Goal: Information Seeking & Learning: Get advice/opinions

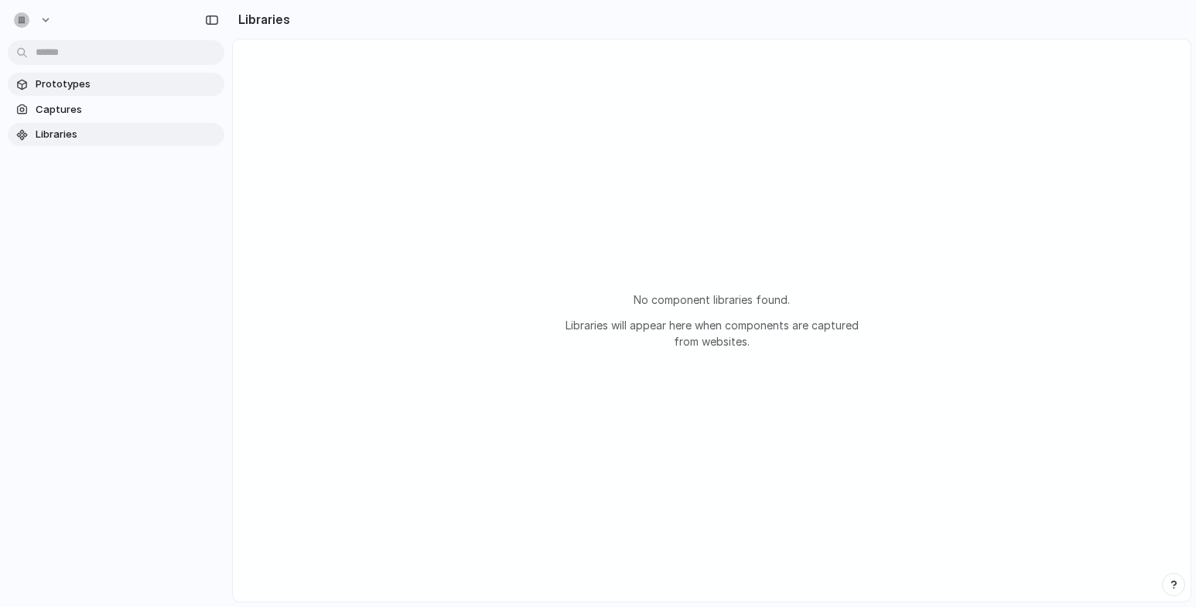
click at [80, 87] on span "Prototypes" at bounding box center [127, 84] width 183 height 15
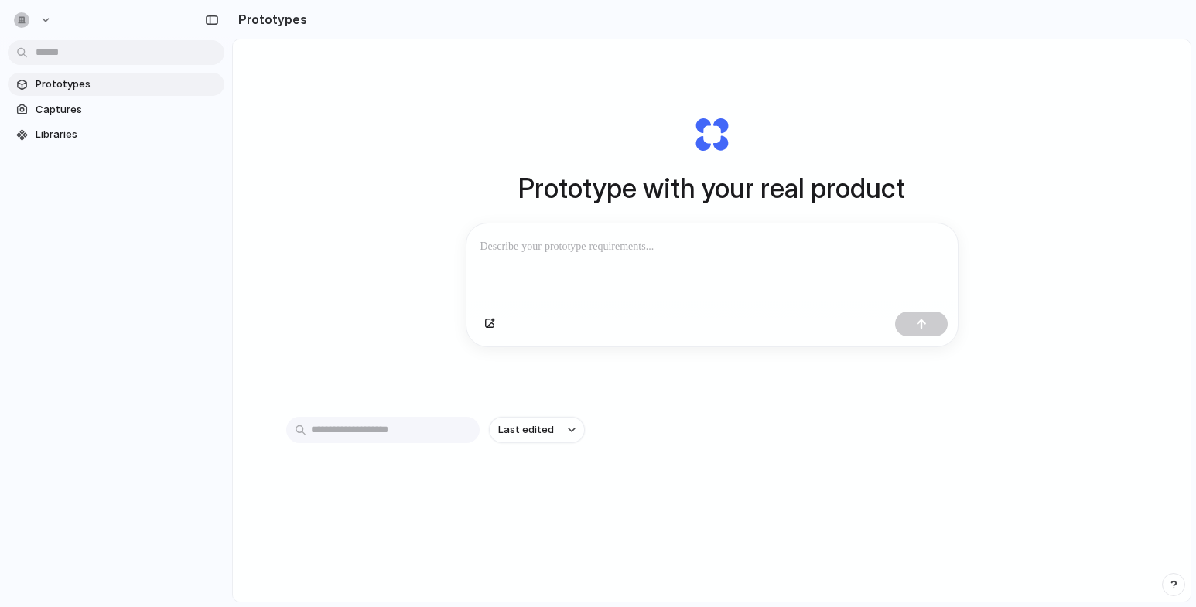
click at [687, 243] on p at bounding box center [713, 247] width 464 height 19
click at [718, 248] on p "**********" at bounding box center [709, 247] width 457 height 19
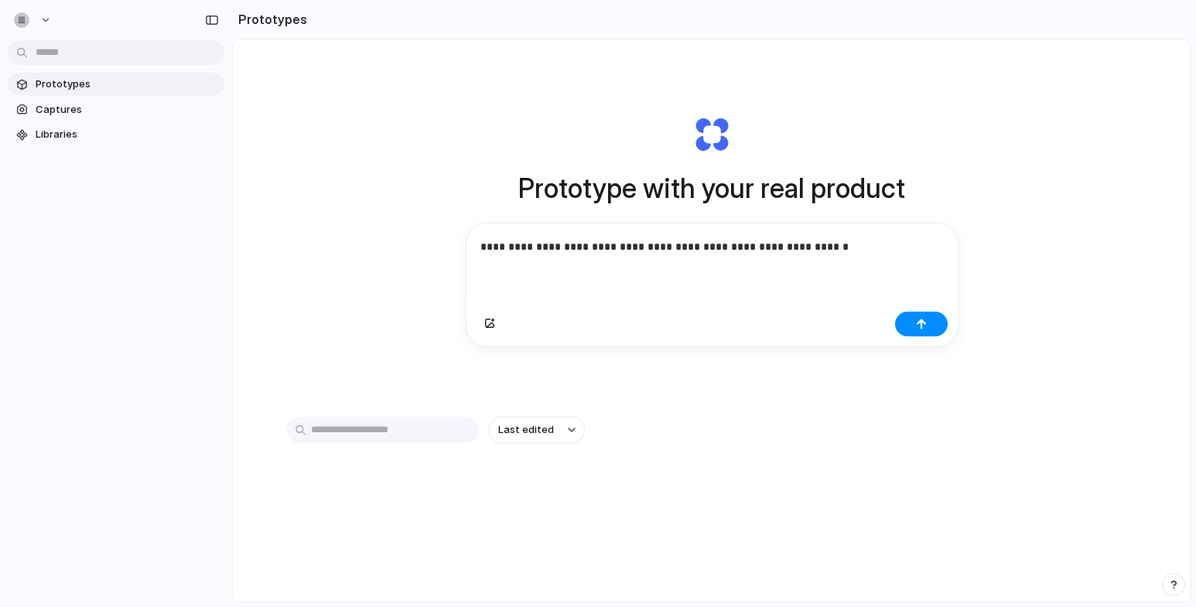
click at [858, 252] on p "**********" at bounding box center [709, 247] width 457 height 19
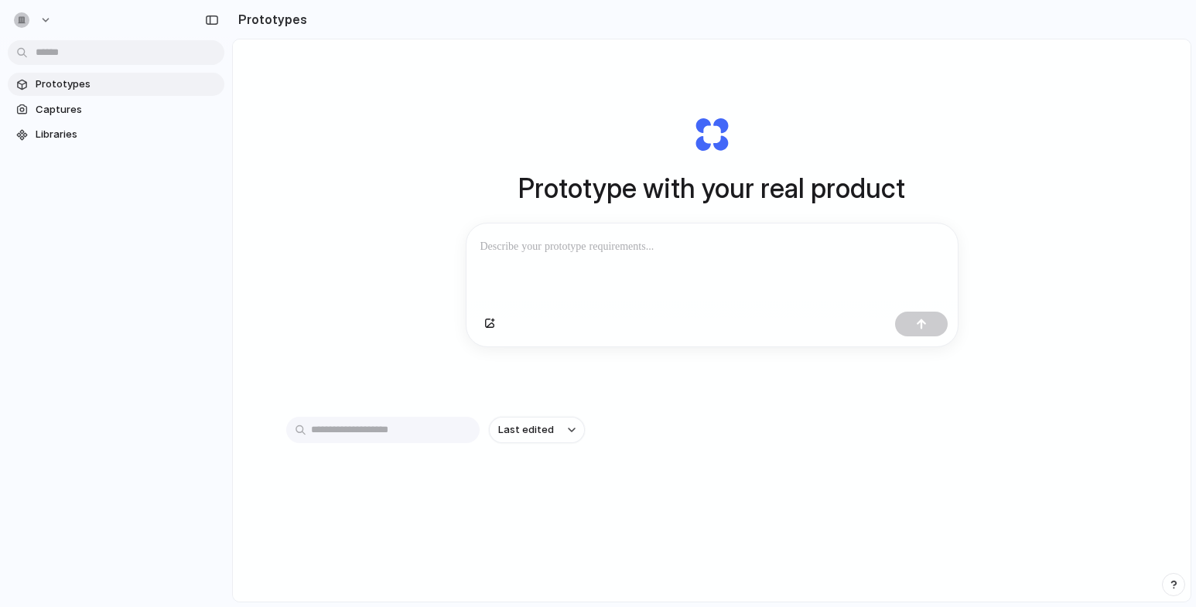
click at [819, 221] on div "Prototype with your real product Clone web app Clone screenshot Start from exis…" at bounding box center [711, 231] width 619 height 347
click at [804, 266] on div at bounding box center [712, 265] width 491 height 82
click at [716, 259] on div at bounding box center [712, 265] width 491 height 82
click at [568, 433] on div "button" at bounding box center [572, 430] width 8 height 6
click at [677, 426] on div "Last edited Last created Alphabetical" at bounding box center [598, 303] width 1196 height 607
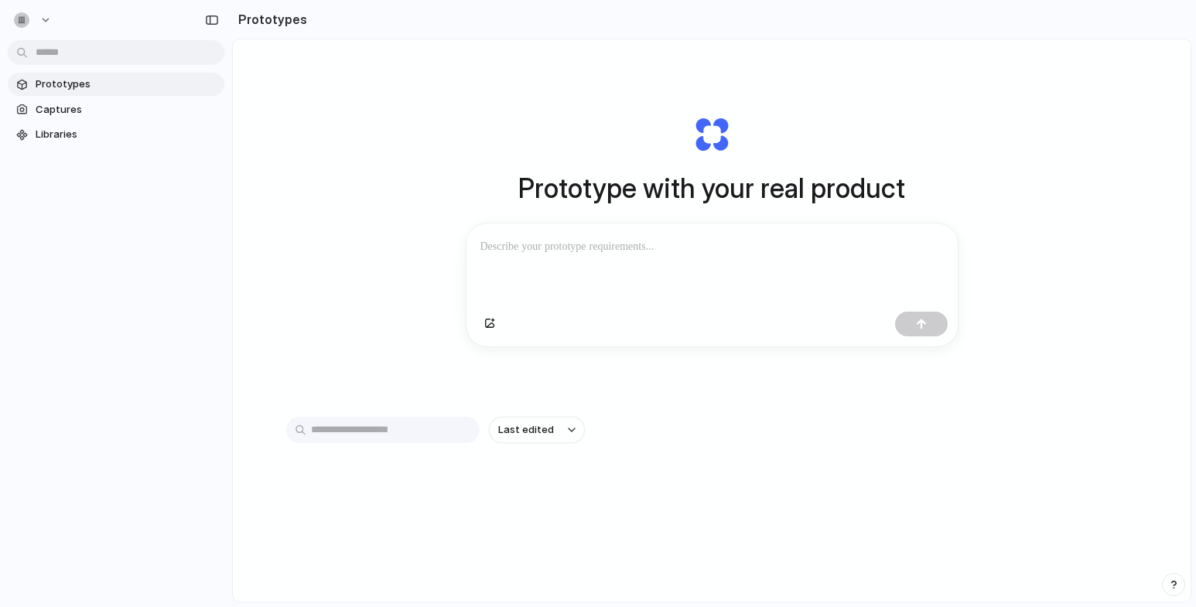
click at [589, 245] on p at bounding box center [709, 247] width 457 height 19
click at [633, 266] on div at bounding box center [712, 265] width 491 height 82
click at [677, 257] on div at bounding box center [712, 265] width 491 height 82
click at [560, 434] on button "Last edited" at bounding box center [537, 430] width 96 height 26
click at [544, 495] on span "Last created" at bounding box center [526, 496] width 63 height 15
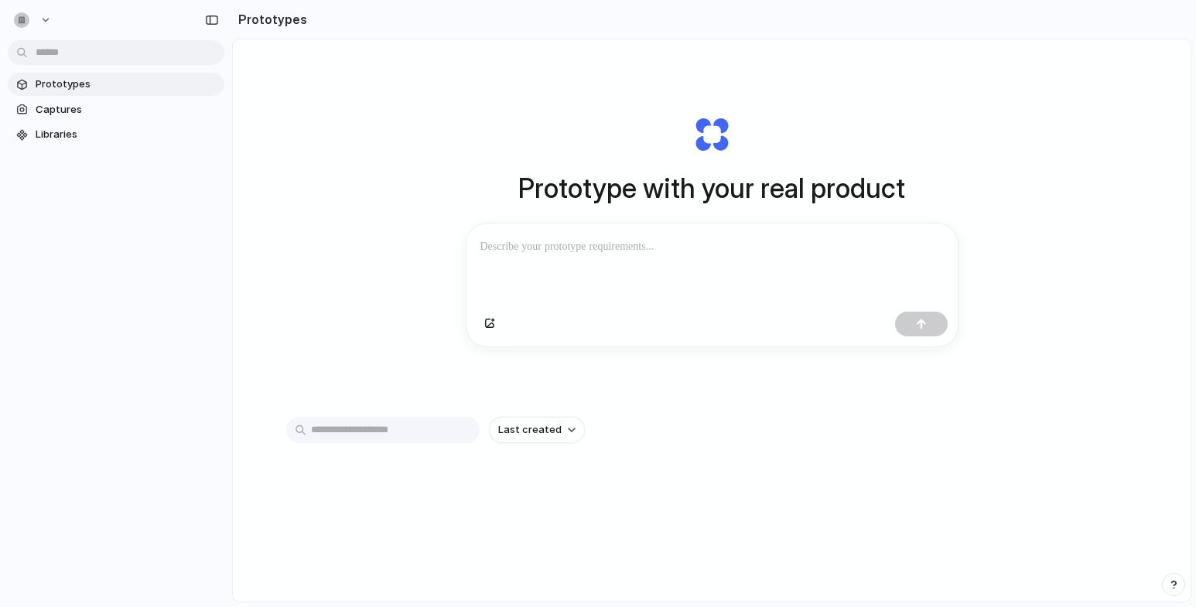
click at [538, 240] on p at bounding box center [709, 247] width 457 height 19
click at [392, 236] on div "Prototype with your real product Clone web app Clone screenshot Start from exis…" at bounding box center [712, 361] width 958 height 645
click at [39, 20] on button "button" at bounding box center [34, 20] width 52 height 25
drag, startPoint x: 681, startPoint y: 245, endPoint x: 474, endPoint y: 248, distance: 207.4
drag, startPoint x: 473, startPoint y: 248, endPoint x: 672, endPoint y: 245, distance: 199.7
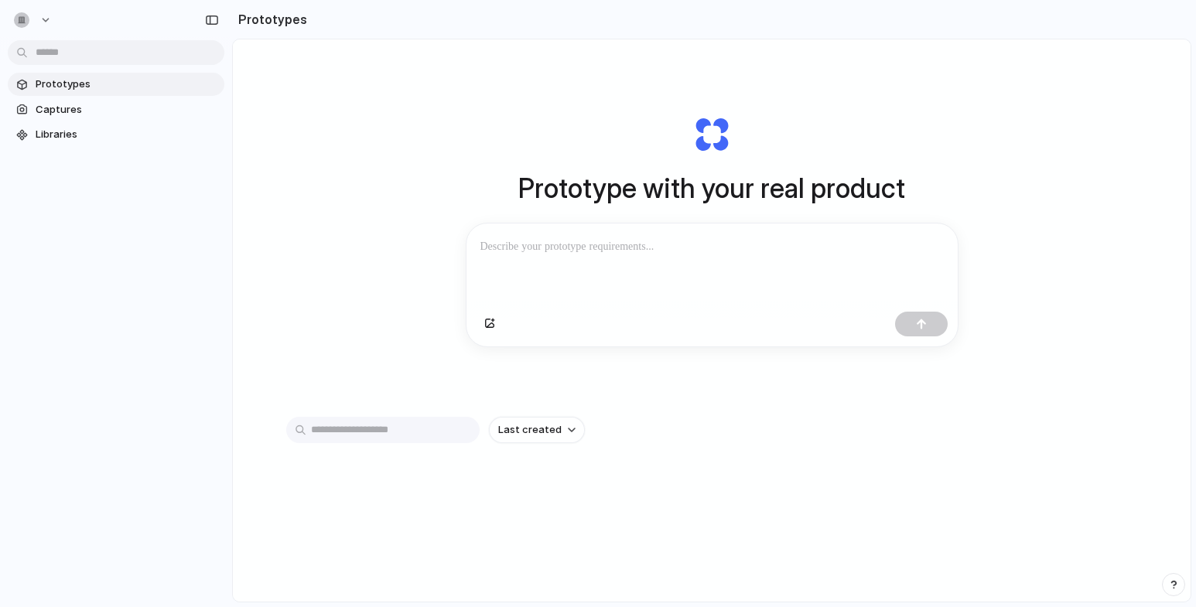
click at [672, 245] on div at bounding box center [712, 265] width 491 height 82
drag, startPoint x: 679, startPoint y: 248, endPoint x: 488, endPoint y: 245, distance: 191.2
click at [488, 245] on p at bounding box center [709, 247] width 457 height 19
click at [571, 248] on p at bounding box center [713, 247] width 464 height 19
click at [569, 232] on div at bounding box center [712, 265] width 491 height 82
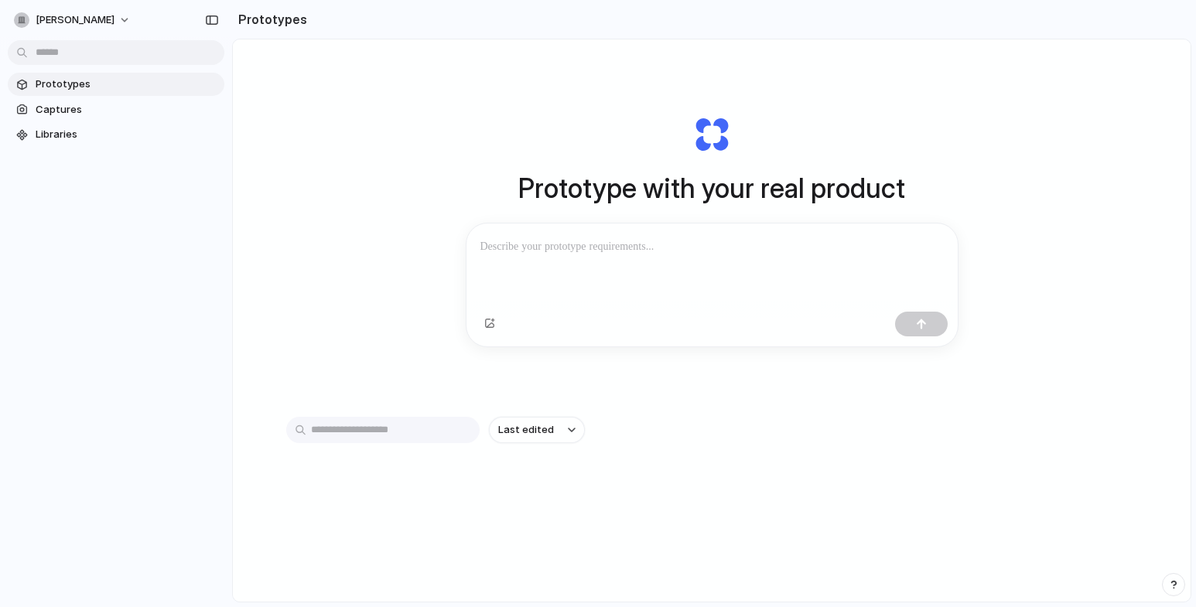
drag, startPoint x: 564, startPoint y: 251, endPoint x: 564, endPoint y: 241, distance: 10.1
click at [564, 247] on p at bounding box center [709, 247] width 457 height 19
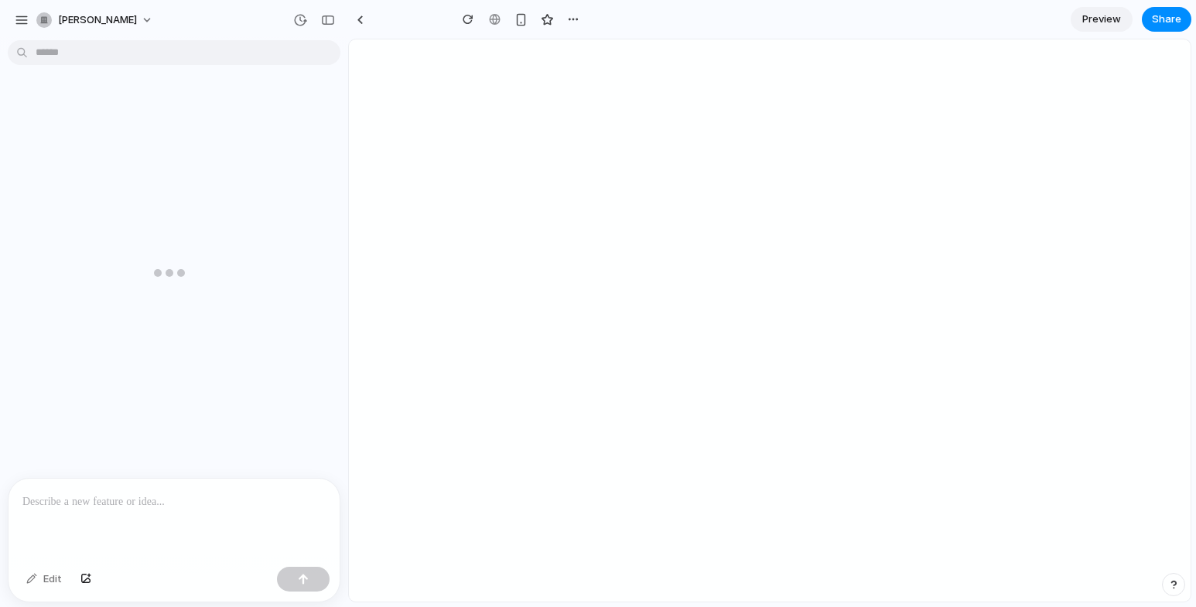
type input "**********"
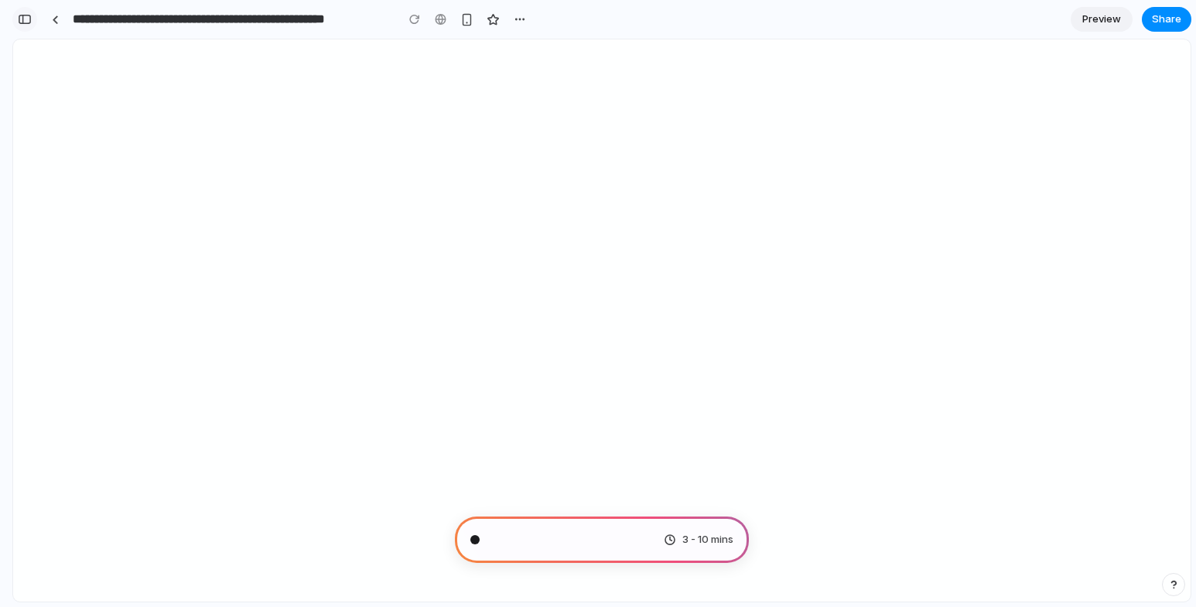
click at [26, 17] on div "button" at bounding box center [25, 19] width 14 height 11
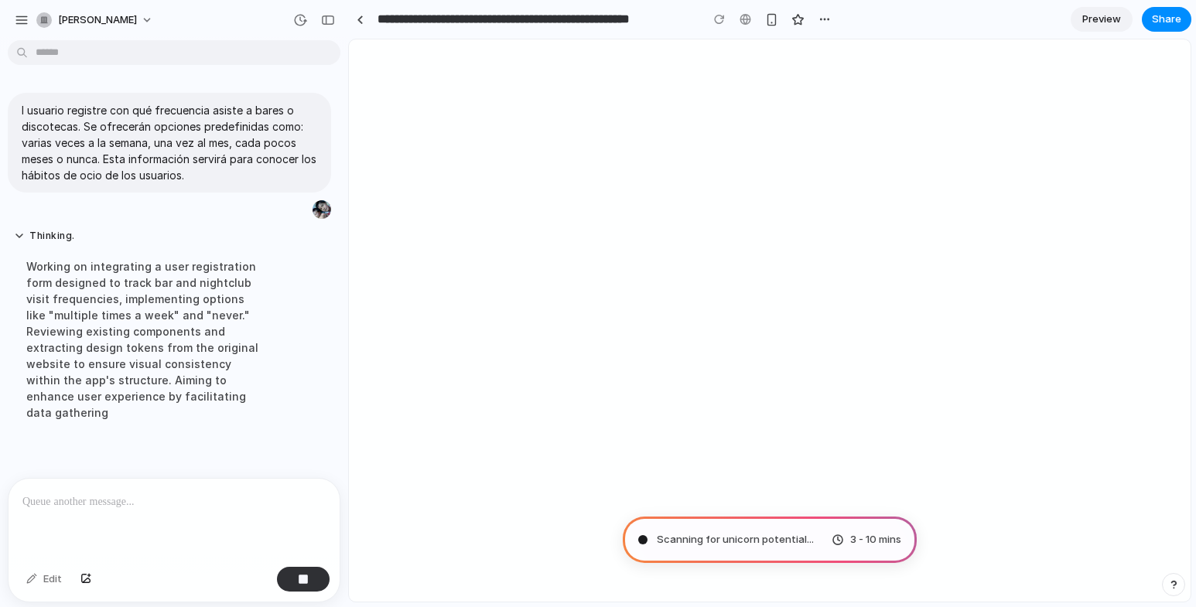
click at [551, 364] on div at bounding box center [770, 320] width 842 height 563
click at [14, 241] on button "Thinking" at bounding box center [143, 236] width 258 height 13
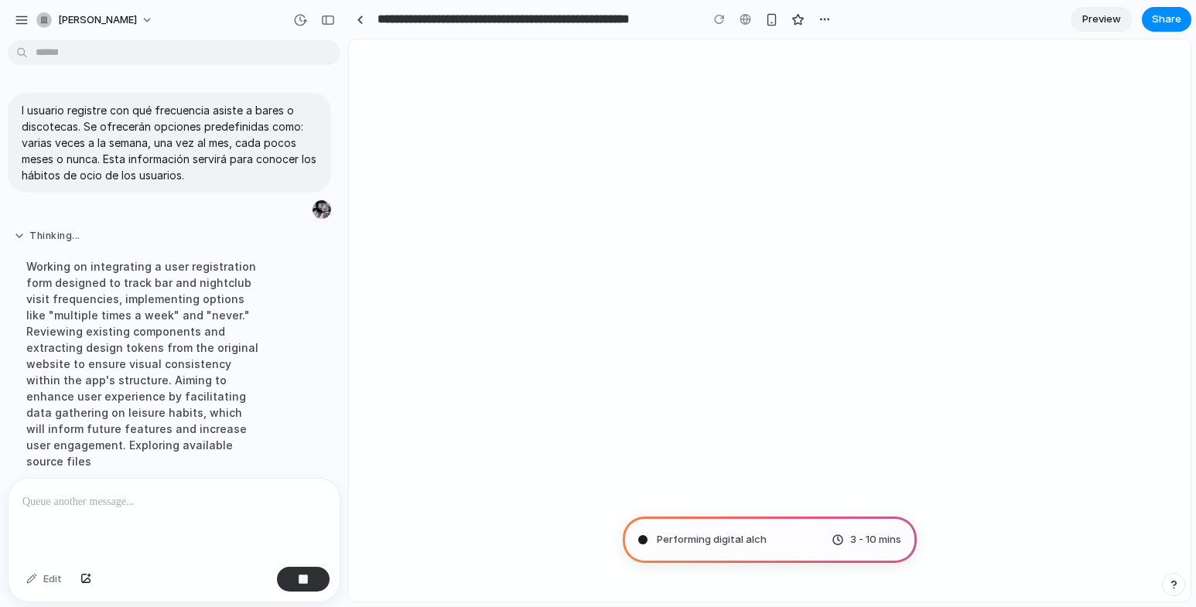
click at [17, 236] on button "Thinking ..." at bounding box center [143, 236] width 258 height 13
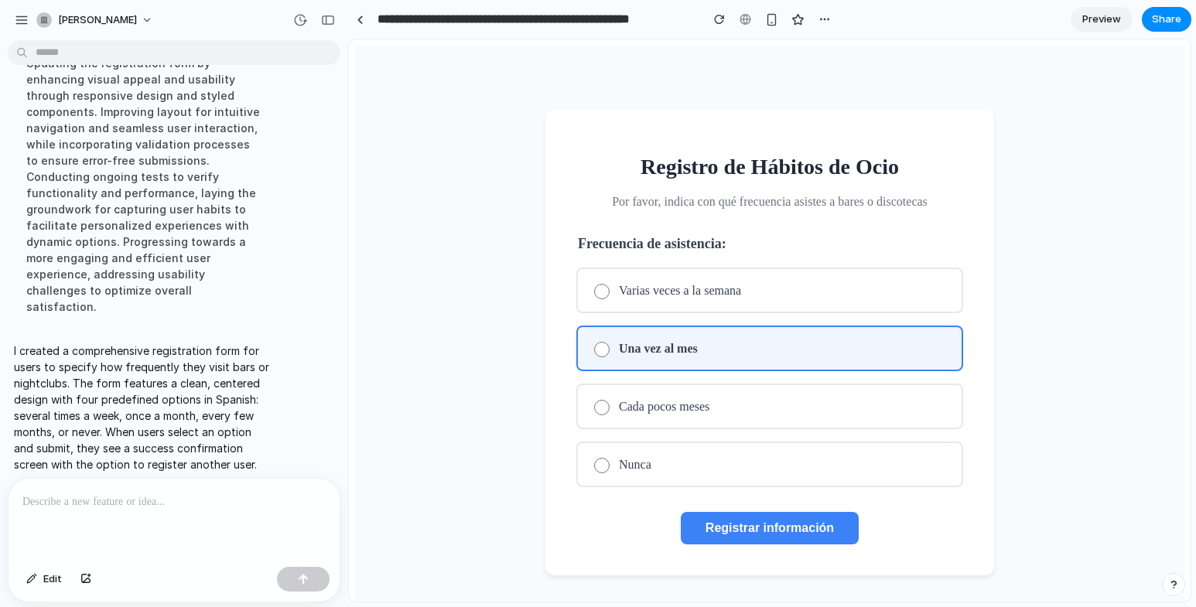
click at [755, 518] on button "Registrar información" at bounding box center [770, 528] width 178 height 33
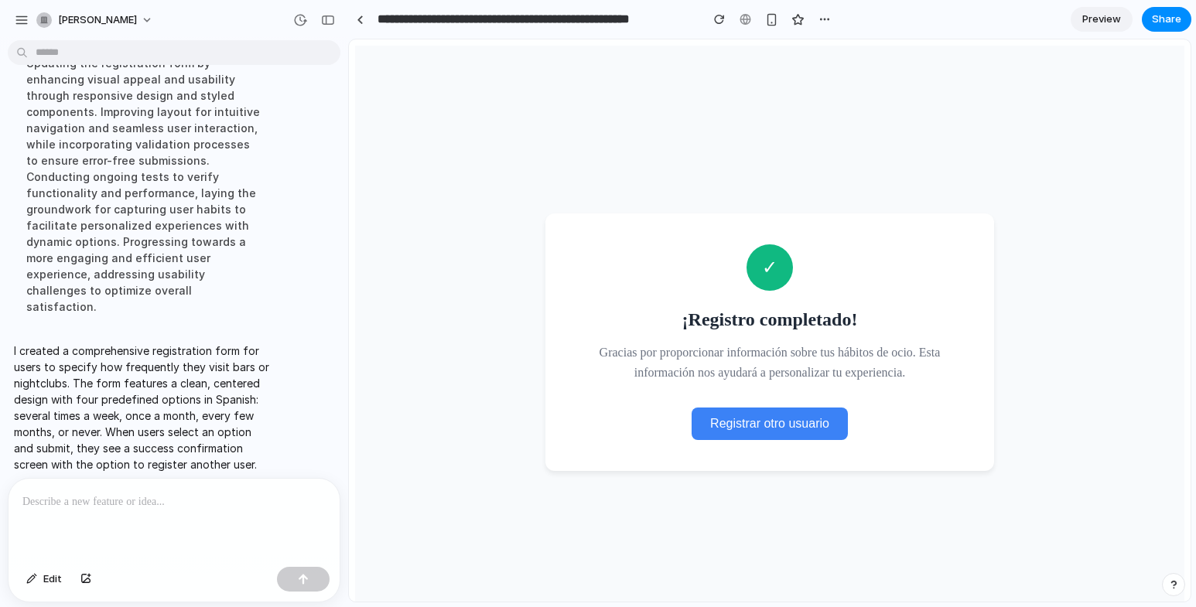
click at [765, 418] on span "Registrar otro usuario" at bounding box center [769, 423] width 119 height 13
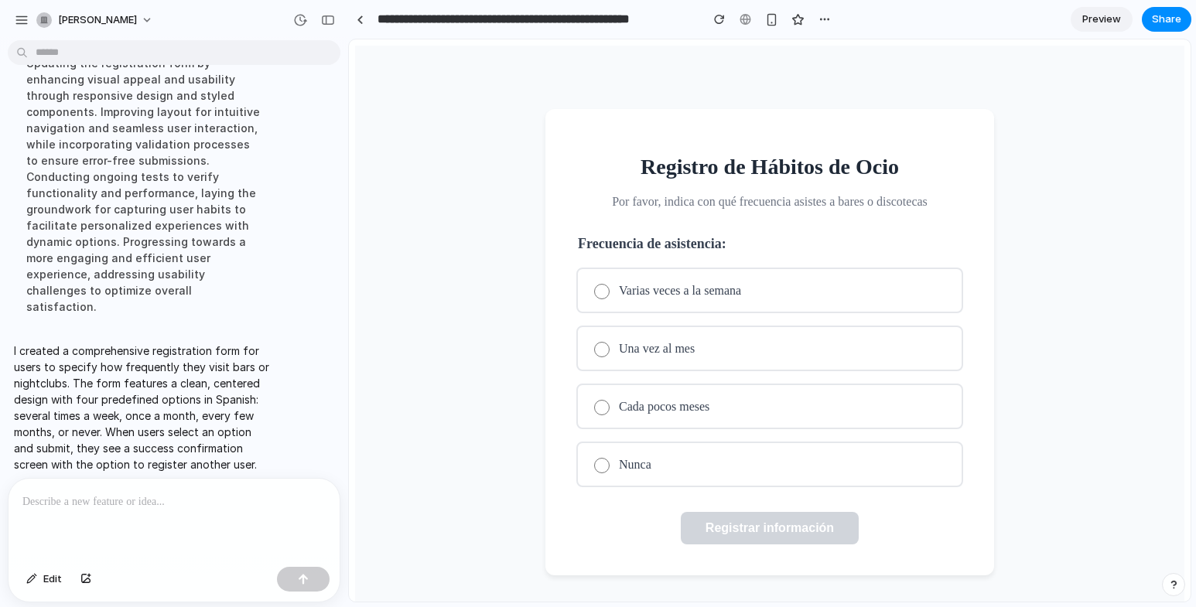
click at [204, 493] on p at bounding box center [173, 502] width 303 height 19
click at [191, 493] on p at bounding box center [173, 502] width 303 height 19
click at [186, 486] on div at bounding box center [174, 520] width 331 height 82
paste div
click at [186, 498] on p at bounding box center [170, 502] width 297 height 19
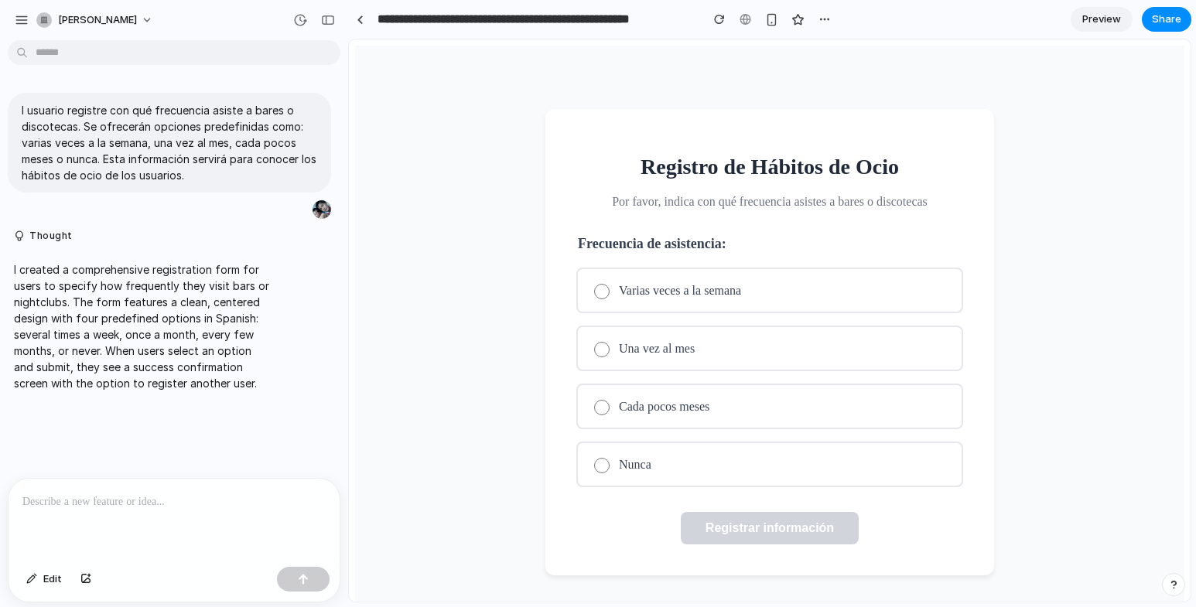
click at [202, 493] on p at bounding box center [173, 502] width 303 height 19
click at [153, 499] on p at bounding box center [173, 502] width 303 height 19
click at [155, 495] on p at bounding box center [173, 502] width 303 height 19
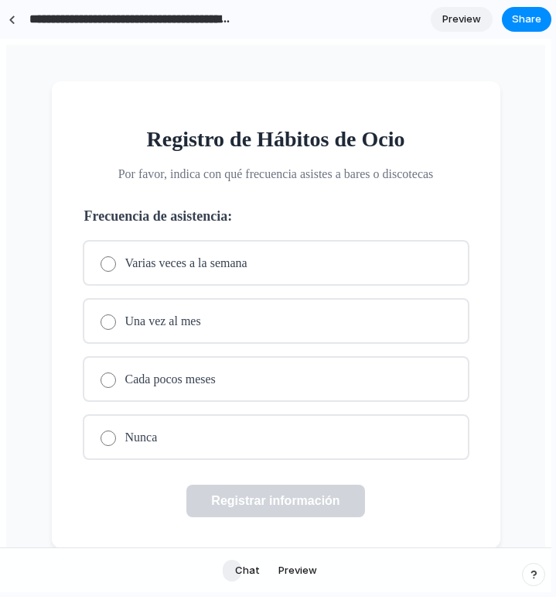
click at [245, 568] on span "Chat" at bounding box center [247, 570] width 25 height 15
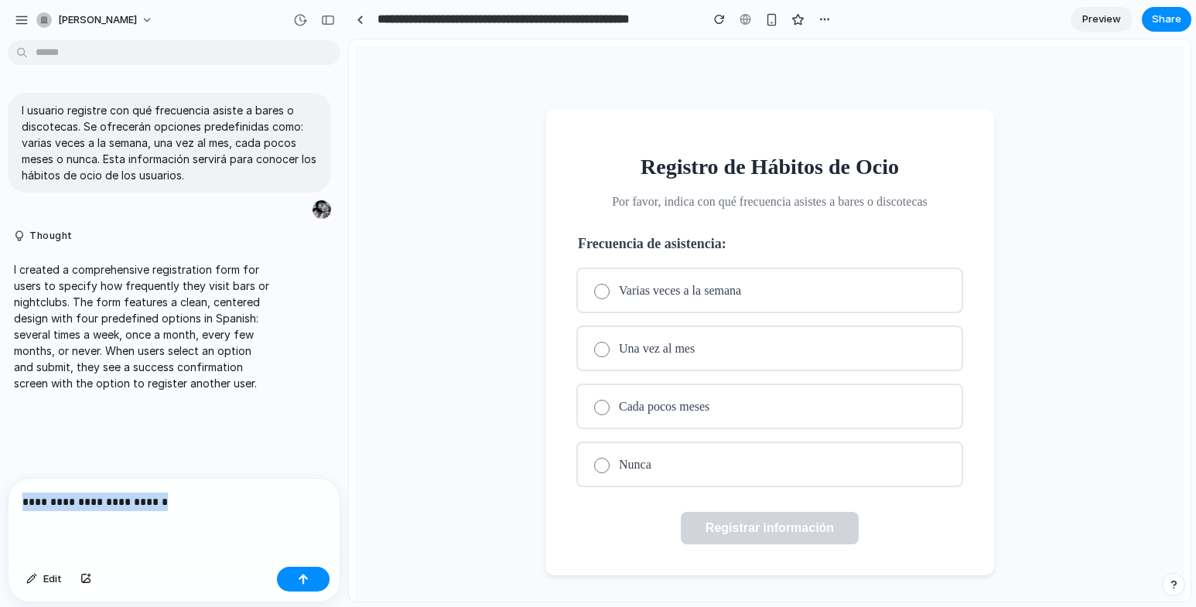
drag, startPoint x: 176, startPoint y: 505, endPoint x: 40, endPoint y: 491, distance: 136.2
click at [5, 497] on div "**********" at bounding box center [169, 540] width 339 height 125
click at [115, 481] on div at bounding box center [174, 520] width 331 height 82
click at [135, 493] on p at bounding box center [170, 502] width 297 height 19
click at [284, 484] on div at bounding box center [174, 520] width 331 height 82
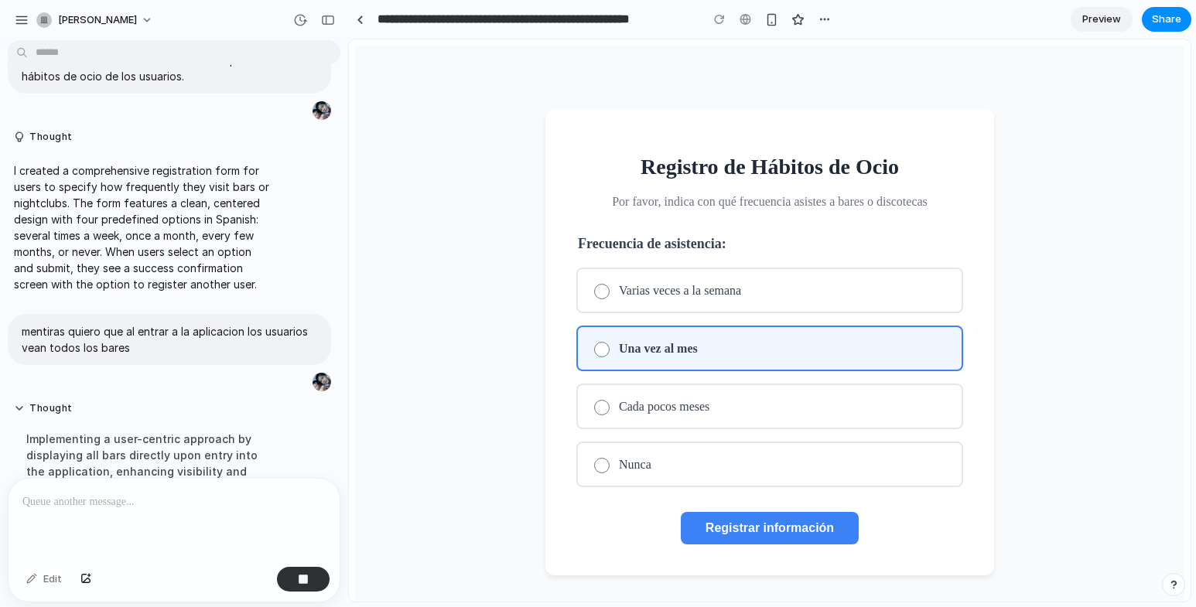
scroll to position [378, 0]
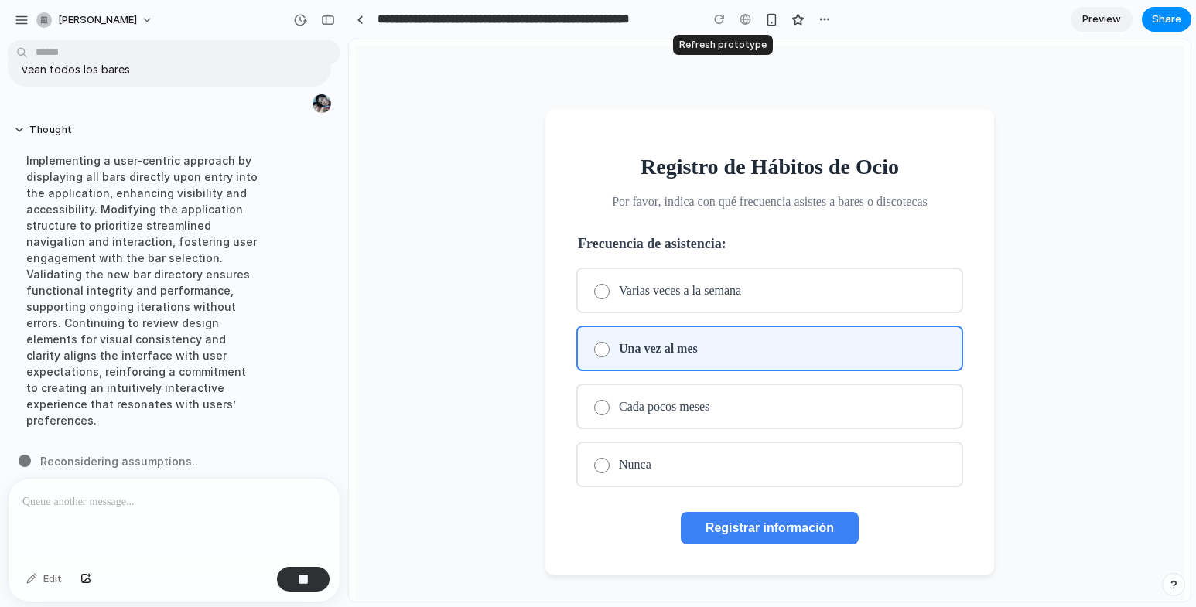
click at [719, 18] on div at bounding box center [719, 19] width 23 height 23
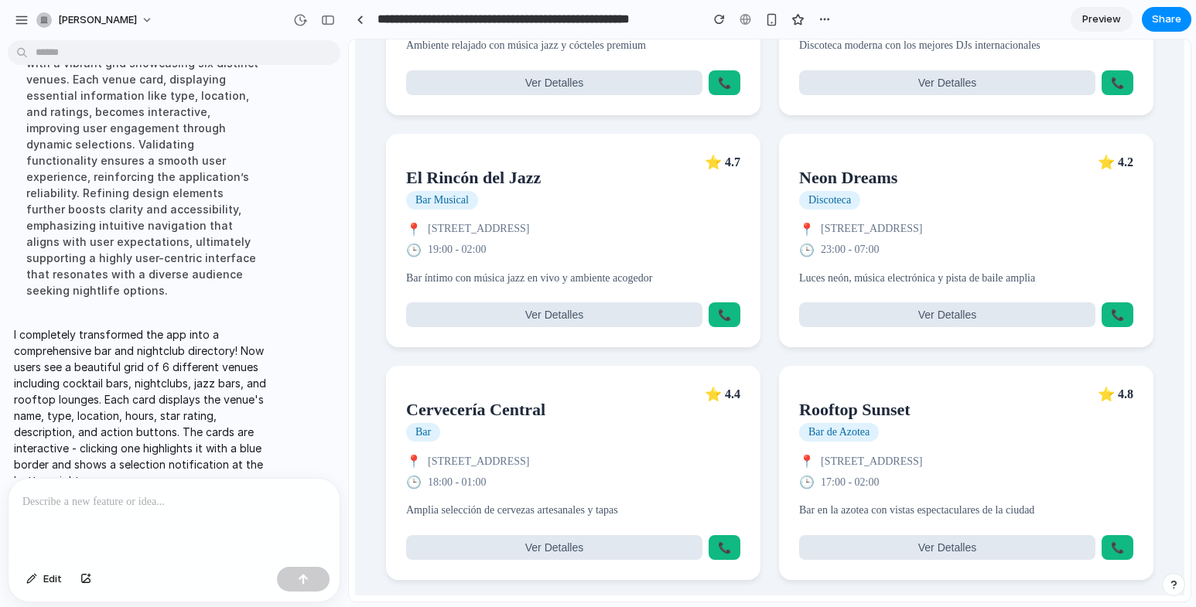
scroll to position [0, 0]
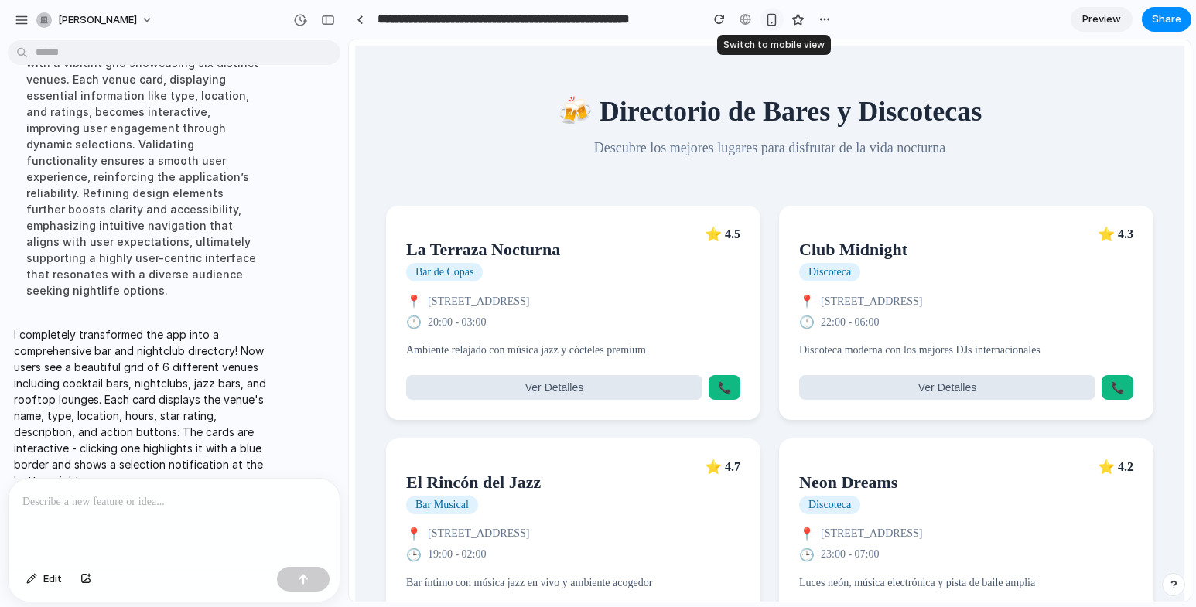
click at [772, 22] on div "button" at bounding box center [771, 19] width 13 height 13
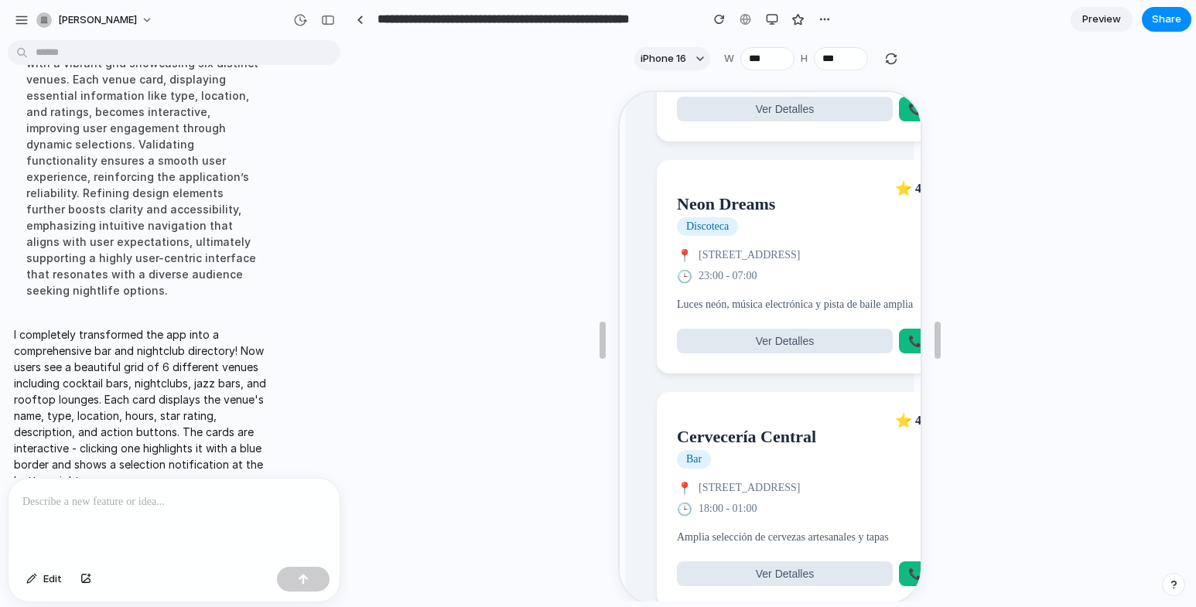
scroll to position [1158, 0]
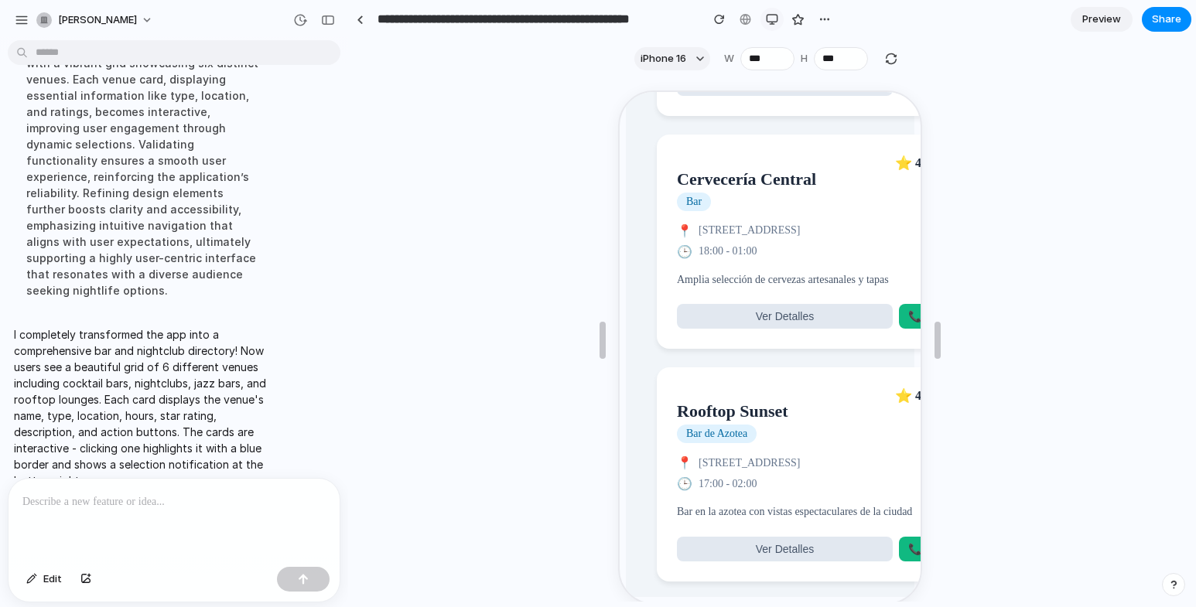
click at [771, 19] on div "button" at bounding box center [772, 19] width 12 height 12
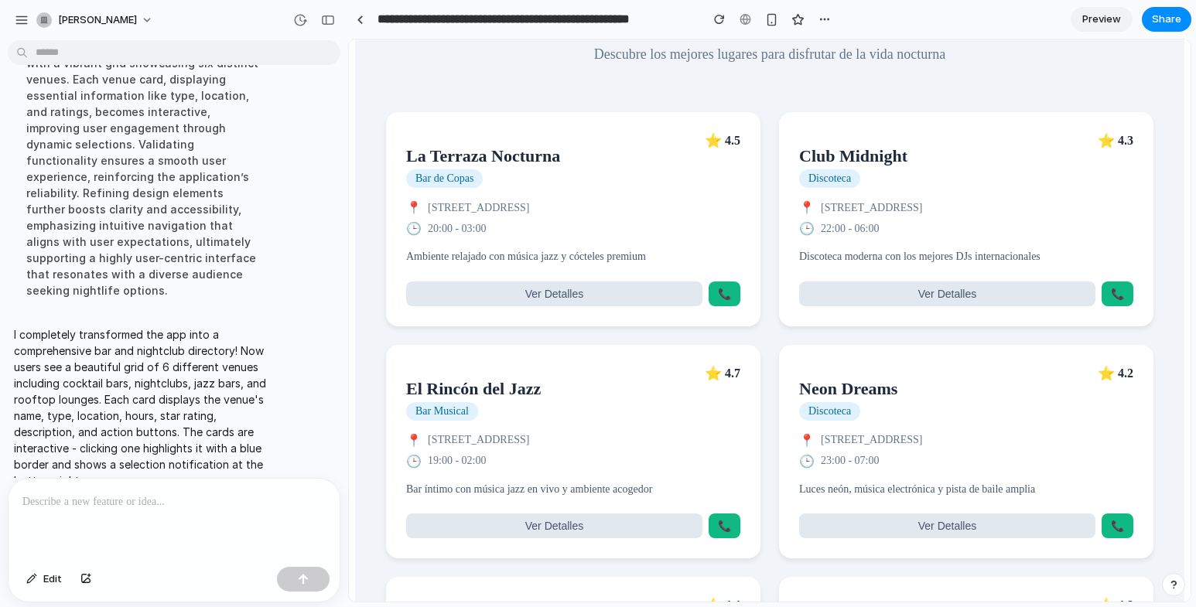
scroll to position [0, 0]
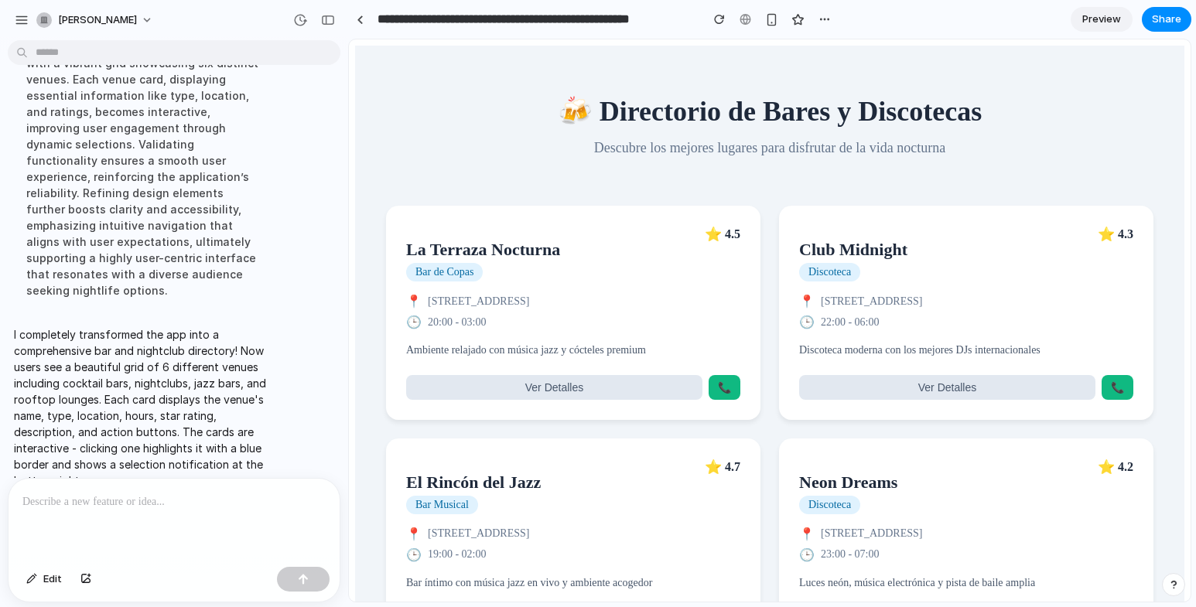
click at [553, 394] on span "Ver Detalles" at bounding box center [554, 388] width 58 height 12
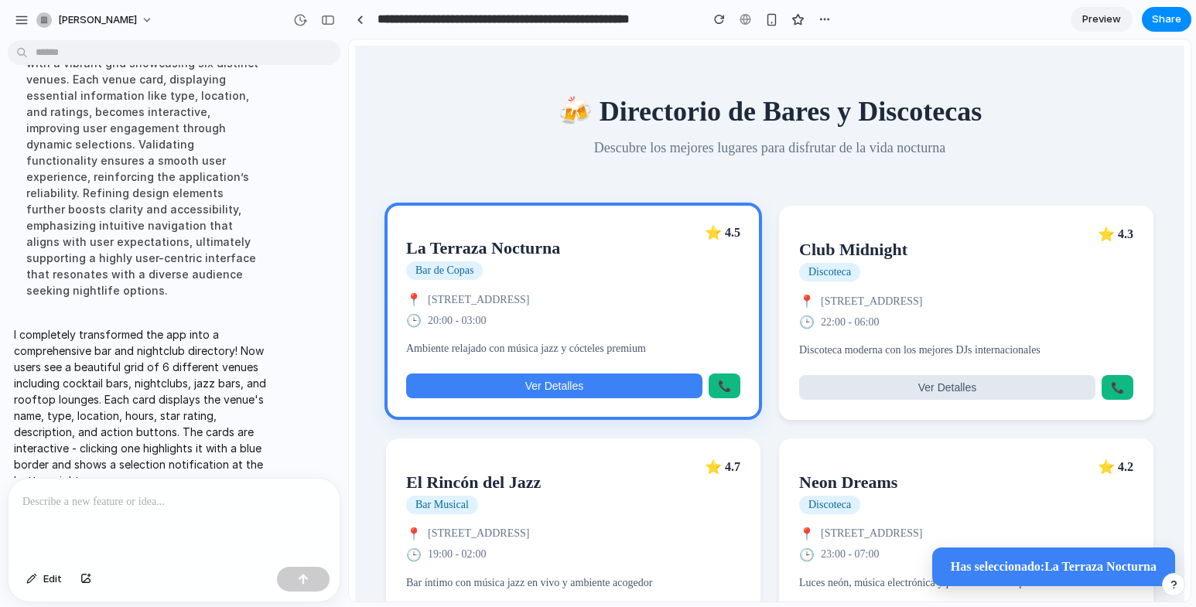
click at [601, 395] on button "Ver Detalles" at bounding box center [554, 386] width 296 height 25
click at [602, 394] on button "Ver Detalles" at bounding box center [554, 386] width 296 height 25
click at [610, 391] on button "Ver Detalles" at bounding box center [554, 386] width 296 height 25
click at [178, 493] on p at bounding box center [170, 502] width 297 height 19
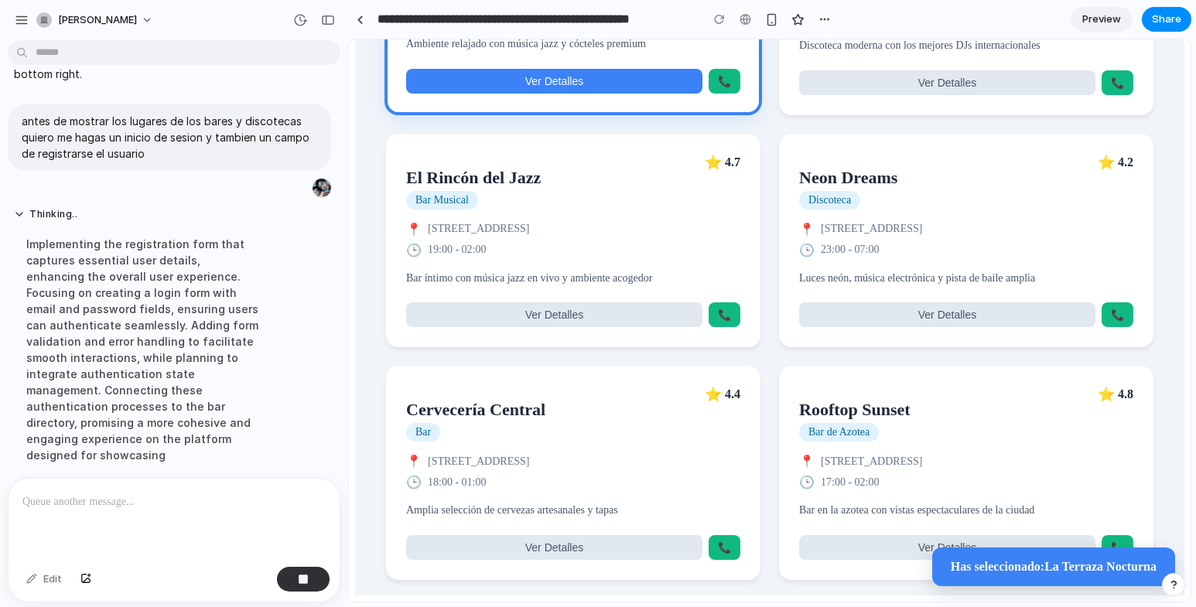
scroll to position [665, 0]
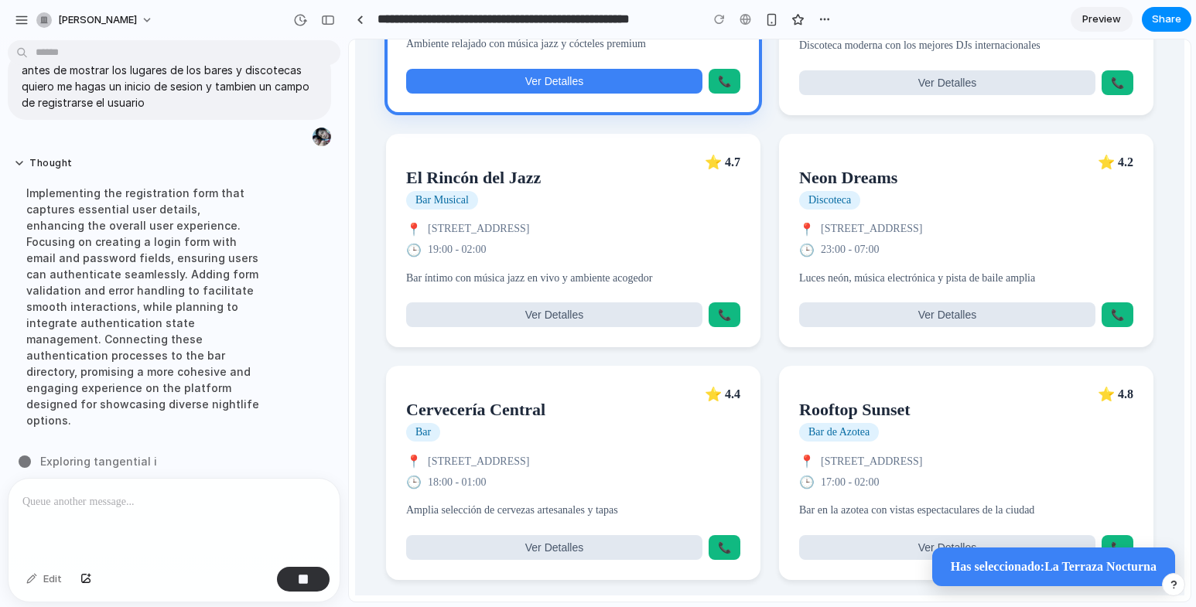
click at [718, 388] on div "⭐ 4.4" at bounding box center [723, 394] width 36 height 17
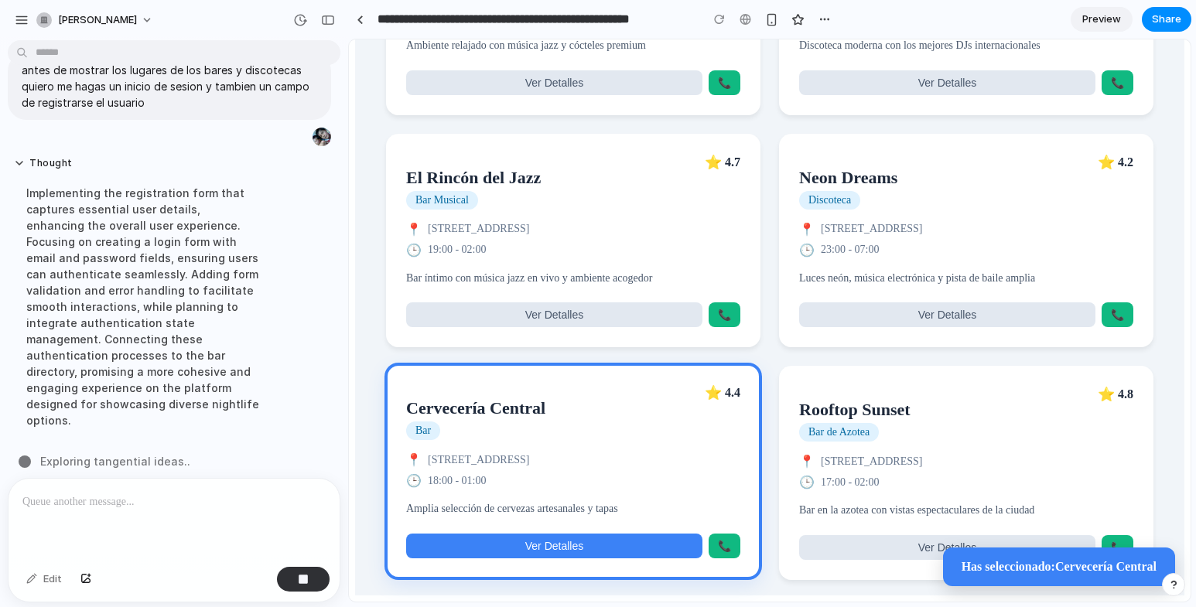
click at [707, 385] on span "⭐" at bounding box center [713, 393] width 17 height 17
click at [639, 538] on button "Ver Detalles" at bounding box center [554, 546] width 296 height 25
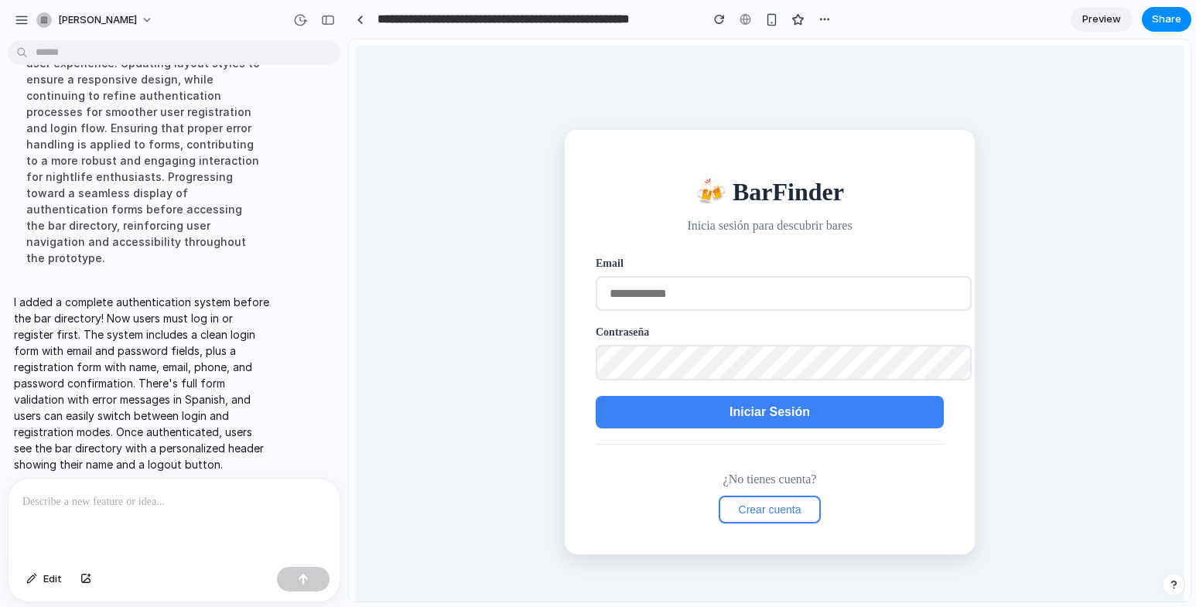
scroll to position [0, 0]
click at [767, 511] on span "Crear cuenta" at bounding box center [770, 510] width 63 height 12
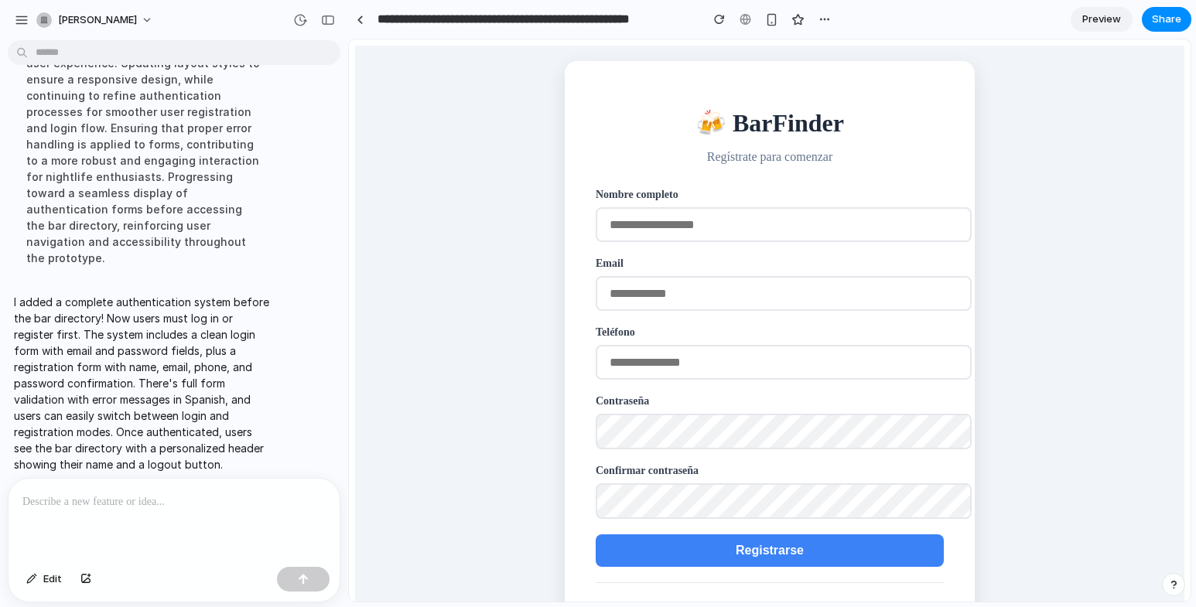
scroll to position [119, 0]
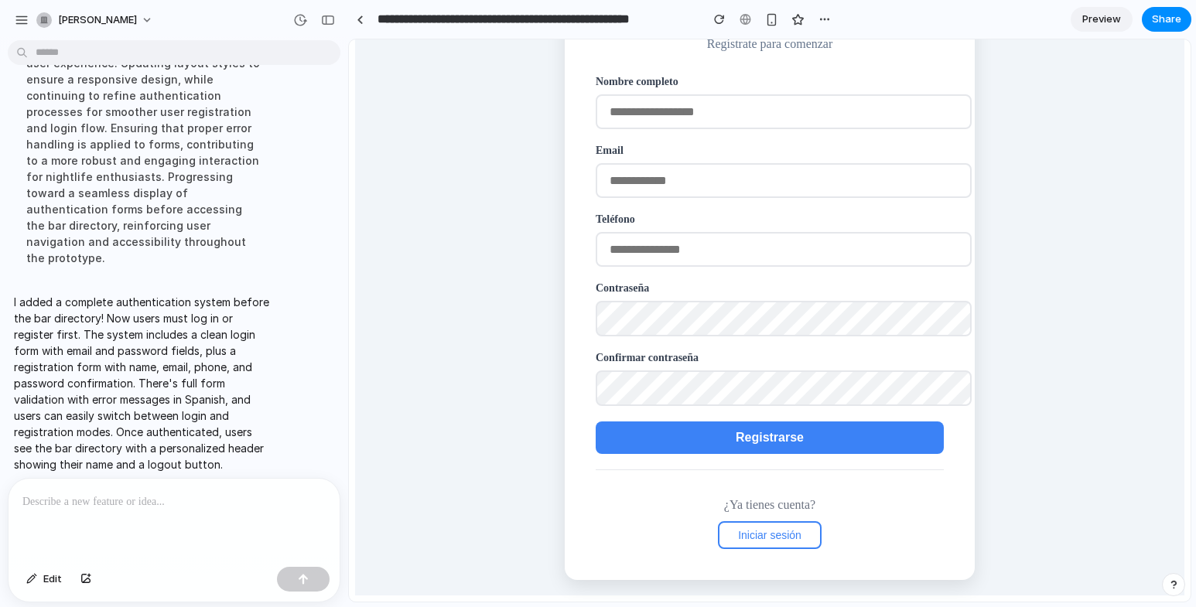
click at [755, 536] on span "Iniciar sesión" at bounding box center [769, 535] width 63 height 12
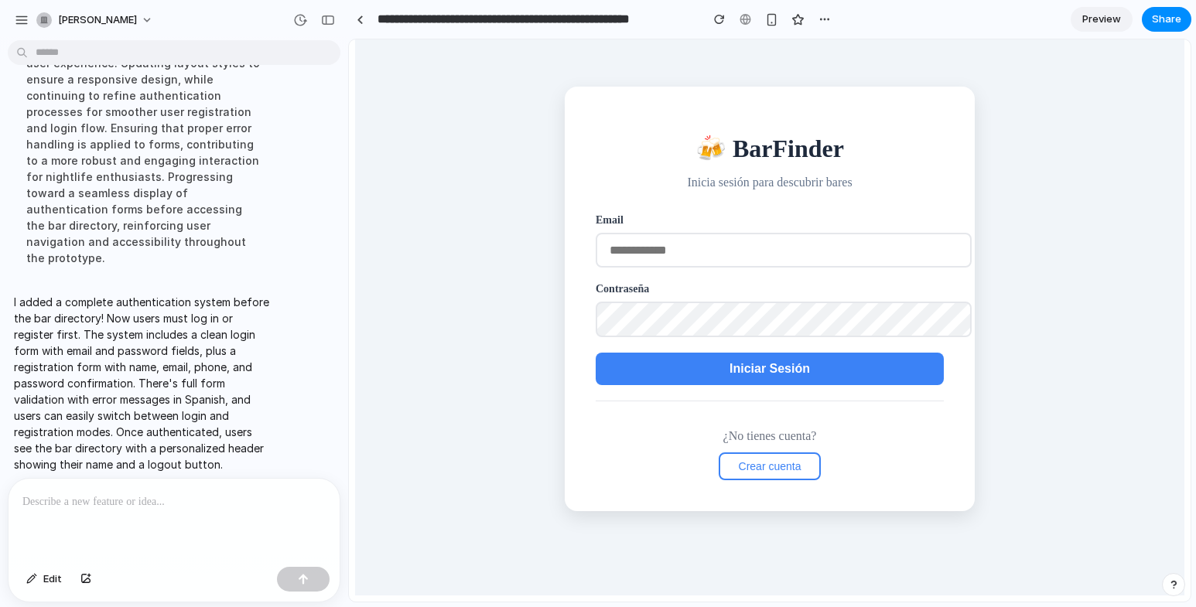
scroll to position [43, 0]
click at [778, 364] on button "Iniciar Sesión" at bounding box center [770, 369] width 348 height 33
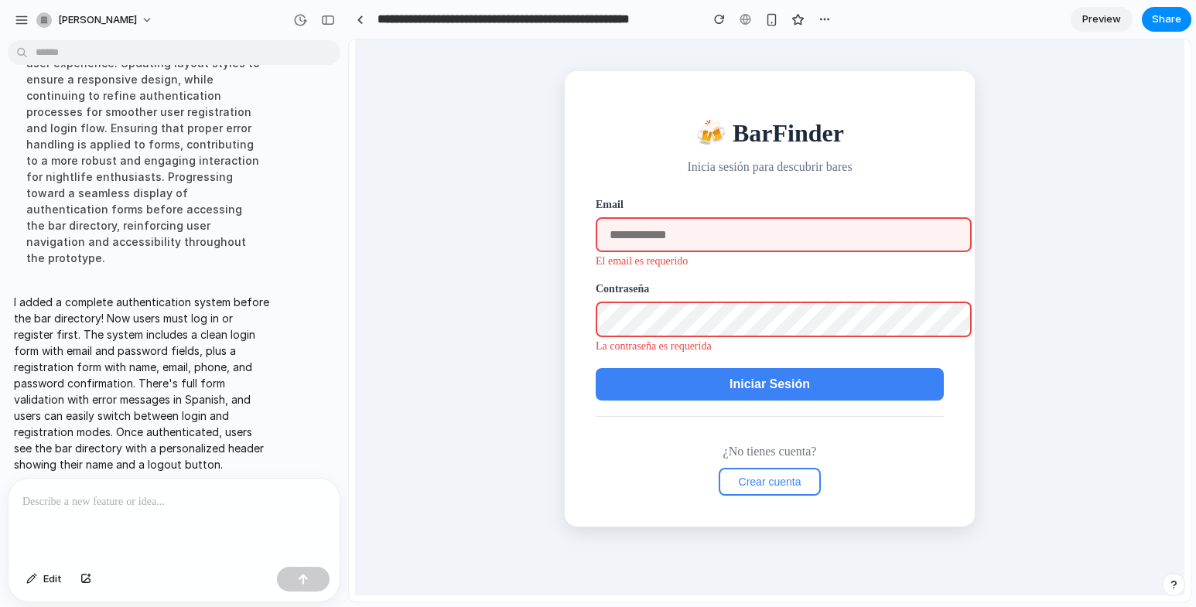
scroll to position [28, 0]
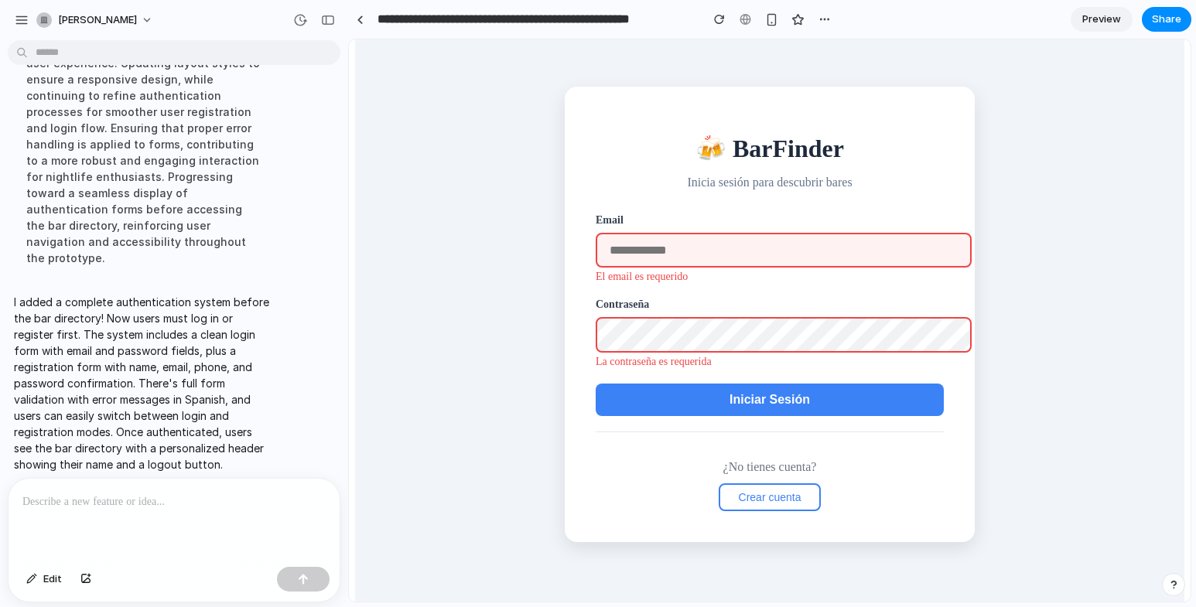
click at [741, 249] on input "email" at bounding box center [784, 250] width 376 height 35
type input "*"
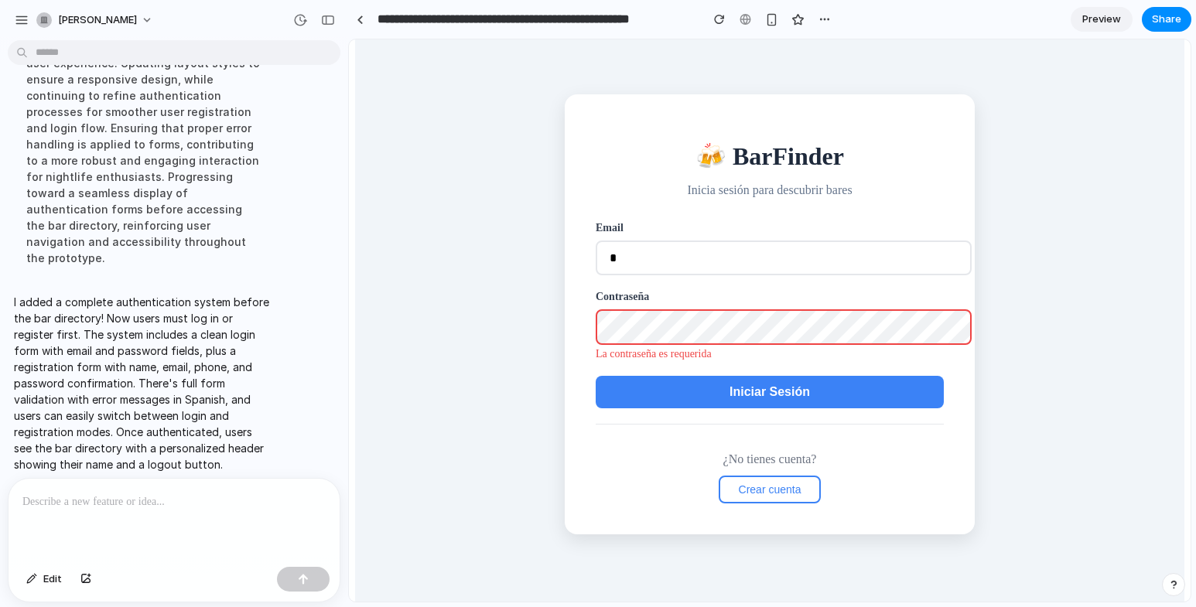
scroll to position [36, 0]
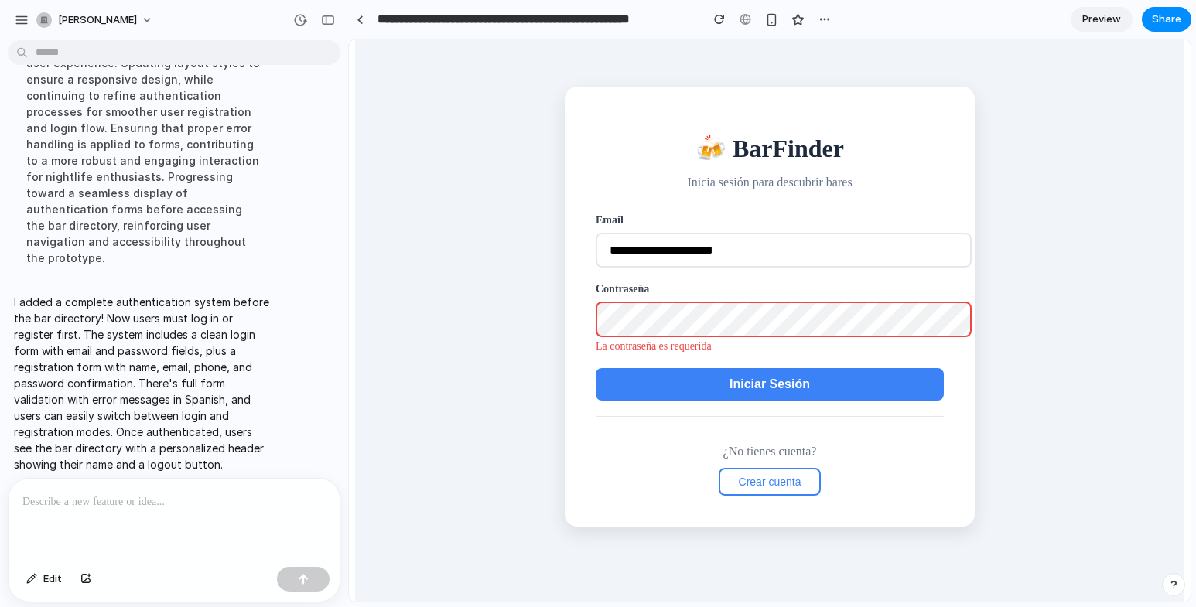
type input "**********"
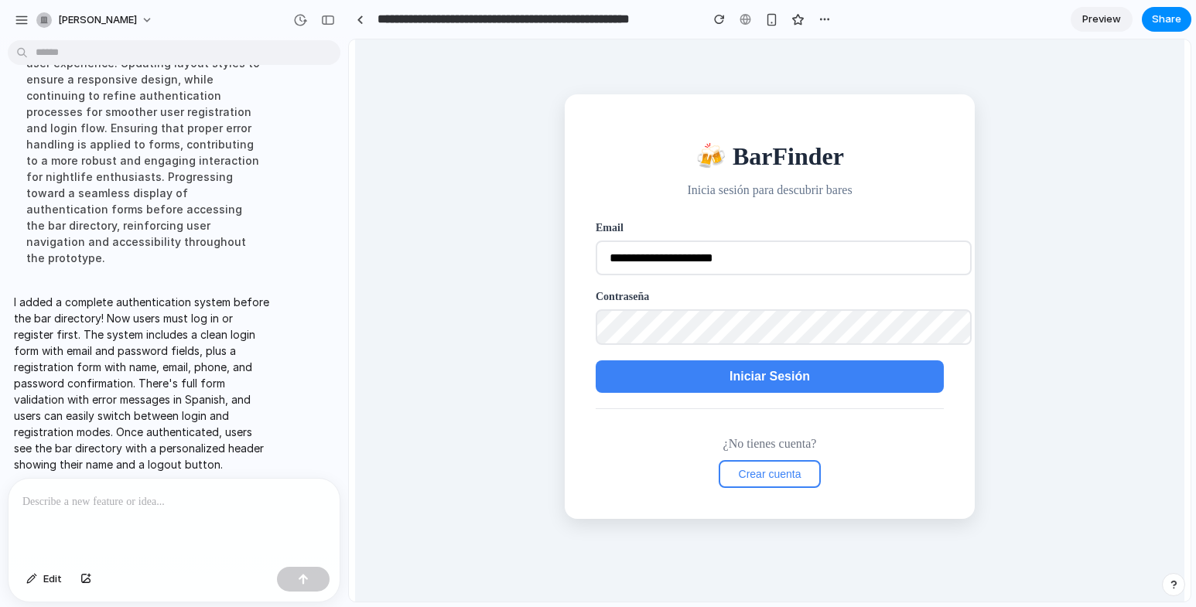
scroll to position [43, 0]
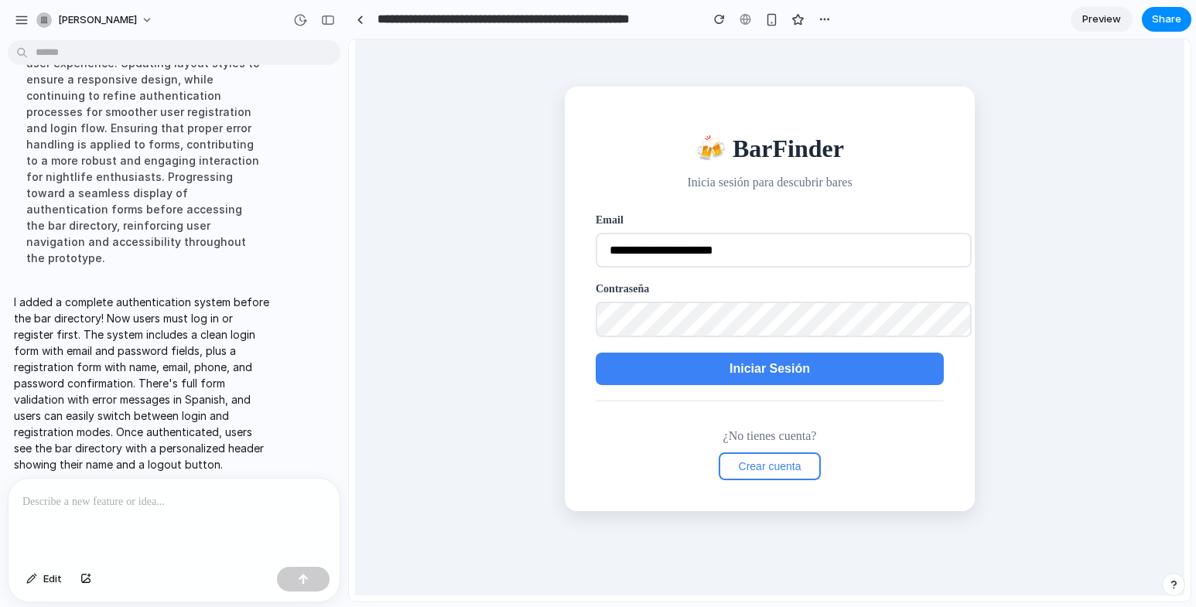
click at [765, 365] on span "Iniciar Sesión" at bounding box center [770, 368] width 80 height 13
click at [758, 371] on span "Iniciar Sesión" at bounding box center [770, 368] width 80 height 13
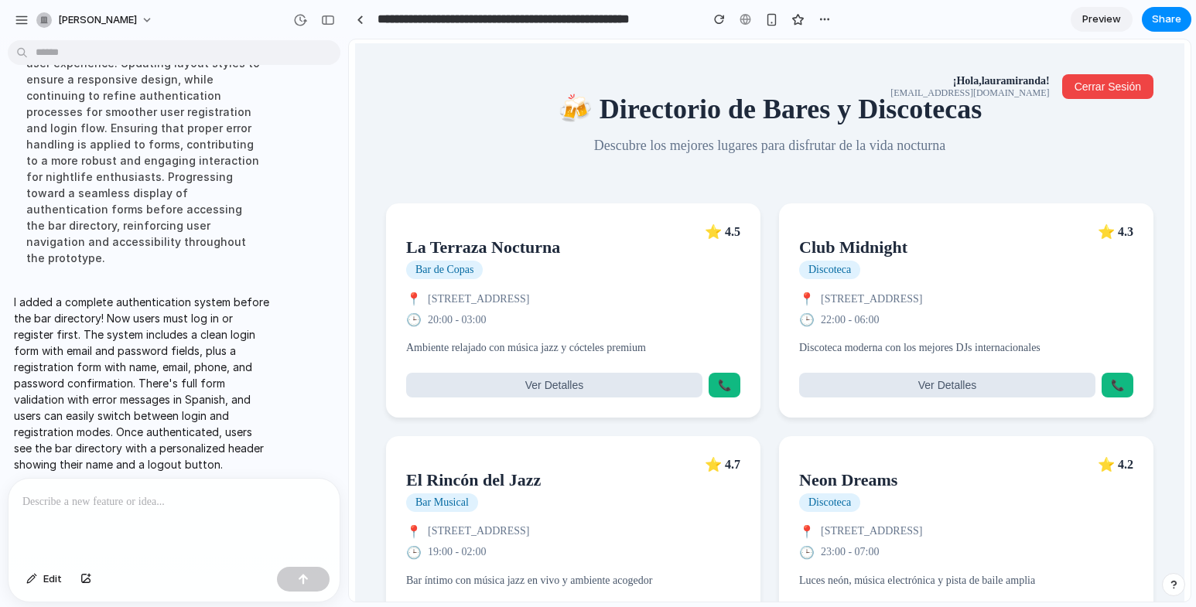
scroll to position [0, 0]
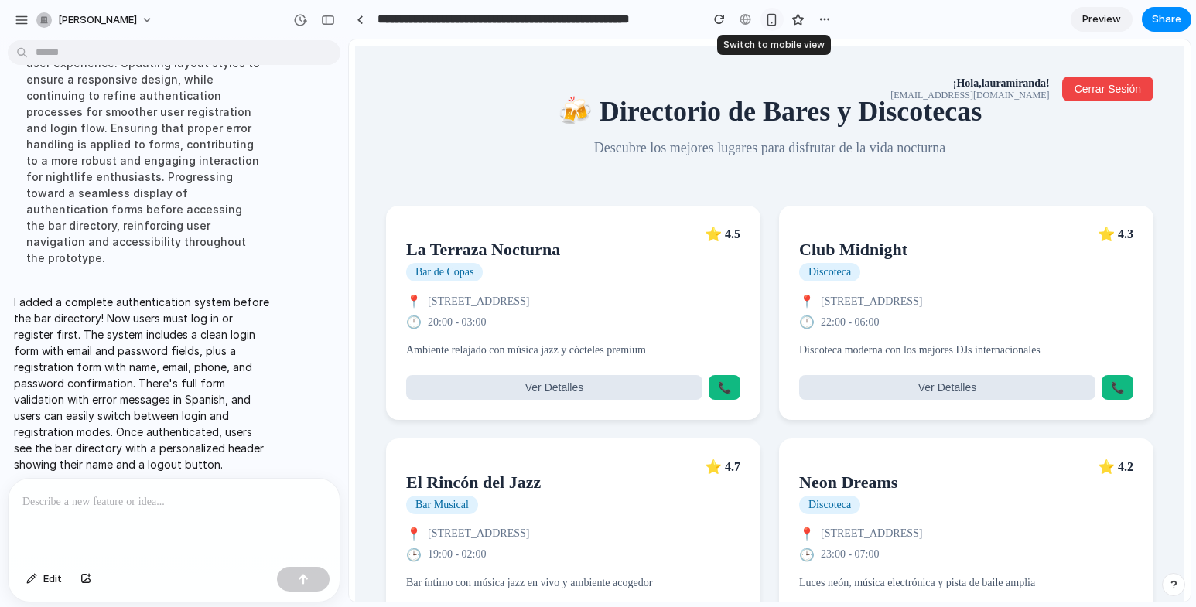
click at [768, 26] on button "button" at bounding box center [772, 19] width 23 height 23
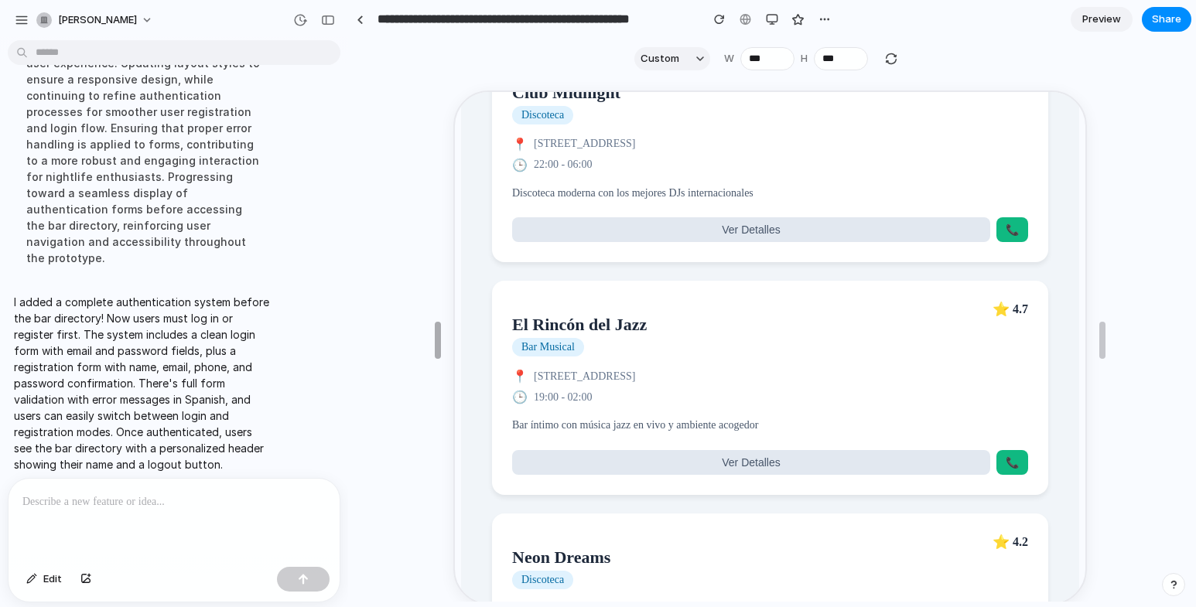
scroll to position [410, 0]
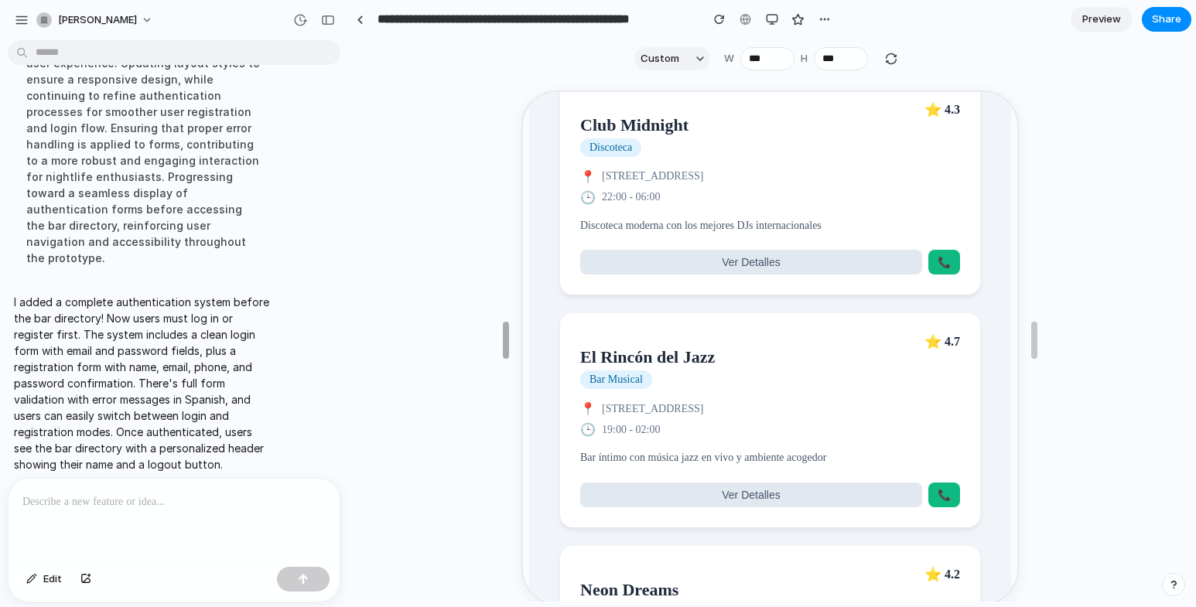
type input "***"
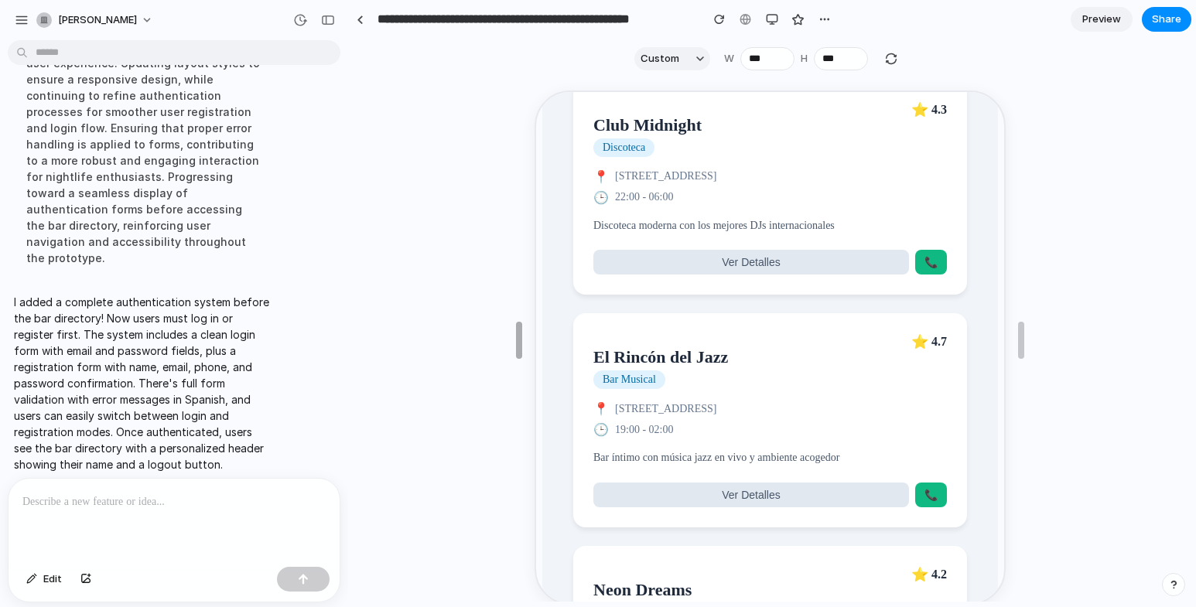
scroll to position [443, 0]
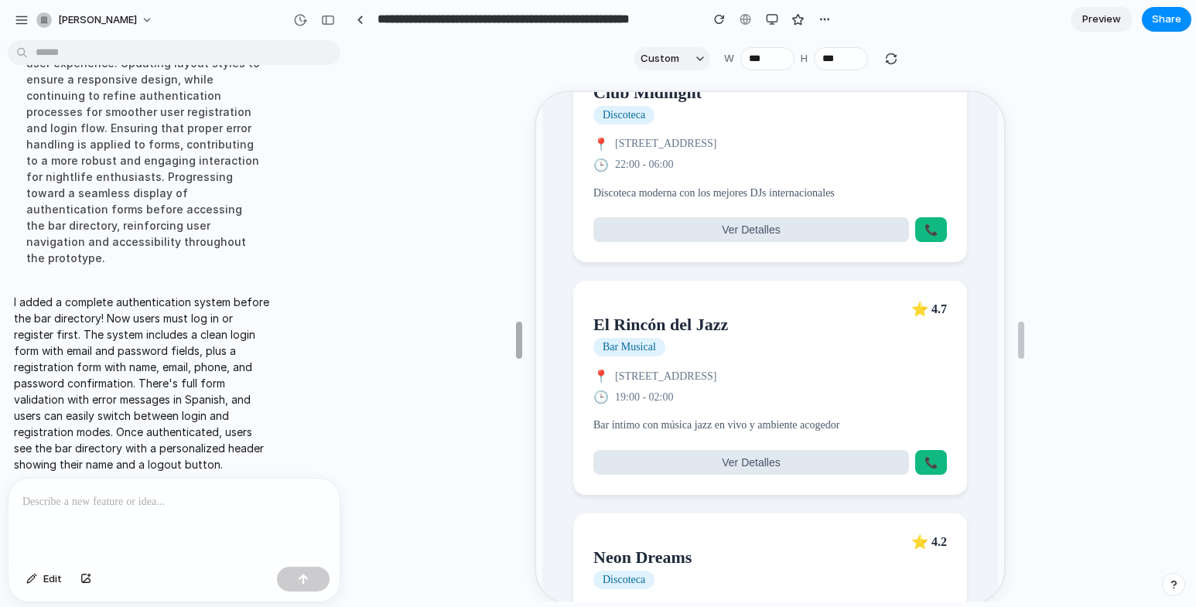
drag, startPoint x: 600, startPoint y: 343, endPoint x: 518, endPoint y: 337, distance: 82.2
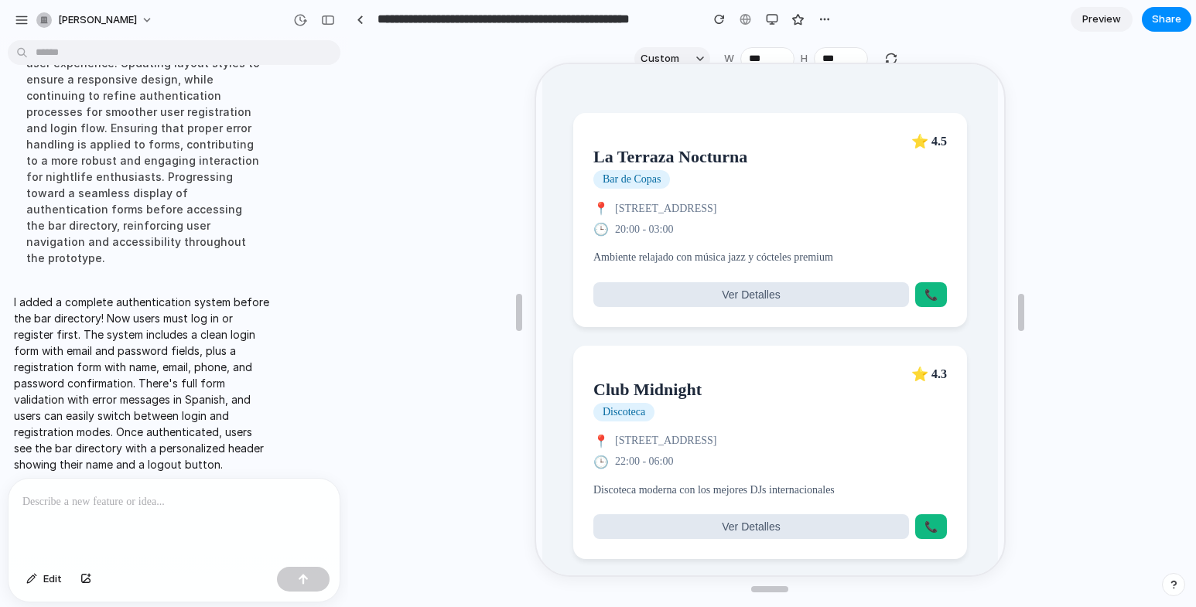
scroll to position [0, 0]
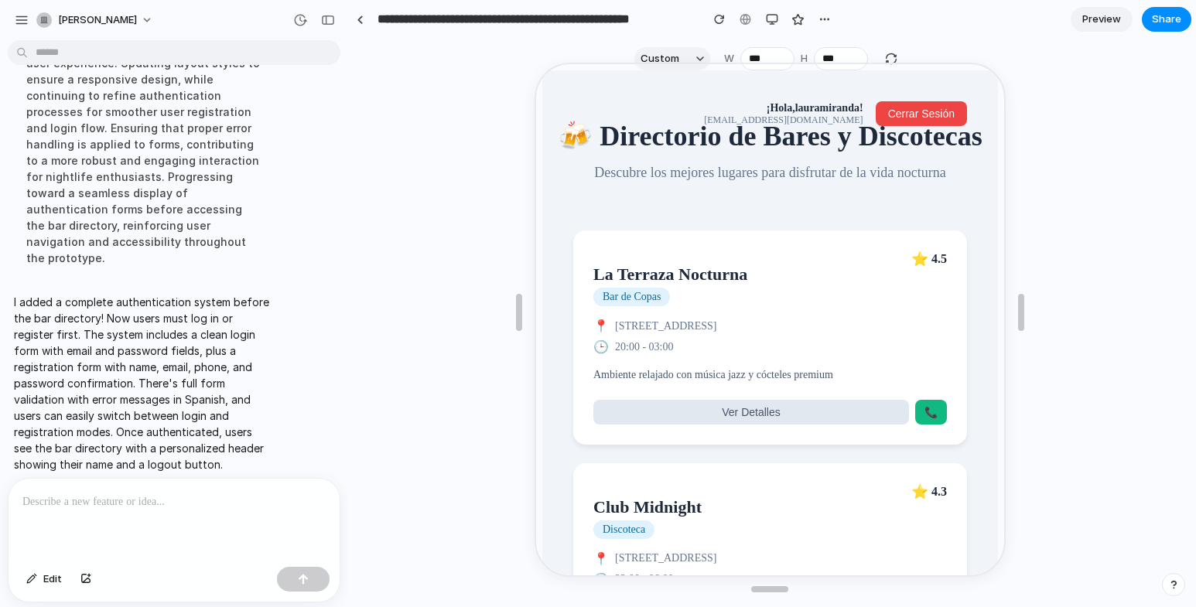
click at [894, 111] on span "Cerrar Sesión" at bounding box center [919, 112] width 67 height 12
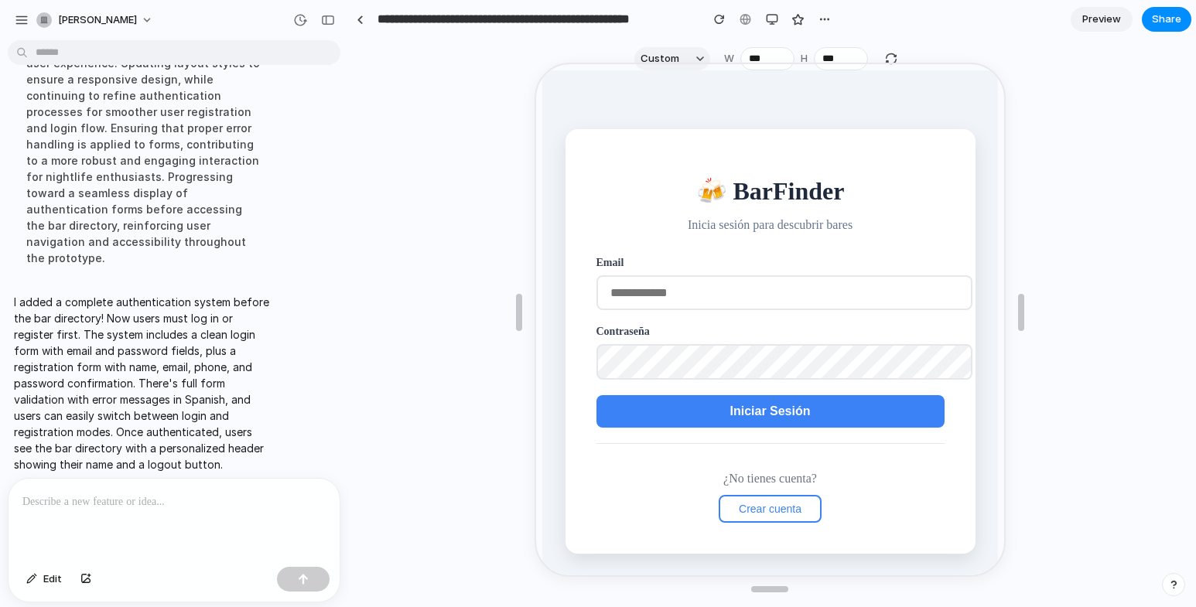
click at [769, 508] on span "Crear cuenta" at bounding box center [768, 507] width 63 height 12
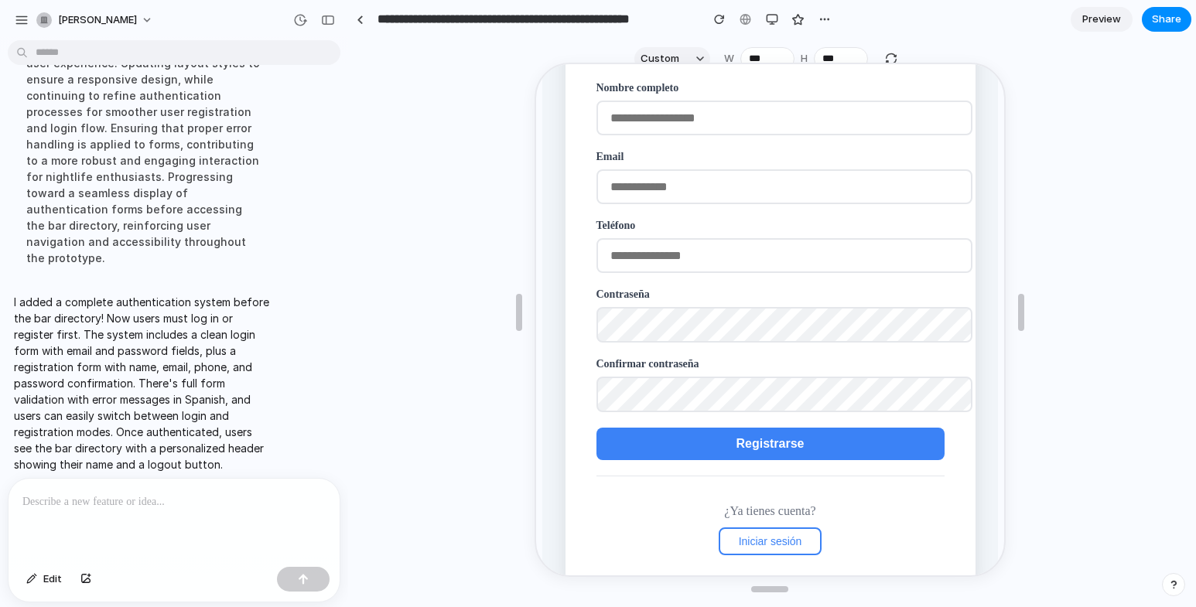
scroll to position [170, 0]
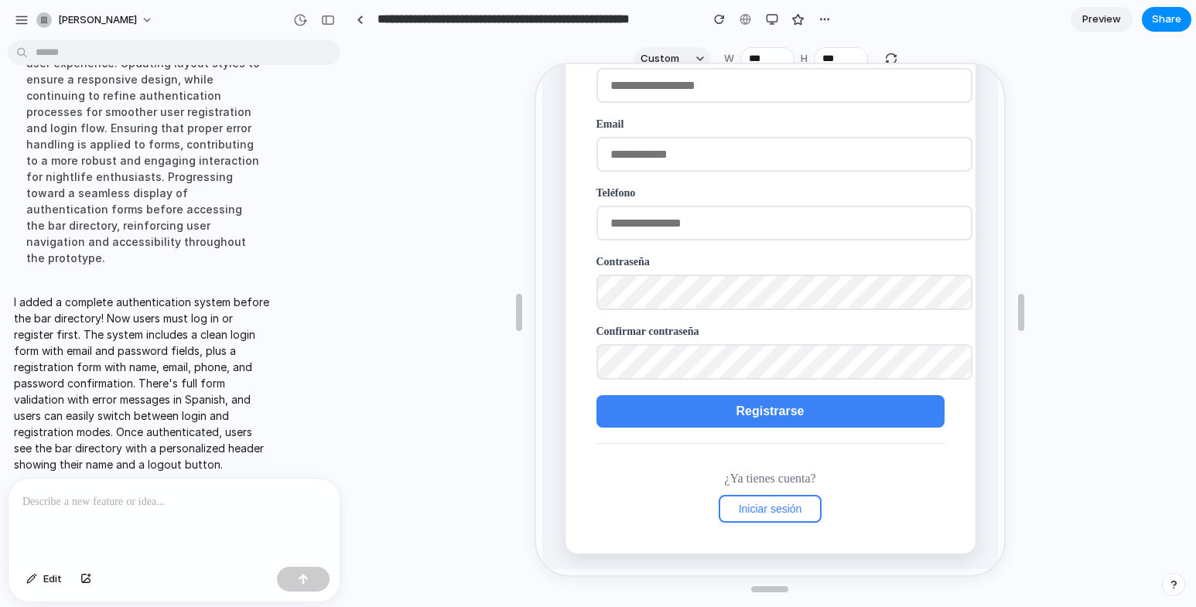
click at [770, 504] on span "Iniciar sesión" at bounding box center [768, 507] width 63 height 12
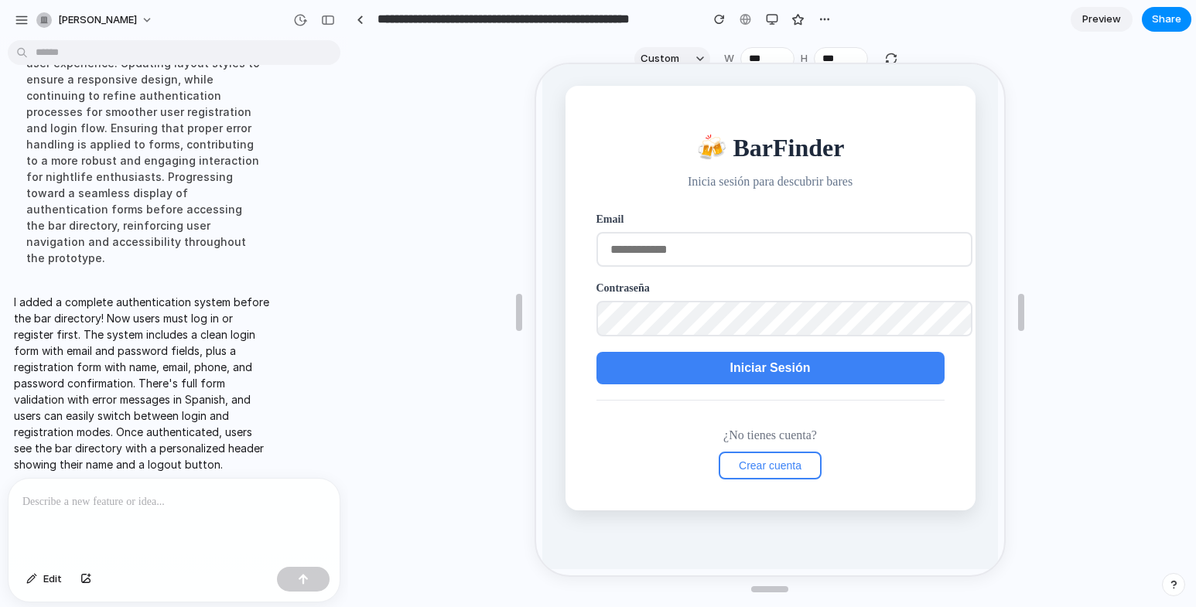
scroll to position [43, 0]
click at [789, 367] on span "Iniciar Sesión" at bounding box center [767, 366] width 80 height 13
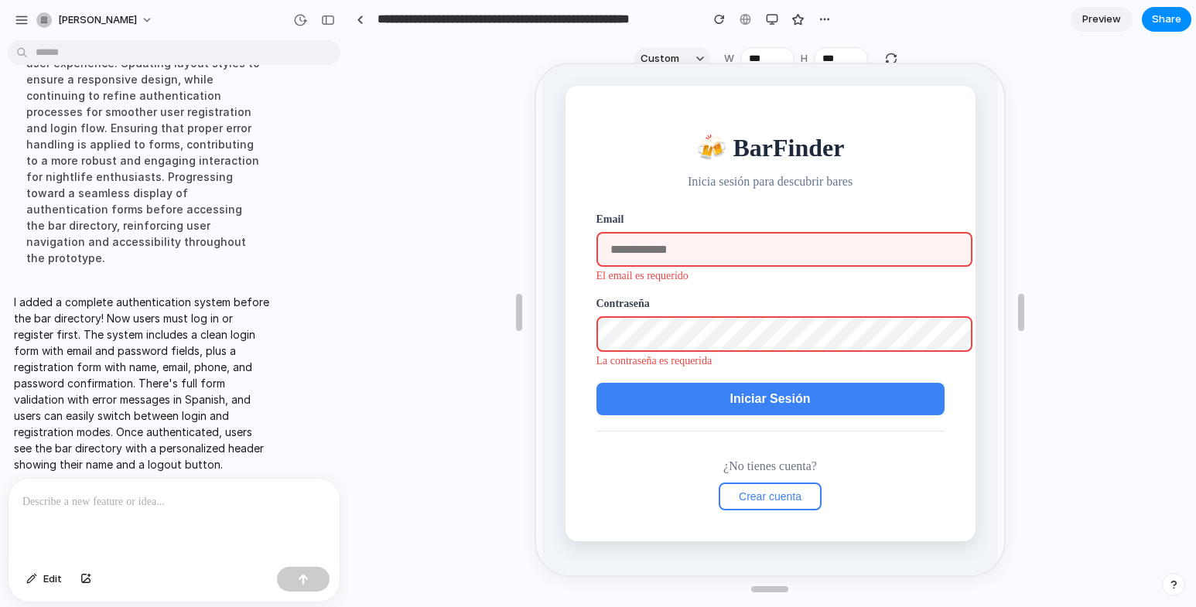
scroll to position [0, 0]
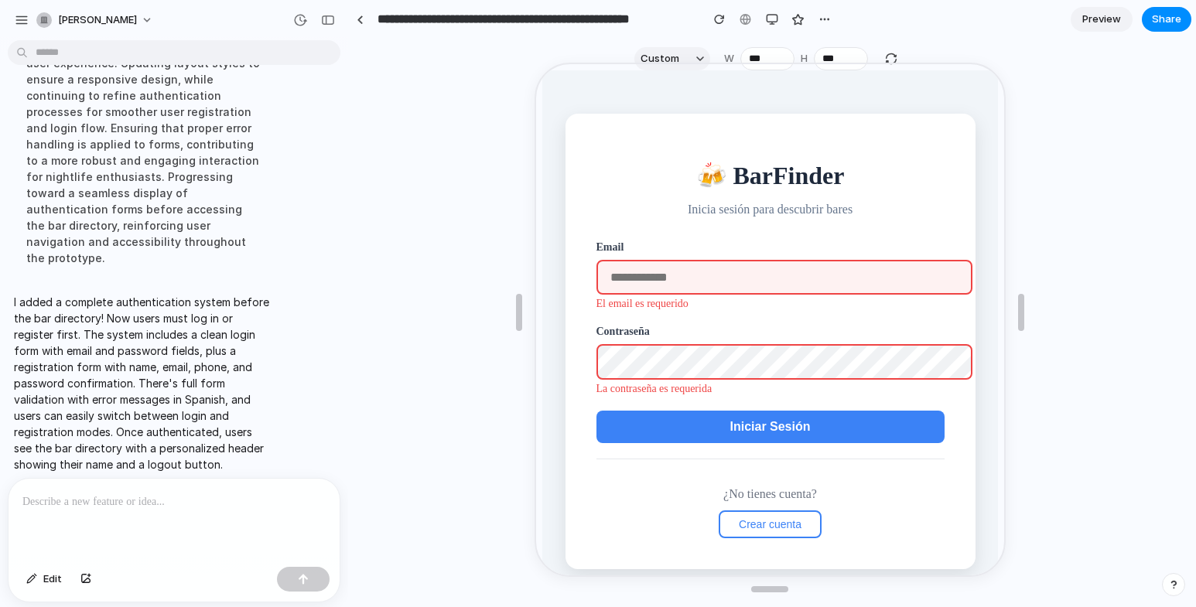
click at [757, 529] on span "Crear cuenta" at bounding box center [768, 523] width 63 height 12
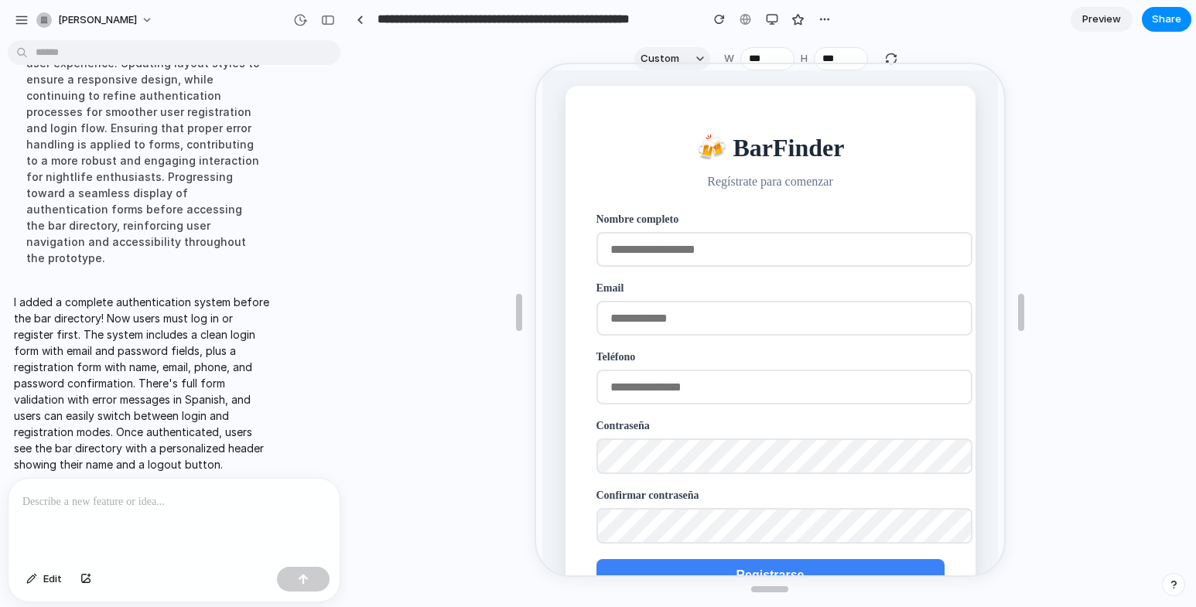
scroll to position [170, 0]
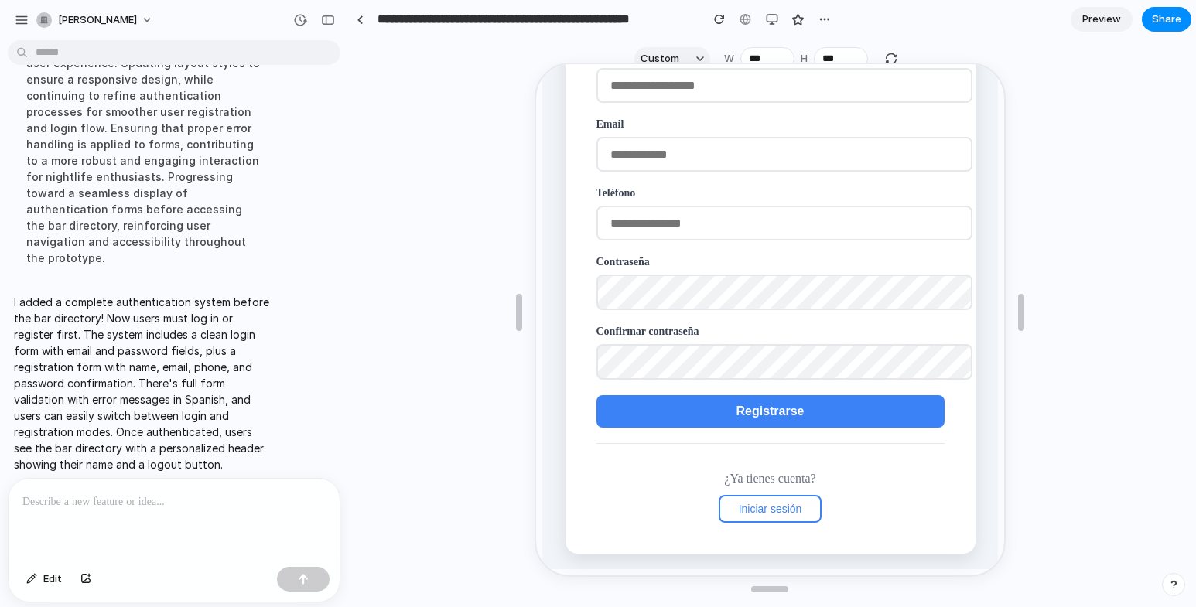
click at [740, 504] on span "Iniciar sesión" at bounding box center [768, 507] width 63 height 12
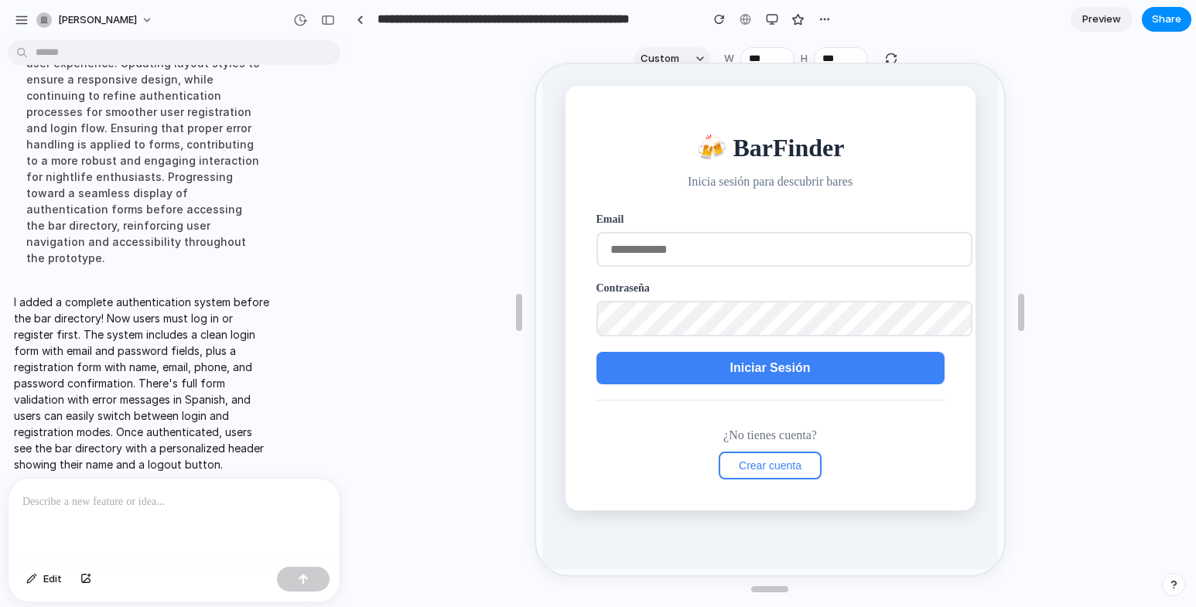
scroll to position [43, 0]
click at [755, 468] on span "Crear cuenta" at bounding box center [768, 464] width 63 height 12
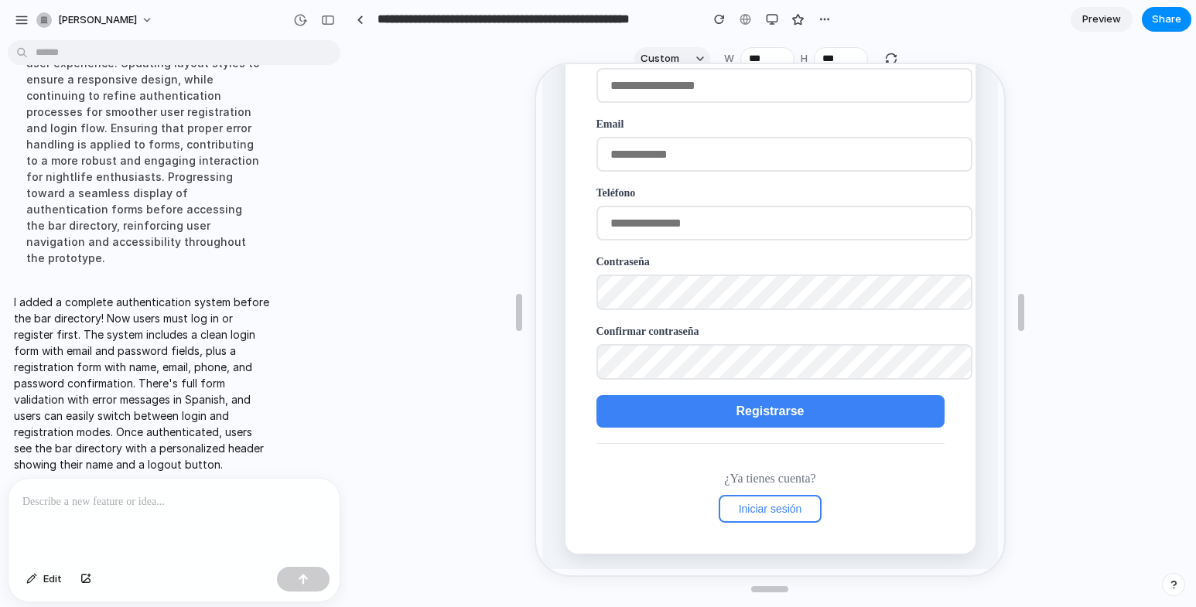
scroll to position [93, 0]
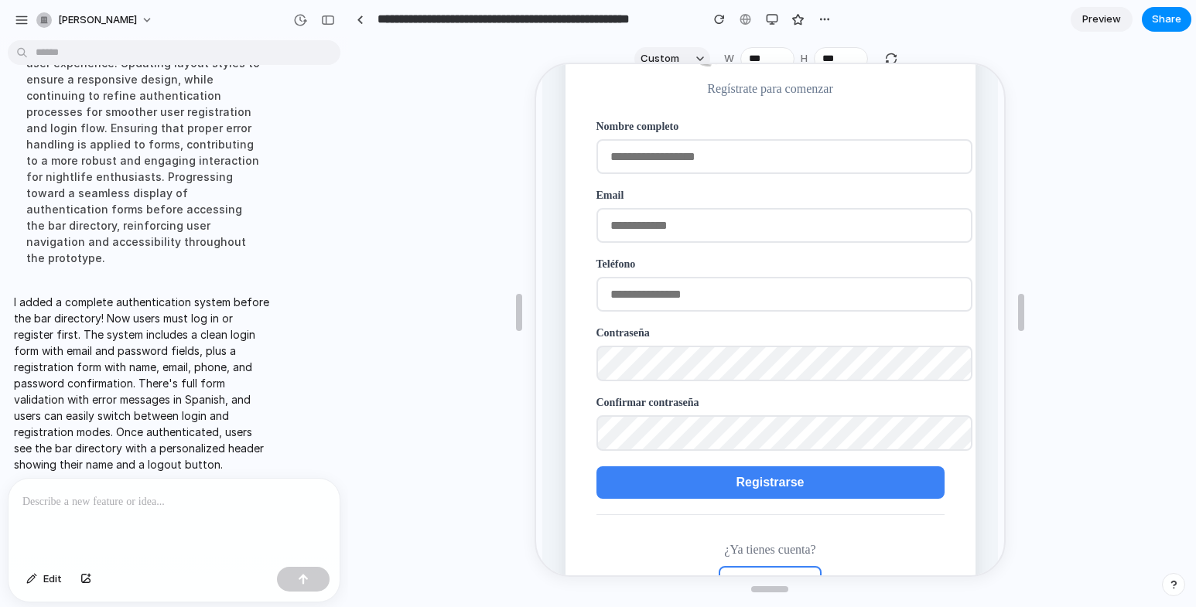
click at [680, 160] on input "text" at bounding box center [782, 155] width 376 height 35
type input "**********"
click at [674, 215] on input "email" at bounding box center [782, 224] width 376 height 35
type input "**********"
click at [646, 300] on input "tel" at bounding box center [782, 292] width 376 height 35
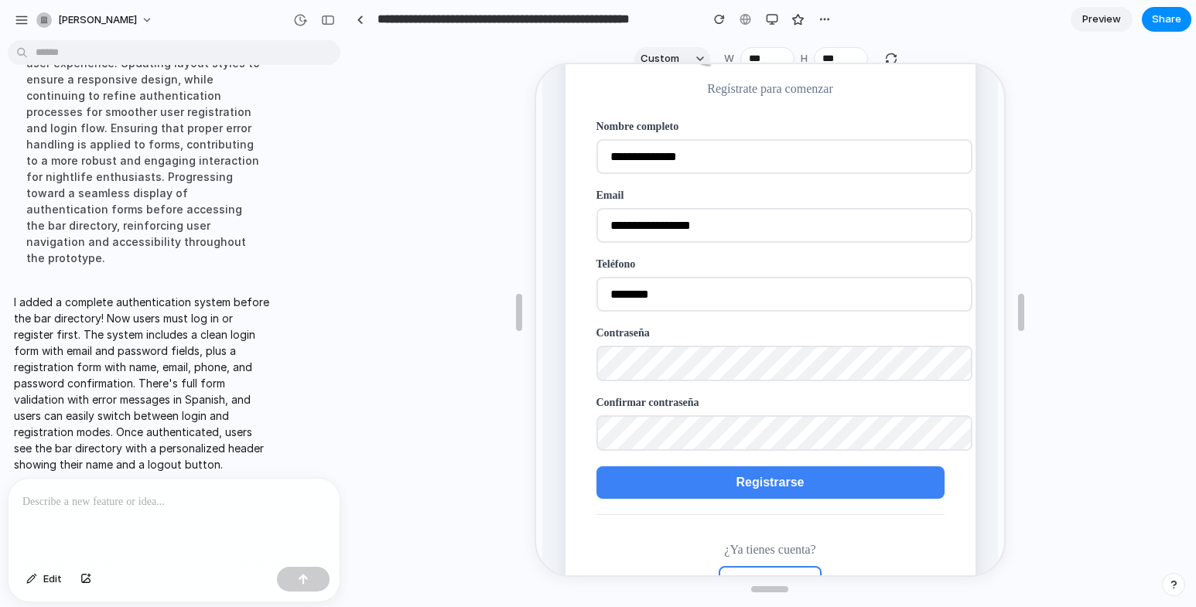
type input "********"
click at [724, 491] on button "Registrarse" at bounding box center [768, 481] width 348 height 33
click at [743, 488] on span "Registrarse" at bounding box center [768, 480] width 68 height 13
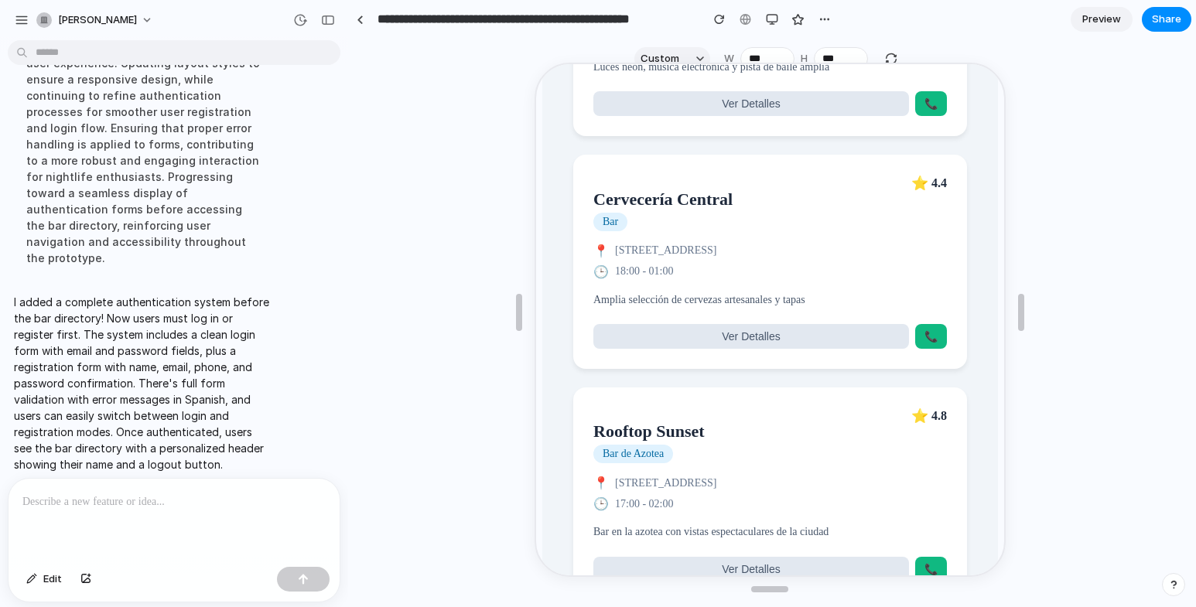
scroll to position [1124, 0]
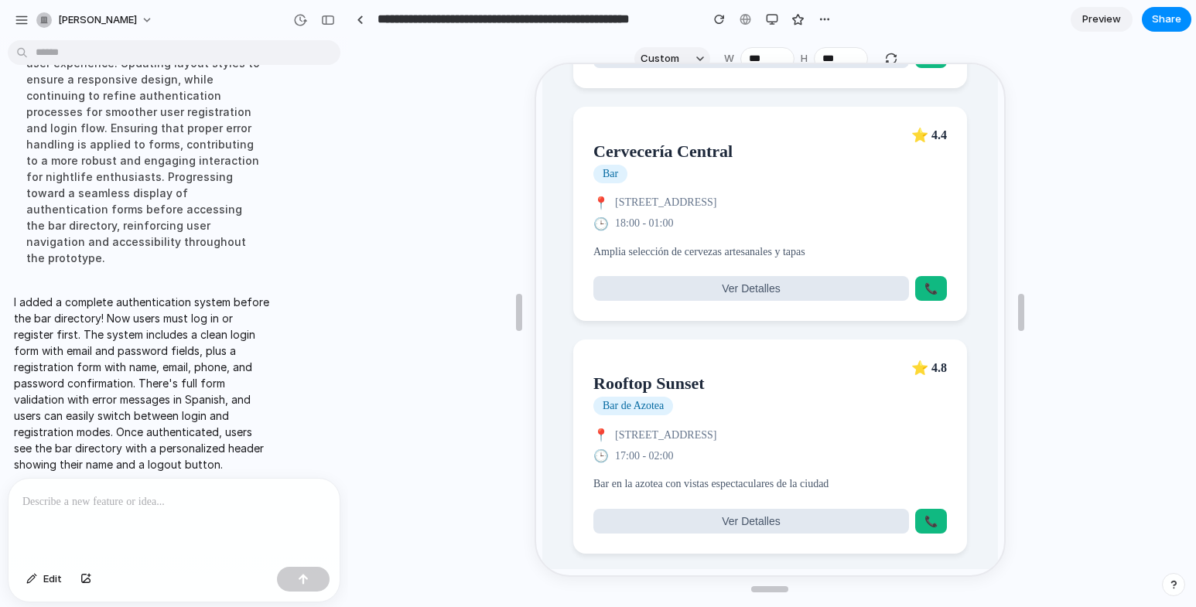
click at [224, 497] on p at bounding box center [170, 502] width 297 height 19
click at [720, 281] on span "Ver Detalles" at bounding box center [749, 287] width 58 height 12
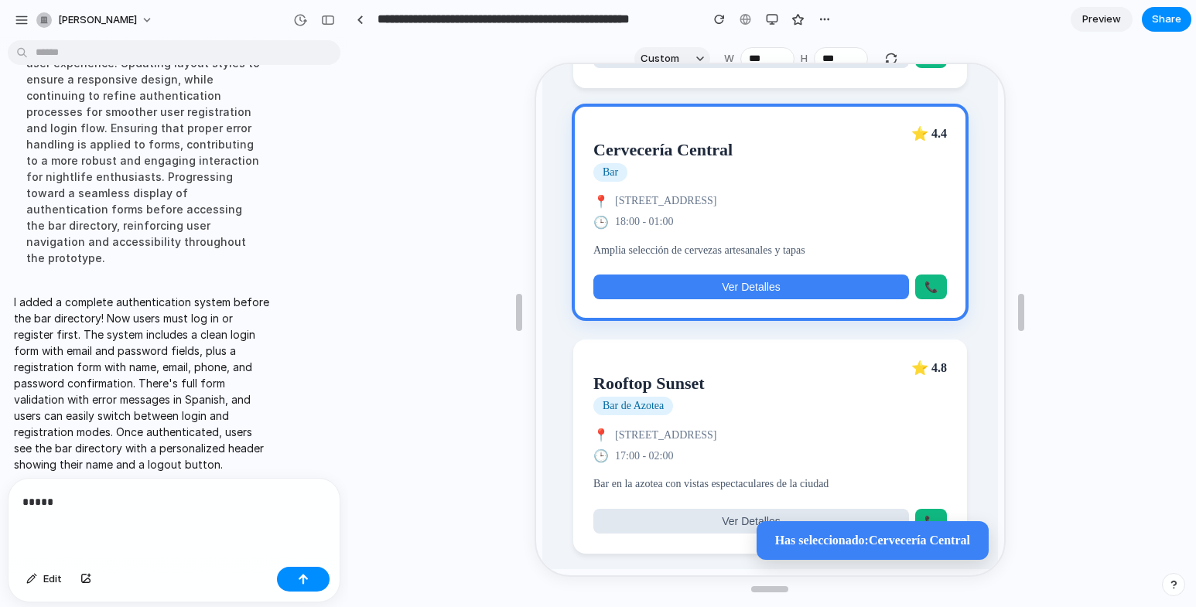
click at [720, 279] on span "Ver Detalles" at bounding box center [749, 285] width 58 height 12
click at [195, 494] on p "*****" at bounding box center [170, 502] width 297 height 19
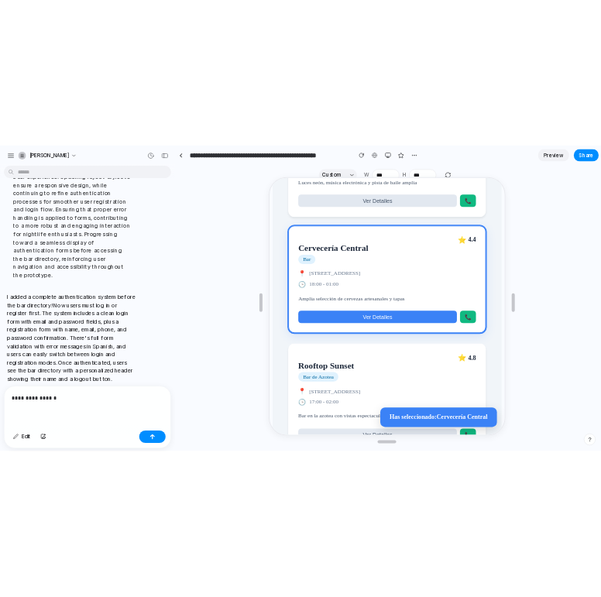
scroll to position [814, 0]
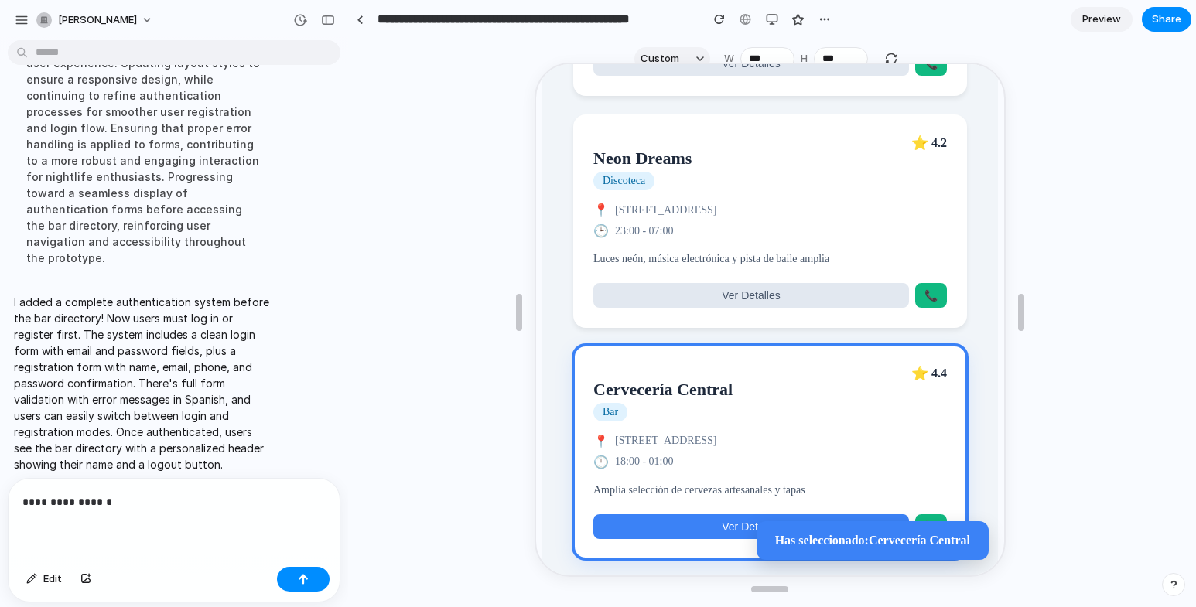
drag, startPoint x: 112, startPoint y: 246, endPoint x: 406, endPoint y: 262, distance: 294.5
click at [406, 262] on div at bounding box center [770, 312] width 842 height 524
click at [673, 327] on article "Neon Dreams Discoteca ⭐ 4.2 📍 Calle de la Noche 67, Madrid 🕒 23:00 - 07:00 Luce…" at bounding box center [768, 220] width 394 height 214
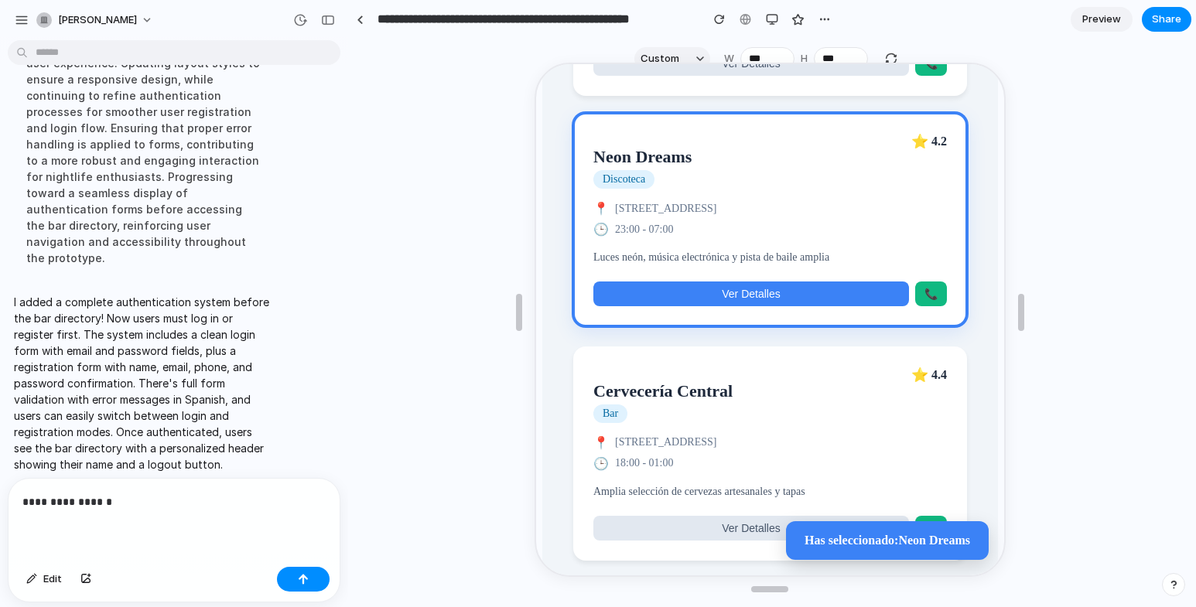
click at [724, 265] on p "Luces neón, música electrónica y pista de baile amplia" at bounding box center [768, 256] width 354 height 17
click at [727, 265] on p "Luces neón, música electrónica y pista de baile amplia" at bounding box center [768, 256] width 354 height 17
click at [852, 265] on p "Luces neón, música electrónica y pista de baile amplia" at bounding box center [768, 256] width 354 height 17
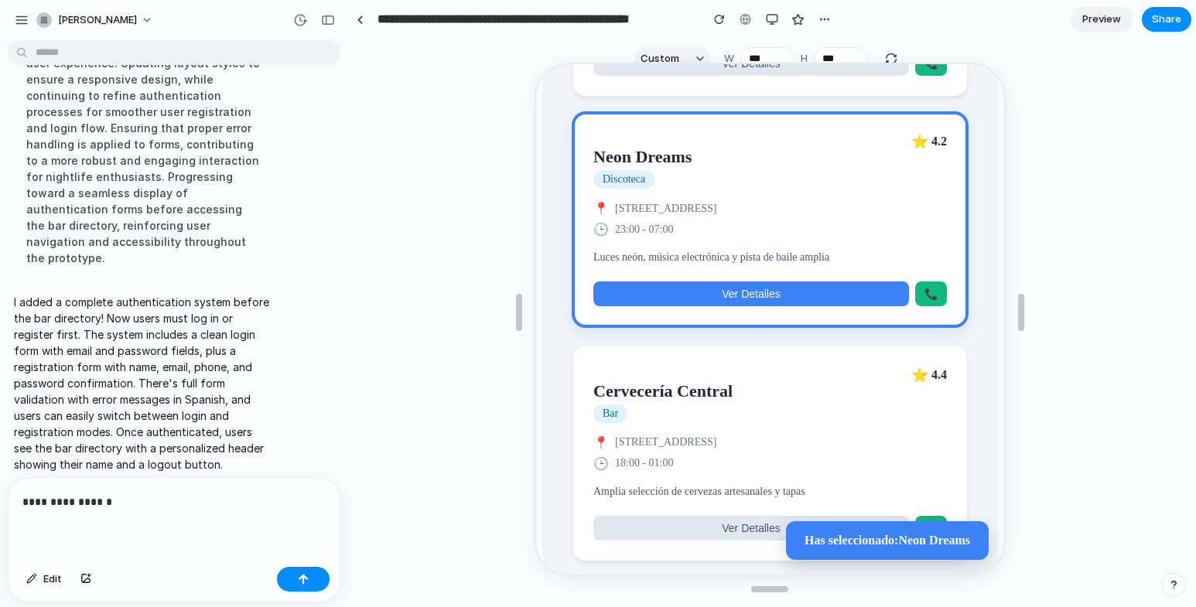
click at [216, 480] on div "**********" at bounding box center [174, 520] width 331 height 82
drag, startPoint x: 271, startPoint y: 499, endPoint x: 264, endPoint y: 494, distance: 8.4
click at [264, 494] on p "**********" at bounding box center [170, 502] width 297 height 19
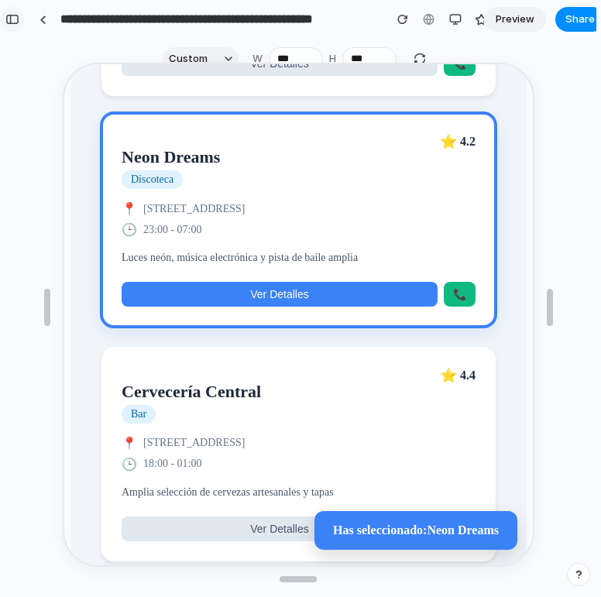
click at [9, 20] on div "button" at bounding box center [12, 19] width 14 height 11
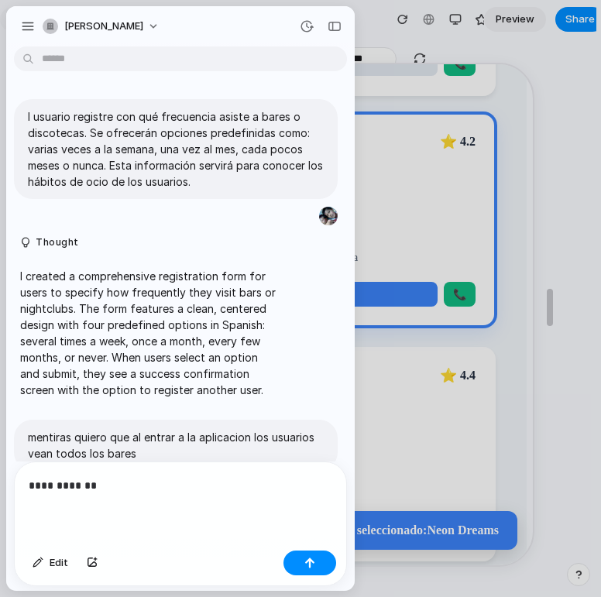
scroll to position [598, 0]
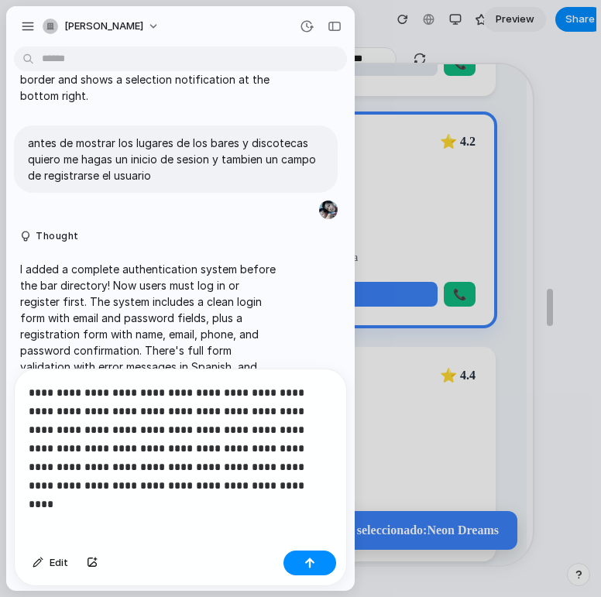
click at [67, 477] on p "**********" at bounding box center [177, 438] width 297 height 111
click at [71, 480] on p "**********" at bounding box center [177, 438] width 297 height 111
click at [204, 476] on p "**********" at bounding box center [177, 438] width 297 height 111
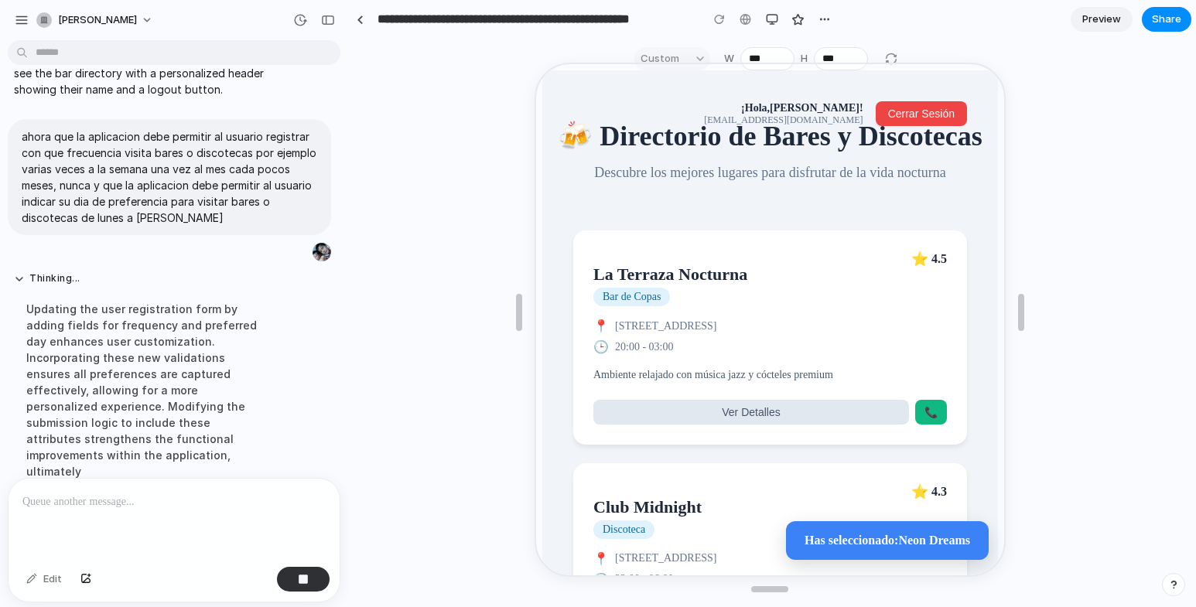
scroll to position [950, 0]
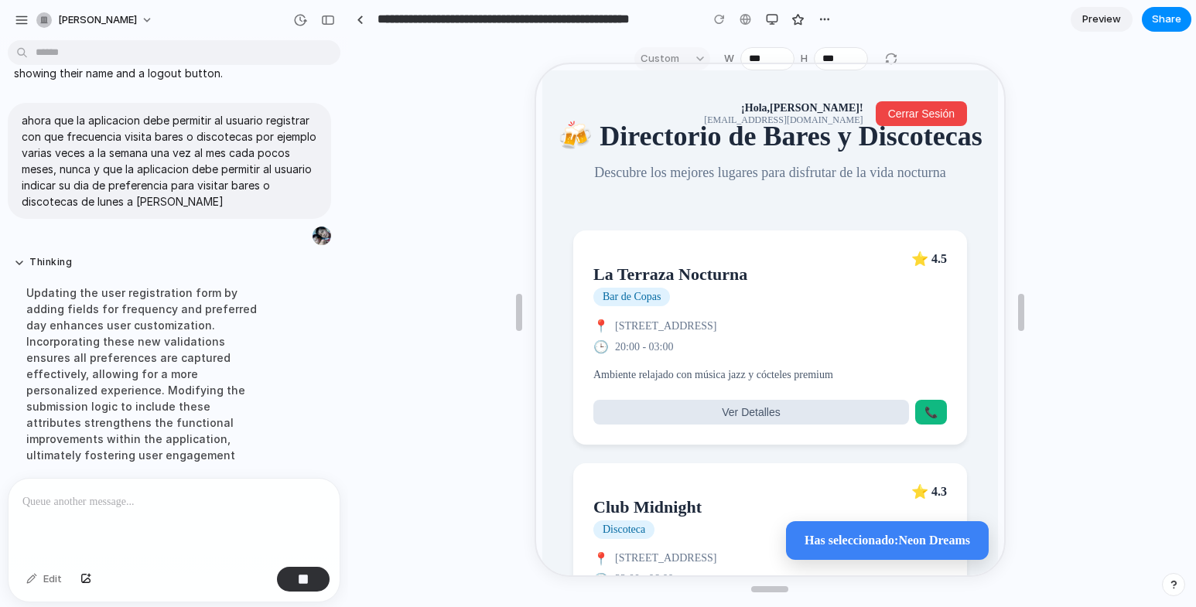
click at [912, 104] on button "Cerrar Sesión" at bounding box center [919, 112] width 91 height 25
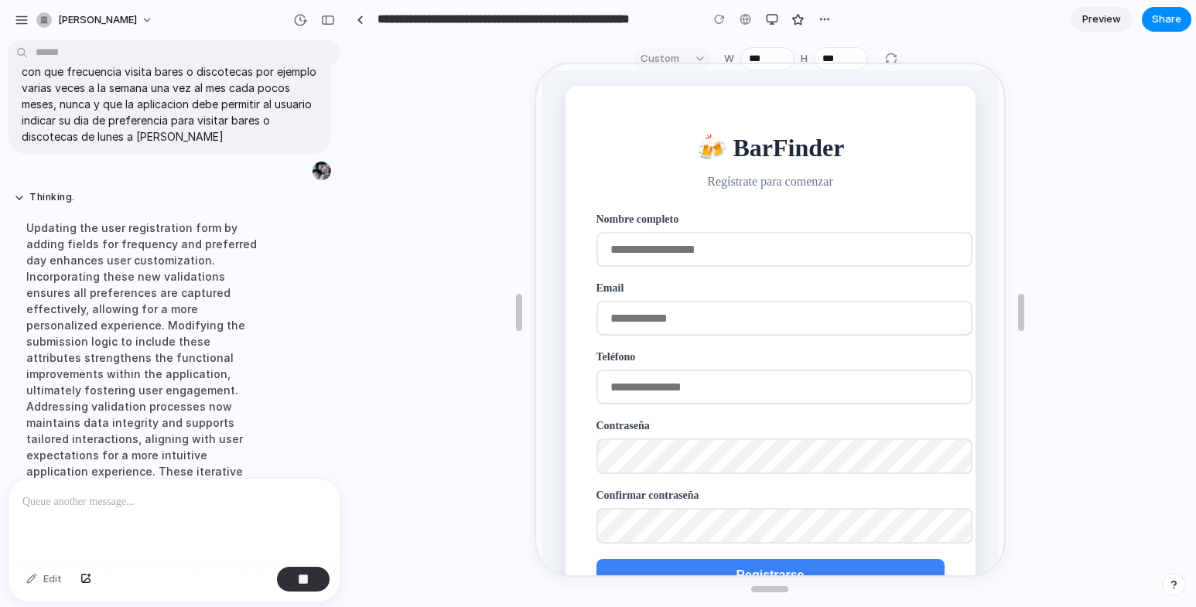
scroll to position [1115, 0]
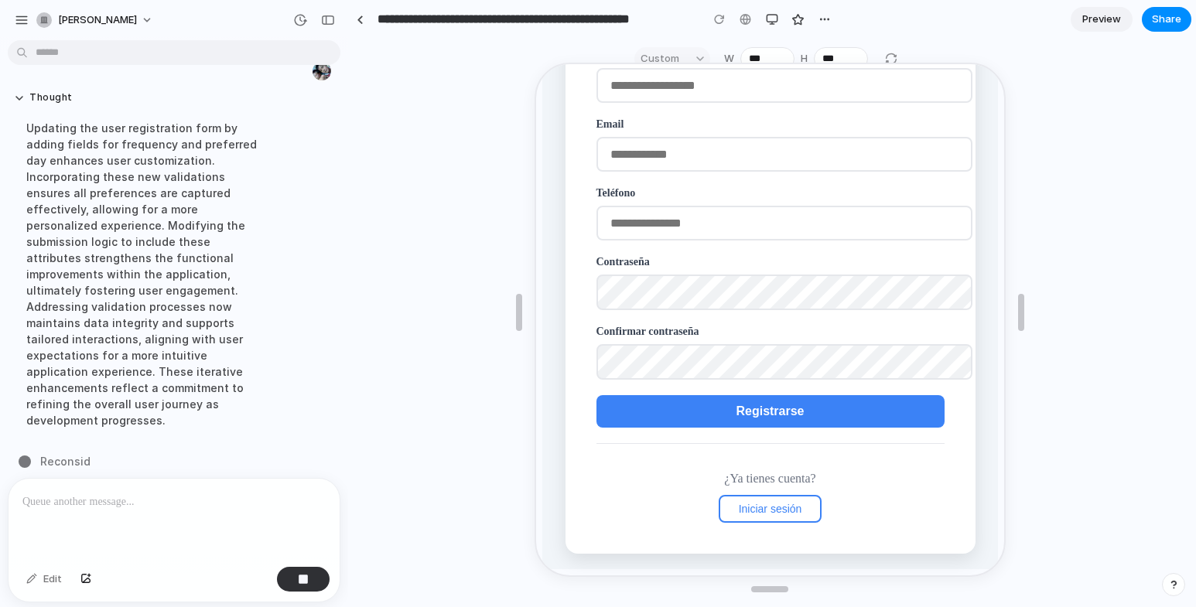
click at [767, 514] on span "Iniciar sesión" at bounding box center [768, 507] width 63 height 12
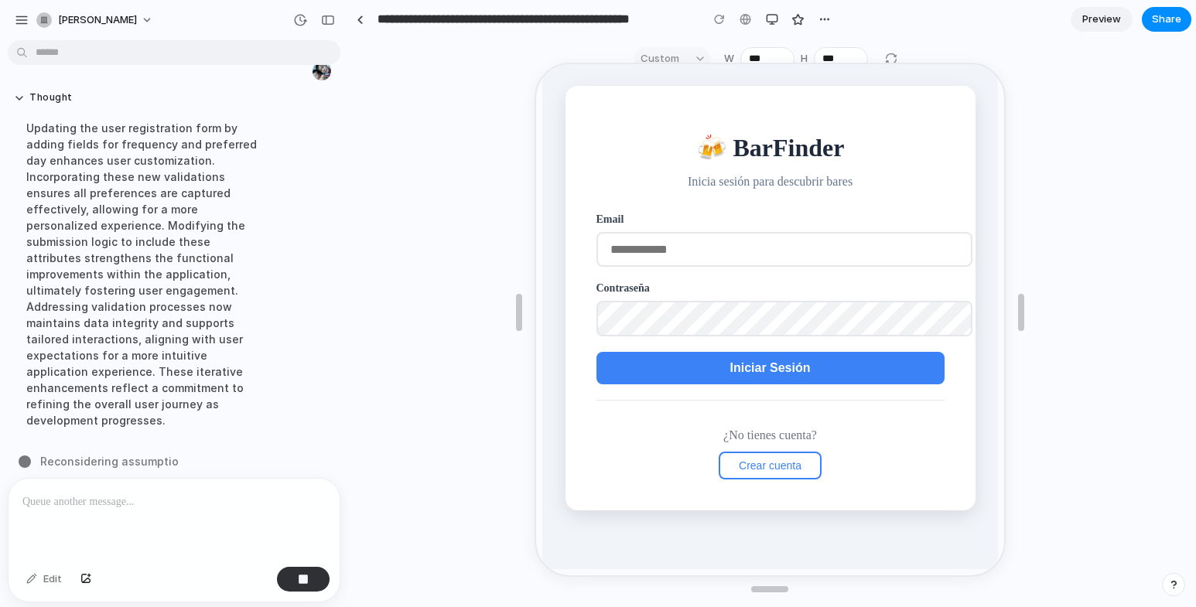
click at [718, 252] on input "email" at bounding box center [782, 248] width 376 height 35
click at [713, 255] on input "email" at bounding box center [782, 248] width 376 height 35
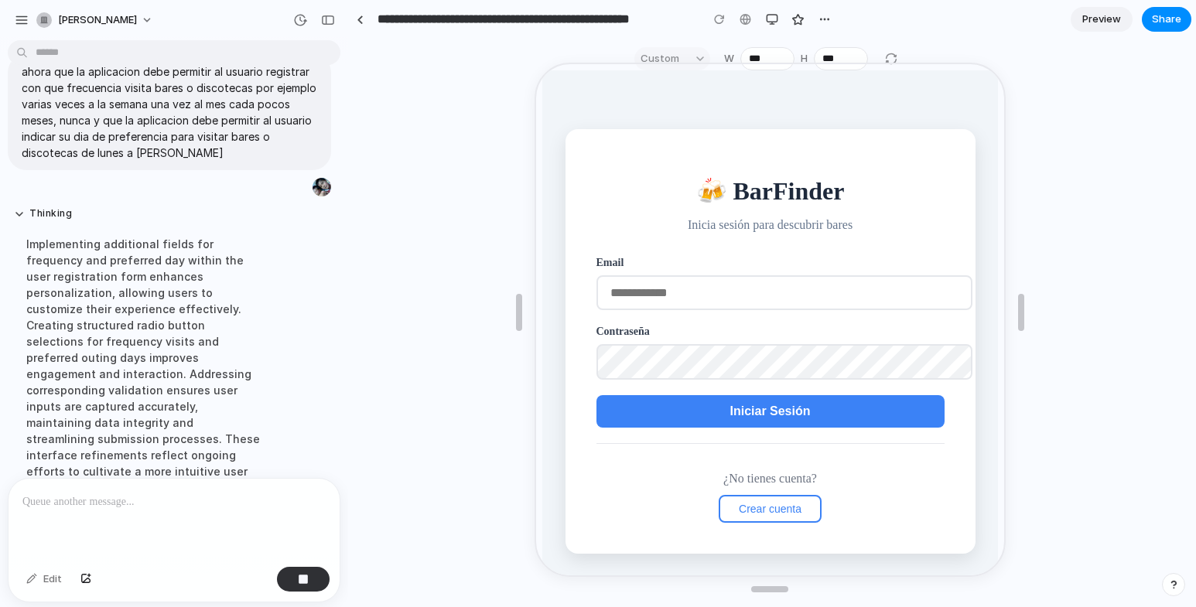
scroll to position [1032, 0]
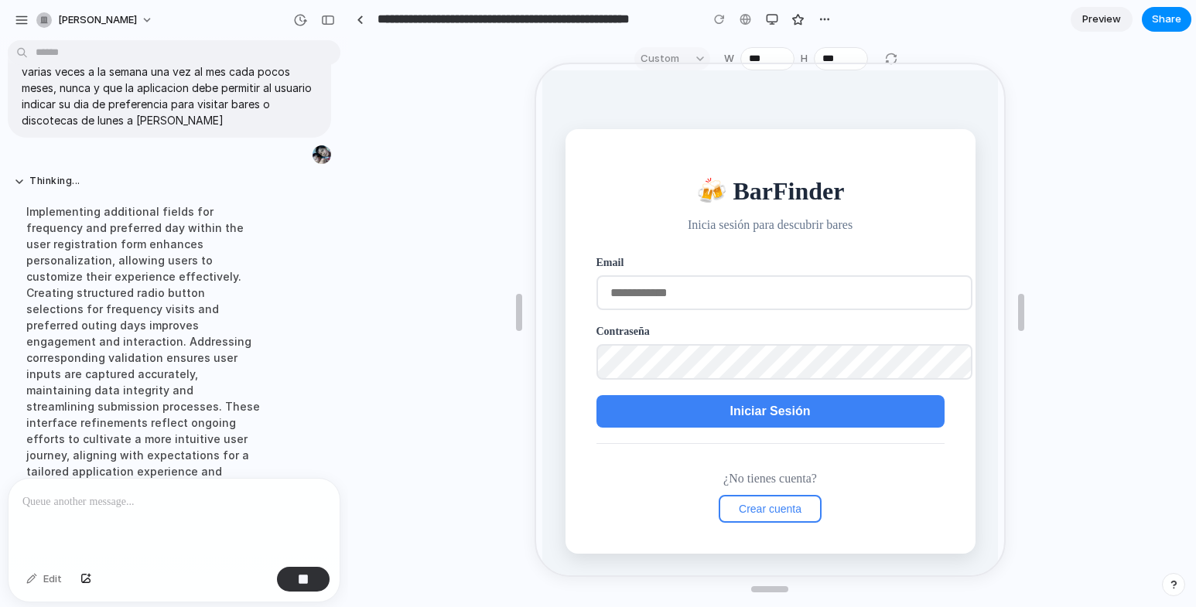
click at [753, 506] on span "Crear cuenta" at bounding box center [768, 507] width 63 height 12
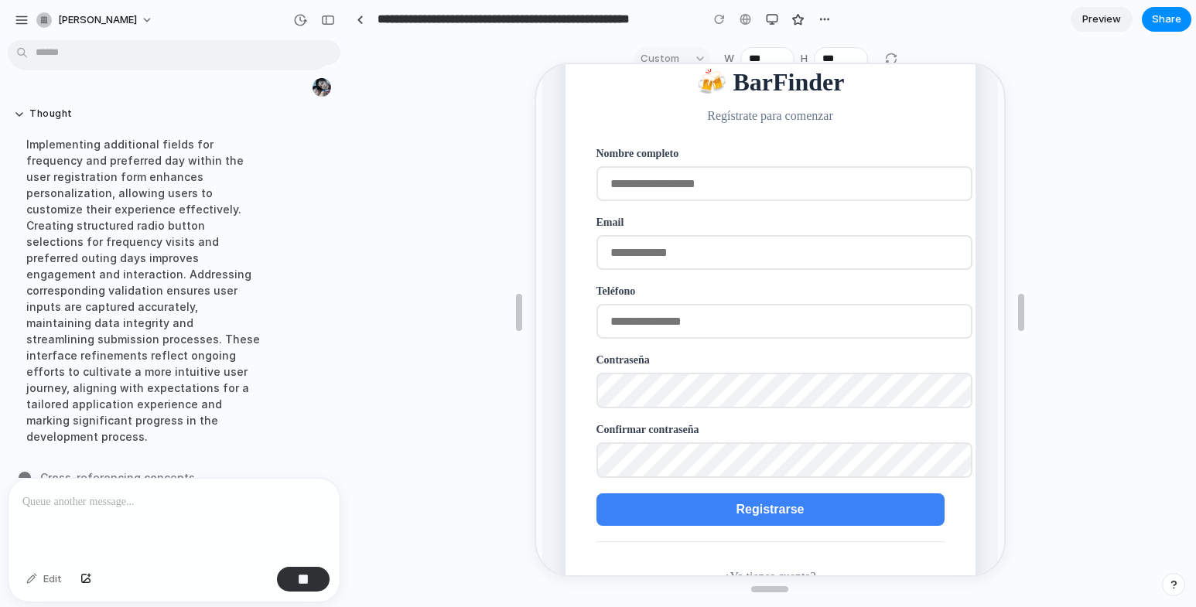
scroll to position [170, 0]
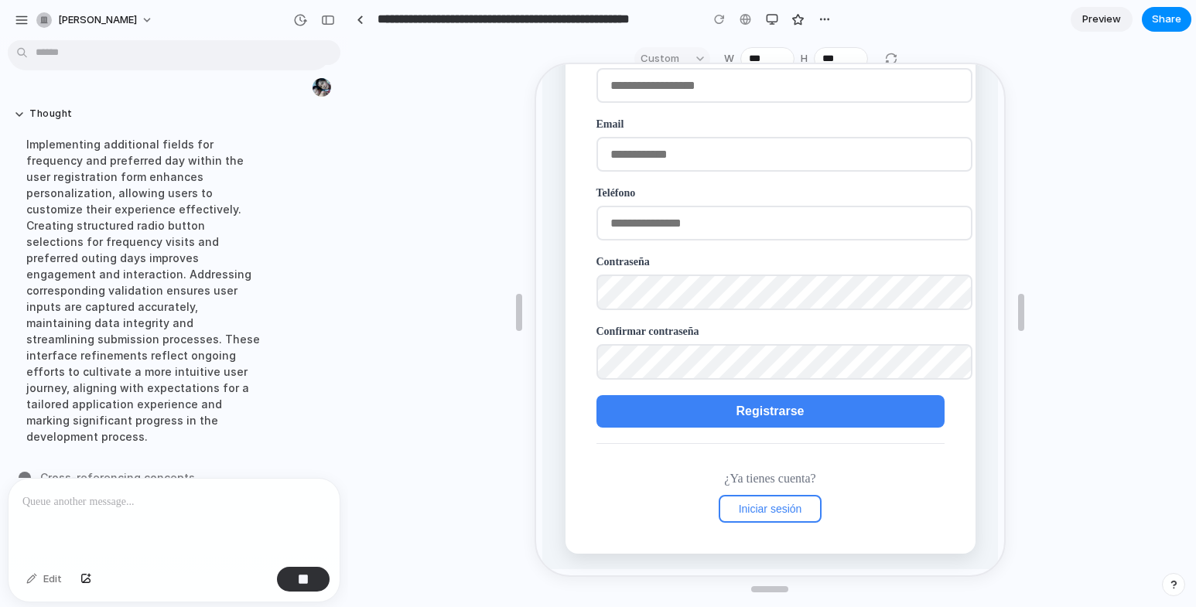
click at [768, 507] on span "Iniciar sesión" at bounding box center [768, 507] width 63 height 12
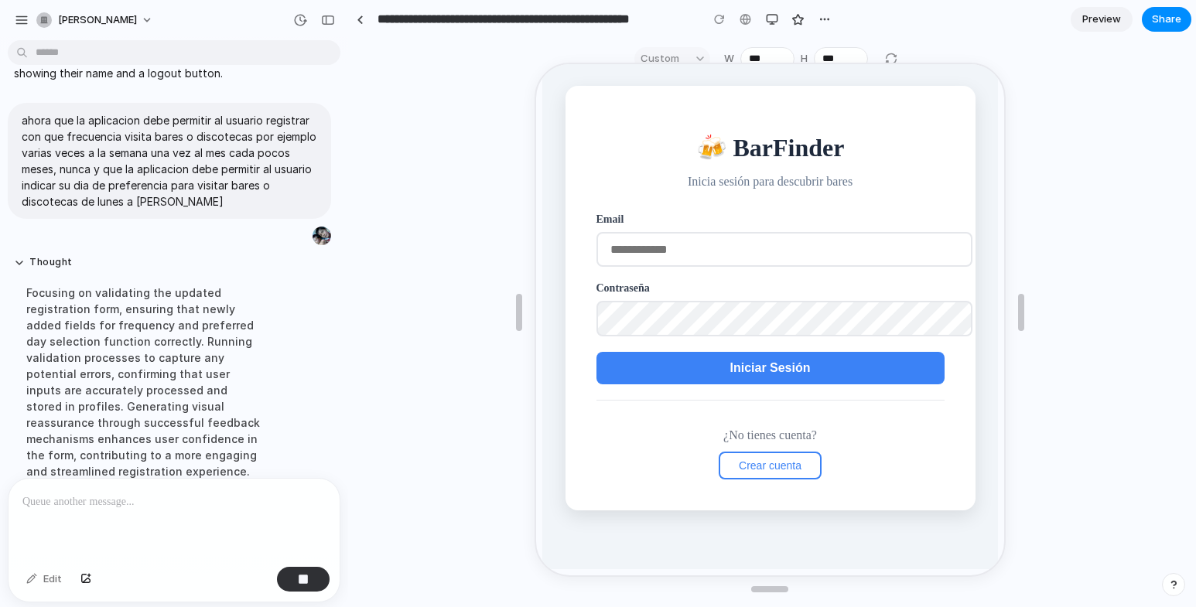
scroll to position [1083, 0]
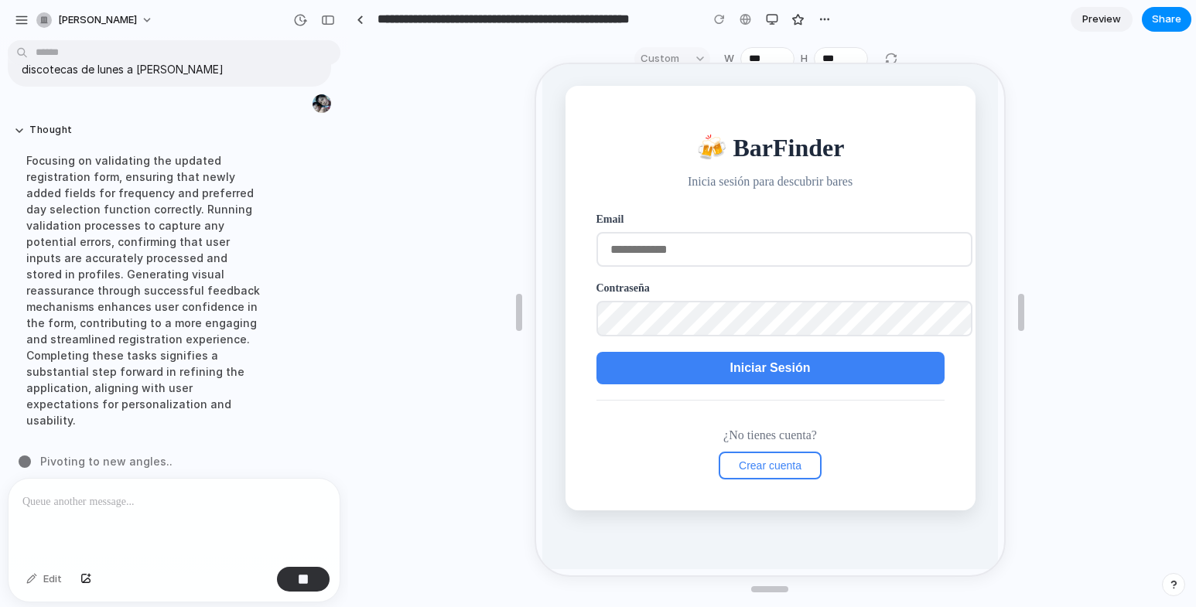
click at [695, 255] on input "email" at bounding box center [782, 248] width 376 height 35
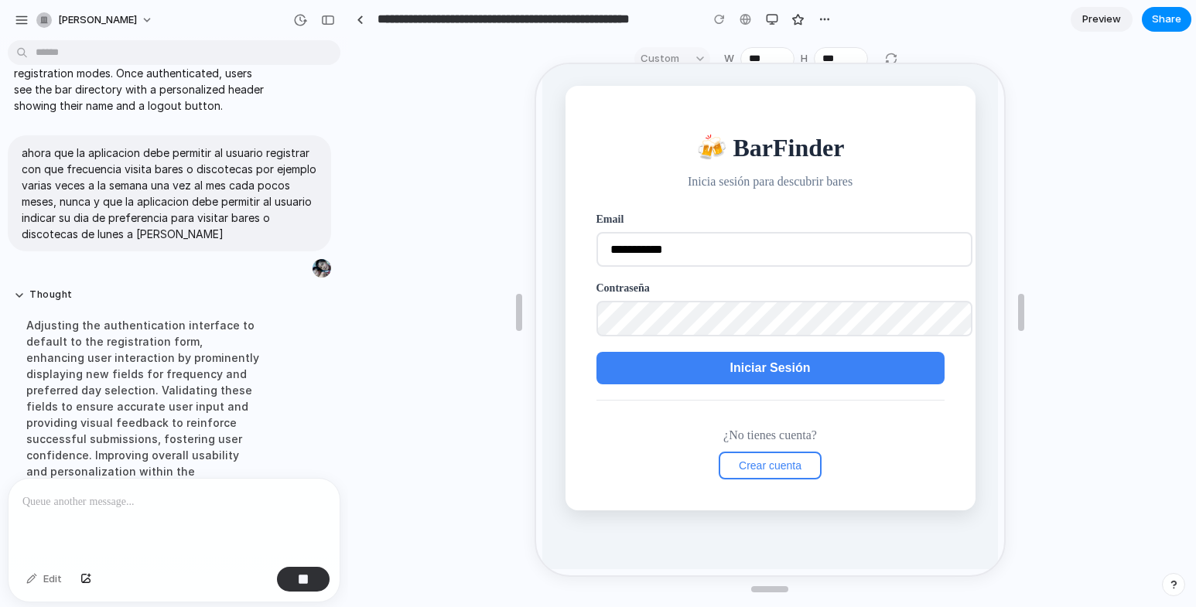
scroll to position [1034, 0]
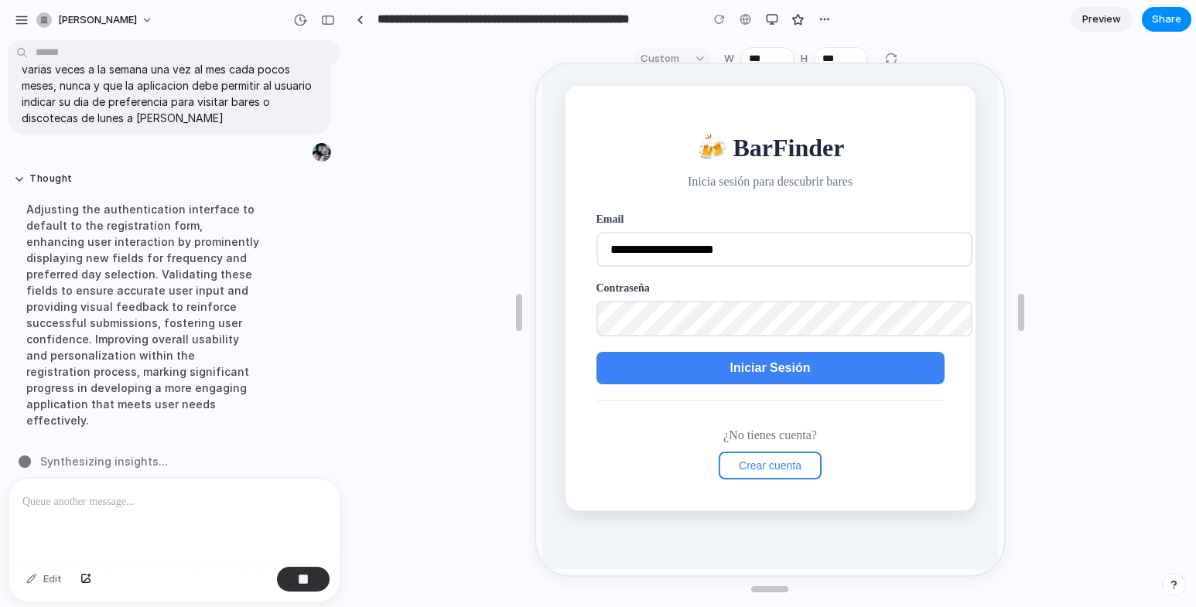
type input "**********"
click at [780, 372] on span "Iniciar Sesión" at bounding box center [767, 366] width 80 height 13
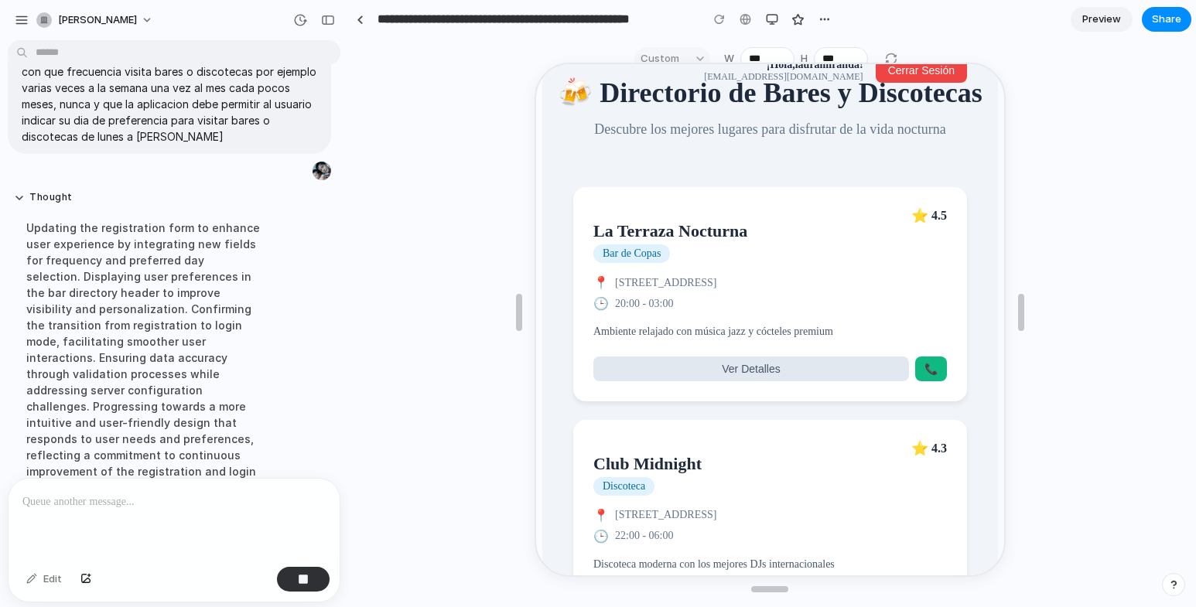
scroll to position [1083, 0]
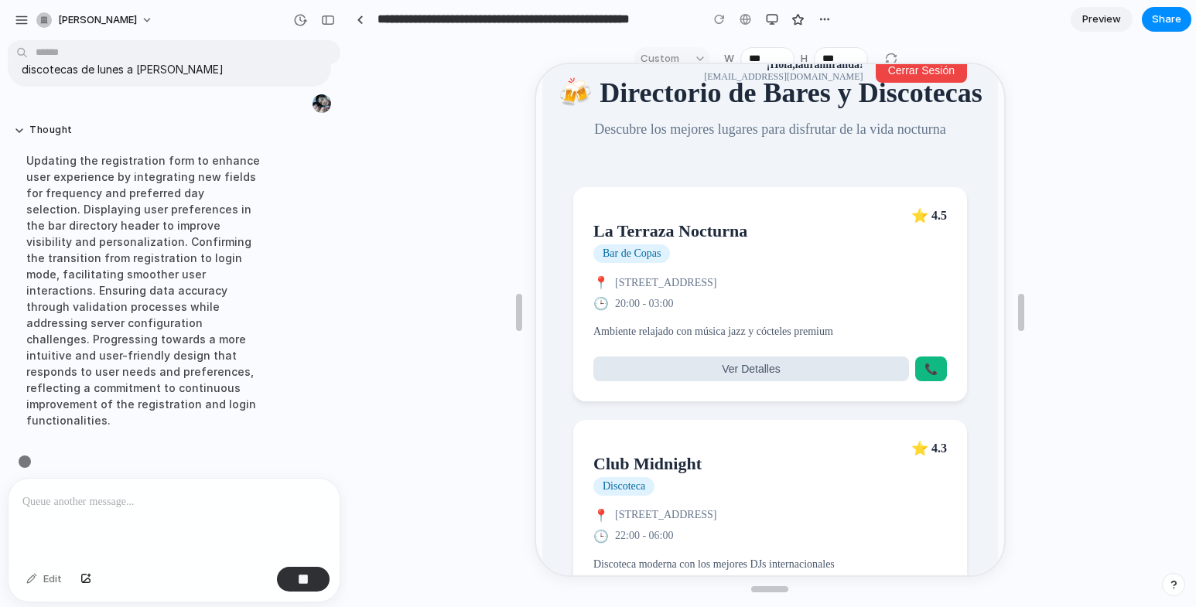
click at [922, 374] on span "📞" at bounding box center [928, 367] width 13 height 12
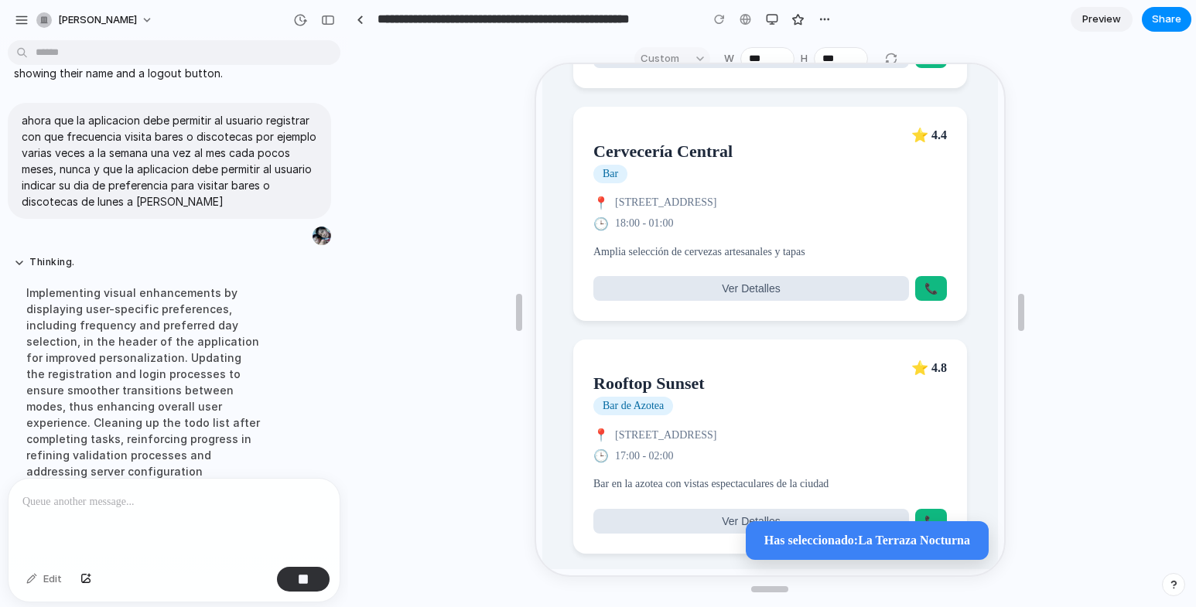
scroll to position [1032, 0]
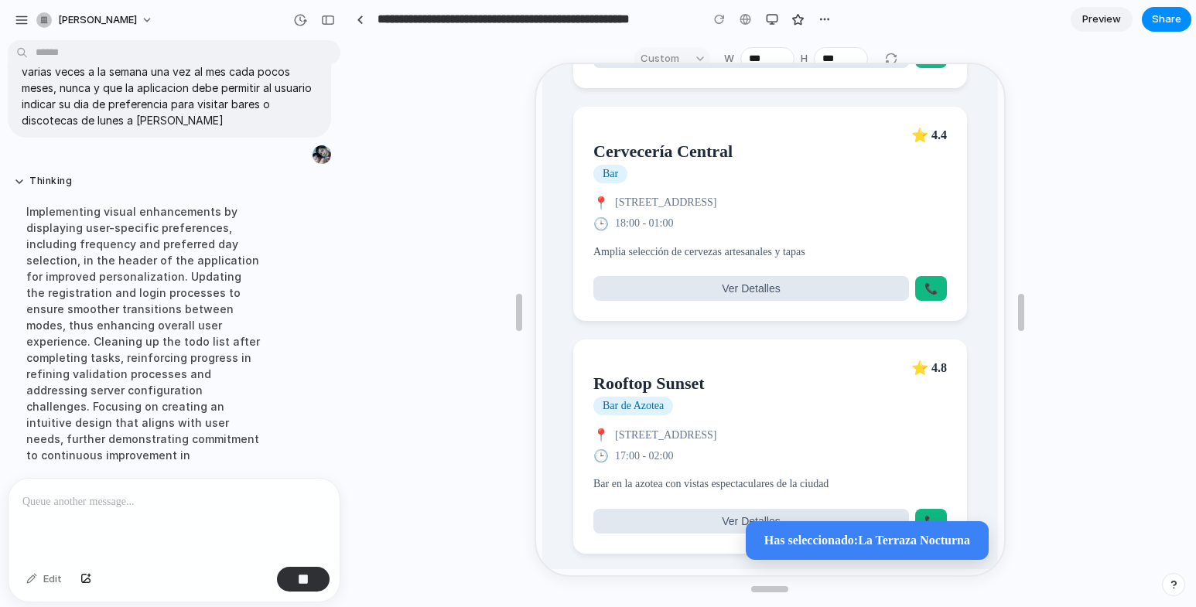
click at [874, 347] on article "Rooftop Sunset Bar de Azotea ⭐ 4.8 📍 Torre Vista 12, Madrid 🕒 17:00 - 02:00 Bar…" at bounding box center [768, 445] width 394 height 214
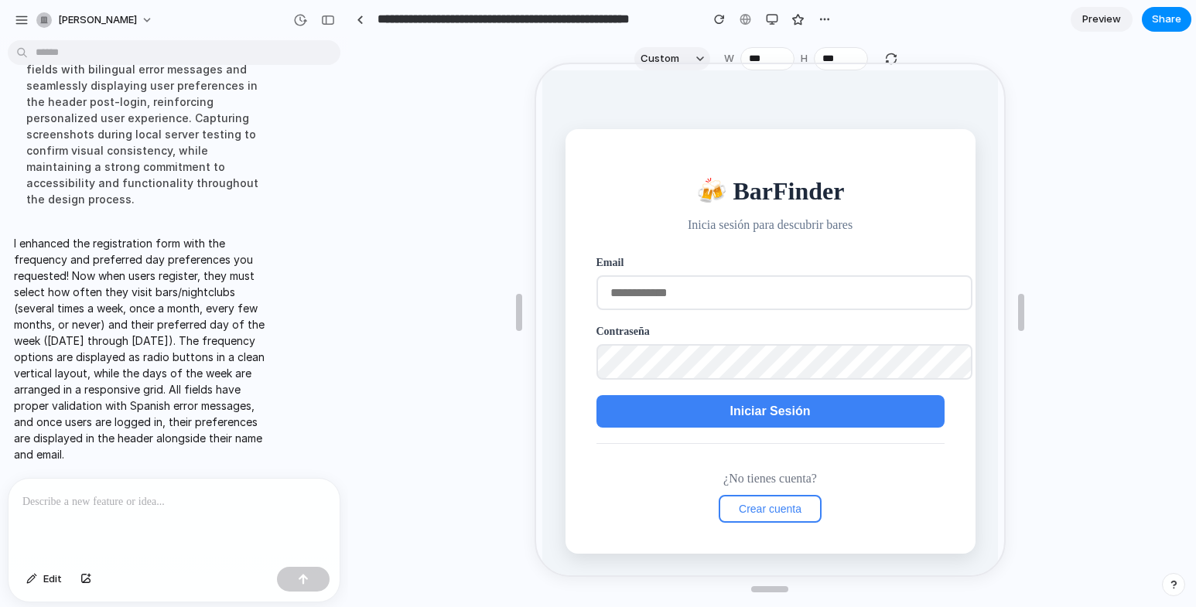
scroll to position [0, 0]
click at [713, 299] on input "email" at bounding box center [782, 291] width 376 height 35
type input "**********"
click at [720, 421] on button "Iniciar Sesión" at bounding box center [768, 410] width 348 height 33
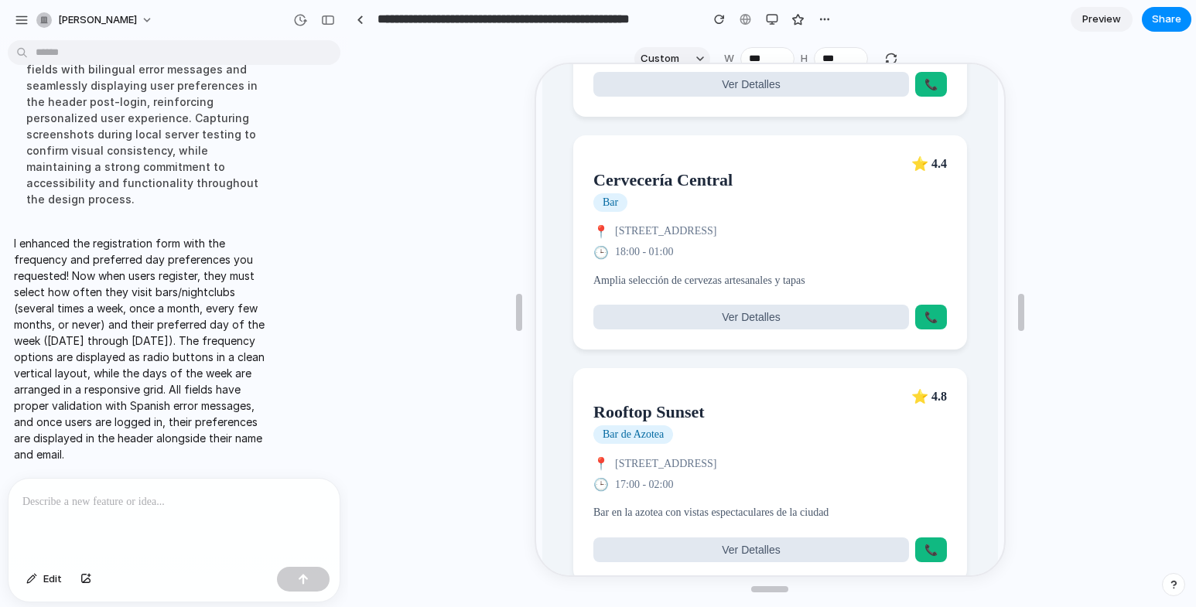
scroll to position [1124, 0]
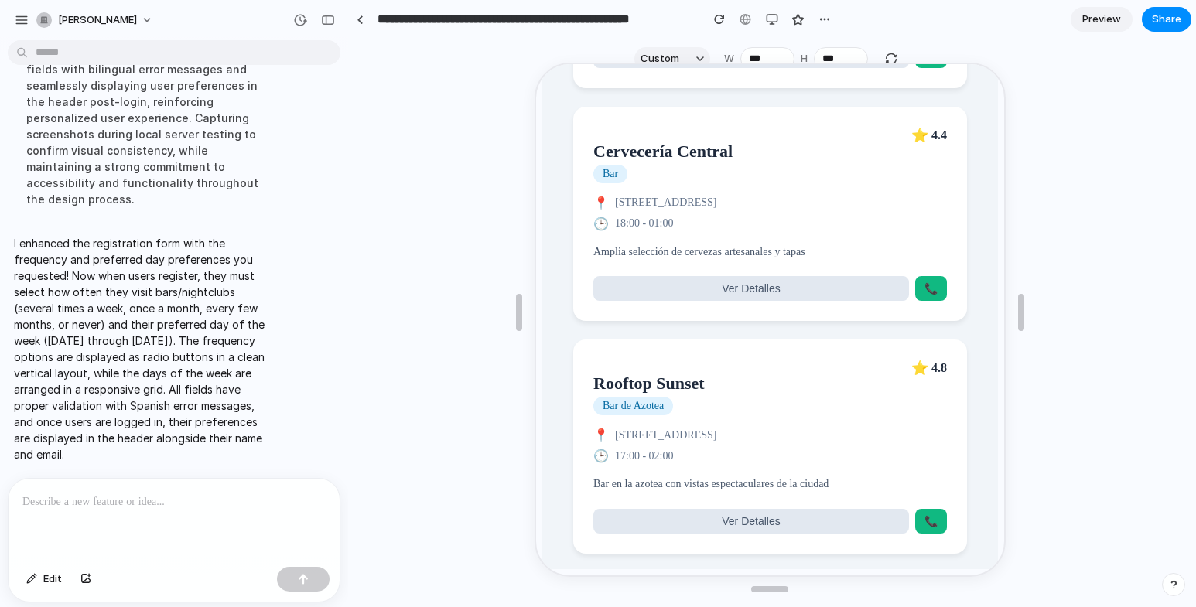
click at [722, 468] on article "Rooftop Sunset Bar de Azotea ⭐ 4.8 📍 Torre Vista 12, Madrid 🕒 17:00 - 02:00 Bar…" at bounding box center [768, 445] width 394 height 214
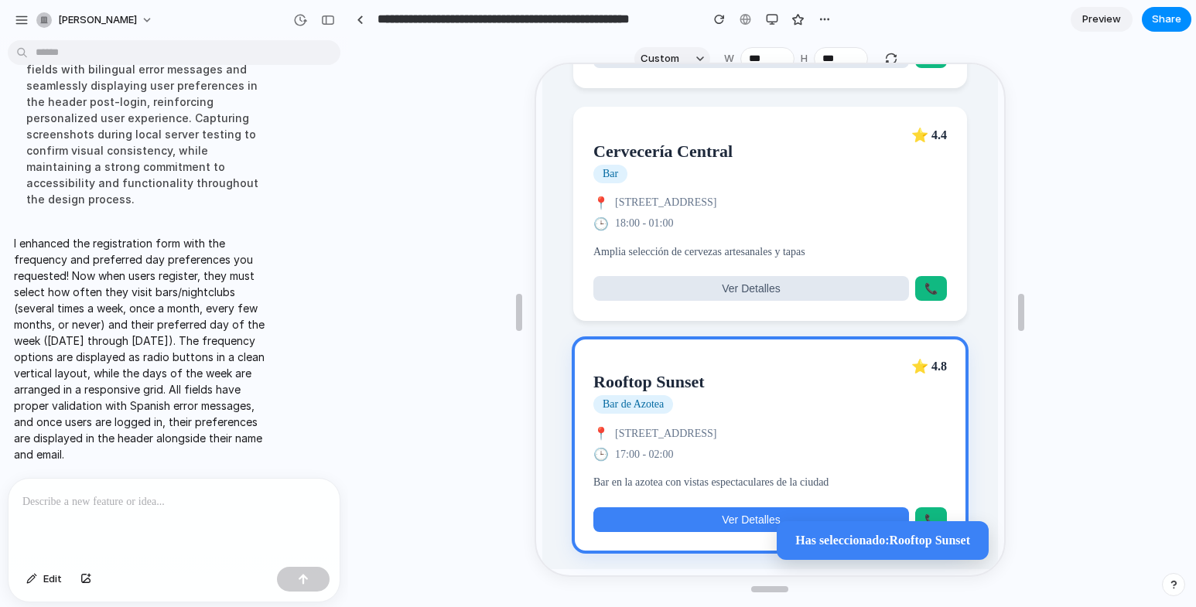
click at [724, 515] on span "Ver Detalles" at bounding box center [749, 518] width 58 height 12
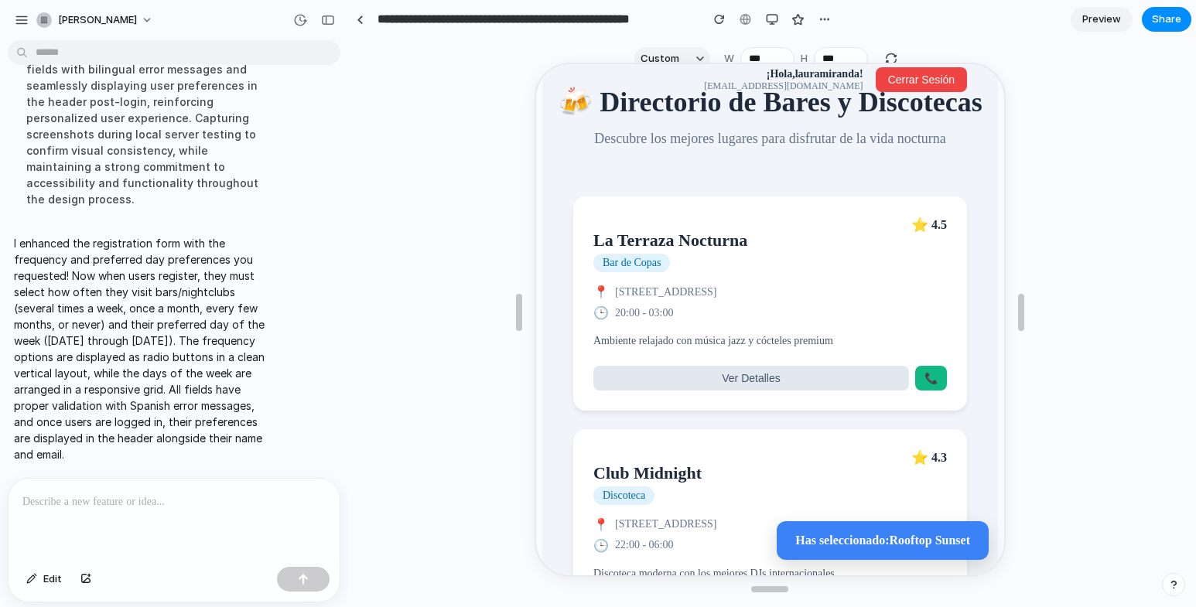
scroll to position [0, 0]
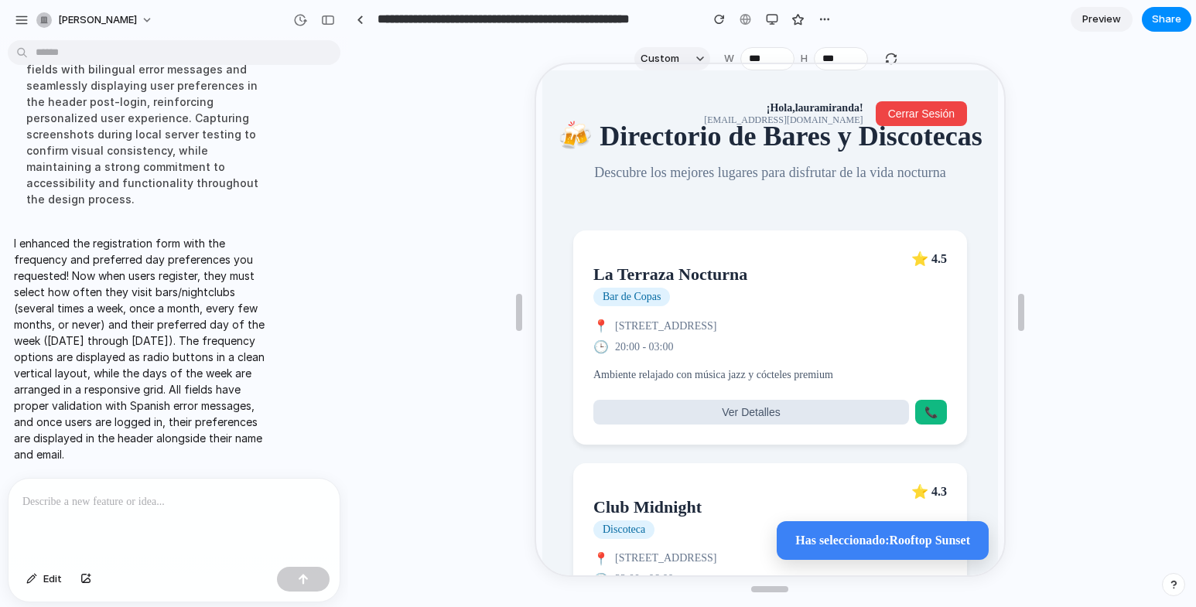
click at [887, 55] on div at bounding box center [770, 312] width 471 height 524
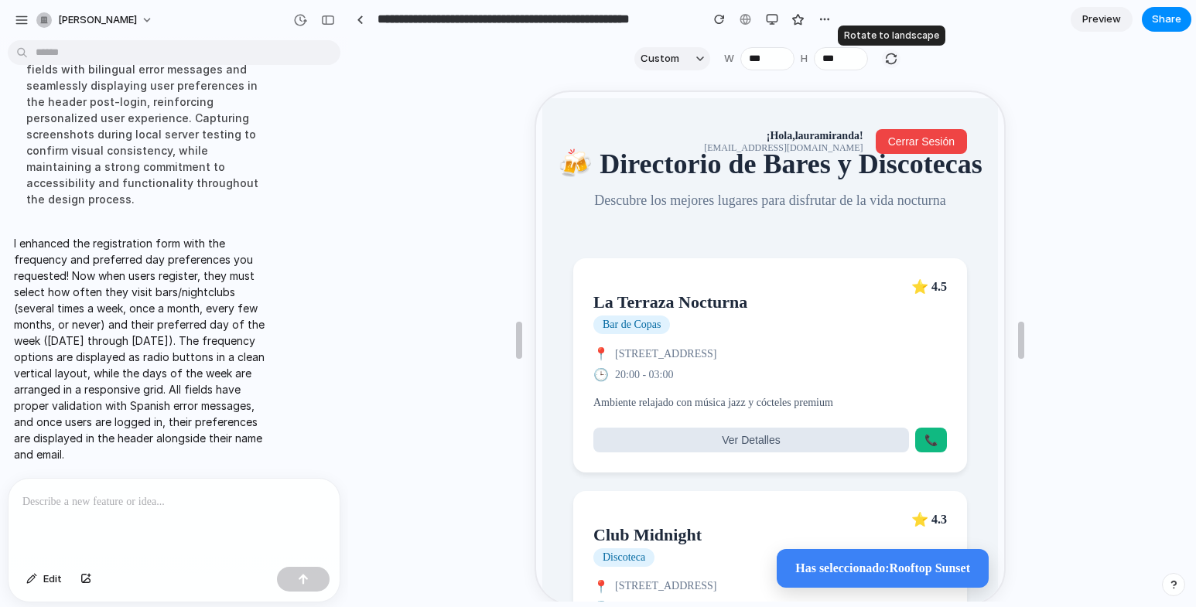
click at [885, 57] on div "button" at bounding box center [892, 59] width 14 height 14
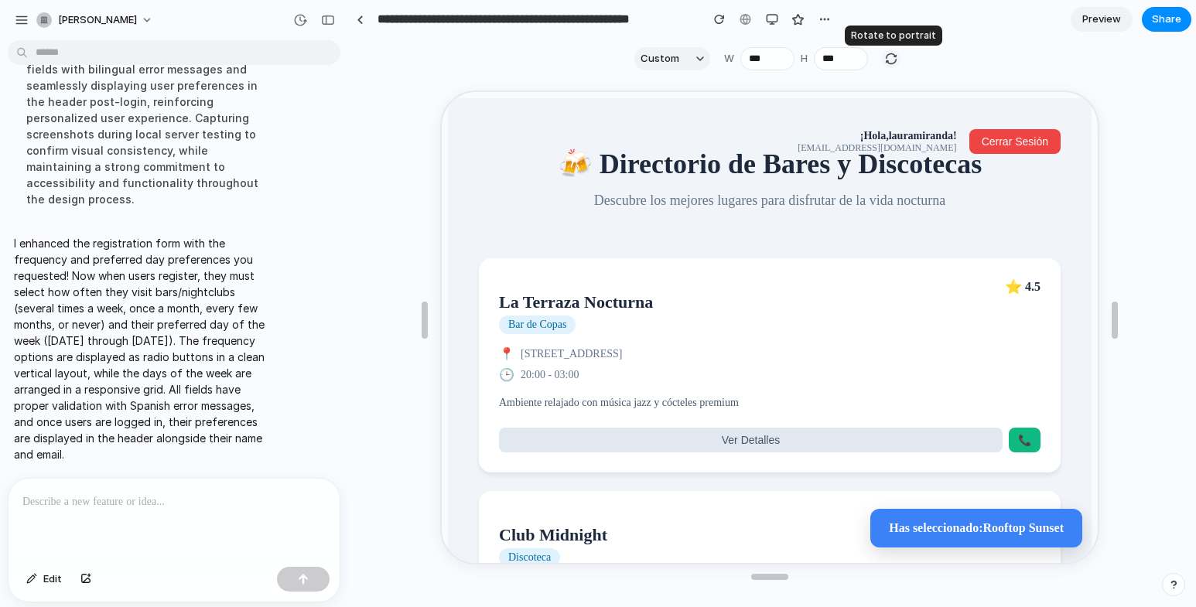
type input "***"
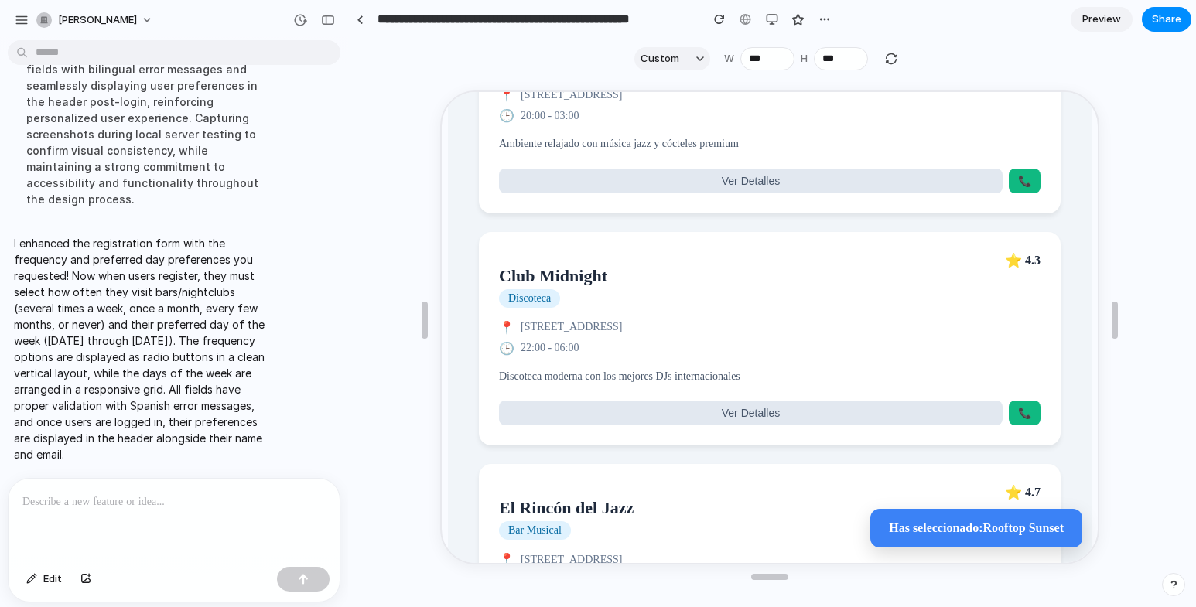
scroll to position [77, 0]
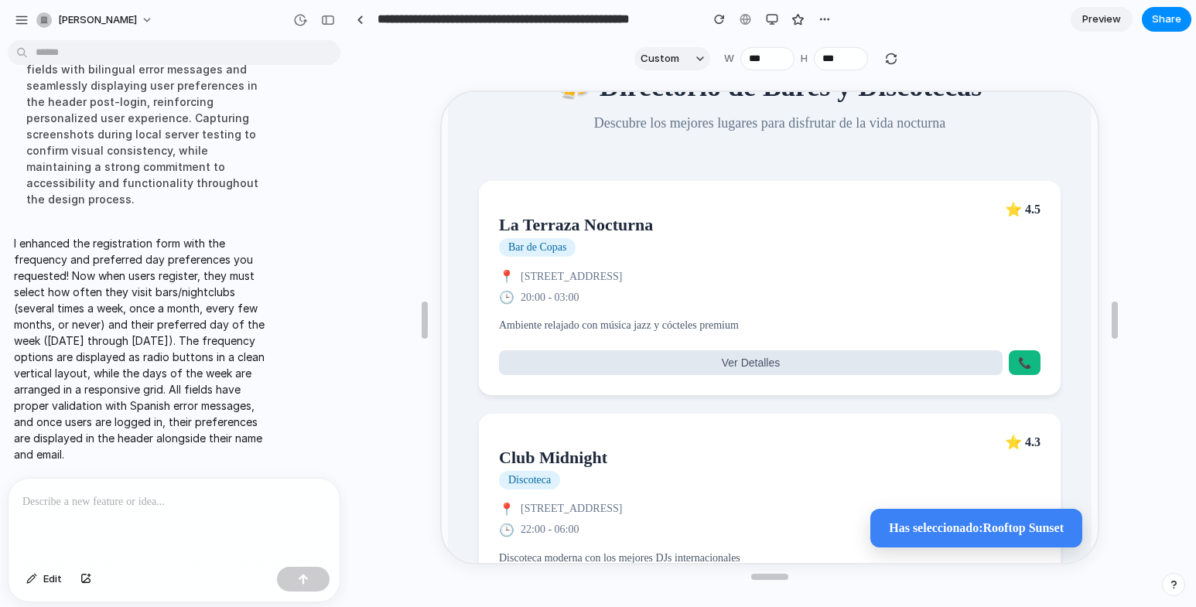
click at [865, 262] on article "La Terraza Nocturna Bar de Copas ⭐ 4.5 📍 Calle Mayor 123, Madrid 🕒 20:00 - 03:0…" at bounding box center [768, 287] width 582 height 214
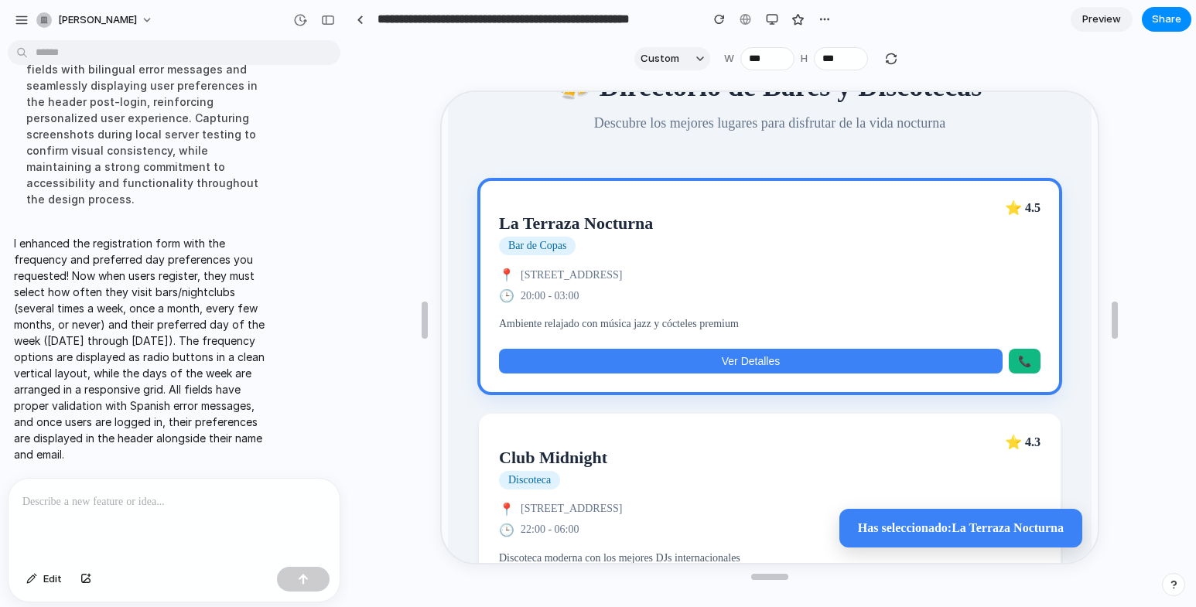
click at [761, 358] on button "Ver Detalles" at bounding box center [750, 359] width 504 height 25
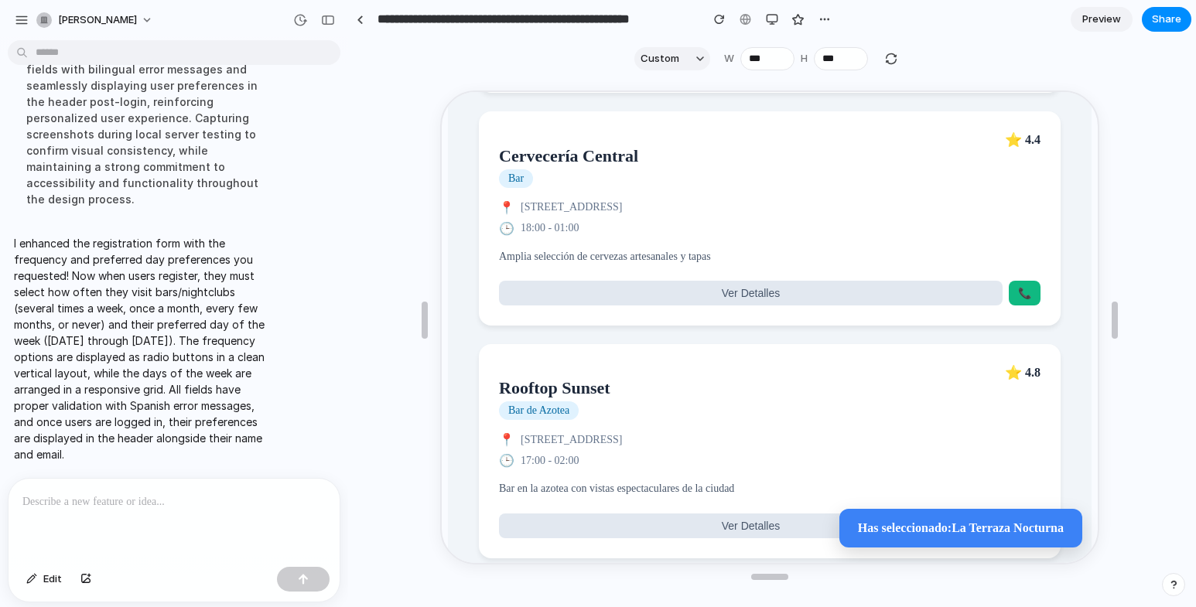
scroll to position [1131, 0]
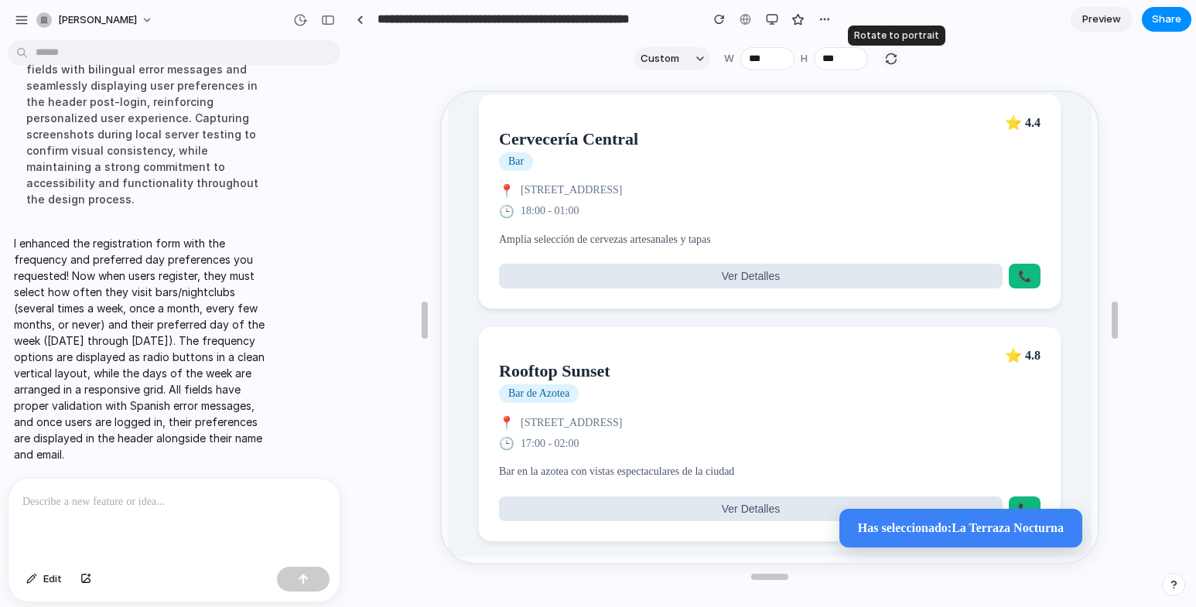
click at [891, 53] on div "button" at bounding box center [892, 59] width 14 height 14
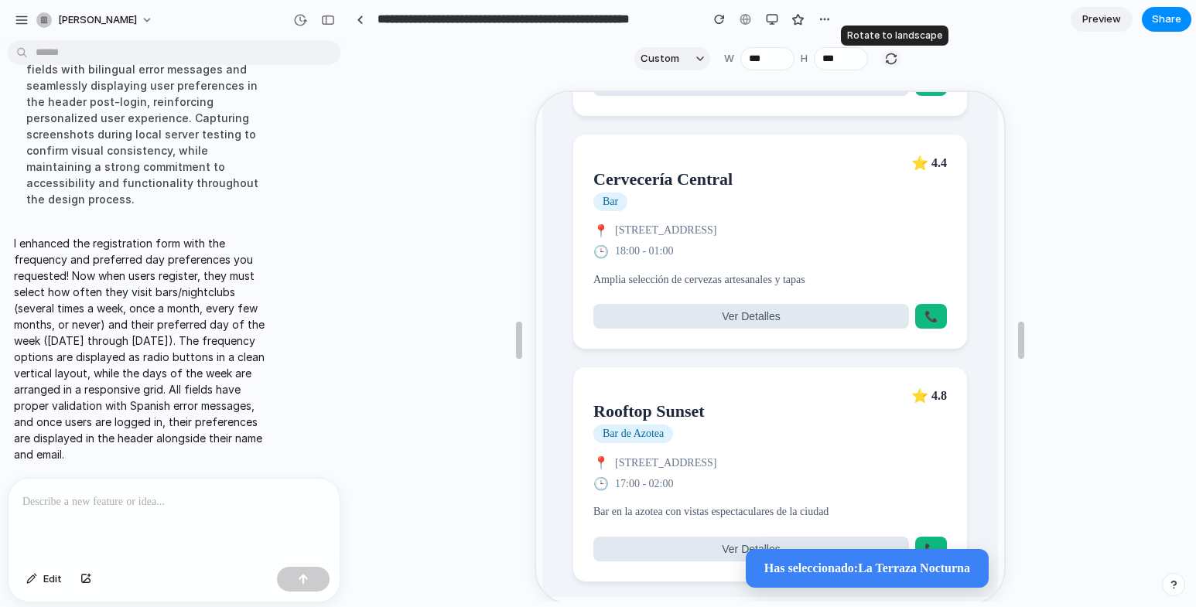
type input "***"
click at [891, 53] on div "button" at bounding box center [892, 59] width 14 height 14
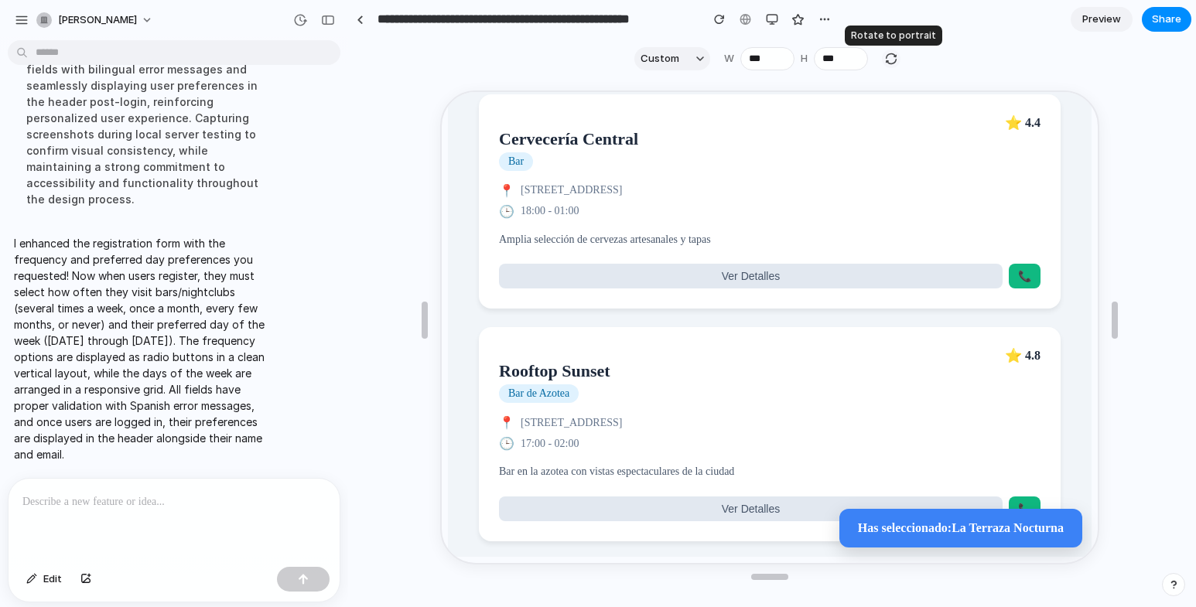
type input "***"
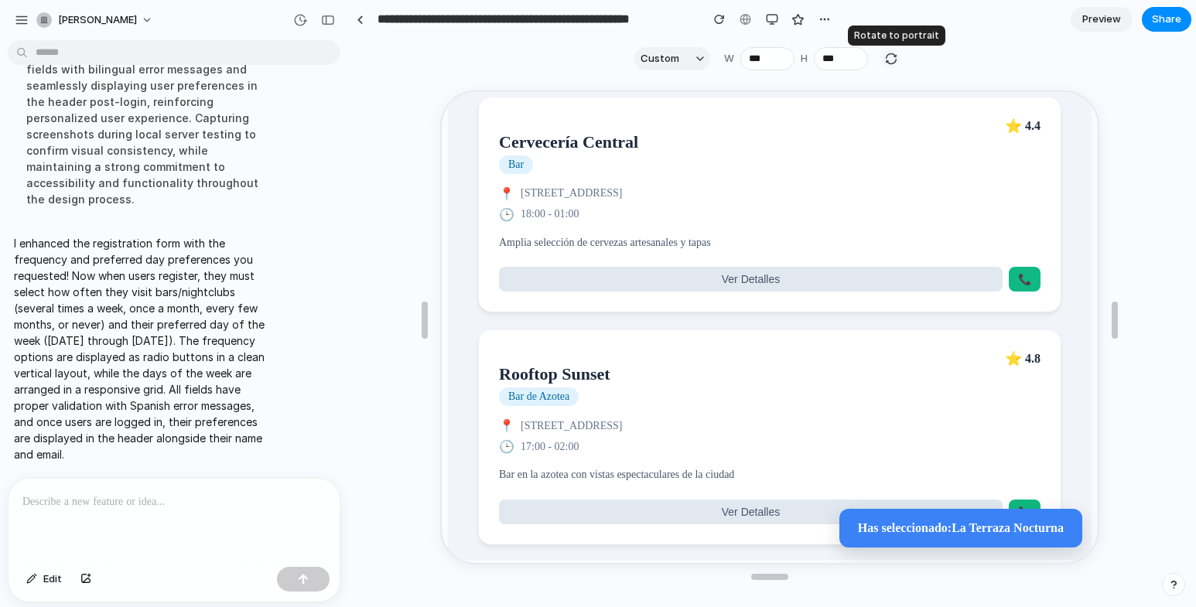
click at [891, 53] on div "button" at bounding box center [892, 59] width 14 height 14
type input "***"
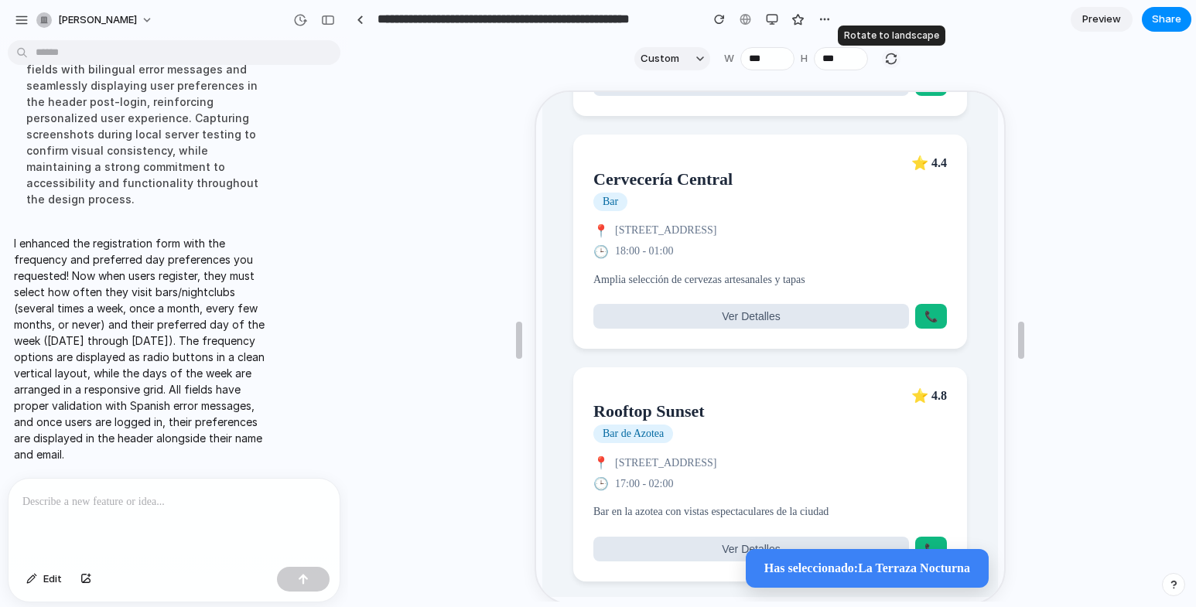
scroll to position [1124, 0]
click at [891, 53] on div "button" at bounding box center [892, 59] width 14 height 14
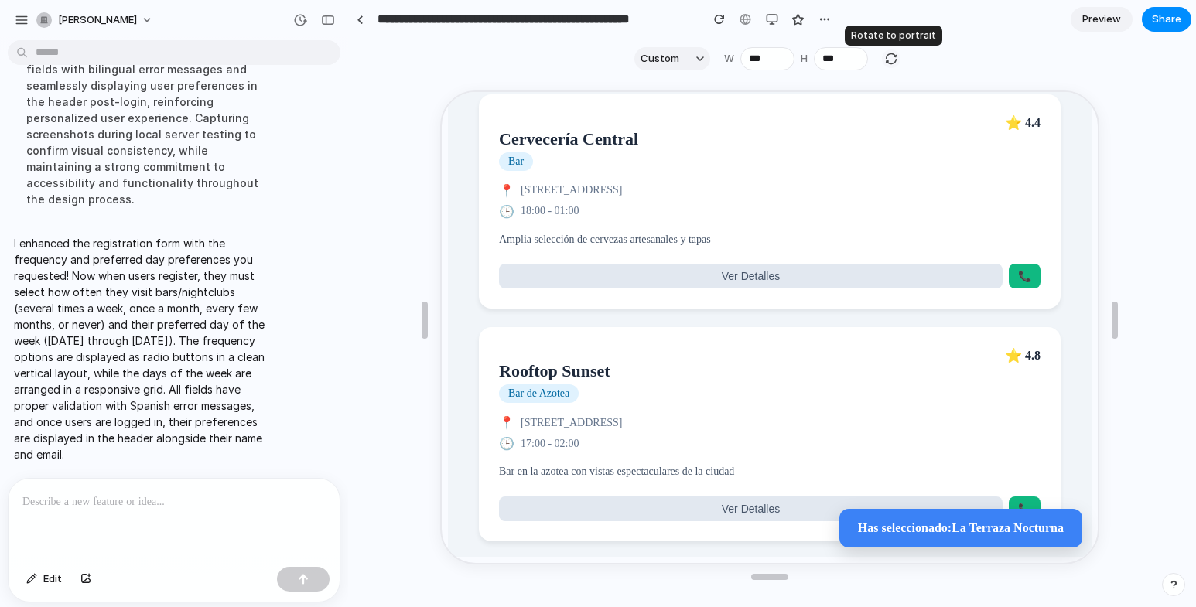
type input "***"
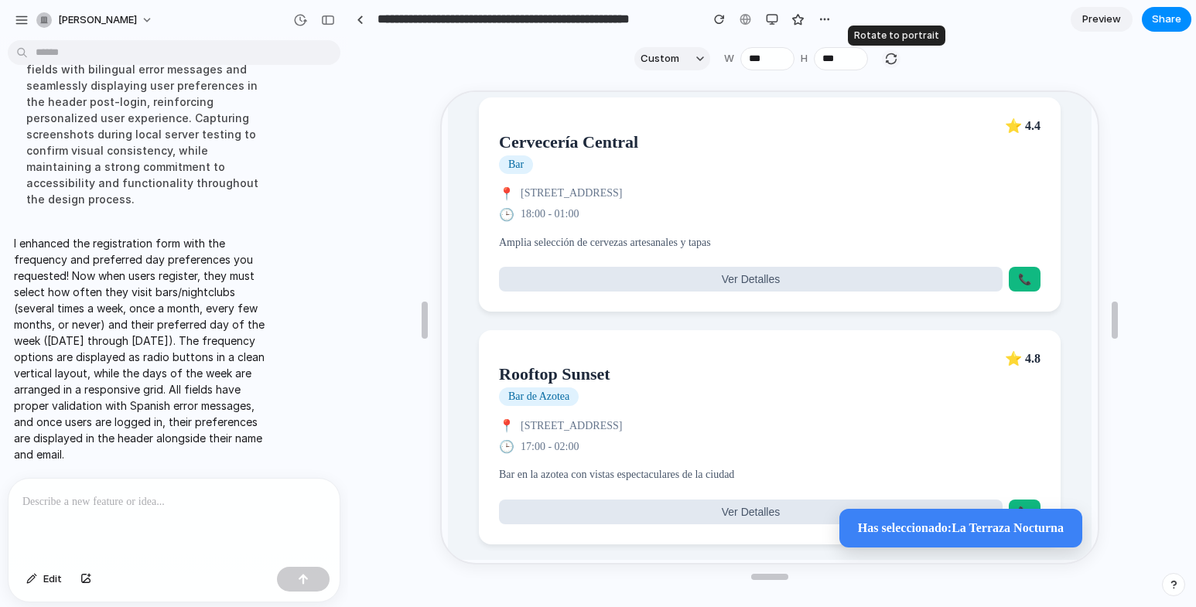
click at [891, 53] on div "button" at bounding box center [892, 59] width 14 height 14
type input "***"
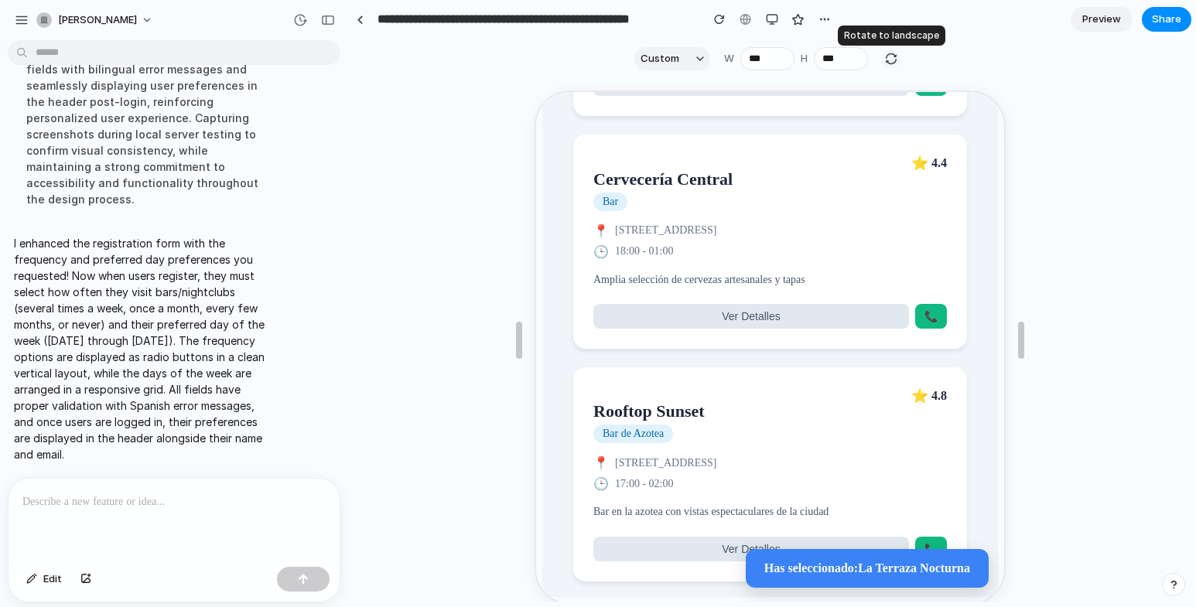
click at [891, 57] on div "button" at bounding box center [892, 59] width 14 height 14
type input "***"
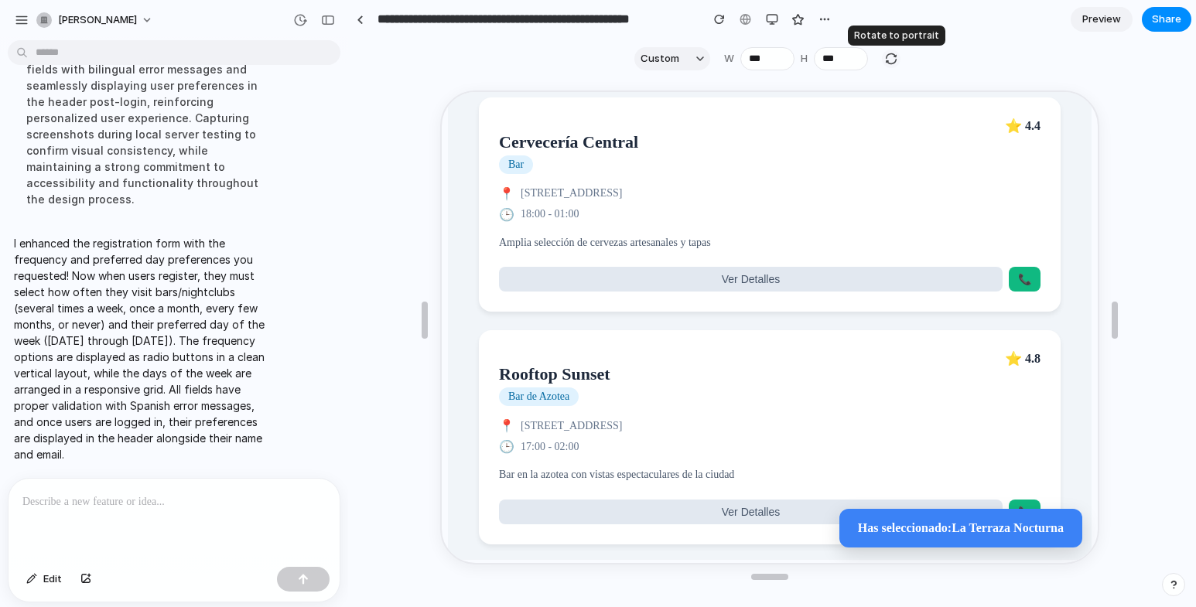
click at [891, 57] on div "button" at bounding box center [892, 59] width 14 height 14
type input "***"
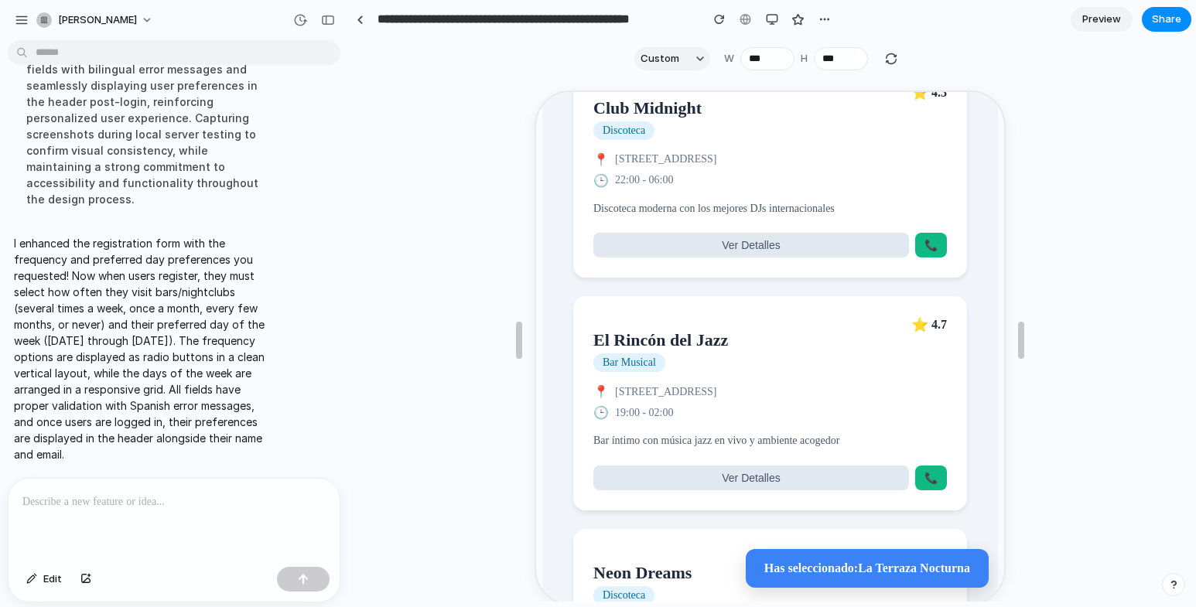
scroll to position [0, 0]
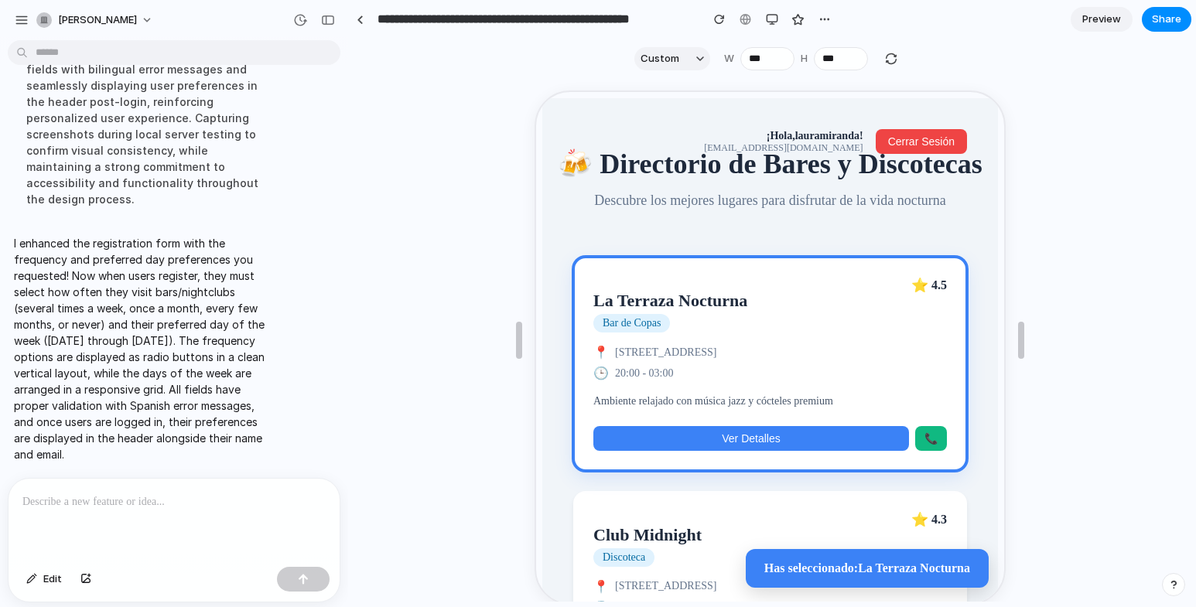
click at [828, 450] on button "Ver Detalles" at bounding box center [749, 437] width 316 height 25
click at [817, 409] on p "Ambiente relajado con música jazz y cócteles premium" at bounding box center [768, 400] width 354 height 17
click at [867, 426] on article "La Terraza Nocturna Bar de Copas ⭐ 4.5 📍 Calle Mayor 123, Madrid 🕒 20:00 - 03:0…" at bounding box center [768, 362] width 394 height 214
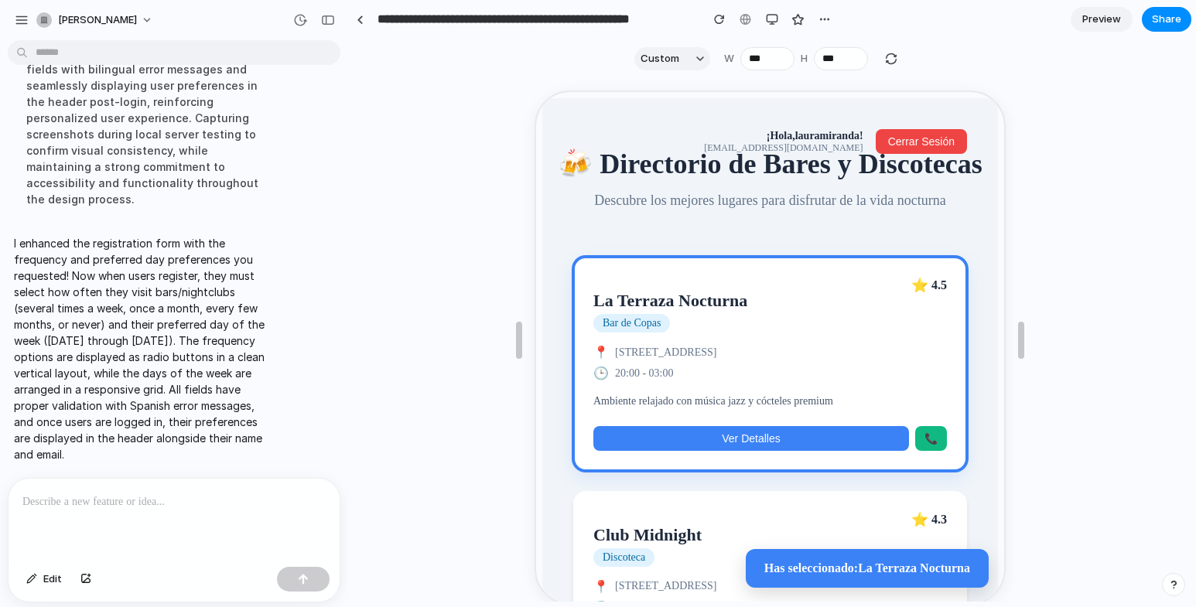
drag, startPoint x: 712, startPoint y: 225, endPoint x: 684, endPoint y: 233, distance: 28.9
click at [684, 210] on p "Descubre los mejores lugares para disfrutar de la vida nocturna" at bounding box center [768, 199] width 425 height 22
click at [727, 210] on p "Descubre los mejores lugares para disfrutar de la vida nocturna" at bounding box center [768, 199] width 425 height 22
click at [916, 139] on span "Cerrar Sesión" at bounding box center [919, 140] width 67 height 12
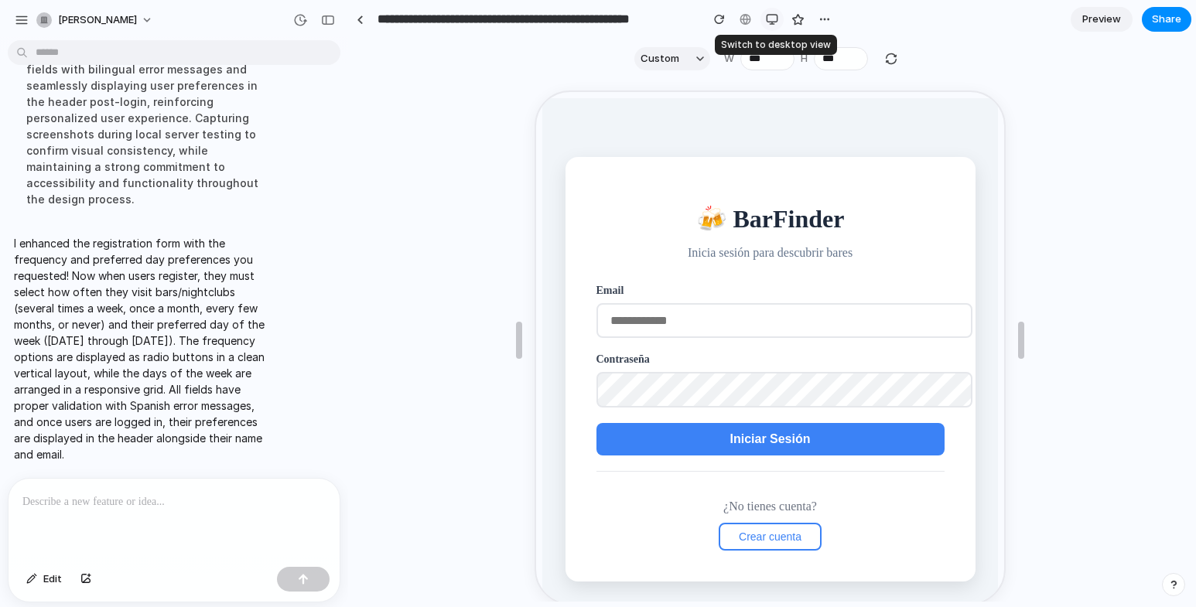
click at [779, 12] on button "button" at bounding box center [772, 19] width 23 height 23
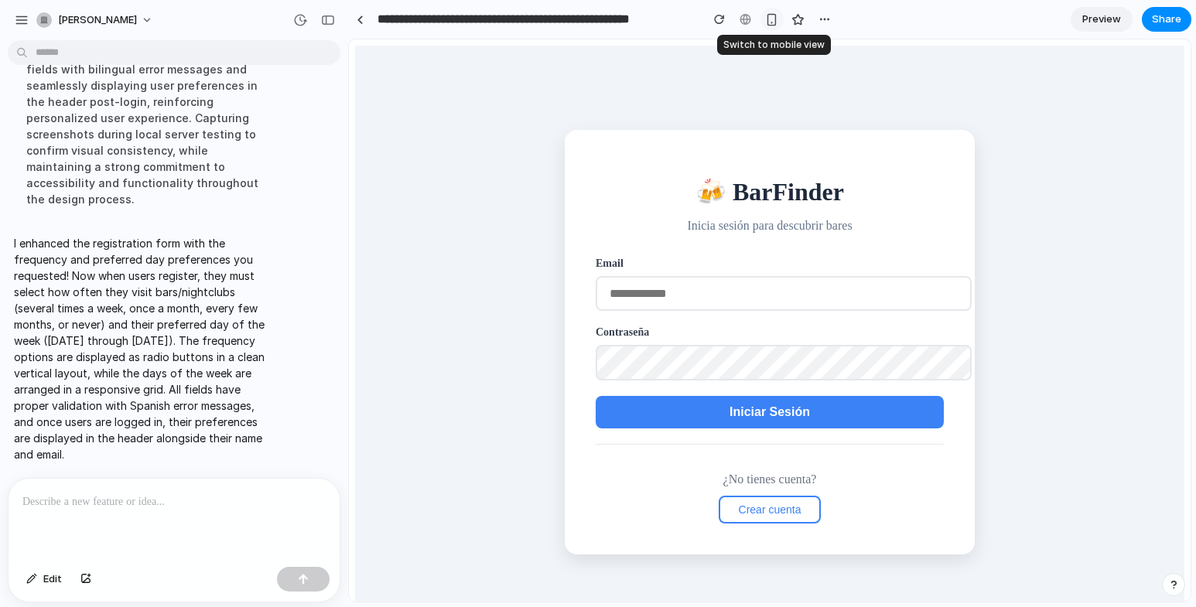
click at [770, 24] on div "button" at bounding box center [771, 19] width 13 height 13
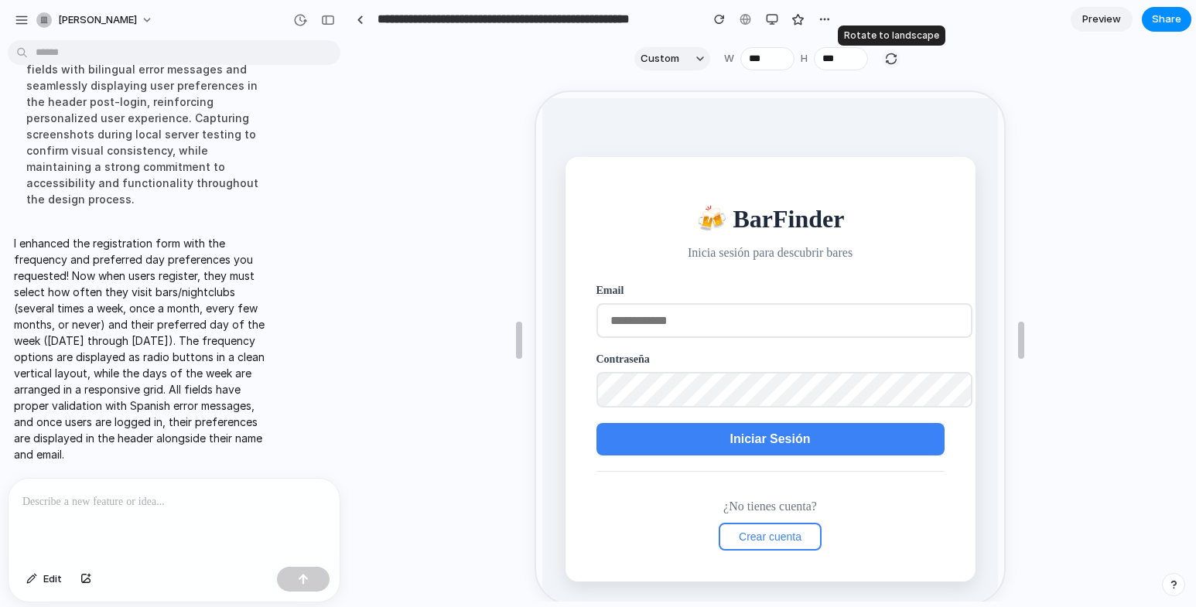
click at [888, 59] on div "button" at bounding box center [892, 59] width 14 height 14
type input "***"
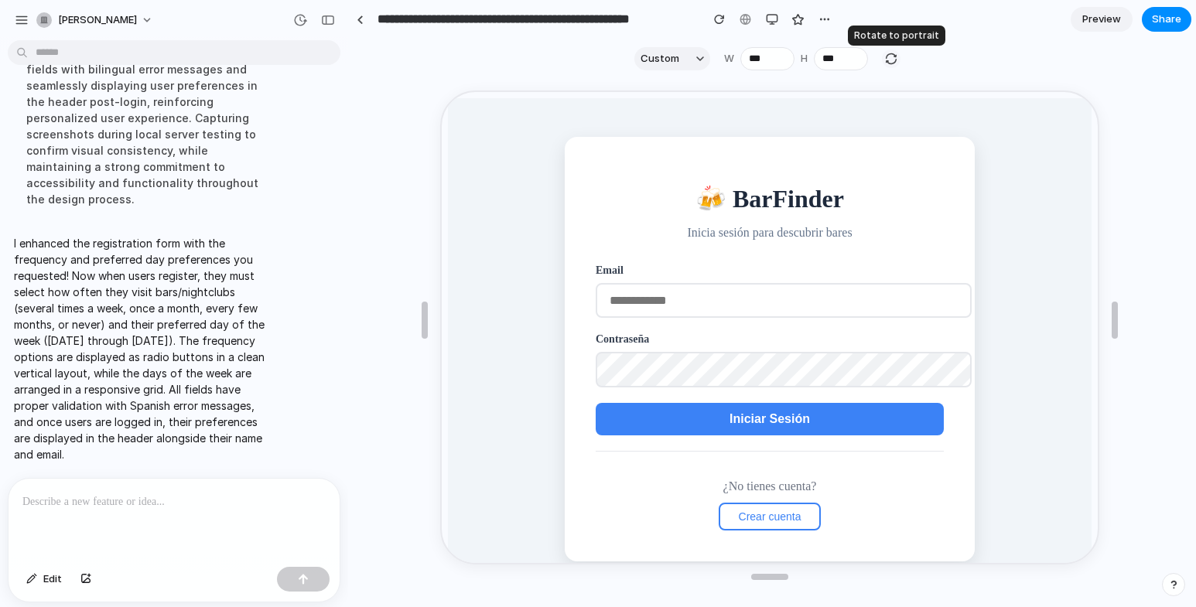
click at [888, 59] on div "button" at bounding box center [892, 59] width 14 height 14
type input "***"
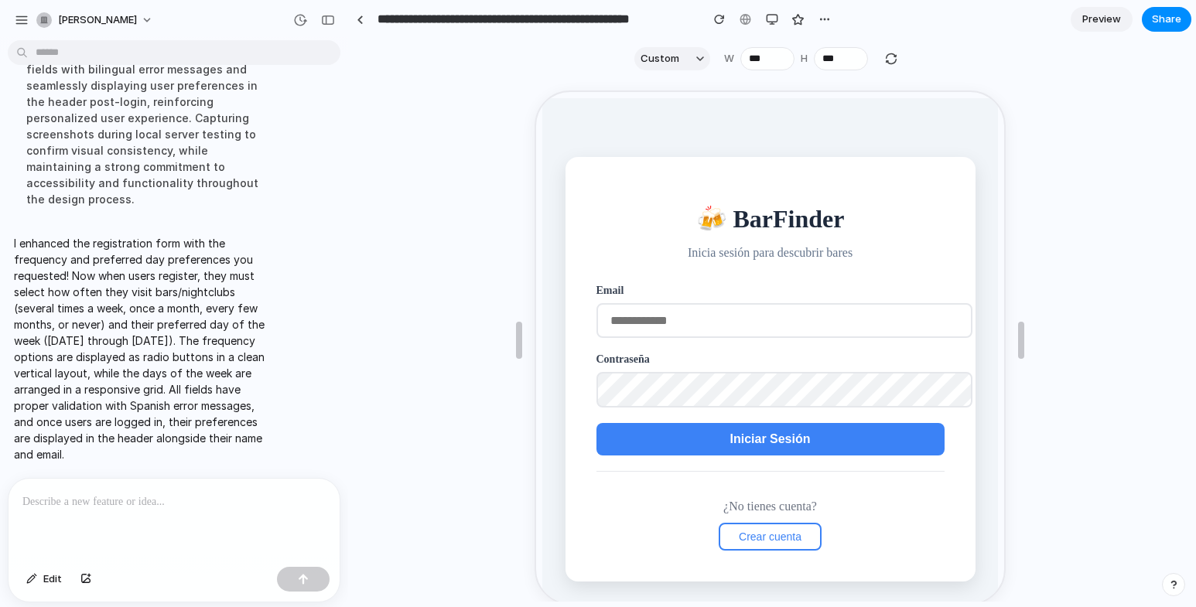
click at [687, 316] on input "email" at bounding box center [782, 319] width 376 height 35
type input "**********"
click at [669, 439] on button "Iniciar Sesión" at bounding box center [768, 438] width 348 height 33
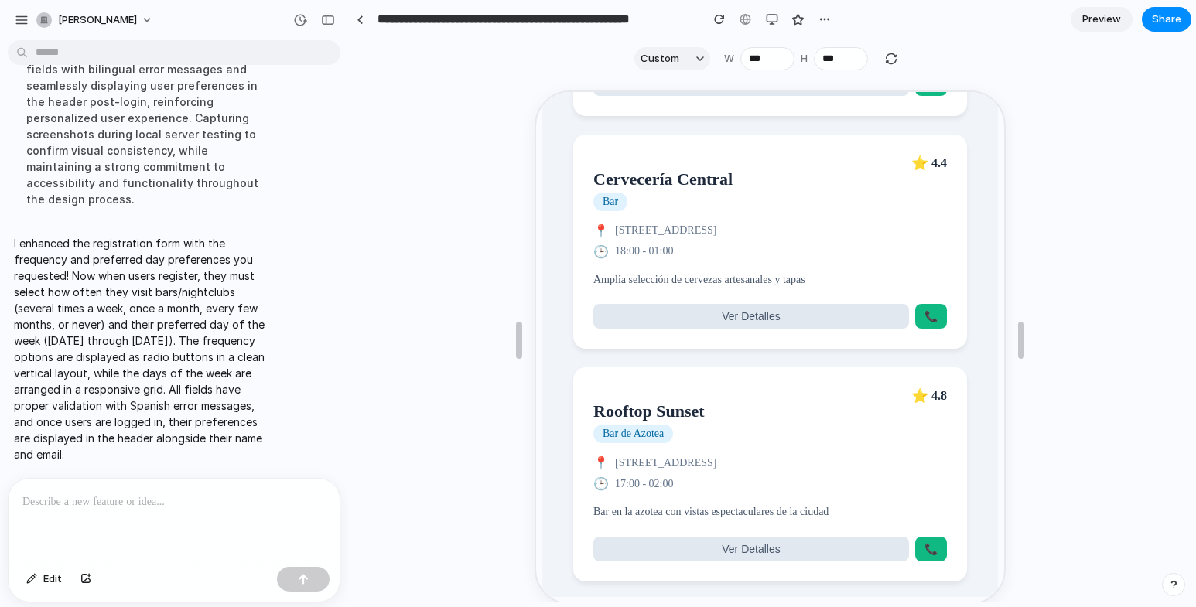
scroll to position [1124, 0]
click at [701, 468] on div "📍 Torre Vista 12, Madrid 🕒 17:00 - 02:00" at bounding box center [768, 472] width 354 height 36
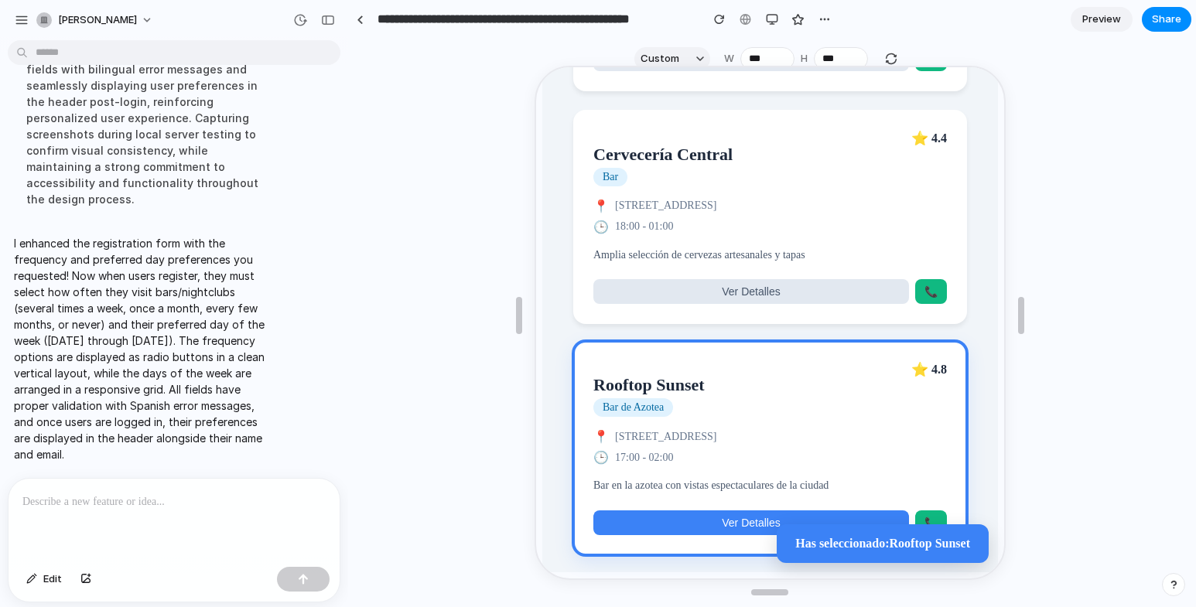
scroll to position [28, 0]
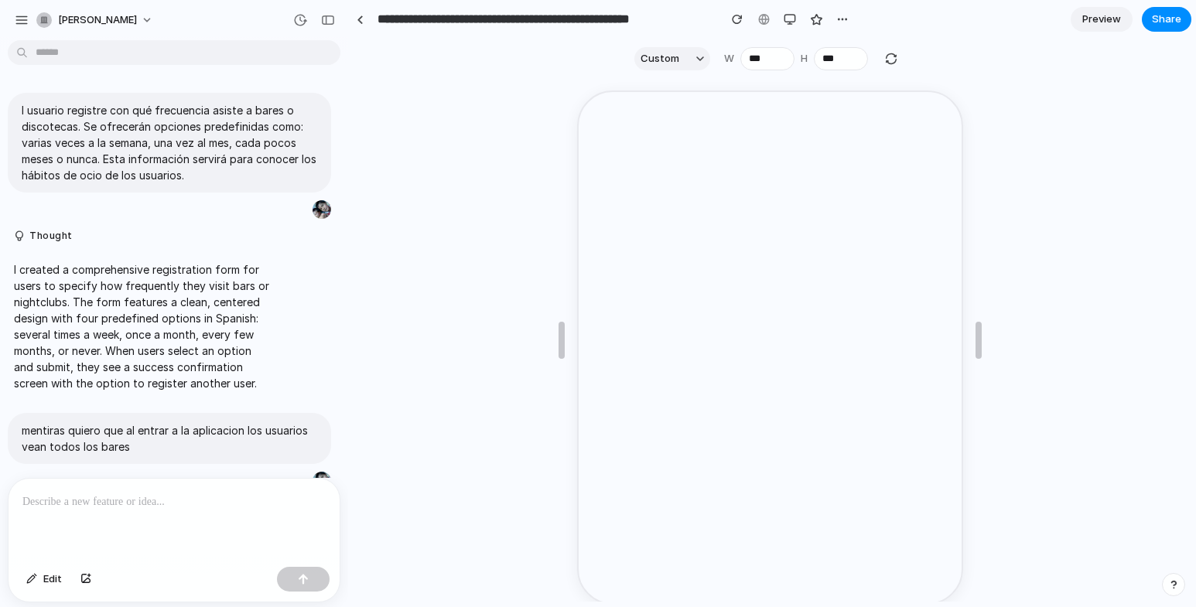
scroll to position [1009, 0]
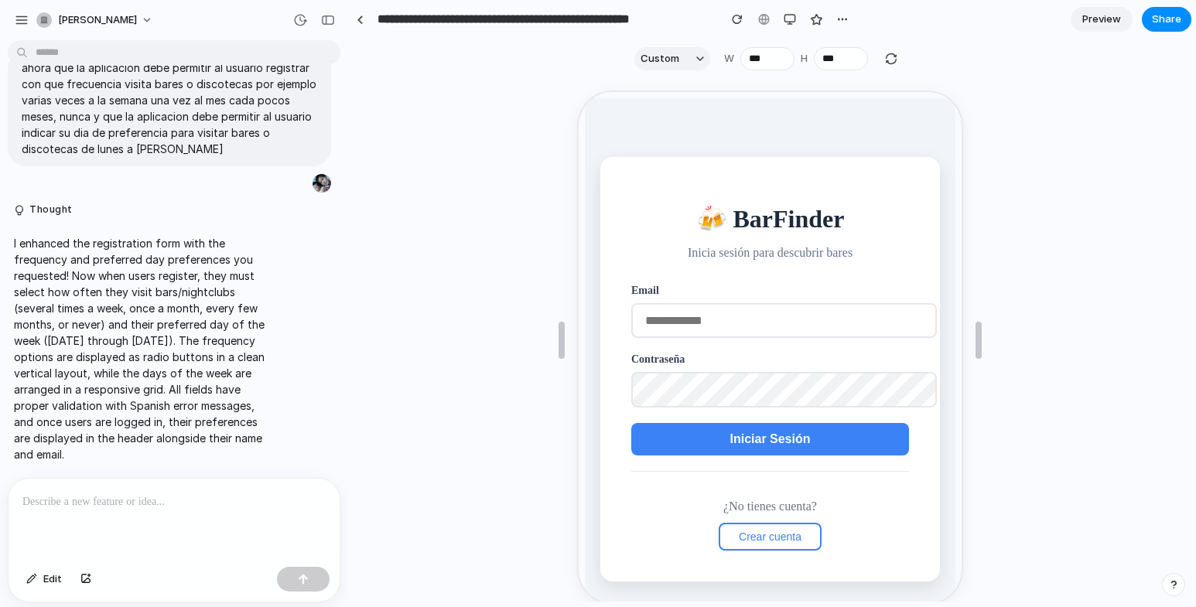
type input "**********"
click at [727, 439] on span "Iniciar Sesión" at bounding box center [767, 437] width 80 height 13
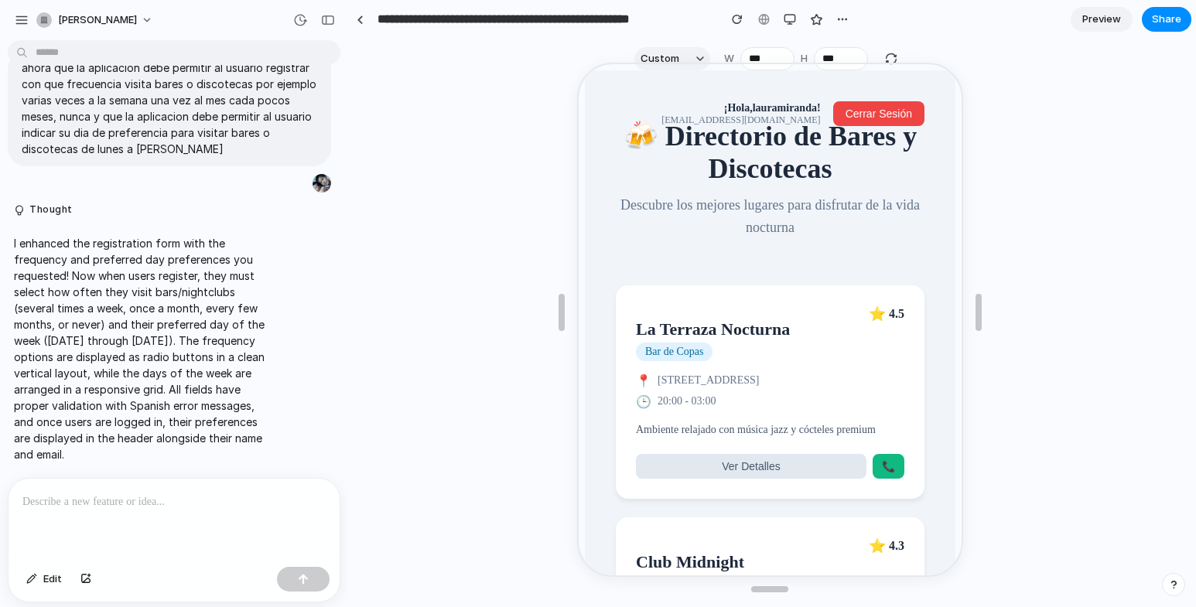
drag, startPoint x: 145, startPoint y: 464, endPoint x: 130, endPoint y: 496, distance: 35.0
click at [130, 495] on p at bounding box center [173, 502] width 303 height 19
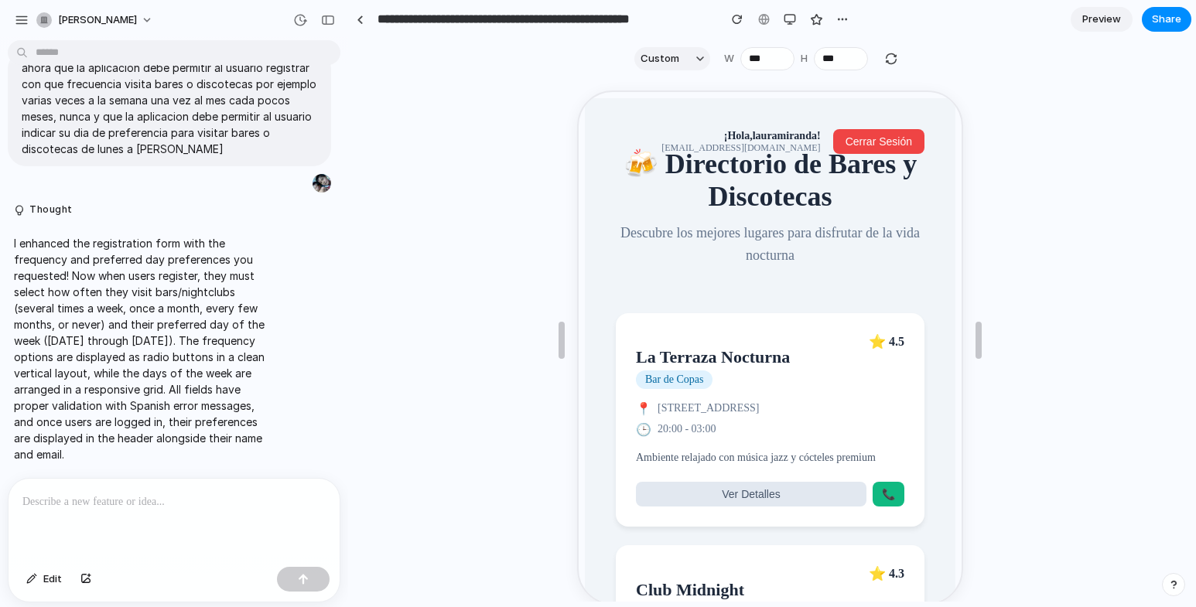
click at [138, 499] on p at bounding box center [173, 502] width 303 height 19
click at [142, 497] on p at bounding box center [173, 502] width 303 height 19
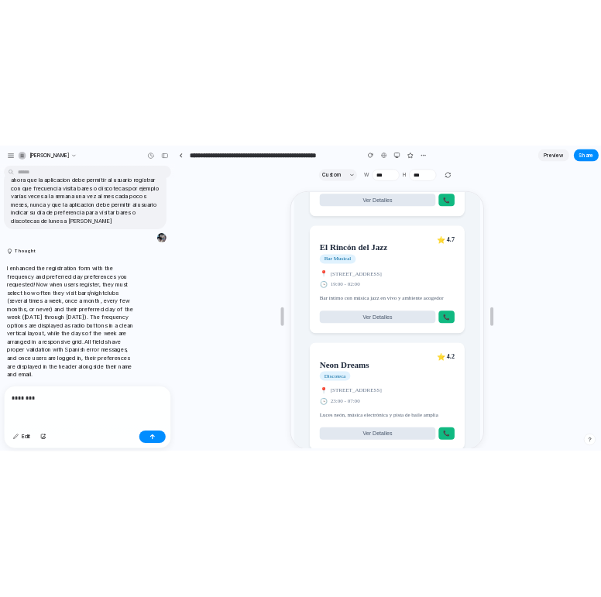
scroll to position [310, 0]
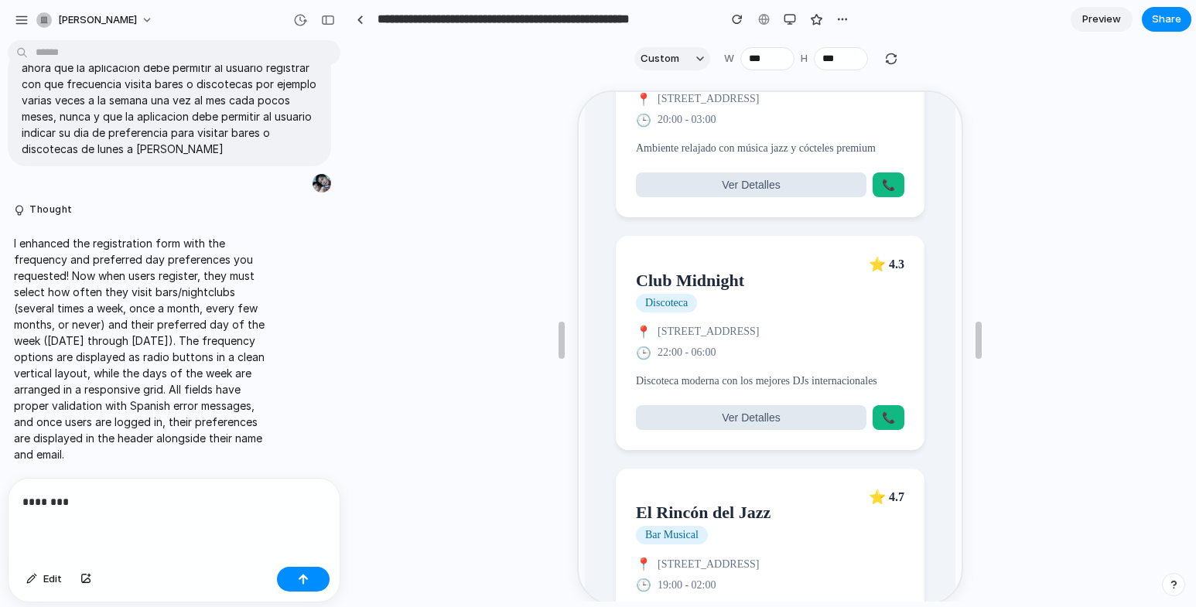
click at [147, 483] on div "********" at bounding box center [174, 520] width 331 height 82
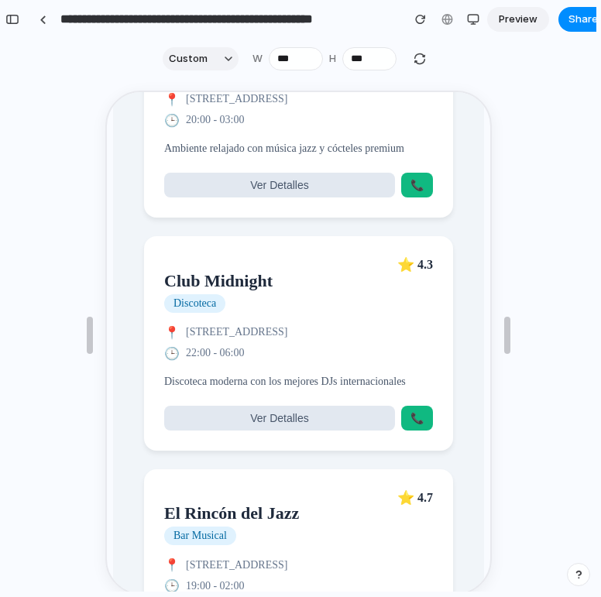
scroll to position [255, 0]
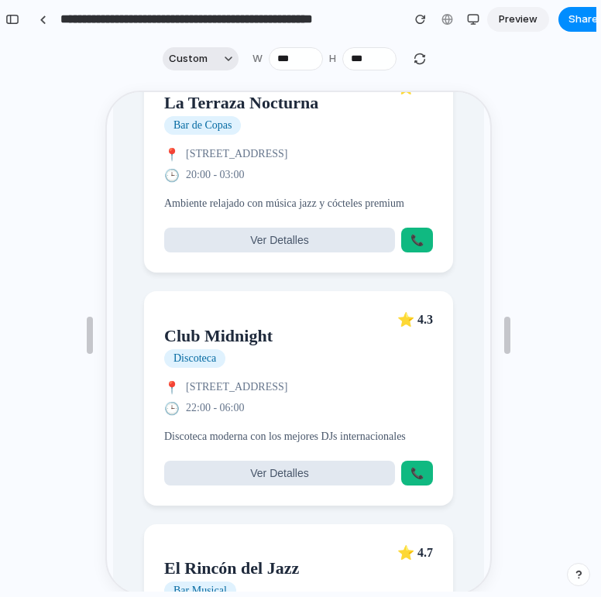
click at [224, 58] on div "button" at bounding box center [228, 59] width 8 height 8
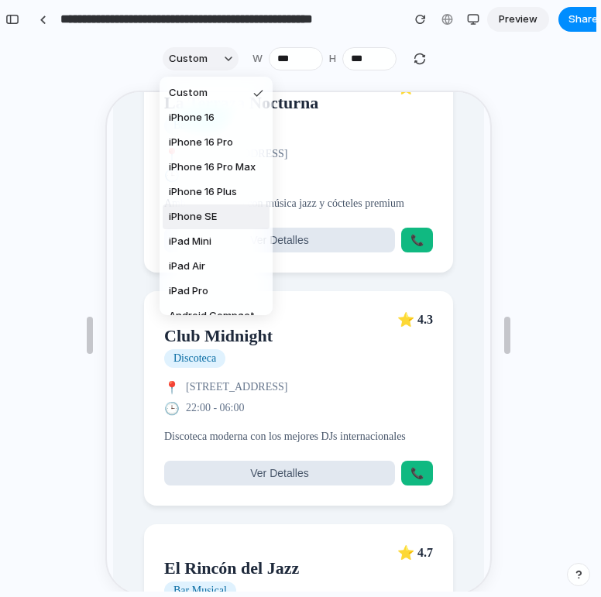
scroll to position [42, 0]
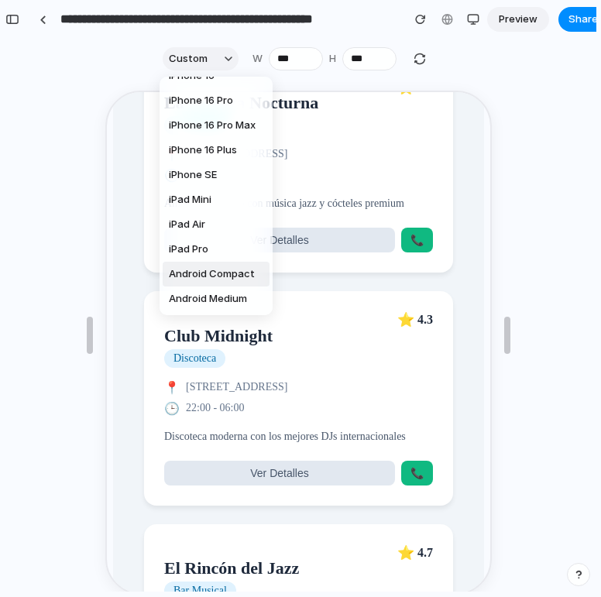
click at [210, 270] on span "Android Compact" at bounding box center [212, 273] width 86 height 15
type input "***"
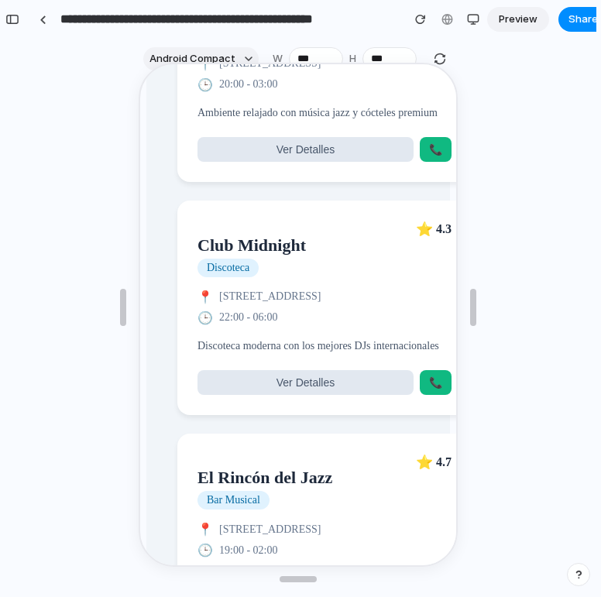
scroll to position [0, 0]
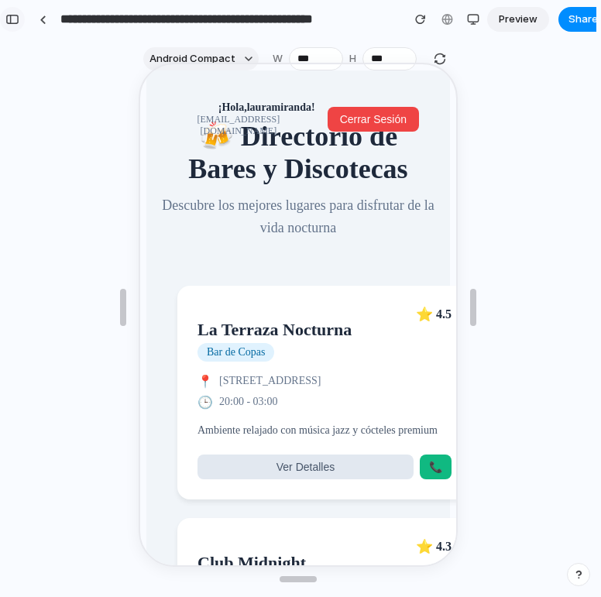
click at [11, 19] on div "button" at bounding box center [12, 19] width 14 height 11
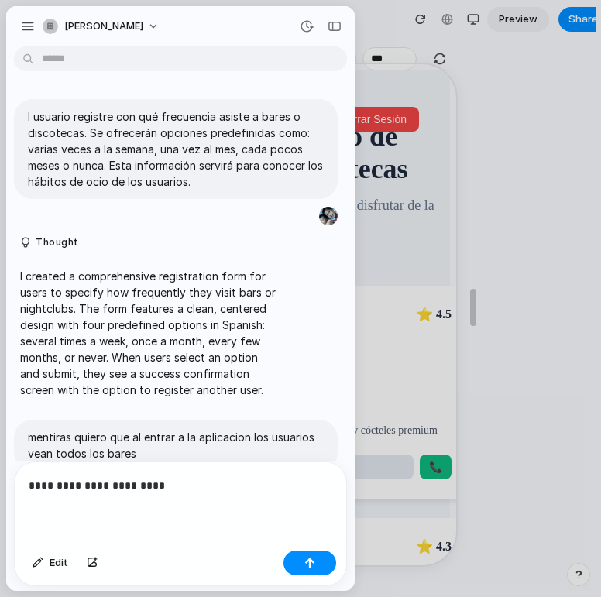
scroll to position [1032, 0]
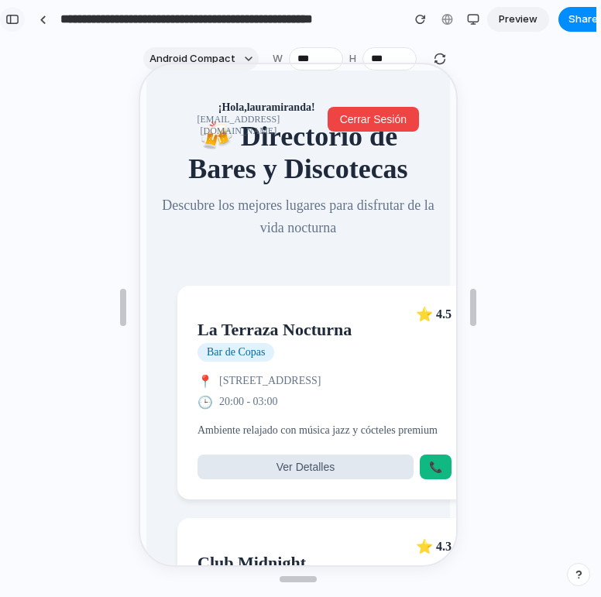
click at [11, 21] on div "button" at bounding box center [12, 19] width 14 height 11
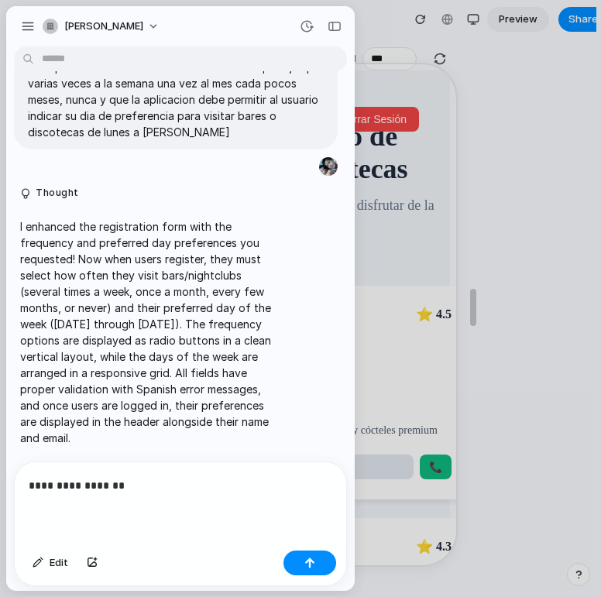
click at [143, 481] on p "**********" at bounding box center [177, 485] width 297 height 19
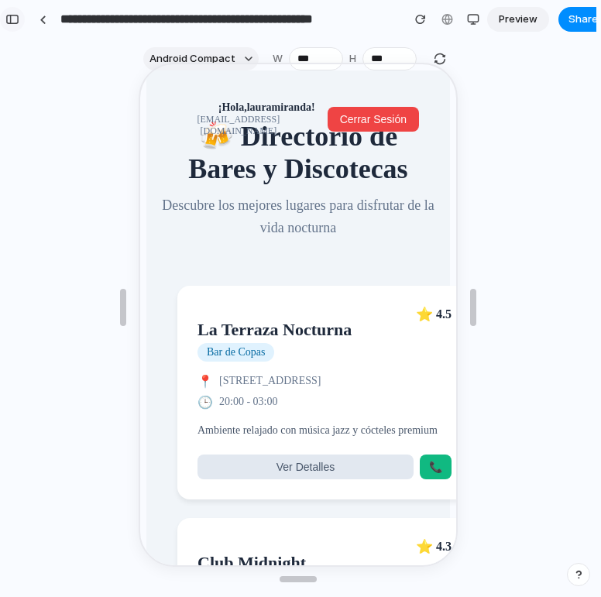
click at [19, 15] on button "button" at bounding box center [12, 19] width 25 height 25
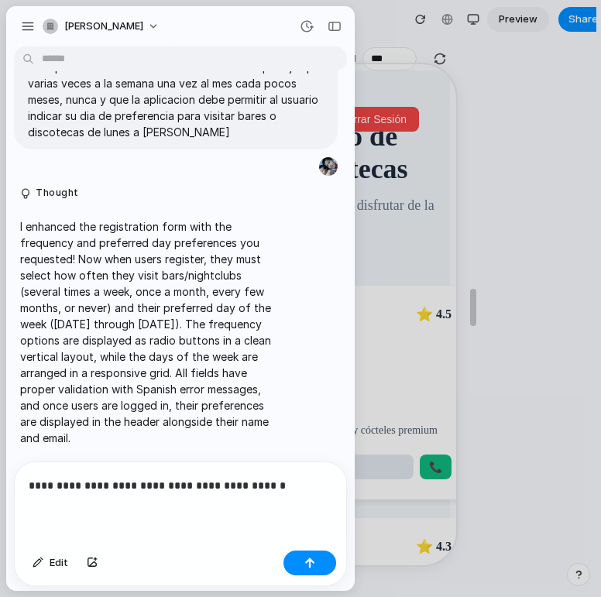
click at [302, 478] on p "**********" at bounding box center [177, 485] width 297 height 19
drag, startPoint x: 228, startPoint y: 487, endPoint x: 98, endPoint y: 491, distance: 129.3
click at [98, 491] on div "**********" at bounding box center [180, 503] width 331 height 82
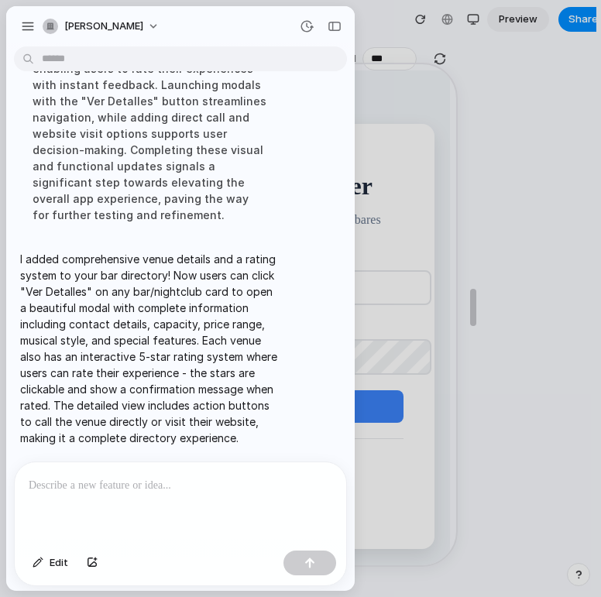
scroll to position [0, 0]
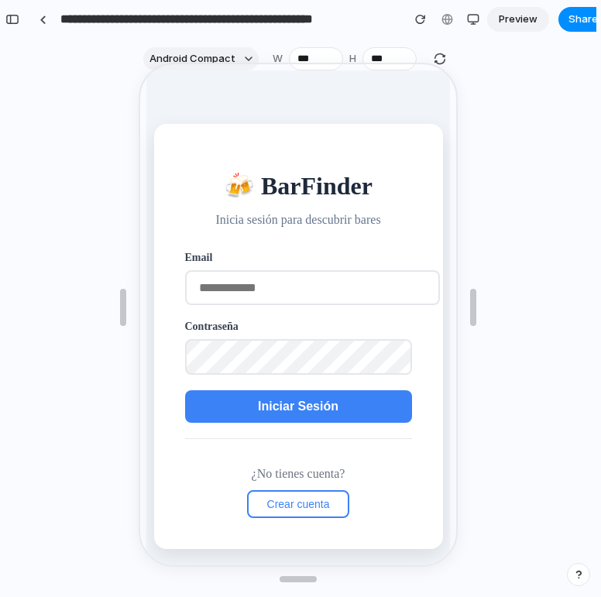
click at [439, 56] on div at bounding box center [298, 306] width 319 height 513
click at [435, 59] on div at bounding box center [298, 306] width 319 height 513
click at [279, 296] on input "email" at bounding box center [310, 286] width 255 height 35
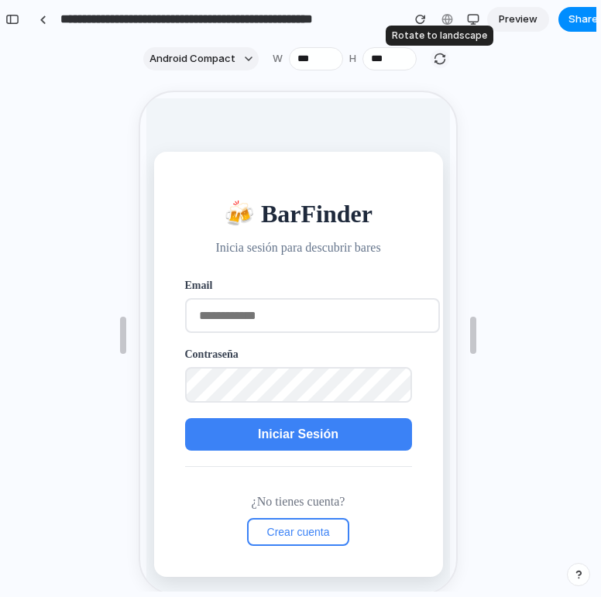
click at [440, 57] on div "button" at bounding box center [440, 59] width 14 height 14
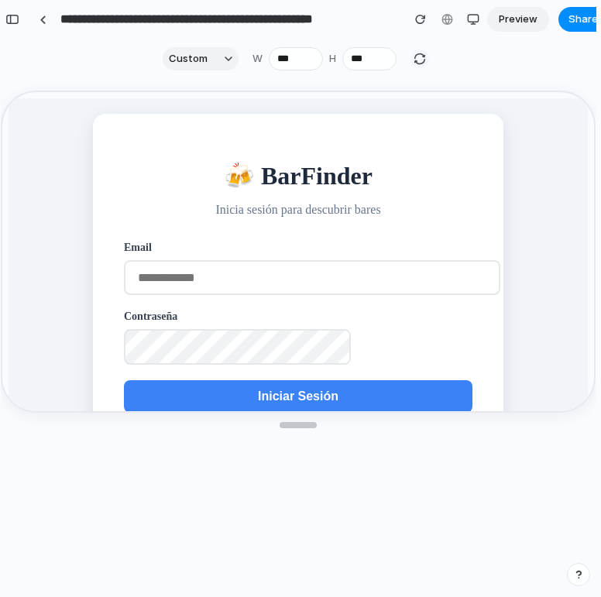
type input "***"
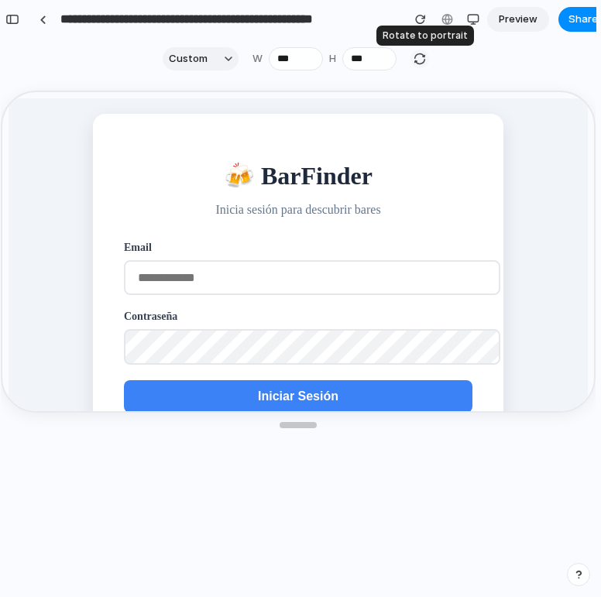
click at [422, 60] on div "button" at bounding box center [419, 59] width 14 height 14
type input "***"
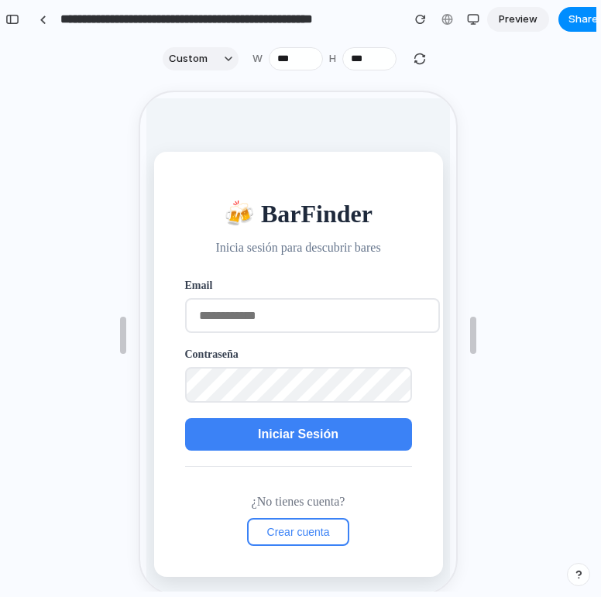
click at [273, 313] on input "email" at bounding box center [310, 313] width 255 height 35
type input "**********"
click at [294, 434] on span "Iniciar Sesión" at bounding box center [296, 432] width 80 height 13
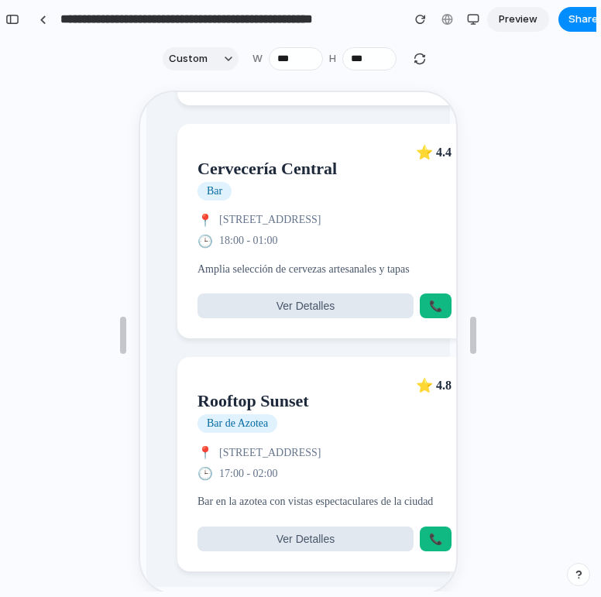
scroll to position [1169, 0]
click at [327, 298] on span "Ver Detalles" at bounding box center [304, 304] width 58 height 12
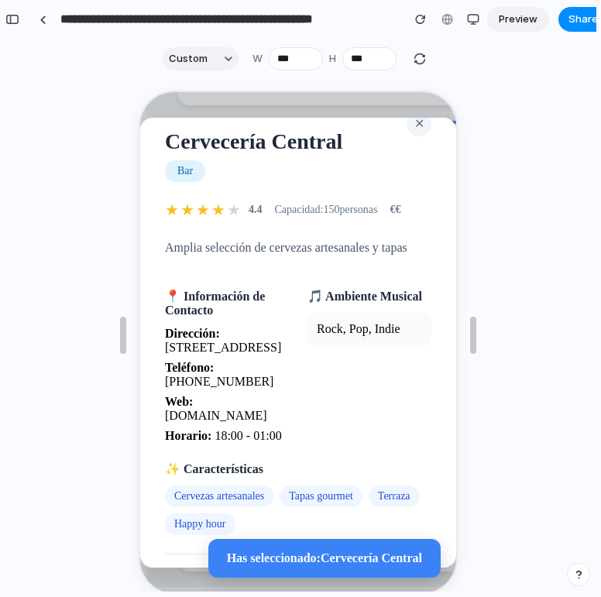
scroll to position [26, 0]
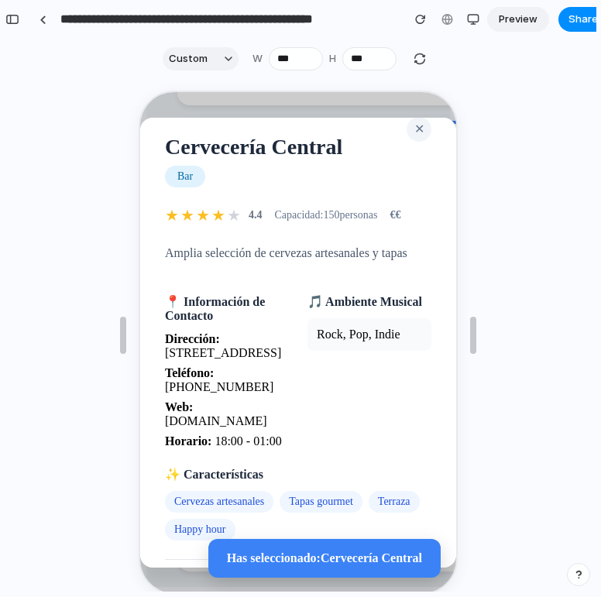
click at [227, 214] on span "★" at bounding box center [232, 213] width 14 height 19
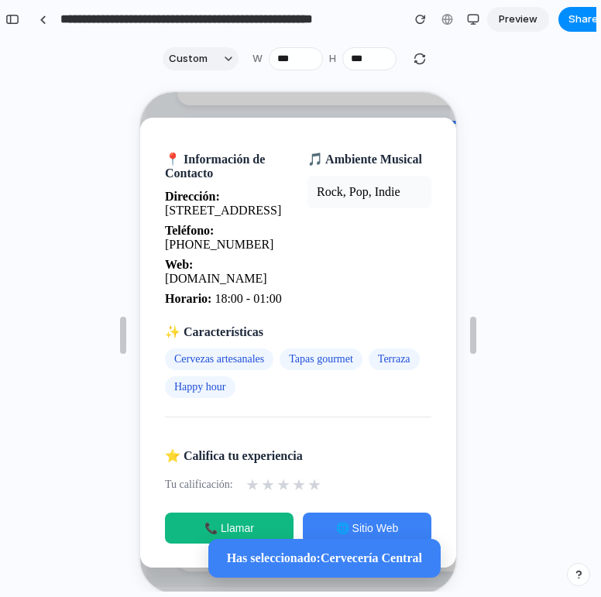
scroll to position [28, 0]
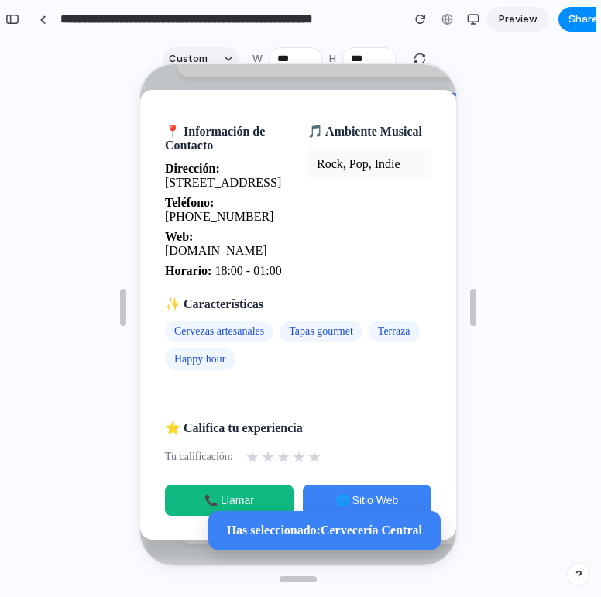
click at [250, 454] on span "★" at bounding box center [251, 455] width 14 height 19
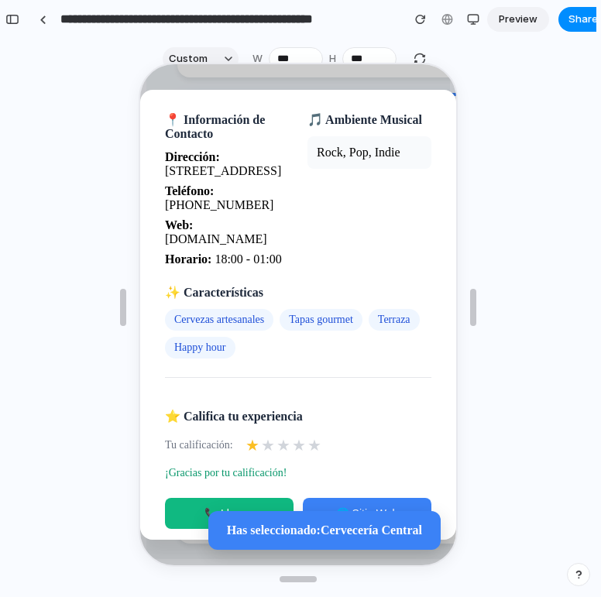
click at [261, 453] on span "★" at bounding box center [266, 443] width 14 height 19
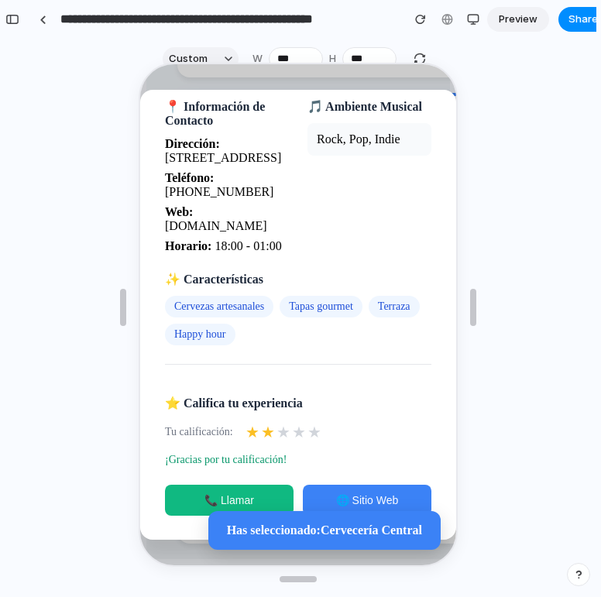
scroll to position [204, 0]
click at [345, 490] on button "🌐 Sitio Web" at bounding box center [365, 498] width 128 height 31
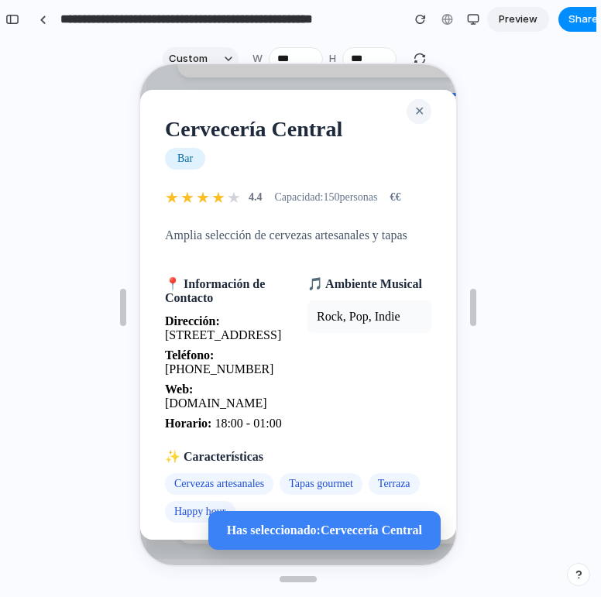
scroll to position [0, 0]
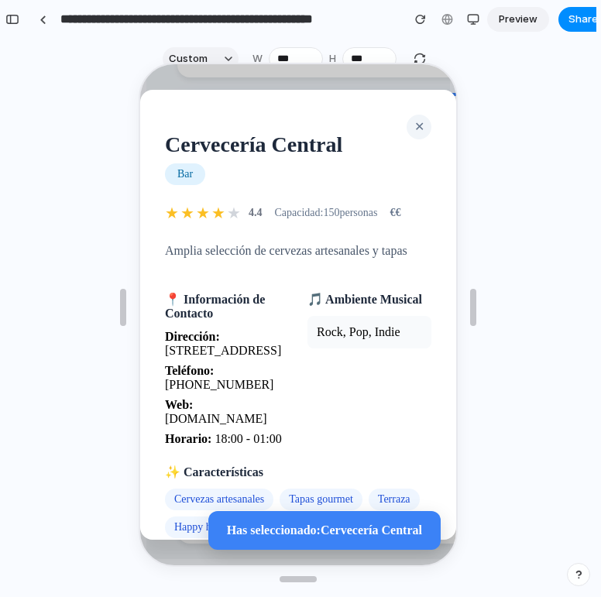
click at [412, 124] on span "✕" at bounding box center [417, 124] width 10 height 13
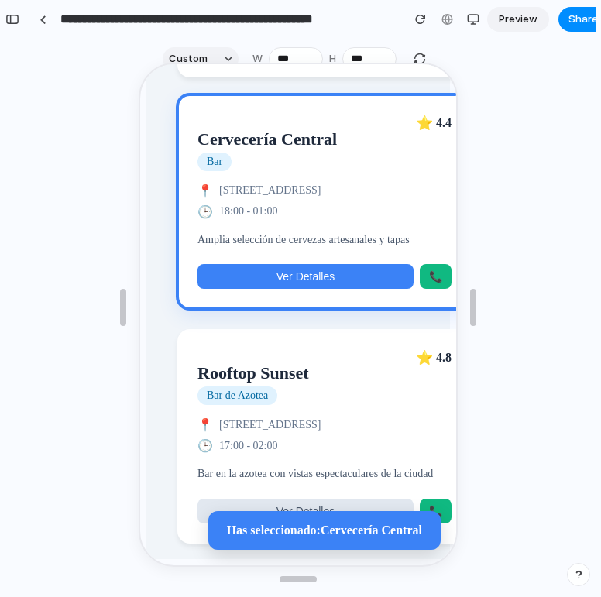
drag, startPoint x: 284, startPoint y: 357, endPoint x: 286, endPoint y: 373, distance: 16.3
click at [284, 361] on h2 "Rooftop Sunset" at bounding box center [251, 371] width 111 height 20
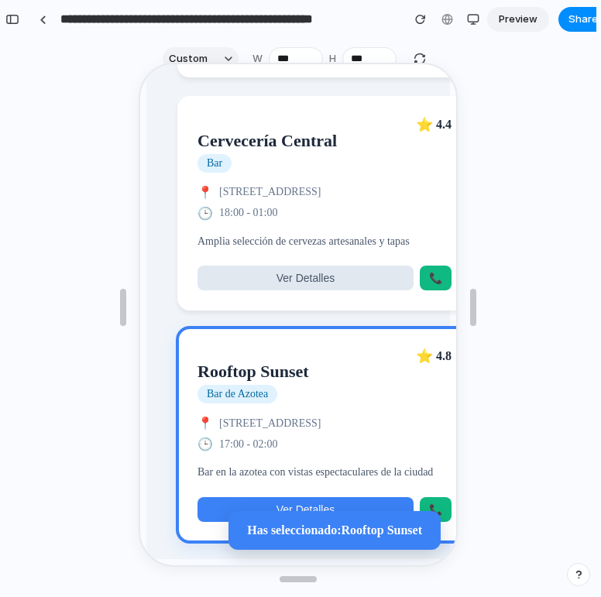
click at [307, 495] on button "Ver Detalles" at bounding box center [304, 507] width 216 height 25
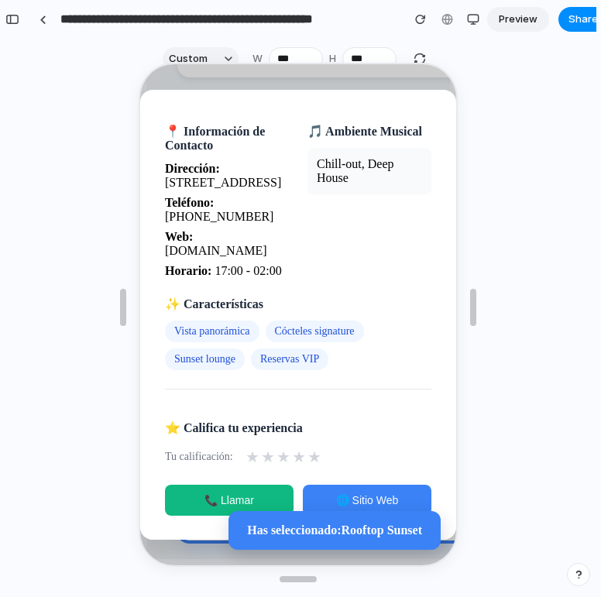
scroll to position [199, 0]
click at [253, 491] on button "📞 Llamar" at bounding box center [227, 498] width 128 height 31
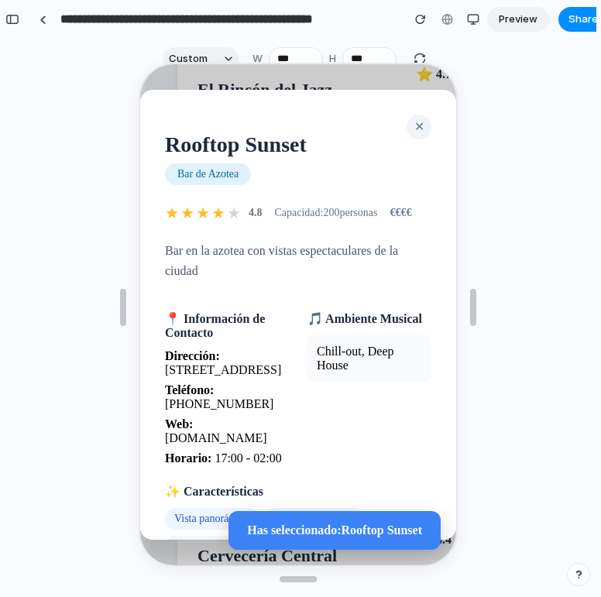
scroll to position [704, 0]
click at [412, 128] on span "✕" at bounding box center [417, 124] width 10 height 13
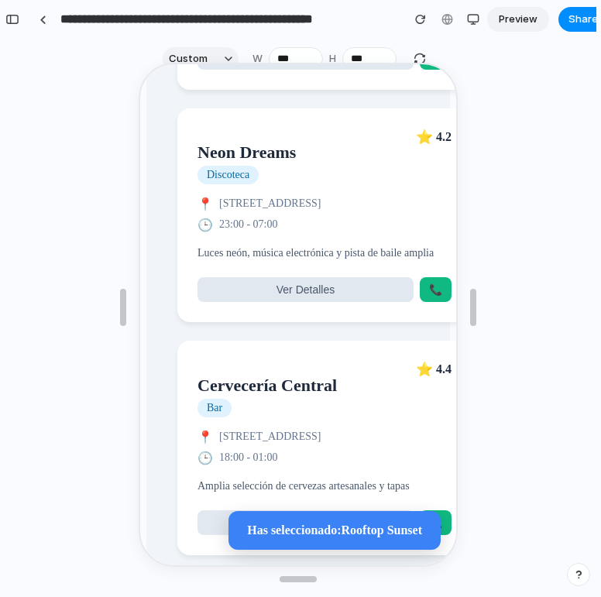
scroll to position [1169, 0]
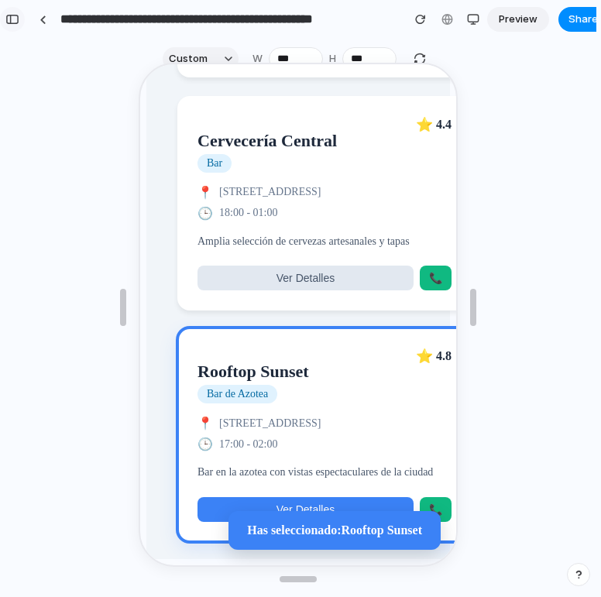
click at [18, 19] on div "button" at bounding box center [12, 19] width 14 height 11
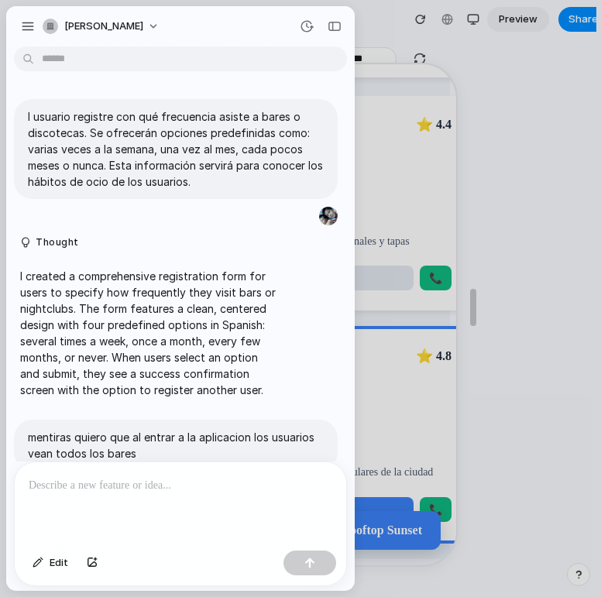
scroll to position [1418, 0]
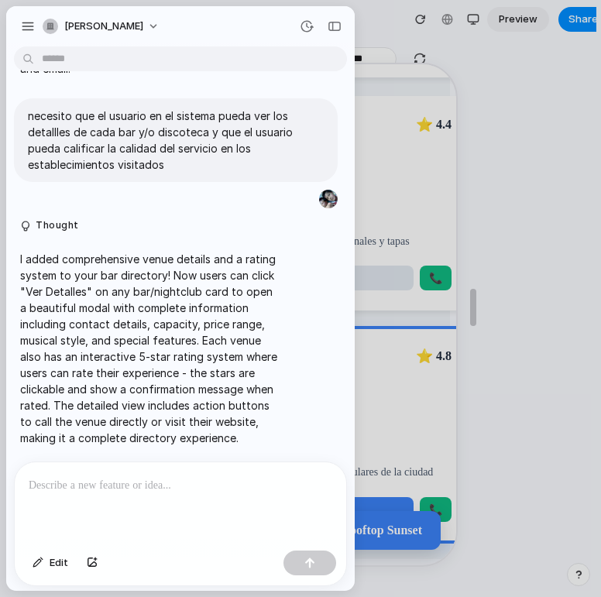
click at [124, 476] on p at bounding box center [180, 485] width 303 height 19
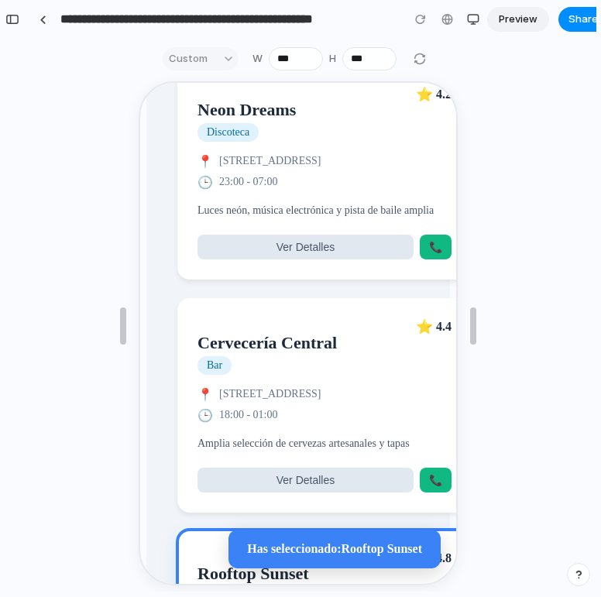
scroll to position [0, 0]
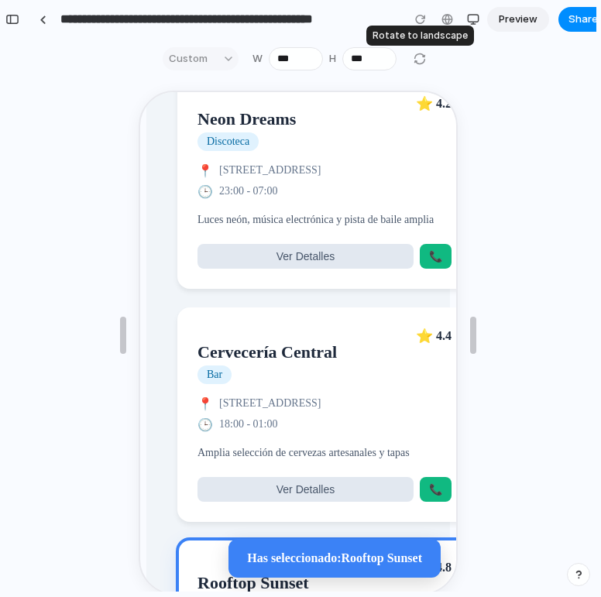
click at [419, 60] on div at bounding box center [419, 59] width 19 height 19
click at [414, 58] on div at bounding box center [419, 59] width 19 height 19
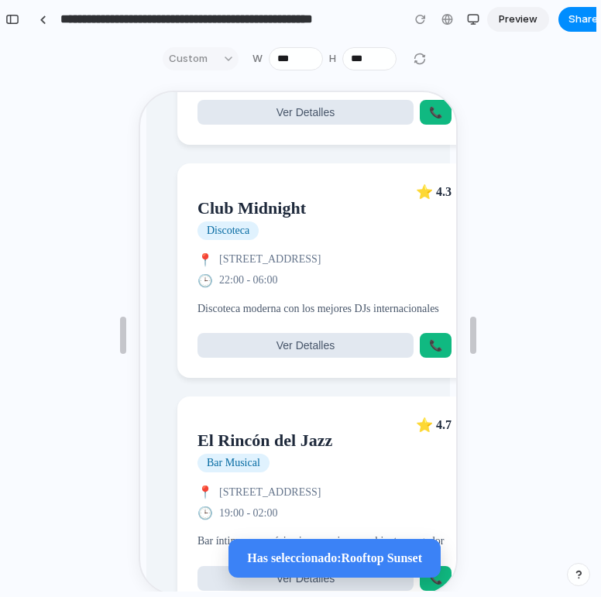
scroll to position [240, 0]
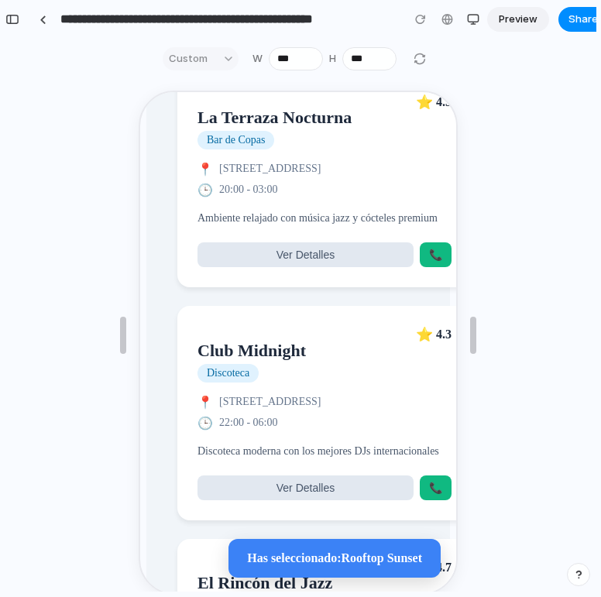
click at [360, 222] on p "Ambiente relajado con música jazz y cócteles premium" at bounding box center [323, 216] width 254 height 17
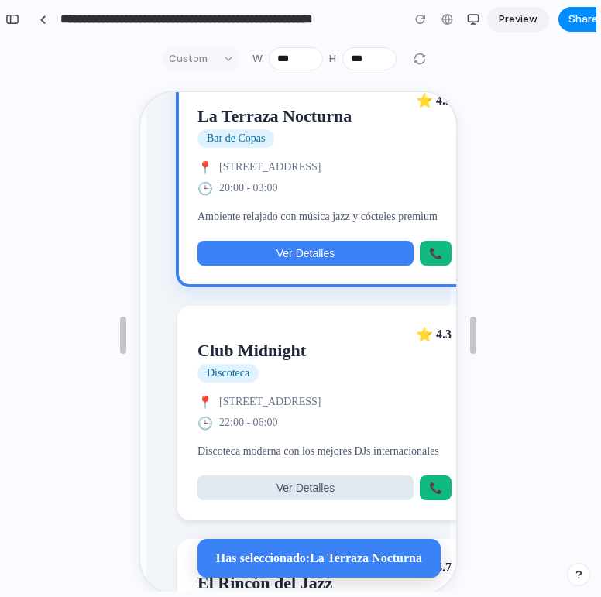
click at [357, 258] on button "Ver Detalles" at bounding box center [304, 251] width 216 height 25
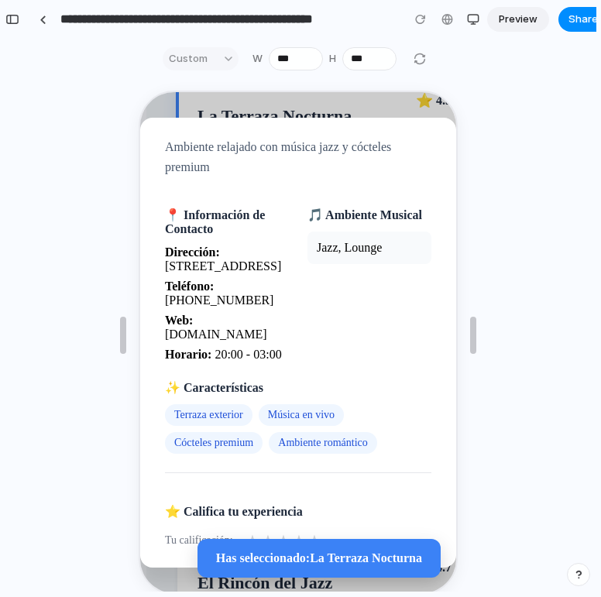
scroll to position [199, 0]
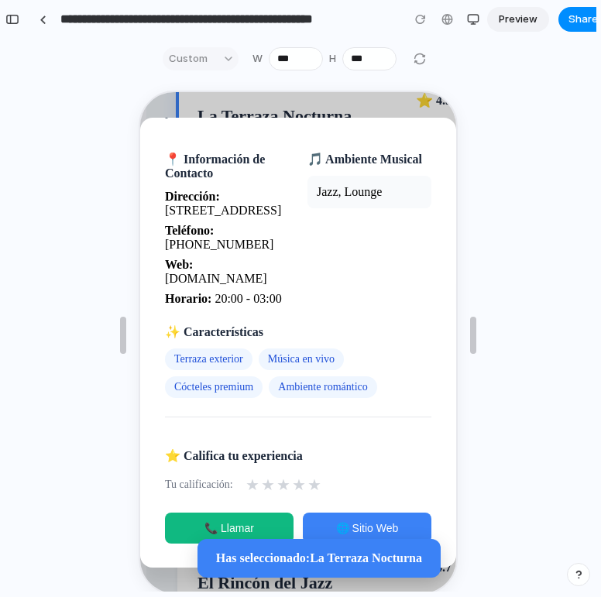
click at [252, 514] on button "📞 Llamar" at bounding box center [227, 526] width 128 height 31
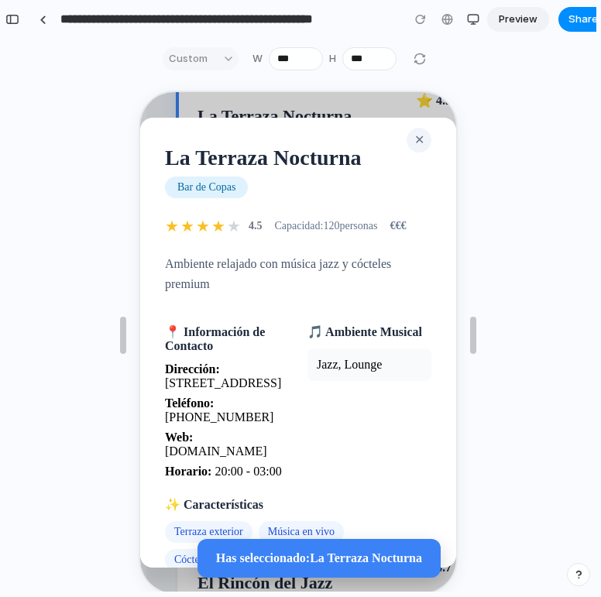
scroll to position [0, 0]
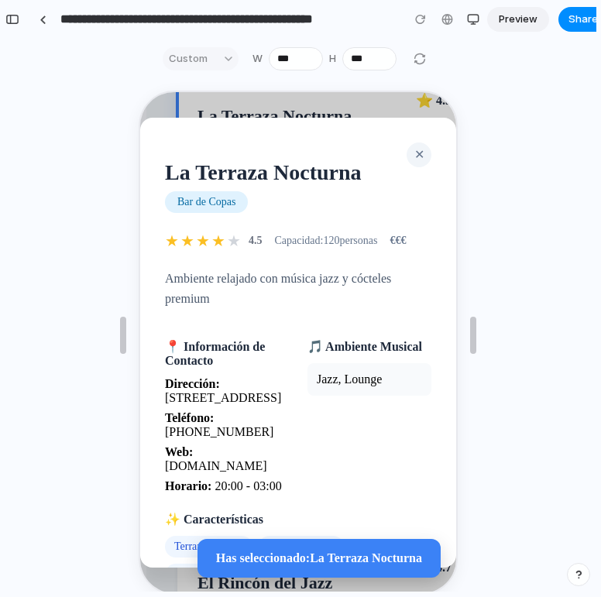
click at [412, 156] on span "✕" at bounding box center [417, 152] width 10 height 13
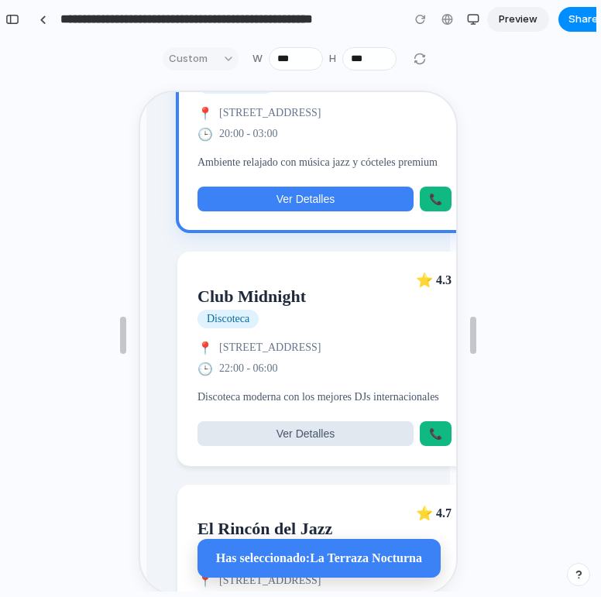
scroll to position [317, 0]
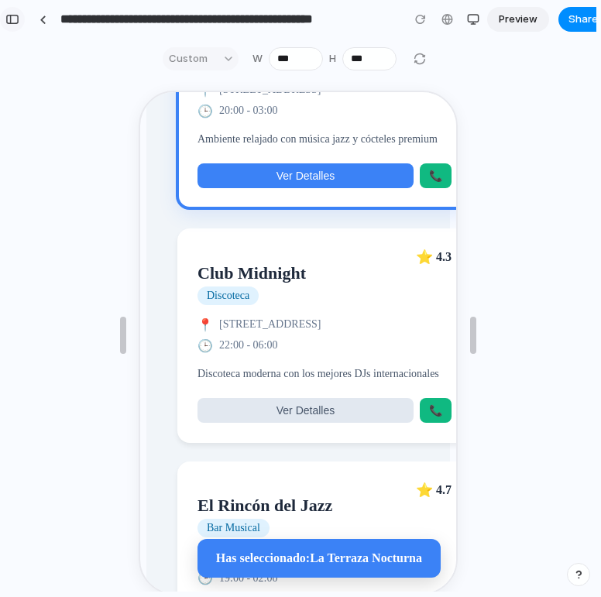
click at [14, 25] on button "button" at bounding box center [12, 19] width 25 height 25
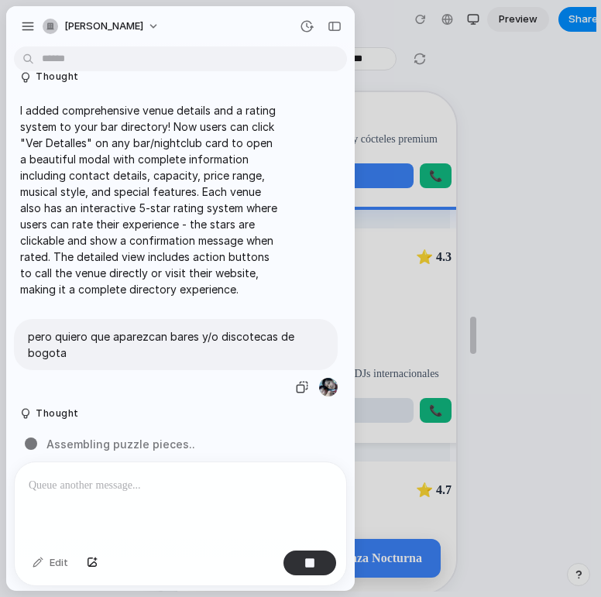
scroll to position [1576, 0]
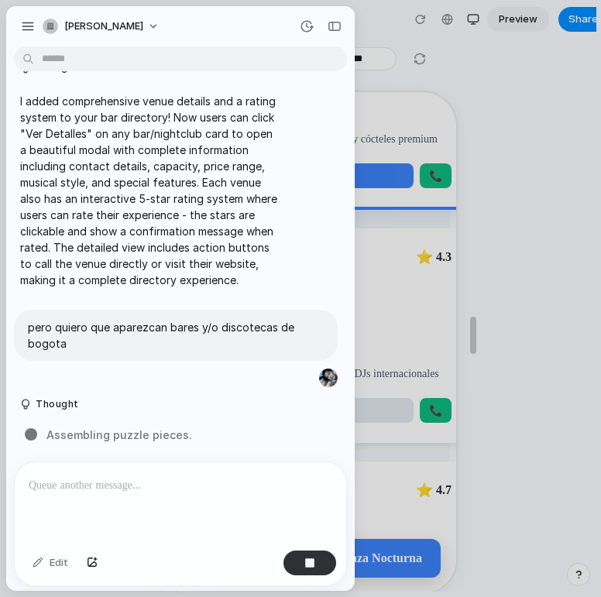
click at [190, 477] on p at bounding box center [180, 485] width 303 height 19
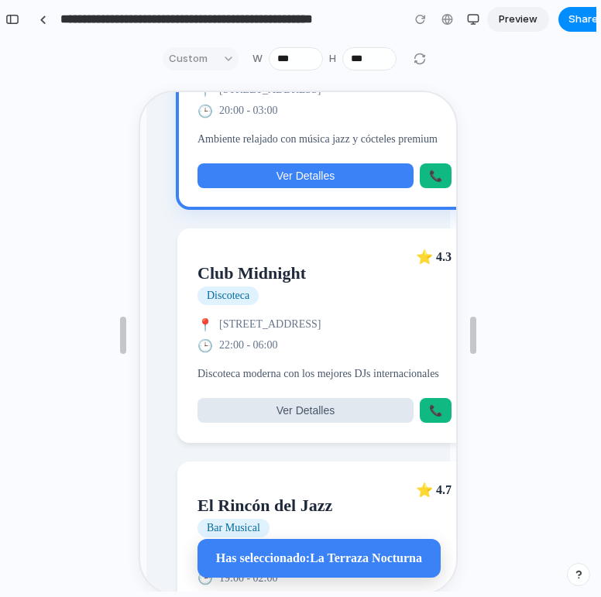
click at [292, 278] on h2 "Club Midnight" at bounding box center [250, 272] width 108 height 20
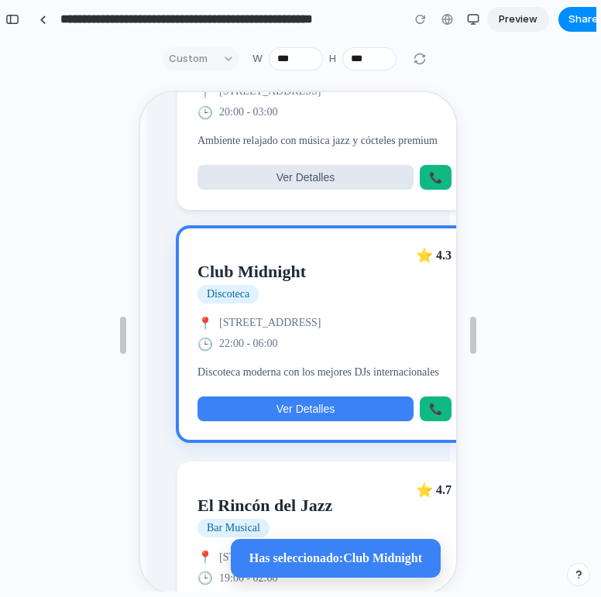
click at [326, 413] on span "Ver Detalles" at bounding box center [304, 407] width 58 height 12
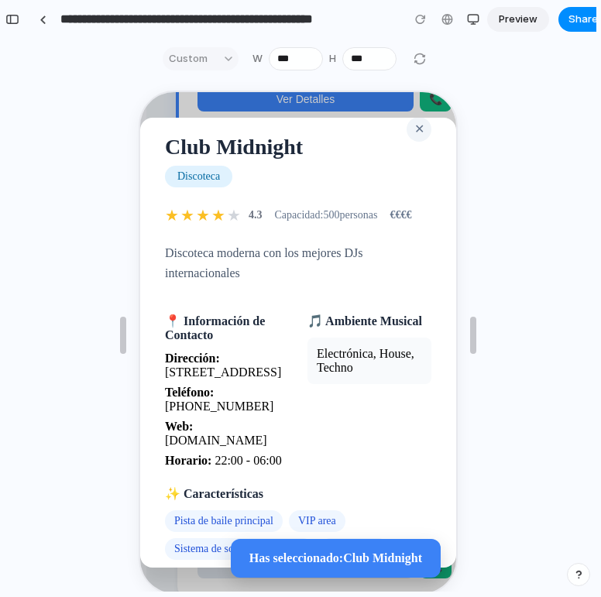
scroll to position [0, 0]
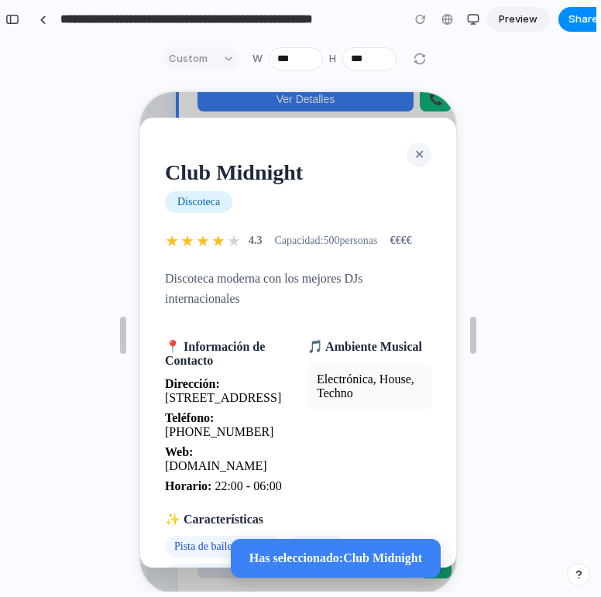
click at [412, 155] on span "✕" at bounding box center [417, 152] width 10 height 13
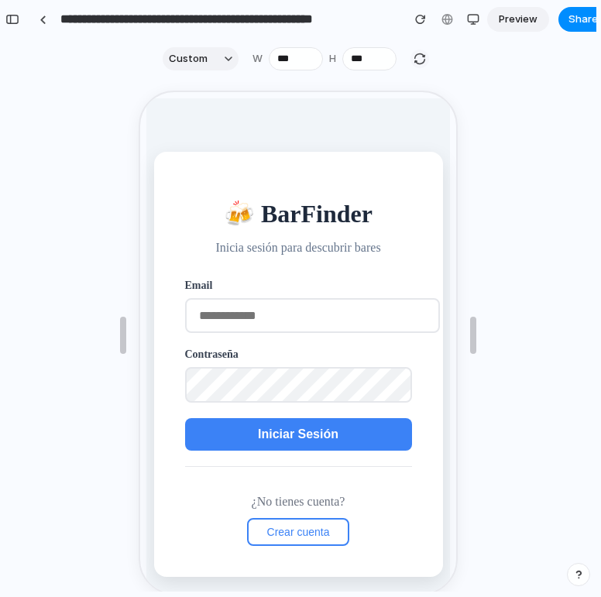
click at [412, 52] on div "button" at bounding box center [419, 59] width 14 height 14
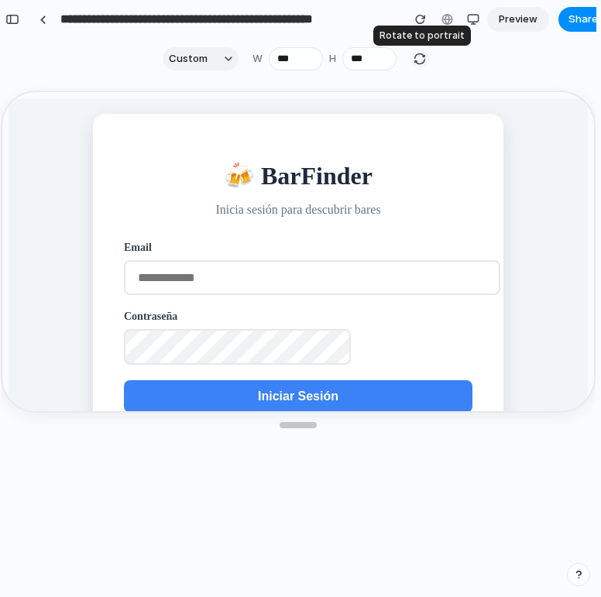
type input "***"
click at [411, 52] on div at bounding box center [419, 59] width 19 height 19
click at [418, 55] on div "button" at bounding box center [419, 59] width 14 height 14
type input "***"
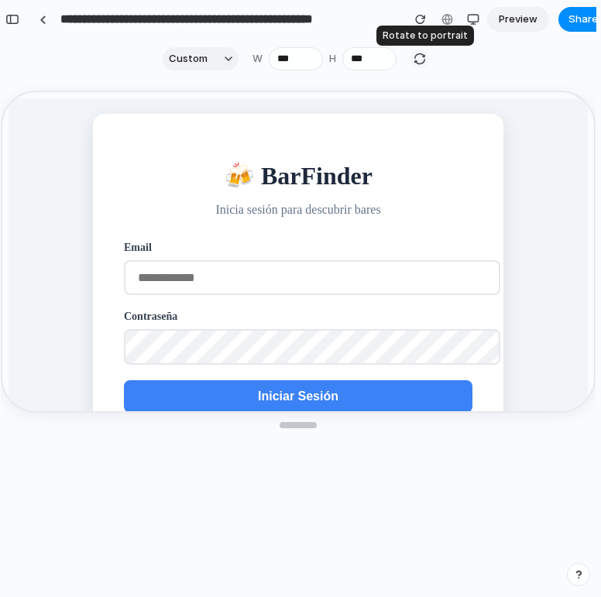
type input "***"
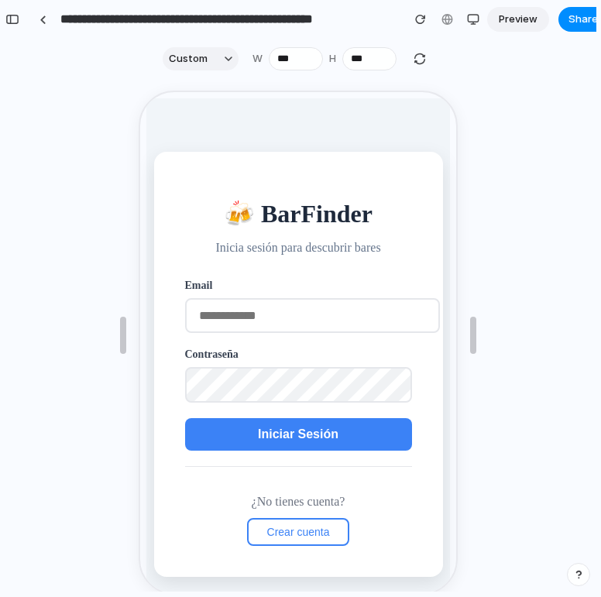
click at [298, 306] on input "email" at bounding box center [310, 313] width 255 height 35
type input "**********"
click at [272, 436] on span "Iniciar Sesión" at bounding box center [296, 432] width 80 height 13
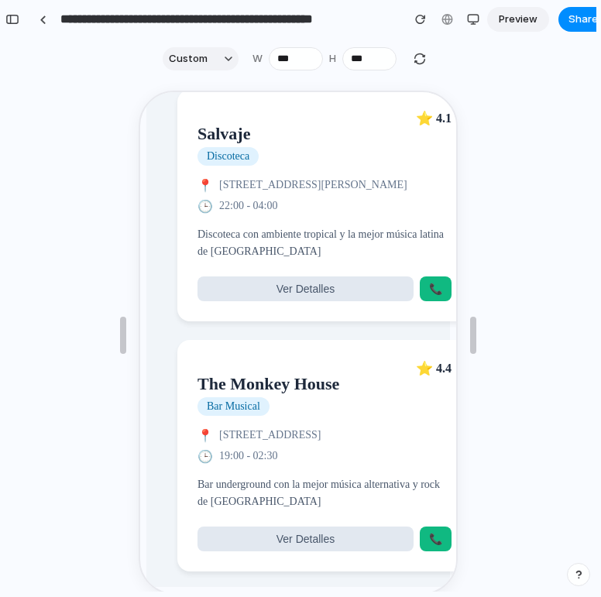
scroll to position [1783, 0]
click at [303, 531] on span "Ver Detalles" at bounding box center [304, 537] width 58 height 12
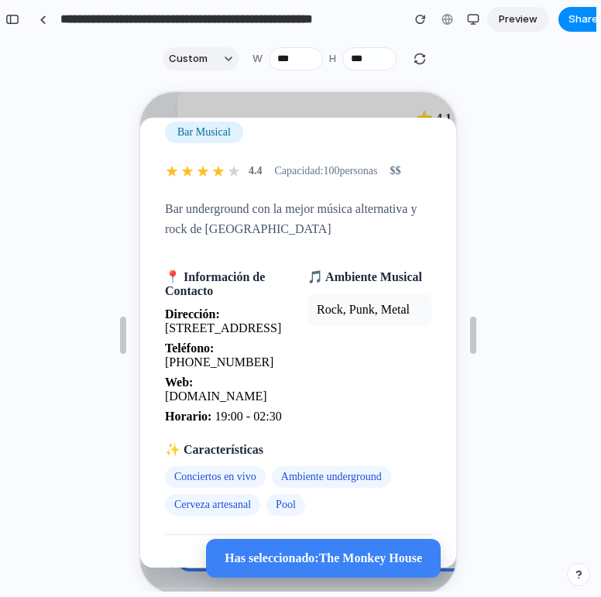
scroll to position [199, 0]
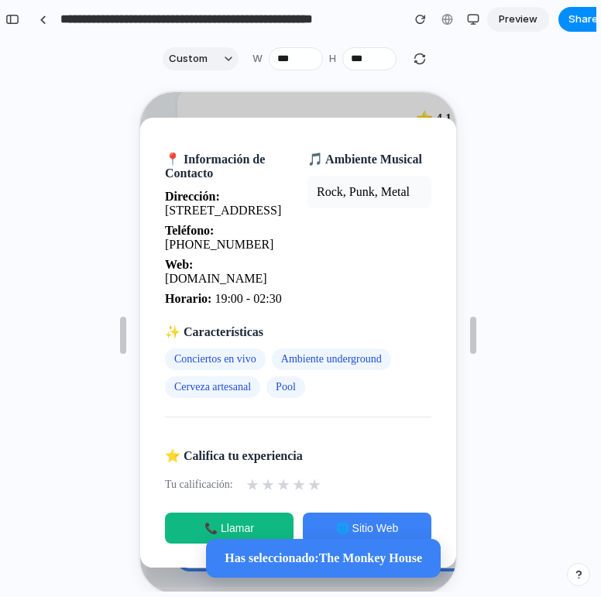
click at [250, 484] on span "★" at bounding box center [251, 483] width 14 height 19
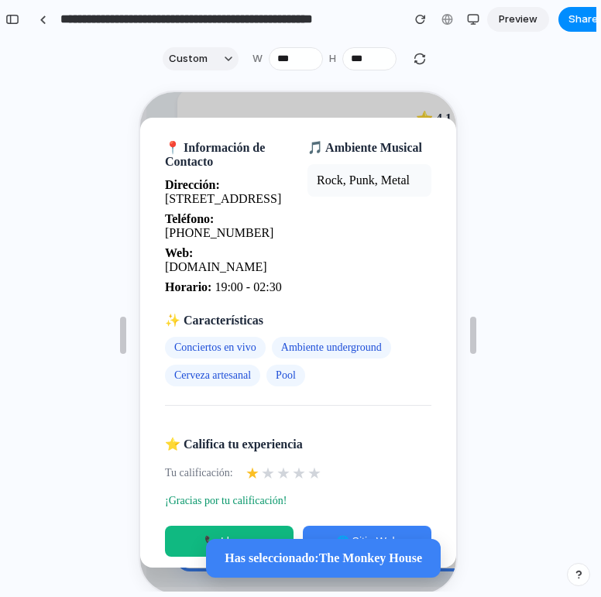
click at [267, 481] on span "★" at bounding box center [266, 471] width 14 height 19
click at [280, 479] on span "★" at bounding box center [282, 471] width 14 height 19
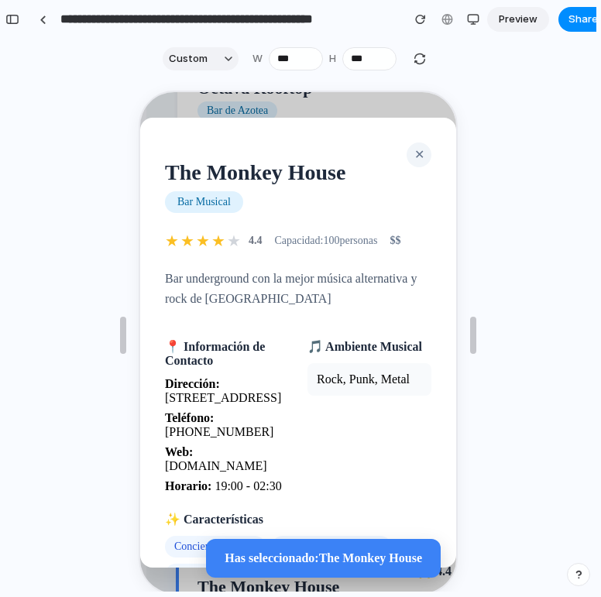
scroll to position [1551, 0]
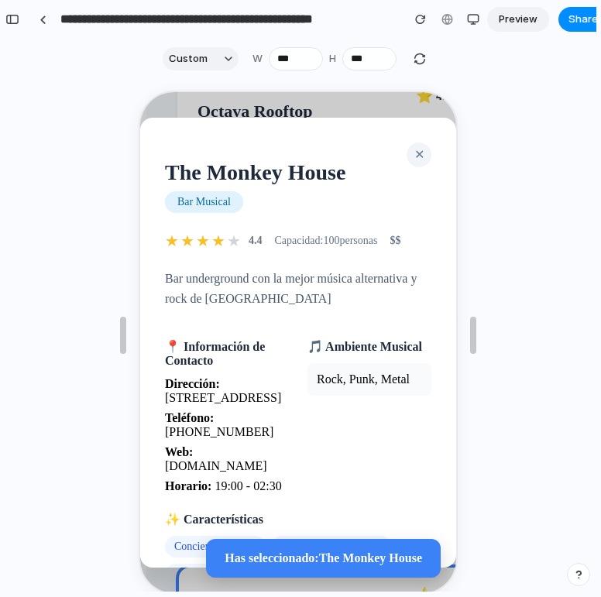
click at [412, 152] on span "✕" at bounding box center [417, 152] width 10 height 13
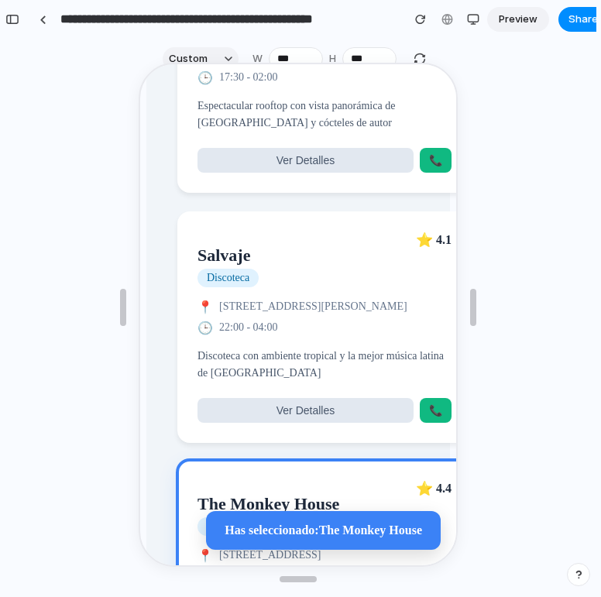
scroll to position [1628, 0]
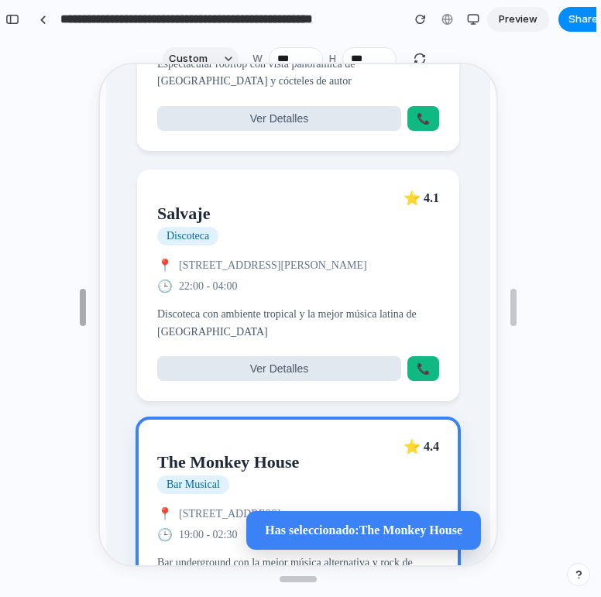
type input "***"
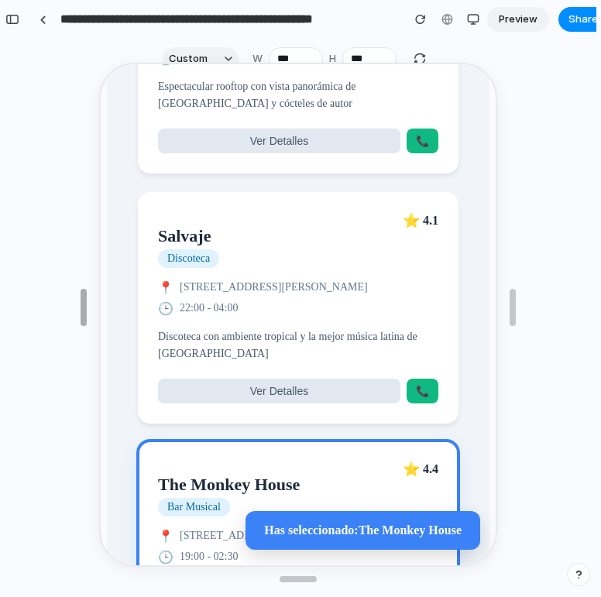
drag, startPoint x: 122, startPoint y: 306, endPoint x: 83, endPoint y: 298, distance: 40.2
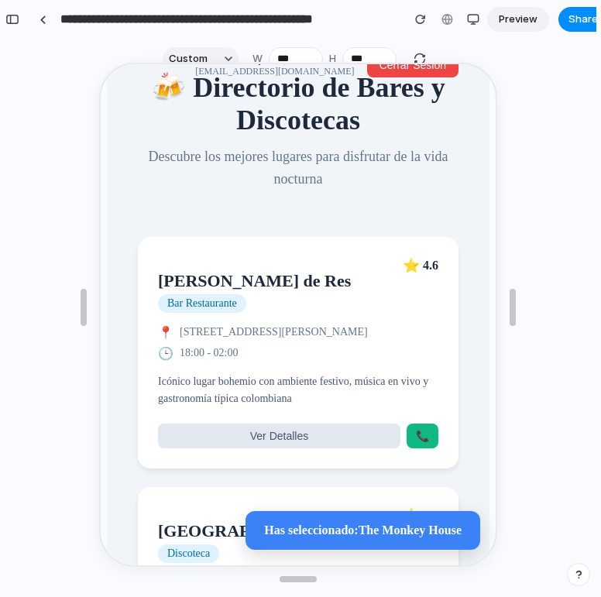
scroll to position [155, 0]
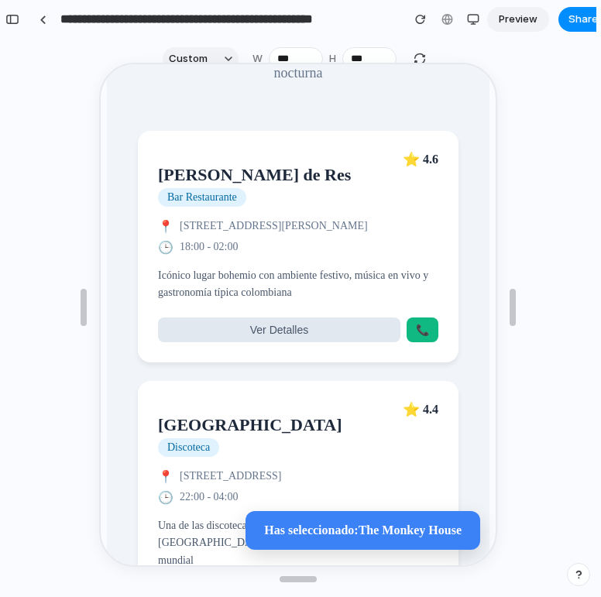
click at [347, 282] on p "Icónico lugar bohemio con ambiente festivo, música en vivo y gastronomía típica…" at bounding box center [296, 282] width 280 height 35
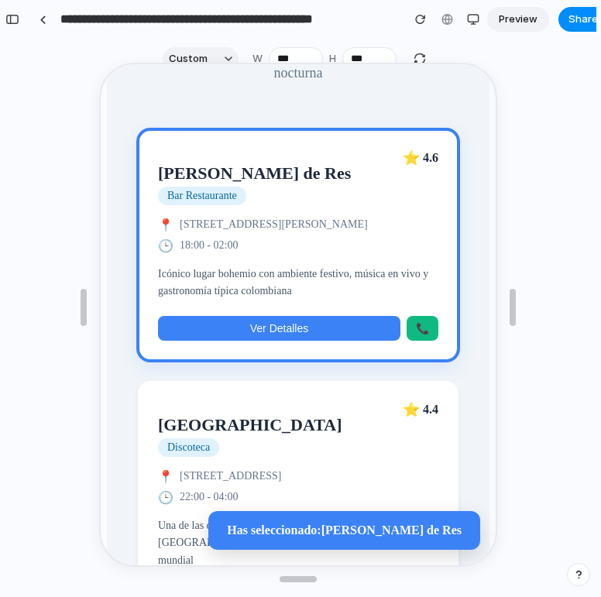
click at [299, 333] on span "Ver Detalles" at bounding box center [277, 326] width 58 height 12
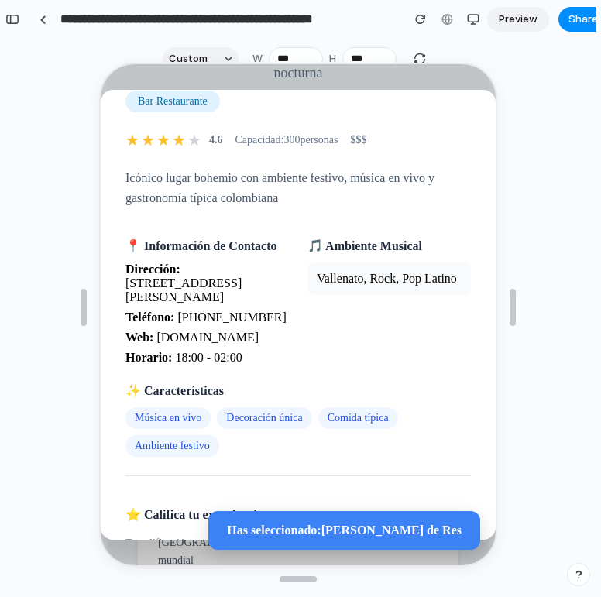
scroll to position [171, 0]
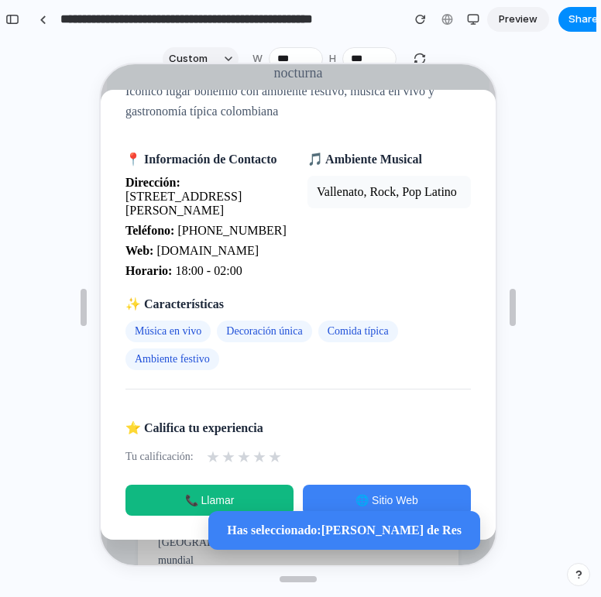
click at [206, 497] on span "📞 Llamar" at bounding box center [208, 498] width 50 height 12
click at [354, 497] on span "🌐 Sitio Web" at bounding box center [385, 498] width 63 height 12
click at [39, 19] on div at bounding box center [42, 19] width 7 height 9
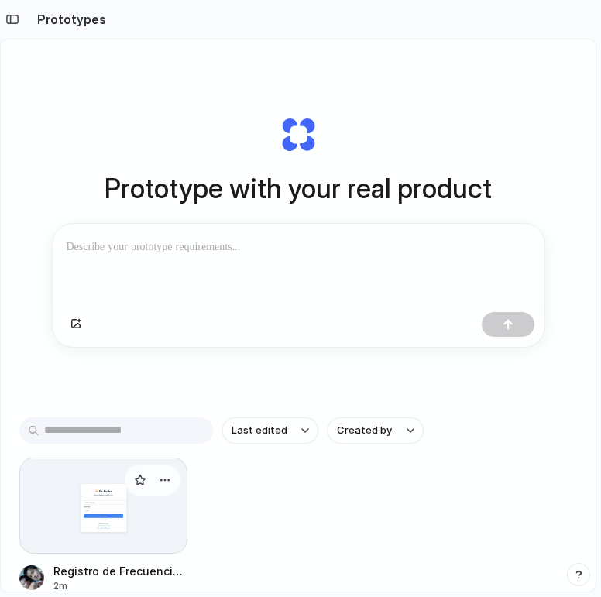
click at [105, 502] on div at bounding box center [103, 505] width 168 height 96
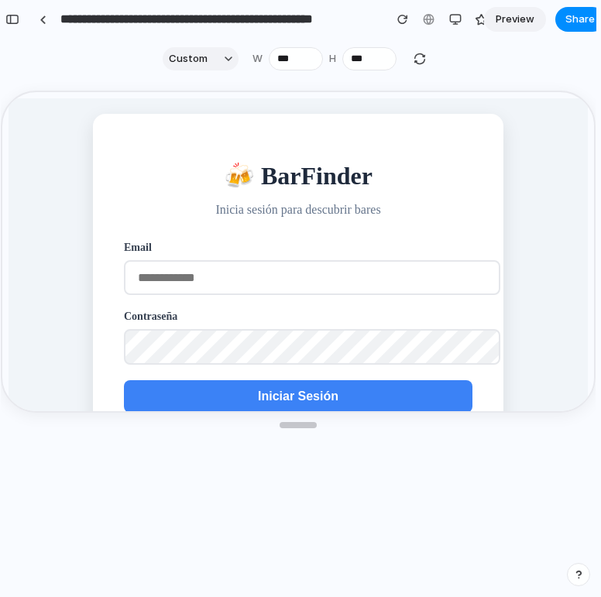
click at [286, 272] on input "email" at bounding box center [310, 275] width 376 height 35
type input "**********"
click at [239, 392] on button "Iniciar Sesión" at bounding box center [296, 394] width 348 height 33
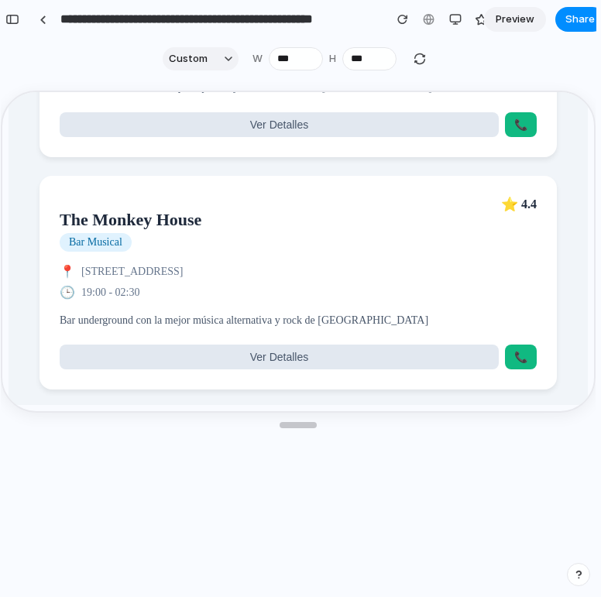
scroll to position [1760, 0]
click at [258, 345] on button "Ver Detalles" at bounding box center [277, 355] width 439 height 25
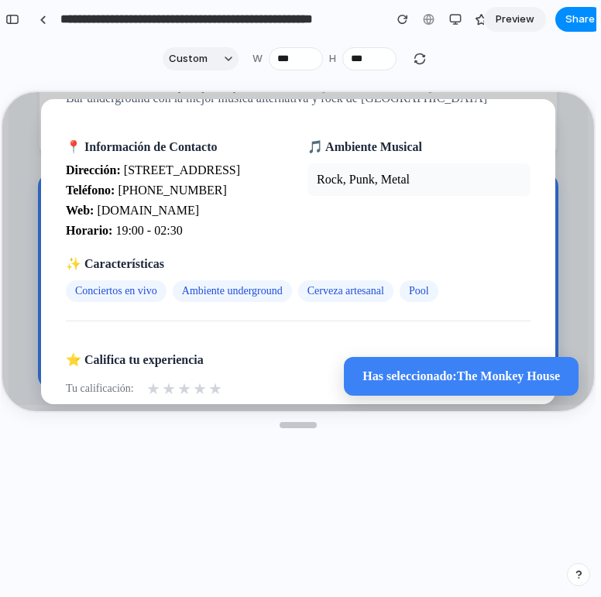
scroll to position [255, 0]
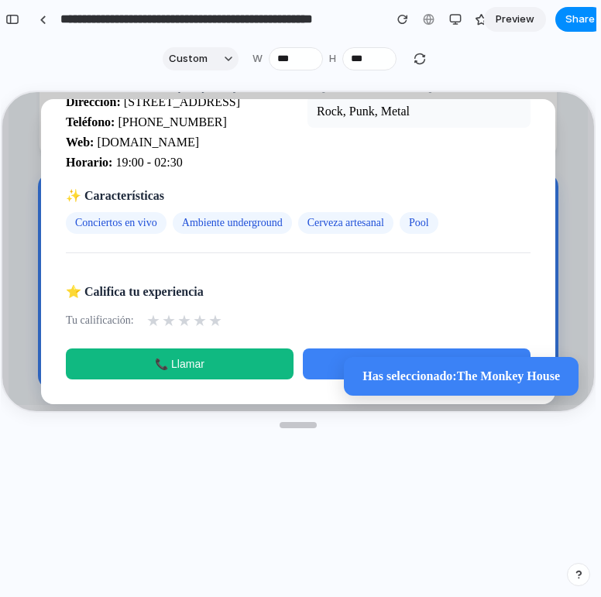
click at [241, 358] on button "📞 Llamar" at bounding box center [178, 362] width 228 height 31
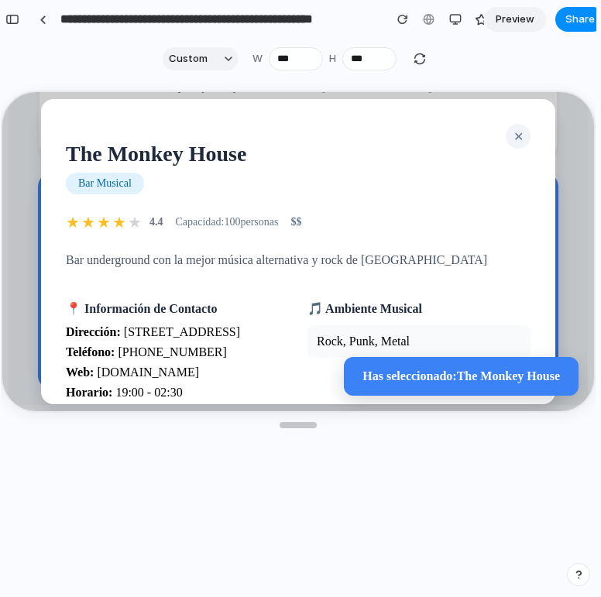
scroll to position [1295, 0]
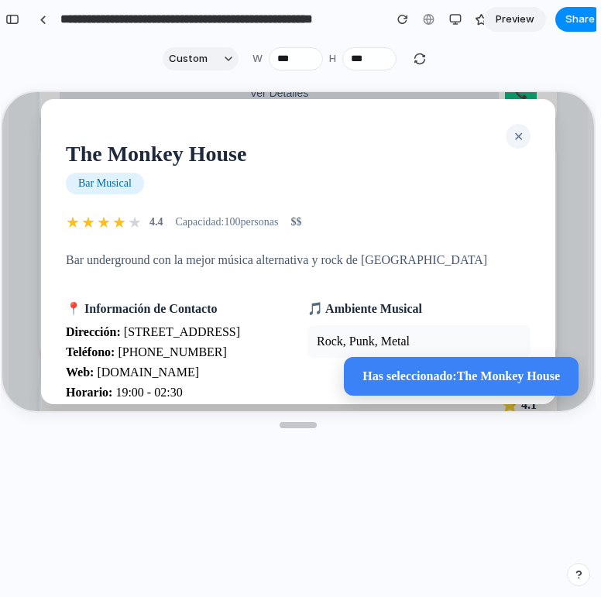
click at [512, 138] on span "✕" at bounding box center [517, 134] width 10 height 13
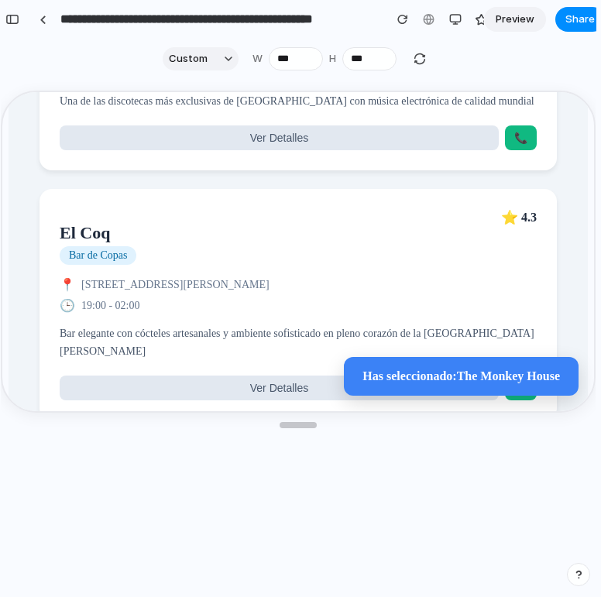
scroll to position [367, 0]
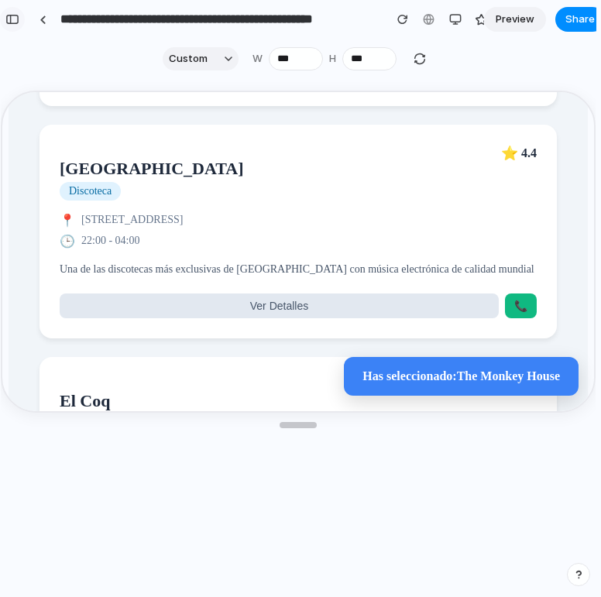
click at [16, 19] on div "button" at bounding box center [12, 19] width 14 height 11
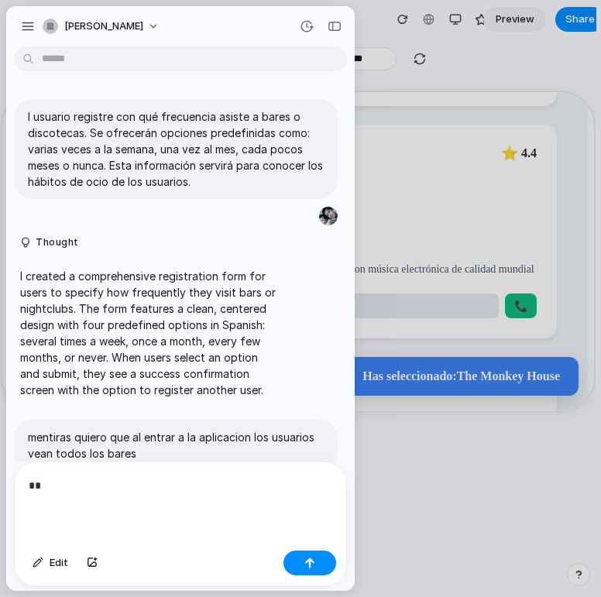
scroll to position [1771, 0]
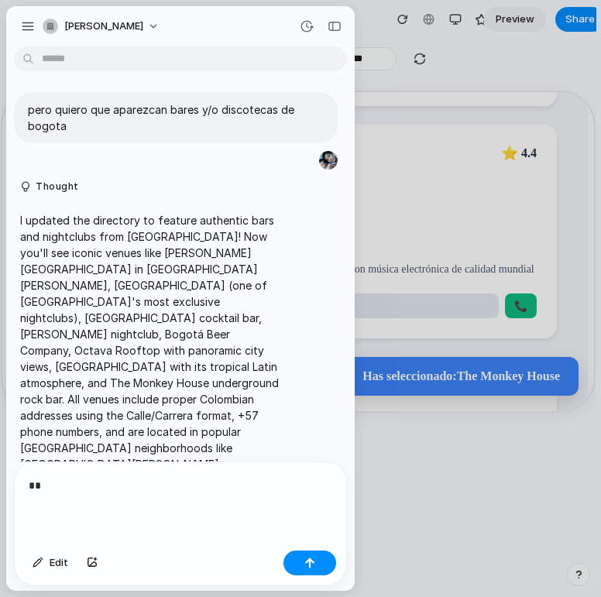
click at [176, 477] on p "**" at bounding box center [177, 485] width 297 height 19
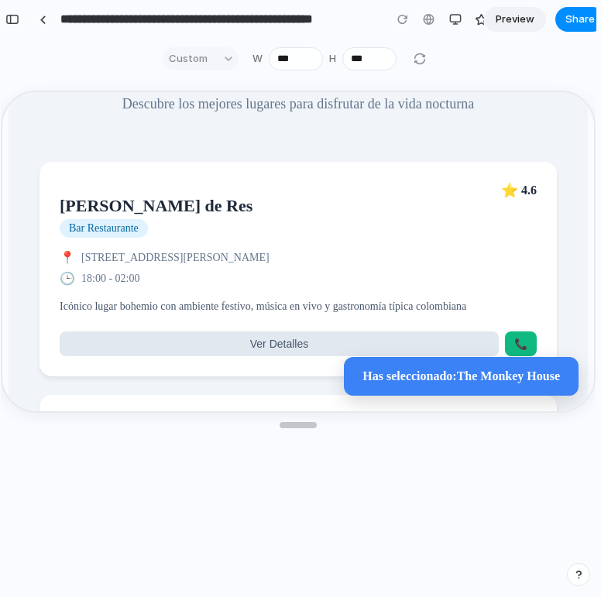
scroll to position [0, 0]
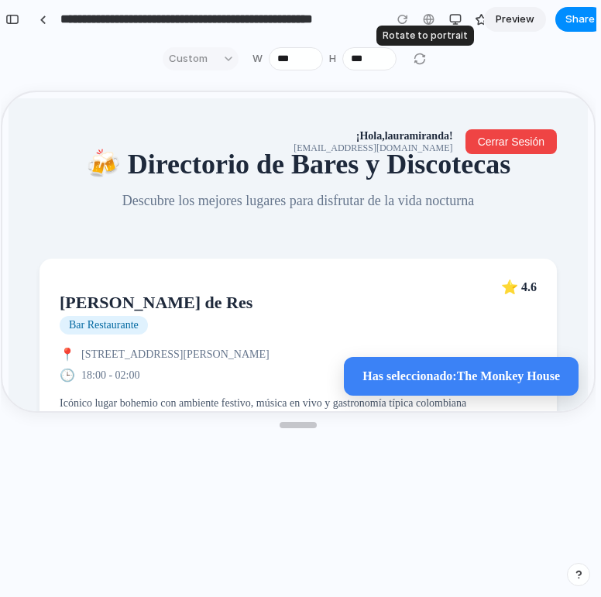
click at [423, 54] on div at bounding box center [419, 59] width 19 height 19
click at [420, 56] on div at bounding box center [419, 59] width 19 height 19
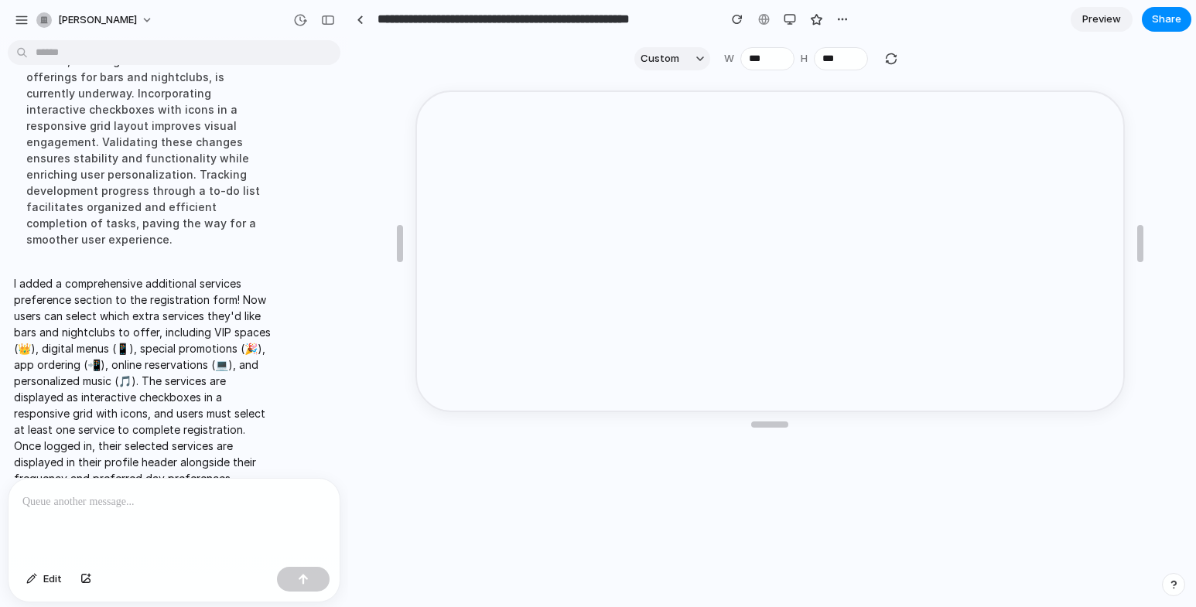
scroll to position [2369, 0]
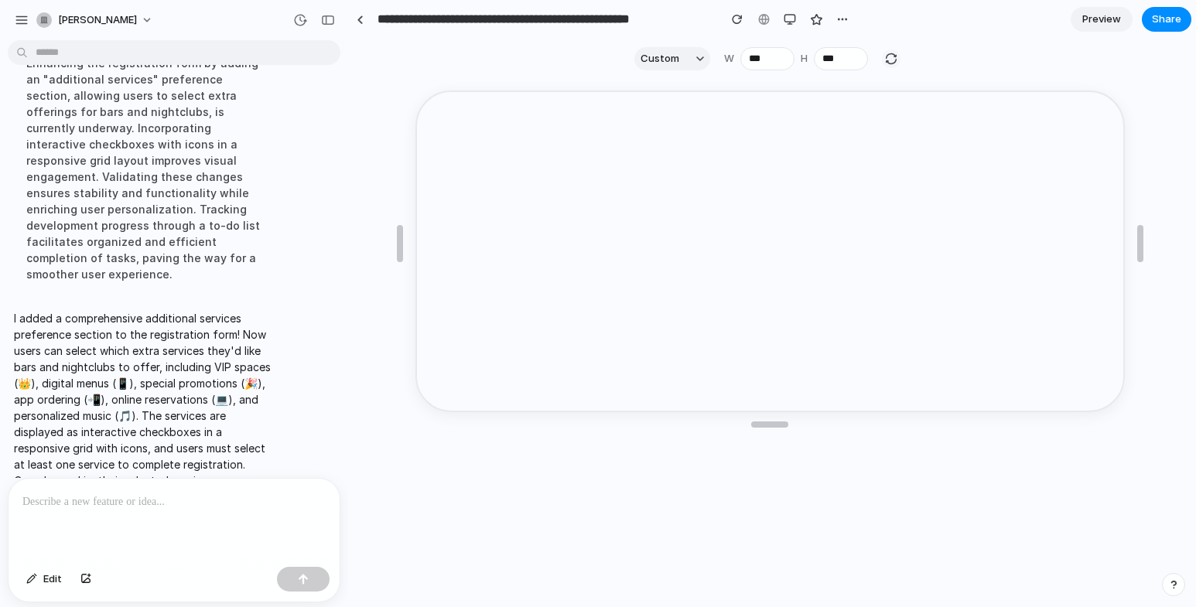
click at [888, 57] on div "button" at bounding box center [892, 59] width 14 height 14
type input "***"
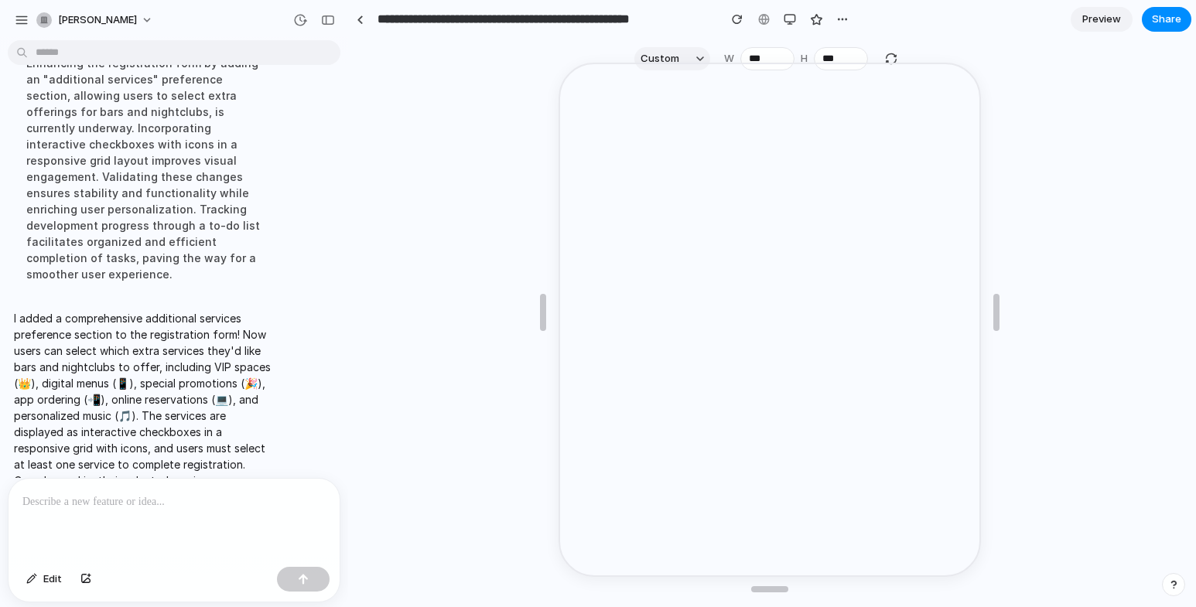
click at [159, 530] on div at bounding box center [174, 520] width 331 height 82
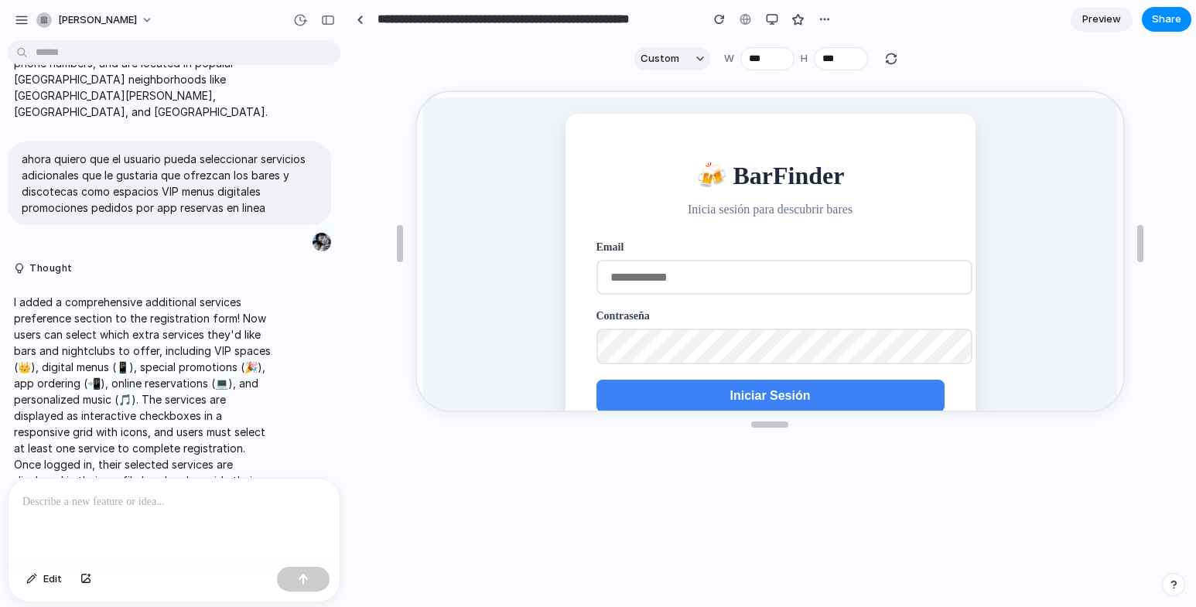
click at [674, 277] on input "email" at bounding box center [782, 275] width 376 height 35
click at [676, 278] on input "email" at bounding box center [782, 275] width 376 height 35
type input "**********"
click button "Iniciar Sesión" at bounding box center [768, 394] width 348 height 33
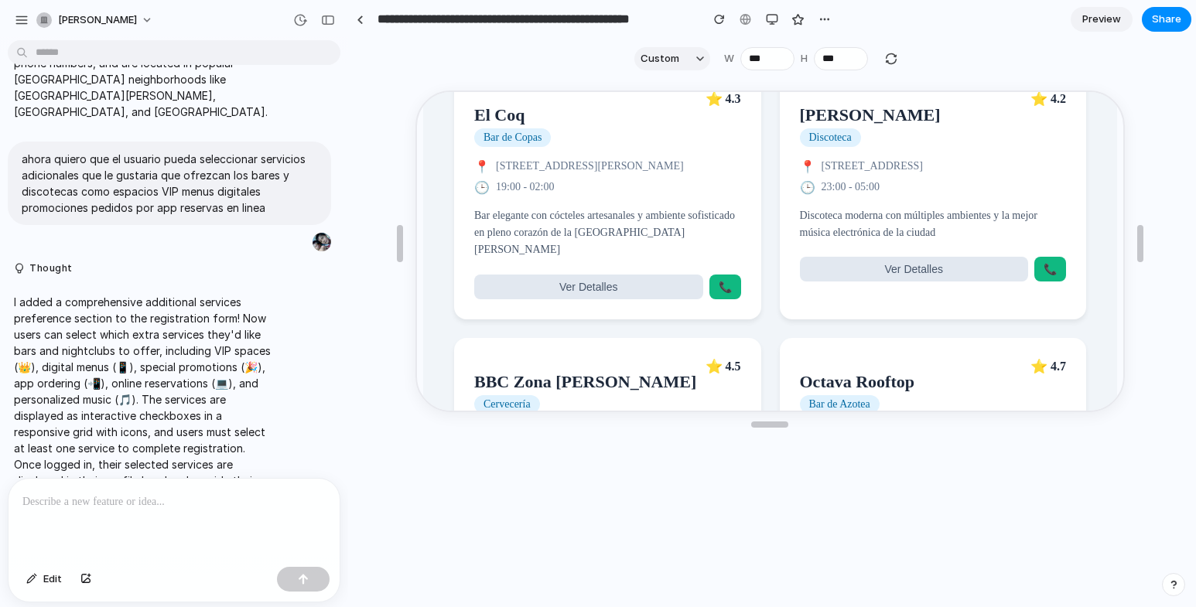
scroll to position [387, 0]
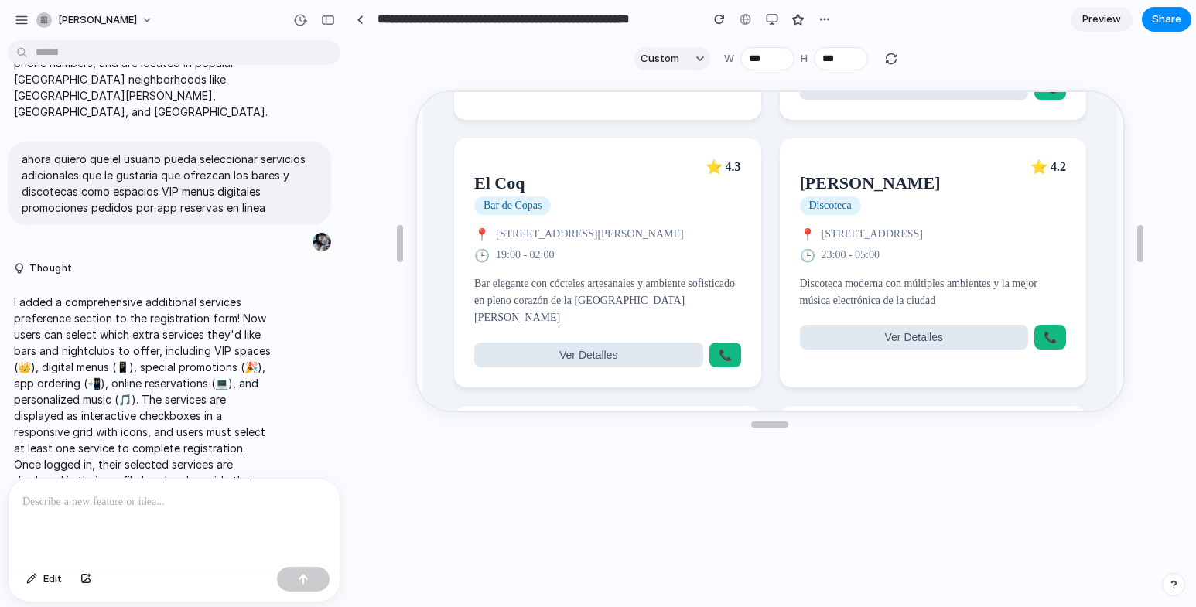
click at [846, 247] on div "🕒 23:00 - 05:00" at bounding box center [931, 254] width 267 height 15
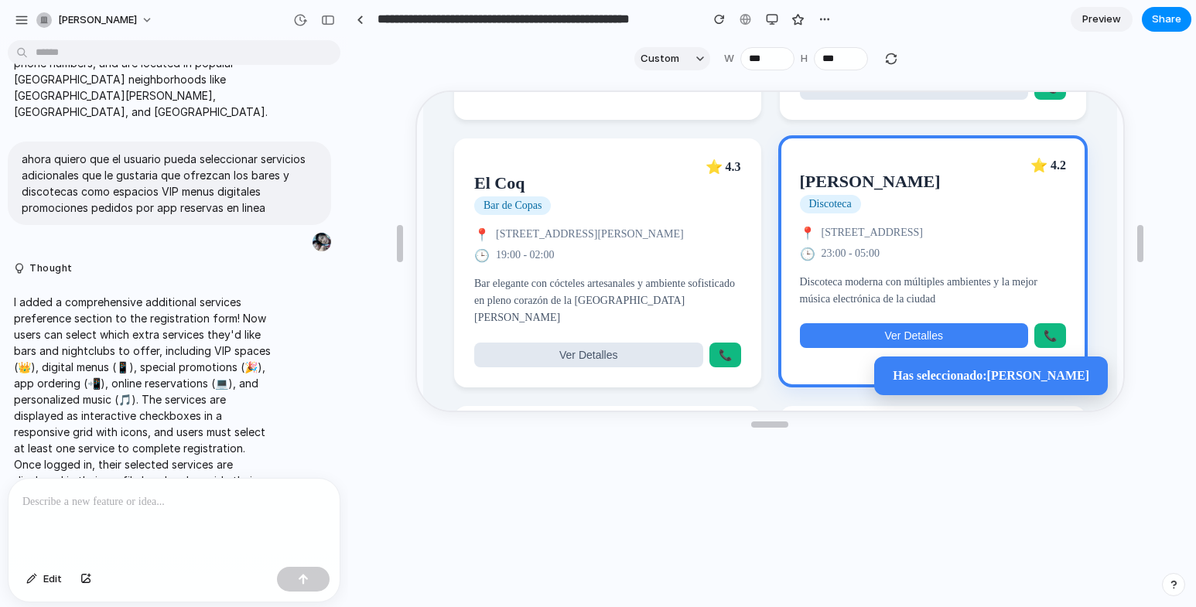
click at [902, 328] on span "Ver Detalles" at bounding box center [912, 334] width 58 height 12
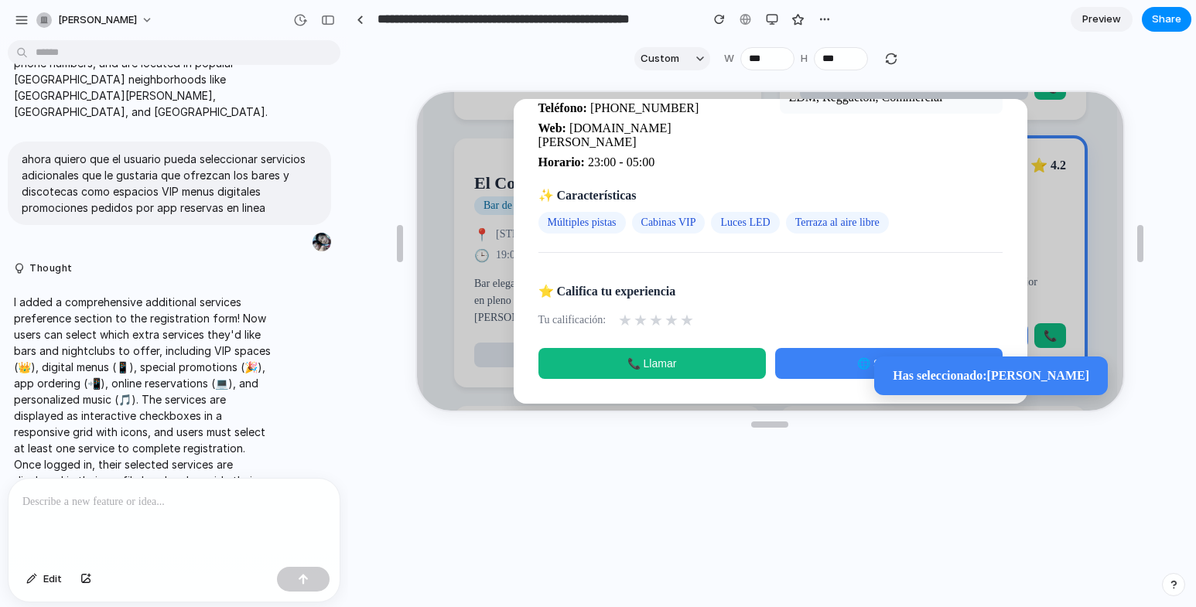
scroll to position [0, 0]
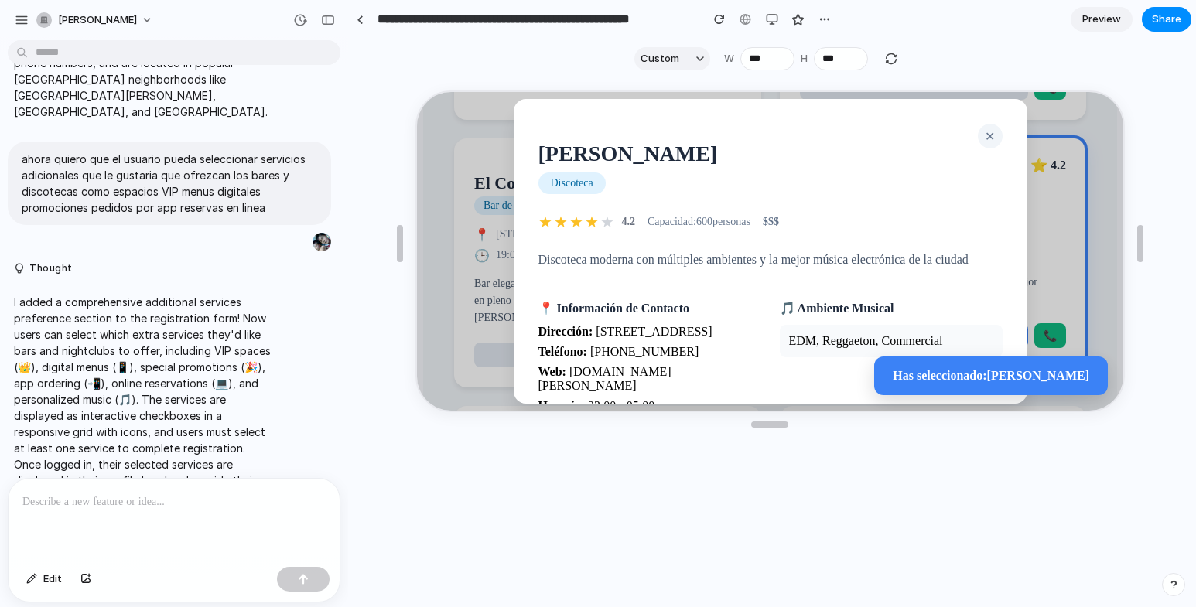
click at [983, 133] on span "✕" at bounding box center [988, 134] width 10 height 13
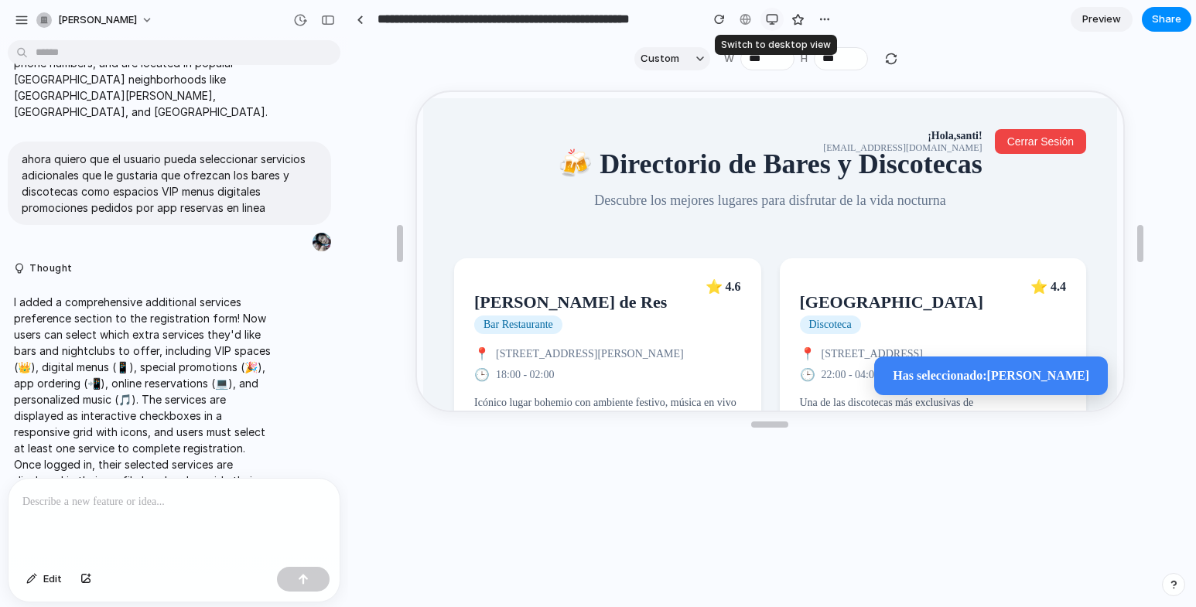
click at [774, 25] on div "button" at bounding box center [772, 19] width 12 height 12
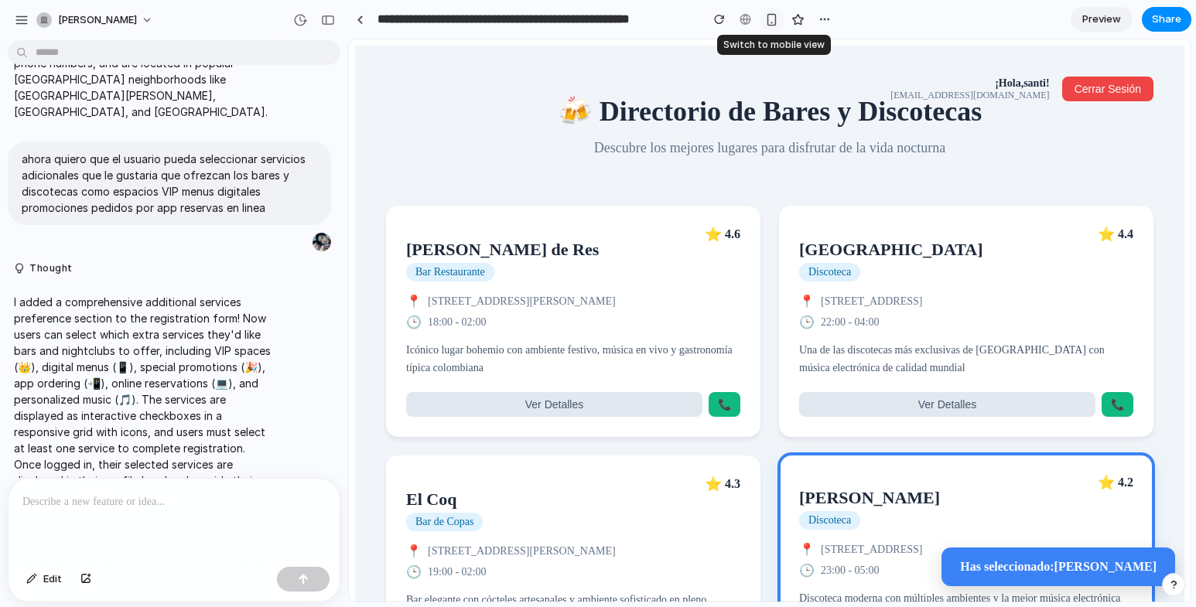
click at [774, 25] on div "button" at bounding box center [771, 19] width 13 height 13
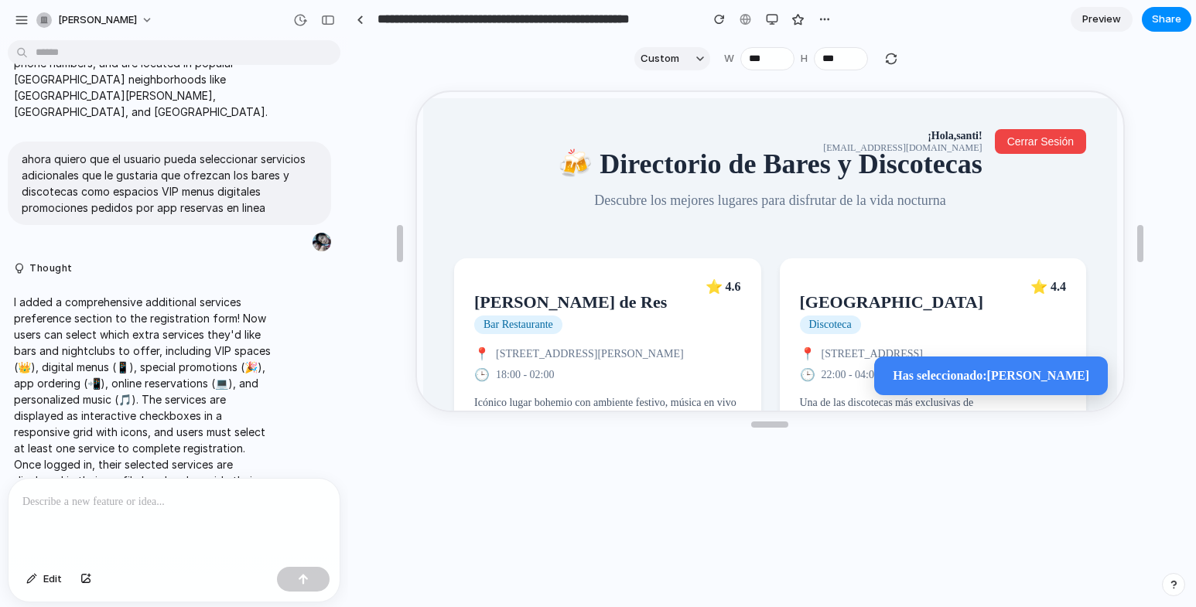
click at [111, 499] on p at bounding box center [173, 502] width 303 height 19
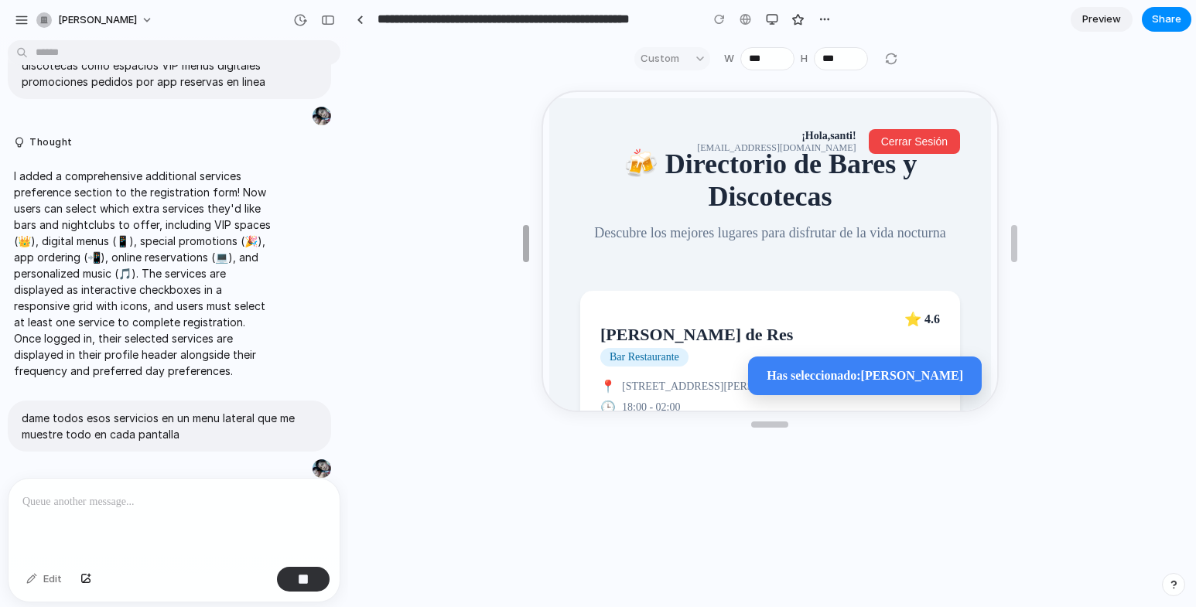
type input "***"
drag, startPoint x: 398, startPoint y: 244, endPoint x: 208, endPoint y: 145, distance: 213.9
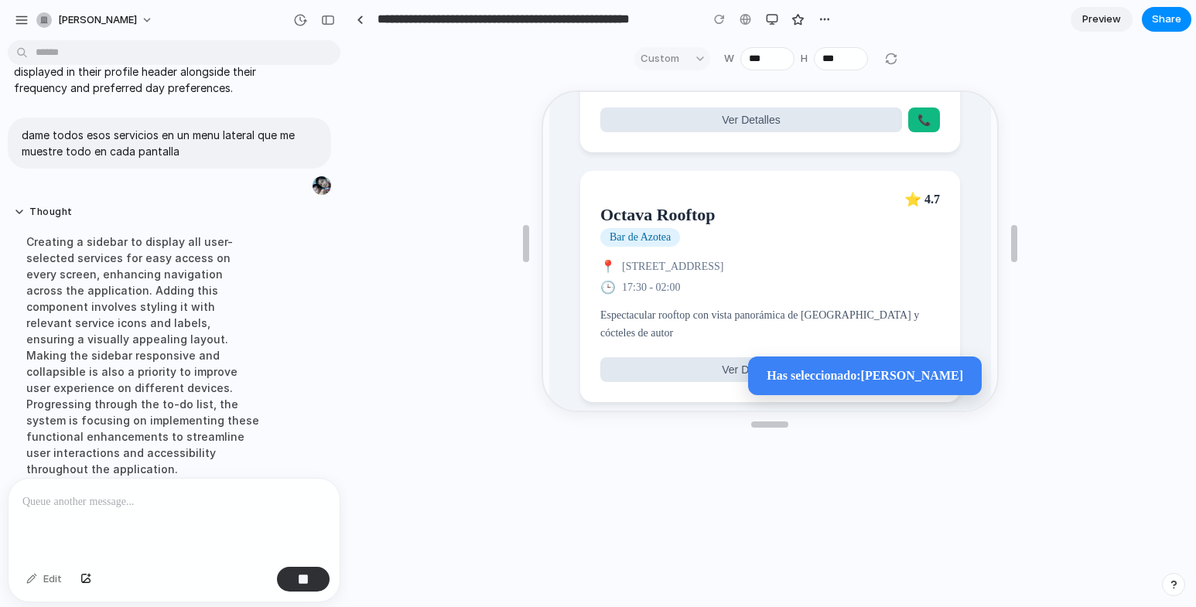
scroll to position [1337, 0]
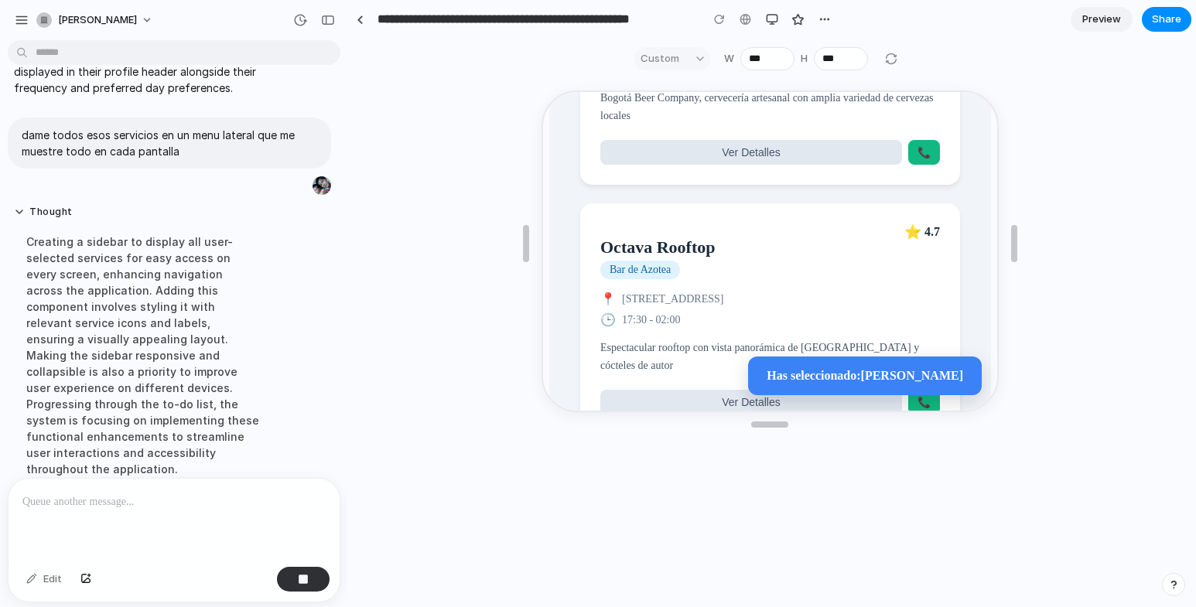
click at [833, 272] on div "Octava Rooftop Bar [PERSON_NAME] ⭐ 4.7" at bounding box center [768, 250] width 340 height 56
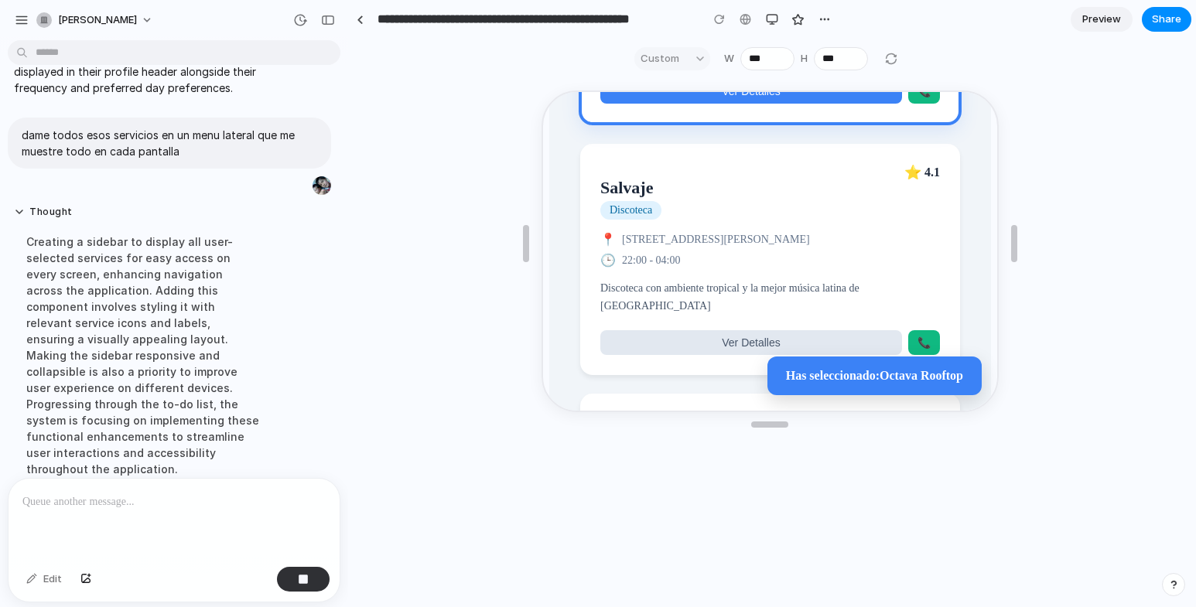
scroll to position [1569, 0]
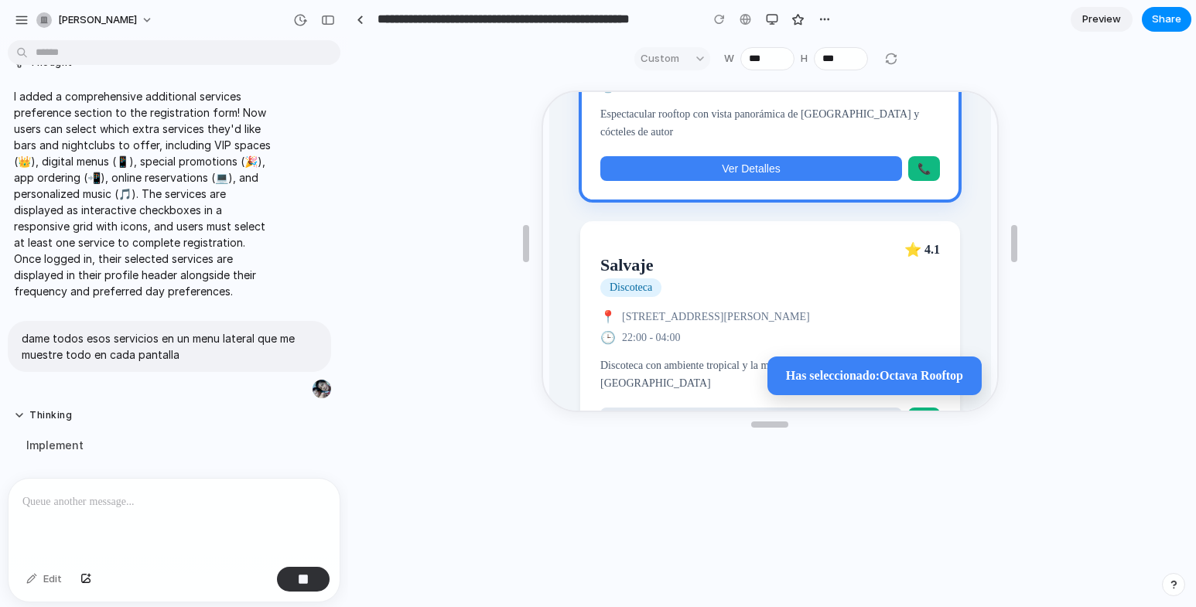
click at [809, 180] on button "Ver Detalles" at bounding box center [749, 167] width 302 height 25
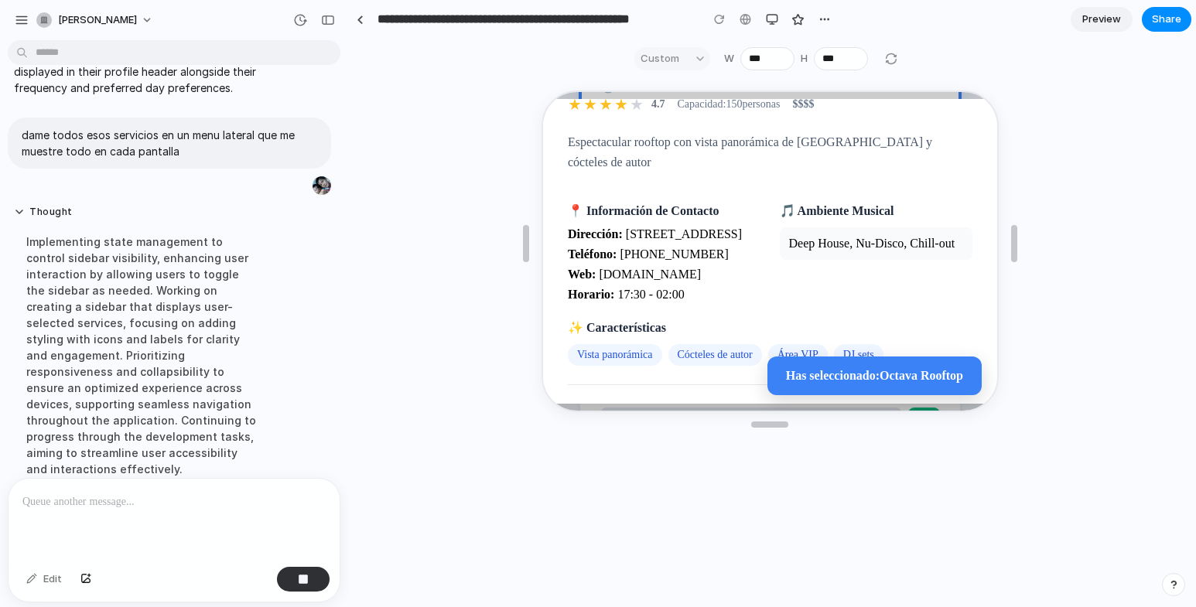
scroll to position [0, 0]
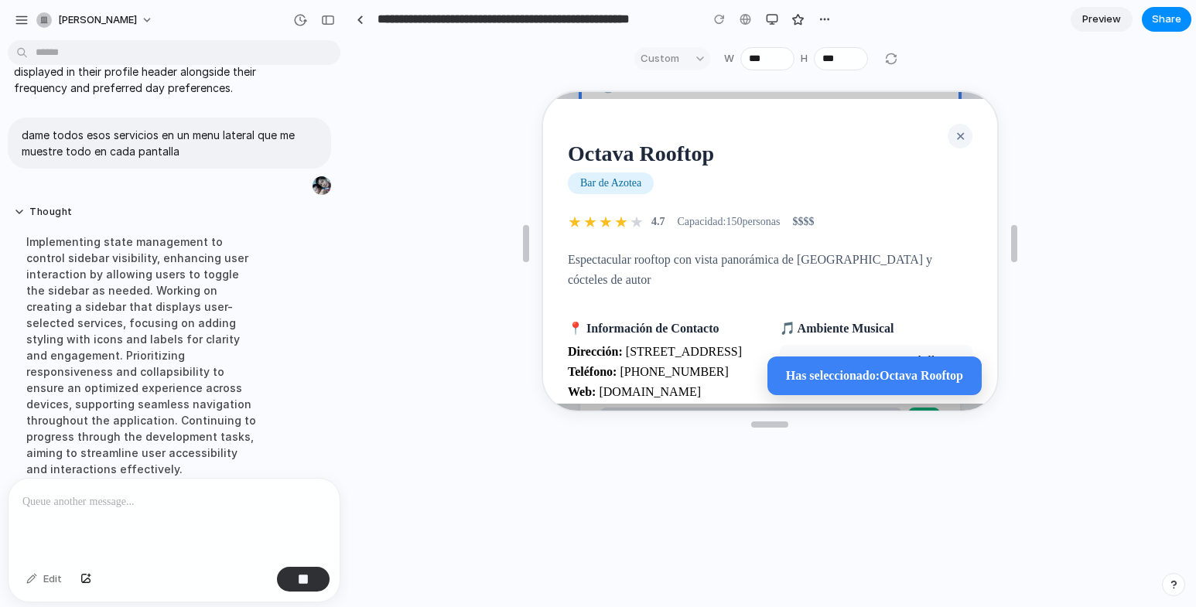
click at [953, 135] on span "✕" at bounding box center [958, 134] width 10 height 13
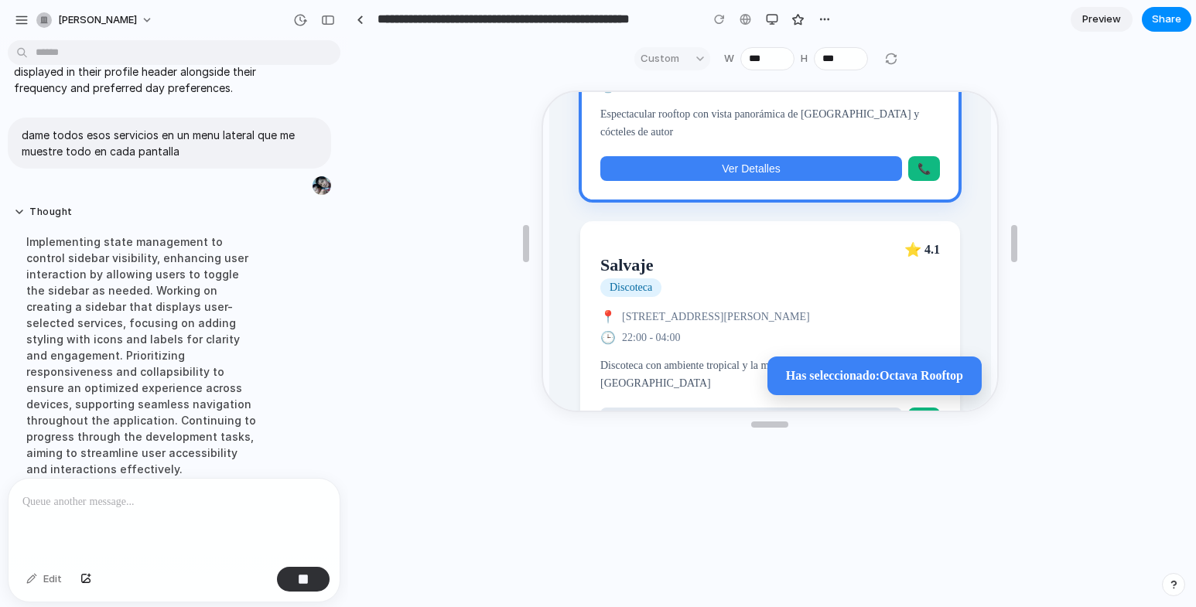
click at [487, 318] on div at bounding box center [770, 340] width 842 height 524
click at [805, 371] on p "Has seleccionado: Octava Rooftop" at bounding box center [872, 375] width 177 height 14
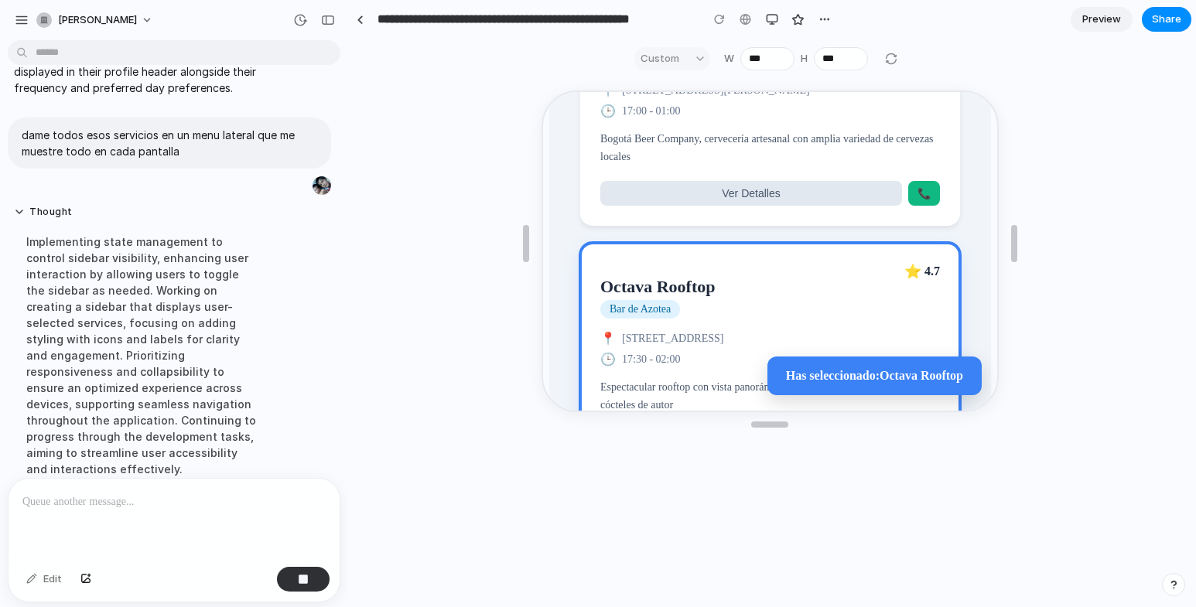
scroll to position [1260, 0]
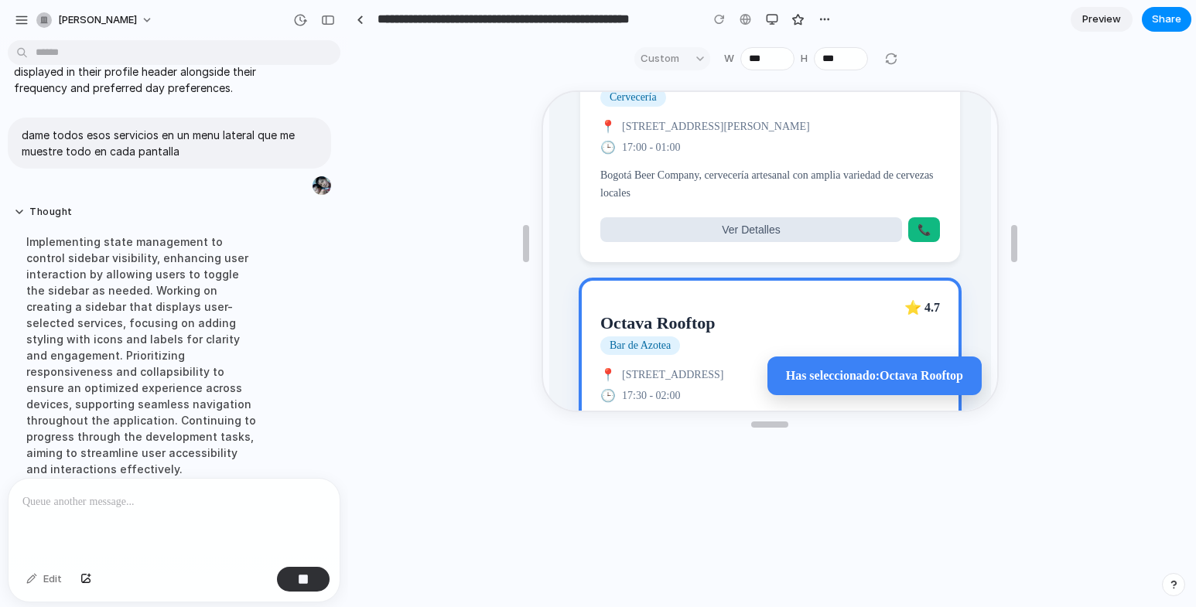
click at [758, 340] on div "Octava Rooftop Bar [PERSON_NAME] ⭐ 4.7" at bounding box center [768, 326] width 340 height 56
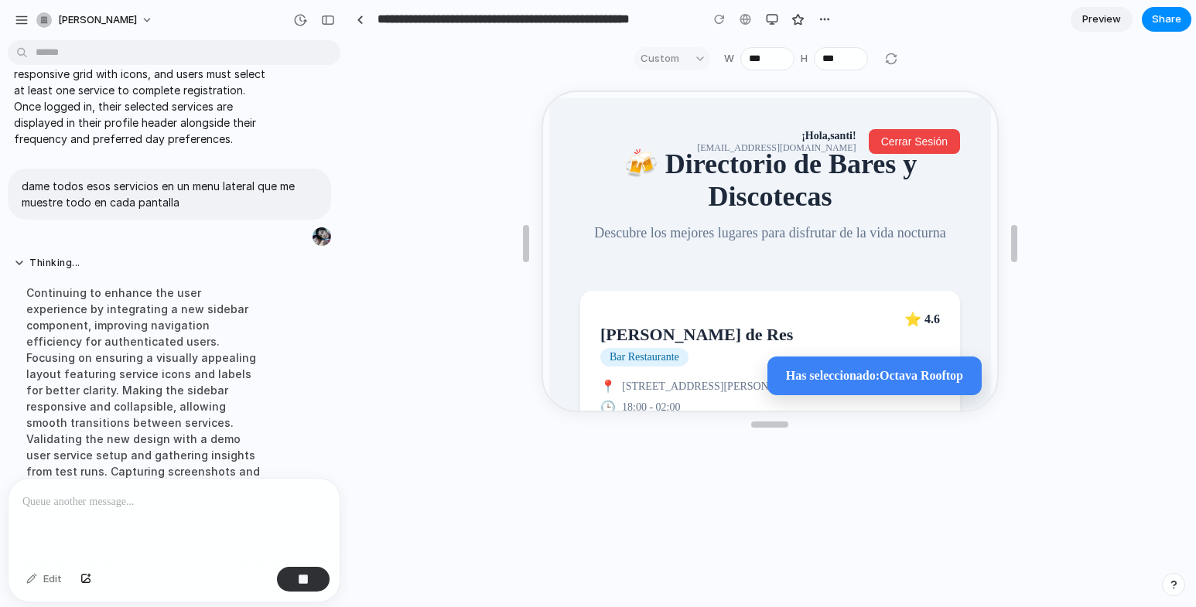
scroll to position [2558, 0]
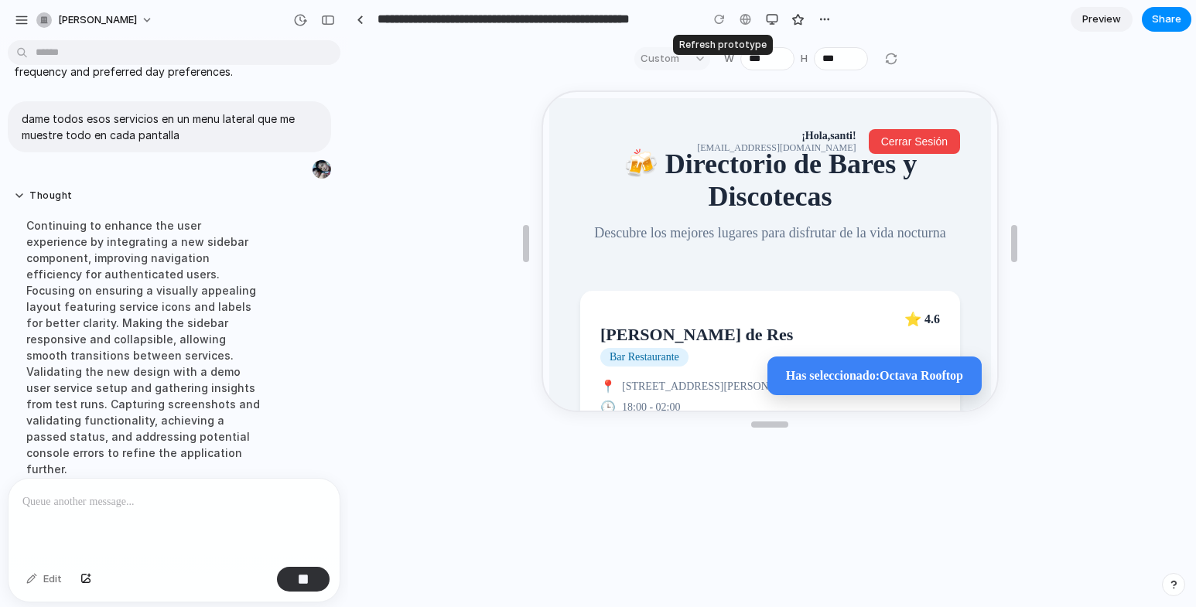
click at [720, 16] on div at bounding box center [719, 19] width 23 height 23
click at [717, 19] on div at bounding box center [719, 19] width 23 height 23
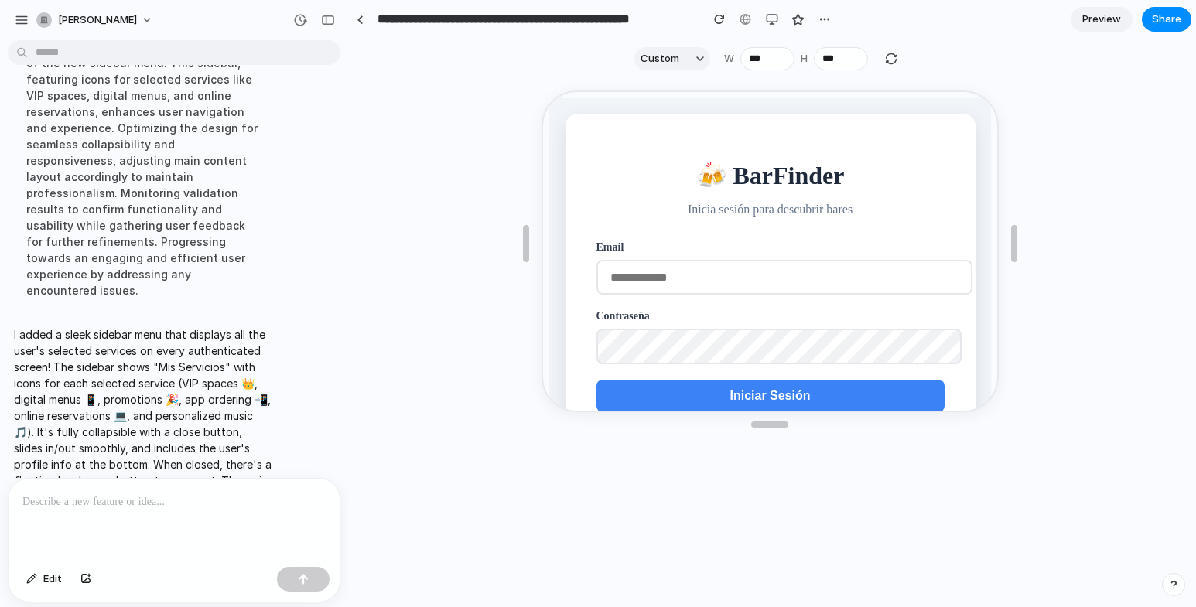
scroll to position [0, 0]
click at [717, 18] on div "button" at bounding box center [719, 19] width 11 height 11
click at [717, 17] on div "button" at bounding box center [719, 19] width 11 height 11
click at [731, 273] on input "email" at bounding box center [782, 275] width 376 height 35
type input "**********"
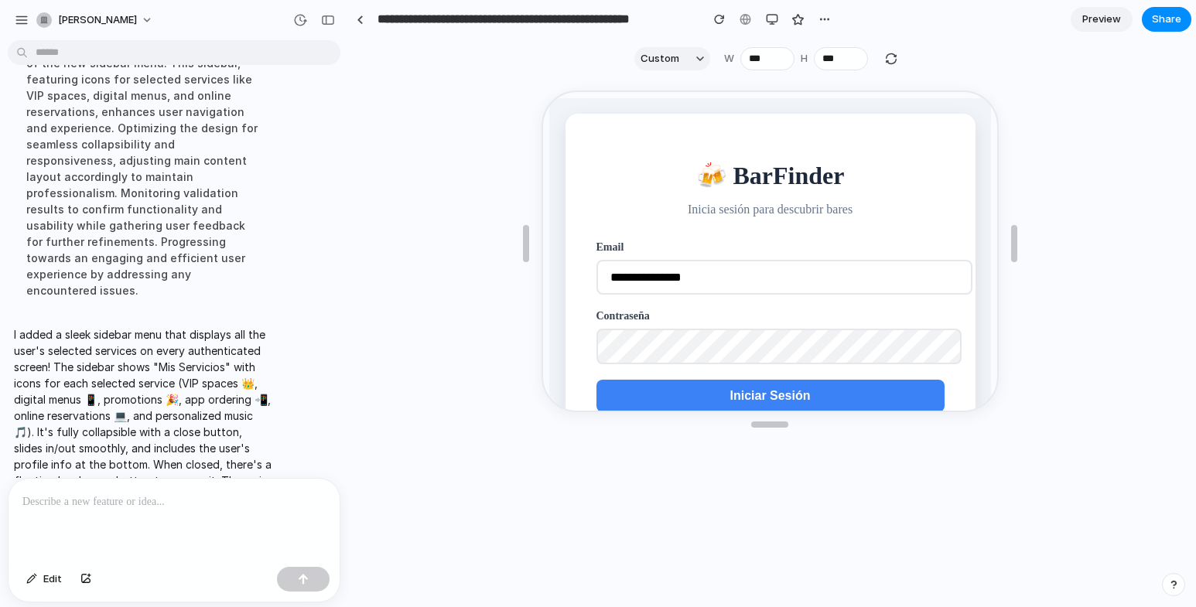
drag, startPoint x: 751, startPoint y: 390, endPoint x: 752, endPoint y: 378, distance: 12.4
click at [751, 390] on button "Iniciar Sesión" at bounding box center [768, 394] width 348 height 33
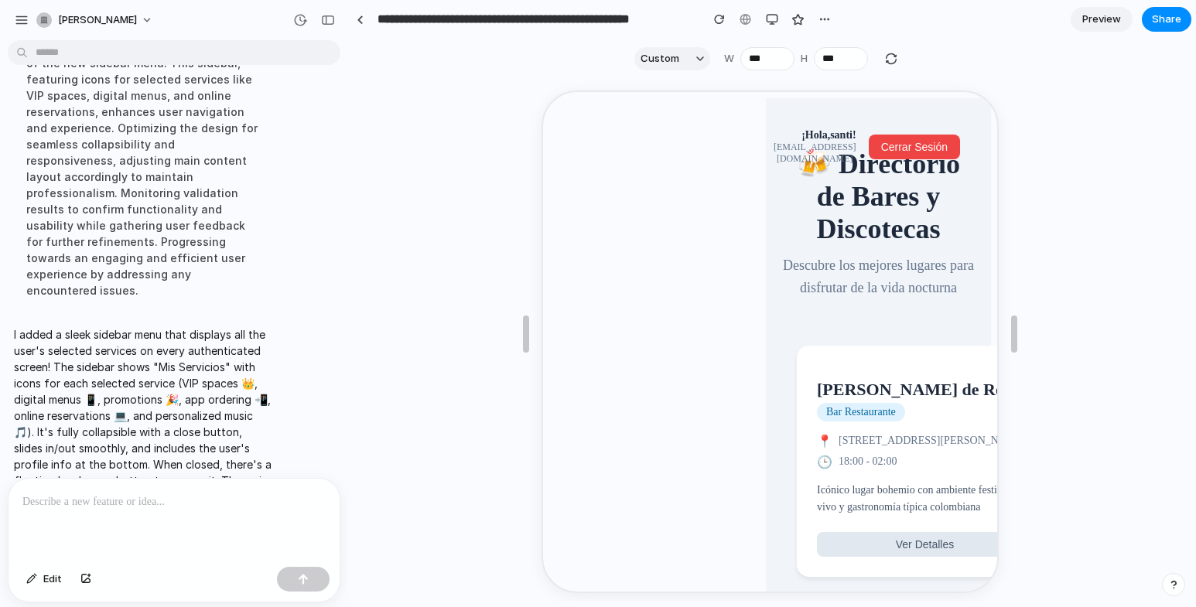
type input "***"
drag, startPoint x: 775, startPoint y: 419, endPoint x: 790, endPoint y: 608, distance: 189.4
click at [790, 607] on html "[PERSON_NAME] l usuario registre con qué frecuencia asiste a bares o discotecas…" at bounding box center [598, 303] width 1196 height 607
drag, startPoint x: 819, startPoint y: 319, endPoint x: 781, endPoint y: 310, distance: 38.9
click at [781, 298] on p "Descubre los mejores lugares para disfrutar de la vida nocturna" at bounding box center [876, 275] width 194 height 45
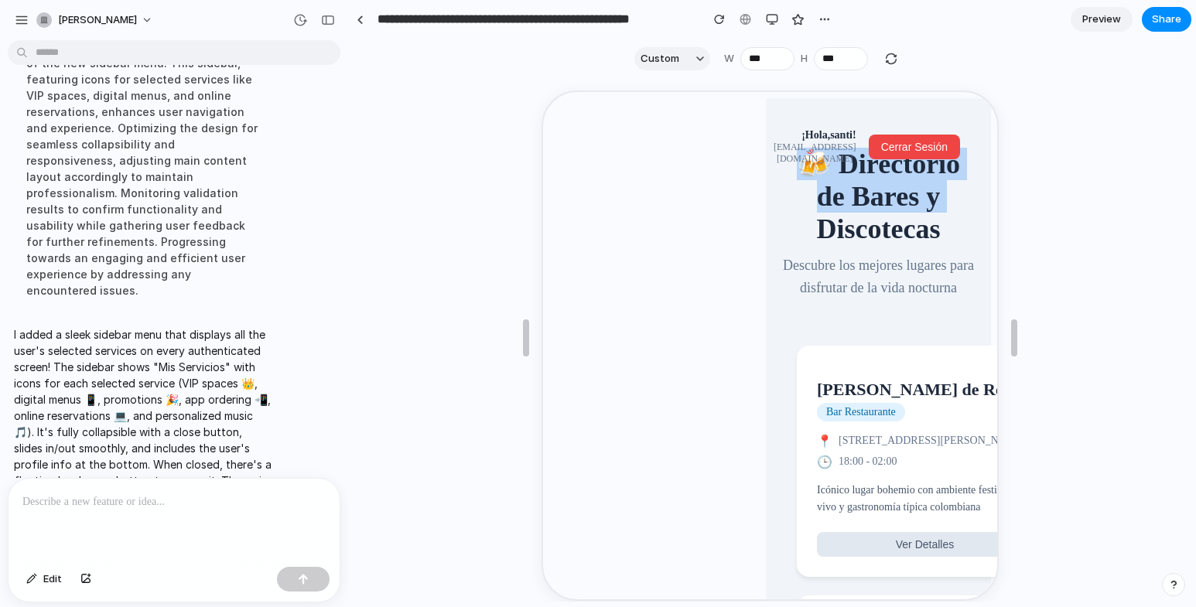
drag, startPoint x: 589, startPoint y: 158, endPoint x: 615, endPoint y: 219, distance: 66.6
click at [835, 254] on header "¡Hola, santi ! [EMAIL_ADDRESS][DOMAIN_NAME] [PERSON_NAME] 🍻 Directorio de Bares…" at bounding box center [876, 212] width 194 height 201
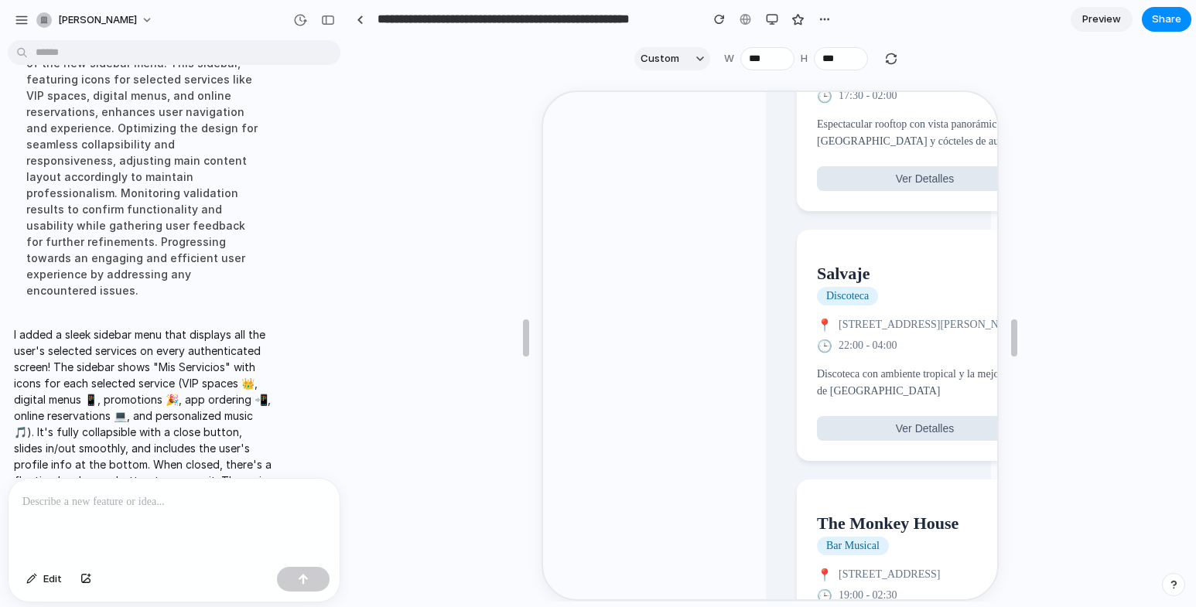
scroll to position [1831, 0]
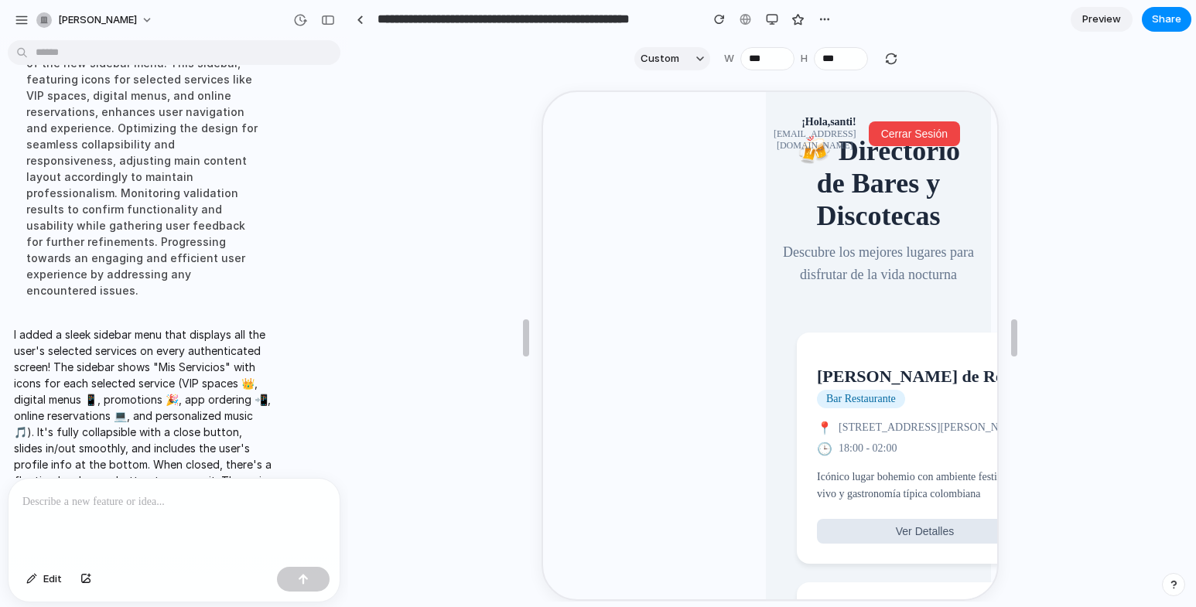
scroll to position [0, 0]
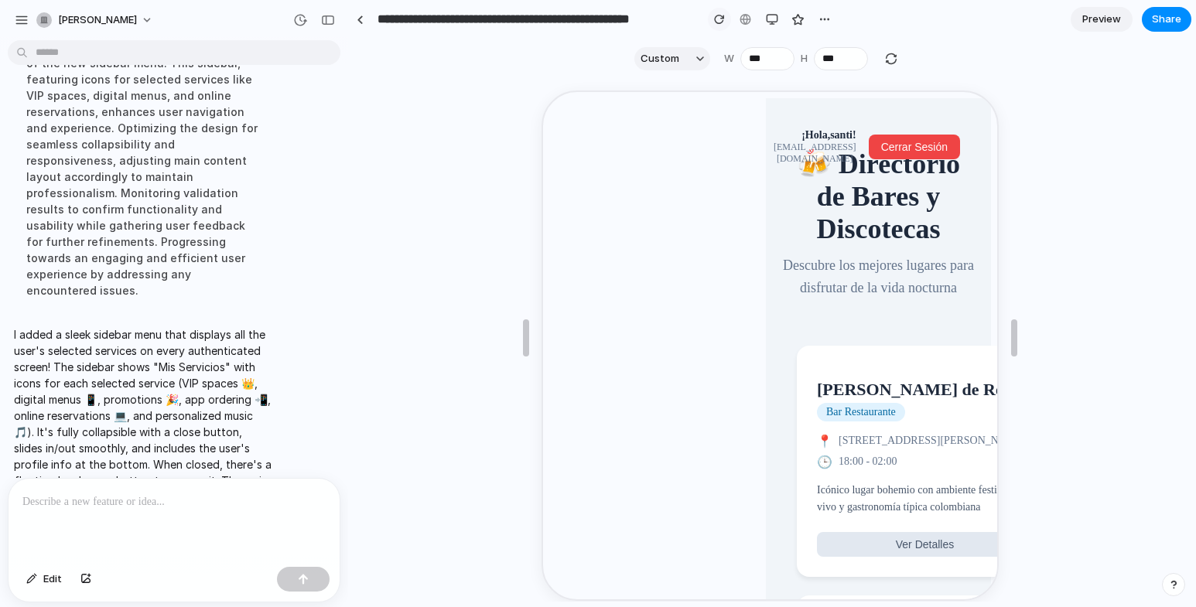
click at [719, 24] on div "button" at bounding box center [719, 19] width 11 height 11
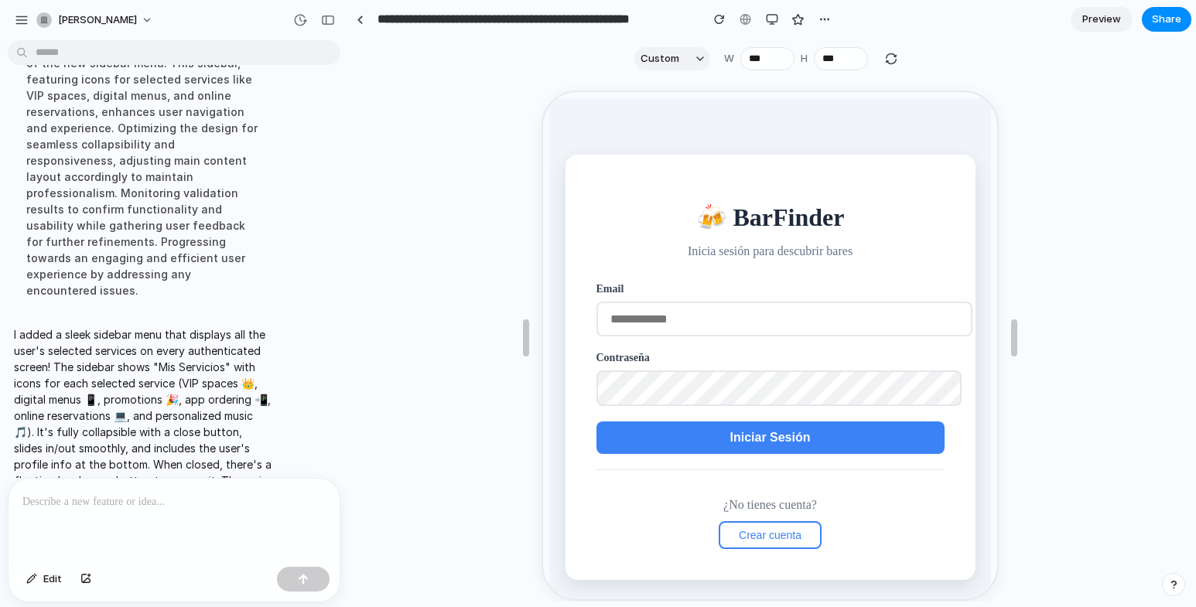
click at [696, 317] on input "email" at bounding box center [782, 317] width 376 height 35
click at [741, 449] on button "Iniciar Sesión" at bounding box center [768, 436] width 348 height 33
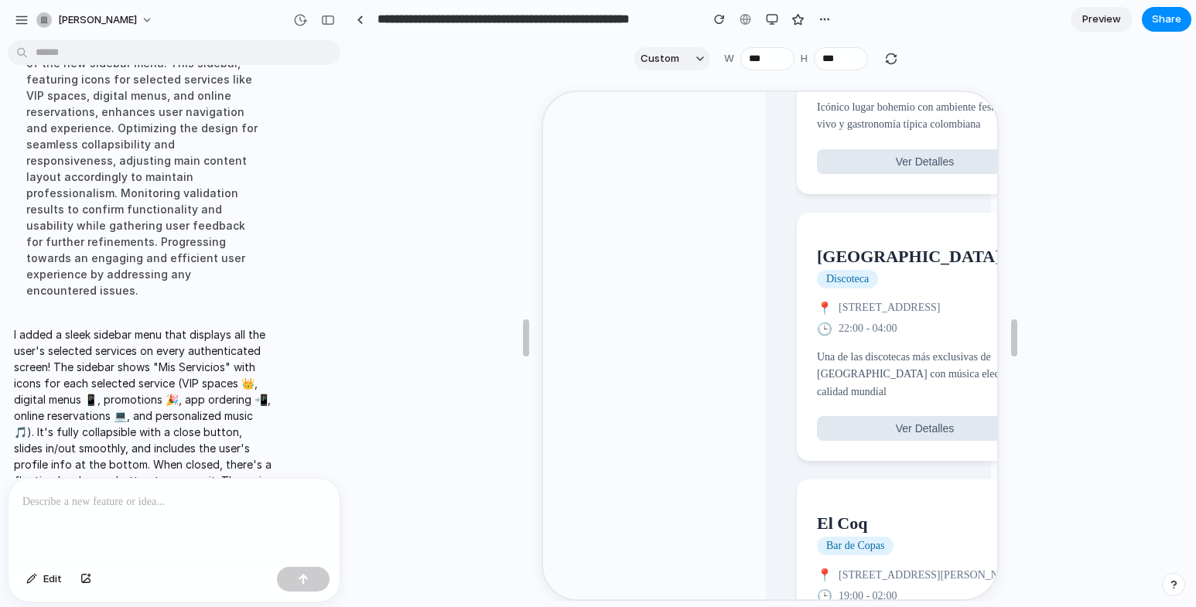
scroll to position [387, 0]
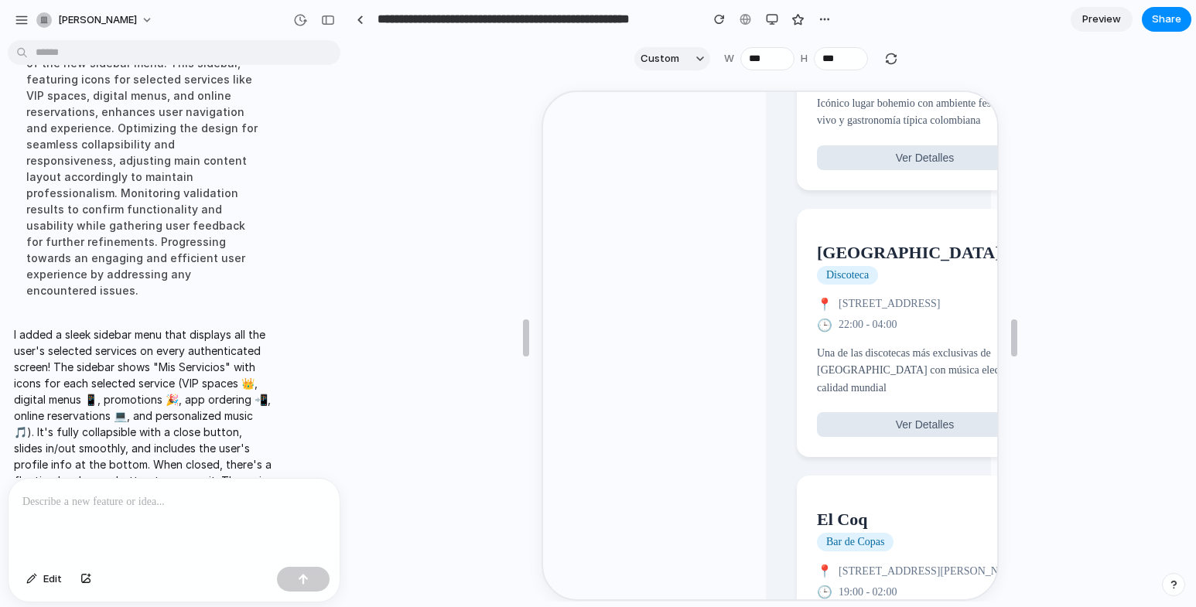
click at [148, 502] on p at bounding box center [170, 502] width 297 height 19
click at [159, 493] on p "**********" at bounding box center [170, 502] width 297 height 19
click at [233, 493] on p "**********" at bounding box center [170, 502] width 297 height 19
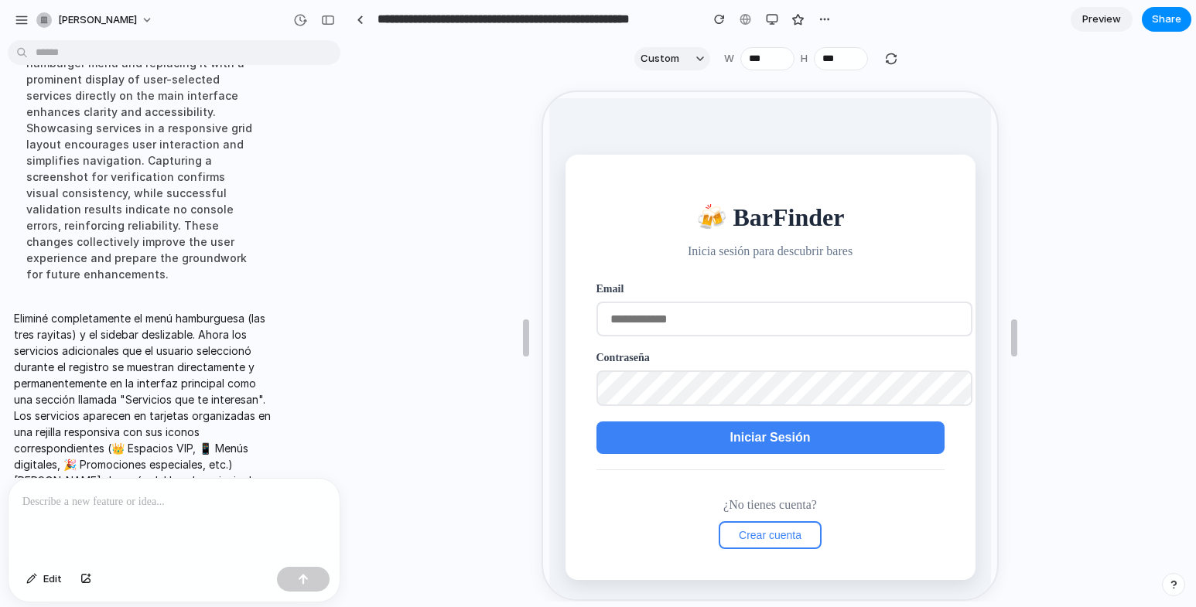
scroll to position [0, 0]
click at [717, 19] on div "button" at bounding box center [719, 19] width 11 height 11
click at [724, 18] on div "button" at bounding box center [719, 19] width 11 height 11
click at [709, 320] on input "email" at bounding box center [782, 317] width 376 height 35
type input "**********"
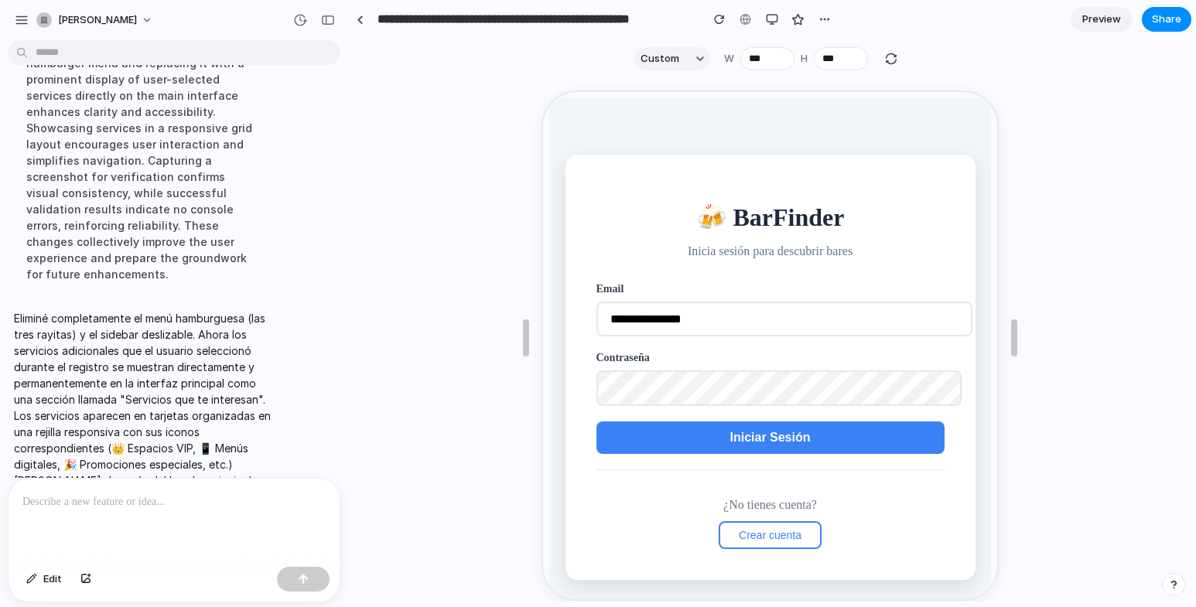
drag, startPoint x: 715, startPoint y: 326, endPoint x: 586, endPoint y: 315, distance: 129.7
click at [586, 315] on div "**********" at bounding box center [768, 365] width 410 height 425
click at [736, 443] on span "Iniciar Sesión" at bounding box center [767, 435] width 80 height 13
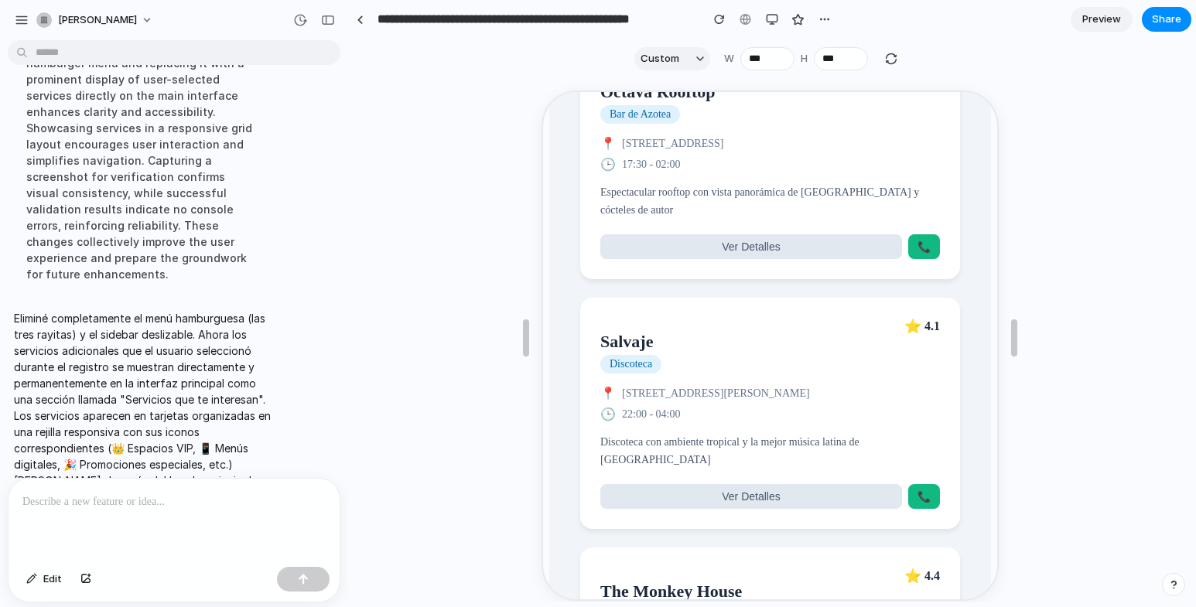
scroll to position [1690, 0]
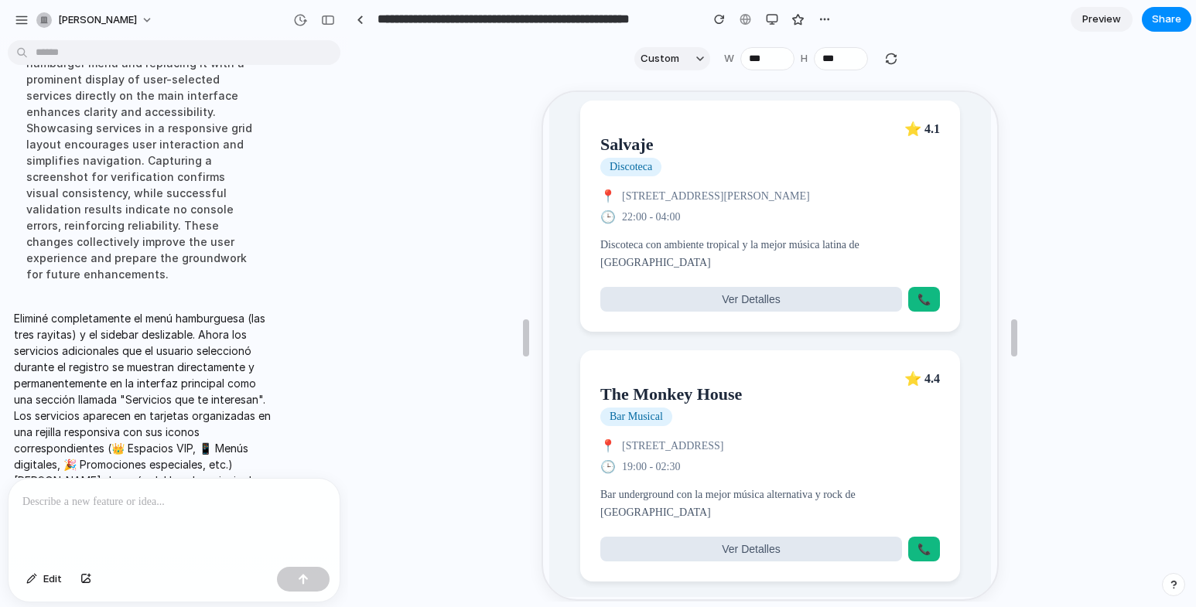
click at [705, 542] on button "Ver Detalles" at bounding box center [749, 548] width 302 height 25
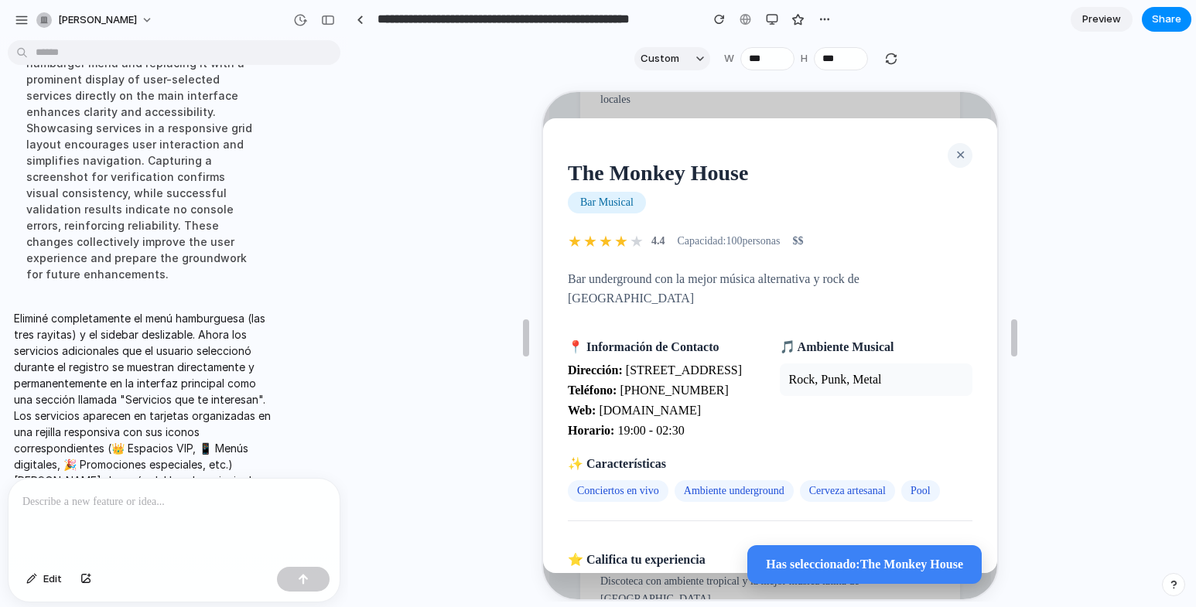
scroll to position [1148, 0]
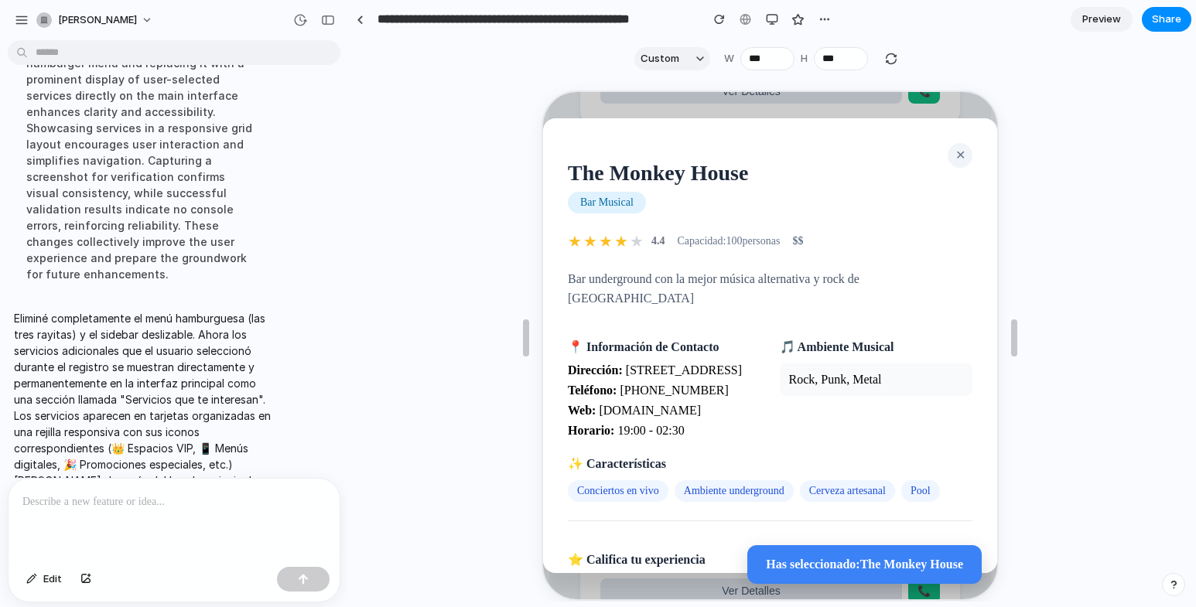
click at [946, 152] on button "✕" at bounding box center [958, 154] width 25 height 25
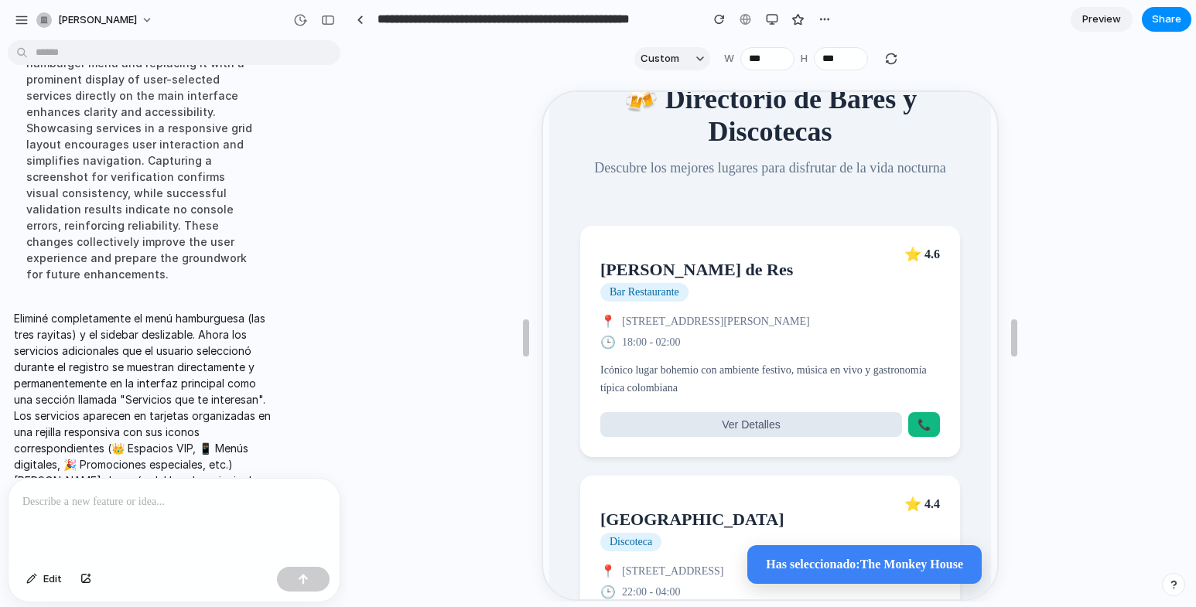
scroll to position [0, 0]
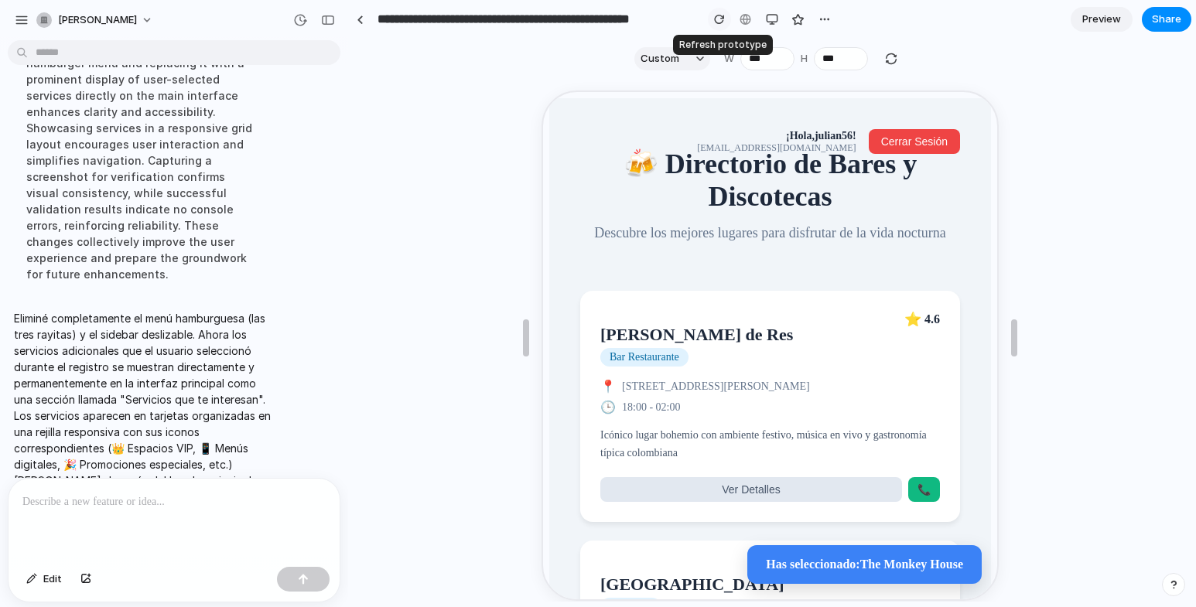
click at [722, 16] on div "button" at bounding box center [719, 19] width 11 height 11
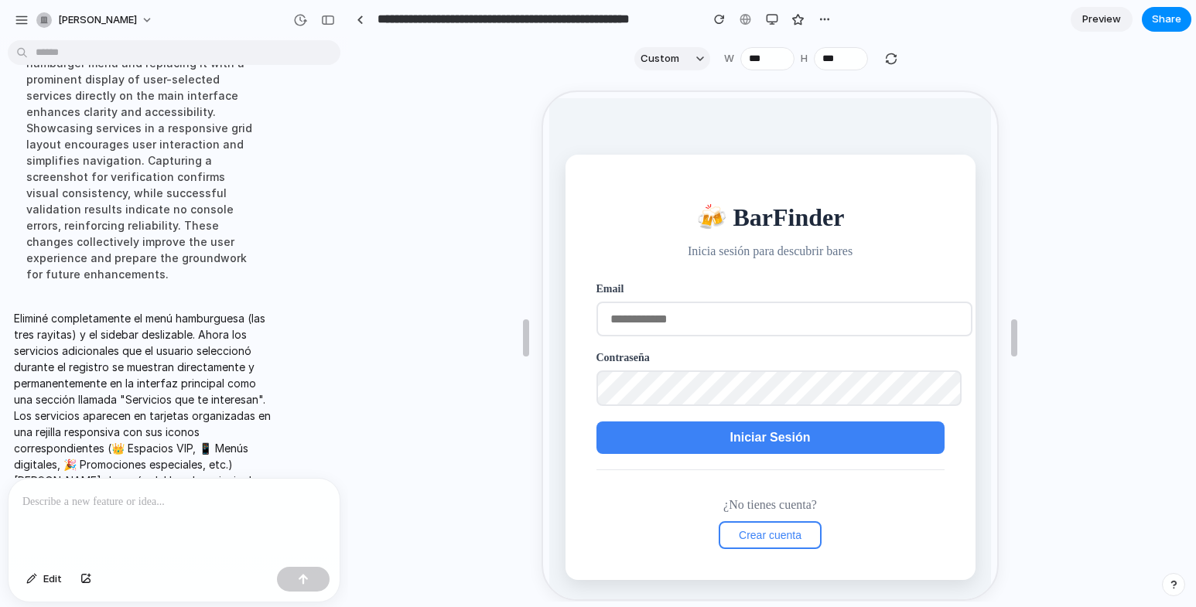
click at [744, 535] on span "Crear cuenta" at bounding box center [768, 534] width 63 height 12
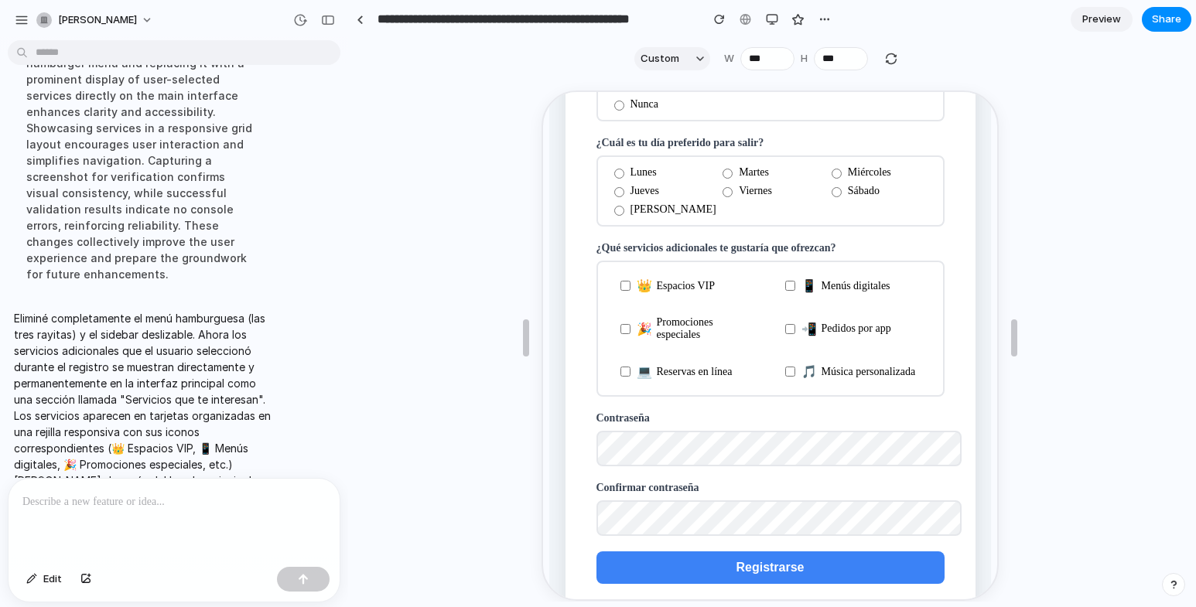
scroll to position [542, 0]
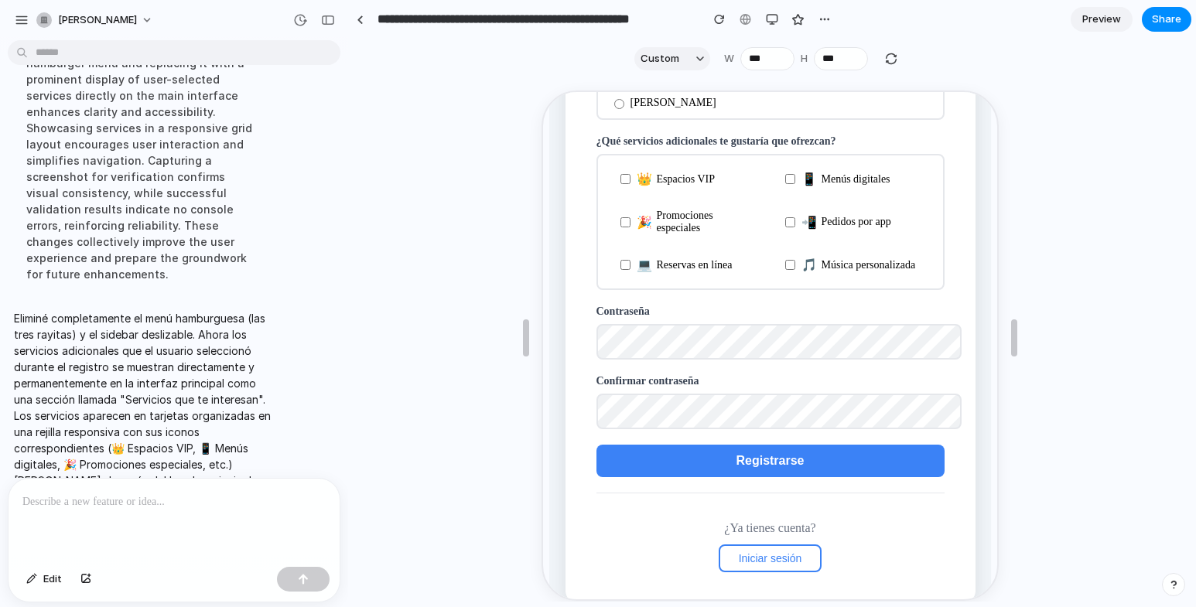
click at [149, 501] on p at bounding box center [170, 502] width 297 height 19
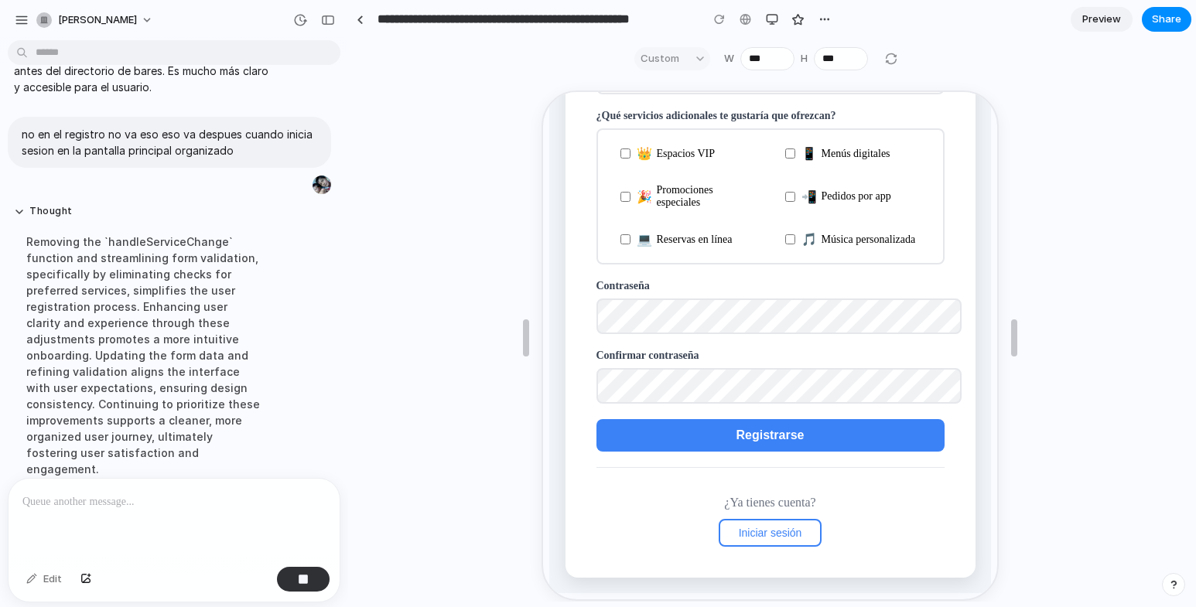
scroll to position [232, 0]
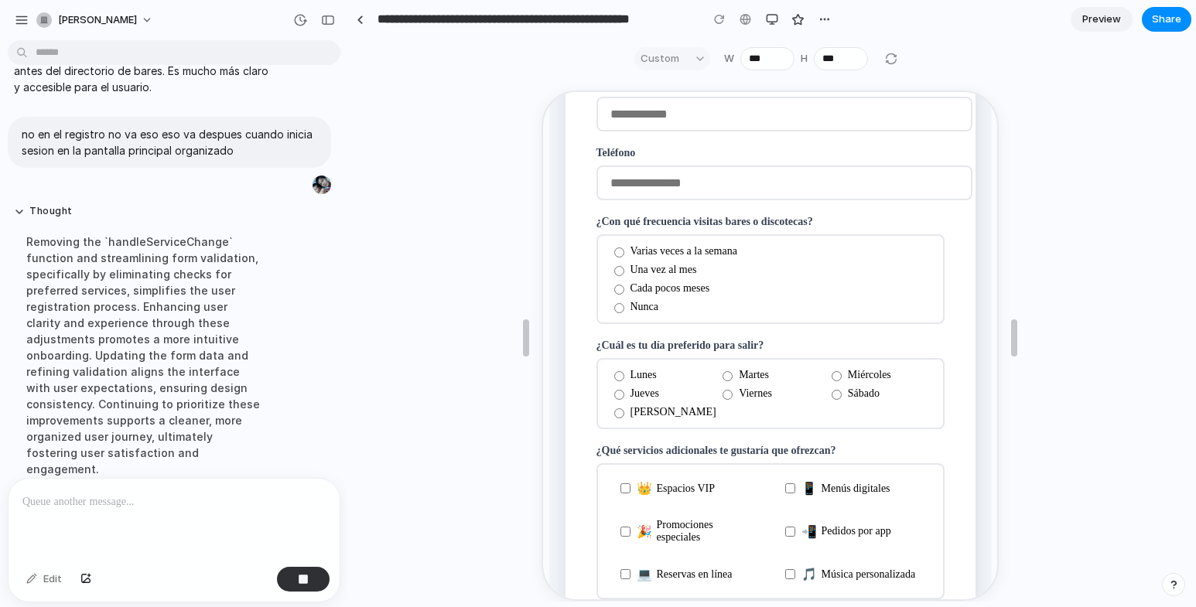
click at [436, 374] on div at bounding box center [770, 340] width 842 height 524
click at [642, 417] on label "[DATE]" at bounding box center [659, 411] width 103 height 12
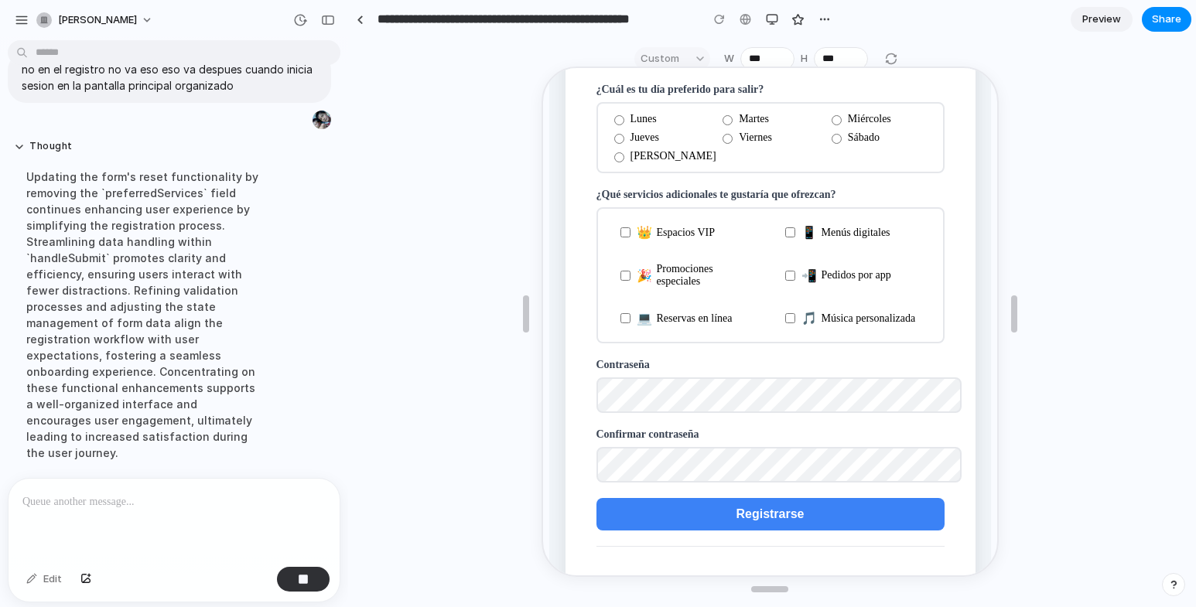
scroll to position [686, 0]
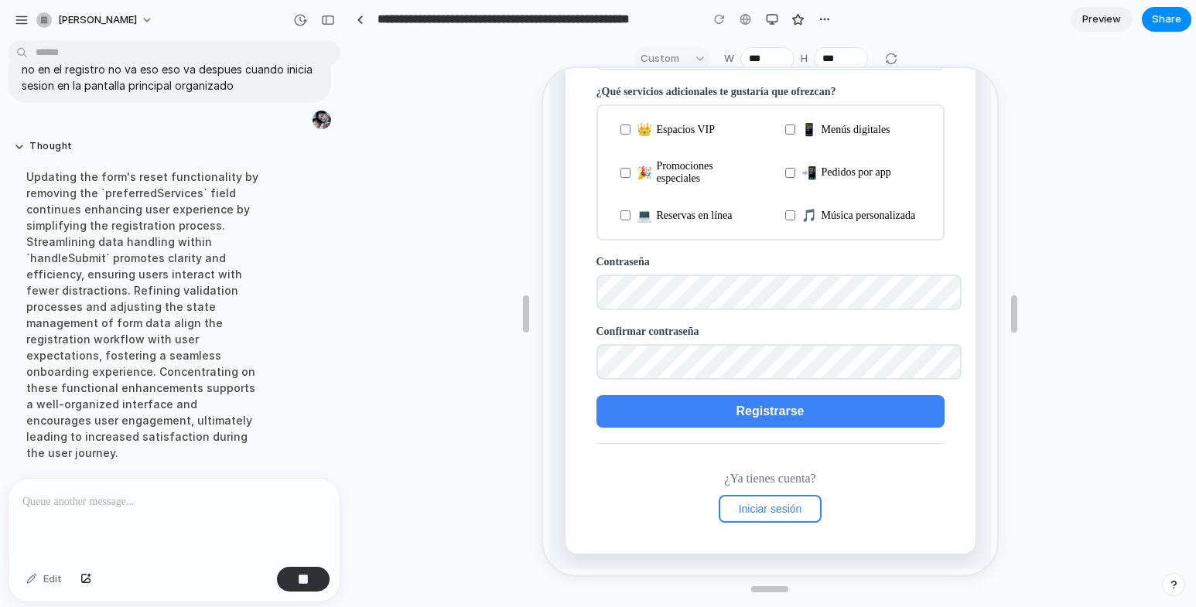
click at [772, 510] on span "Iniciar sesión" at bounding box center [768, 507] width 63 height 12
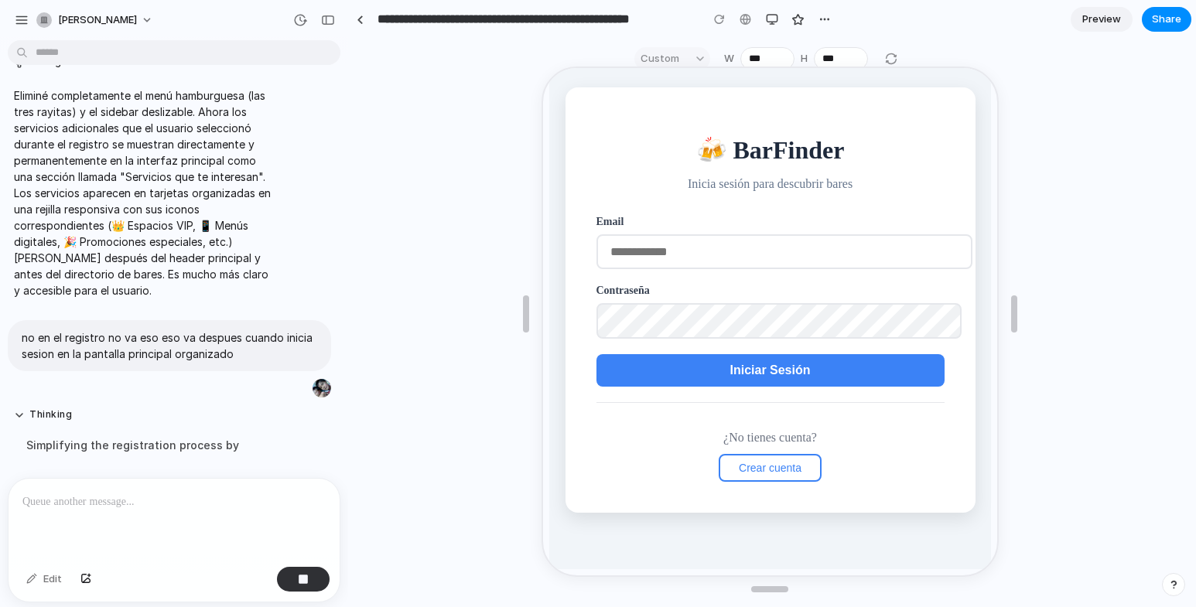
click at [769, 472] on span "Crear cuenta" at bounding box center [768, 466] width 63 height 12
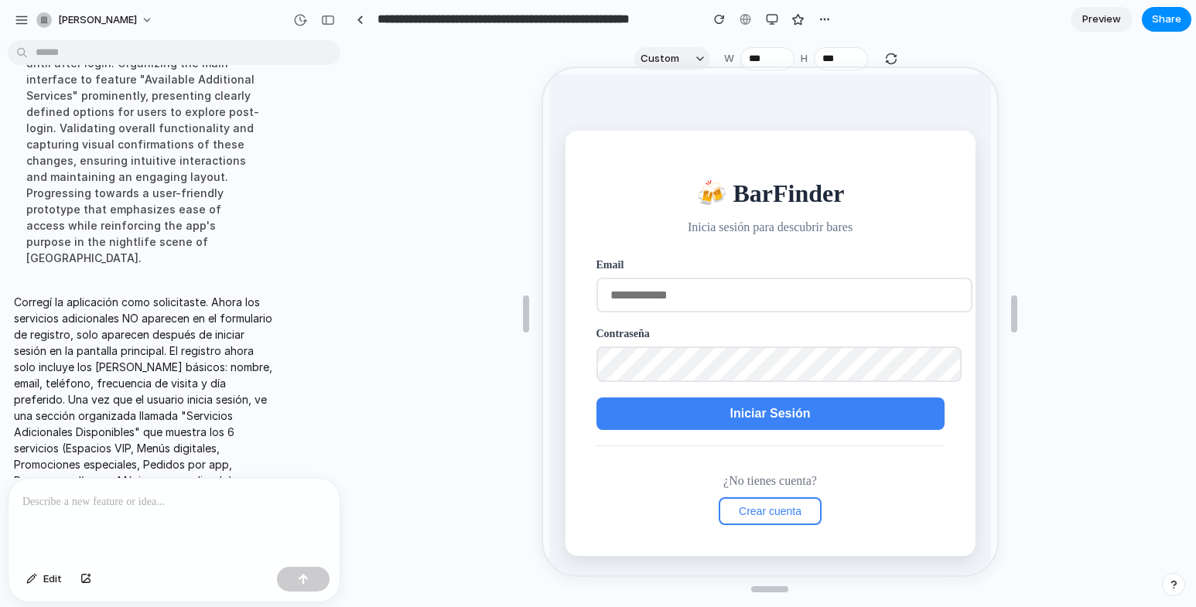
scroll to position [0, 0]
click at [745, 508] on span "Crear cuenta" at bounding box center [768, 510] width 63 height 12
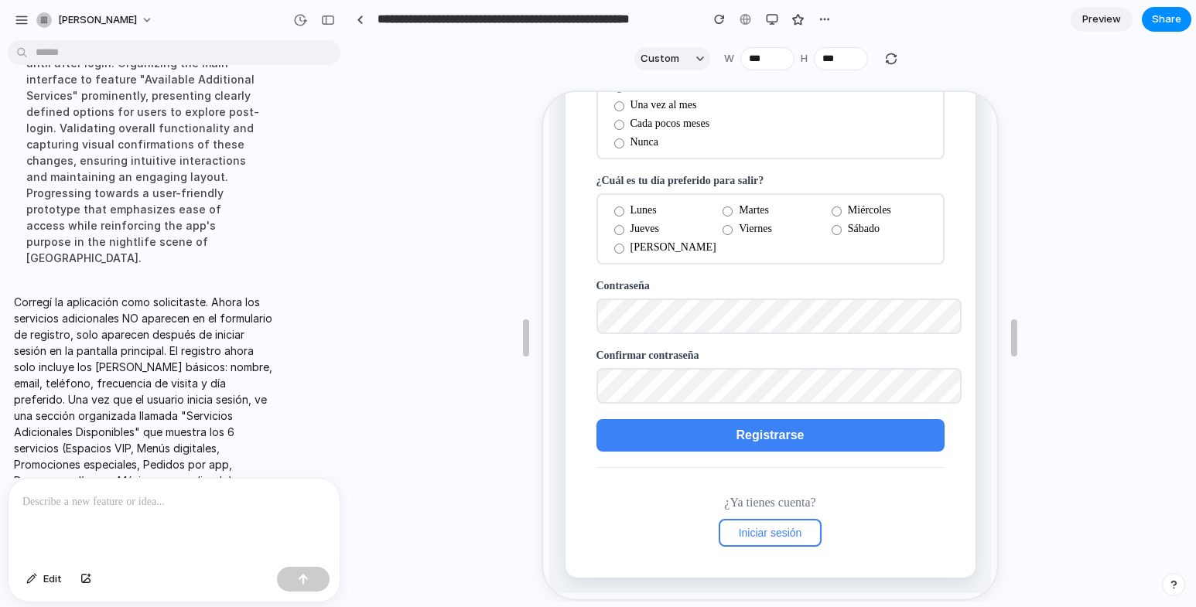
click at [776, 527] on span "Iniciar sesión" at bounding box center [768, 531] width 63 height 12
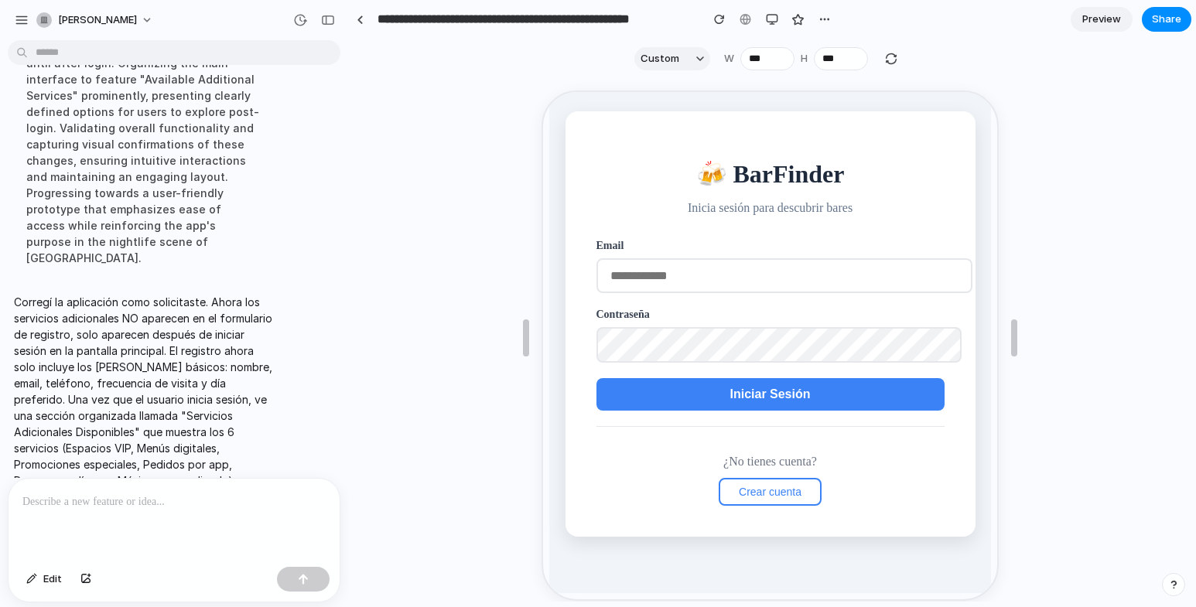
click at [696, 279] on input "email" at bounding box center [782, 274] width 376 height 35
click at [766, 395] on span "Iniciar Sesión" at bounding box center [767, 392] width 80 height 13
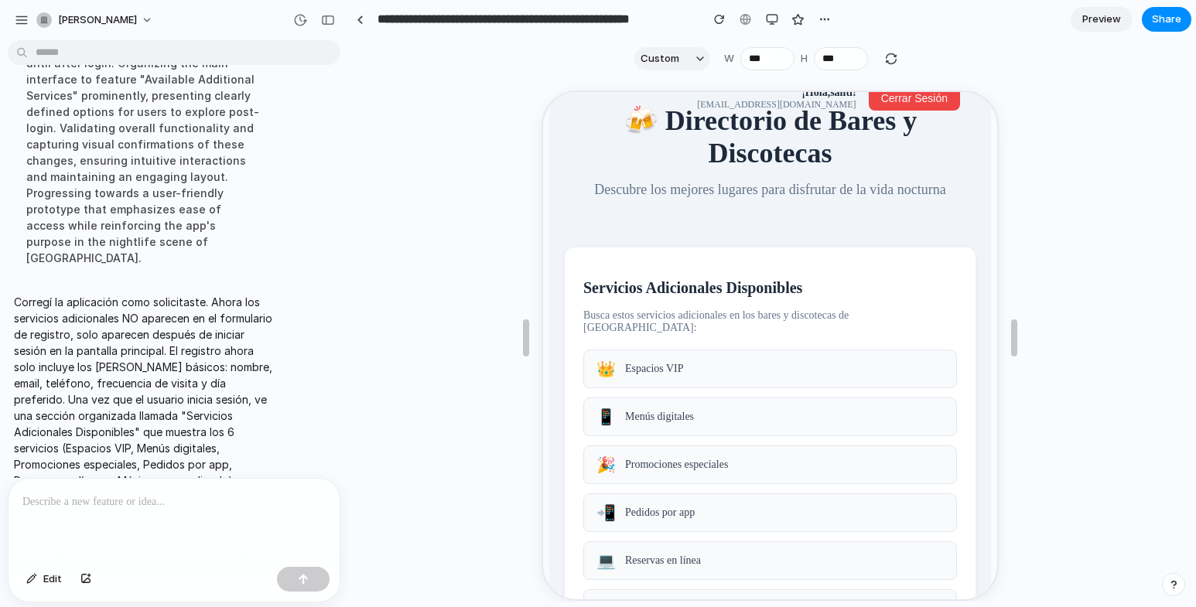
click at [668, 361] on span "Espacios VIP" at bounding box center [652, 367] width 59 height 12
drag, startPoint x: 679, startPoint y: 361, endPoint x: 641, endPoint y: 361, distance: 37.9
click at [641, 361] on div "👑 Espacios VIP" at bounding box center [768, 367] width 374 height 39
click at [698, 355] on div "👑 Espacios VIP" at bounding box center [768, 367] width 374 height 39
click at [703, 367] on div "👑 Espacios VIP" at bounding box center [768, 367] width 374 height 39
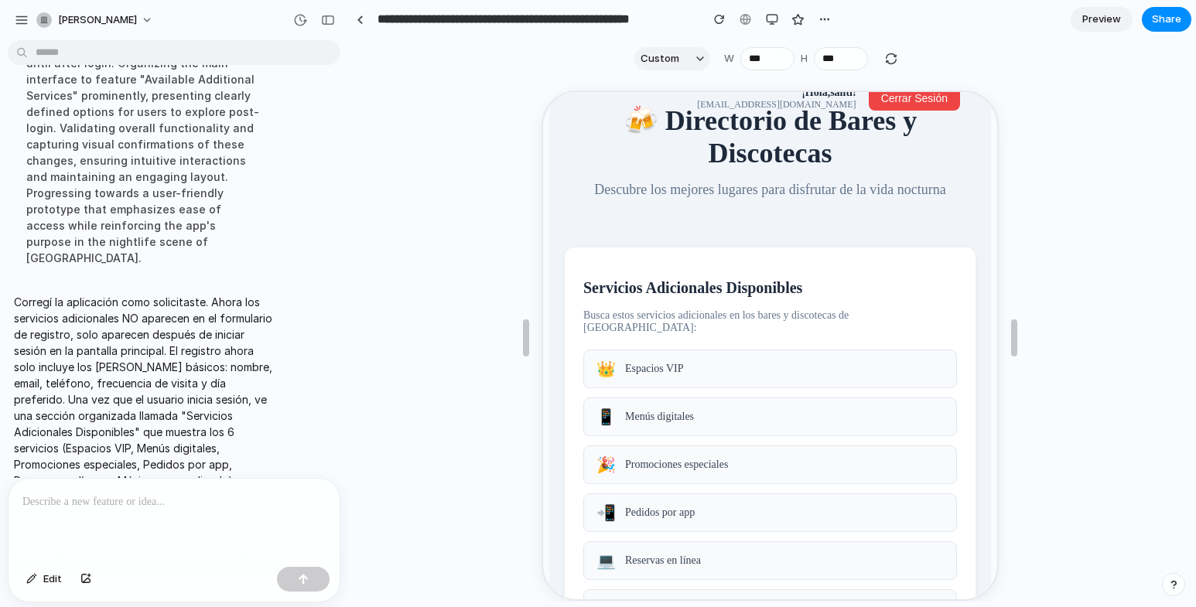
click at [703, 364] on div "👑 Espacios VIP" at bounding box center [768, 367] width 374 height 39
drag, startPoint x: 763, startPoint y: 330, endPoint x: 784, endPoint y: 332, distance: 21.0
click at [784, 332] on div "Servicios Adicionales Disponibles Busca estos servicios adicionales en los bare…" at bounding box center [768, 445] width 411 height 399
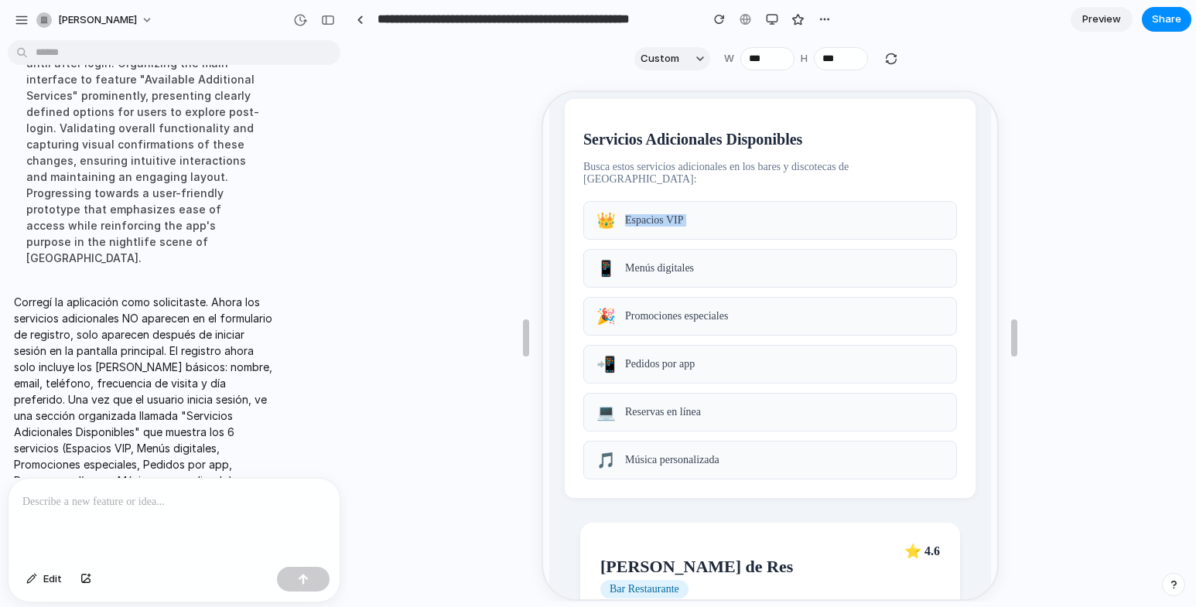
scroll to position [198, 0]
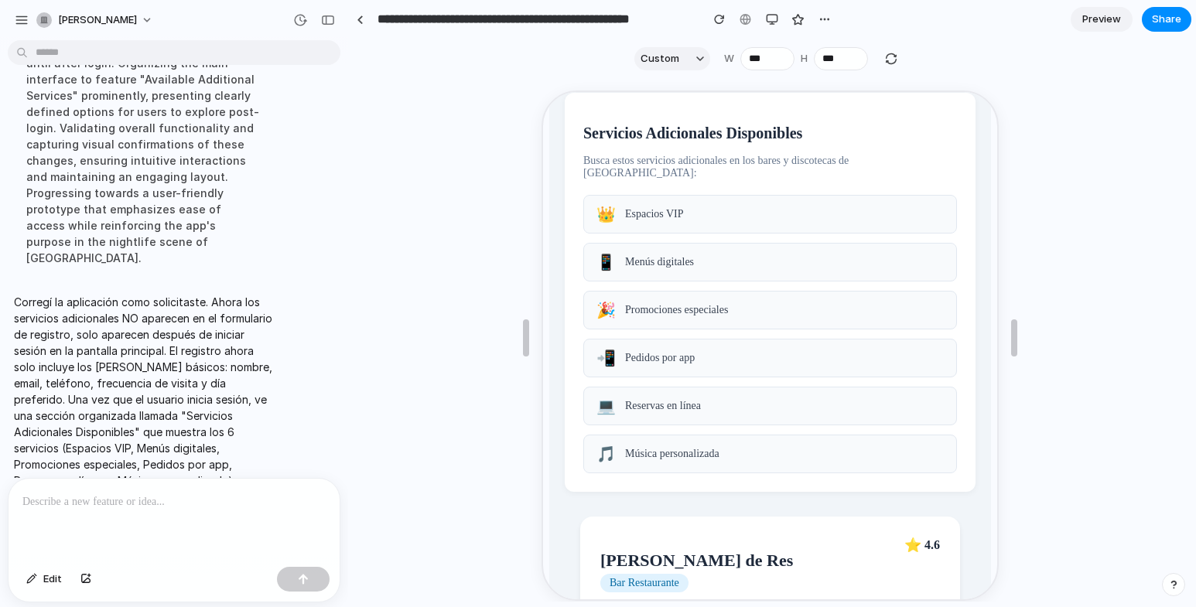
click at [664, 358] on span "Pedidos por app" at bounding box center [658, 357] width 70 height 12
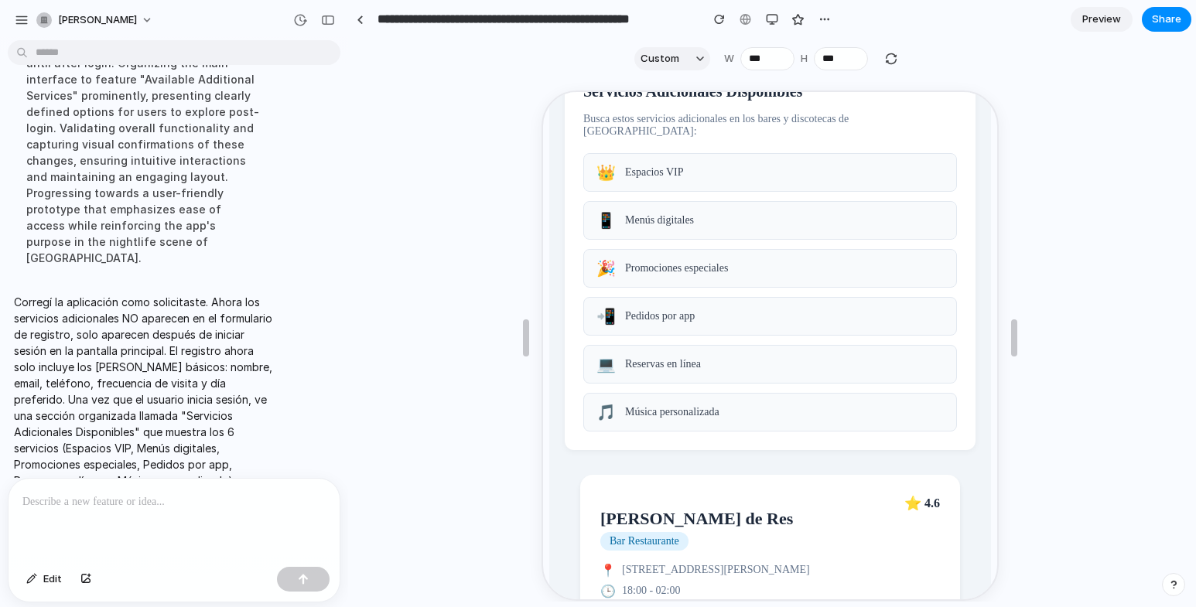
scroll to position [275, 0]
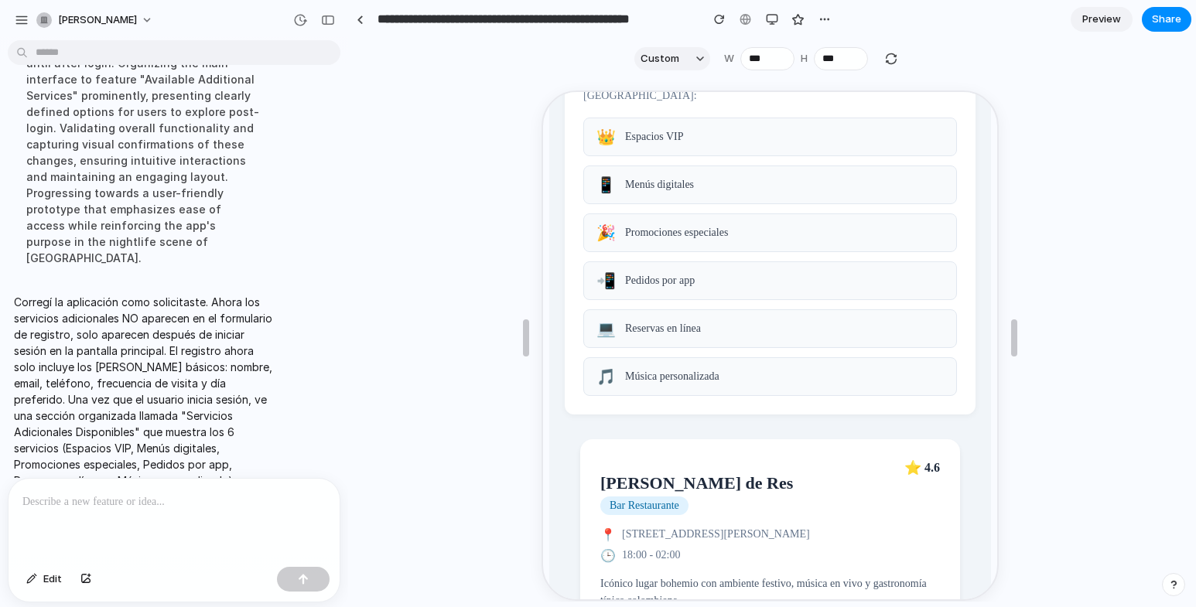
click at [733, 484] on h2 "[PERSON_NAME] de Res" at bounding box center [694, 482] width 193 height 20
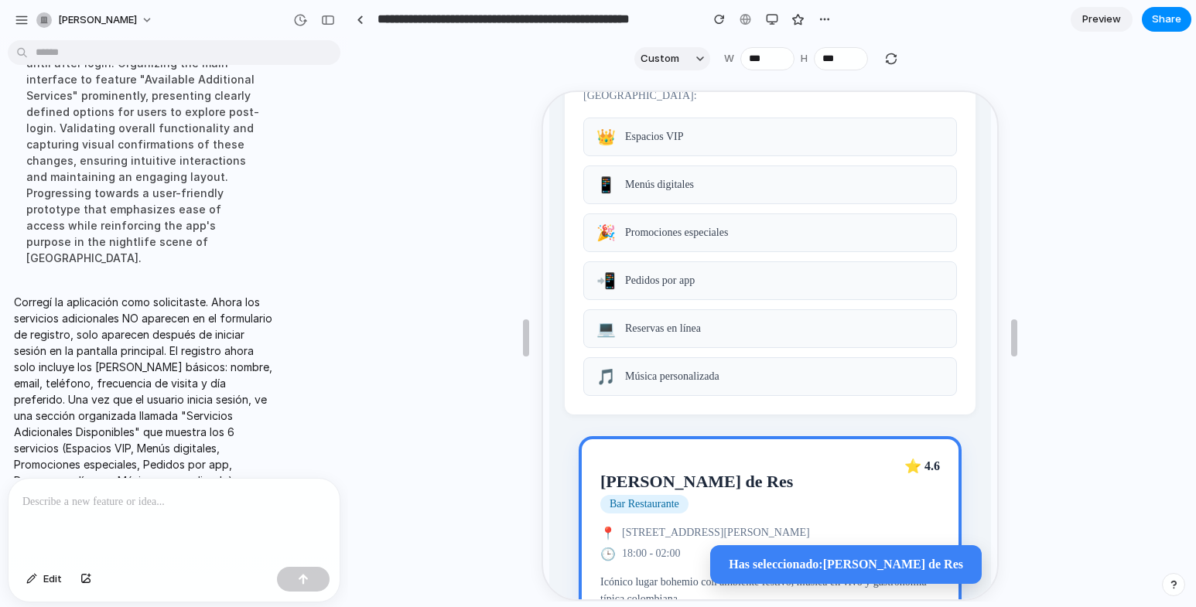
click at [733, 484] on h2 "[PERSON_NAME] de Res" at bounding box center [694, 481] width 193 height 20
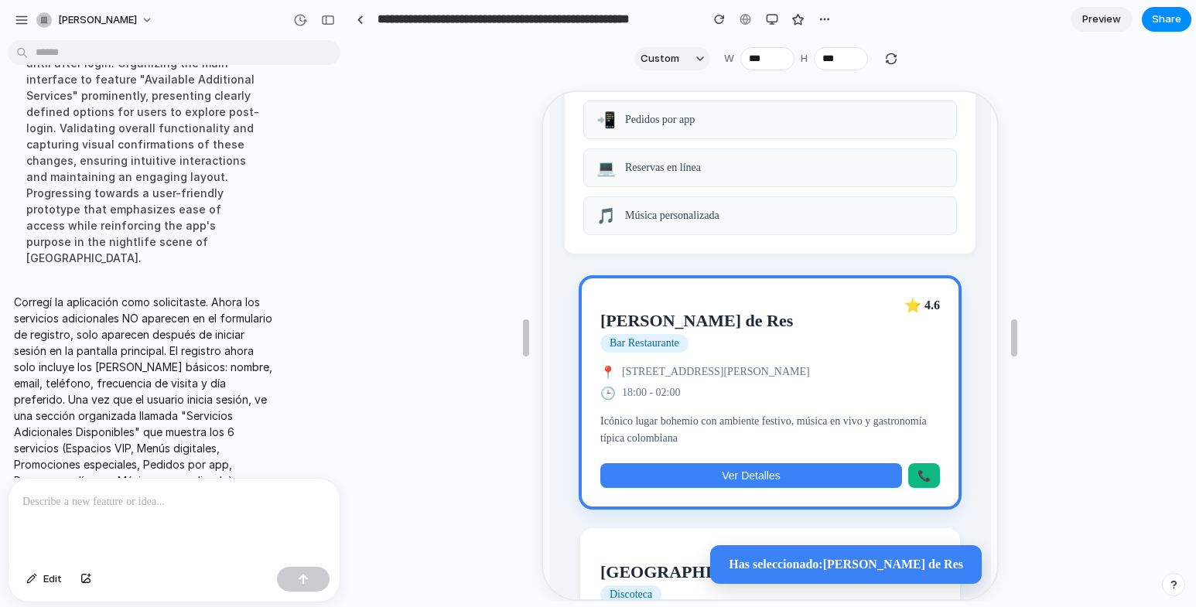
scroll to position [508, 0]
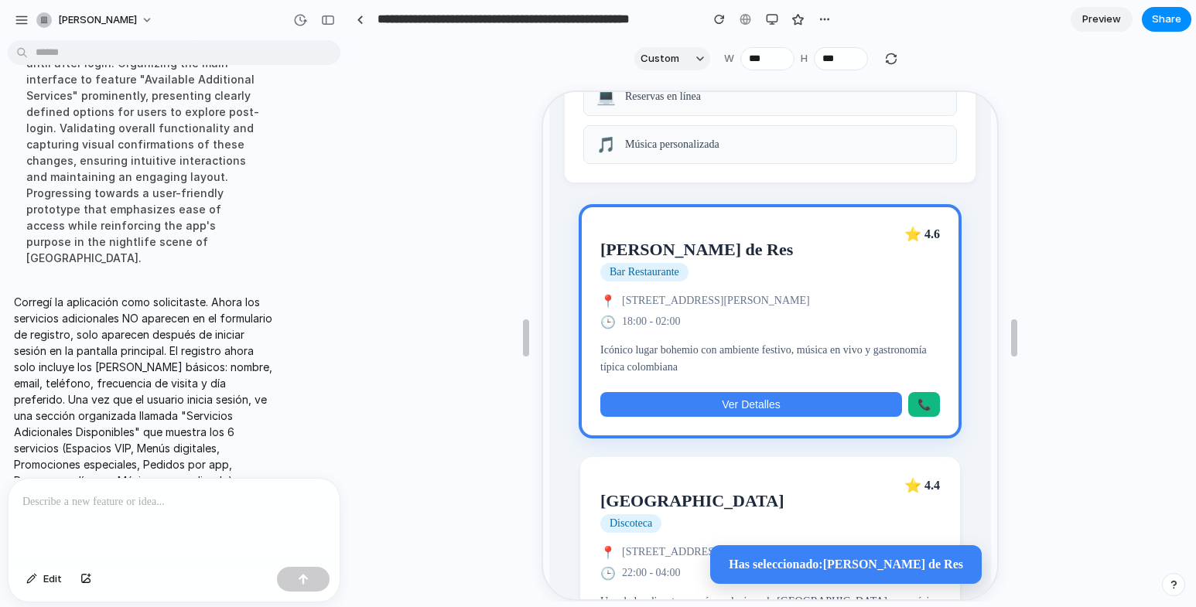
click at [744, 409] on span "Ver Detalles" at bounding box center [749, 403] width 58 height 12
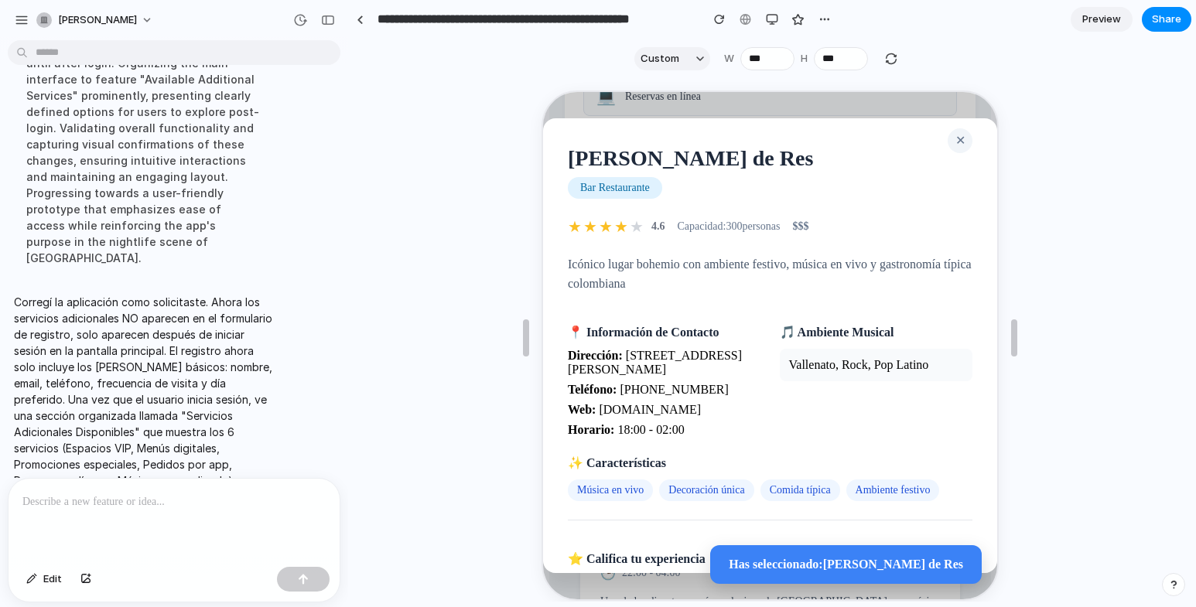
scroll to position [0, 0]
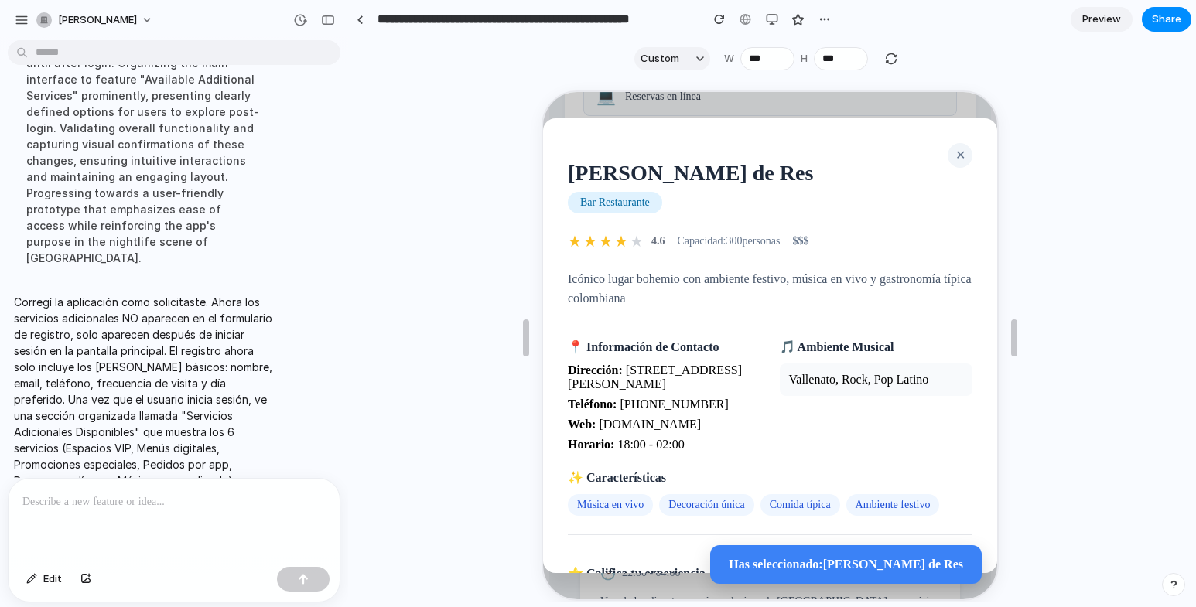
click at [953, 153] on span "✕" at bounding box center [958, 153] width 10 height 13
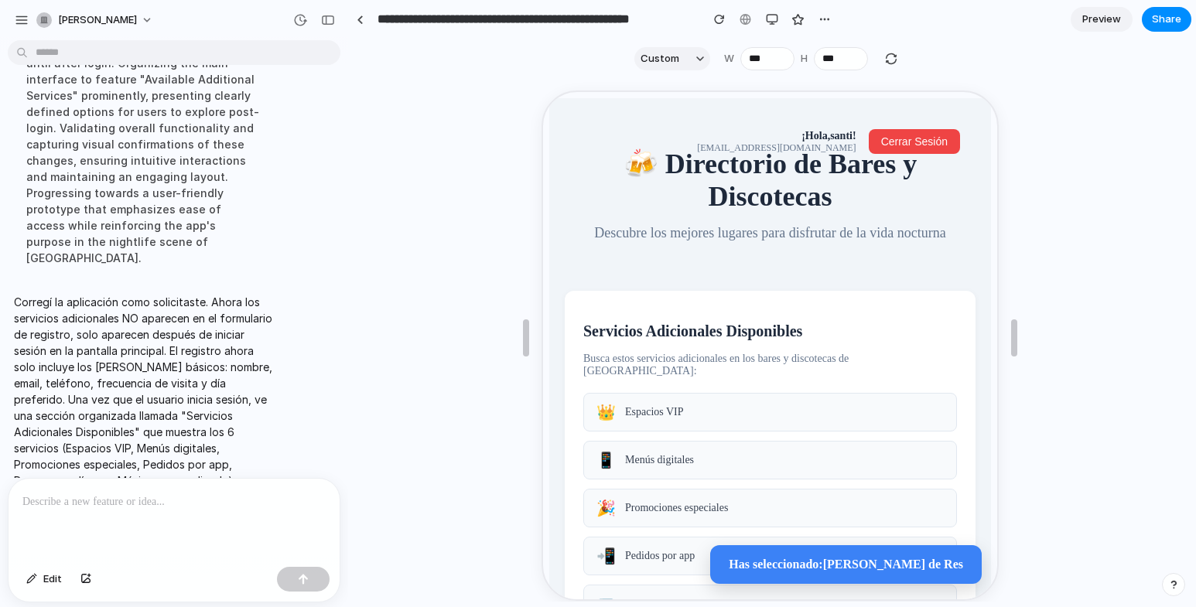
click at [918, 137] on span "Cerrar Sesión" at bounding box center [912, 140] width 67 height 12
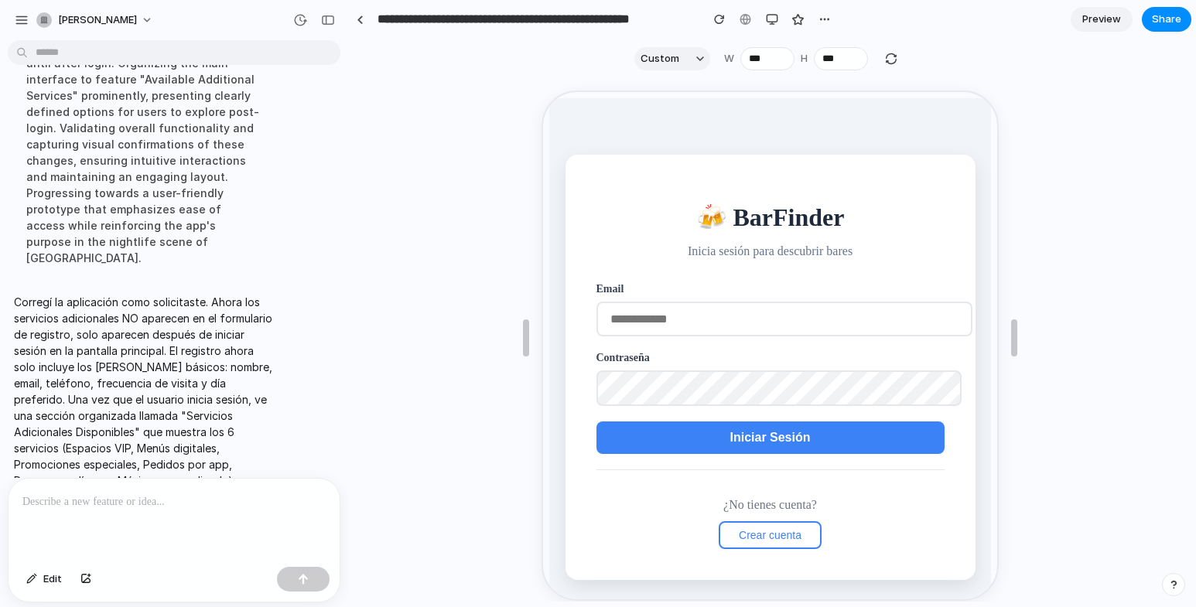
click at [771, 533] on span "Crear cuenta" at bounding box center [768, 534] width 63 height 12
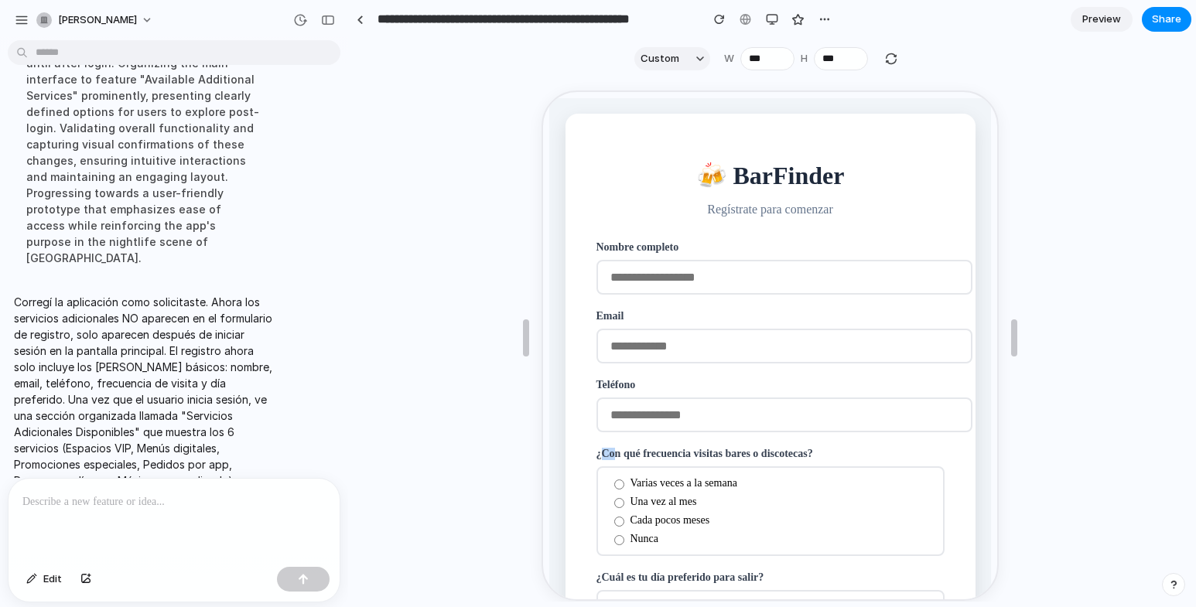
drag, startPoint x: 599, startPoint y: 455, endPoint x: 613, endPoint y: 455, distance: 13.9
click at [613, 455] on label "¿Con qué frecuencia visitas bares o discotecas?" at bounding box center [768, 453] width 348 height 12
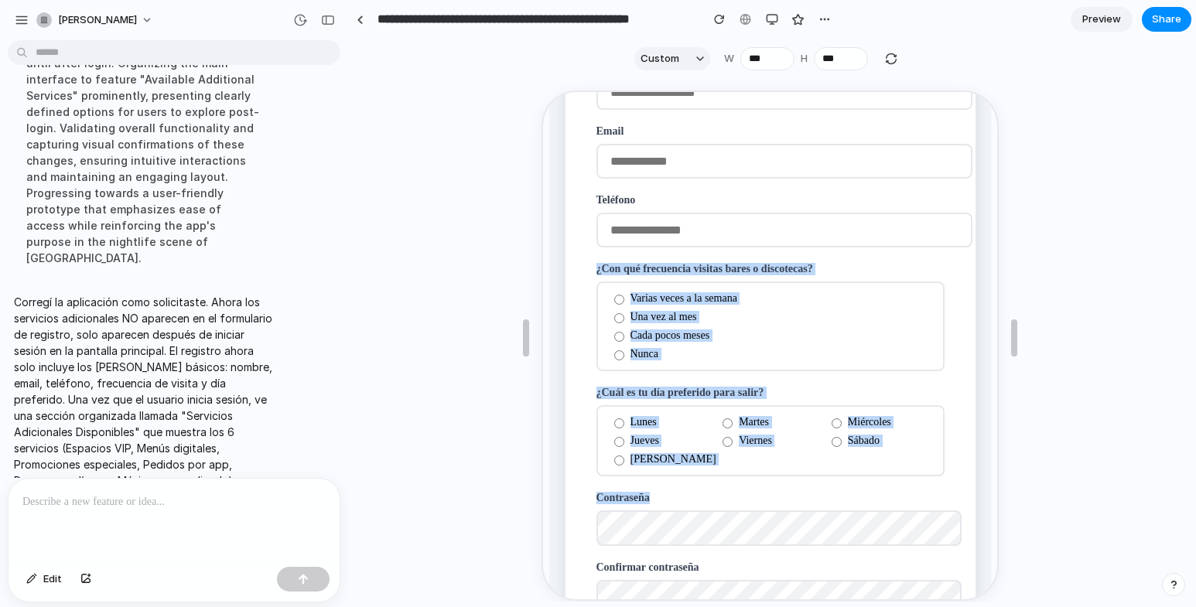
scroll to position [232, 0]
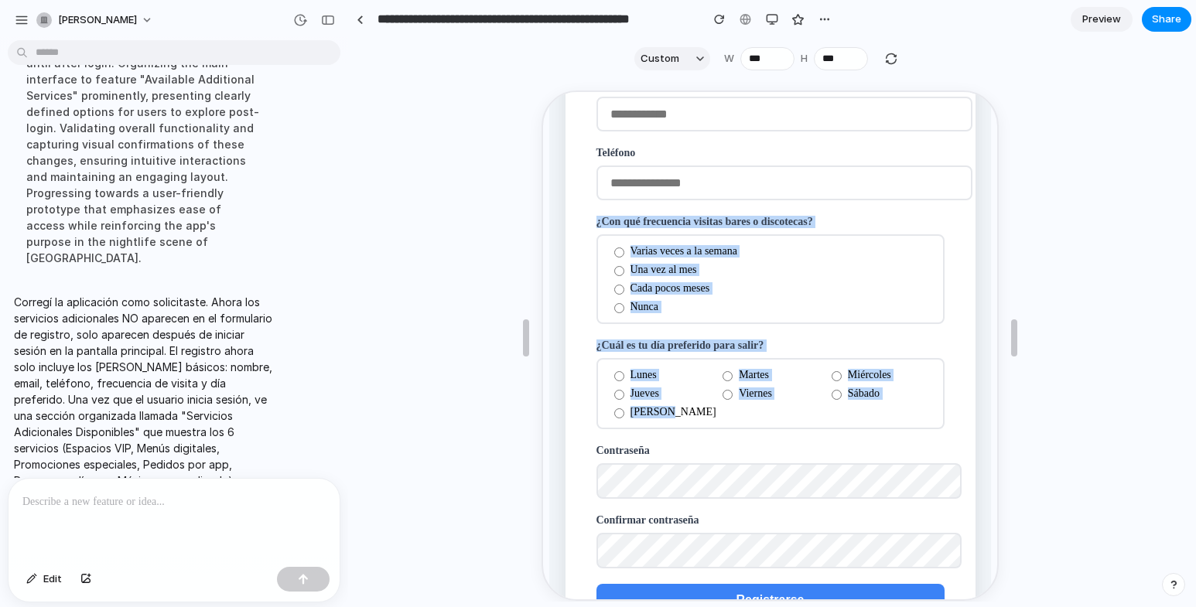
drag, startPoint x: 592, startPoint y: 457, endPoint x: 666, endPoint y: 417, distance: 84.5
click at [666, 417] on div "🍻 BarFinder Regístrate para comenzar Nombre completo Email Teléfono ¿Con qué fr…" at bounding box center [768, 310] width 410 height 861
copy form "¿Con qué frecuencia visitas bares o discotecas? Varias veces a la semana Una ve…"
drag, startPoint x: 173, startPoint y: 486, endPoint x: 193, endPoint y: 475, distance: 23.5
click at [166, 486] on div at bounding box center [174, 520] width 331 height 82
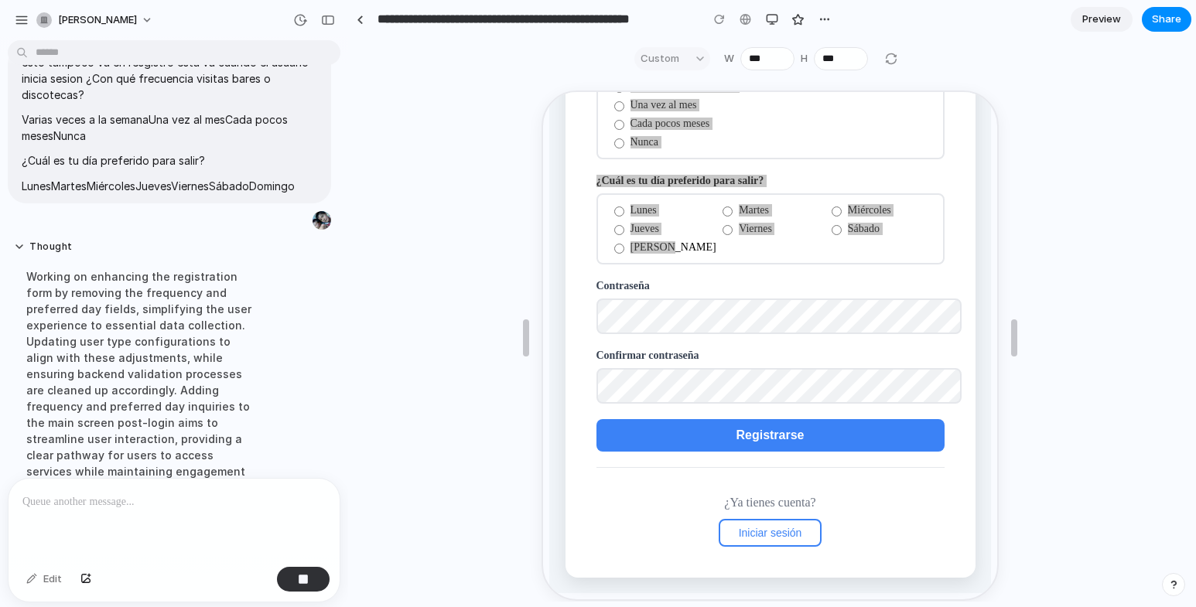
scroll to position [3773, 0]
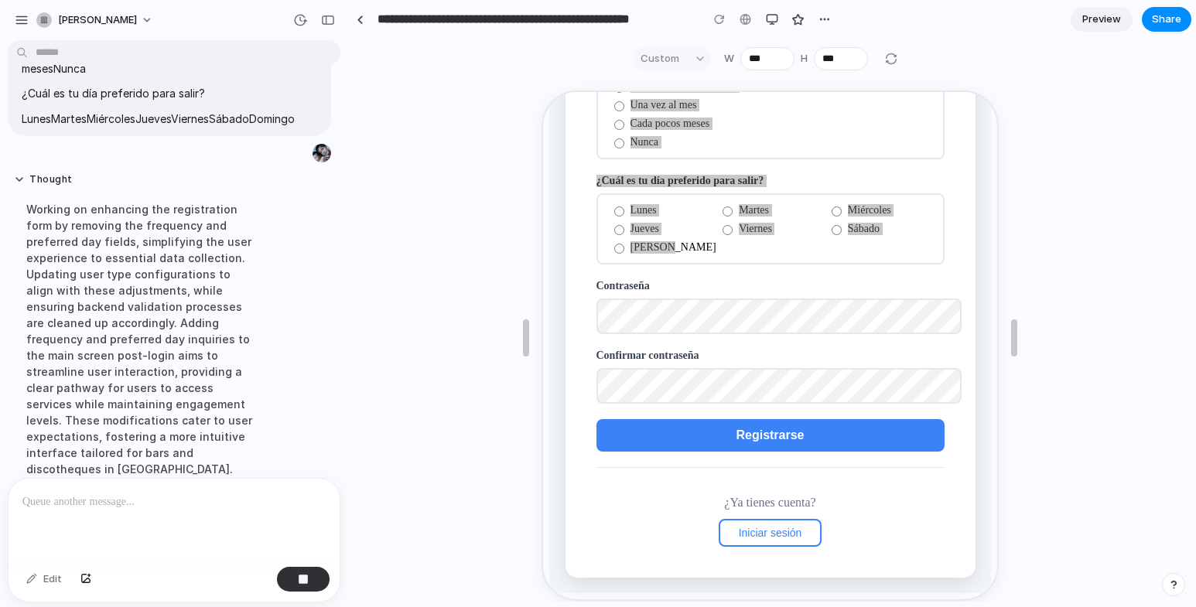
click at [222, 251] on div "Working on enhancing the registration form by removing the frequency and prefer…" at bounding box center [143, 339] width 258 height 295
click at [568, 265] on div "🍻 BarFinder Regístrate para comenzar Nombre completo Email Teléfono ¿Con qué fr…" at bounding box center [768, 145] width 410 height 861
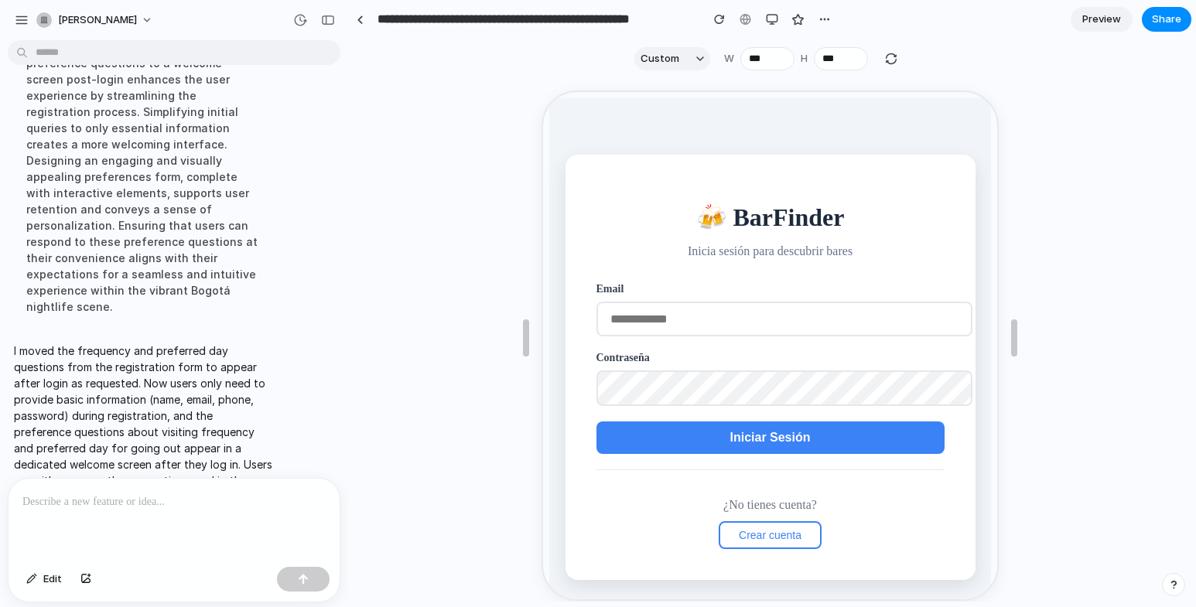
scroll to position [0, 0]
click at [776, 526] on button "Crear cuenta" at bounding box center [768, 534] width 103 height 28
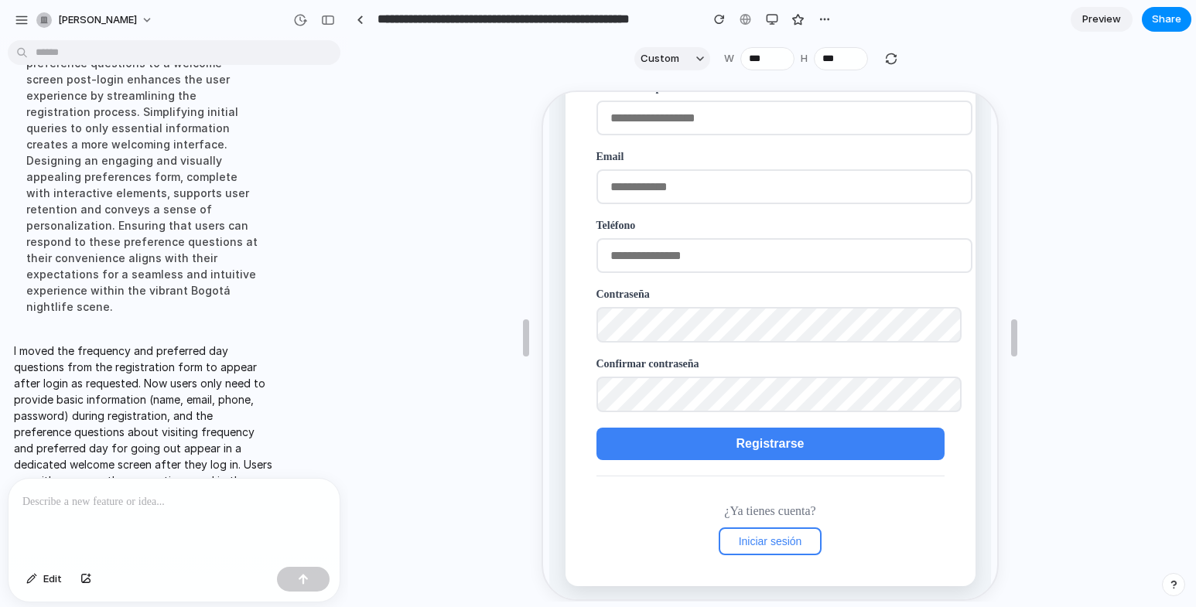
scroll to position [174, 0]
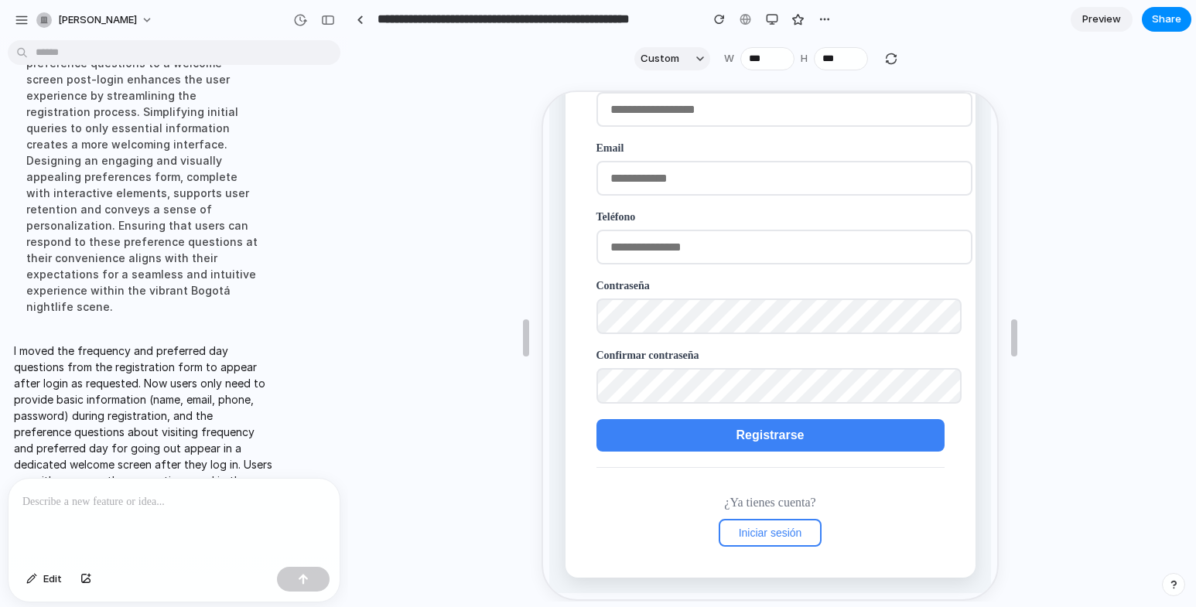
click at [774, 531] on span "Iniciar sesión" at bounding box center [768, 531] width 63 height 12
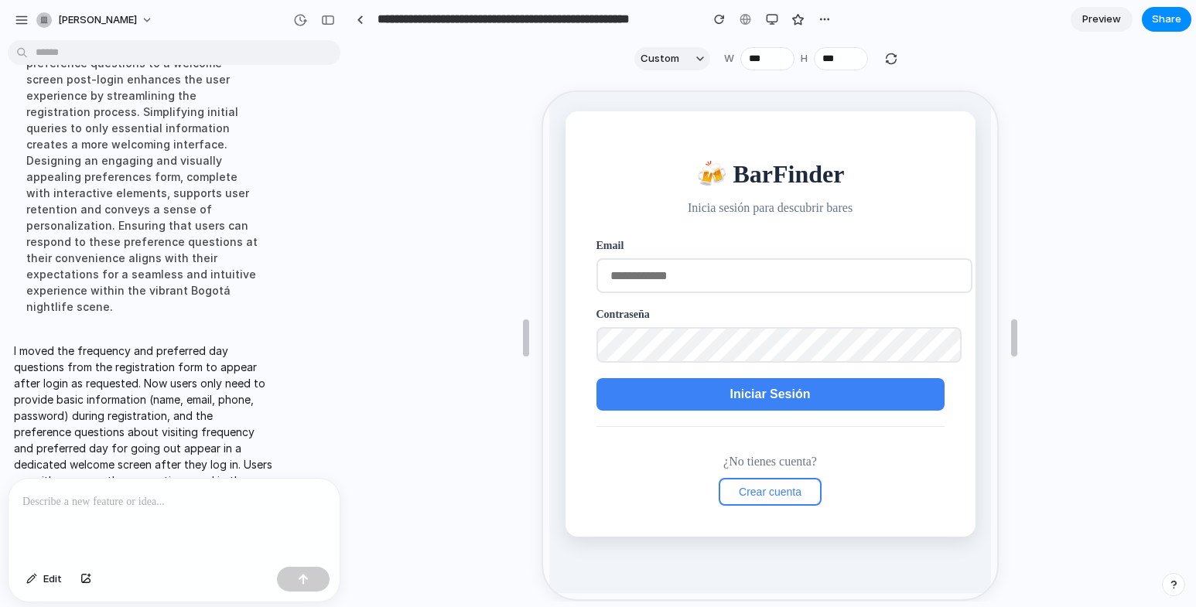
click at [685, 286] on input "email" at bounding box center [782, 274] width 376 height 35
type input "**********"
click at [685, 387] on button "Iniciar Sesión" at bounding box center [768, 393] width 348 height 33
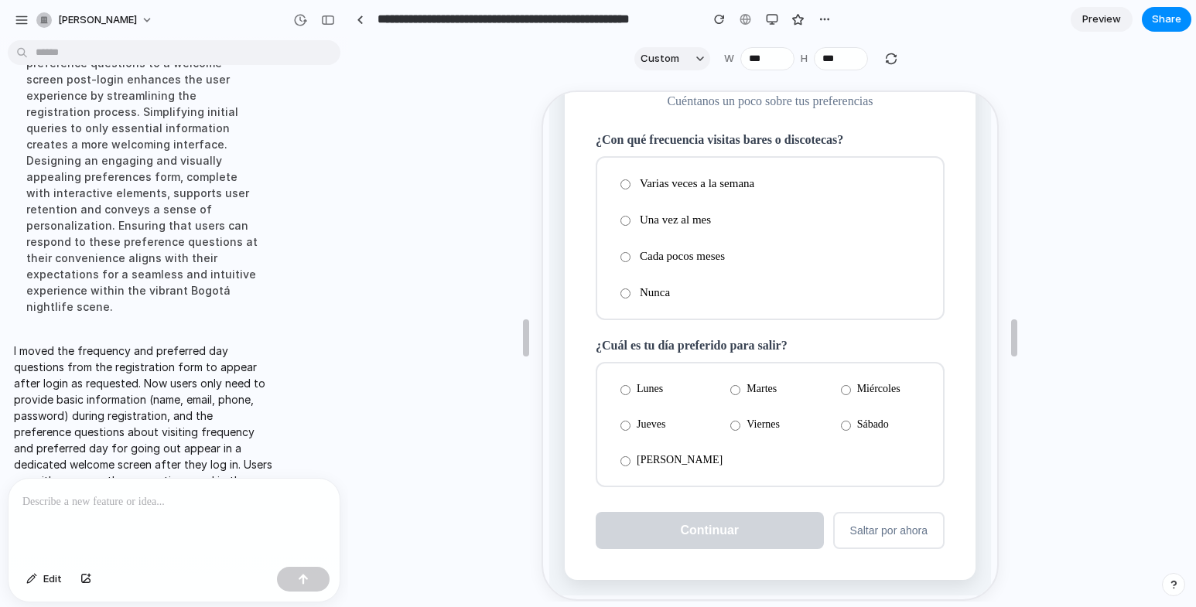
scroll to position [108, 0]
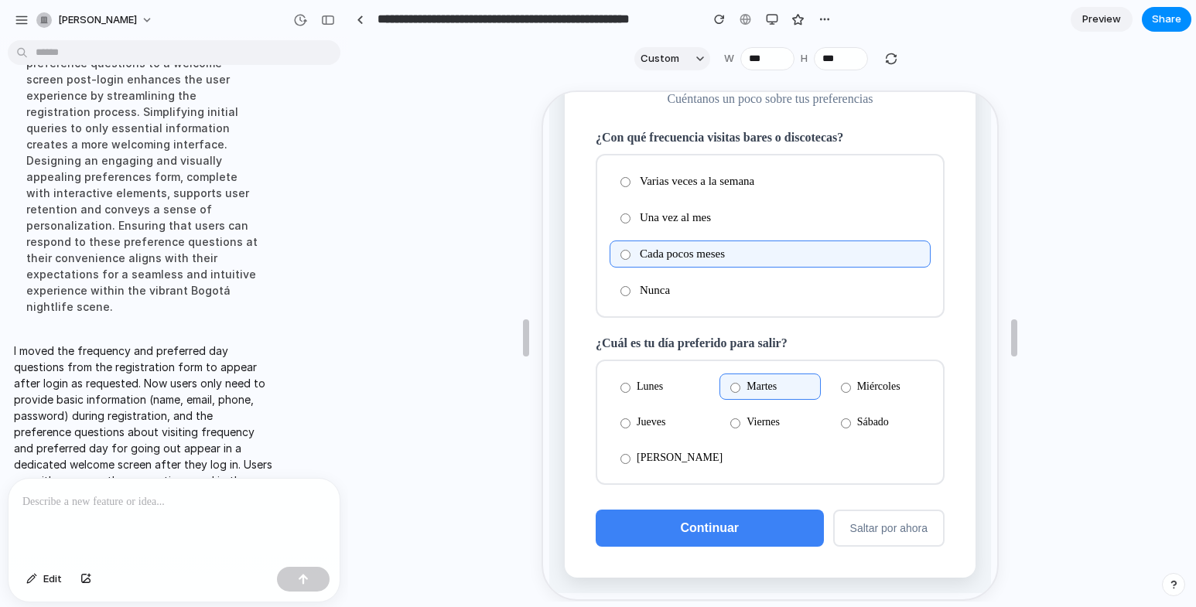
click at [714, 525] on span "Continuar" at bounding box center [708, 526] width 59 height 13
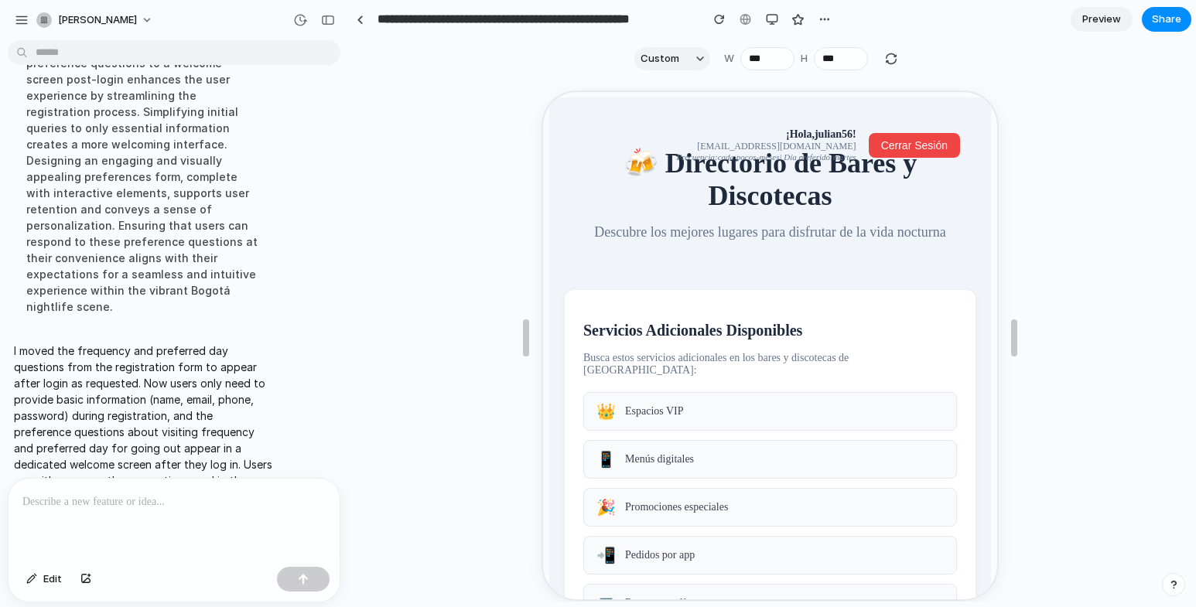
scroll to position [0, 0]
click at [897, 146] on span "Cerrar Sesión" at bounding box center [912, 145] width 67 height 12
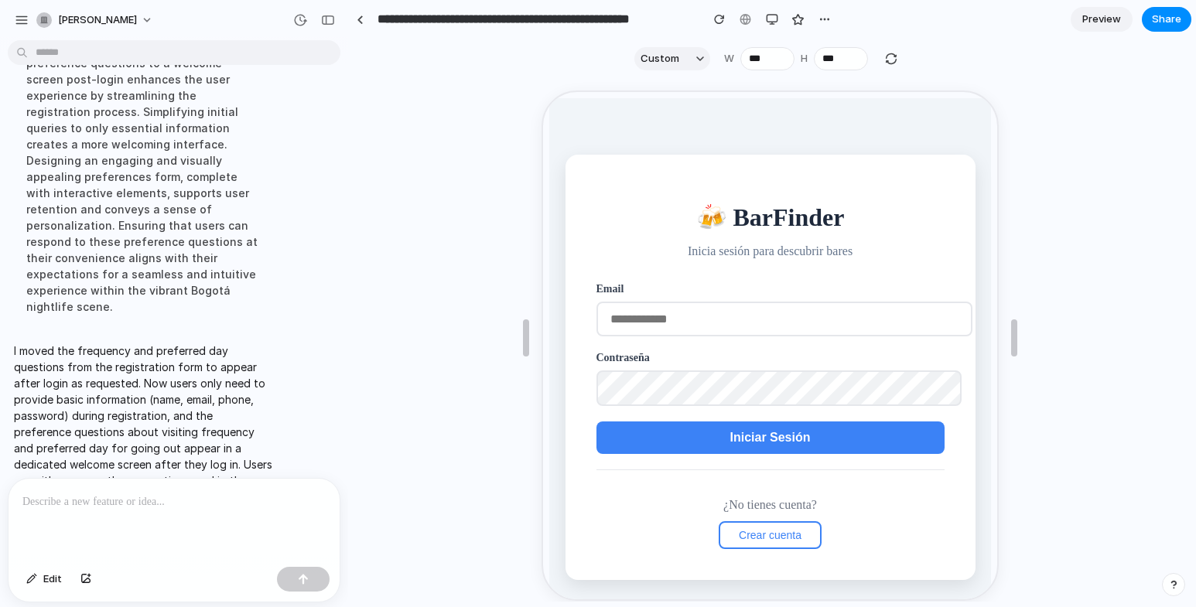
click at [757, 538] on span "Crear cuenta" at bounding box center [768, 534] width 63 height 12
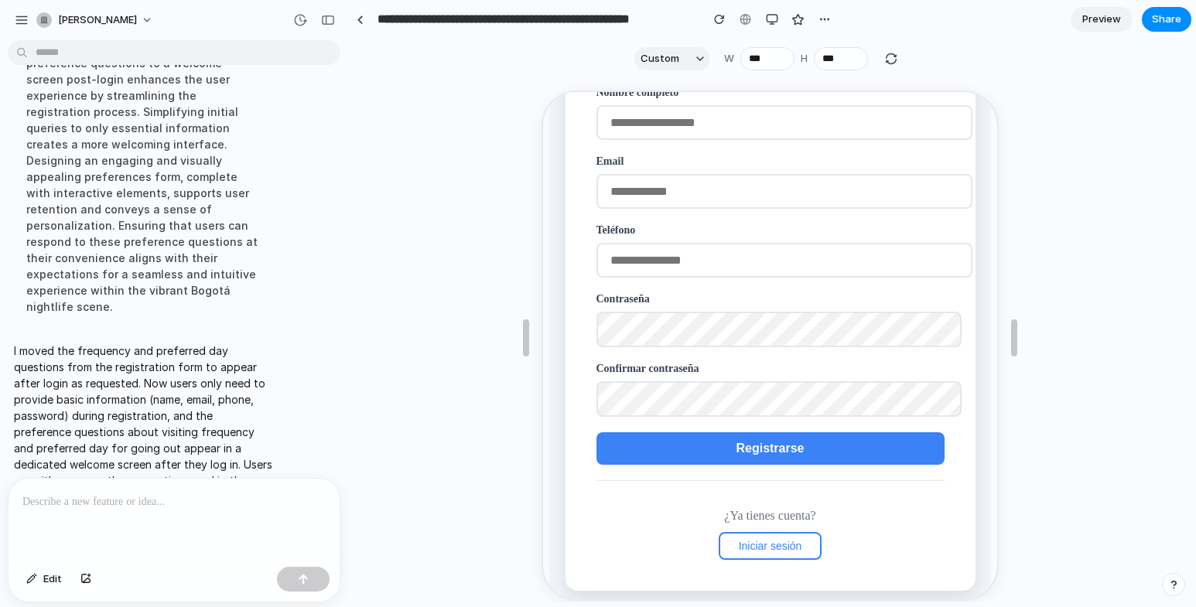
click at [790, 548] on span "Iniciar sesión" at bounding box center [768, 545] width 63 height 12
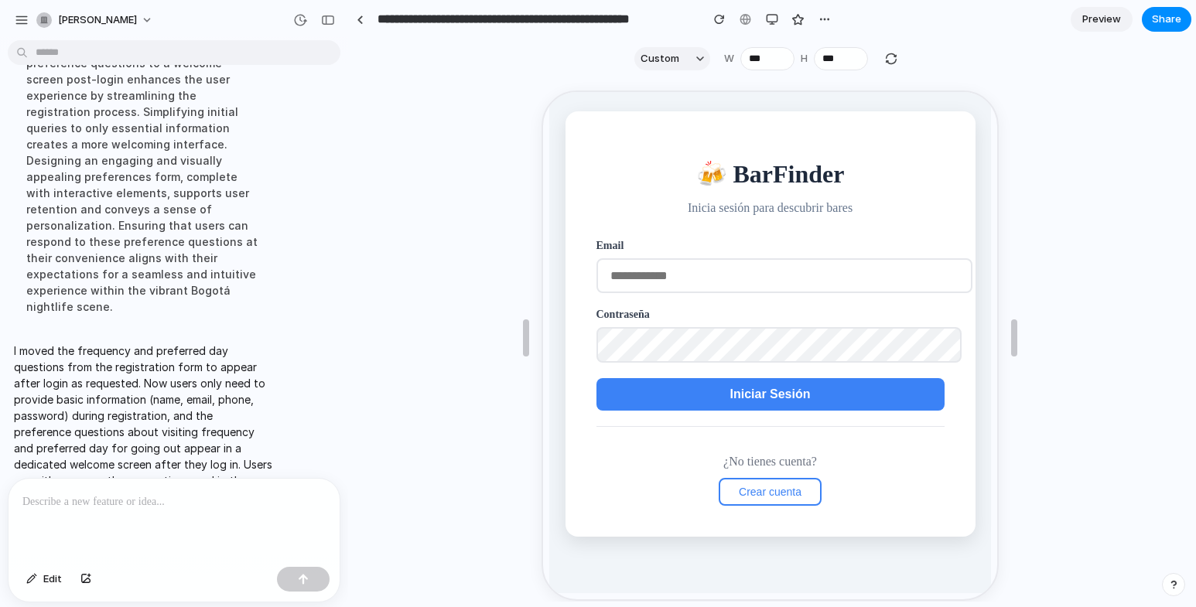
click at [713, 274] on input "email" at bounding box center [782, 274] width 376 height 35
type input "**********"
click at [714, 394] on button "Iniciar Sesión" at bounding box center [768, 393] width 348 height 33
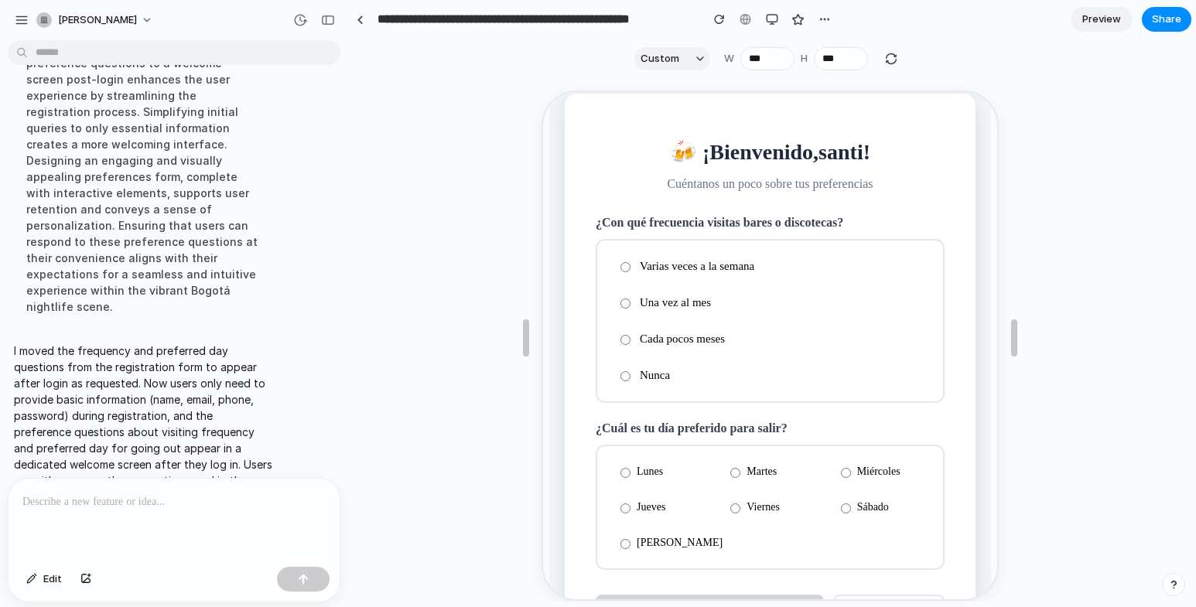
scroll to position [0, 0]
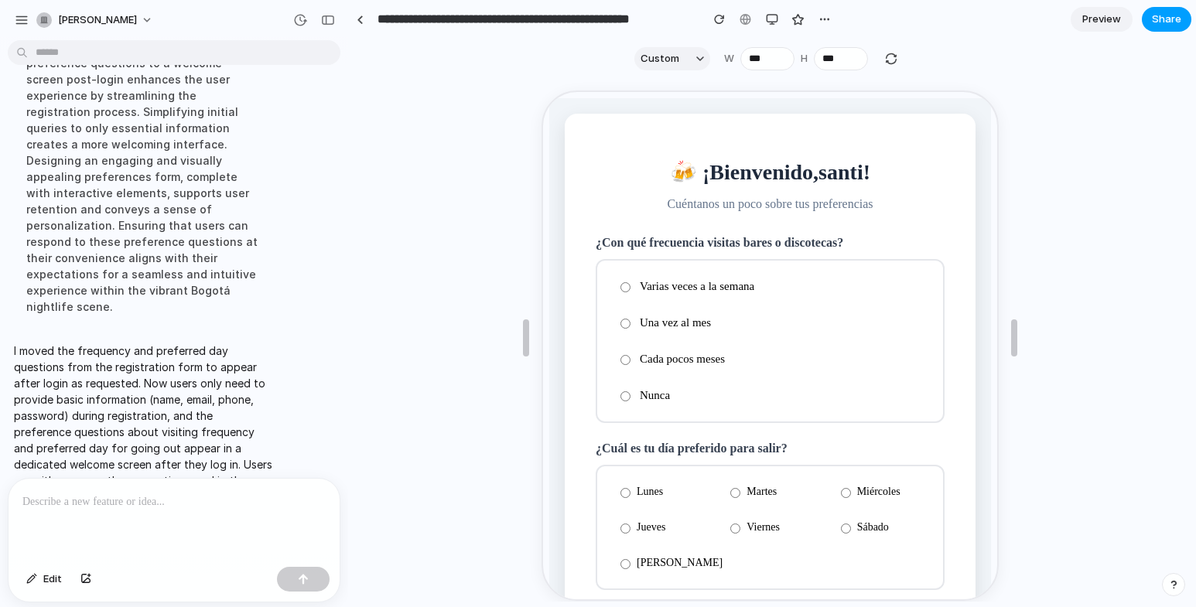
click at [1164, 12] on span "Share" at bounding box center [1166, 19] width 29 height 15
click at [1109, 19] on div "Share ' Registro de Frecuencia de Visitas a Bares y Discotecas ' Invite [PERSON…" at bounding box center [598, 303] width 1196 height 607
click at [1156, 19] on span "Share" at bounding box center [1166, 19] width 29 height 15
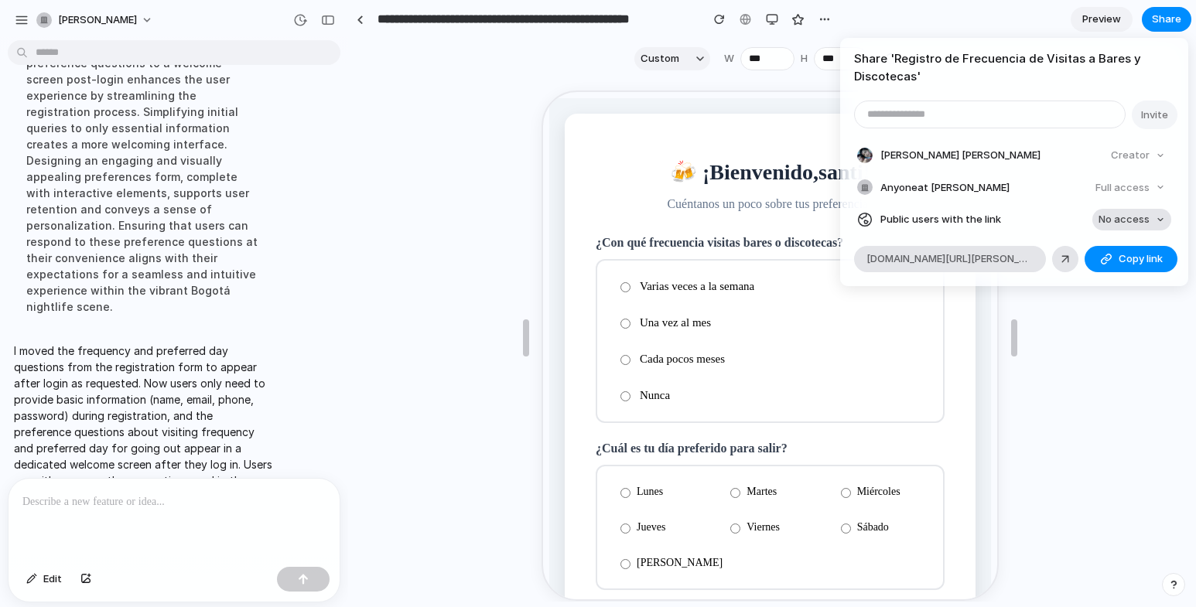
click at [1166, 219] on button "No access" at bounding box center [1132, 220] width 79 height 22
click at [1090, 360] on div "No access Full access" at bounding box center [598, 303] width 1196 height 607
click at [1128, 259] on span "Copy link" at bounding box center [1141, 259] width 44 height 15
click at [1070, 259] on div at bounding box center [1066, 259] width 14 height 14
click at [1087, 391] on div "Share ' Registro de Frecuencia de Visitas a Bares y Discotecas ' Invite [PERSON…" at bounding box center [598, 303] width 1196 height 607
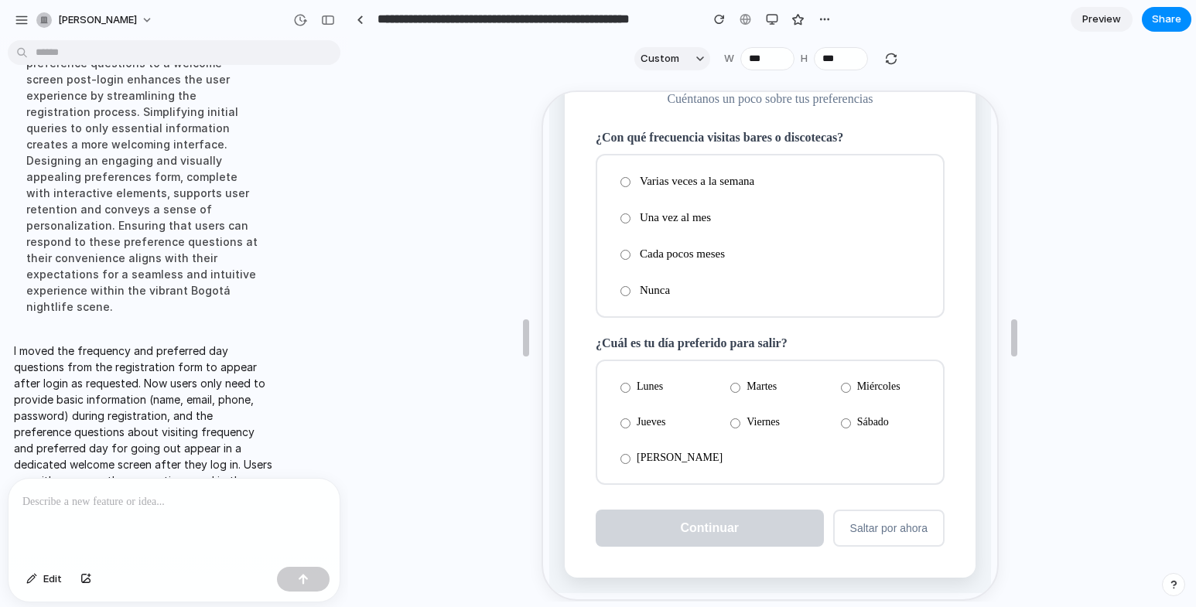
scroll to position [108, 0]
click at [879, 517] on button "Saltar por ahora" at bounding box center [886, 526] width 111 height 37
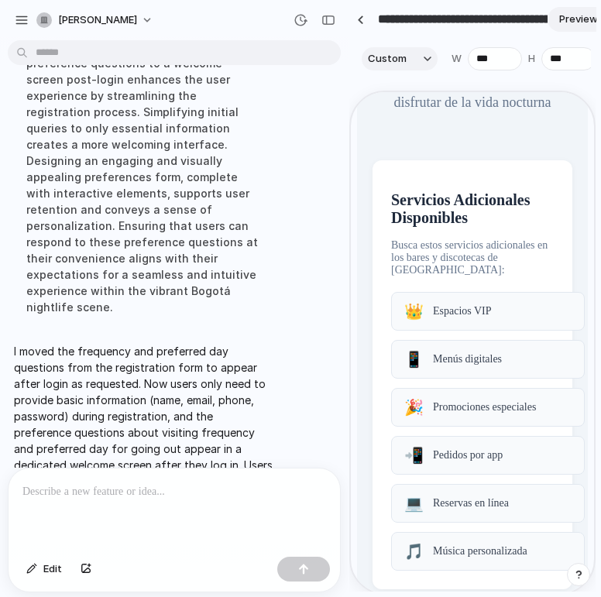
scroll to position [153, 0]
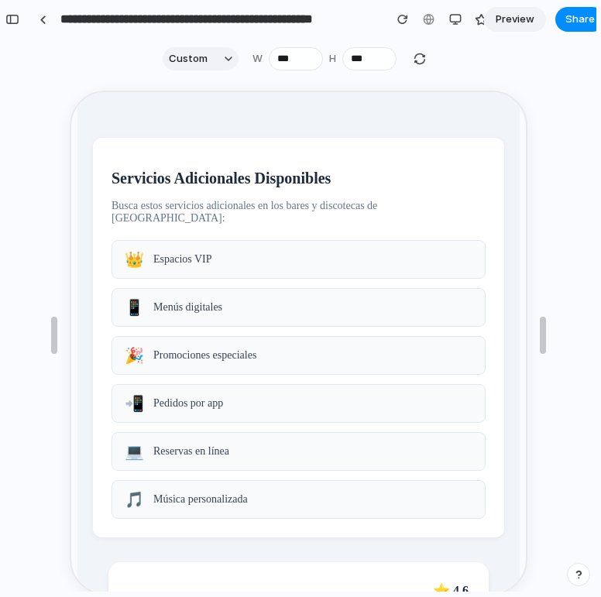
click at [201, 91] on iframe at bounding box center [298, 343] width 457 height 504
click at [16, 25] on button "button" at bounding box center [12, 19] width 25 height 25
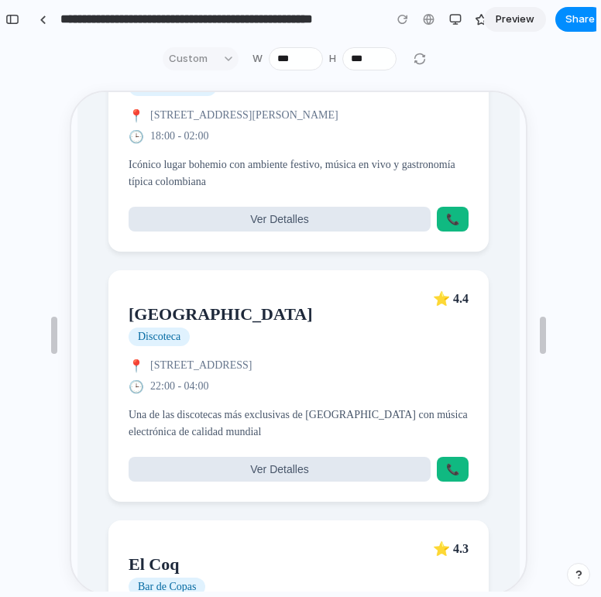
scroll to position [308, 0]
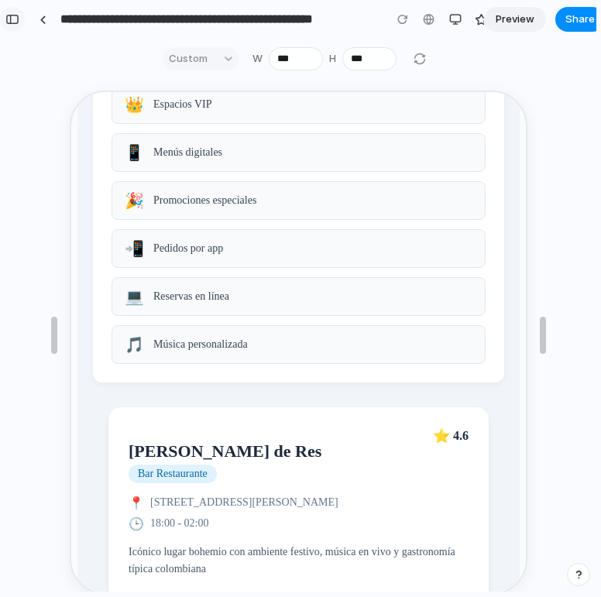
click at [9, 19] on div "button" at bounding box center [12, 19] width 14 height 11
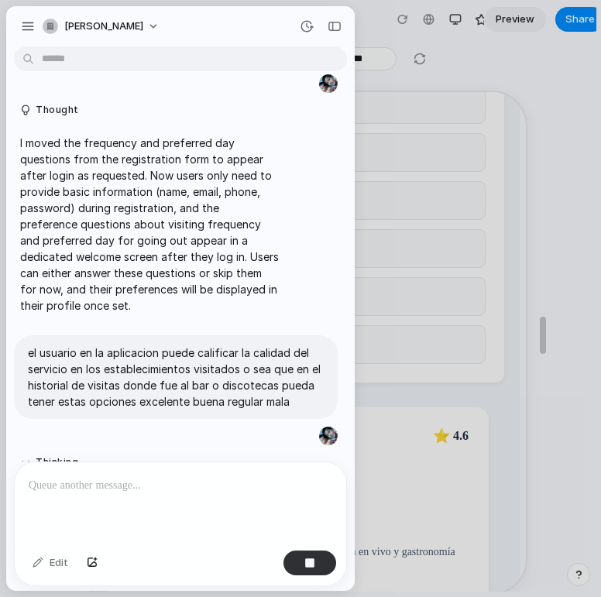
scroll to position [4000, 0]
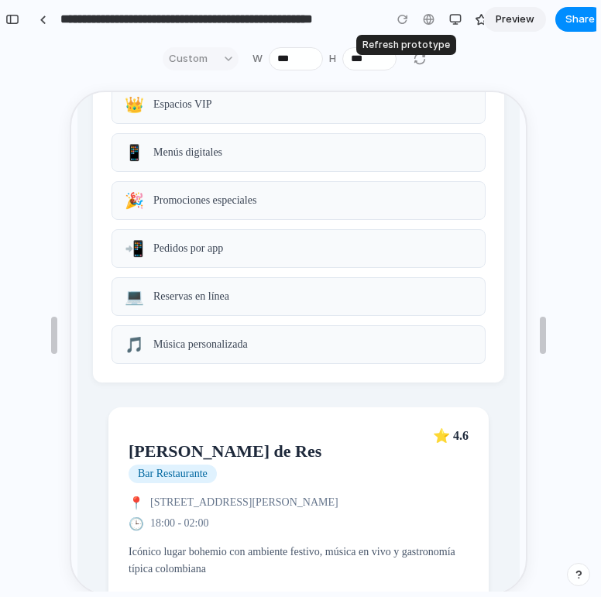
click at [400, 19] on div at bounding box center [402, 19] width 23 height 23
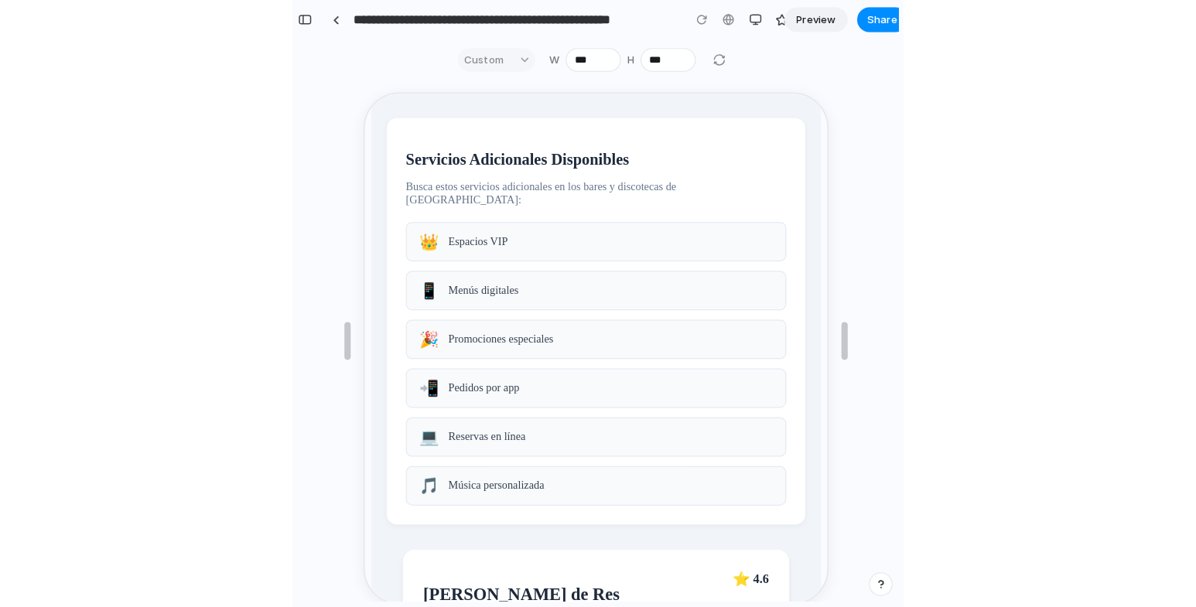
scroll to position [0, 0]
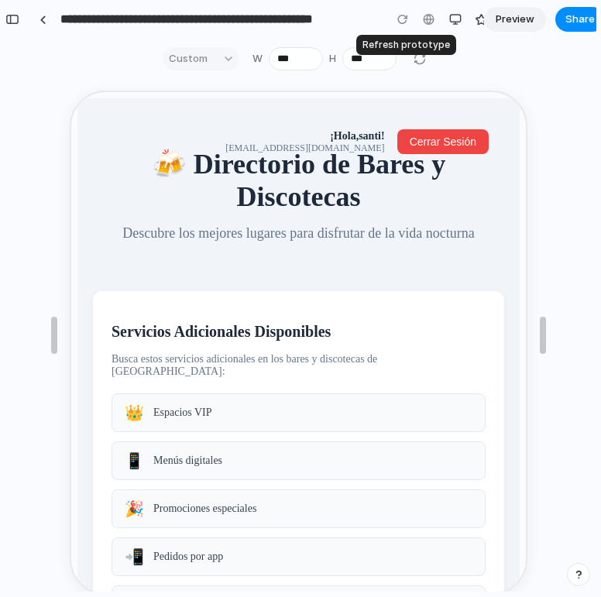
click at [402, 23] on div at bounding box center [402, 19] width 23 height 23
click at [402, 15] on div at bounding box center [402, 19] width 23 height 23
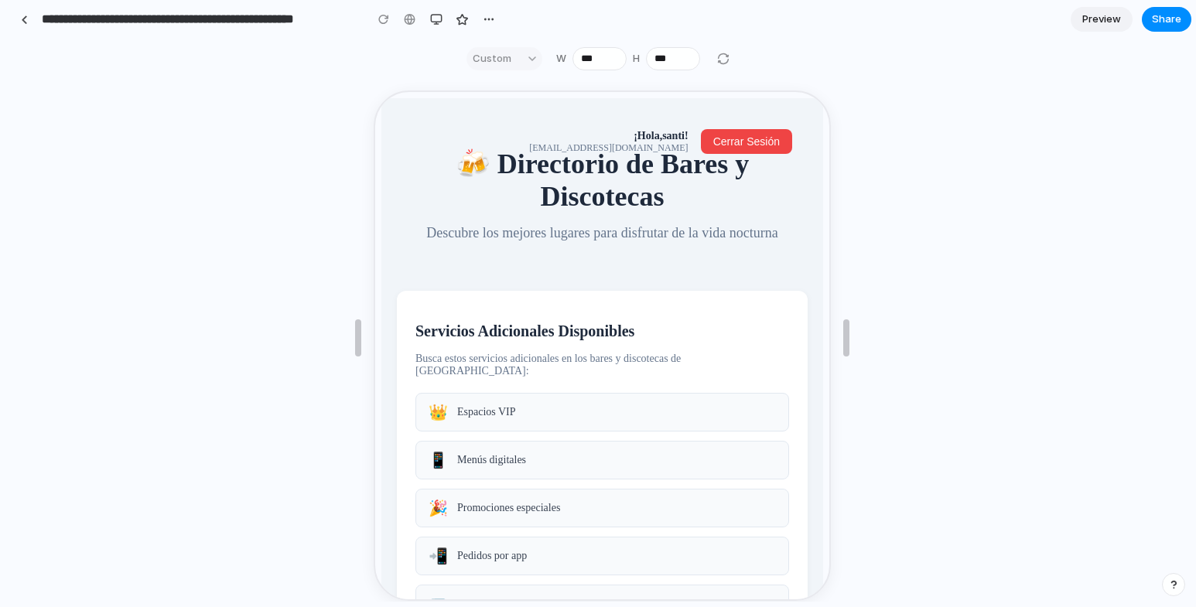
click at [583, 135] on header "¡Hola, santi ! santi@gmail.com Cerrar Sesión 🍻 Directorio de Bares y Discotecas…" at bounding box center [600, 185] width 411 height 146
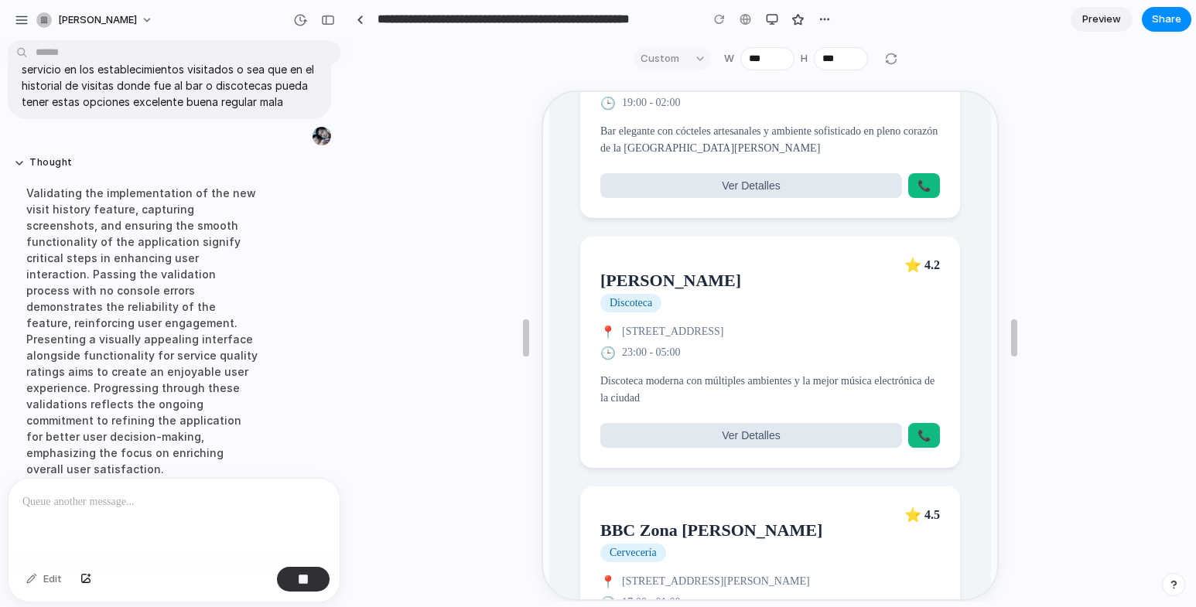
scroll to position [1238, 0]
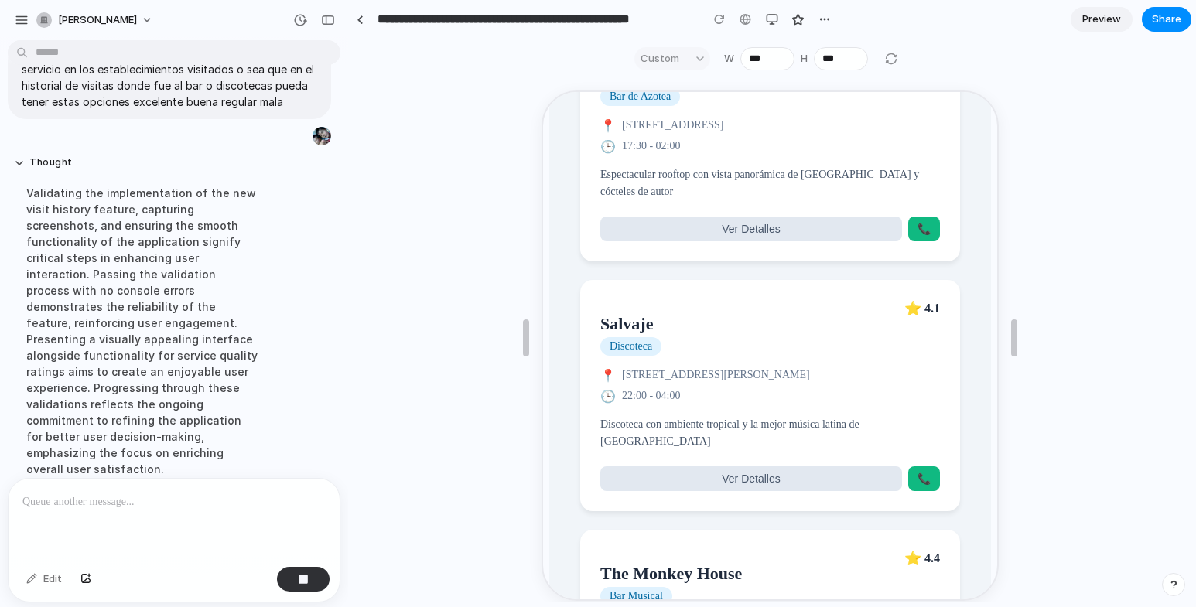
click at [713, 314] on article "Salvaje Discoteca ⭐ 4.1 📍 Calle 85 #13-09, Zona Rosa, Bogotá 🕒 22:00 - 04:00 Di…" at bounding box center [768, 394] width 380 height 231
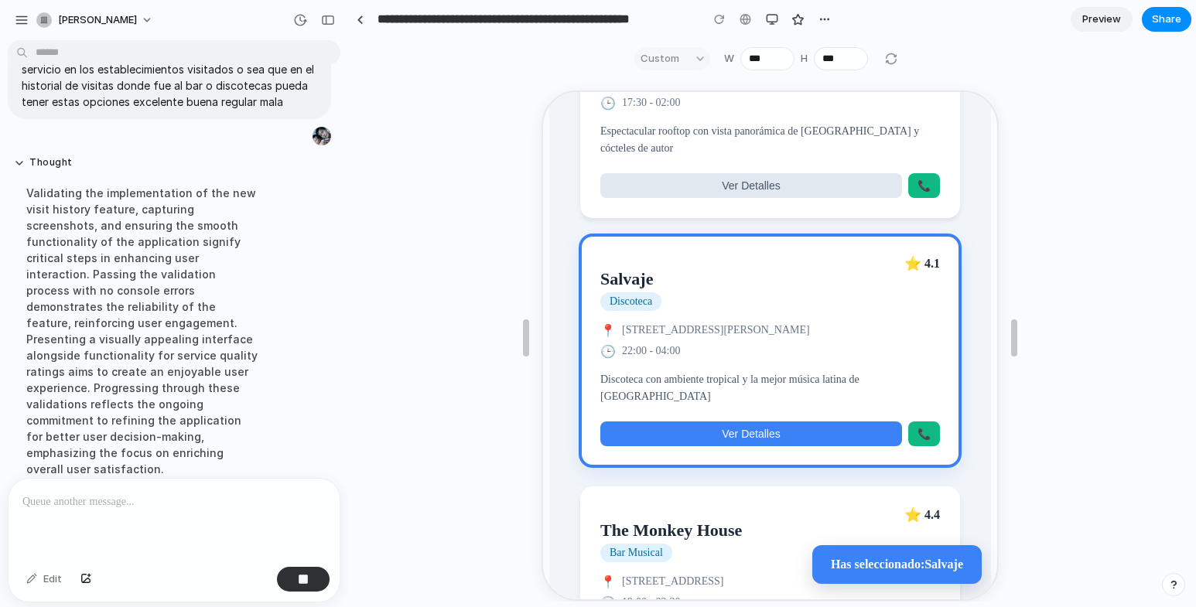
scroll to position [2116, 0]
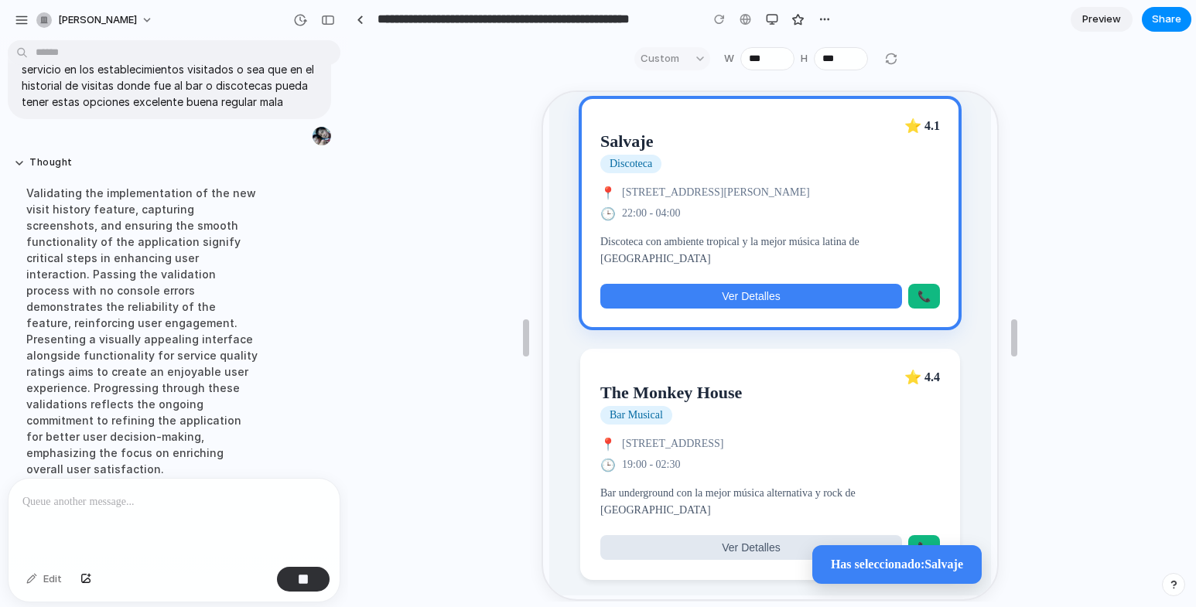
click at [718, 440] on article "The Monkey House Bar Musical ⭐ 4.4 📍 Calle 63 #11-50, Chapinero, Bogotá 🕒 19:00…" at bounding box center [768, 462] width 380 height 231
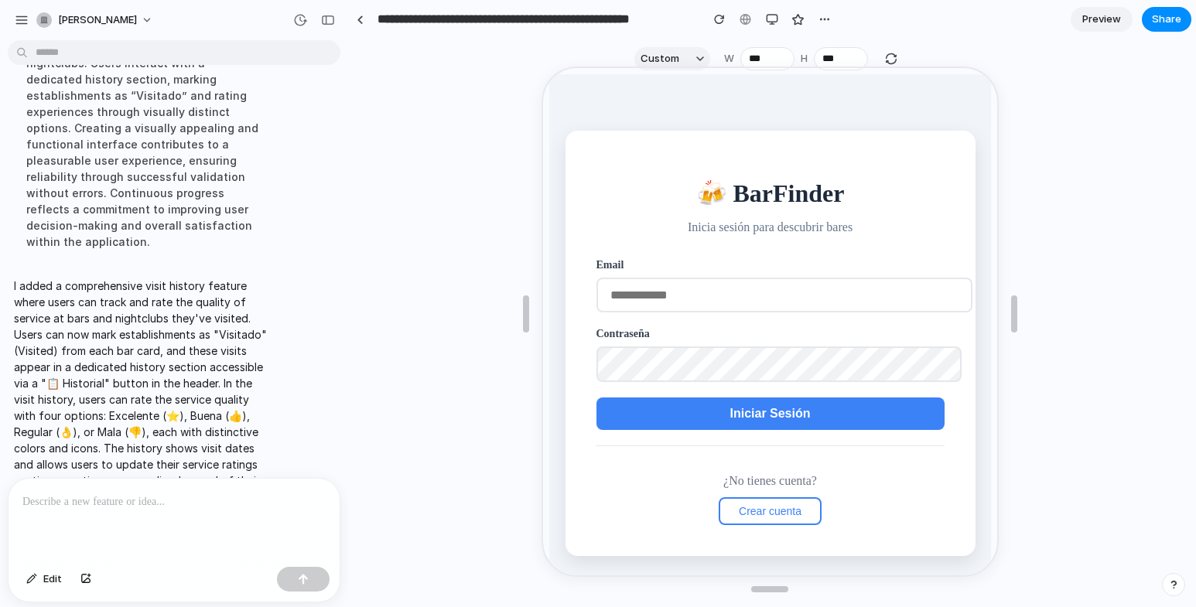
scroll to position [0, 0]
click at [756, 510] on span "Crear cuenta" at bounding box center [768, 510] width 63 height 12
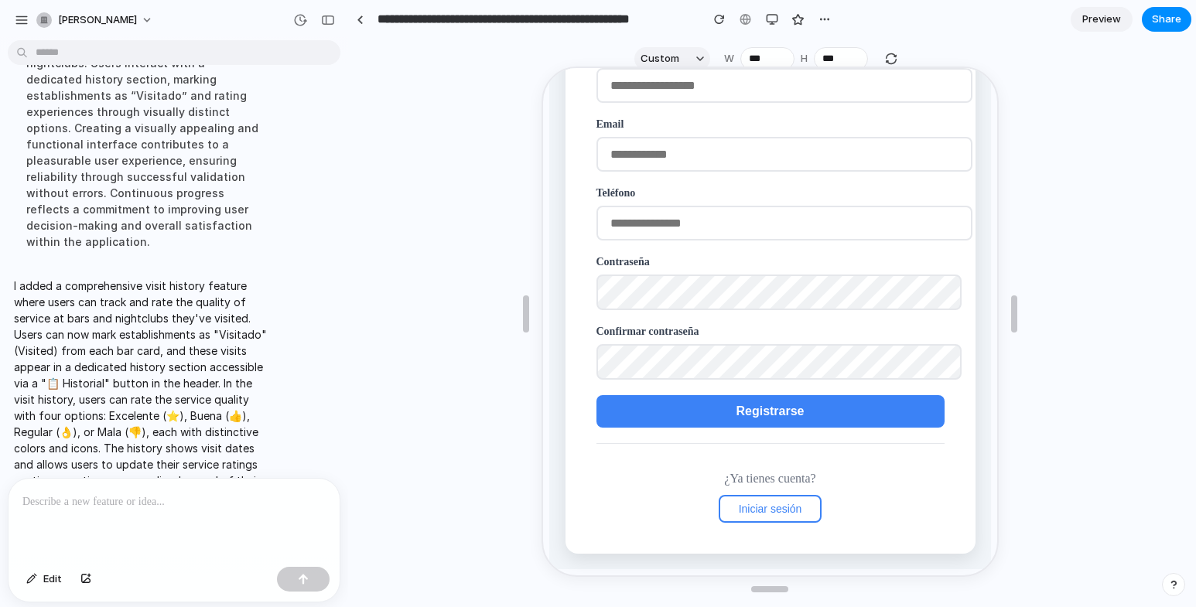
click at [750, 511] on span "Iniciar sesión" at bounding box center [768, 507] width 63 height 12
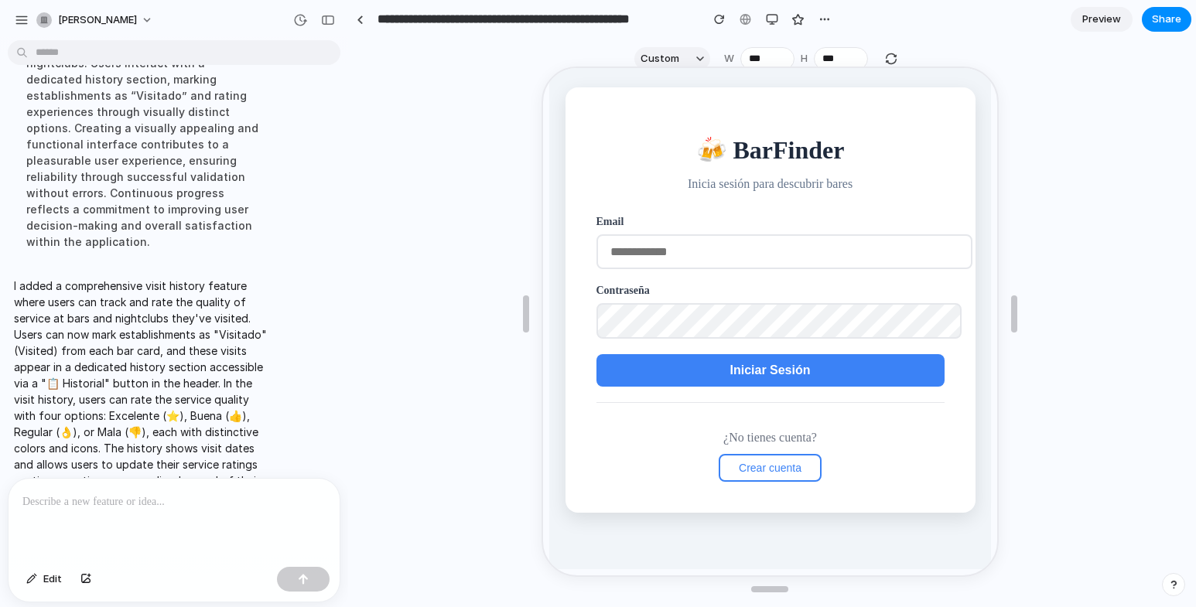
scroll to position [43, 0]
click at [679, 252] on input "email" at bounding box center [782, 250] width 376 height 35
click at [672, 368] on button "Iniciar Sesión" at bounding box center [768, 369] width 348 height 33
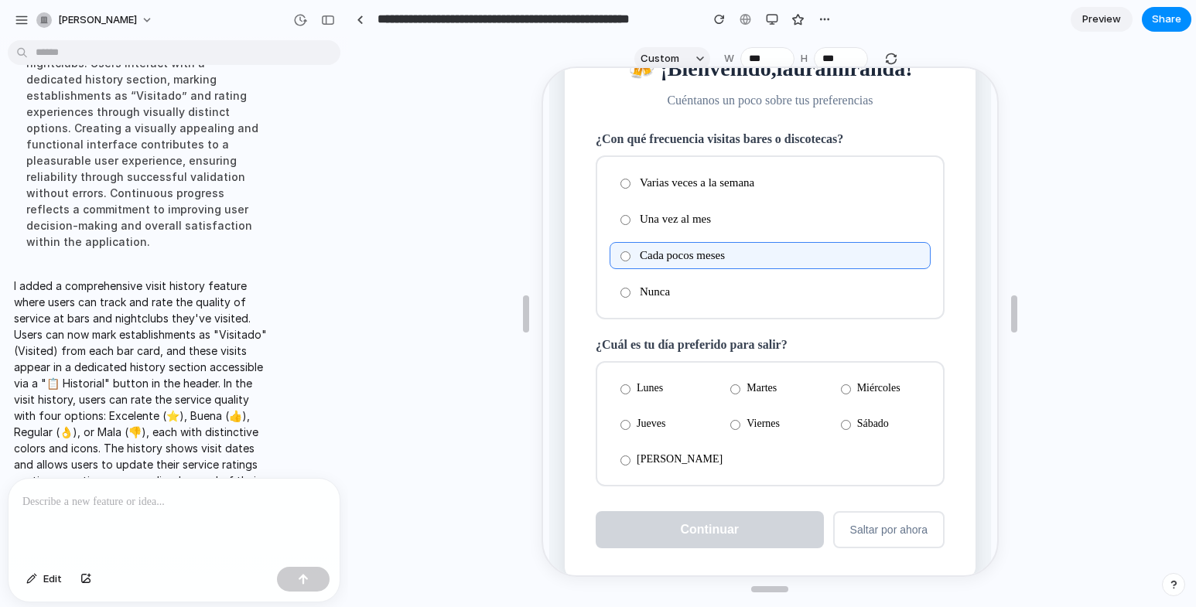
scroll to position [108, 0]
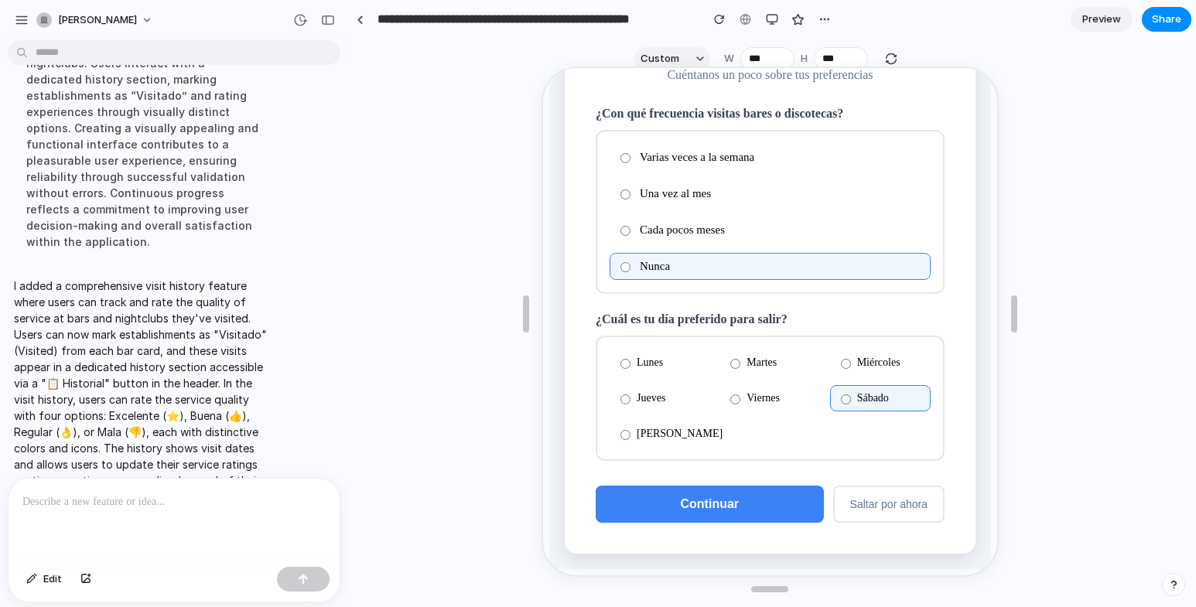
click at [662, 227] on label "Cada pocos meses" at bounding box center [767, 228] width 321 height 27
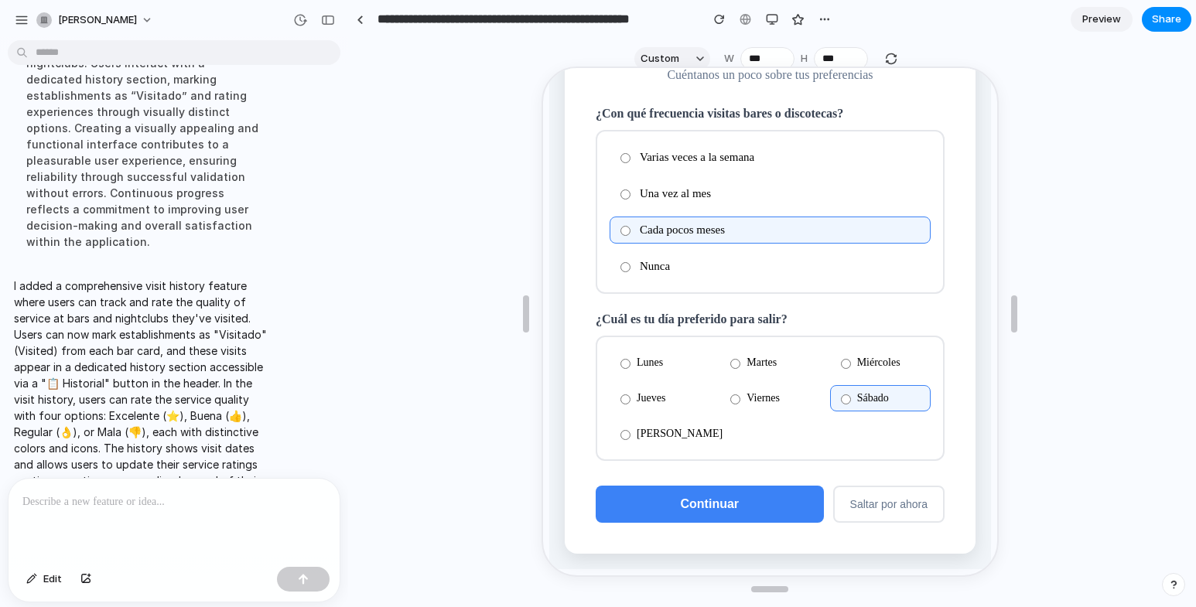
click at [688, 503] on span "Continuar" at bounding box center [708, 502] width 59 height 13
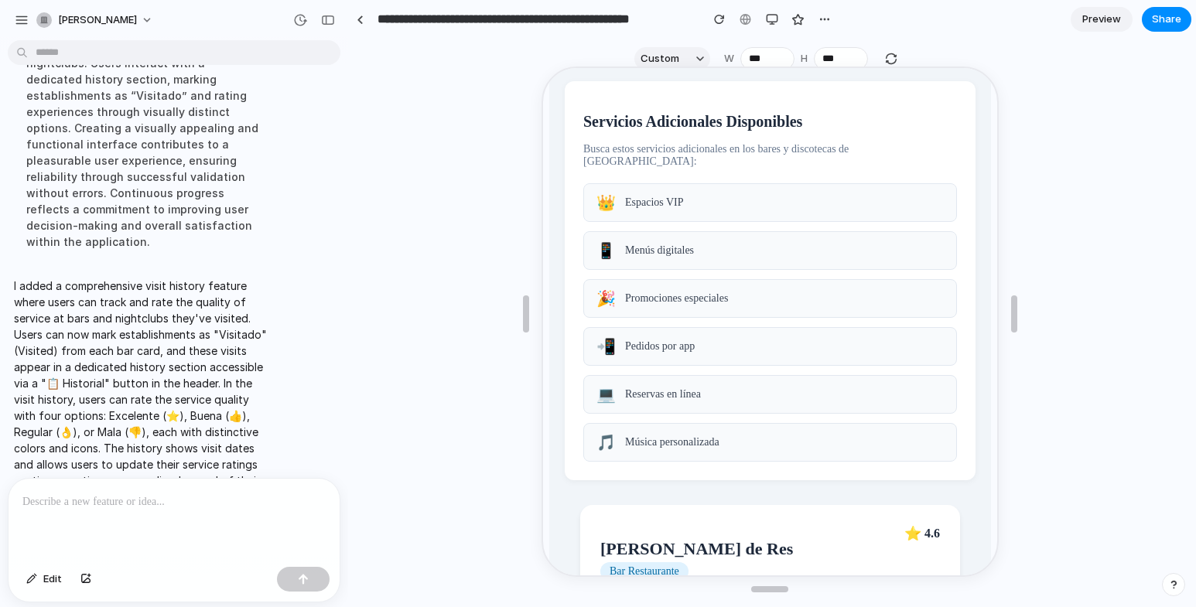
scroll to position [0, 0]
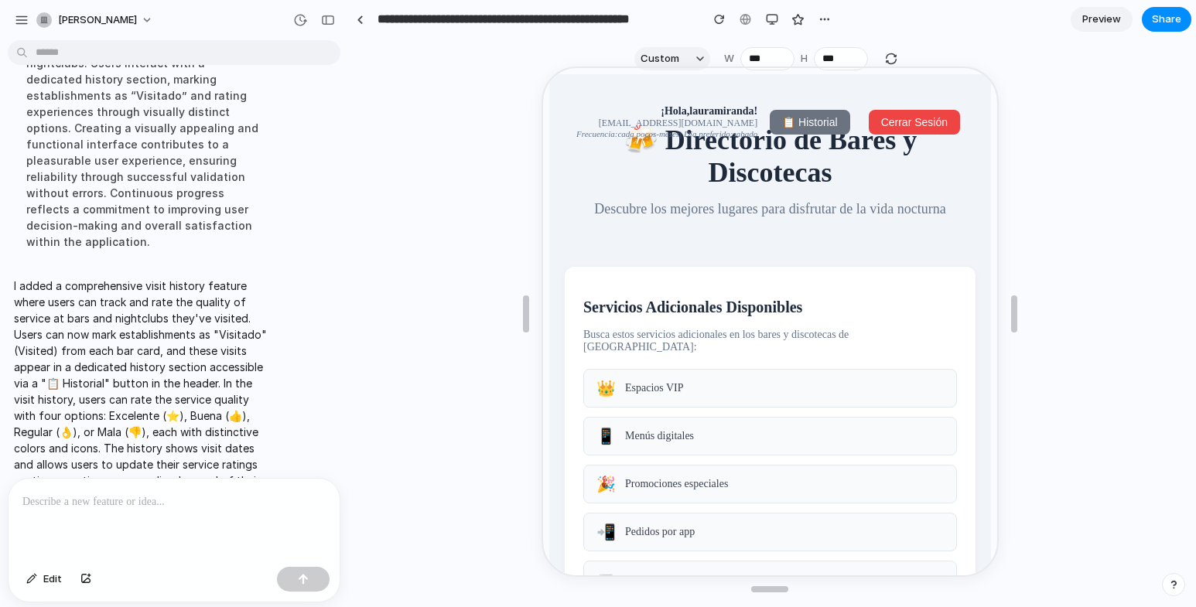
click at [796, 125] on span "📋 Historial" at bounding box center [807, 121] width 55 height 12
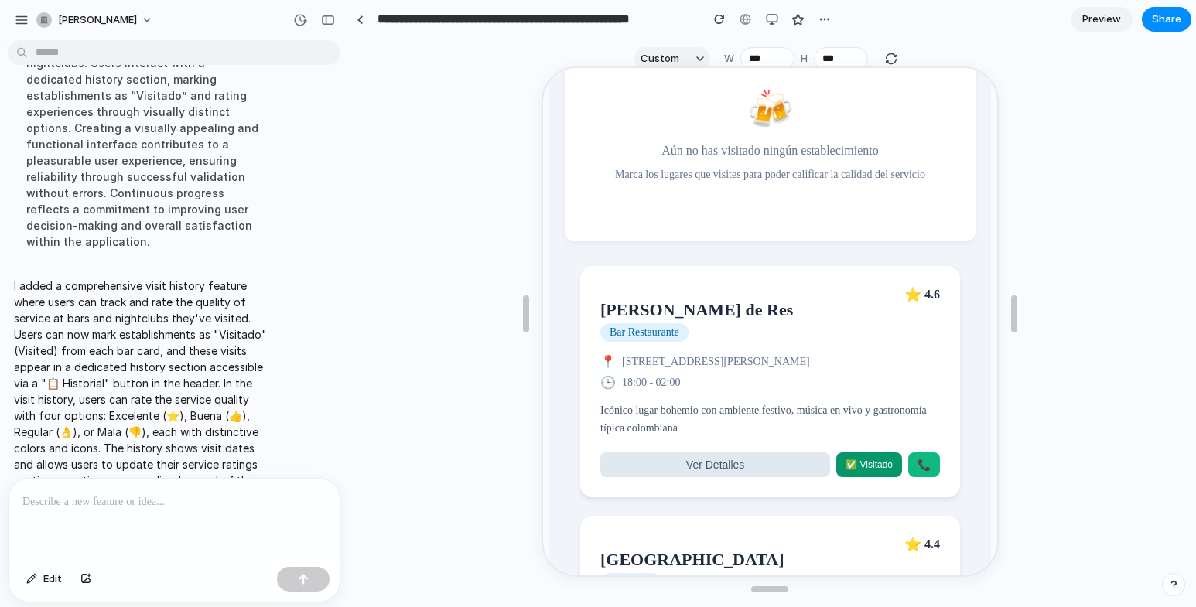
scroll to position [696, 0]
click at [749, 471] on button "Ver Detalles" at bounding box center [713, 462] width 230 height 25
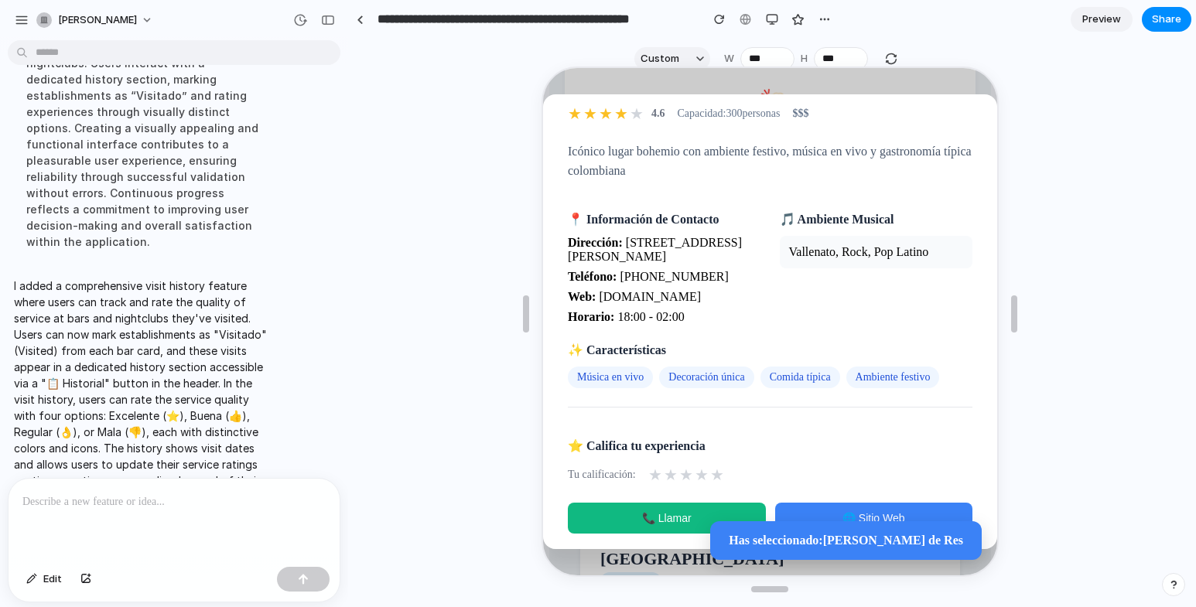
scroll to position [124, 0]
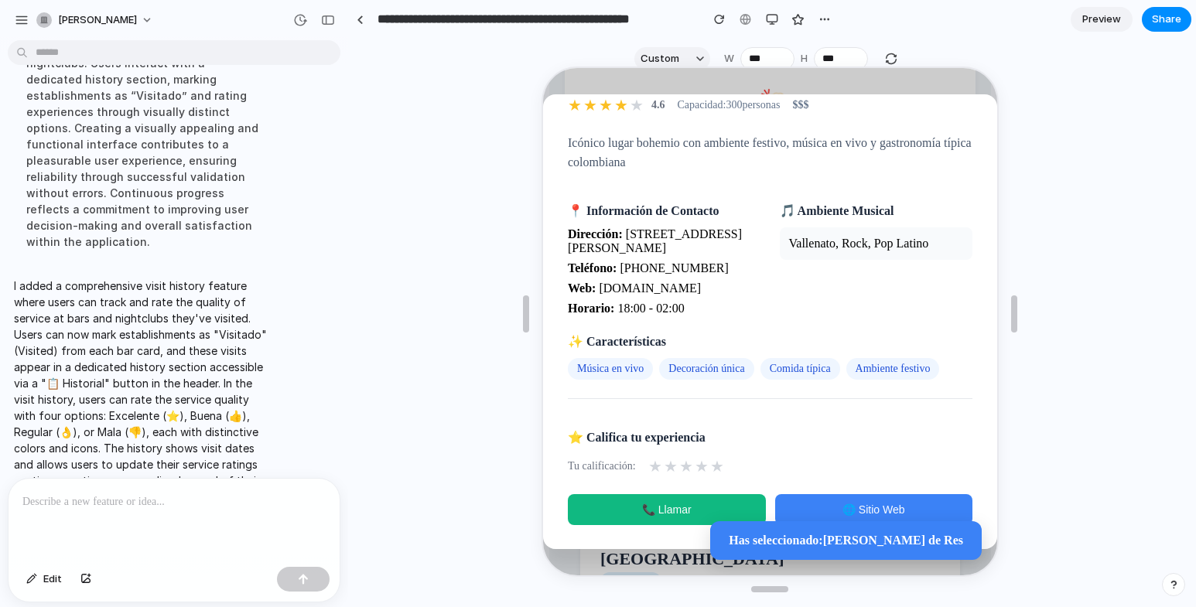
click at [706, 501] on button "📞 Llamar" at bounding box center [665, 508] width 198 height 31
click at [858, 500] on button "🌐 Sitio Web" at bounding box center [872, 508] width 198 height 31
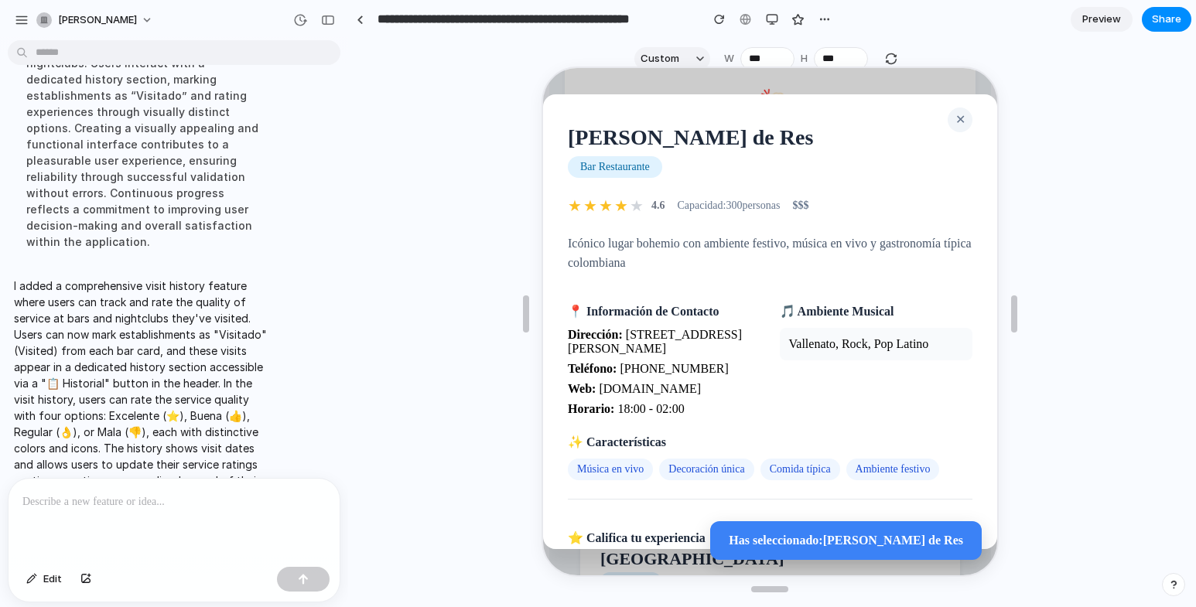
scroll to position [0, 0]
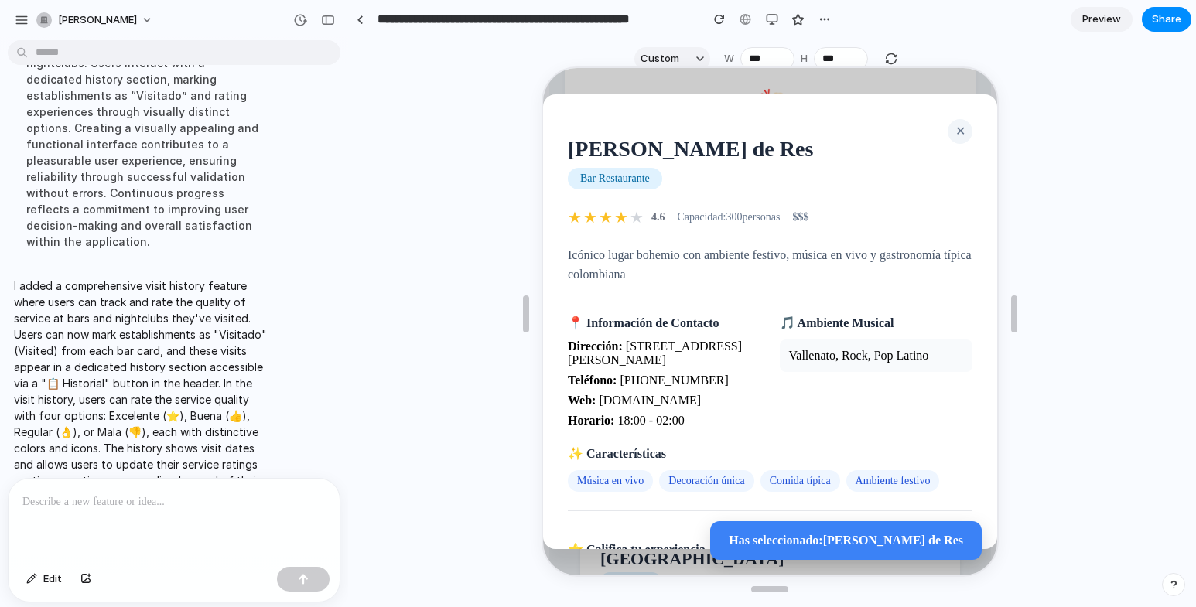
click at [953, 129] on span "✕" at bounding box center [958, 129] width 10 height 13
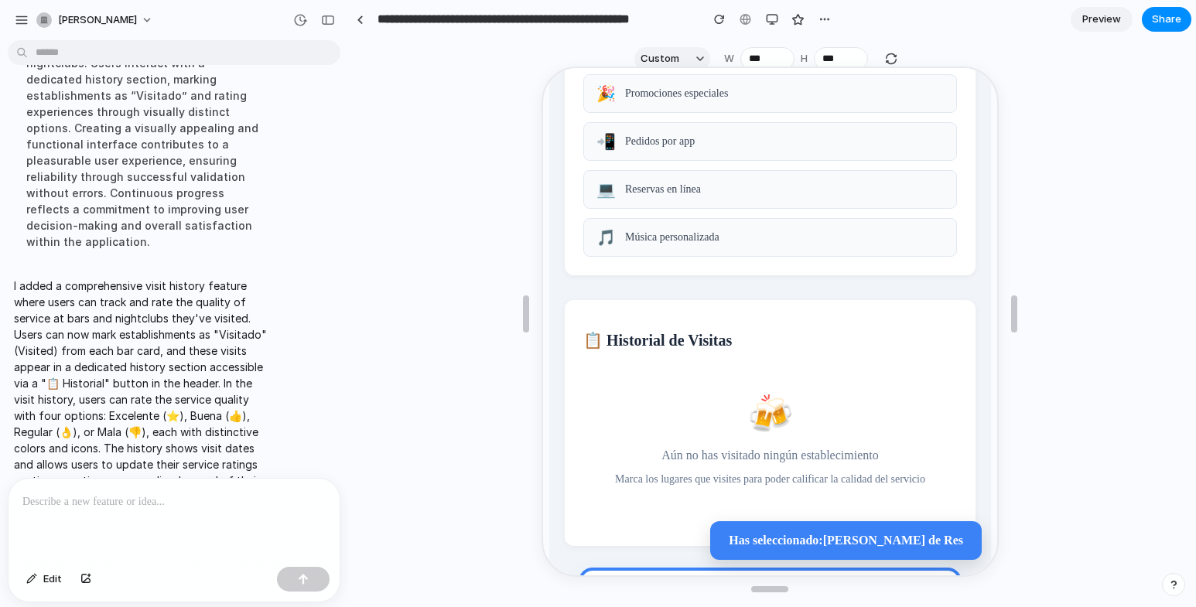
scroll to position [464, 0]
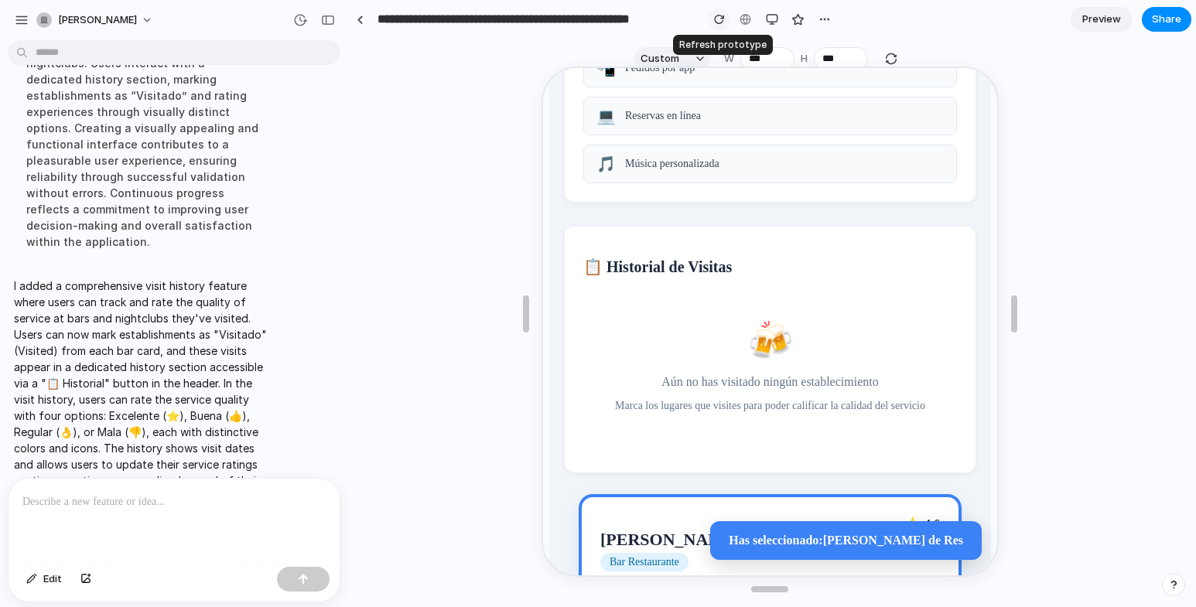
click at [724, 24] on div "button" at bounding box center [719, 19] width 11 height 11
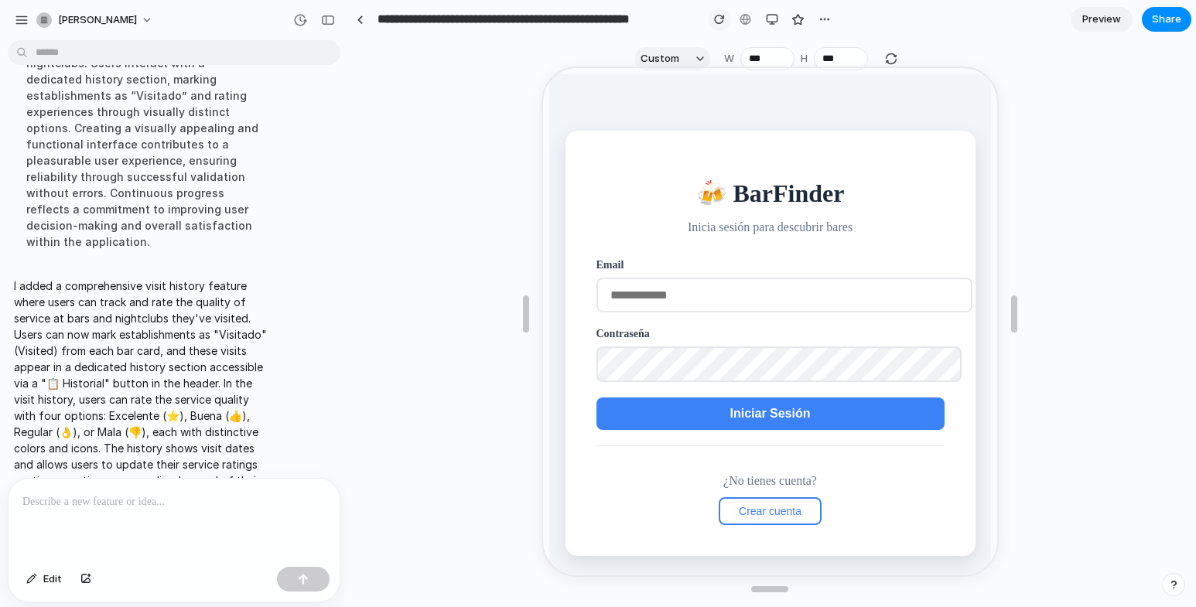
scroll to position [0, 0]
click at [706, 284] on input "email" at bounding box center [782, 293] width 376 height 35
type input "**********"
click at [717, 412] on button "Iniciar Sesión" at bounding box center [768, 412] width 348 height 33
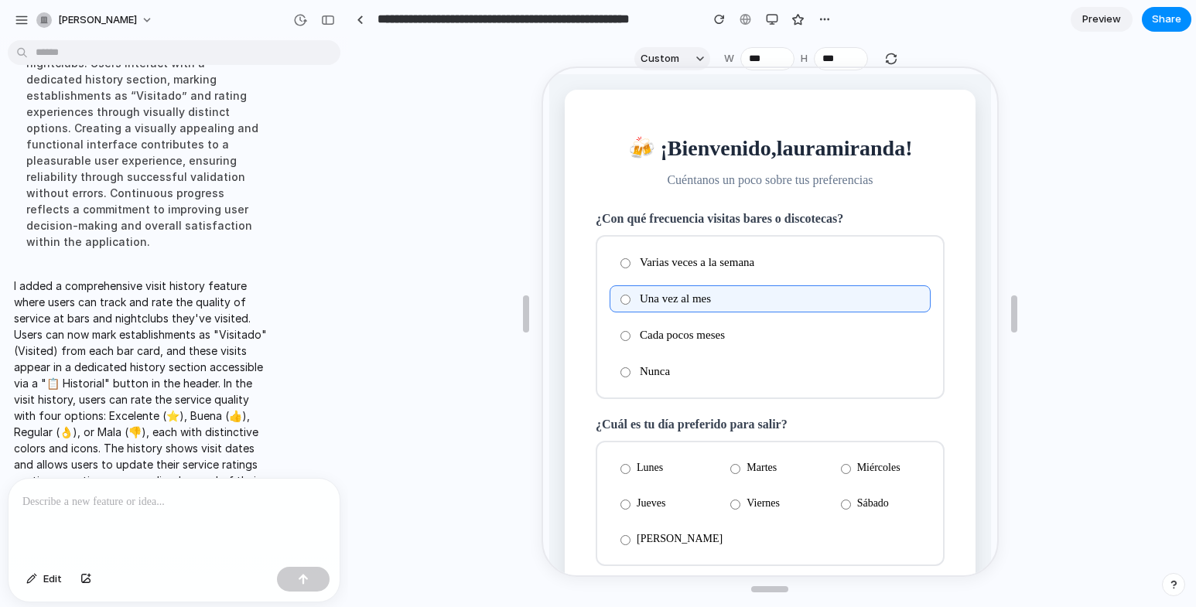
click at [736, 501] on label "Viernes" at bounding box center [767, 502] width 101 height 26
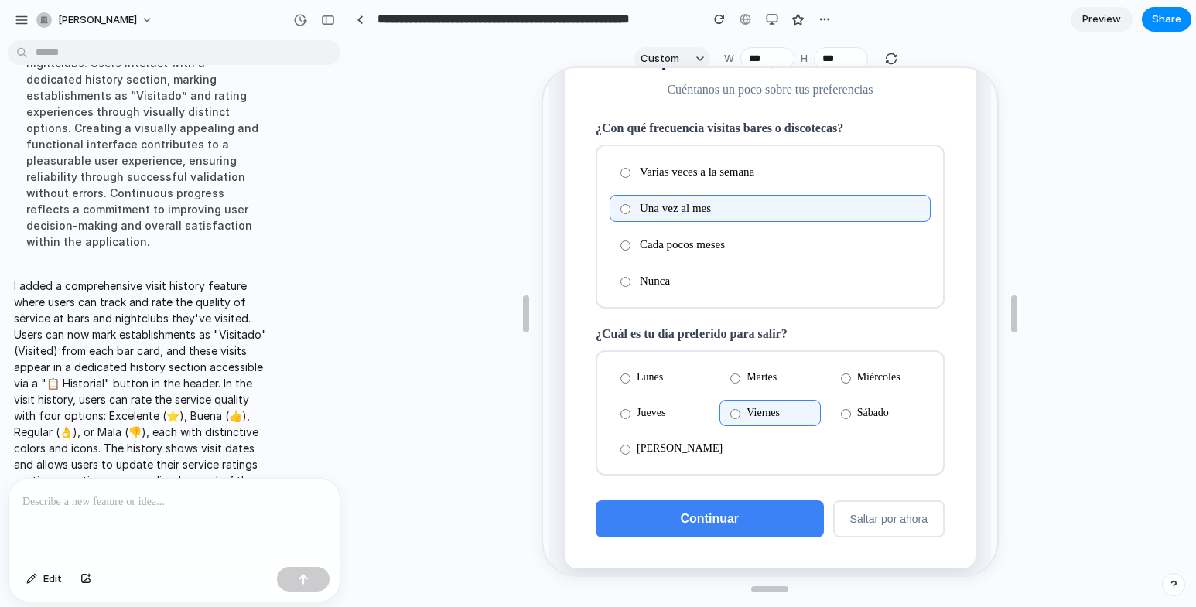
scroll to position [108, 0]
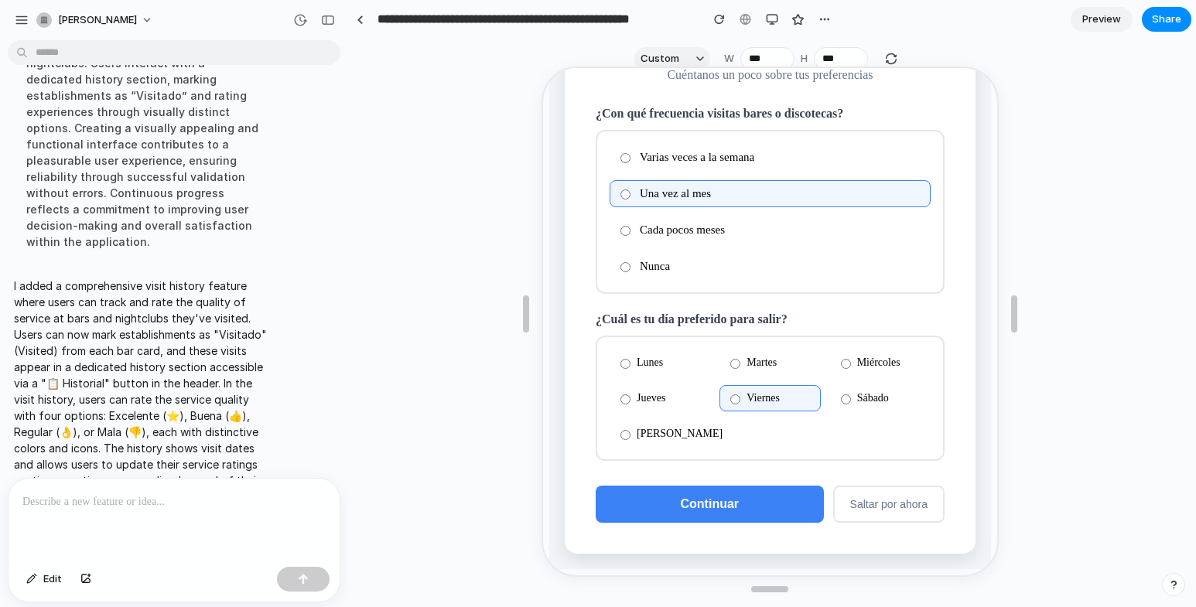
click at [733, 494] on button "Continuar" at bounding box center [708, 502] width 228 height 37
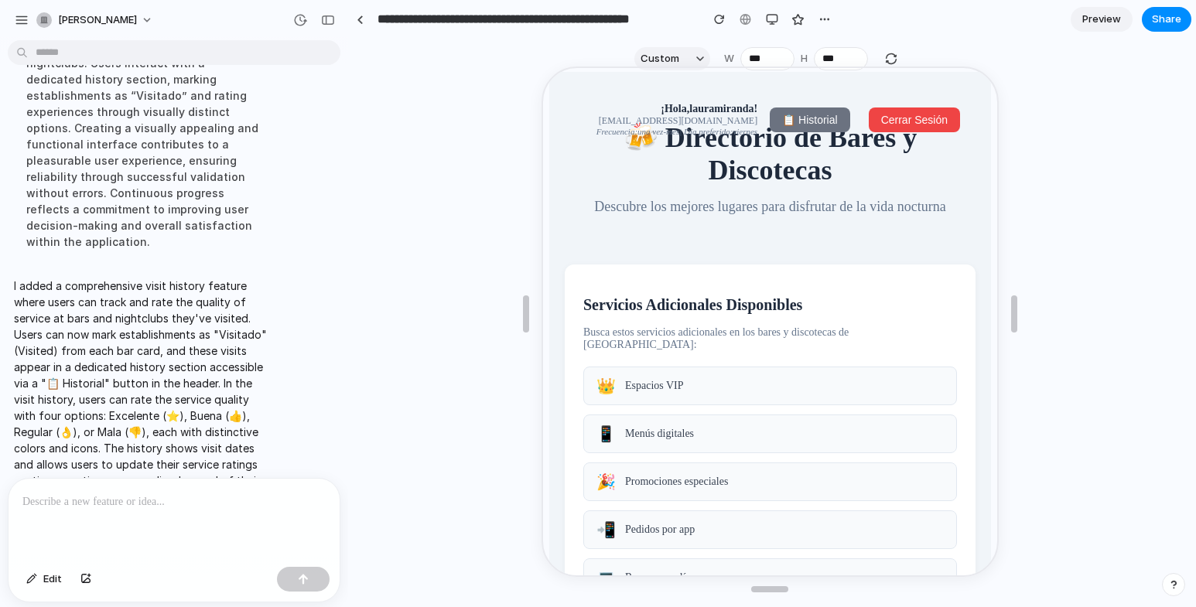
scroll to position [0, 0]
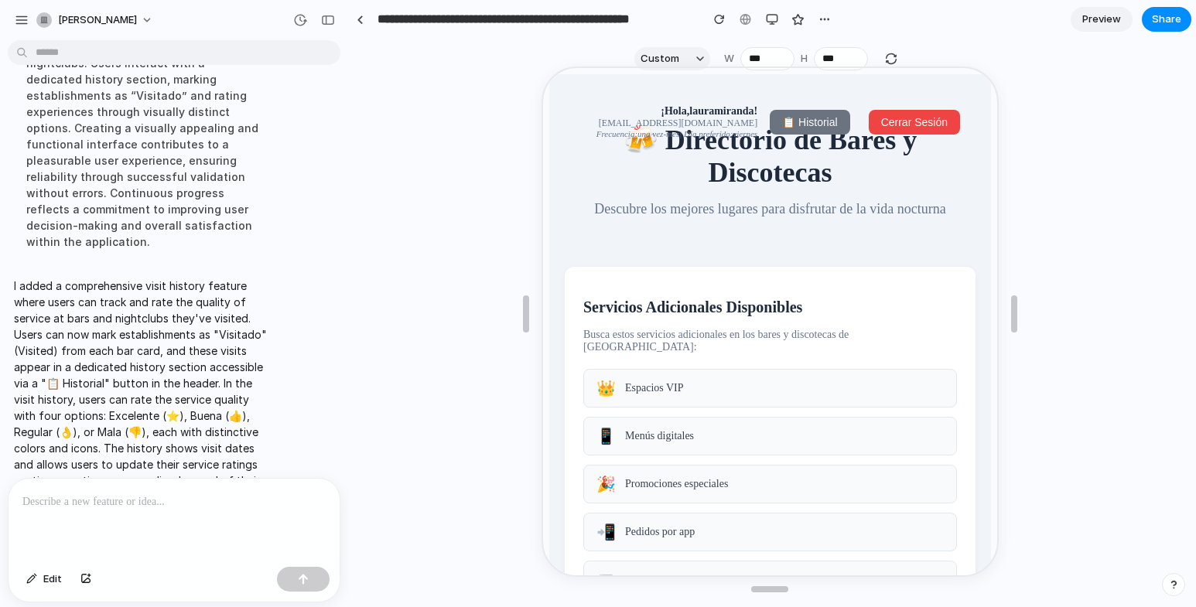
click at [793, 123] on span "📋 Historial" at bounding box center [807, 121] width 55 height 12
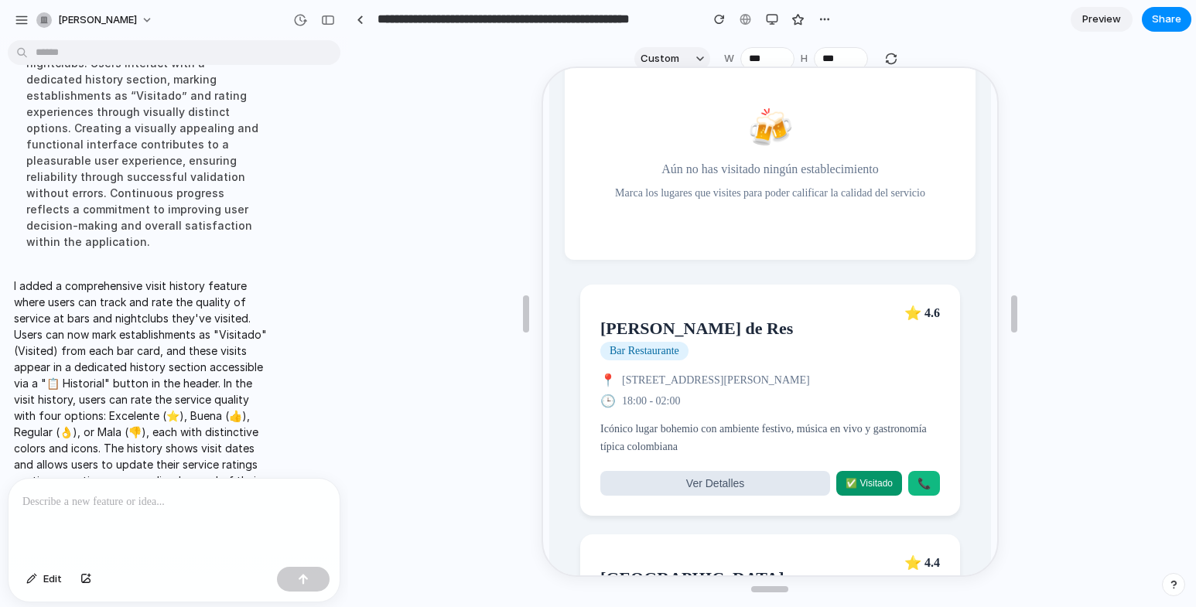
scroll to position [696, 0]
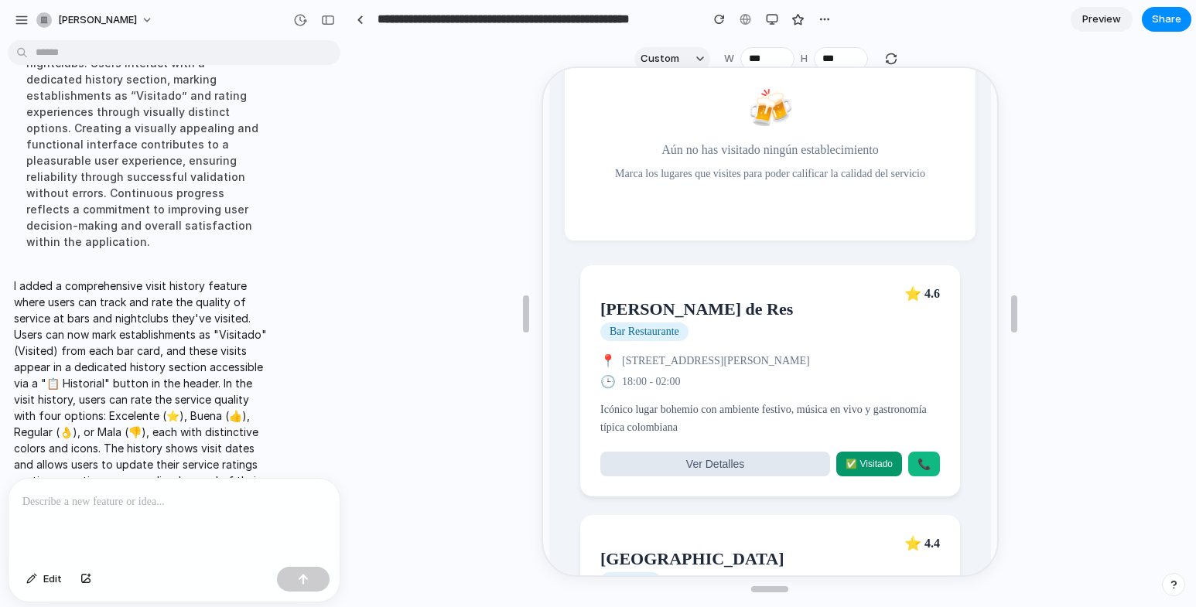
click at [855, 468] on span "✅ Visitado" at bounding box center [867, 462] width 47 height 11
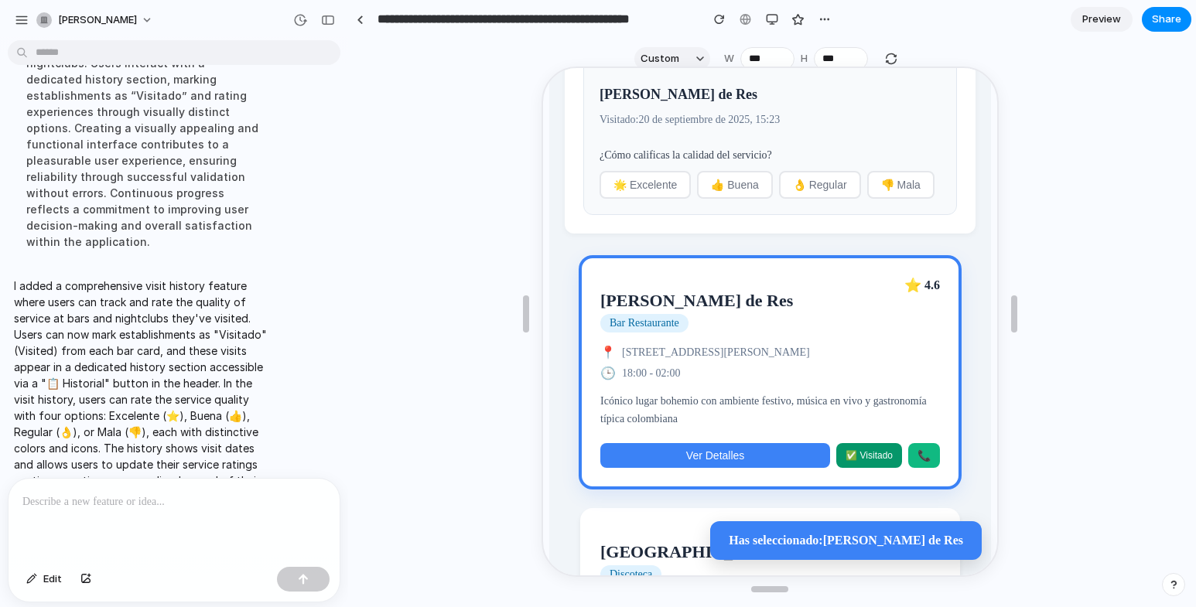
click at [792, 426] on p "Icónico lugar bohemio con ambiente festivo, música en vivo y gastronomía típica…" at bounding box center [768, 409] width 340 height 35
click at [699, 467] on button "Ver Detalles" at bounding box center [713, 454] width 230 height 25
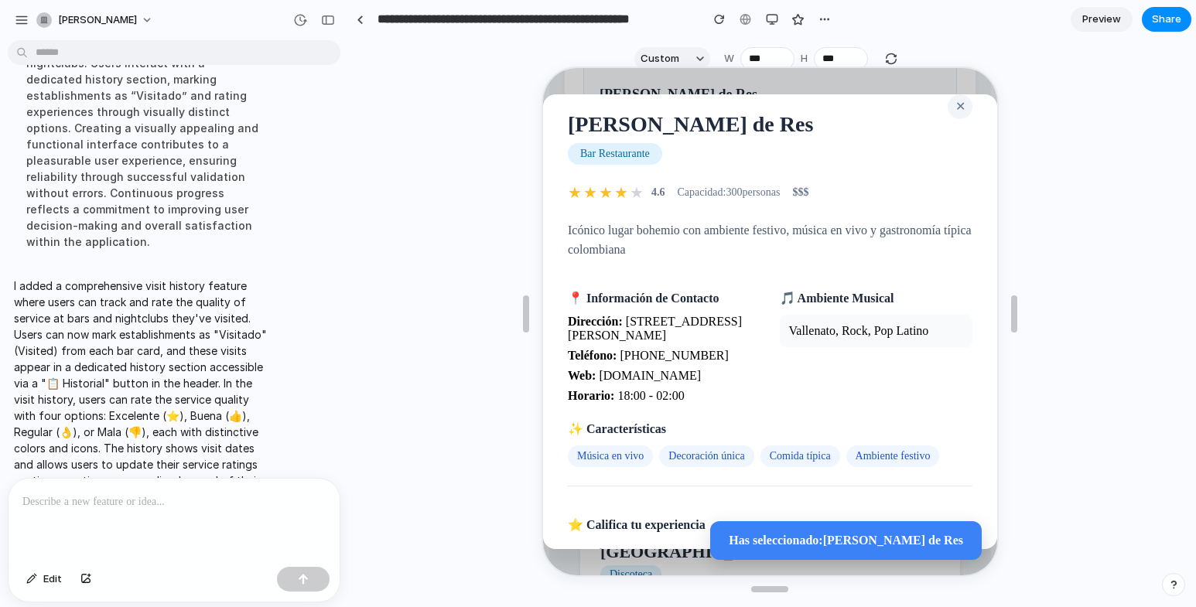
scroll to position [0, 0]
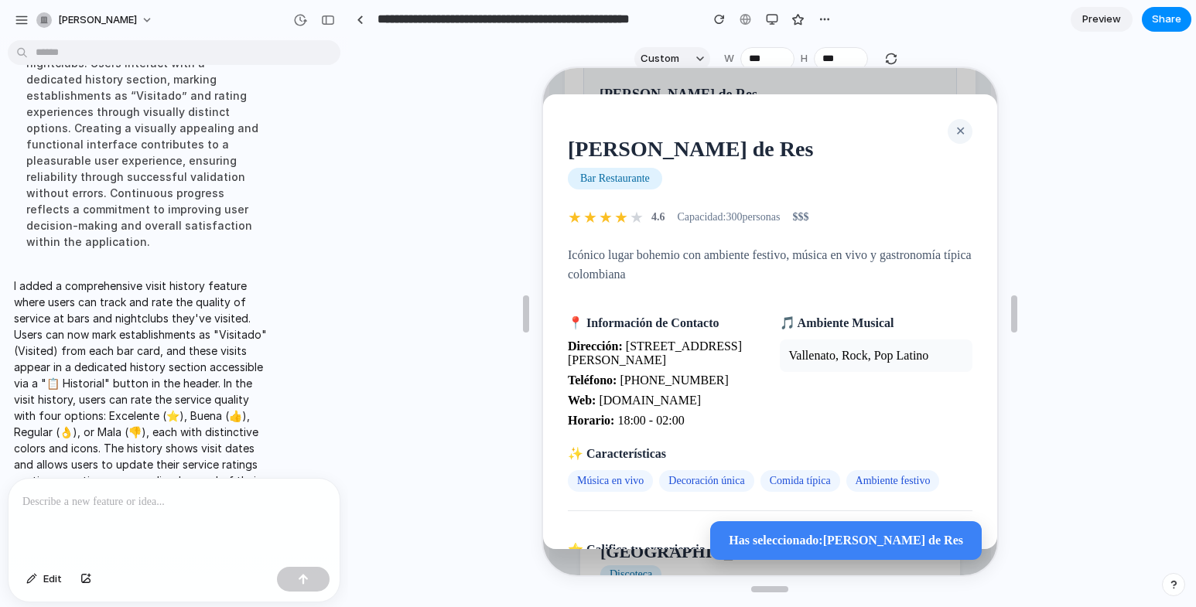
click at [953, 125] on span "✕" at bounding box center [958, 129] width 10 height 13
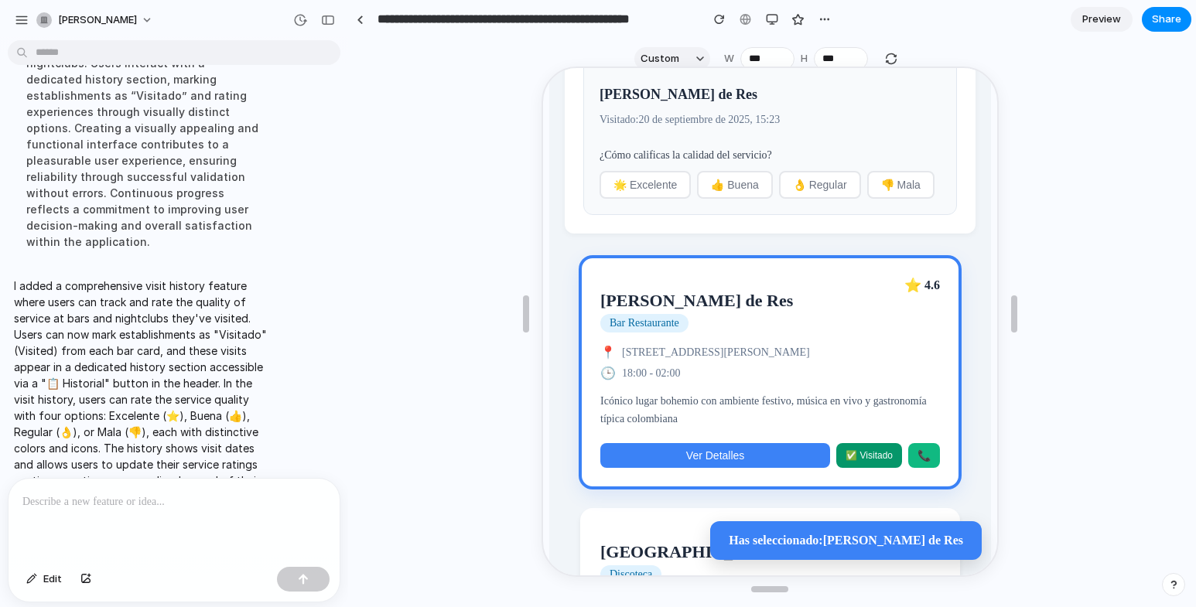
click at [662, 190] on span "🌟 Excelente" at bounding box center [642, 183] width 63 height 12
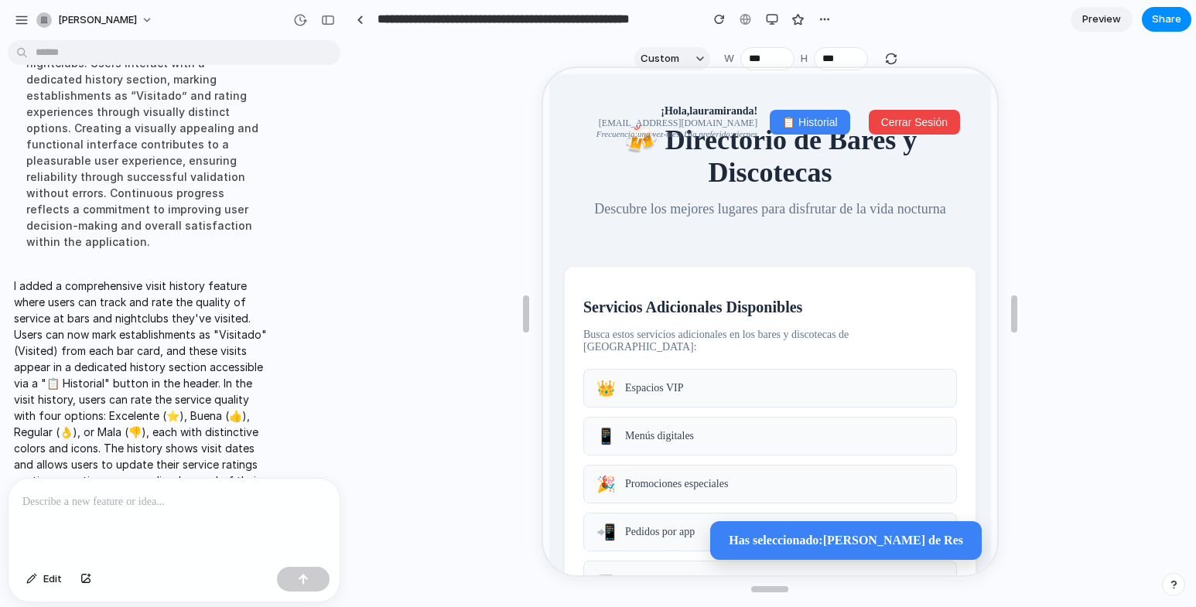
click at [678, 388] on div "👑 Espacios VIP" at bounding box center [768, 387] width 374 height 39
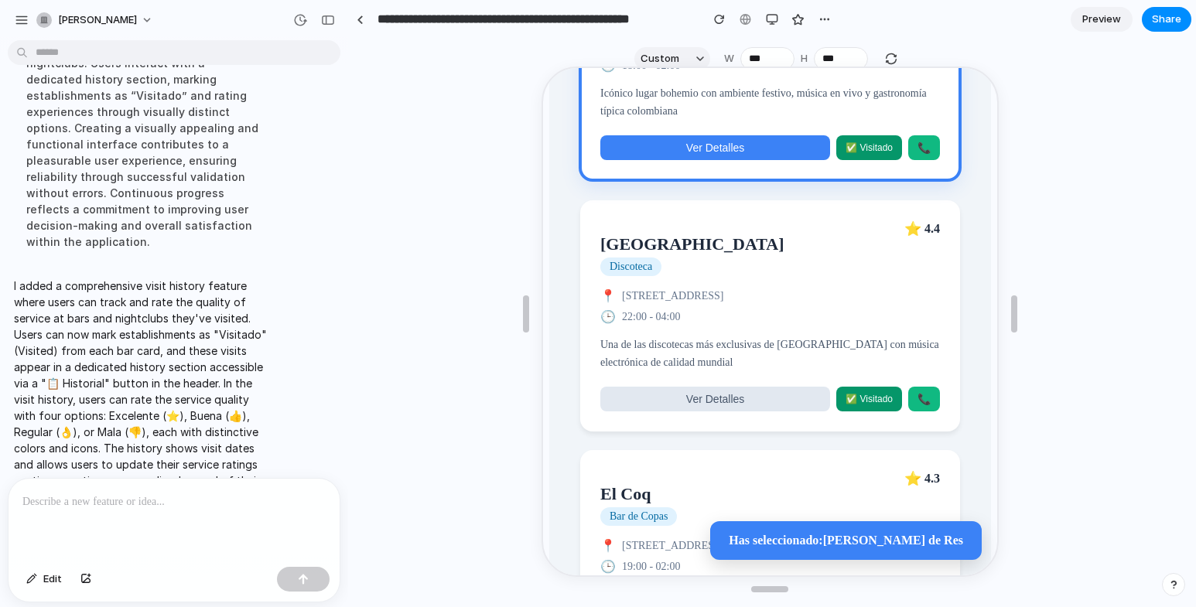
scroll to position [1006, 0]
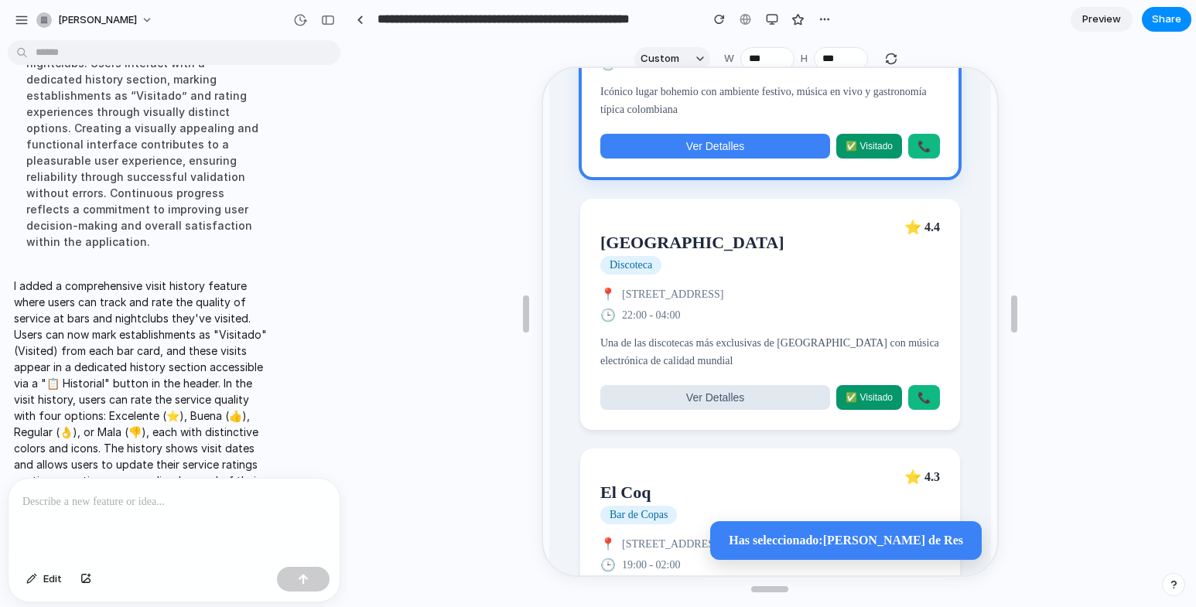
click at [713, 321] on div "🕒 22:00 - 04:00" at bounding box center [768, 313] width 340 height 15
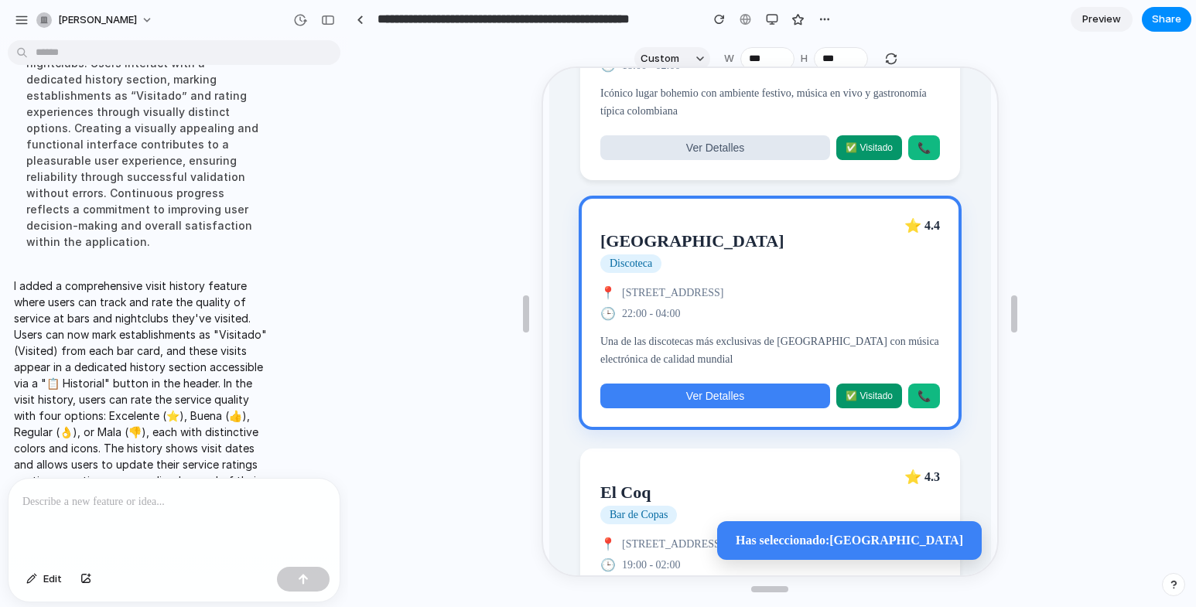
click at [731, 401] on span "Ver Detalles" at bounding box center [713, 394] width 58 height 12
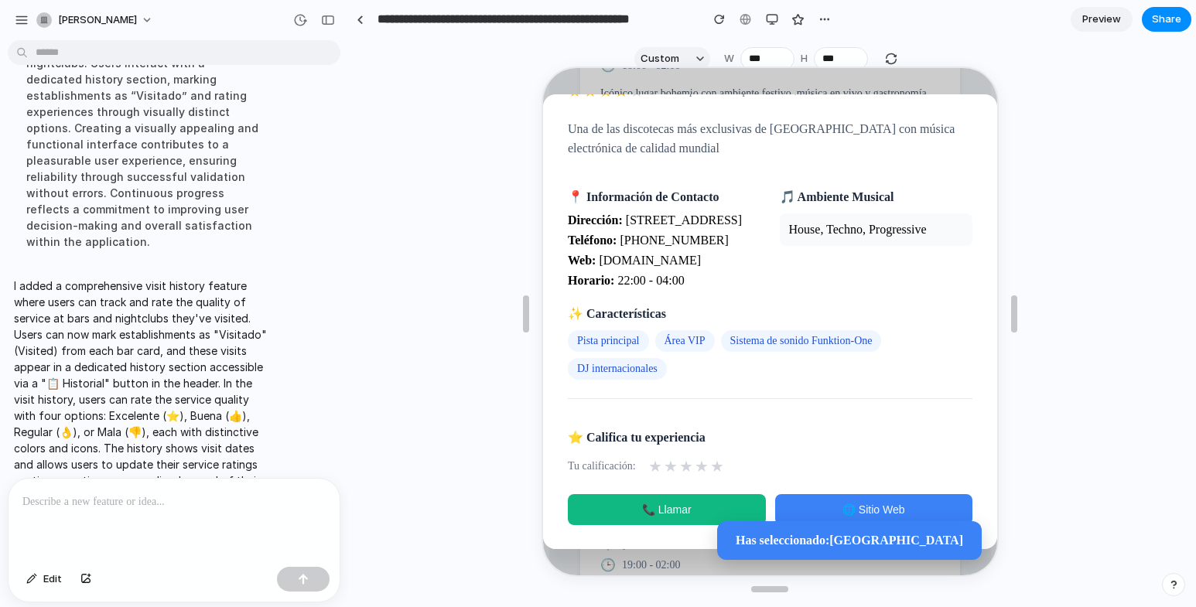
scroll to position [152, 0]
click at [867, 507] on span "🌐 Sitio Web" at bounding box center [871, 508] width 63 height 12
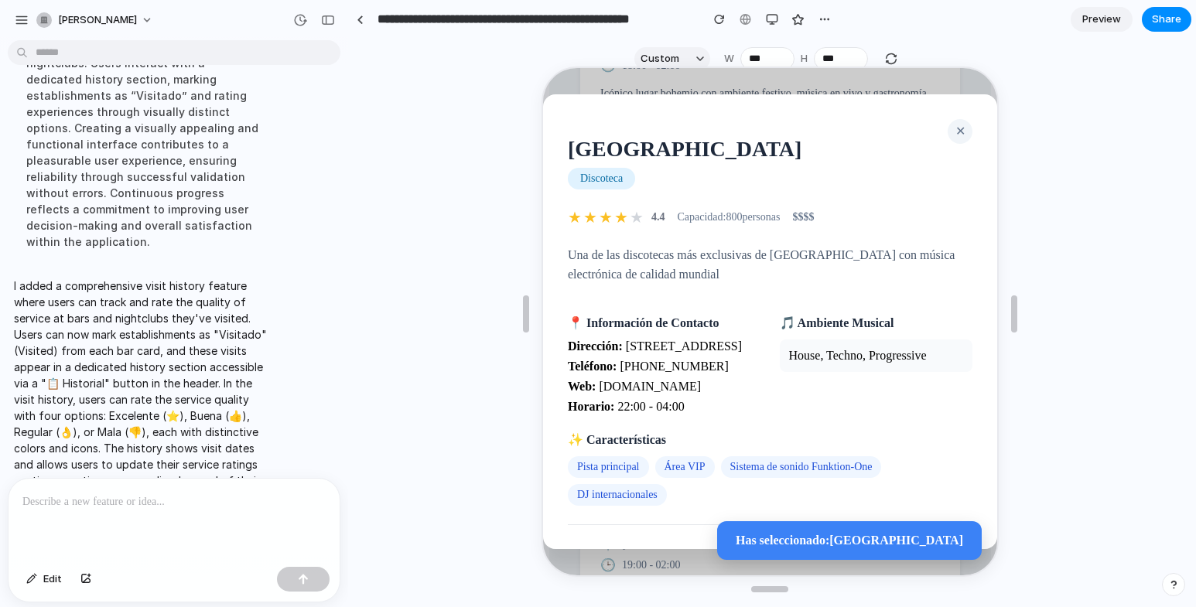
scroll to position [929, 0]
click at [953, 130] on span "✕" at bounding box center [958, 129] width 10 height 13
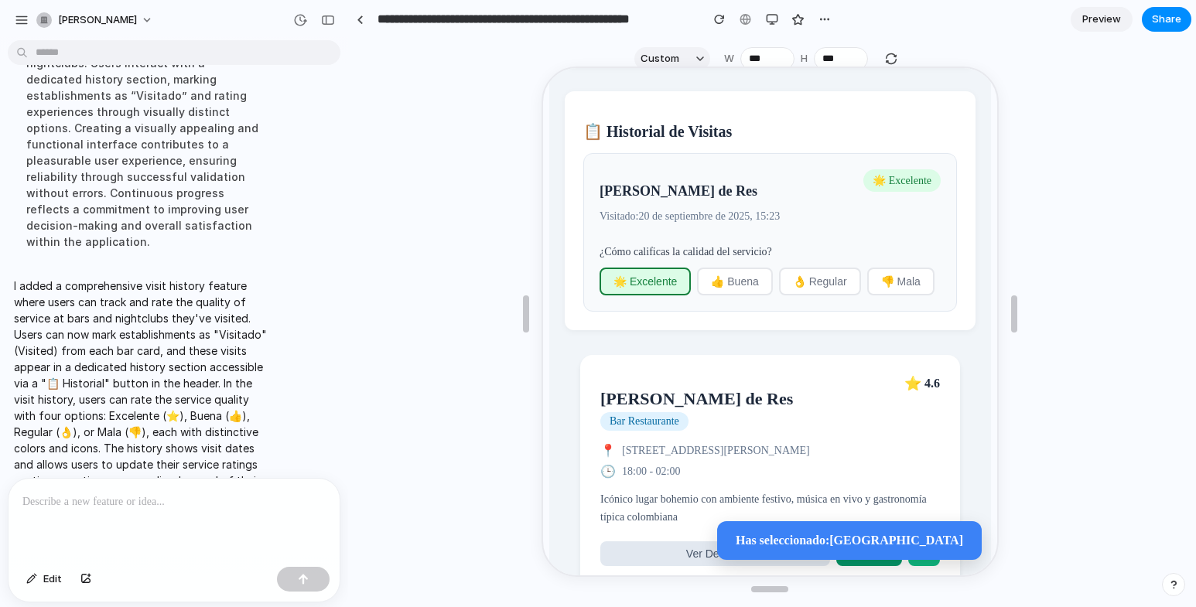
scroll to position [619, 0]
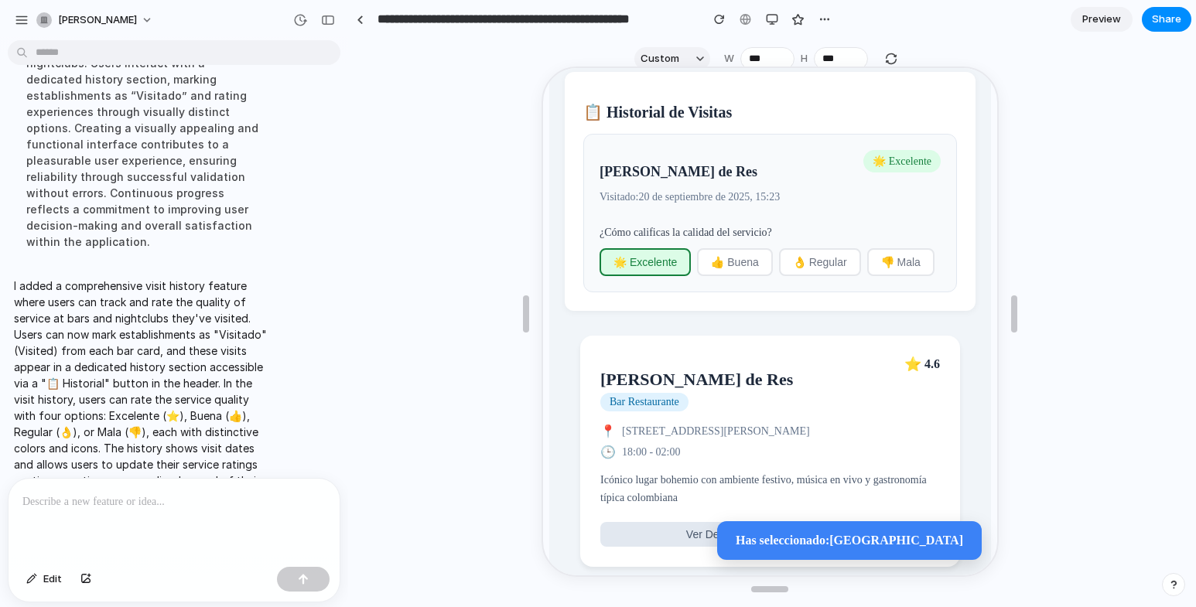
click at [710, 275] on div "🌟 Excelente 👍 Buena 👌 Regular 👎 Mala" at bounding box center [767, 261] width 341 height 28
click at [728, 267] on span "👍 Buena" at bounding box center [732, 261] width 47 height 12
click at [642, 267] on span "🌟 Excelente" at bounding box center [642, 261] width 63 height 12
click at [799, 267] on span "👌 Regular" at bounding box center [818, 261] width 54 height 12
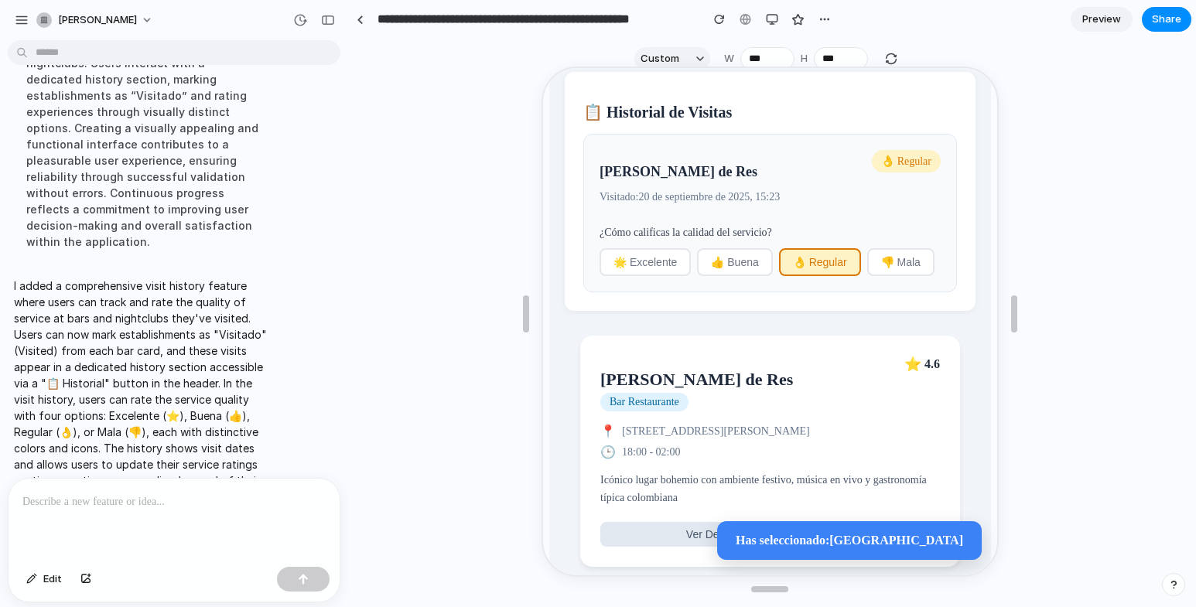
click at [879, 267] on span "👎 Mala" at bounding box center [898, 261] width 39 height 12
drag, startPoint x: 729, startPoint y: 275, endPoint x: 677, endPoint y: 275, distance: 51.8
click at [719, 267] on span "👍 Buena" at bounding box center [732, 261] width 47 height 12
click at [669, 267] on span "🌟 Excelente" at bounding box center [642, 261] width 63 height 12
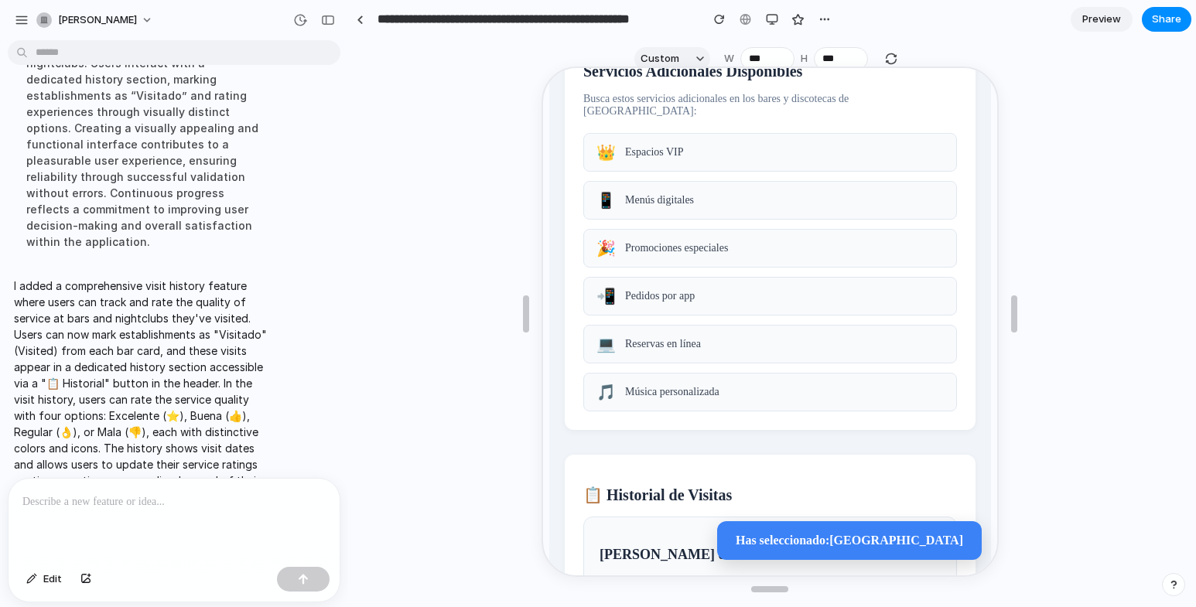
scroll to position [0, 0]
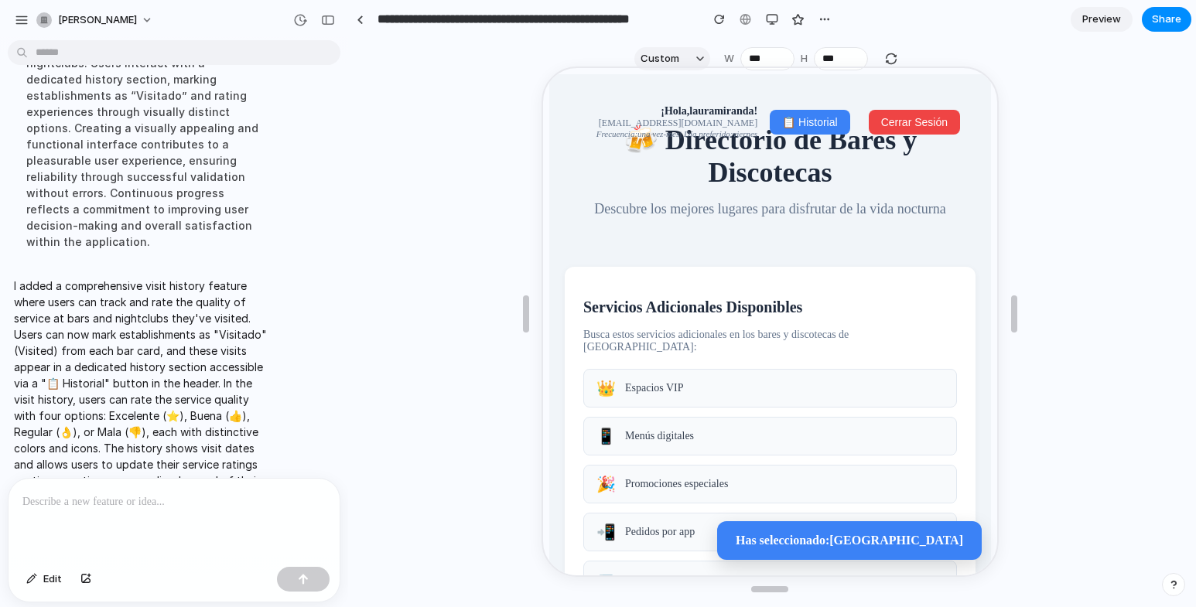
click at [167, 482] on div at bounding box center [174, 520] width 331 height 82
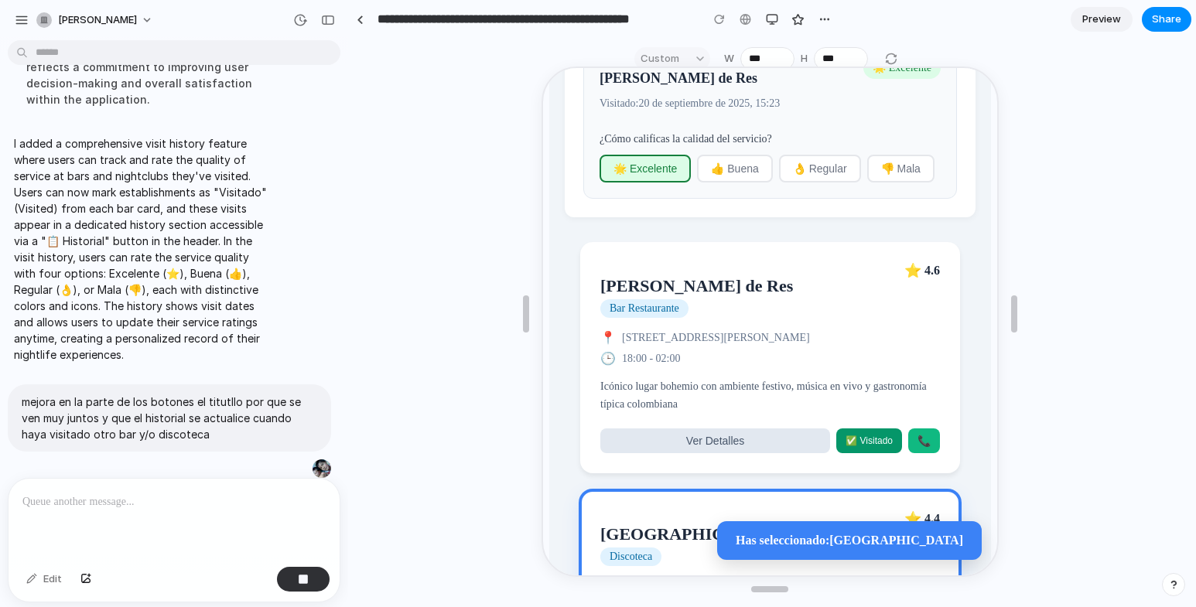
scroll to position [774, 0]
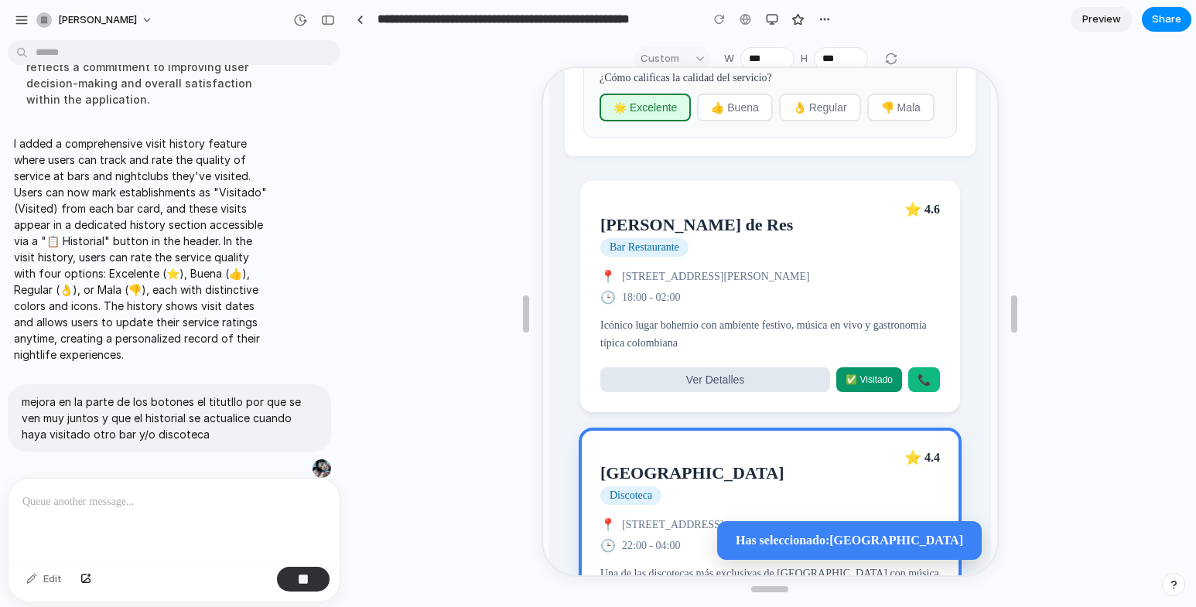
click at [866, 384] on span "✅ Visitado" at bounding box center [867, 378] width 47 height 11
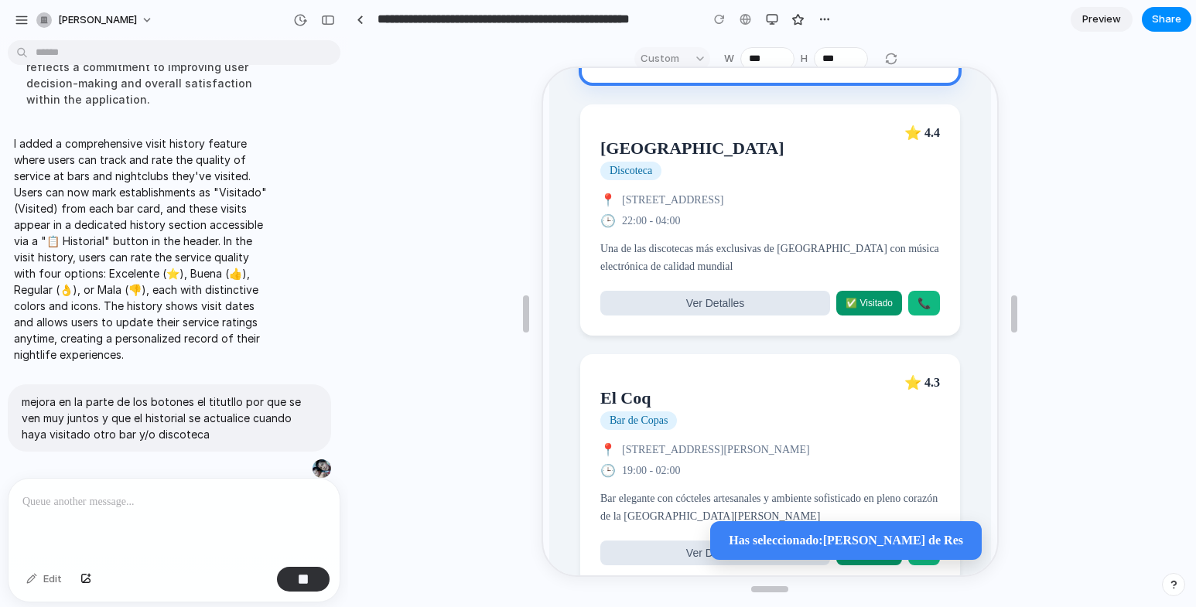
scroll to position [1316, 0]
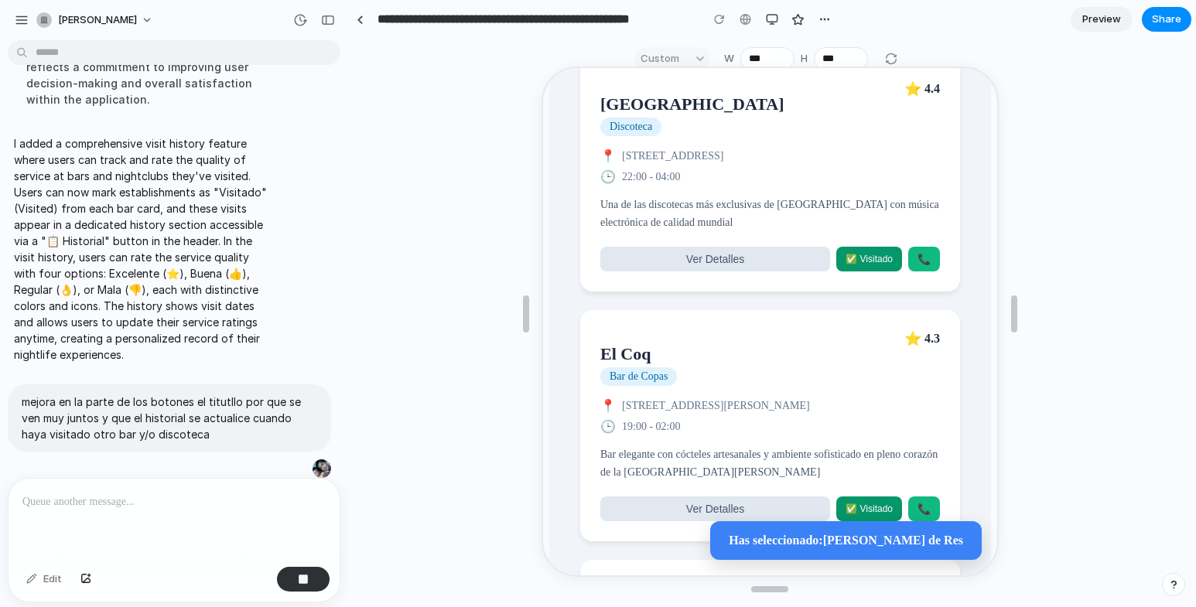
click at [847, 230] on p "Una de las discotecas más exclusivas de [GEOGRAPHIC_DATA] con música electrónic…" at bounding box center [768, 212] width 340 height 35
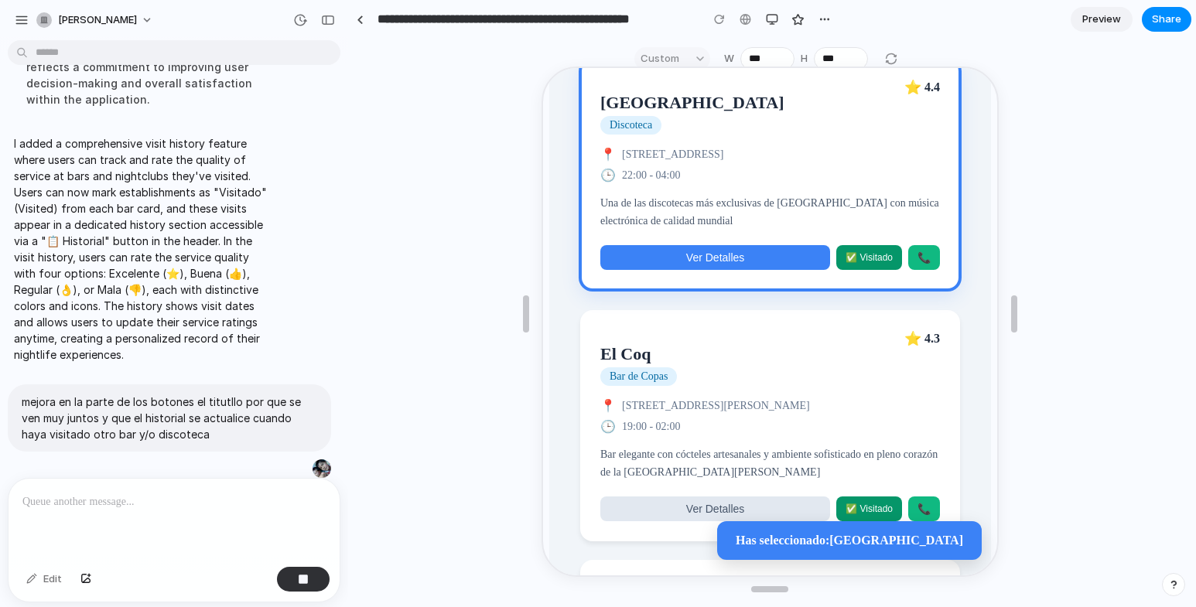
click at [768, 269] on button "Ver Detalles" at bounding box center [713, 256] width 230 height 25
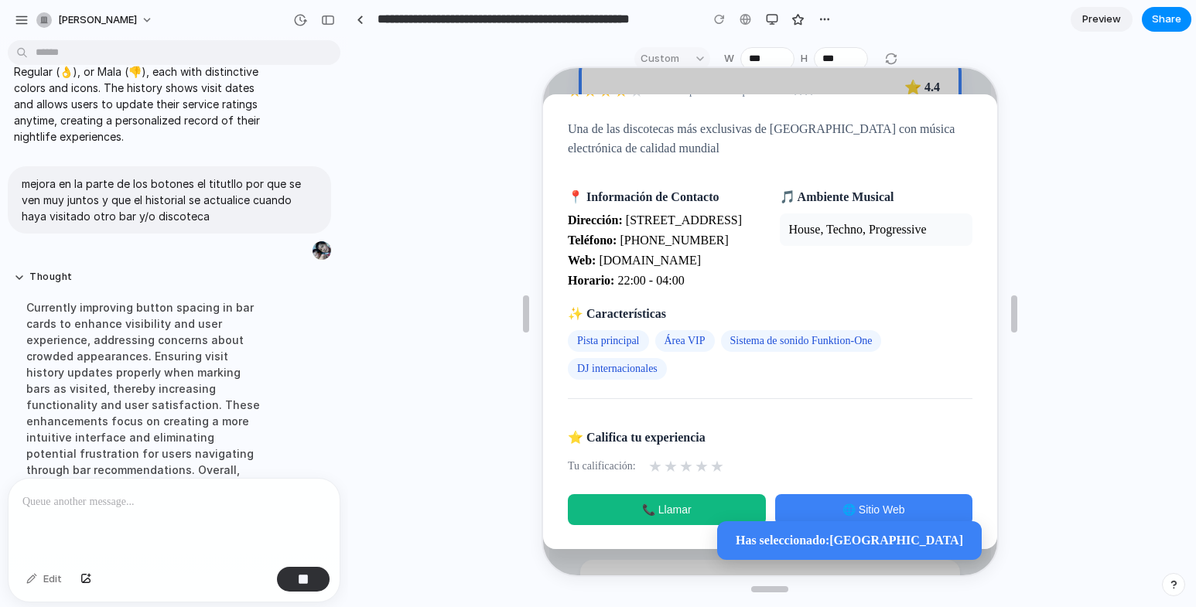
scroll to position [4495, 0]
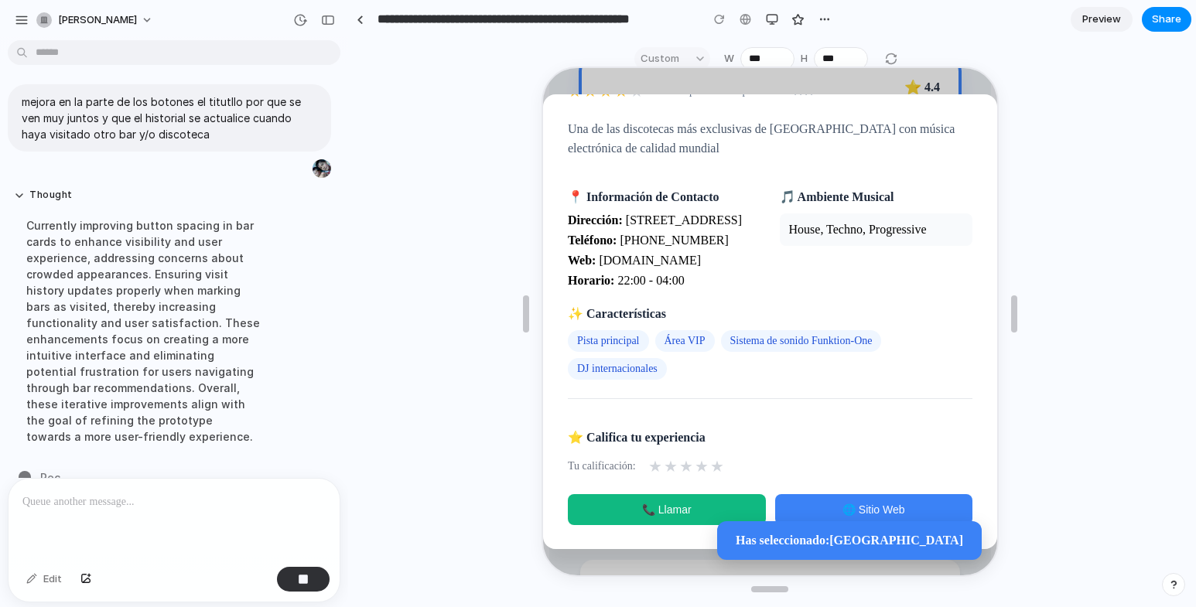
click at [693, 464] on span "★" at bounding box center [700, 465] width 14 height 19
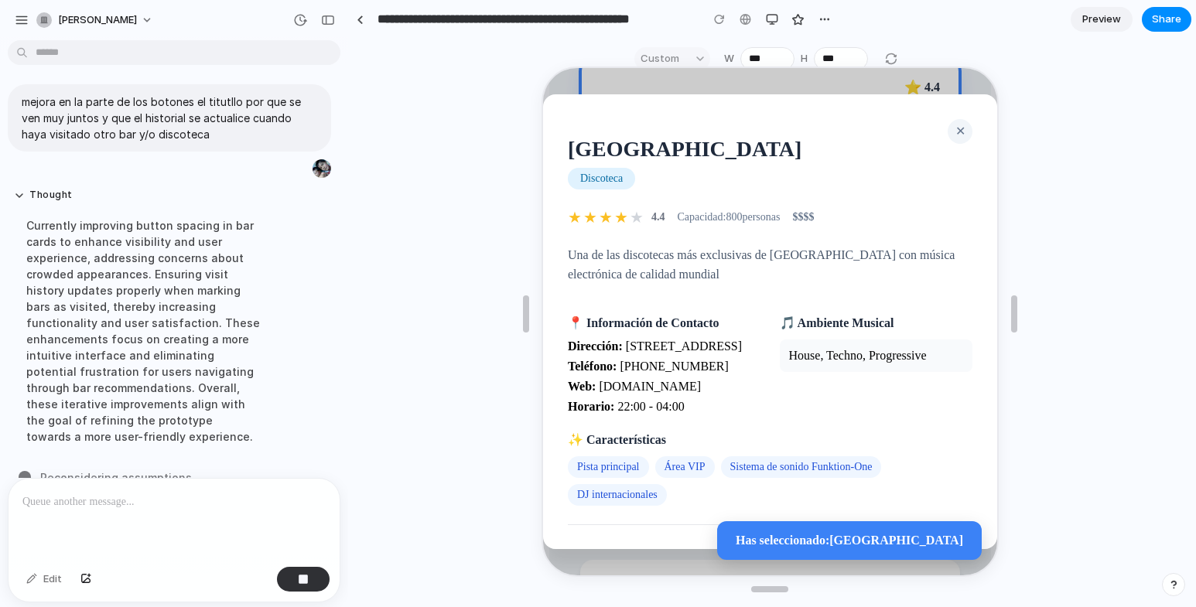
scroll to position [1006, 0]
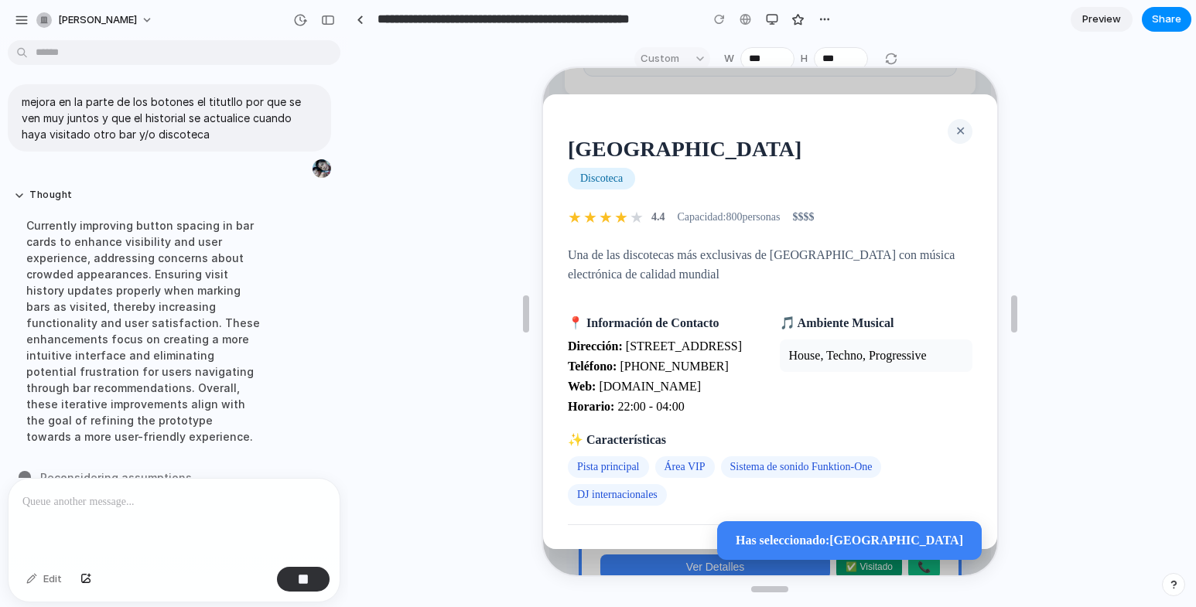
click at [953, 125] on span "✕" at bounding box center [958, 129] width 10 height 13
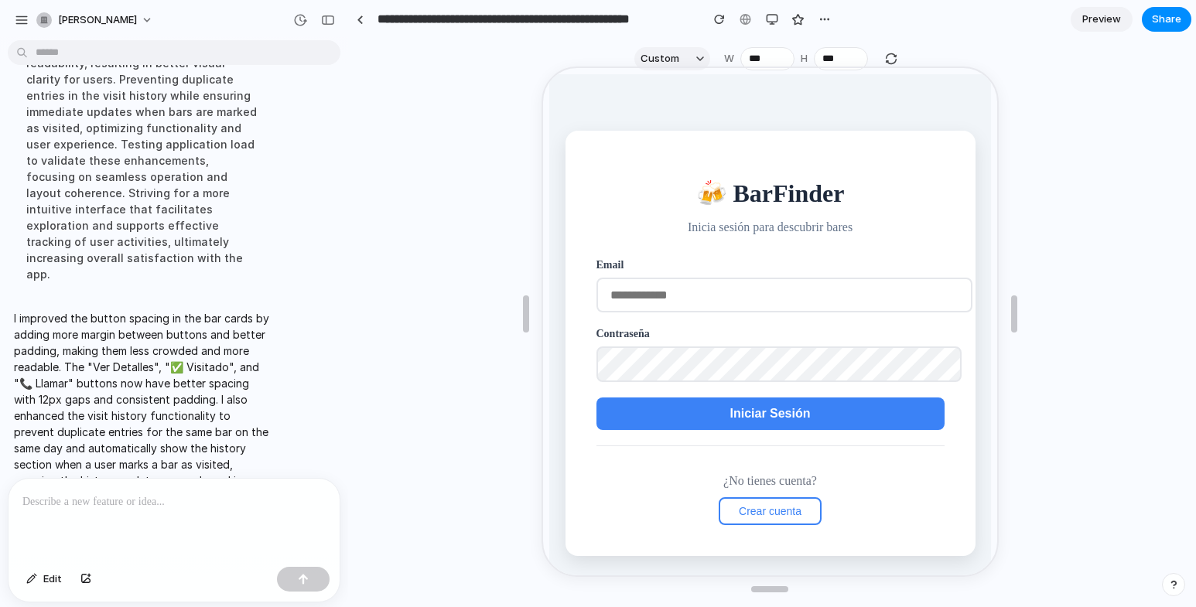
scroll to position [0, 0]
click at [197, 310] on p "I improved the button spacing in the bar cards by adding more margin between bu…" at bounding box center [143, 407] width 258 height 195
click at [720, 20] on div "button" at bounding box center [719, 19] width 11 height 11
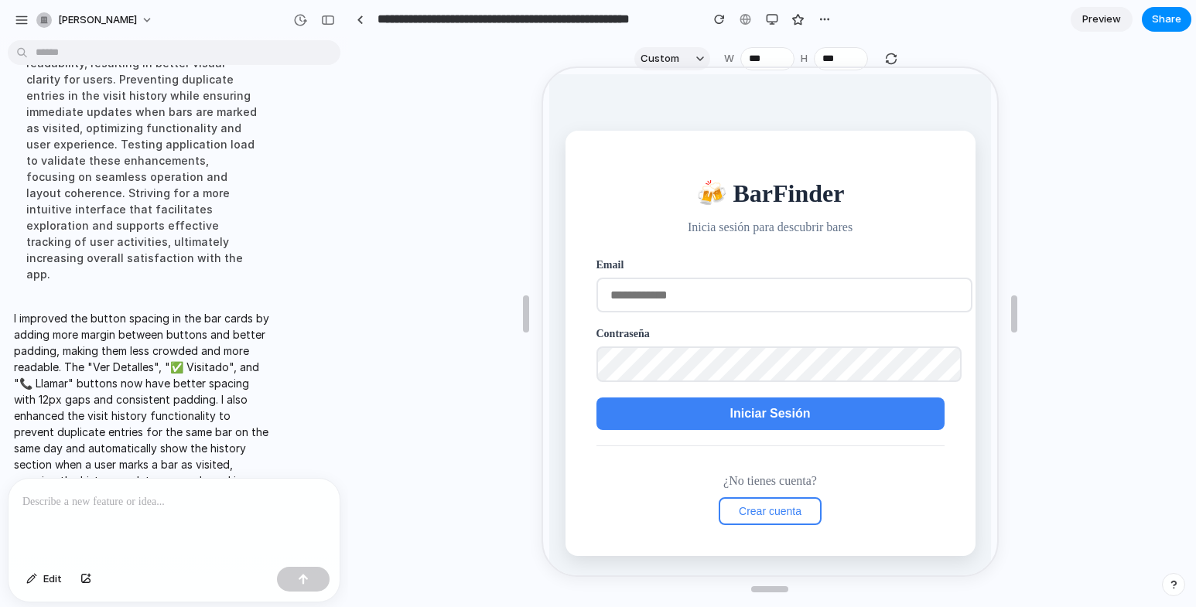
click at [746, 506] on span "Crear cuenta" at bounding box center [768, 510] width 63 height 12
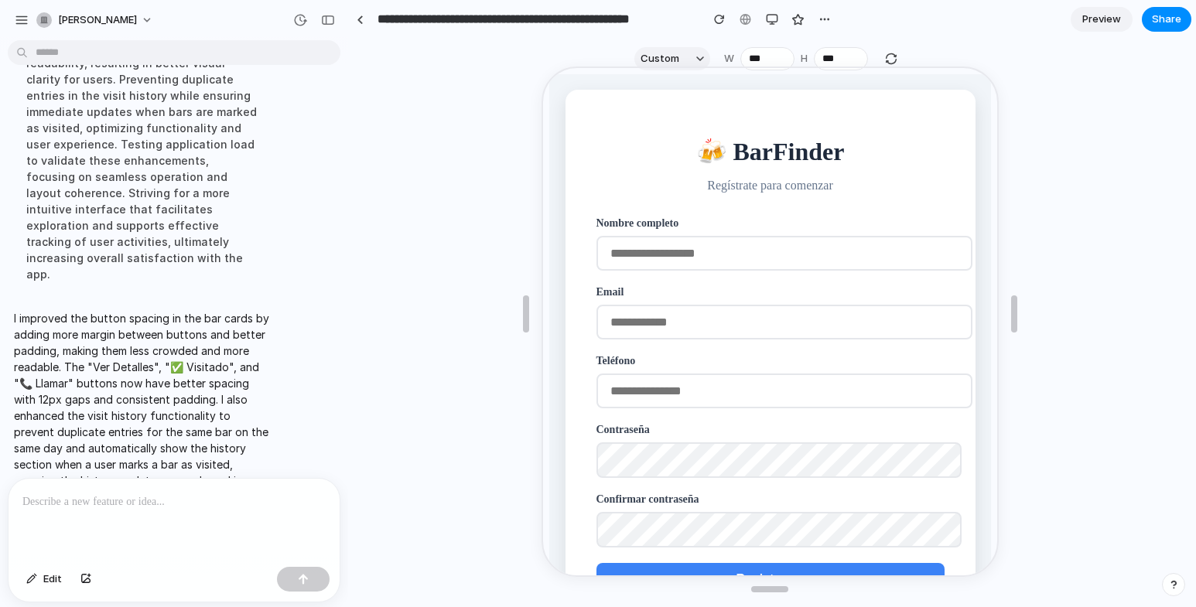
scroll to position [77, 0]
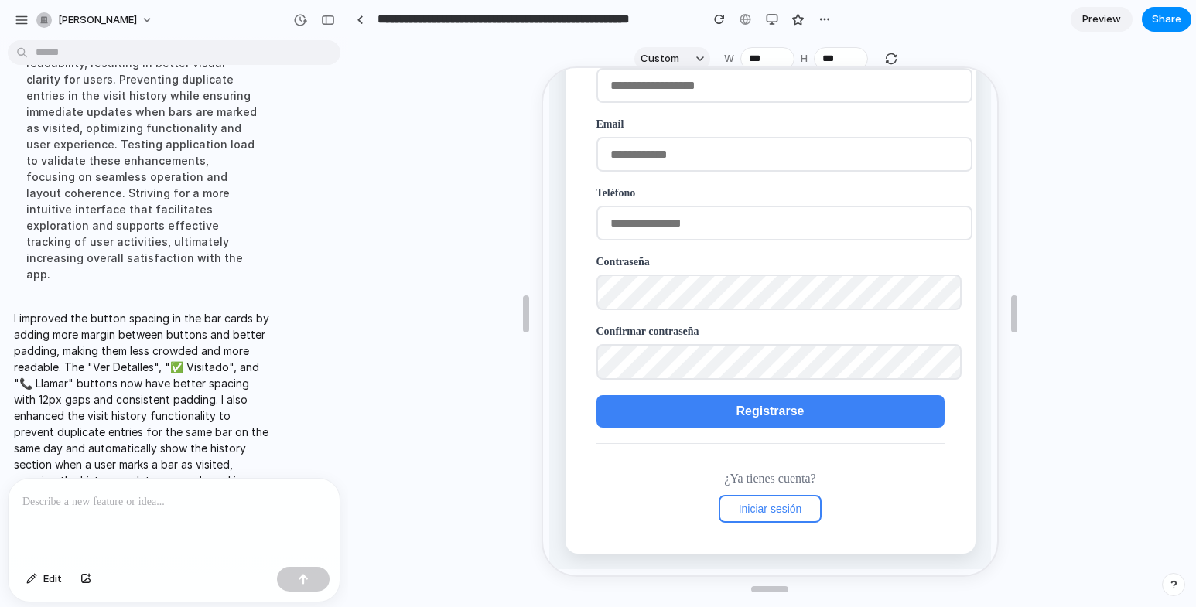
click at [768, 509] on span "Iniciar sesión" at bounding box center [768, 507] width 63 height 12
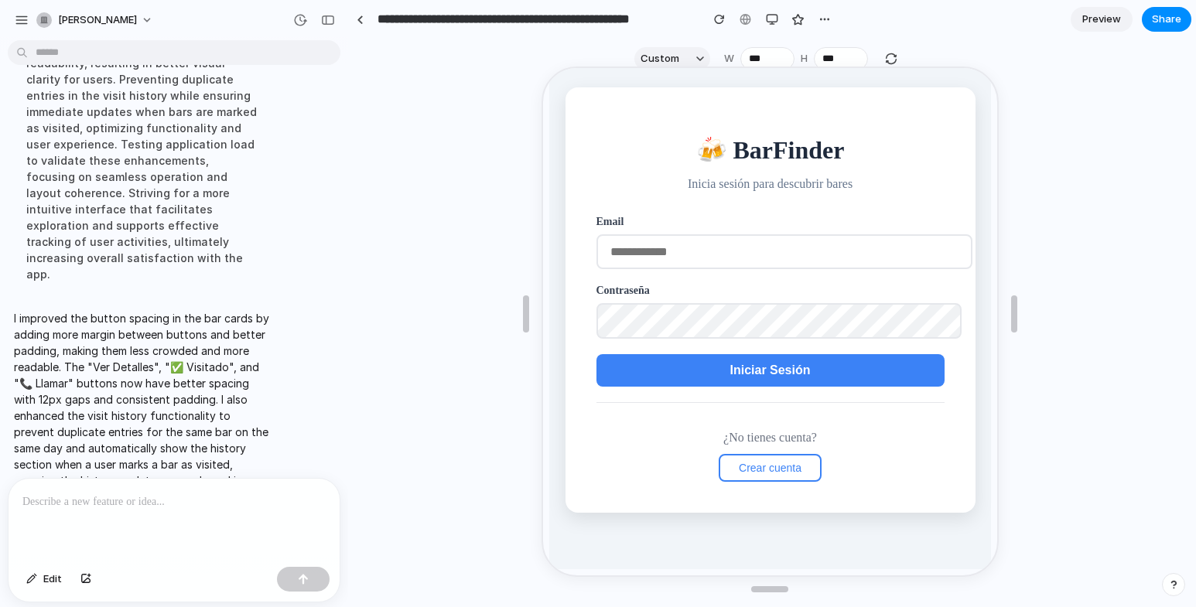
click at [724, 250] on input "email" at bounding box center [782, 250] width 376 height 35
click at [679, 377] on button "Iniciar Sesión" at bounding box center [768, 369] width 348 height 33
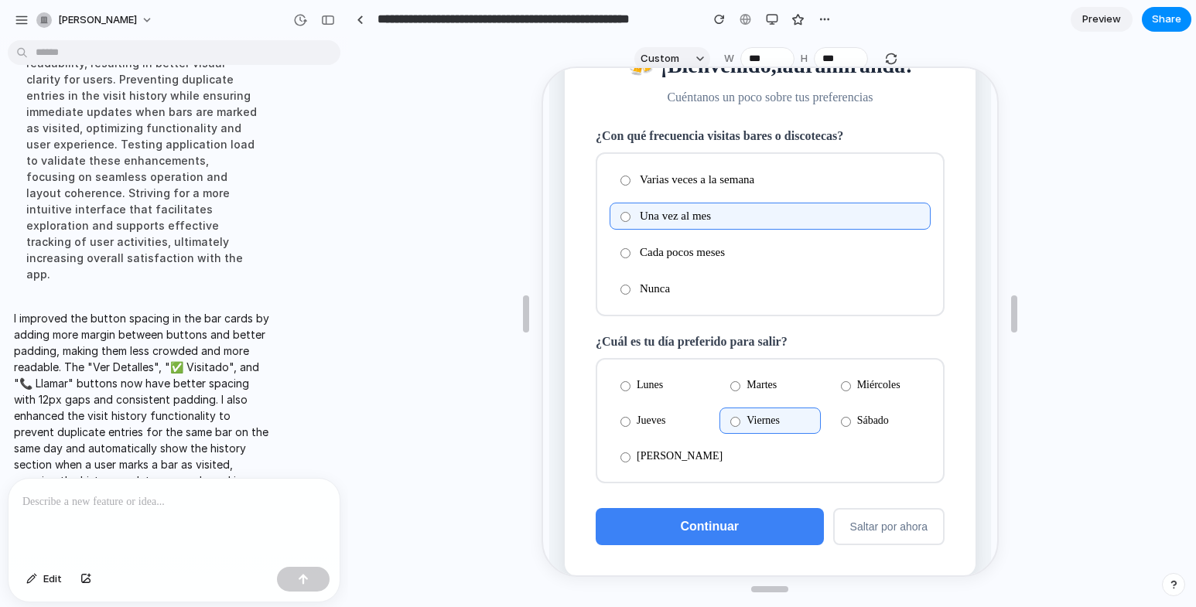
scroll to position [108, 0]
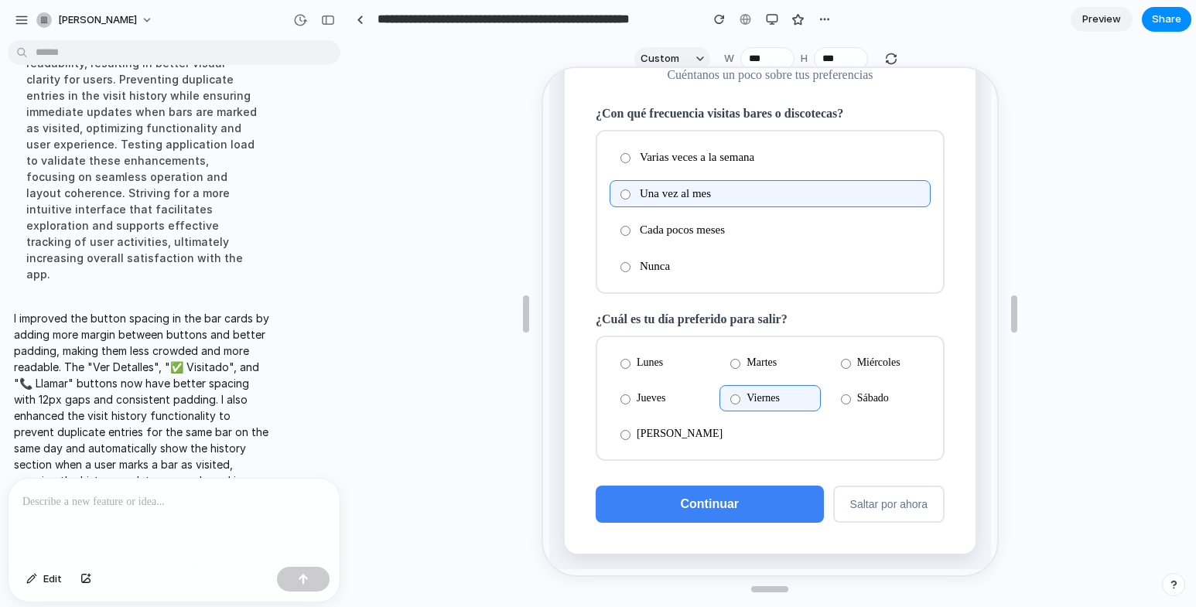
click at [712, 507] on span "Continuar" at bounding box center [708, 502] width 59 height 13
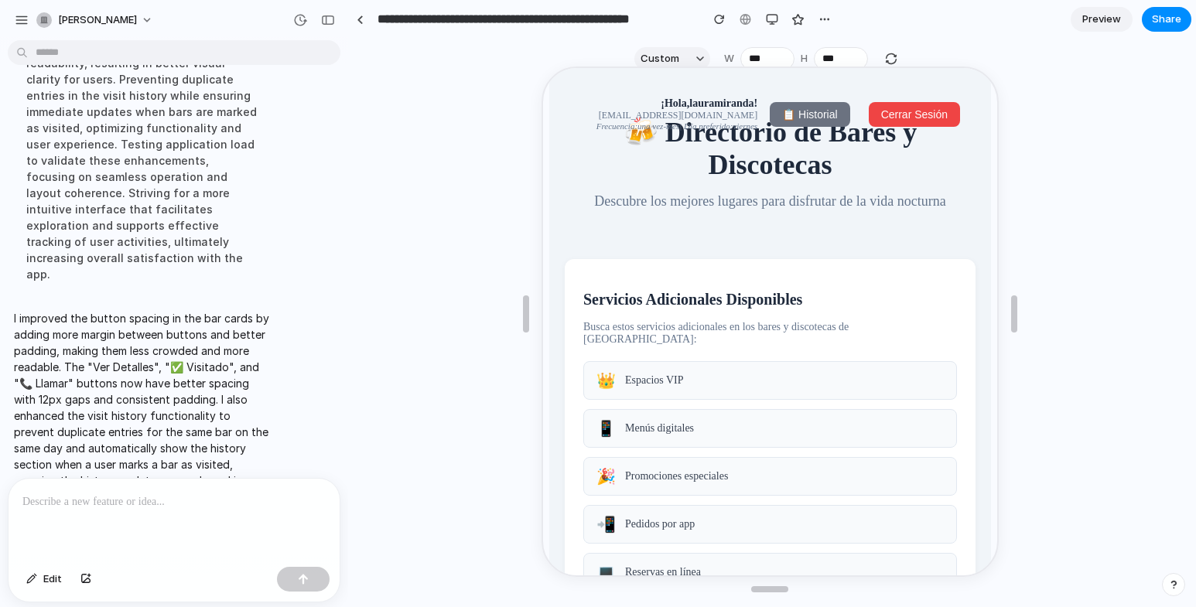
scroll to position [0, 0]
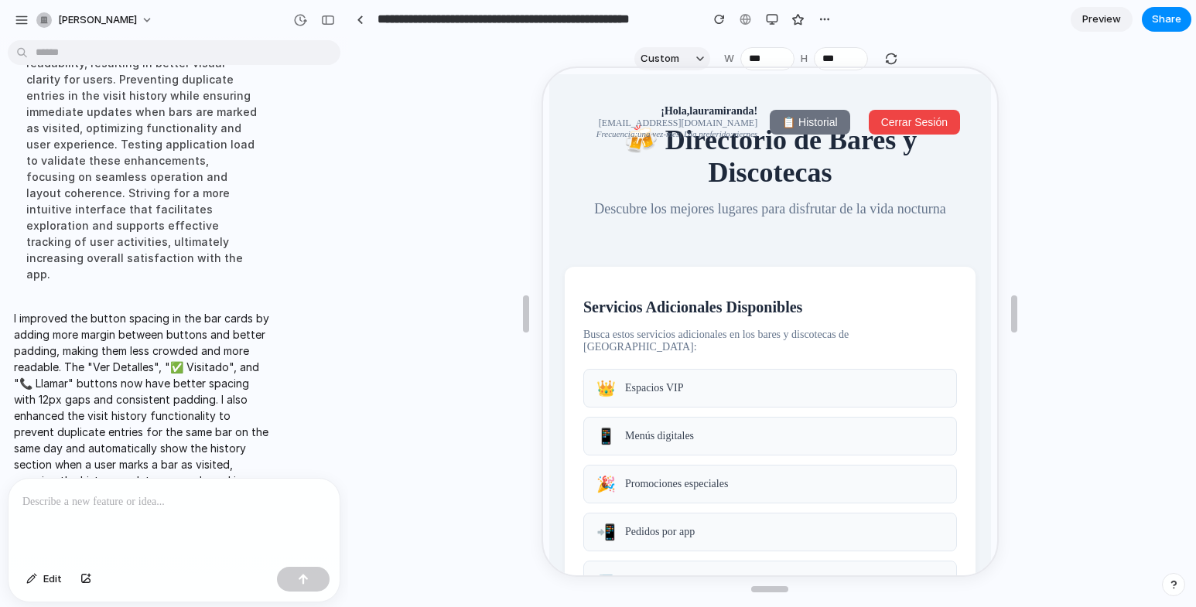
click at [785, 118] on span "📋 Historial" at bounding box center [807, 121] width 55 height 12
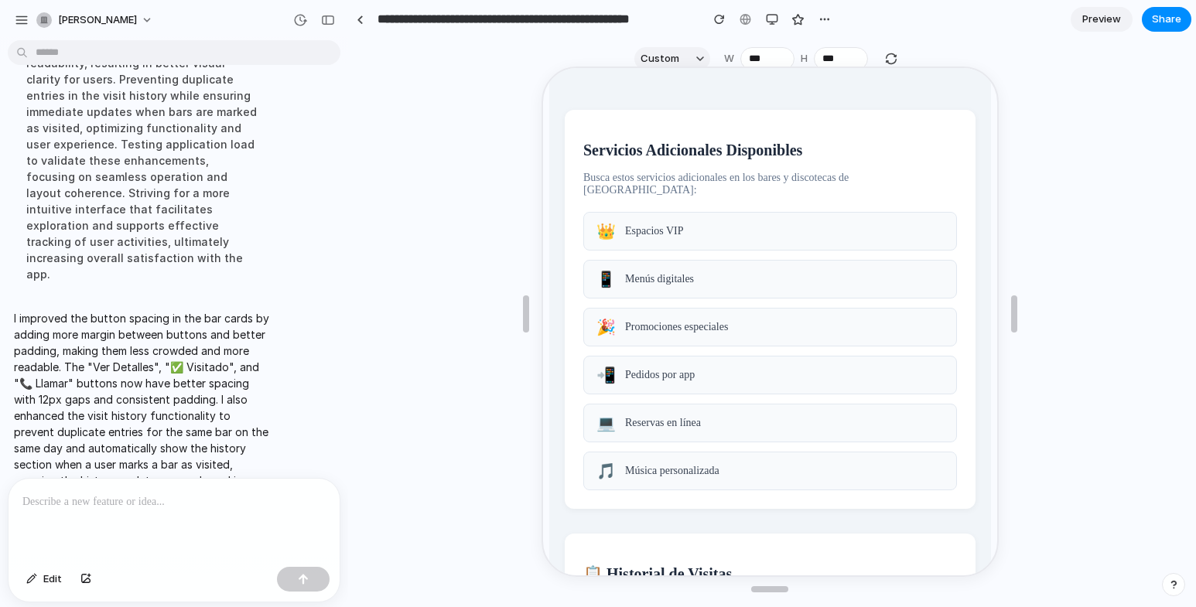
scroll to position [155, 0]
drag, startPoint x: 206, startPoint y: 501, endPoint x: 184, endPoint y: 450, distance: 54.8
click at [207, 500] on p at bounding box center [170, 502] width 297 height 19
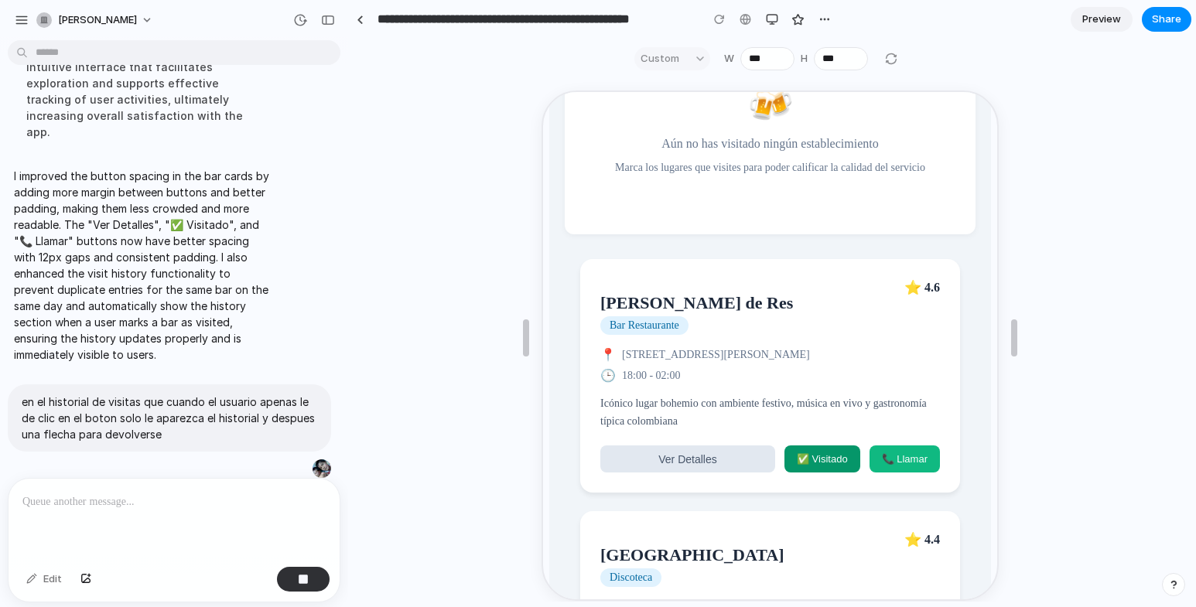
scroll to position [851, 0]
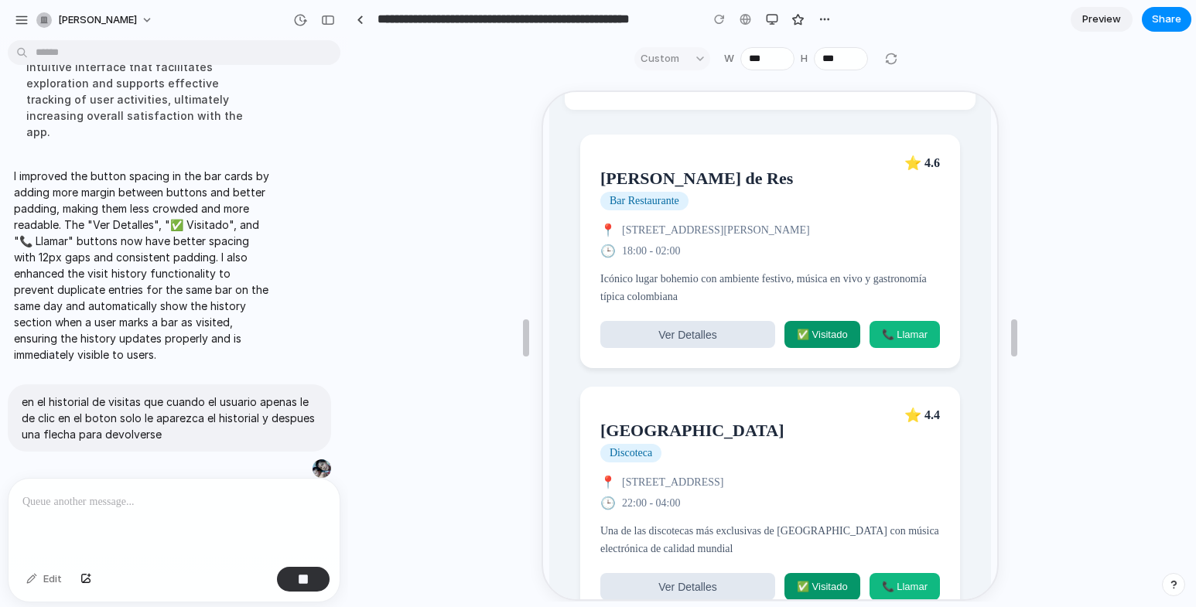
click at [816, 339] on span "✅ Visitado" at bounding box center [820, 333] width 51 height 12
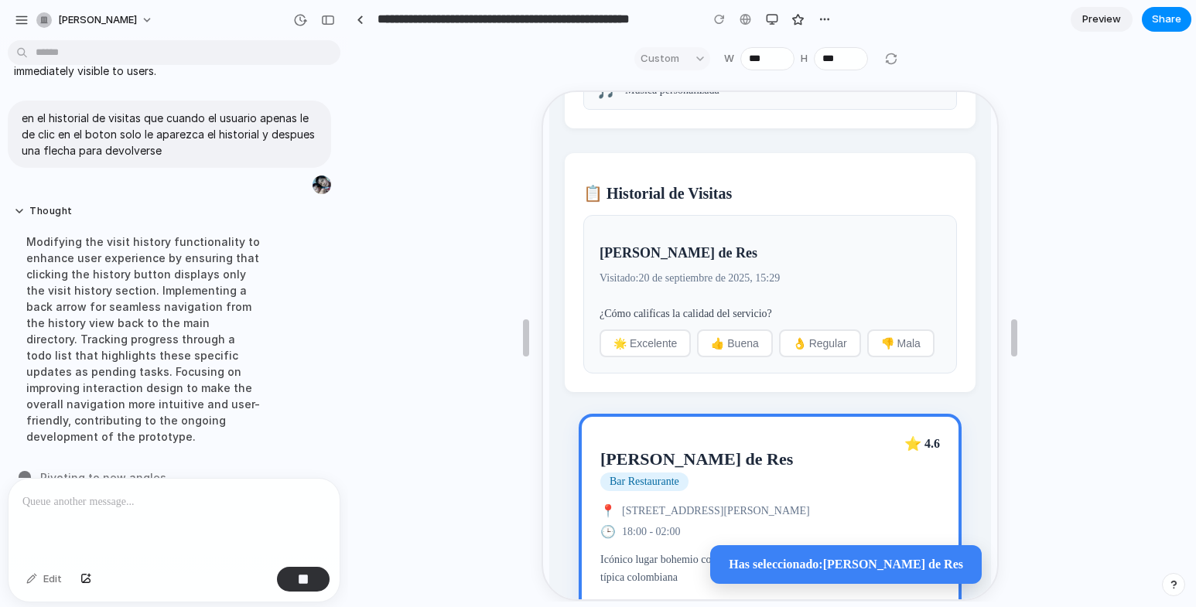
scroll to position [619, 0]
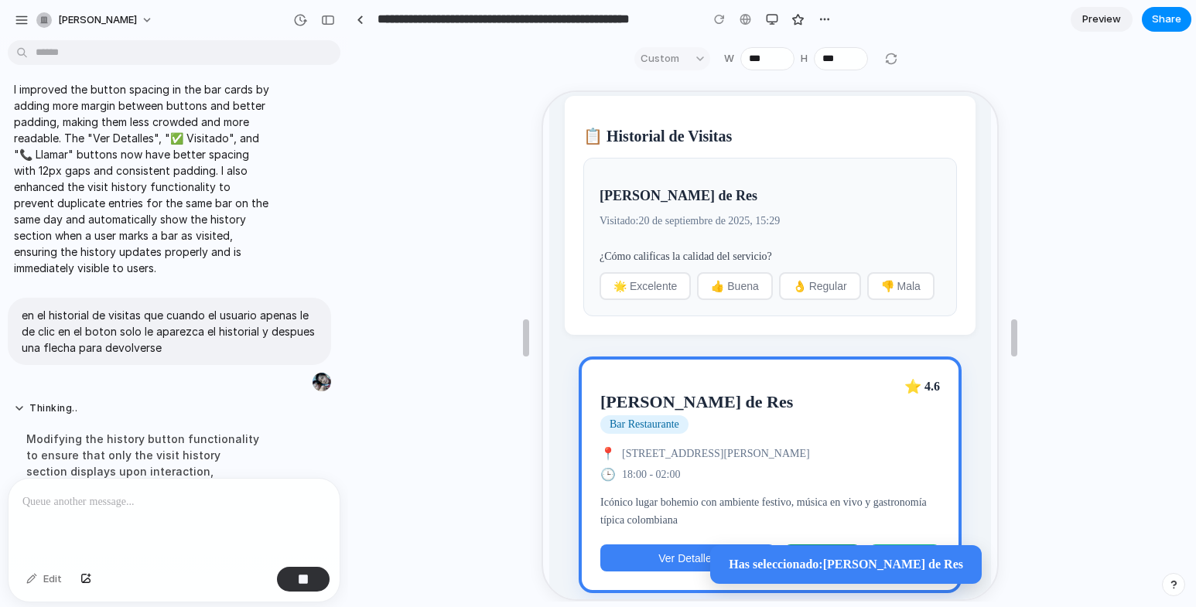
click at [802, 291] on span "👌 Regular" at bounding box center [818, 285] width 54 height 12
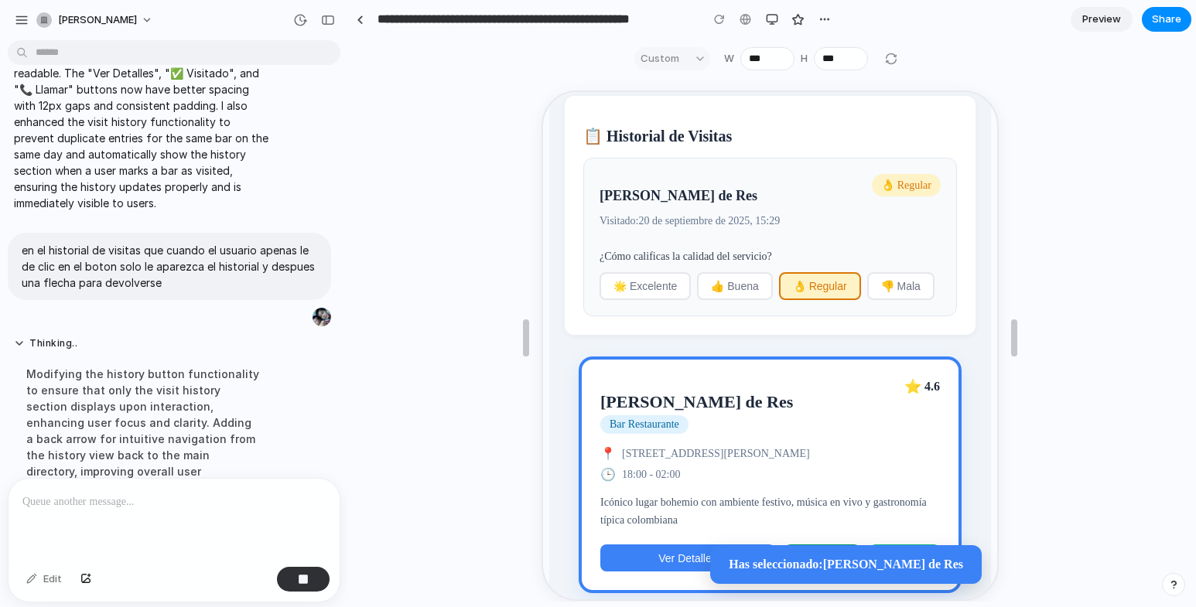
click at [755, 291] on span "👍 Buena" at bounding box center [732, 285] width 47 height 12
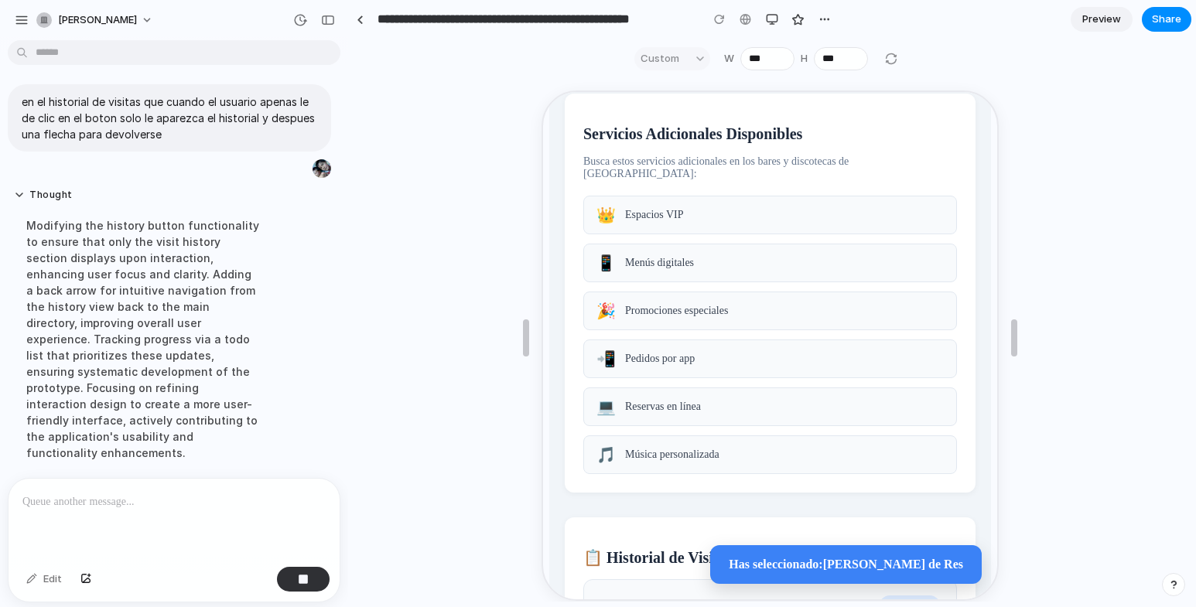
scroll to position [0, 0]
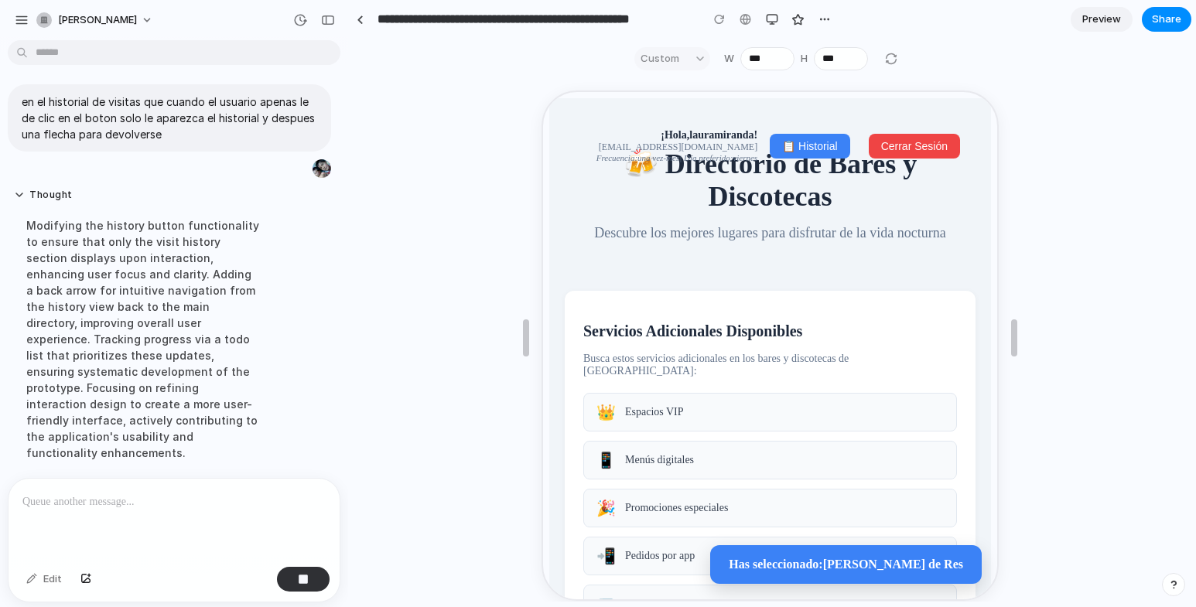
drag, startPoint x: 226, startPoint y: 320, endPoint x: 237, endPoint y: 320, distance: 10.9
click at [226, 320] on div "Modifying the history button functionality to ensure that only the visit histor…" at bounding box center [143, 339] width 258 height 262
click at [912, 145] on span "Cerrar Sesión" at bounding box center [912, 145] width 67 height 12
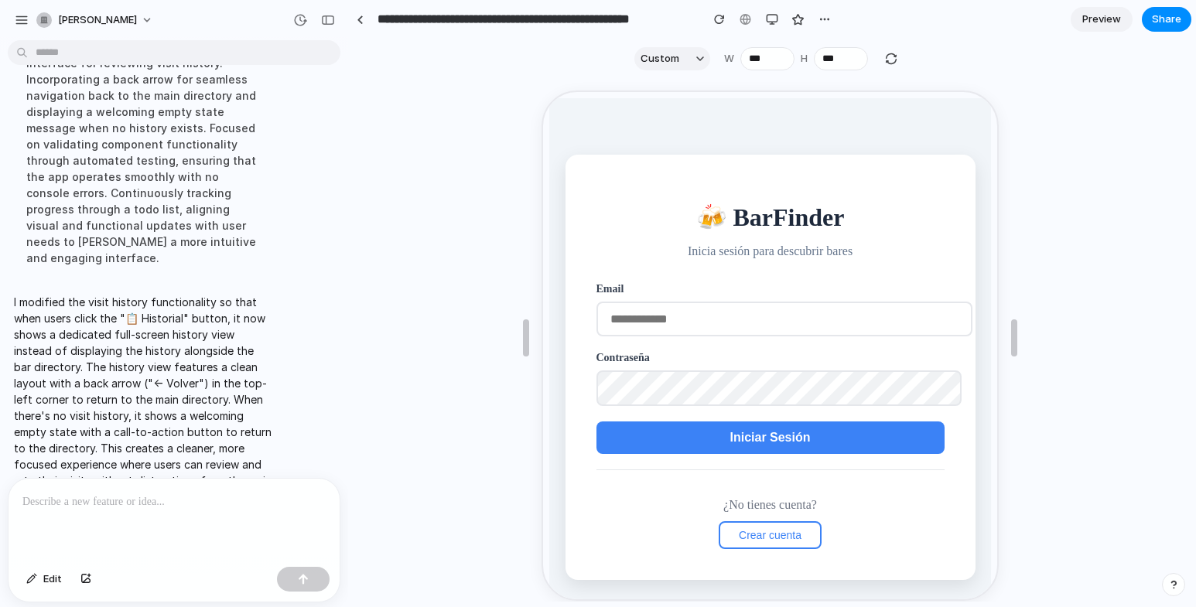
click at [779, 328] on input "email" at bounding box center [782, 317] width 376 height 35
click at [792, 423] on button "Iniciar Sesión" at bounding box center [768, 436] width 348 height 33
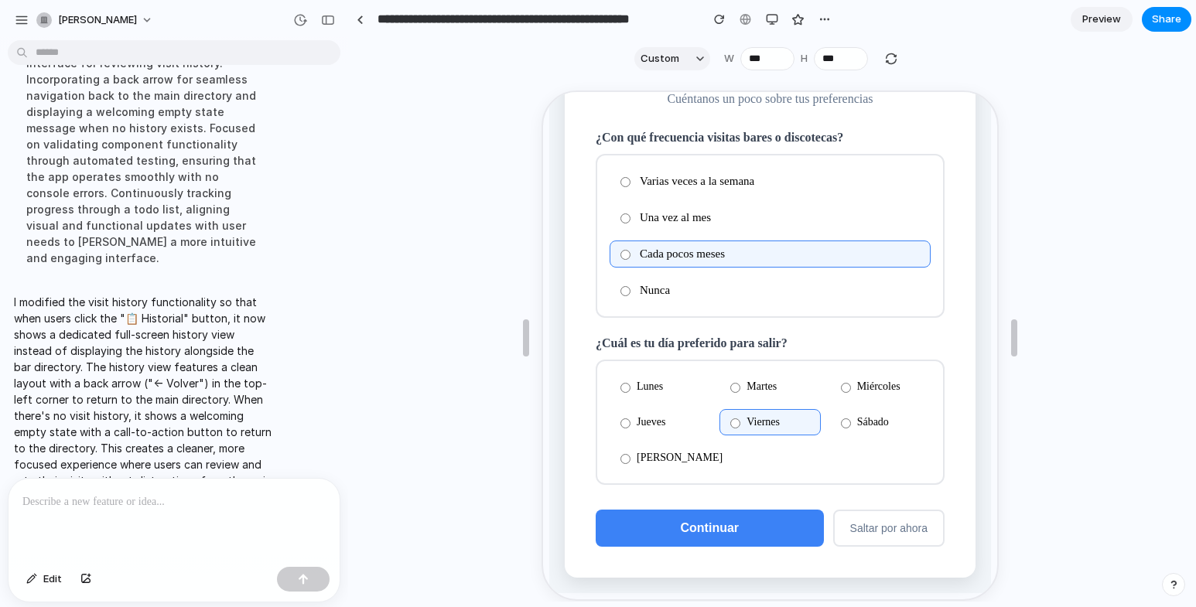
scroll to position [108, 0]
click at [728, 522] on span "Continuar" at bounding box center [708, 526] width 59 height 13
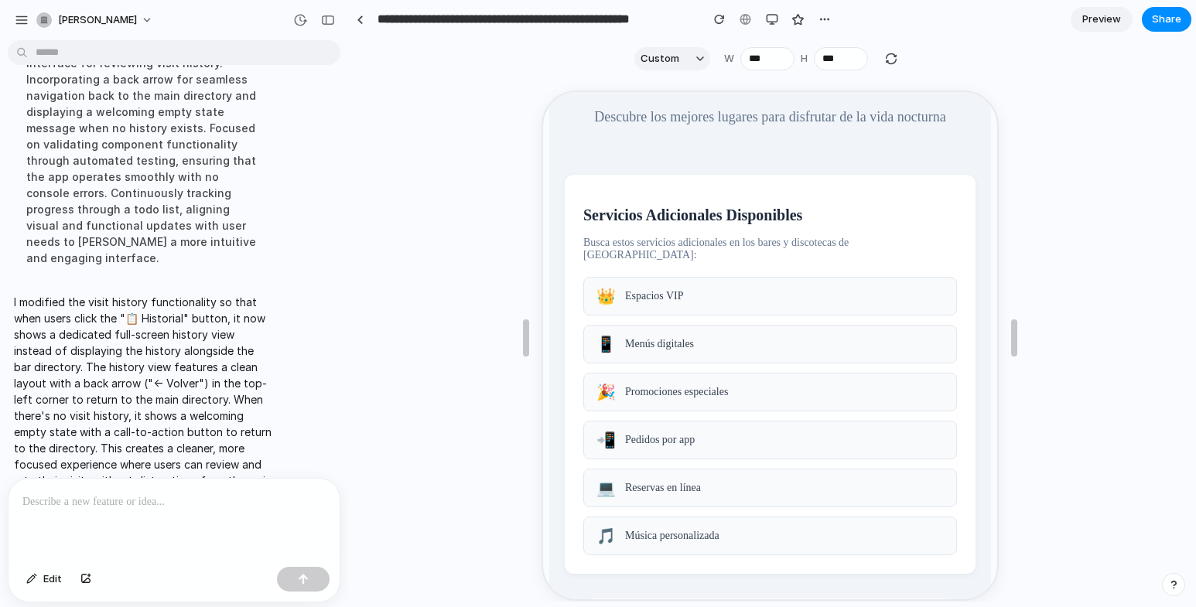
scroll to position [0, 0]
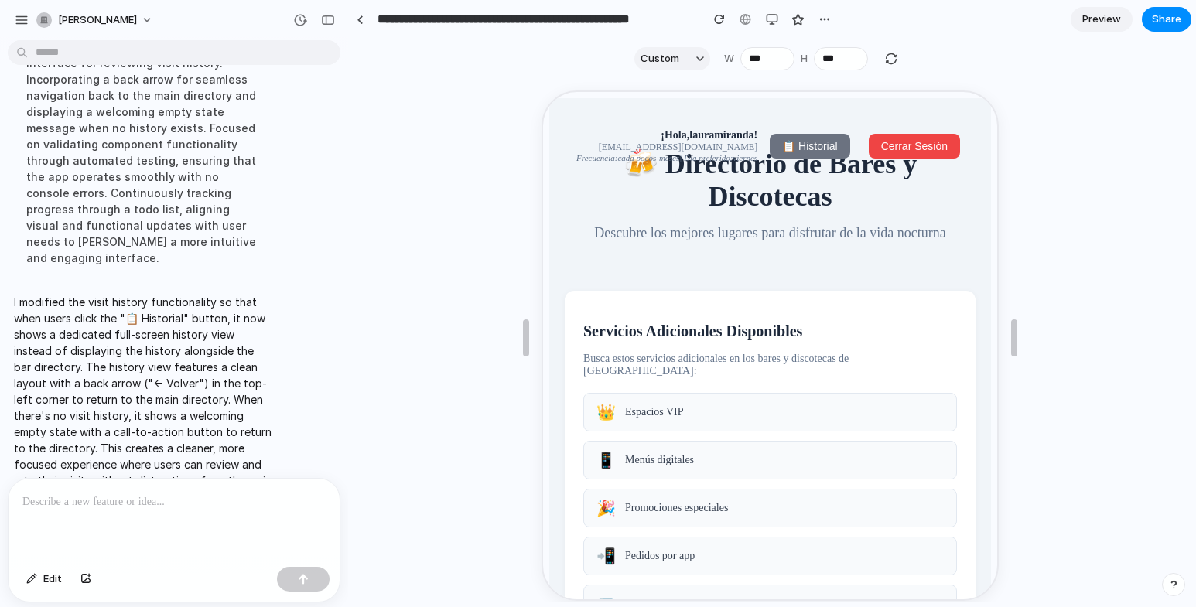
click at [813, 145] on span "📋 Historial" at bounding box center [807, 145] width 55 height 12
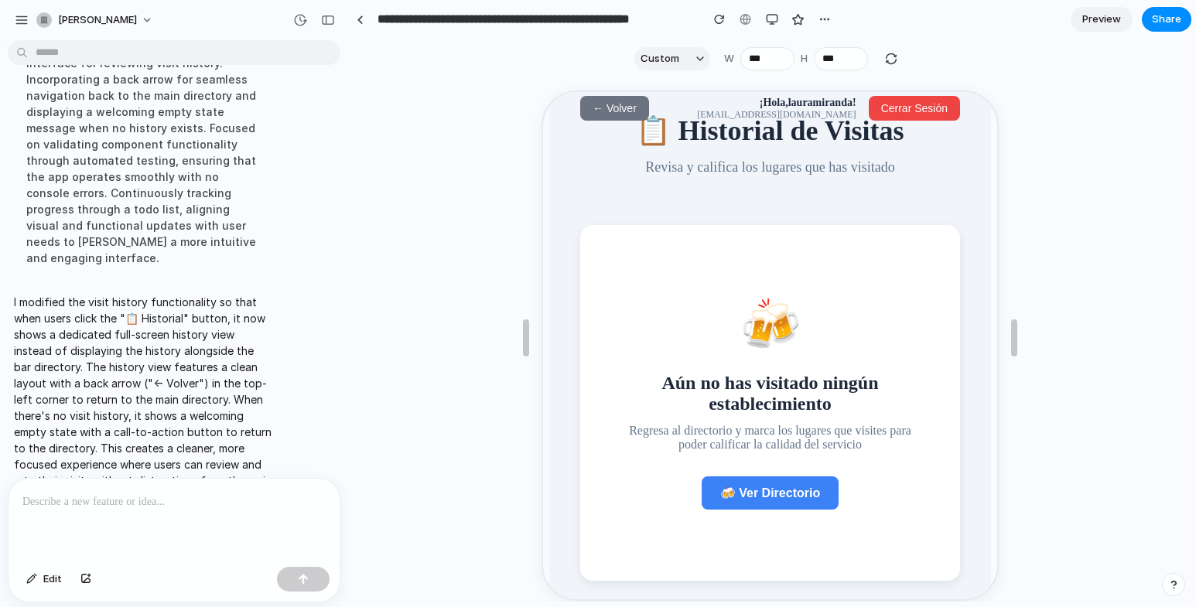
scroll to position [50, 0]
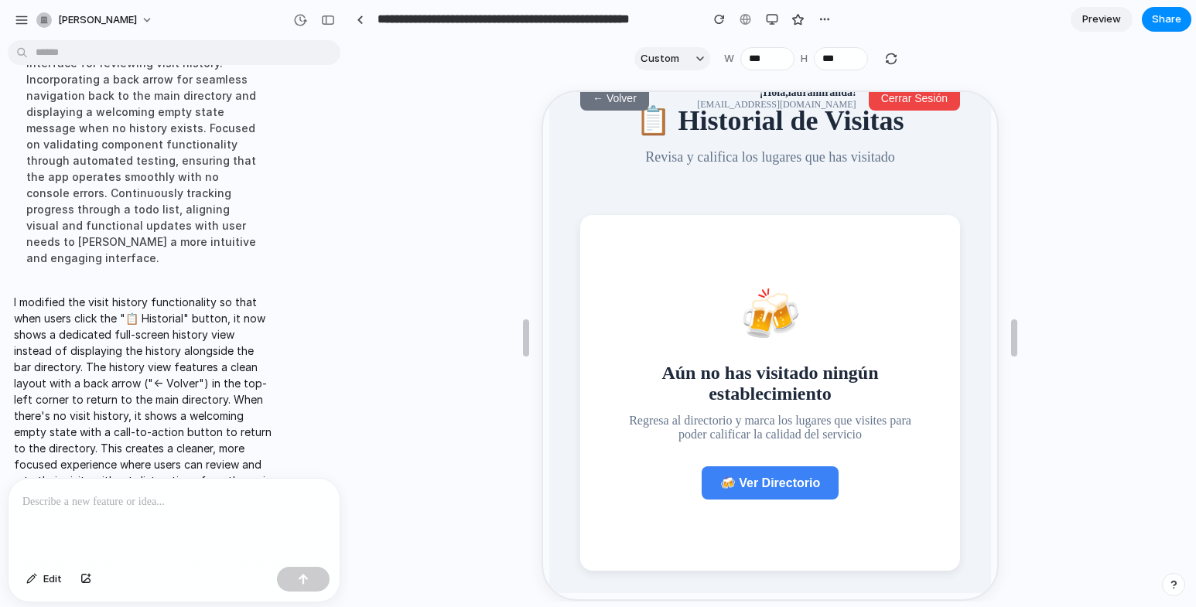
click at [765, 488] on span "🍻 Ver Directorio" at bounding box center [768, 481] width 100 height 13
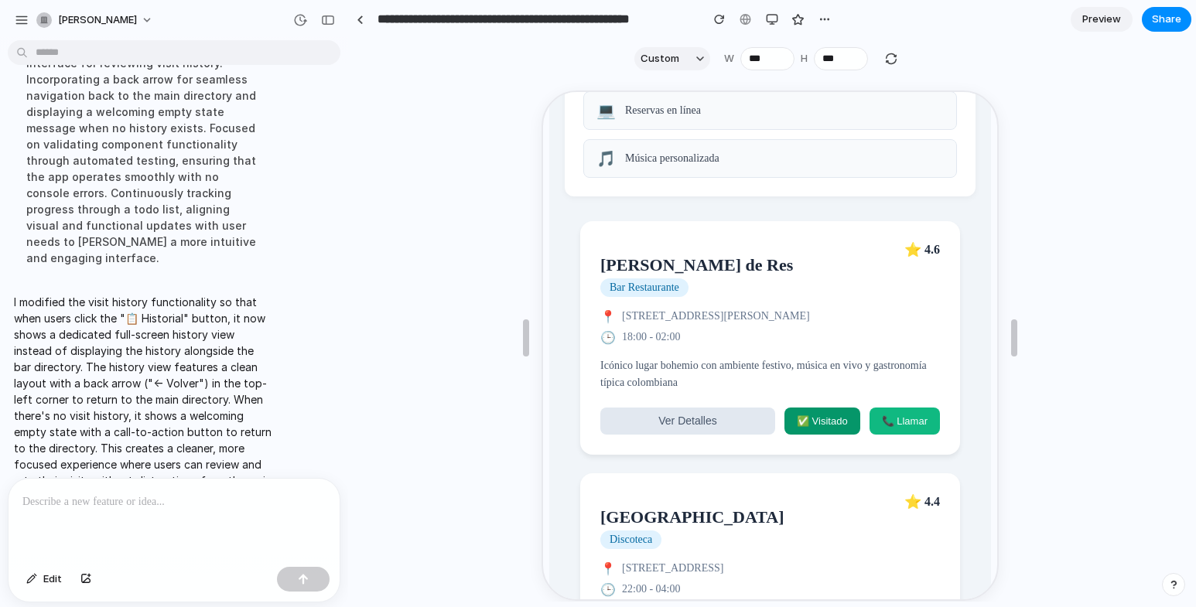
scroll to position [542, 0]
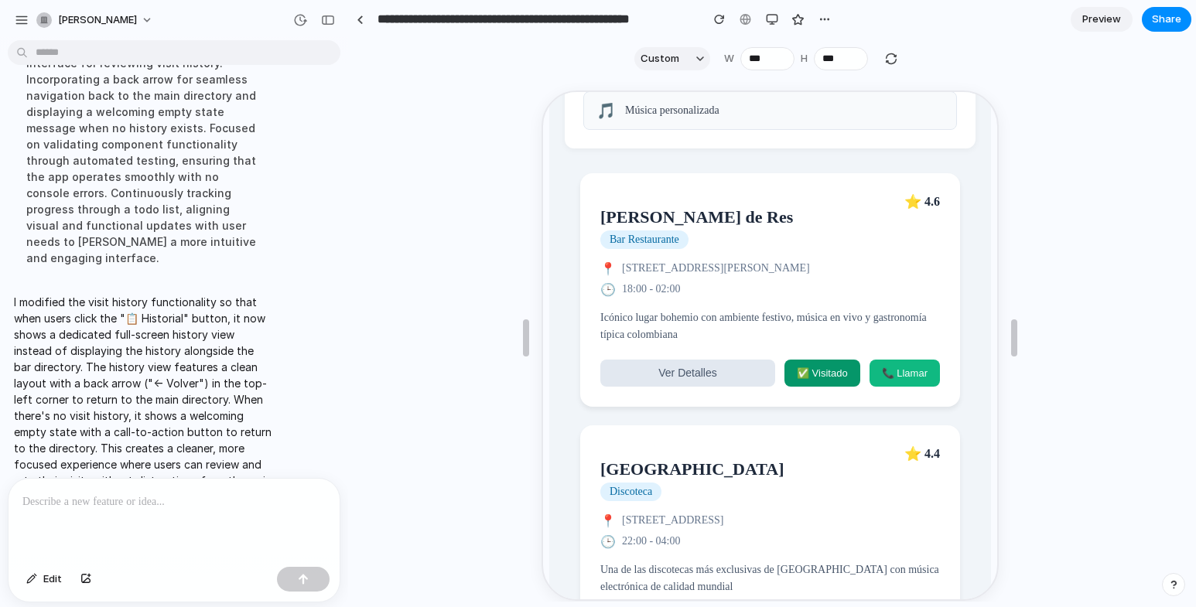
click at [705, 371] on button "Ver Detalles" at bounding box center [685, 371] width 175 height 27
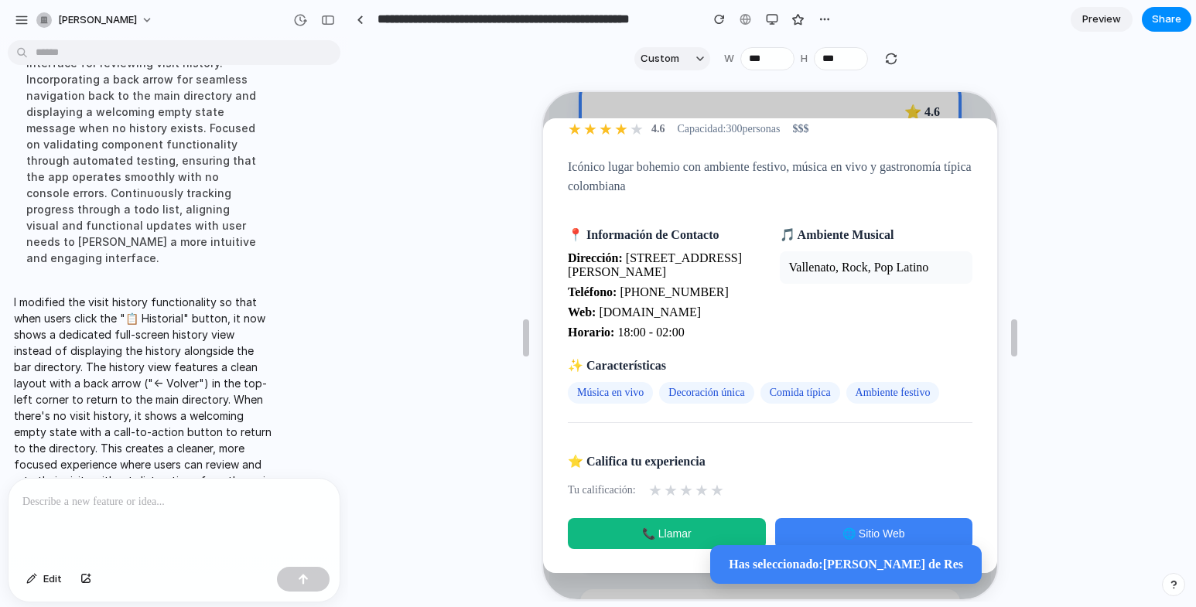
scroll to position [696, 0]
click at [680, 530] on span "📞 Llamar" at bounding box center [665, 532] width 50 height 12
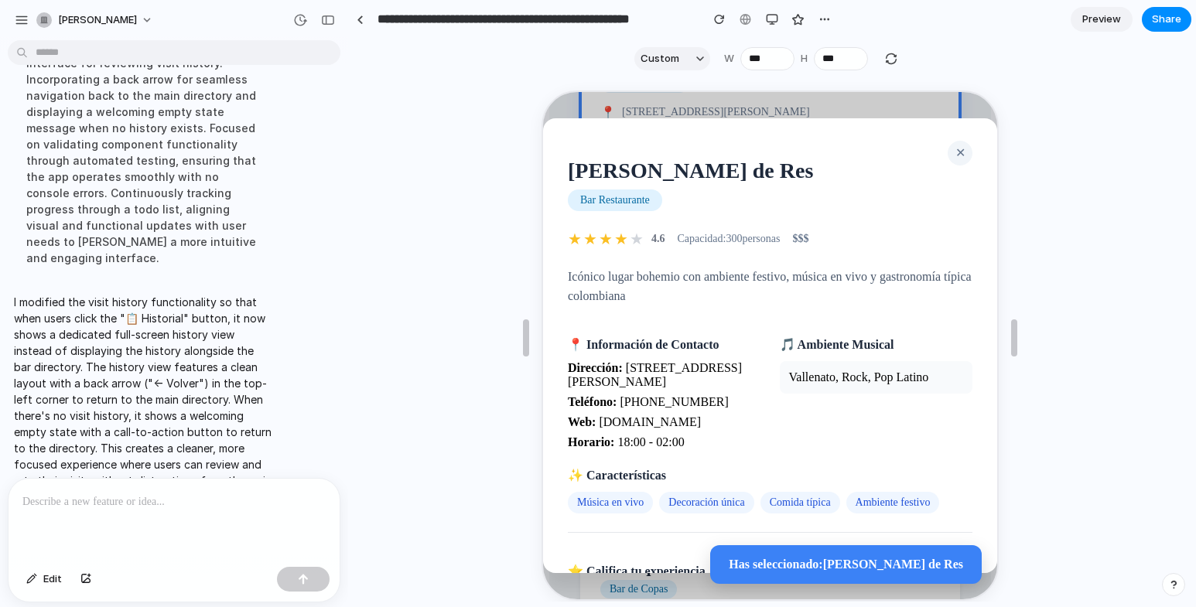
scroll to position [0, 0]
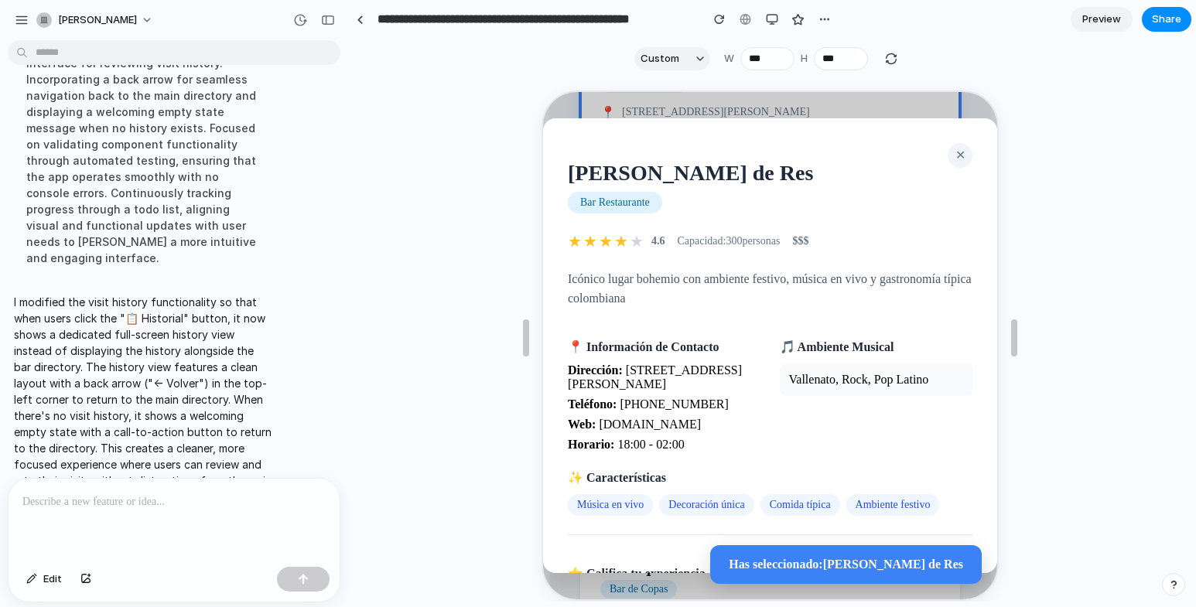
click at [952, 157] on button "✕" at bounding box center [958, 154] width 25 height 25
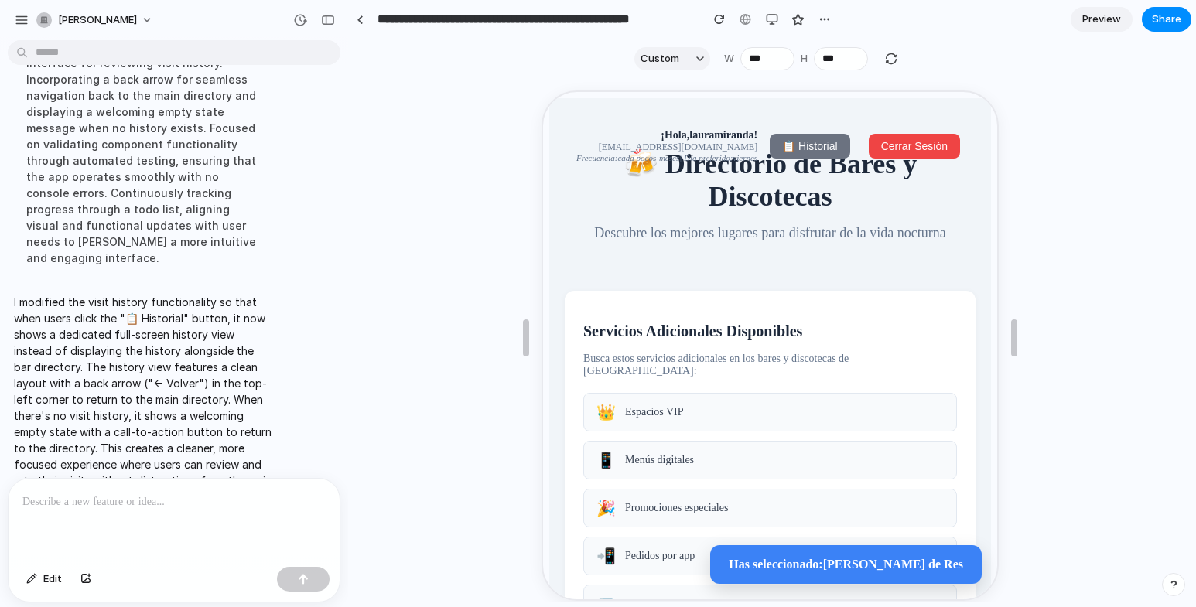
click at [801, 149] on span "📋 Historial" at bounding box center [807, 145] width 55 height 12
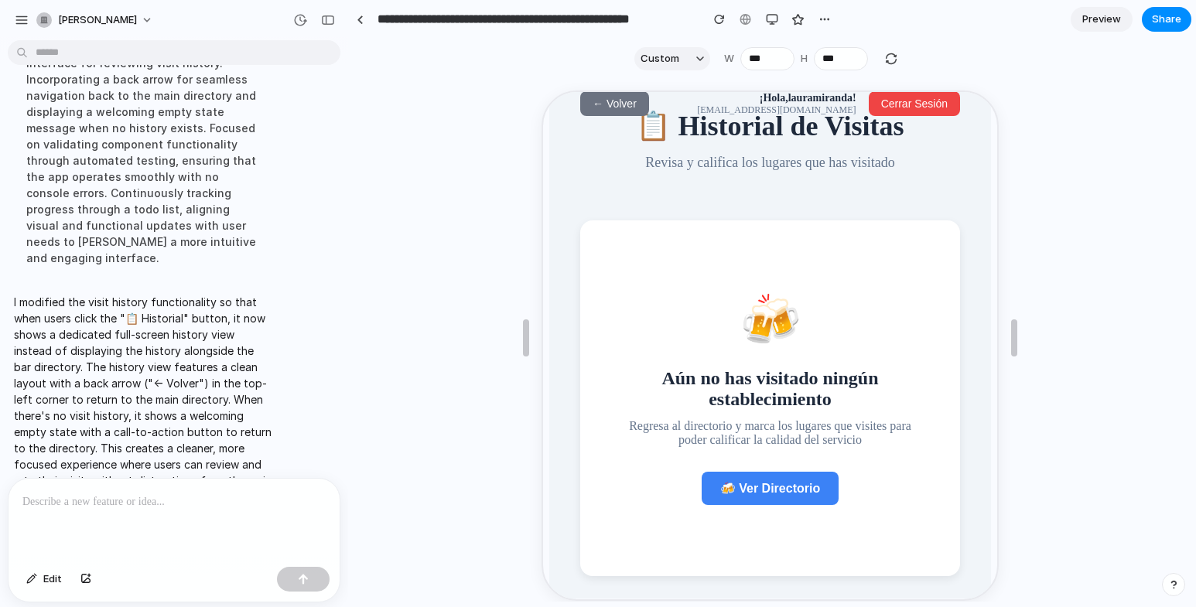
scroll to position [50, 0]
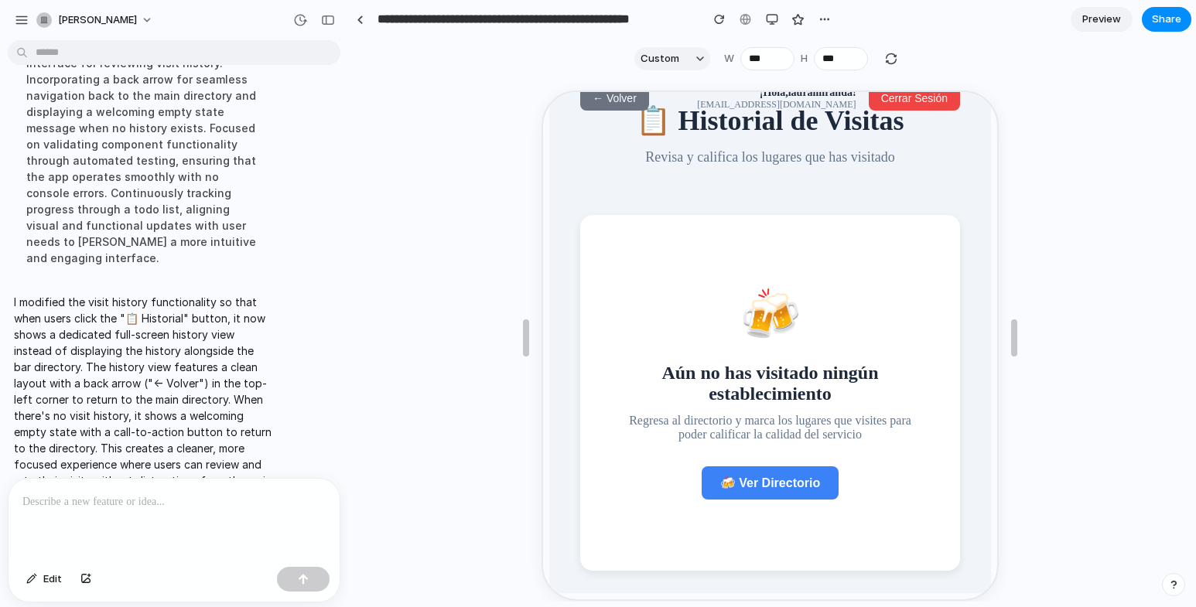
click at [747, 488] on span "🍻 Ver Directorio" at bounding box center [768, 481] width 100 height 13
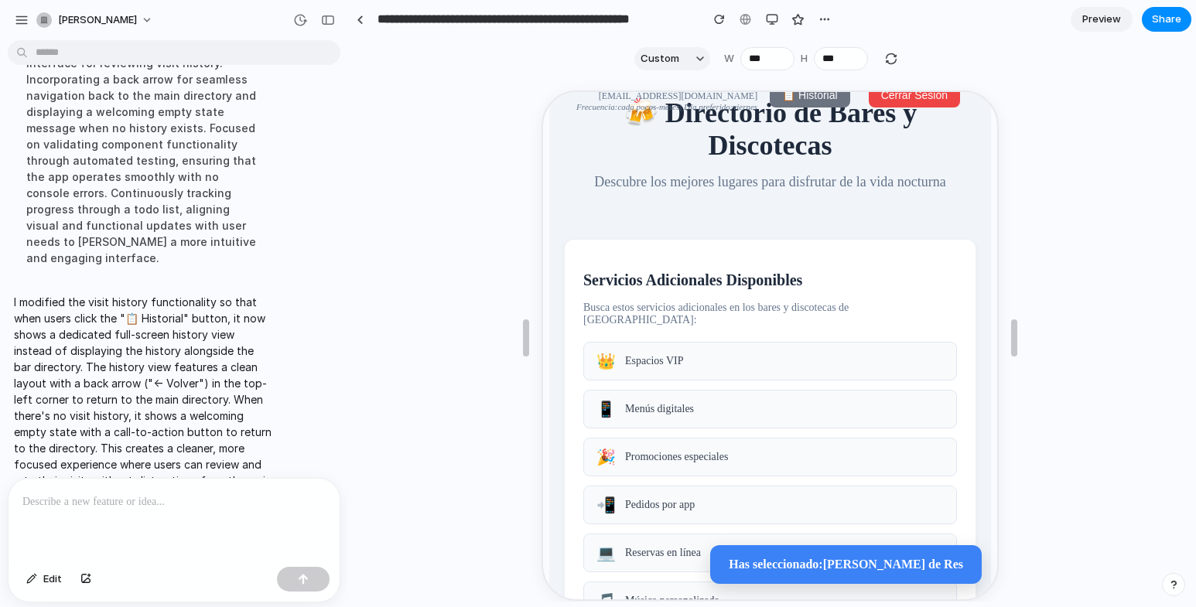
scroll to position [592, 0]
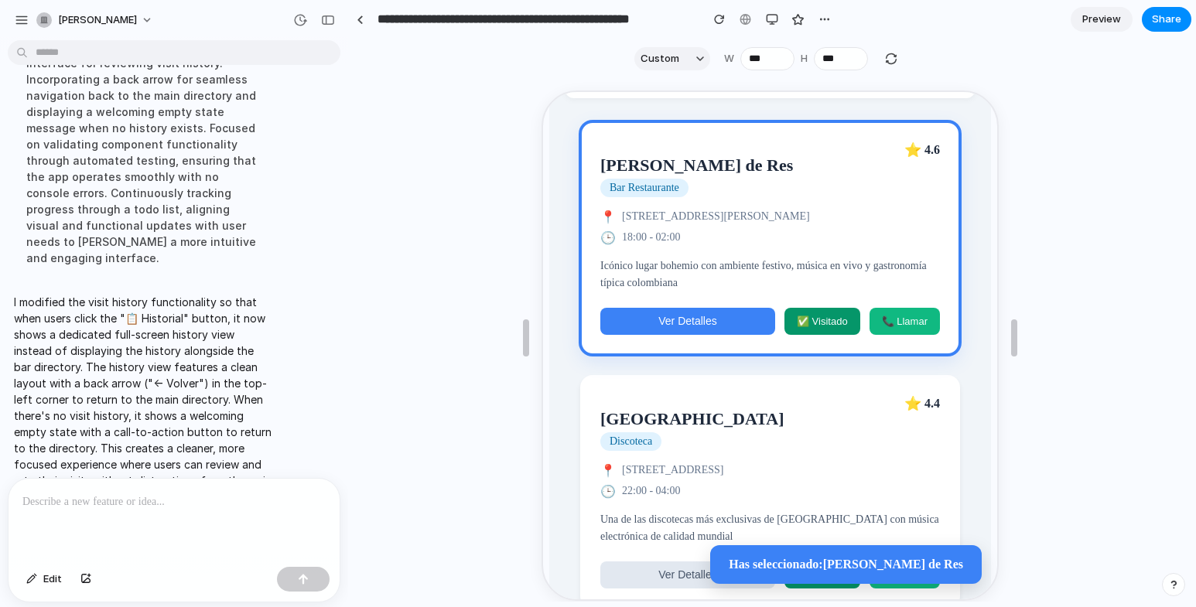
click at [675, 326] on span "Ver Detalles" at bounding box center [685, 319] width 58 height 12
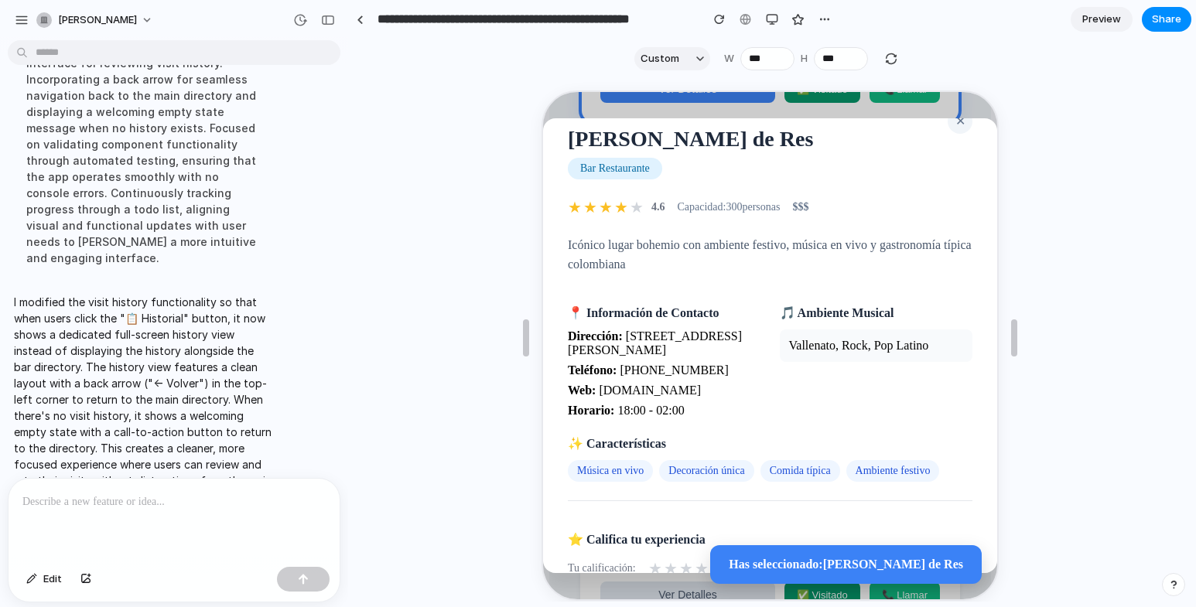
scroll to position [0, 0]
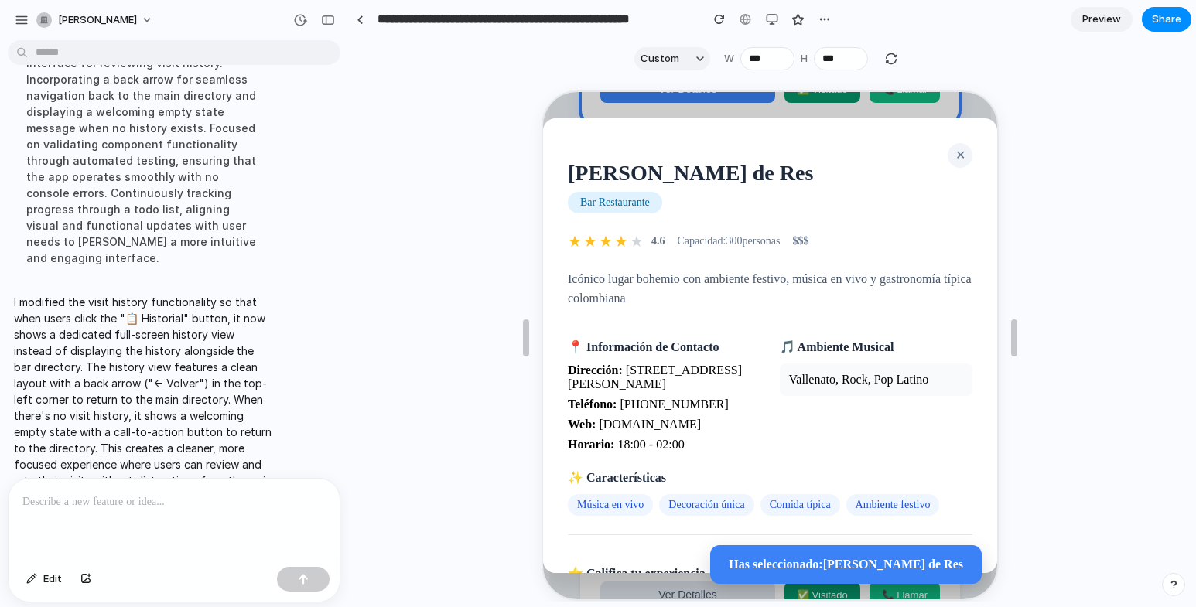
drag, startPoint x: 799, startPoint y: 236, endPoint x: 782, endPoint y: 236, distance: 16.3
click at [782, 236] on div "★ ★ ★ ★ ★ 4.6 Capacidad: 300 personas $$$" at bounding box center [768, 240] width 405 height 19
drag, startPoint x: 783, startPoint y: 236, endPoint x: 853, endPoint y: 244, distance: 70.1
click at [853, 244] on div "★ ★ ★ ★ ★ 4.6 Capacidad: 300 personas $$$" at bounding box center [768, 240] width 405 height 19
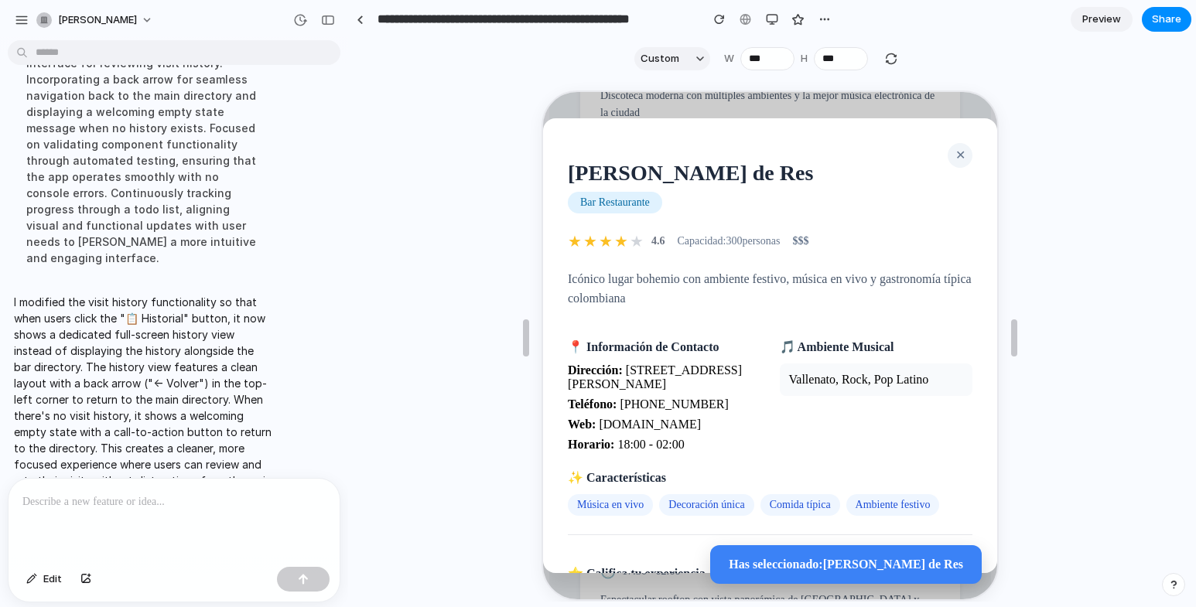
click at [946, 156] on button "✕" at bounding box center [958, 154] width 25 height 25
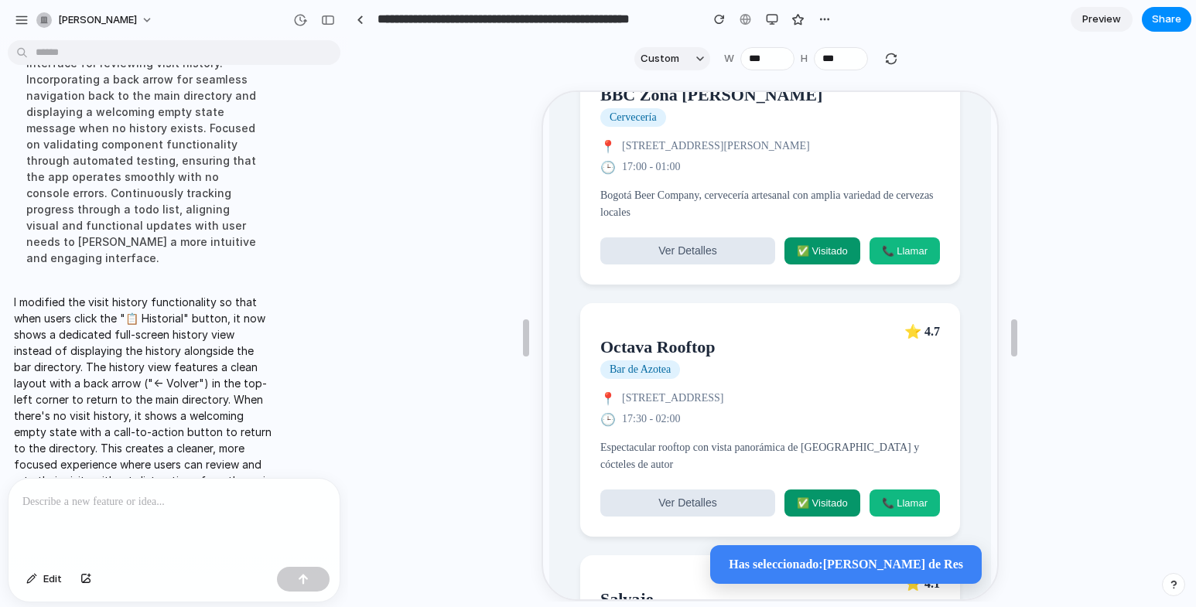
scroll to position [1675, 0]
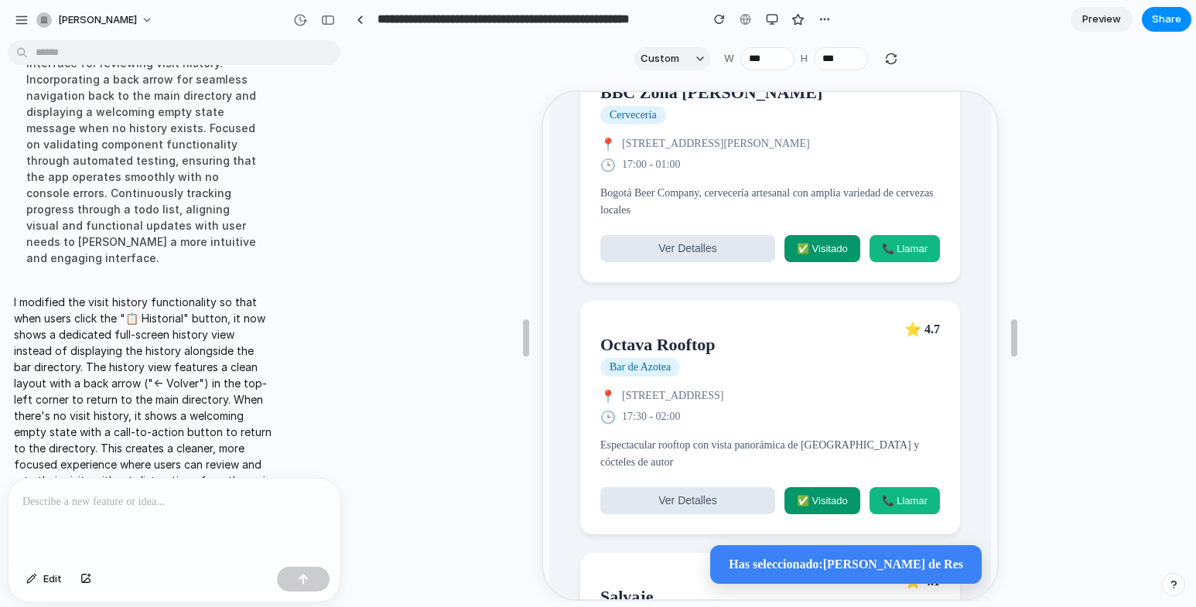
click at [820, 406] on article "Octava Rooftop Bar de Azotea ⭐ 4.7 📍 Carrera 13 #93A-07, Chapinero Alto, Bogotá…" at bounding box center [768, 416] width 380 height 234
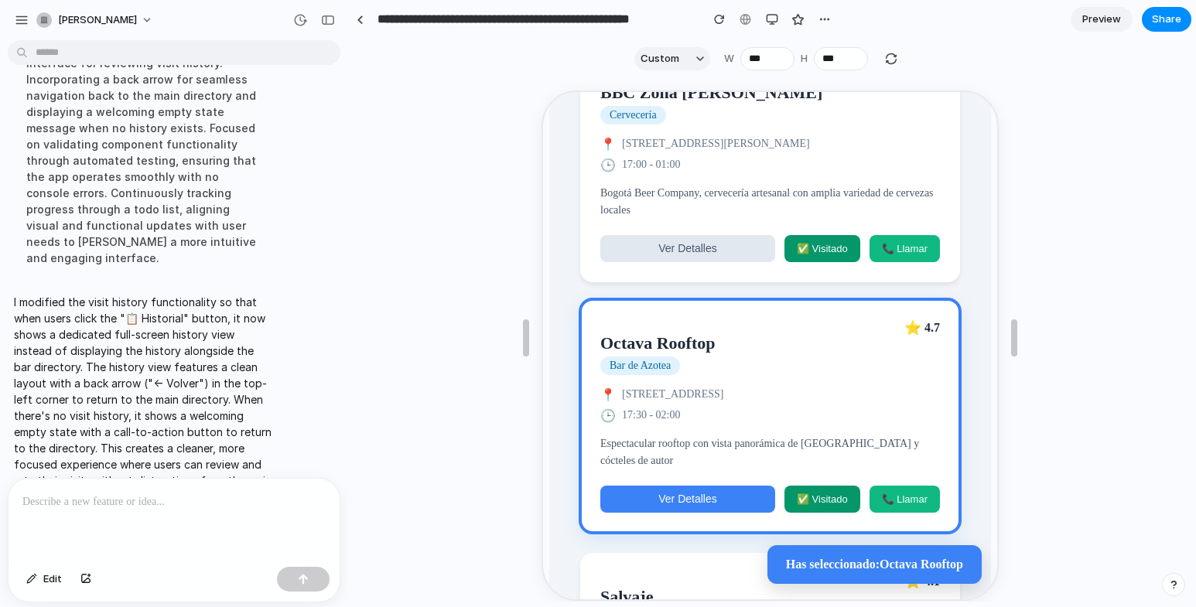
click at [707, 504] on span "Ver Detalles" at bounding box center [685, 497] width 58 height 12
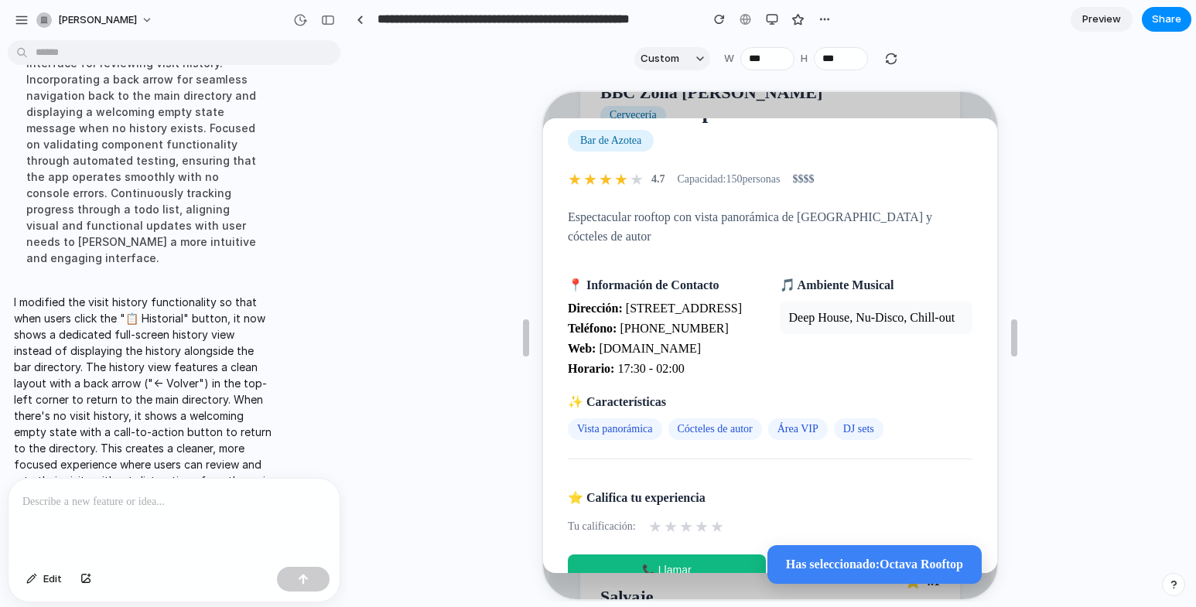
scroll to position [104, 0]
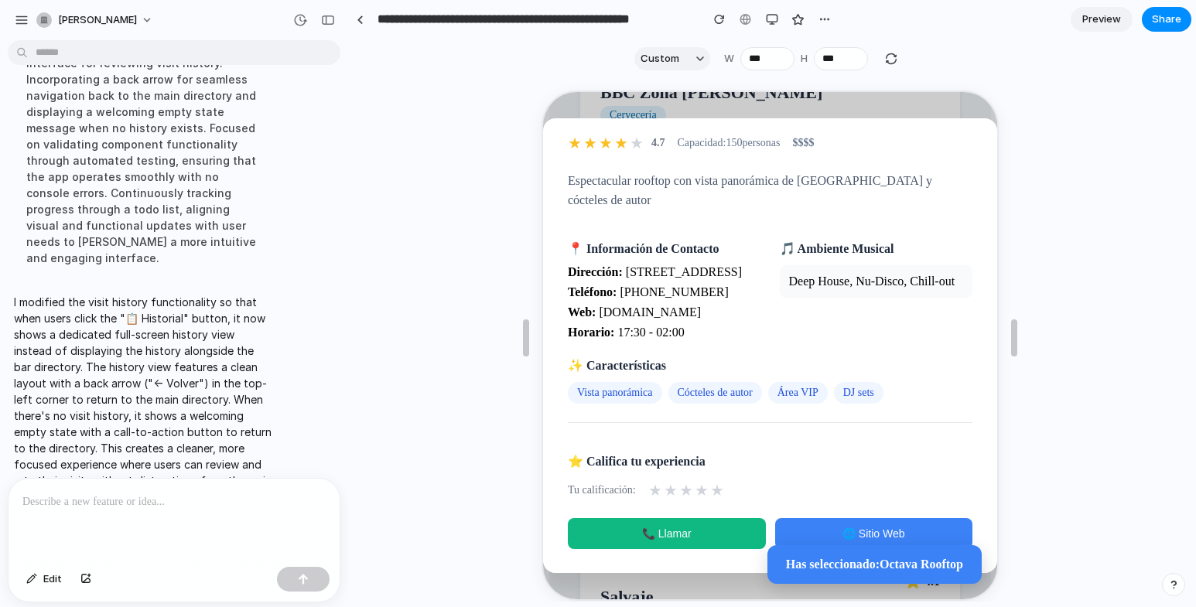
click at [690, 529] on button "📞 Llamar" at bounding box center [665, 532] width 198 height 31
click at [850, 527] on span "🌐 Sitio Web" at bounding box center [871, 532] width 63 height 12
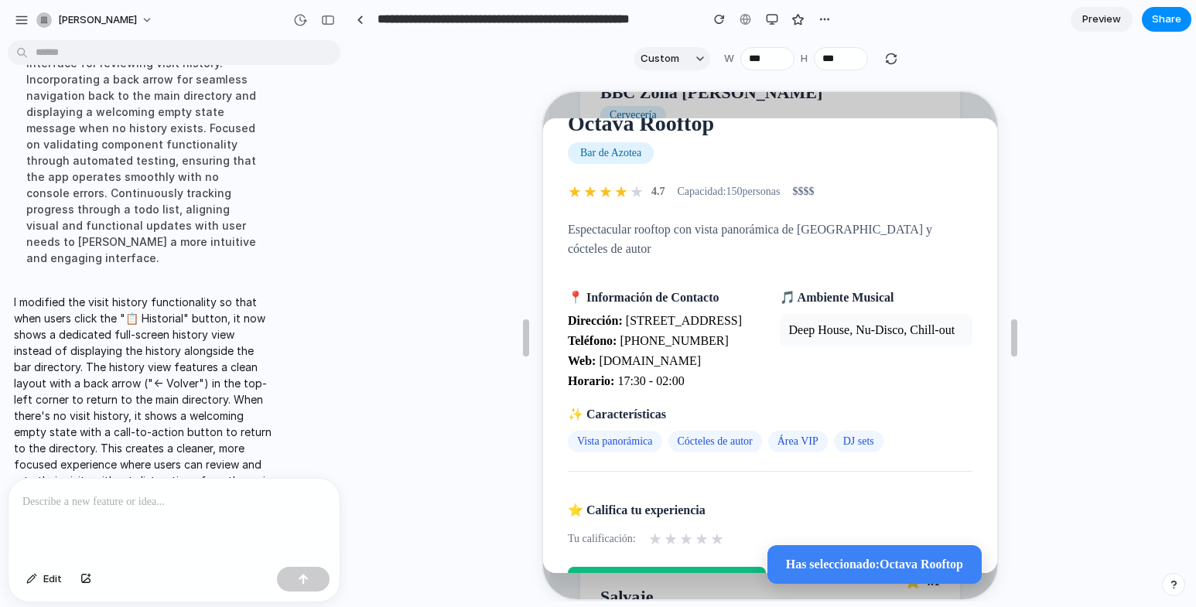
scroll to position [0, 0]
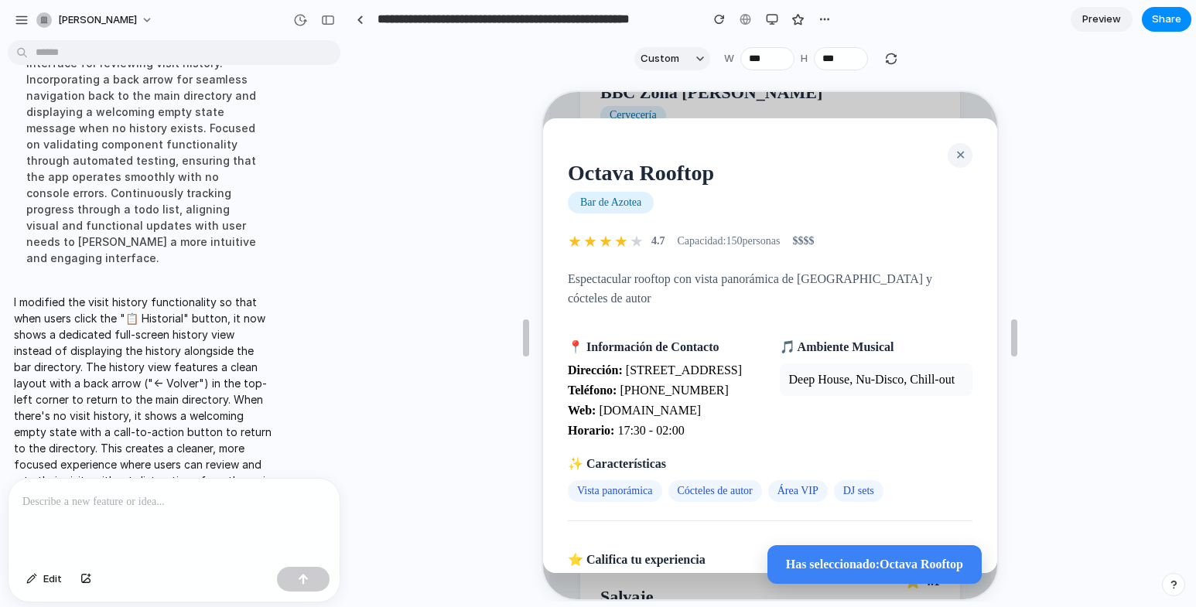
click at [953, 159] on span "✕" at bounding box center [958, 153] width 10 height 13
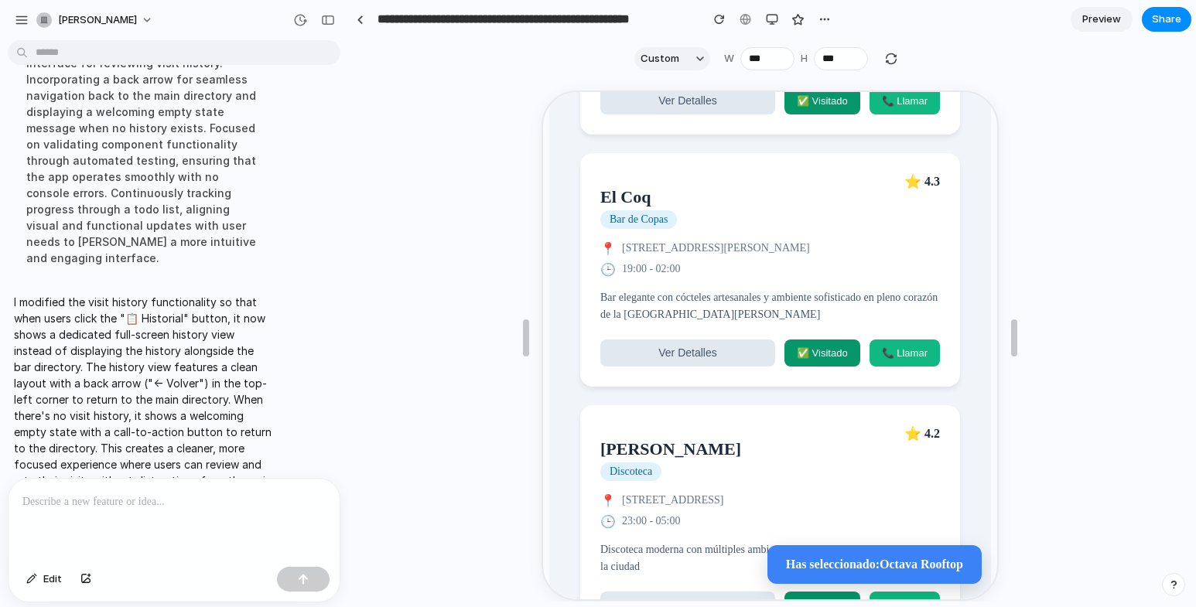
scroll to position [902, 0]
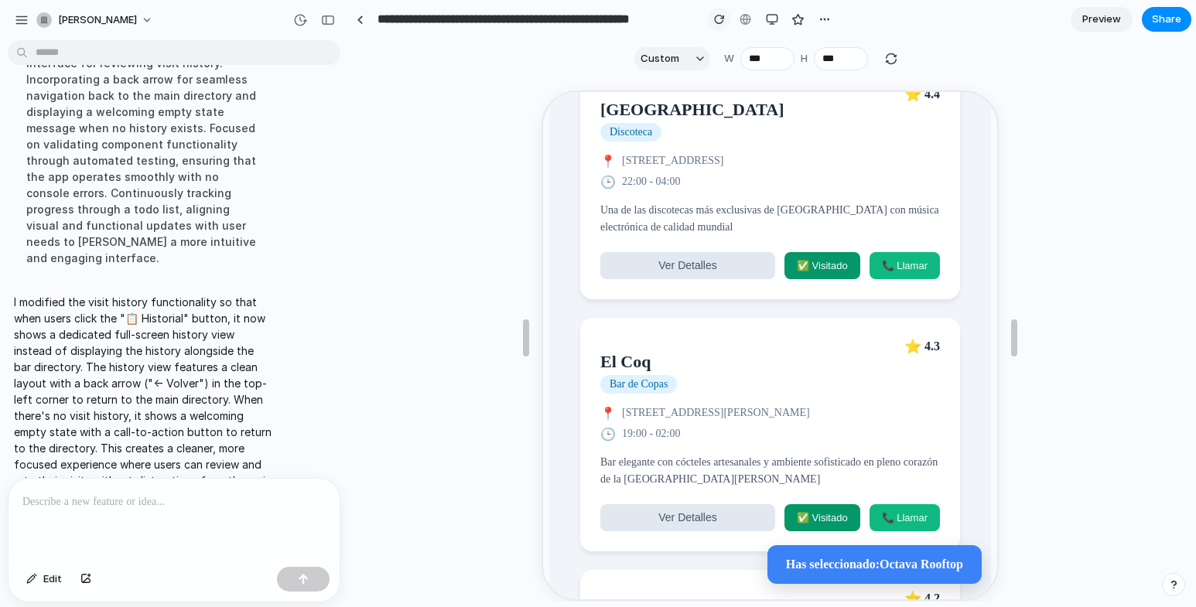
click at [717, 19] on div "button" at bounding box center [719, 19] width 11 height 11
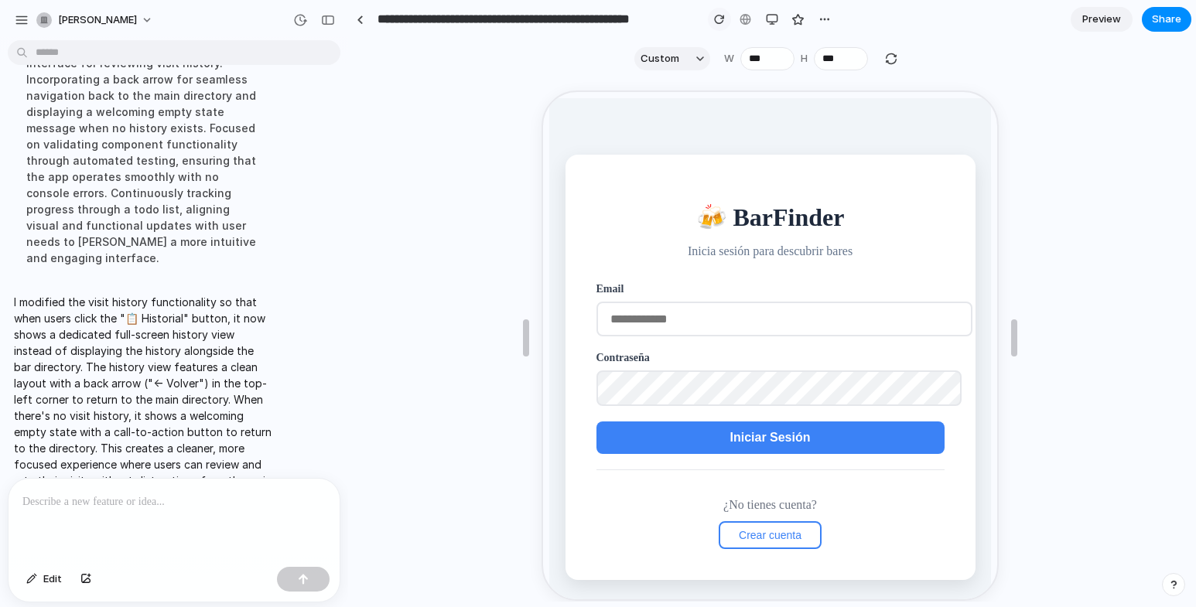
scroll to position [0, 0]
drag, startPoint x: 749, startPoint y: 310, endPoint x: 741, endPoint y: 304, distance: 10.5
click at [749, 310] on input "email" at bounding box center [782, 317] width 376 height 35
type input "**********"
click at [768, 432] on span "Iniciar Sesión" at bounding box center [767, 435] width 80 height 13
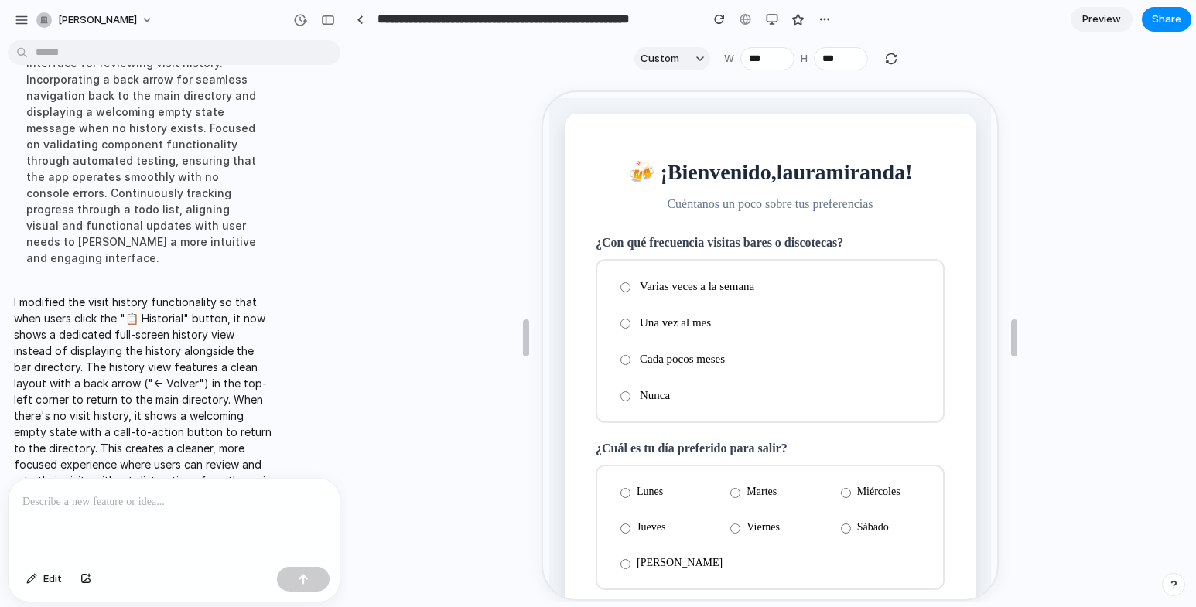
drag, startPoint x: 615, startPoint y: 361, endPoint x: 621, endPoint y: 375, distance: 14.5
click at [616, 361] on label "Cada pocos meses" at bounding box center [767, 357] width 321 height 27
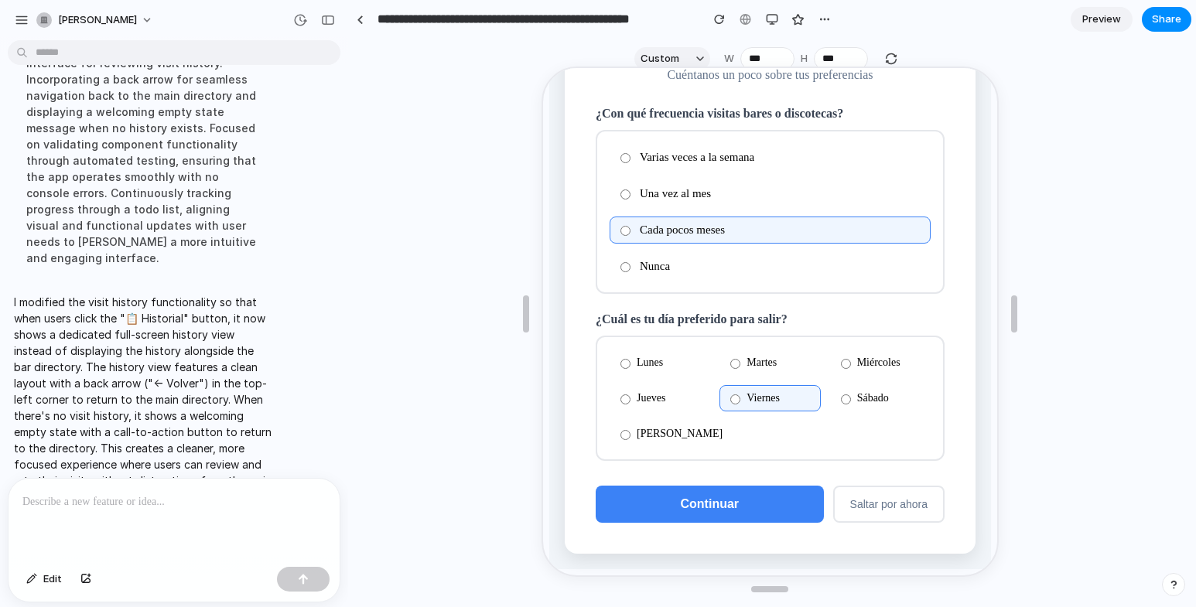
click at [744, 498] on button "Continuar" at bounding box center [708, 502] width 228 height 37
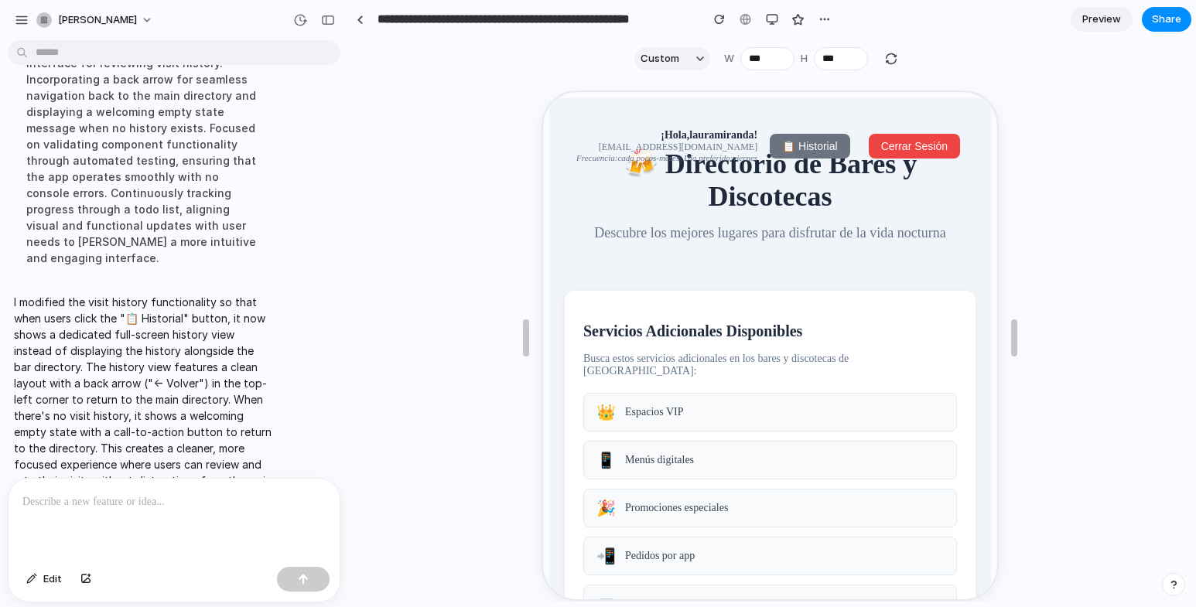
click at [789, 149] on span "📋 Historial" at bounding box center [807, 145] width 55 height 12
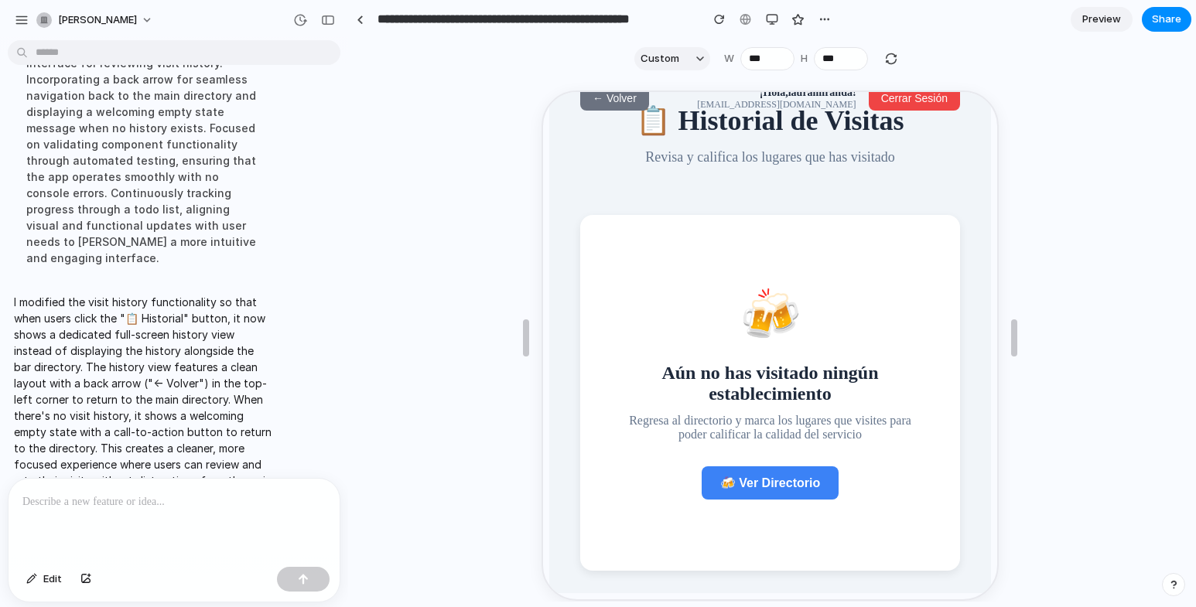
click at [769, 496] on button "🍻 Ver Directorio" at bounding box center [768, 481] width 137 height 33
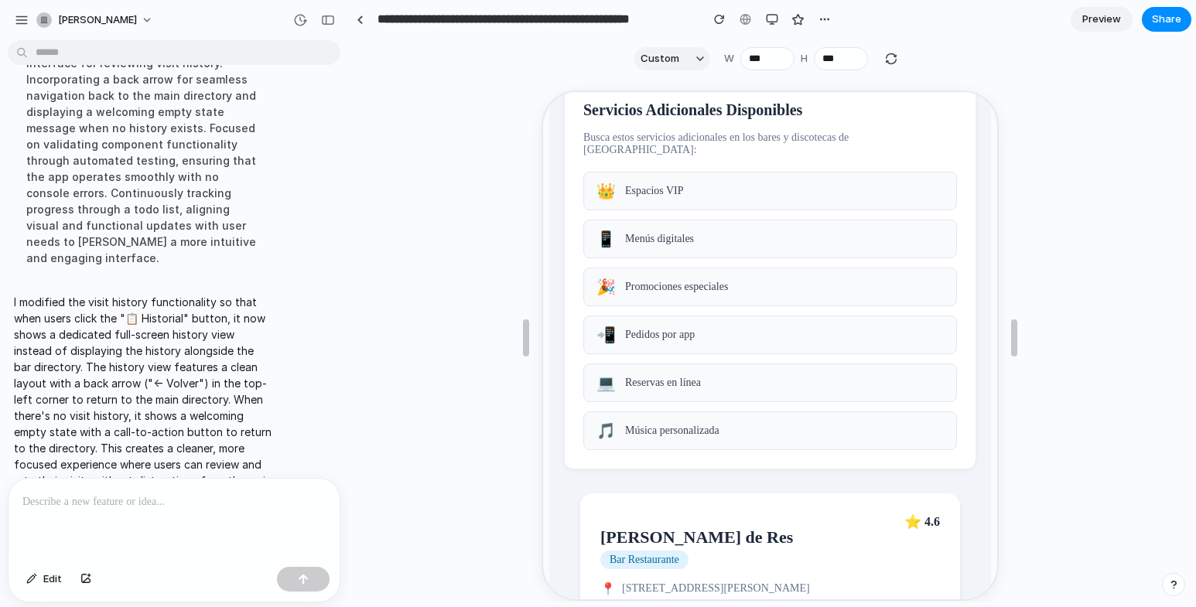
scroll to position [437, 0]
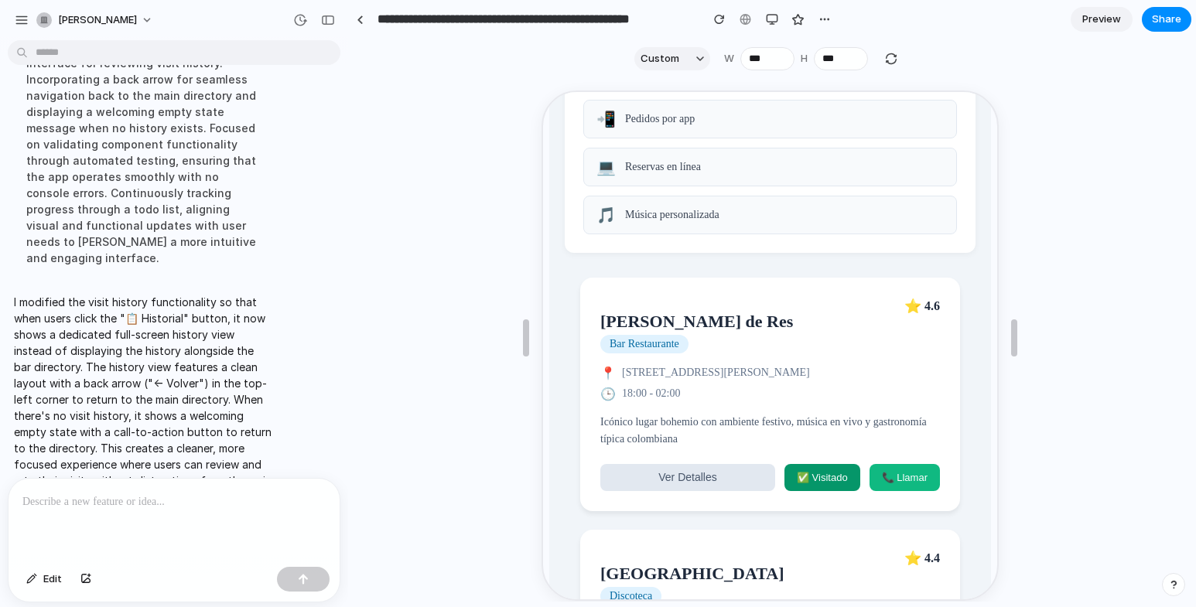
click at [716, 484] on button "Ver Detalles" at bounding box center [685, 476] width 175 height 27
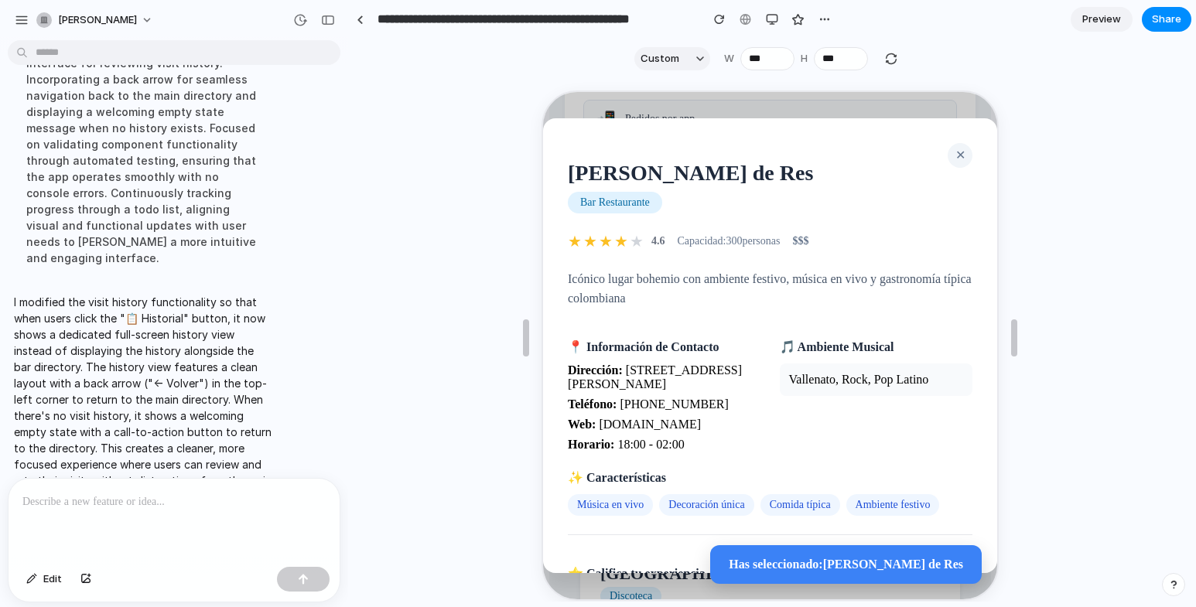
click at [699, 515] on span "Decoración única" at bounding box center [704, 504] width 94 height 22
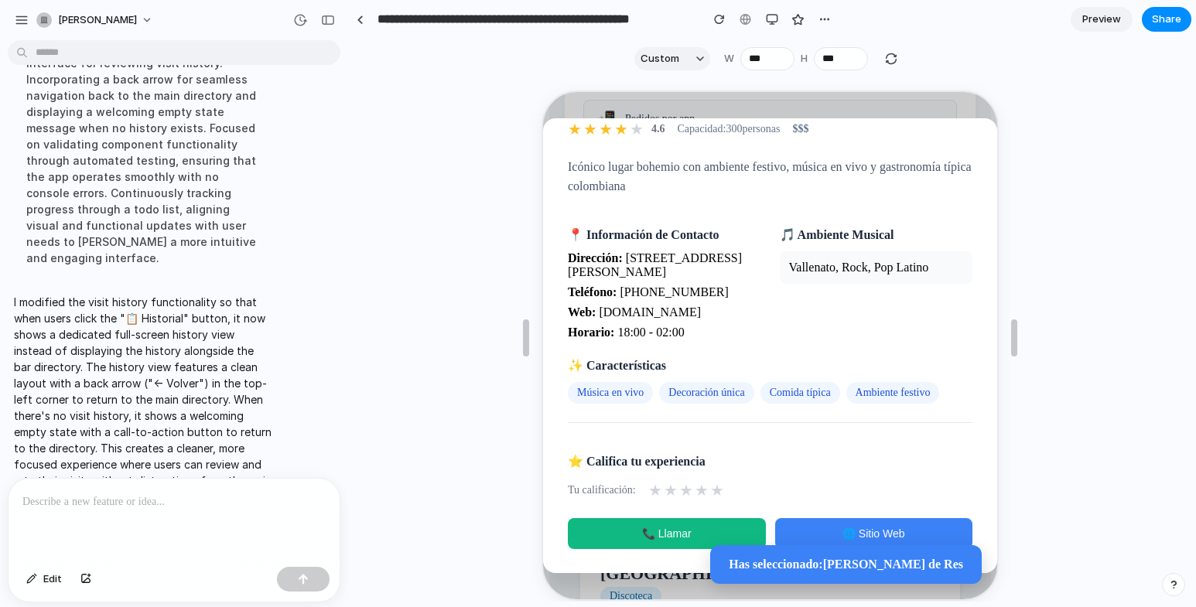
scroll to position [124, 0]
click at [656, 489] on span "★" at bounding box center [653, 489] width 14 height 19
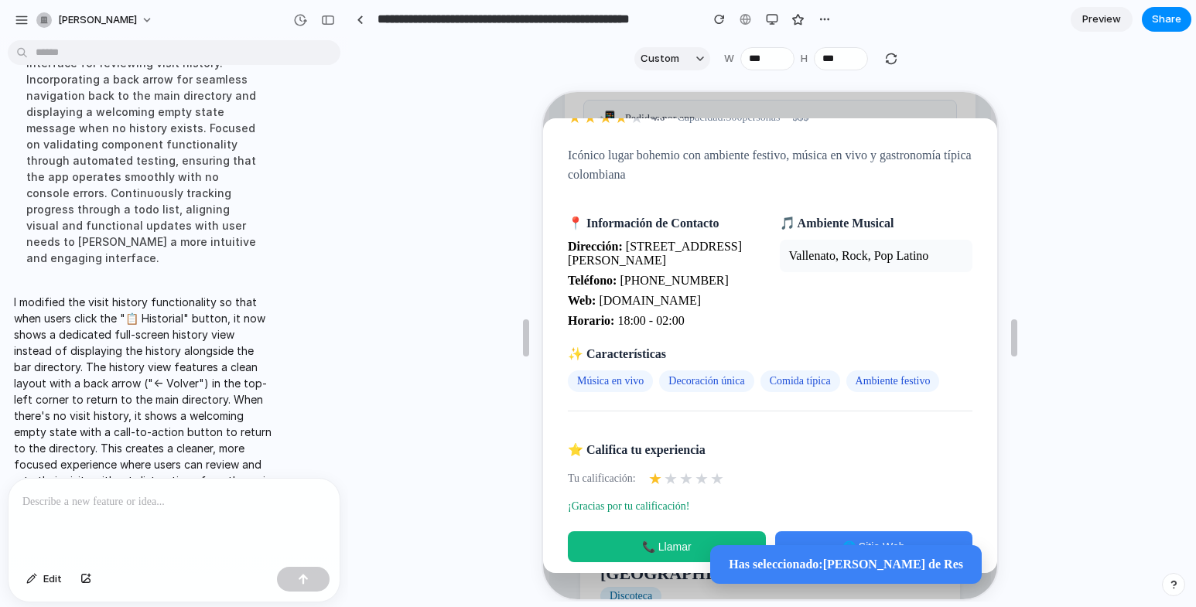
scroll to position [0, 0]
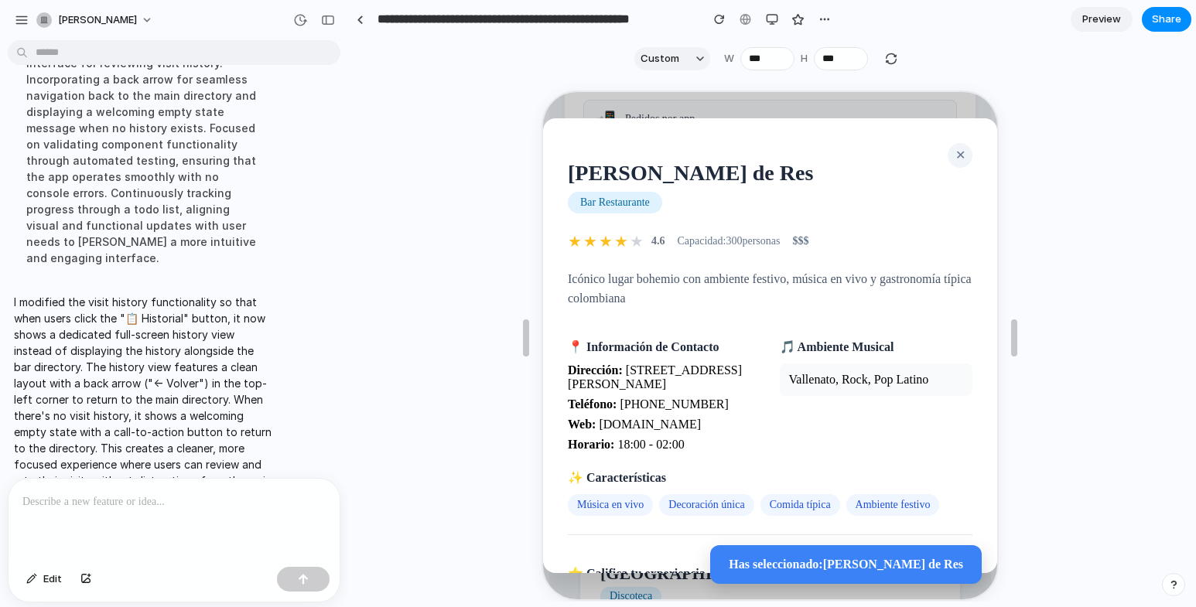
click at [953, 152] on span "✕" at bounding box center [958, 153] width 10 height 13
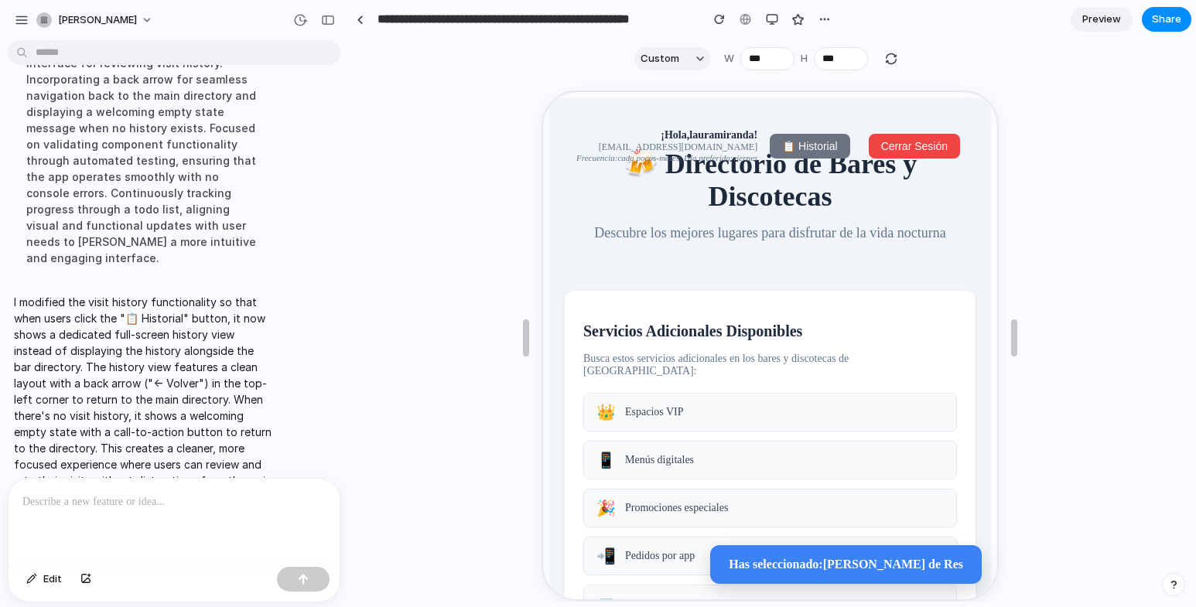
click at [798, 146] on span "📋 Historial" at bounding box center [807, 145] width 55 height 12
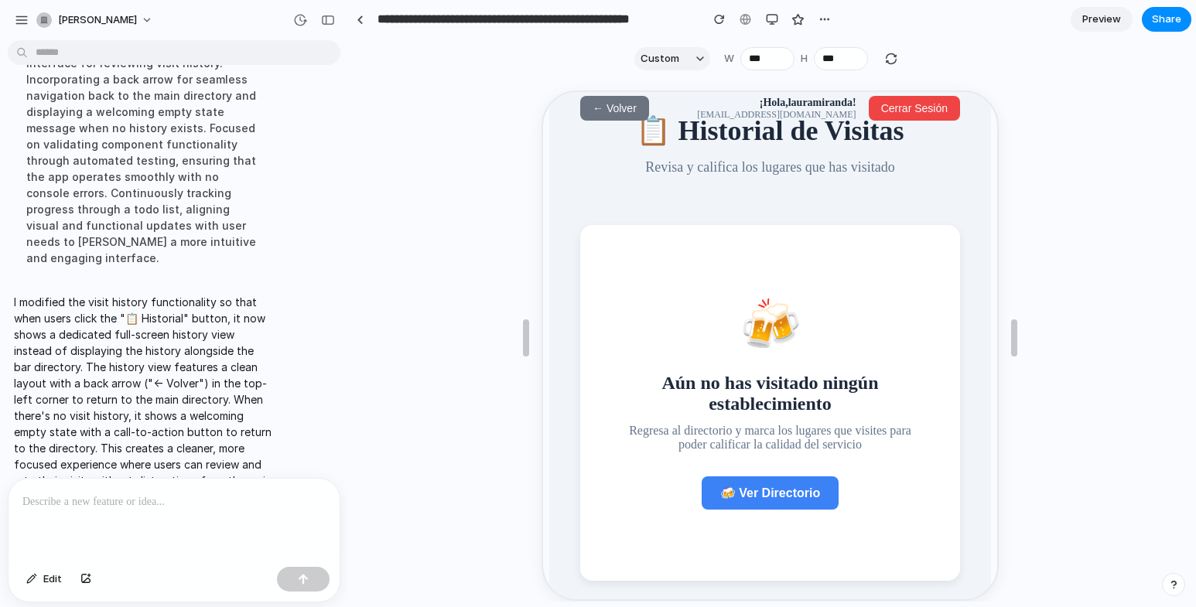
scroll to position [50, 0]
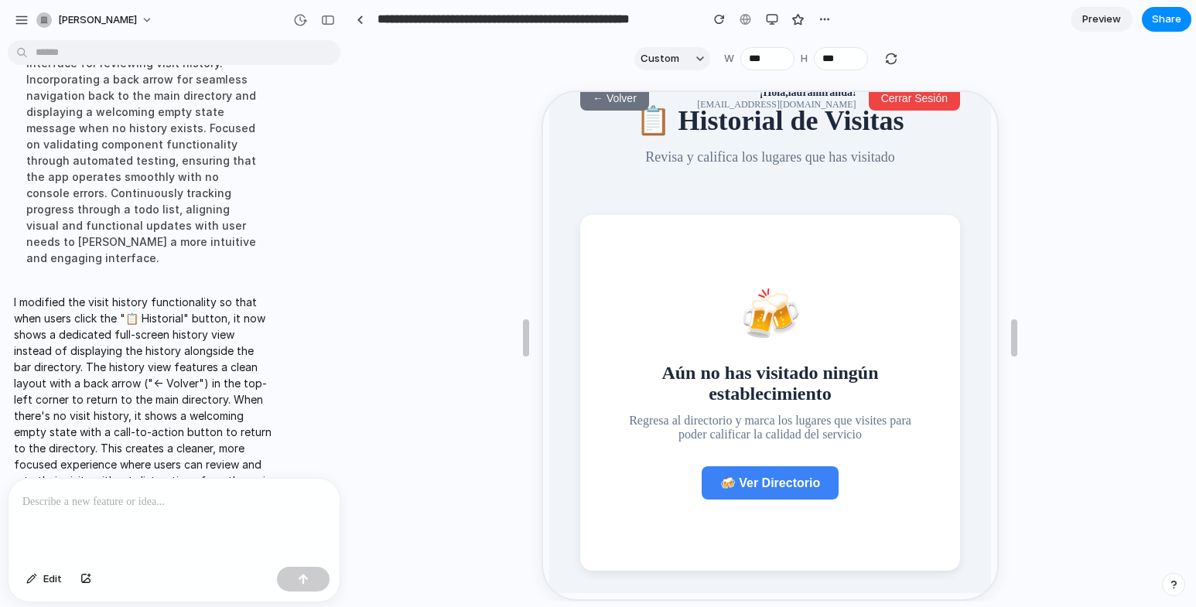
click at [772, 453] on div "🍻 Aún no has visitado ningún establecimiento Regresa al directorio y marca los …" at bounding box center [768, 391] width 330 height 306
click at [885, 60] on div "button" at bounding box center [892, 59] width 14 height 14
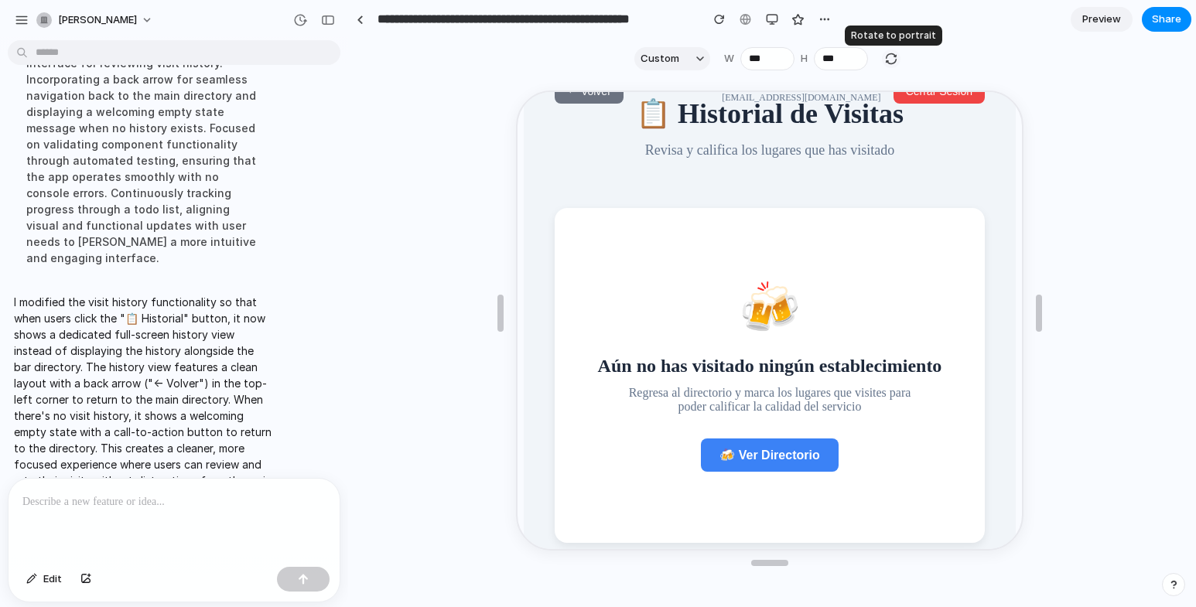
type input "***"
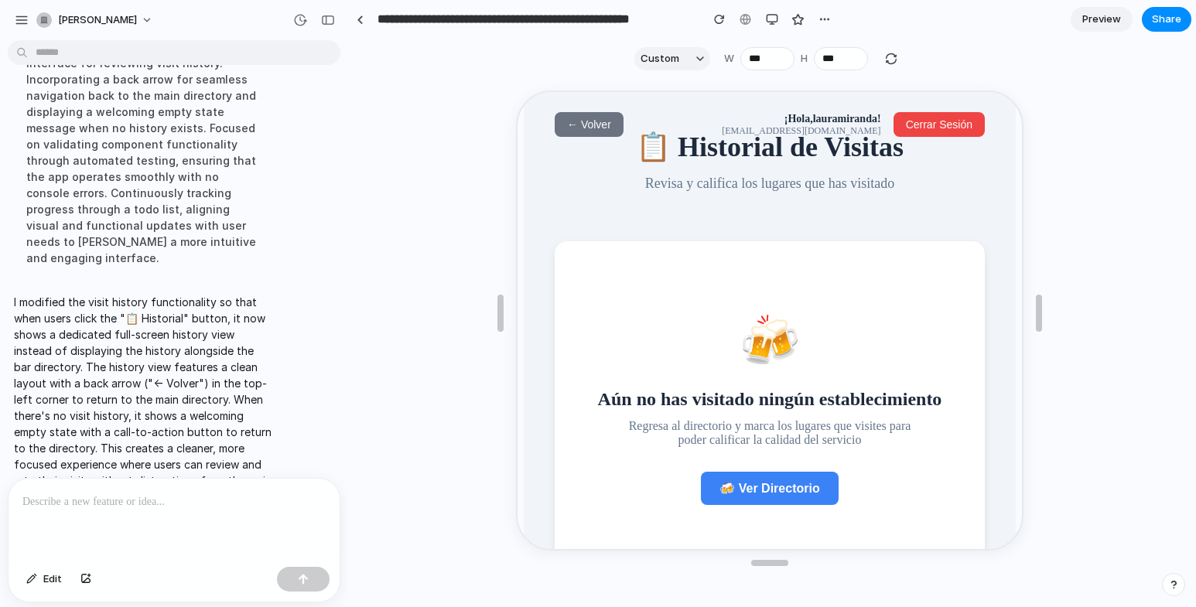
scroll to position [0, 0]
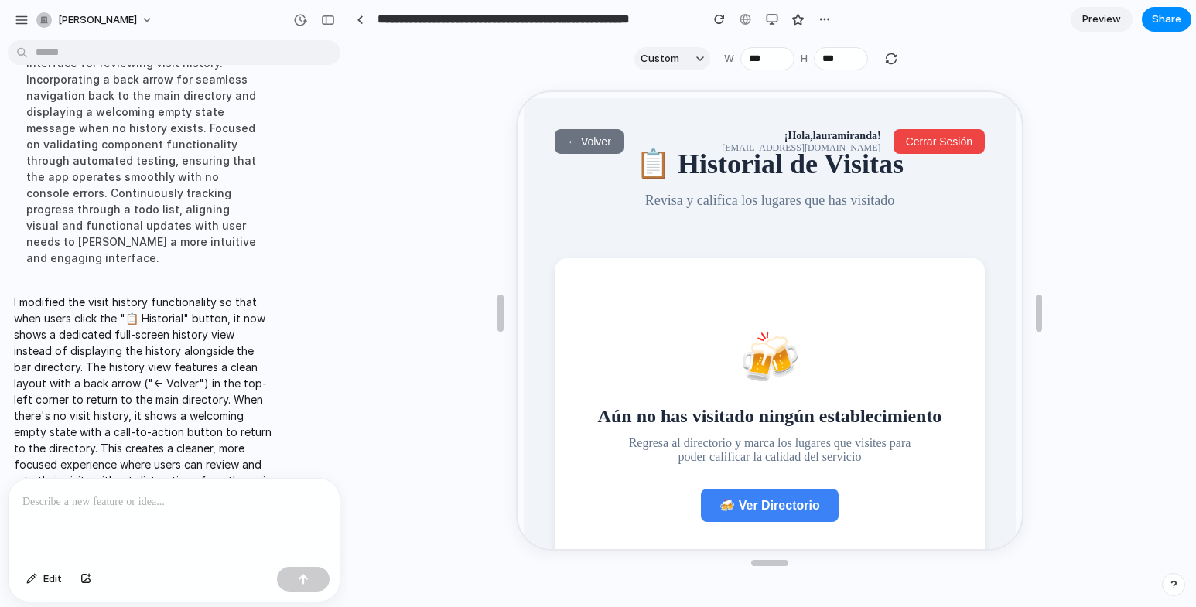
click at [602, 142] on span "← Volver" at bounding box center [588, 140] width 44 height 12
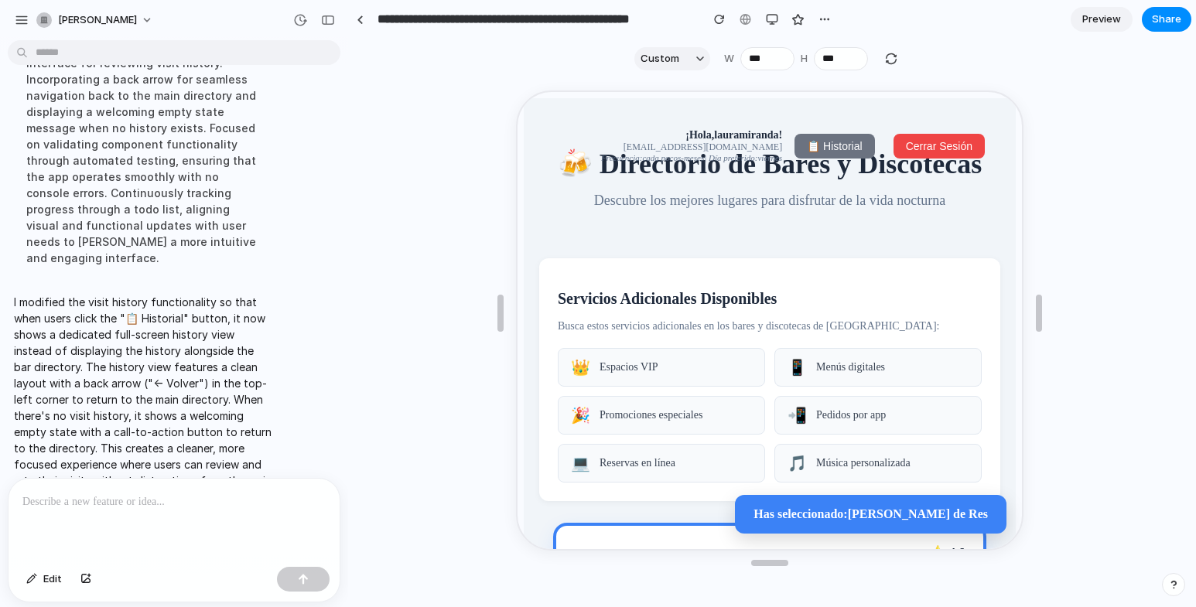
click at [891, 68] on div "Custom W *** H ***" at bounding box center [767, 58] width 291 height 23
click at [892, 60] on div "button" at bounding box center [892, 59] width 14 height 14
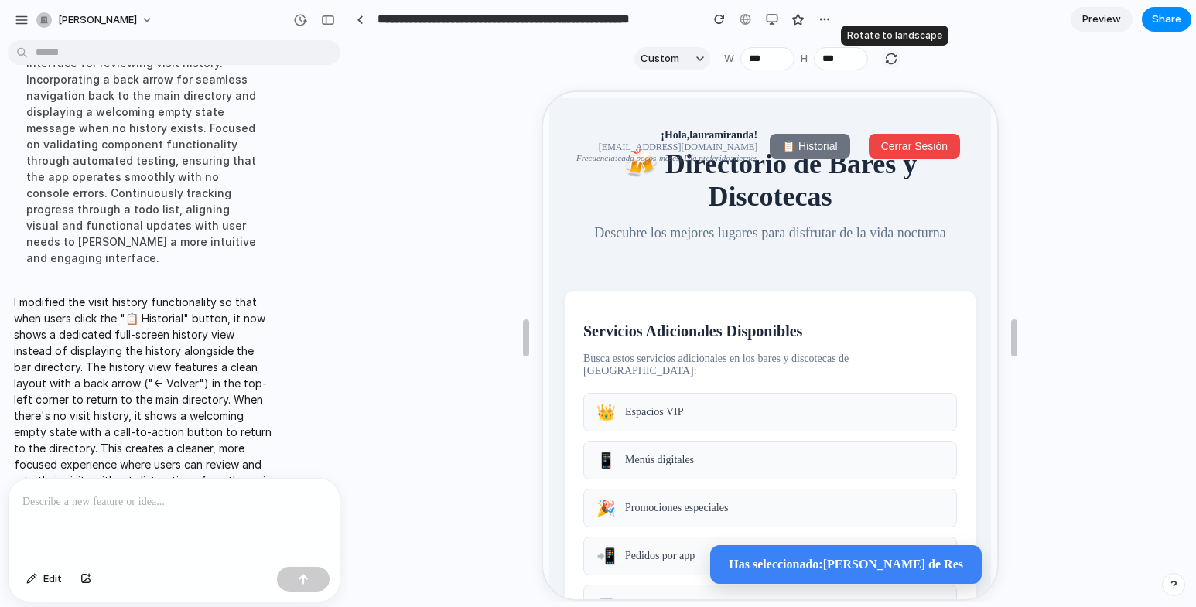
type input "***"
click at [890, 52] on div "button" at bounding box center [892, 59] width 14 height 14
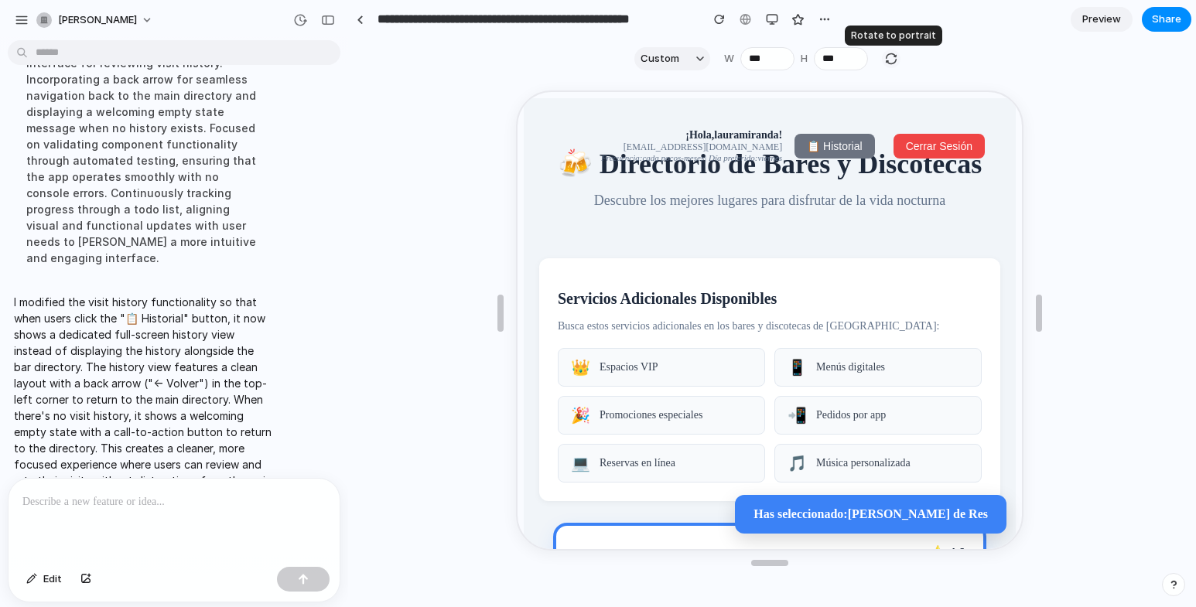
type input "***"
click at [890, 52] on div "button" at bounding box center [892, 59] width 14 height 14
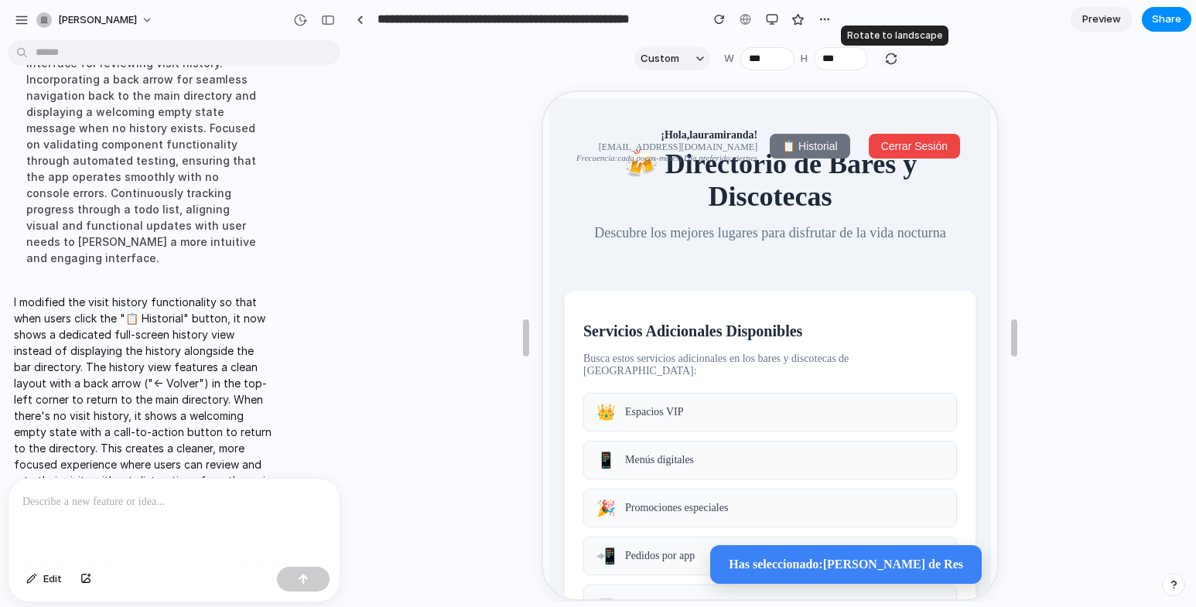
type input "***"
click at [183, 481] on div at bounding box center [174, 520] width 331 height 82
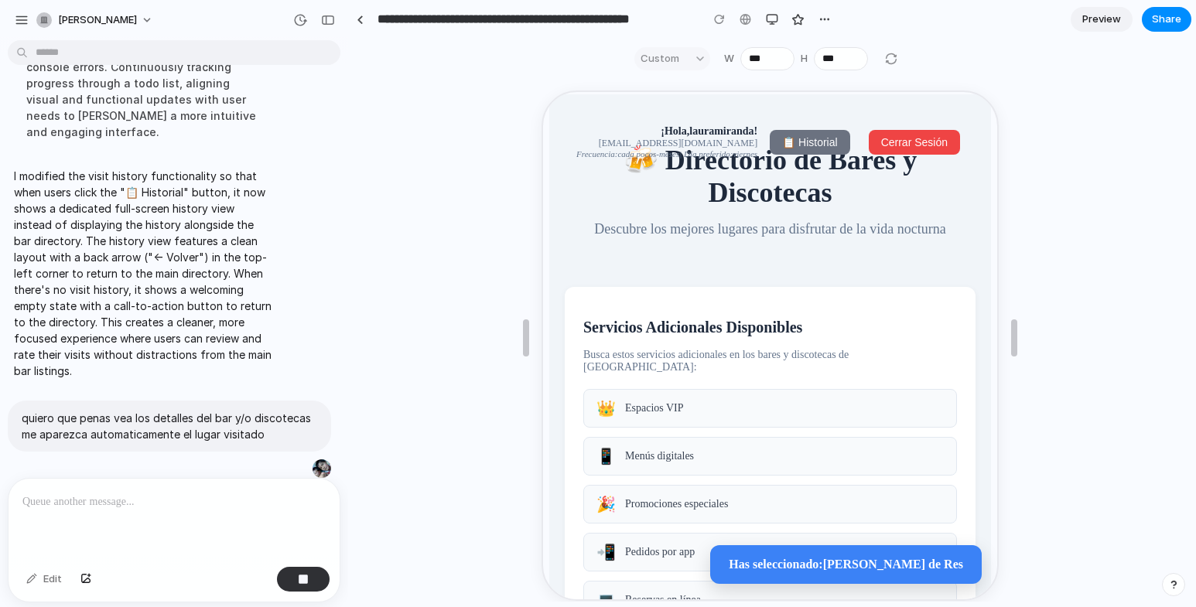
scroll to position [542, 0]
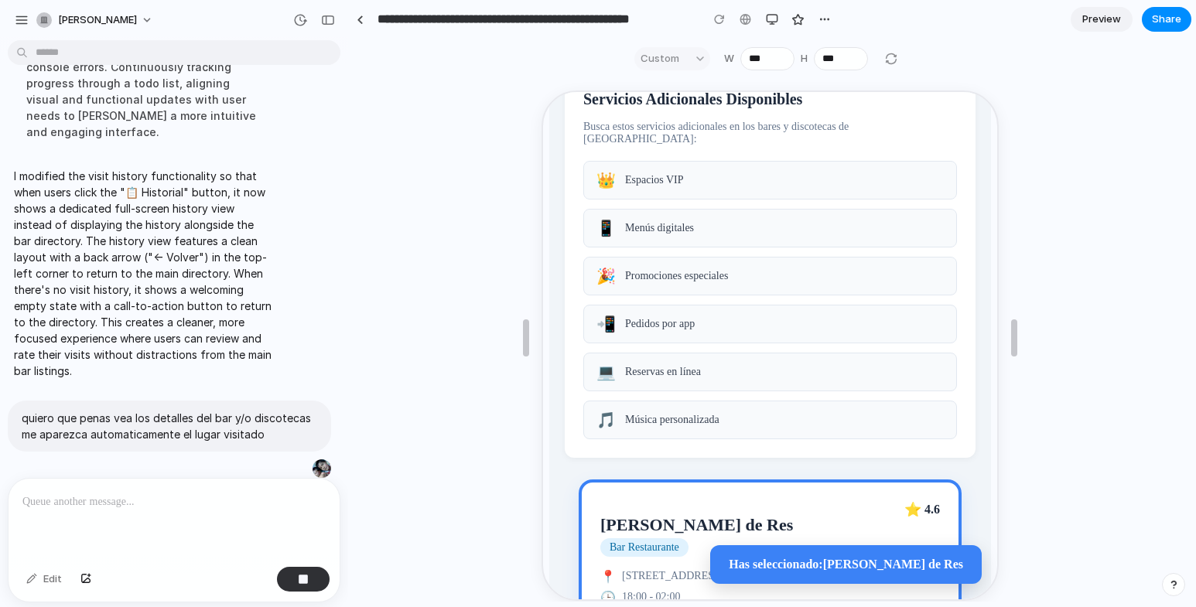
scroll to position [0, 0]
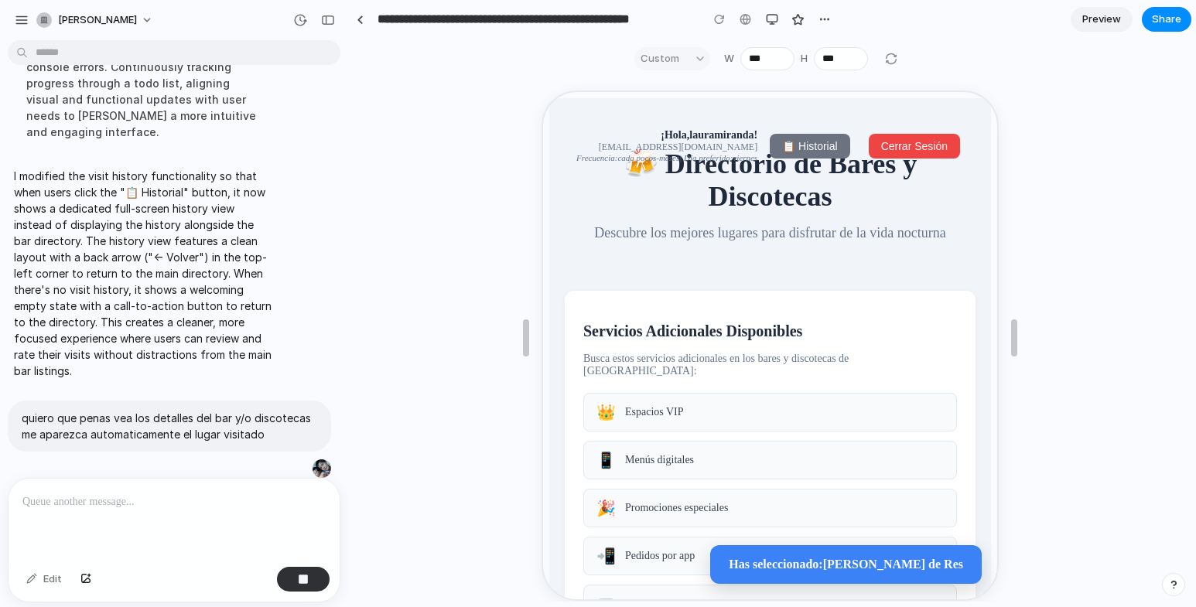
click at [783, 142] on button "📋 Historial" at bounding box center [808, 144] width 80 height 25
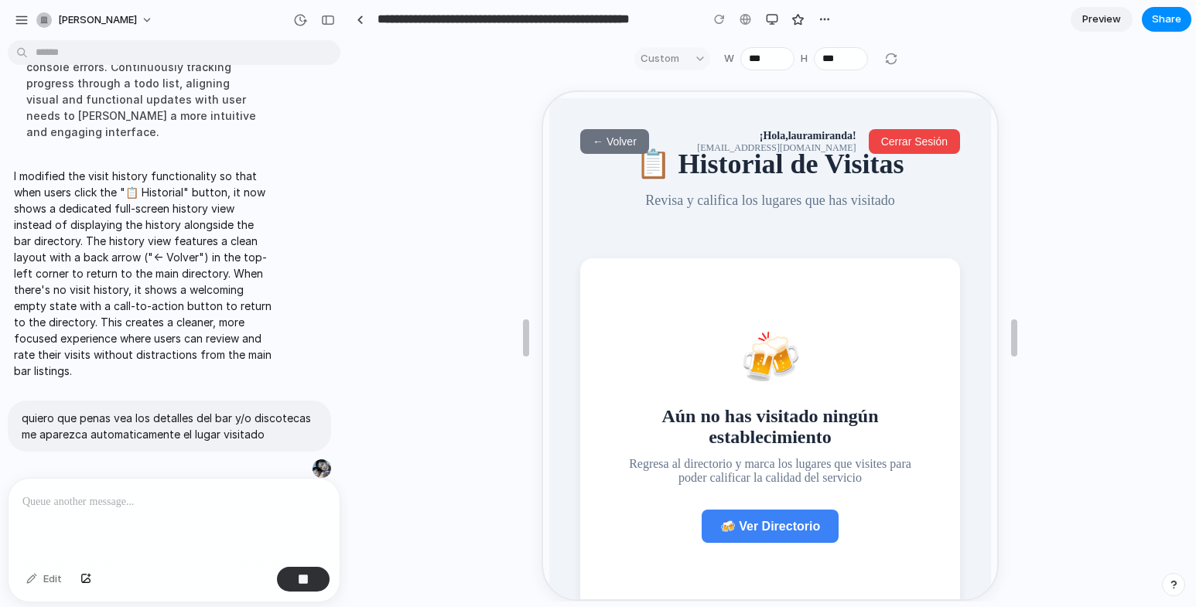
click at [621, 142] on span "← Volver" at bounding box center [612, 140] width 44 height 12
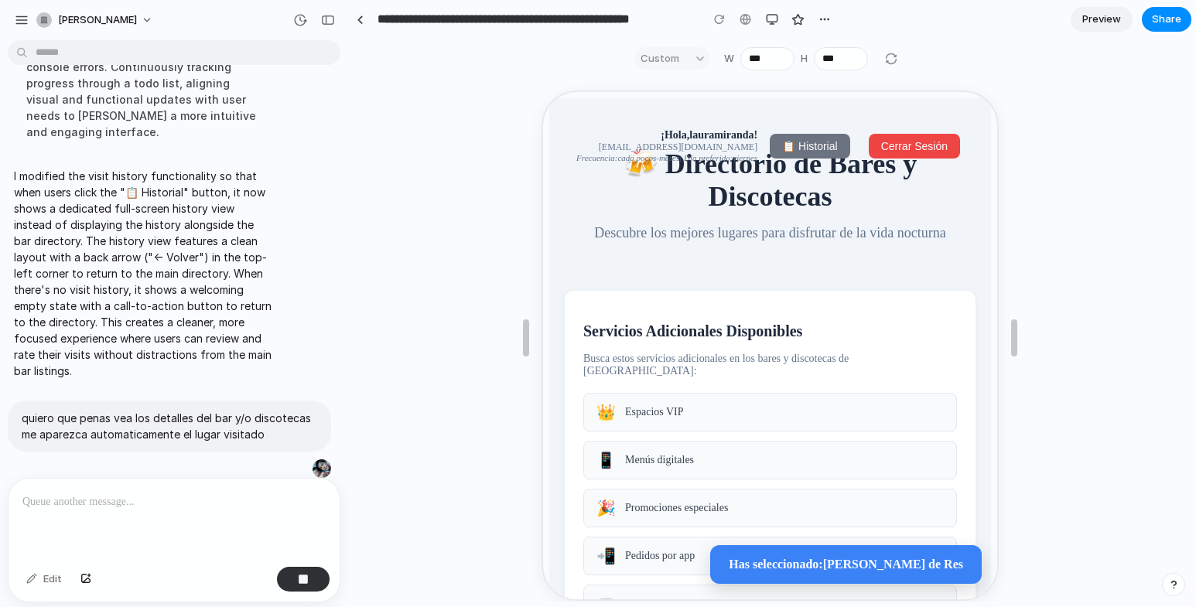
click at [794, 146] on span "📋 Historial" at bounding box center [807, 145] width 55 height 12
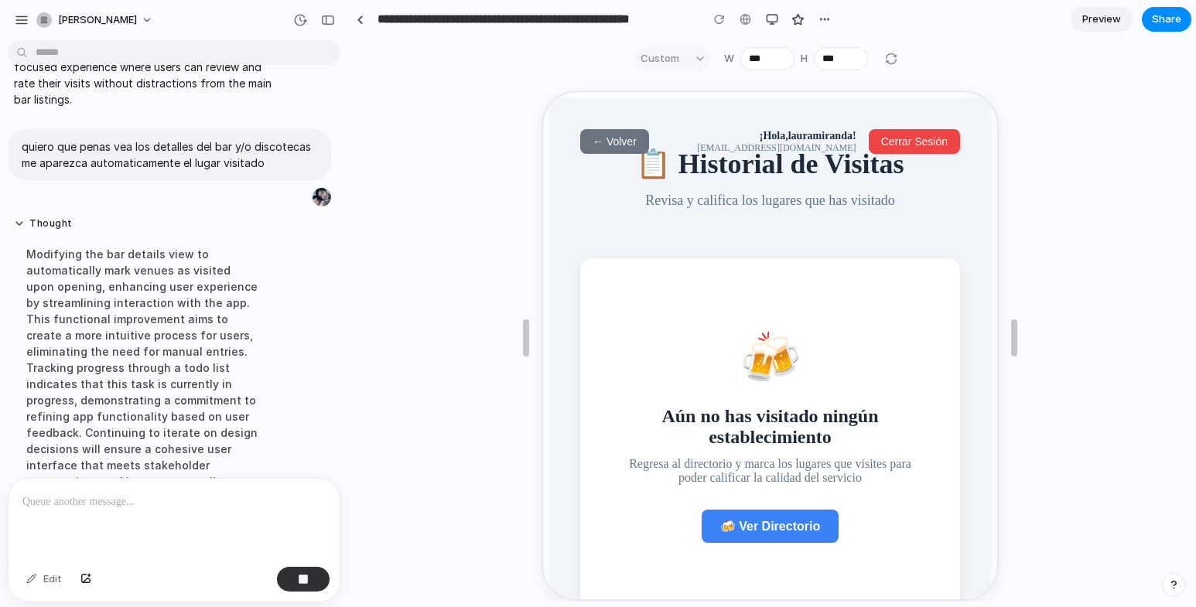
scroll to position [5217, 0]
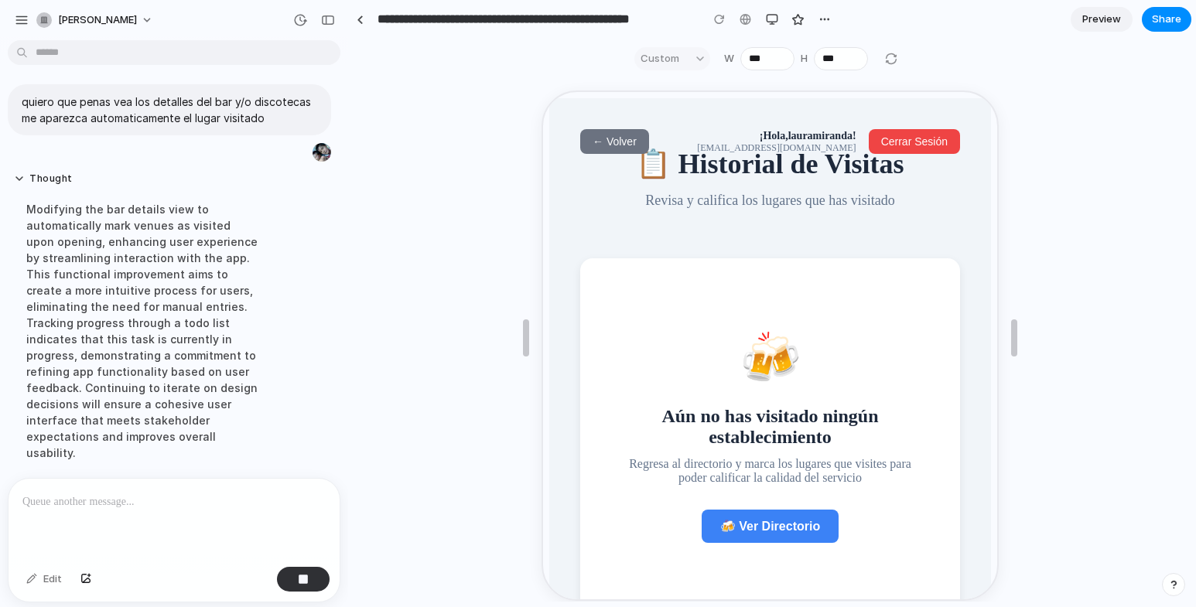
click at [623, 135] on span "← Volver" at bounding box center [612, 140] width 44 height 12
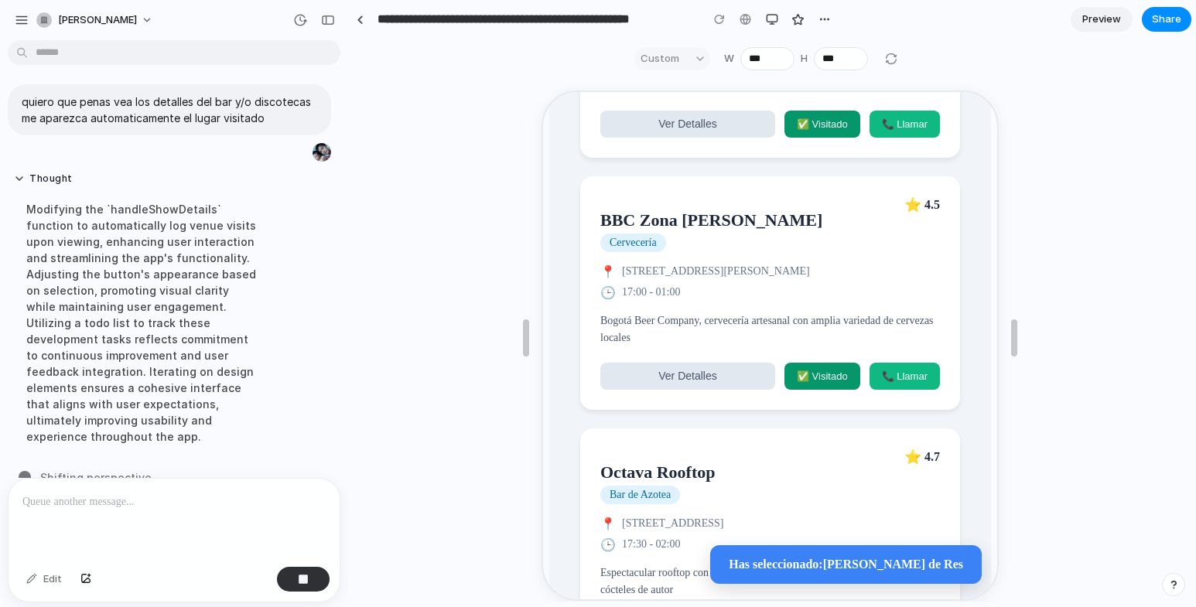
click at [769, 346] on p "Bogotá Beer Company, cervecería artesanal con amplia variedad de cervezas local…" at bounding box center [768, 328] width 340 height 35
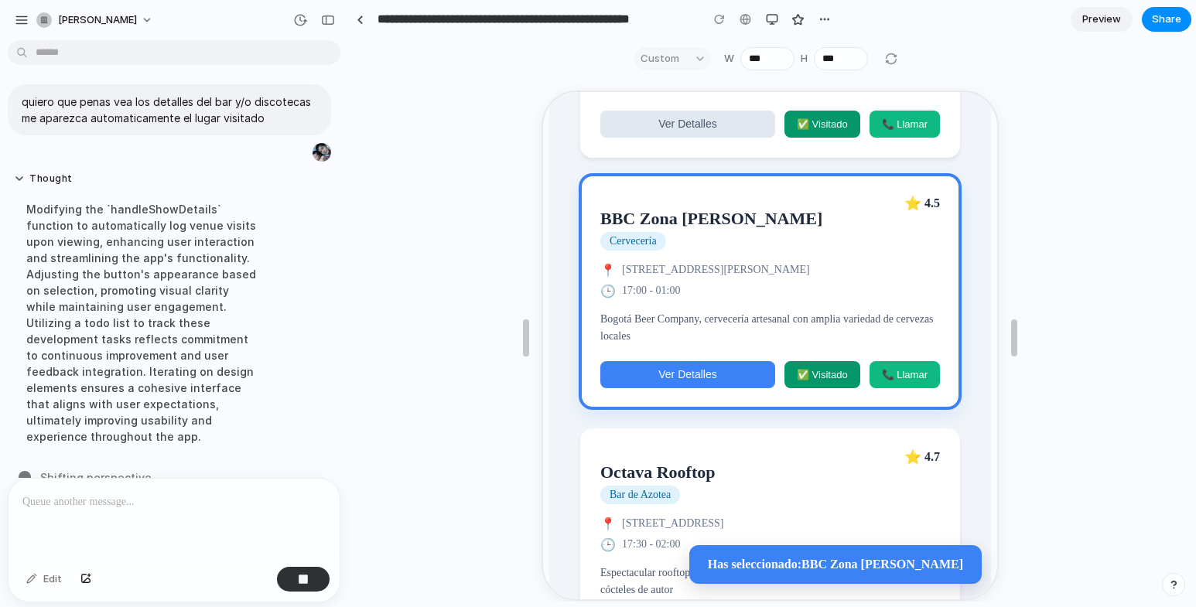
click at [700, 379] on span "Ver Detalles" at bounding box center [685, 373] width 58 height 12
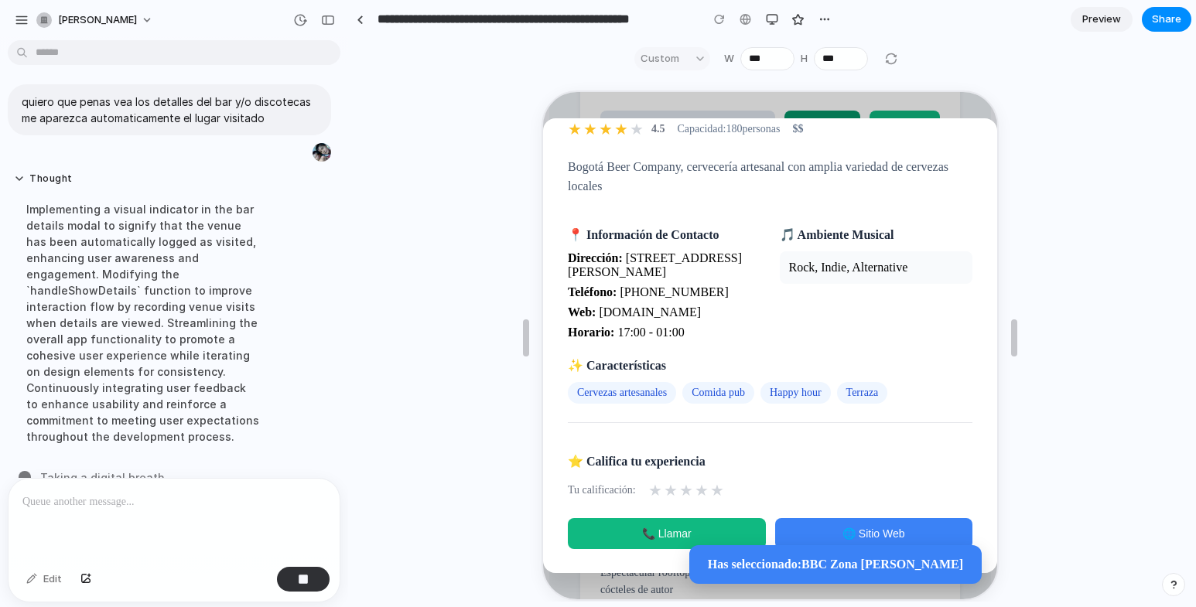
click at [666, 488] on span "★" at bounding box center [669, 489] width 14 height 19
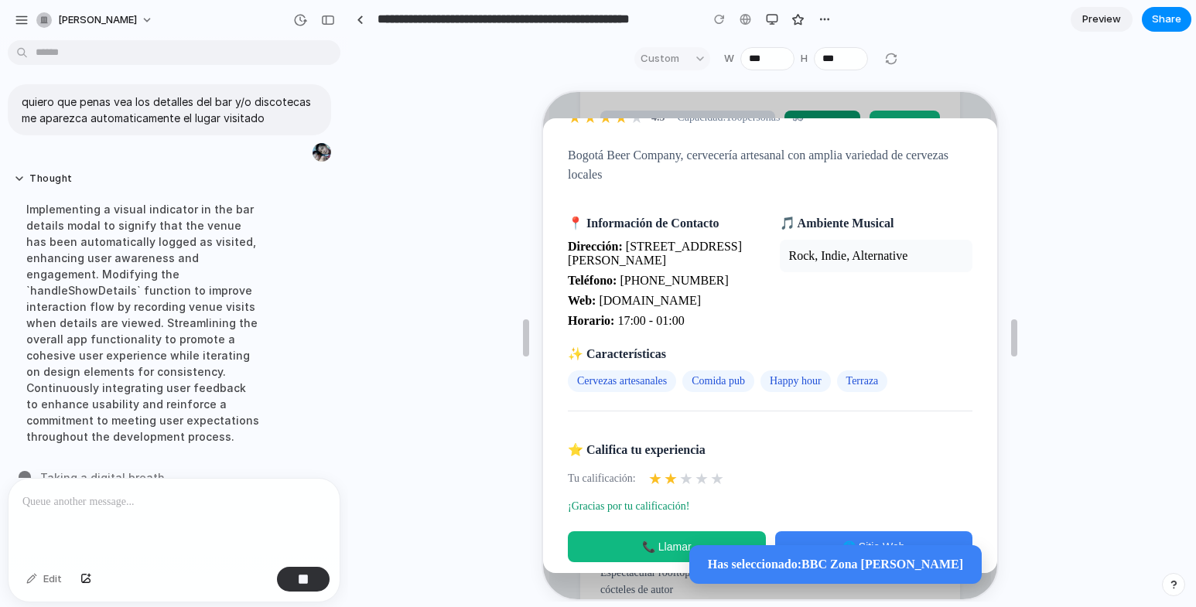
click at [680, 484] on span "★" at bounding box center [684, 477] width 14 height 19
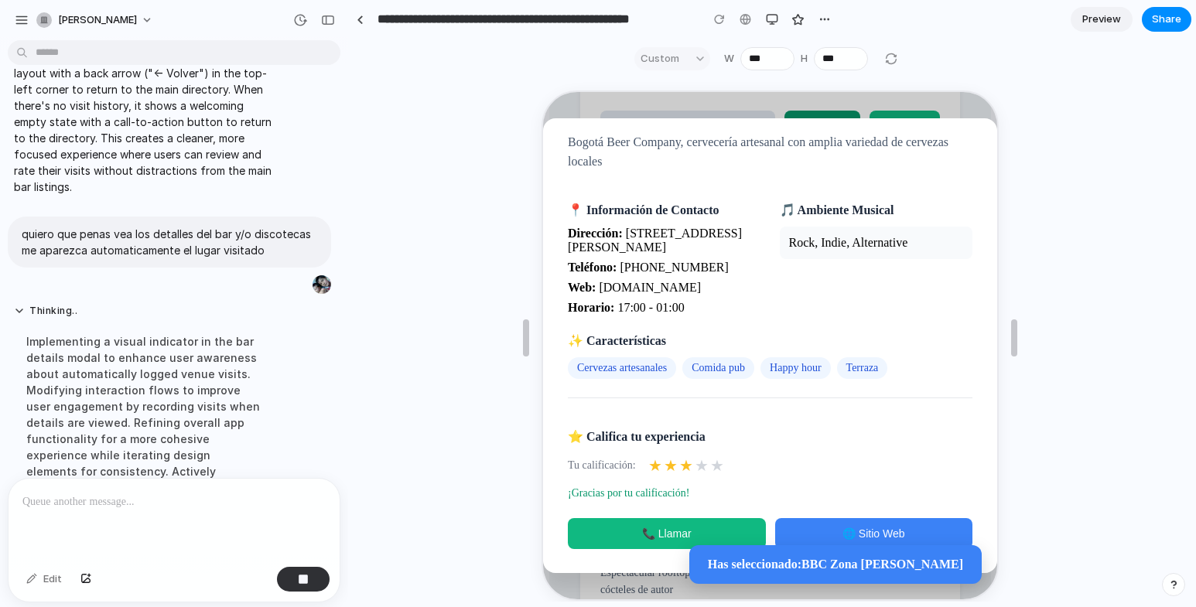
scroll to position [0, 0]
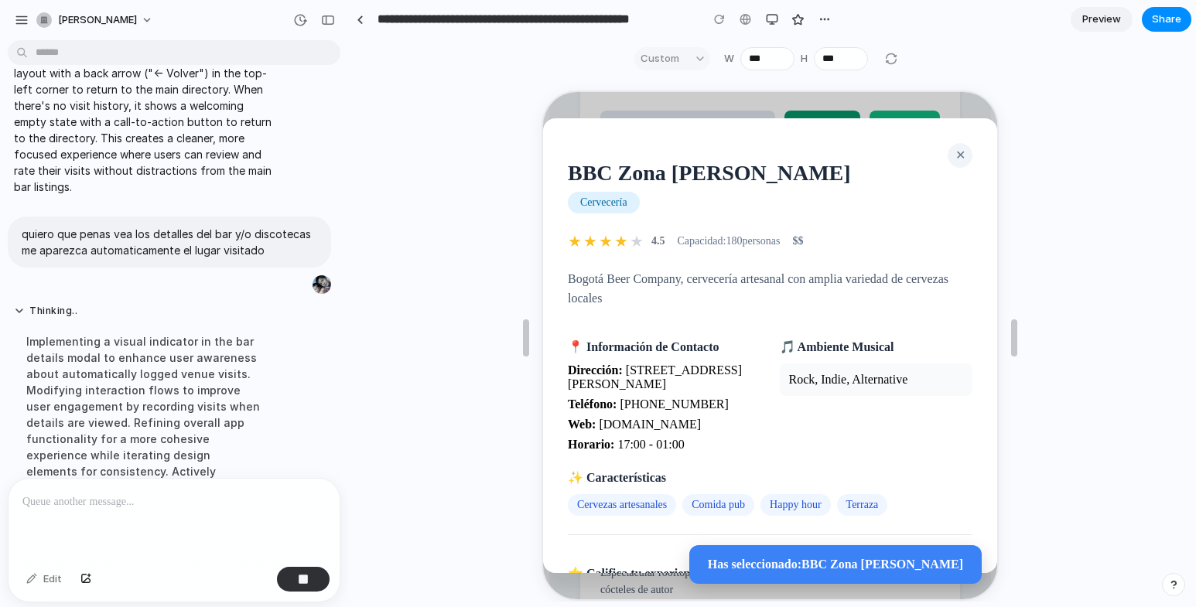
click at [953, 148] on span "✕" at bounding box center [958, 153] width 10 height 13
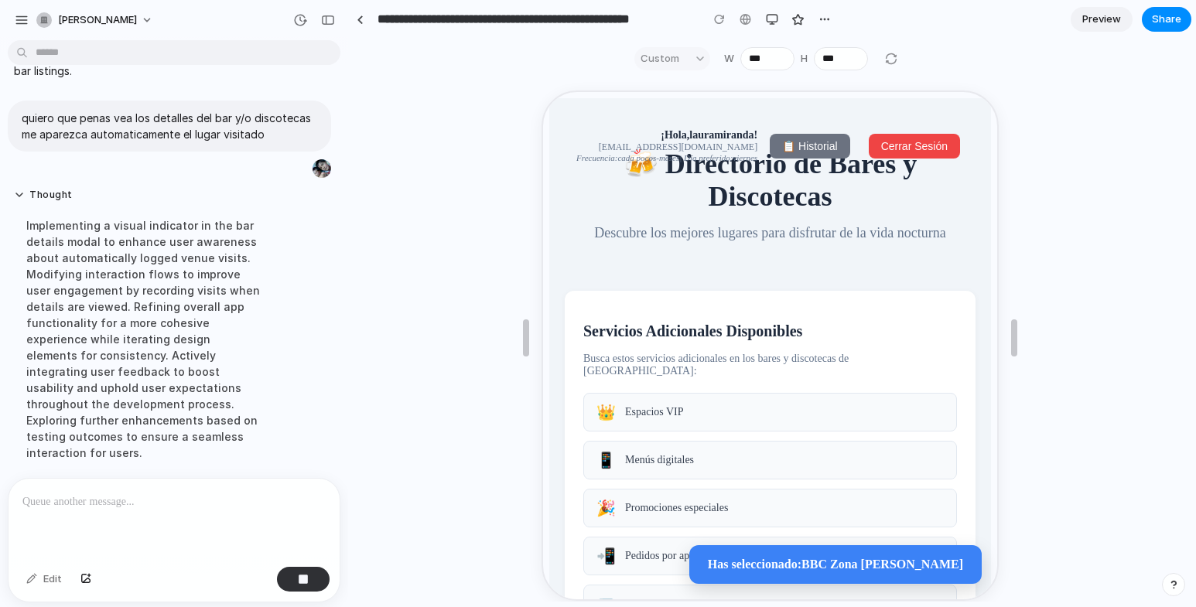
click at [790, 149] on span "📋 Historial" at bounding box center [807, 145] width 55 height 12
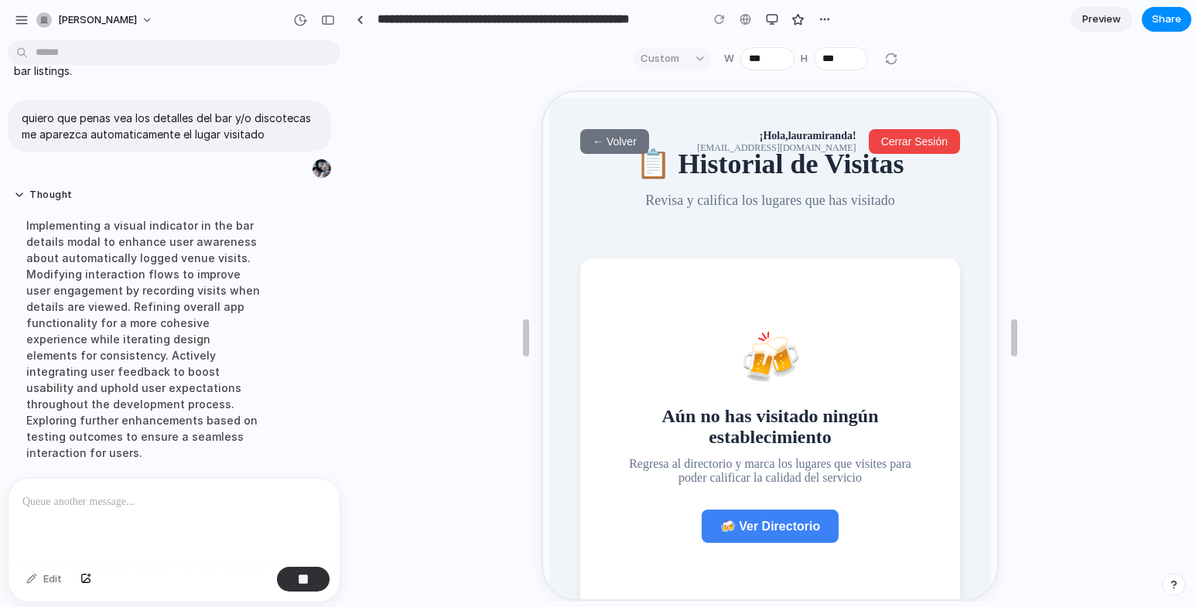
scroll to position [50, 0]
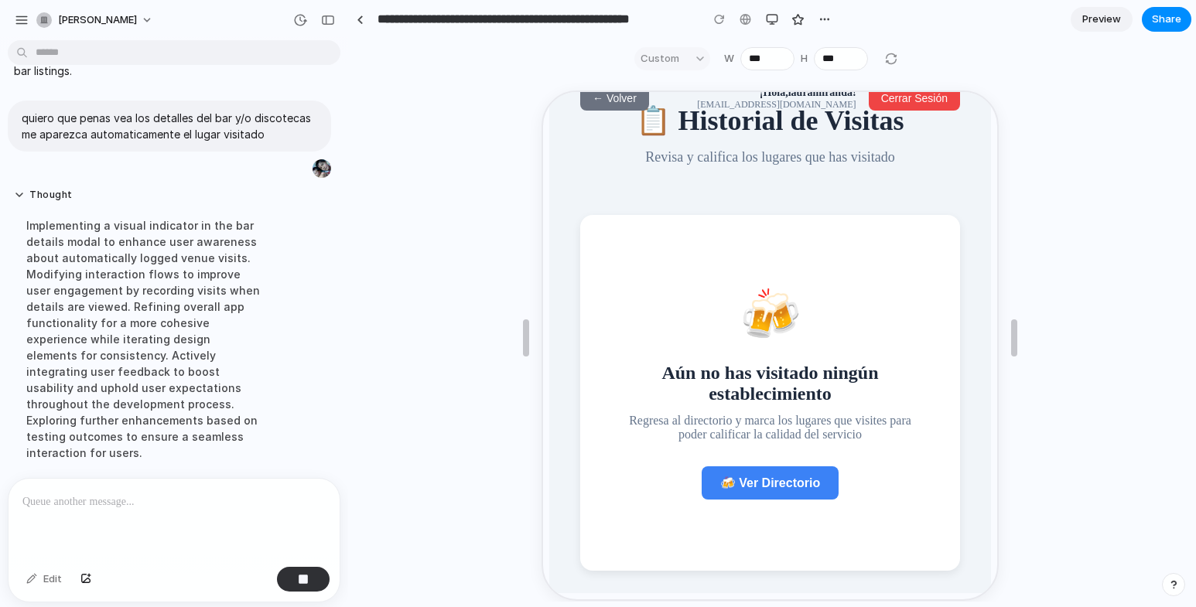
click at [755, 393] on h2 "Aún no has visitado ningún establecimiento" at bounding box center [767, 382] width 299 height 42
click at [726, 270] on div "🍻 Aún no has visitado ningún establecimiento Regresa al directorio y marca los …" at bounding box center [768, 391] width 330 height 306
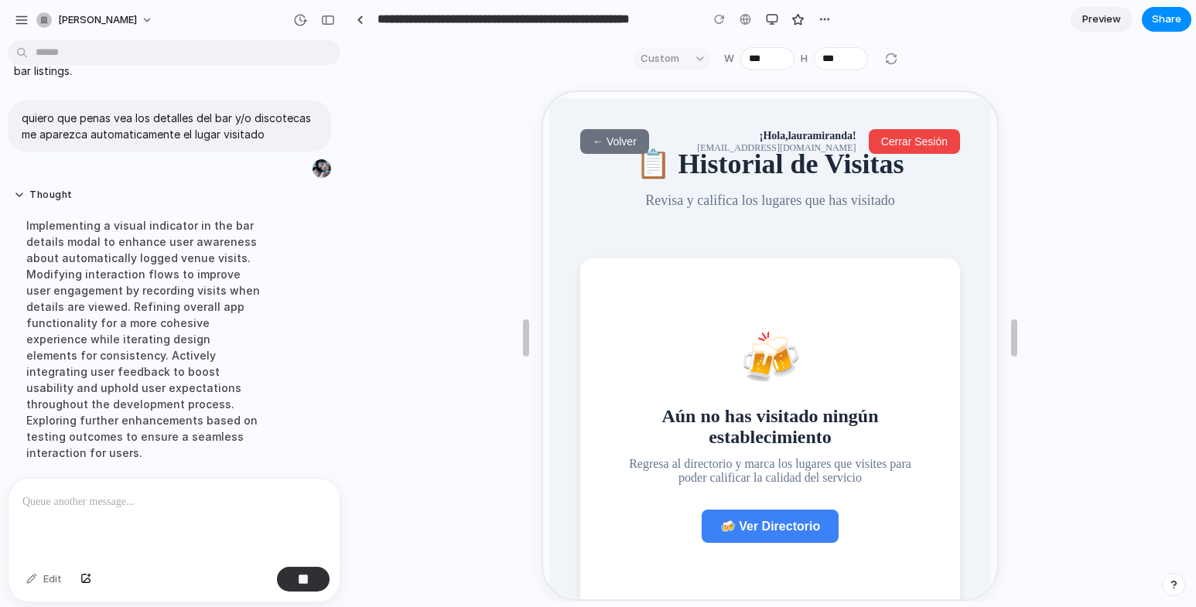
click at [914, 139] on span "Cerrar Sesión" at bounding box center [912, 140] width 67 height 12
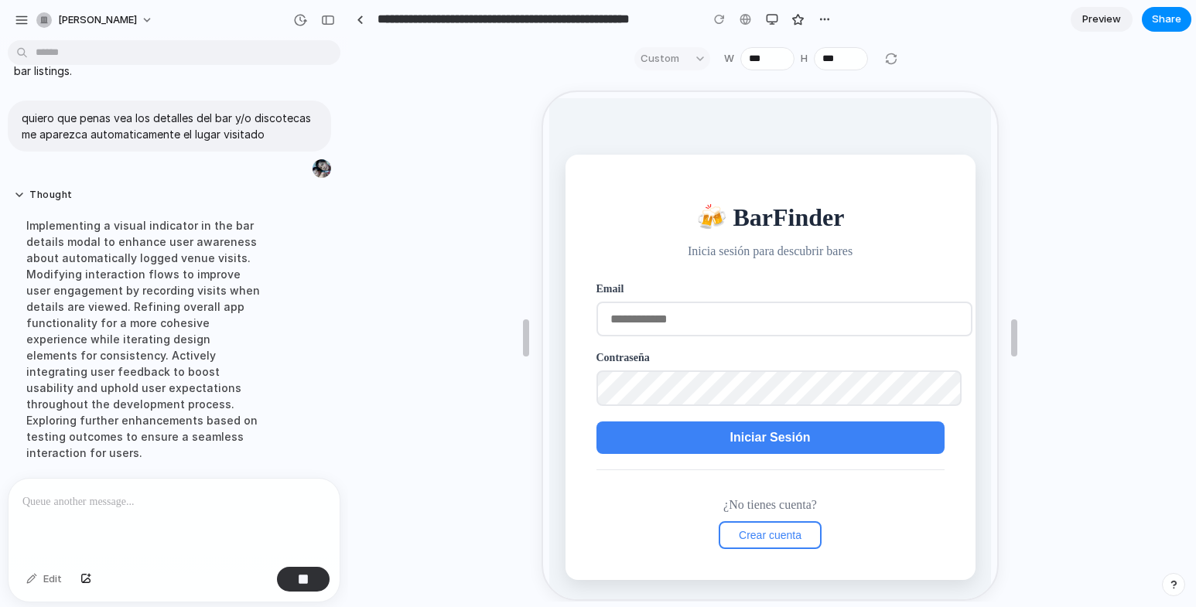
click at [770, 529] on button "Crear cuenta" at bounding box center [768, 534] width 103 height 28
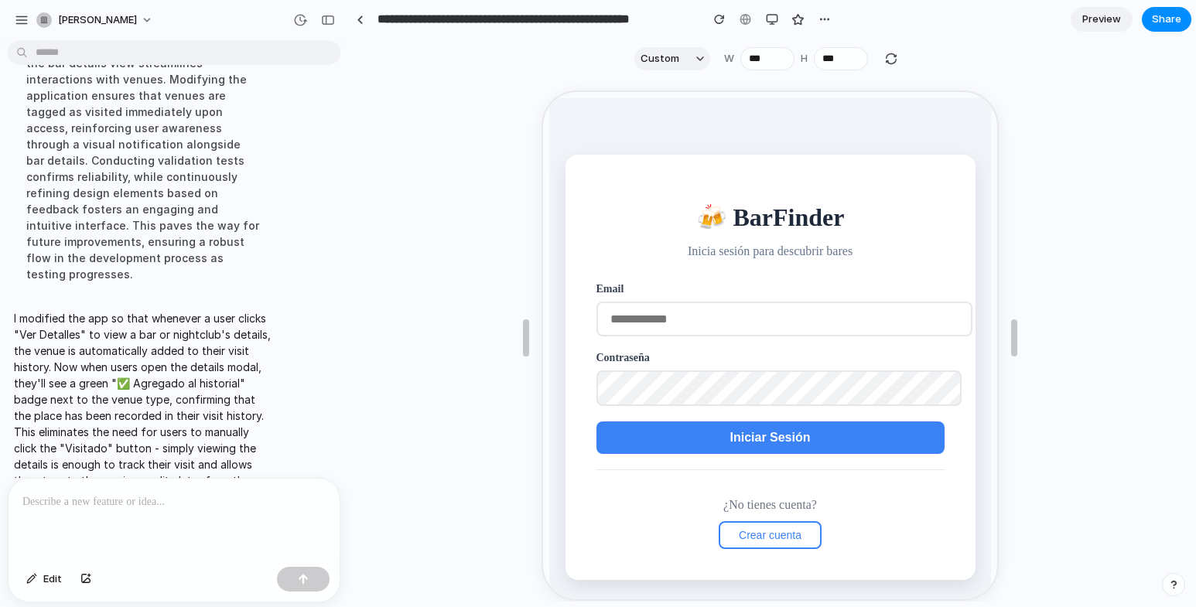
click at [163, 301] on div "I modified the app so that whenever a user clicks "Ver Detalles" to view a bar …" at bounding box center [143, 408] width 271 height 214
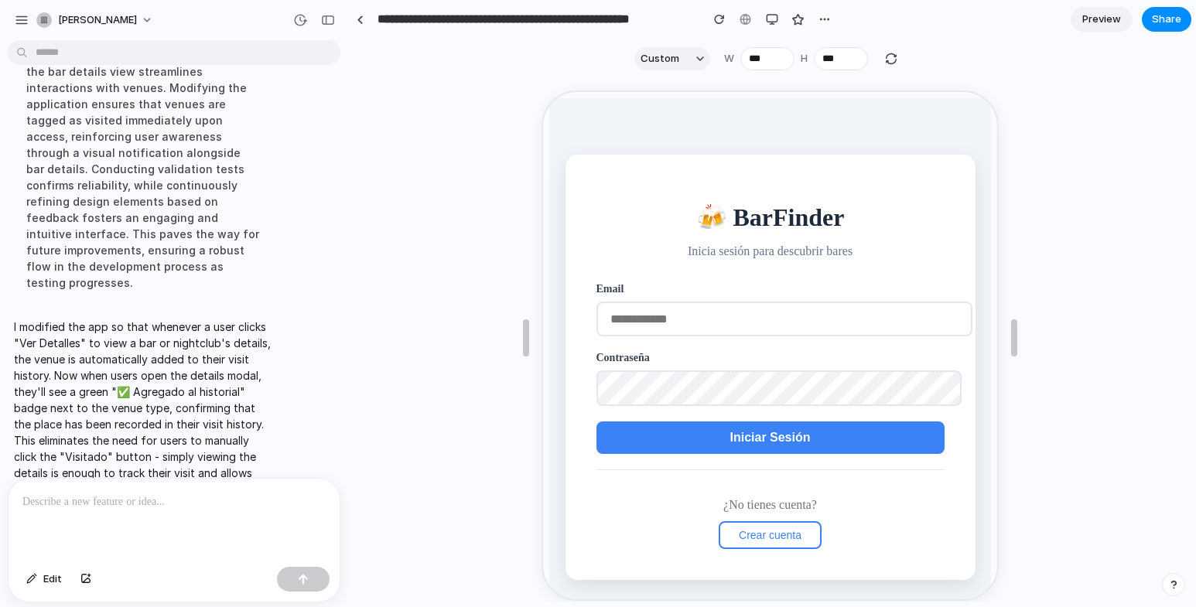
scroll to position [5395, 0]
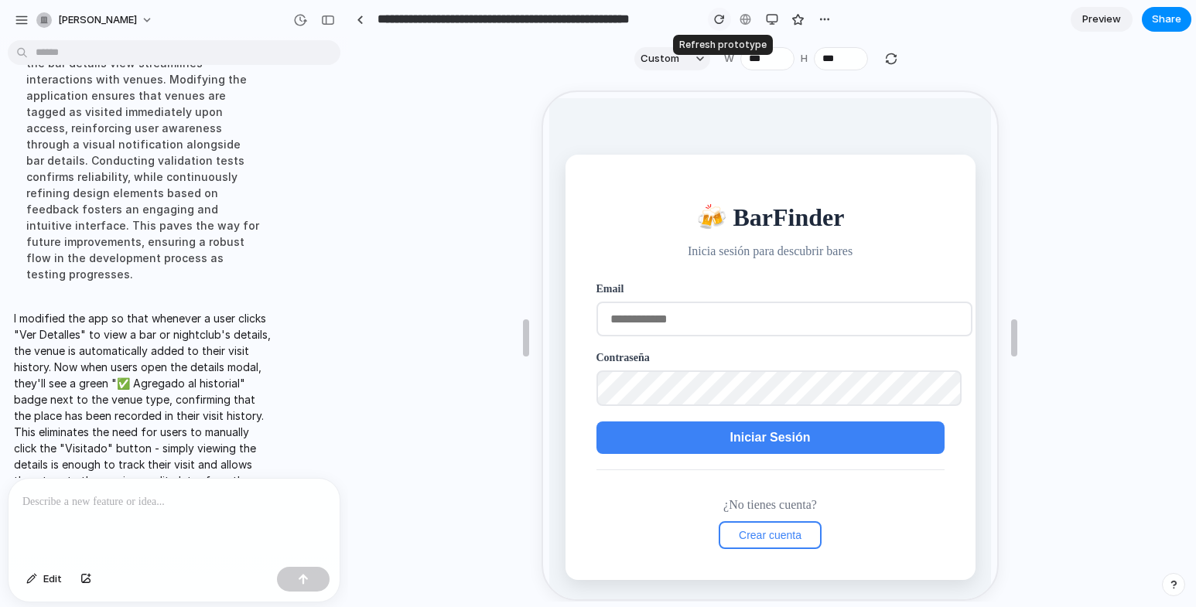
click at [724, 15] on div "button" at bounding box center [719, 19] width 11 height 11
click at [690, 56] on button "Custom" at bounding box center [673, 58] width 76 height 23
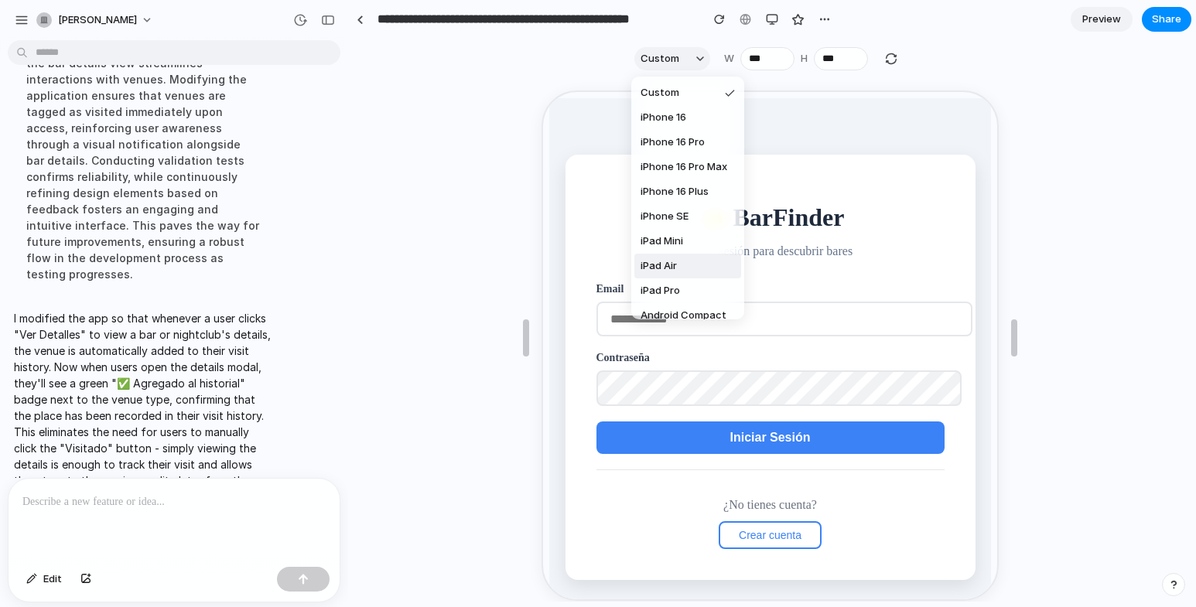
click at [657, 259] on span "iPad Air" at bounding box center [659, 265] width 36 height 15
type input "***"
type input "****"
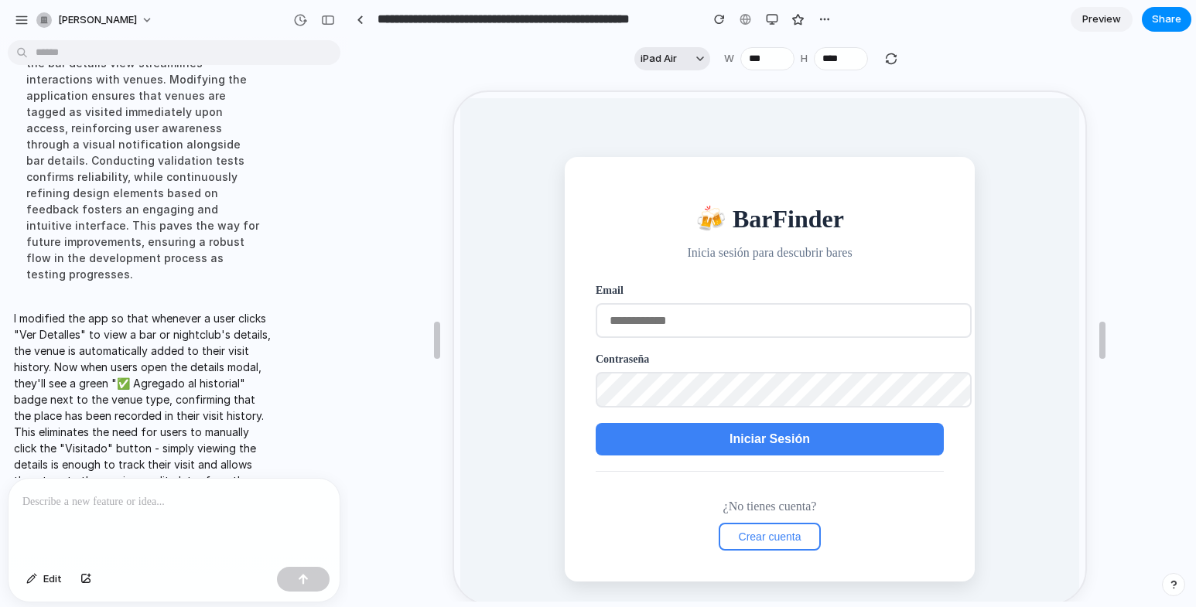
click at [672, 58] on span "iPad Air" at bounding box center [659, 58] width 36 height 15
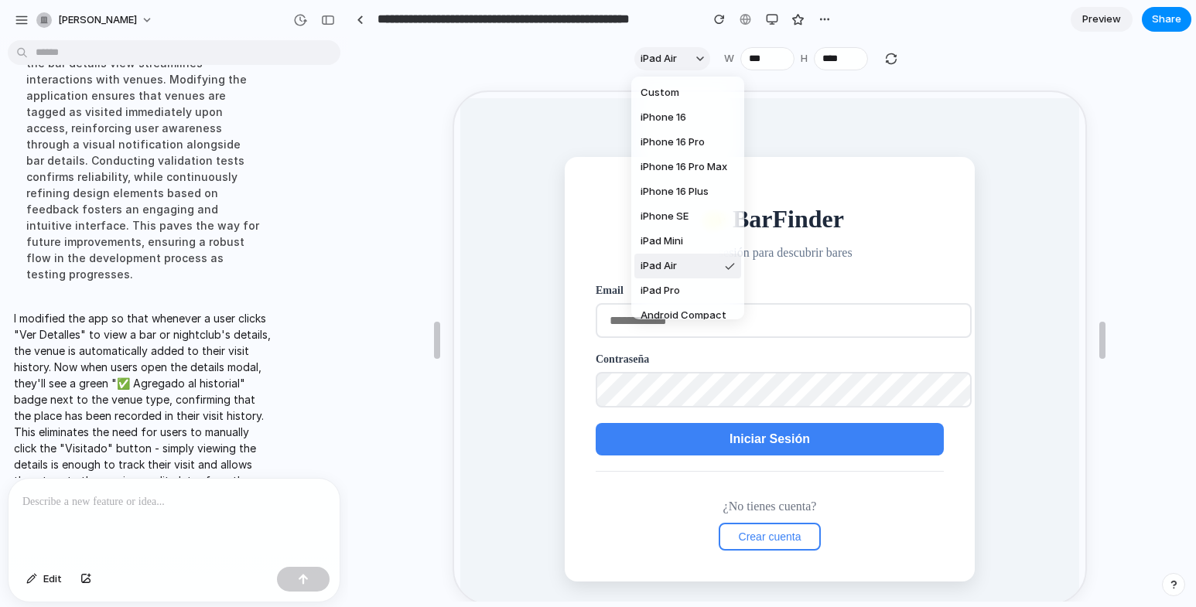
scroll to position [37, 0]
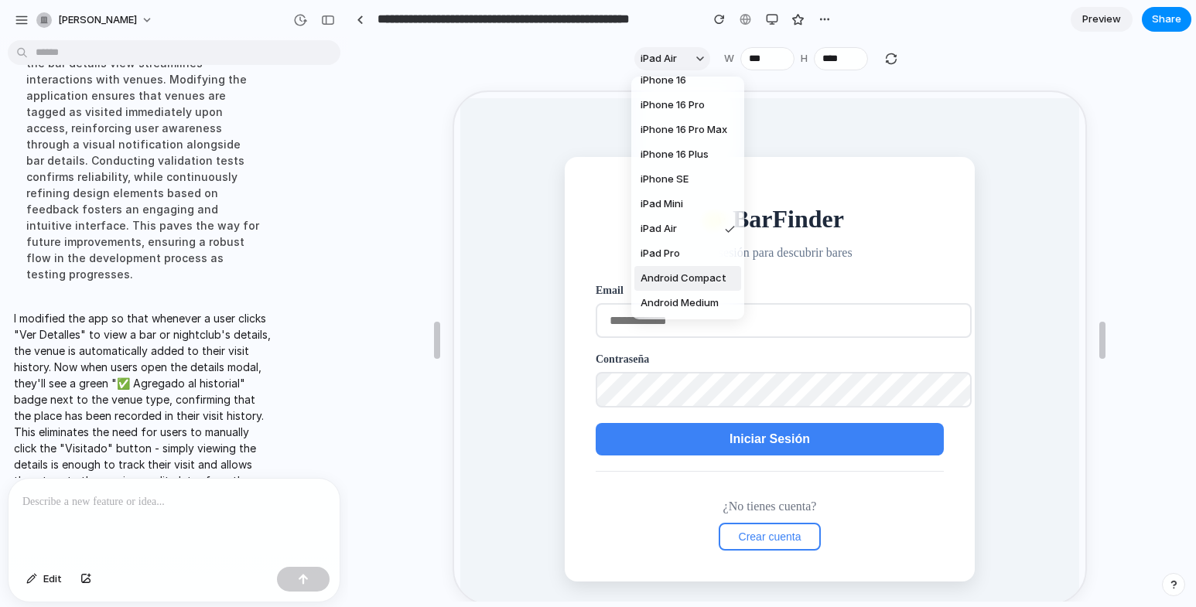
click at [655, 275] on span "Android Compact" at bounding box center [684, 278] width 86 height 15
type input "***"
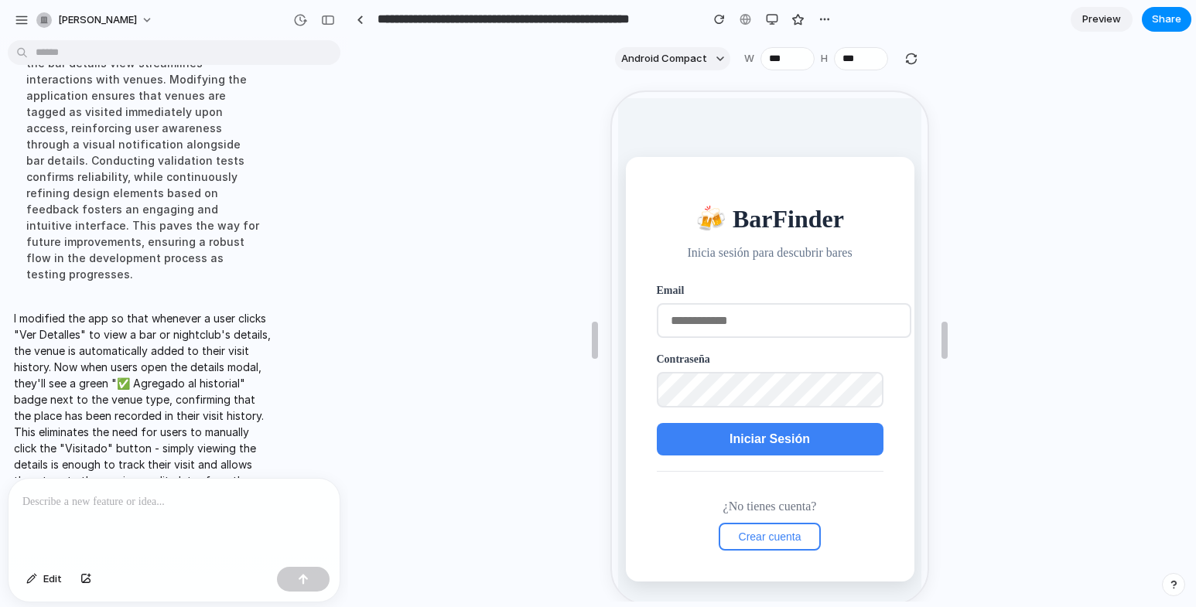
click at [723, 323] on input "email" at bounding box center [782, 319] width 255 height 35
type input "**********"
click at [751, 440] on span "Iniciar Sesión" at bounding box center [768, 437] width 80 height 13
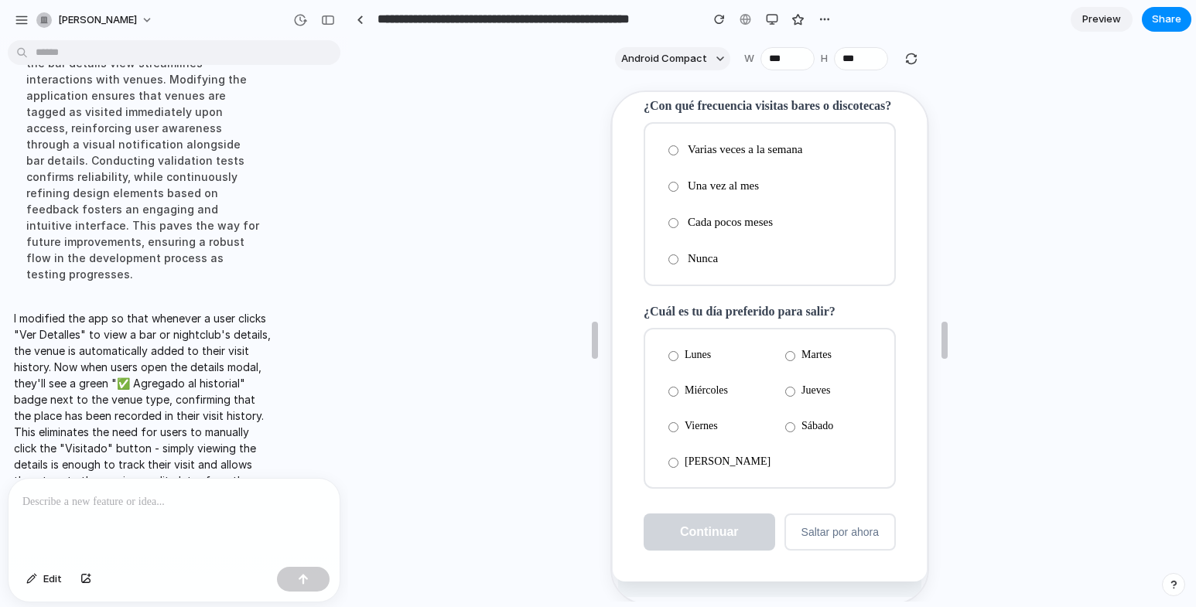
scroll to position [299, 0]
click at [773, 419] on label "Sábado" at bounding box center [827, 425] width 108 height 26
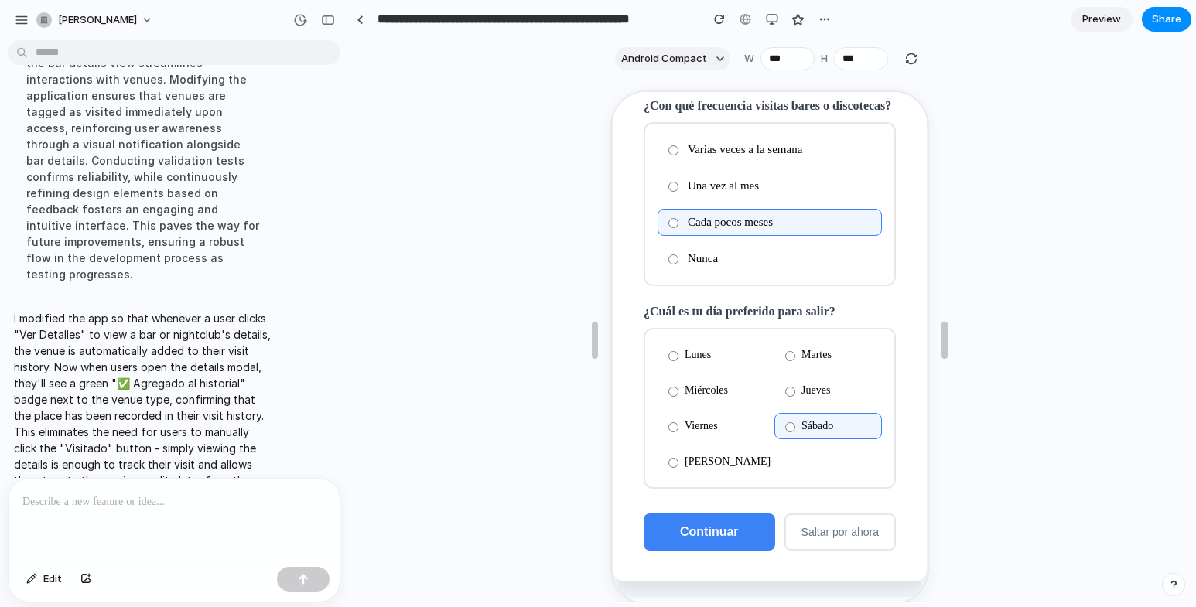
click at [684, 530] on span "Continuar" at bounding box center [708, 530] width 59 height 13
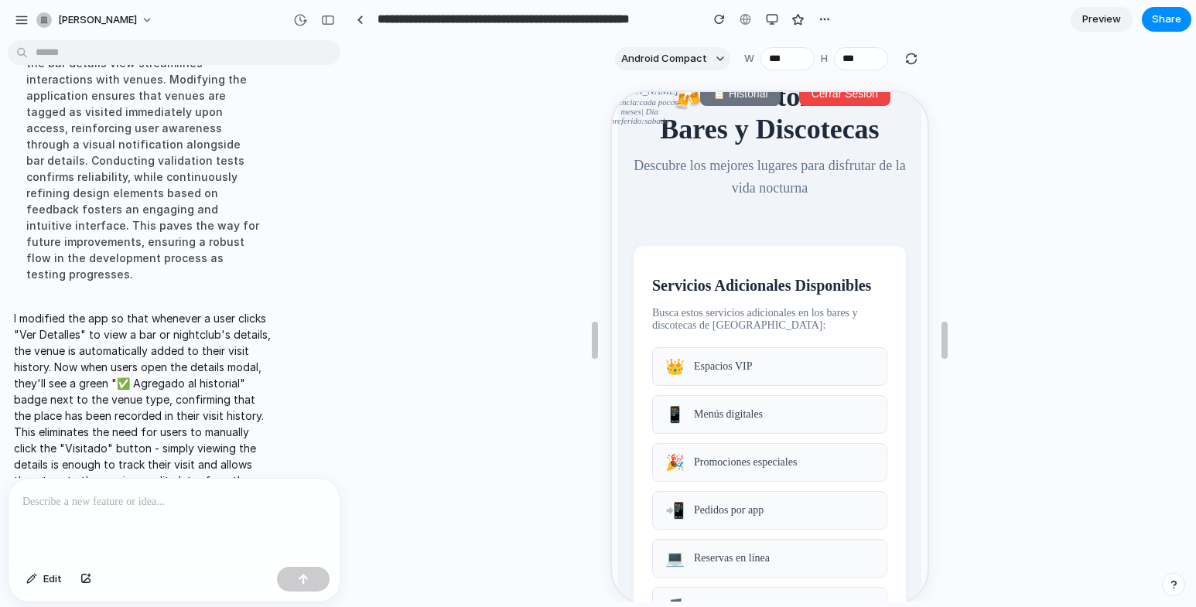
scroll to position [0, 0]
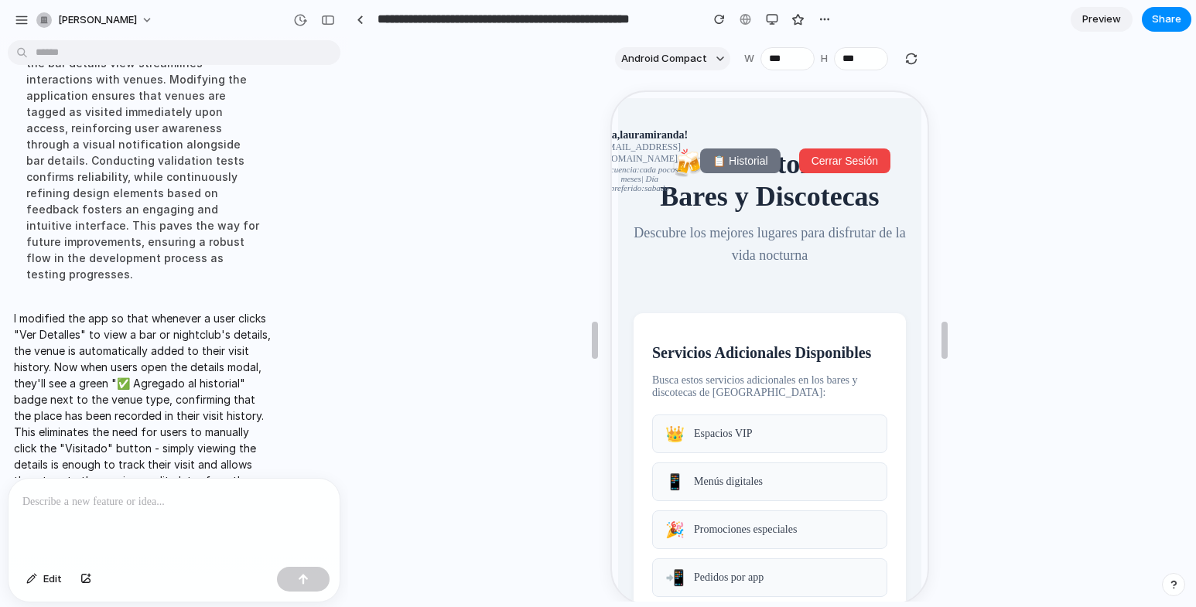
click at [810, 152] on button "Cerrar Sesión" at bounding box center [843, 159] width 91 height 25
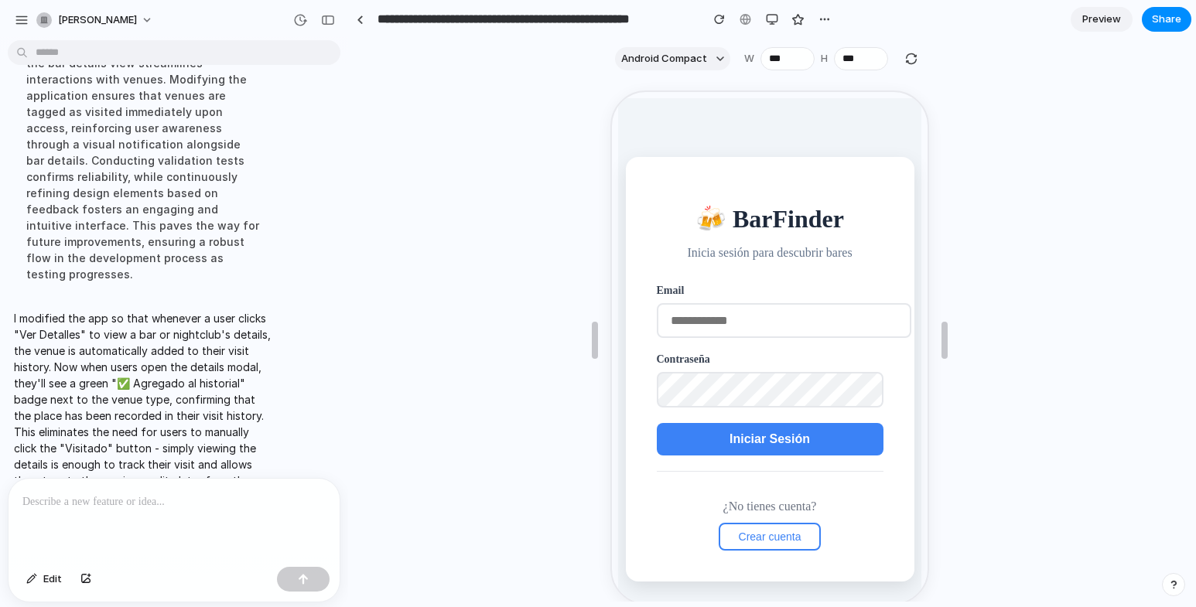
click at [763, 437] on span "Iniciar Sesión" at bounding box center [768, 437] width 80 height 13
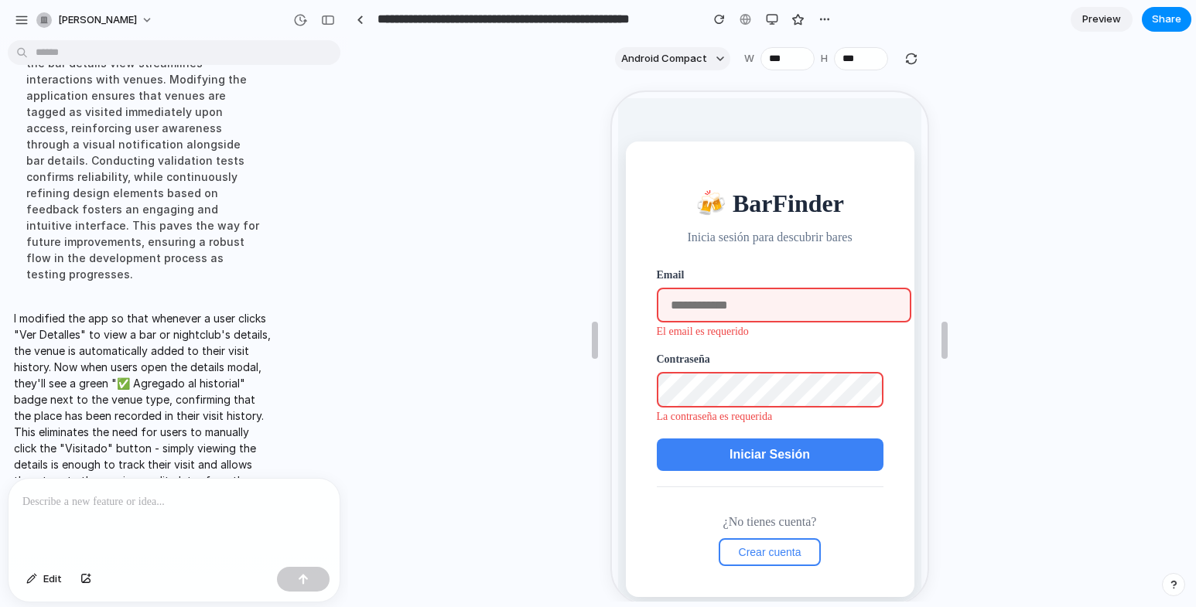
click at [738, 303] on input "email" at bounding box center [782, 303] width 255 height 35
type input "**********"
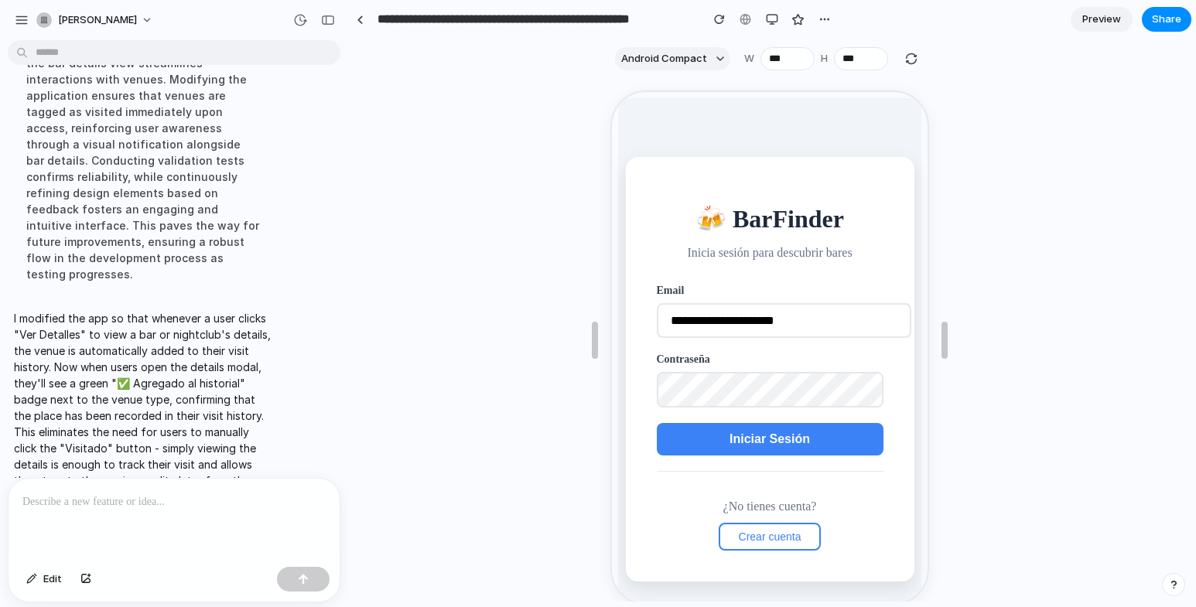
click at [746, 441] on span "Iniciar Sesión" at bounding box center [768, 437] width 80 height 13
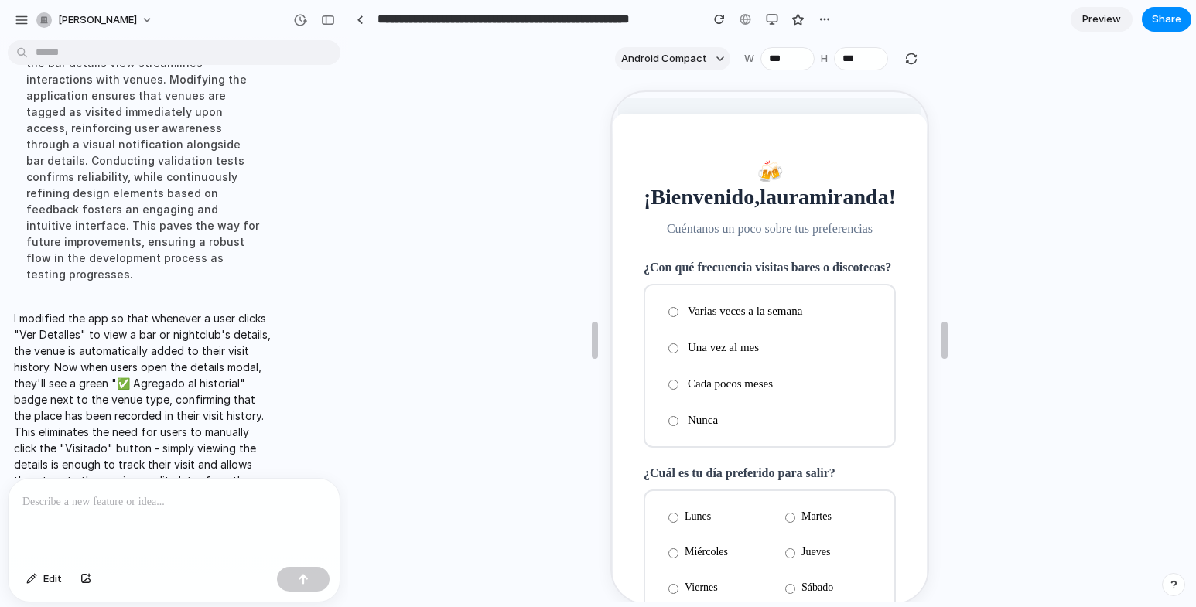
scroll to position [77, 0]
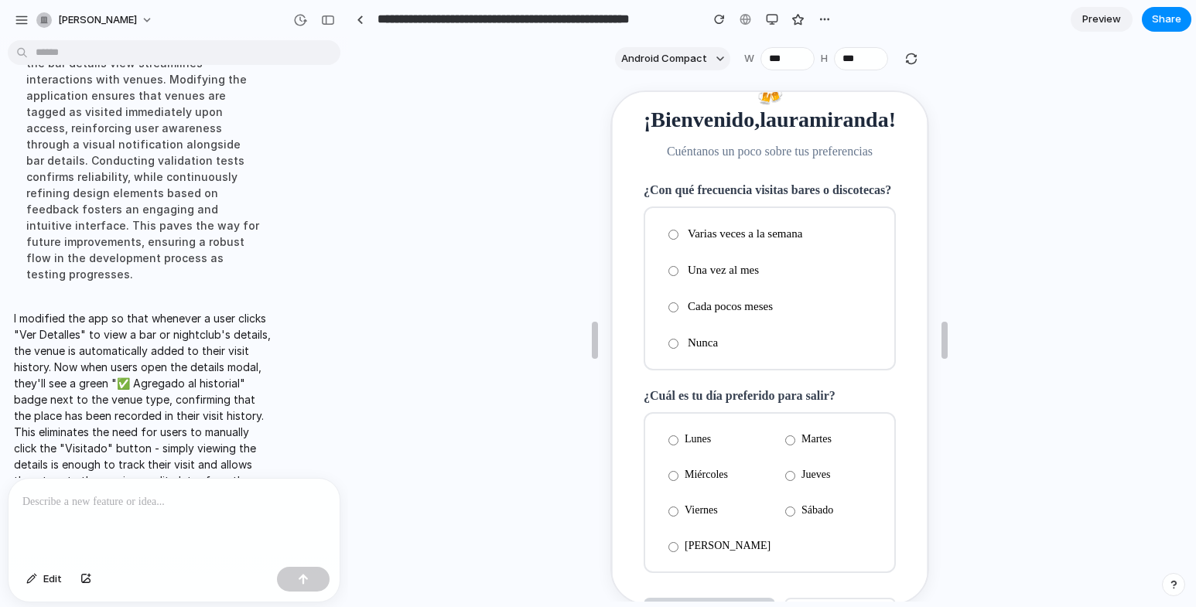
click at [693, 246] on label "Varias veces a la semana" at bounding box center [768, 232] width 224 height 27
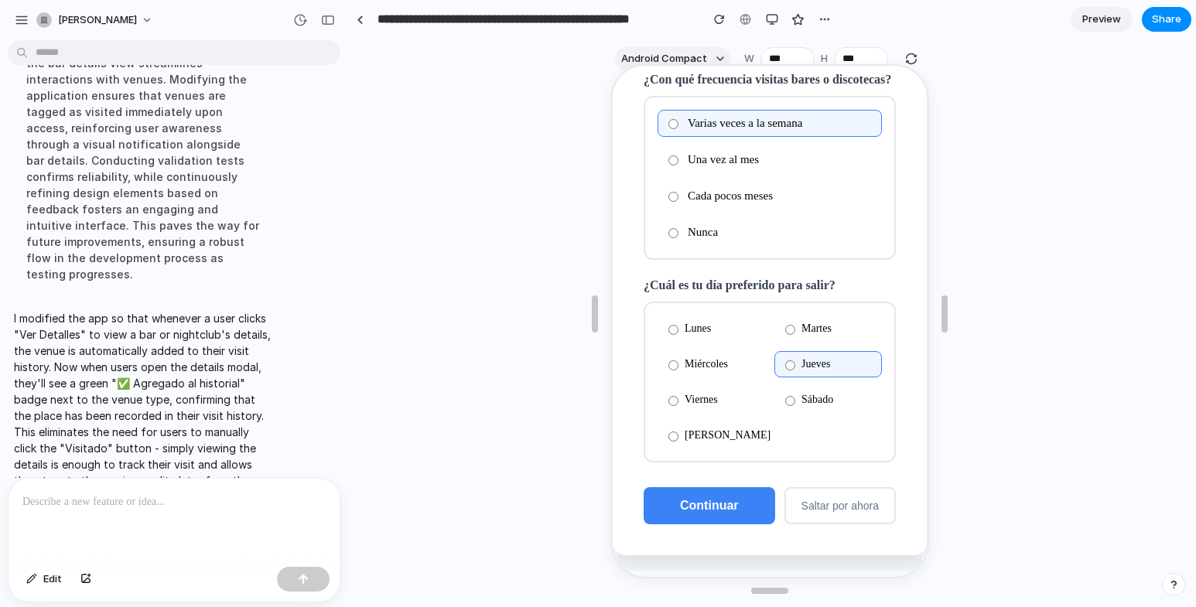
scroll to position [28, 0]
click at [693, 494] on button "Continuar" at bounding box center [708, 502] width 132 height 37
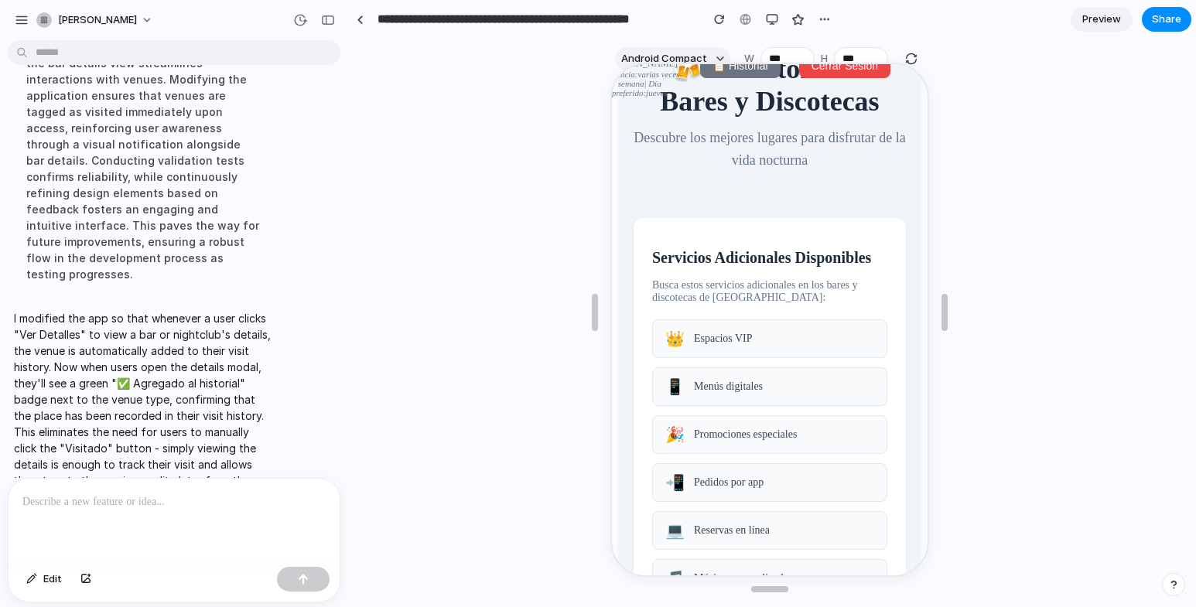
scroll to position [0, 0]
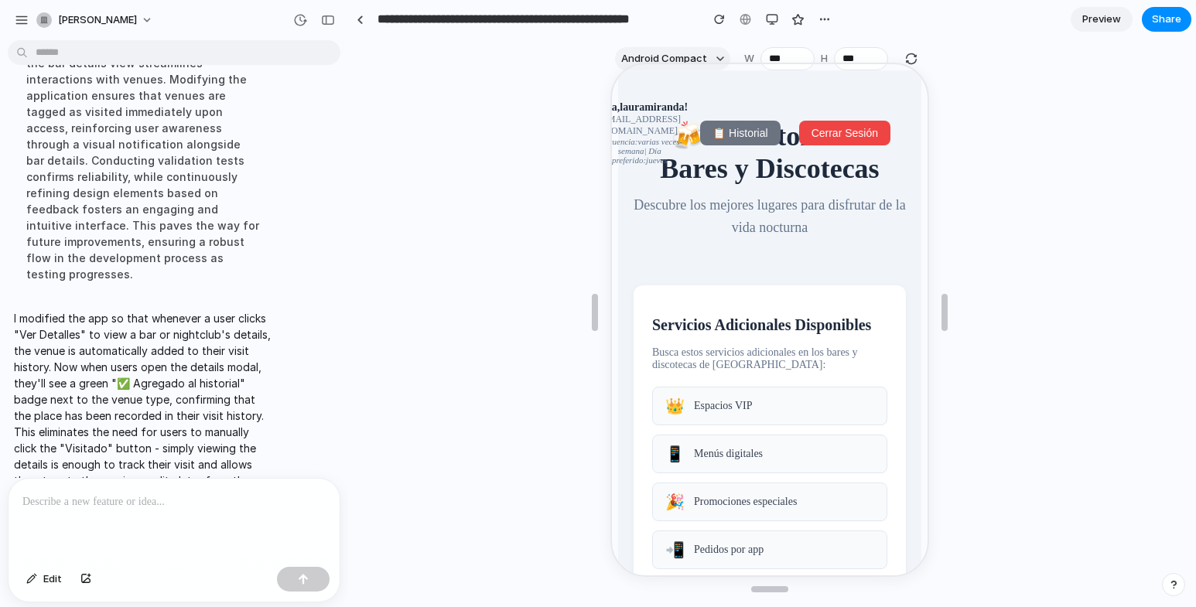
click at [671, 53] on div at bounding box center [770, 312] width 319 height 524
click at [669, 57] on div at bounding box center [770, 312] width 319 height 524
click at [604, 143] on div at bounding box center [770, 312] width 842 height 524
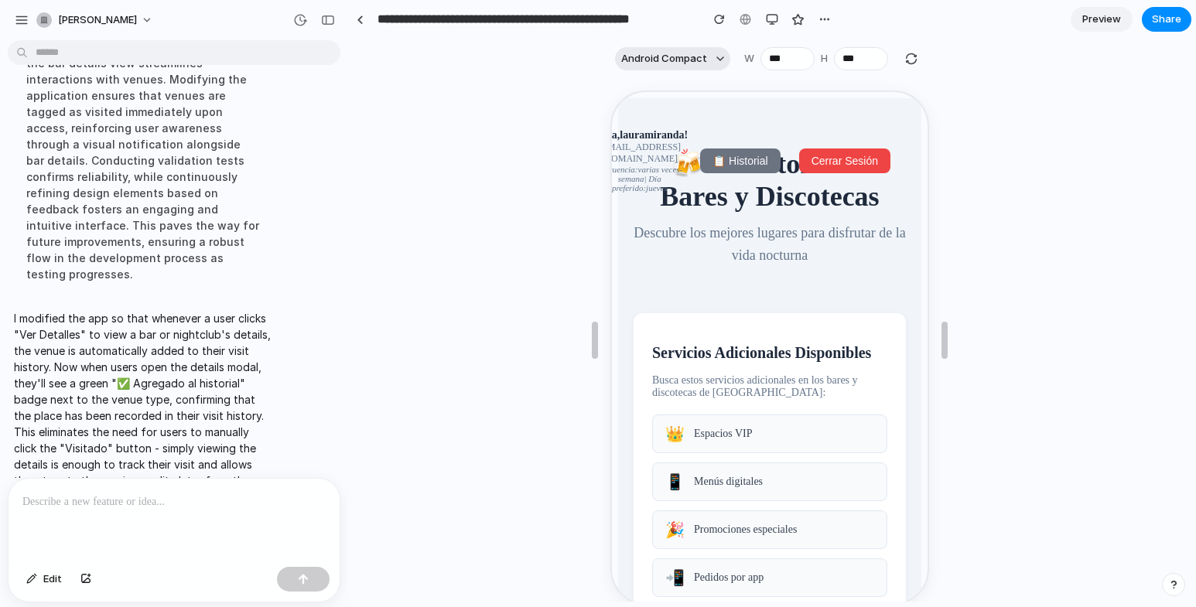
click at [698, 55] on span "Android Compact" at bounding box center [664, 58] width 86 height 15
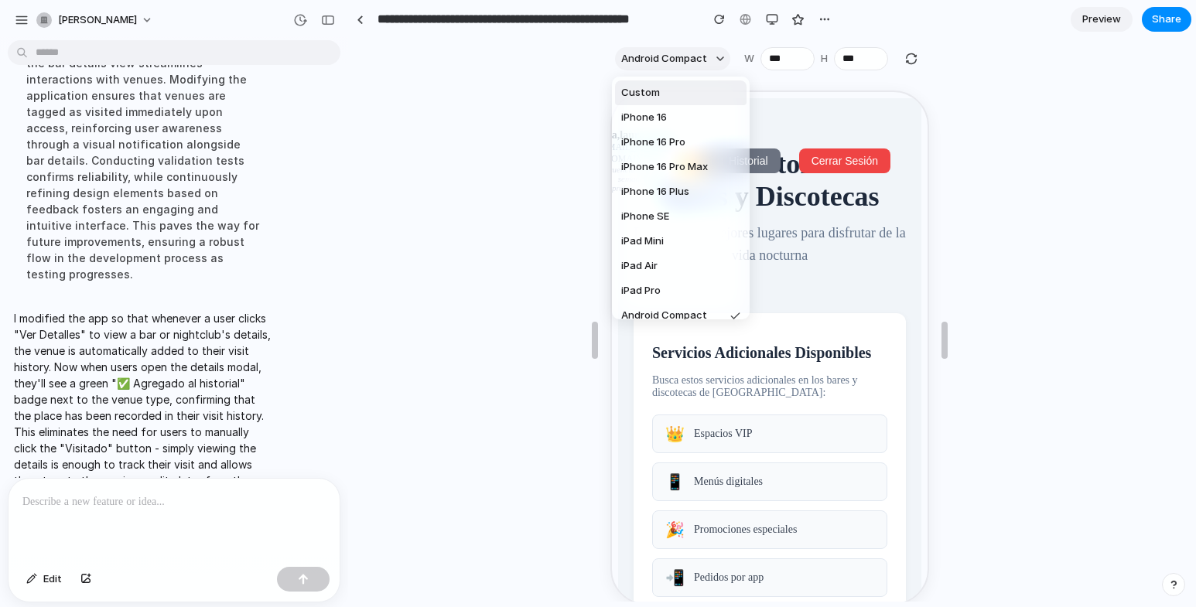
drag, startPoint x: 652, startPoint y: 91, endPoint x: 36, endPoint y: 0, distance: 622.6
click at [652, 91] on span "Custom" at bounding box center [640, 92] width 39 height 15
type input "***"
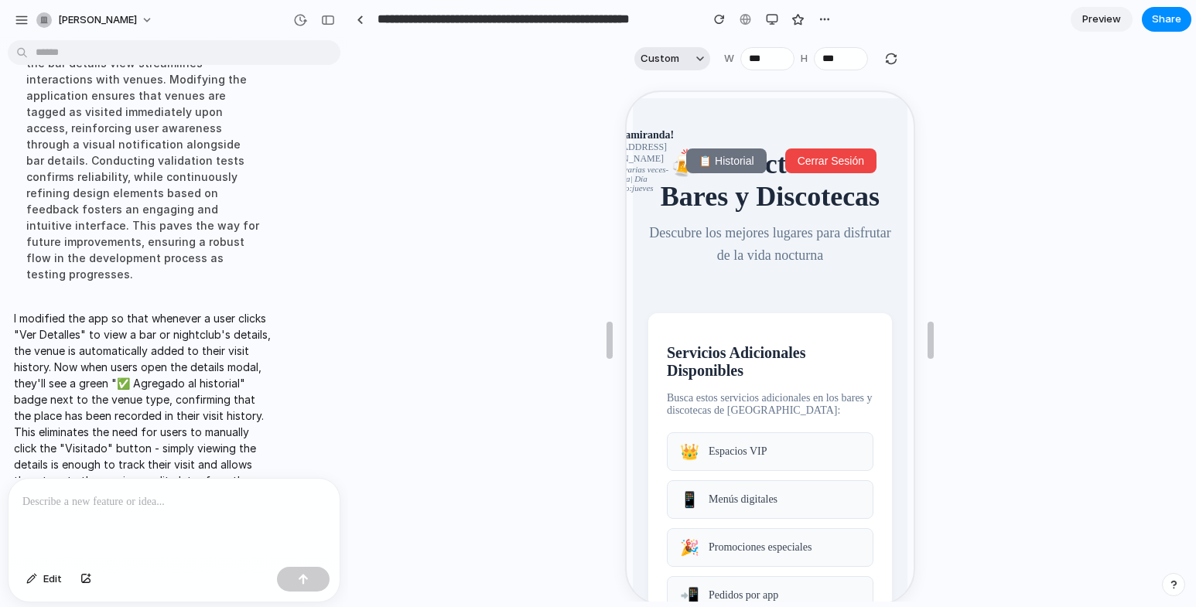
click at [673, 54] on span "Custom" at bounding box center [660, 58] width 39 height 15
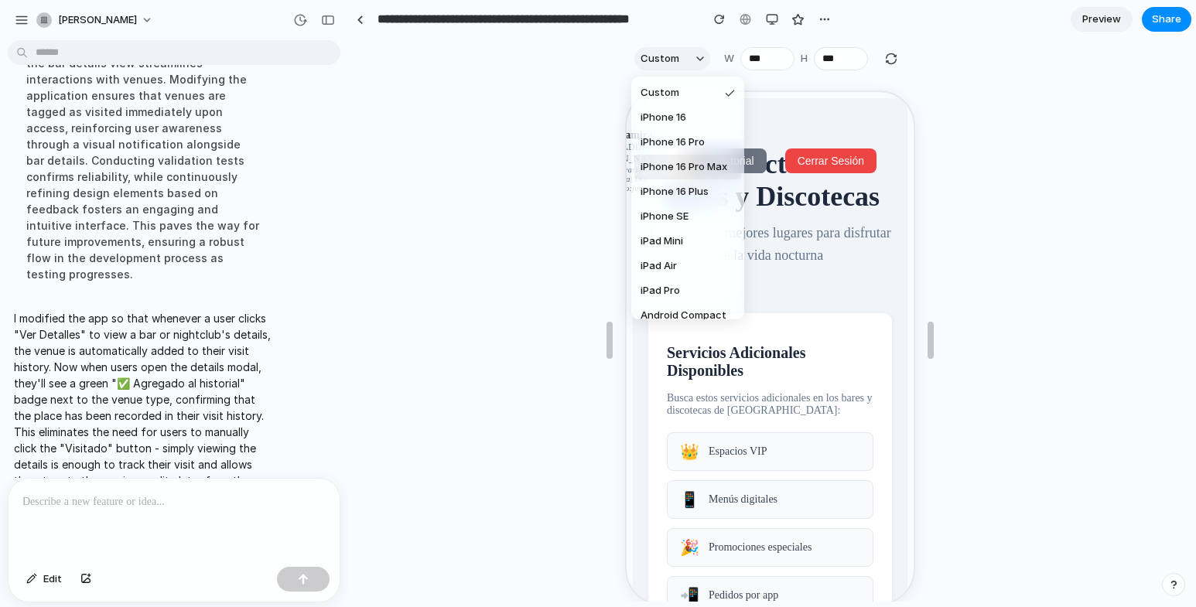
click at [673, 176] on li "iPhone 16 Pro Max" at bounding box center [688, 167] width 107 height 25
type input "***"
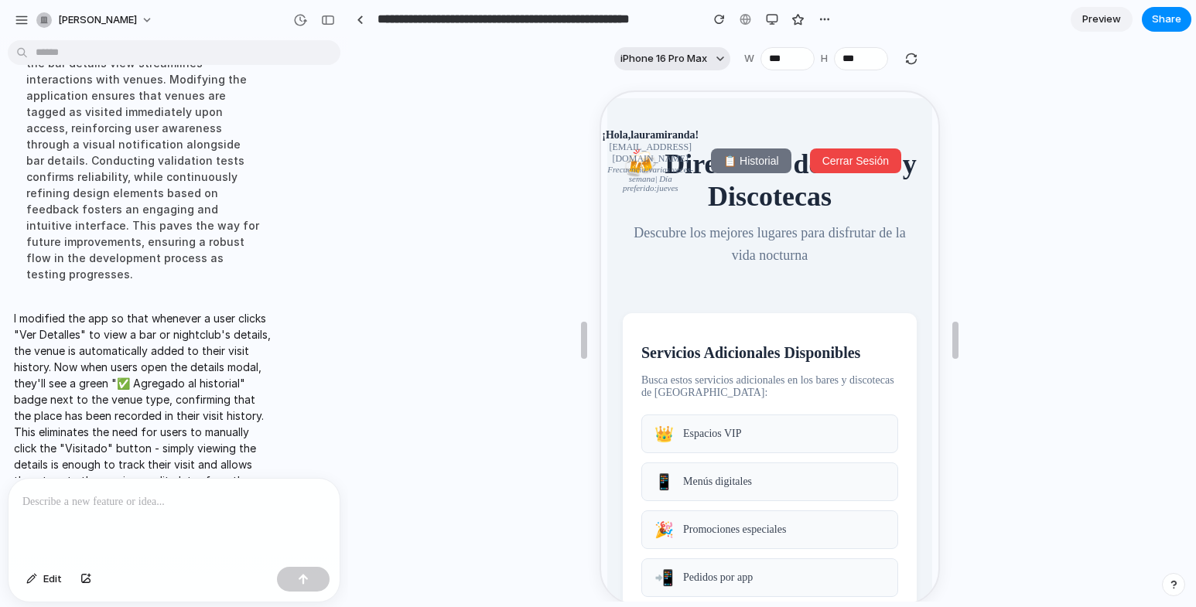
click at [659, 48] on button "iPhone 16 Pro Max" at bounding box center [672, 58] width 116 height 23
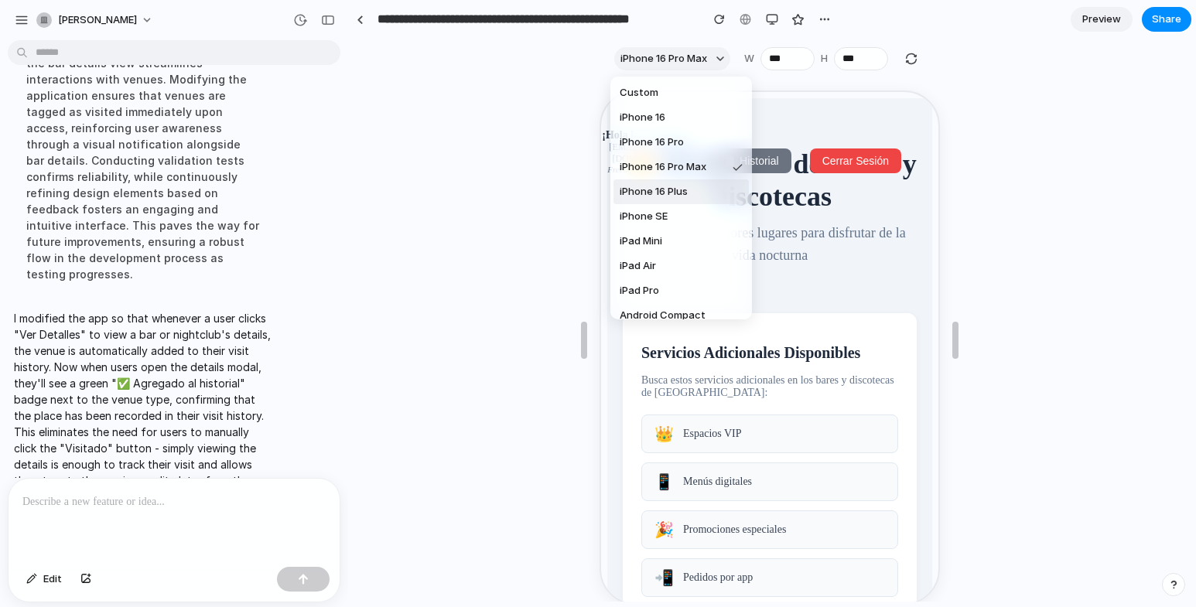
click at [664, 192] on span "iPhone 16 Plus" at bounding box center [654, 191] width 68 height 15
type input "***"
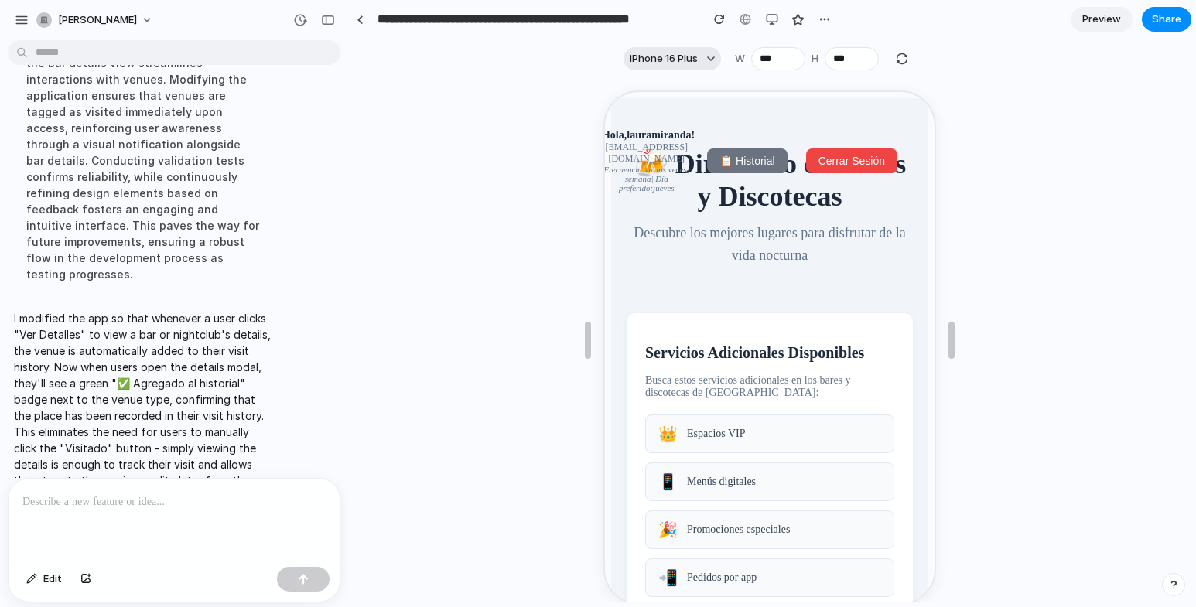
click at [669, 55] on span "iPhone 16 Plus" at bounding box center [664, 58] width 68 height 15
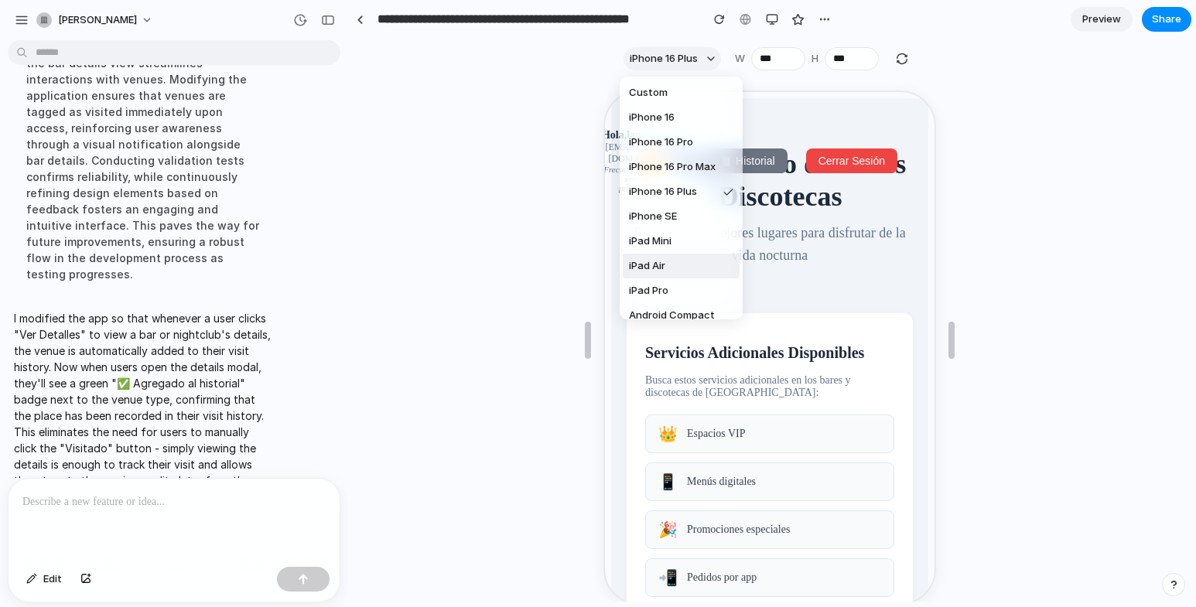
click at [652, 264] on span "iPad Air" at bounding box center [647, 265] width 36 height 15
type input "***"
type input "****"
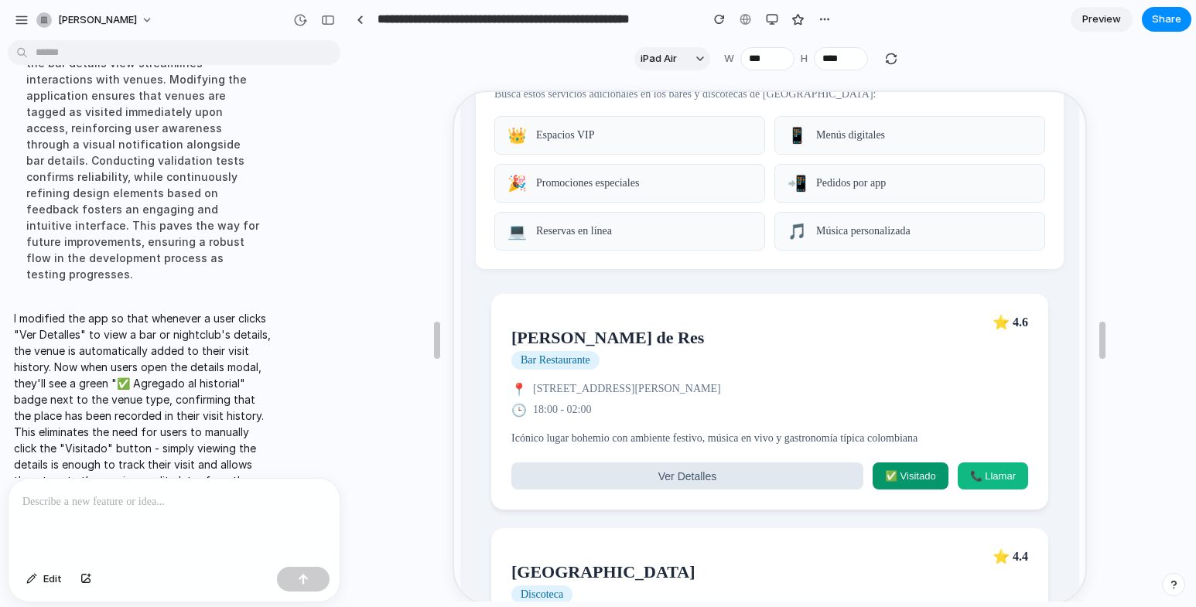
scroll to position [542, 0]
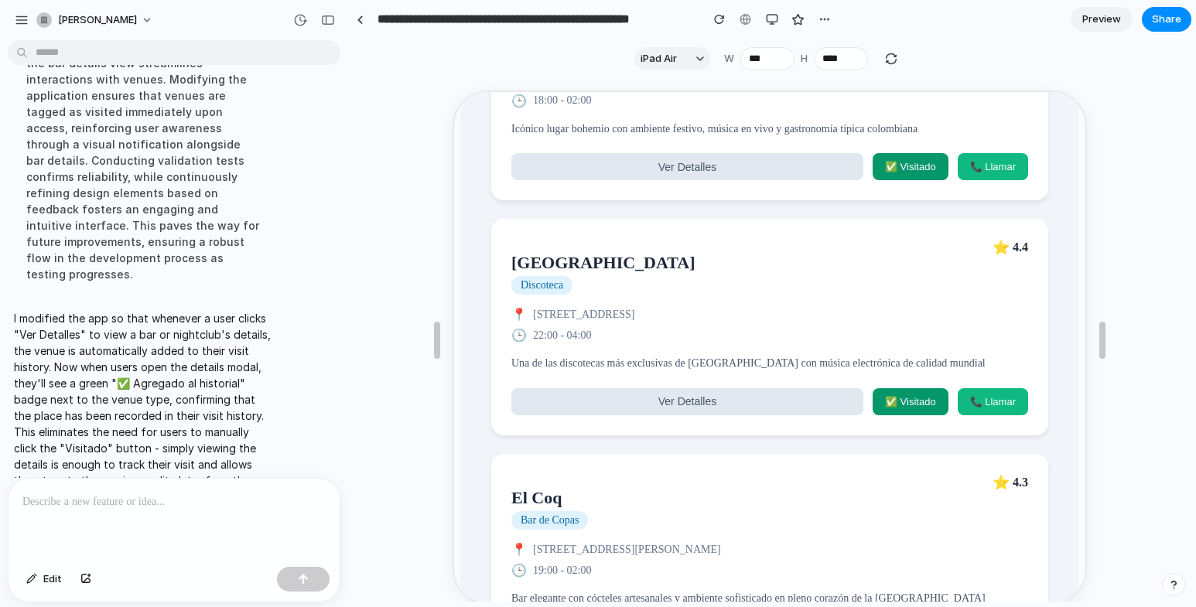
click at [658, 406] on span "Ver Detalles" at bounding box center [686, 400] width 58 height 12
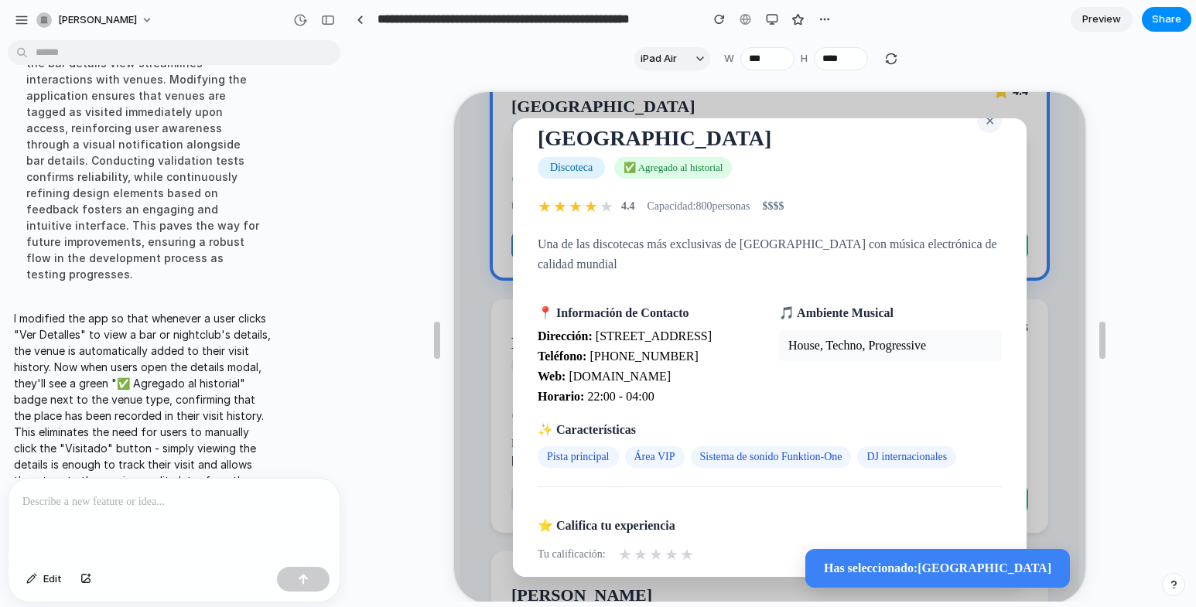
scroll to position [0, 0]
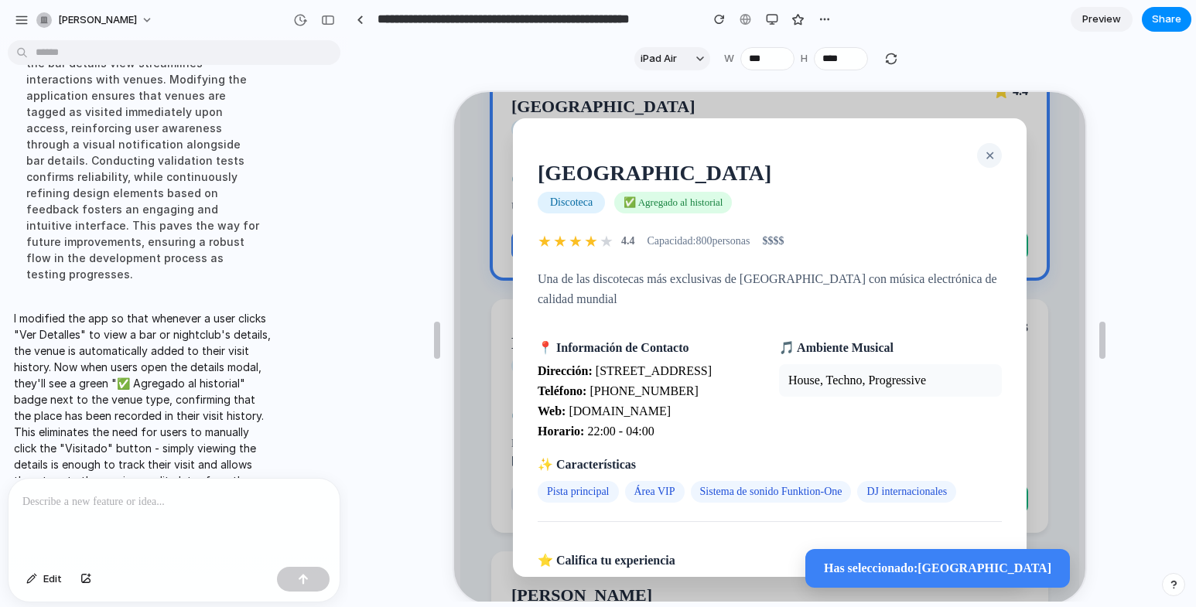
click at [980, 144] on button "✕" at bounding box center [988, 154] width 25 height 25
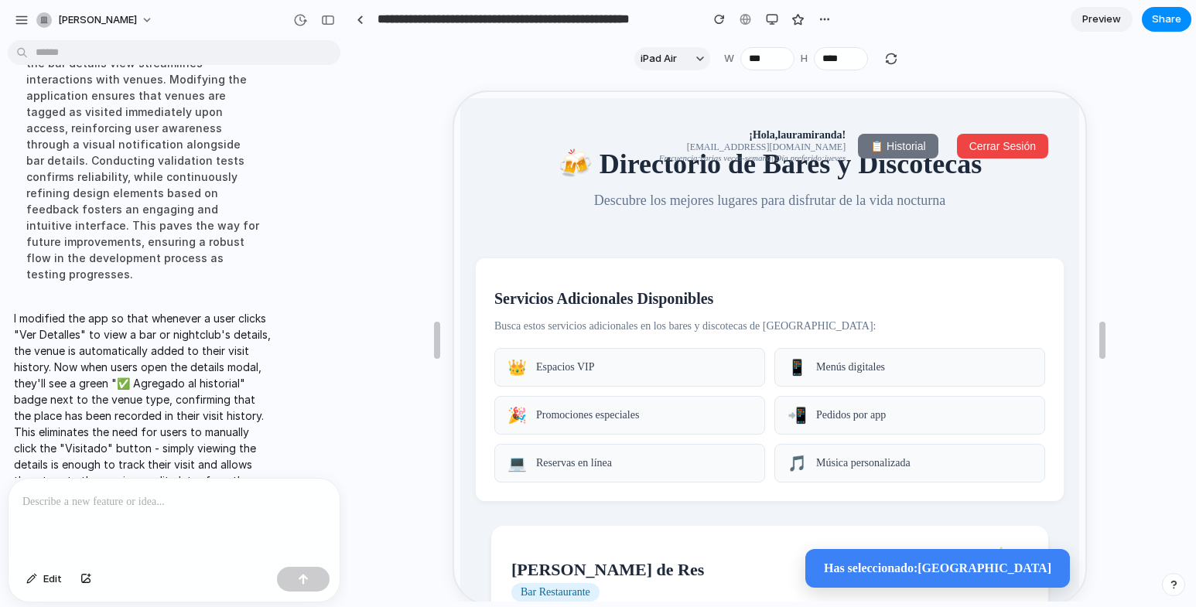
click at [880, 142] on span "📋 Historial" at bounding box center [896, 145] width 55 height 12
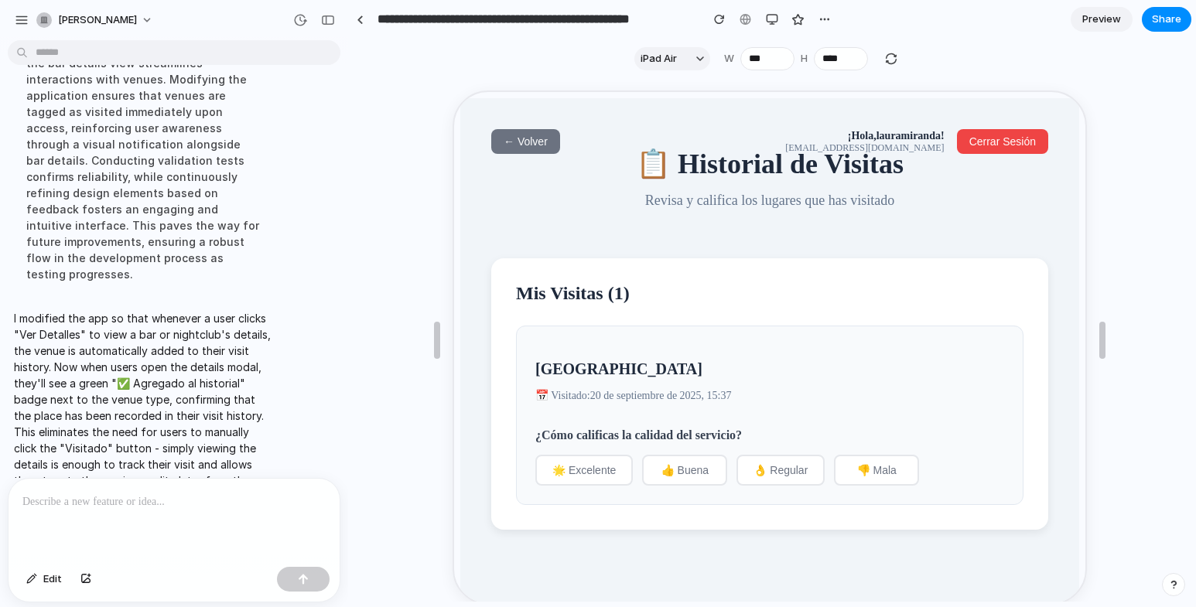
click at [529, 133] on button "← Volver" at bounding box center [524, 140] width 69 height 25
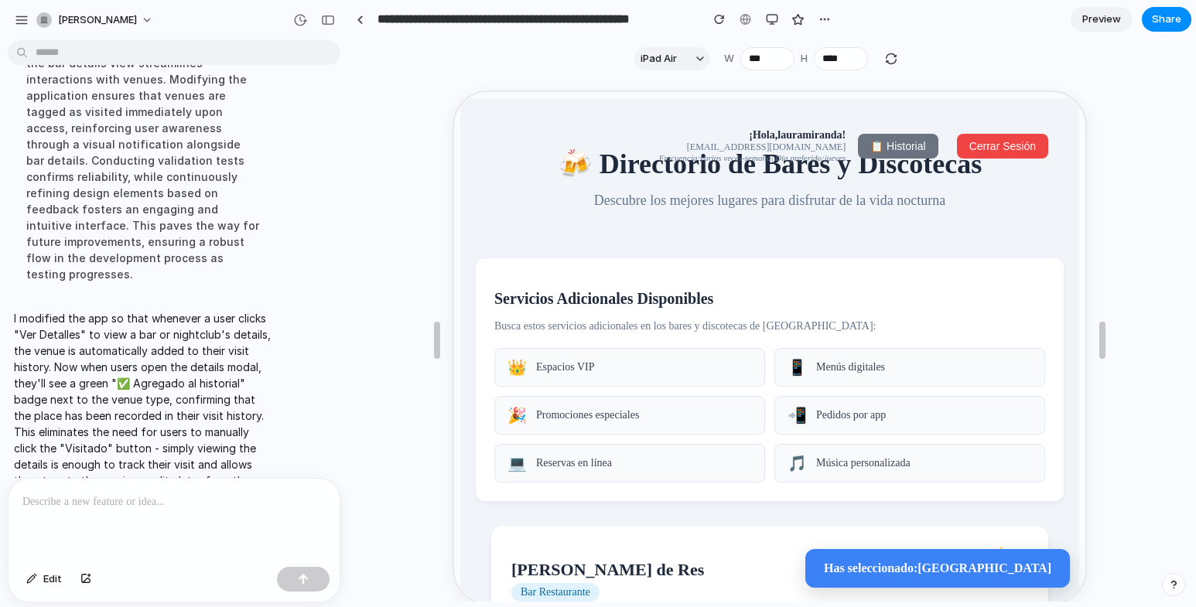
click at [869, 140] on span "📋 Historial" at bounding box center [896, 145] width 55 height 12
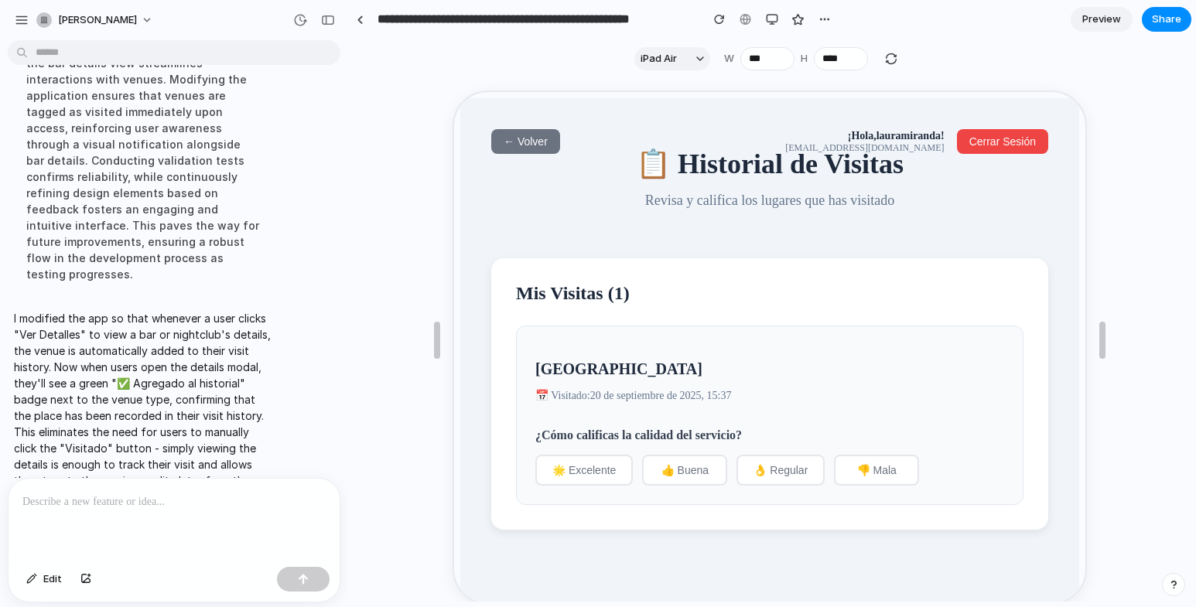
click at [779, 474] on span "👌 Regular" at bounding box center [779, 469] width 54 height 12
click at [683, 475] on span "👍 Buena" at bounding box center [683, 469] width 47 height 12
click at [525, 143] on span "← Volver" at bounding box center [524, 140] width 44 height 12
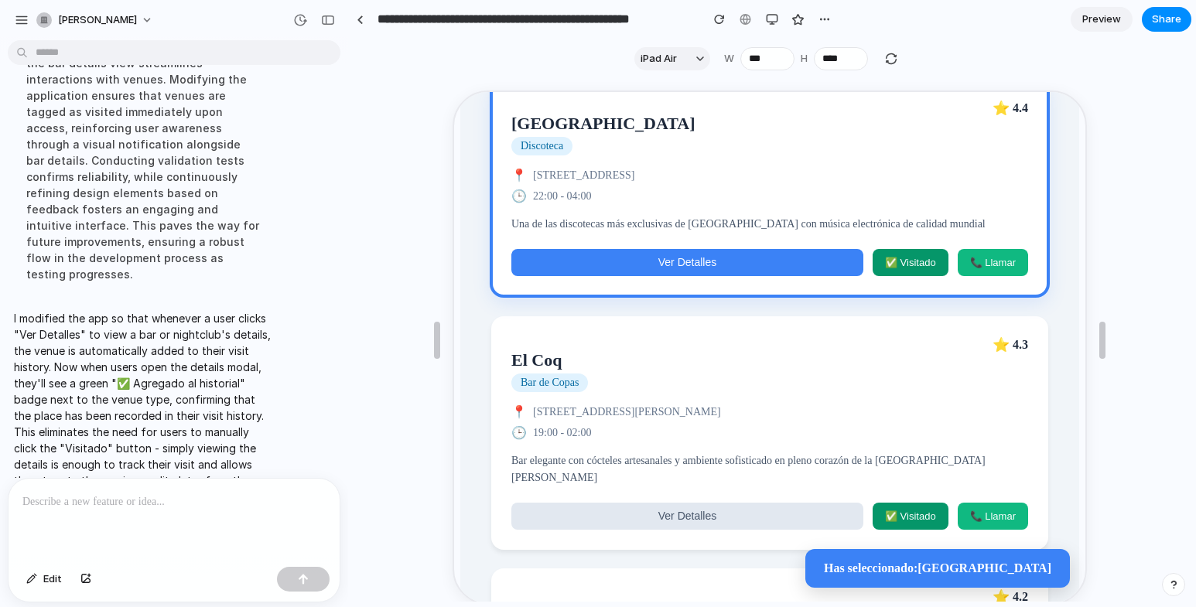
scroll to position [851, 0]
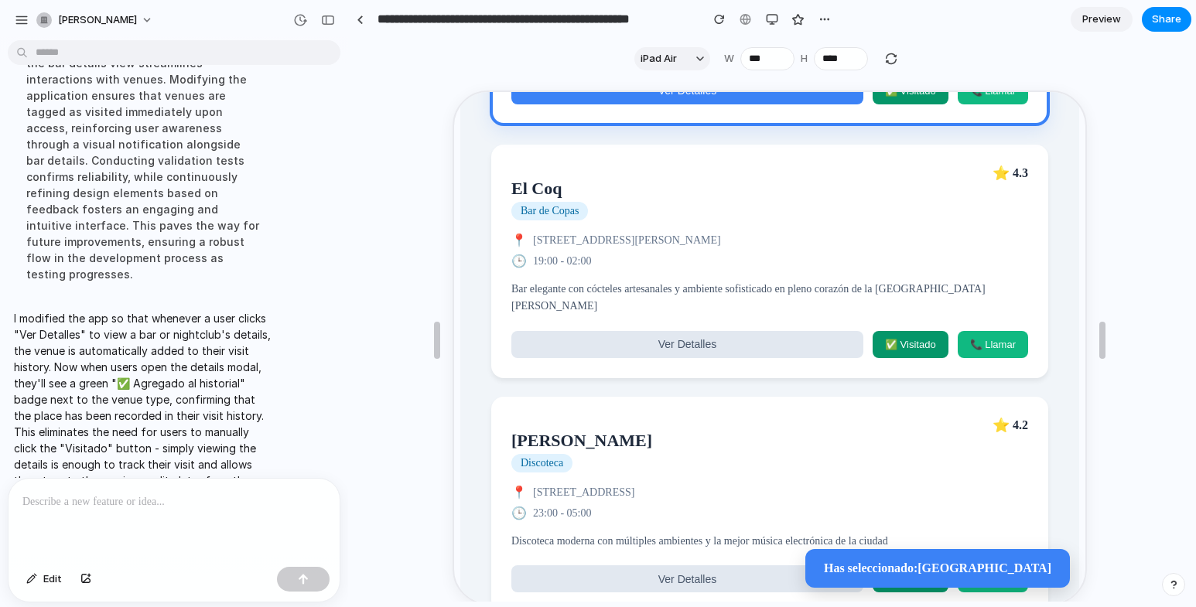
click at [731, 458] on div "Baum Discoteca ⭐ 4.2" at bounding box center [768, 444] width 517 height 56
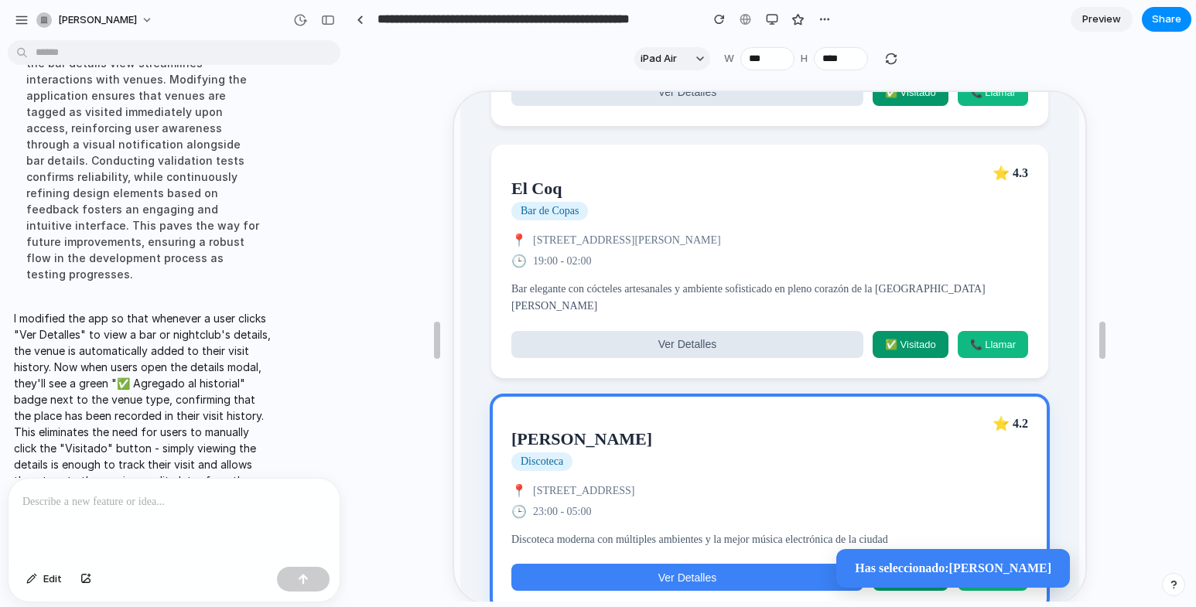
click at [731, 458] on div "Baum Discoteca ⭐ 4.2" at bounding box center [768, 442] width 517 height 56
click at [705, 577] on button "Ver Detalles" at bounding box center [686, 576] width 352 height 27
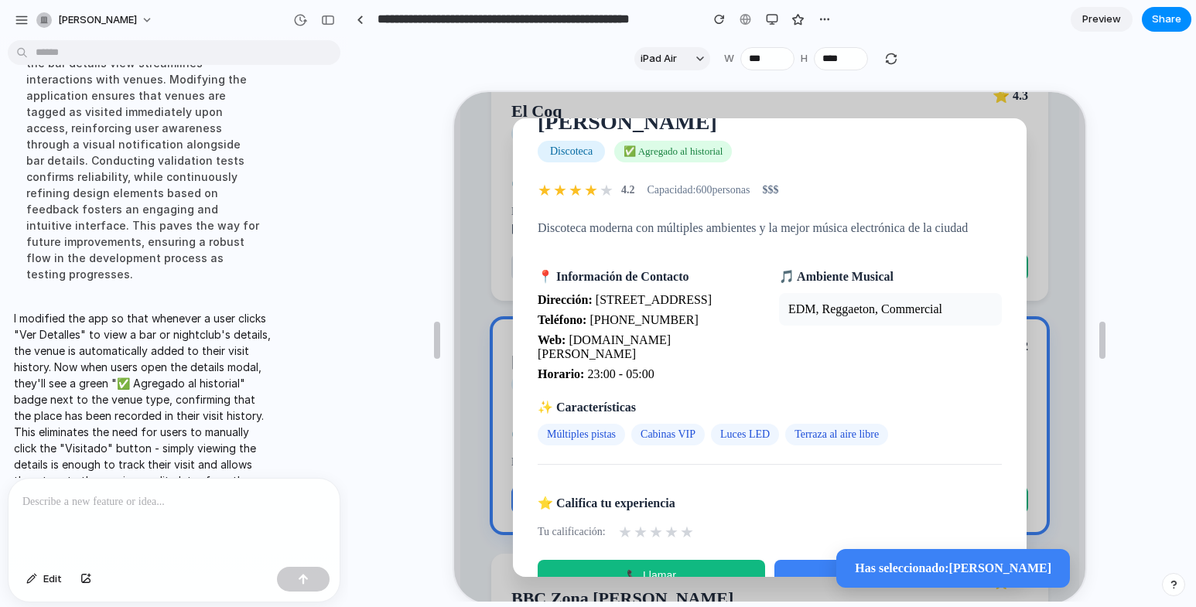
scroll to position [0, 0]
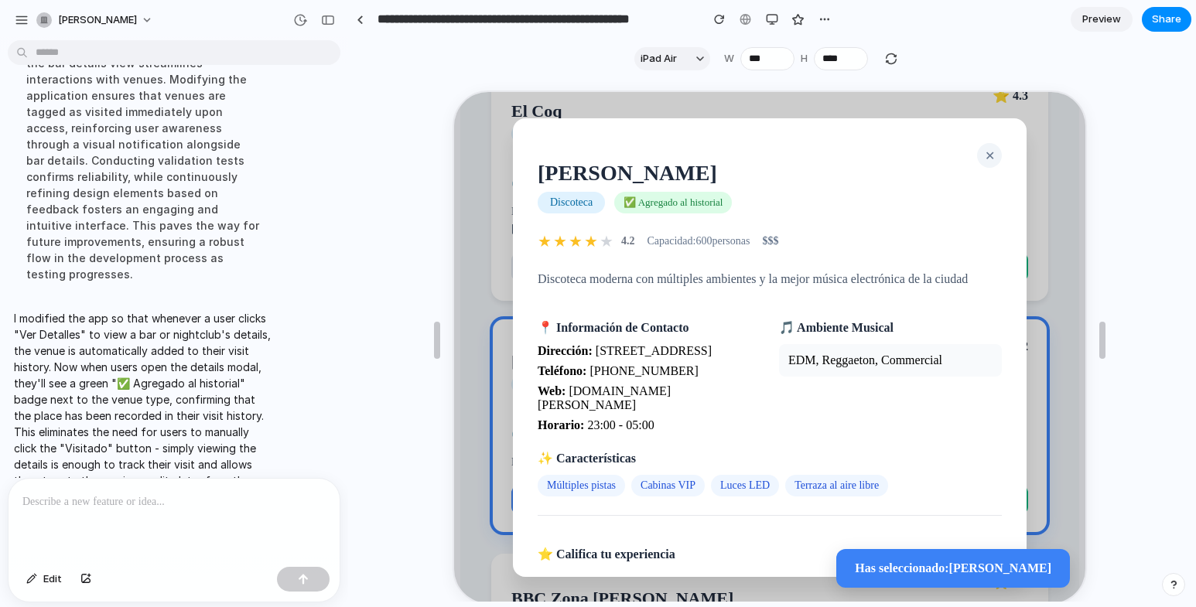
click at [984, 154] on span "✕" at bounding box center [989, 154] width 10 height 13
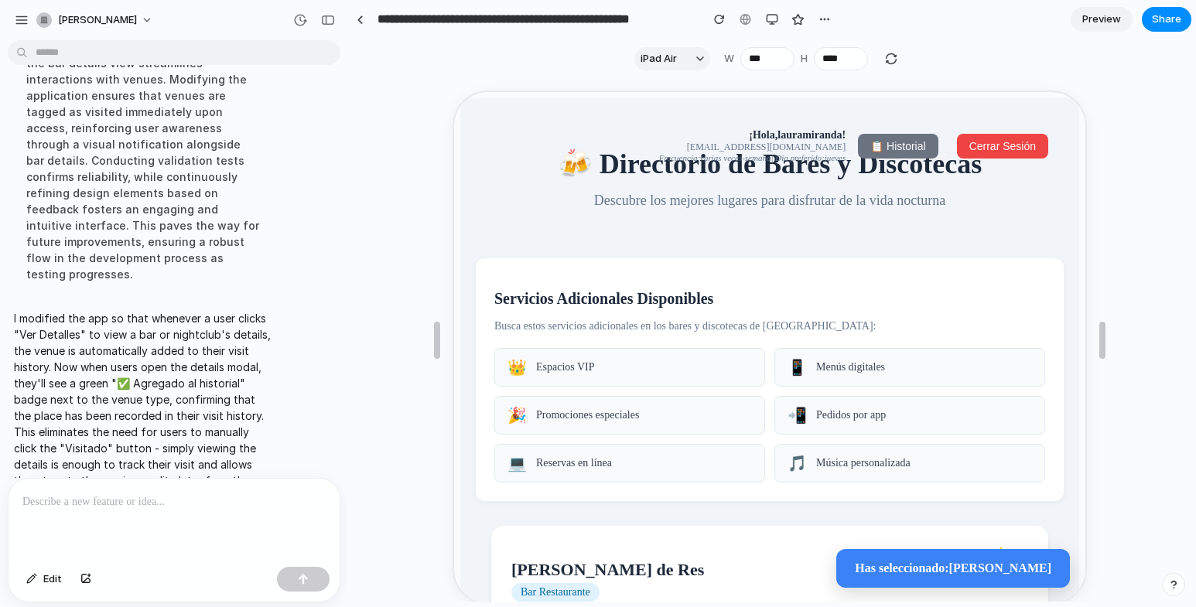
click at [894, 150] on span "📋 Historial" at bounding box center [896, 145] width 55 height 12
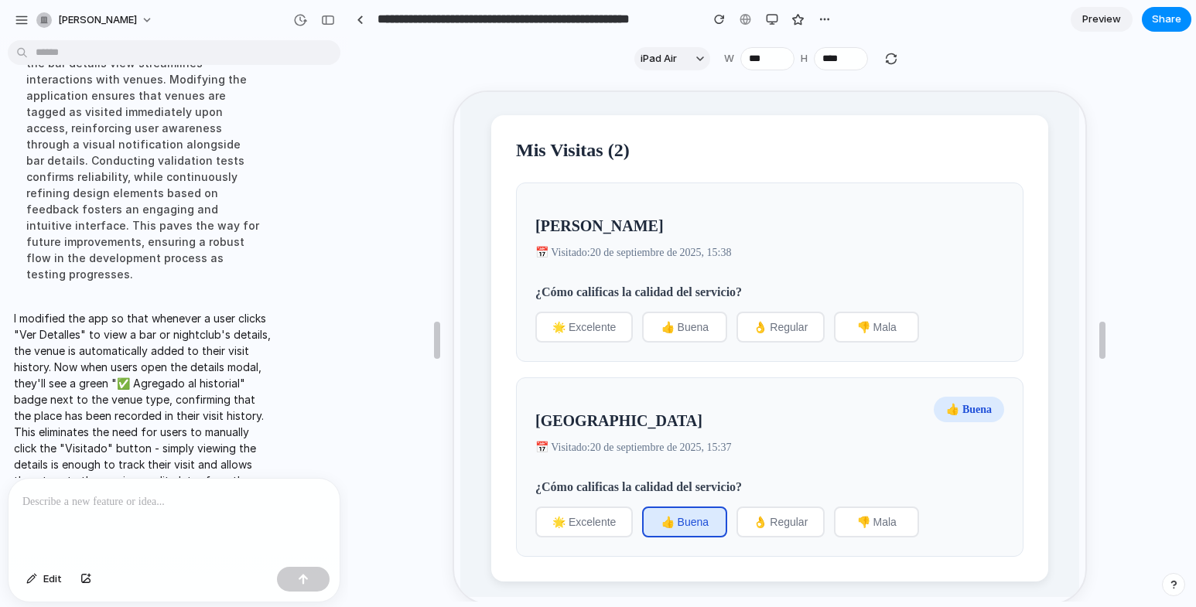
scroll to position [1, 0]
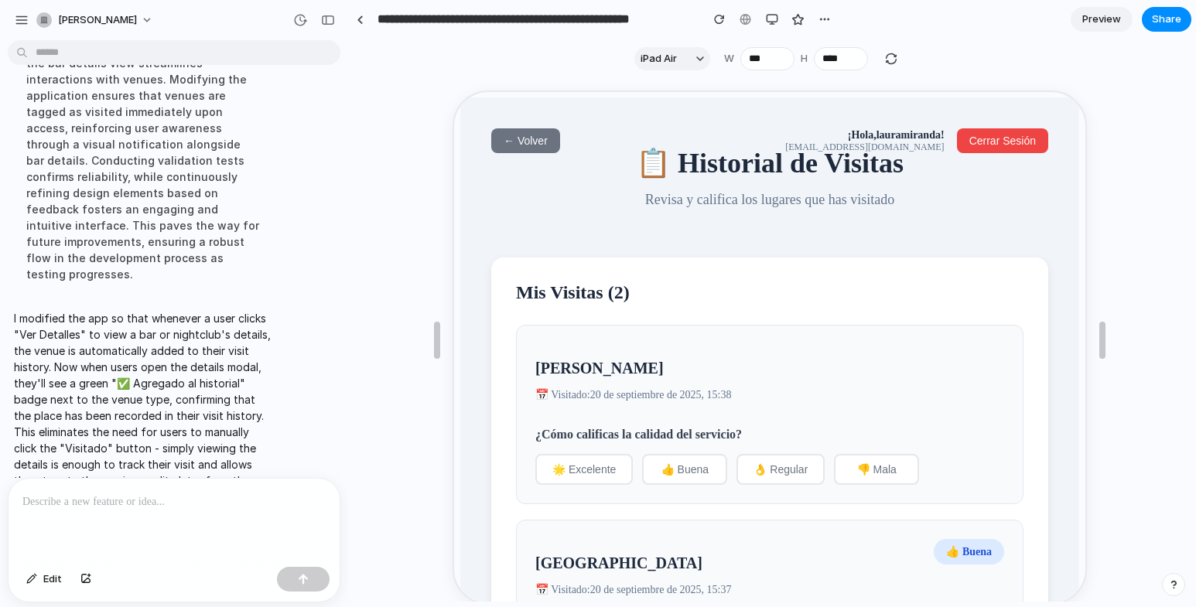
click at [513, 132] on button "← Volver" at bounding box center [524, 139] width 69 height 25
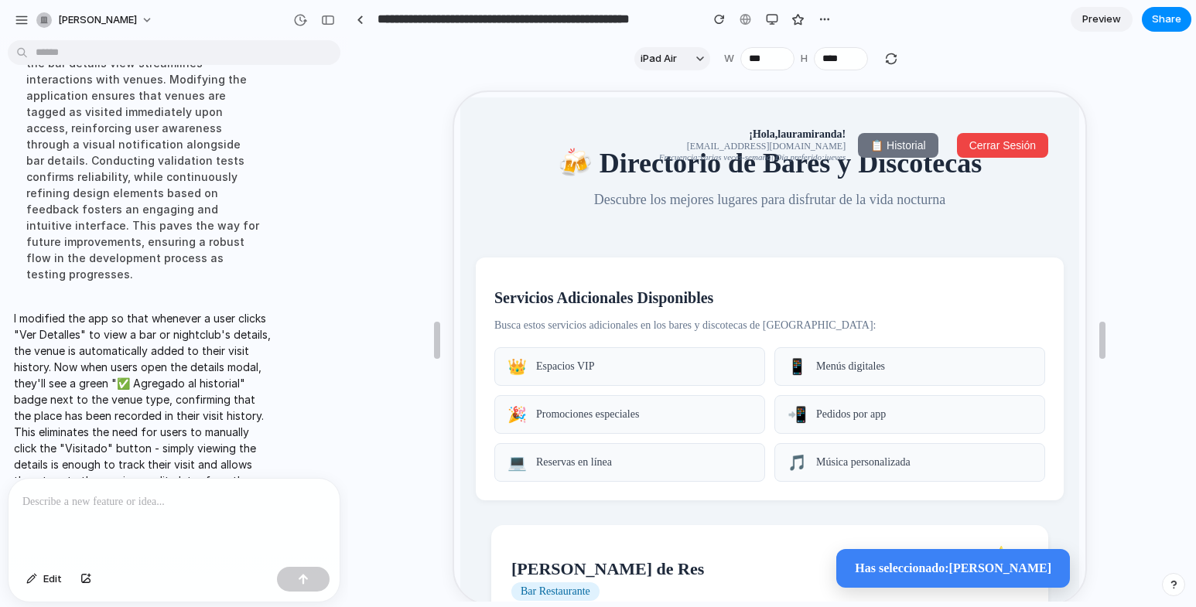
click at [258, 512] on div at bounding box center [174, 520] width 331 height 82
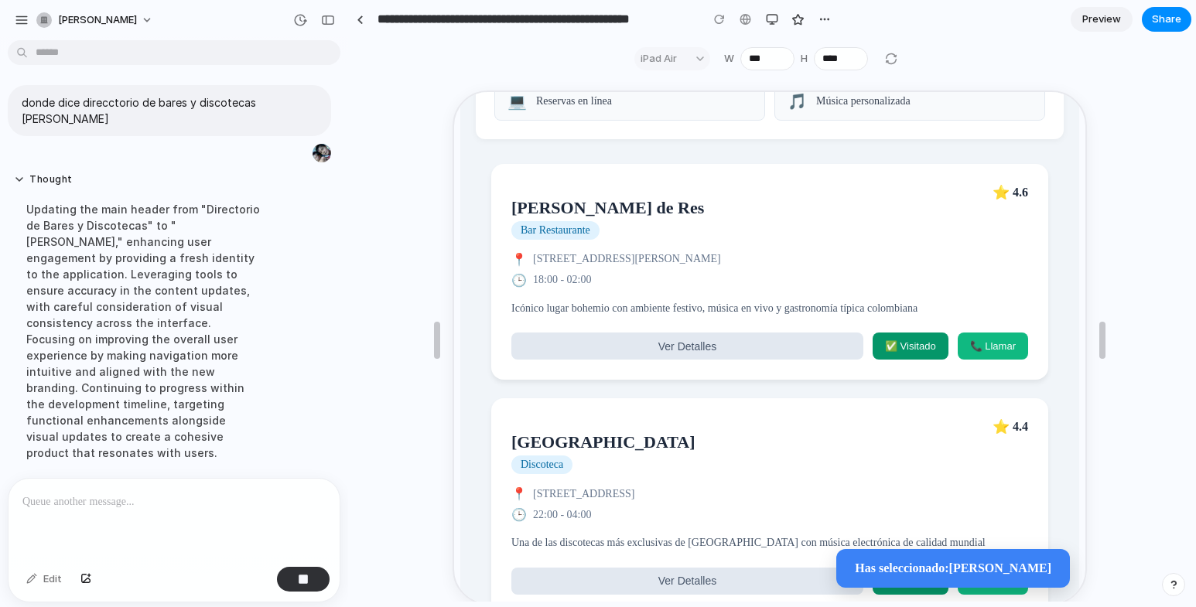
scroll to position [465, 0]
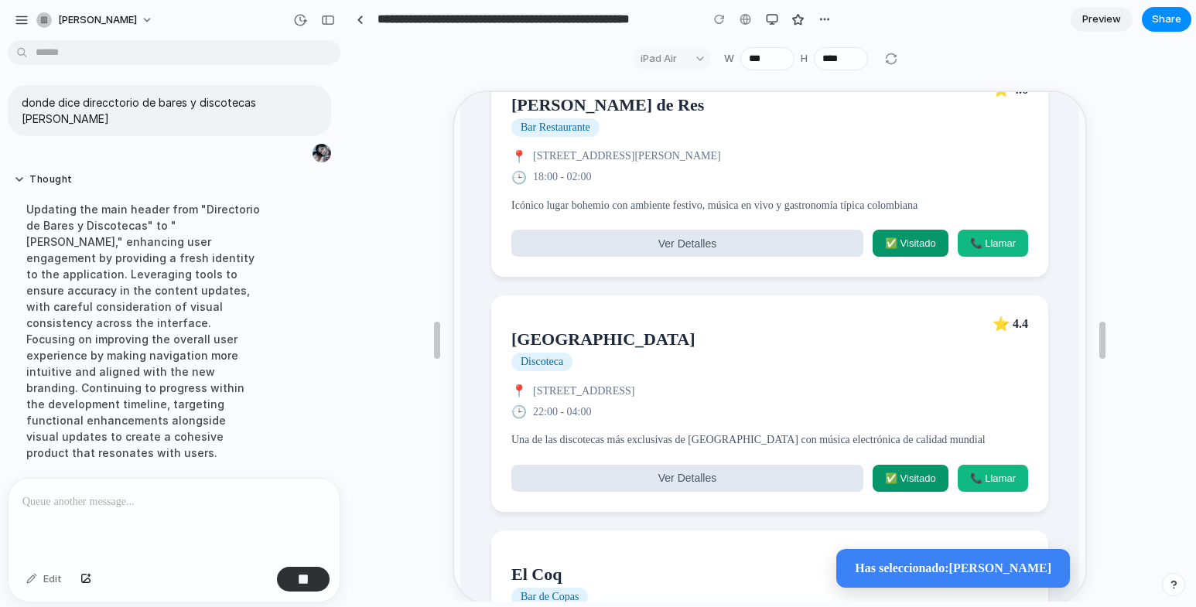
click at [669, 370] on div "Teatro Café Discoteca ⭐ 4.4" at bounding box center [768, 342] width 517 height 56
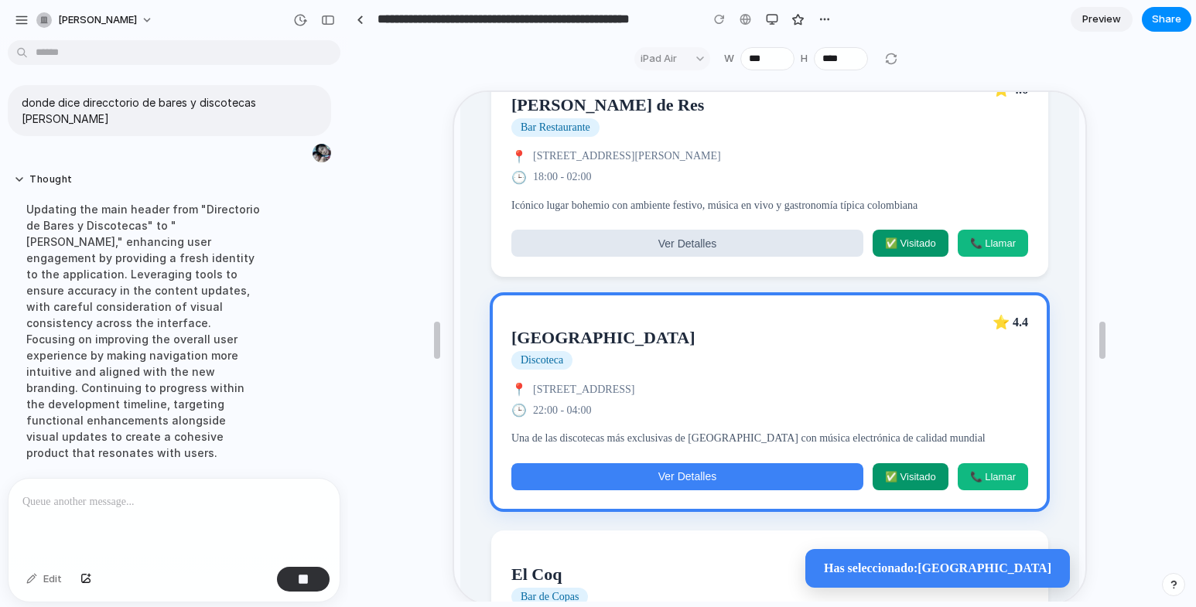
click at [691, 481] on span "Ver Detalles" at bounding box center [686, 475] width 58 height 12
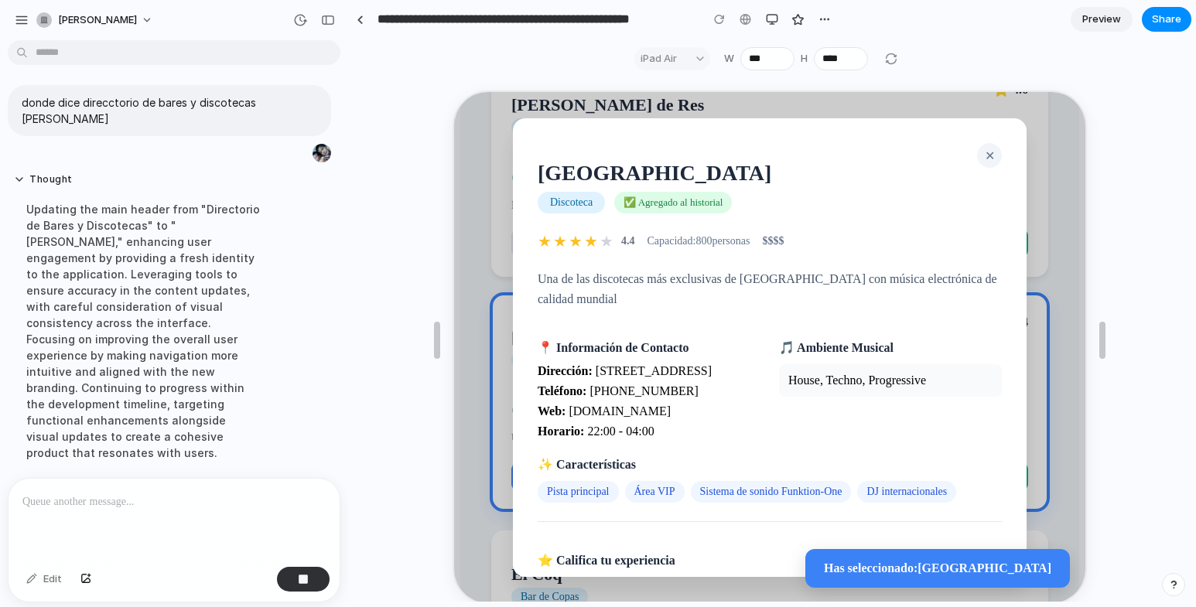
click at [984, 157] on span "✕" at bounding box center [989, 154] width 10 height 13
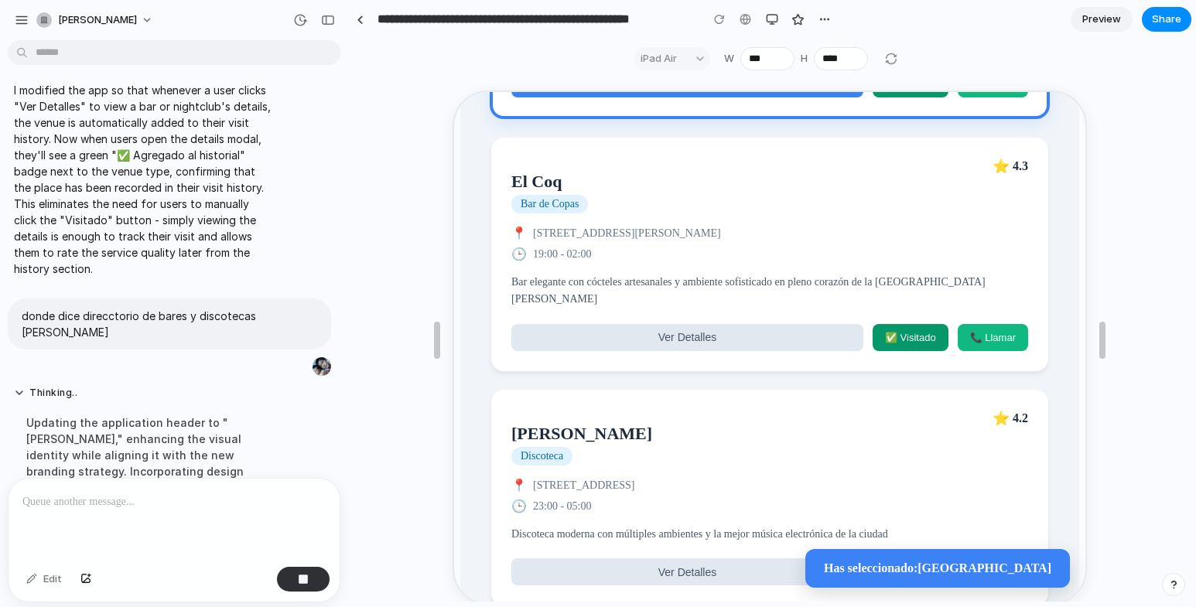
scroll to position [5501, 0]
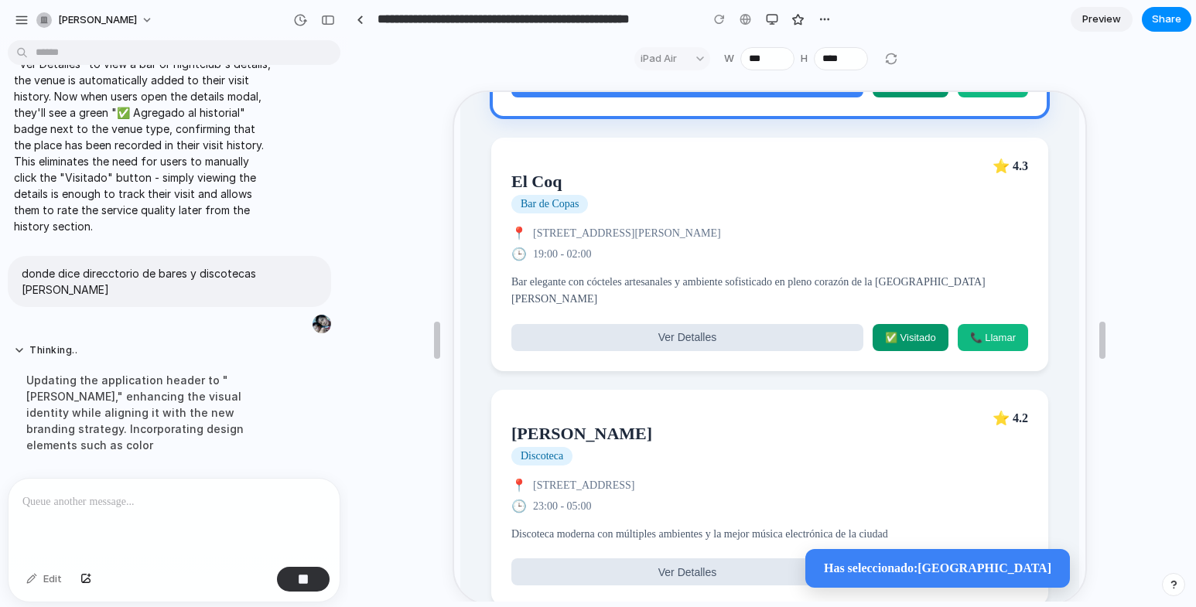
click at [710, 477] on div "📍 Calle 85 #12-91, Chapinero, Bogotá" at bounding box center [768, 484] width 517 height 15
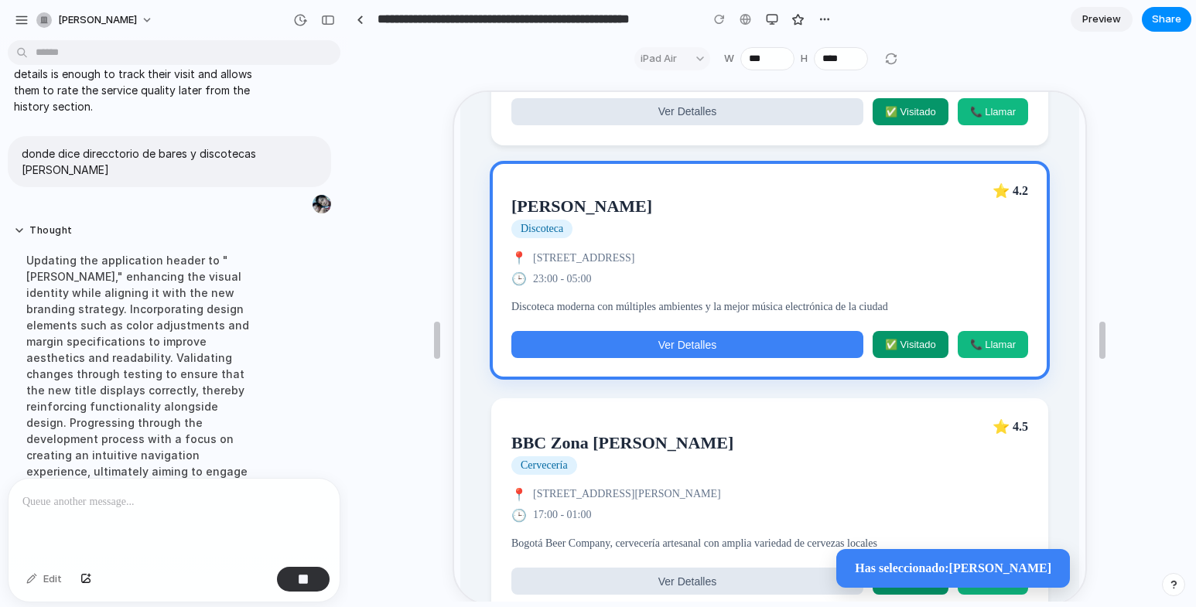
scroll to position [5552, 0]
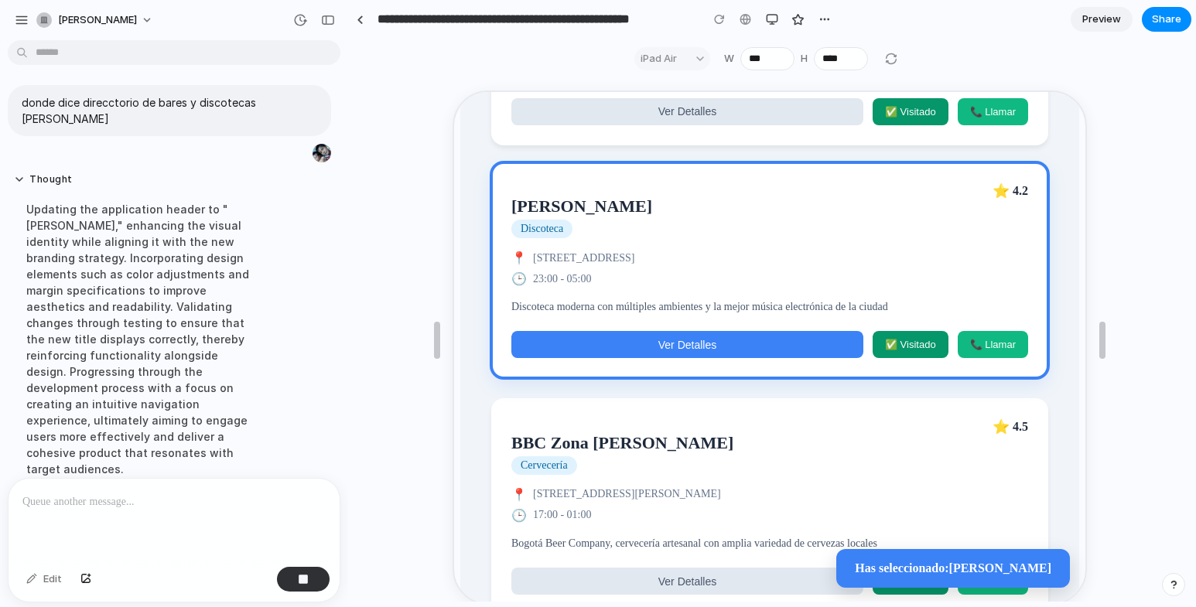
click at [710, 264] on div "📍 Calle 85 #12-91, Chapinero, Bogotá" at bounding box center [768, 256] width 517 height 15
click at [728, 351] on button "Ver Detalles" at bounding box center [686, 343] width 352 height 27
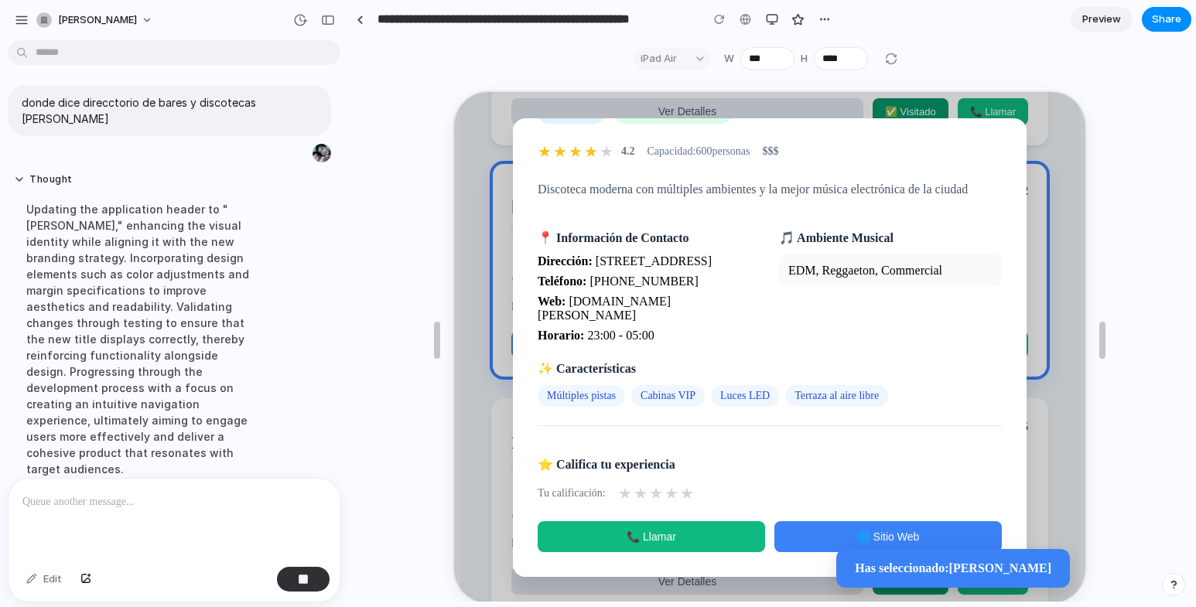
scroll to position [0, 0]
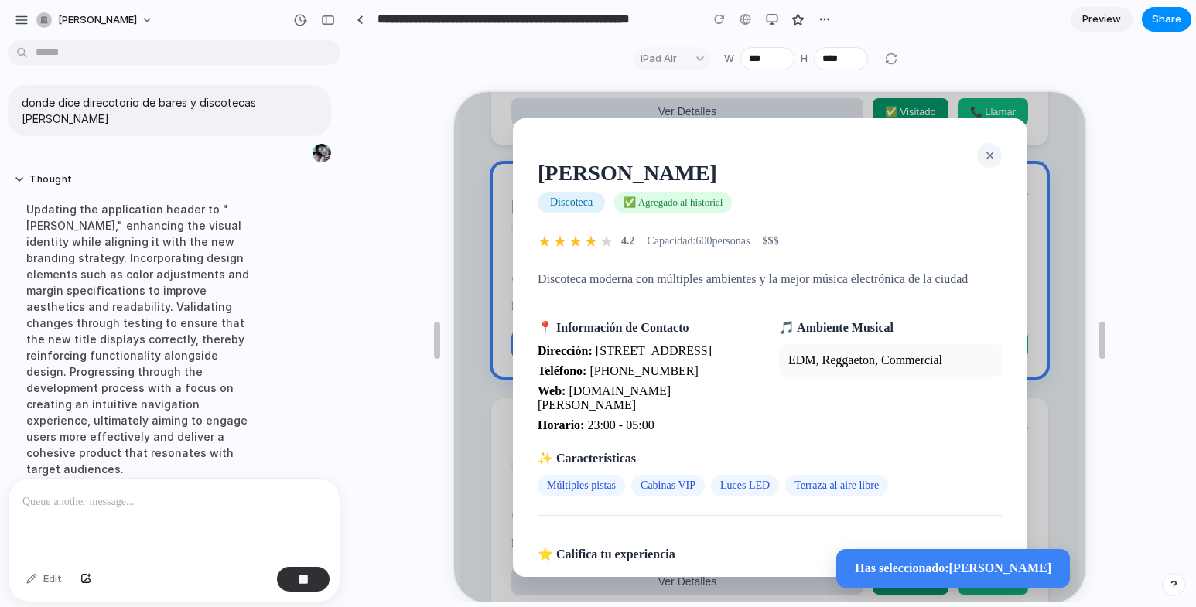
click at [984, 150] on span "✕" at bounding box center [989, 154] width 10 height 13
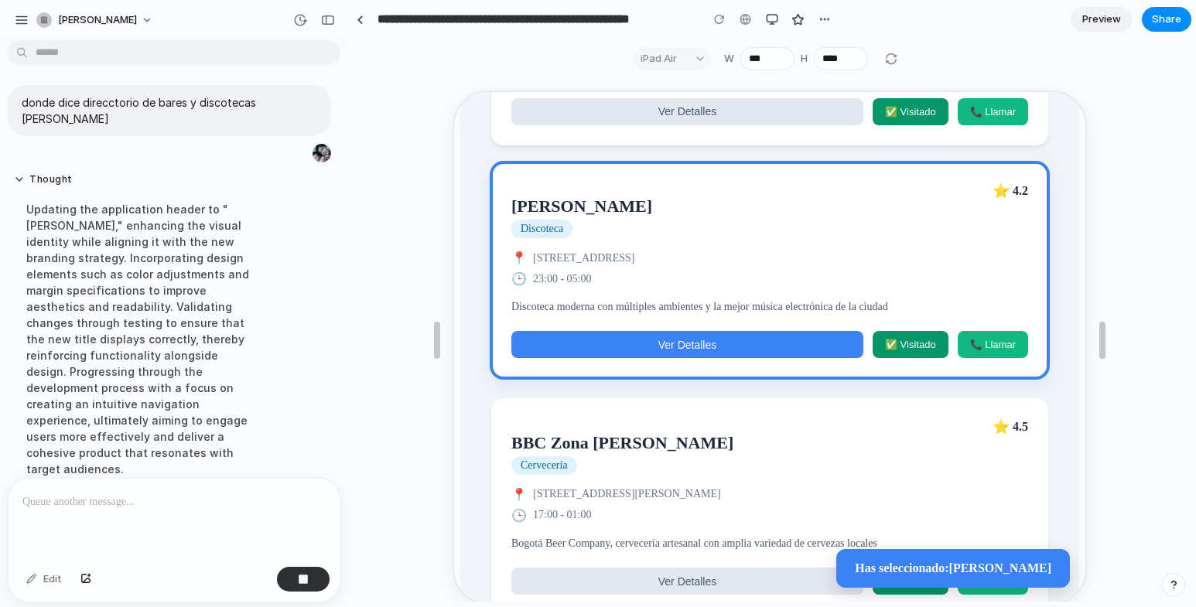
click at [712, 347] on button "Ver Detalles" at bounding box center [686, 343] width 352 height 27
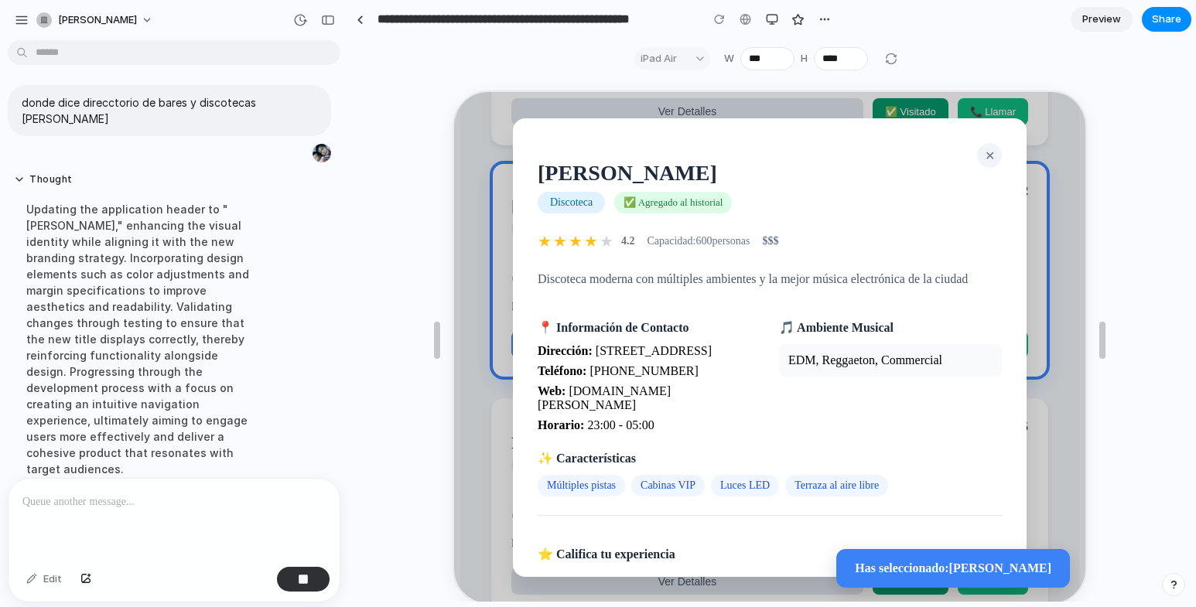
scroll to position [103, 0]
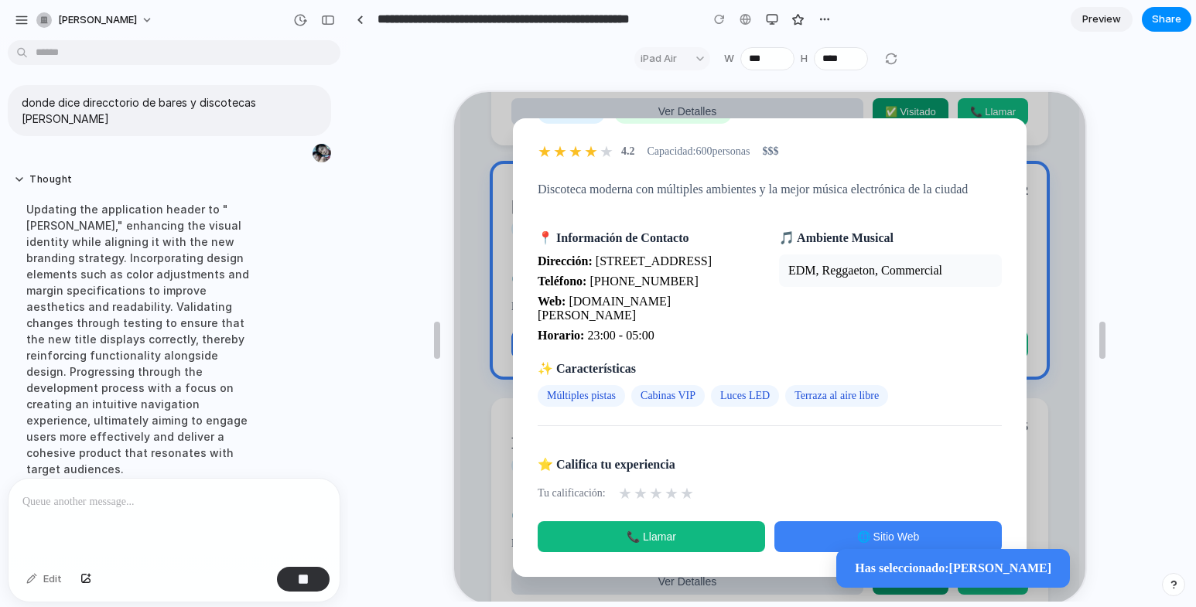
click at [670, 489] on span "★" at bounding box center [670, 492] width 14 height 19
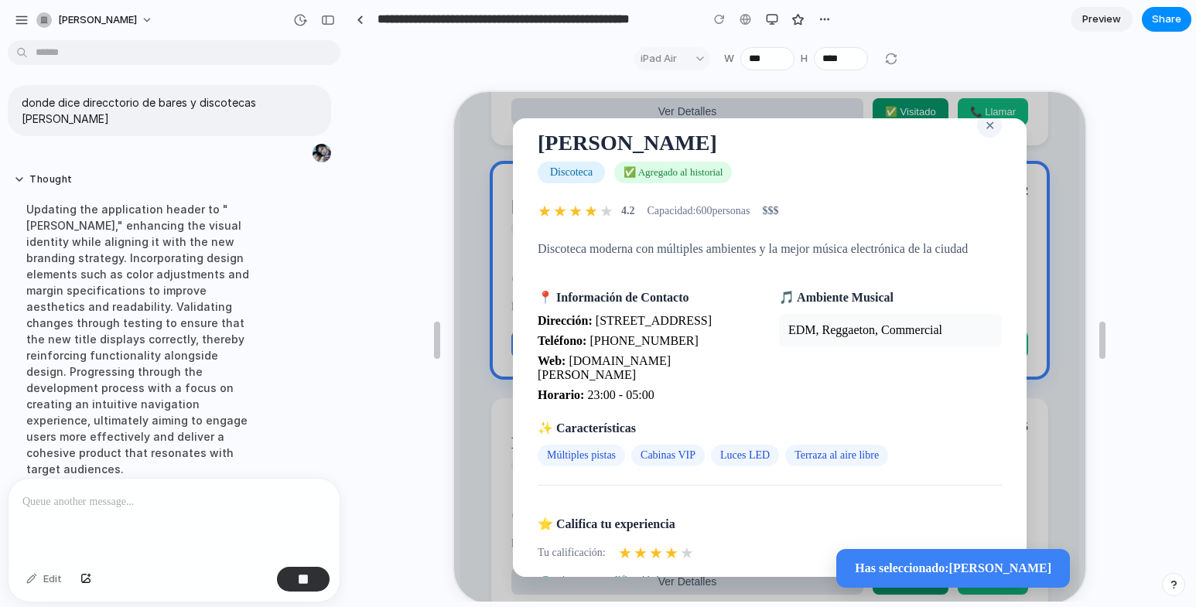
scroll to position [0, 0]
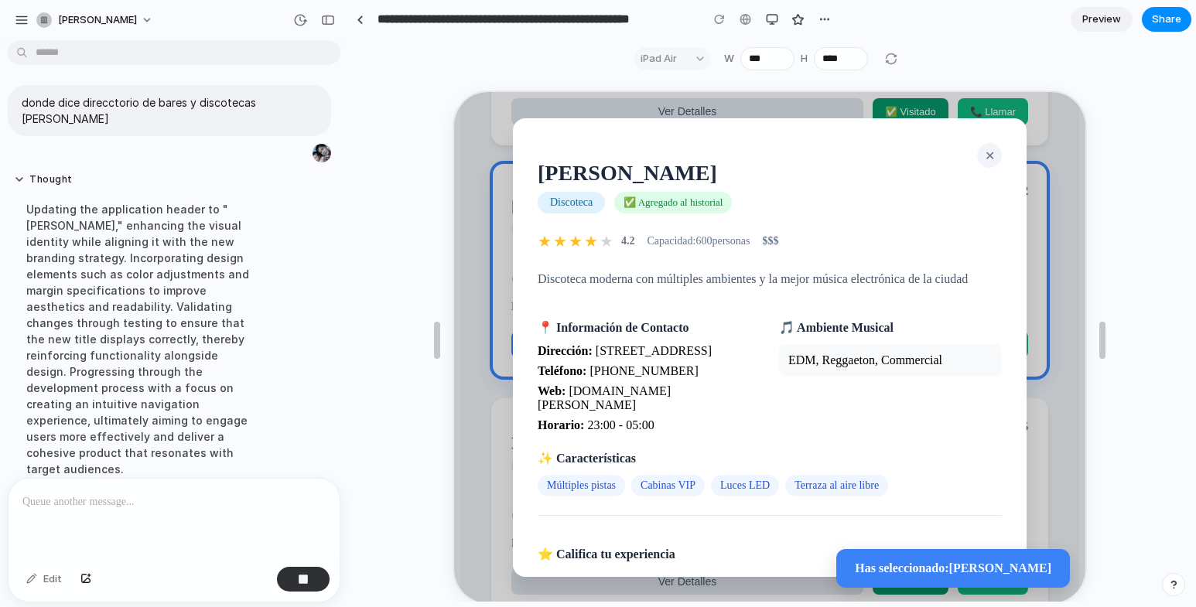
drag, startPoint x: 993, startPoint y: 173, endPoint x: 971, endPoint y: 148, distance: 33.5
click at [984, 148] on span "✕" at bounding box center [989, 154] width 10 height 13
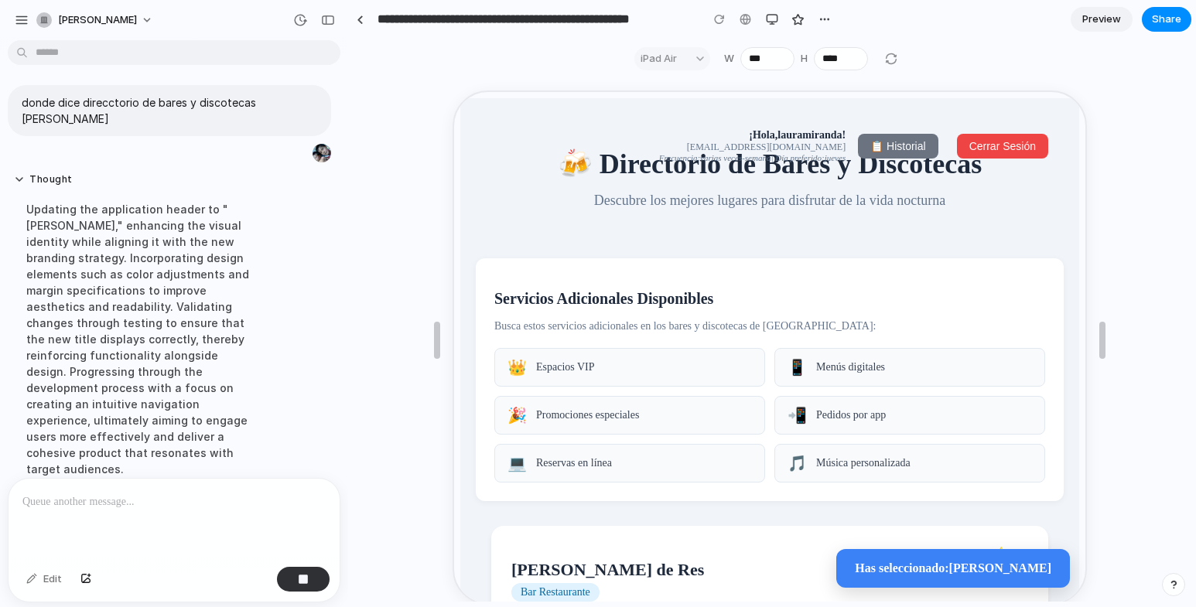
click at [890, 136] on button "📋 Historial" at bounding box center [897, 144] width 80 height 25
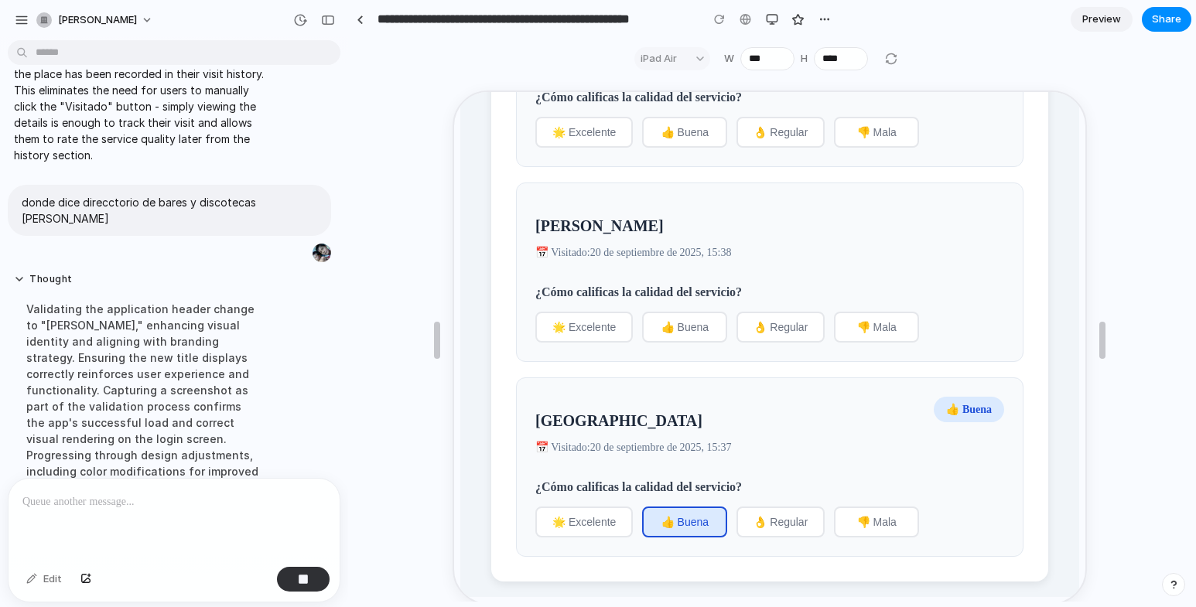
scroll to position [28, 0]
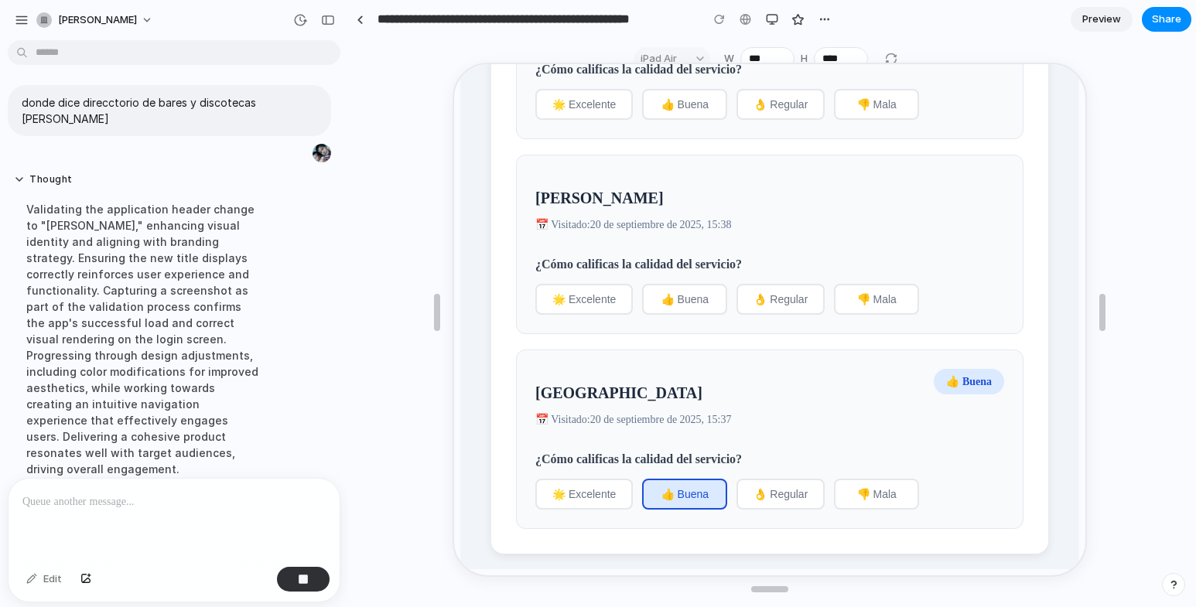
click at [673, 299] on button "👍 Buena" at bounding box center [683, 297] width 85 height 31
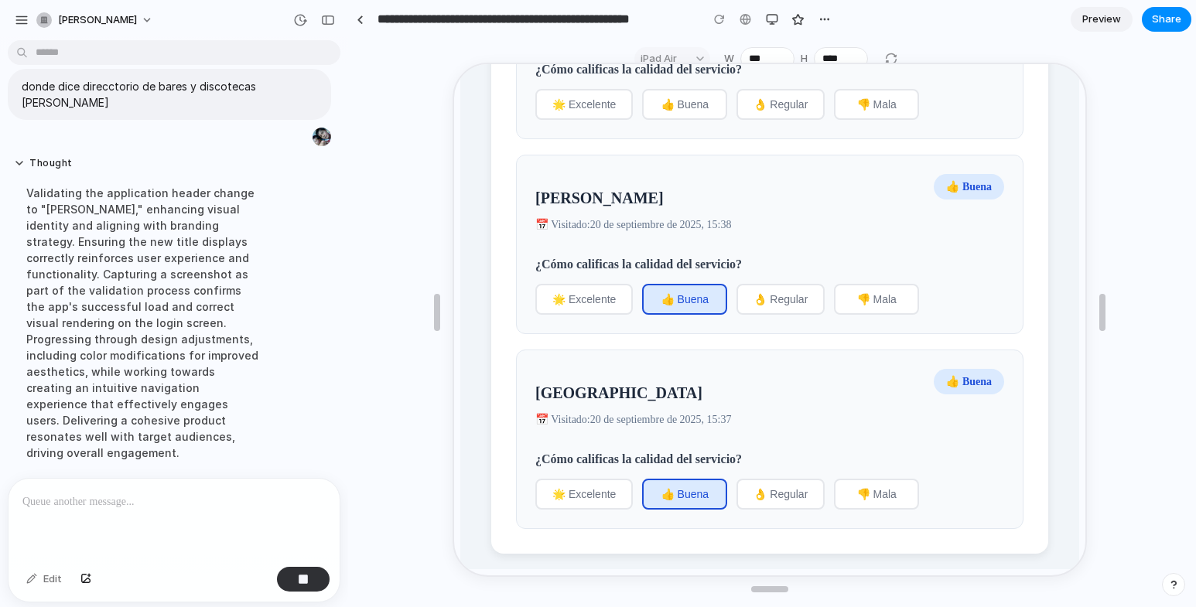
click at [585, 292] on span "🌟 Excelente" at bounding box center [582, 298] width 63 height 12
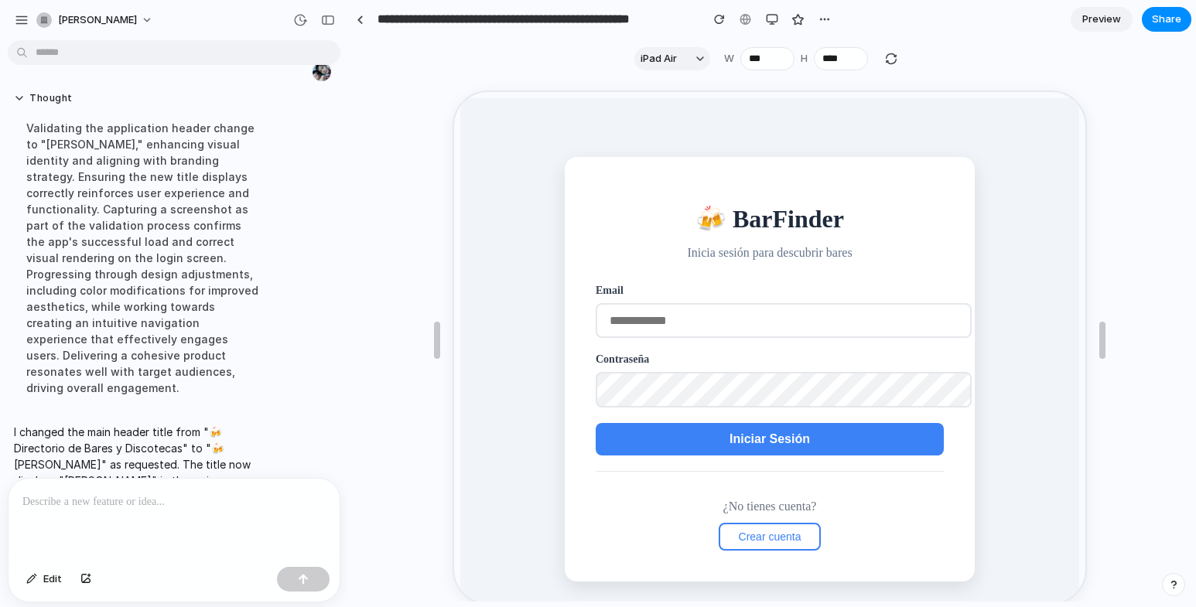
scroll to position [0, 0]
click at [687, 316] on input "email" at bounding box center [782, 319] width 376 height 35
click at [781, 437] on span "Iniciar Sesión" at bounding box center [768, 437] width 80 height 13
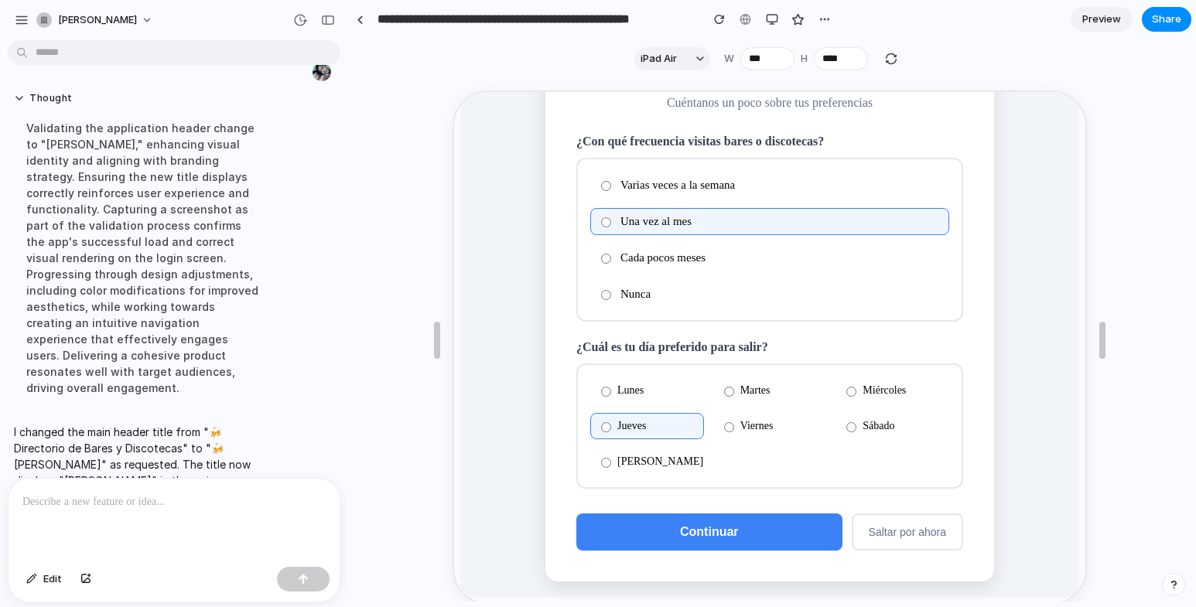
click at [628, 519] on button "Continuar" at bounding box center [708, 530] width 266 height 37
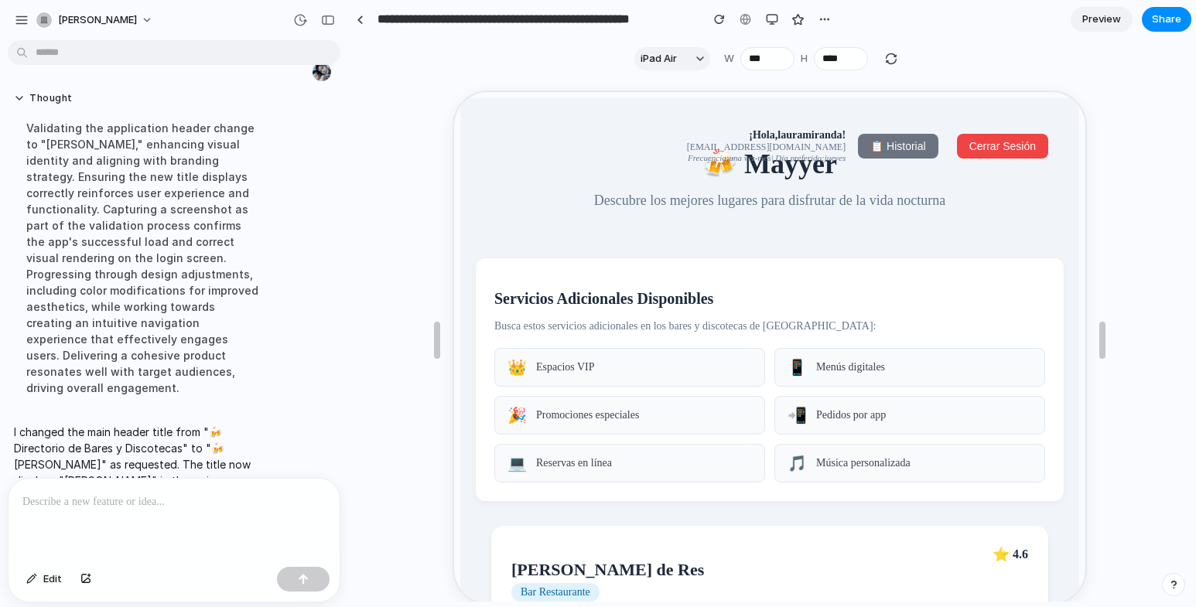
click at [207, 493] on p at bounding box center [170, 502] width 297 height 19
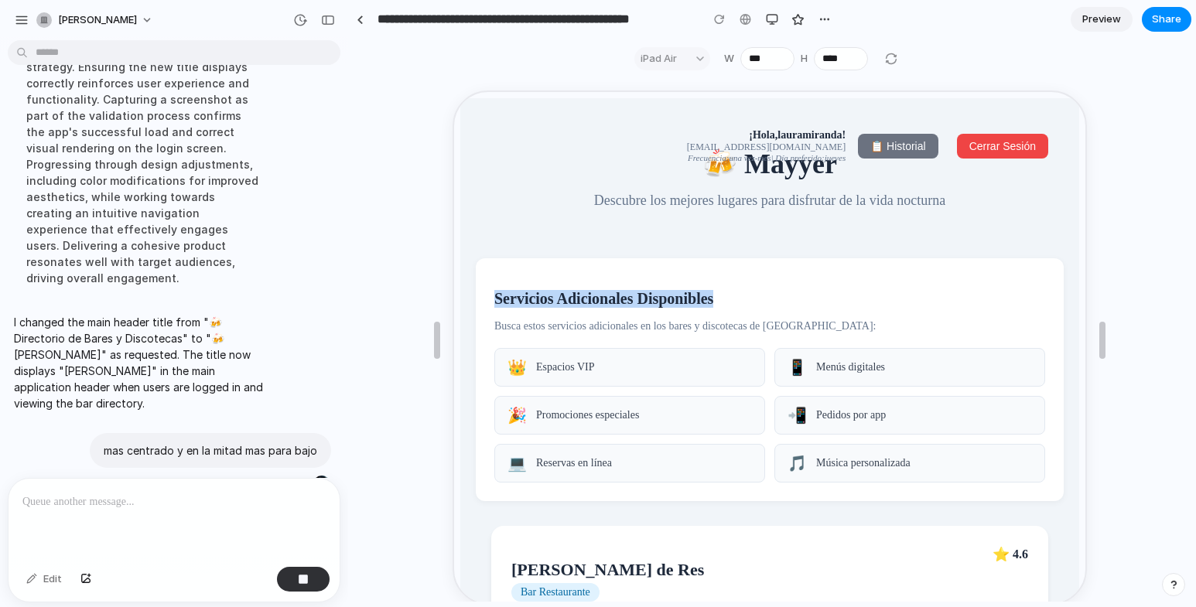
drag, startPoint x: 497, startPoint y: 298, endPoint x: 737, endPoint y: 306, distance: 240.8
click at [737, 306] on h2 "Servicios Adicionales Disponibles" at bounding box center [768, 298] width 551 height 18
click at [751, 296] on h2 "Servicios Adicionales Disponibles" at bounding box center [768, 298] width 551 height 18
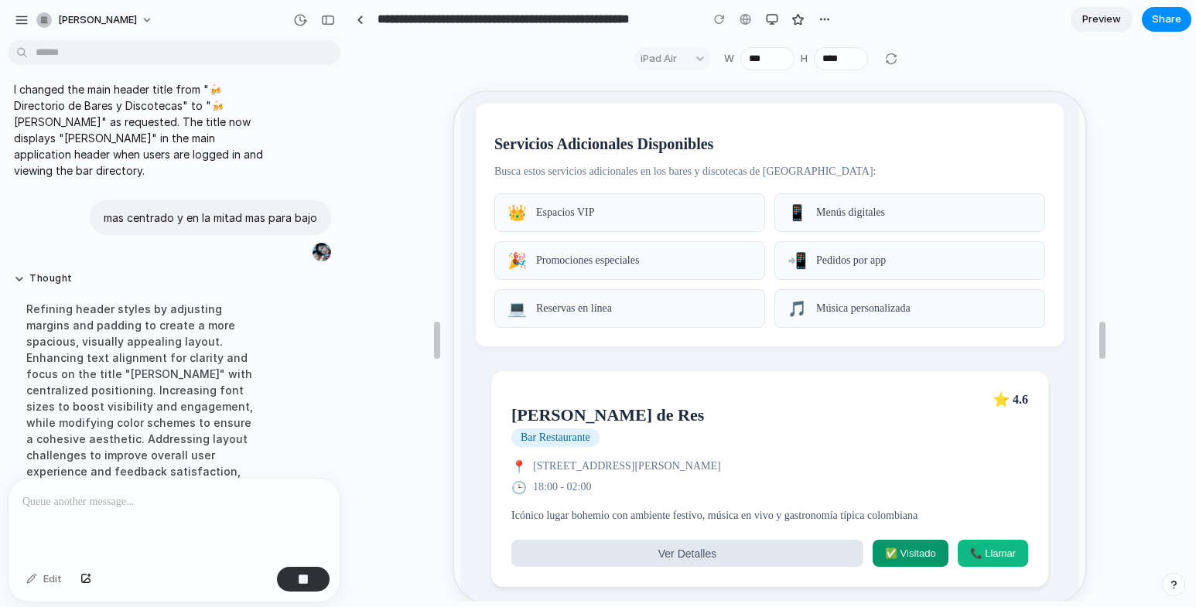
scroll to position [5727, 0]
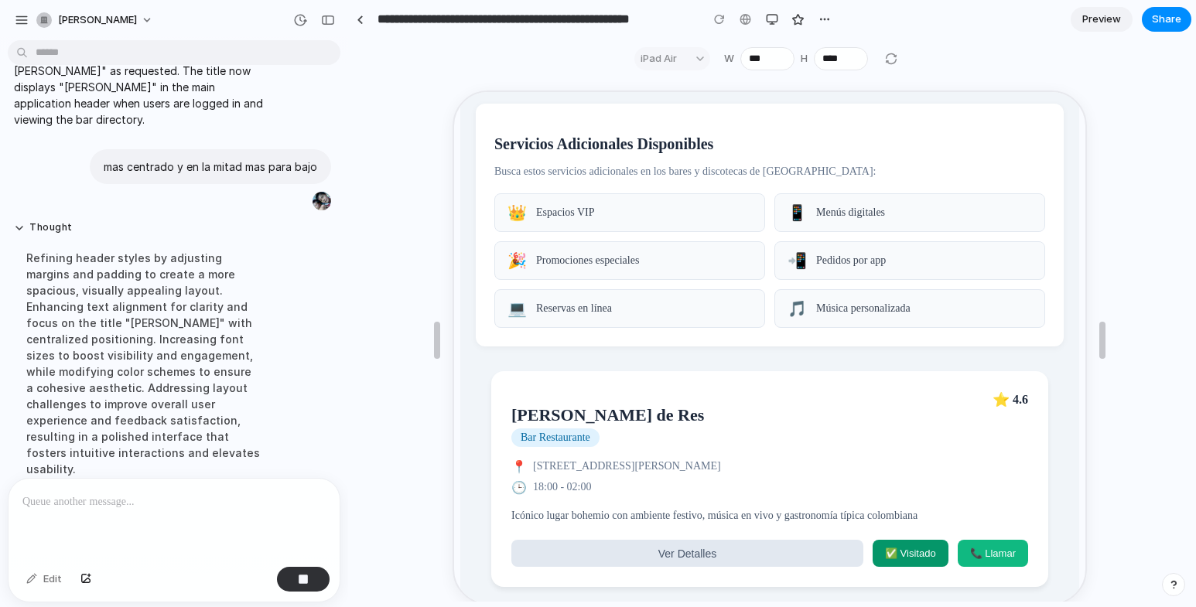
click at [170, 323] on div "Refining header styles by adjusting margins and padding to create a more spacio…" at bounding box center [143, 364] width 258 height 246
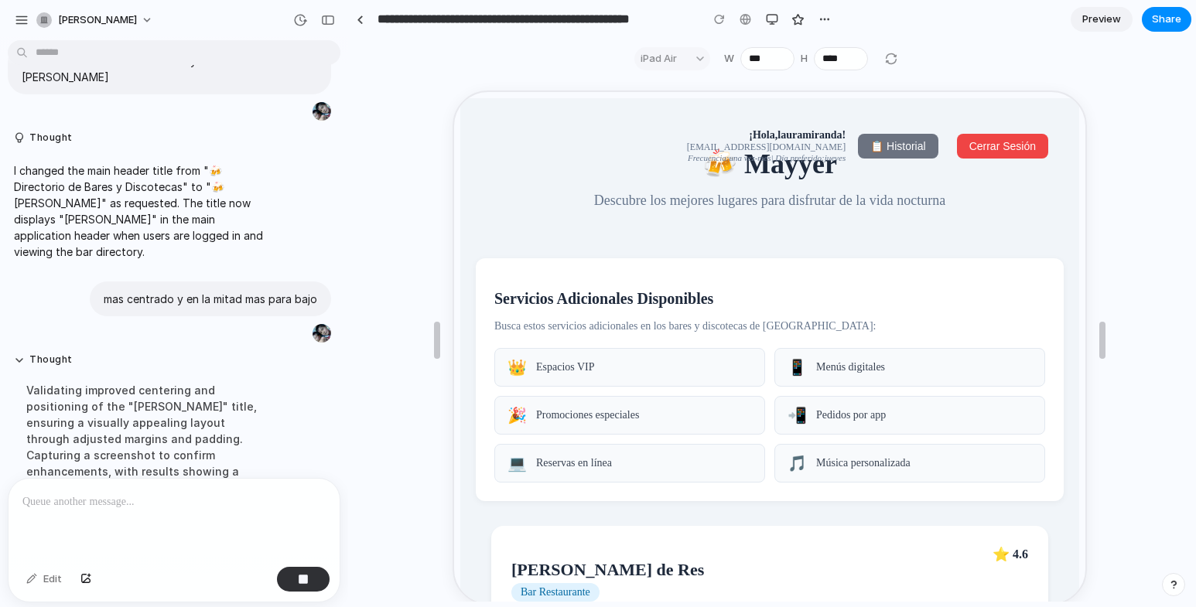
scroll to position [5743, 0]
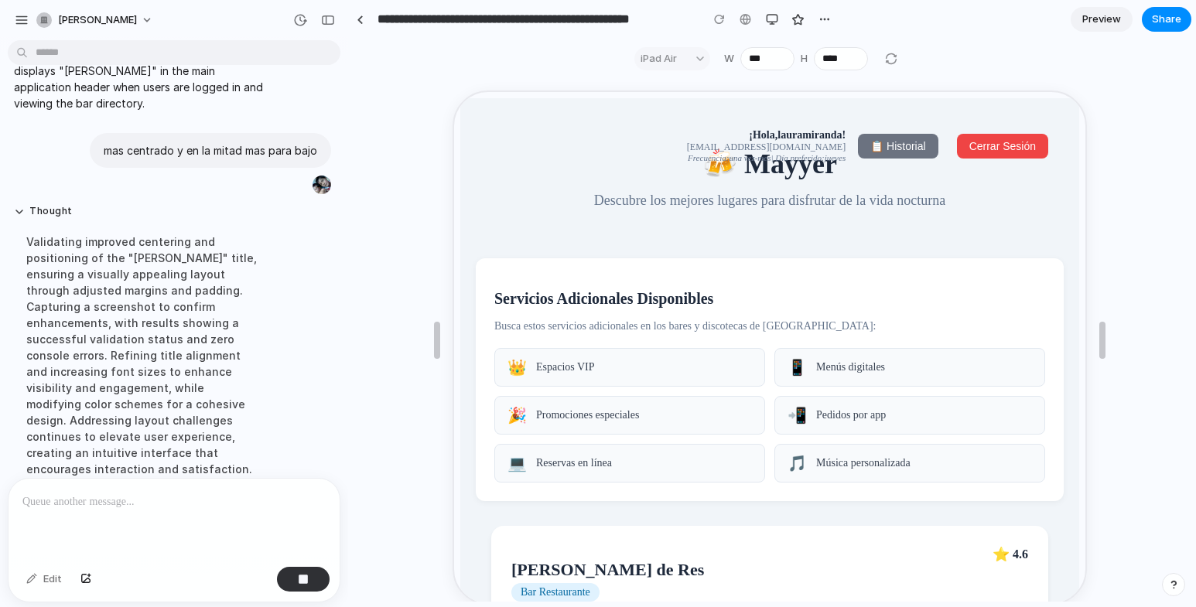
click at [680, 60] on div "iPad Air" at bounding box center [673, 58] width 76 height 23
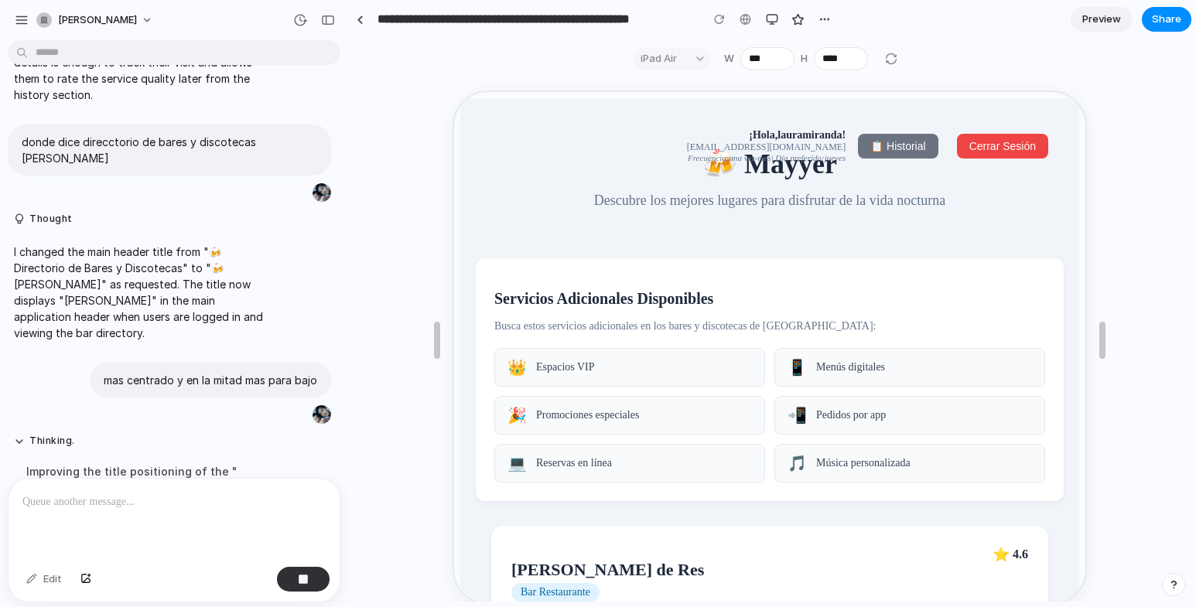
click at [698, 53] on div "iPad Air" at bounding box center [673, 58] width 76 height 23
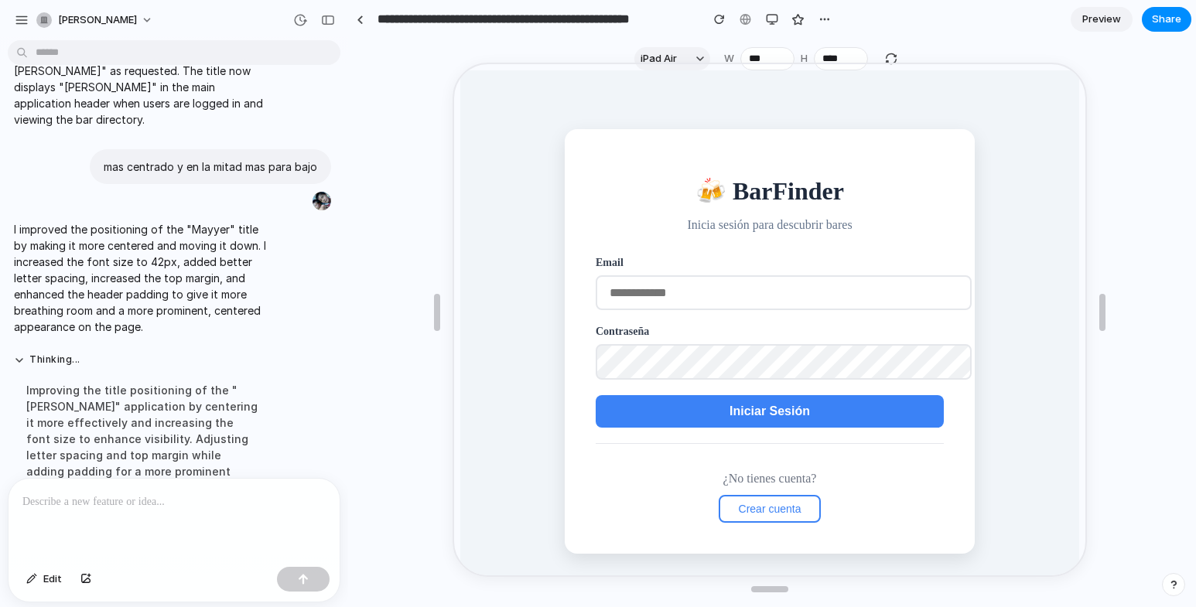
scroll to position [0, 0]
drag, startPoint x: 744, startPoint y: 251, endPoint x: 745, endPoint y: 283, distance: 32.5
click at [745, 283] on input "email" at bounding box center [782, 291] width 376 height 35
click at [752, 411] on span "Iniciar Sesión" at bounding box center [768, 409] width 80 height 13
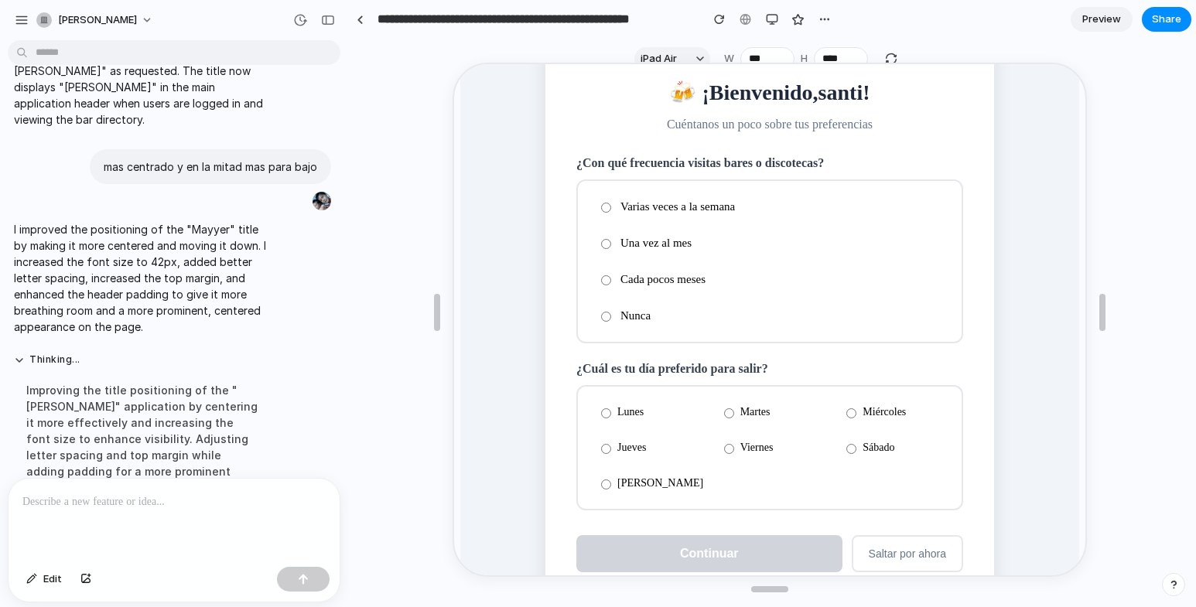
scroll to position [77, 0]
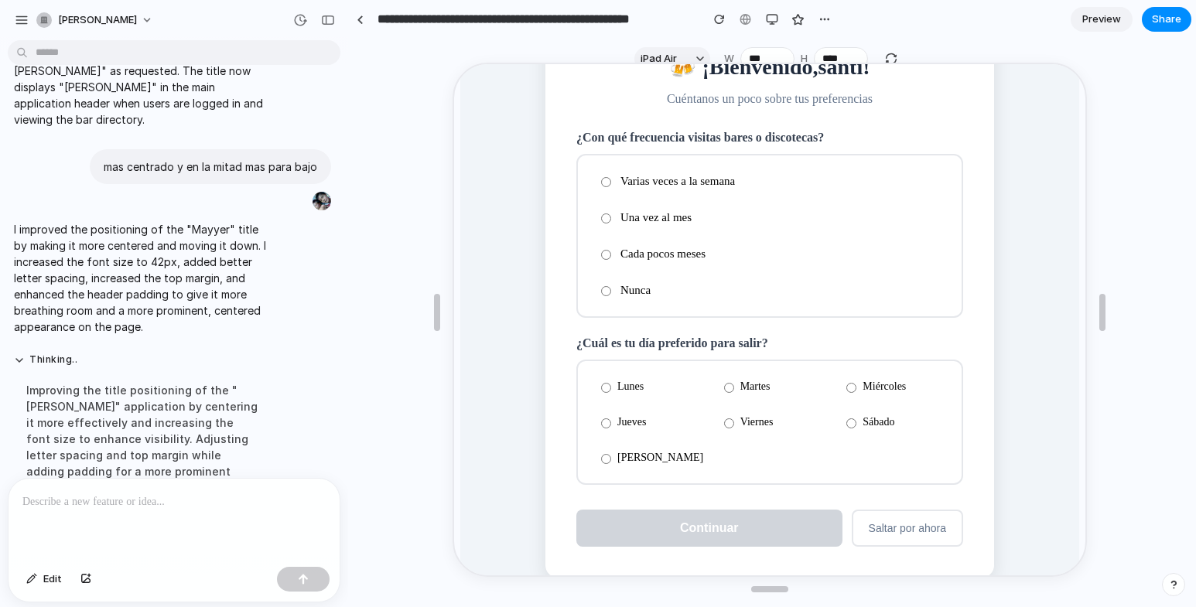
click at [593, 292] on label "Nunca" at bounding box center [768, 288] width 359 height 27
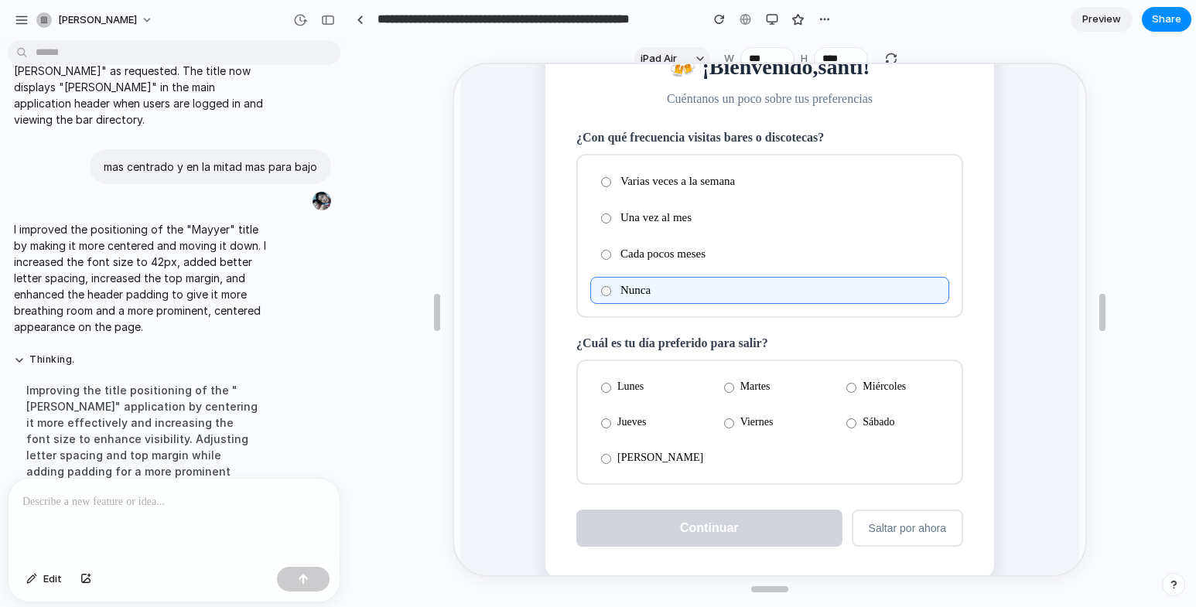
click at [718, 418] on label "Viernes" at bounding box center [769, 421] width 114 height 26
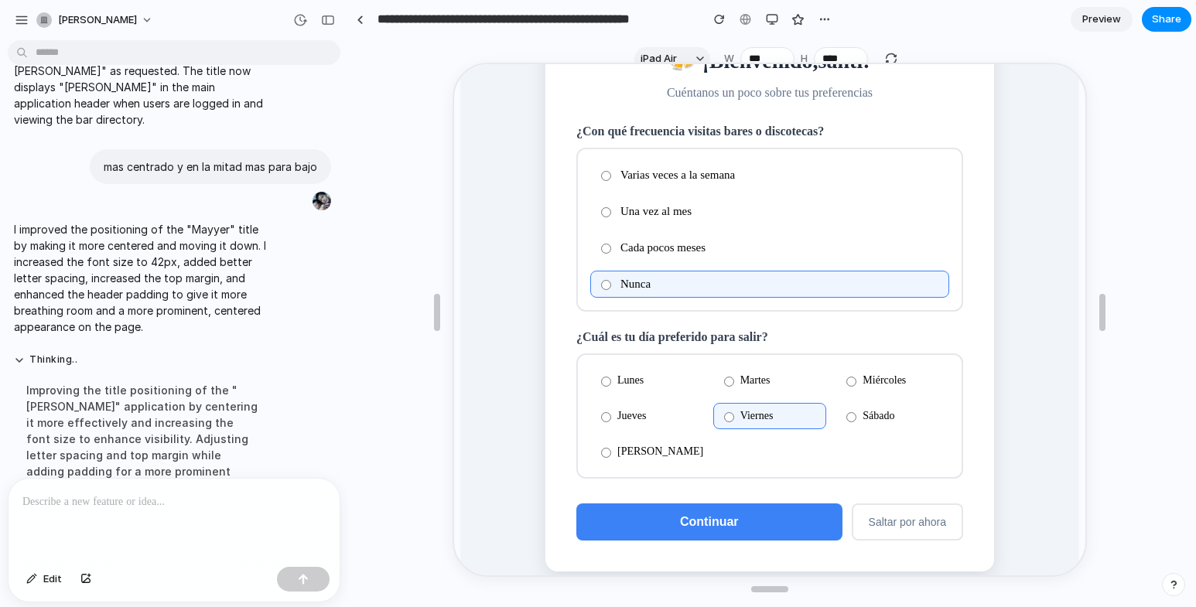
scroll to position [104, 0]
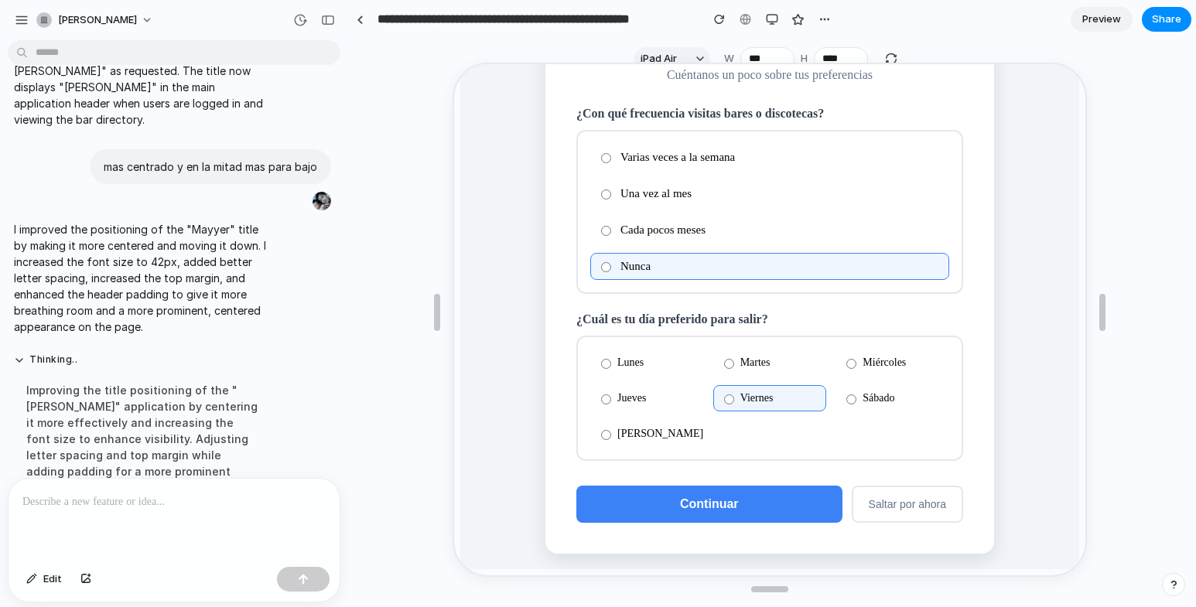
click at [762, 502] on button "Continuar" at bounding box center [708, 502] width 266 height 37
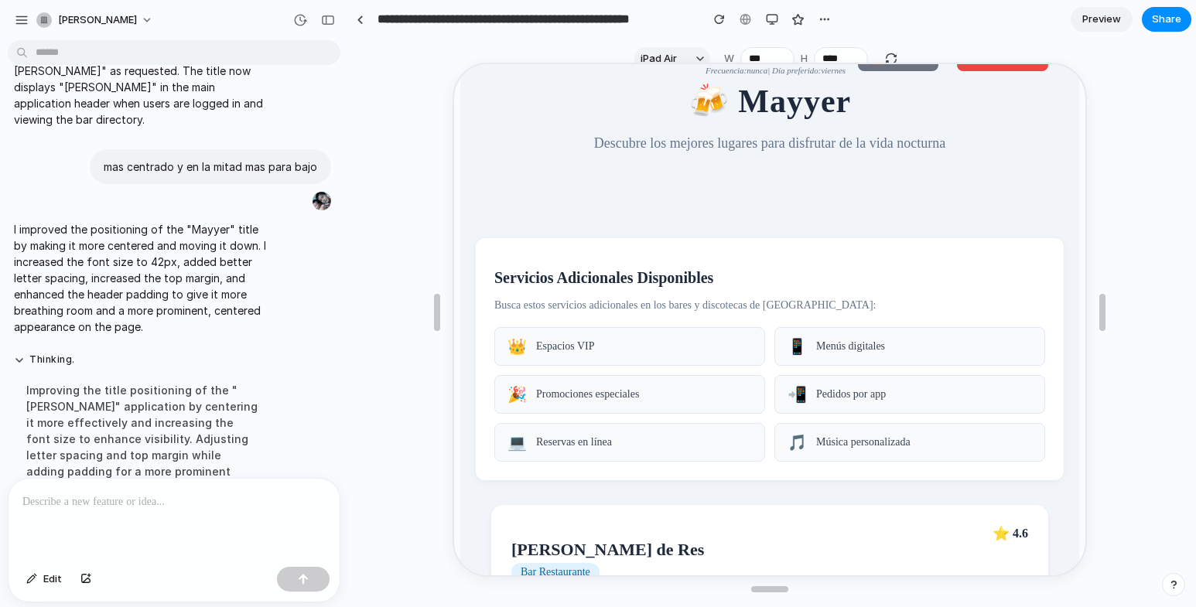
scroll to position [0, 0]
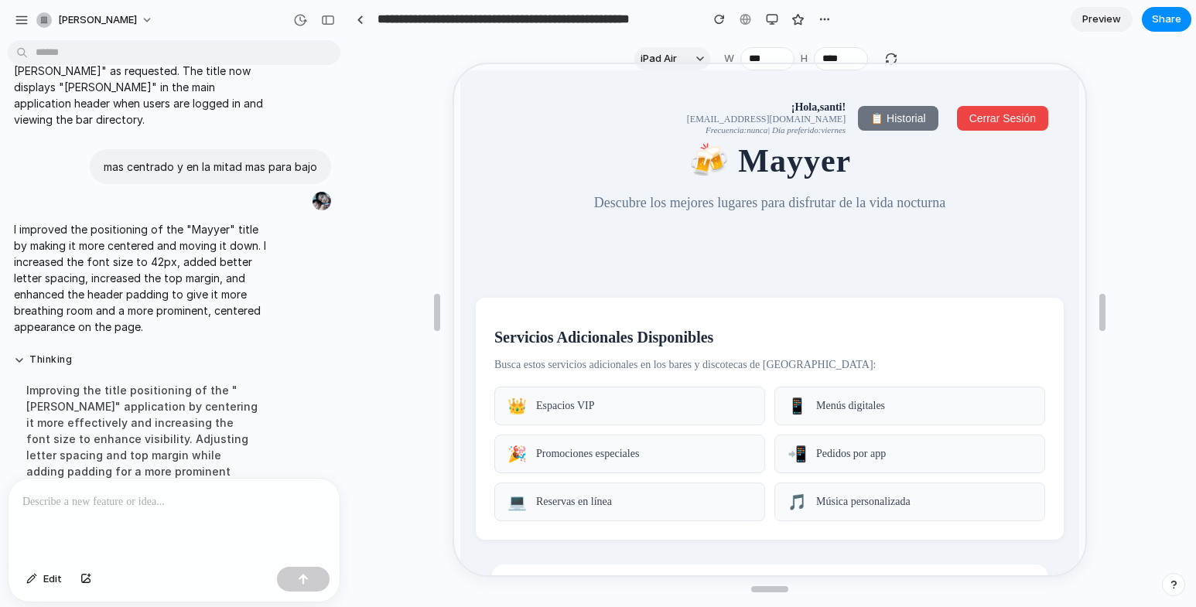
click at [875, 112] on span "📋 Historial" at bounding box center [896, 117] width 55 height 12
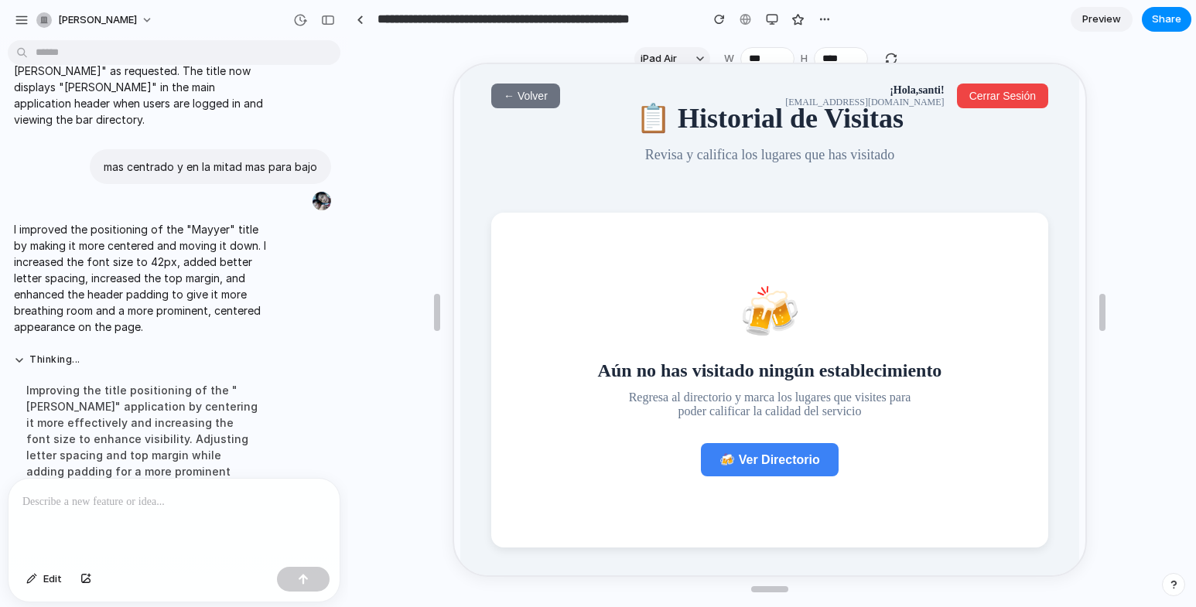
scroll to position [43, 0]
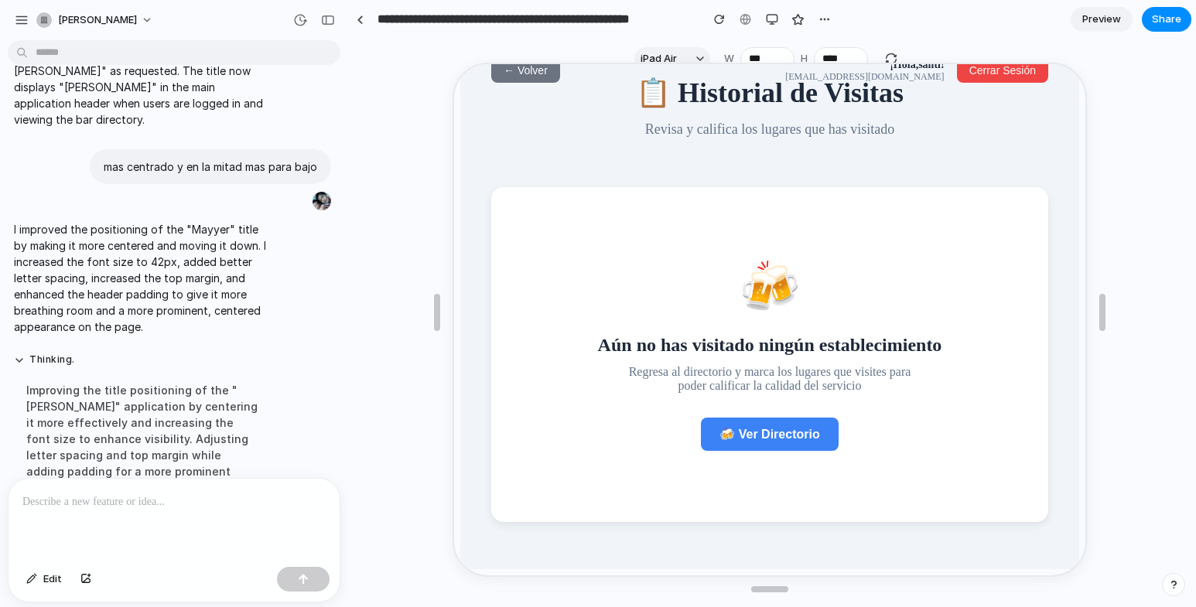
click at [524, 67] on span "← Volver" at bounding box center [524, 69] width 44 height 12
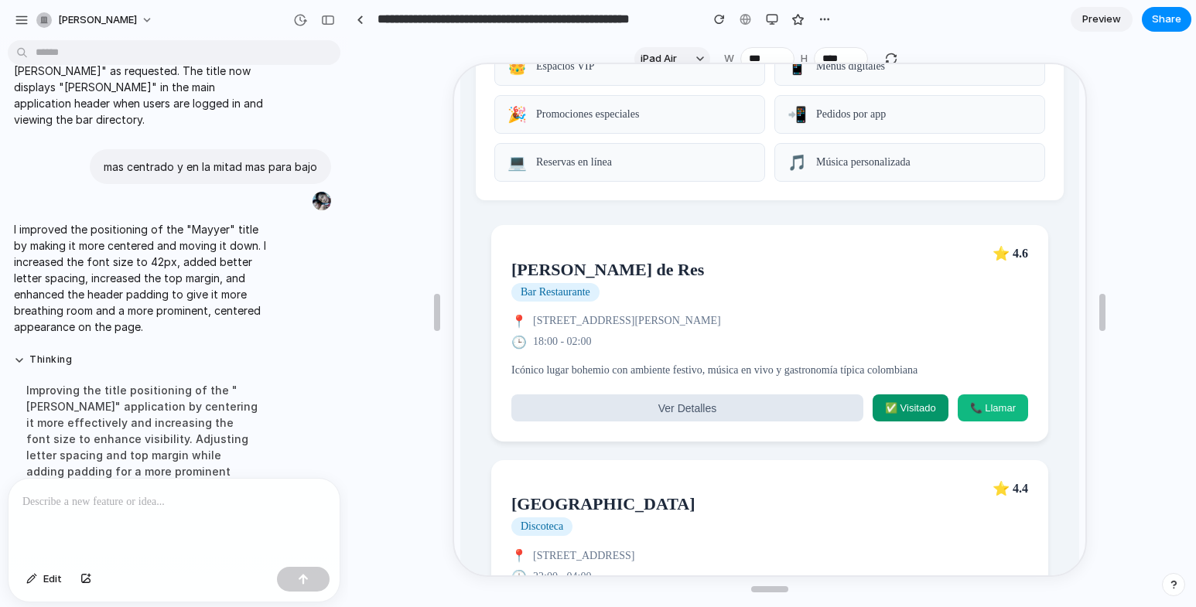
scroll to position [353, 0]
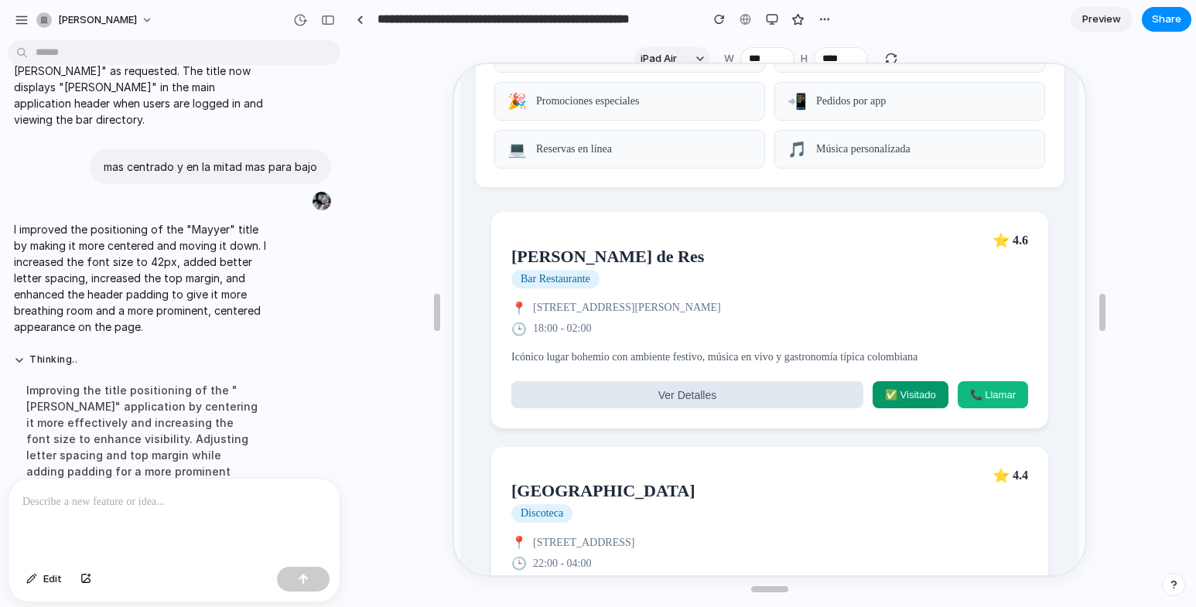
click at [736, 405] on button "Ver Detalles" at bounding box center [686, 393] width 352 height 27
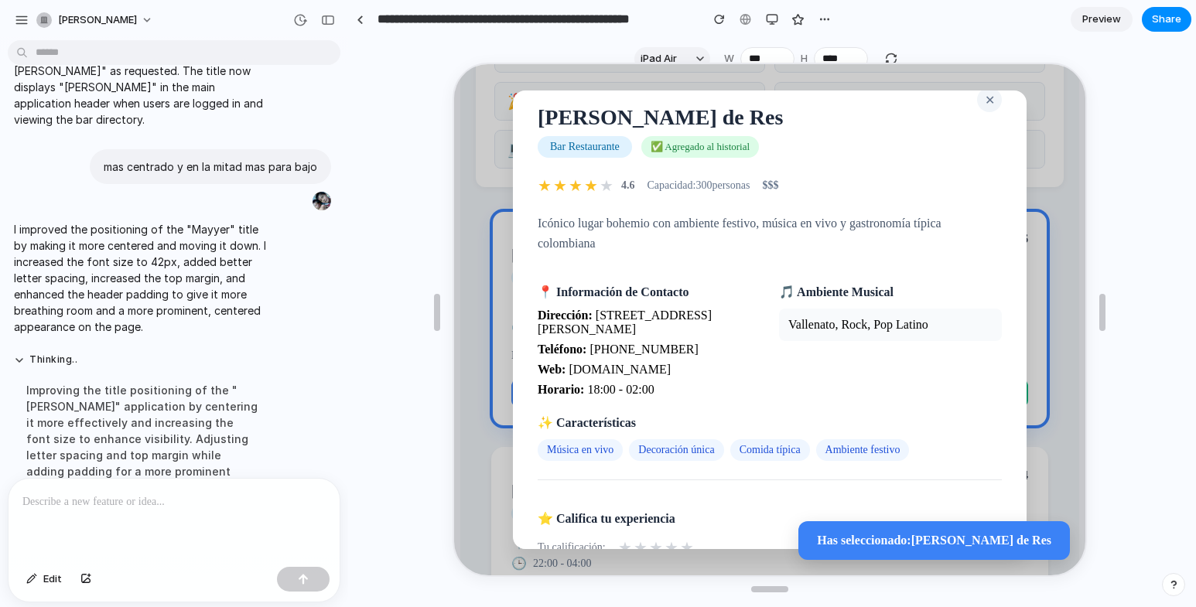
scroll to position [0, 0]
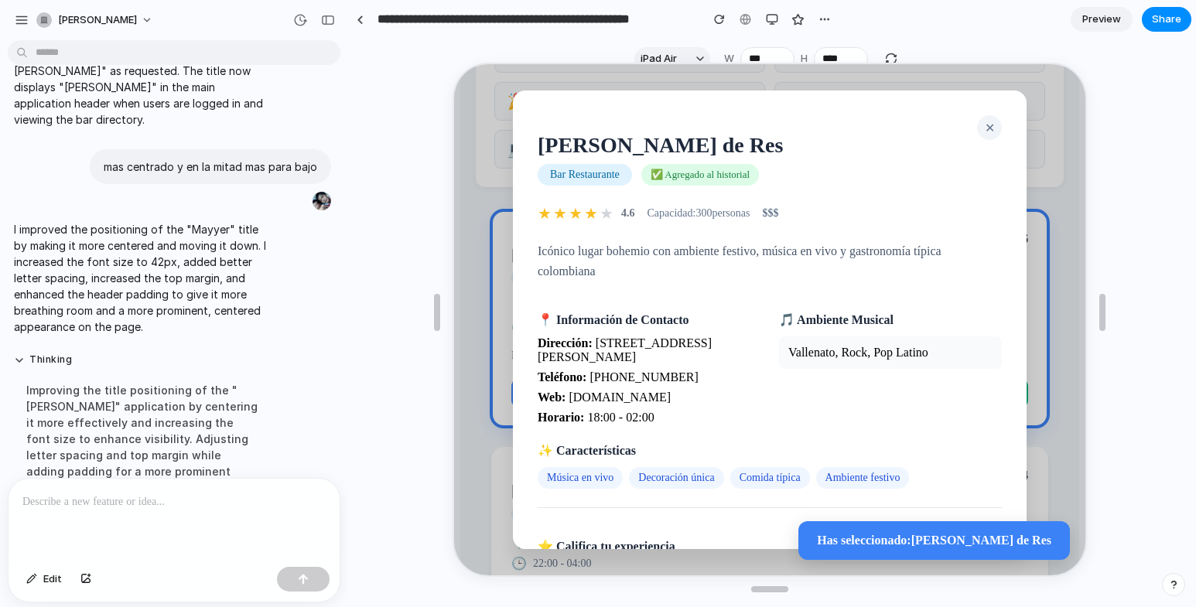
click at [984, 123] on span "✕" at bounding box center [989, 126] width 10 height 13
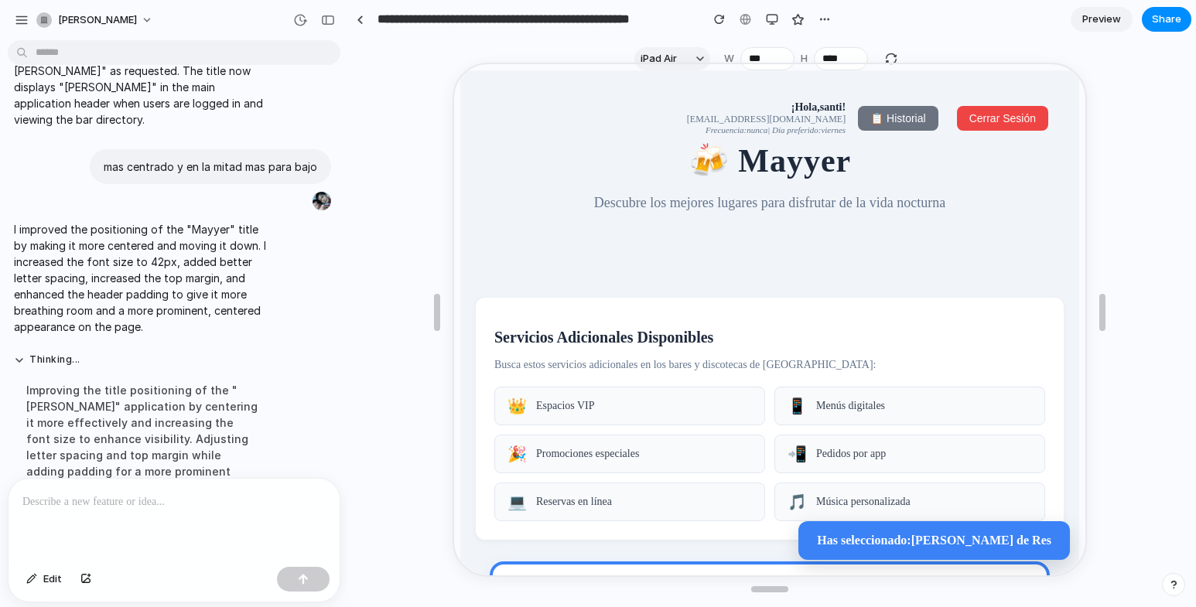
click at [869, 115] on span "📋 Historial" at bounding box center [896, 117] width 55 height 12
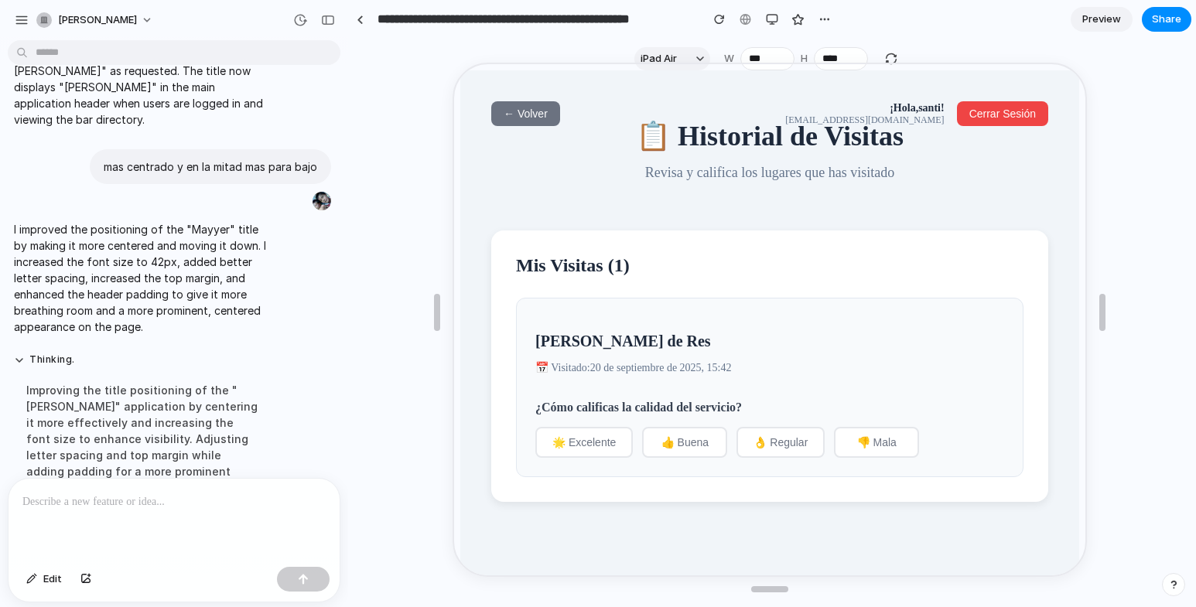
click at [600, 447] on span "🌟 Excelente" at bounding box center [582, 441] width 63 height 12
click at [521, 116] on span "← Volver" at bounding box center [524, 112] width 44 height 12
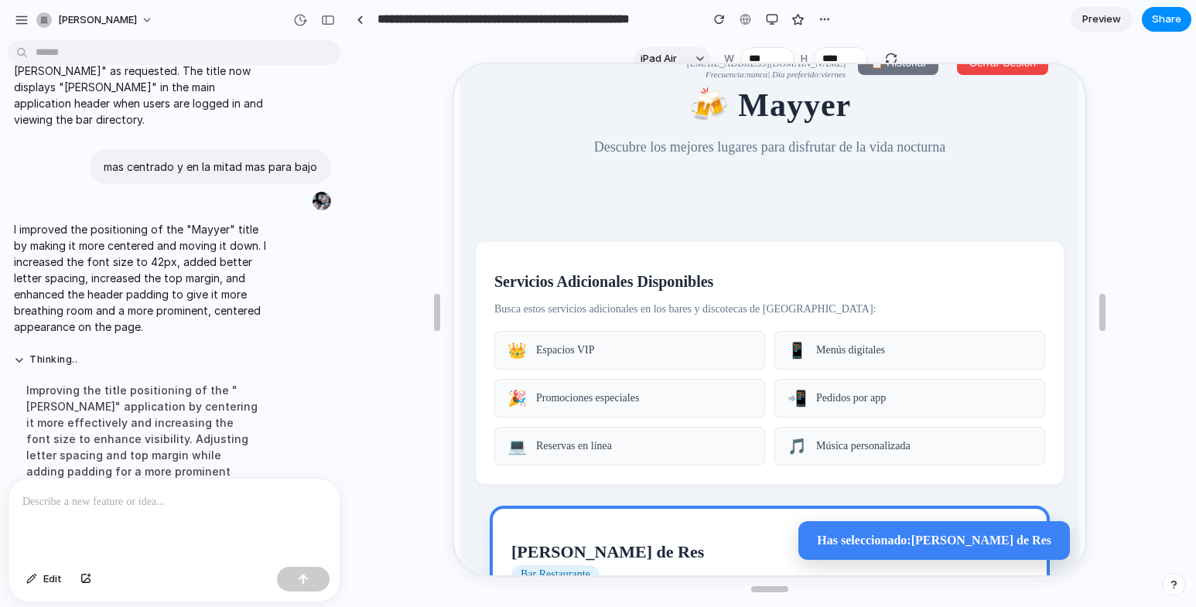
scroll to position [77, 0]
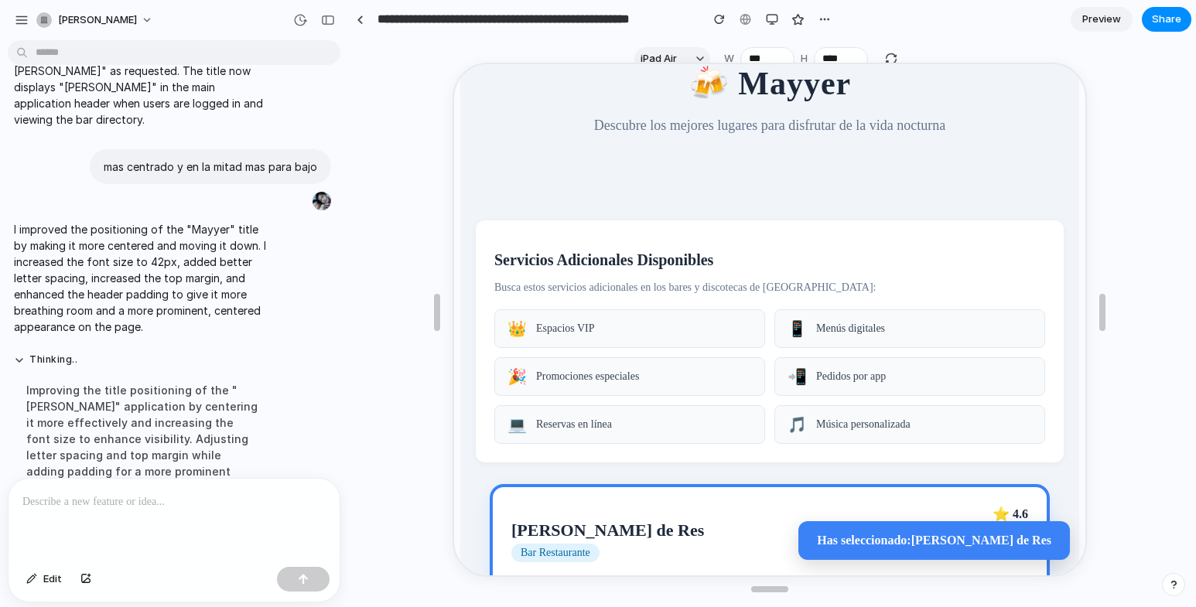
drag, startPoint x: 70, startPoint y: 506, endPoint x: 102, endPoint y: 502, distance: 32.0
click at [70, 506] on div at bounding box center [174, 520] width 331 height 82
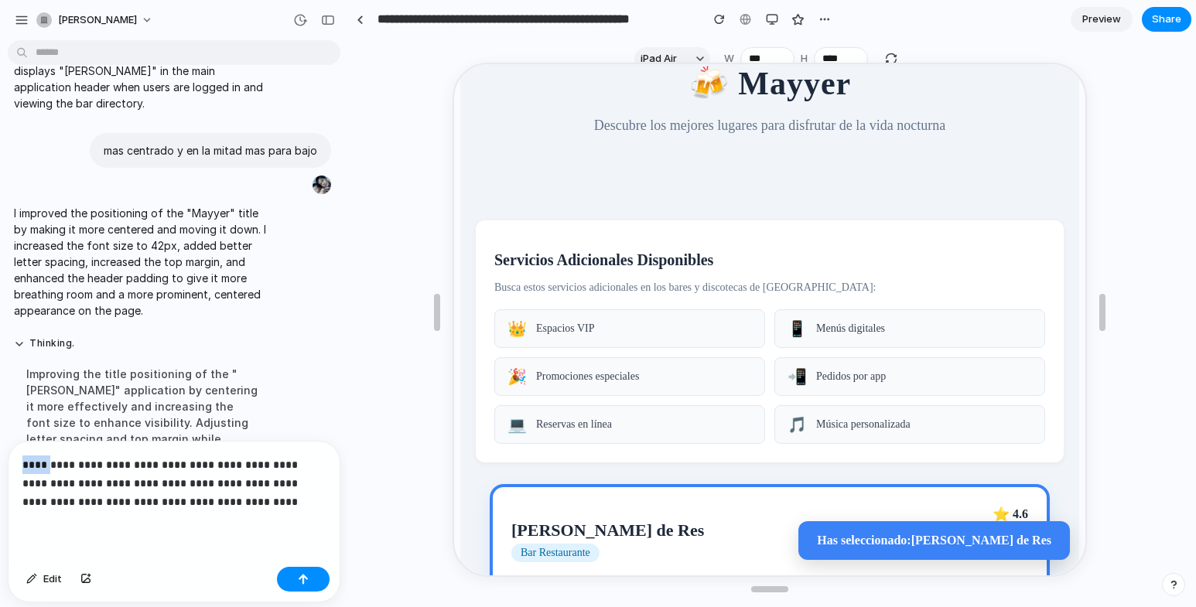
drag, startPoint x: 42, startPoint y: 460, endPoint x: 46, endPoint y: 447, distance: 14.0
click at [20, 460] on div "**********" at bounding box center [174, 501] width 331 height 119
click at [189, 500] on p "**********" at bounding box center [170, 484] width 297 height 56
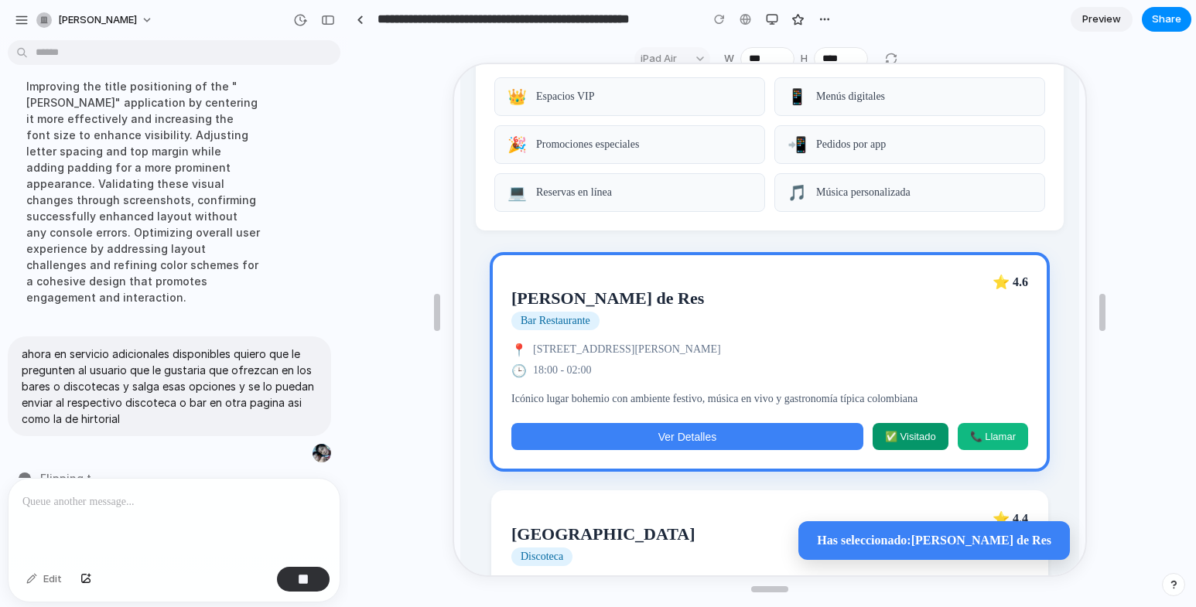
scroll to position [5827, 0]
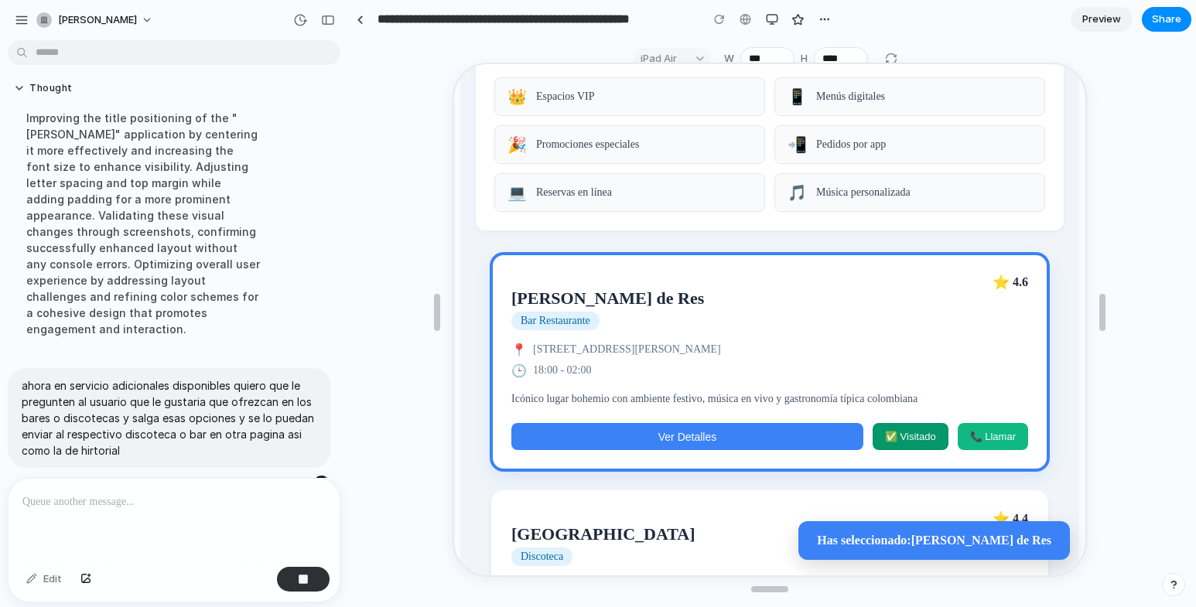
click at [1123, 257] on div at bounding box center [770, 312] width 842 height 524
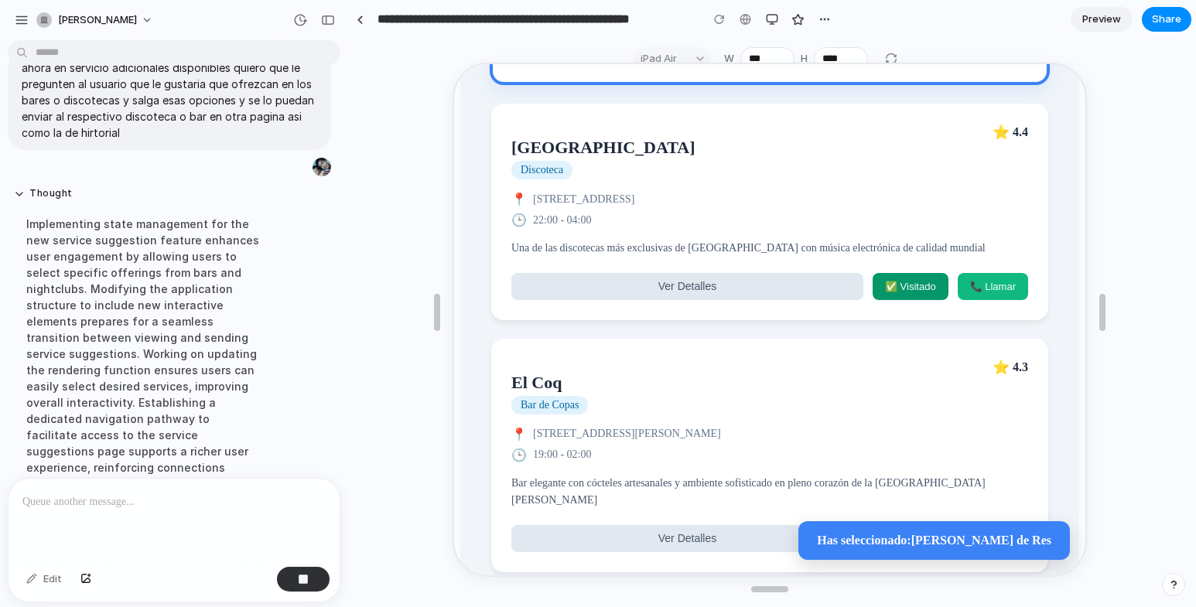
scroll to position [5924, 0]
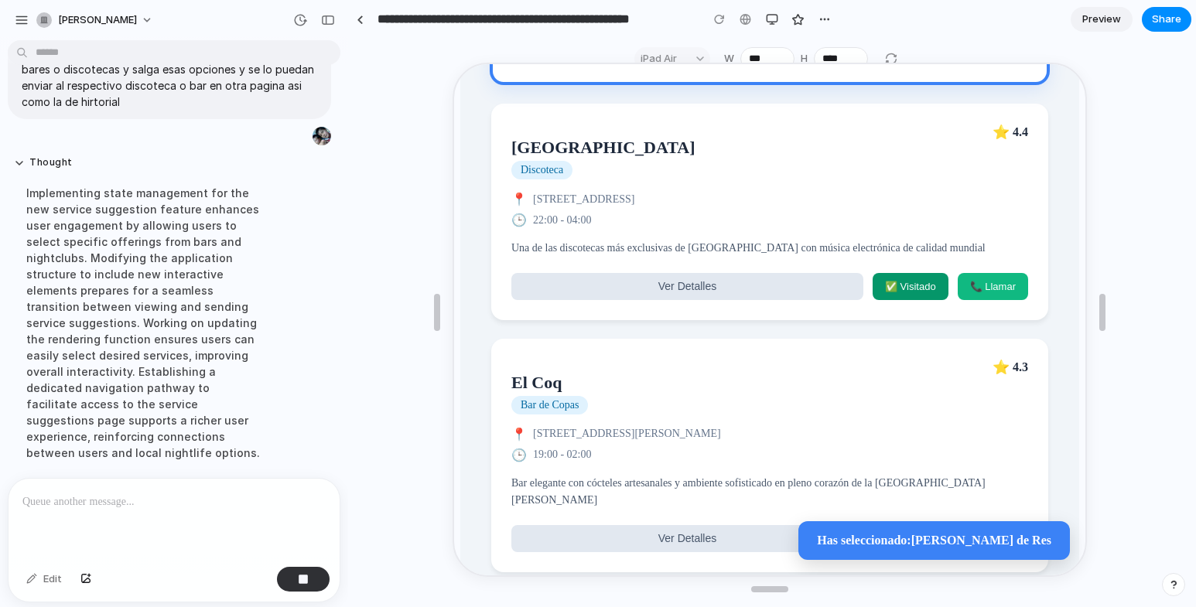
click at [125, 218] on div "Implementing state management for the new service suggestion feature enhances u…" at bounding box center [143, 323] width 258 height 295
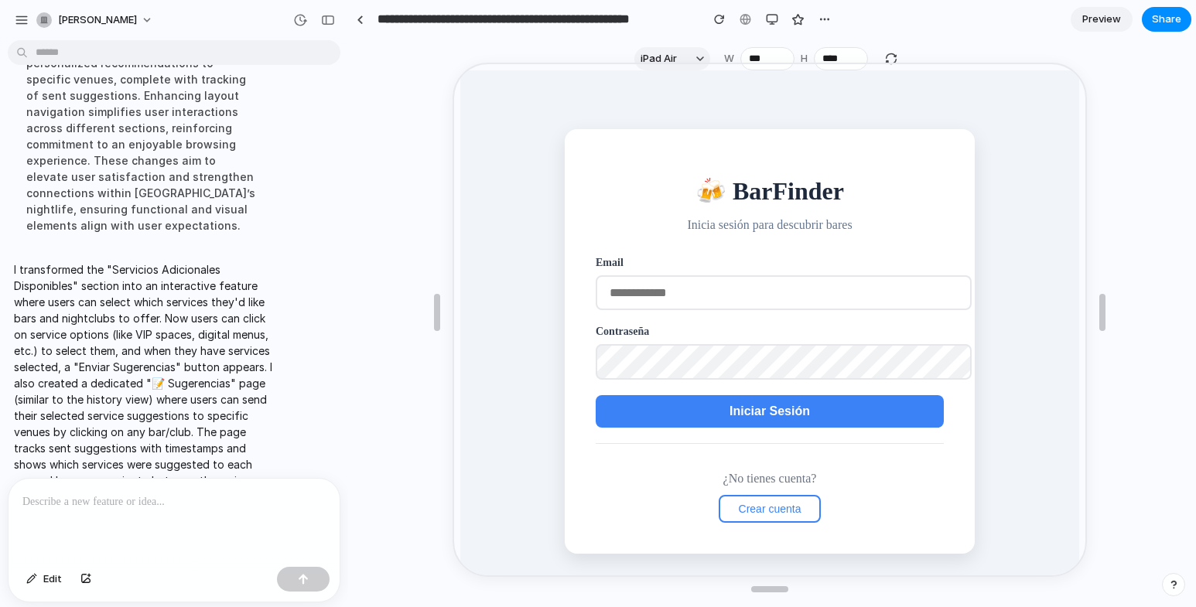
scroll to position [0, 0]
click at [713, 16] on button "button" at bounding box center [719, 19] width 23 height 23
drag, startPoint x: 721, startPoint y: 217, endPoint x: 691, endPoint y: 286, distance: 75.9
click at [691, 286] on input "email" at bounding box center [782, 291] width 376 height 35
click at [731, 412] on span "Iniciar Sesión" at bounding box center [768, 409] width 80 height 13
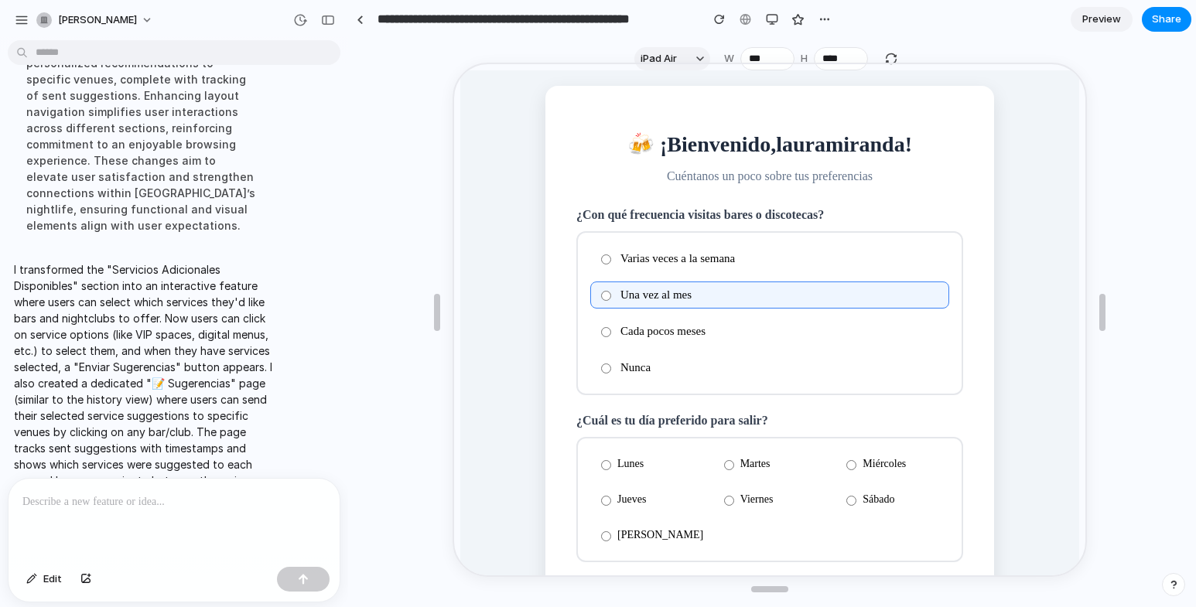
click at [716, 505] on label "Viernes" at bounding box center [769, 498] width 114 height 26
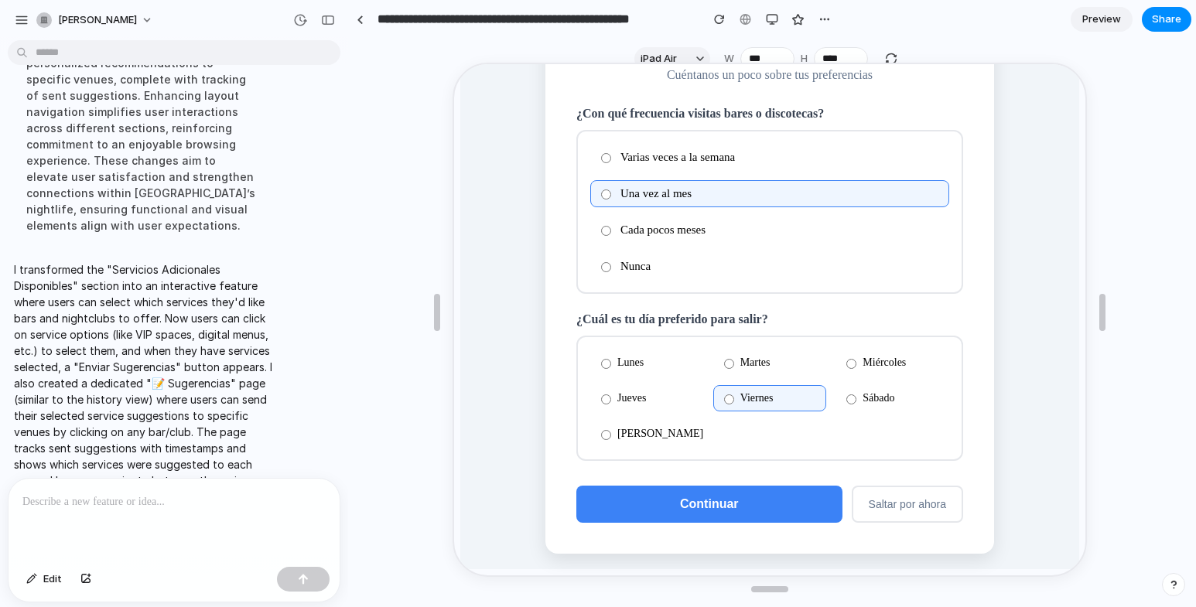
scroll to position [104, 0]
click at [738, 505] on button "Continuar" at bounding box center [708, 502] width 266 height 37
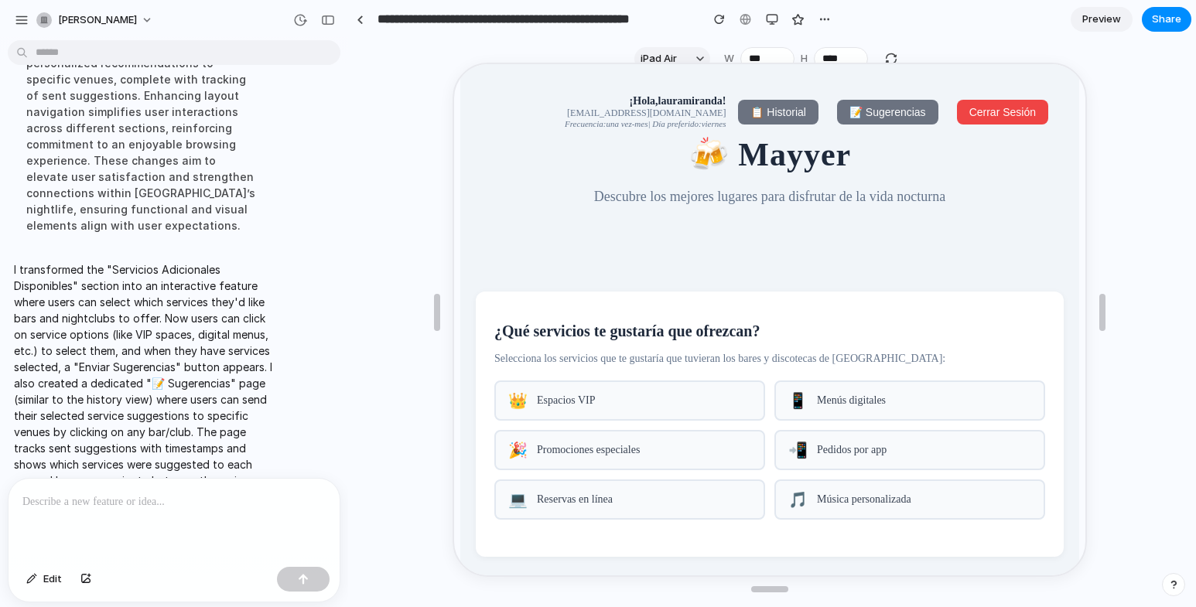
scroll to position [0, 0]
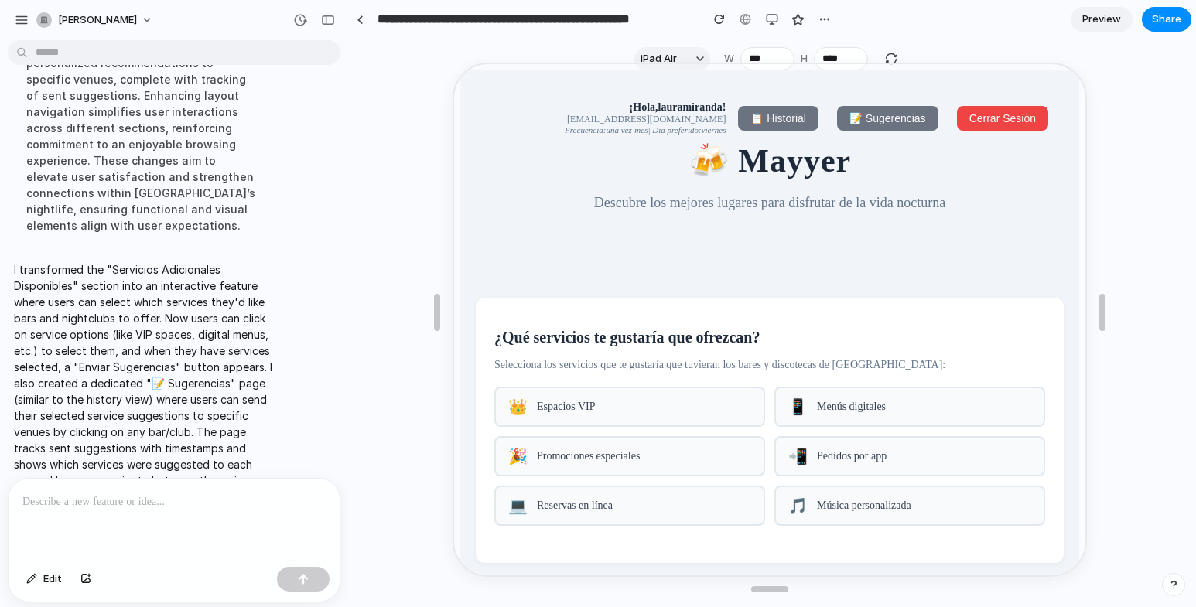
click at [755, 123] on button "📋 Historial" at bounding box center [777, 116] width 80 height 25
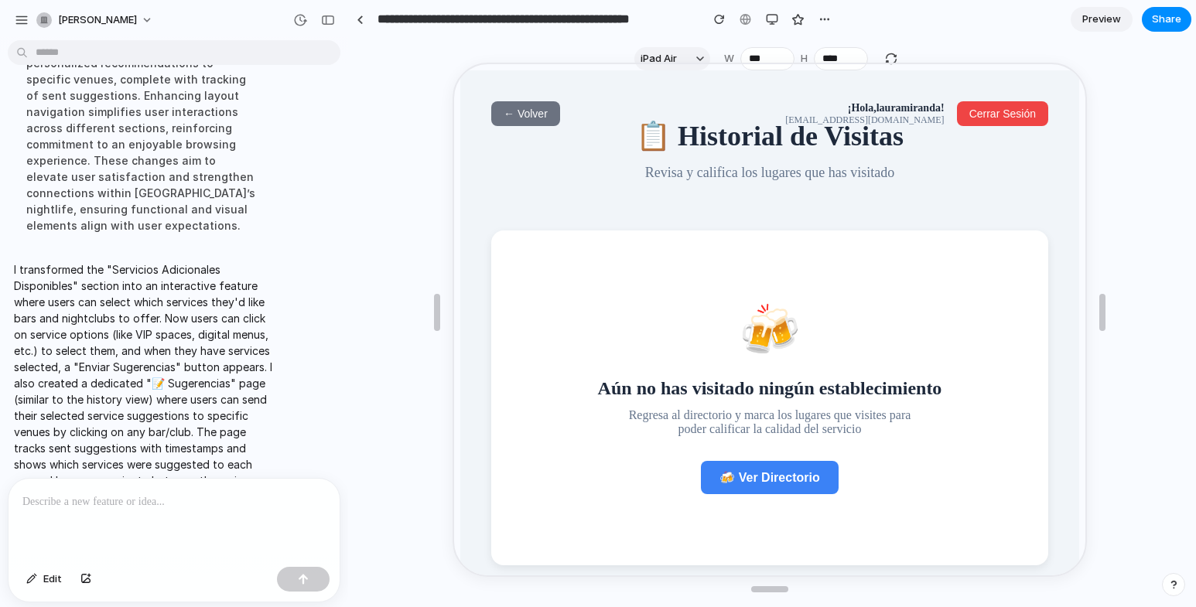
click at [751, 483] on span "🍻 Ver Directorio" at bounding box center [768, 476] width 100 height 13
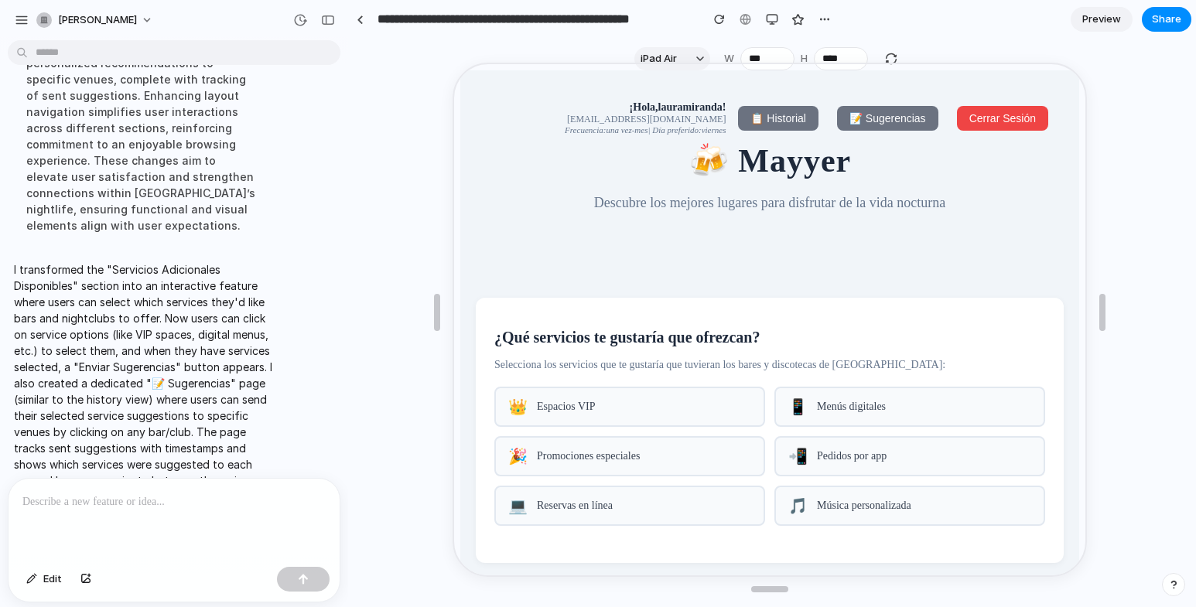
click at [660, 412] on span "Espacios VIP" at bounding box center [643, 405] width 214 height 12
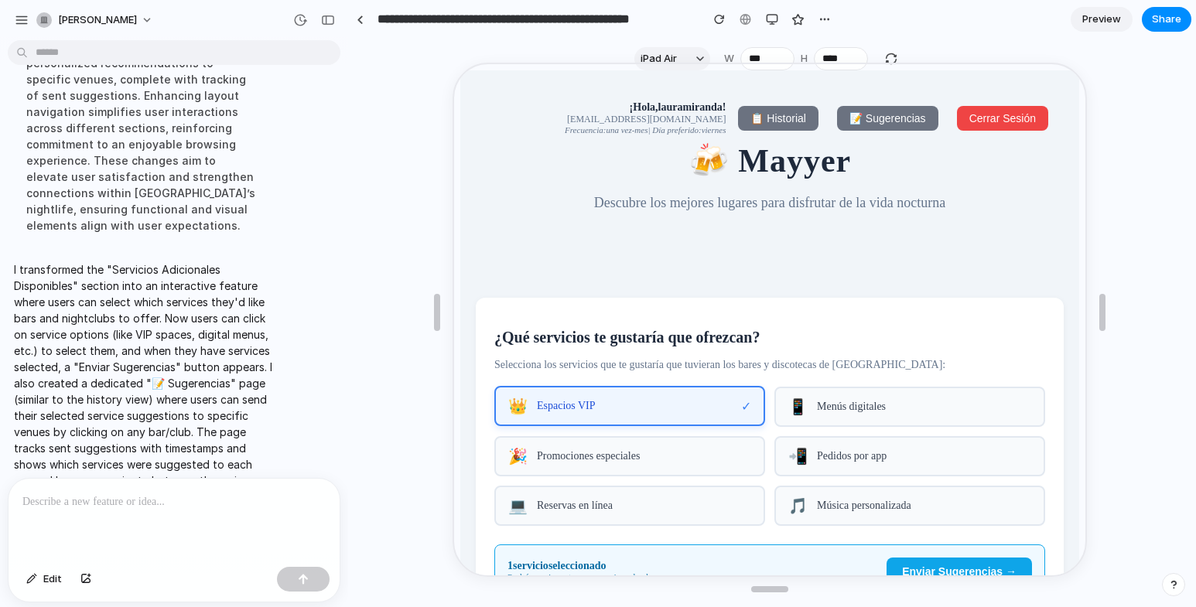
scroll to position [77, 0]
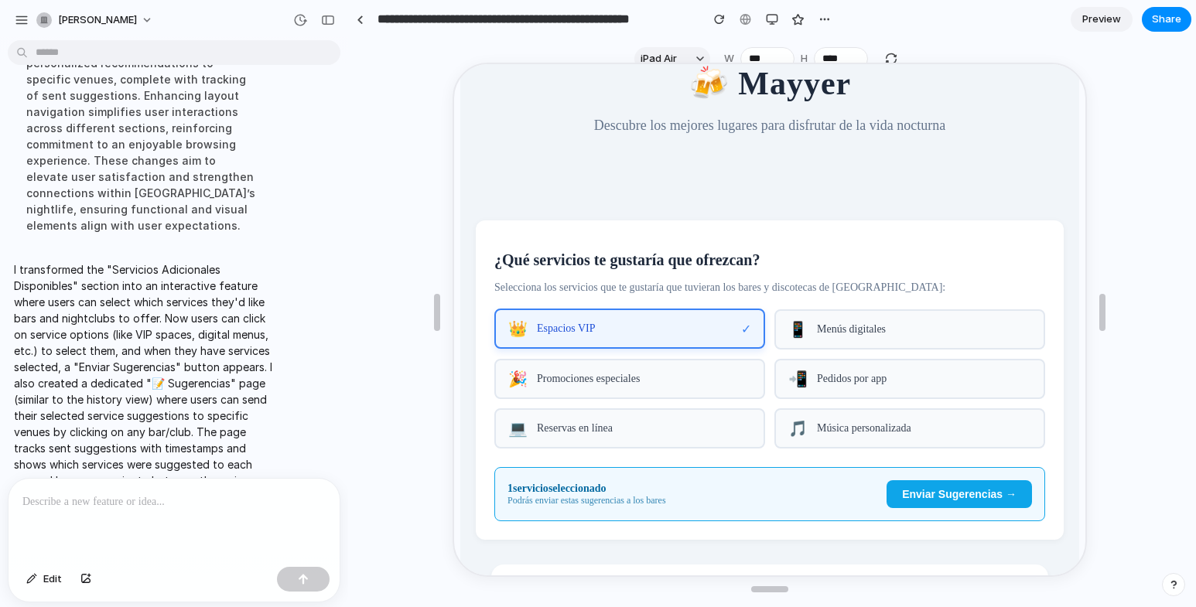
click at [813, 398] on div "📲 Pedidos por app" at bounding box center [908, 378] width 271 height 40
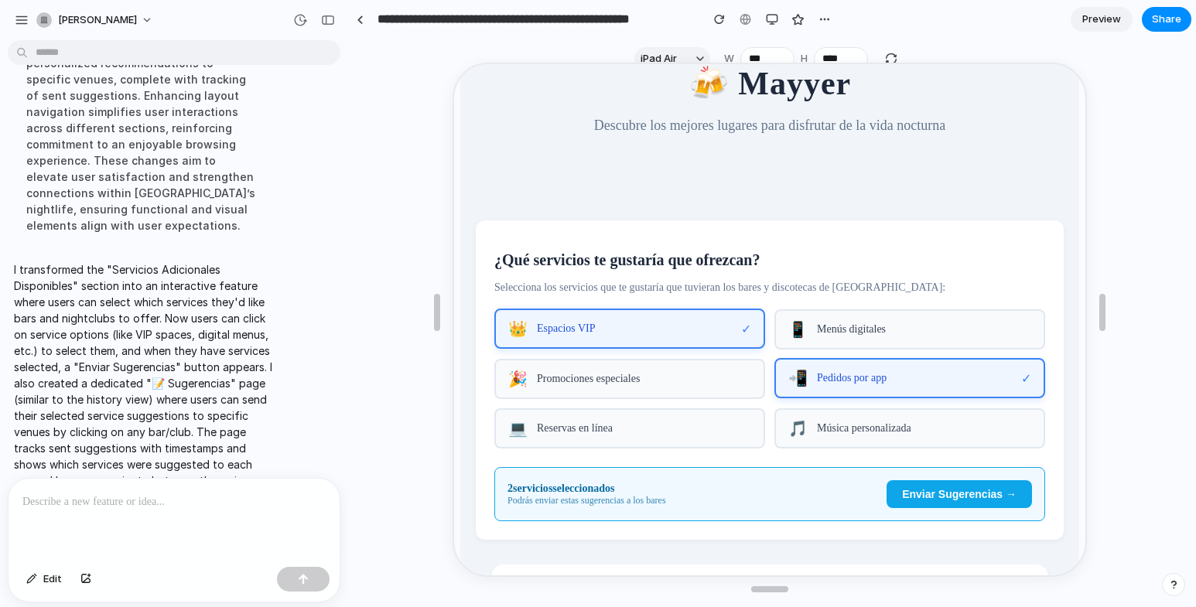
click at [671, 395] on div "🎉 Promociones especiales" at bounding box center [628, 378] width 271 height 40
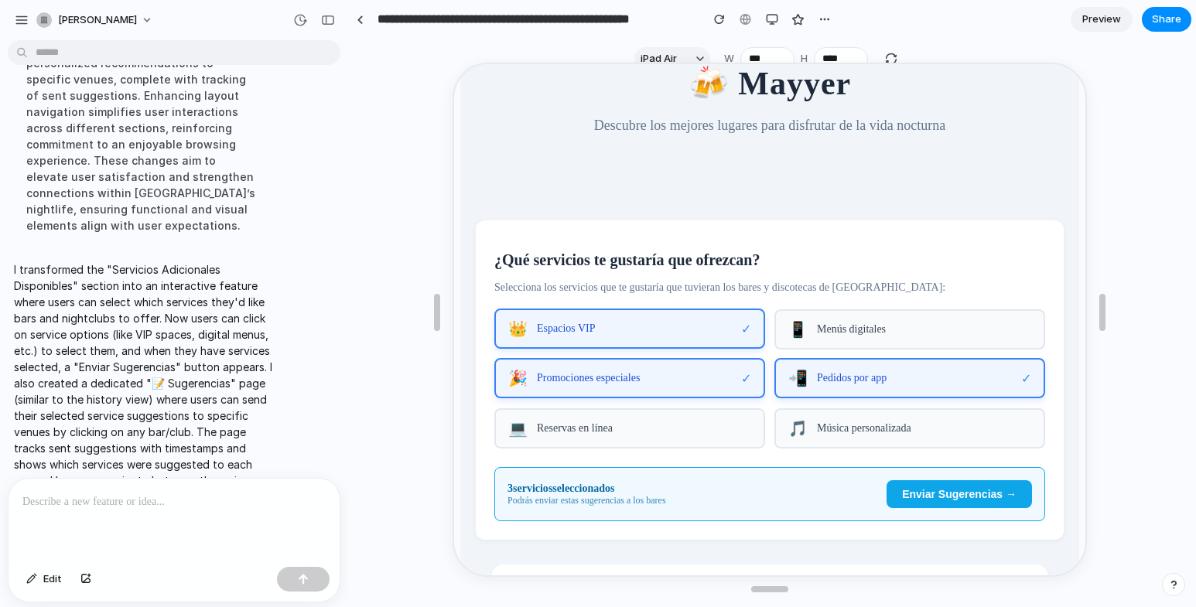
click at [820, 430] on div "🎵 Música personalizada" at bounding box center [908, 427] width 271 height 40
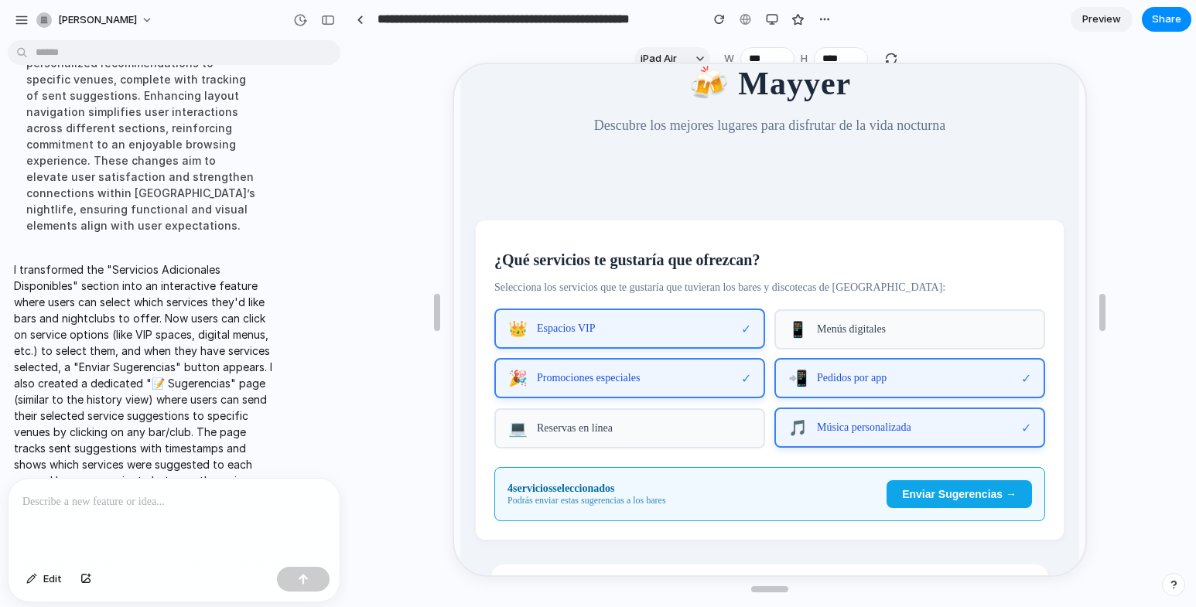
click at [932, 499] on span "Enviar Sugerencias →" at bounding box center [958, 493] width 115 height 12
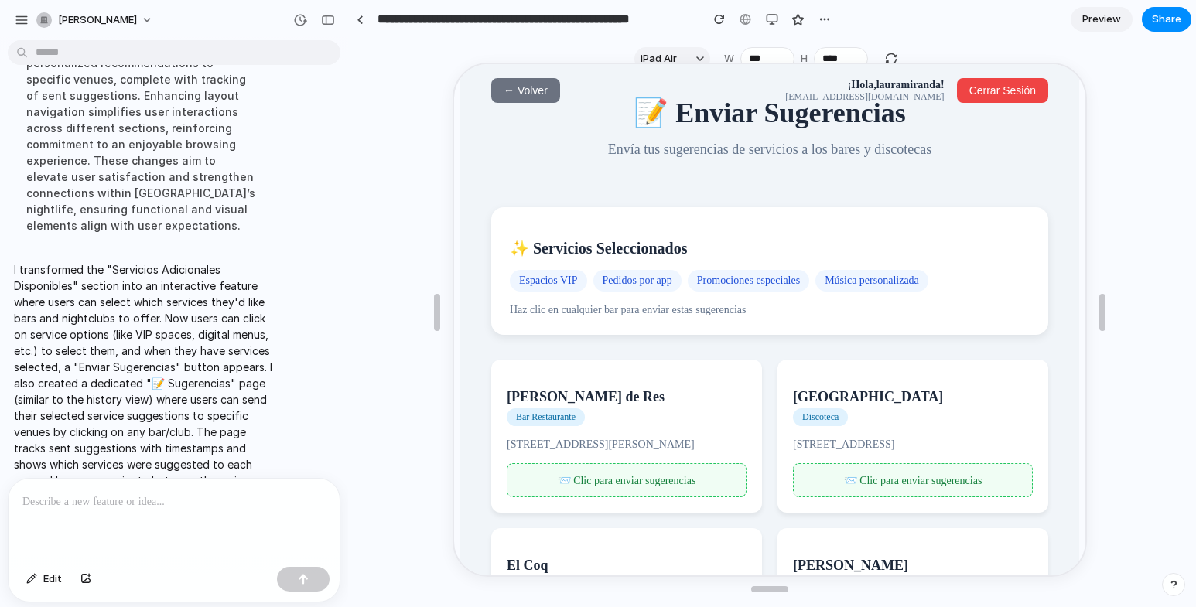
scroll to position [0, 0]
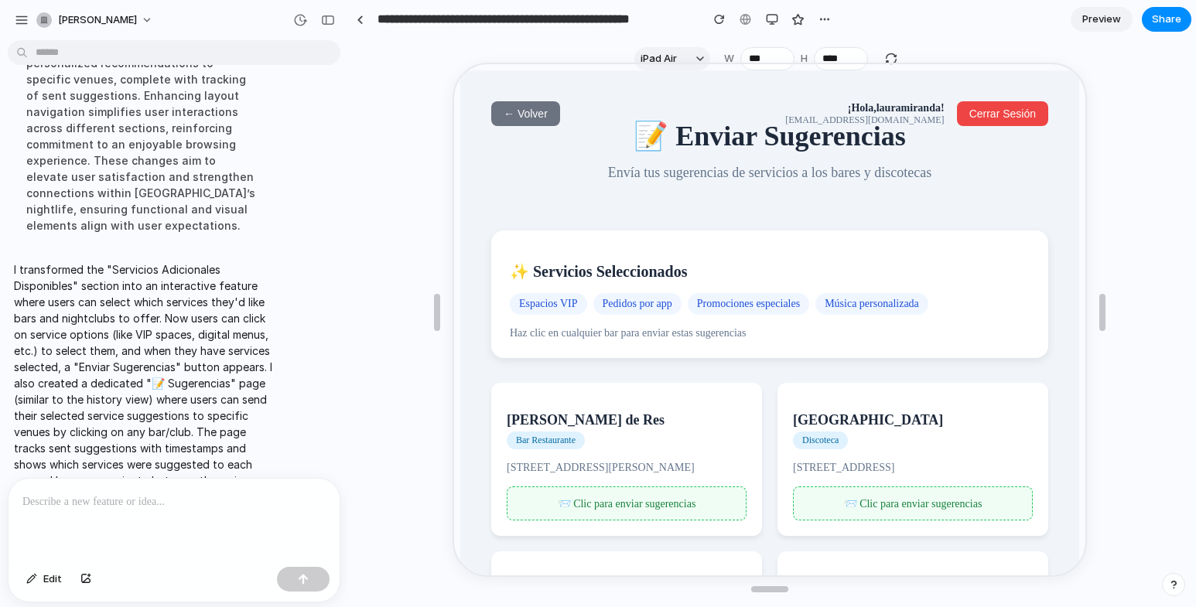
click at [637, 335] on p "Haz clic en cualquier bar para enviar estas sugerencias" at bounding box center [768, 332] width 520 height 12
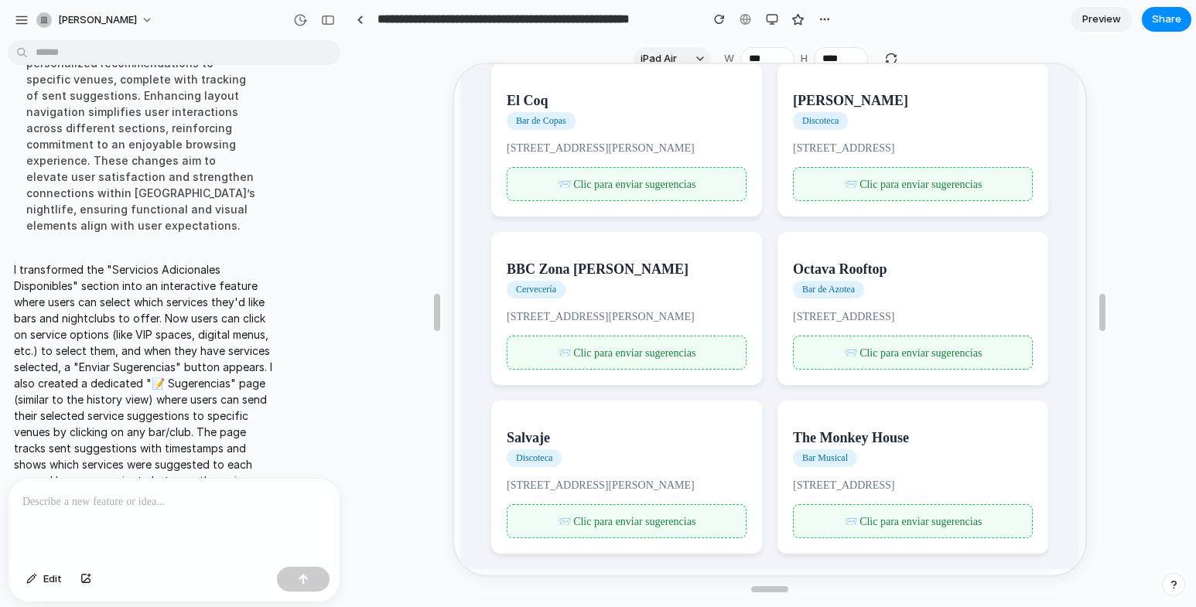
scroll to position [498, 0]
click at [877, 512] on div "📨 Clic para enviar sugerencias" at bounding box center [912, 520] width 240 height 34
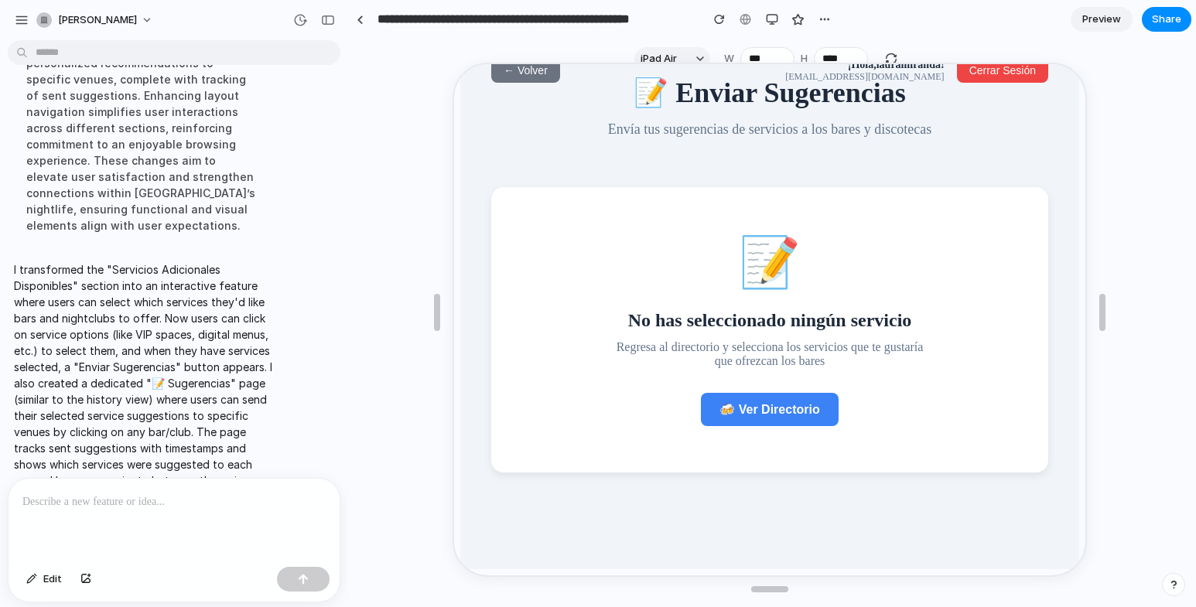
click at [785, 415] on span "🍻 Ver Directorio" at bounding box center [768, 408] width 100 height 13
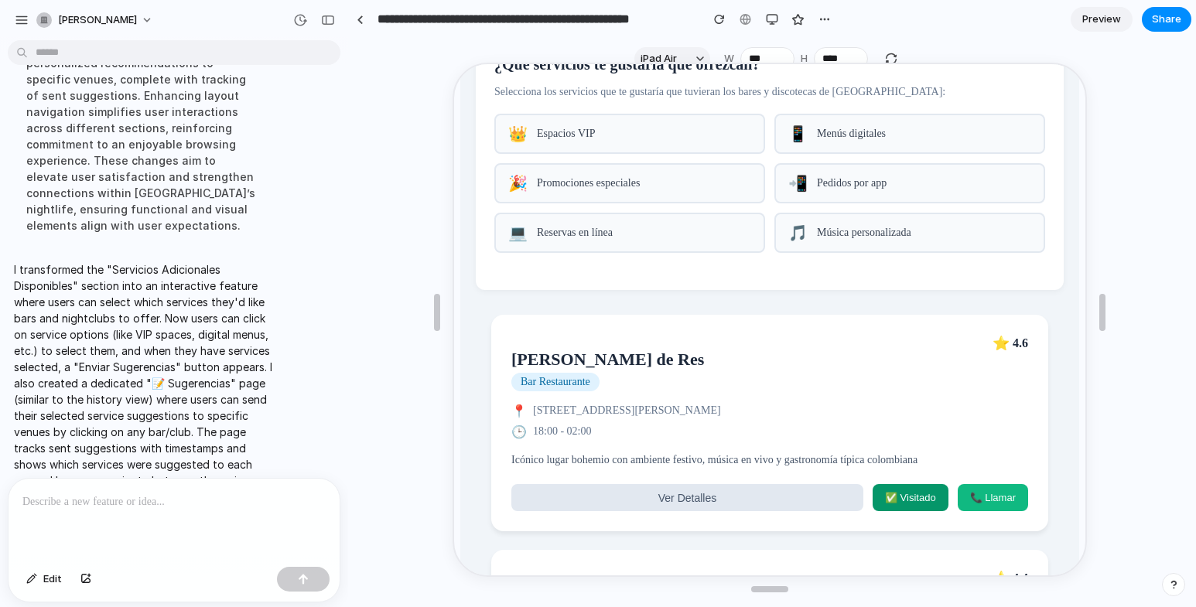
scroll to position [198, 0]
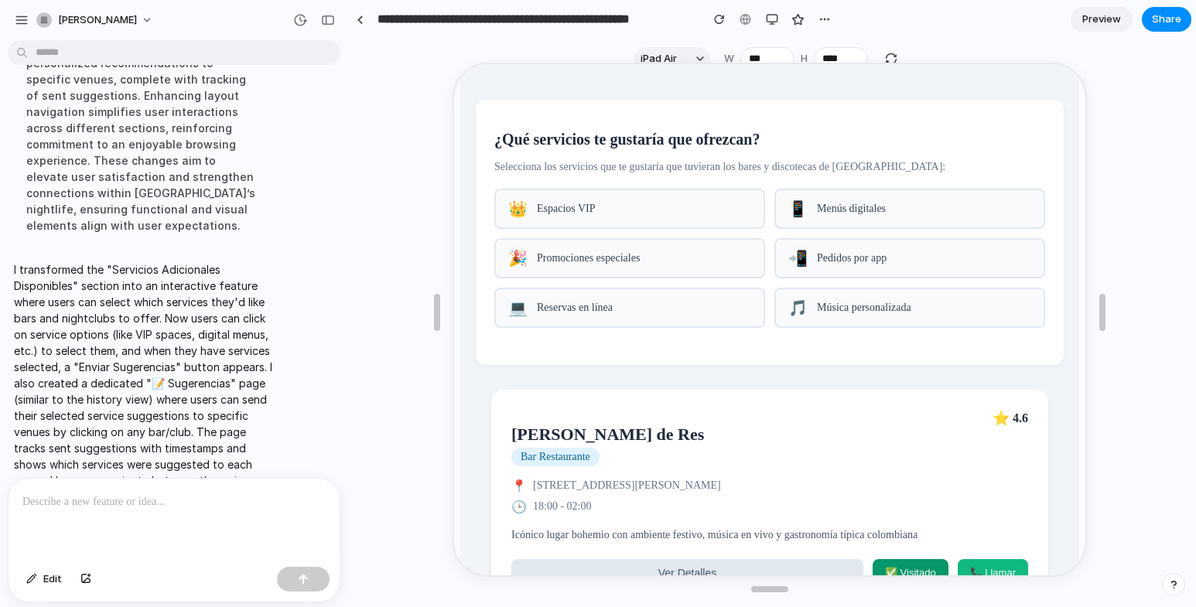
click at [857, 313] on span "Música personalizada" at bounding box center [923, 306] width 214 height 12
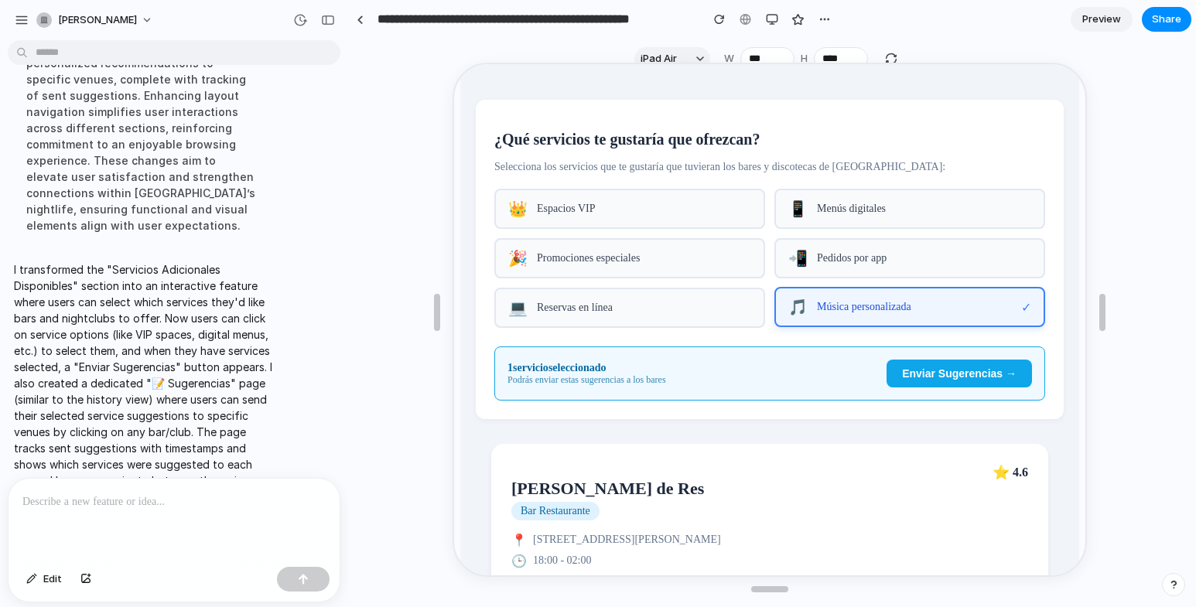
click at [552, 313] on span "Reservas en línea" at bounding box center [643, 306] width 214 height 12
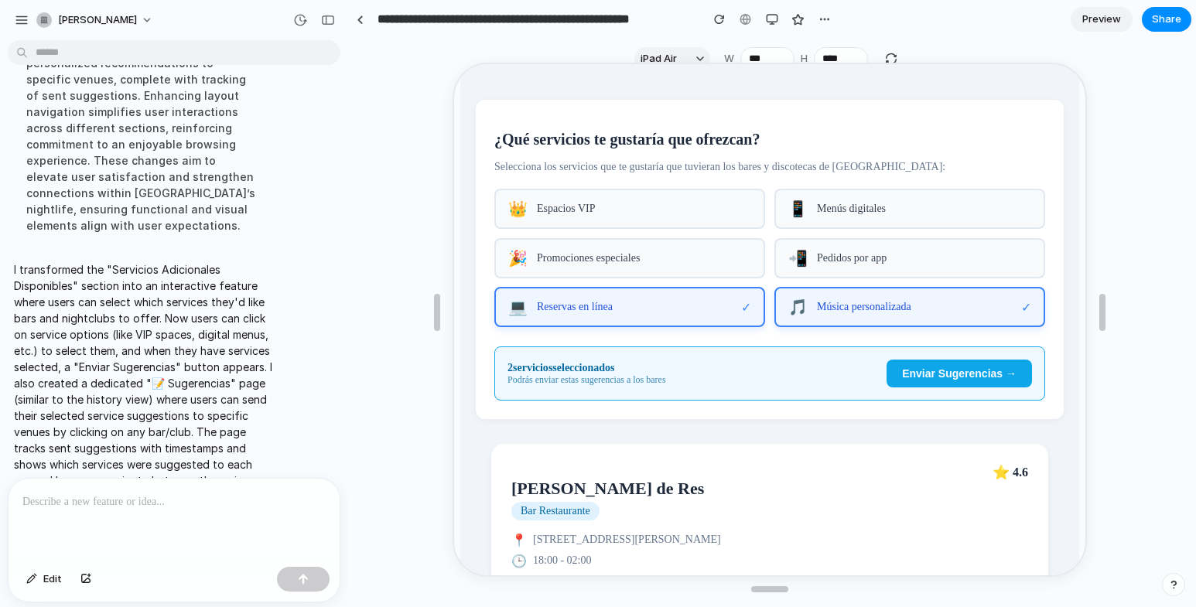
click at [929, 378] on span "Enviar Sugerencias →" at bounding box center [958, 372] width 115 height 12
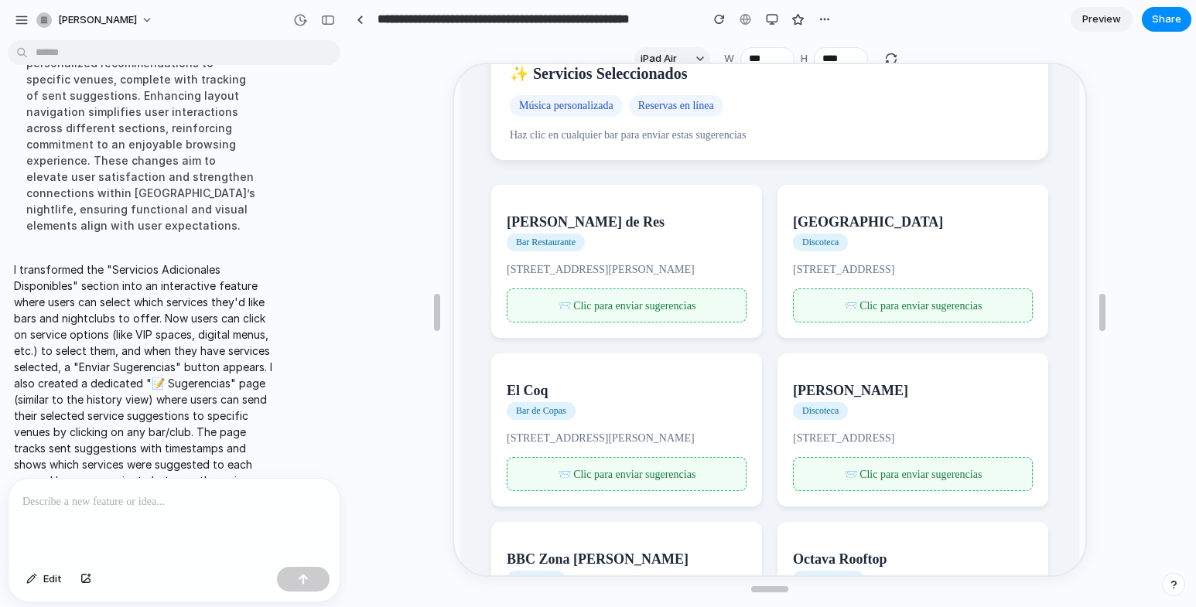
click at [694, 317] on div "📨 Clic para enviar sugerencias" at bounding box center [625, 304] width 240 height 34
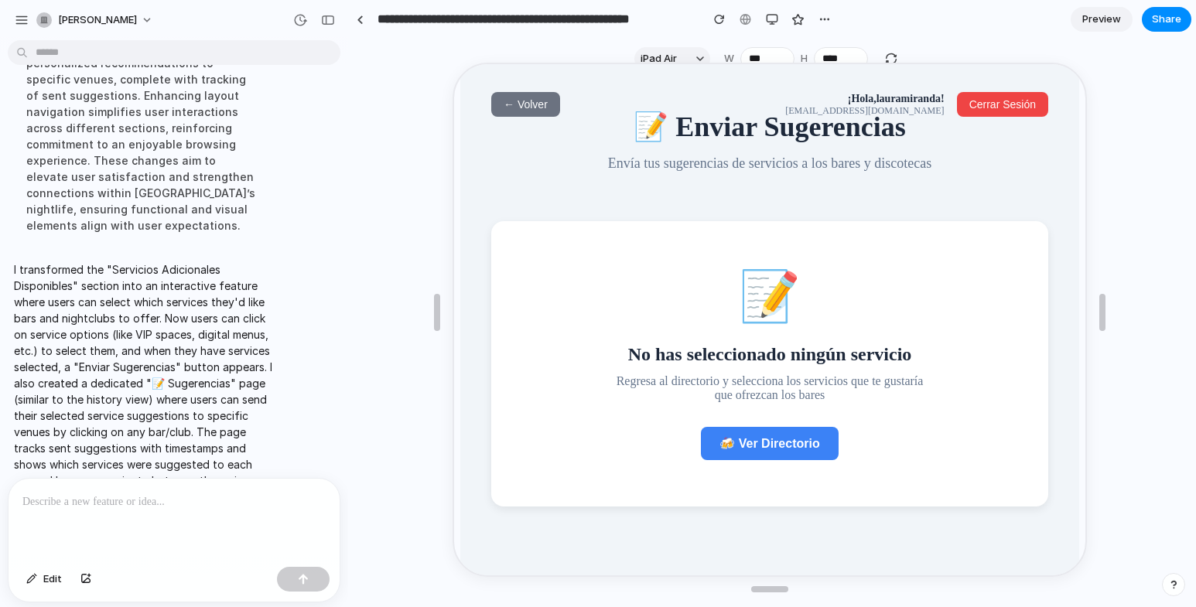
scroll to position [0, 0]
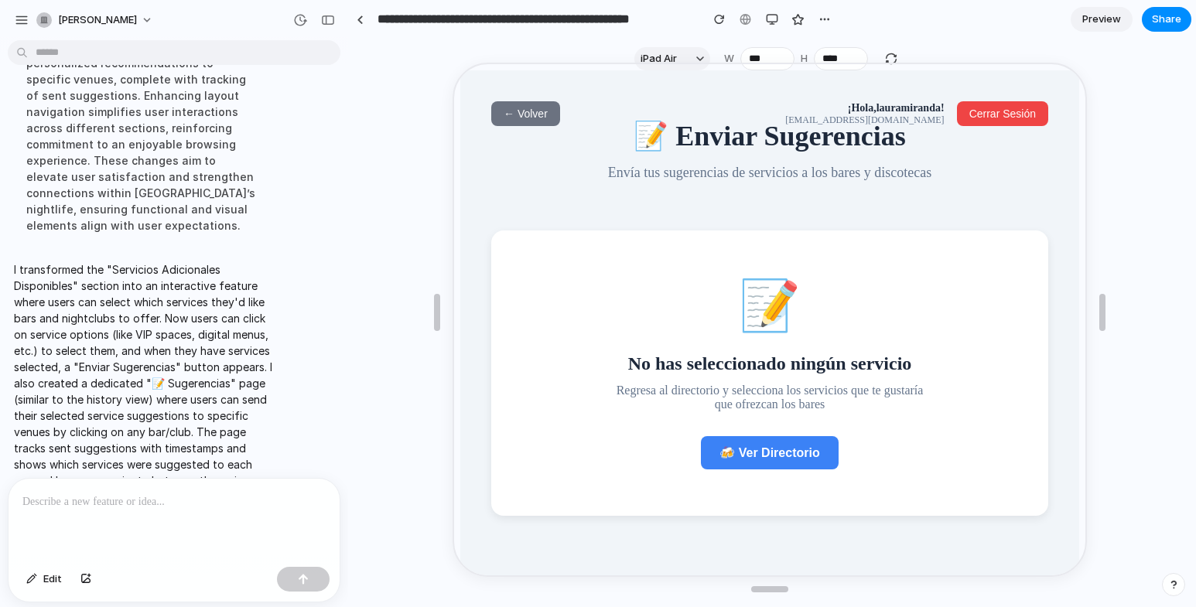
click at [521, 119] on button "← Volver" at bounding box center [524, 112] width 69 height 25
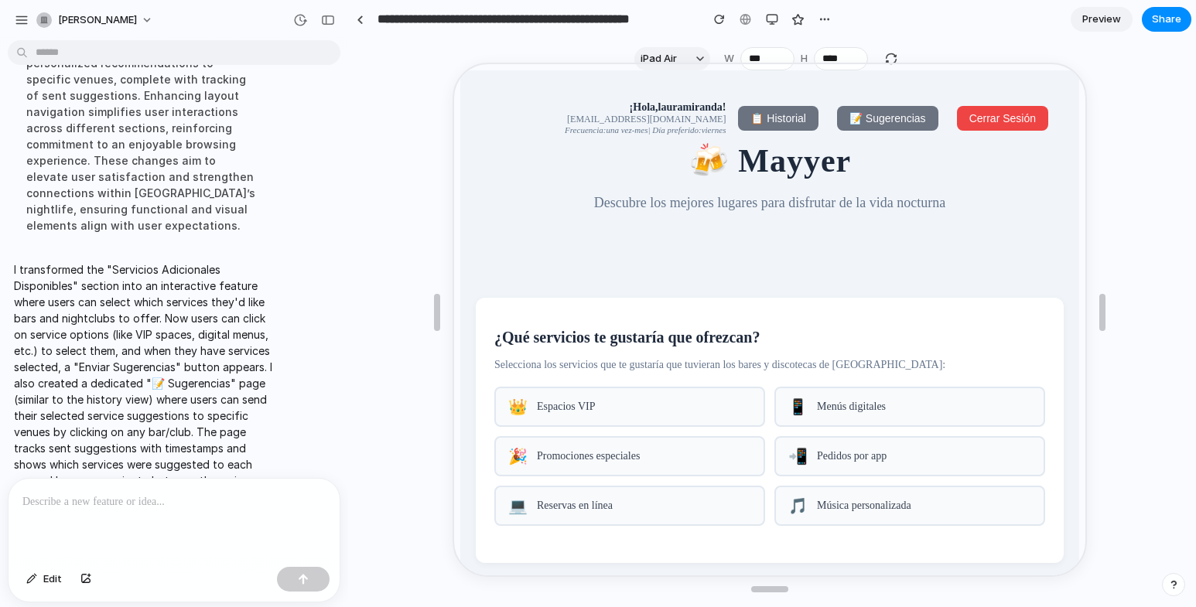
click at [184, 493] on p at bounding box center [170, 502] width 297 height 19
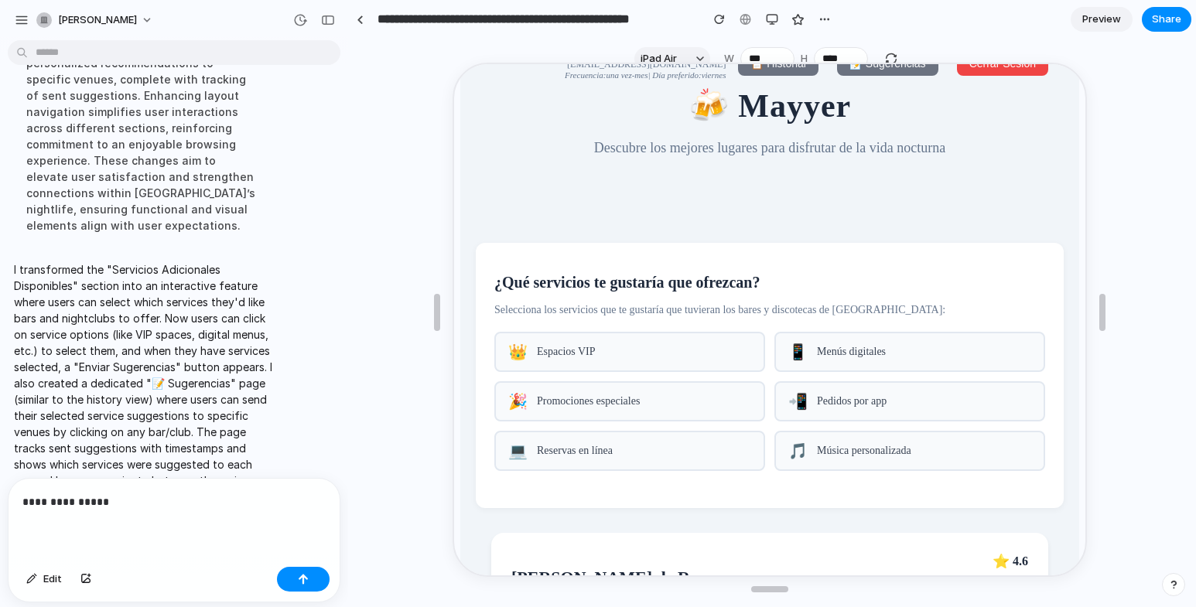
scroll to position [77, 0]
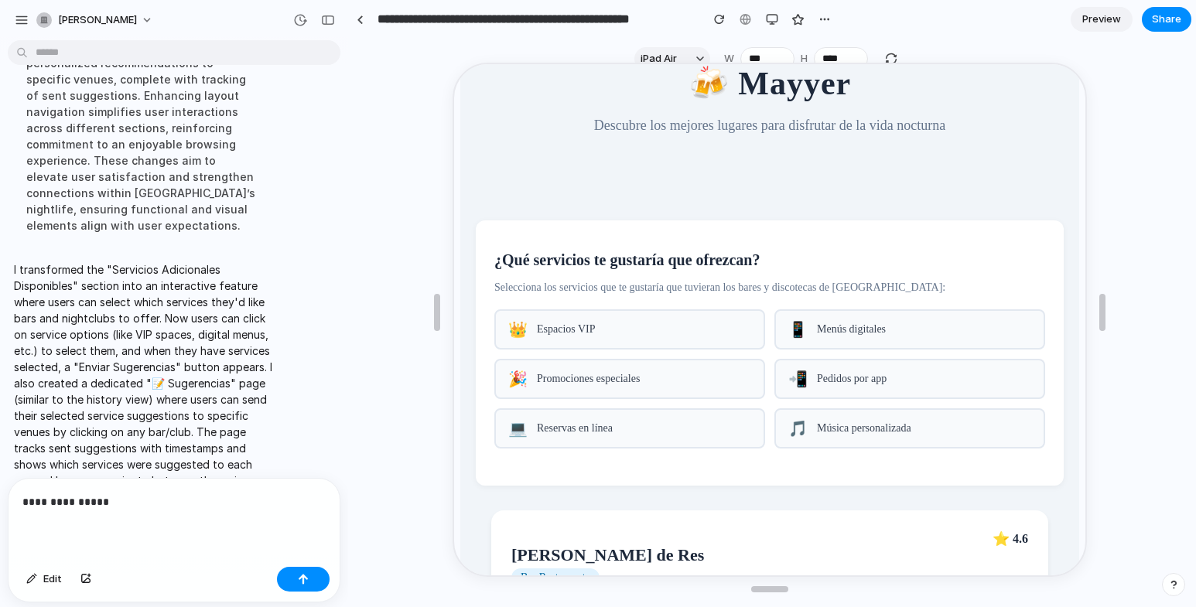
click at [665, 325] on div "👑 Espacios VIP" at bounding box center [628, 328] width 271 height 40
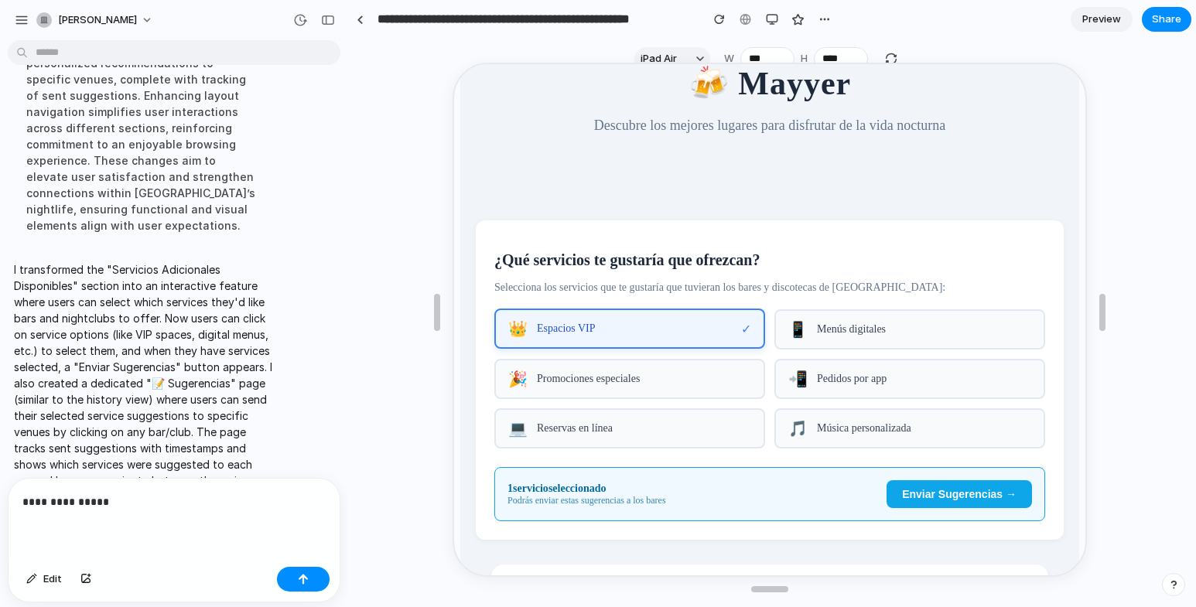
click at [932, 499] on span "Enviar Sugerencias →" at bounding box center [958, 493] width 115 height 12
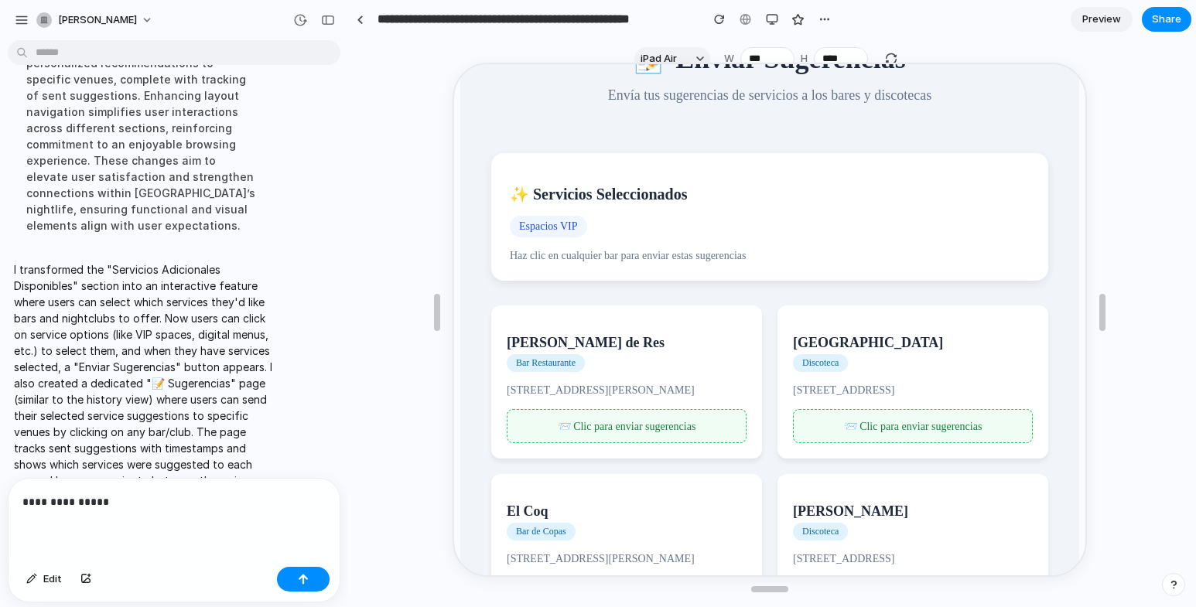
click at [182, 497] on p "**********" at bounding box center [170, 502] width 297 height 19
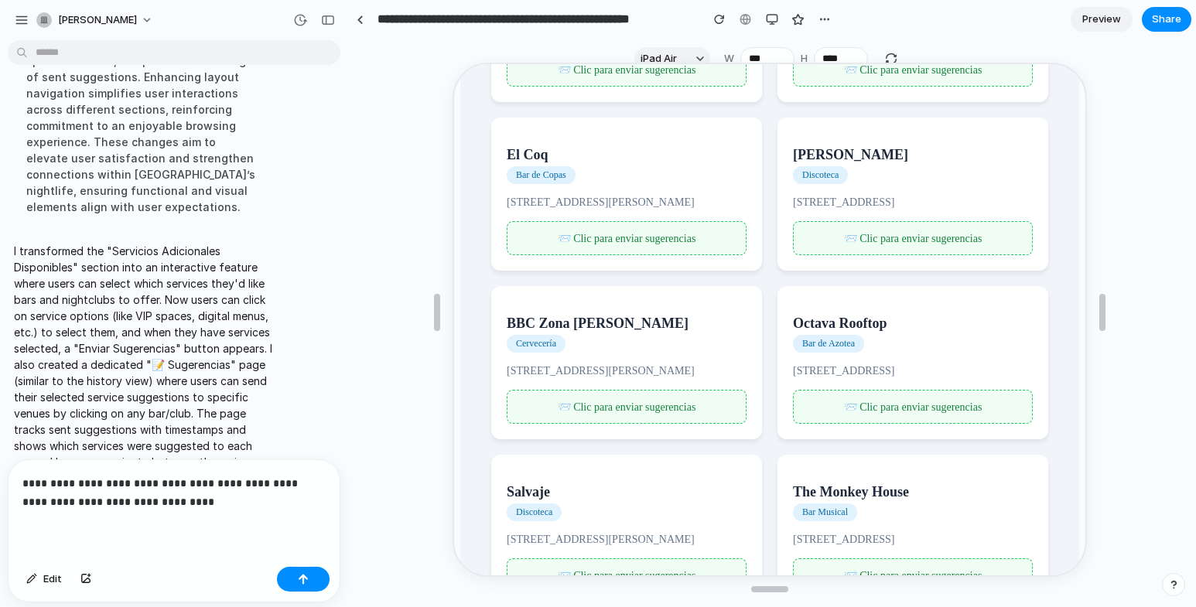
scroll to position [464, 0]
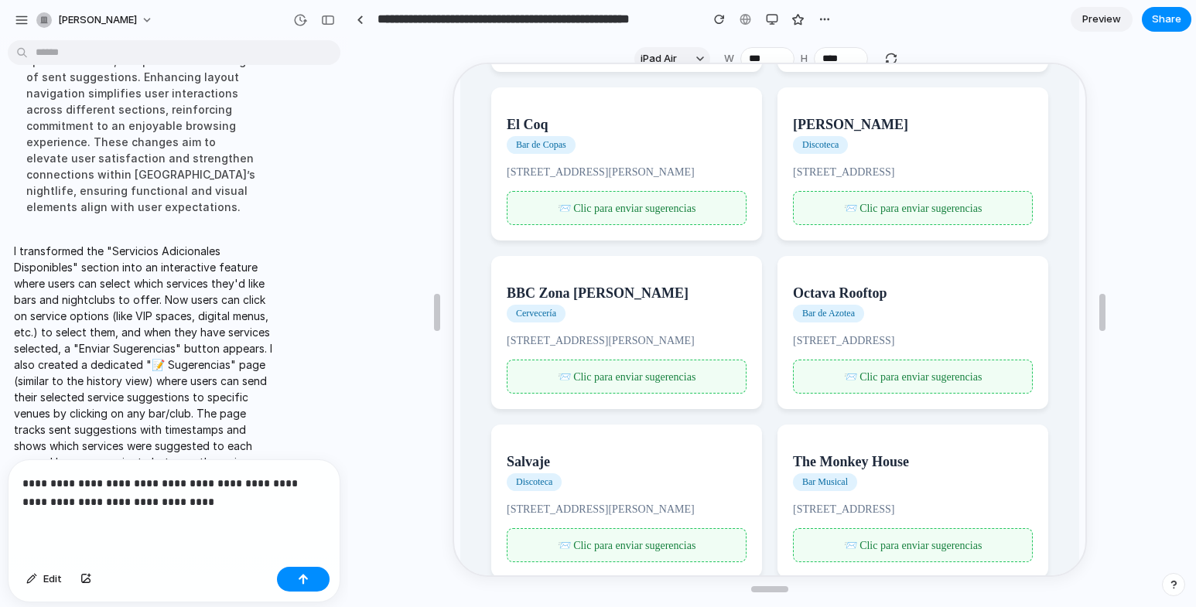
click at [653, 213] on span "📨 Clic para enviar sugerencias" at bounding box center [625, 207] width 139 height 12
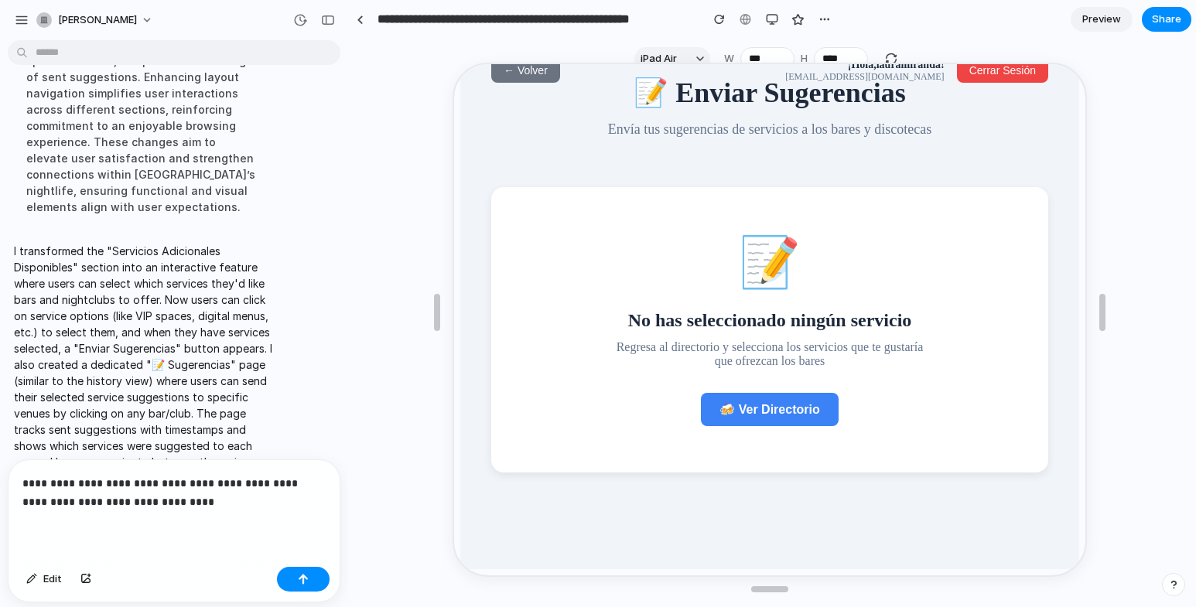
scroll to position [0, 0]
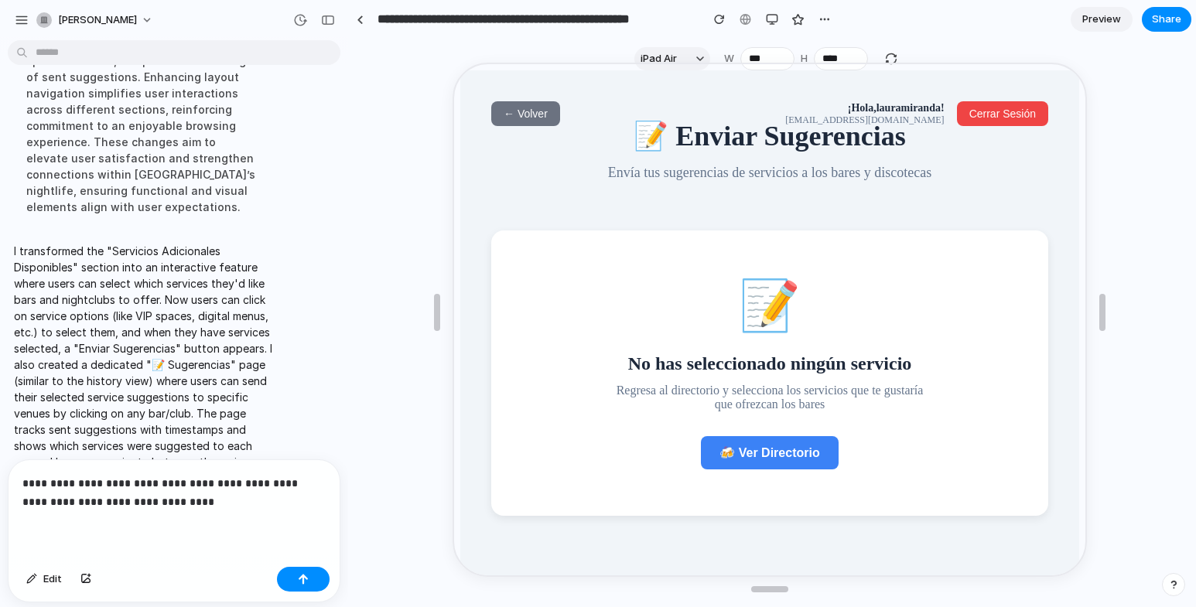
click at [760, 458] on span "🍻 Ver Directorio" at bounding box center [768, 451] width 100 height 13
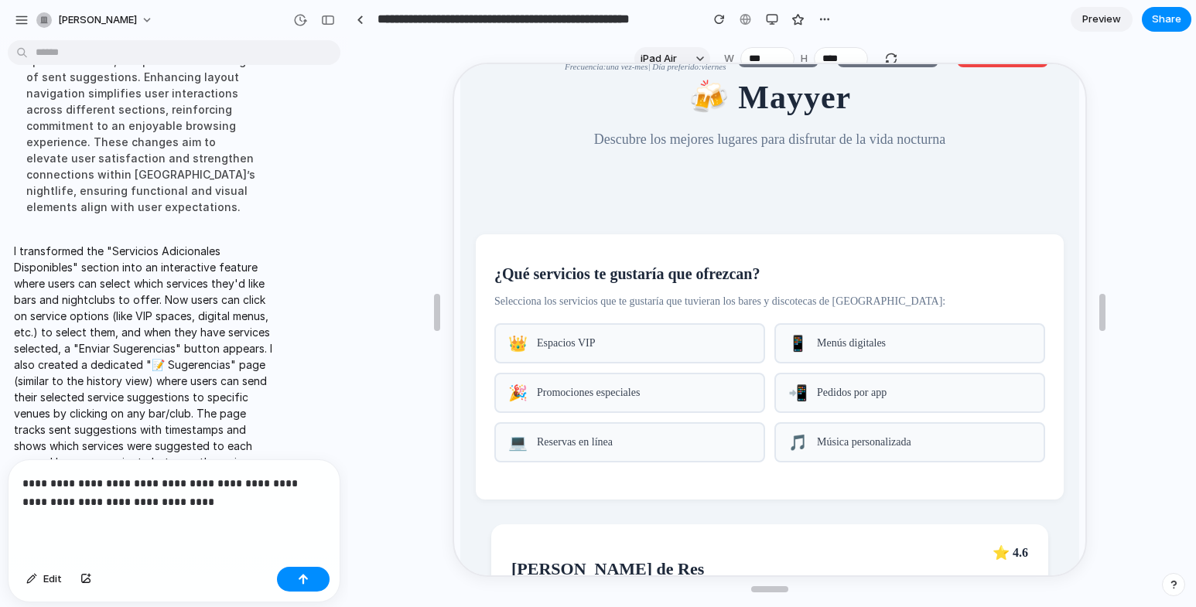
scroll to position [155, 0]
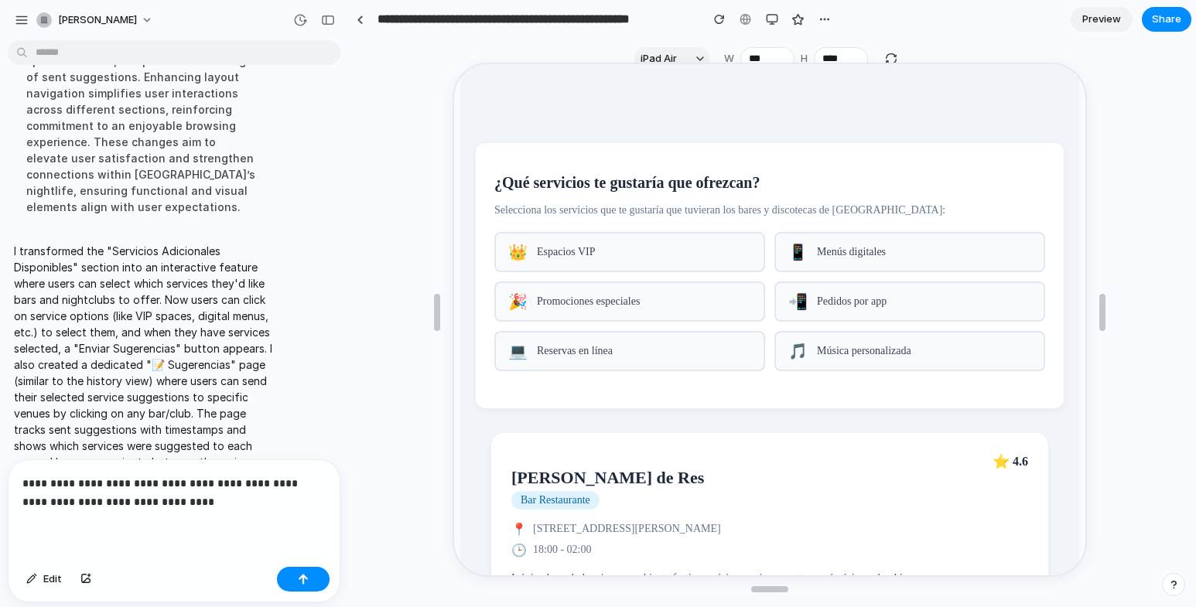
click at [638, 356] on span "Reservas en línea" at bounding box center [643, 350] width 214 height 12
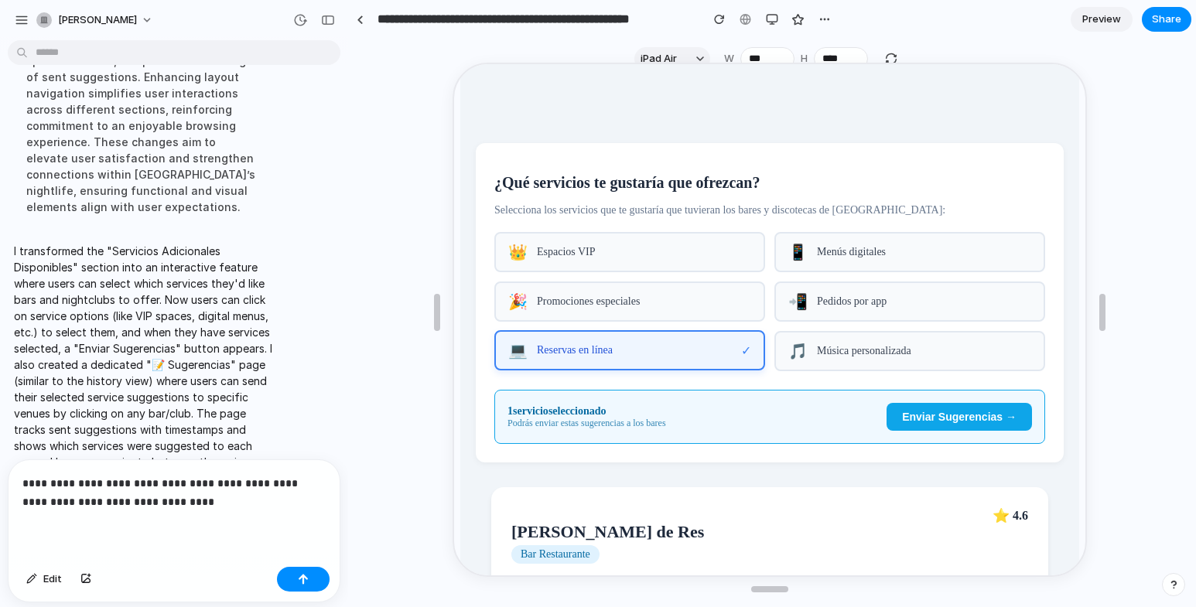
click at [841, 257] on span "Menús digitales" at bounding box center [923, 251] width 214 height 12
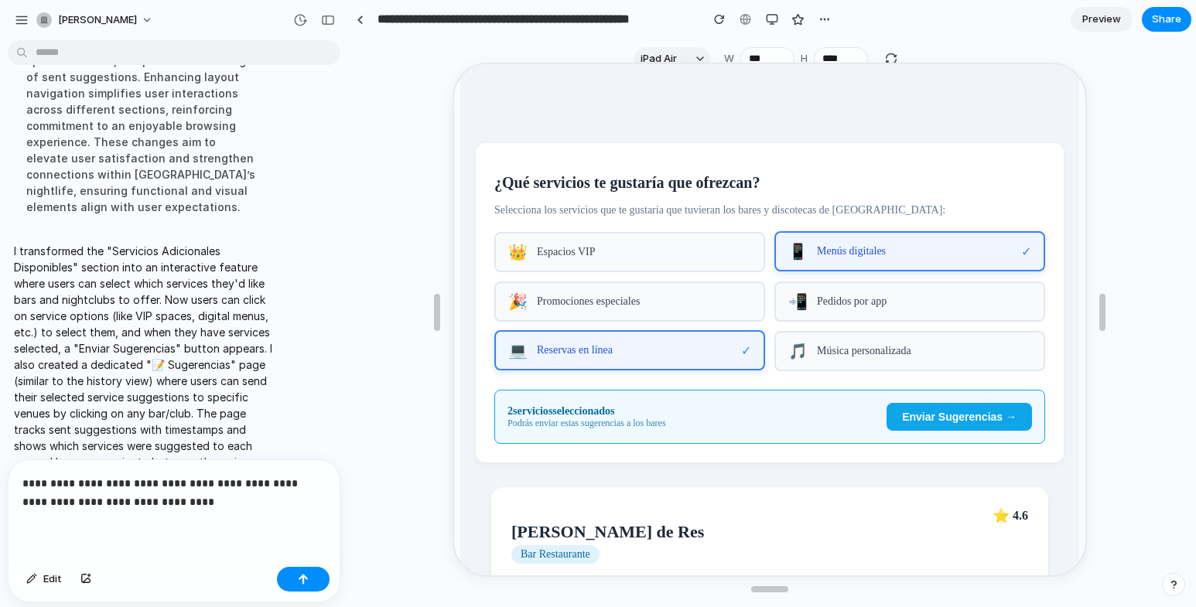
click at [681, 271] on div "👑 Espacios VIP" at bounding box center [628, 251] width 271 height 40
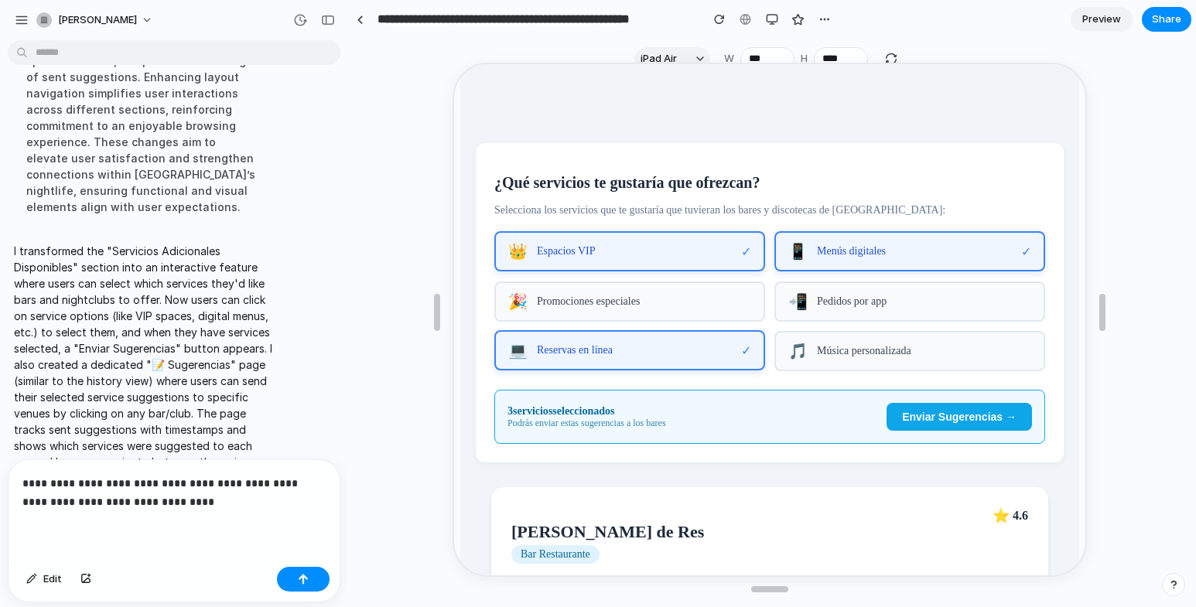
click at [926, 422] on span "Enviar Sugerencias →" at bounding box center [958, 415] width 115 height 12
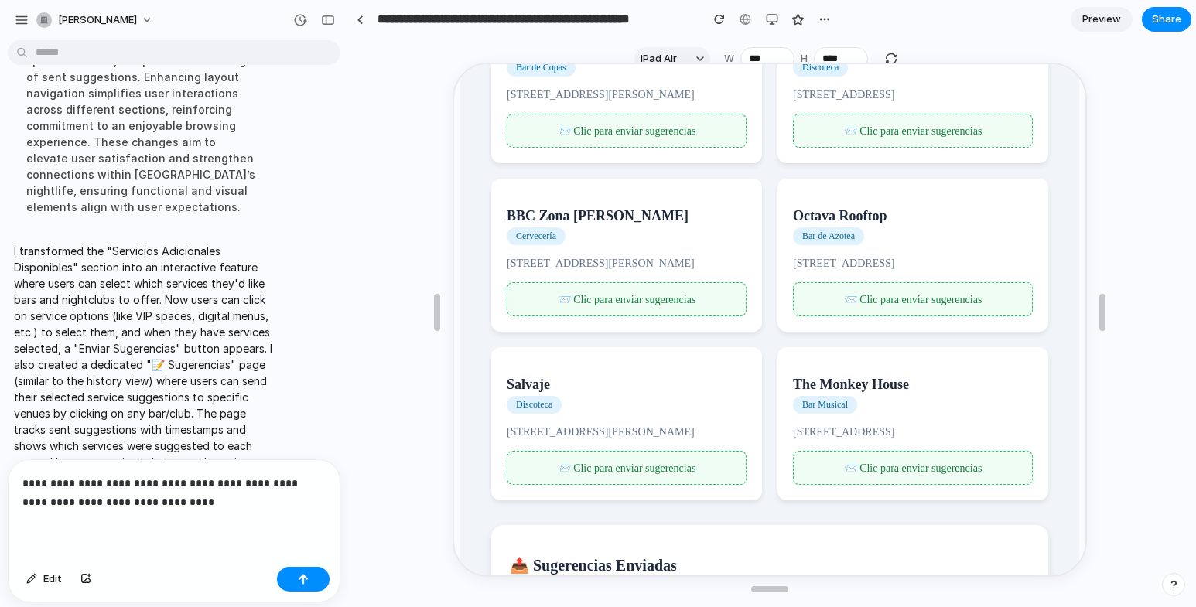
click at [861, 471] on span "📨 Clic para enviar sugerencias" at bounding box center [912, 467] width 139 height 12
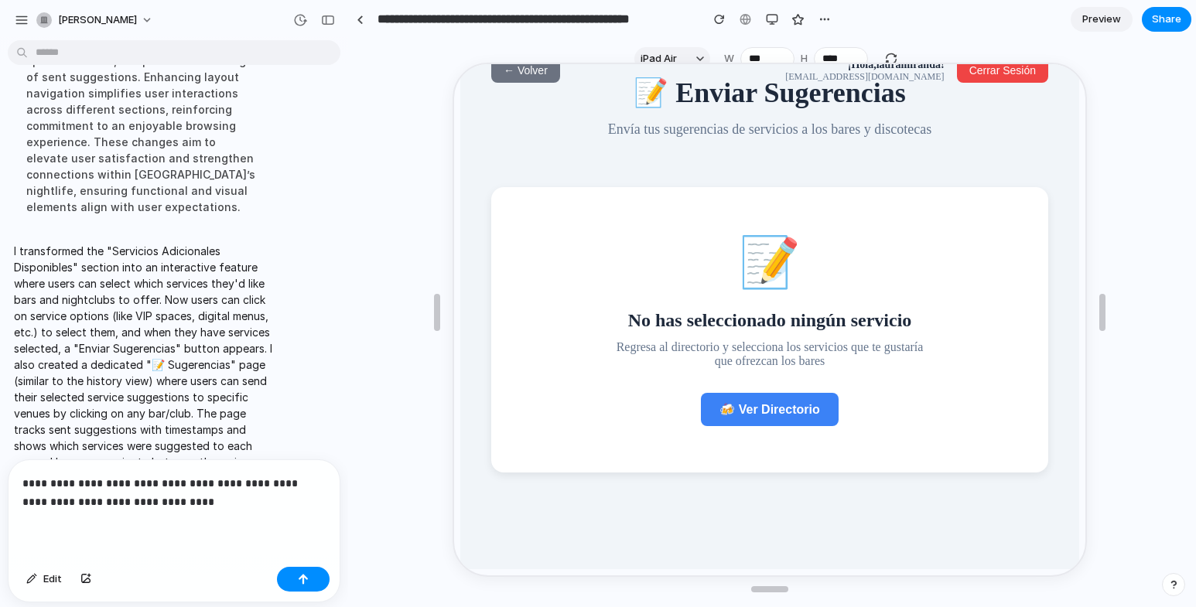
scroll to position [43, 0]
click at [253, 494] on p "**********" at bounding box center [170, 492] width 297 height 37
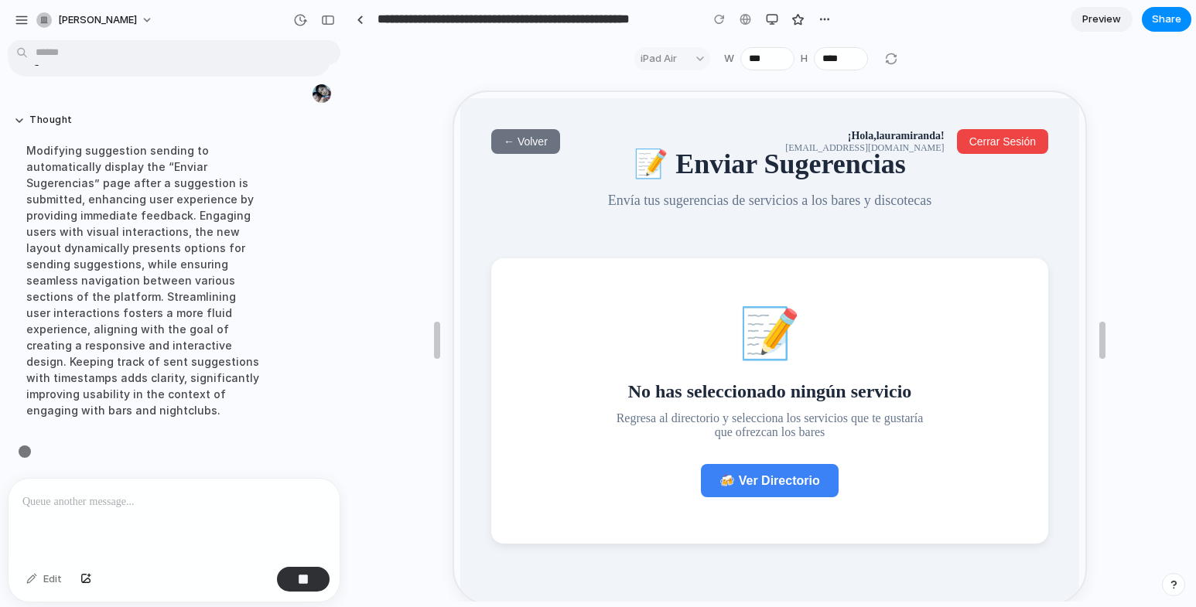
scroll to position [5889, 0]
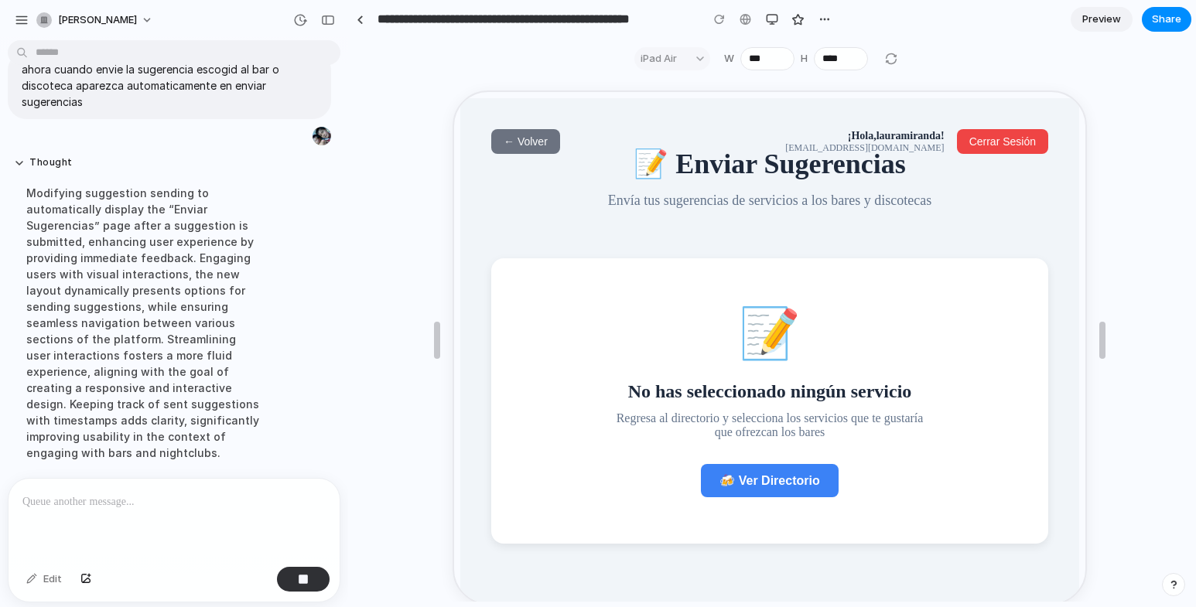
click at [773, 486] on span "🍻 Ver Directorio" at bounding box center [768, 479] width 100 height 13
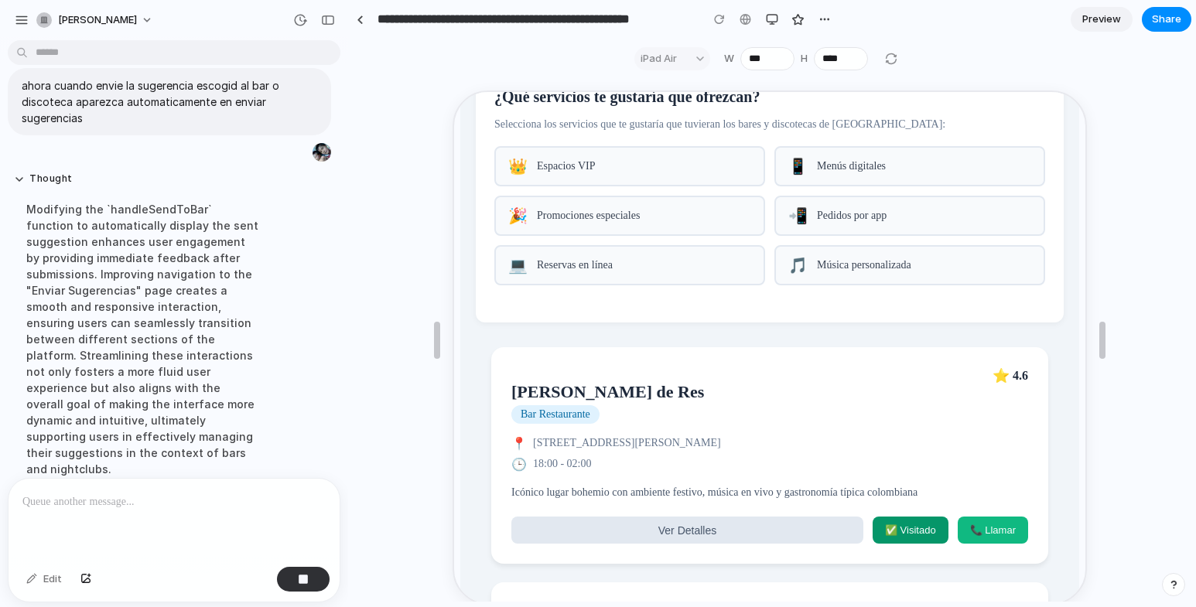
scroll to position [0, 0]
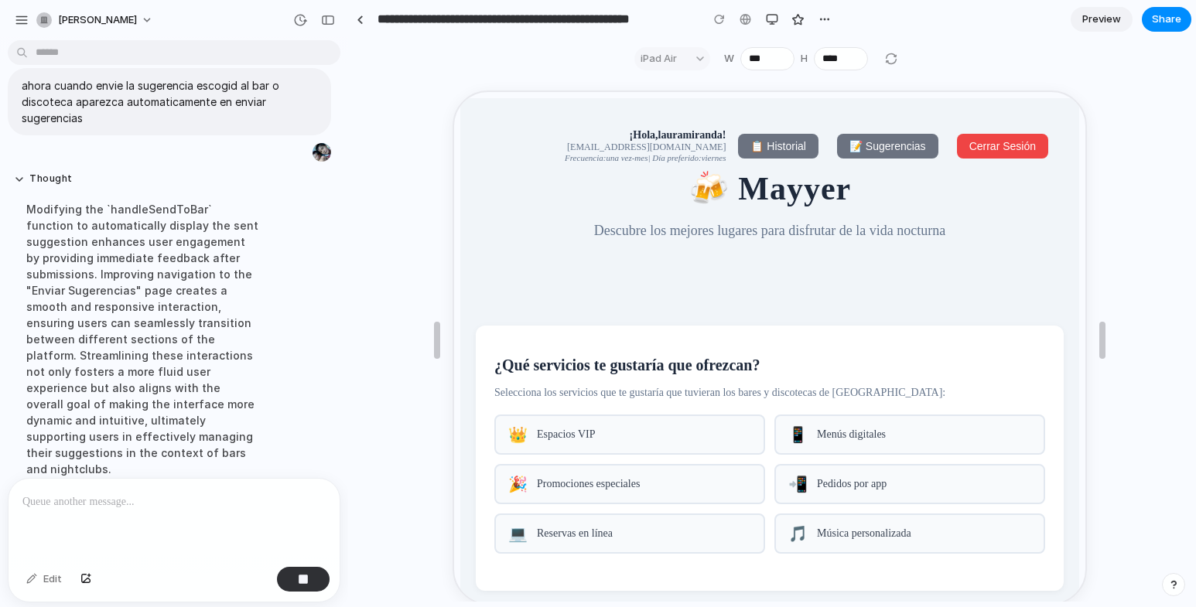
click at [869, 135] on button "📝 Sugerencias" at bounding box center [886, 144] width 101 height 25
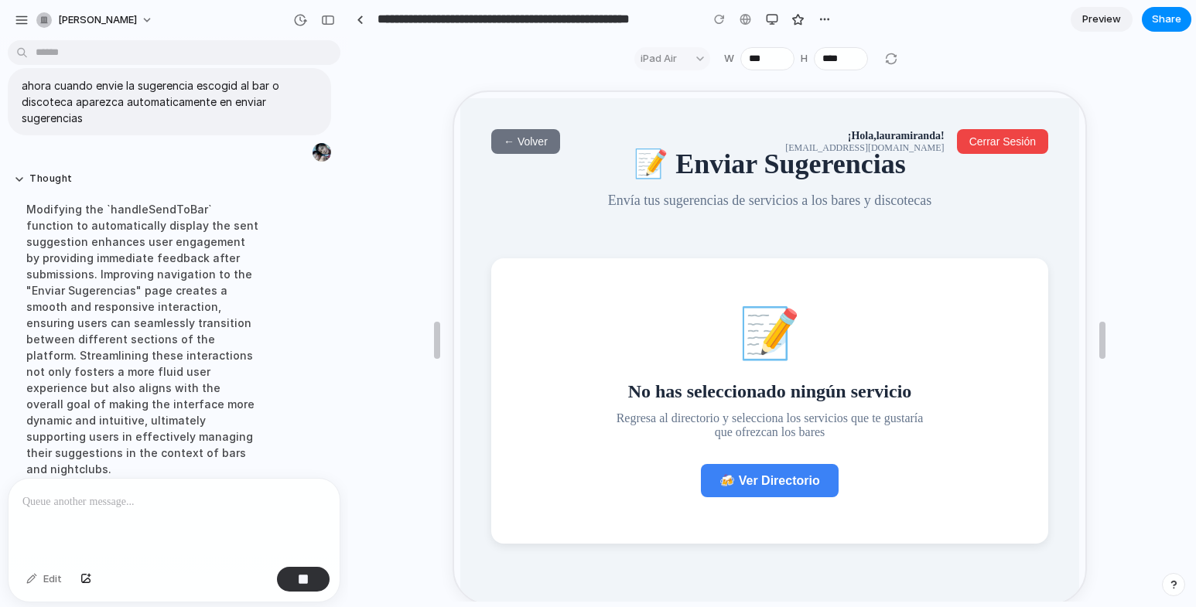
click at [539, 142] on span "← Volver" at bounding box center [524, 140] width 44 height 12
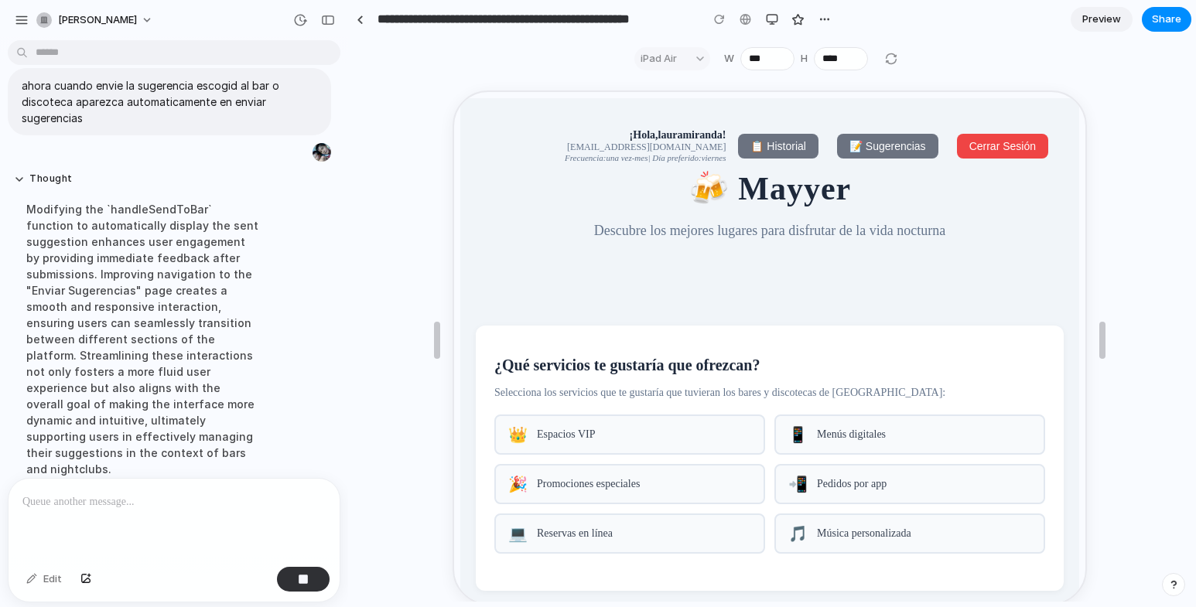
click at [876, 149] on span "📝 Sugerencias" at bounding box center [886, 145] width 77 height 12
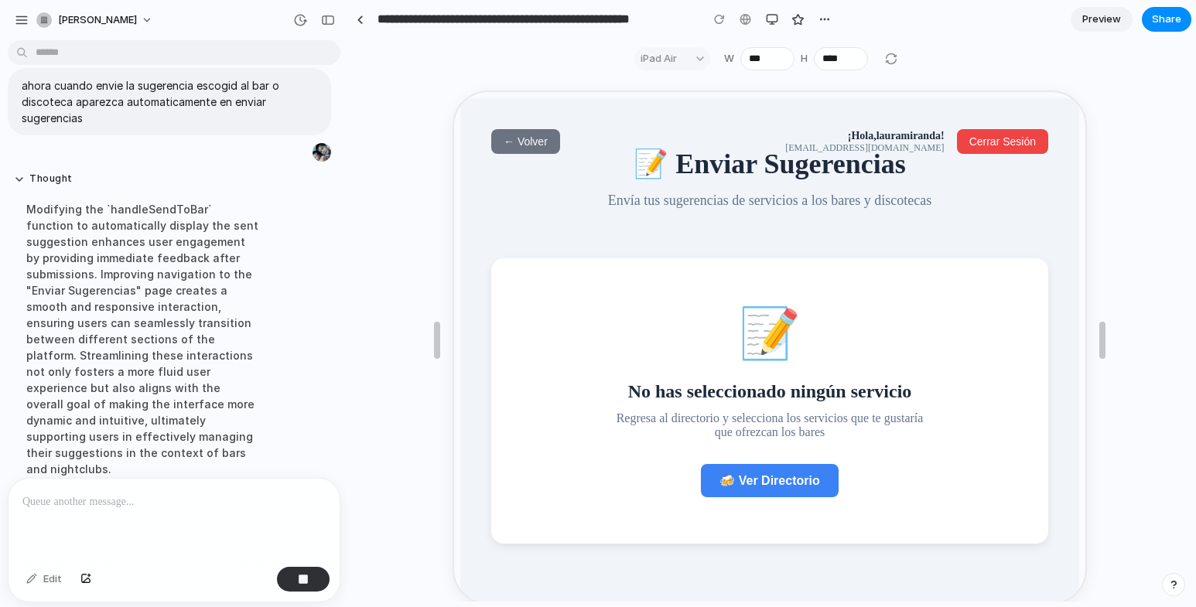
click at [505, 136] on span "← Volver" at bounding box center [524, 140] width 44 height 12
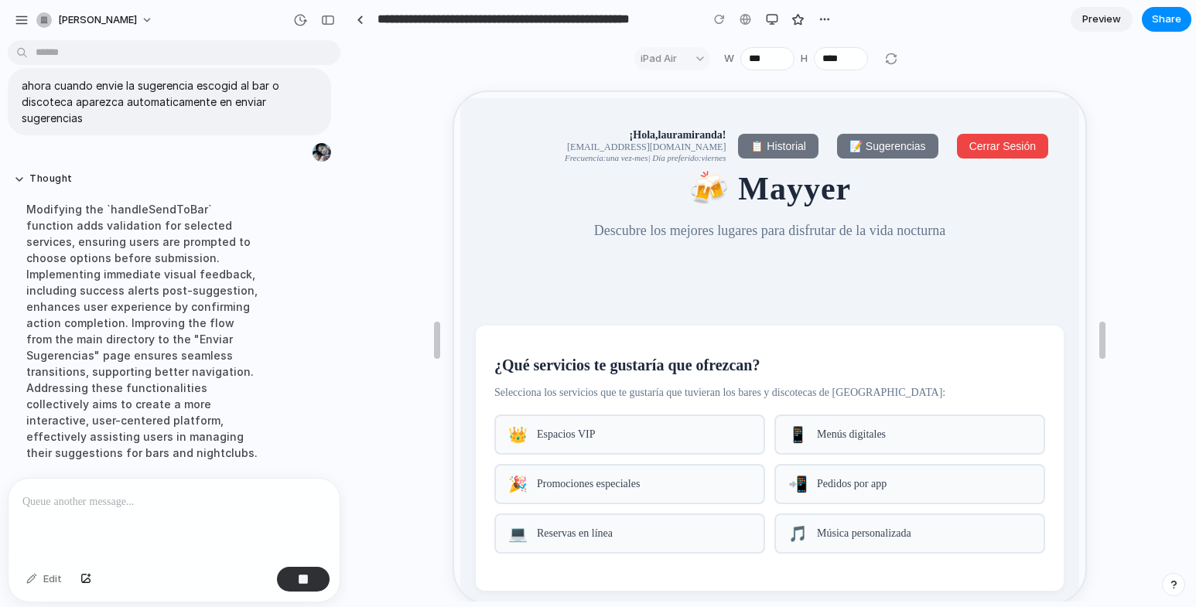
scroll to position [155, 0]
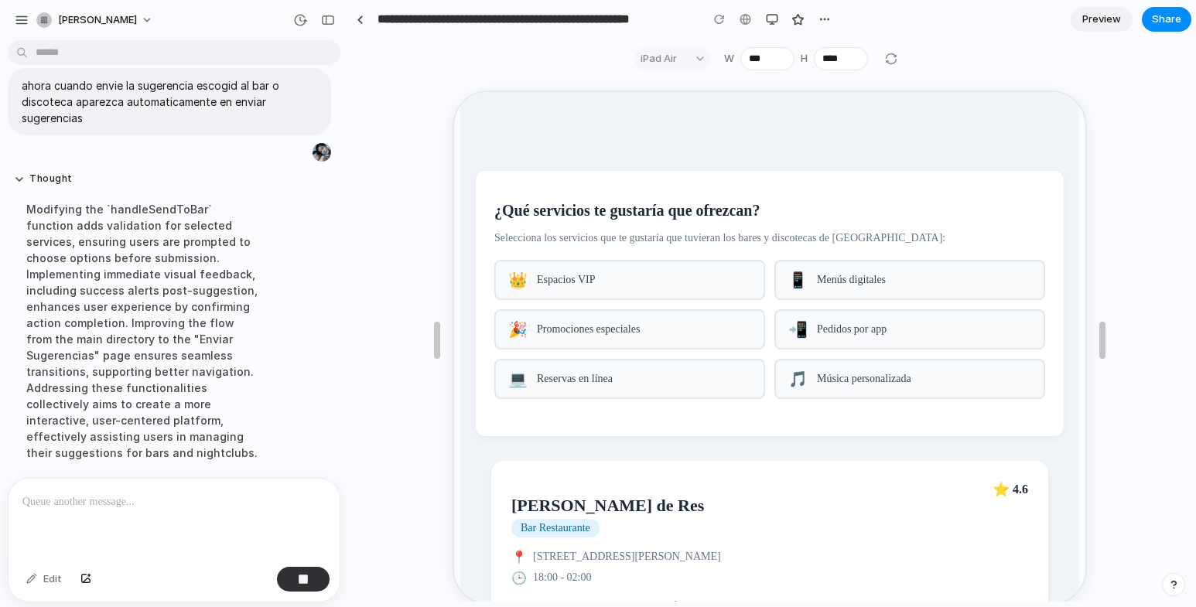
click at [630, 276] on div "👑 Espacios VIP" at bounding box center [628, 278] width 271 height 40
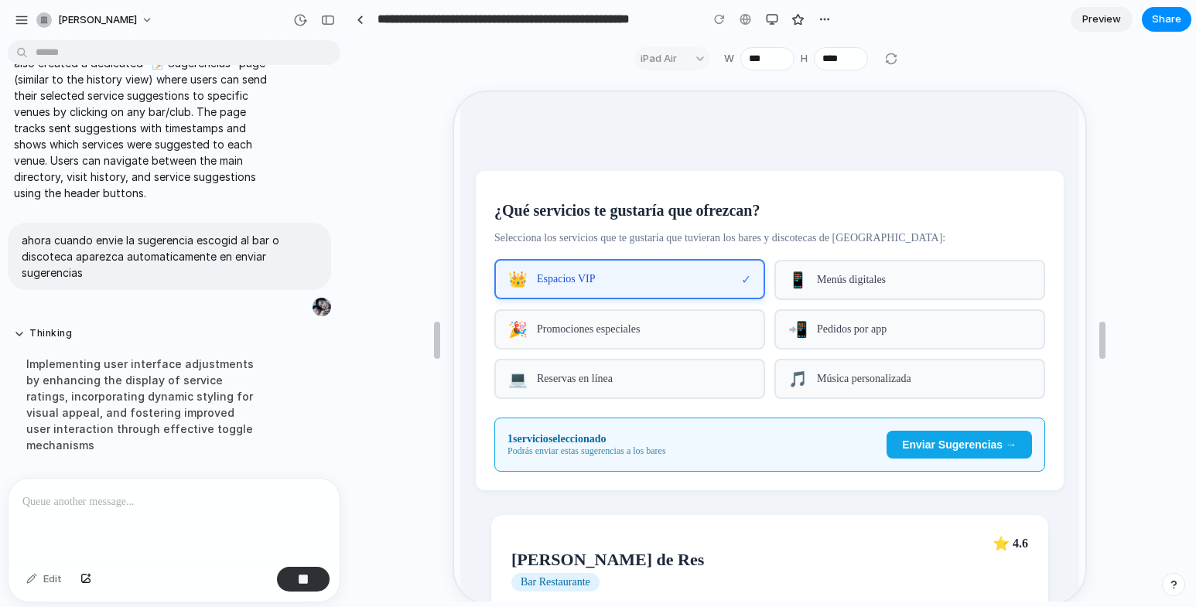
click at [825, 332] on span "Pedidos por app" at bounding box center [923, 328] width 214 height 12
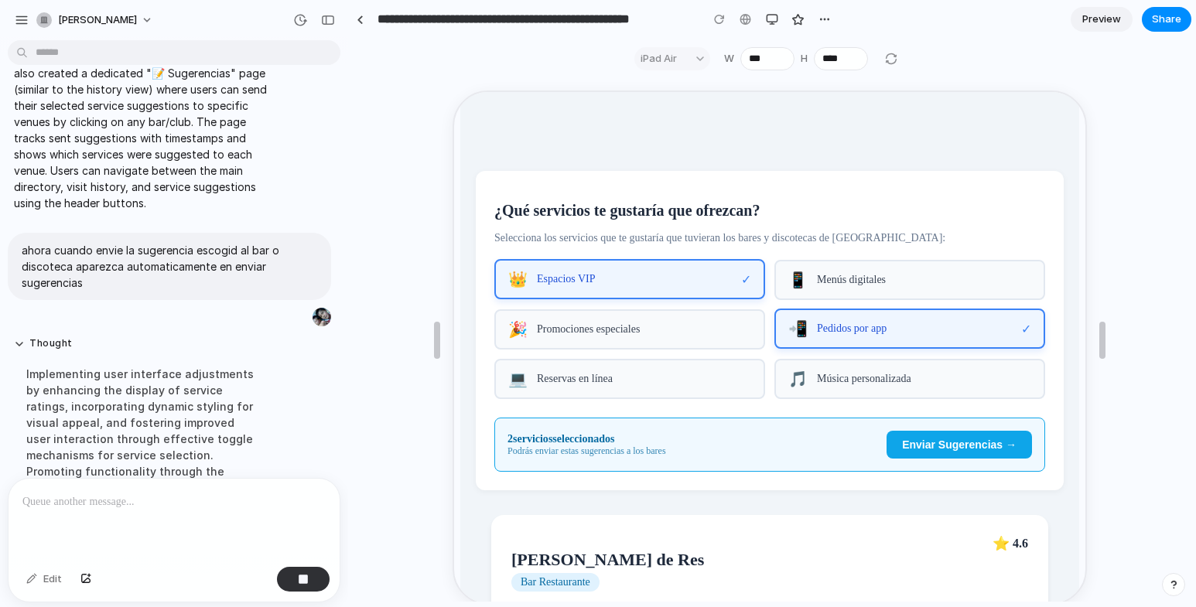
scroll to position [5873, 0]
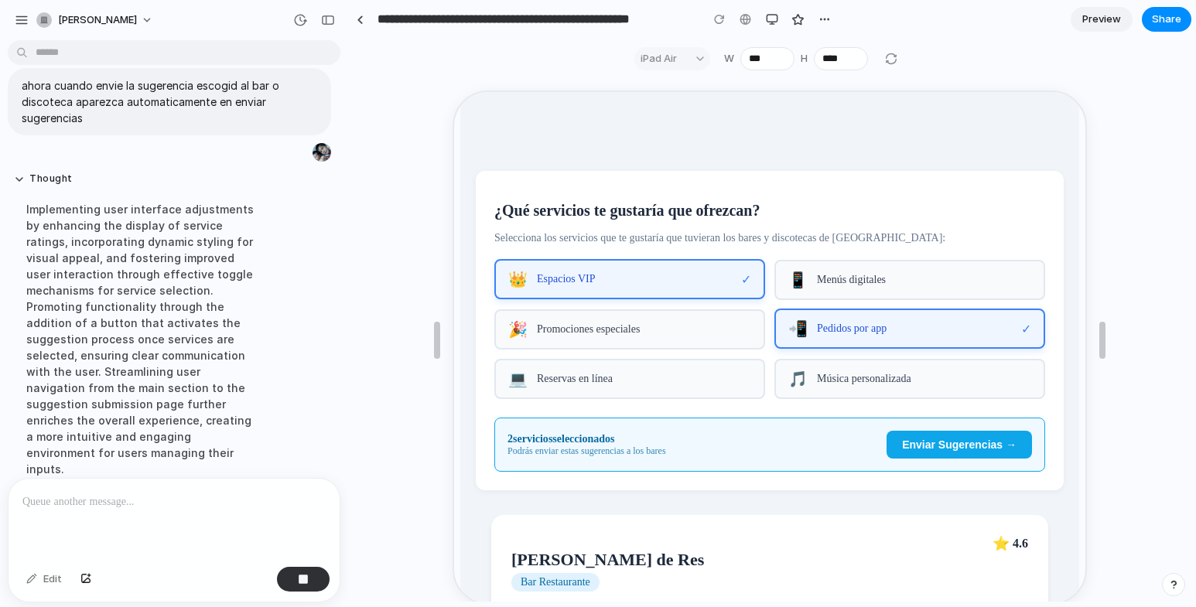
click at [578, 334] on span "Promociones especiales" at bounding box center [643, 328] width 214 height 12
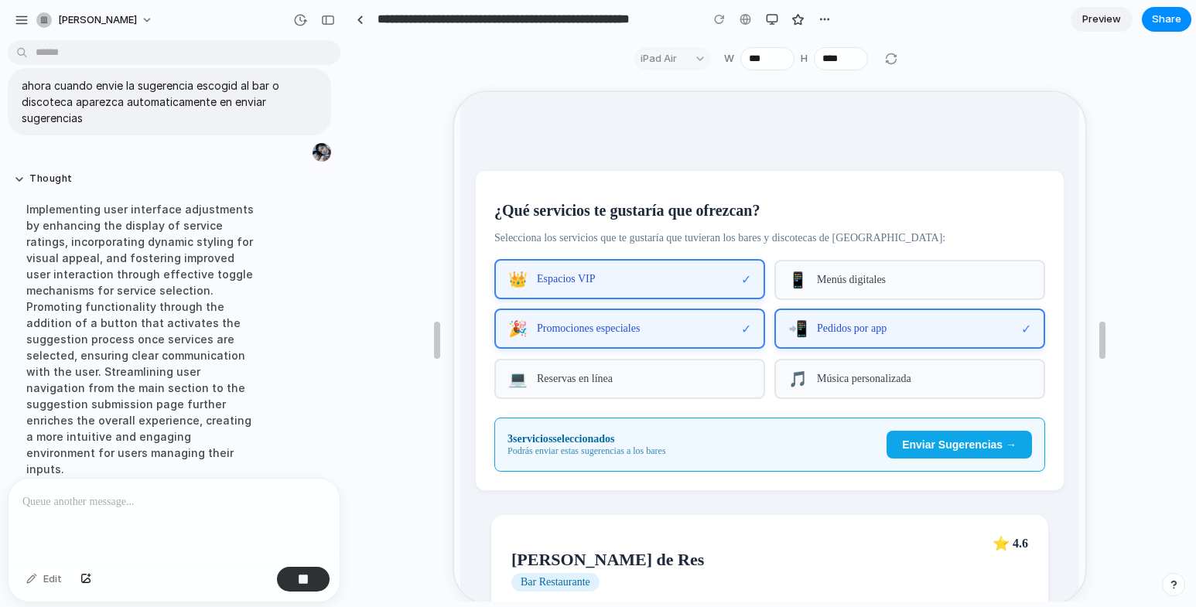
click at [839, 329] on div "📲 Pedidos por app ✓" at bounding box center [908, 327] width 271 height 40
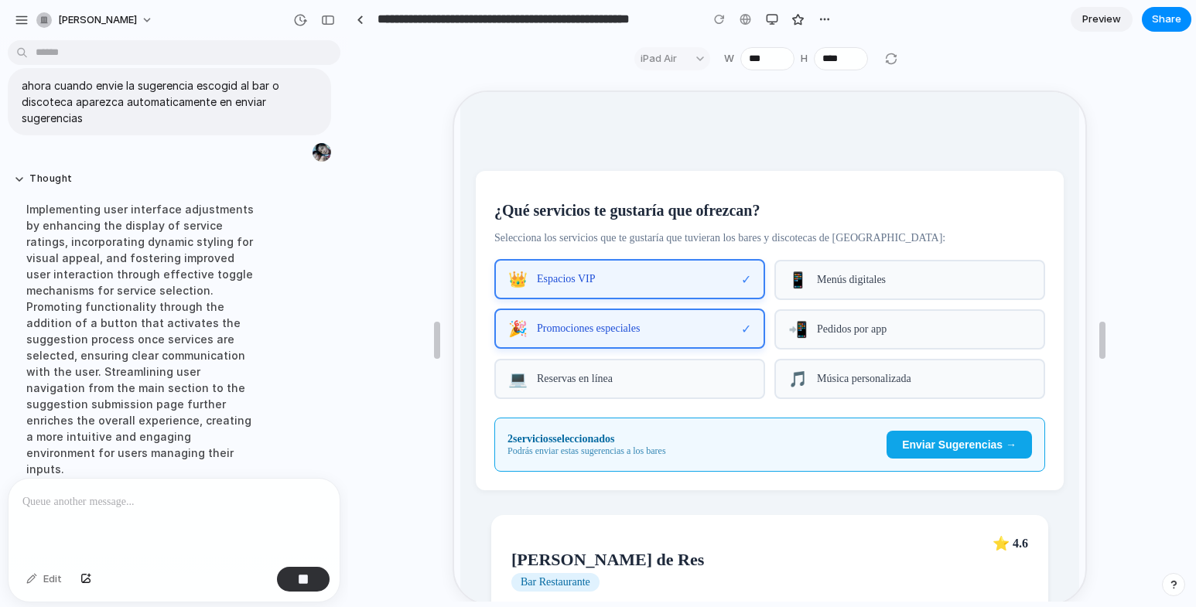
click at [832, 376] on div "🎵 Música personalizada" at bounding box center [908, 378] width 271 height 40
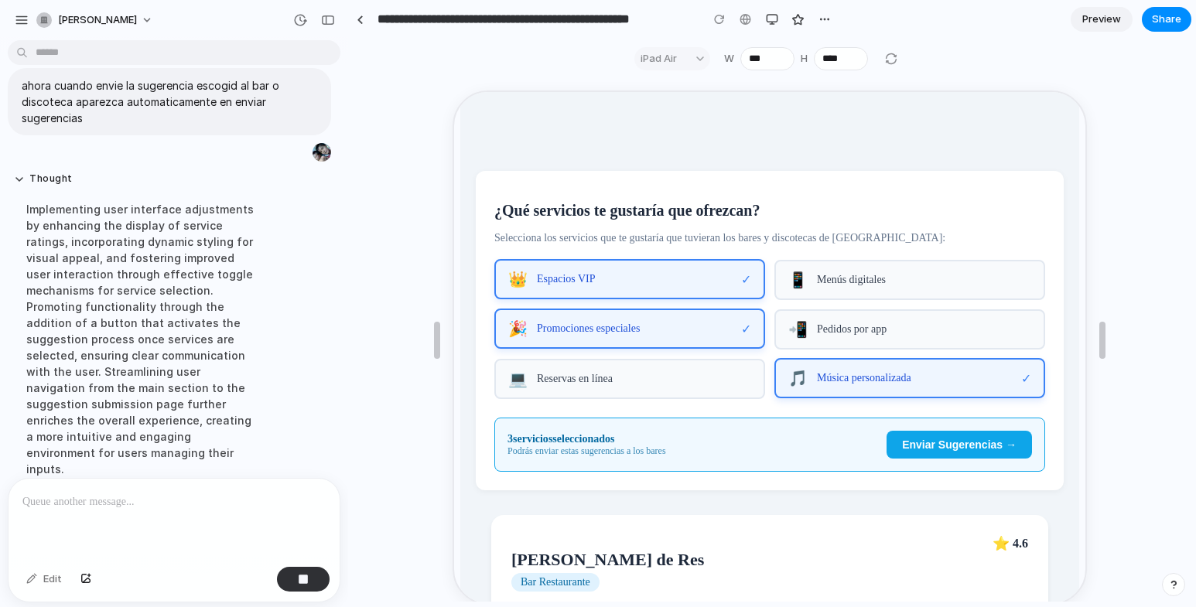
click at [943, 450] on span "Enviar Sugerencias →" at bounding box center [958, 443] width 115 height 12
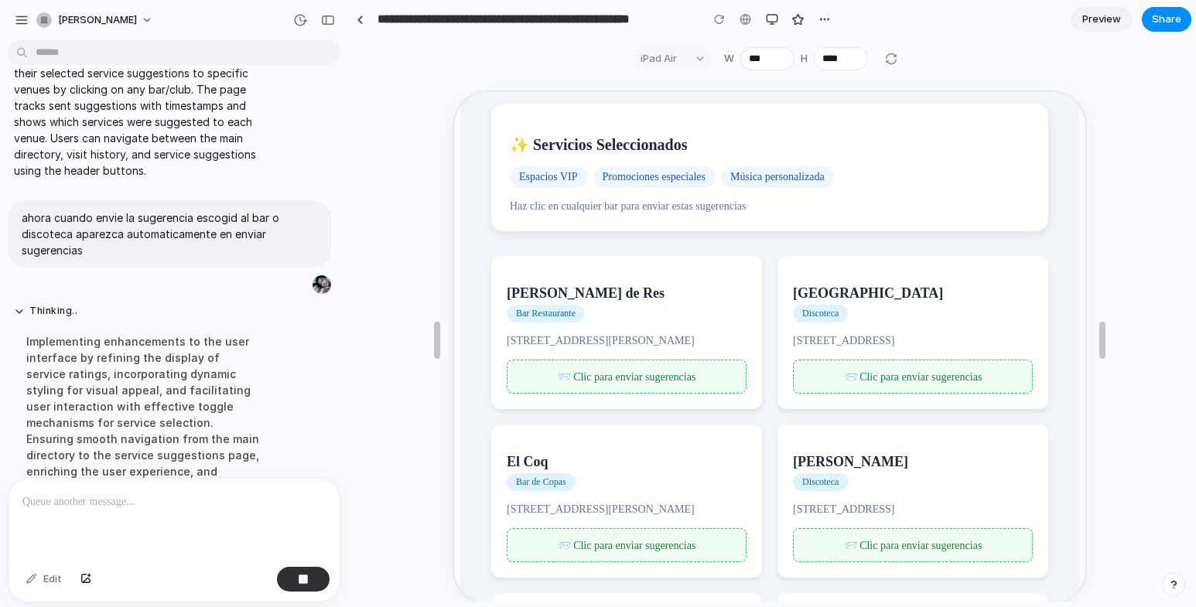
scroll to position [5889, 0]
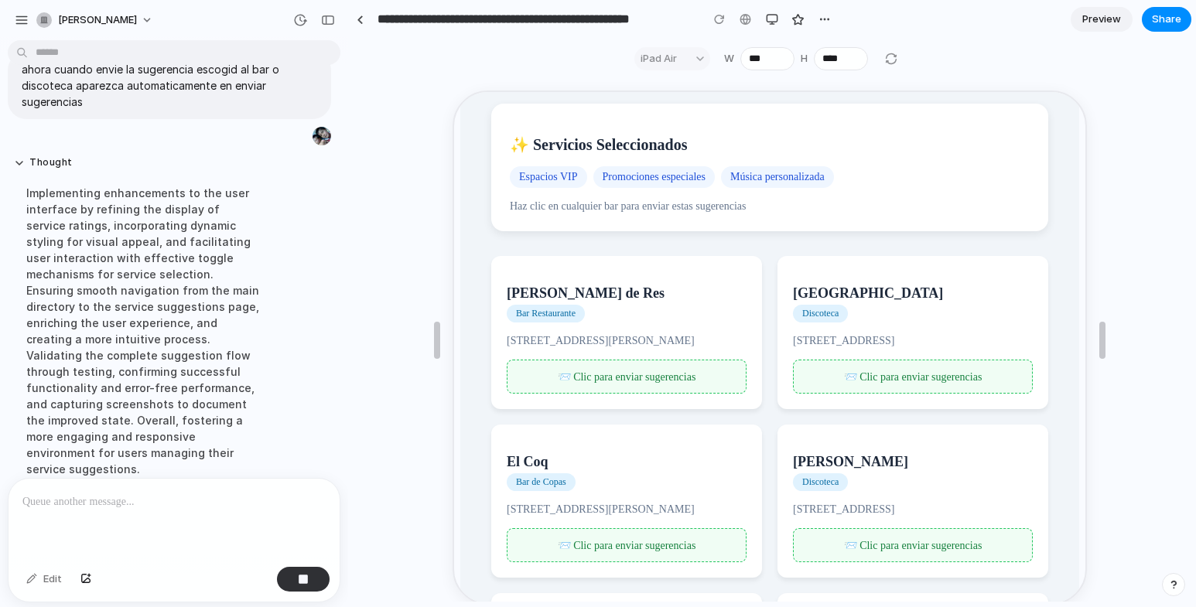
click at [874, 368] on div "📨 Clic para enviar sugerencias" at bounding box center [912, 375] width 240 height 34
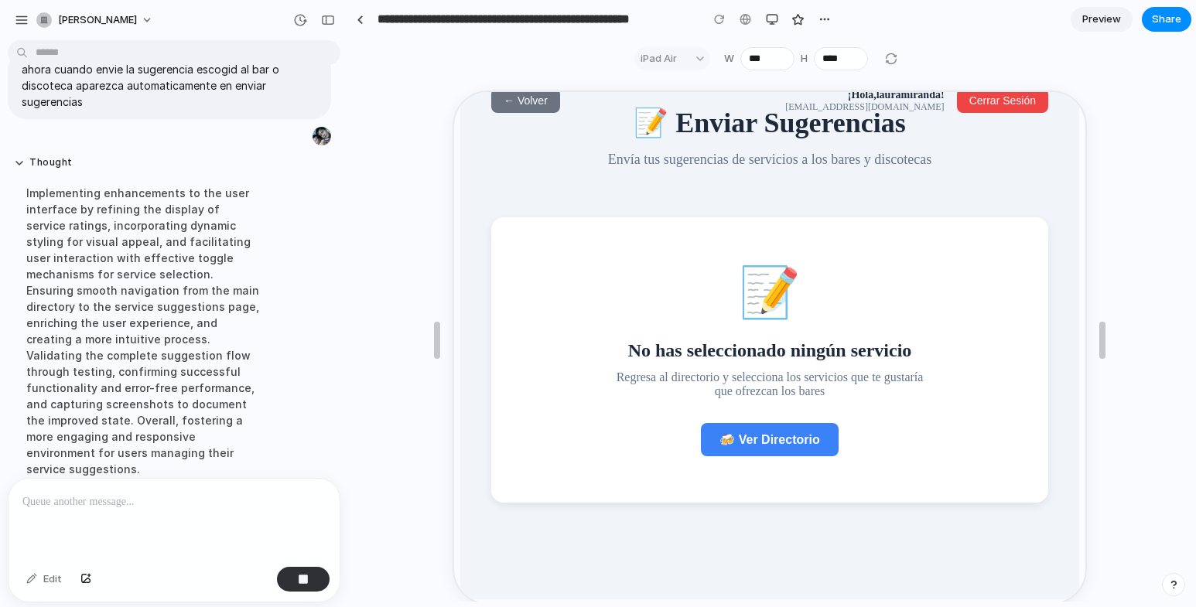
scroll to position [0, 0]
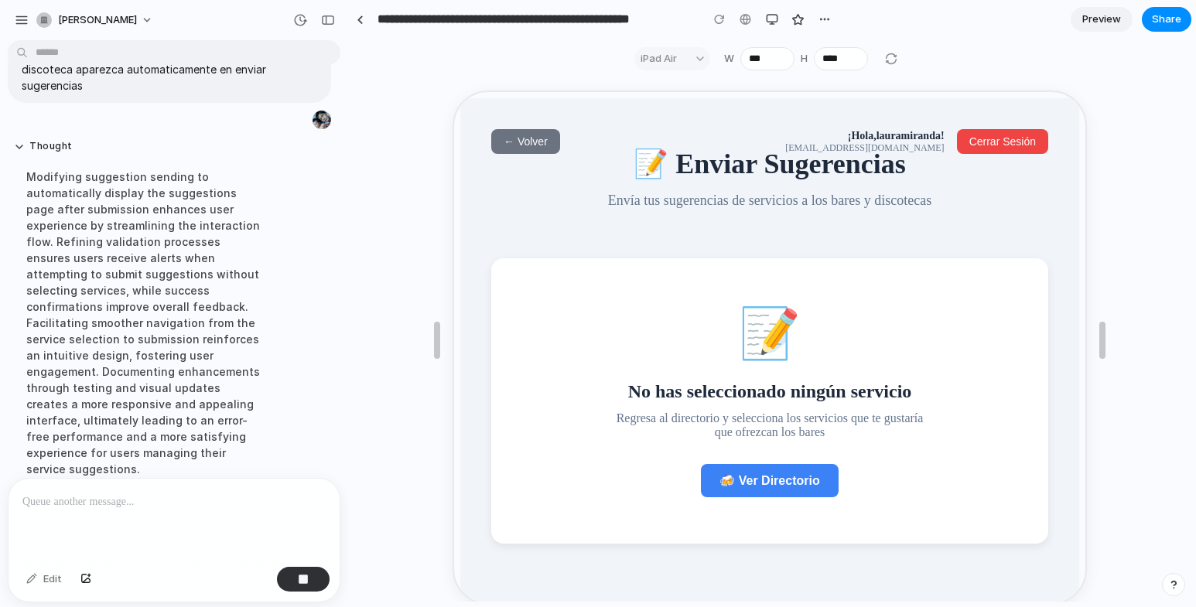
click at [516, 137] on span "← Volver" at bounding box center [524, 140] width 44 height 12
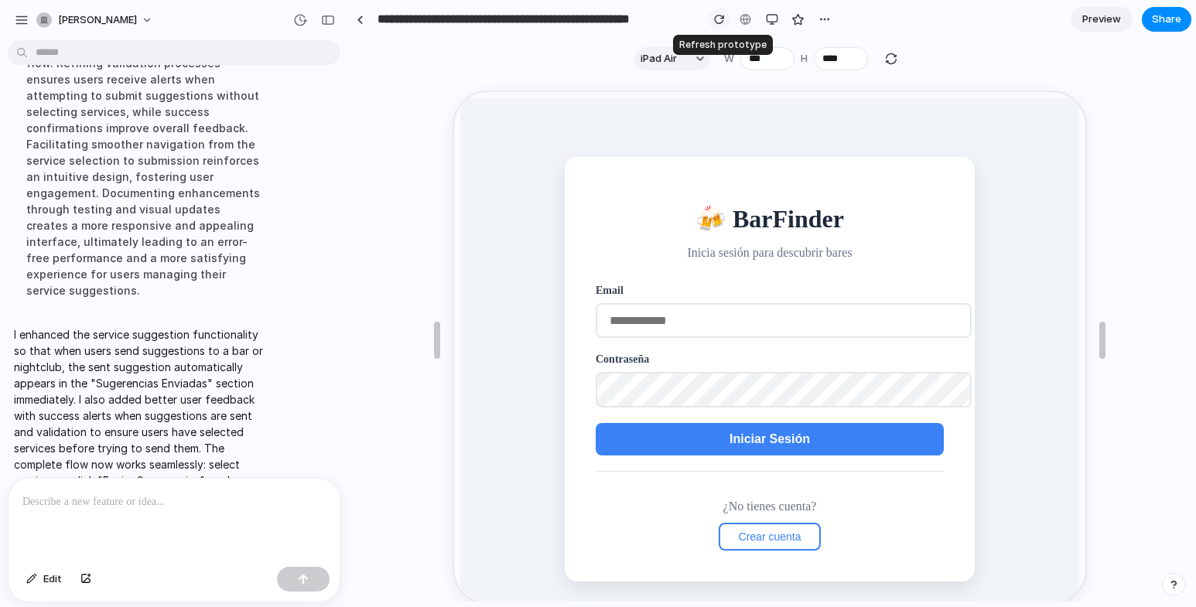
click at [720, 15] on div "button" at bounding box center [719, 19] width 11 height 11
click at [761, 437] on span "Iniciar Sesión" at bounding box center [768, 437] width 80 height 13
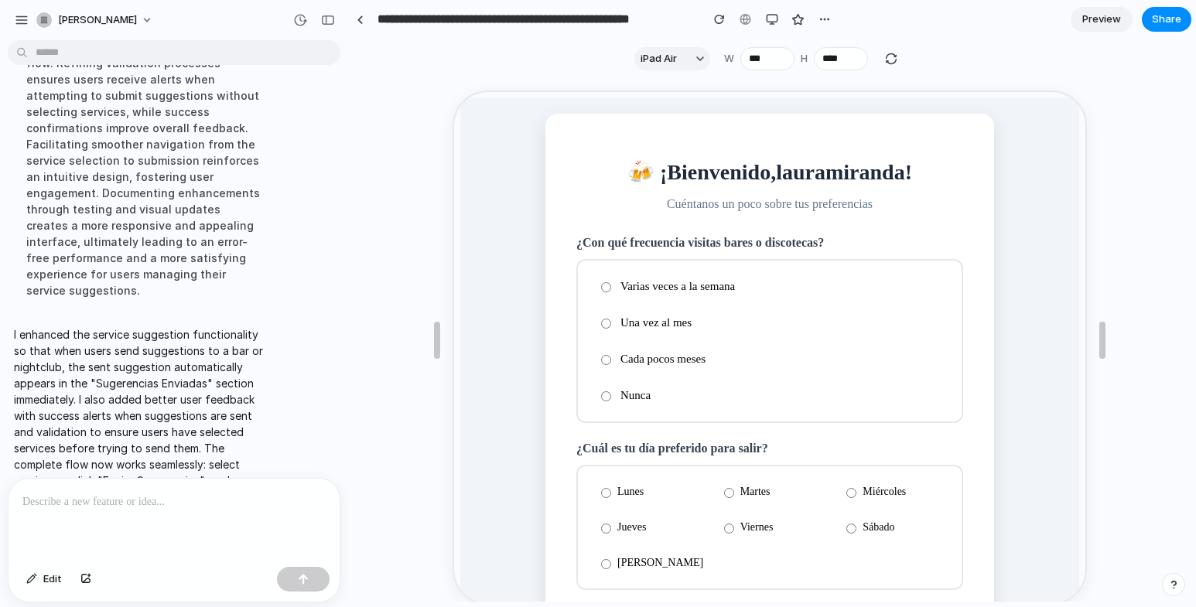
click at [604, 358] on label "Cada pocos meses" at bounding box center [768, 357] width 359 height 27
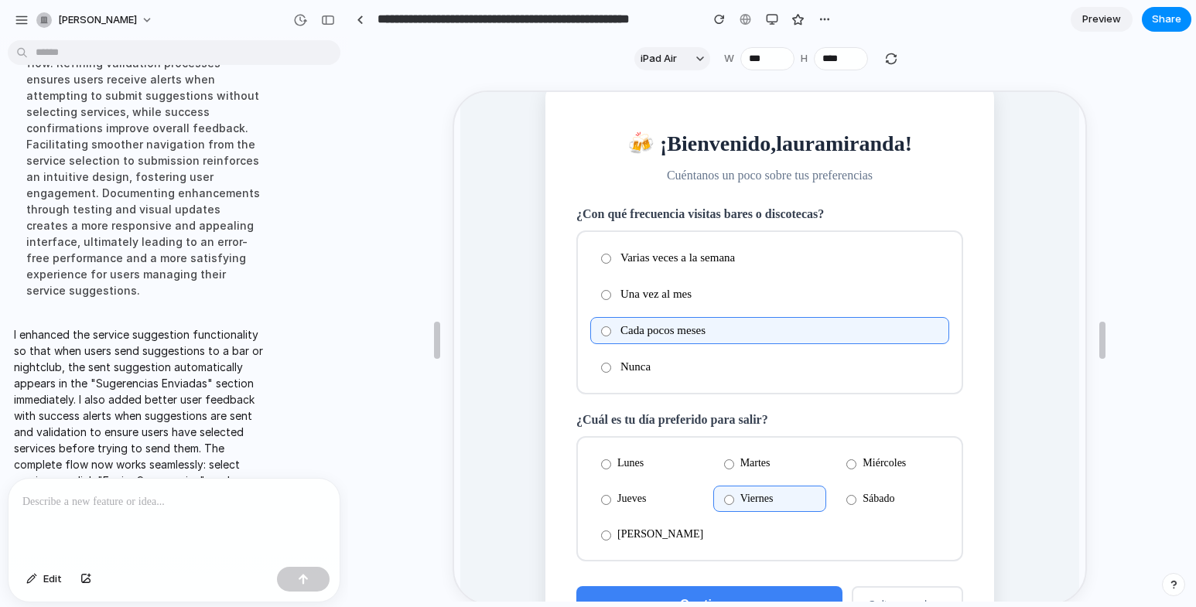
scroll to position [104, 0]
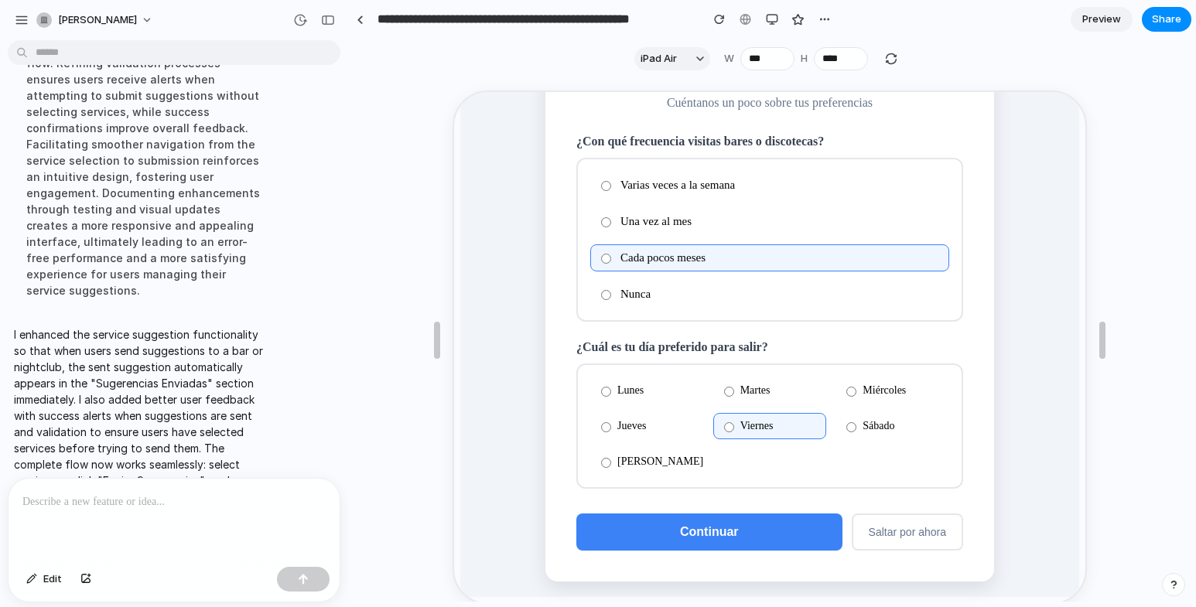
click at [779, 520] on button "Continuar" at bounding box center [708, 530] width 266 height 37
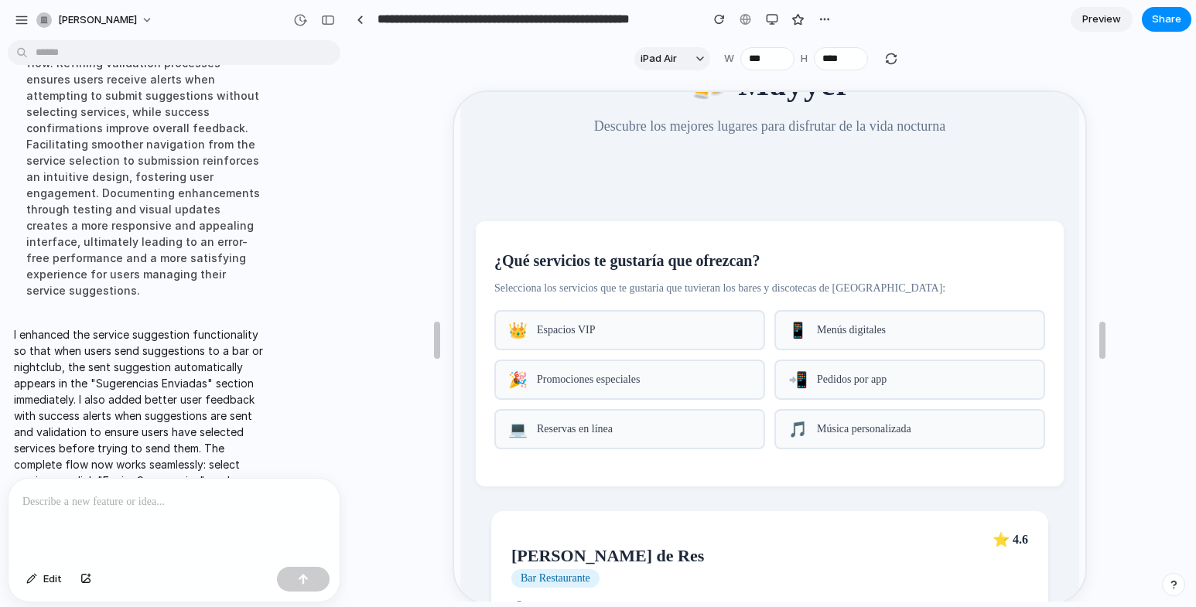
click at [689, 344] on div "👑 Espacios VIP" at bounding box center [628, 329] width 271 height 40
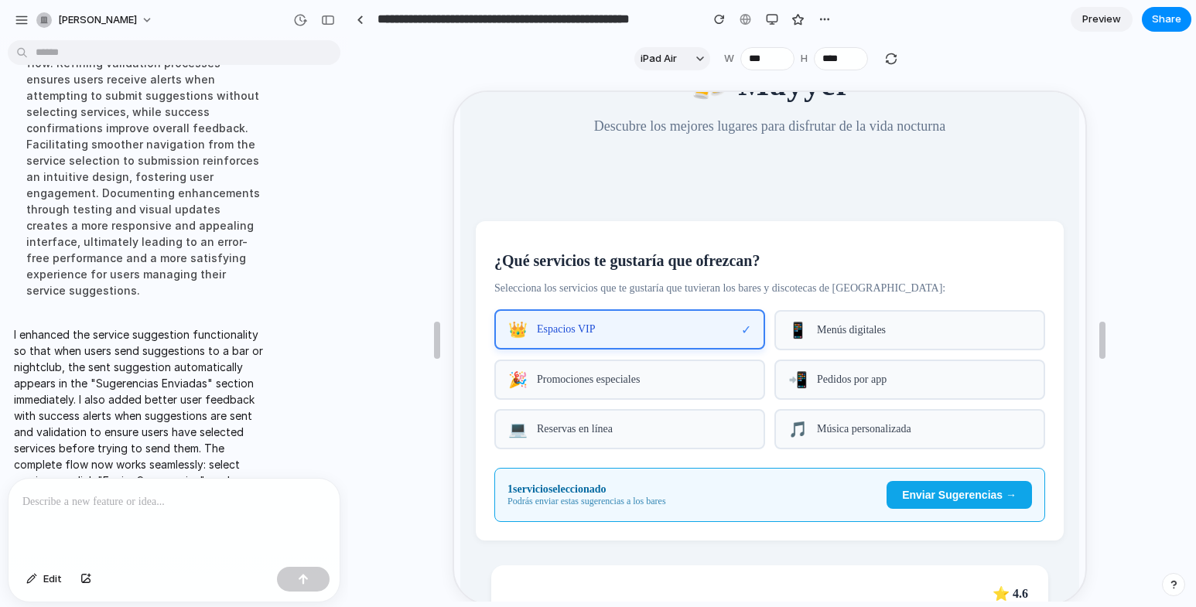
click at [847, 434] on span "Música personalizada" at bounding box center [923, 428] width 214 height 12
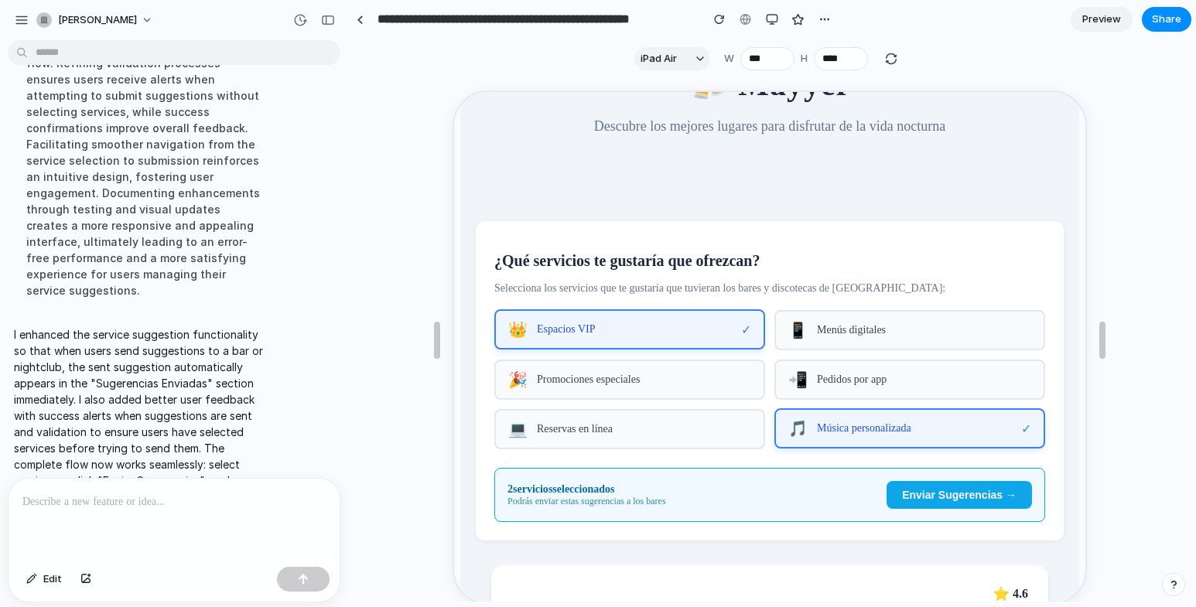
click at [847, 385] on span "Pedidos por app" at bounding box center [923, 378] width 214 height 12
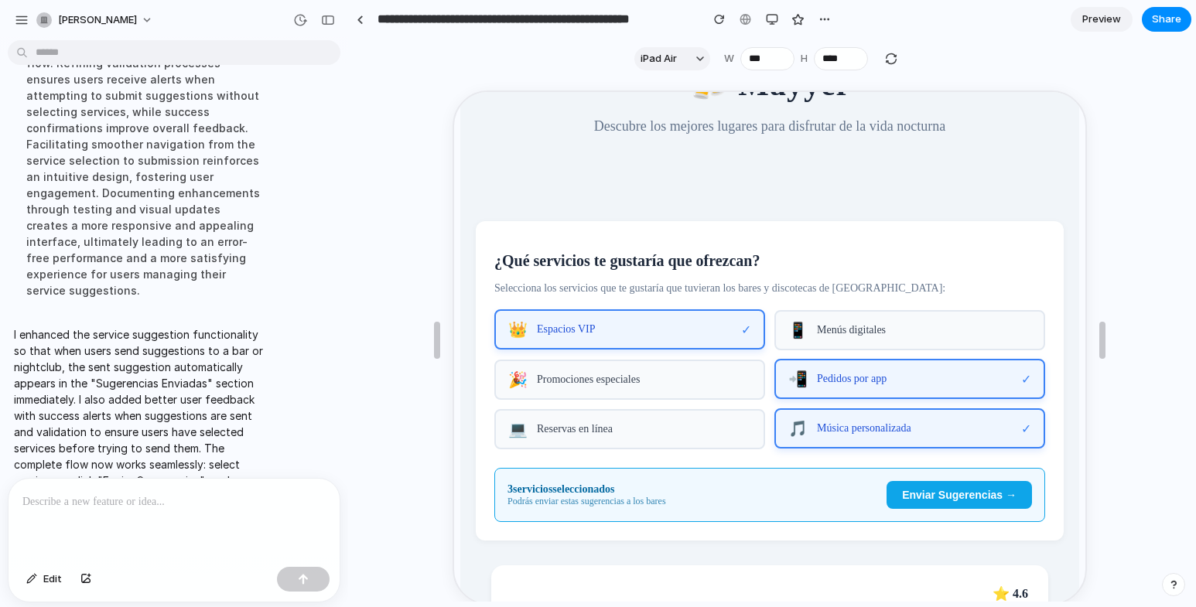
click at [917, 500] on span "Enviar Sugerencias →" at bounding box center [958, 494] width 115 height 12
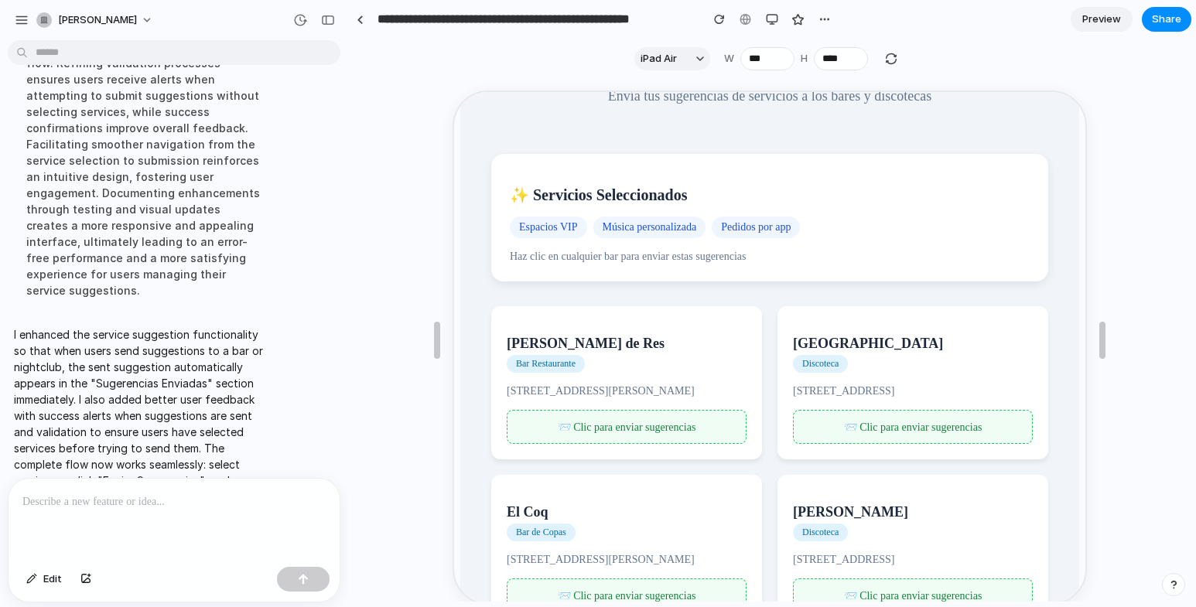
click at [647, 429] on span "📨 Clic para enviar sugerencias" at bounding box center [625, 426] width 139 height 12
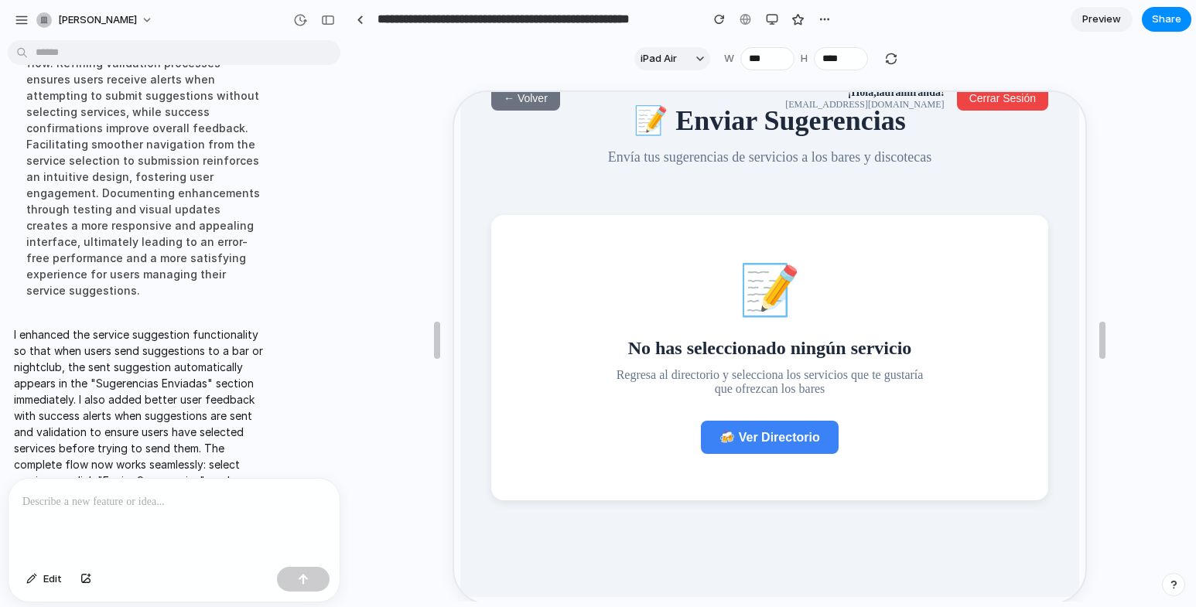
scroll to position [0, 0]
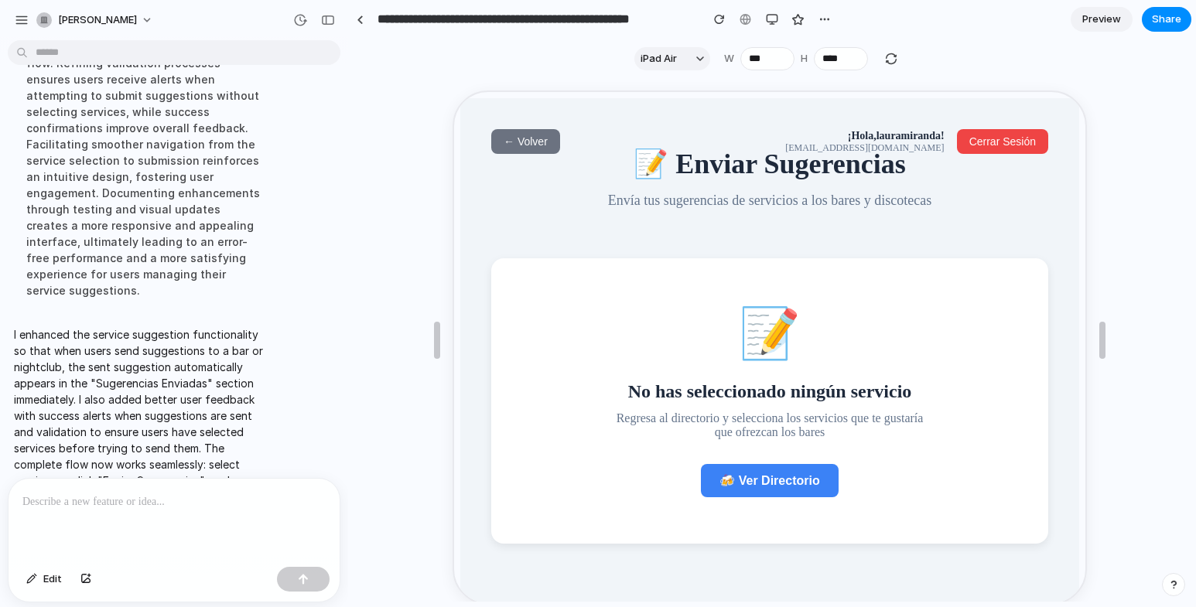
click at [534, 142] on span "← Volver" at bounding box center [524, 140] width 44 height 12
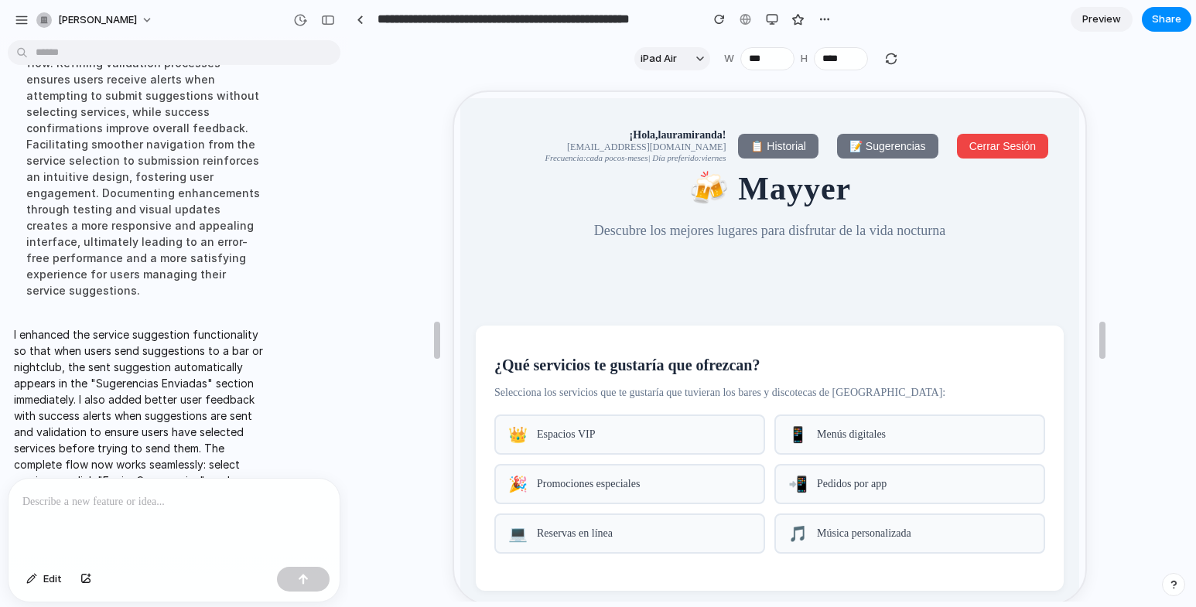
click at [894, 149] on span "📝 Sugerencias" at bounding box center [886, 145] width 77 height 12
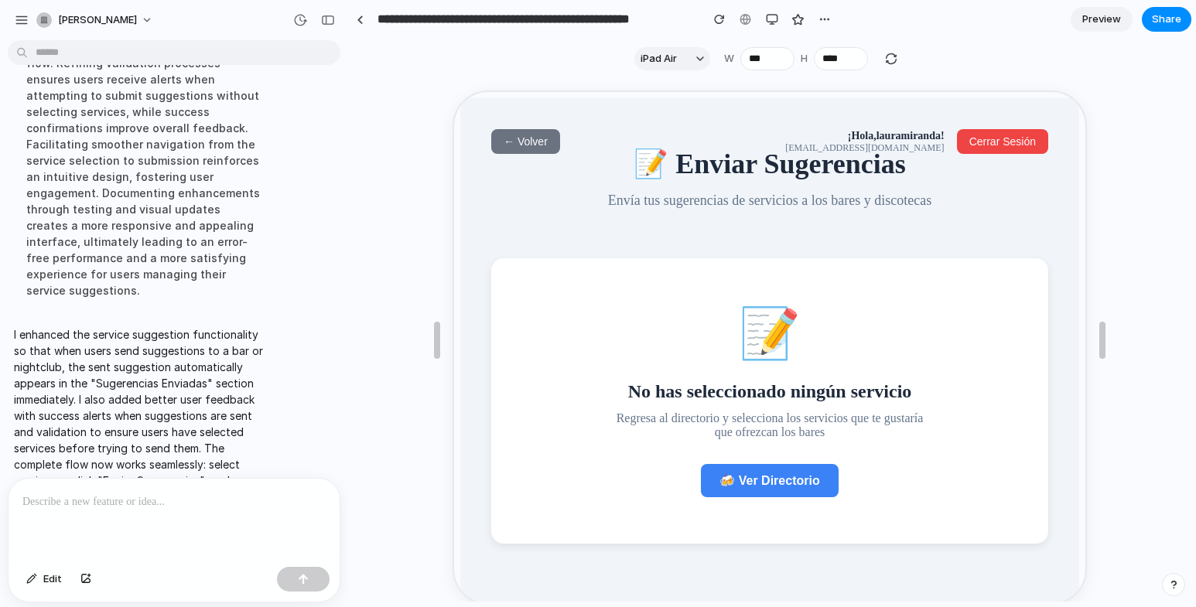
click at [536, 139] on span "← Volver" at bounding box center [524, 140] width 44 height 12
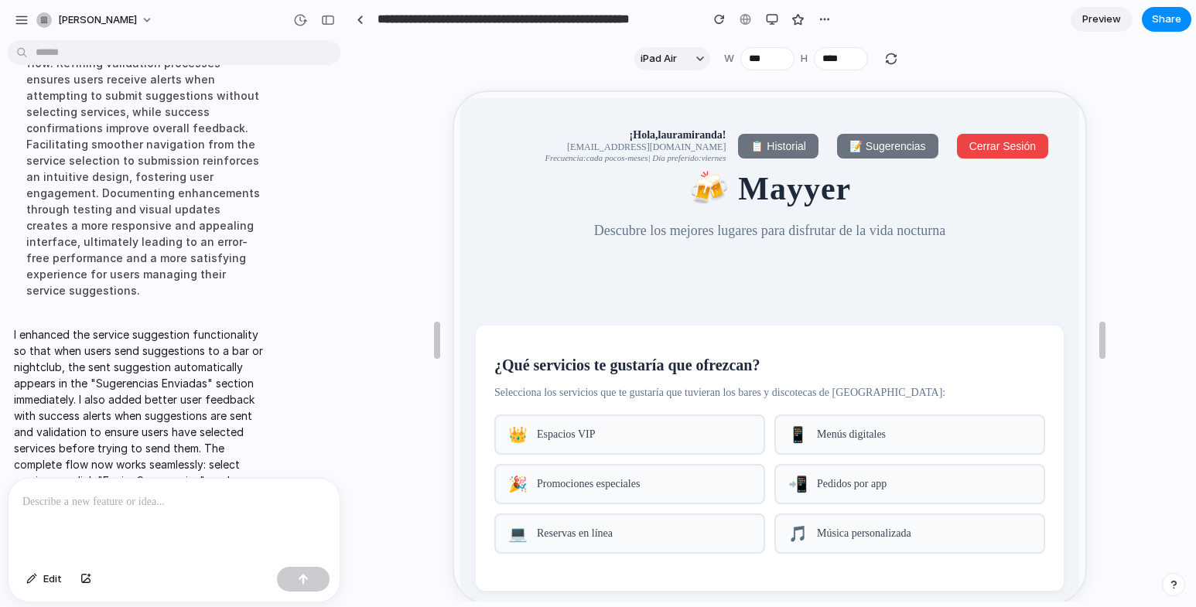
click at [112, 504] on p at bounding box center [170, 502] width 297 height 19
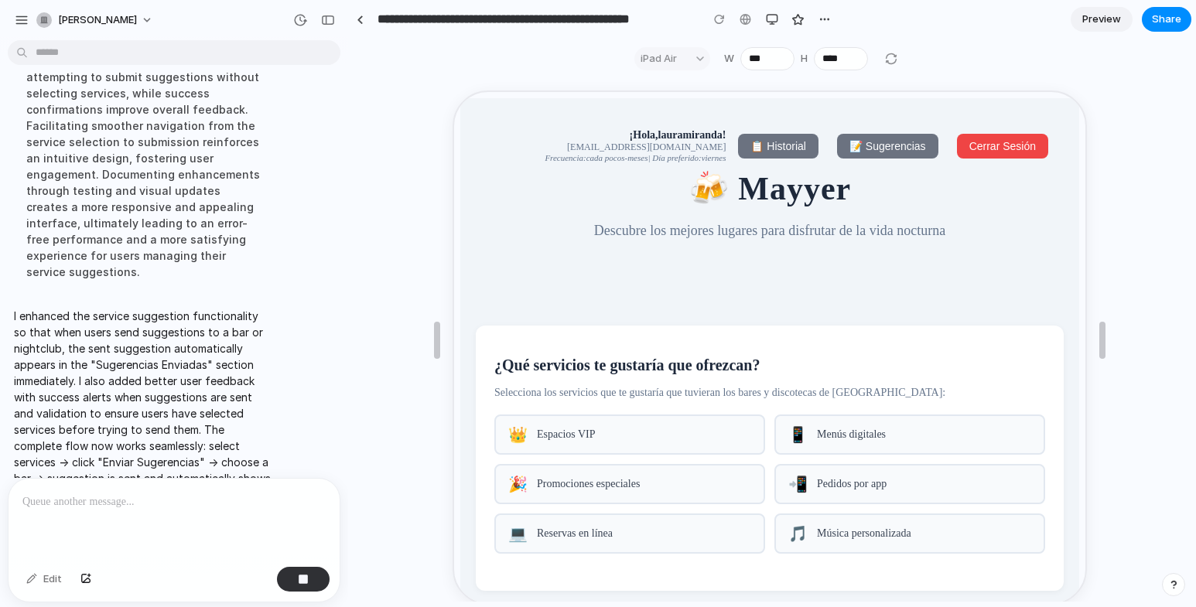
scroll to position [6103, 0]
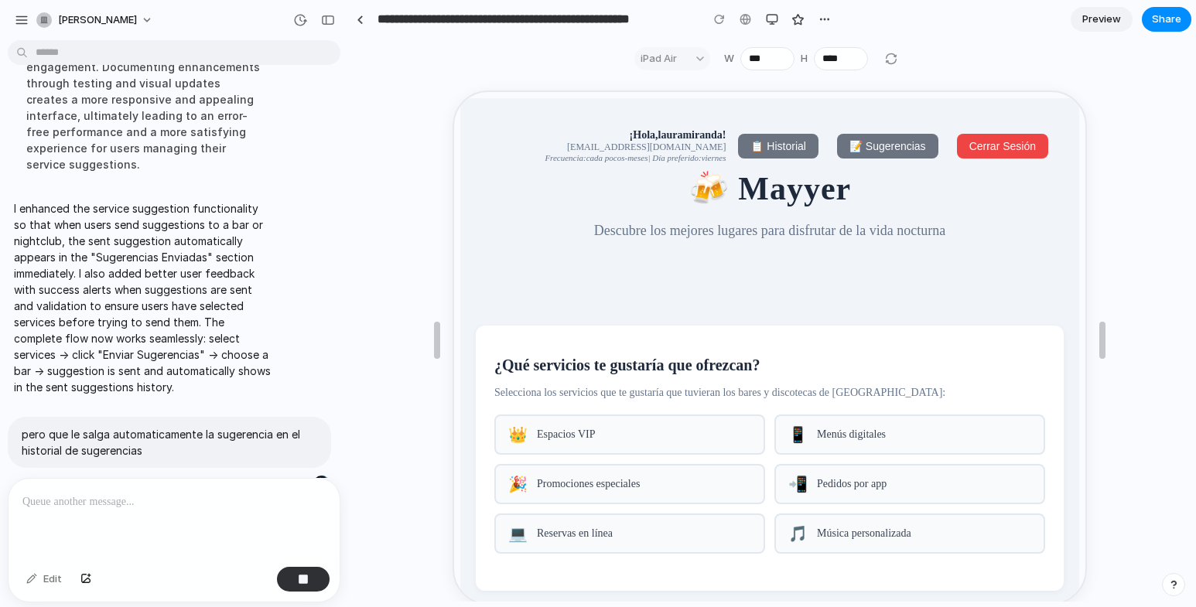
click at [898, 145] on span "📝 Sugerencias" at bounding box center [886, 145] width 77 height 12
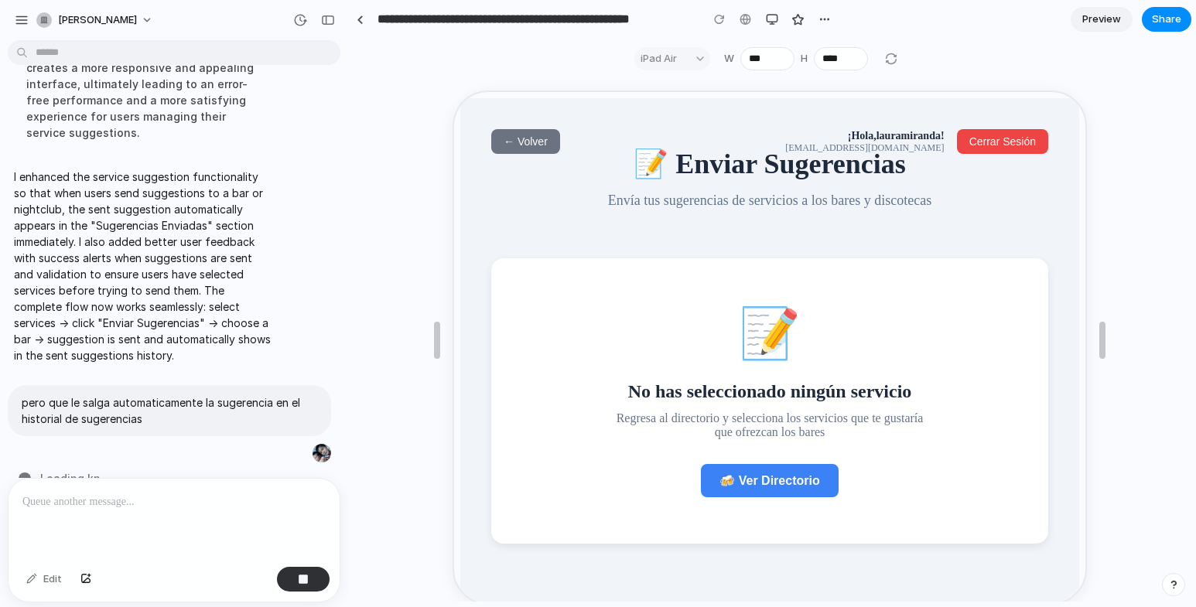
scroll to position [6071, 0]
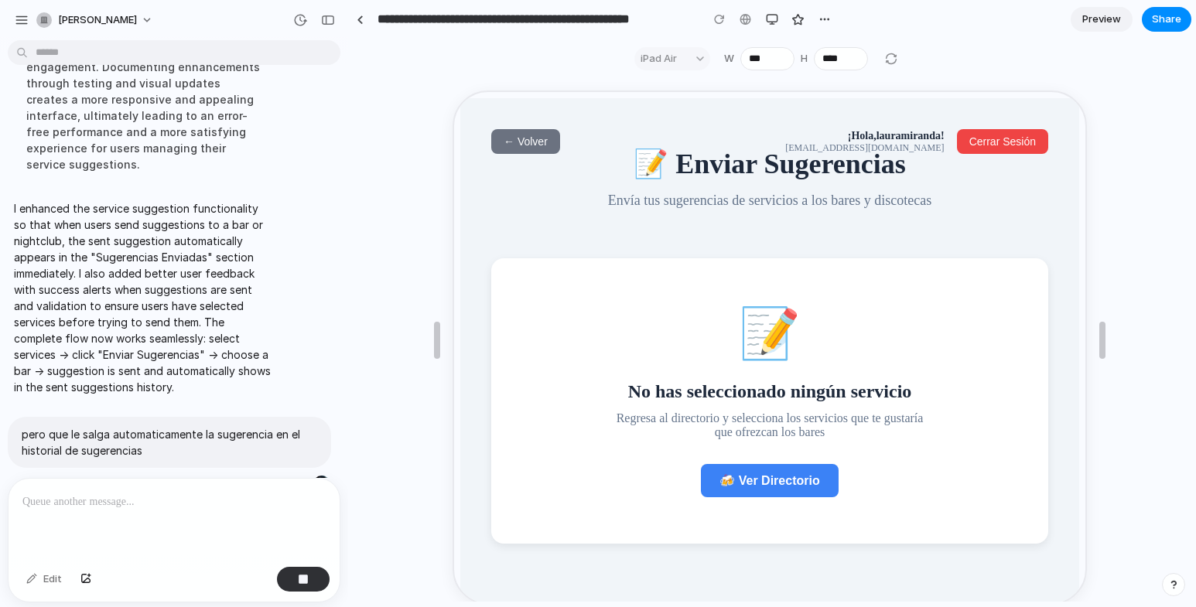
click at [765, 486] on span "🍻 Ver Directorio" at bounding box center [768, 479] width 100 height 13
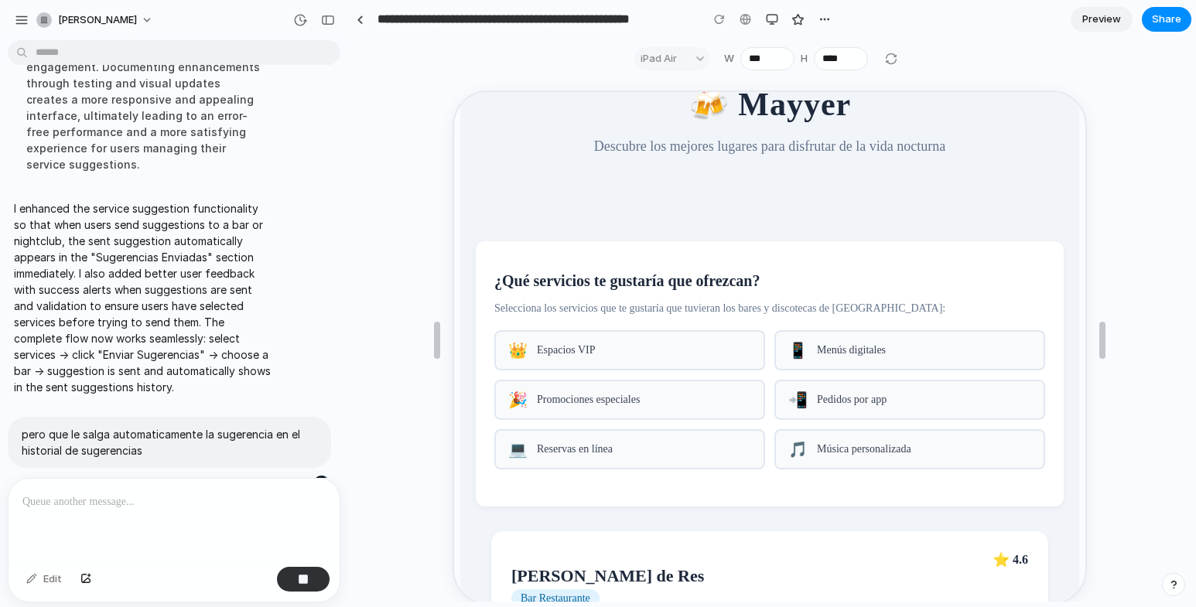
scroll to position [232, 0]
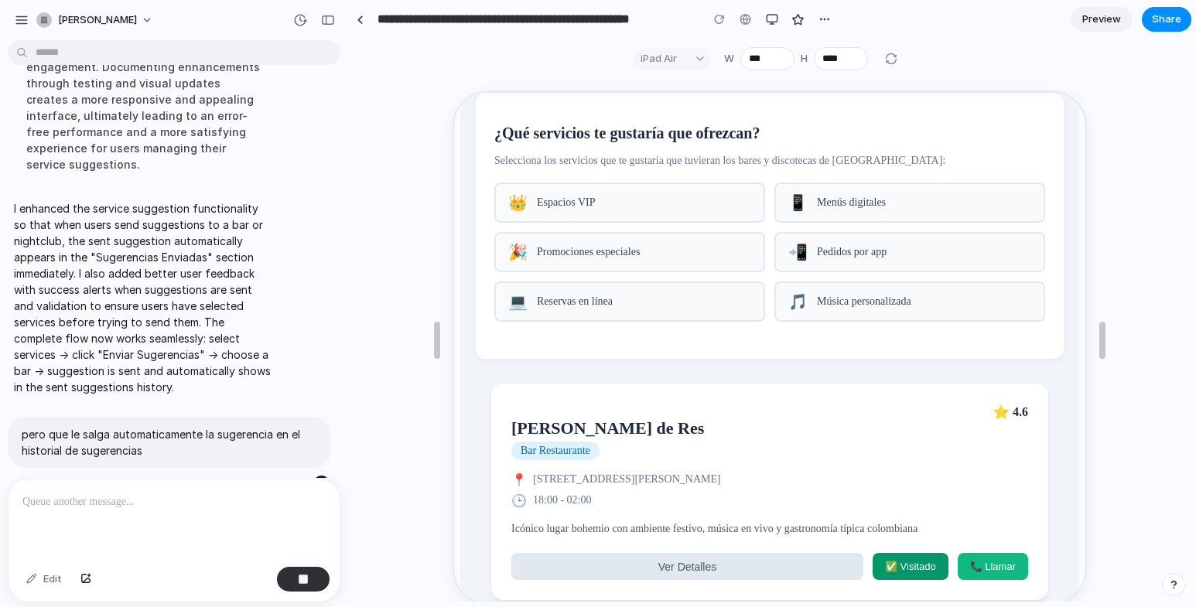
click at [580, 306] on span "Reservas en línea" at bounding box center [643, 300] width 214 height 12
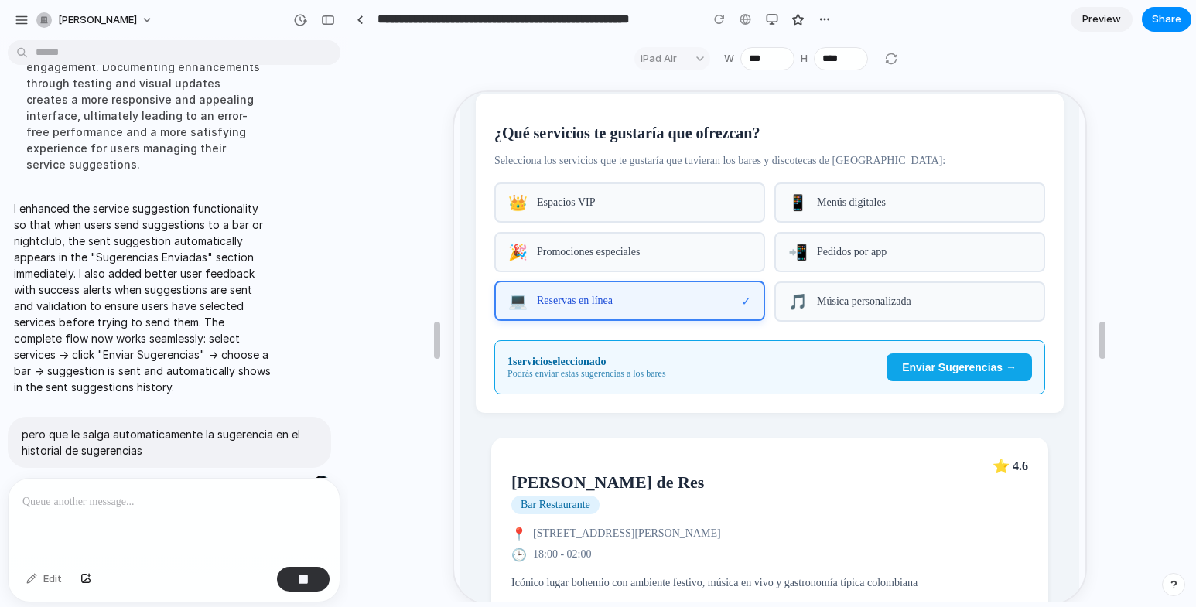
click at [836, 306] on span "Música personalizada" at bounding box center [923, 300] width 214 height 12
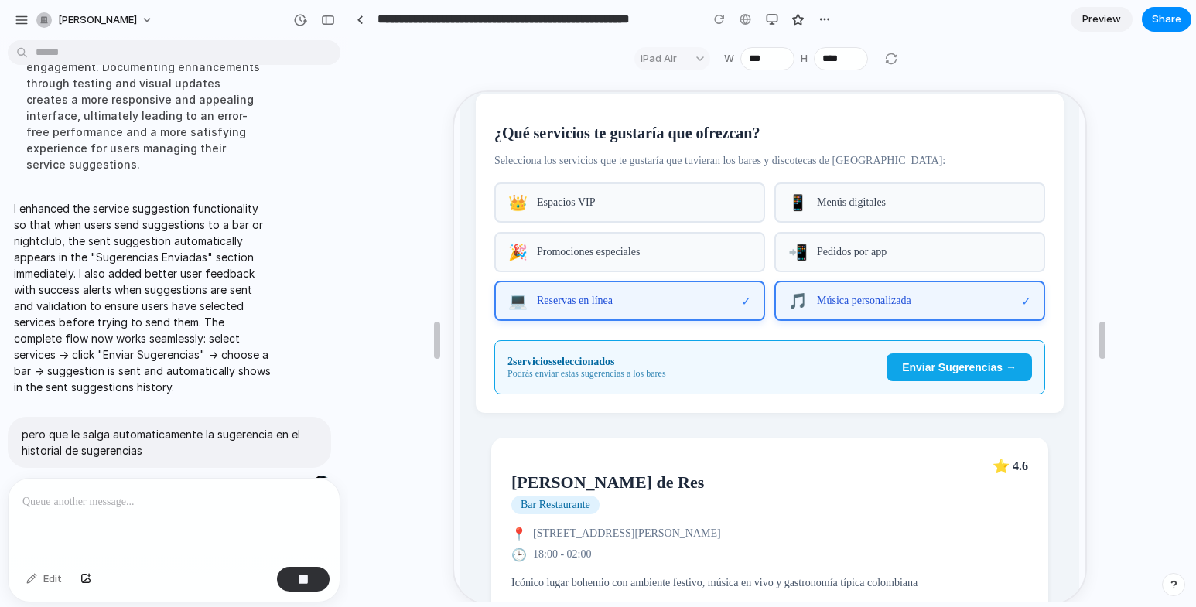
drag, startPoint x: 844, startPoint y: 269, endPoint x: 917, endPoint y: 339, distance: 100.7
click at [844, 269] on div "📲 Pedidos por app" at bounding box center [908, 251] width 271 height 40
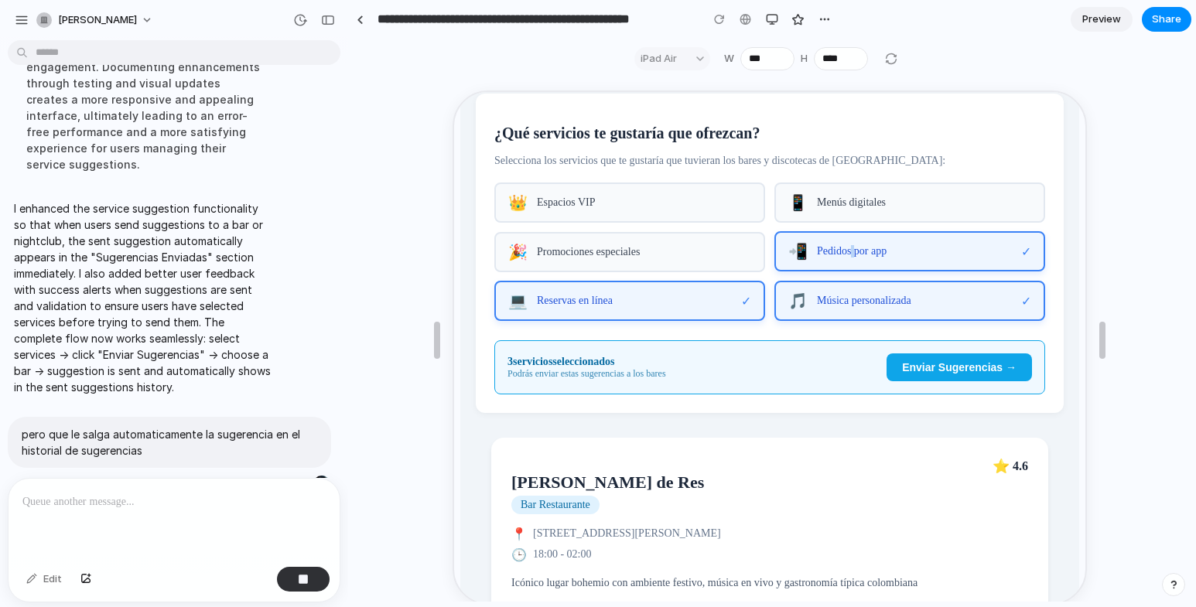
click at [932, 372] on span "Enviar Sugerencias →" at bounding box center [958, 366] width 115 height 12
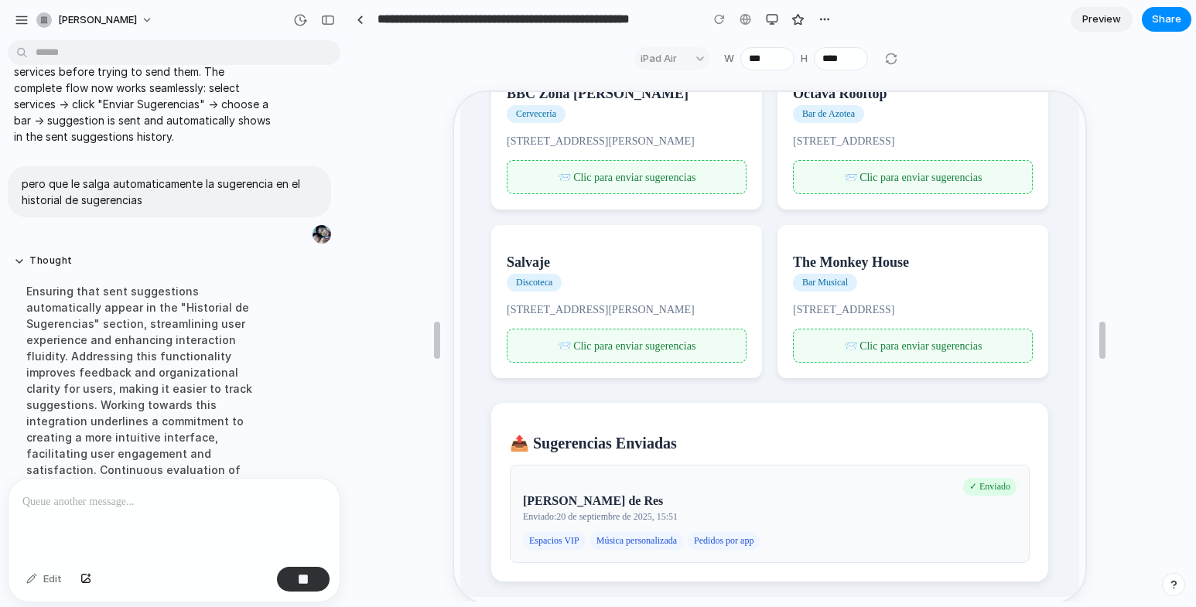
scroll to position [6086, 0]
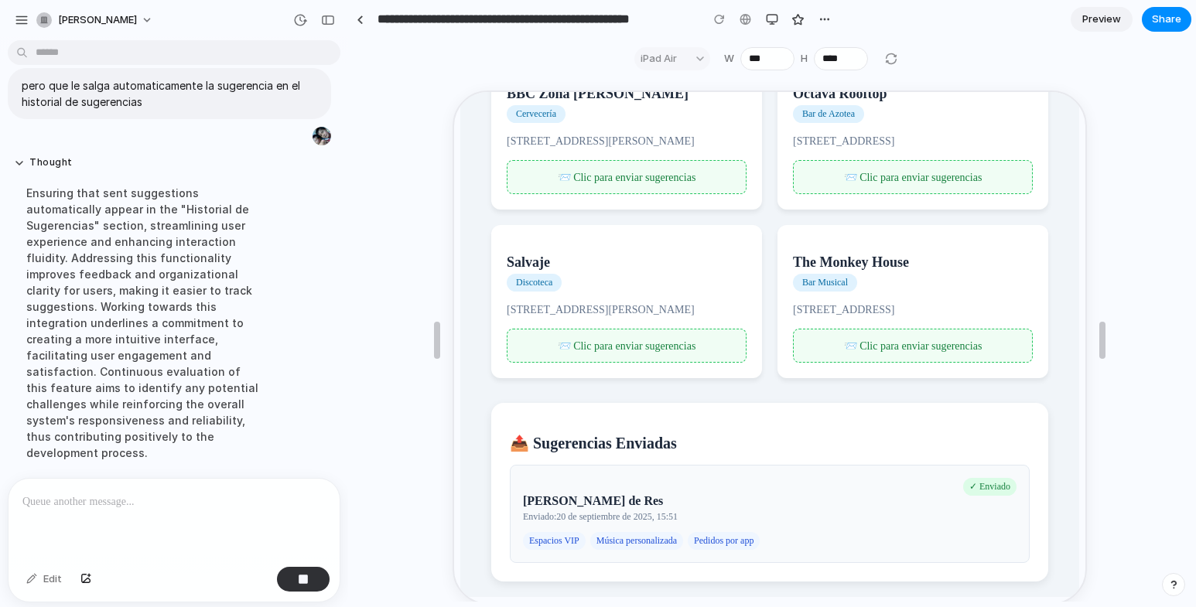
click at [839, 349] on div "📨 Clic para enviar sugerencias" at bounding box center [912, 344] width 240 height 34
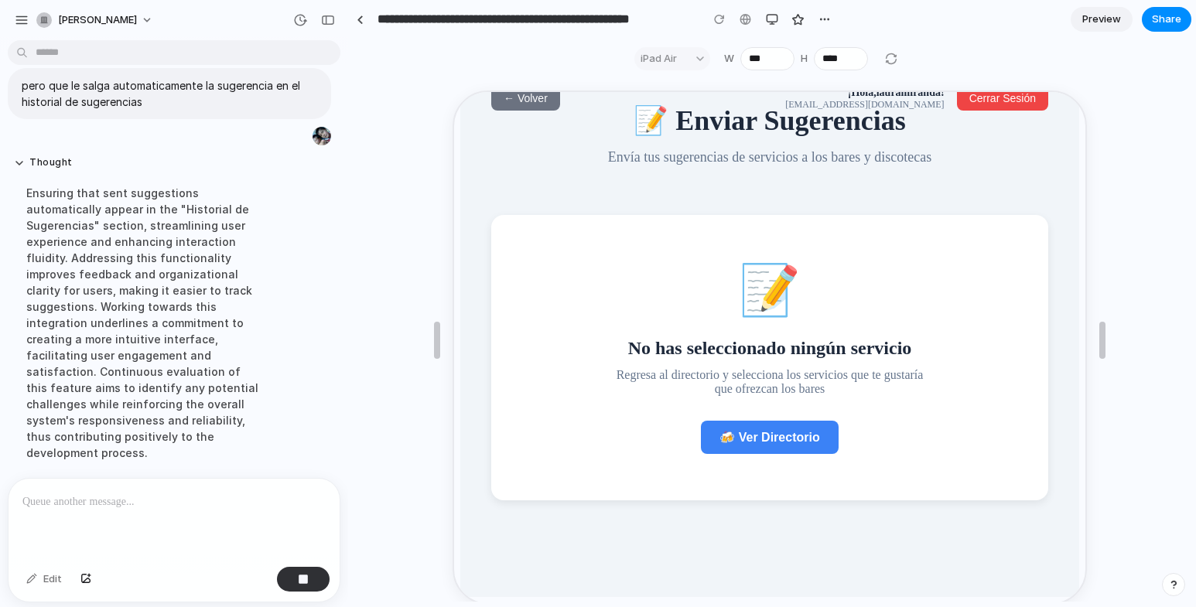
scroll to position [43, 0]
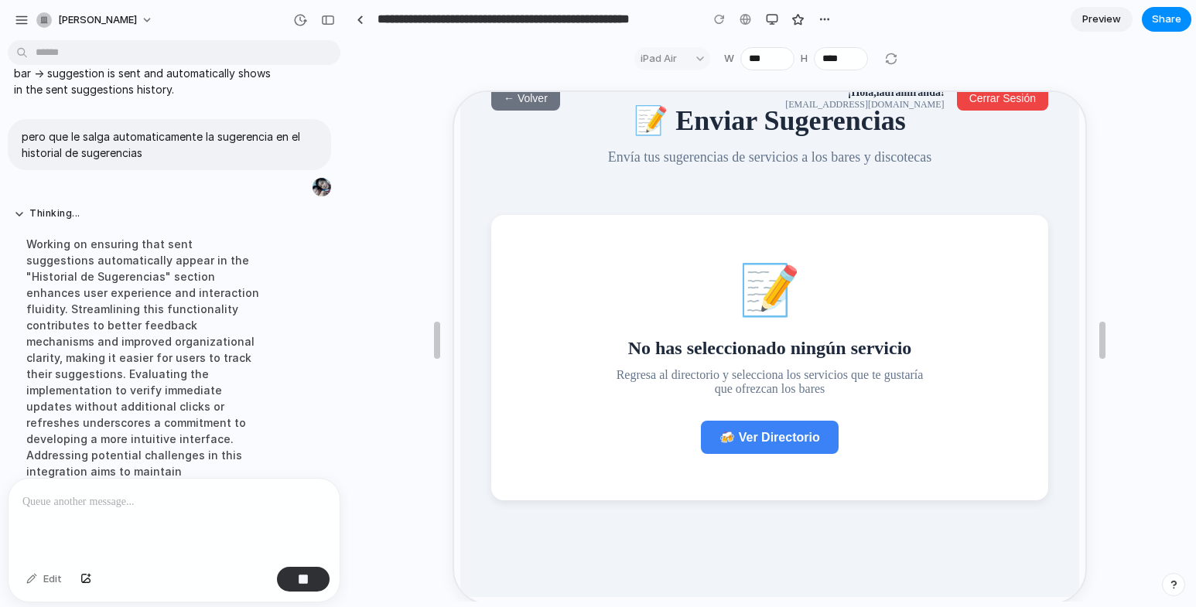
click at [786, 443] on span "🍻 Ver Directorio" at bounding box center [768, 435] width 100 height 13
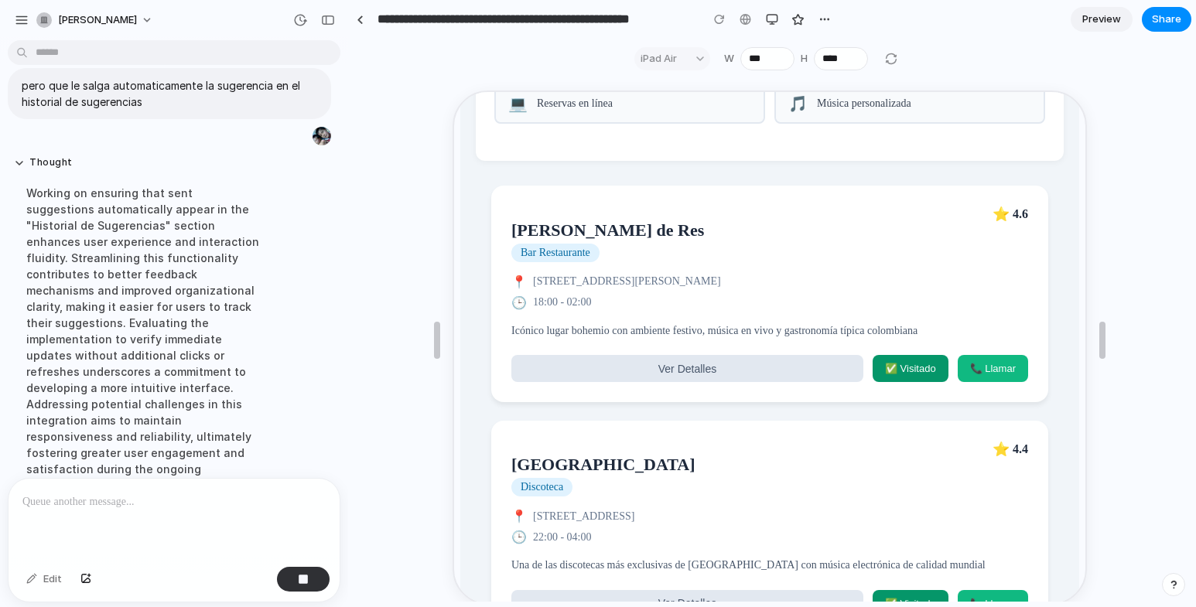
scroll to position [0, 0]
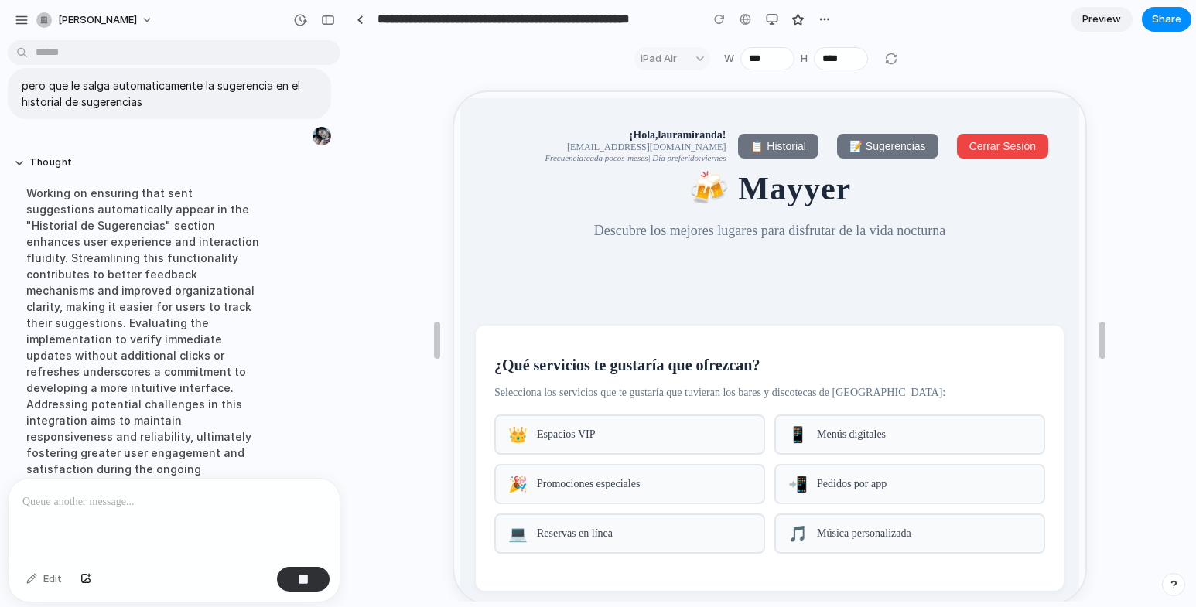
click at [867, 142] on span "📝 Sugerencias" at bounding box center [886, 145] width 77 height 12
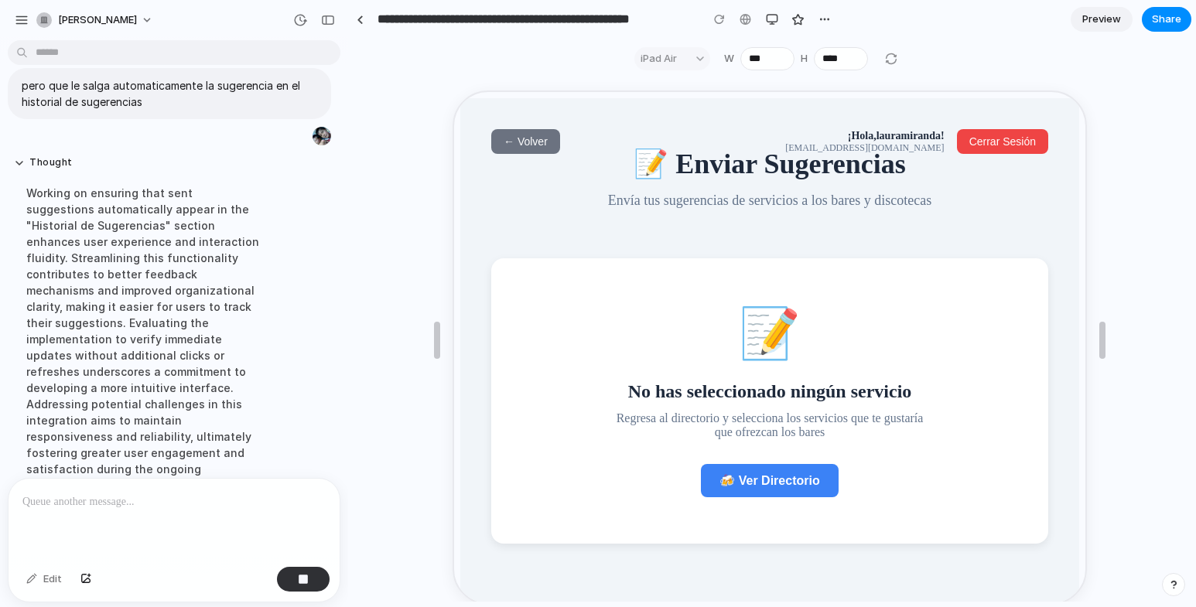
click at [528, 145] on span "← Volver" at bounding box center [524, 140] width 44 height 12
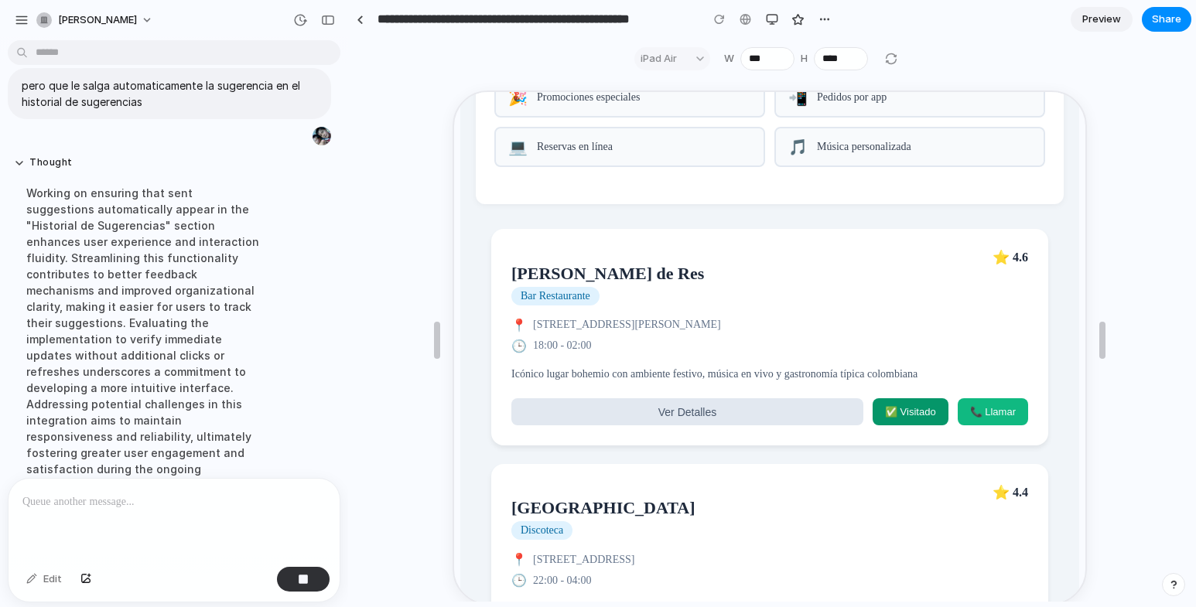
scroll to position [155, 0]
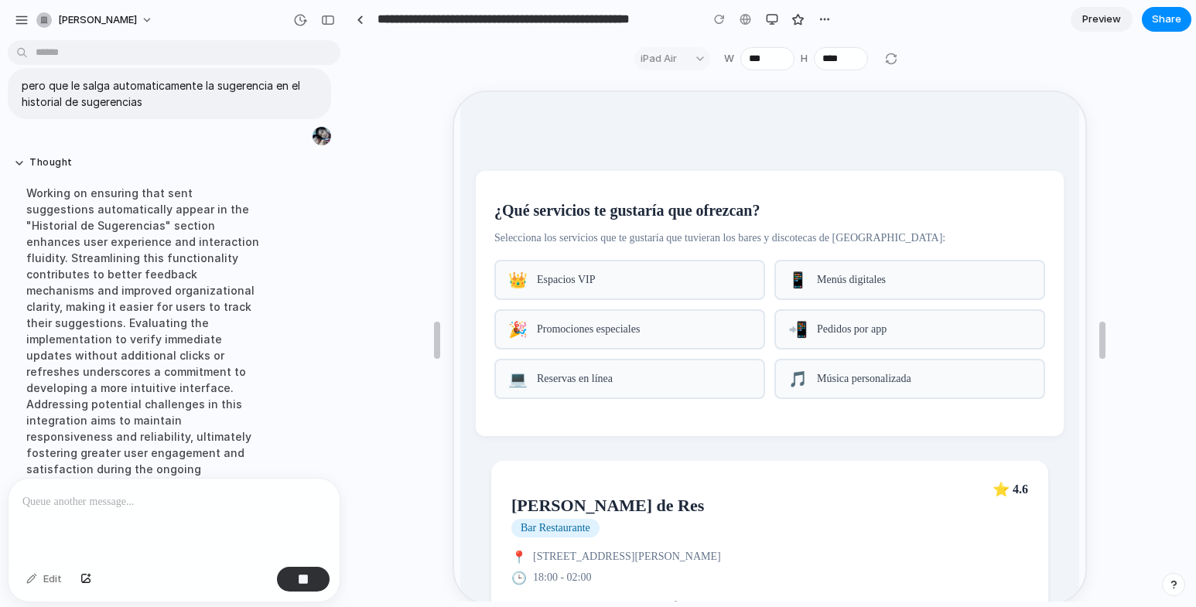
click at [676, 384] on span "Reservas en línea" at bounding box center [643, 377] width 214 height 12
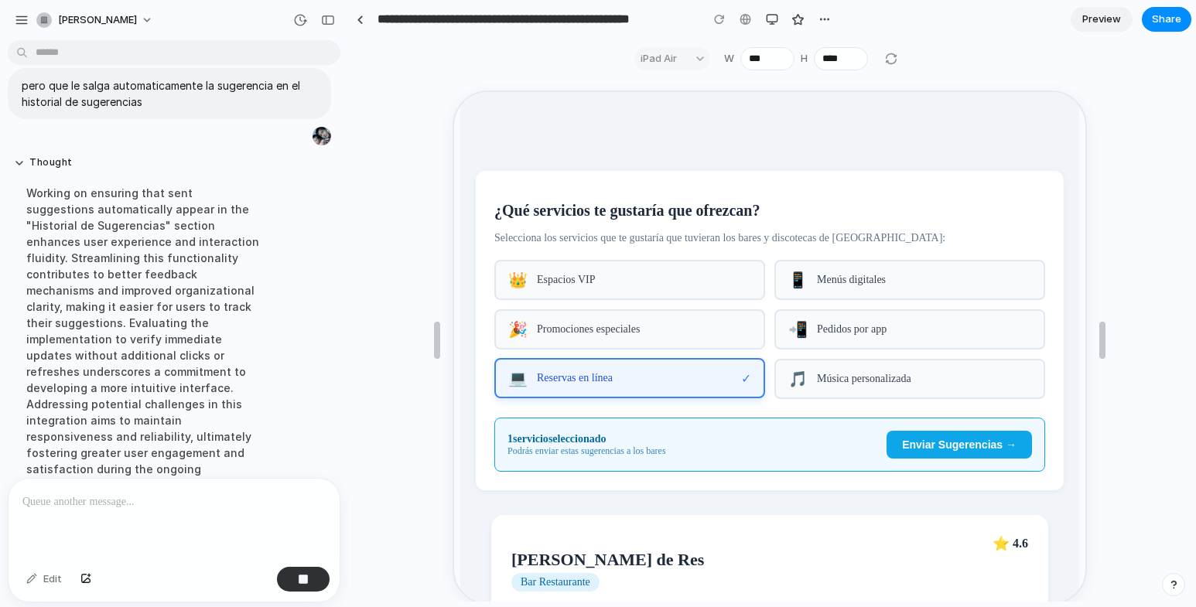
click at [660, 331] on span "Promociones especiales" at bounding box center [643, 328] width 214 height 12
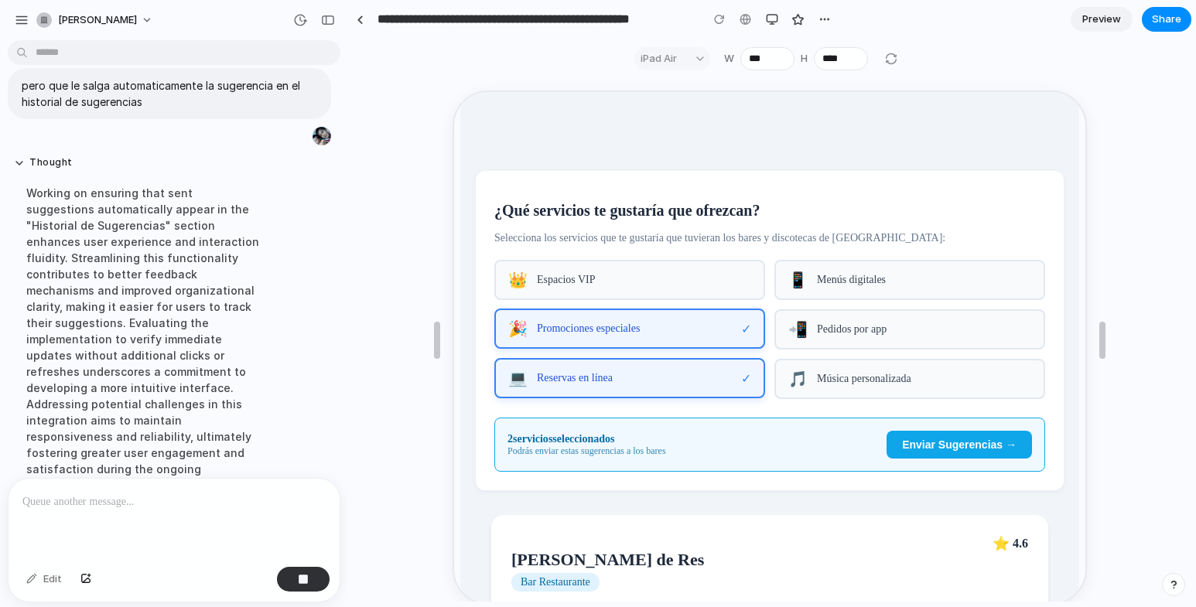
click at [653, 282] on span "Espacios VIP" at bounding box center [643, 278] width 214 height 12
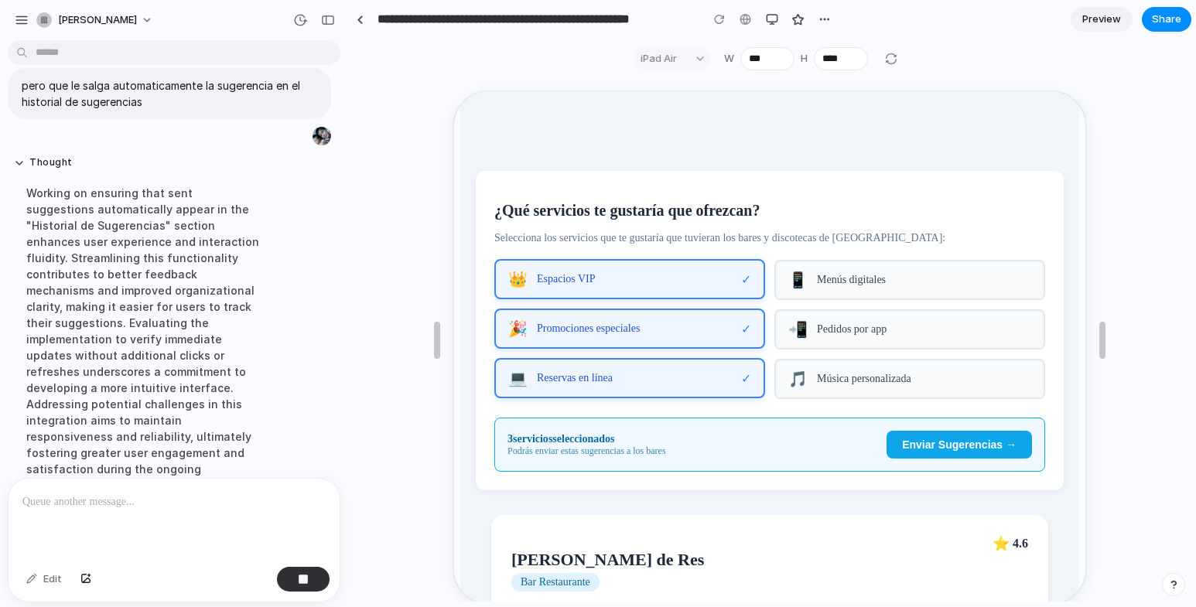
click at [915, 450] on span "Enviar Sugerencias →" at bounding box center [958, 443] width 115 height 12
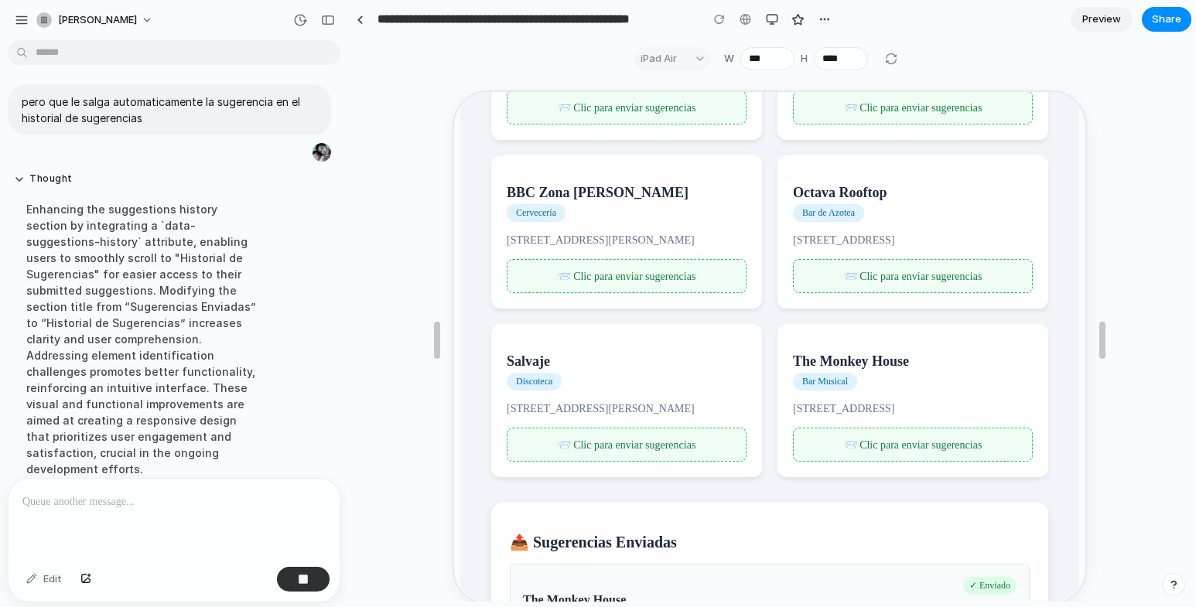
scroll to position [583, 0]
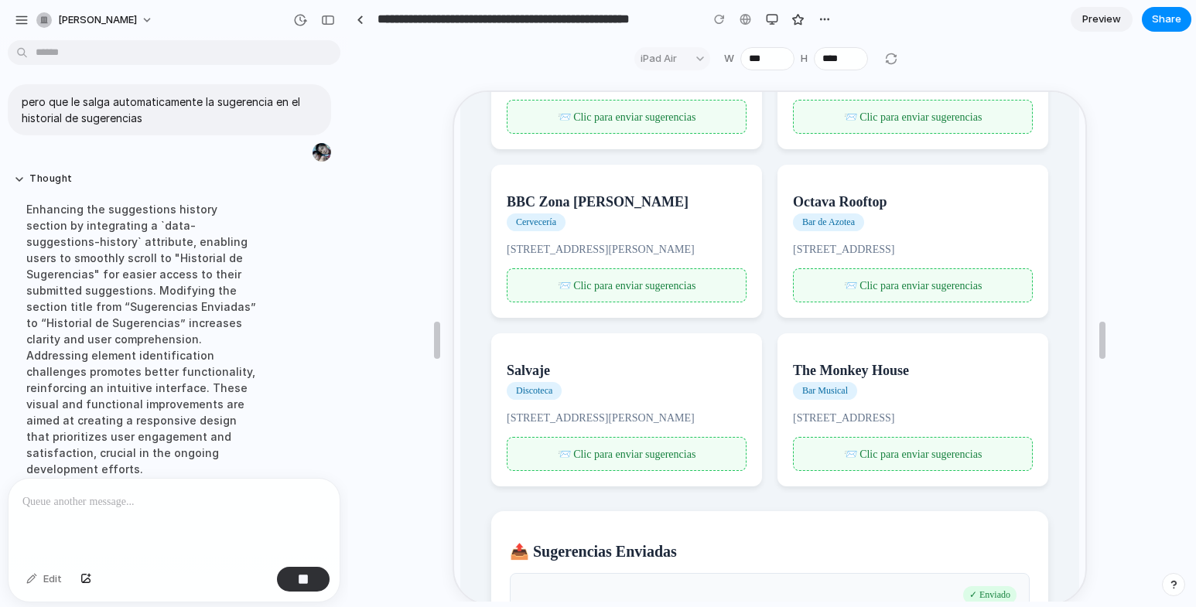
click at [648, 459] on span "📨 Clic para enviar sugerencias" at bounding box center [625, 453] width 139 height 12
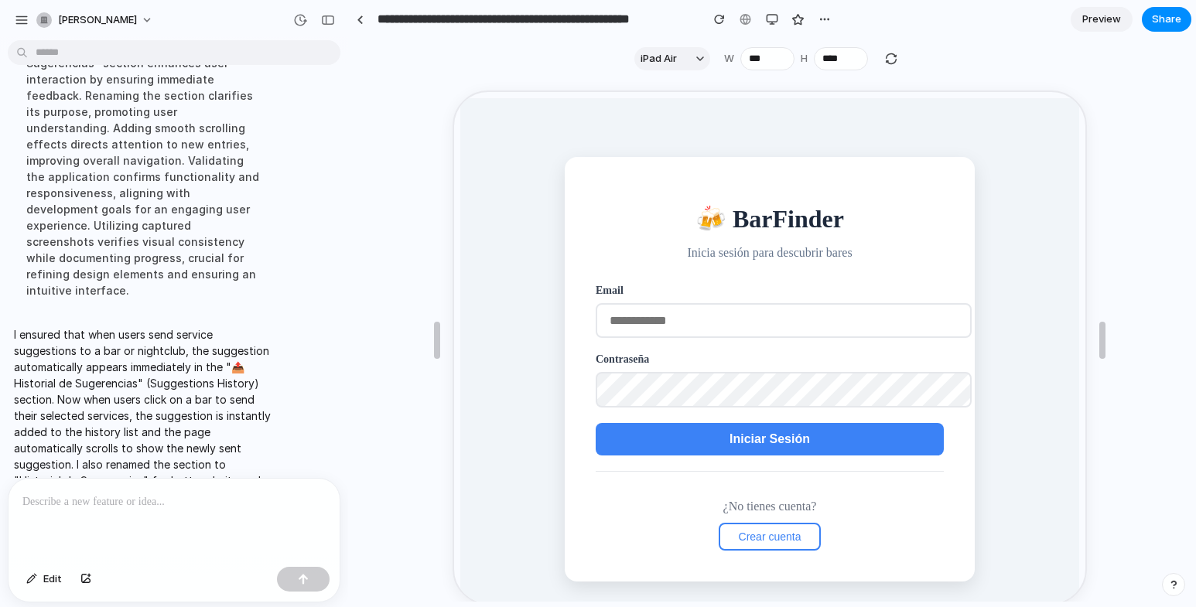
scroll to position [0, 0]
click at [714, 16] on div "button" at bounding box center [719, 19] width 11 height 11
click at [696, 320] on input "email" at bounding box center [782, 319] width 376 height 35
click at [682, 327] on input "email" at bounding box center [782, 319] width 376 height 35
click at [741, 433] on span "Iniciar Sesión" at bounding box center [768, 437] width 80 height 13
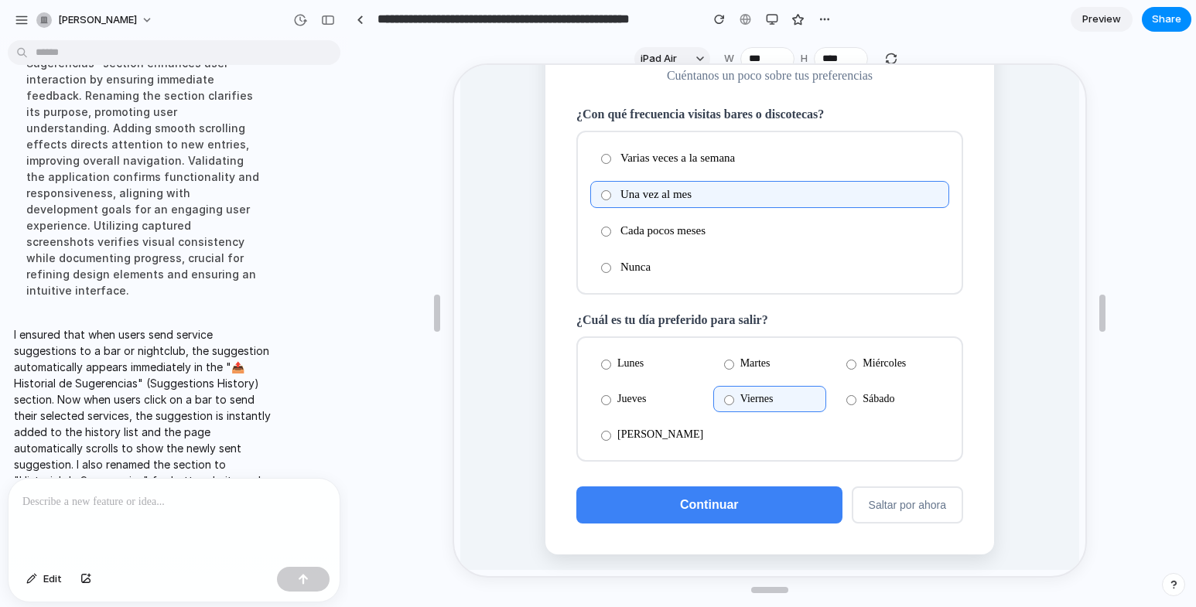
scroll to position [28, 0]
click at [748, 500] on button "Continuar" at bounding box center [708, 502] width 266 height 37
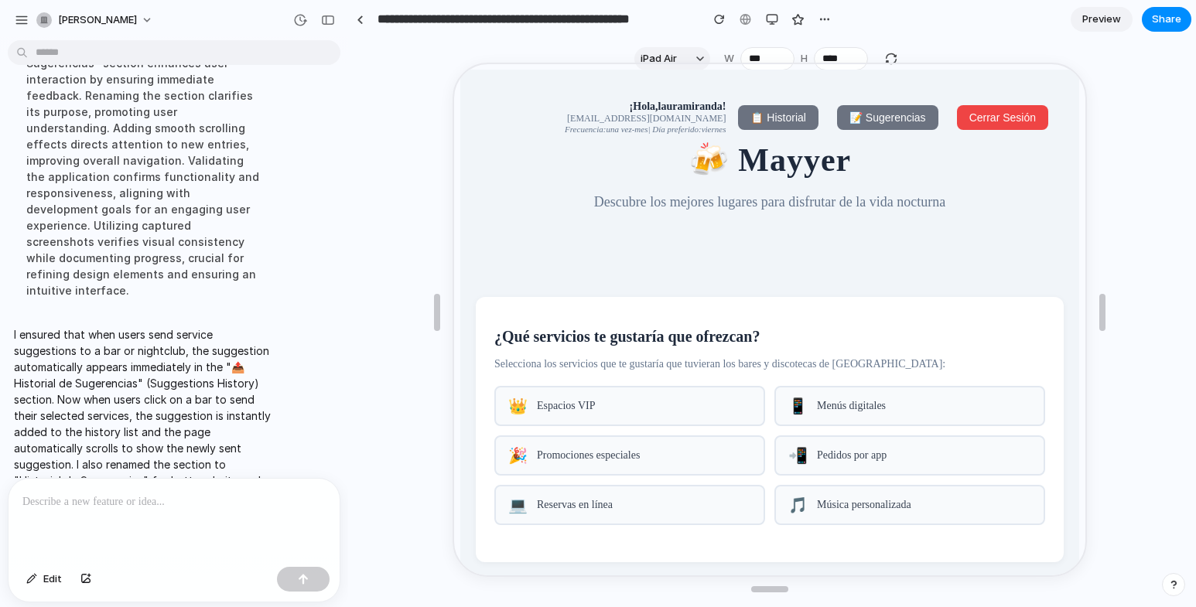
scroll to position [0, 0]
click at [908, 115] on span "📝 Sugerencias" at bounding box center [886, 117] width 77 height 12
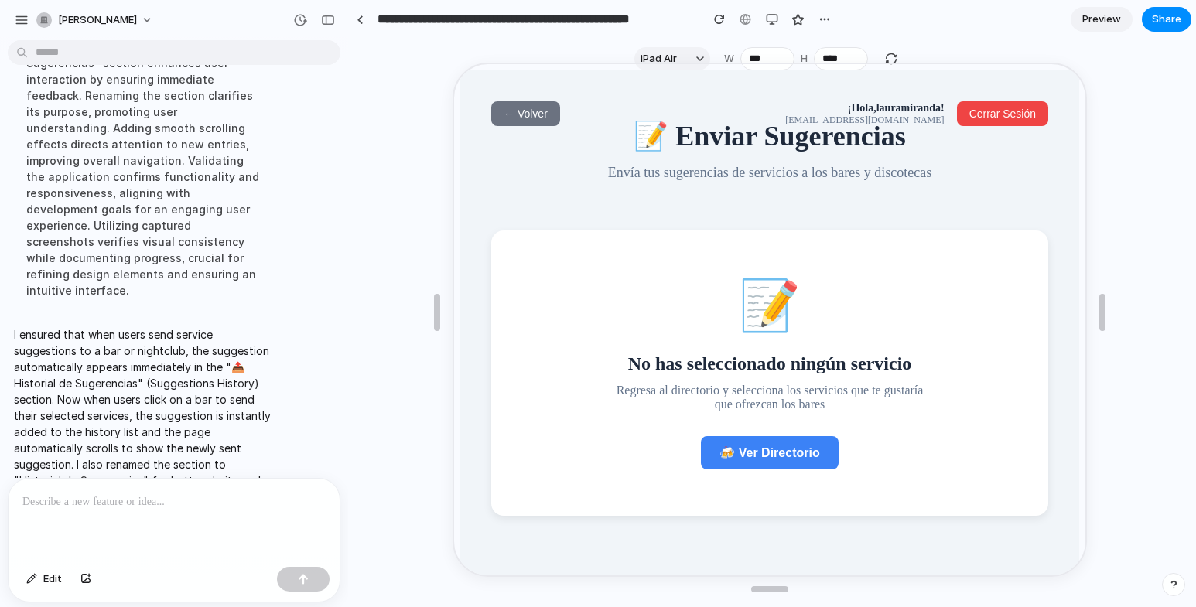
click at [513, 115] on span "← Volver" at bounding box center [524, 112] width 44 height 12
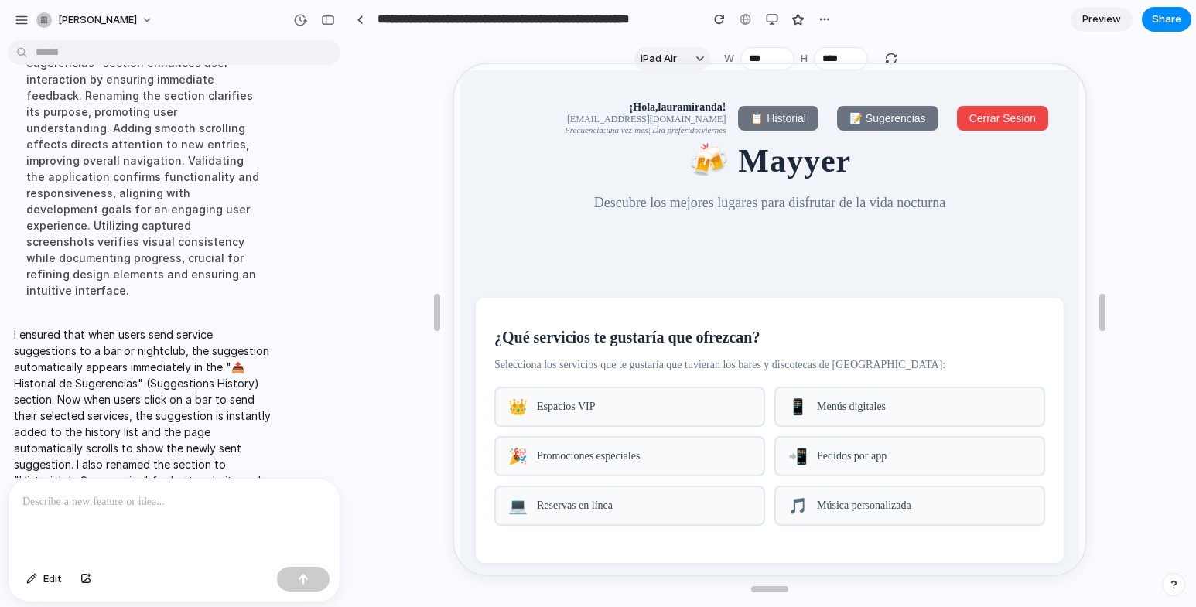
click at [789, 115] on span "📋 Historial" at bounding box center [776, 117] width 55 height 12
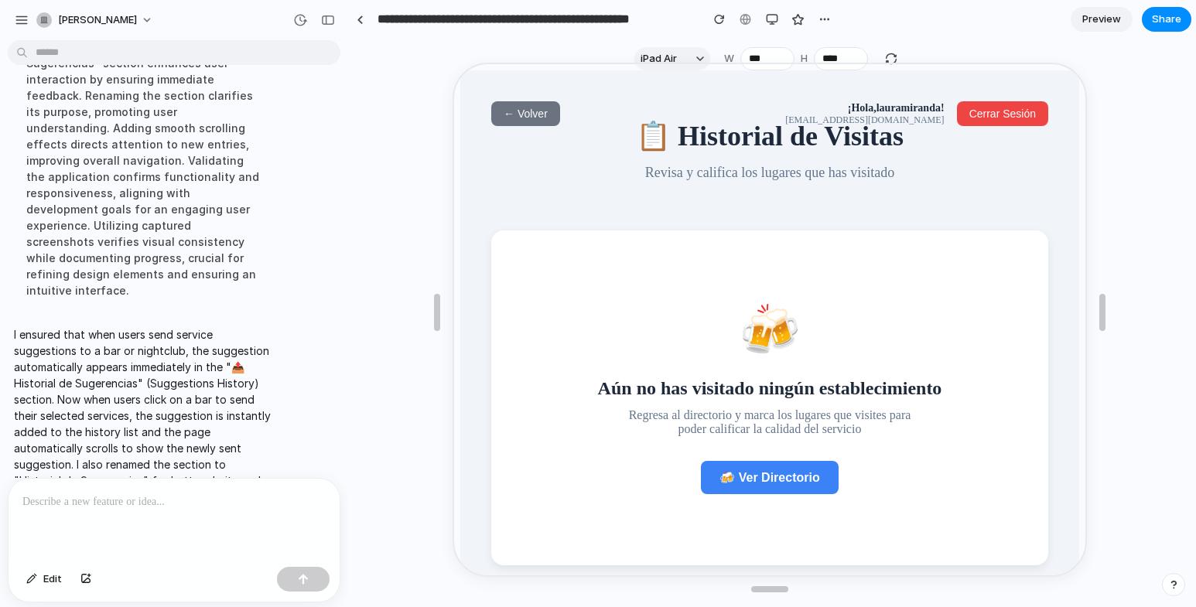
click at [529, 110] on span "← Volver" at bounding box center [524, 112] width 44 height 12
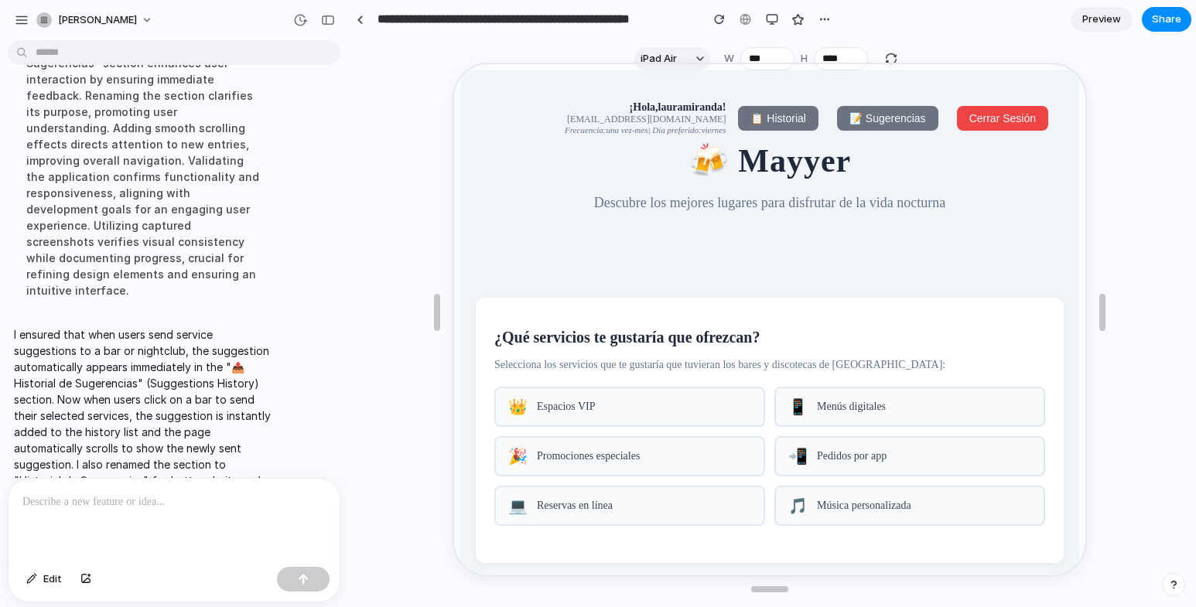
click at [601, 461] on span "Promociones especiales" at bounding box center [643, 455] width 214 height 12
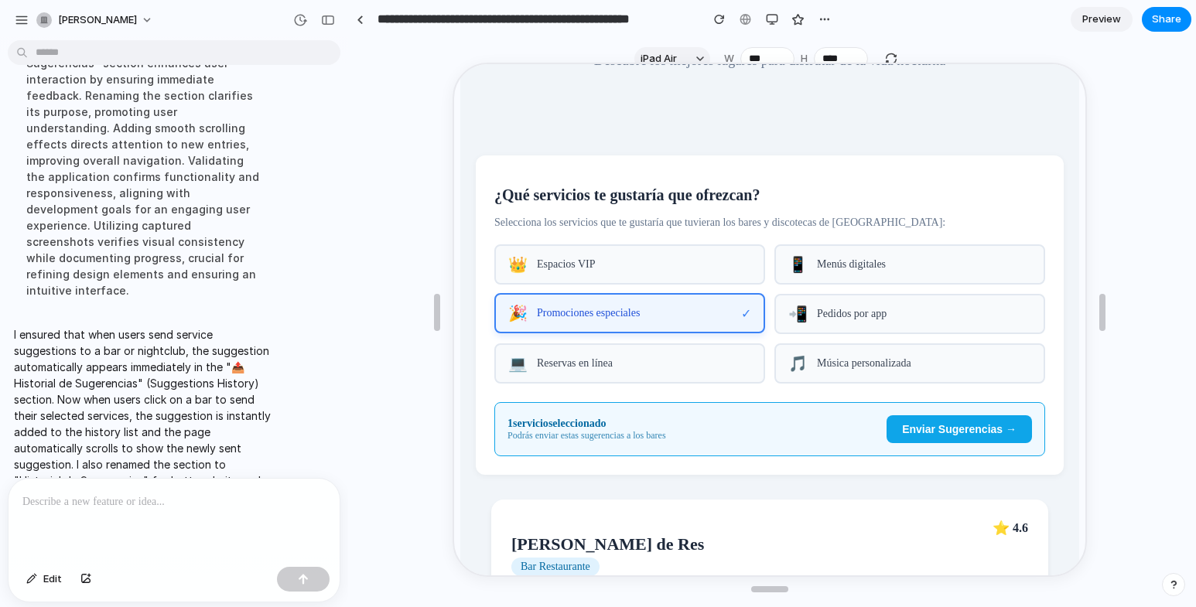
scroll to position [155, 0]
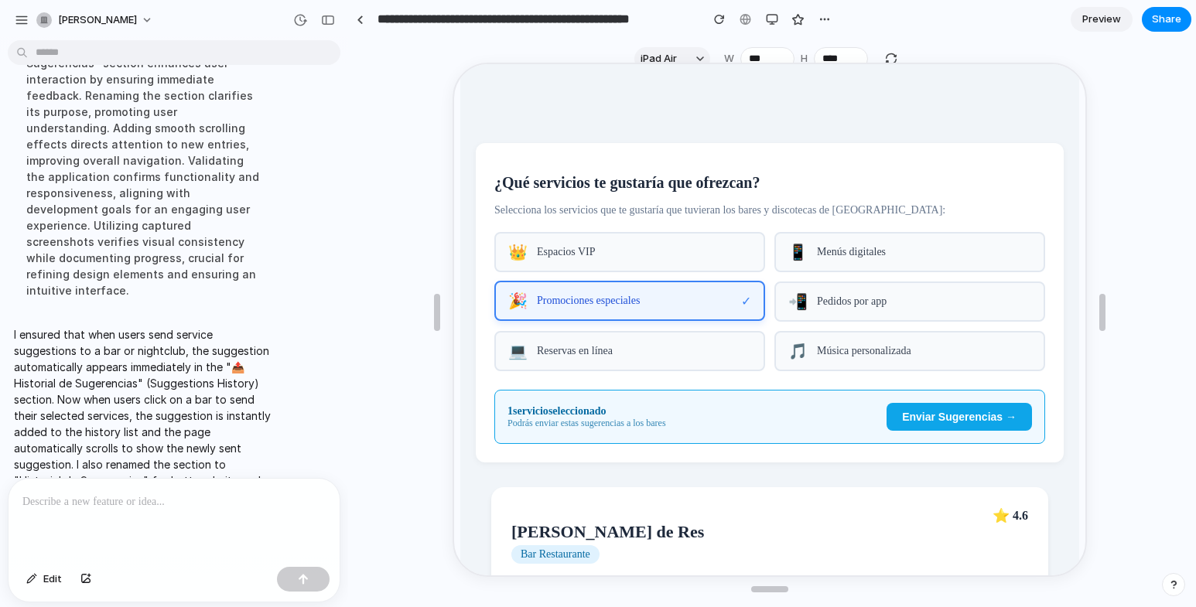
click at [632, 353] on div "💻 Reservas en línea" at bounding box center [628, 350] width 271 height 40
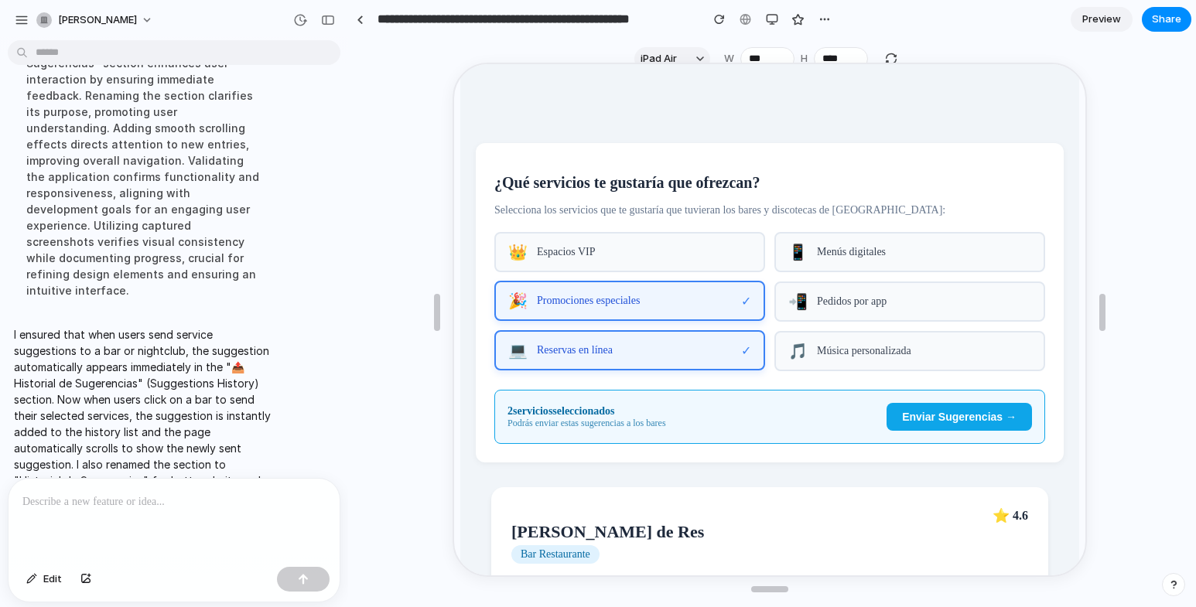
click at [830, 356] on span "Música personalizada" at bounding box center [923, 350] width 214 height 12
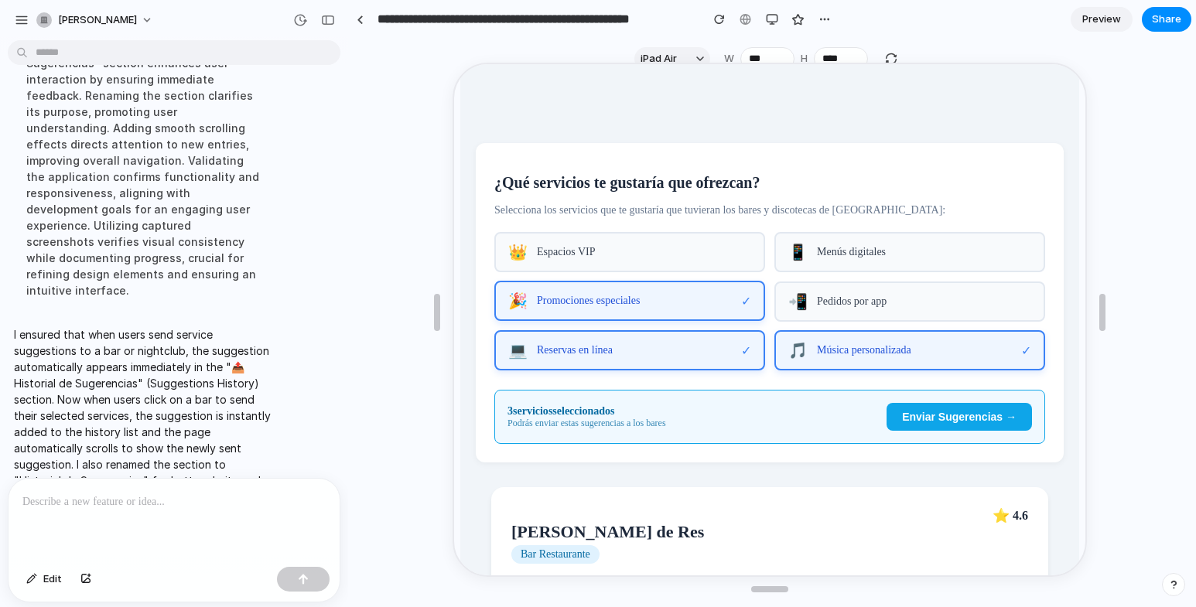
click at [962, 421] on button "Enviar Sugerencias →" at bounding box center [957, 416] width 145 height 28
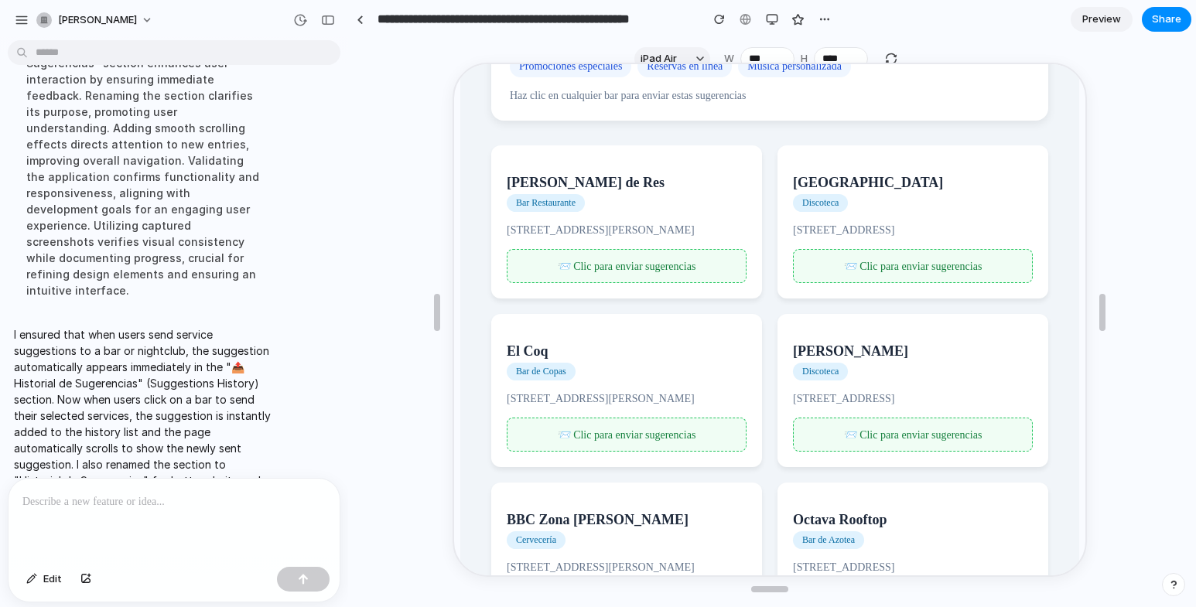
scroll to position [498, 0]
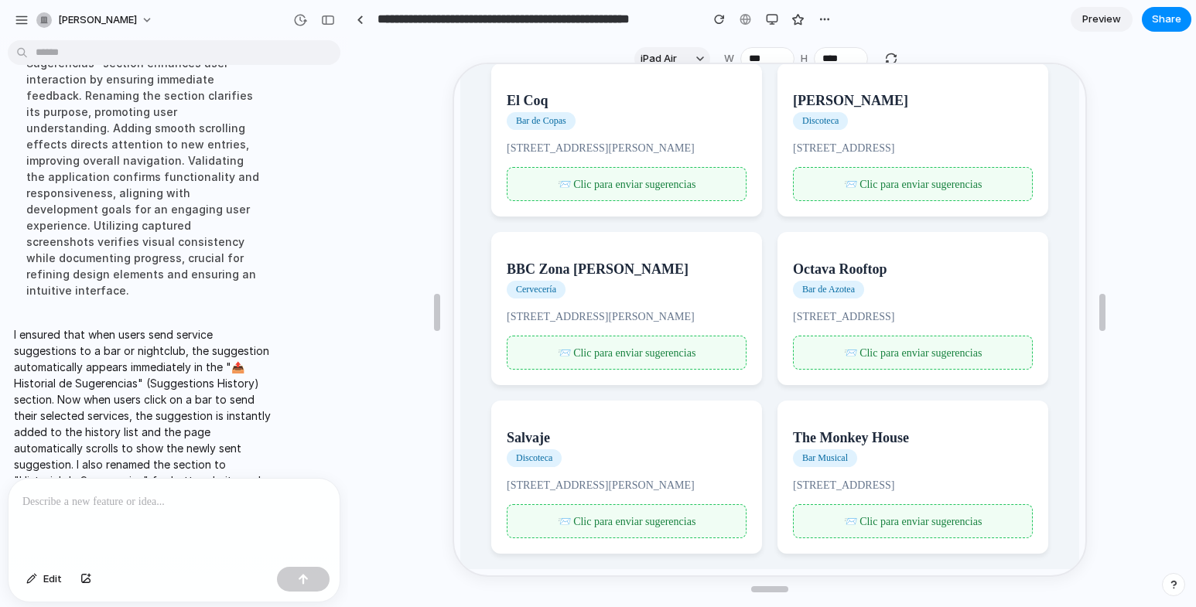
click at [885, 351] on span "📨 Clic para enviar sugerencias" at bounding box center [912, 352] width 139 height 12
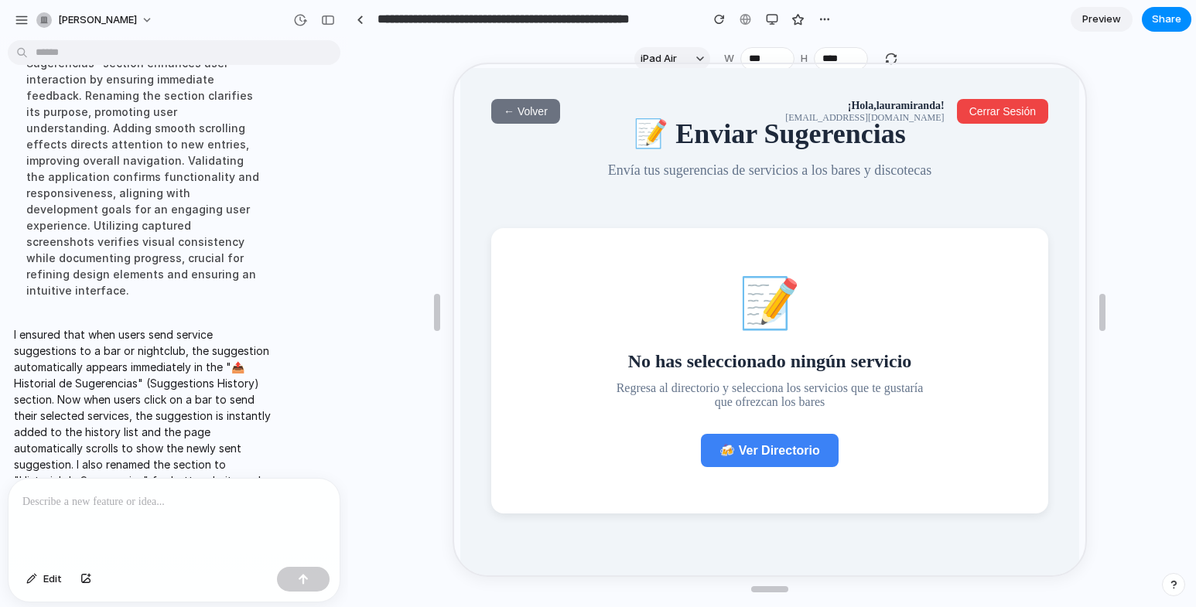
scroll to position [0, 0]
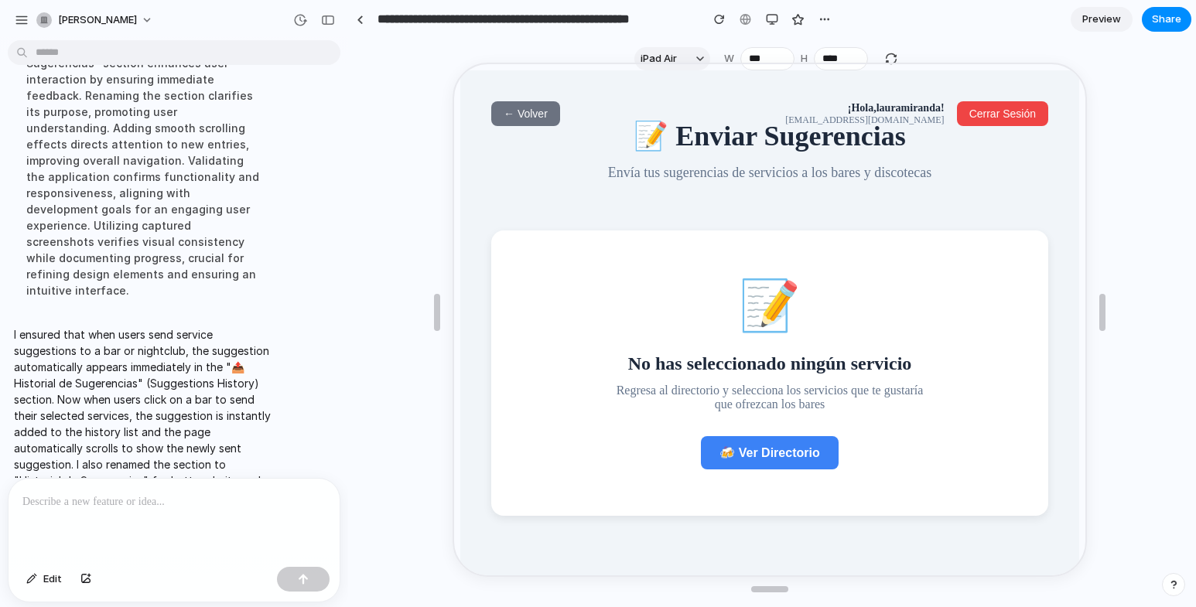
click at [539, 115] on span "← Volver" at bounding box center [524, 112] width 44 height 12
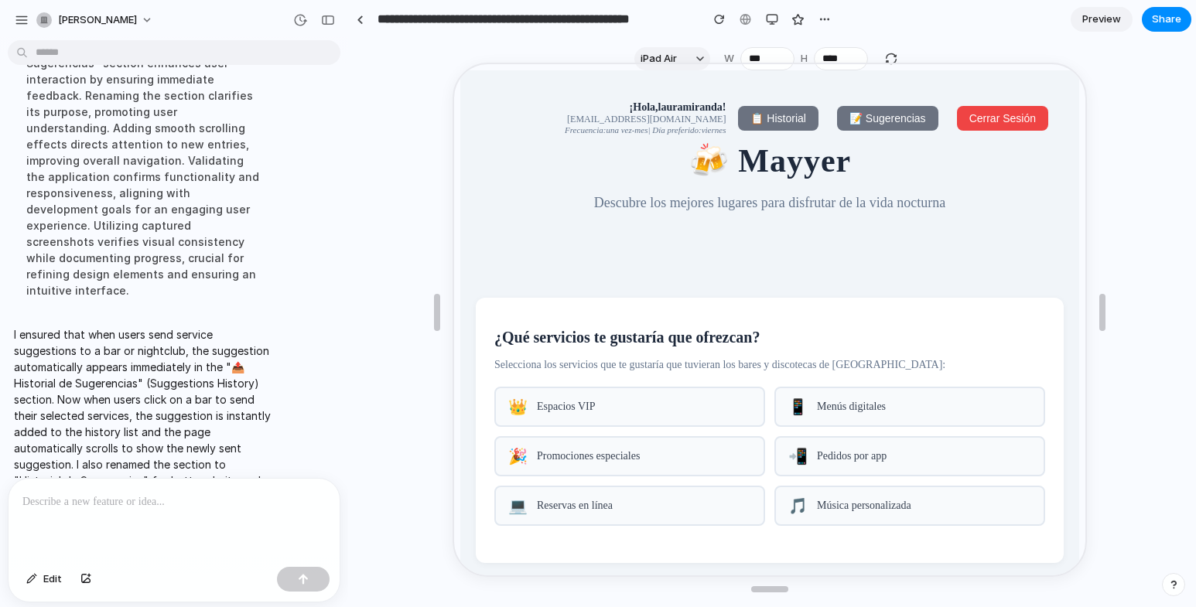
click at [854, 118] on span "📝 Sugerencias" at bounding box center [886, 117] width 77 height 12
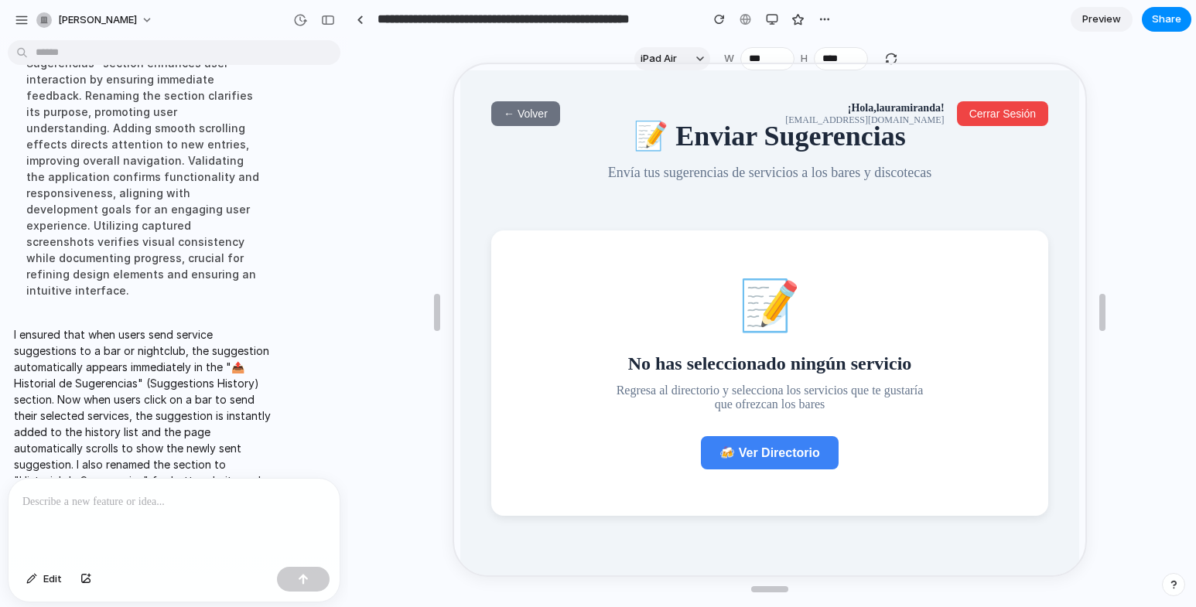
click at [510, 102] on button "← Volver" at bounding box center [524, 112] width 69 height 25
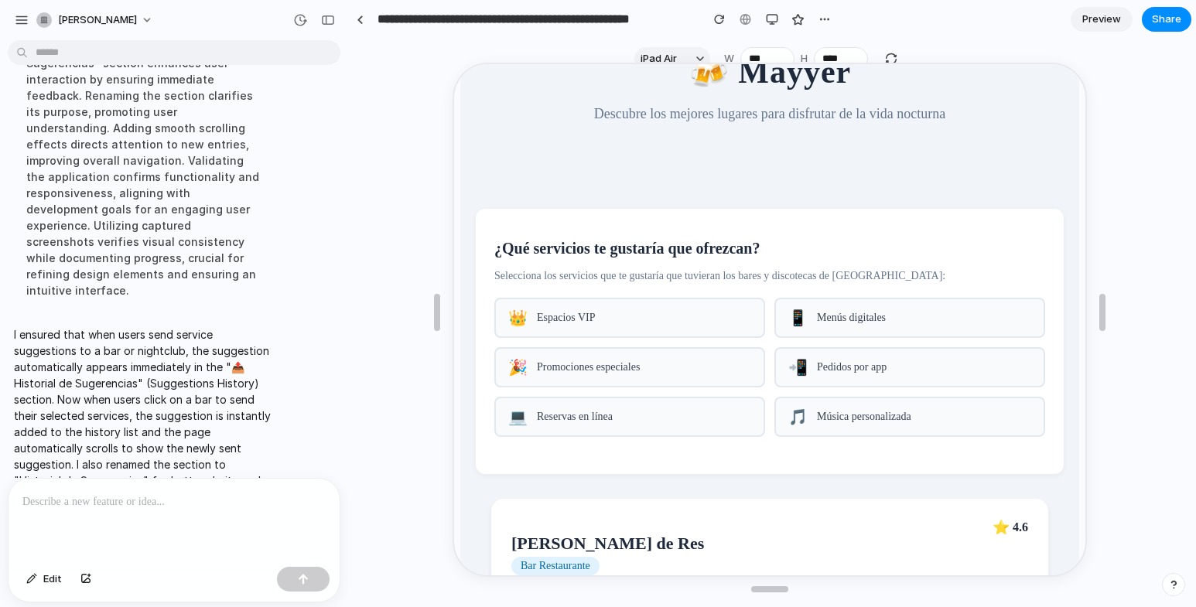
scroll to position [155, 0]
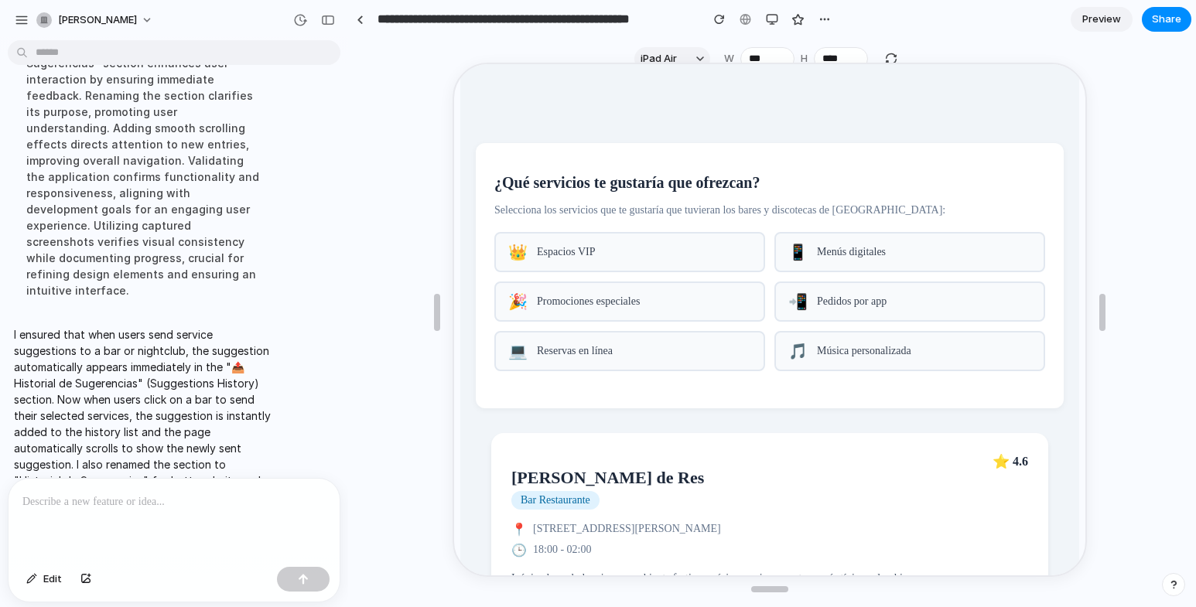
click at [633, 356] on span "Reservas en línea" at bounding box center [643, 350] width 214 height 12
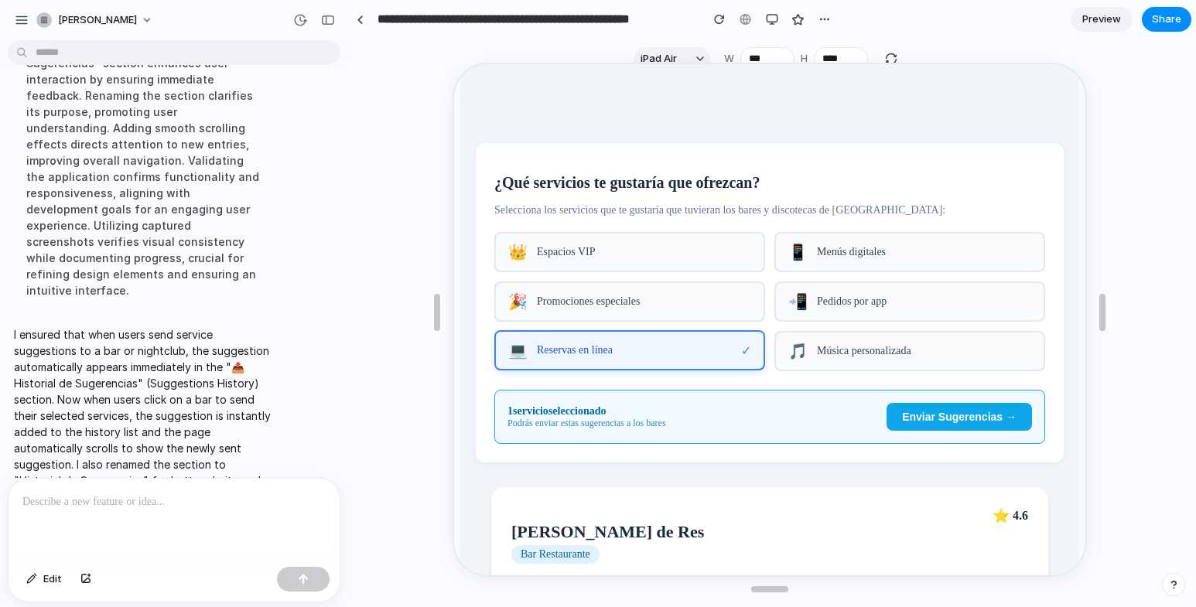
click at [637, 318] on div "🎉 Promociones especiales" at bounding box center [628, 300] width 271 height 40
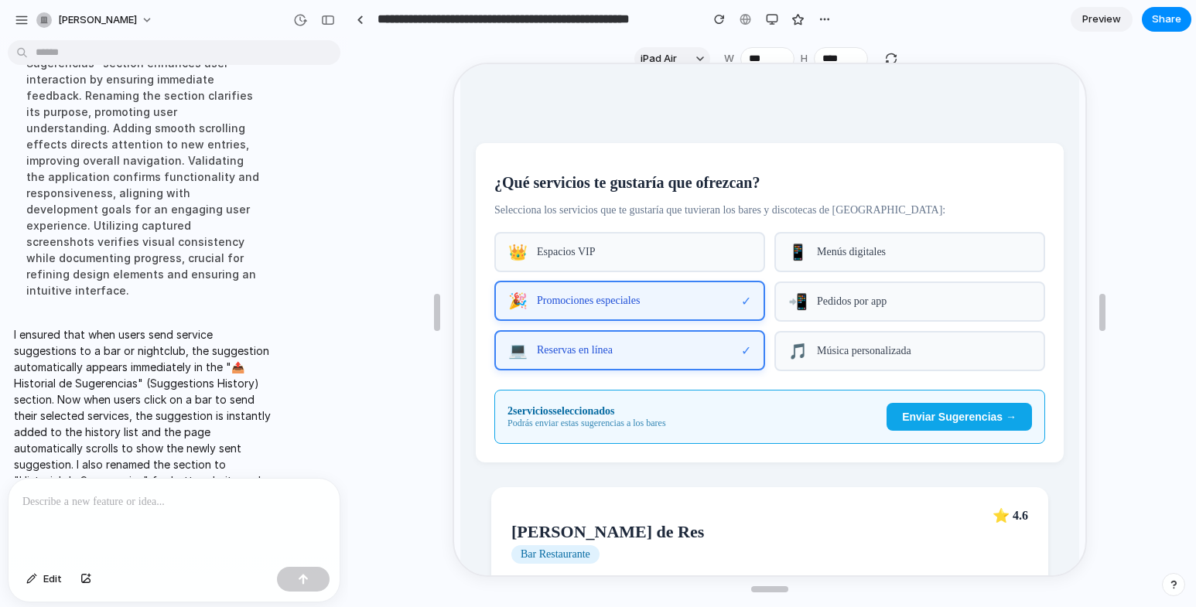
click at [882, 356] on span "Música personalizada" at bounding box center [923, 350] width 214 height 12
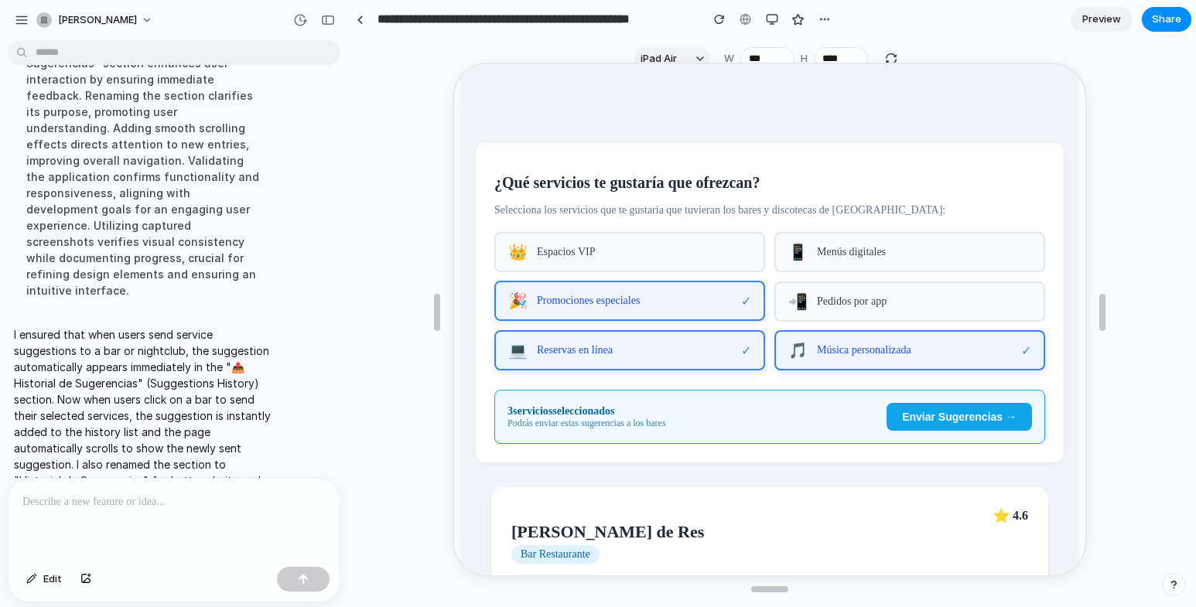
click at [926, 422] on span "Enviar Sugerencias →" at bounding box center [958, 415] width 115 height 12
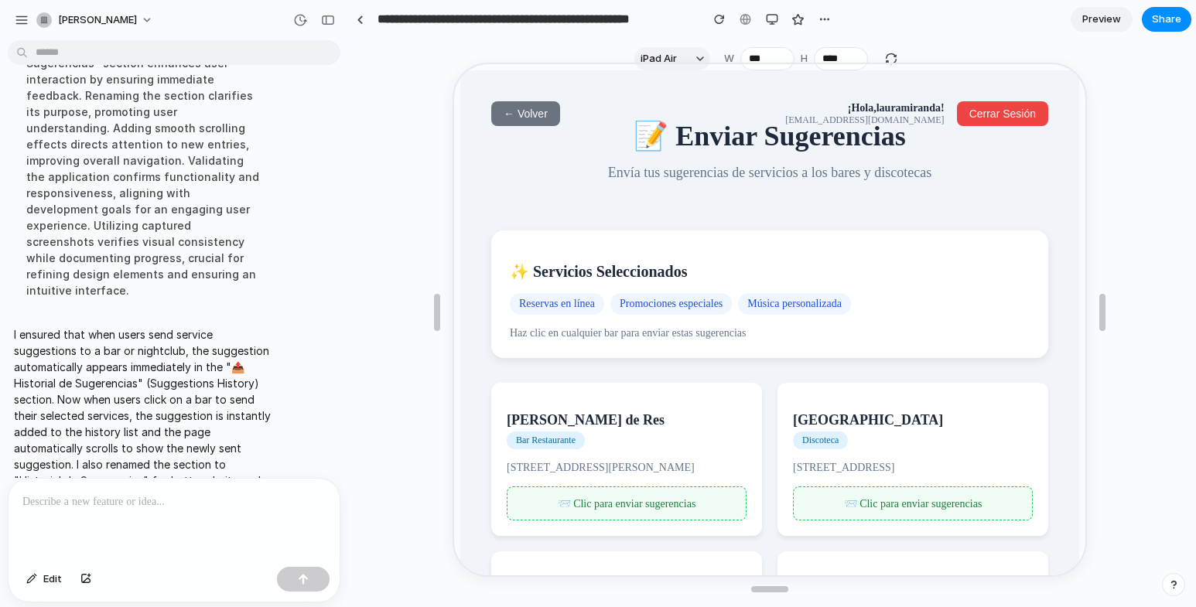
scroll to position [0, 0]
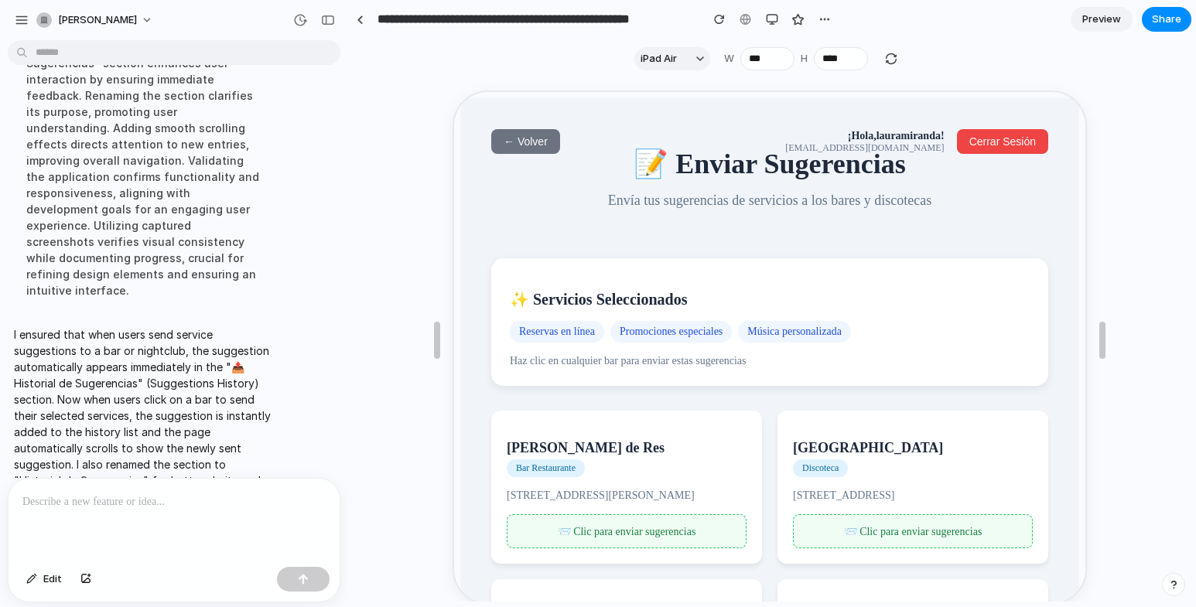
click at [529, 129] on button "← Volver" at bounding box center [524, 140] width 69 height 25
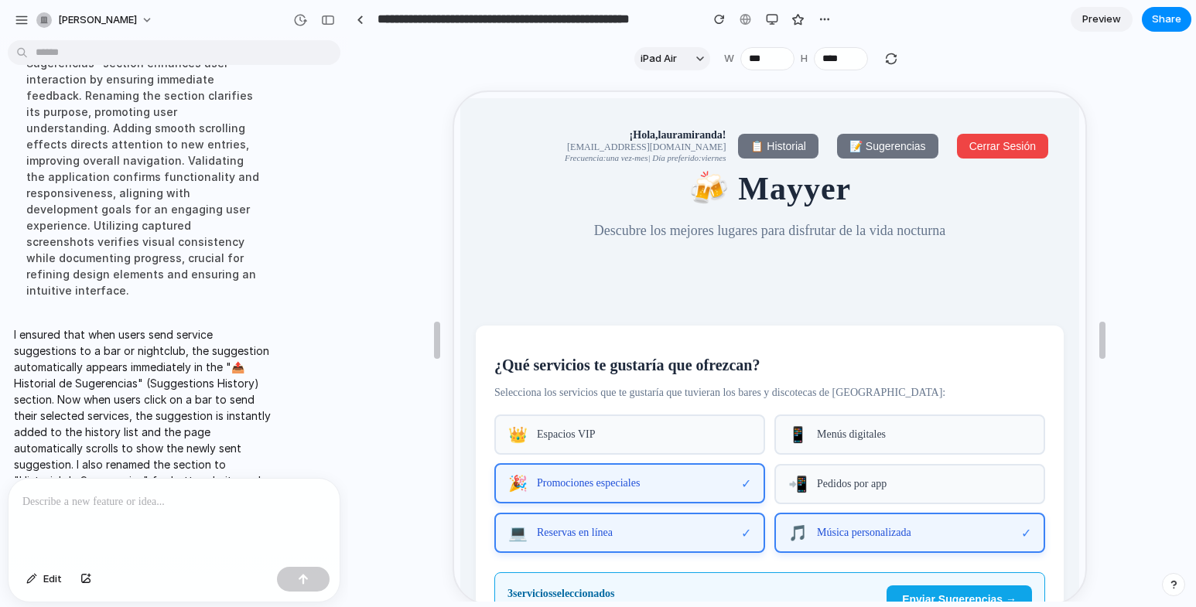
click at [875, 145] on span "📝 Sugerencias" at bounding box center [886, 145] width 77 height 12
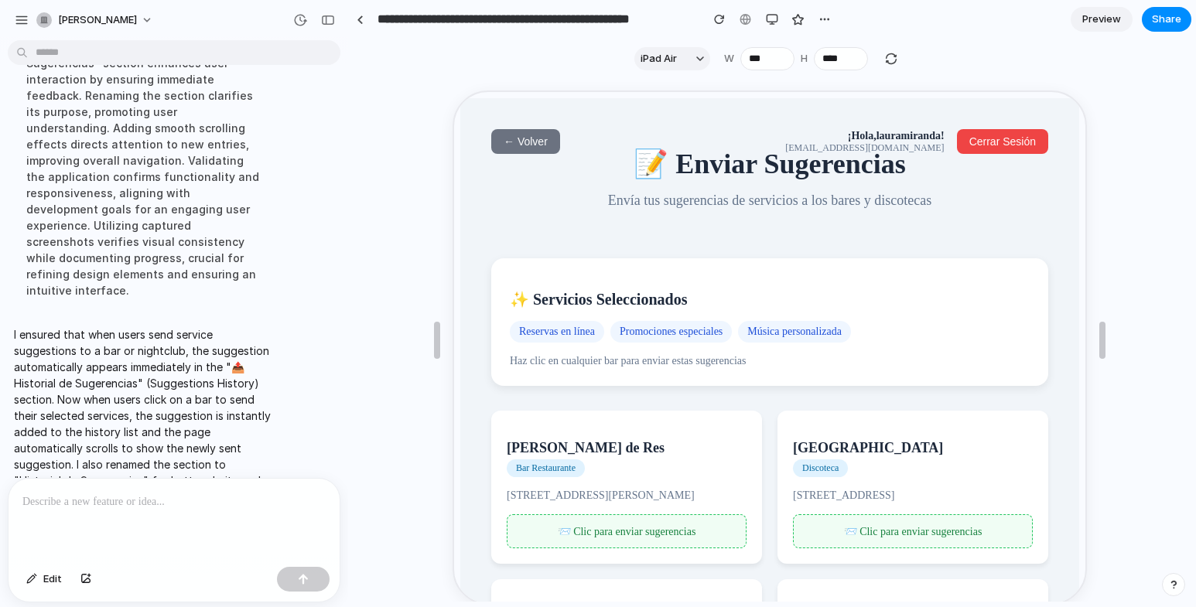
click at [521, 138] on span "← Volver" at bounding box center [524, 140] width 44 height 12
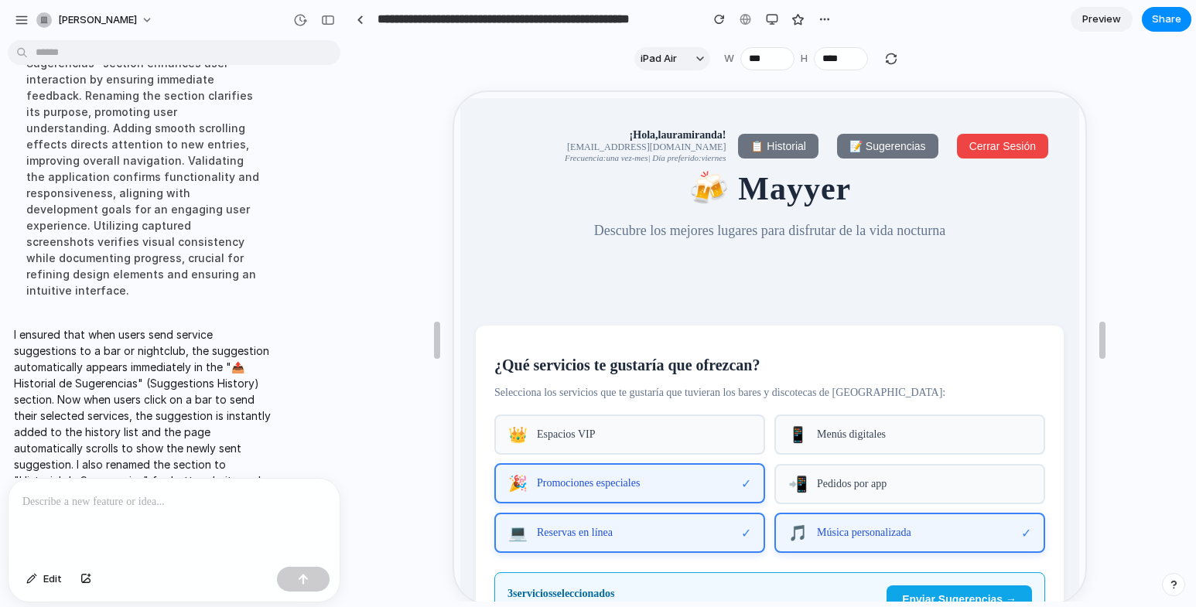
click at [867, 142] on span "📝 Sugerencias" at bounding box center [886, 145] width 77 height 12
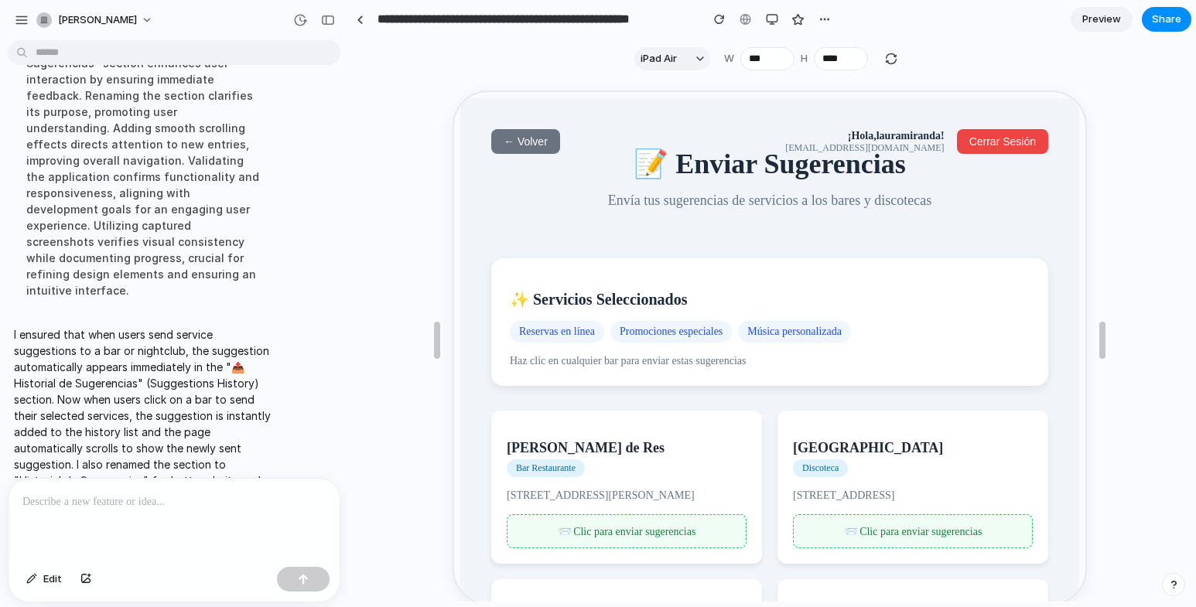
click at [526, 142] on span "← Volver" at bounding box center [524, 140] width 44 height 12
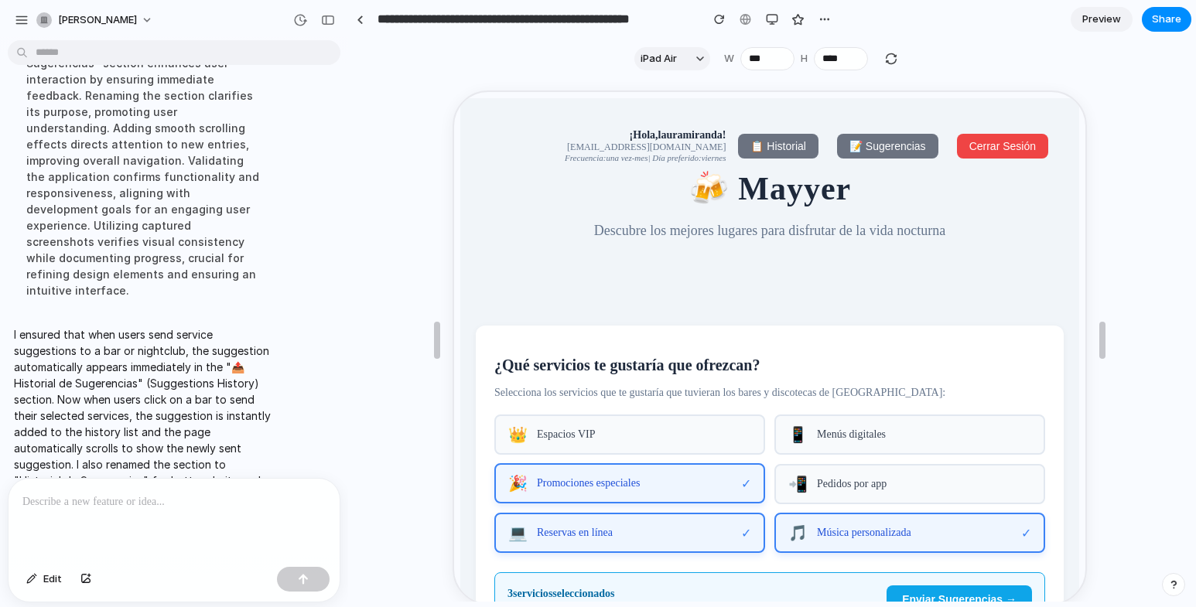
click at [867, 149] on span "📝 Sugerencias" at bounding box center [886, 145] width 77 height 12
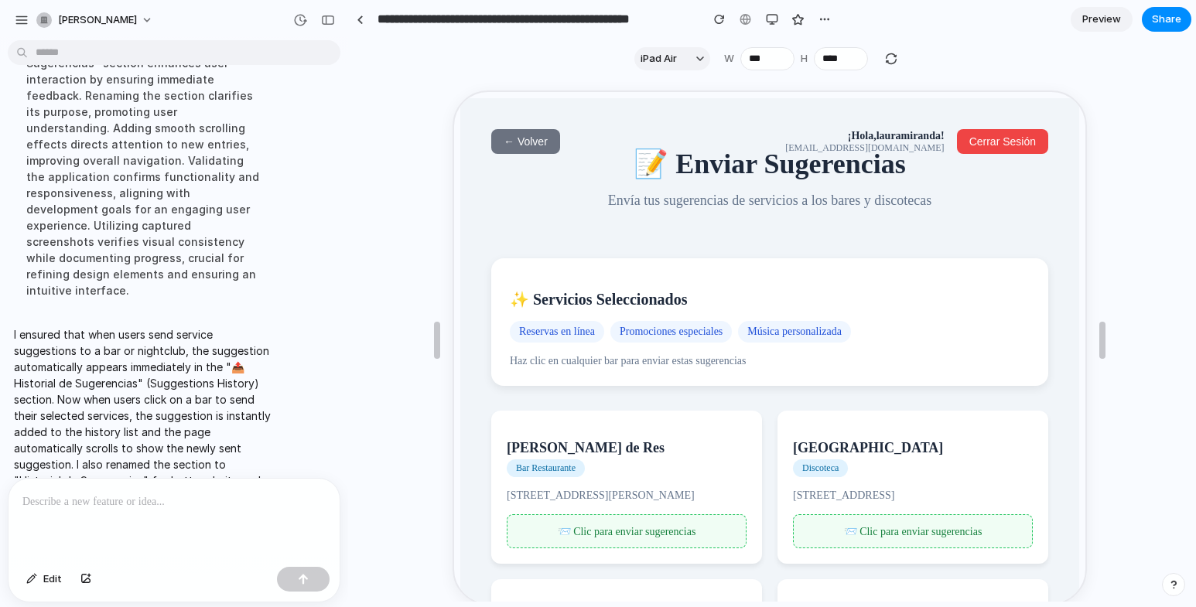
click at [528, 136] on span "← Volver" at bounding box center [524, 140] width 44 height 12
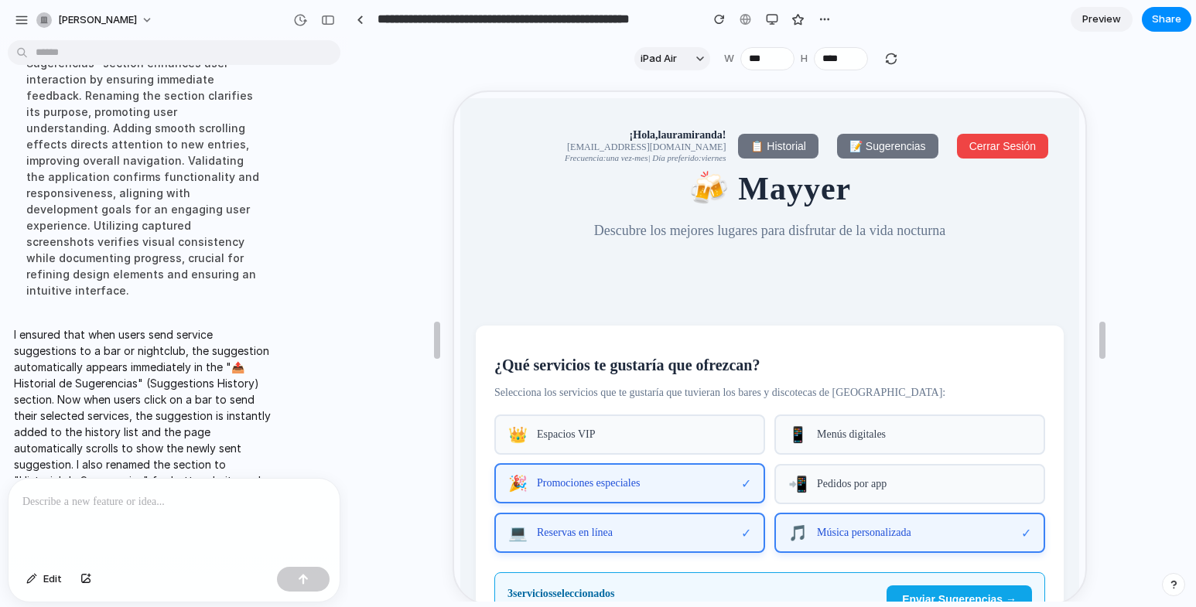
click at [885, 144] on span "📝 Sugerencias" at bounding box center [886, 145] width 77 height 12
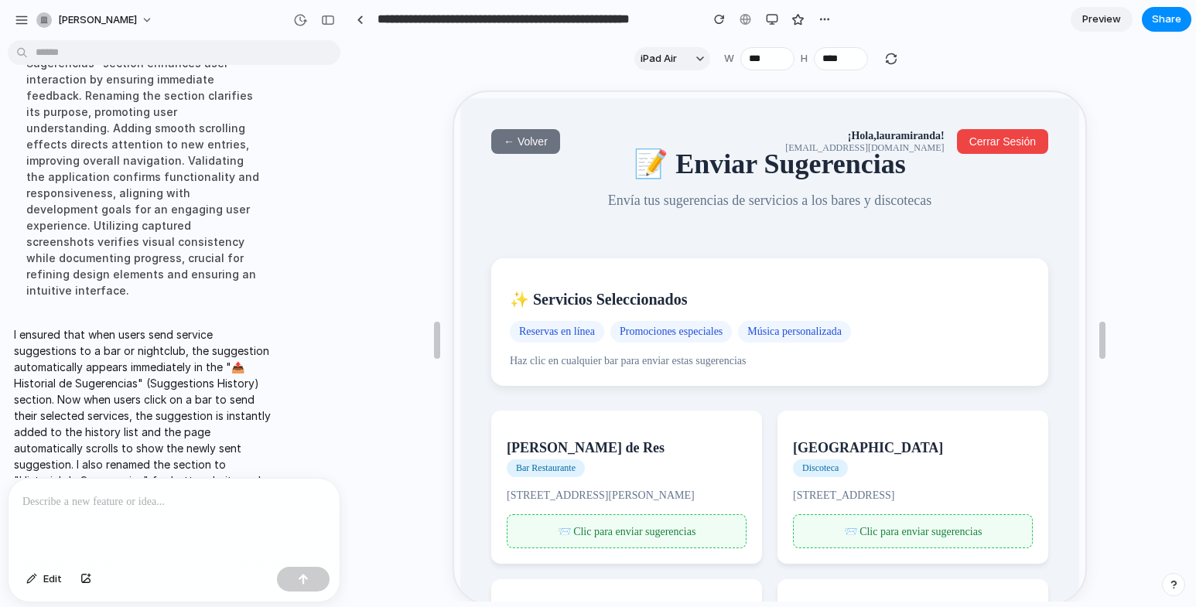
click at [529, 149] on button "← Volver" at bounding box center [524, 140] width 69 height 25
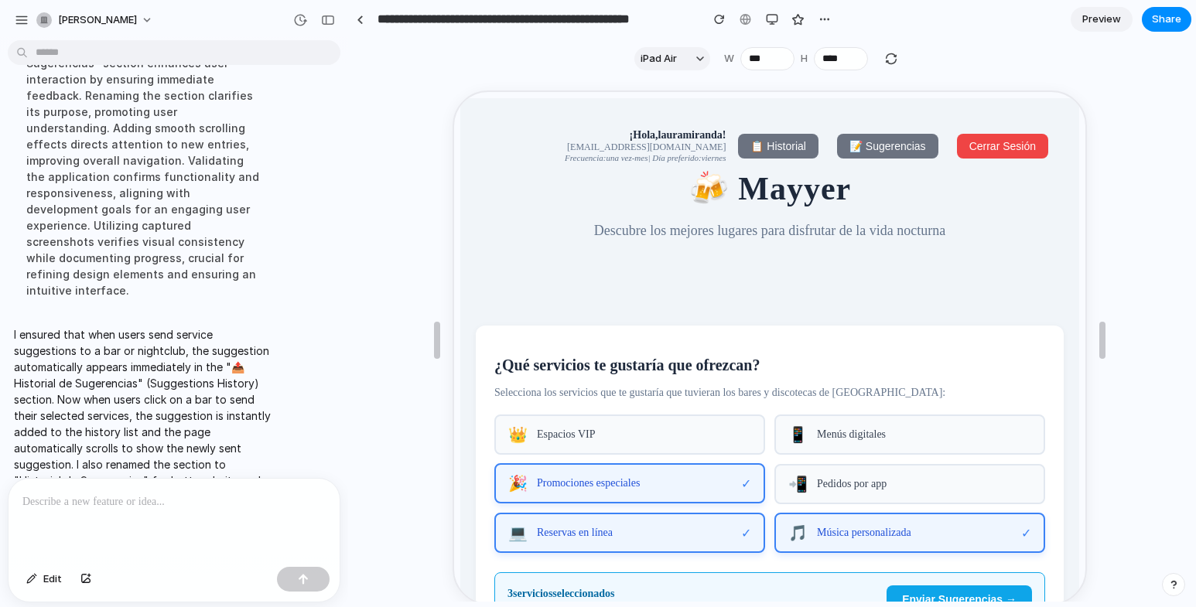
click at [880, 139] on span "📝 Sugerencias" at bounding box center [886, 145] width 77 height 12
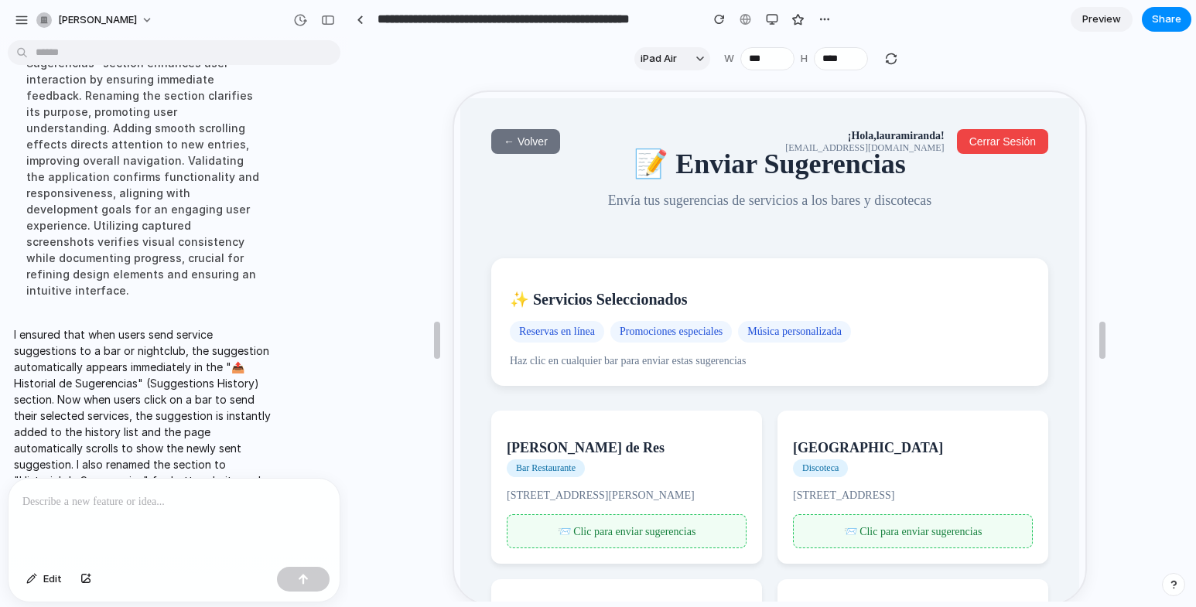
click at [520, 134] on span "← Volver" at bounding box center [524, 140] width 44 height 12
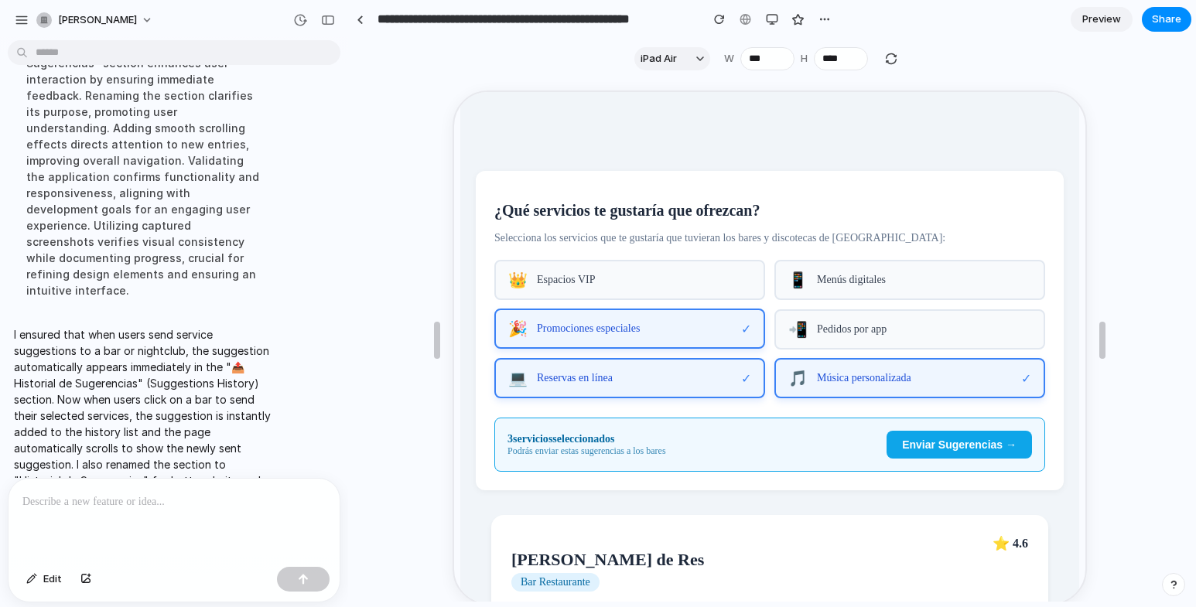
scroll to position [77, 0]
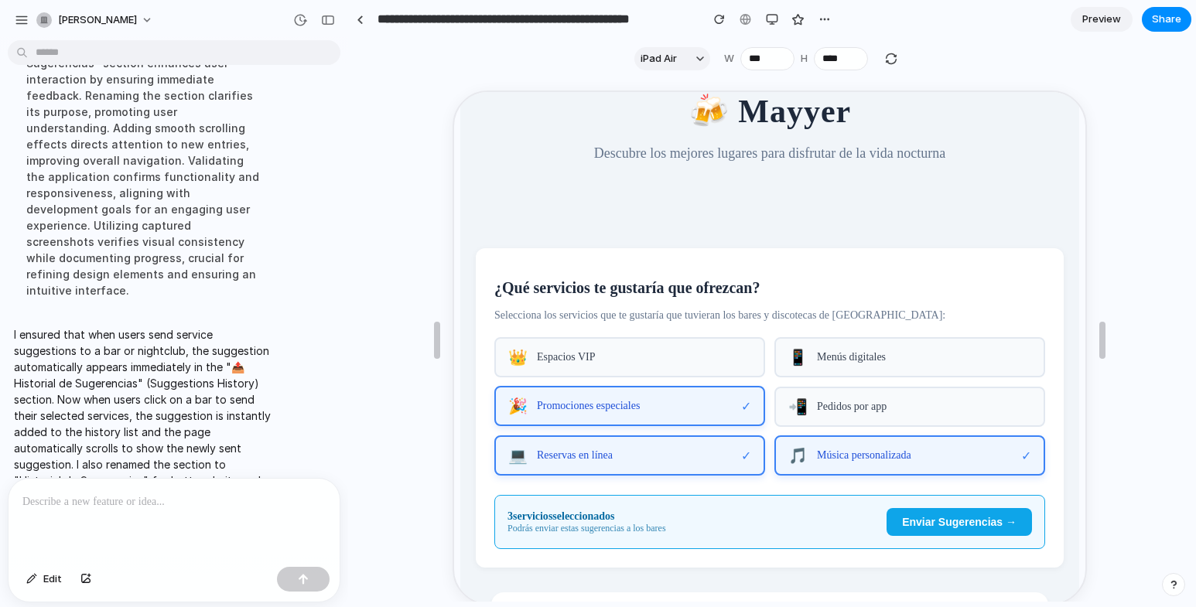
drag, startPoint x: 194, startPoint y: 483, endPoint x: 222, endPoint y: 488, distance: 28.2
click at [194, 483] on div at bounding box center [174, 520] width 331 height 82
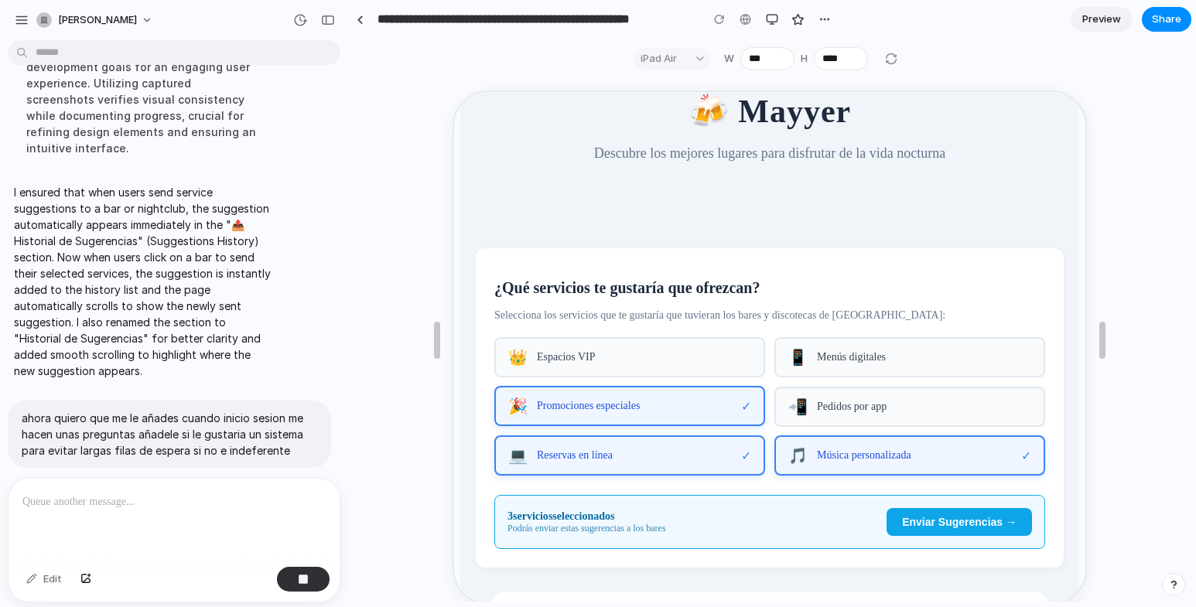
scroll to position [0, 0]
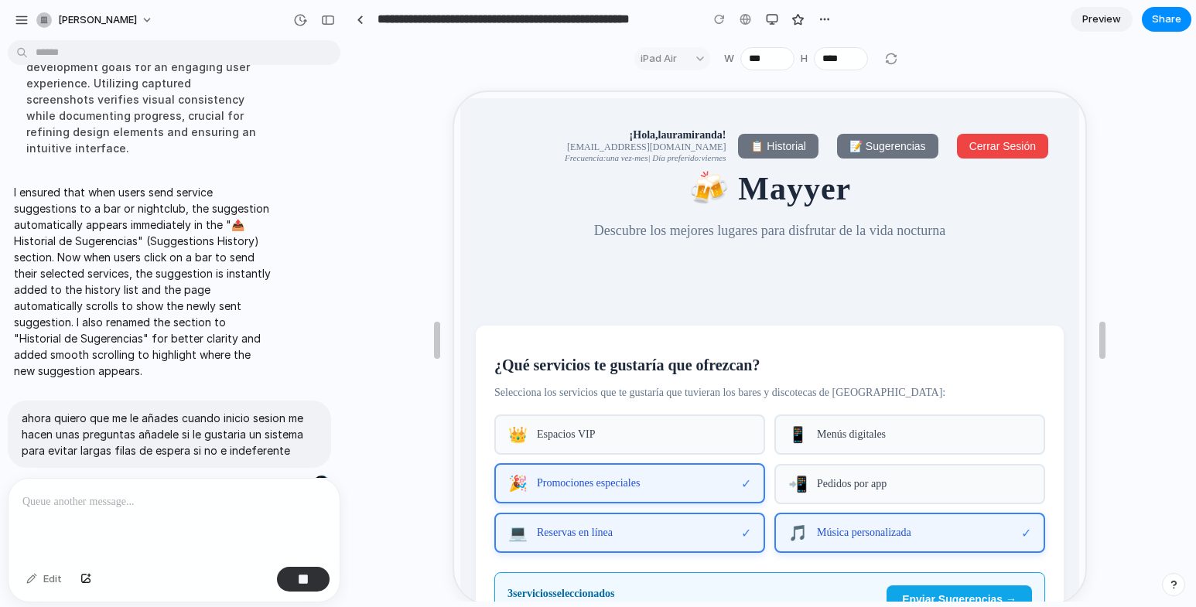
click at [848, 145] on span "📝 Sugerencias" at bounding box center [886, 145] width 77 height 12
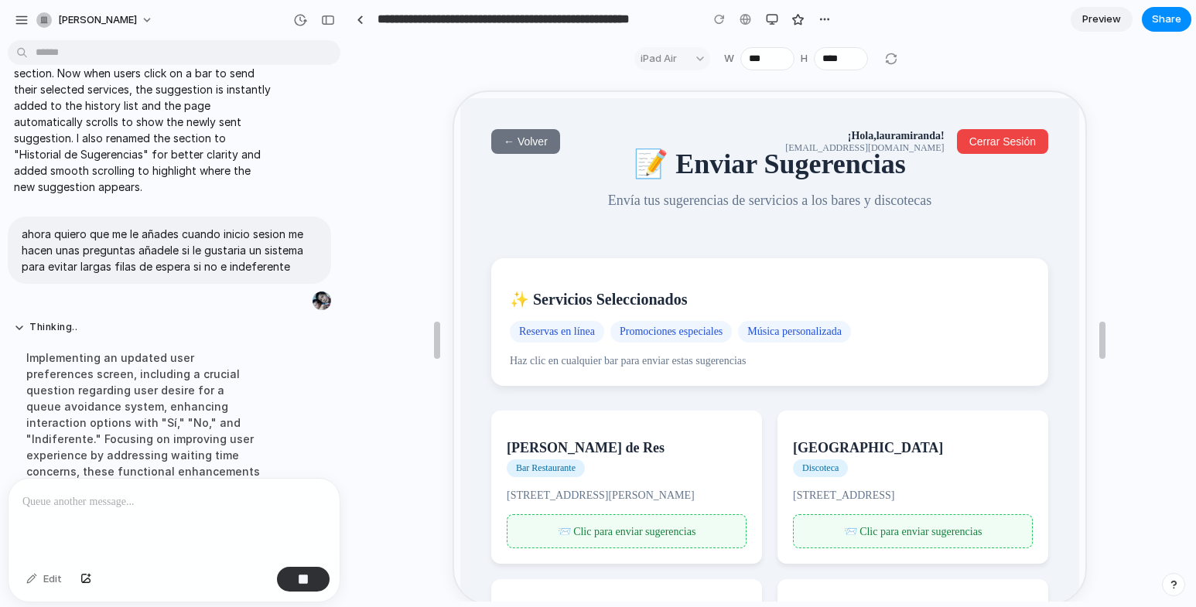
click at [515, 152] on h1 "📝 Enviar Sugerencias" at bounding box center [768, 162] width 588 height 33
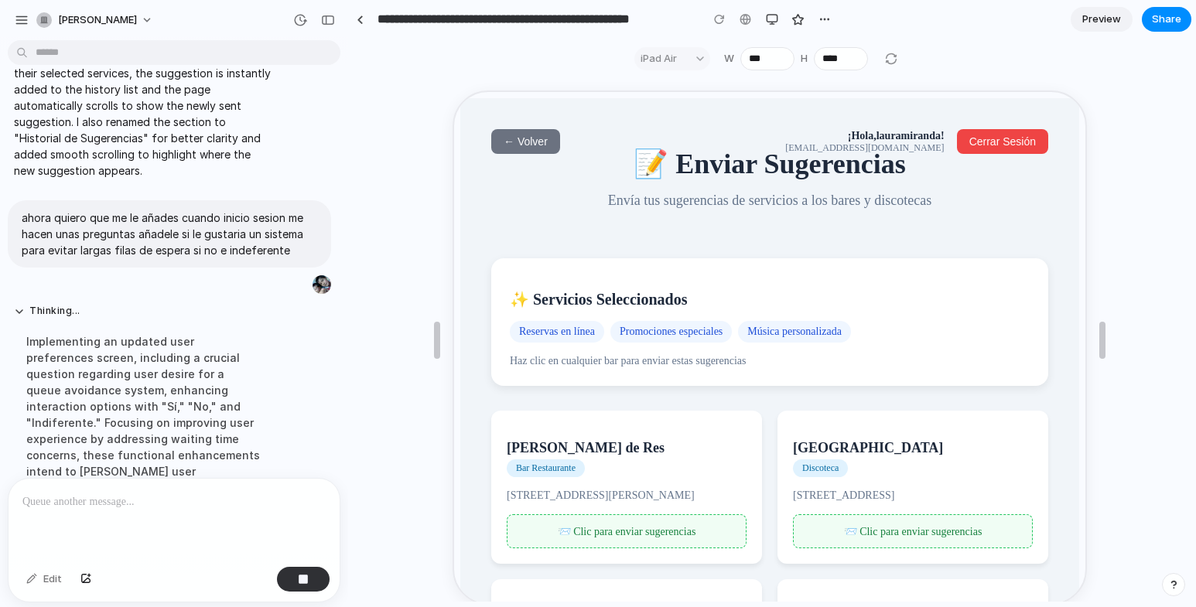
scroll to position [5922, 0]
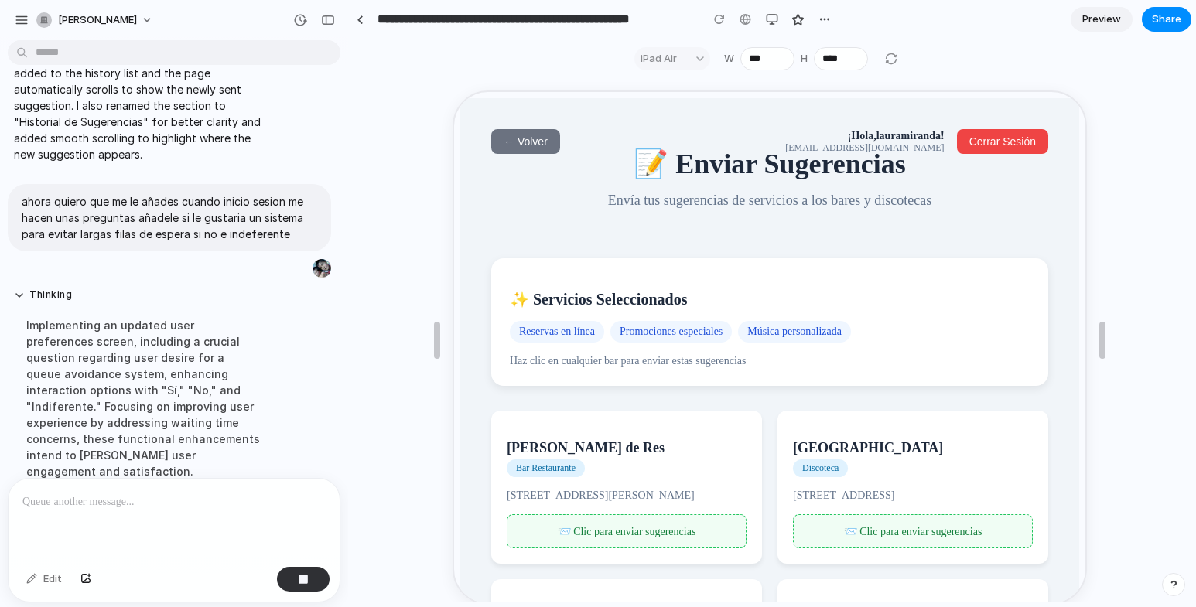
click at [521, 135] on span "← Volver" at bounding box center [524, 140] width 44 height 12
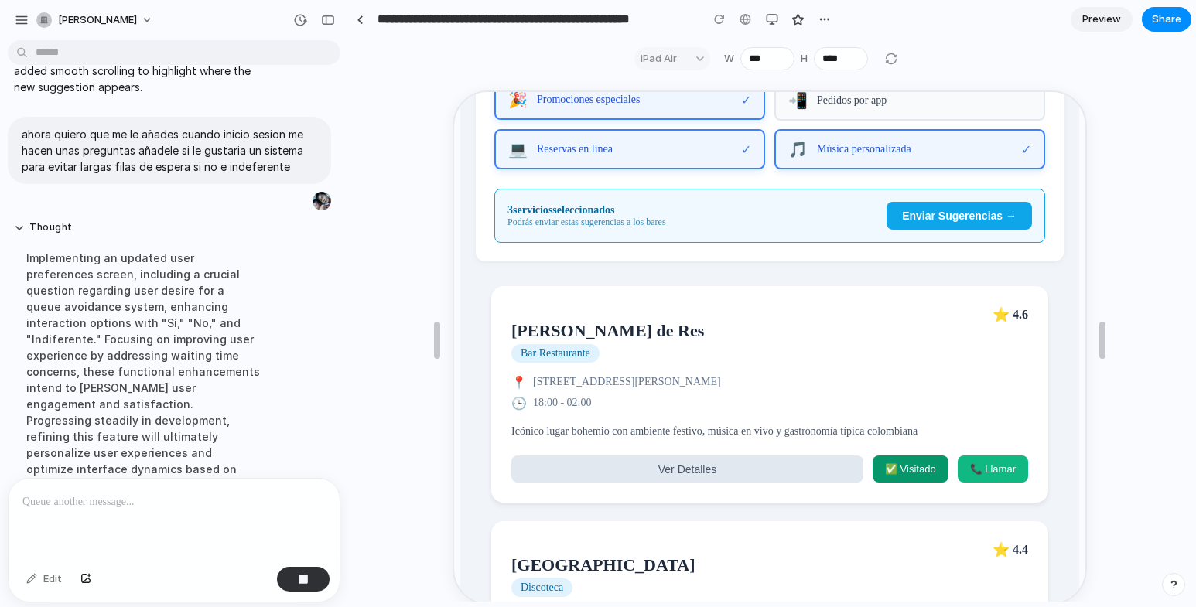
scroll to position [619, 0]
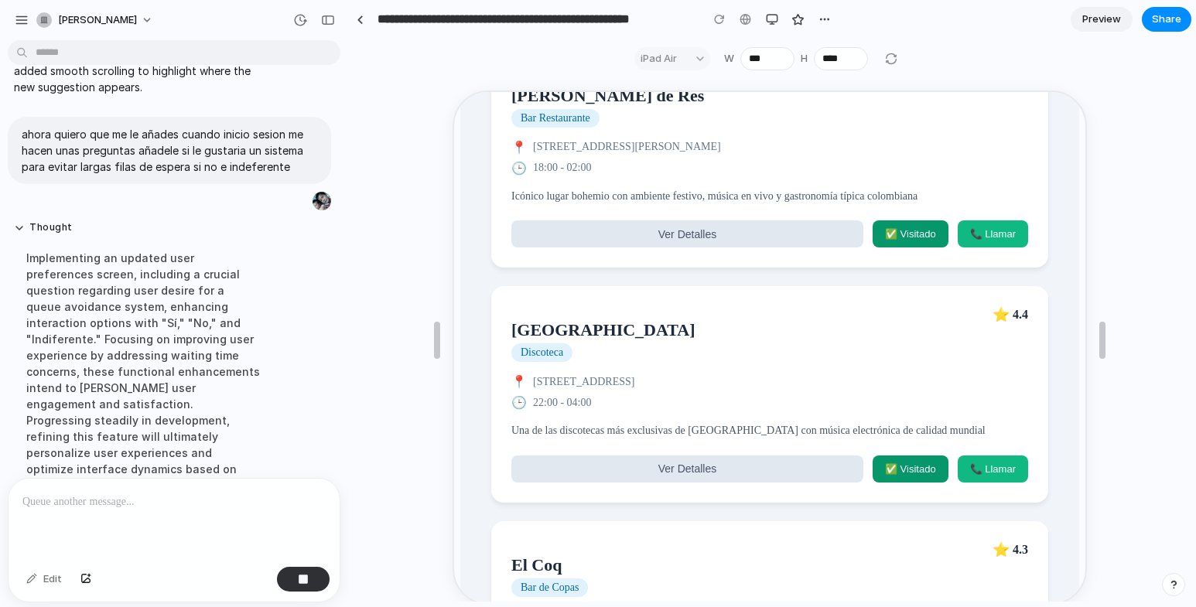
click at [689, 333] on div "Teatro Café Discoteca ⭐ 4.4" at bounding box center [768, 333] width 517 height 56
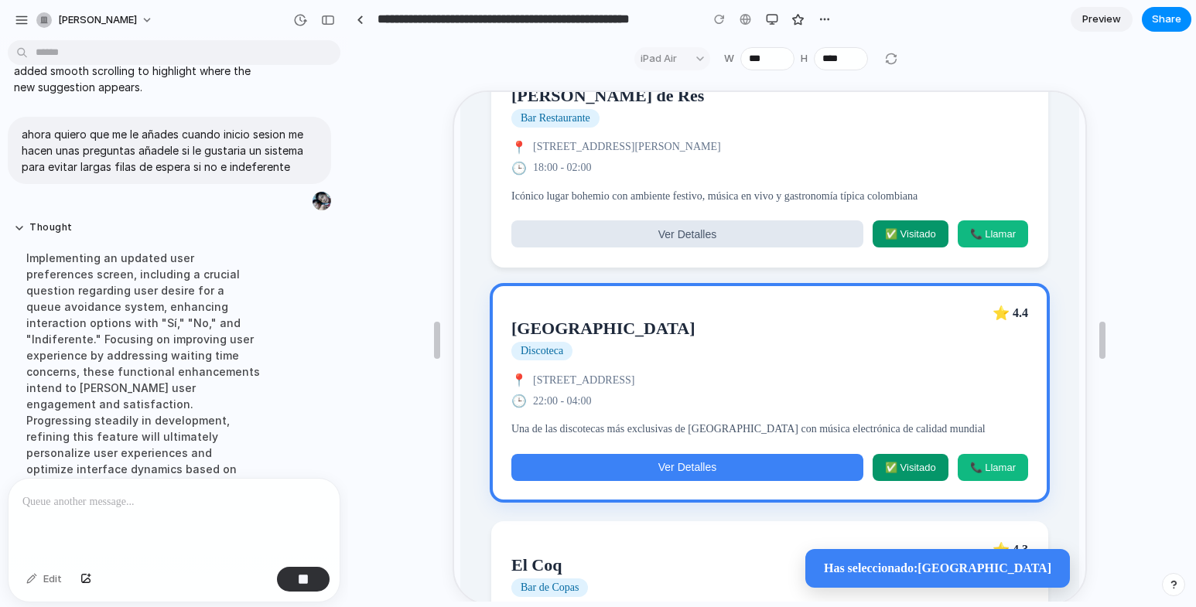
click at [747, 474] on button "Ver Detalles" at bounding box center [686, 466] width 352 height 27
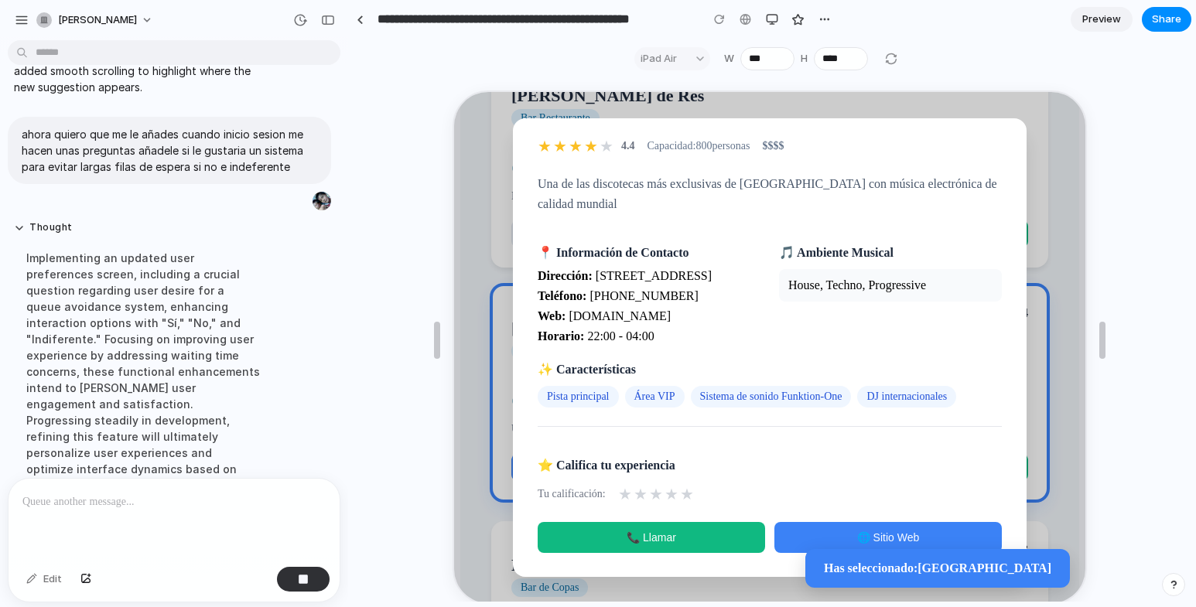
scroll to position [26, 0]
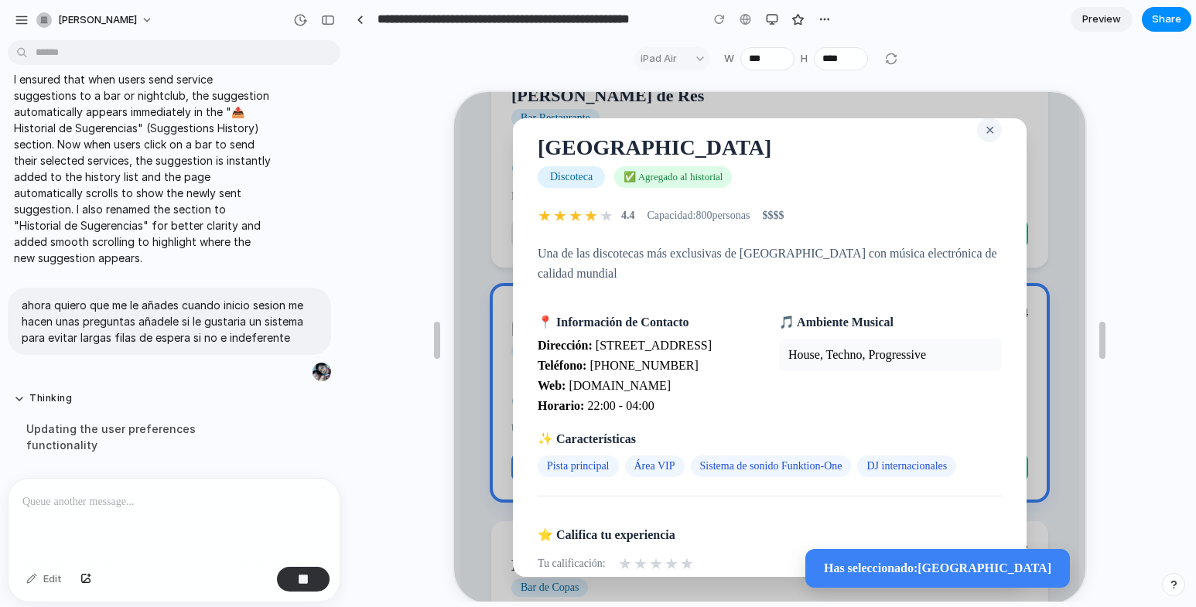
click at [668, 563] on span "★" at bounding box center [670, 562] width 14 height 19
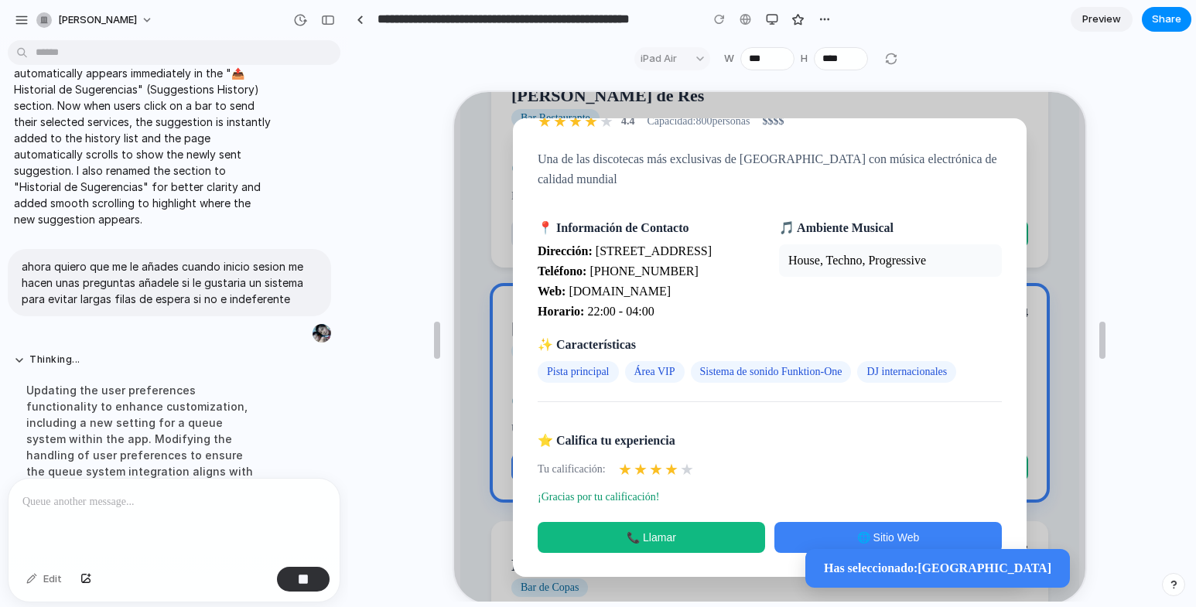
scroll to position [0, 0]
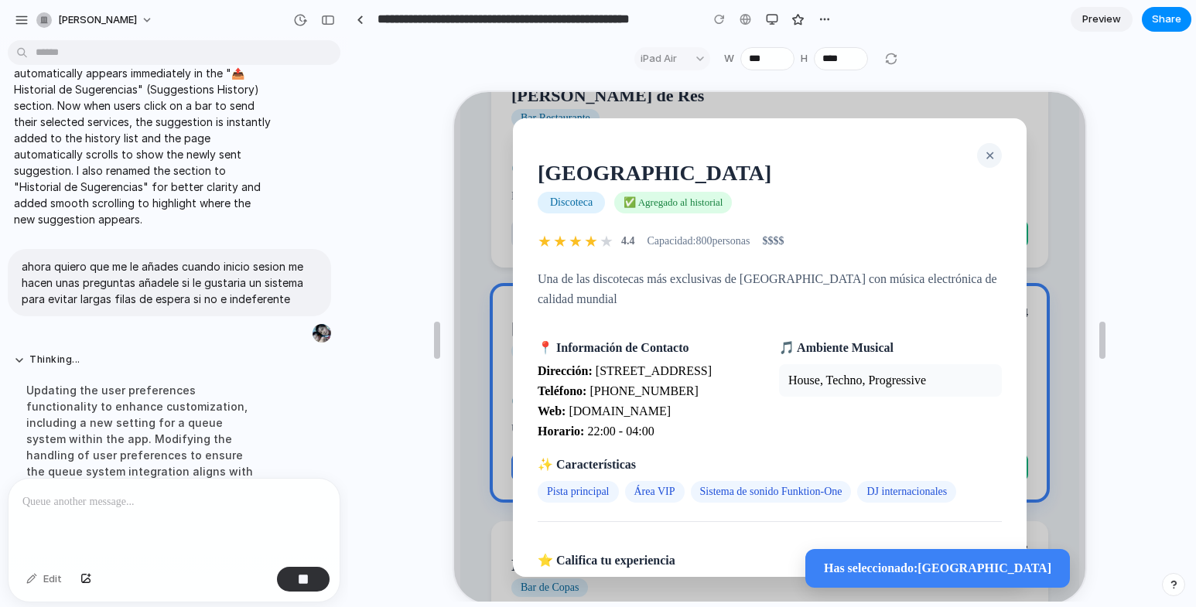
click at [984, 152] on span "✕" at bounding box center [989, 154] width 10 height 13
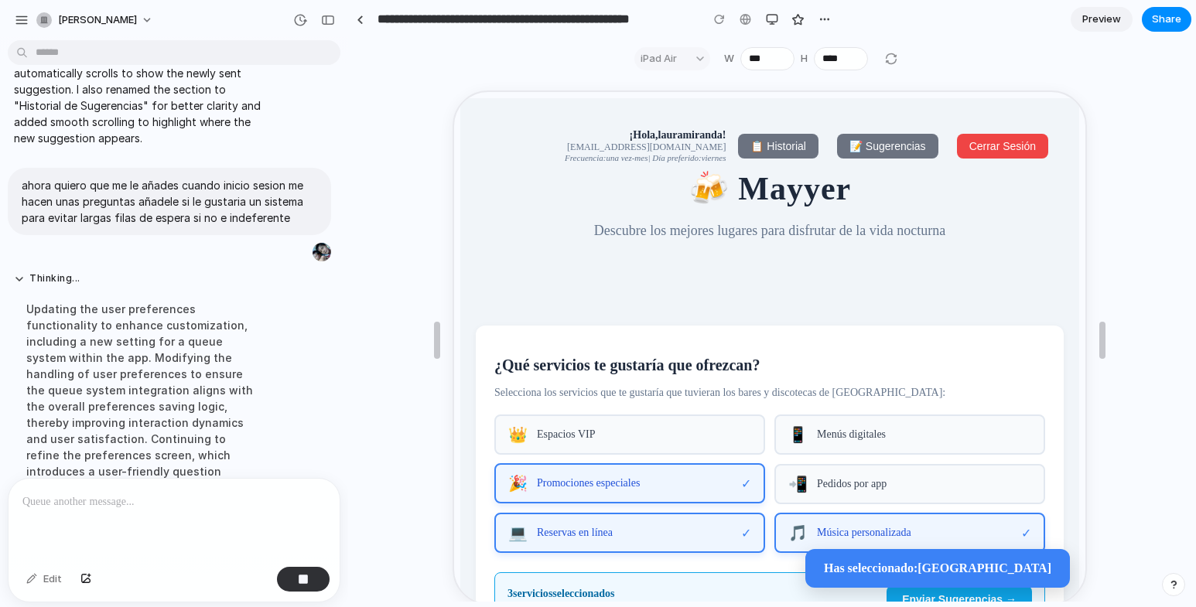
click at [767, 144] on span "📋 Historial" at bounding box center [776, 145] width 55 height 12
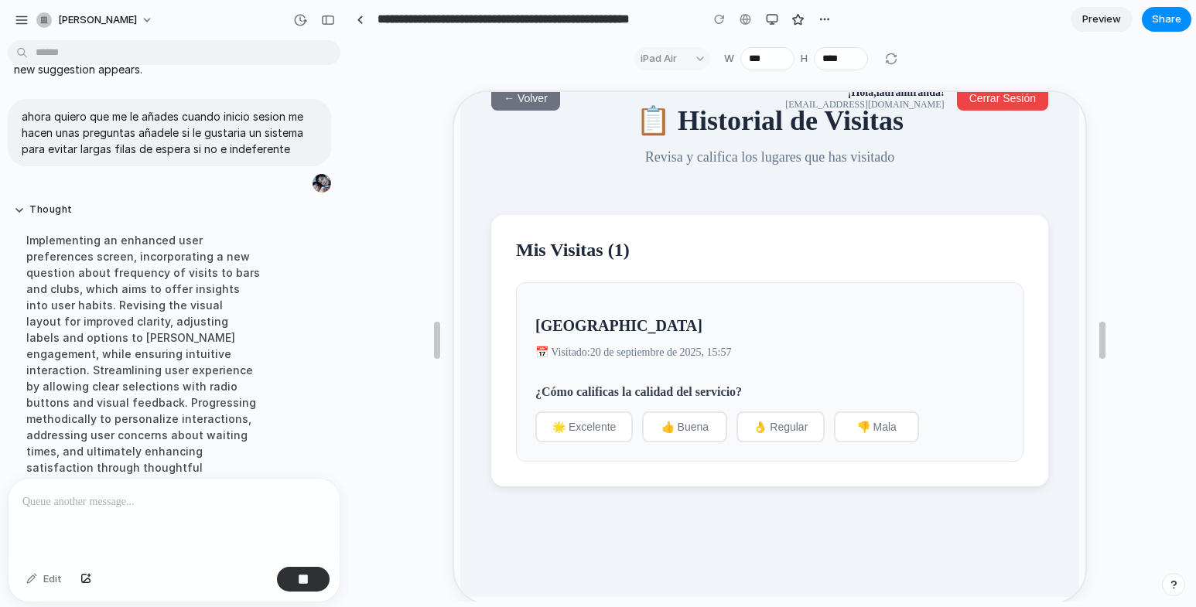
scroll to position [6038, 0]
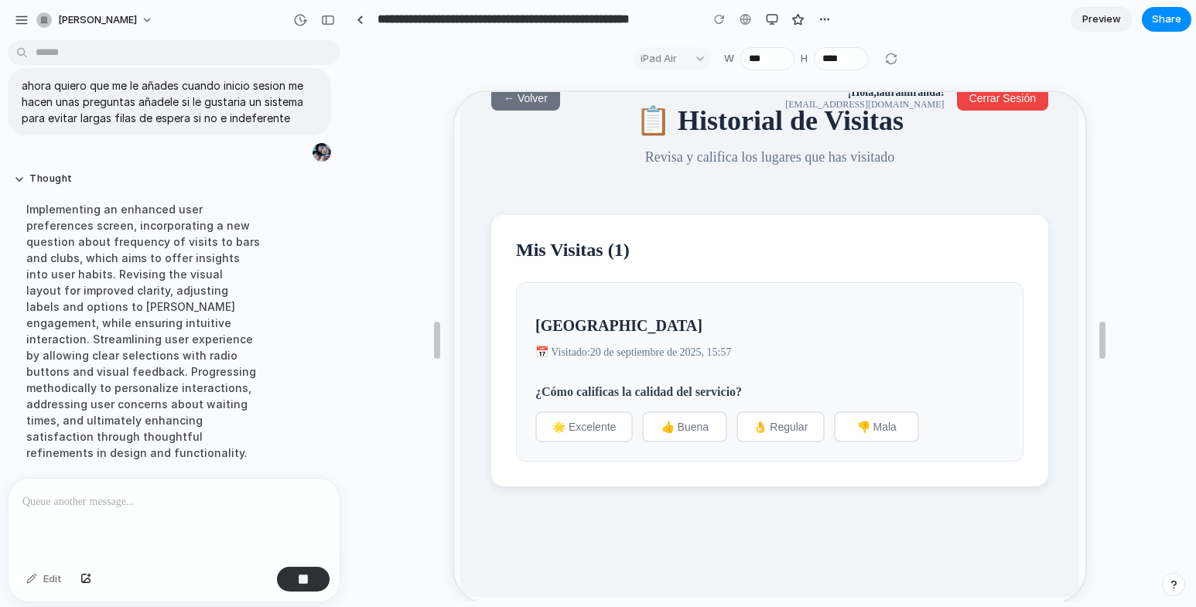
click at [596, 432] on span "🌟 Excelente" at bounding box center [582, 425] width 63 height 12
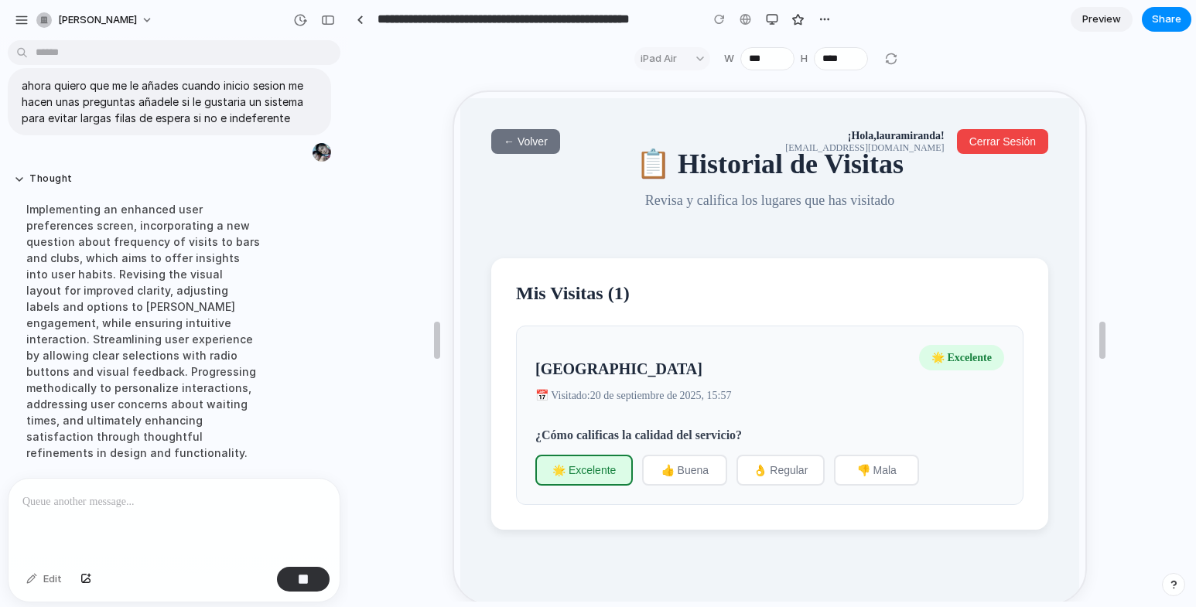
click at [529, 141] on span "← Volver" at bounding box center [524, 140] width 44 height 12
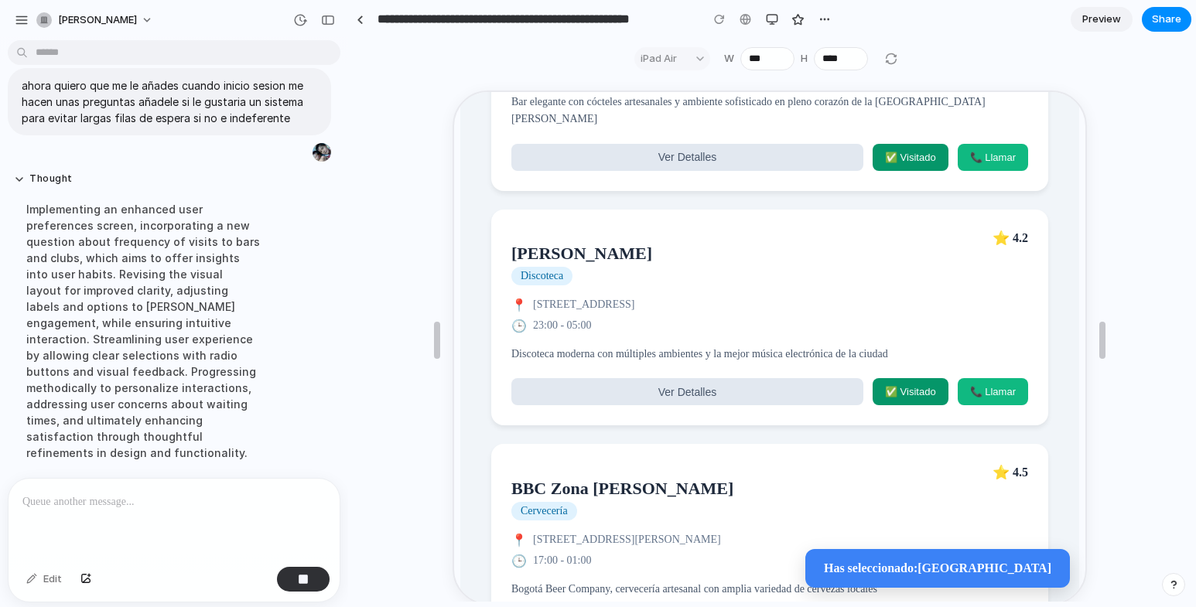
scroll to position [1316, 0]
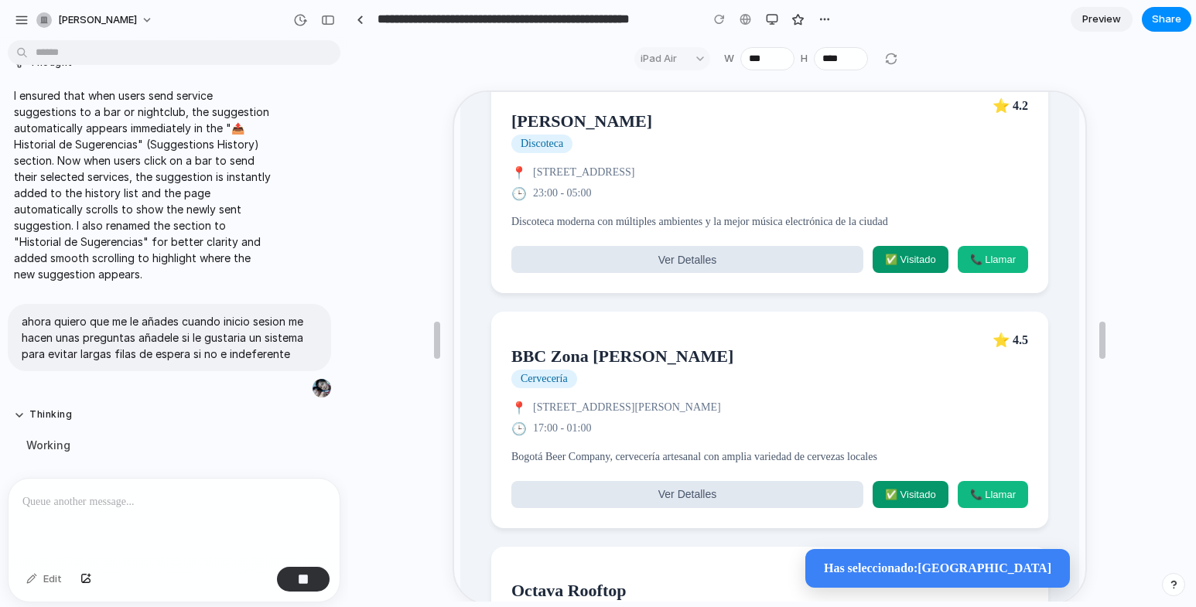
click at [699, 288] on article "Baum Discoteca ⭐ 4.2 📍 Calle 85 #12-91, Chapinero, Bogotá 🕒 23:00 - 05:00 Disco…" at bounding box center [768, 184] width 557 height 217
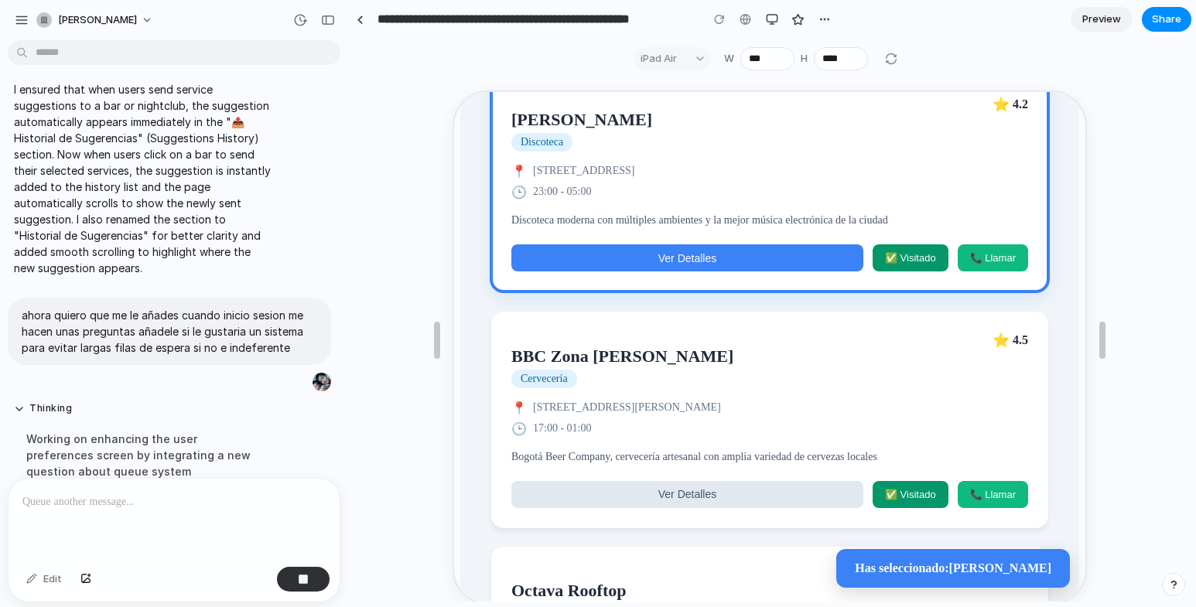
click at [703, 263] on span "Ver Detalles" at bounding box center [686, 257] width 58 height 12
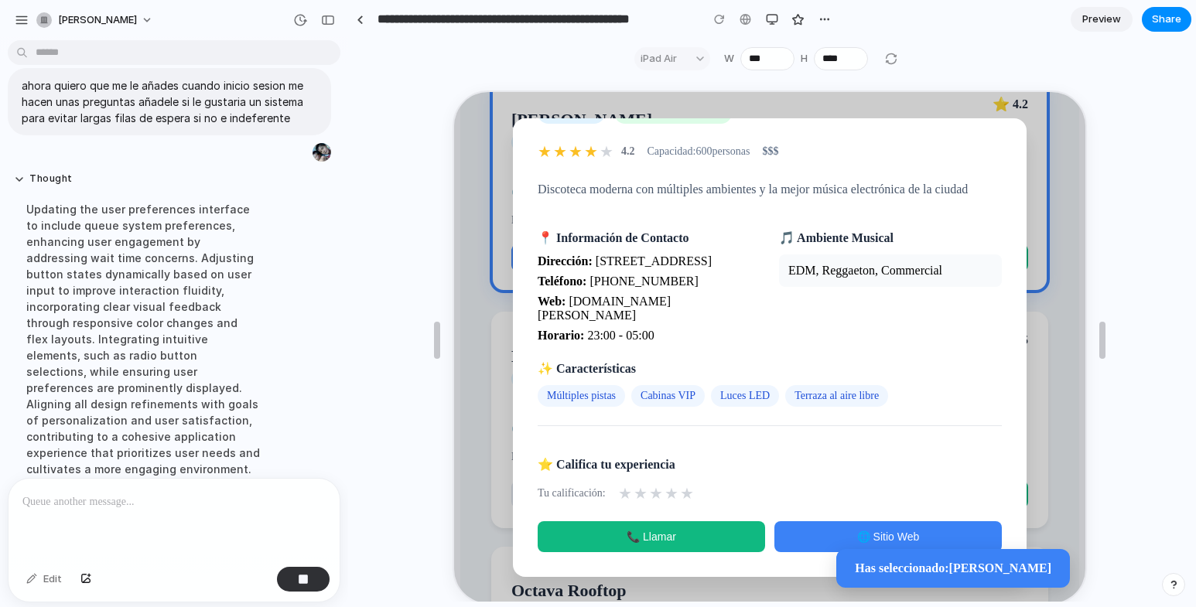
scroll to position [0, 0]
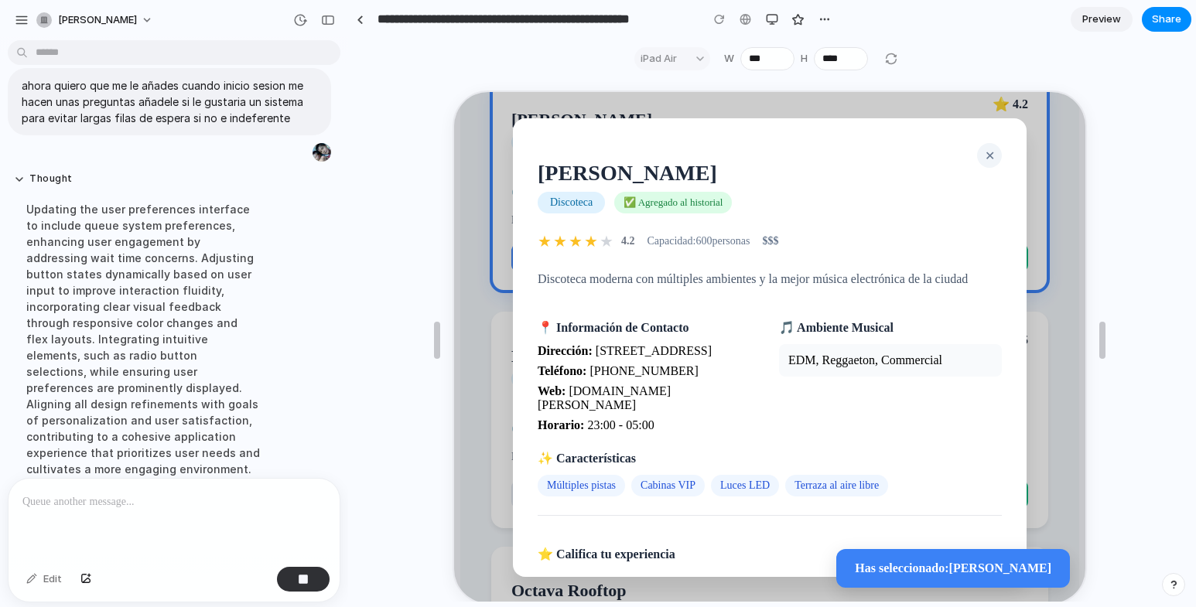
click at [984, 149] on span "✕" at bounding box center [989, 154] width 10 height 13
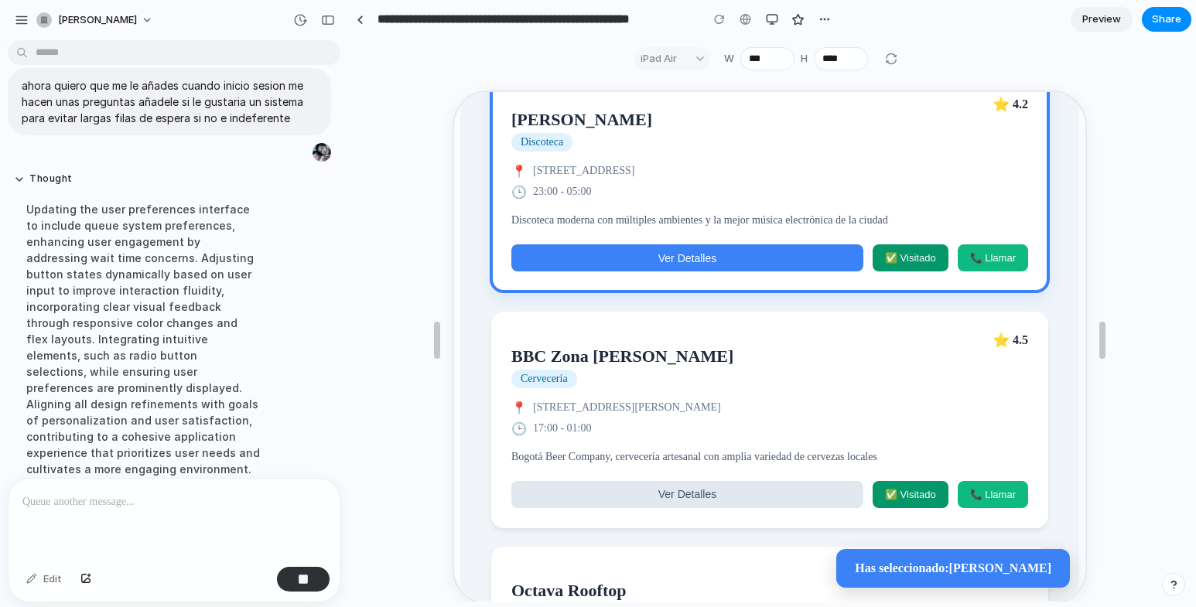
click at [915, 230] on div "Andrés Carne de Res Bar Restaurante ⭐ 4.6 📍 Calle 3 #11A-56, Zona Rosa, Bogotá …" at bounding box center [768, 292] width 588 height 1879
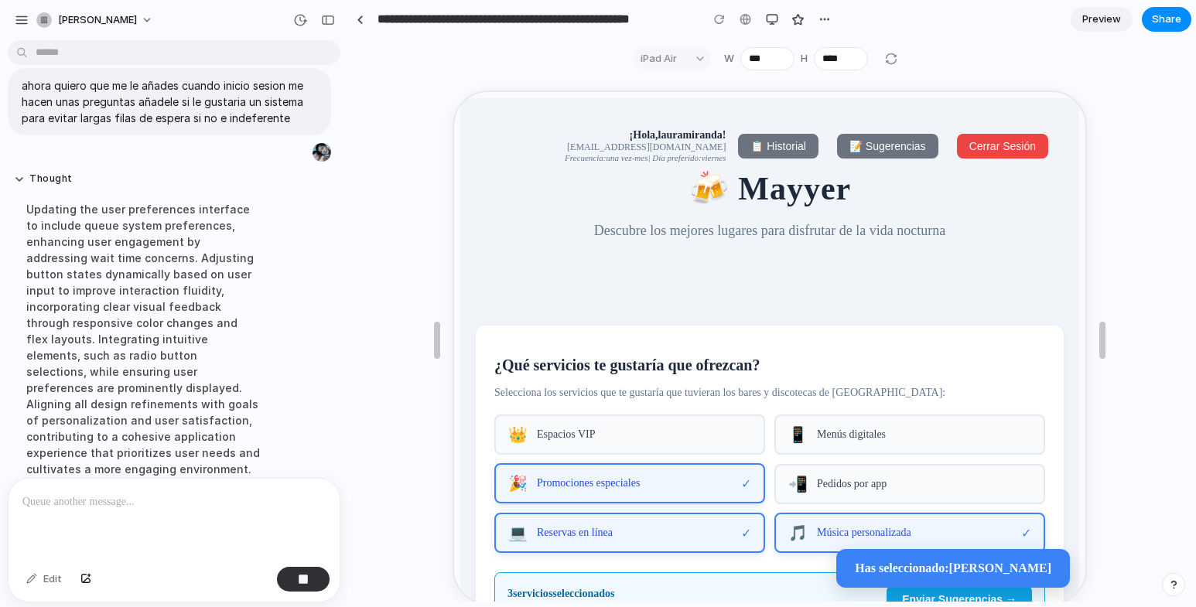
click at [787, 139] on span "📋 Historial" at bounding box center [776, 145] width 55 height 12
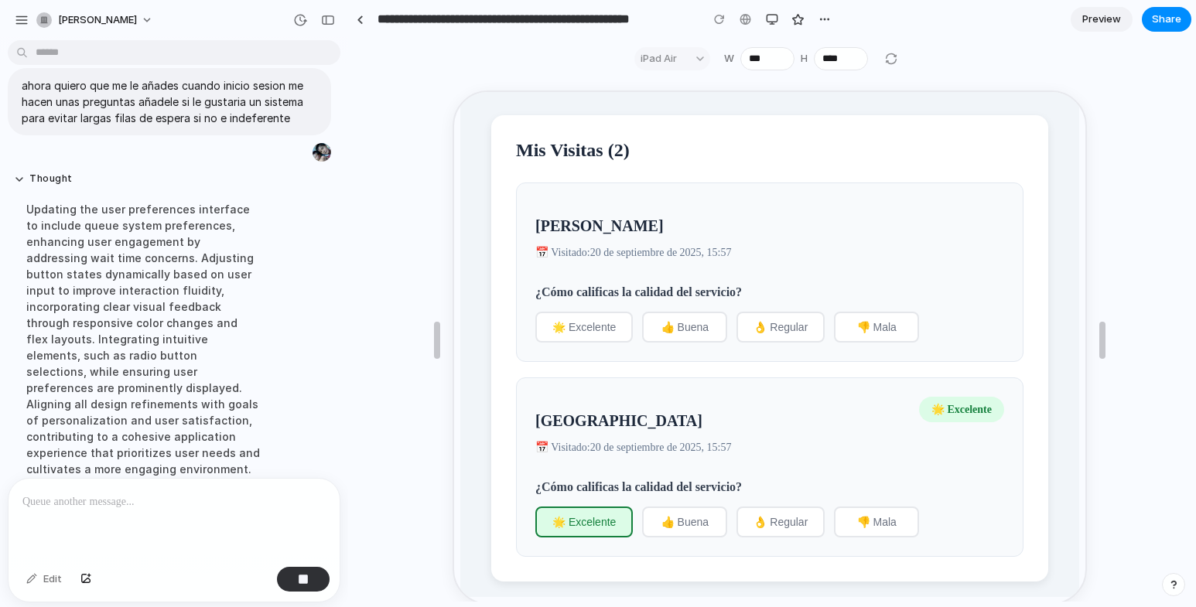
click at [682, 320] on span "👍 Buena" at bounding box center [683, 326] width 47 height 12
click at [625, 328] on button "🌟 Excelente" at bounding box center [583, 325] width 98 height 31
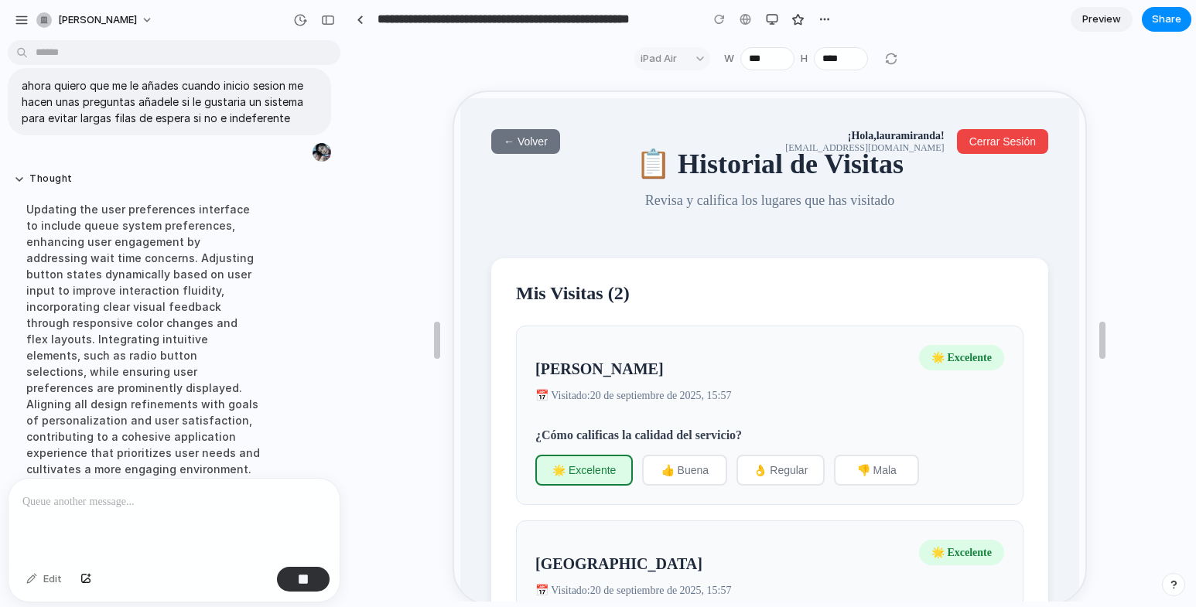
click at [516, 132] on button "← Volver" at bounding box center [524, 140] width 69 height 25
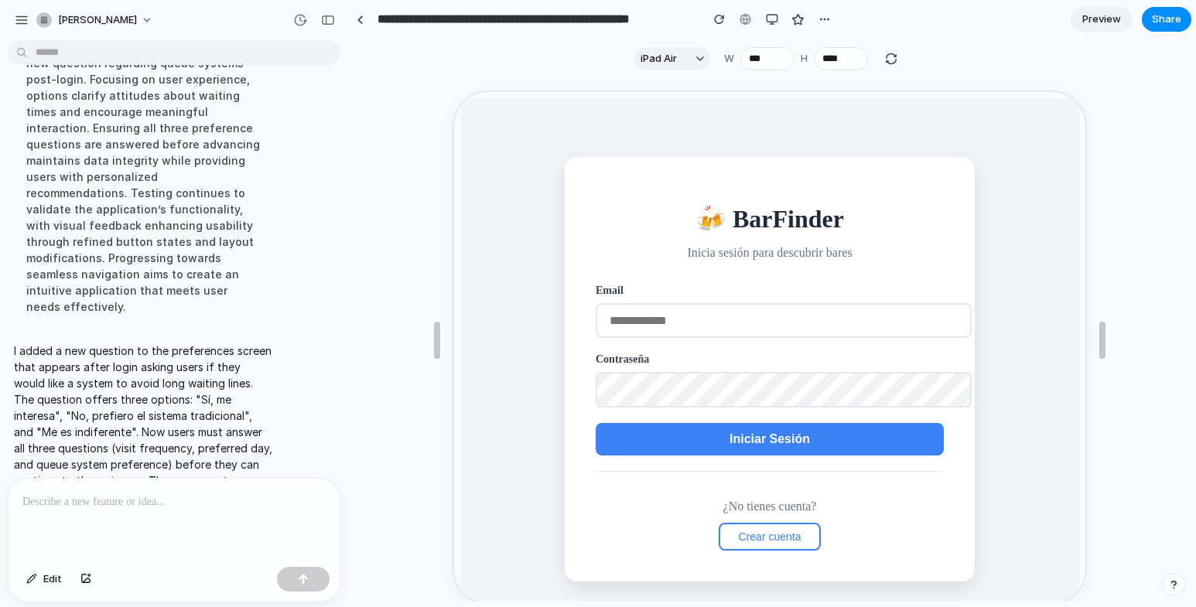
click at [230, 368] on p "I added a new question to the preferences screen that appears after login askin…" at bounding box center [143, 432] width 258 height 179
click at [718, 22] on div "button" at bounding box center [719, 19] width 11 height 11
click at [696, 317] on input "email" at bounding box center [782, 319] width 376 height 35
click at [720, 440] on button "Iniciar Sesión" at bounding box center [768, 438] width 348 height 33
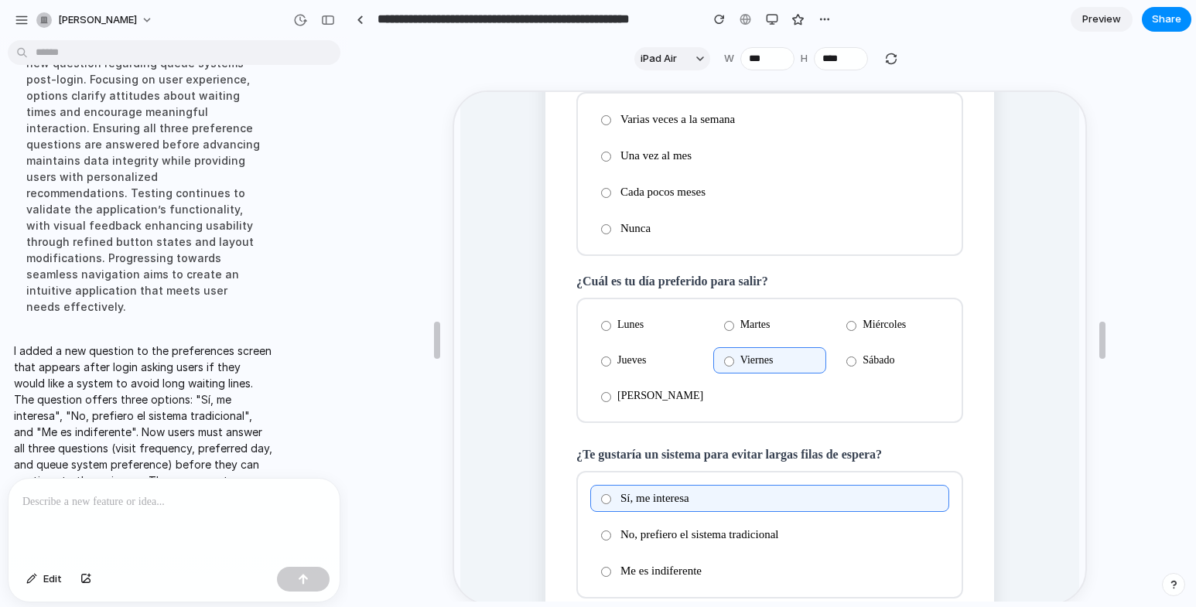
scroll to position [125, 0]
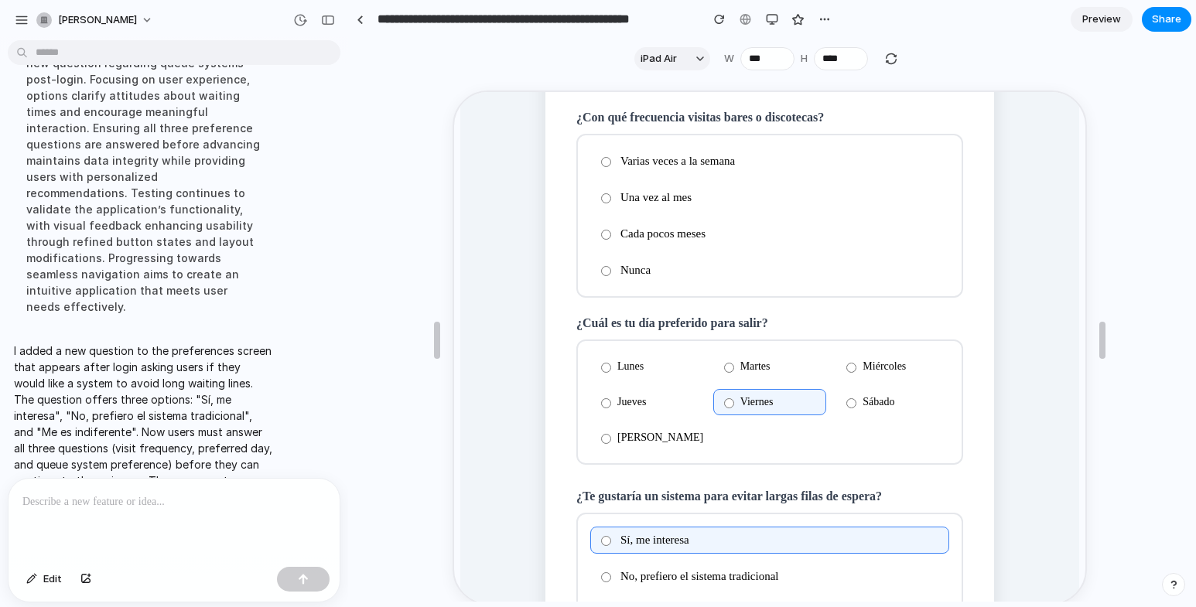
click at [596, 194] on label "Una vez al mes" at bounding box center [768, 196] width 359 height 27
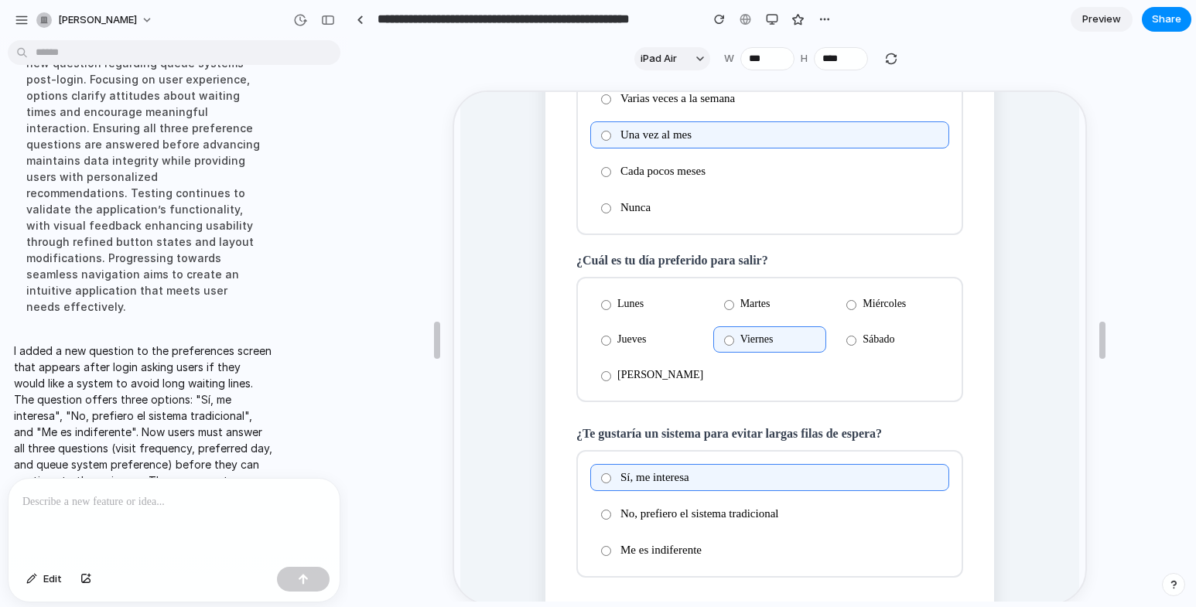
scroll to position [280, 0]
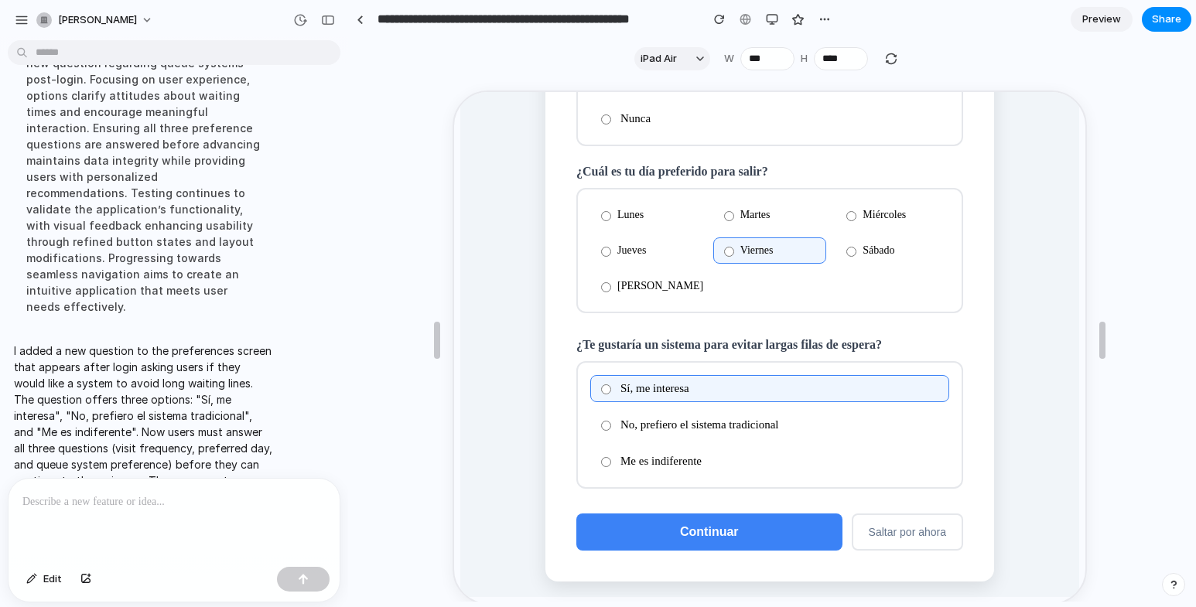
click at [768, 533] on button "Continuar" at bounding box center [708, 530] width 266 height 37
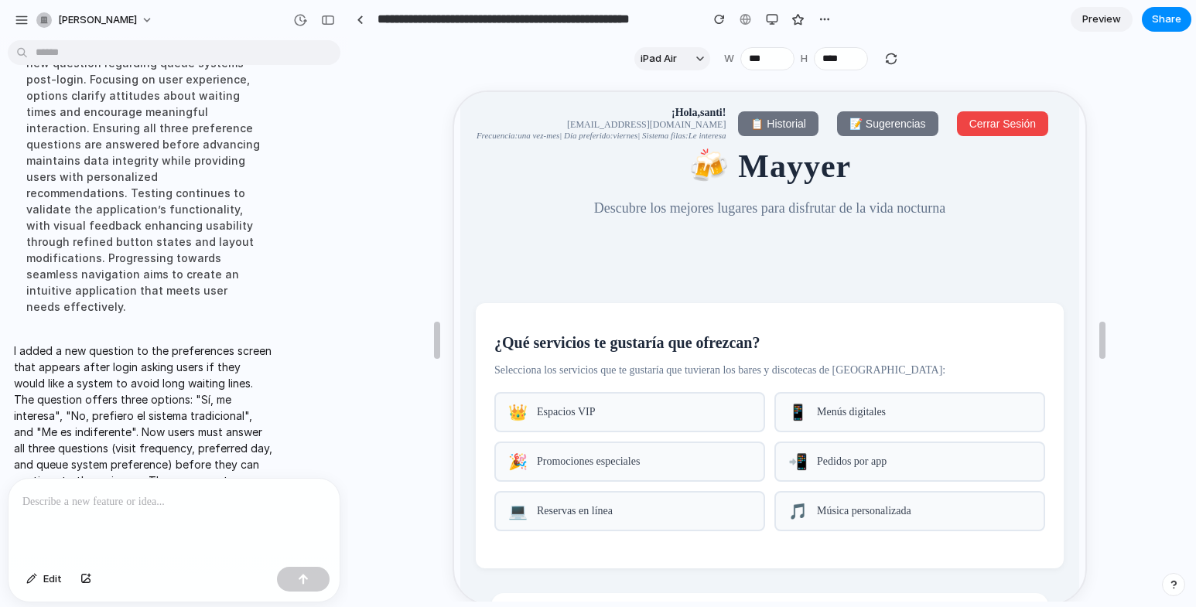
scroll to position [0, 0]
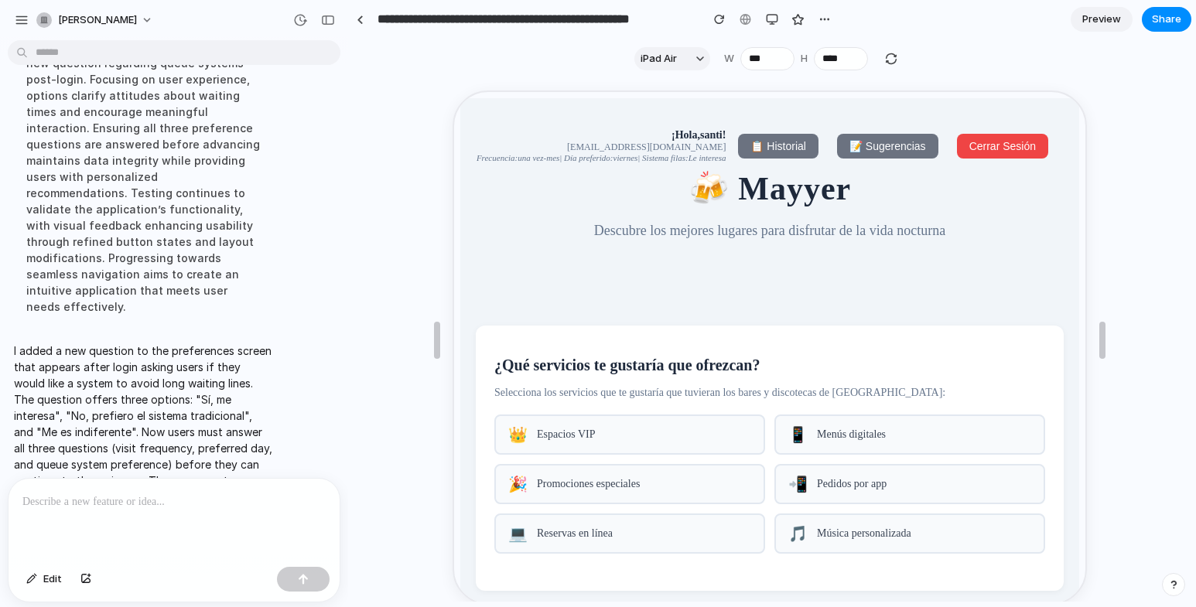
click at [146, 493] on p at bounding box center [170, 502] width 297 height 19
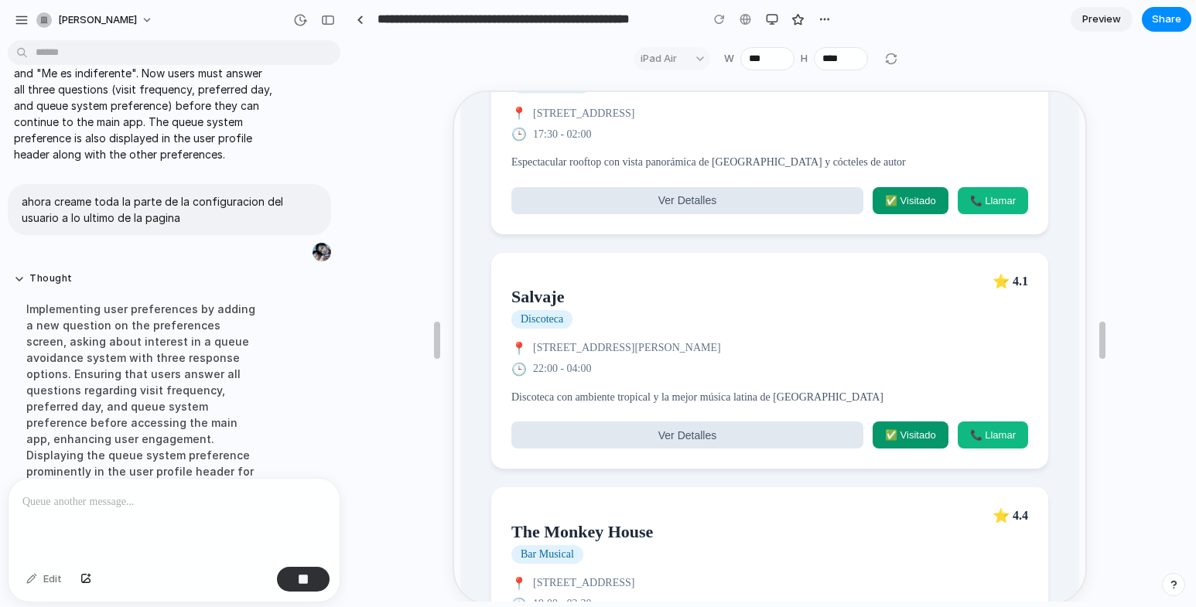
scroll to position [5940, 0]
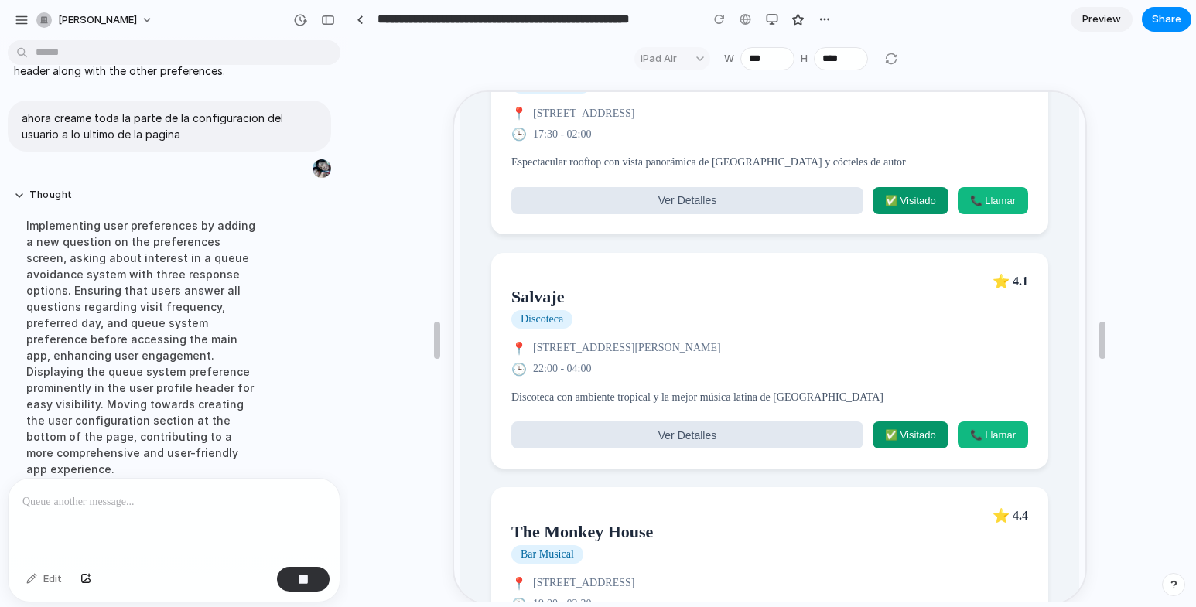
click at [755, 354] on div "📍 Calle 85 #13-09, Zona Rosa, Bogotá" at bounding box center [768, 347] width 517 height 15
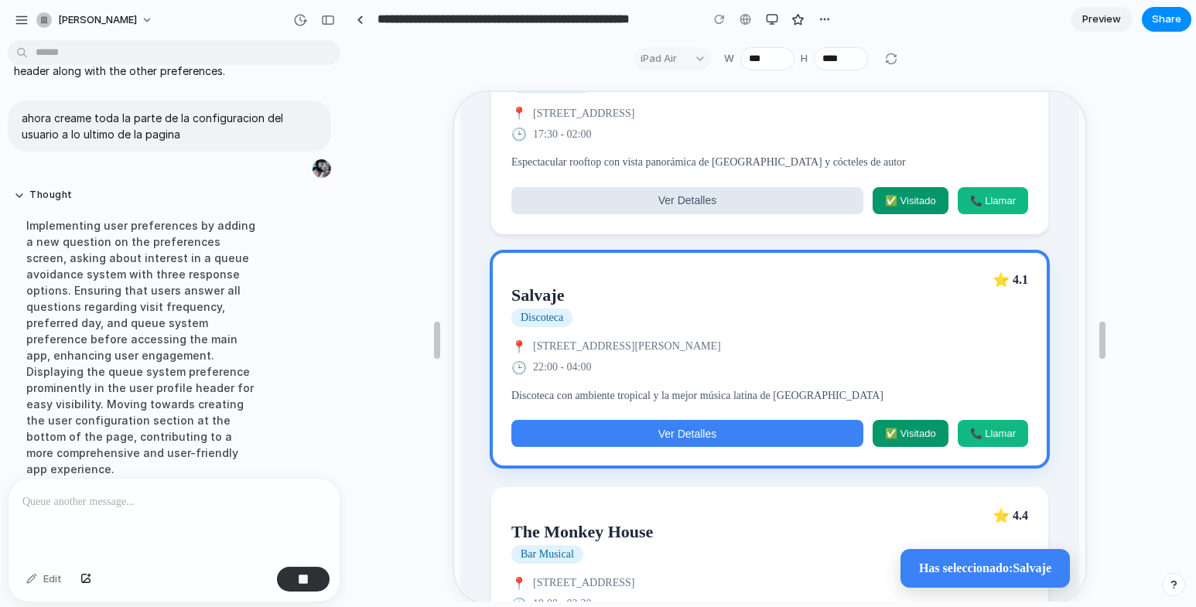
click at [736, 446] on button "Ver Detalles" at bounding box center [686, 432] width 352 height 27
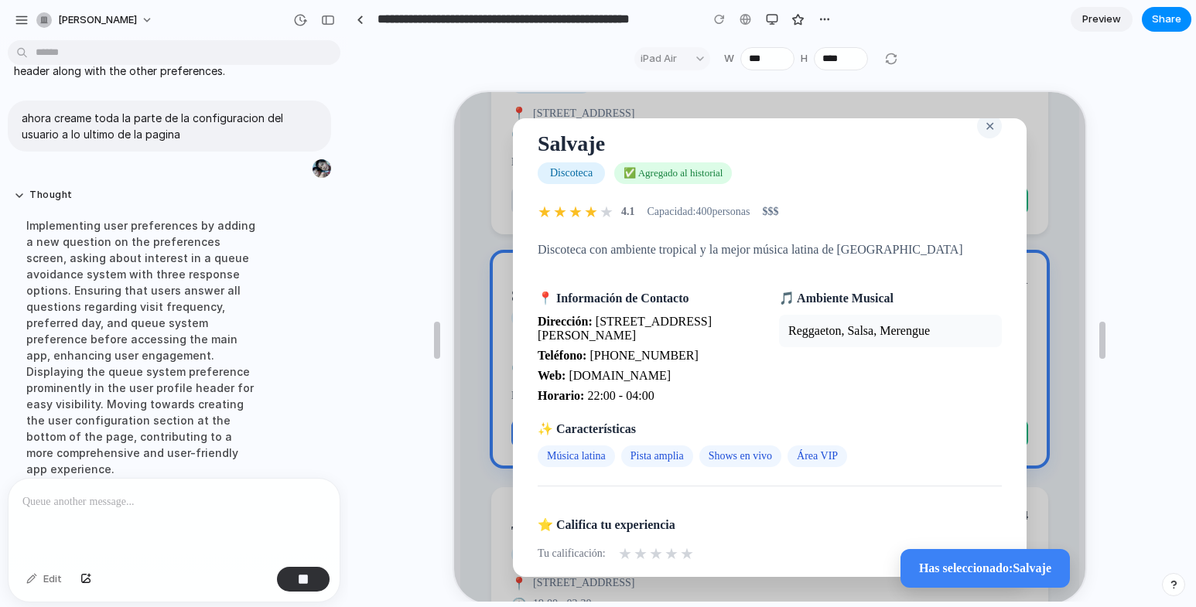
scroll to position [103, 0]
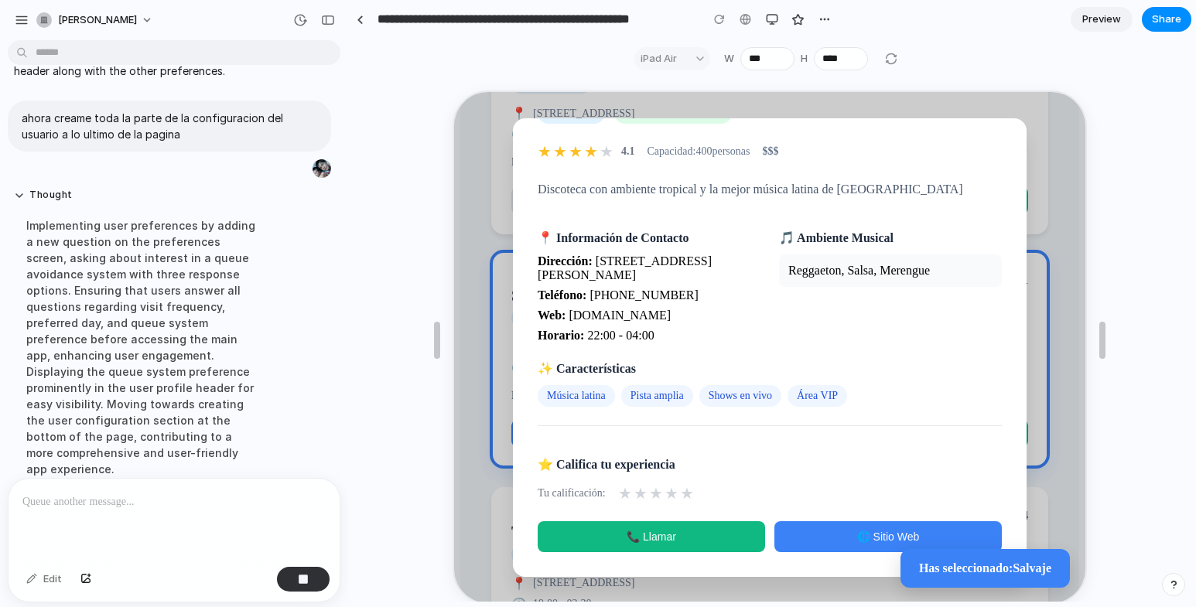
click at [635, 493] on span "★" at bounding box center [639, 492] width 14 height 19
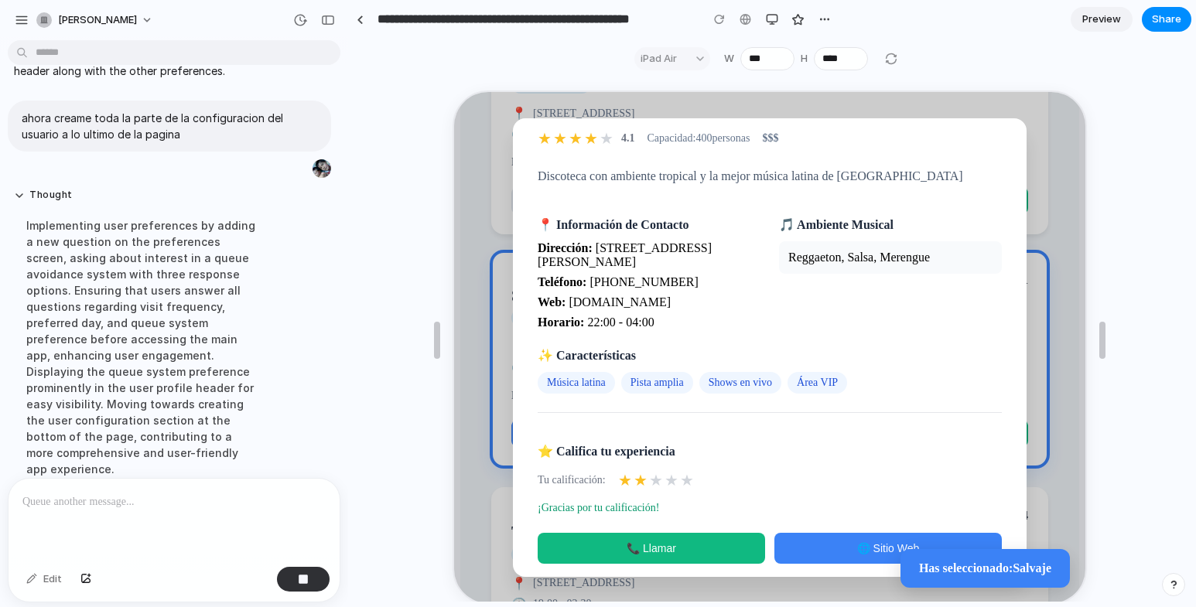
scroll to position [0, 0]
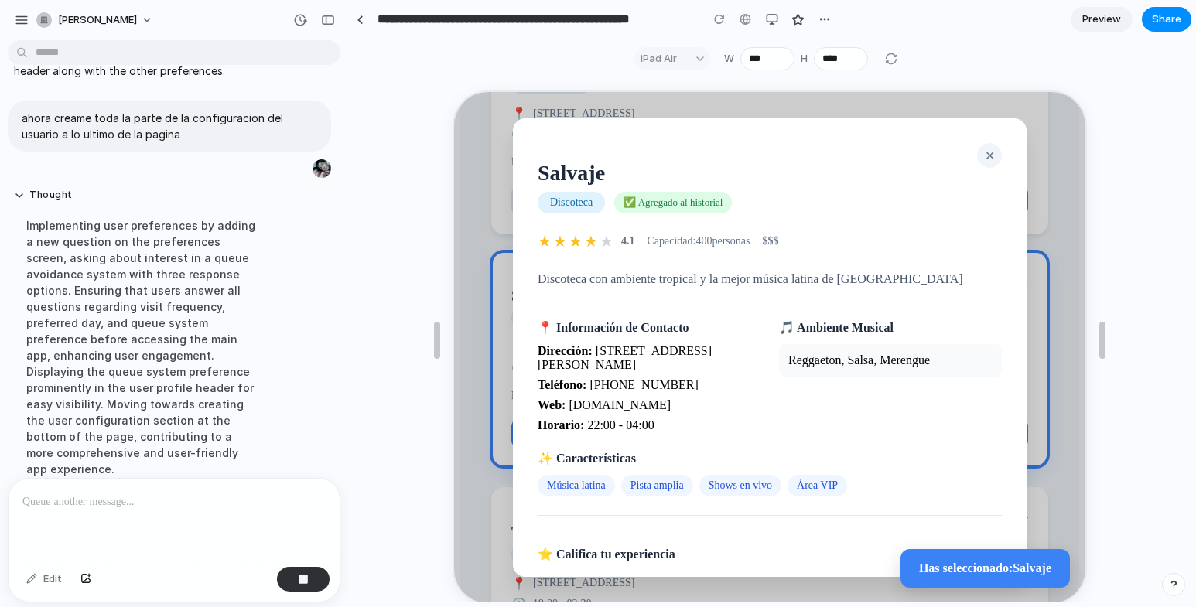
click at [976, 151] on button "✕" at bounding box center [988, 154] width 25 height 25
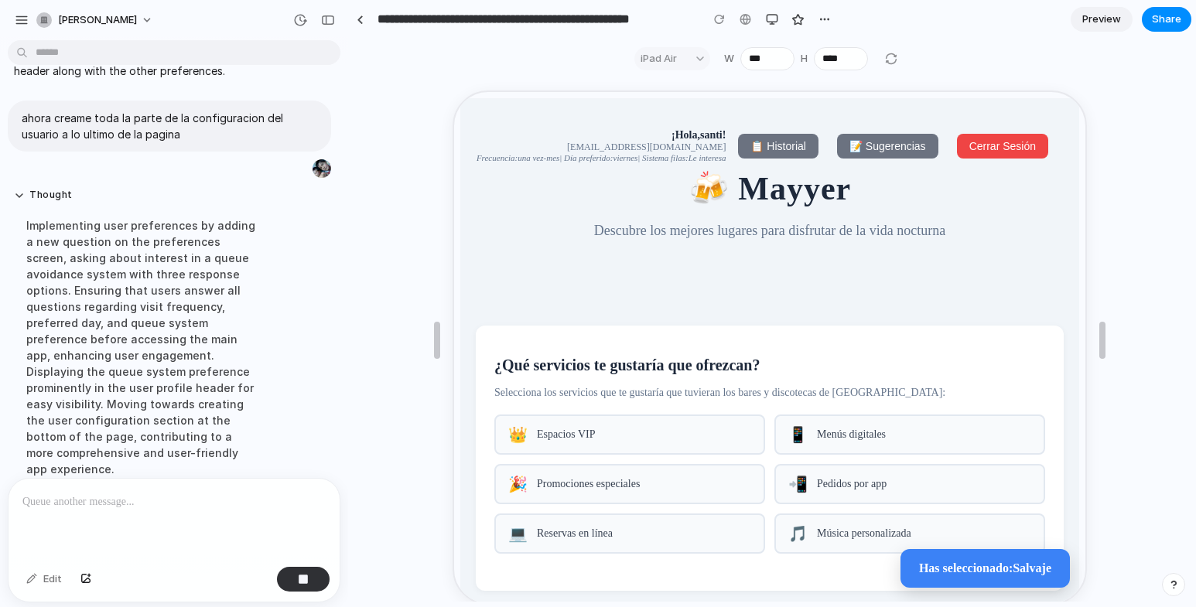
click at [754, 151] on span "📋 Historial" at bounding box center [776, 145] width 55 height 12
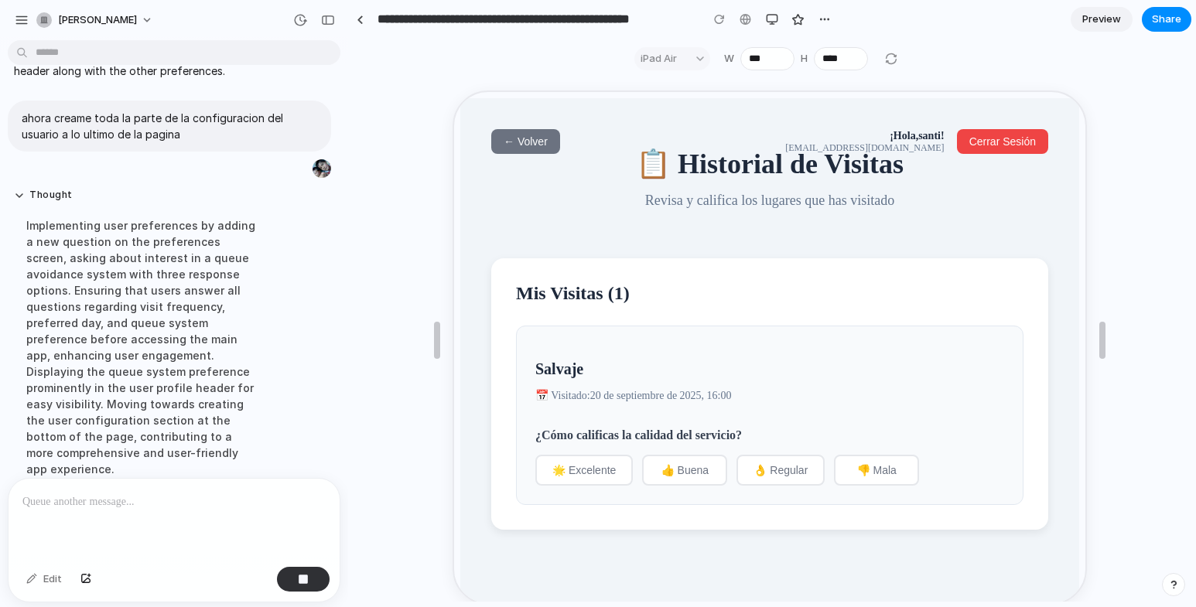
click at [518, 142] on span "← Volver" at bounding box center [524, 140] width 44 height 12
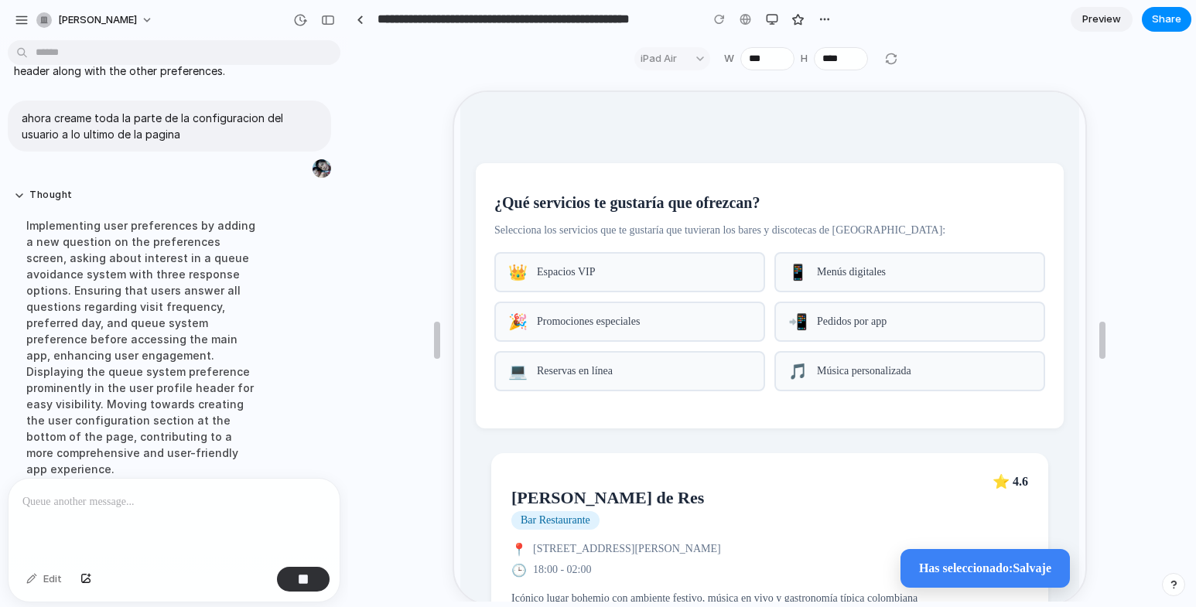
scroll to position [310, 0]
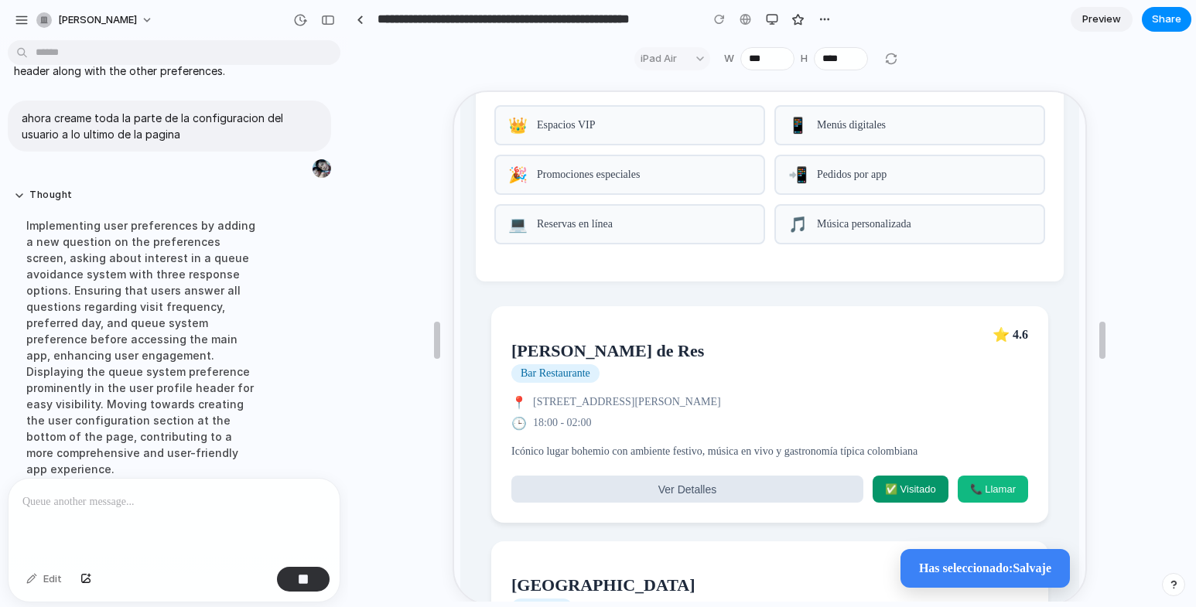
click at [628, 115] on div "👑 Espacios VIP" at bounding box center [628, 124] width 271 height 40
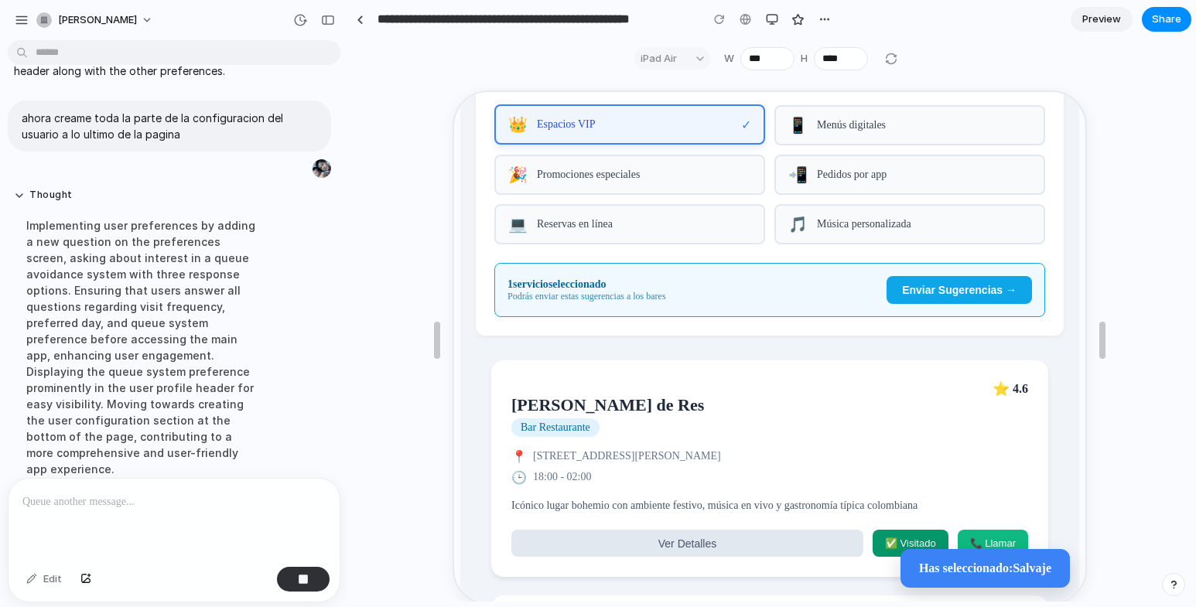
click at [642, 191] on div "🎉 Promociones especiales" at bounding box center [628, 173] width 271 height 40
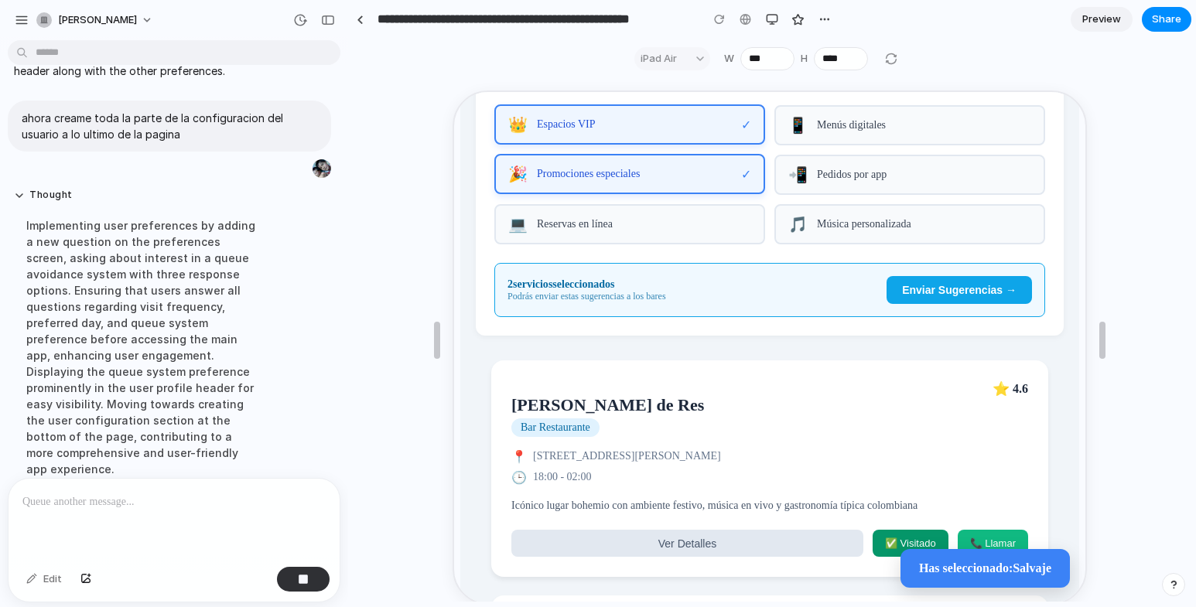
click at [856, 243] on div "🎵 Música personalizada" at bounding box center [908, 223] width 271 height 40
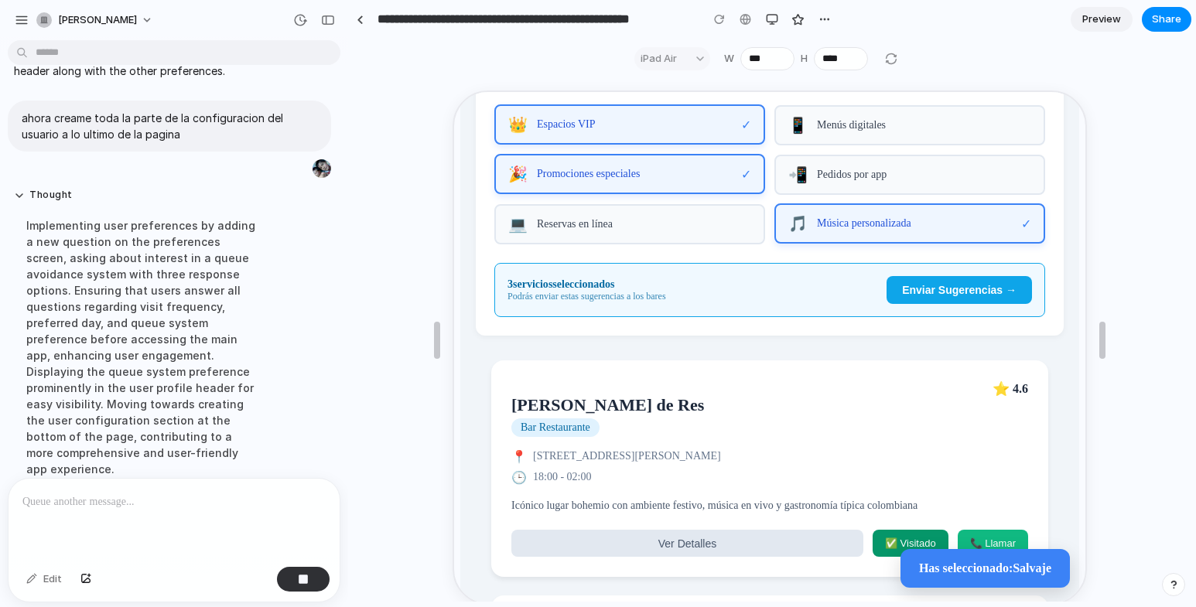
click at [931, 293] on button "Enviar Sugerencias →" at bounding box center [957, 289] width 145 height 28
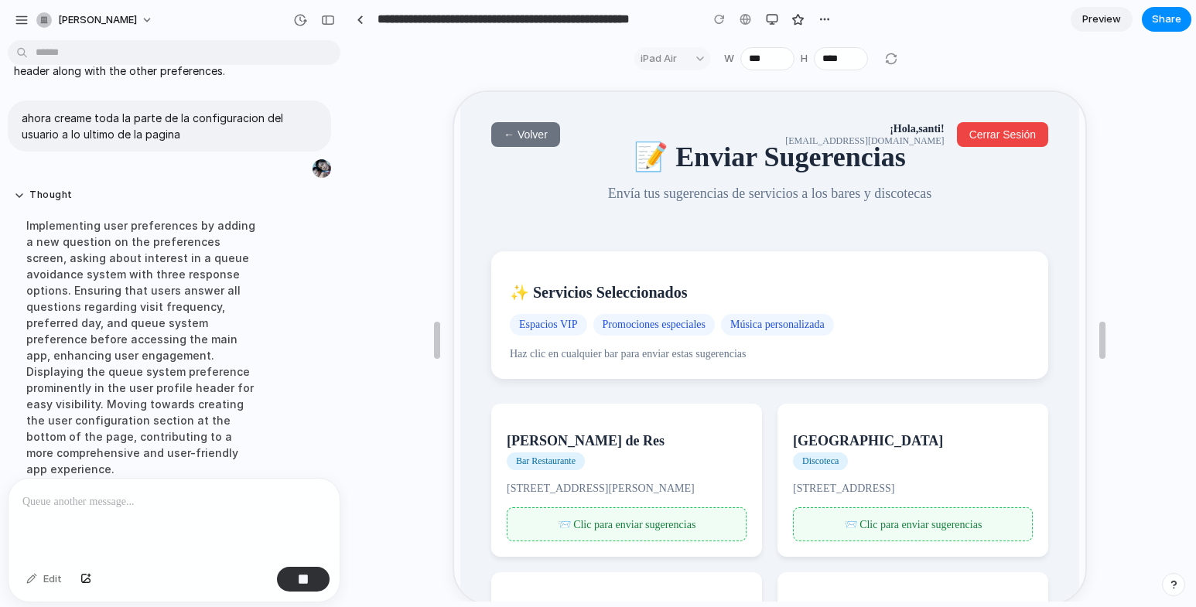
scroll to position [0, 0]
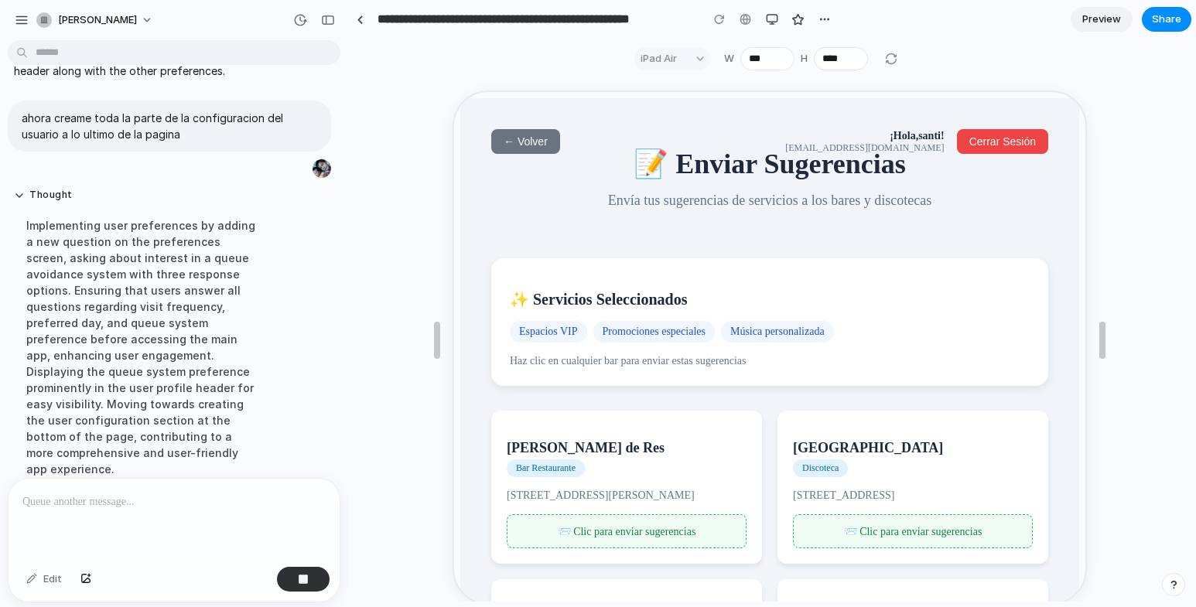
click at [517, 140] on span "← Volver" at bounding box center [524, 140] width 44 height 12
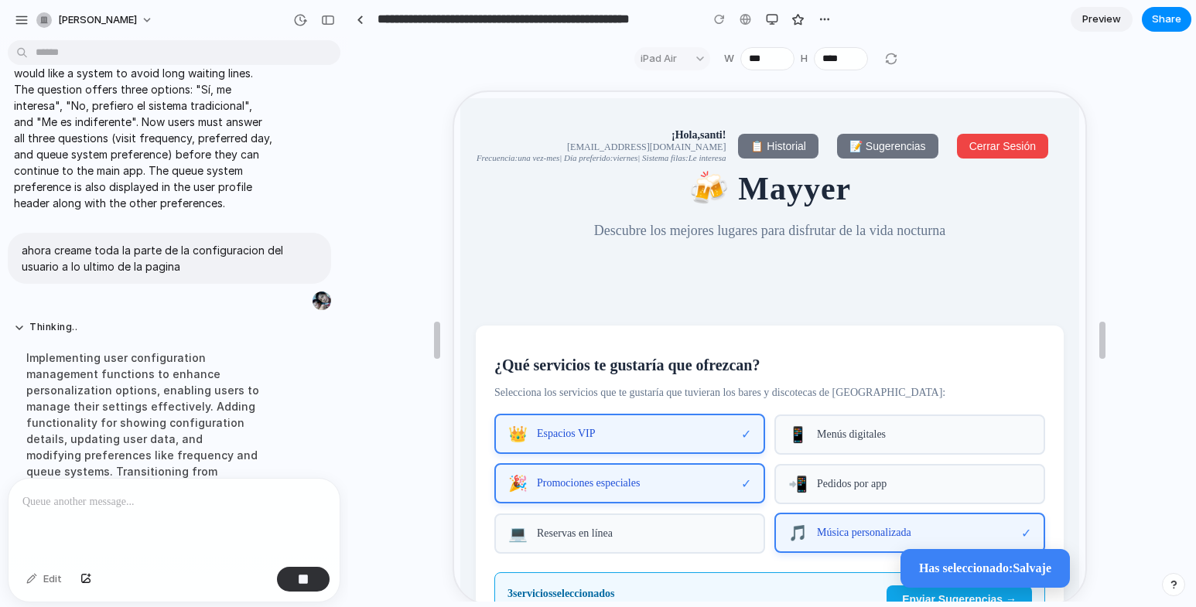
click at [881, 149] on span "📝 Sugerencias" at bounding box center [886, 145] width 77 height 12
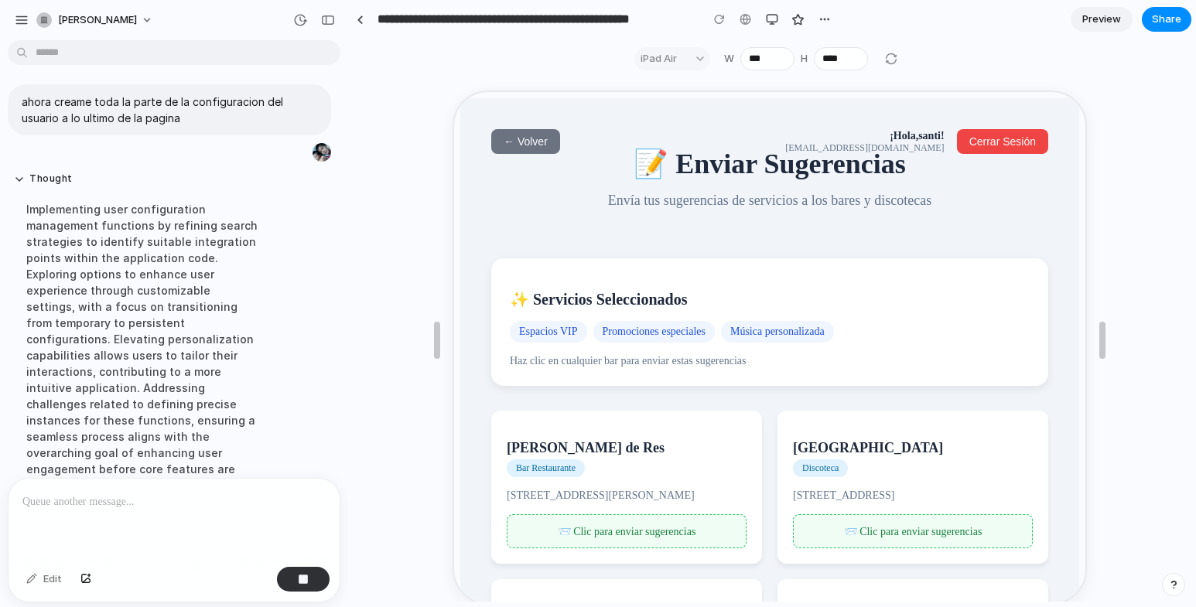
click at [498, 141] on button "← Volver" at bounding box center [524, 140] width 69 height 25
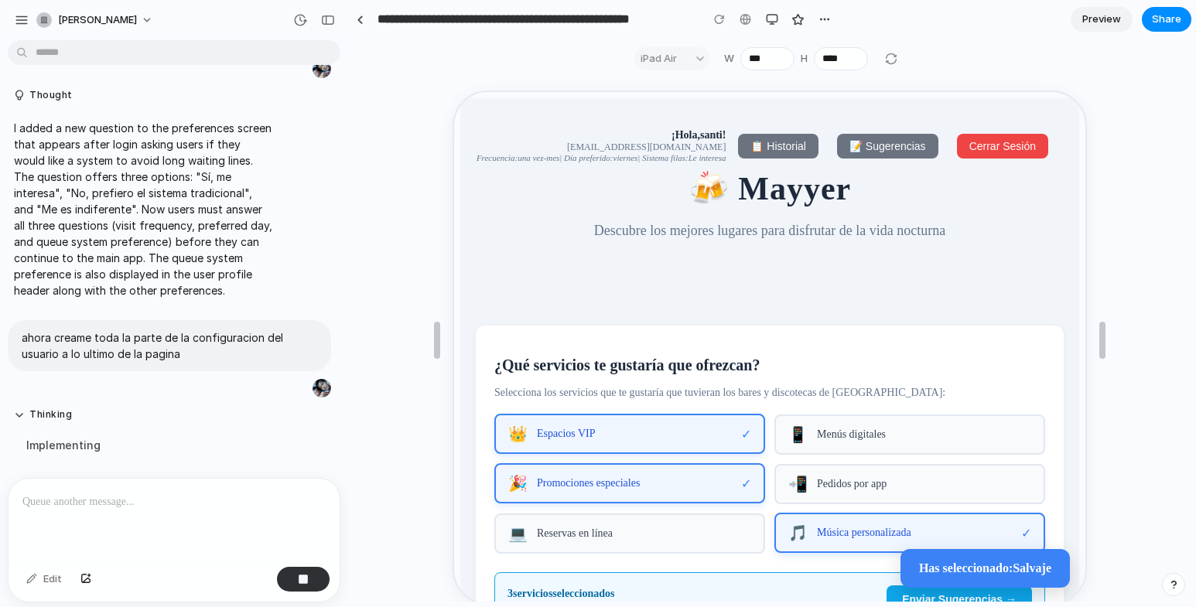
click at [782, 145] on span "📋 Historial" at bounding box center [776, 145] width 55 height 12
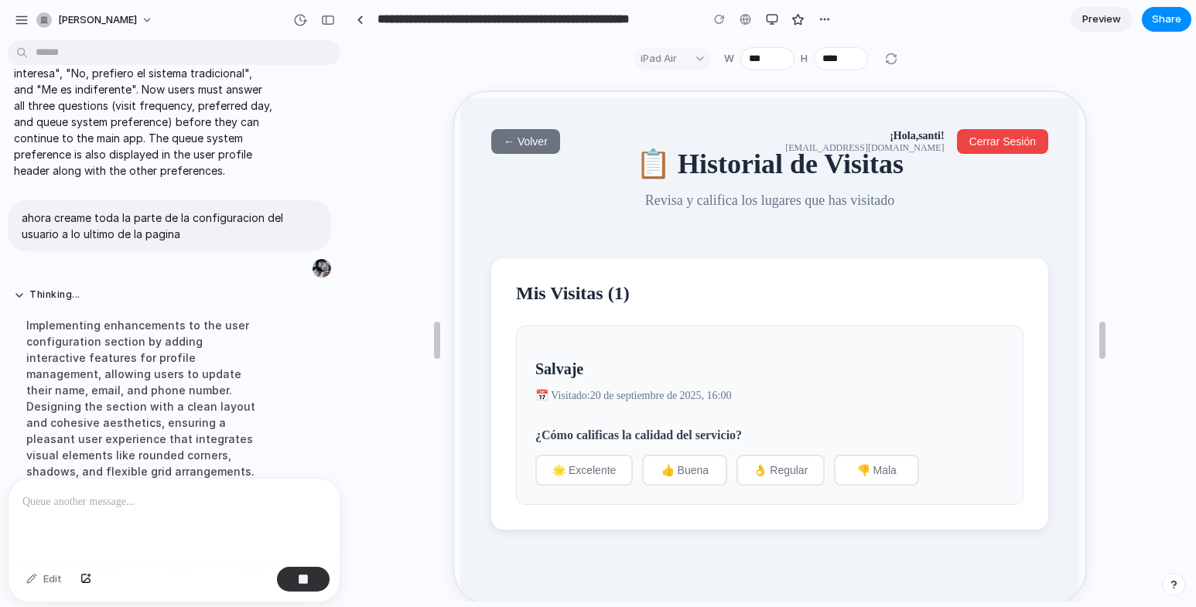
click at [511, 139] on span "← Volver" at bounding box center [524, 140] width 44 height 12
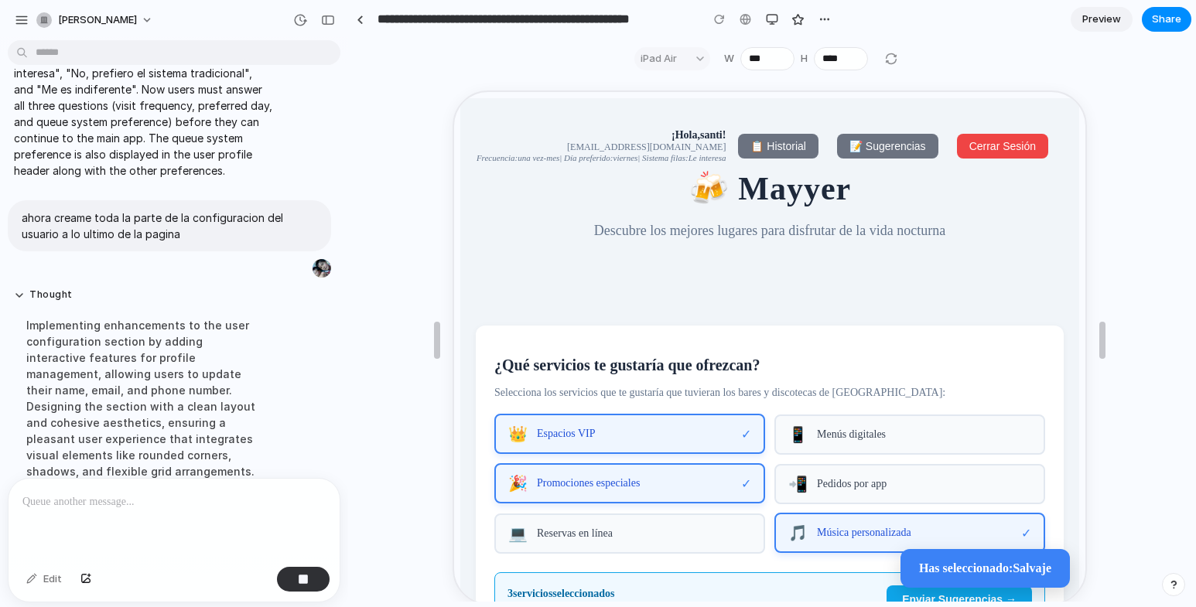
scroll to position [5956, 0]
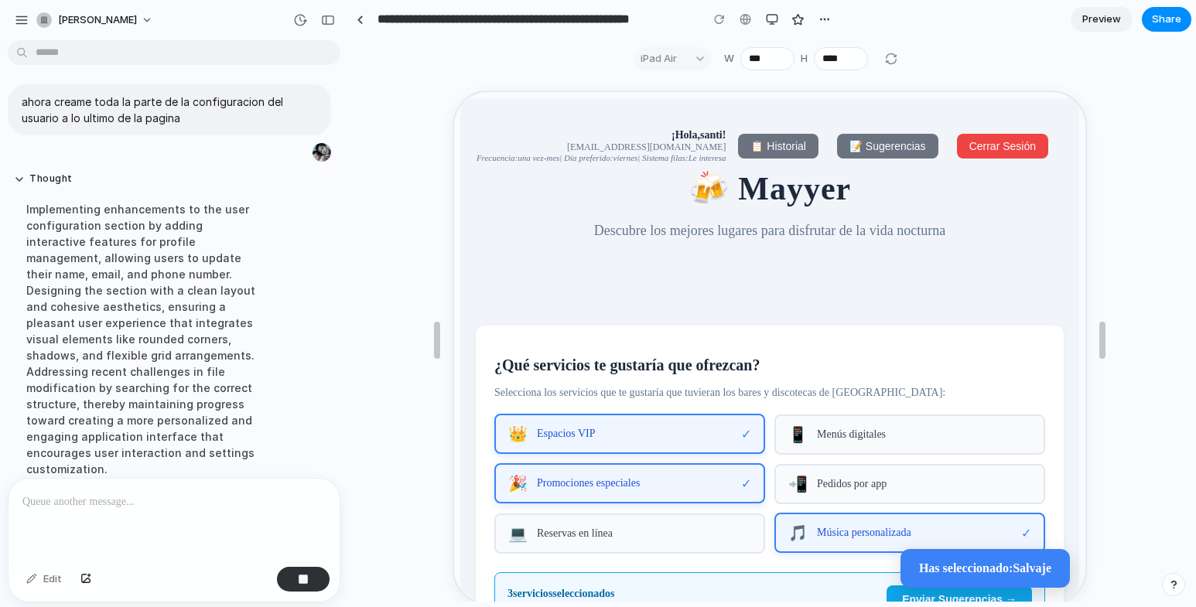
click at [854, 151] on span "📝 Sugerencias" at bounding box center [886, 145] width 77 height 12
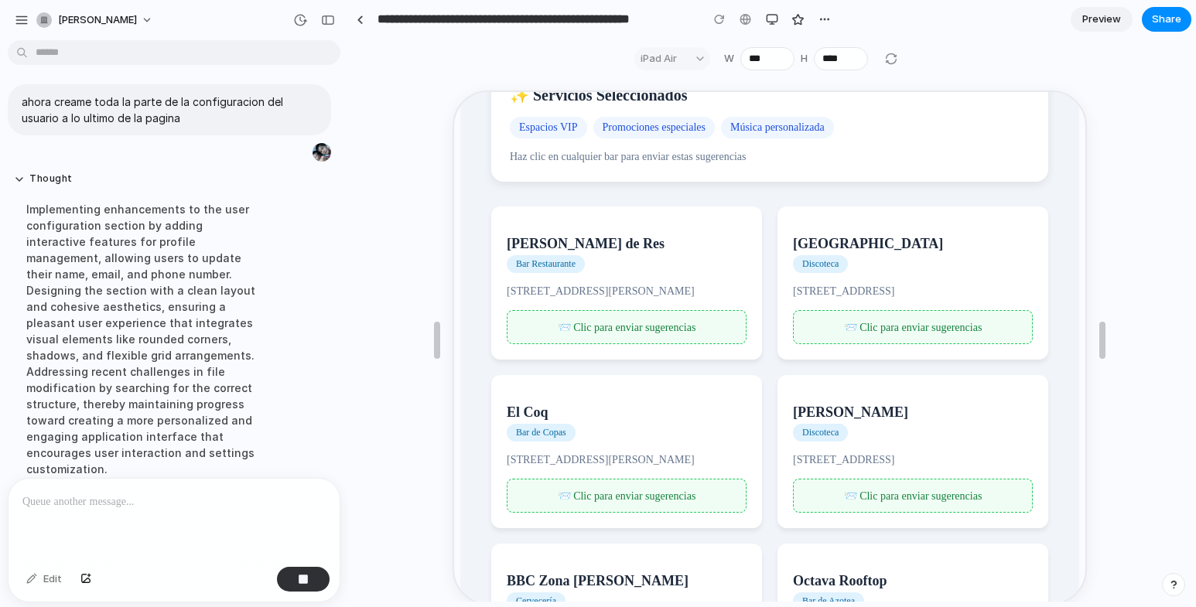
scroll to position [310, 0]
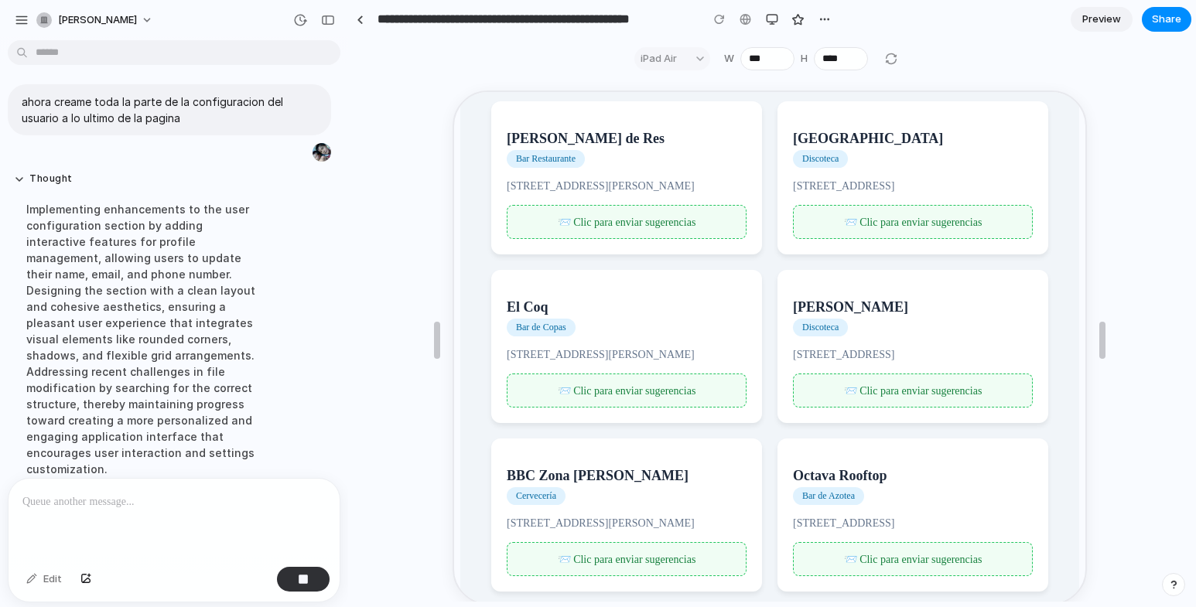
click at [873, 227] on span "📨 Clic para enviar sugerencias" at bounding box center [912, 221] width 139 height 12
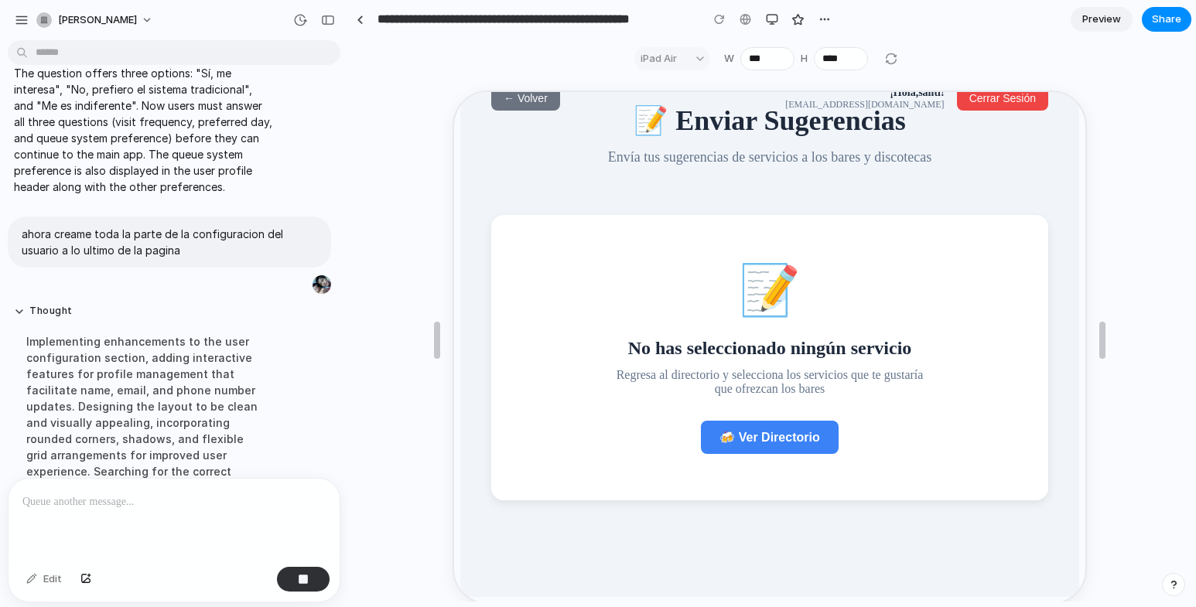
scroll to position [5940, 0]
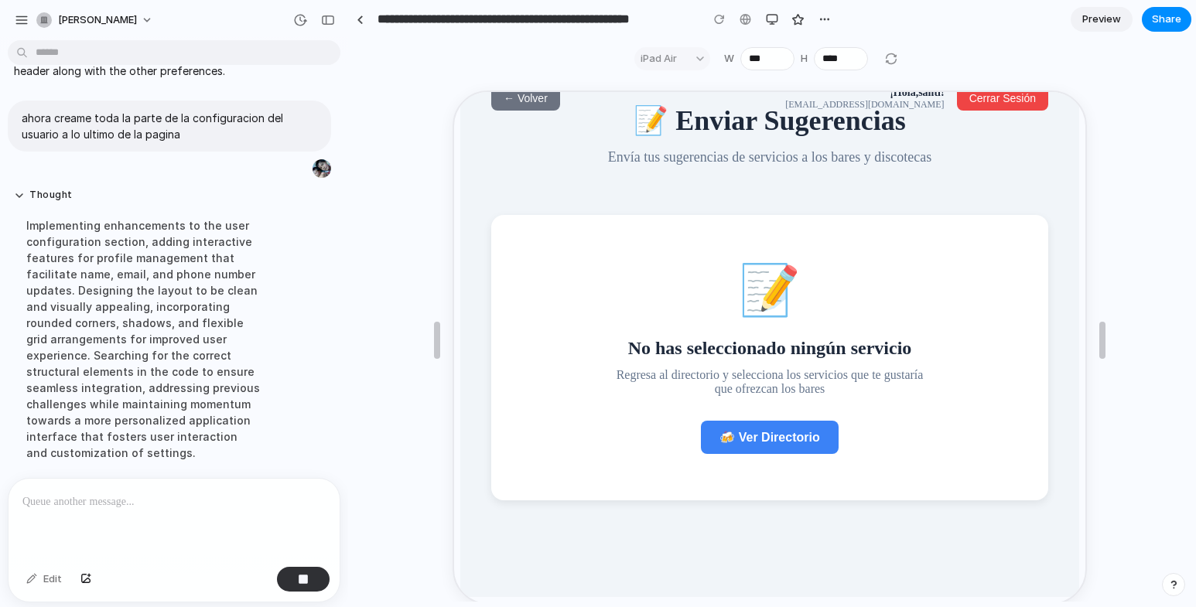
click at [778, 443] on span "🍻 Ver Directorio" at bounding box center [768, 435] width 100 height 13
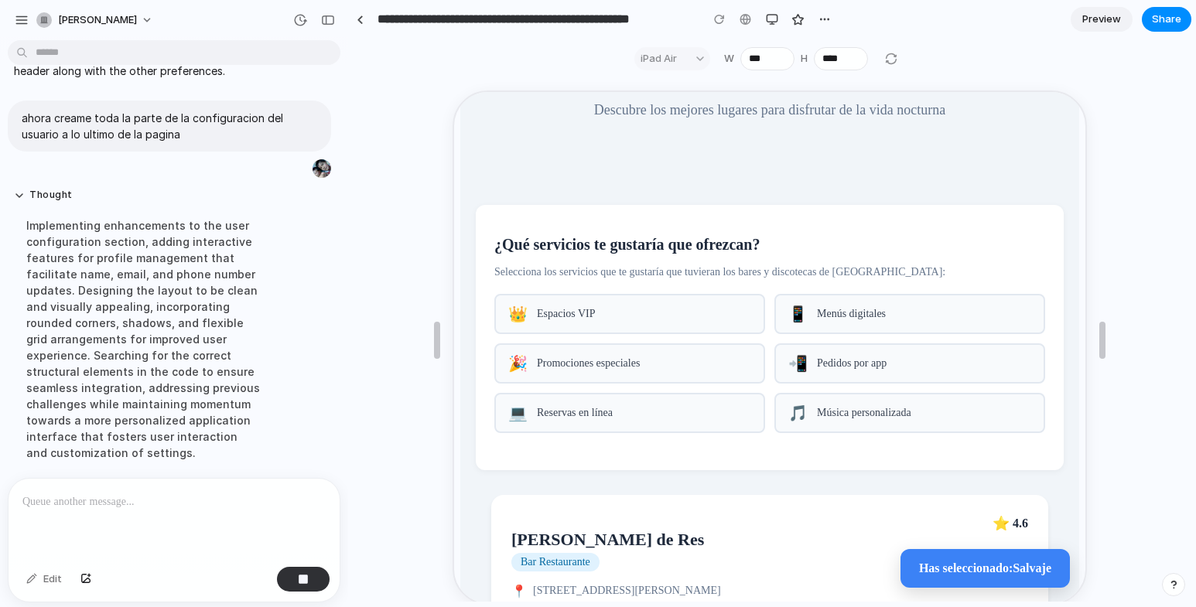
scroll to position [0, 0]
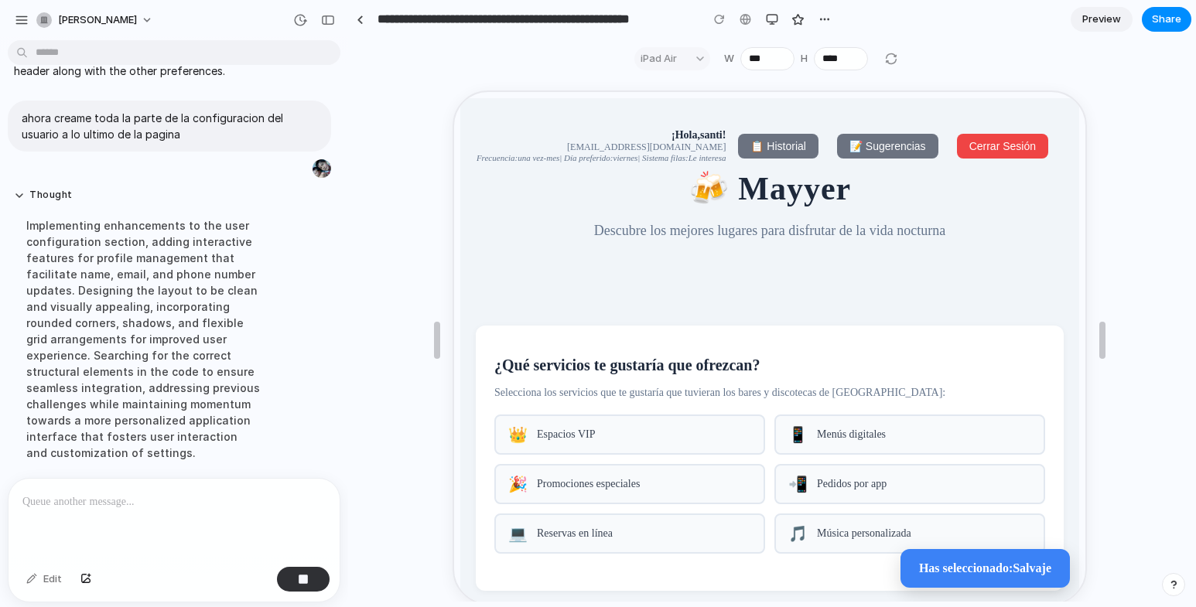
click at [863, 145] on span "📝 Sugerencias" at bounding box center [886, 145] width 77 height 12
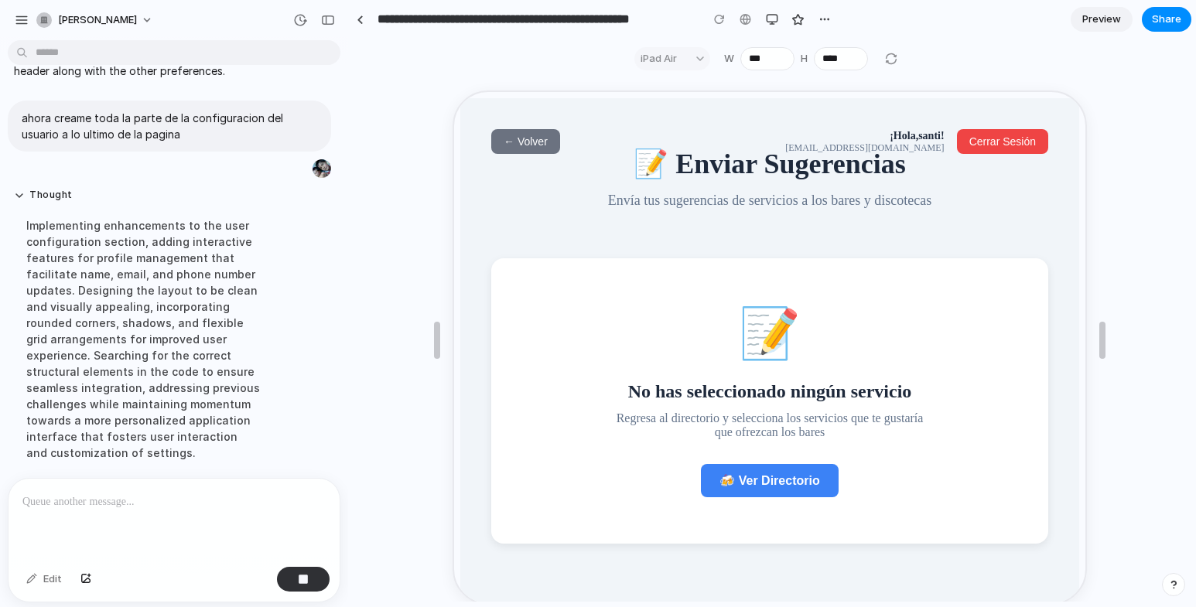
click at [527, 142] on span "← Volver" at bounding box center [524, 140] width 44 height 12
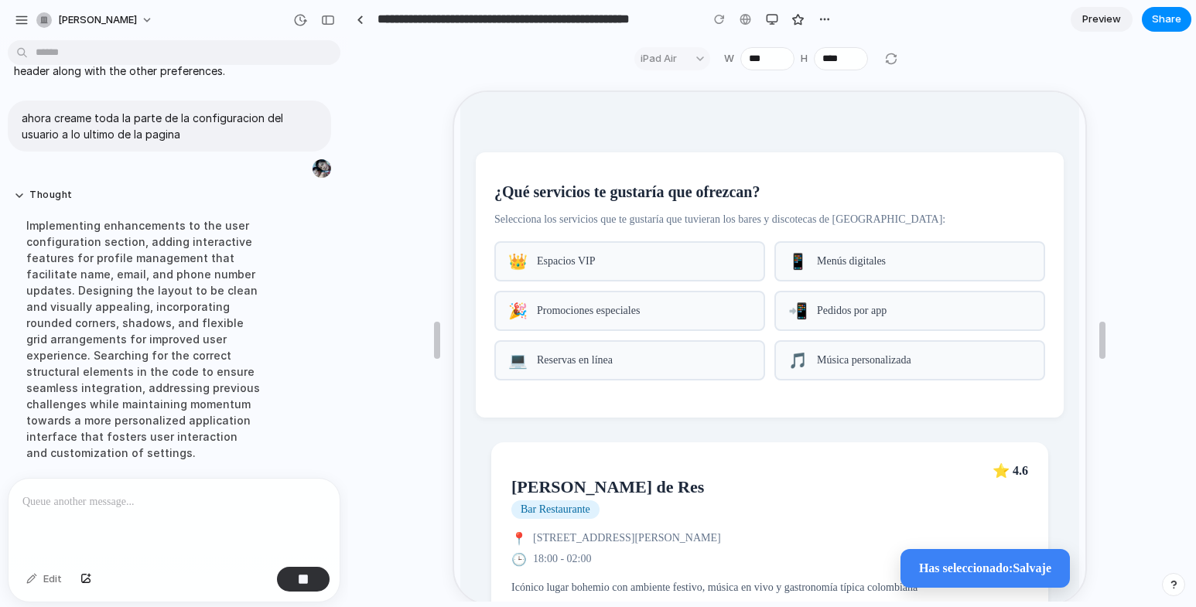
scroll to position [232, 0]
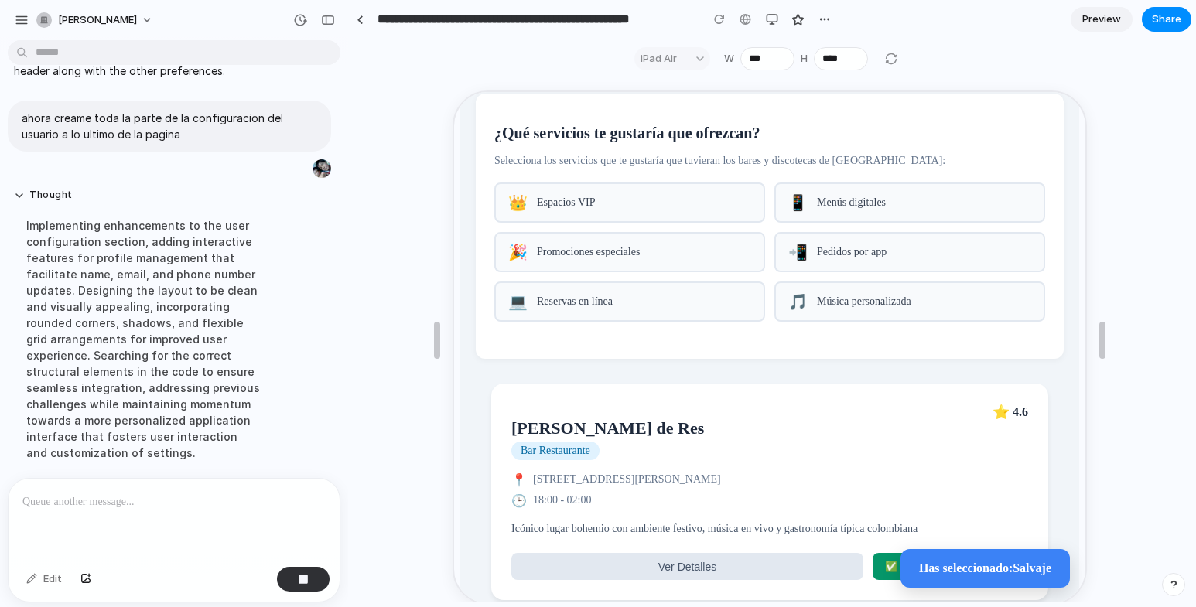
click at [655, 207] on span "Espacios VIP" at bounding box center [643, 201] width 214 height 12
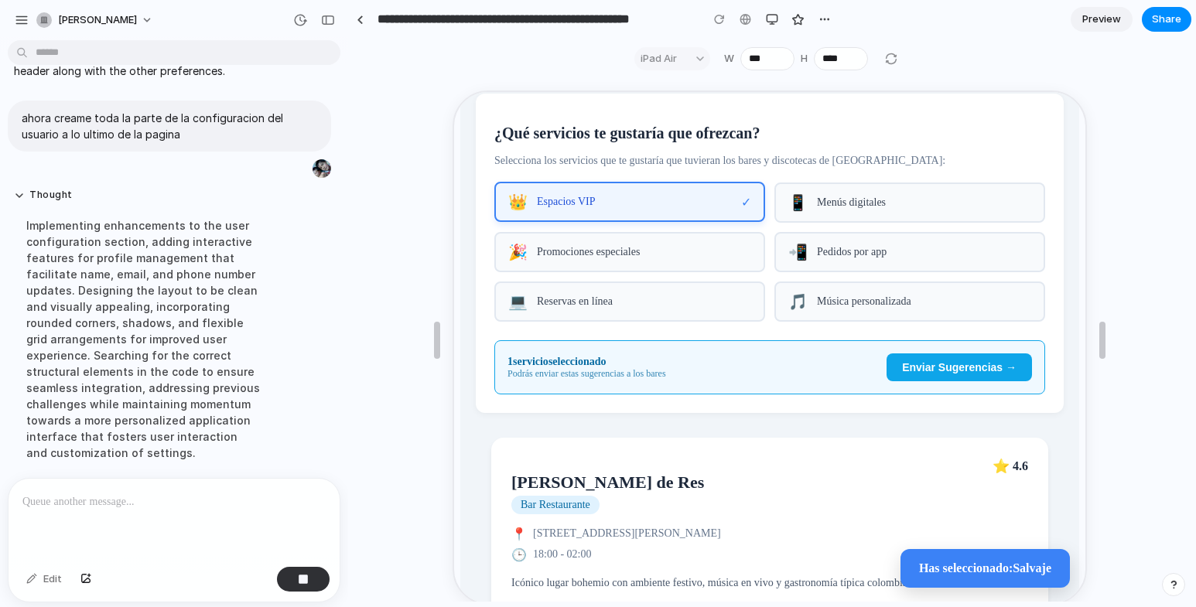
click at [830, 198] on div "📱 Menús digitales" at bounding box center [908, 201] width 271 height 40
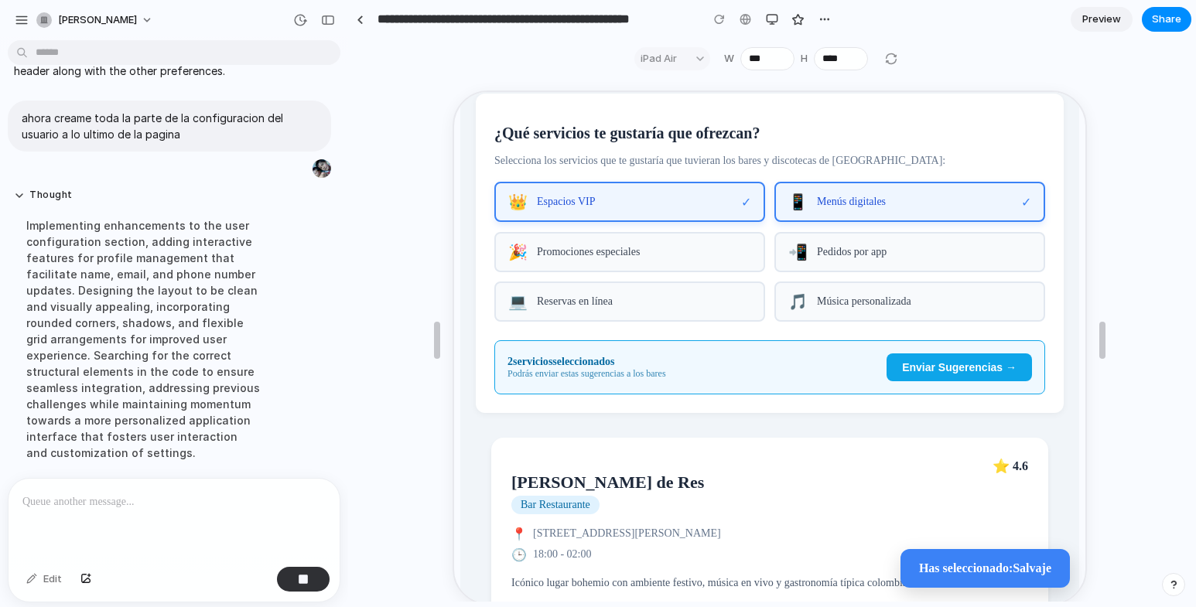
click at [659, 246] on div "🎉 Promociones especiales" at bounding box center [628, 251] width 271 height 40
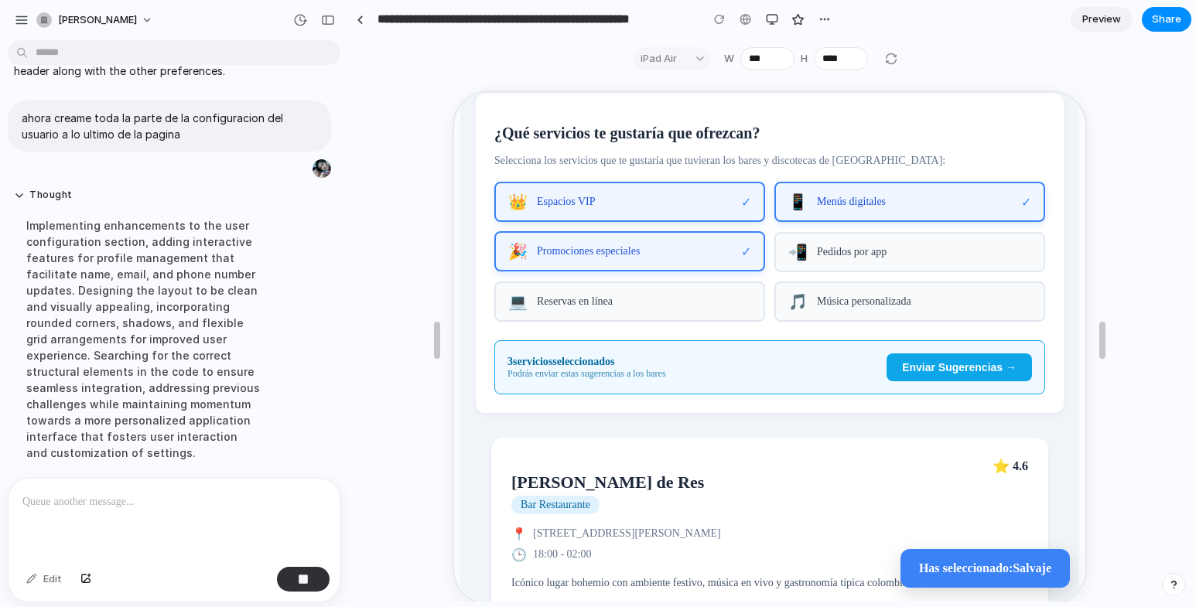
click at [809, 248] on div "📲 Pedidos por app" at bounding box center [908, 251] width 271 height 40
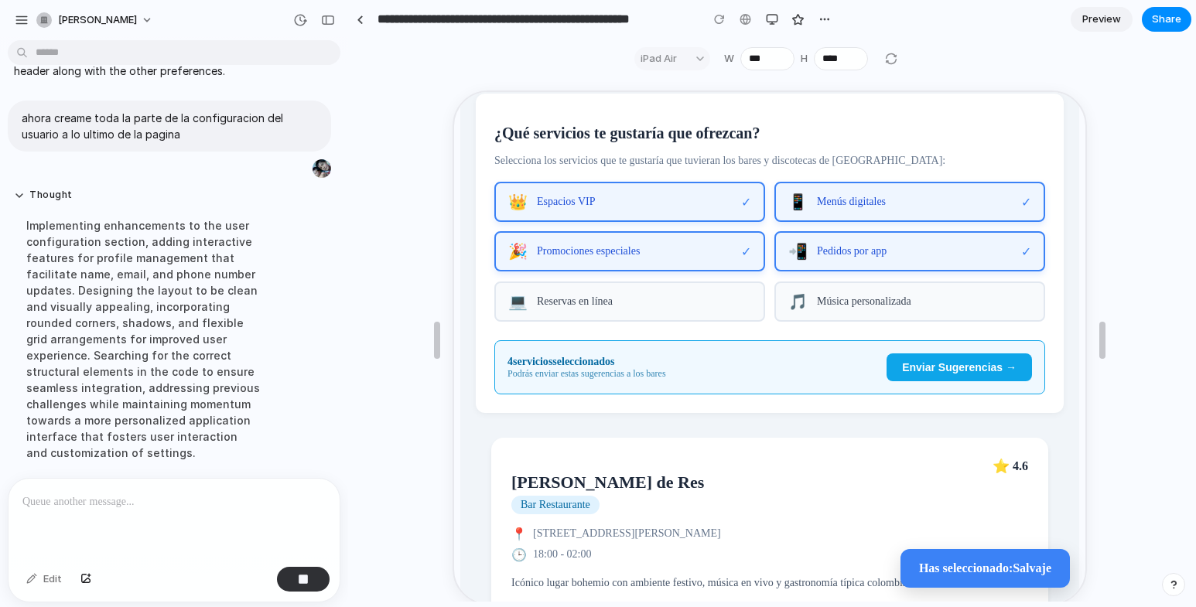
click at [954, 372] on span "Enviar Sugerencias →" at bounding box center [958, 366] width 115 height 12
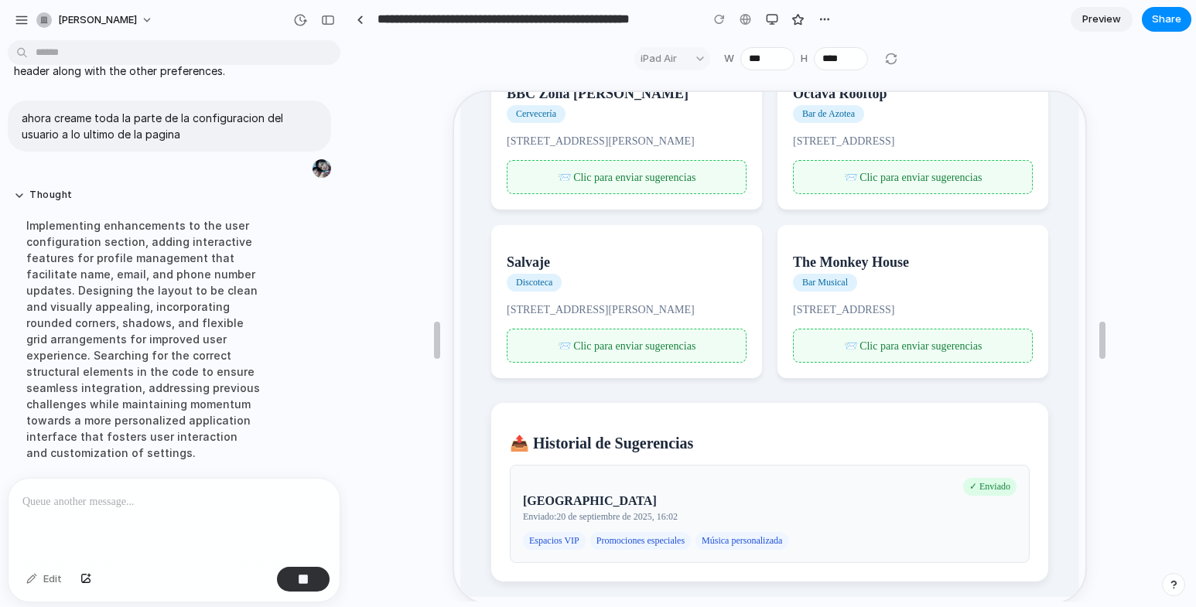
scroll to position [28, 0]
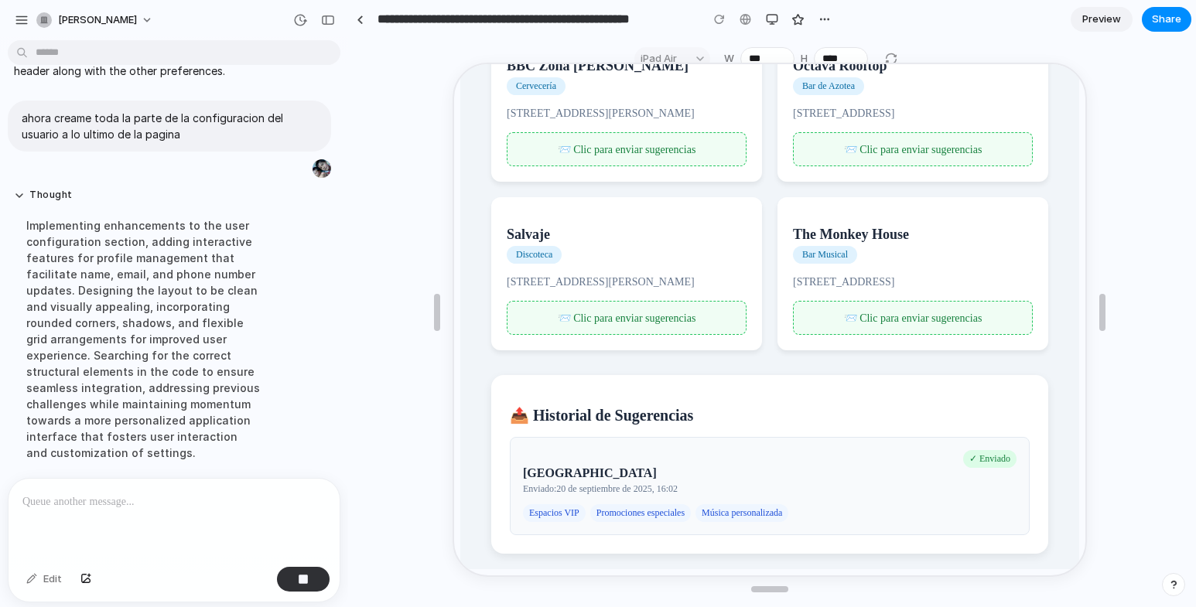
click at [664, 313] on span "📨 Clic para enviar sugerencias" at bounding box center [625, 317] width 139 height 12
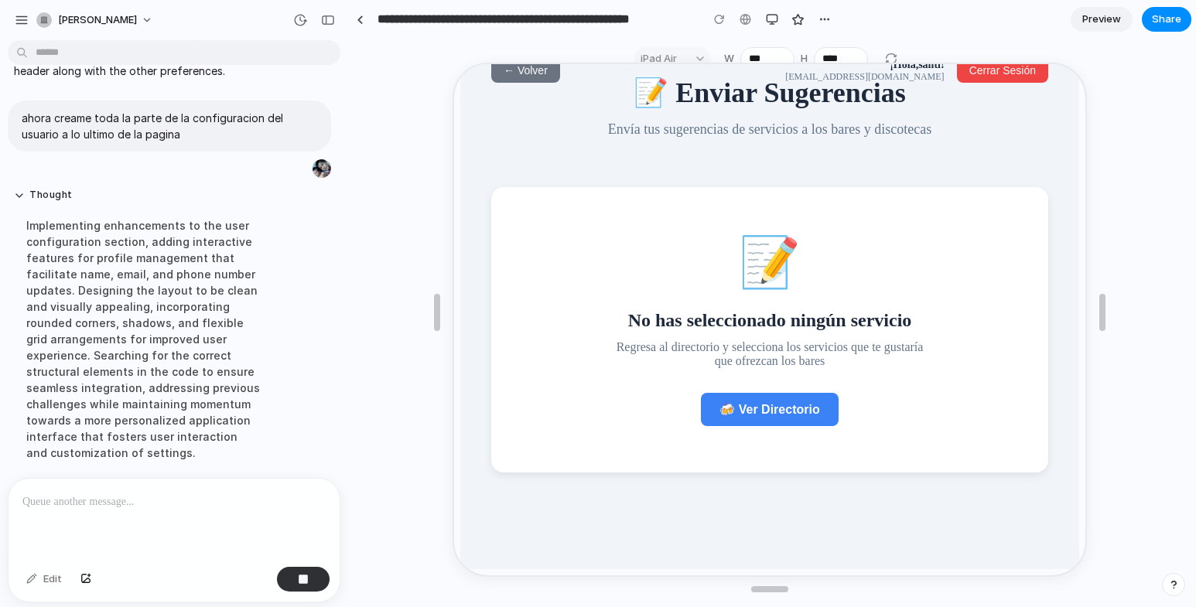
scroll to position [43, 0]
click at [538, 74] on span "← Volver" at bounding box center [524, 69] width 44 height 12
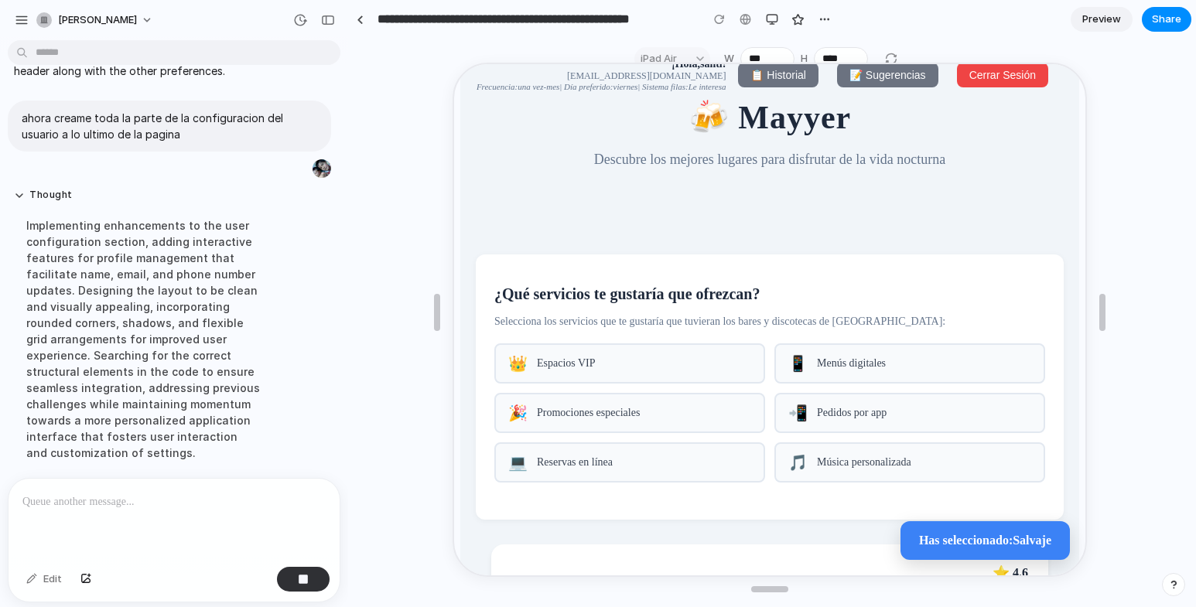
click at [576, 418] on span "Promociones especiales" at bounding box center [643, 412] width 214 height 12
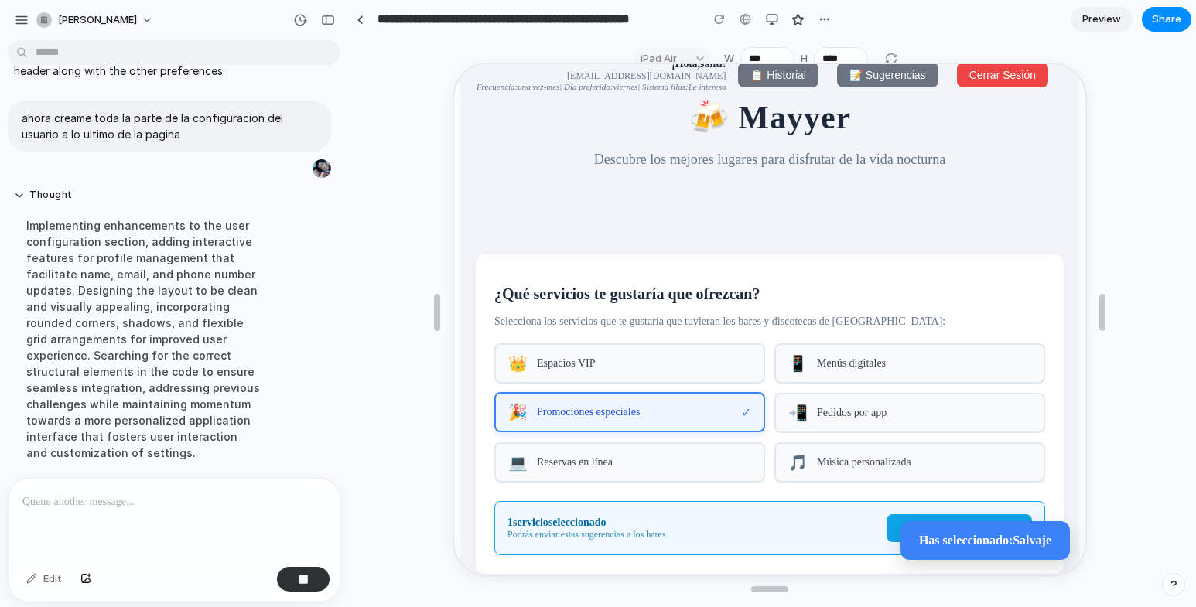
click at [592, 460] on div "💻 Reservas en línea" at bounding box center [628, 461] width 271 height 40
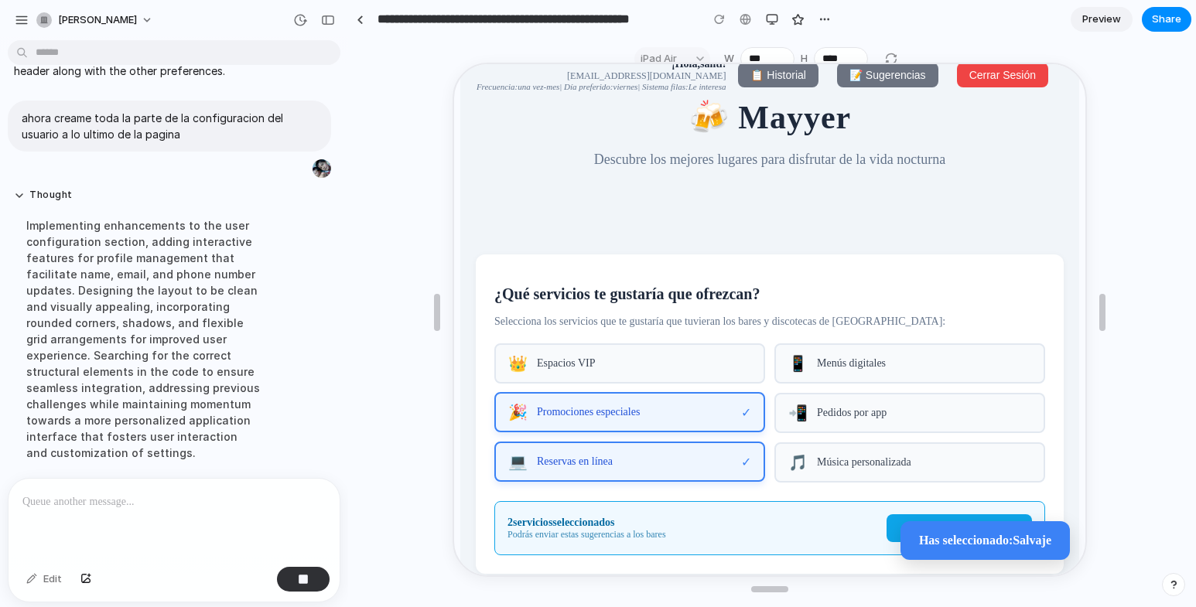
scroll to position [198, 0]
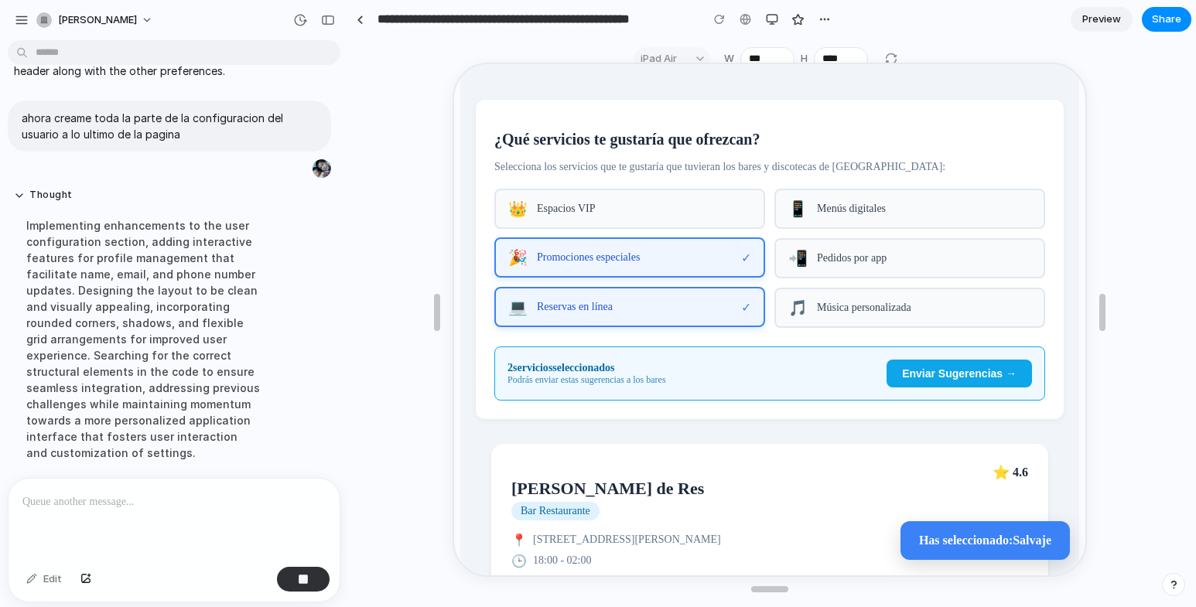
click at [942, 378] on span "Enviar Sugerencias →" at bounding box center [958, 372] width 115 height 12
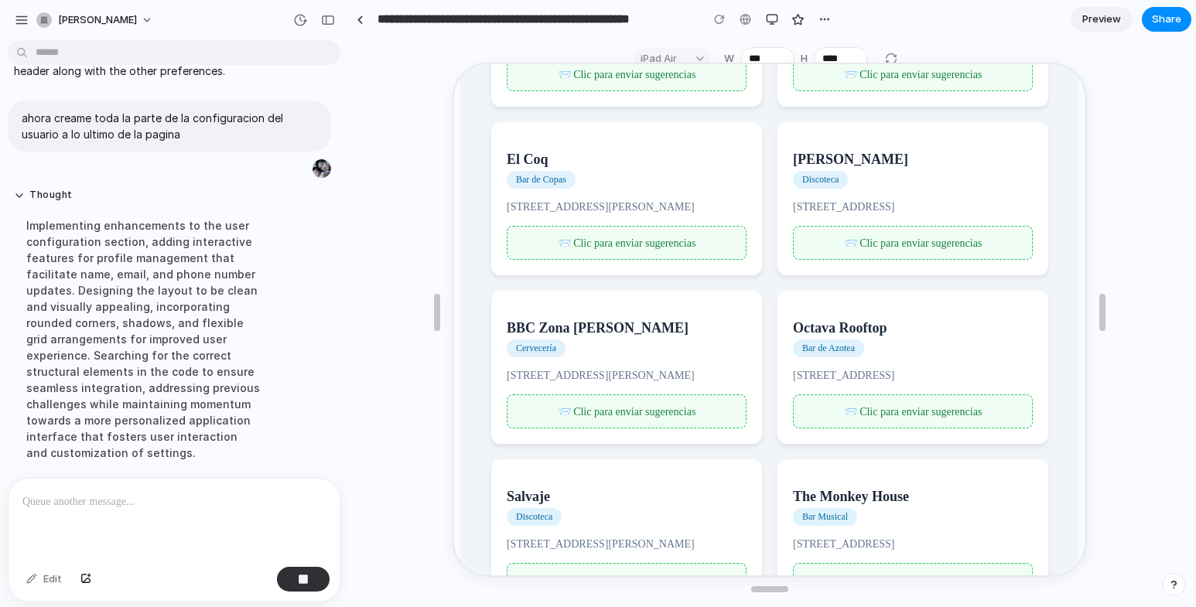
scroll to position [429, 0]
click at [608, 80] on span "📨 Clic para enviar sugerencias" at bounding box center [625, 74] width 139 height 12
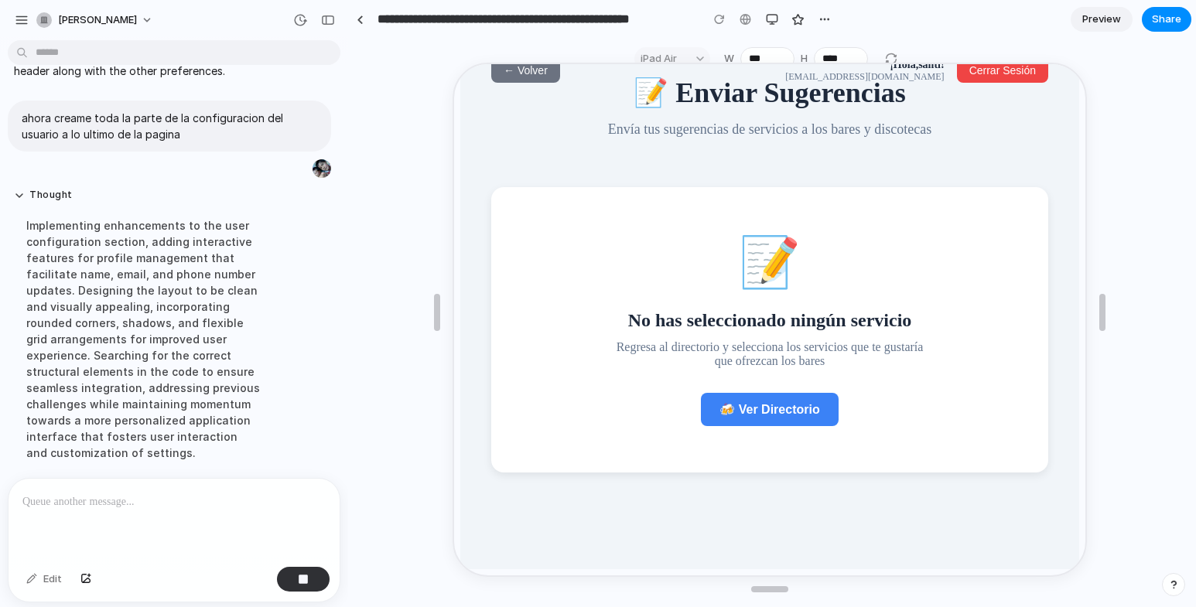
scroll to position [0, 0]
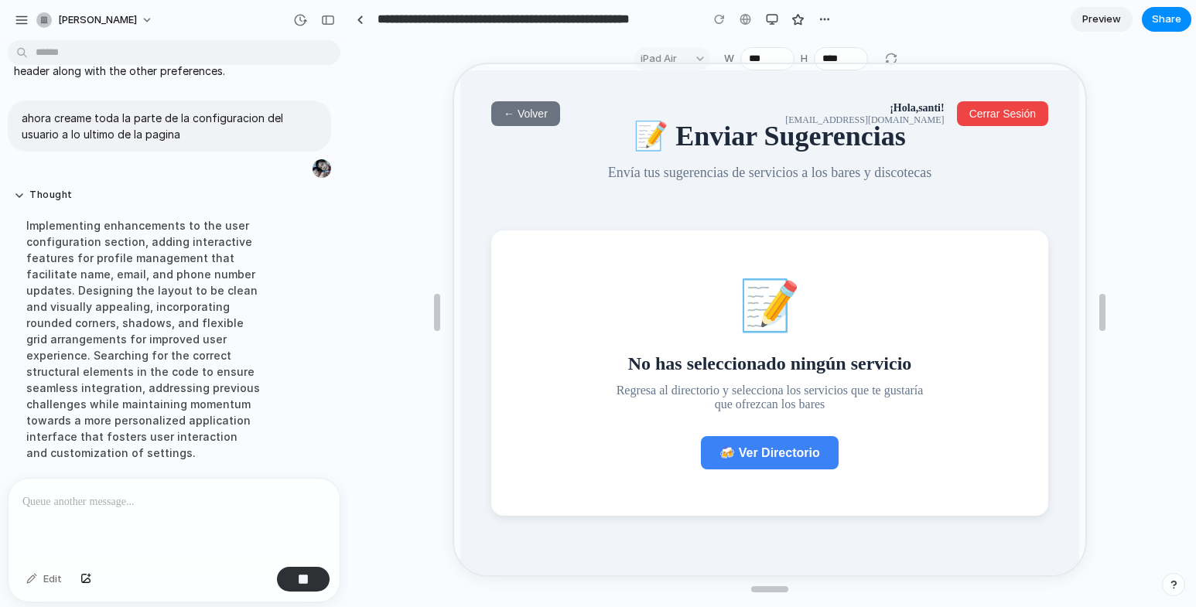
click at [518, 118] on button "← Volver" at bounding box center [524, 112] width 69 height 25
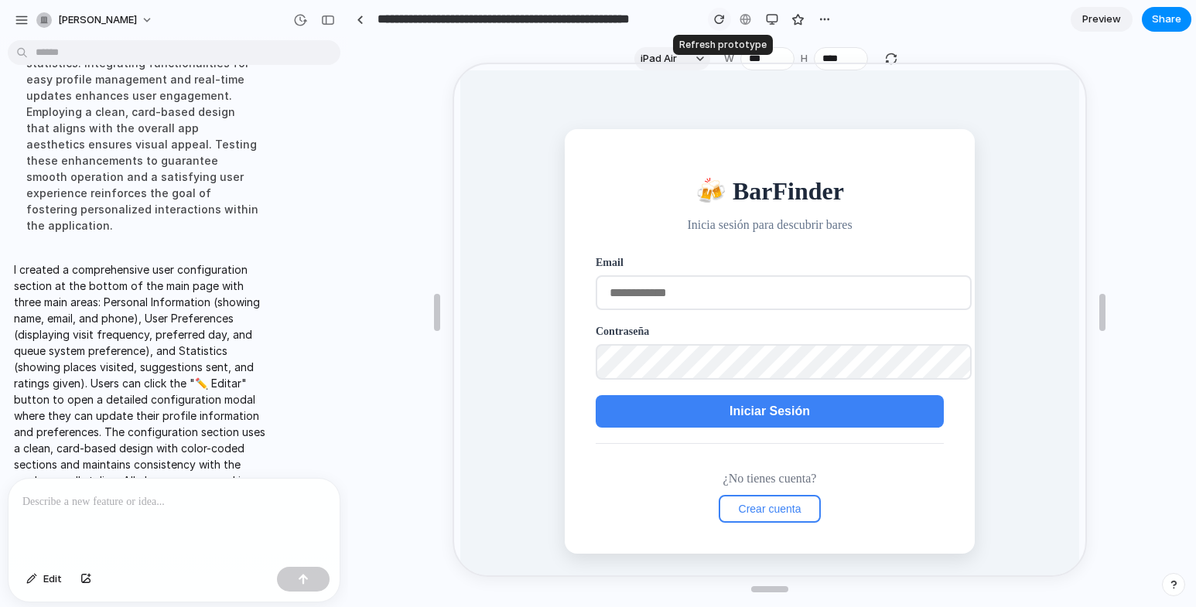
click at [719, 18] on div "button" at bounding box center [719, 19] width 11 height 11
click at [735, 289] on input "email" at bounding box center [782, 291] width 376 height 35
type input "**********"
click at [719, 401] on button "Iniciar Sesión" at bounding box center [768, 410] width 348 height 33
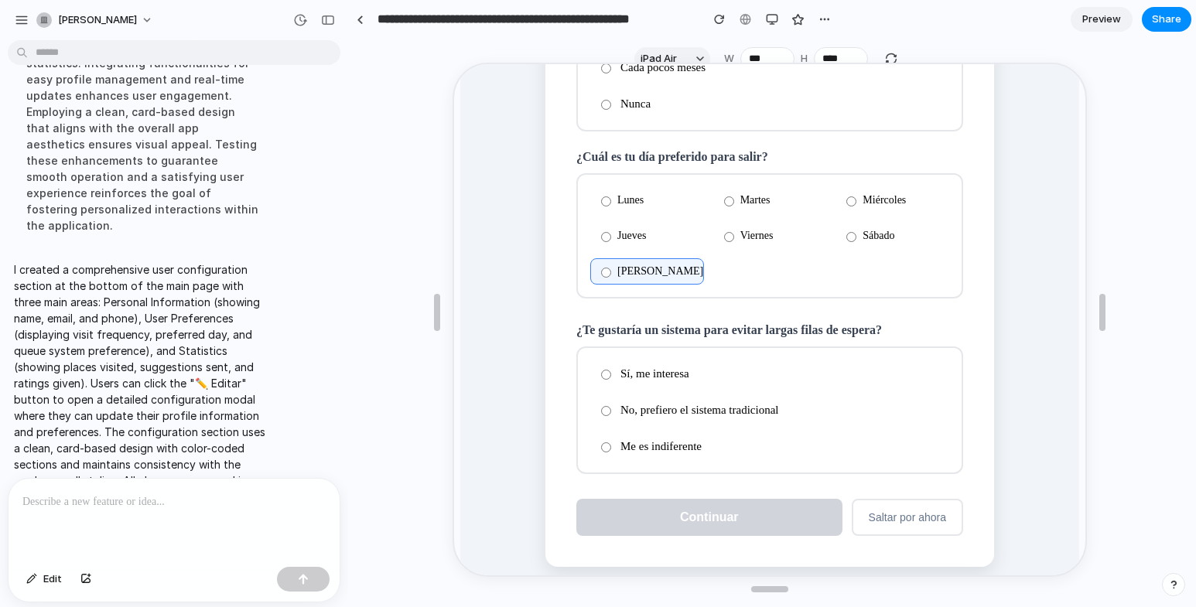
scroll to position [280, 0]
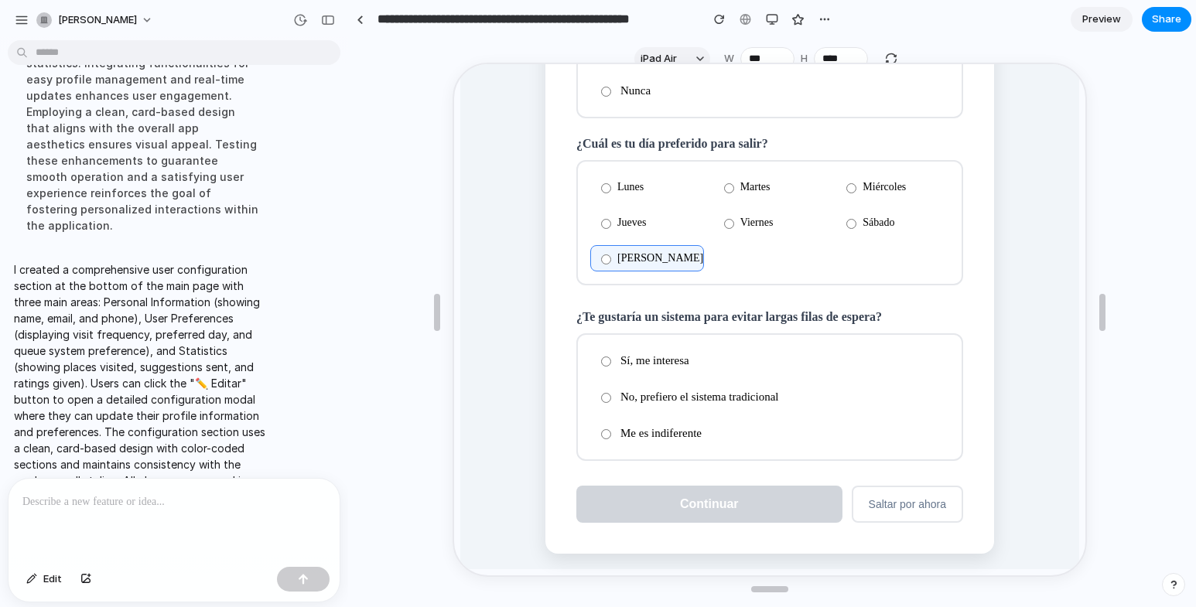
click at [600, 391] on label "No, prefiero el sistema tradicional" at bounding box center [768, 395] width 359 height 27
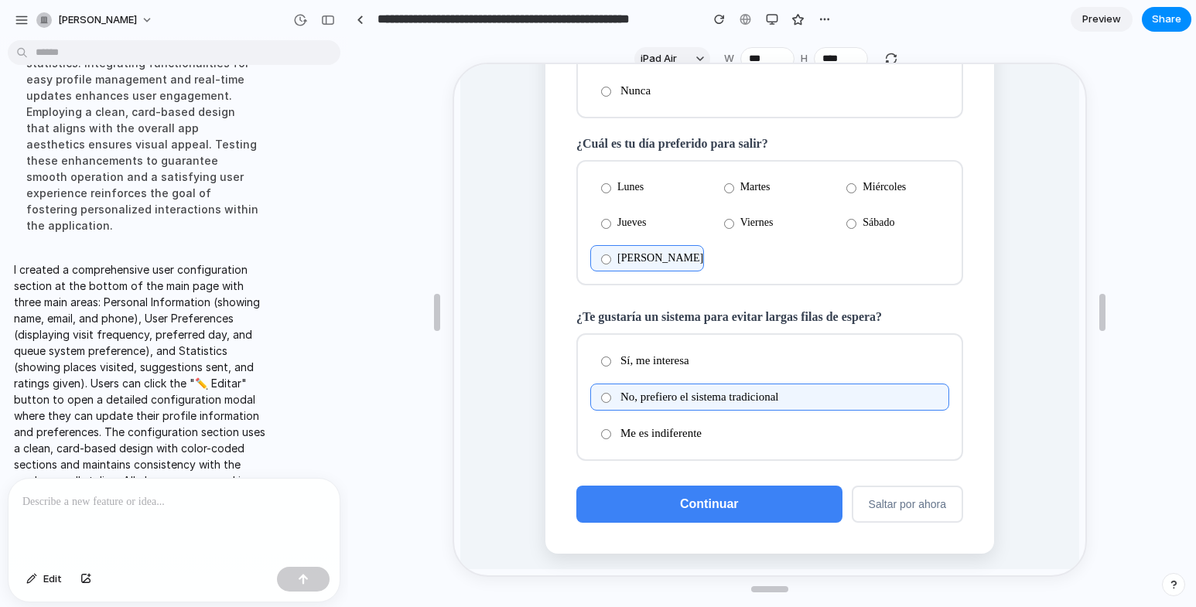
click at [728, 501] on span "Continuar" at bounding box center [708, 502] width 59 height 13
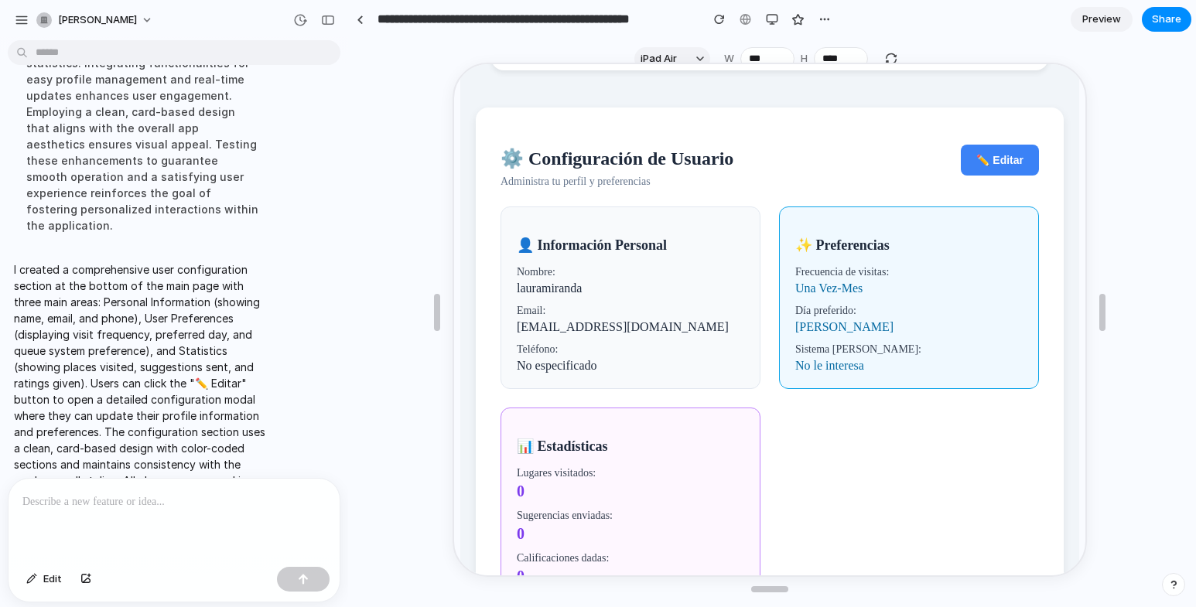
scroll to position [2507, 0]
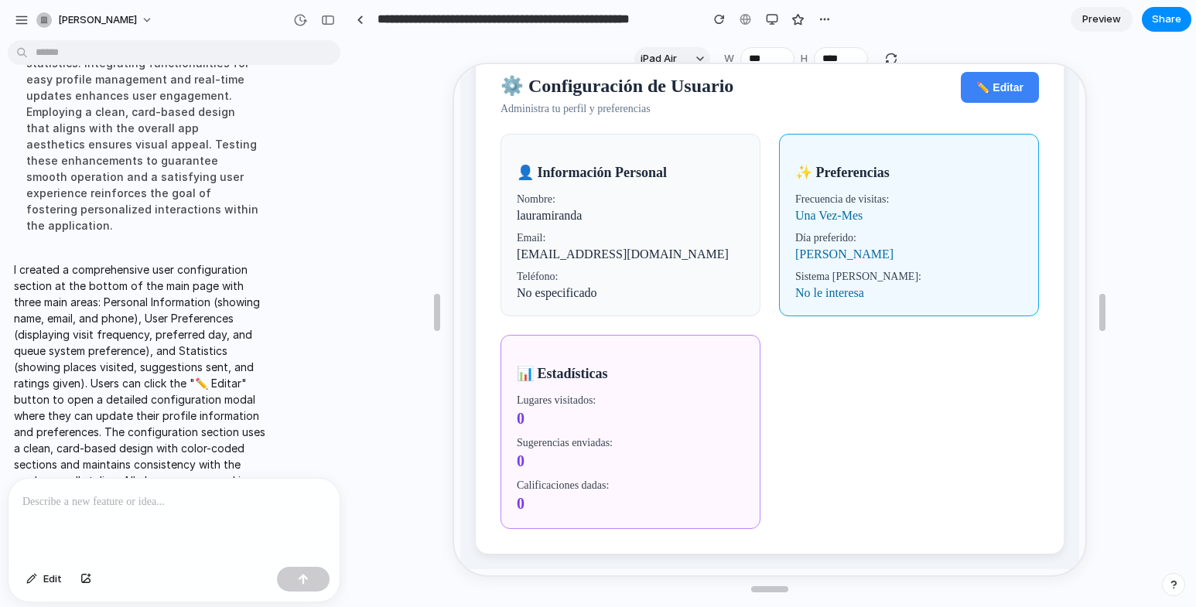
click at [981, 91] on button "✏️ Editar" at bounding box center [999, 85] width 78 height 31
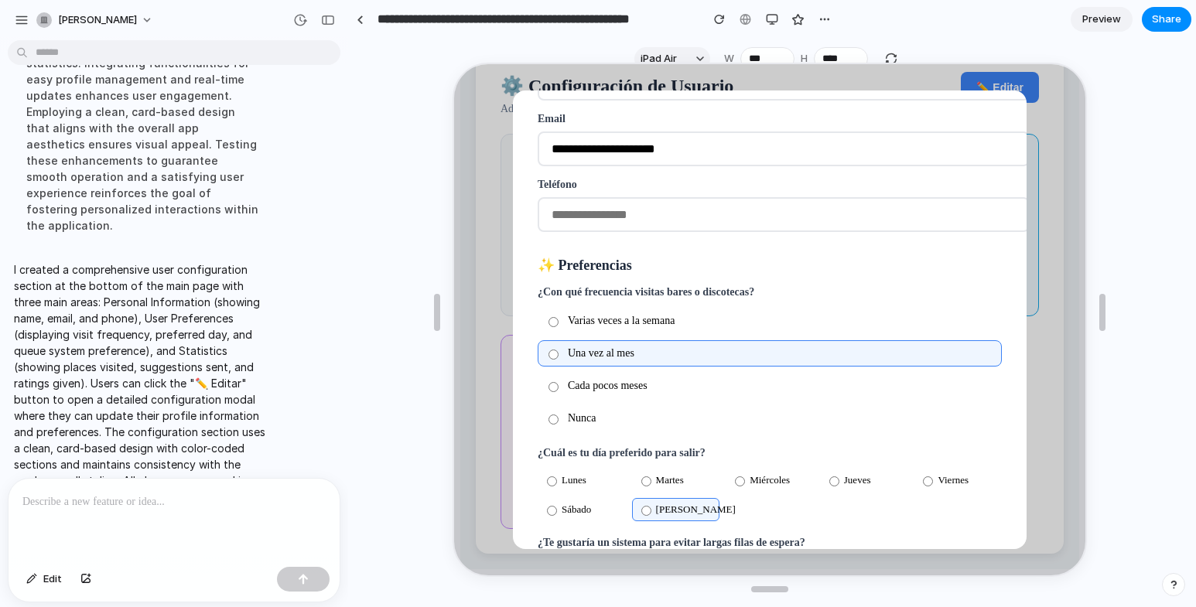
scroll to position [0, 0]
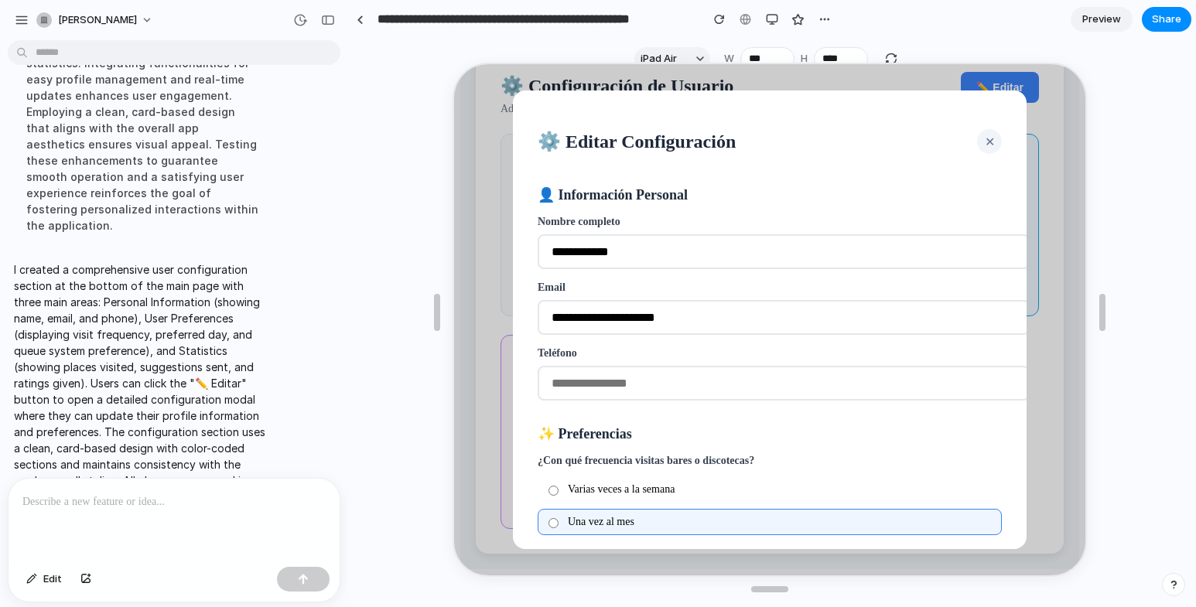
click at [708, 378] on input "tel" at bounding box center [782, 381] width 492 height 35
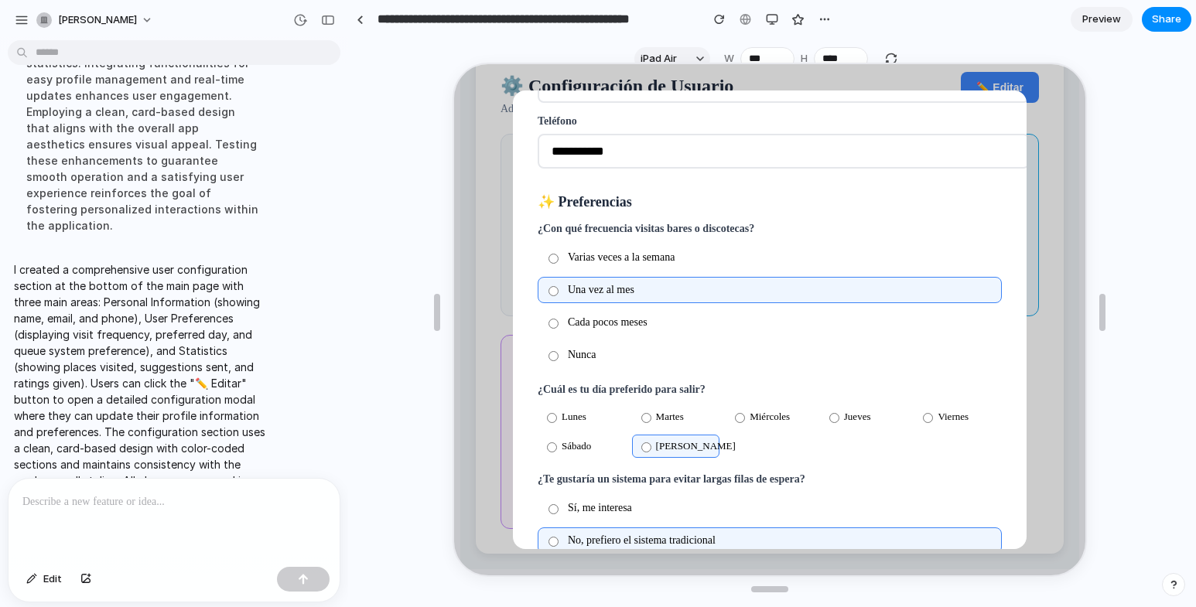
scroll to position [373, 0]
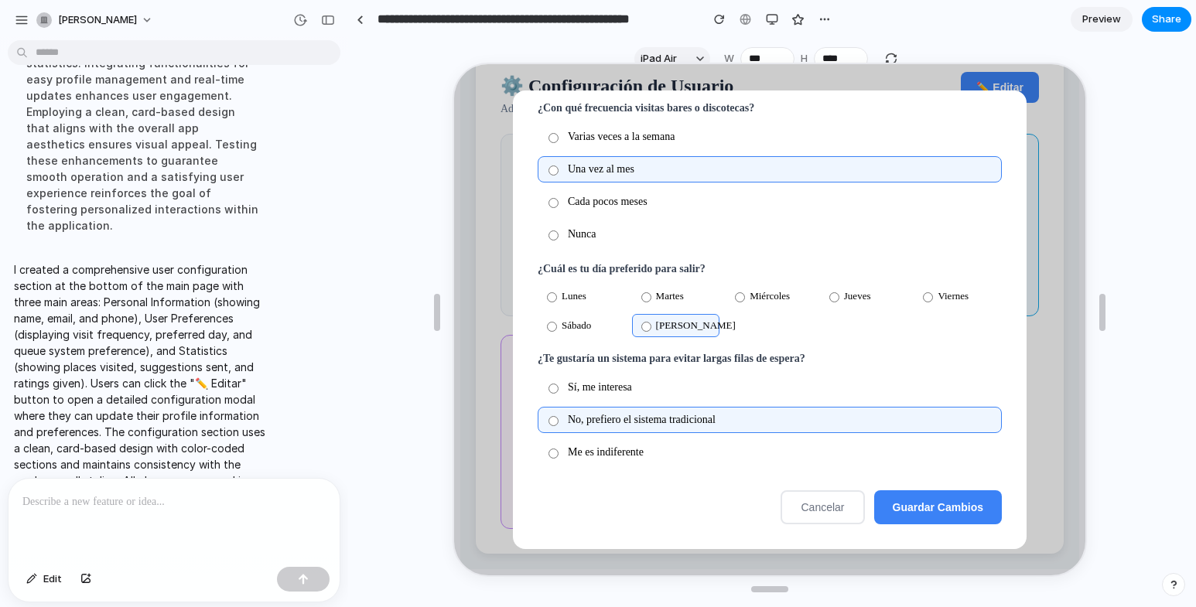
type input "**********"
click at [878, 495] on button "Guardar Cambios" at bounding box center [937, 506] width 128 height 34
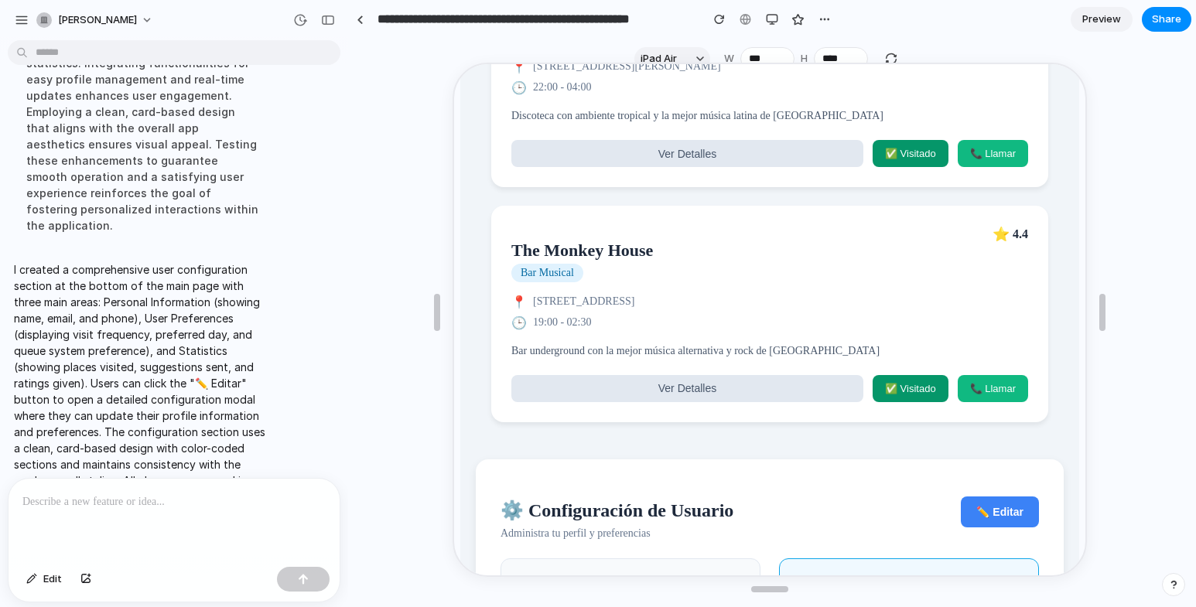
scroll to position [2043, 0]
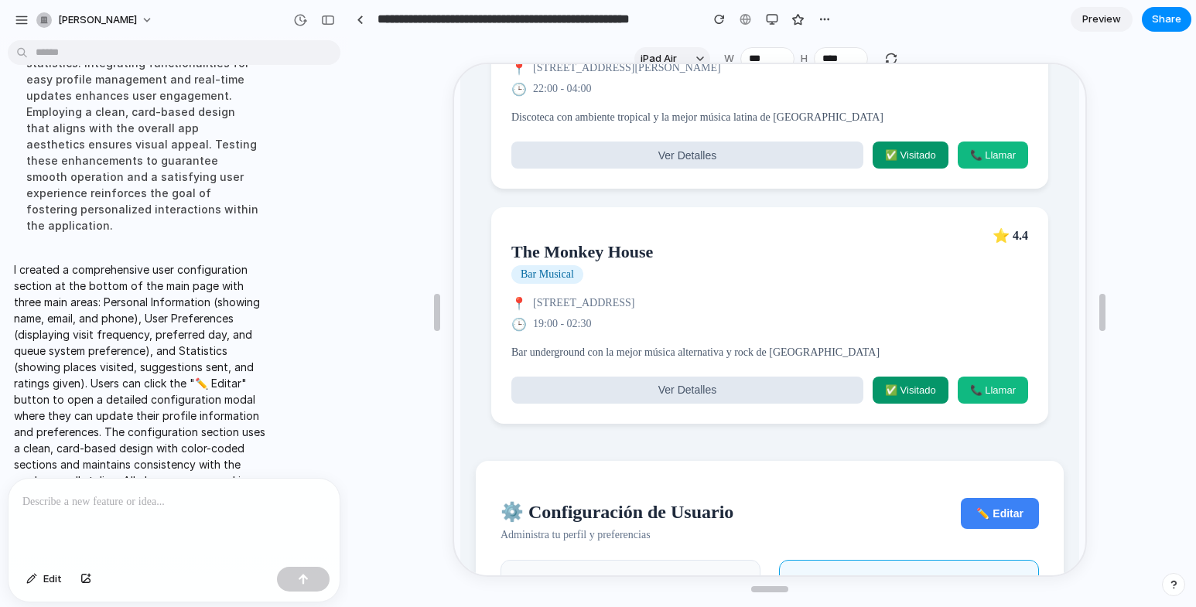
click at [700, 279] on div "The Monkey House Bar Musical ⭐ 4.4" at bounding box center [768, 254] width 517 height 56
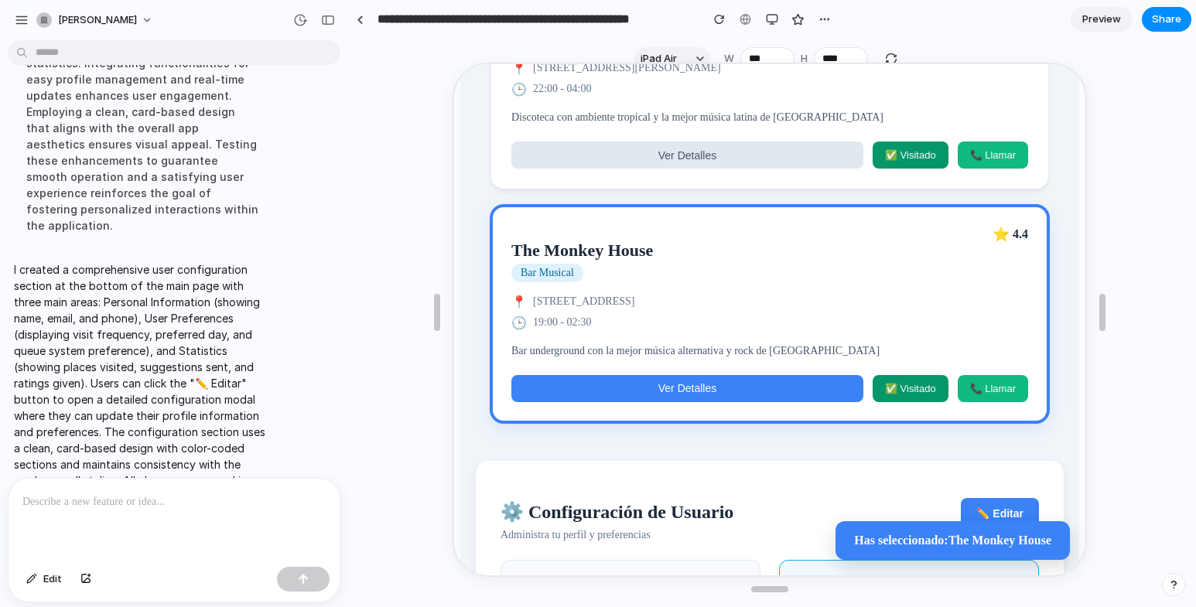
click at [696, 401] on button "Ver Detalles" at bounding box center [686, 387] width 352 height 27
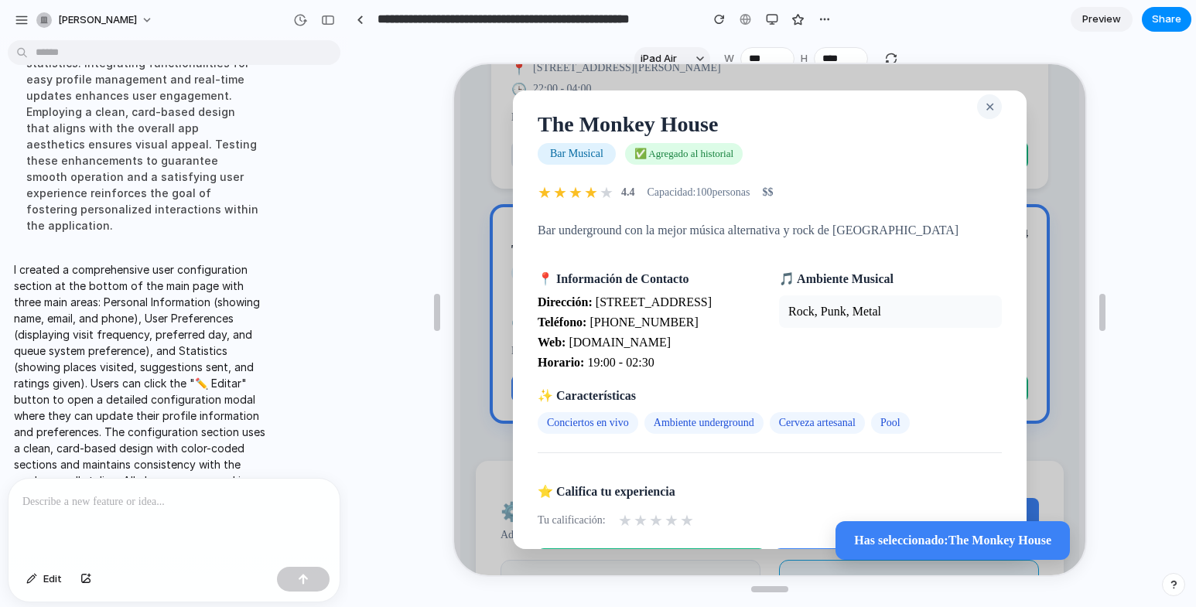
scroll to position [0, 0]
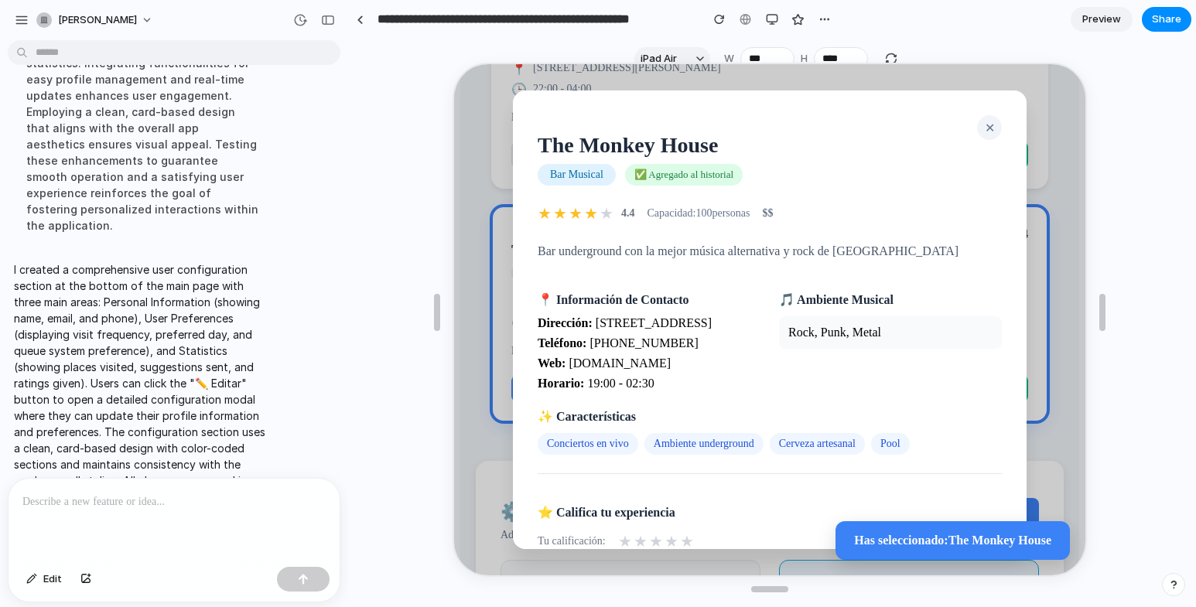
click at [982, 128] on button "✕" at bounding box center [988, 126] width 25 height 25
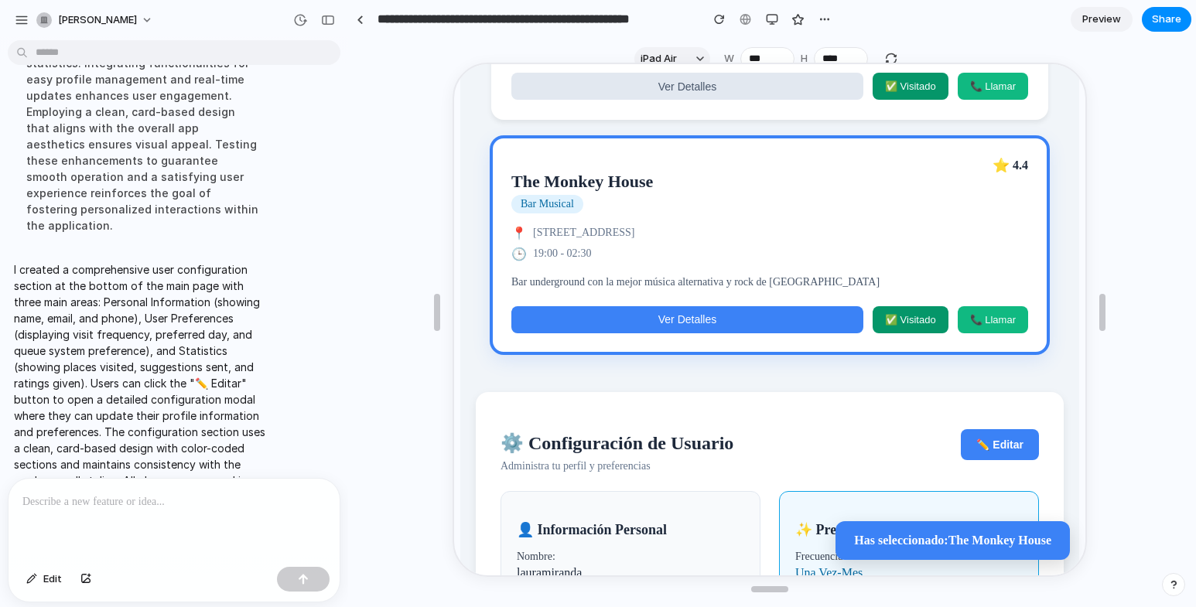
scroll to position [2043, 0]
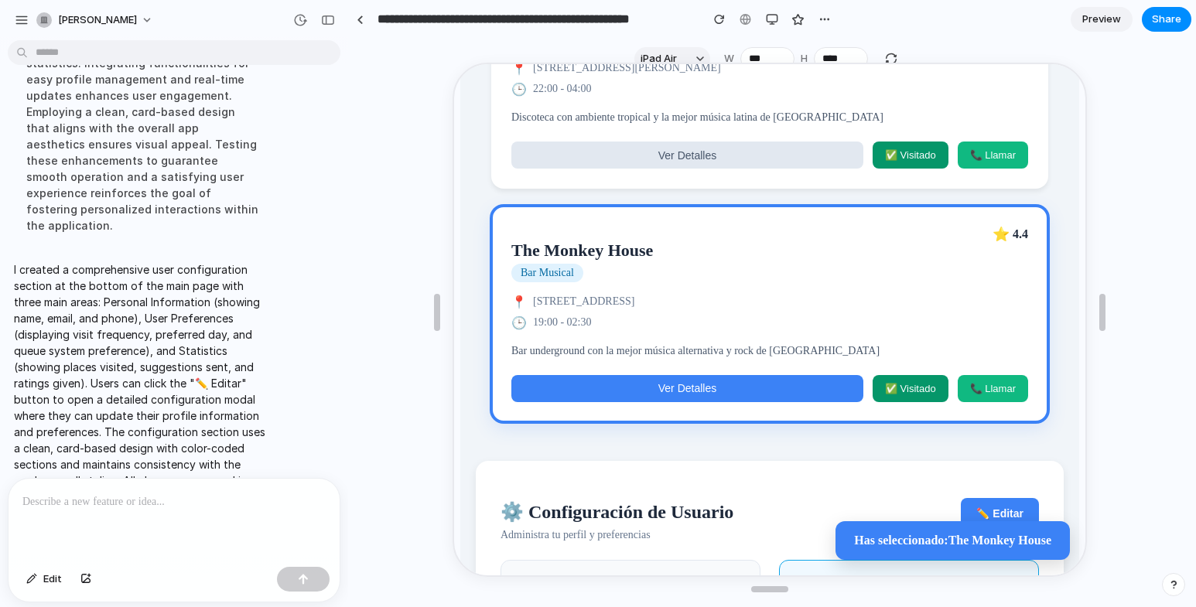
click at [700, 125] on p "Discoteca con ambiente tropical y la mejor música latina de [GEOGRAPHIC_DATA]" at bounding box center [768, 116] width 517 height 17
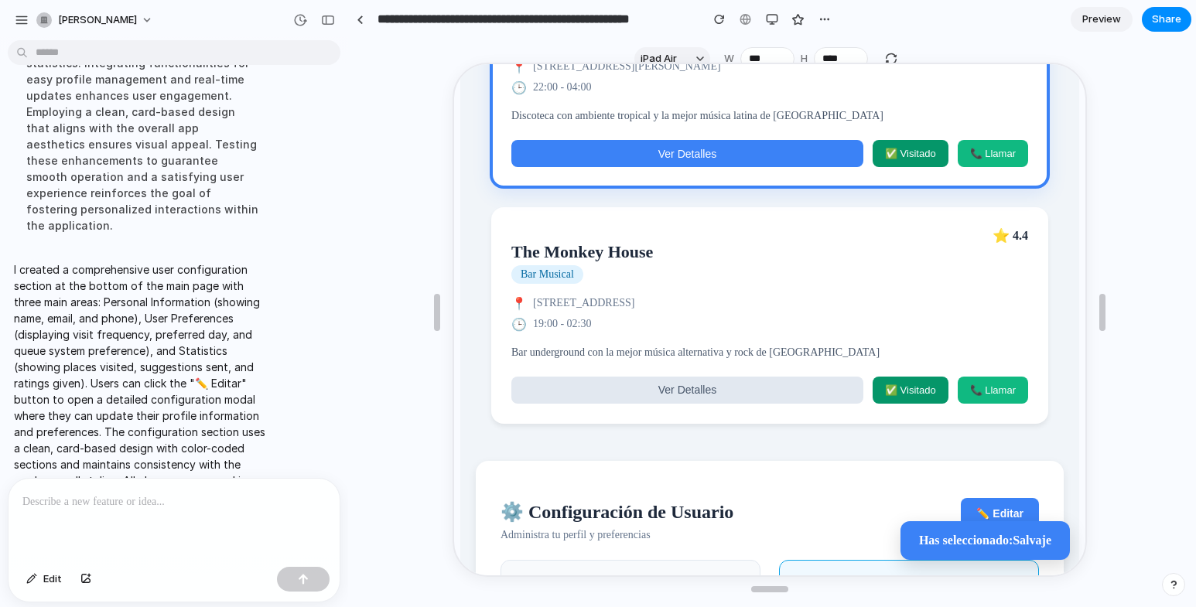
click at [697, 159] on span "Ver Detalles" at bounding box center [686, 152] width 58 height 12
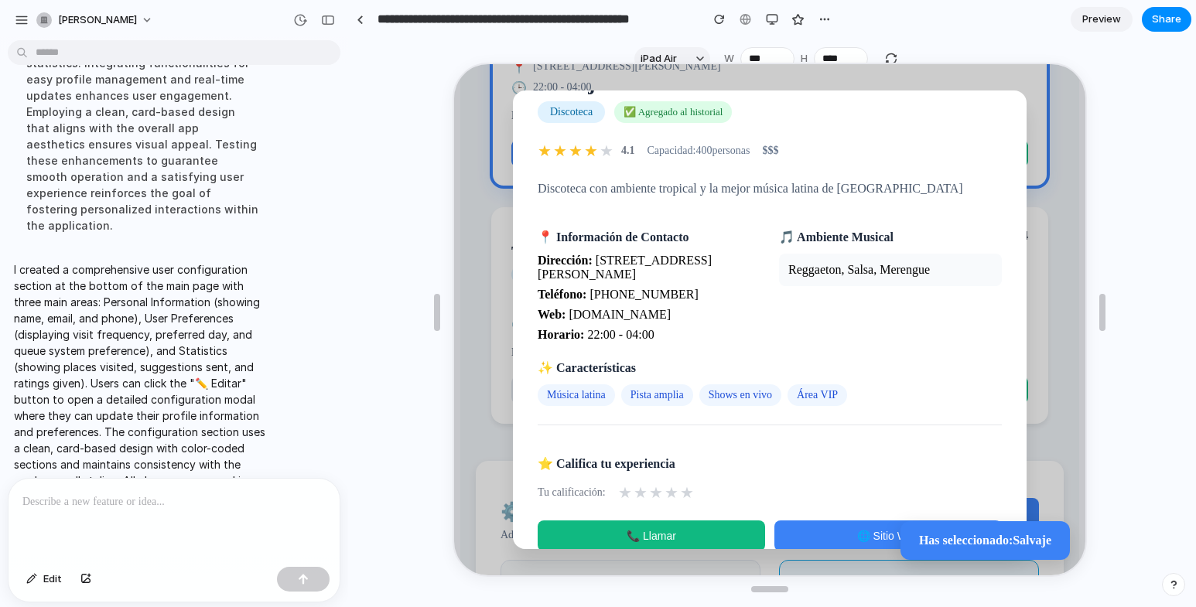
scroll to position [103, 0]
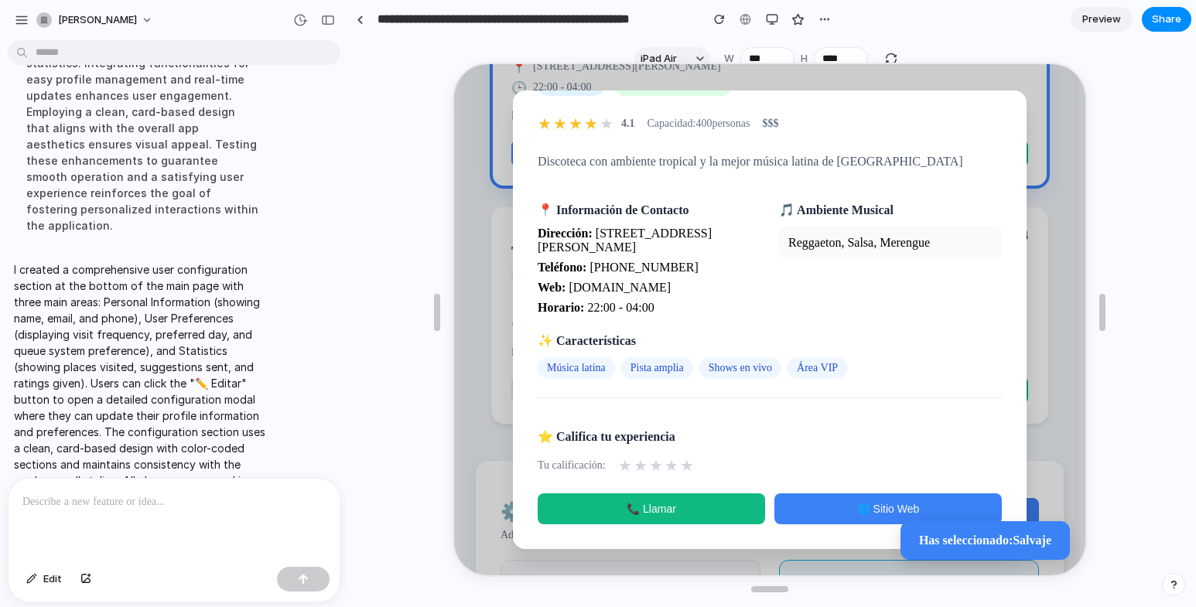
click at [637, 467] on span "★" at bounding box center [639, 464] width 14 height 19
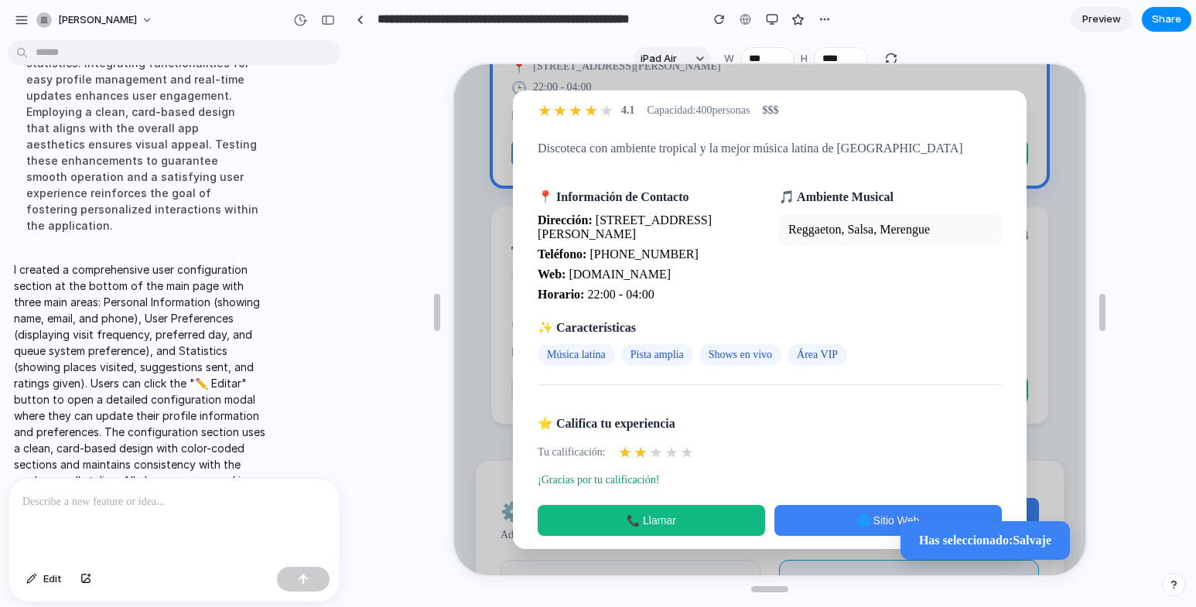
click at [649, 460] on span "★" at bounding box center [655, 451] width 14 height 19
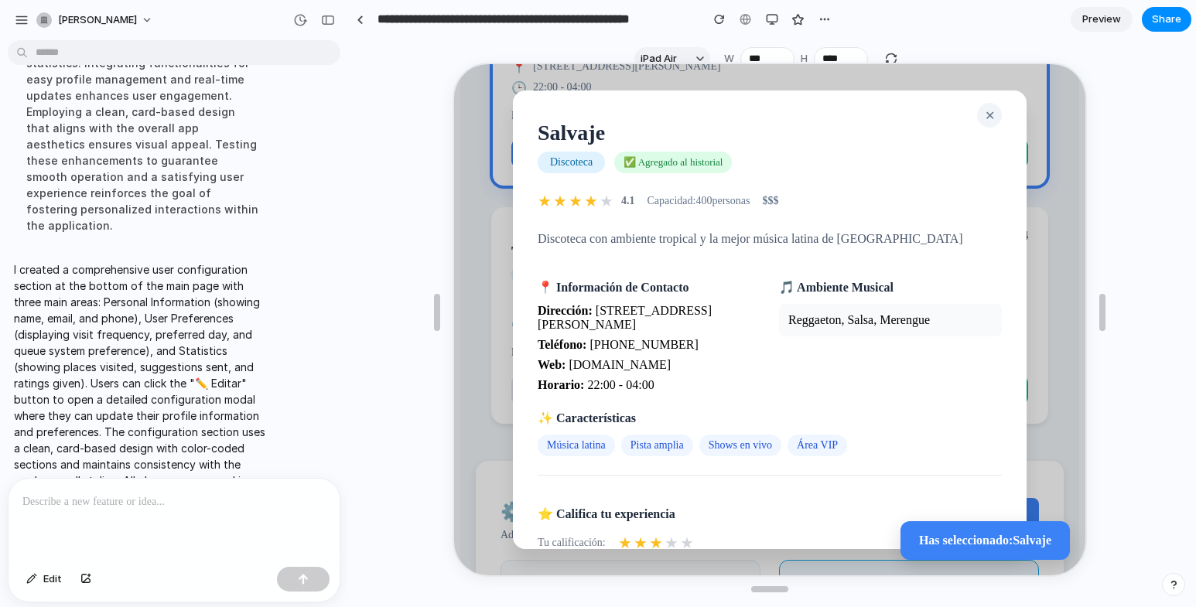
scroll to position [0, 0]
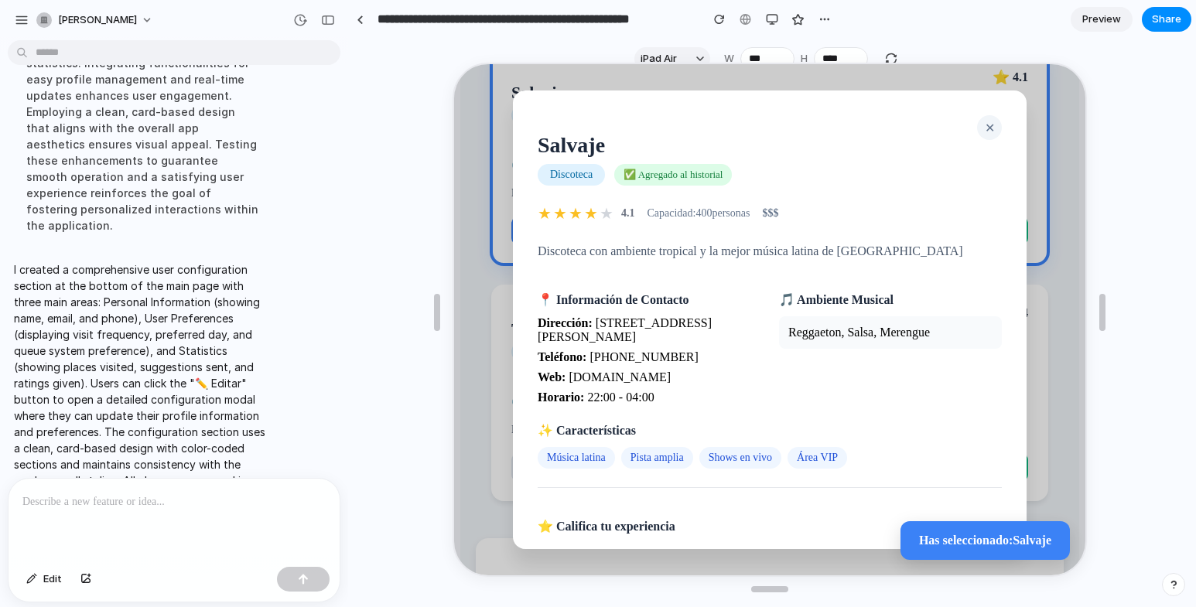
click at [984, 121] on span "✕" at bounding box center [989, 126] width 10 height 13
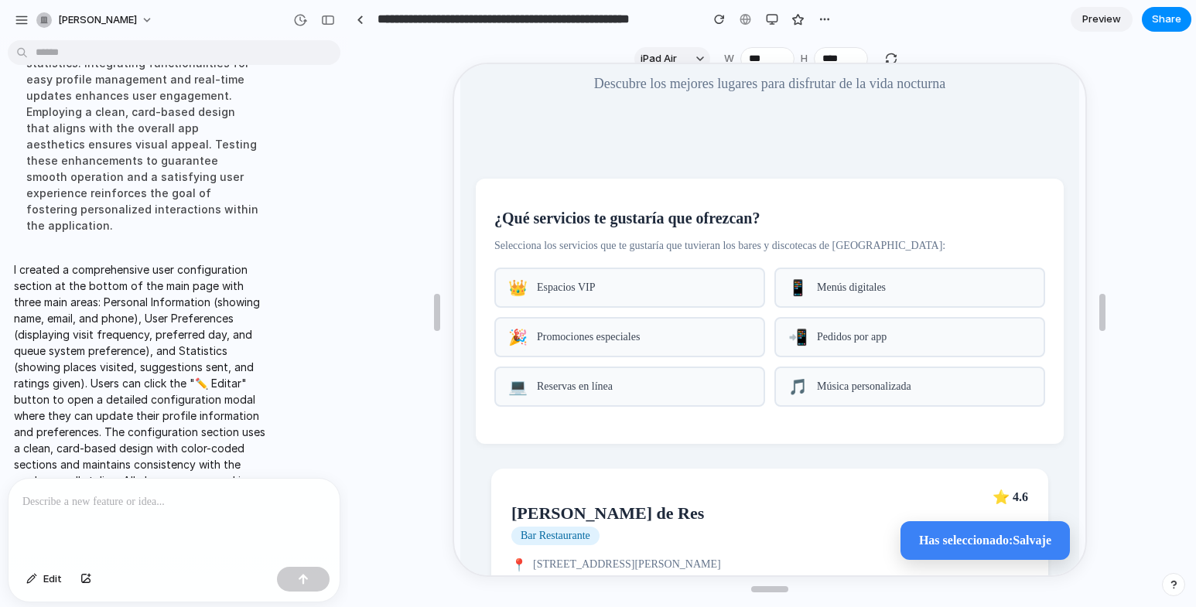
scroll to position [108, 0]
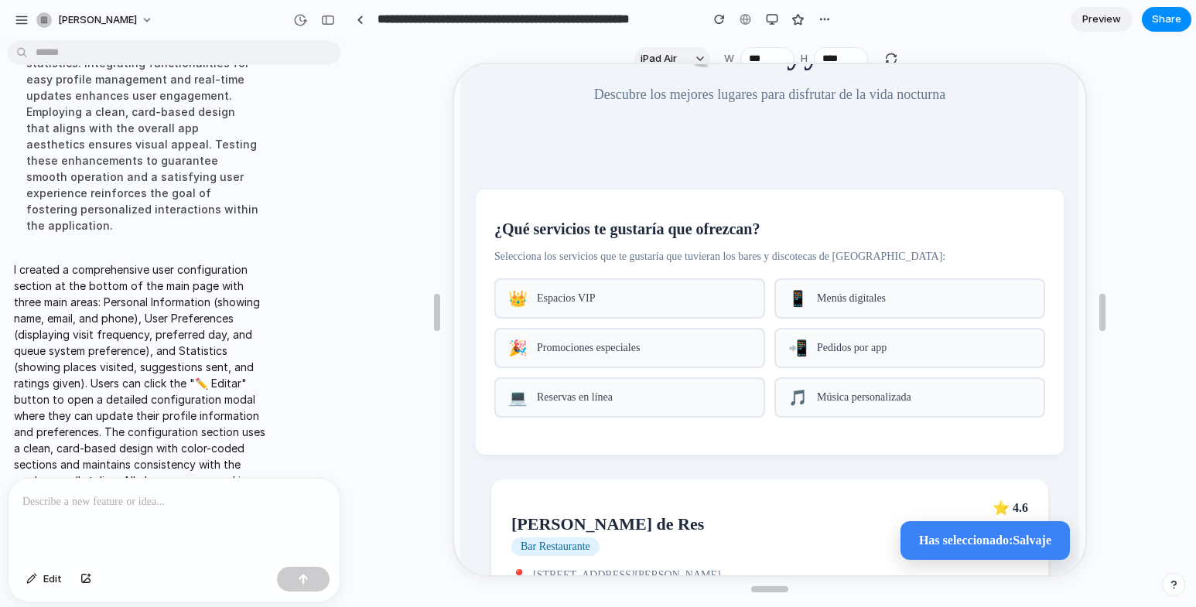
click at [650, 289] on div "👑 Espacios VIP" at bounding box center [628, 297] width 271 height 40
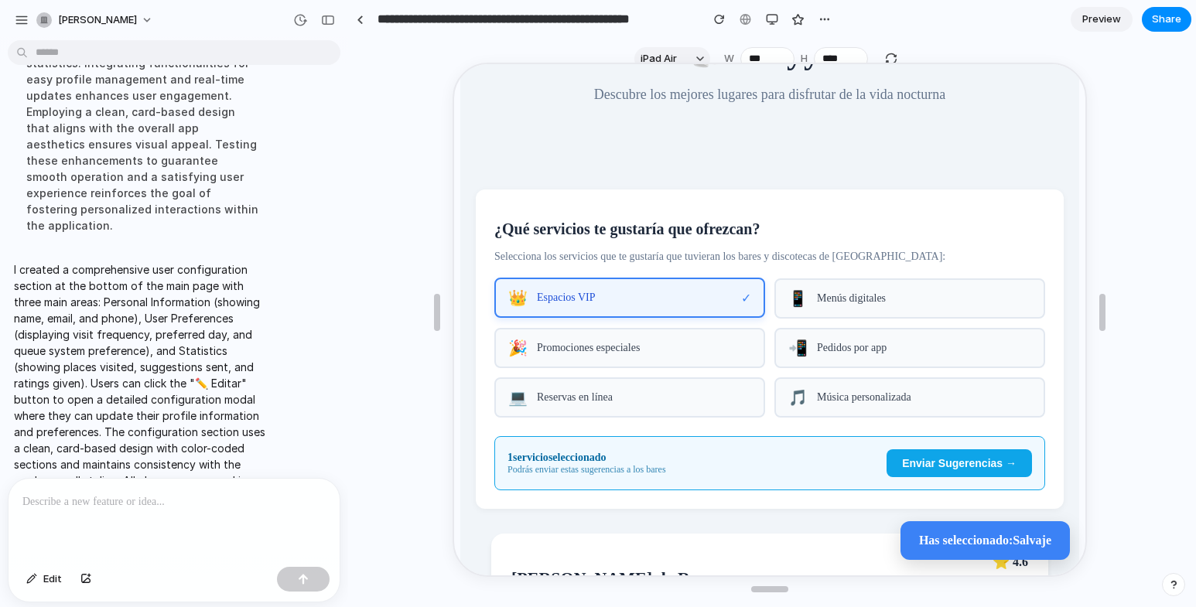
click at [816, 298] on span "Menús digitales" at bounding box center [923, 297] width 214 height 12
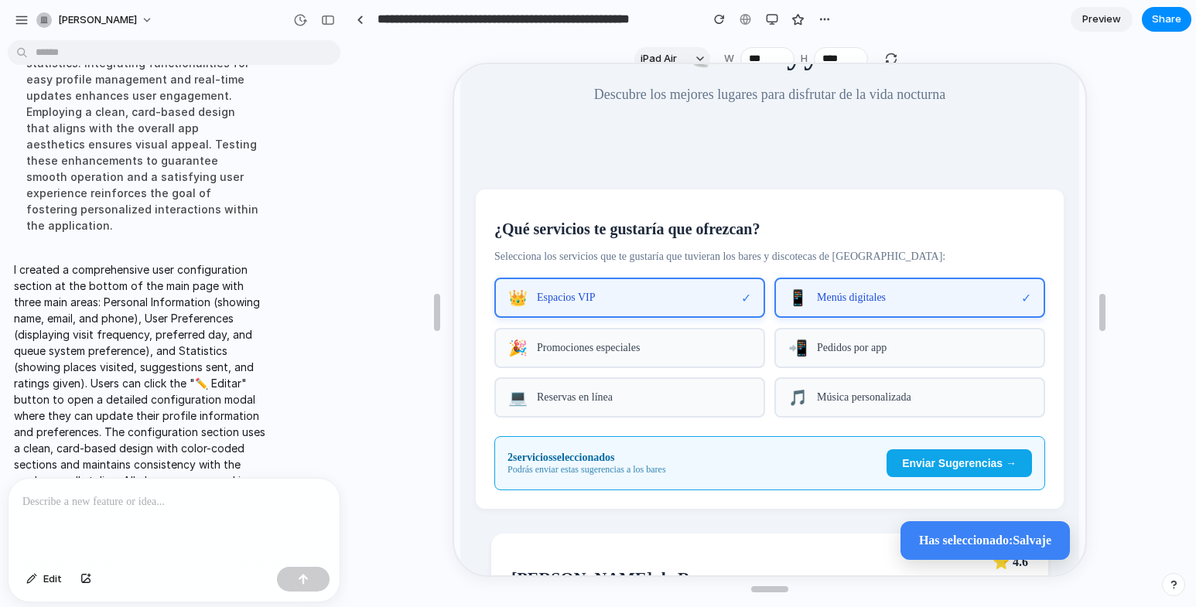
click at [826, 347] on div "📲 Pedidos por app" at bounding box center [908, 347] width 271 height 40
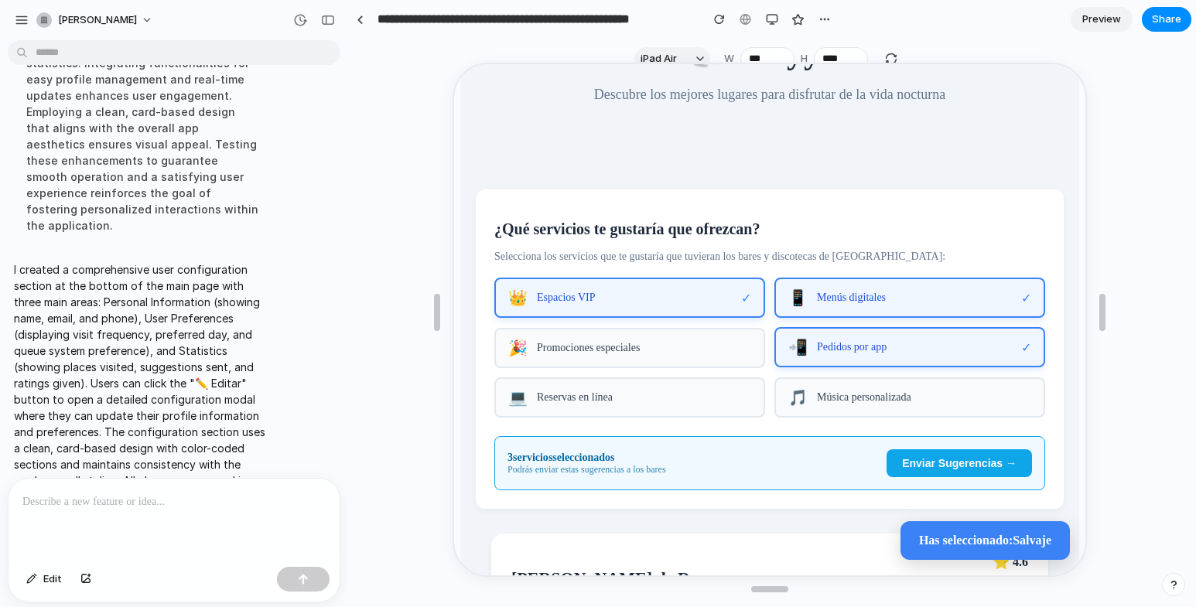
click at [962, 468] on span "Enviar Sugerencias →" at bounding box center [958, 462] width 115 height 12
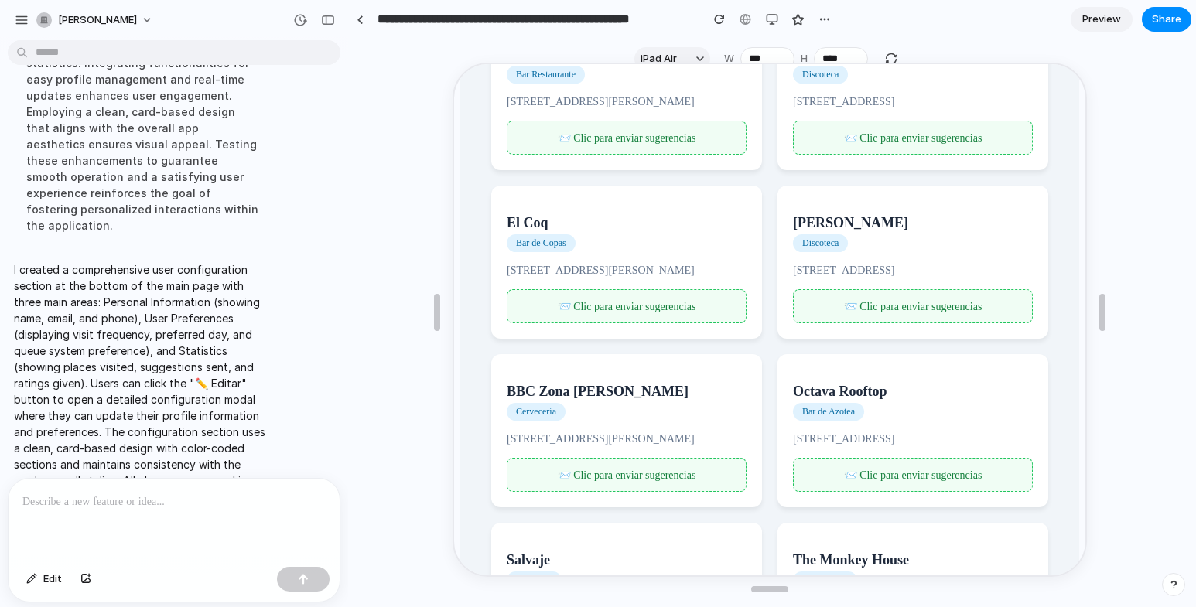
scroll to position [418, 0]
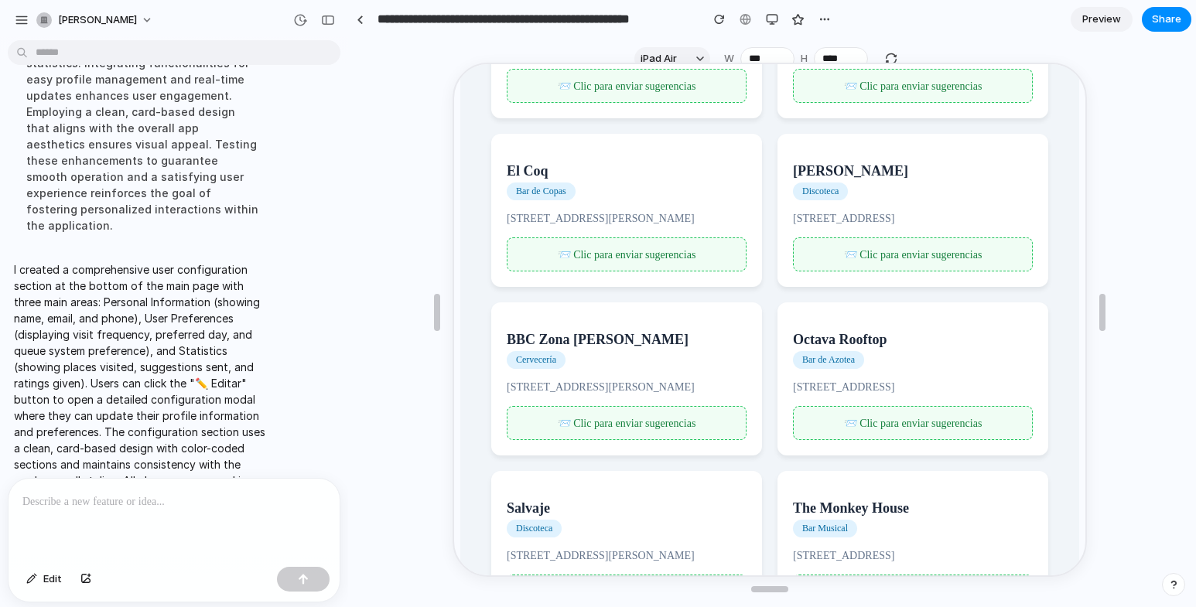
click at [635, 258] on span "📨 Clic para enviar sugerencias" at bounding box center [625, 254] width 139 height 12
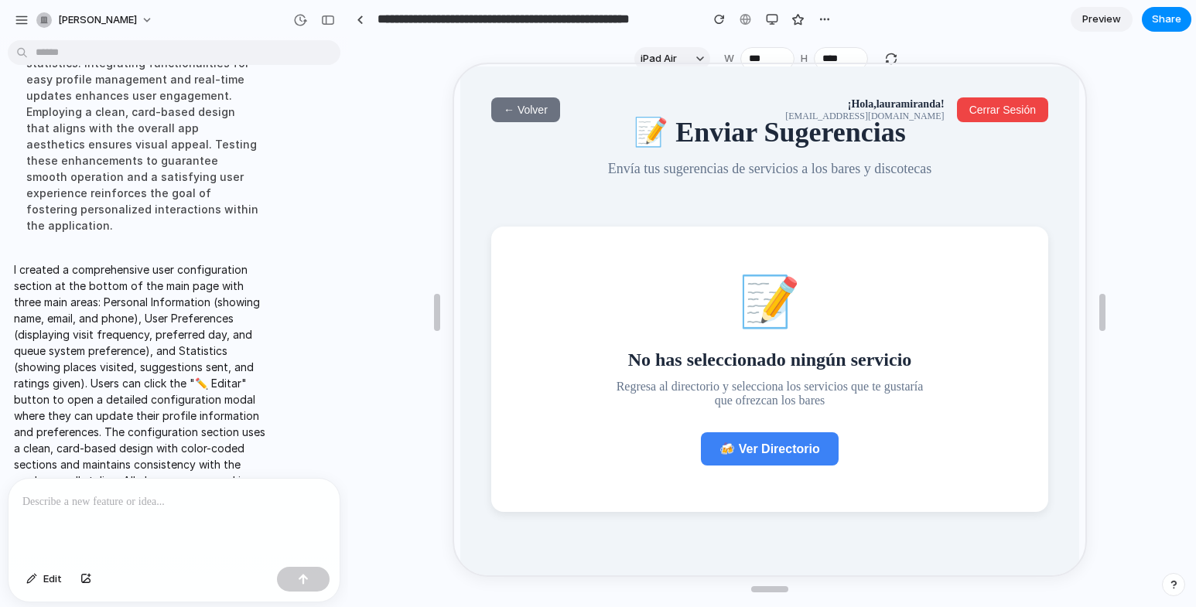
scroll to position [0, 0]
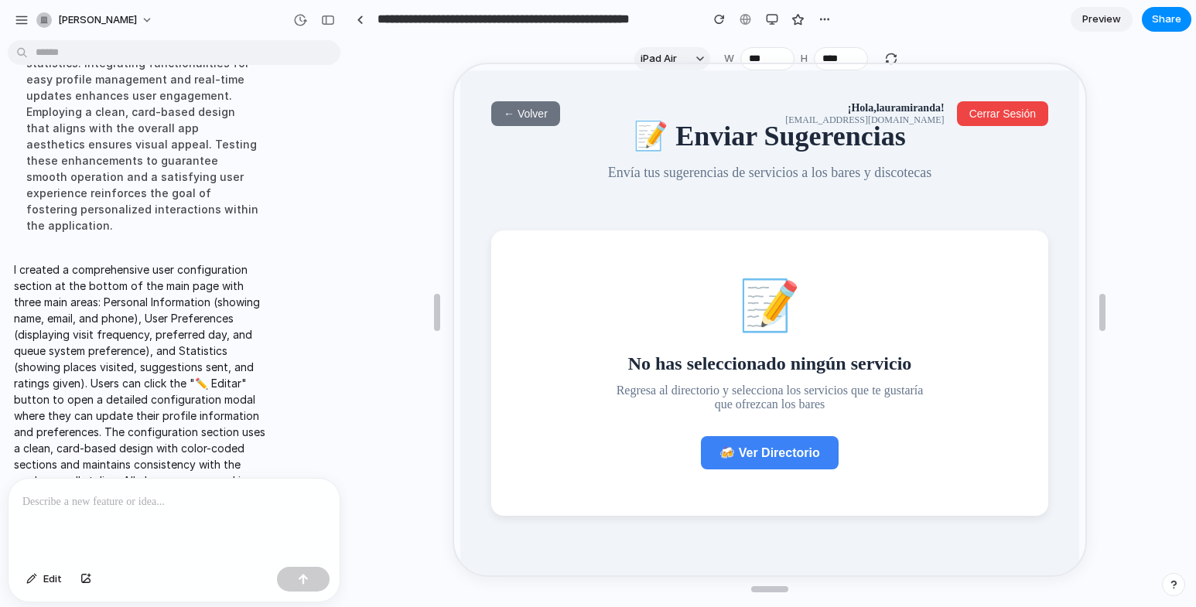
click at [513, 108] on span "← Volver" at bounding box center [524, 112] width 44 height 12
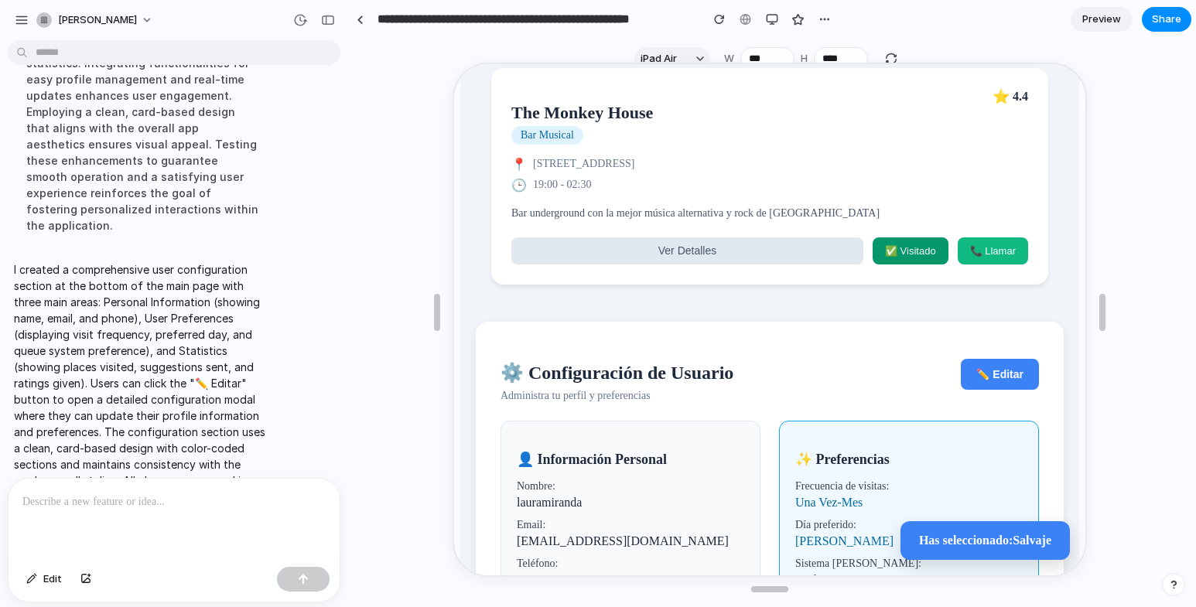
scroll to position [2275, 0]
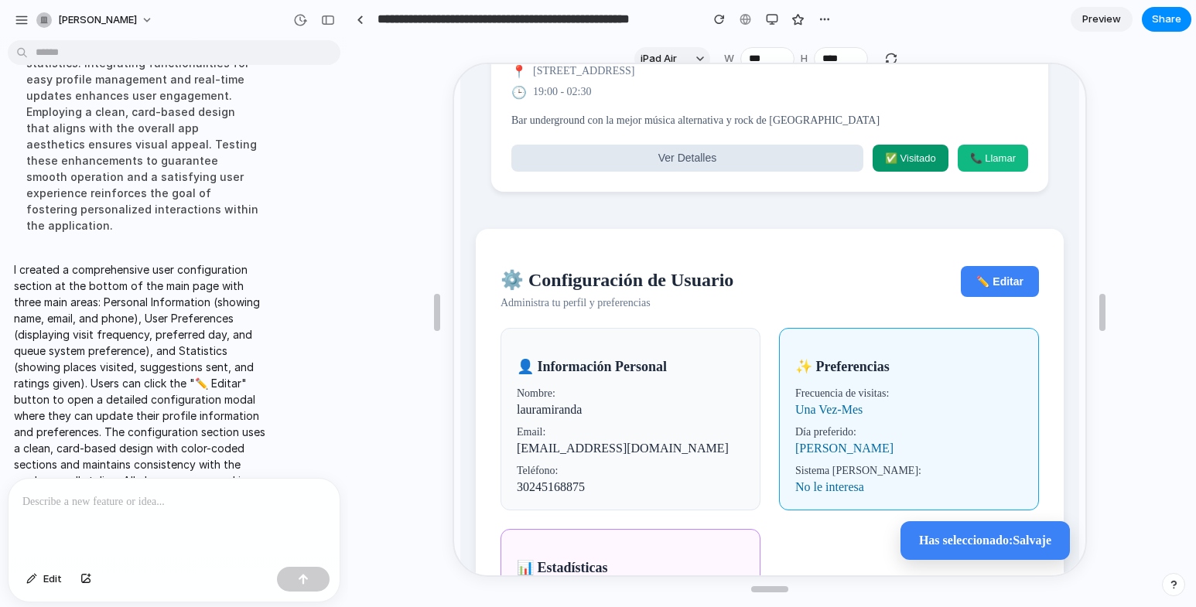
click at [175, 493] on p at bounding box center [170, 502] width 297 height 19
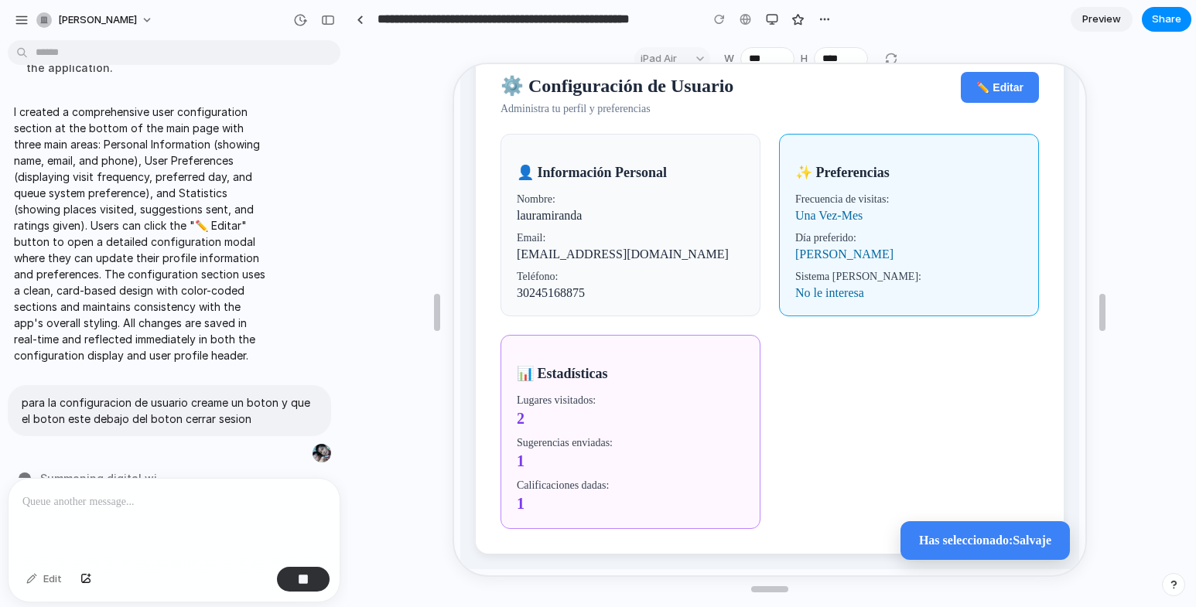
scroll to position [5957, 0]
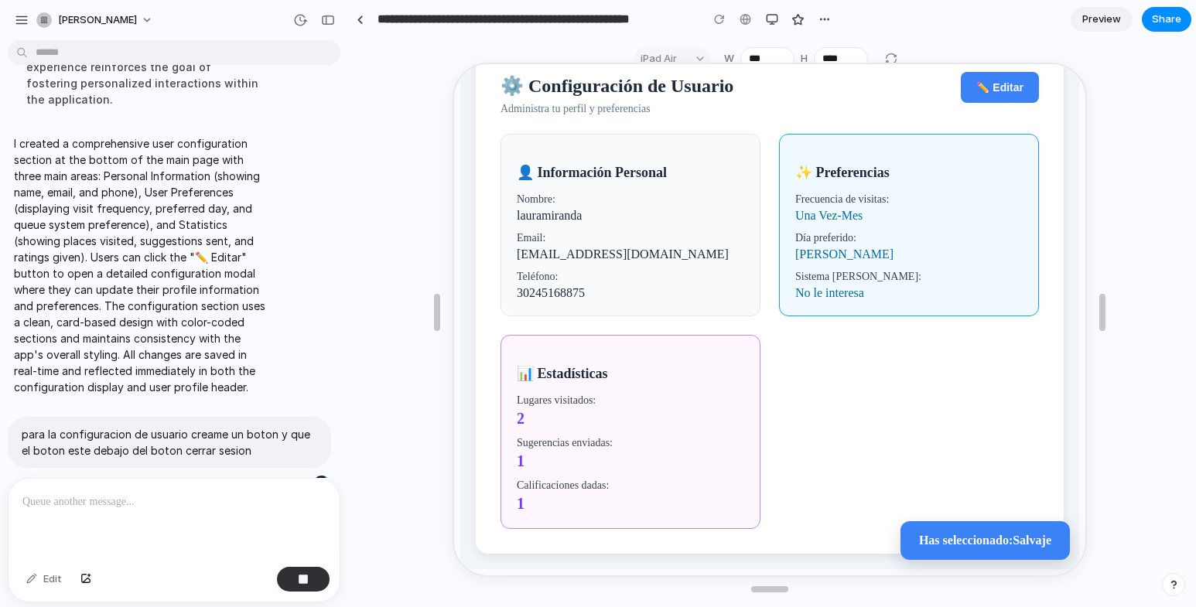
click at [984, 80] on span "✏️ Editar" at bounding box center [998, 86] width 47 height 12
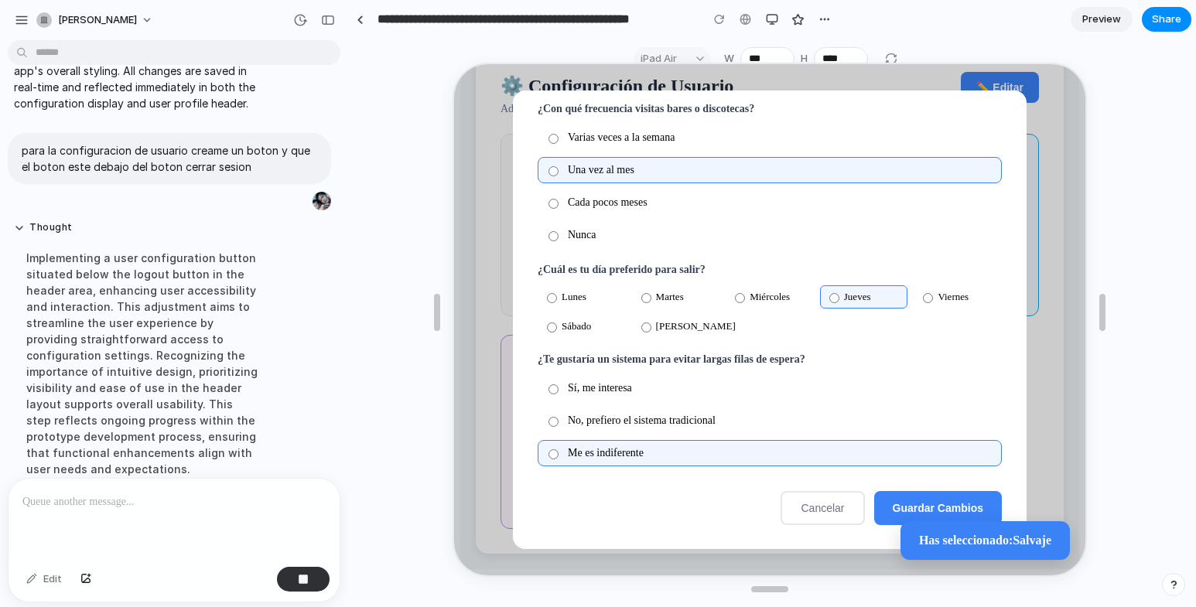
scroll to position [218, 0]
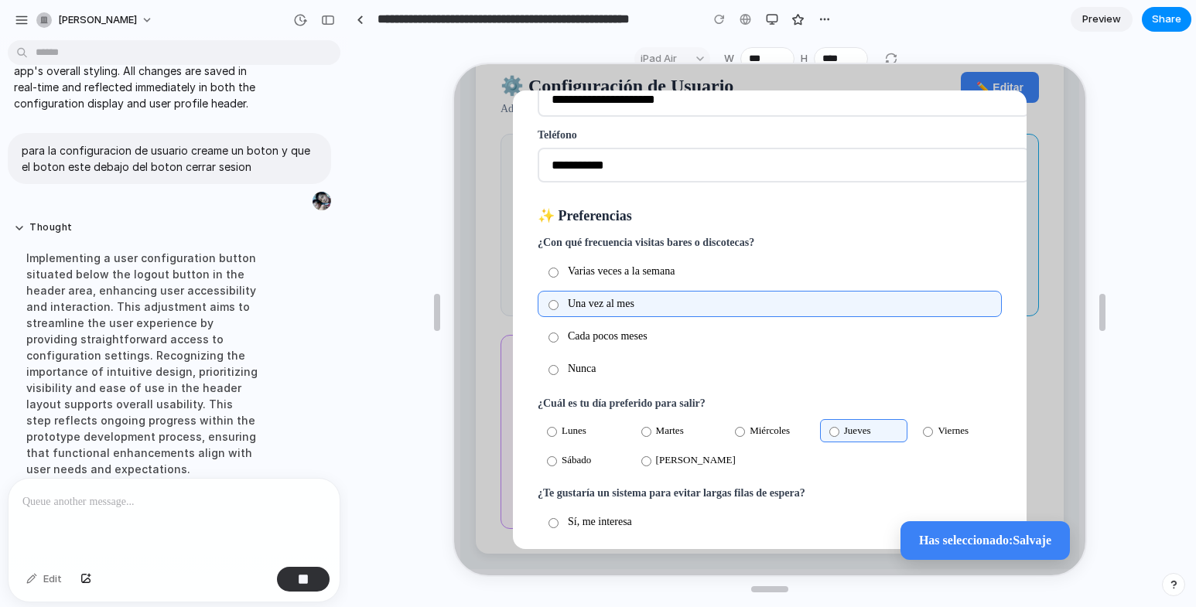
click at [578, 273] on label "Varias veces a la semana" at bounding box center [768, 270] width 464 height 26
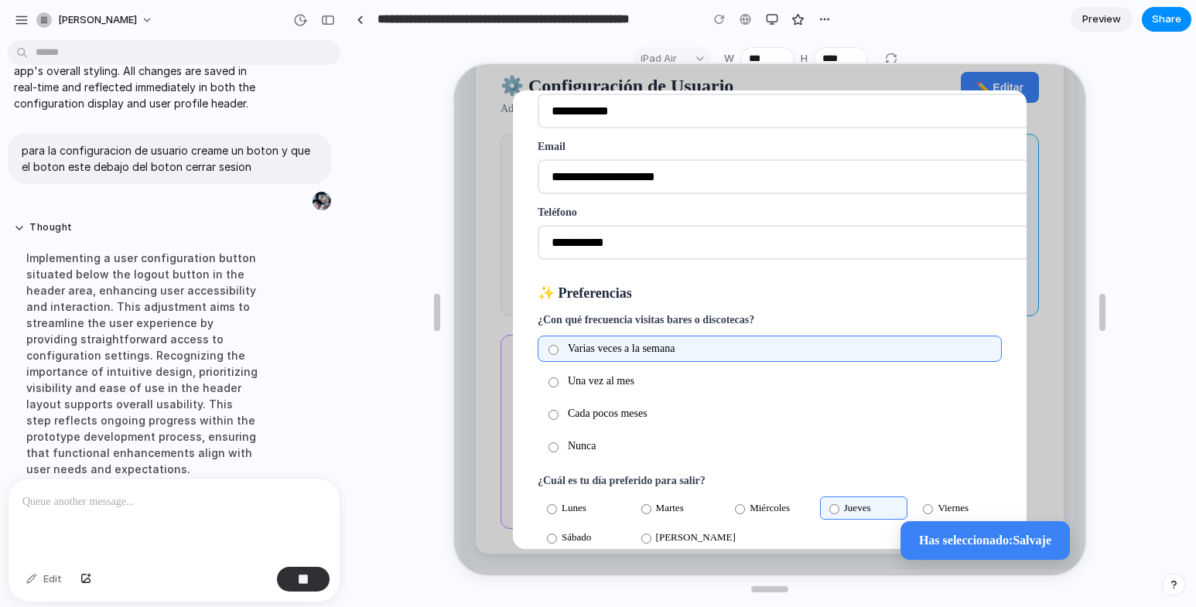
scroll to position [63, 0]
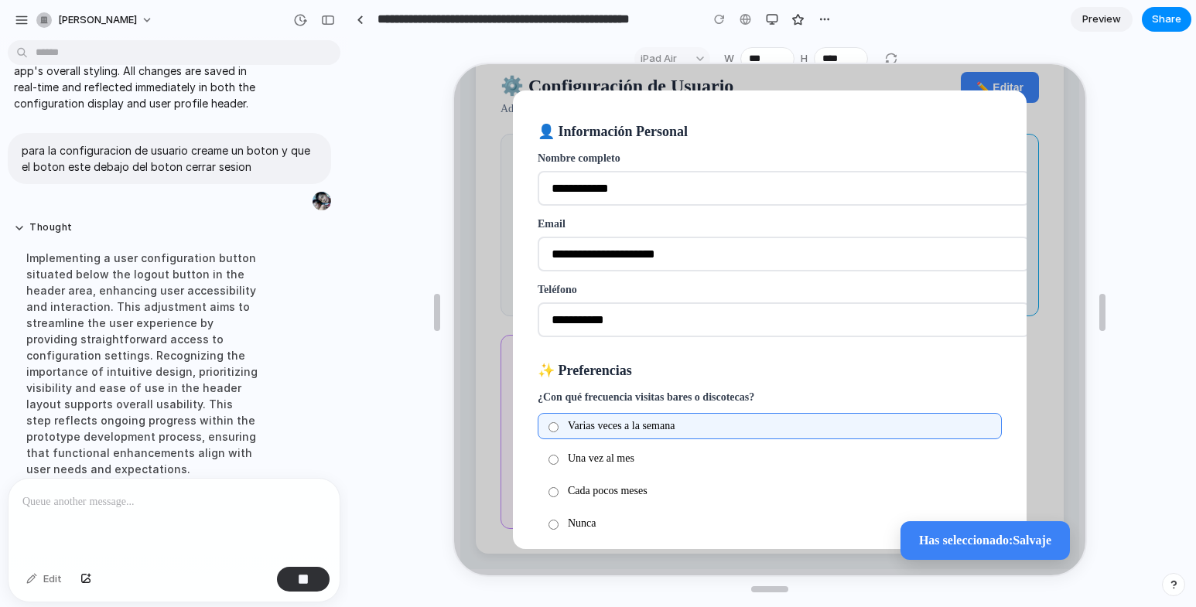
drag, startPoint x: 658, startPoint y: 190, endPoint x: 415, endPoint y: 190, distance: 243.0
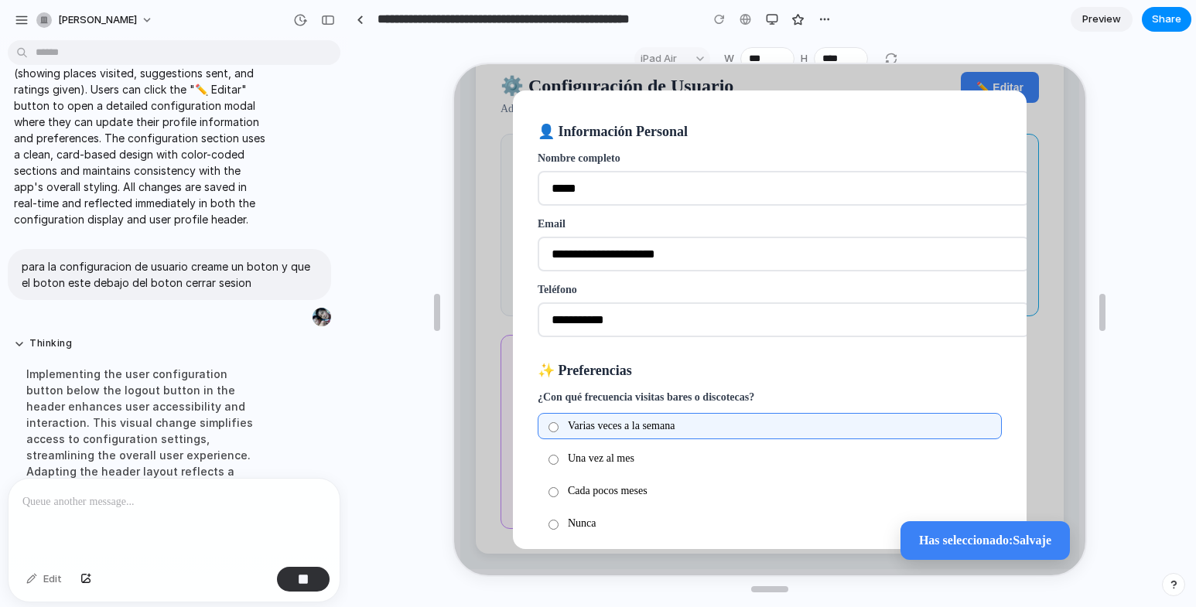
type input "*****"
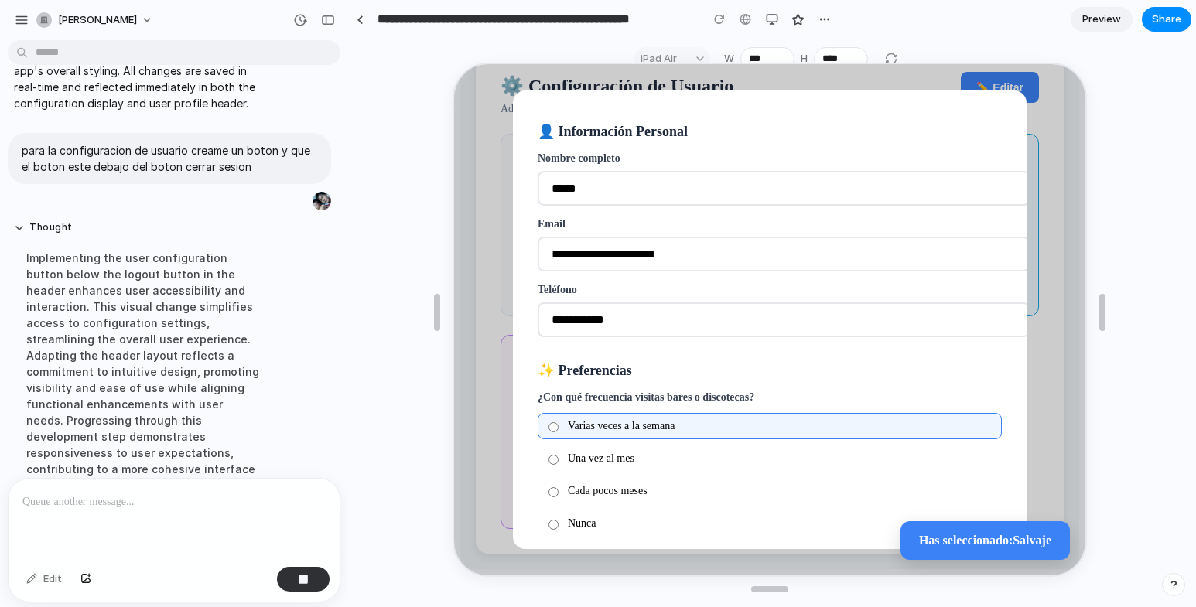
scroll to position [5989, 0]
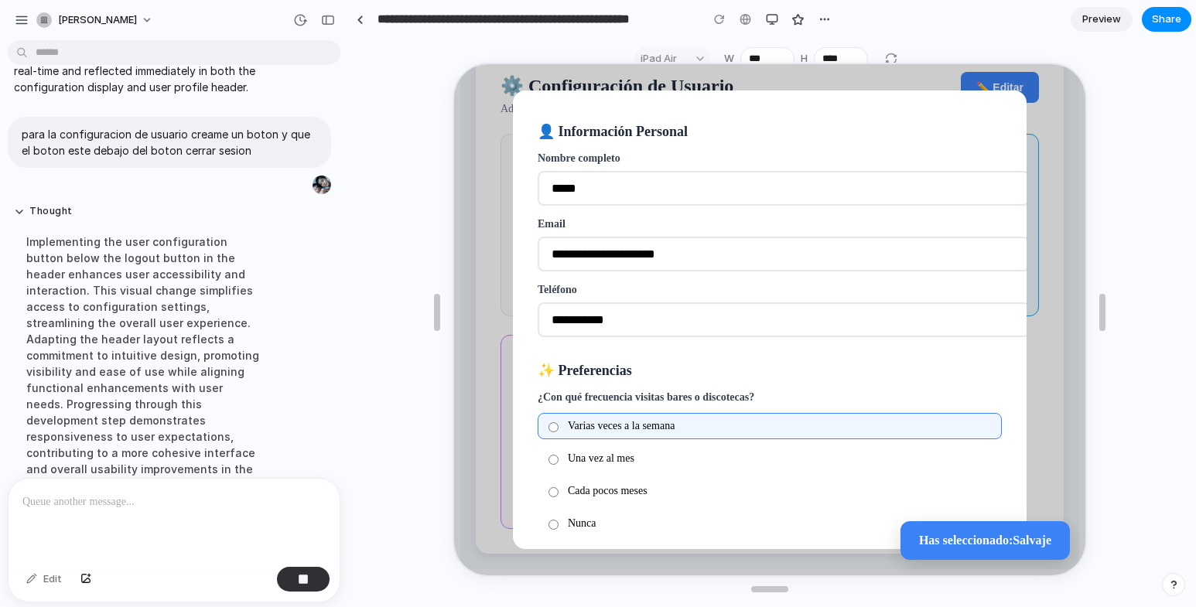
drag, startPoint x: 622, startPoint y: 254, endPoint x: 547, endPoint y: 258, distance: 75.2
click at [547, 261] on input "**********" at bounding box center [782, 252] width 492 height 35
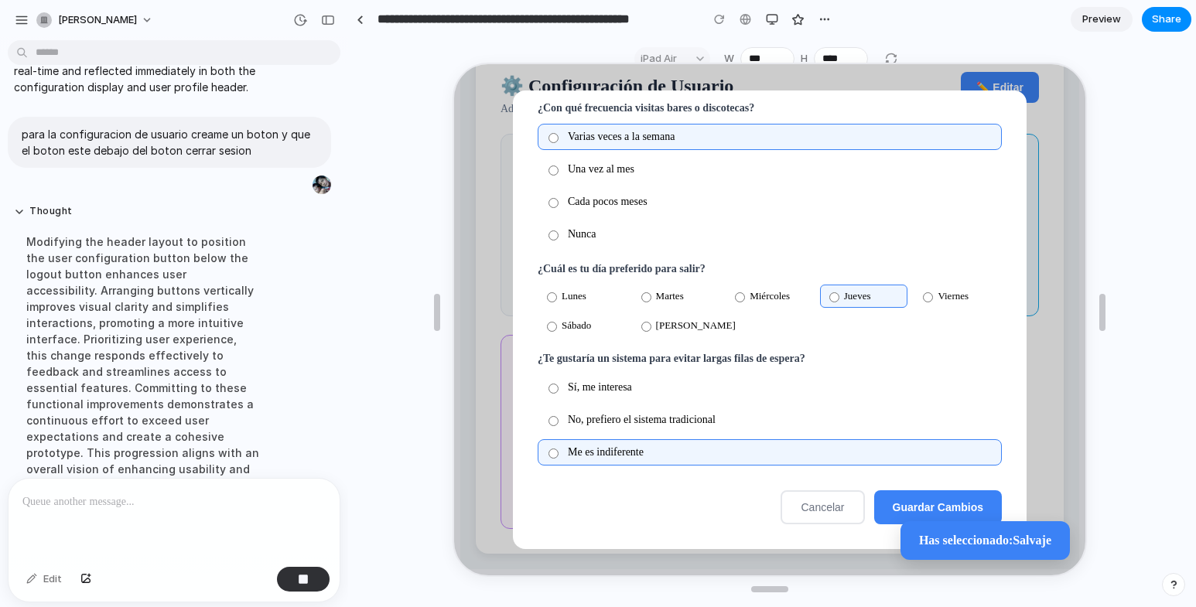
scroll to position [6021, 0]
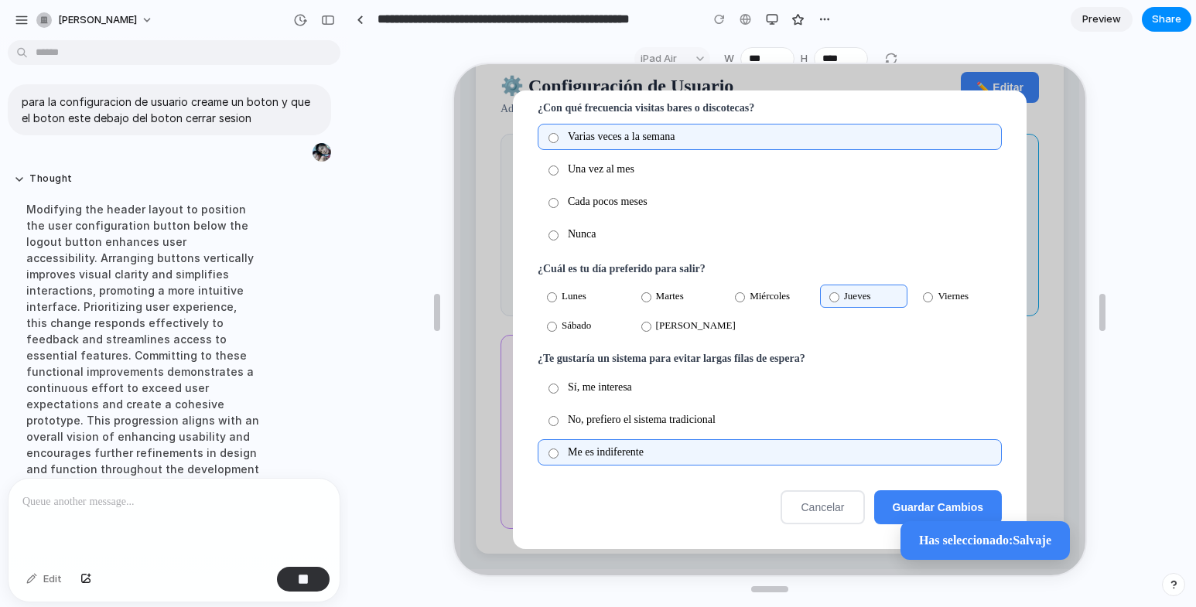
type input "**********"
click at [922, 500] on span "Guardar Cambios" at bounding box center [936, 506] width 91 height 12
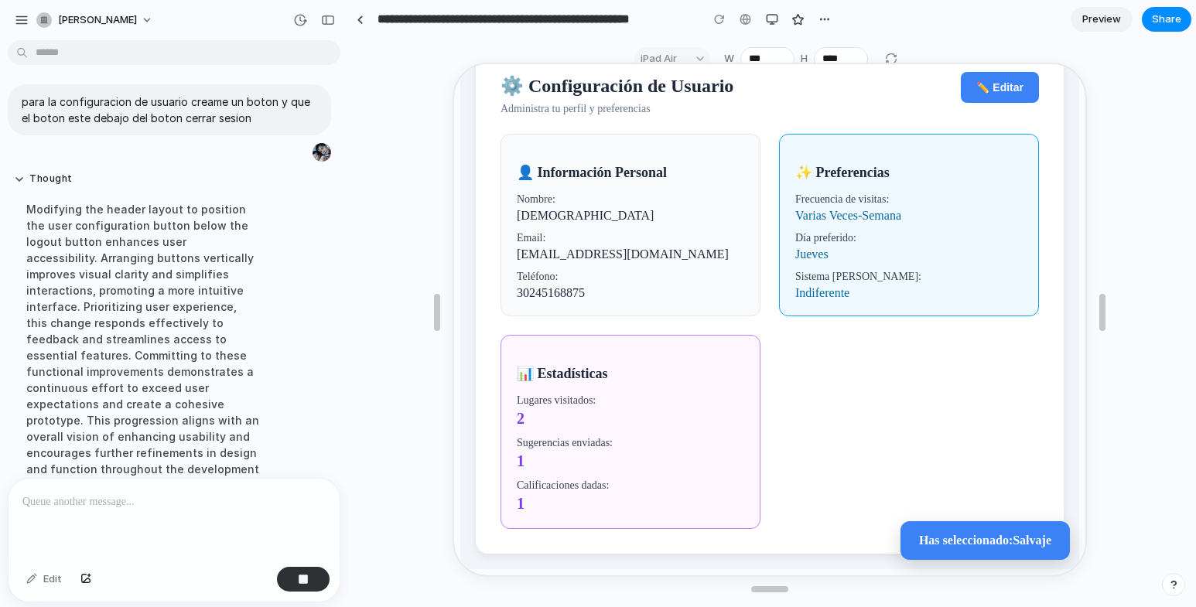
scroll to position [2507, 0]
click at [975, 81] on span "✏️ Editar" at bounding box center [998, 86] width 47 height 12
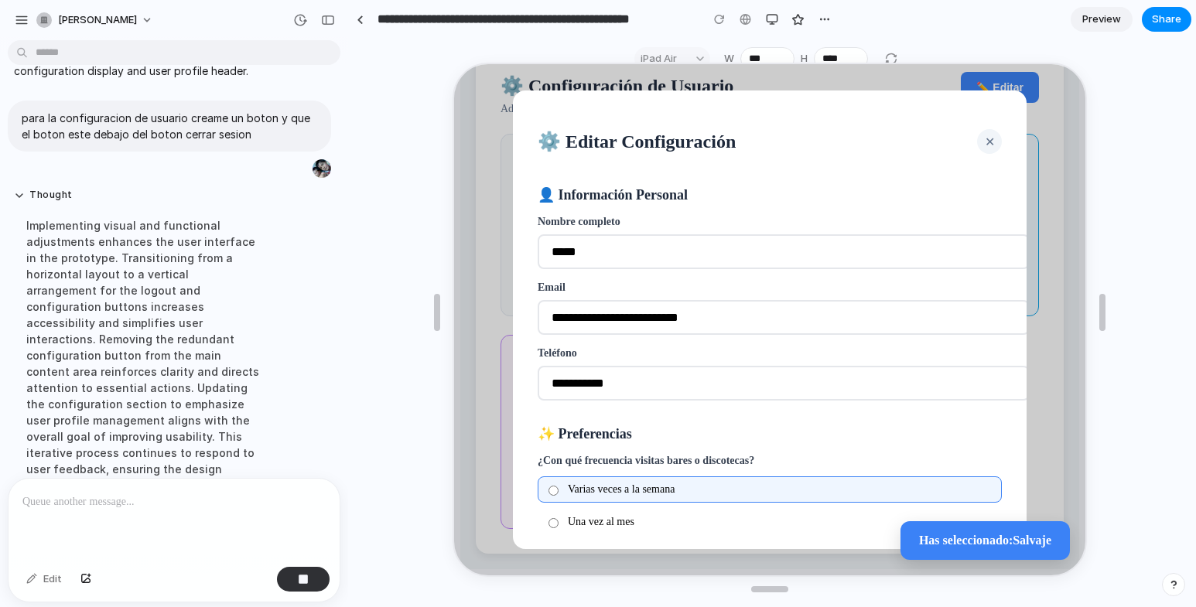
scroll to position [2275, 0]
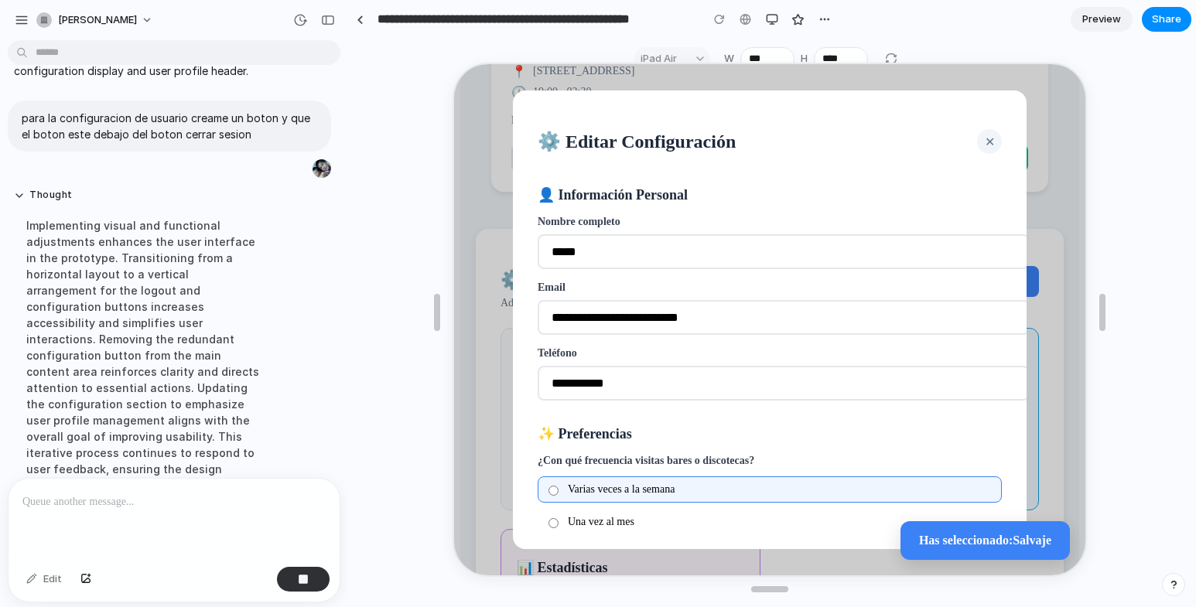
click at [984, 135] on span "✕" at bounding box center [989, 140] width 10 height 13
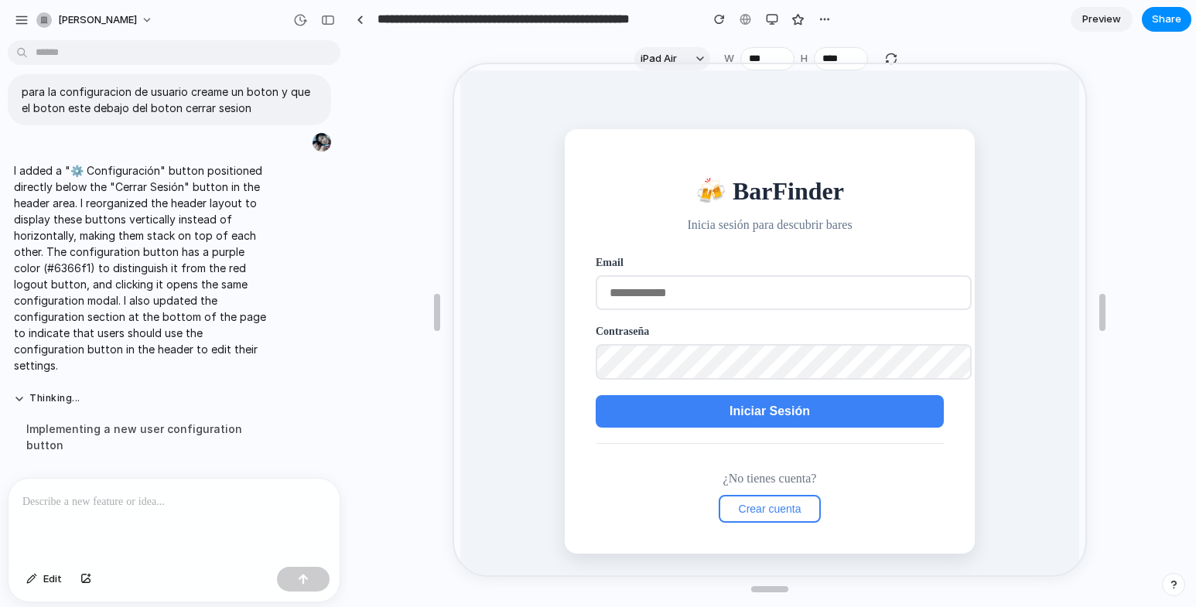
scroll to position [0, 0]
click at [227, 262] on p "I added a "⚙️ Configuración" button positioned directly below the "Cerrar Sesió…" at bounding box center [143, 268] width 258 height 211
type input "***"
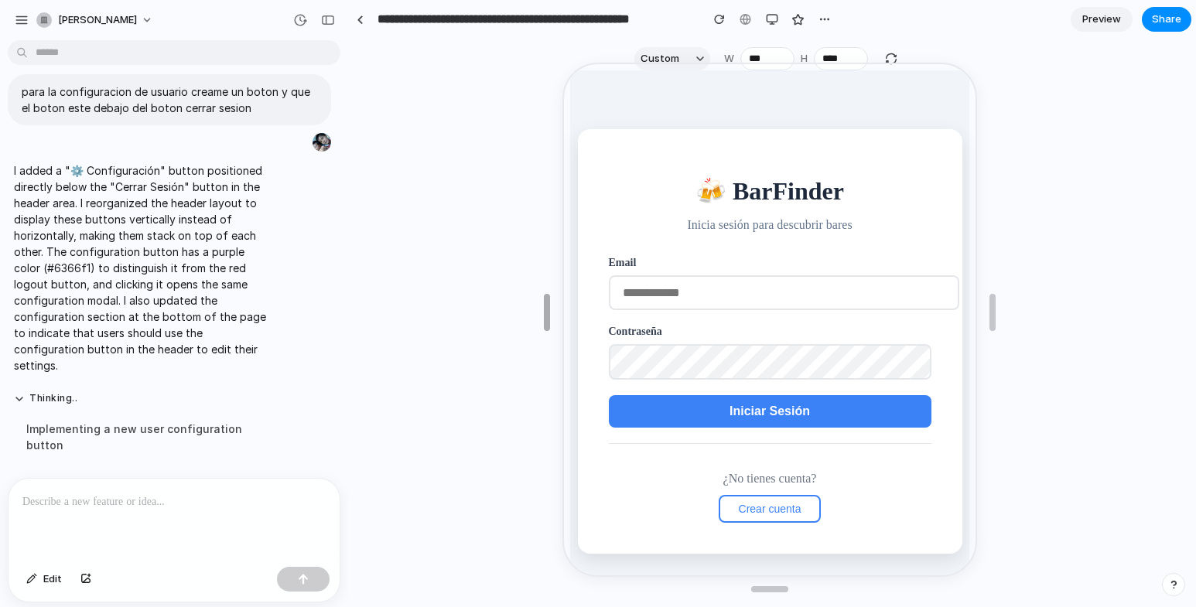
drag, startPoint x: 435, startPoint y: 321, endPoint x: 545, endPoint y: 321, distance: 109.9
click at [783, 410] on span "Iniciar Sesión" at bounding box center [768, 409] width 80 height 13
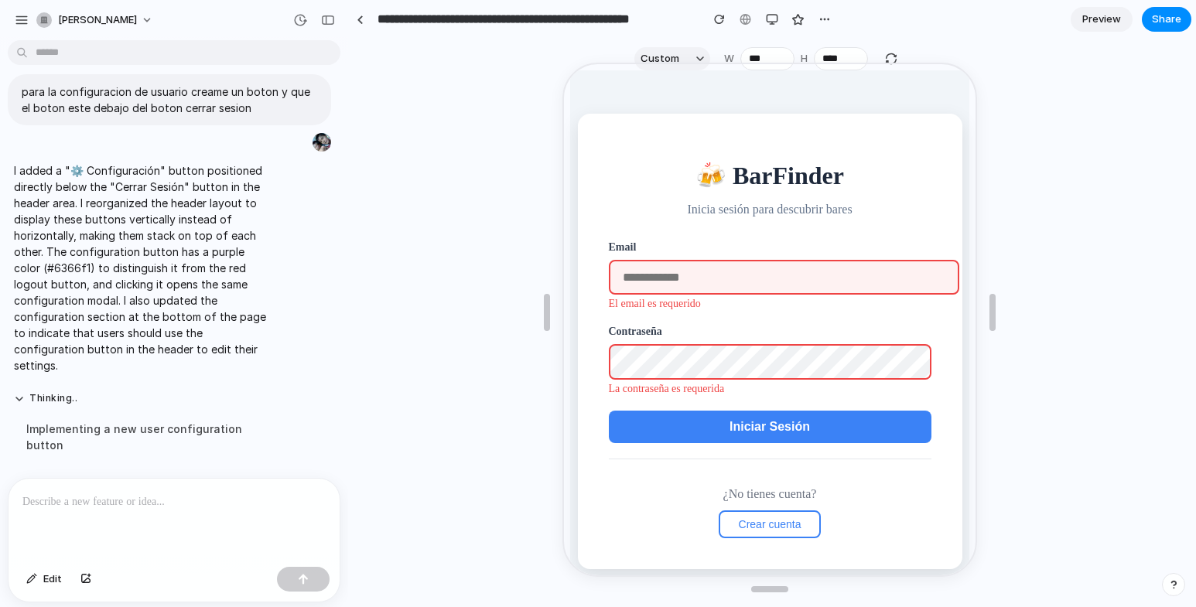
click at [709, 276] on input "email" at bounding box center [782, 275] width 351 height 35
type input "**********"
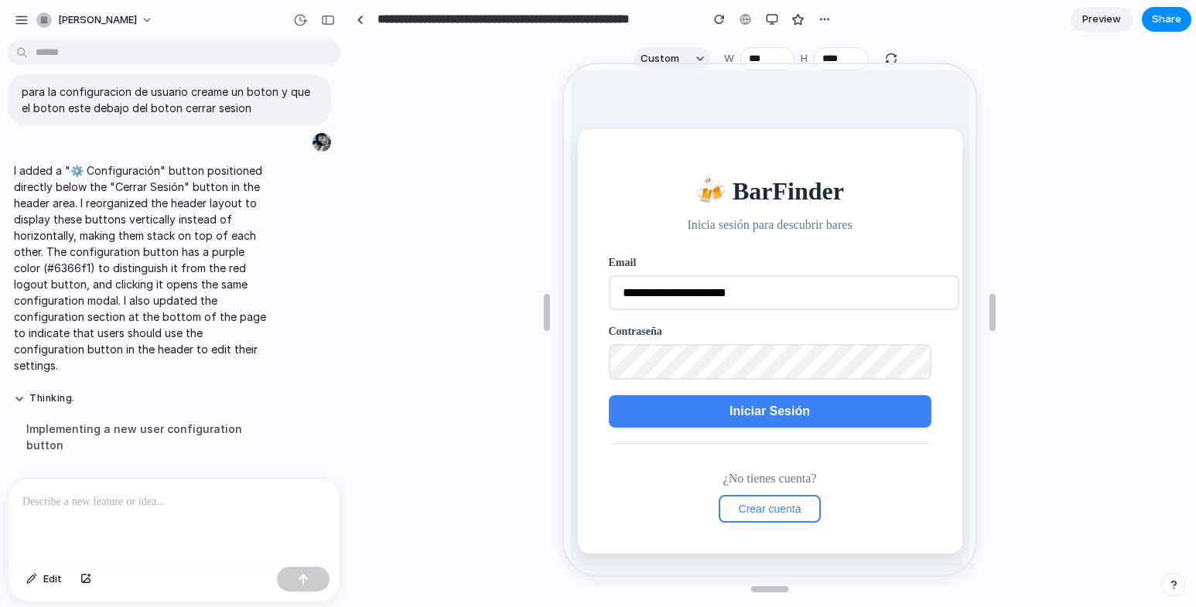
click at [736, 401] on button "Iniciar Sesión" at bounding box center [768, 410] width 323 height 33
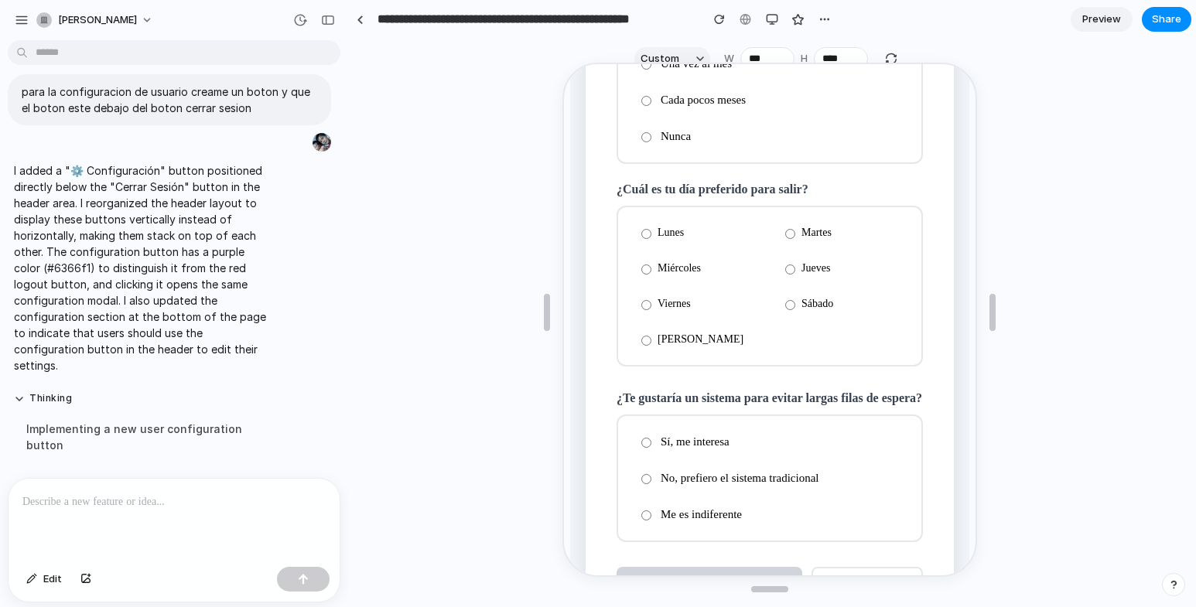
scroll to position [232, 0]
drag, startPoint x: 650, startPoint y: 344, endPoint x: 649, endPoint y: 313, distance: 31.0
click at [650, 343] on label "[DATE]" at bounding box center [696, 337] width 135 height 26
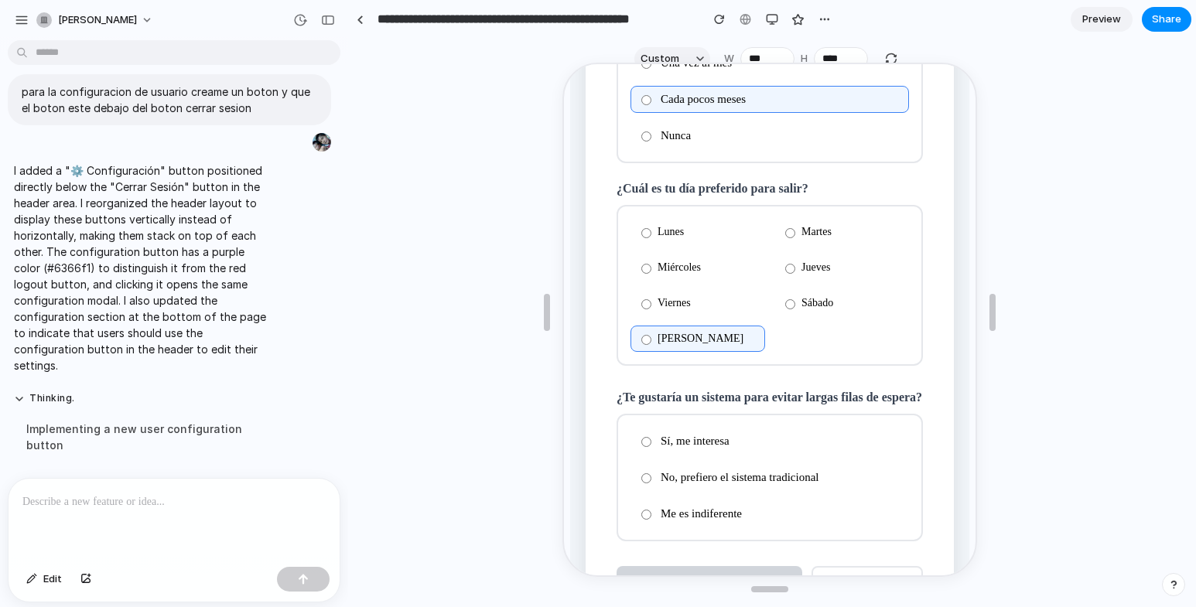
scroll to position [330, 0]
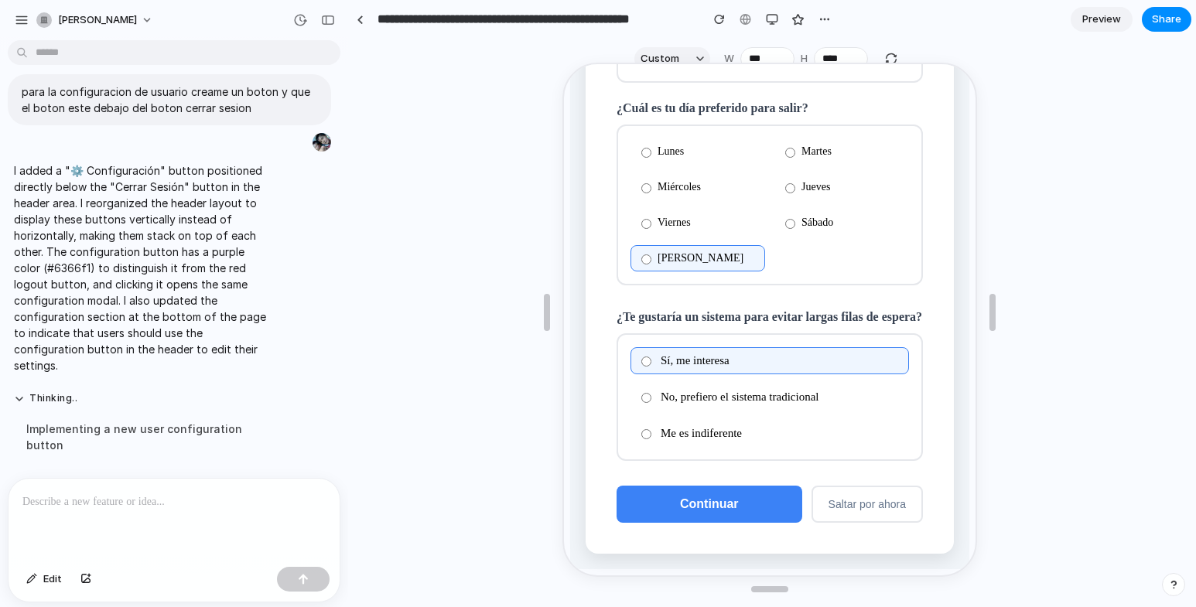
click at [689, 510] on button "Continuar" at bounding box center [708, 502] width 186 height 37
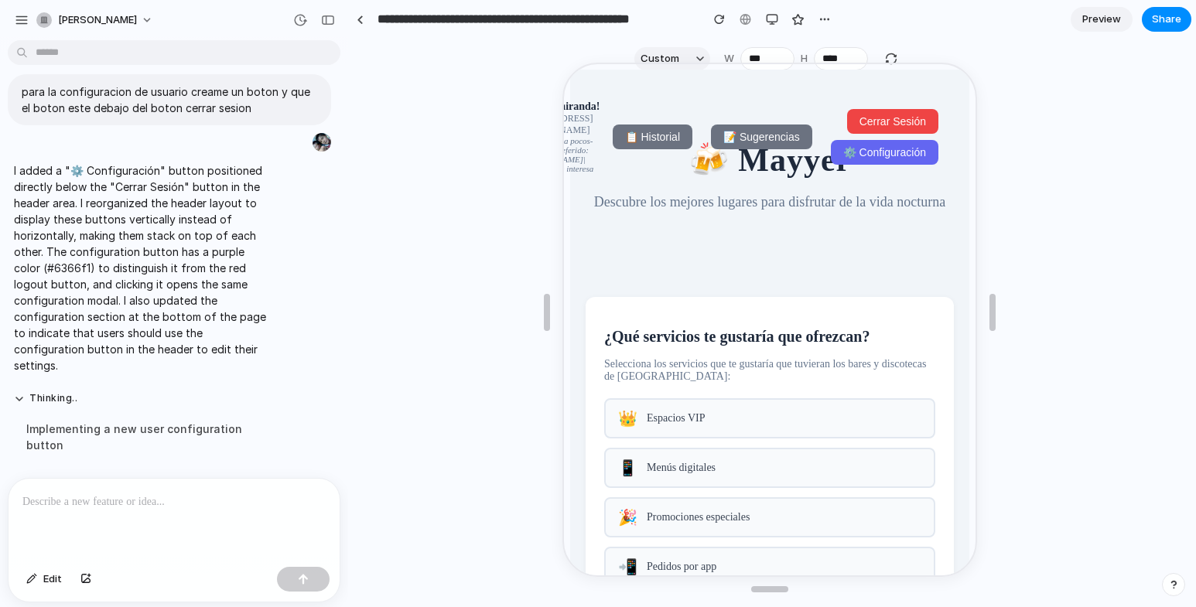
scroll to position [0, 0]
click at [854, 154] on span "⚙️ Configuración" at bounding box center [883, 151] width 83 height 12
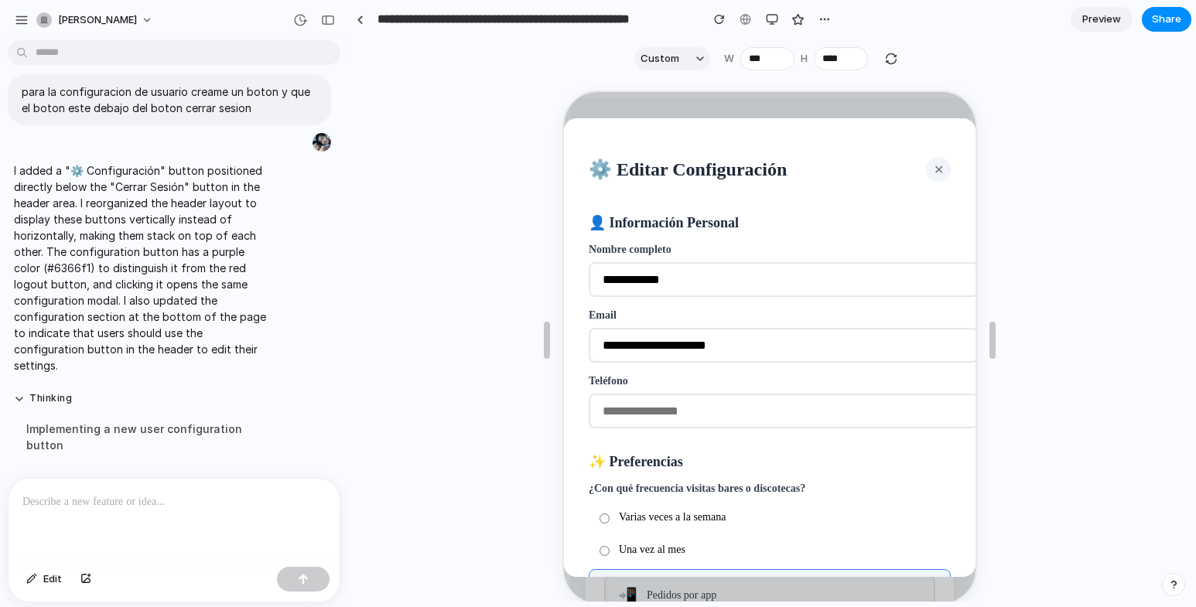
click at [926, 158] on button "✕" at bounding box center [937, 168] width 25 height 25
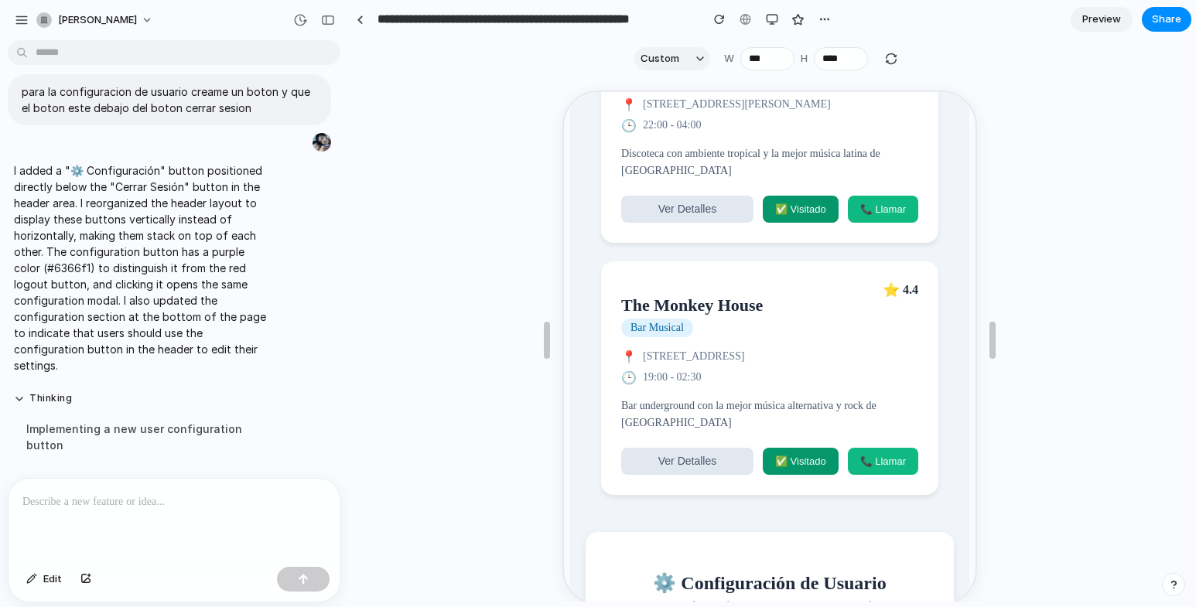
scroll to position [2256, 0]
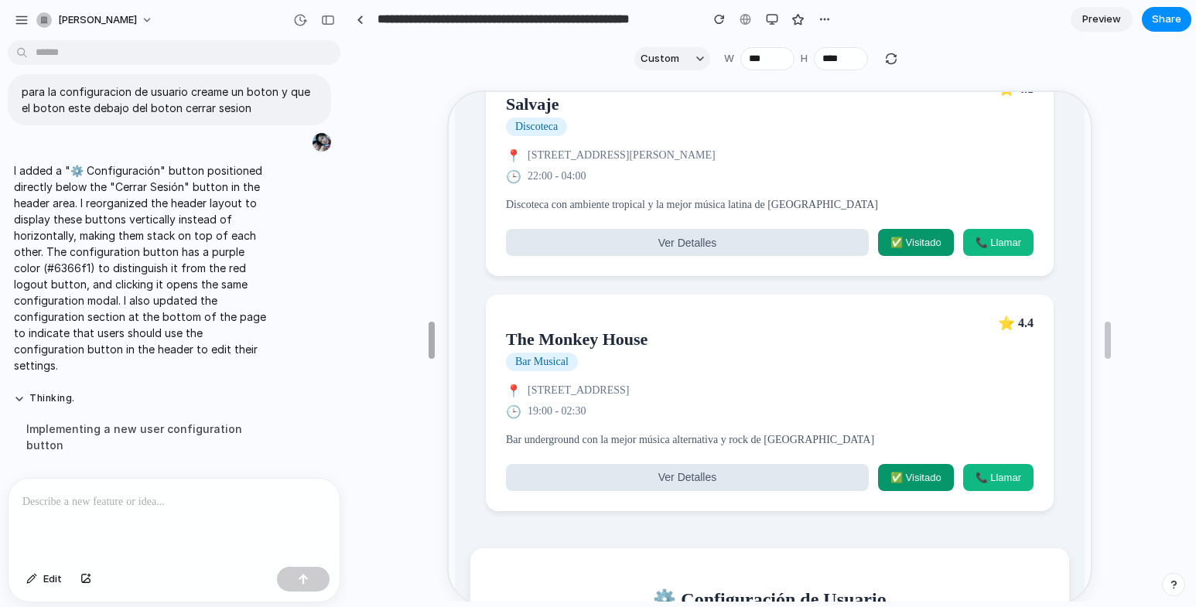
type input "***"
drag, startPoint x: 548, startPoint y: 347, endPoint x: 432, endPoint y: 339, distance: 116.4
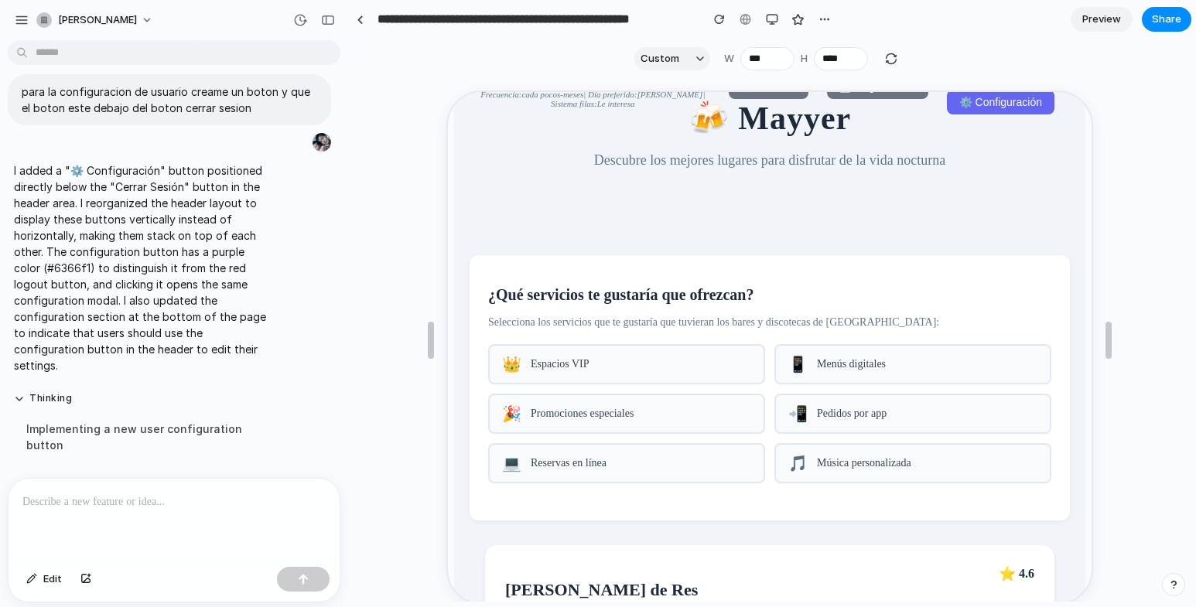
scroll to position [0, 0]
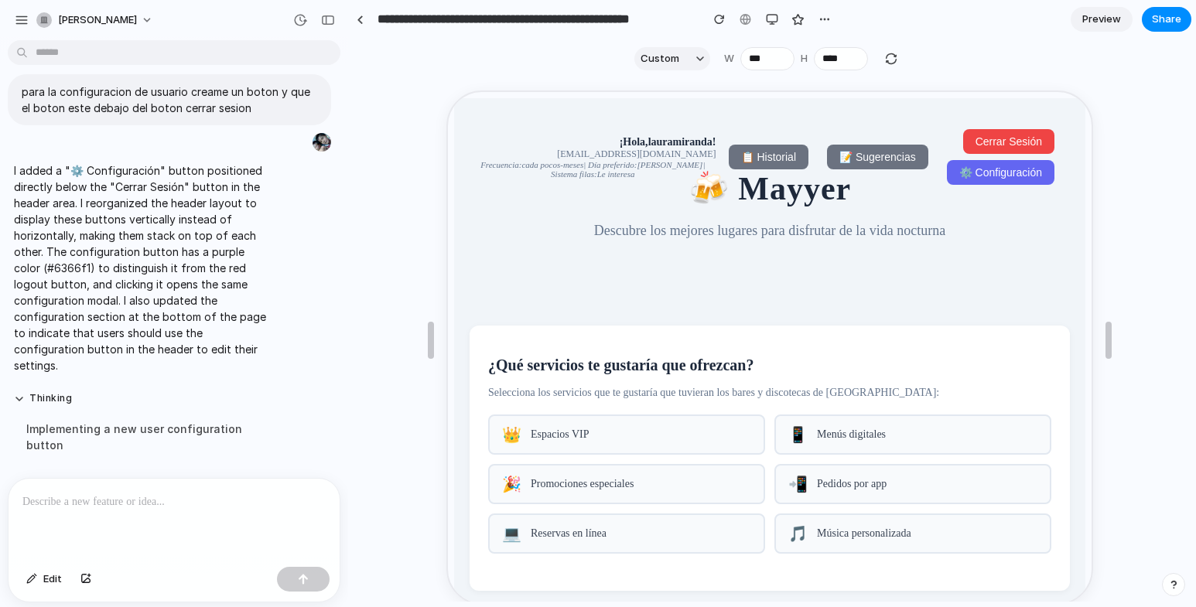
click at [214, 482] on div at bounding box center [174, 520] width 331 height 82
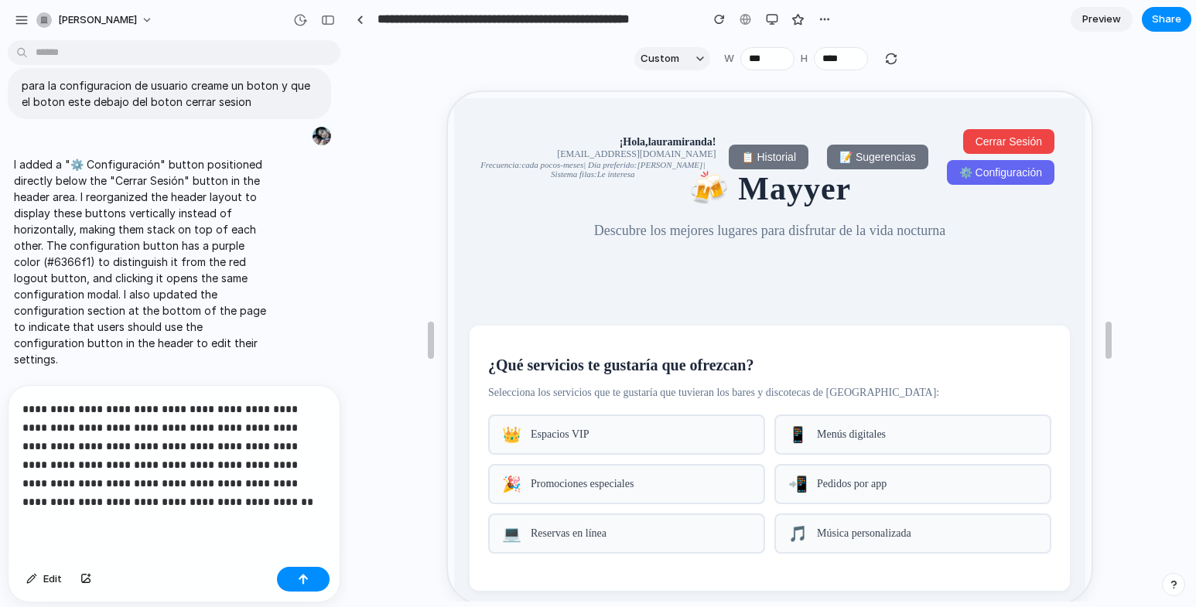
click at [72, 439] on p "**********" at bounding box center [170, 455] width 297 height 111
click at [217, 497] on p "**********" at bounding box center [170, 455] width 297 height 111
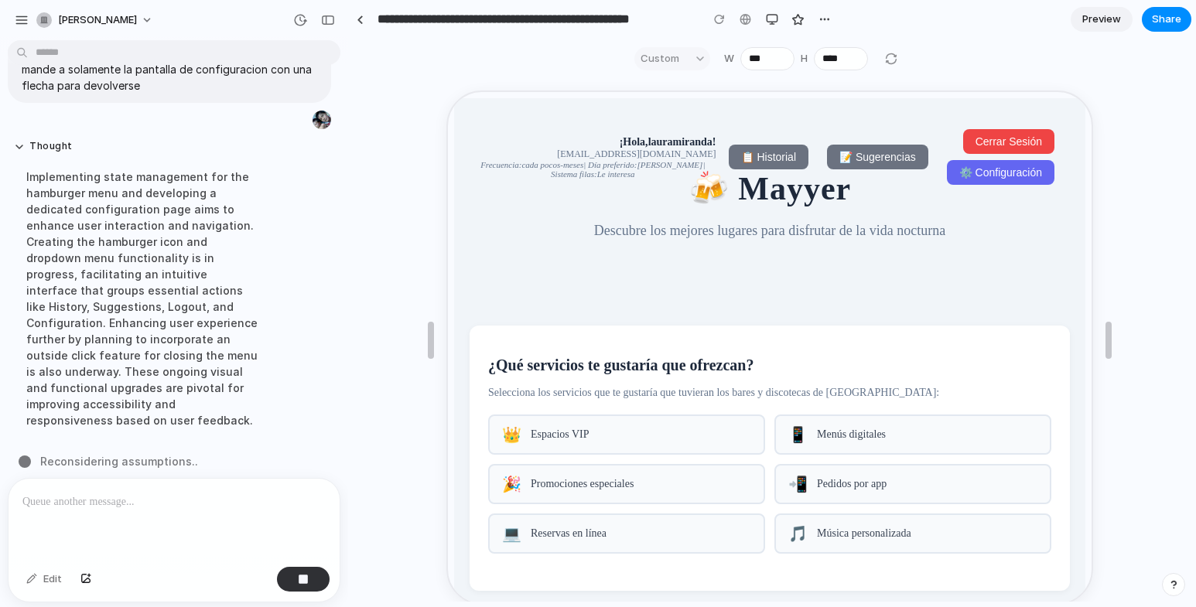
click at [982, 168] on span "⚙️ Configuración" at bounding box center [999, 171] width 83 height 12
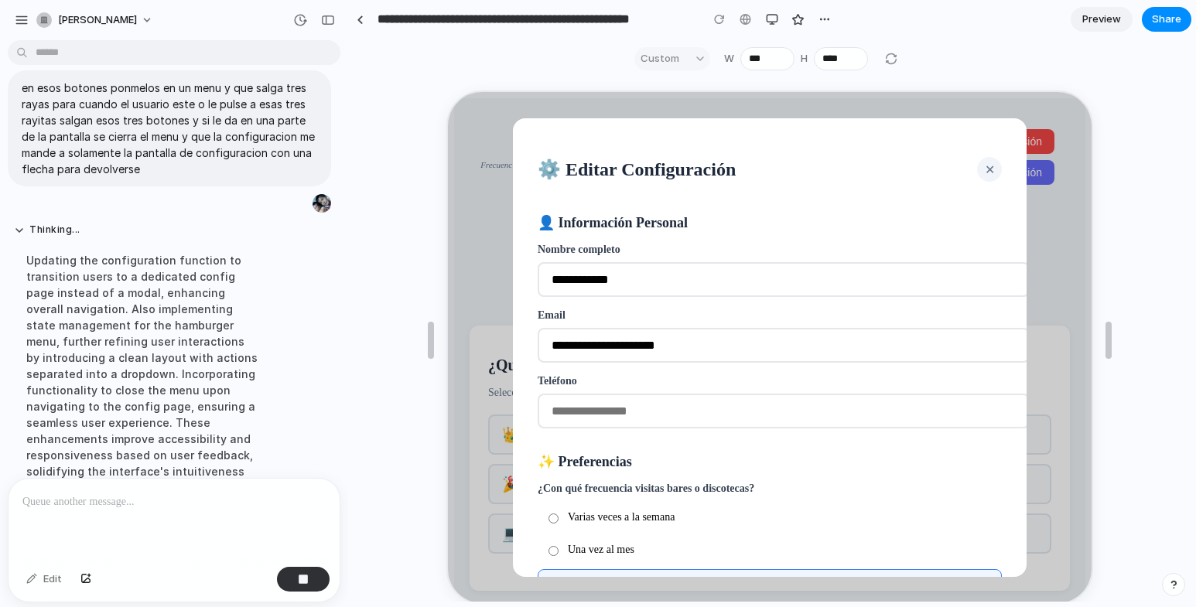
click at [984, 170] on span "✕" at bounding box center [989, 168] width 10 height 13
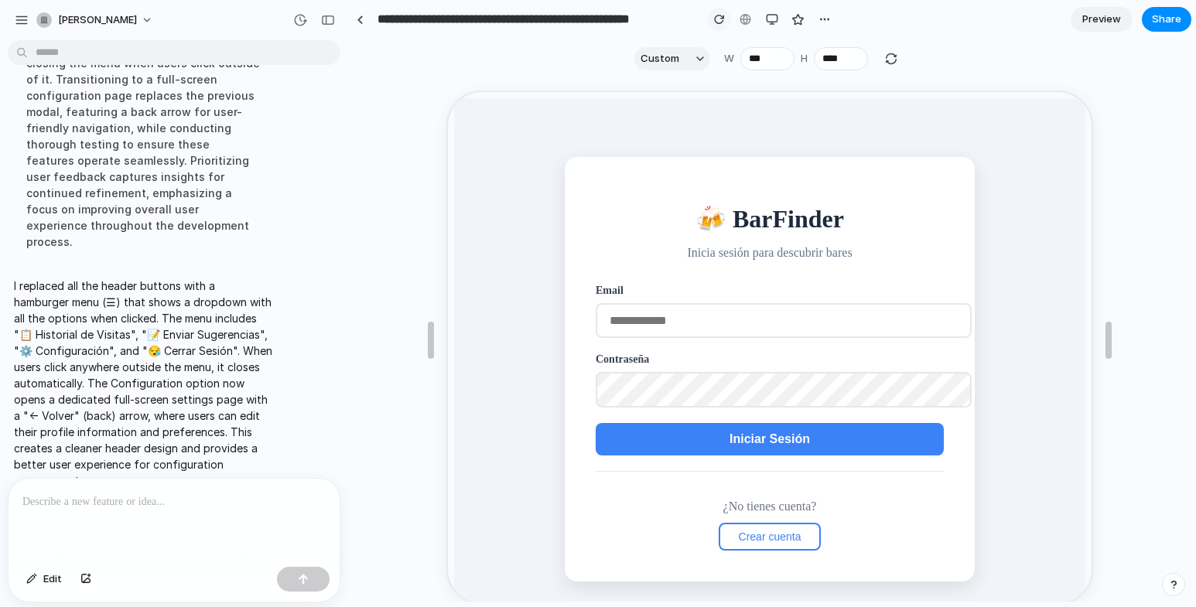
click at [720, 17] on div "button" at bounding box center [719, 19] width 11 height 11
drag, startPoint x: 743, startPoint y: 329, endPoint x: 744, endPoint y: 314, distance: 14.8
click at [744, 314] on input "email" at bounding box center [782, 319] width 376 height 35
type input "**********"
click at [751, 442] on span "Iniciar Sesión" at bounding box center [768, 437] width 80 height 13
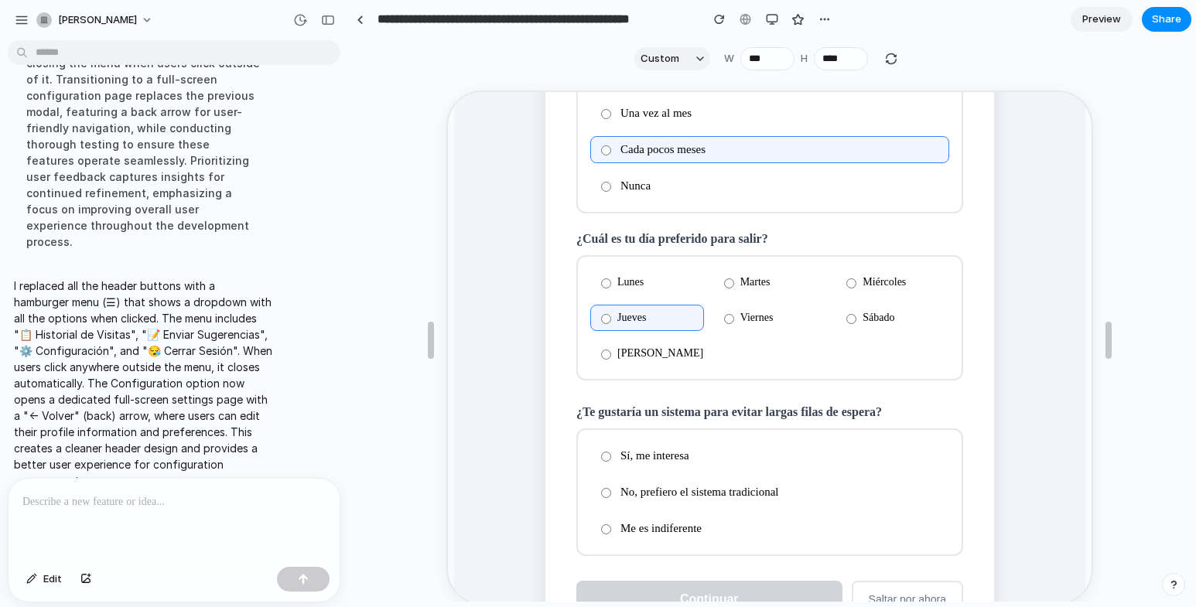
scroll to position [280, 0]
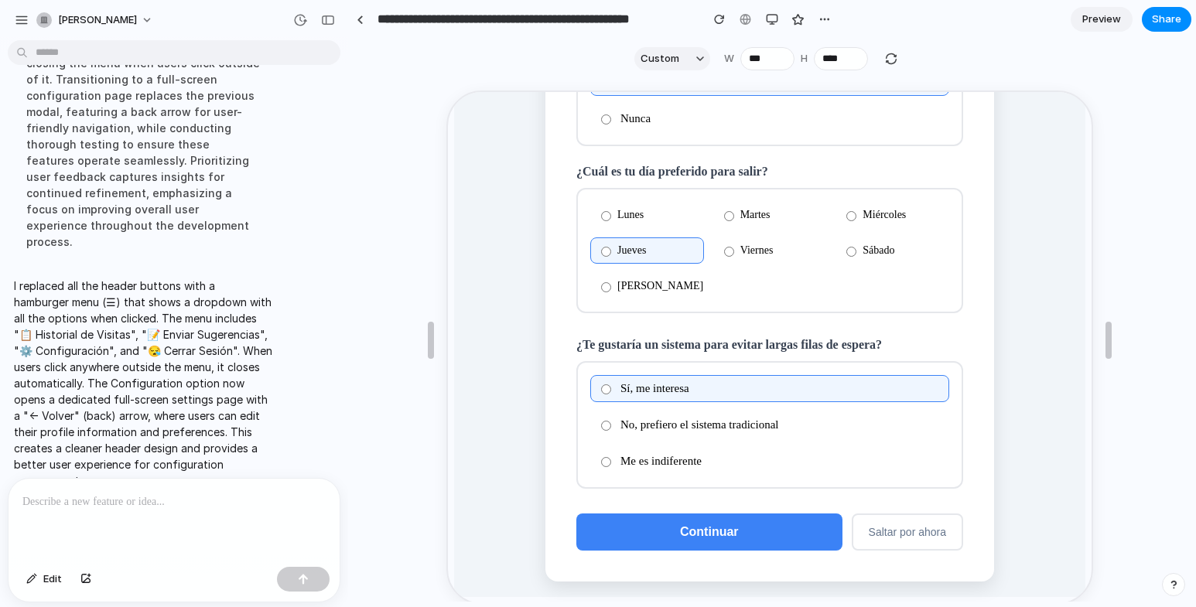
click at [699, 527] on span "Continuar" at bounding box center [708, 530] width 59 height 13
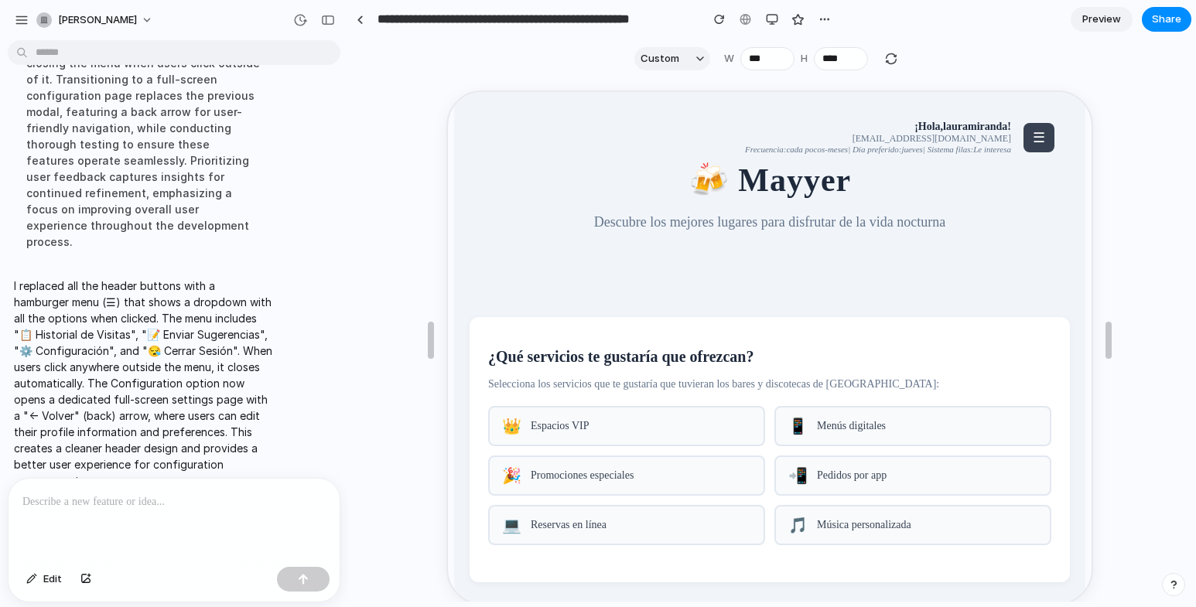
scroll to position [0, 0]
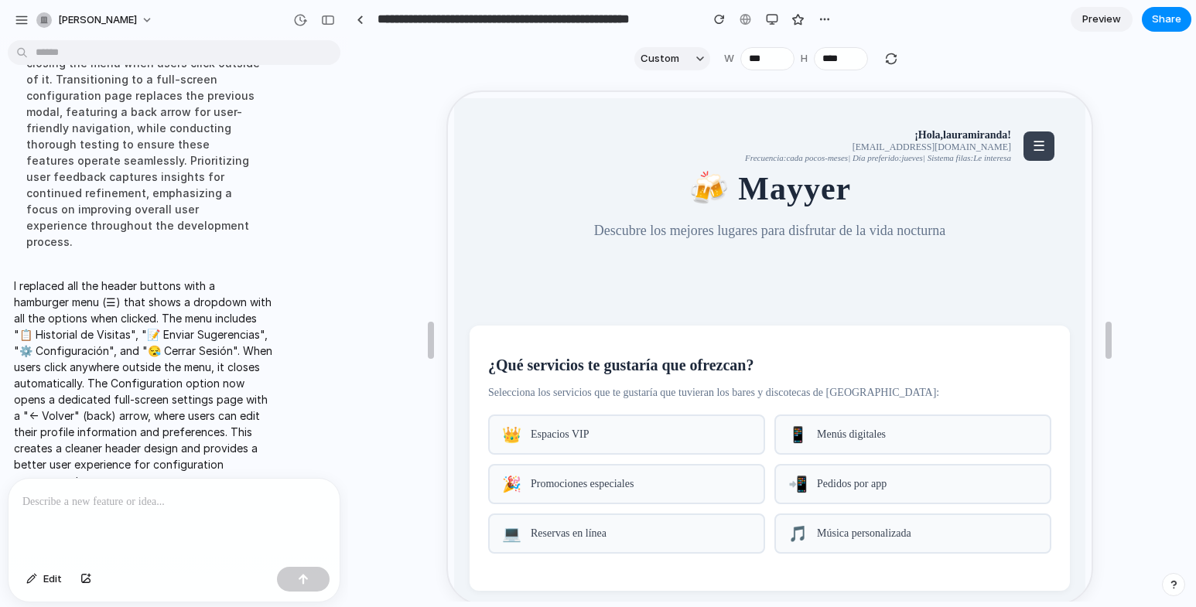
click at [1032, 142] on span "☰" at bounding box center [1038, 144] width 12 height 15
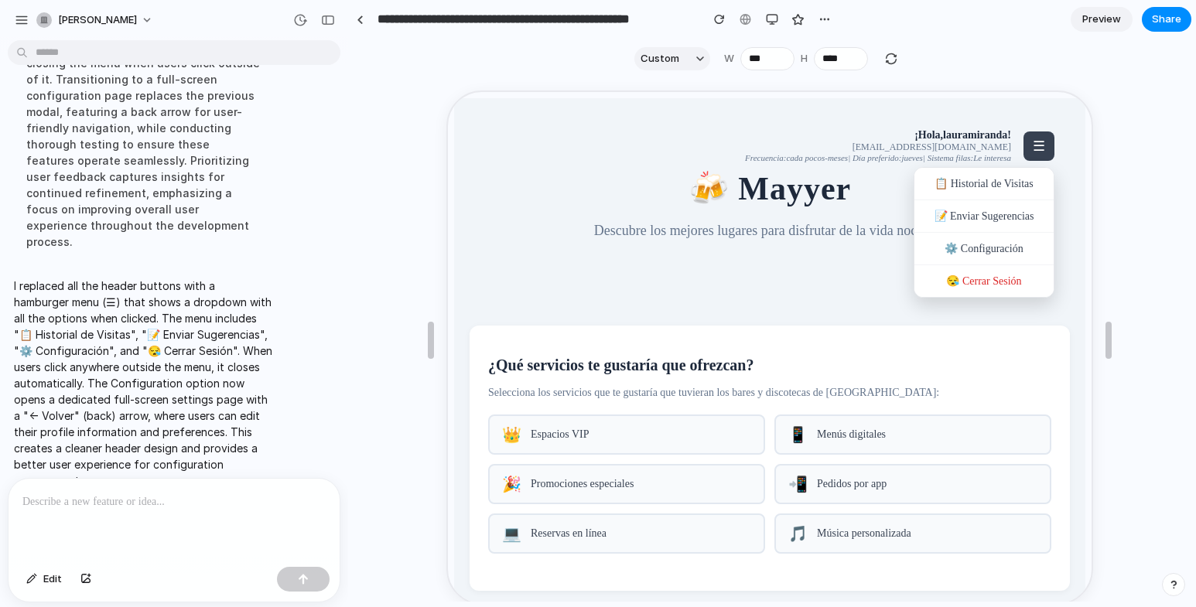
click at [805, 275] on div at bounding box center [769, 347] width 644 height 512
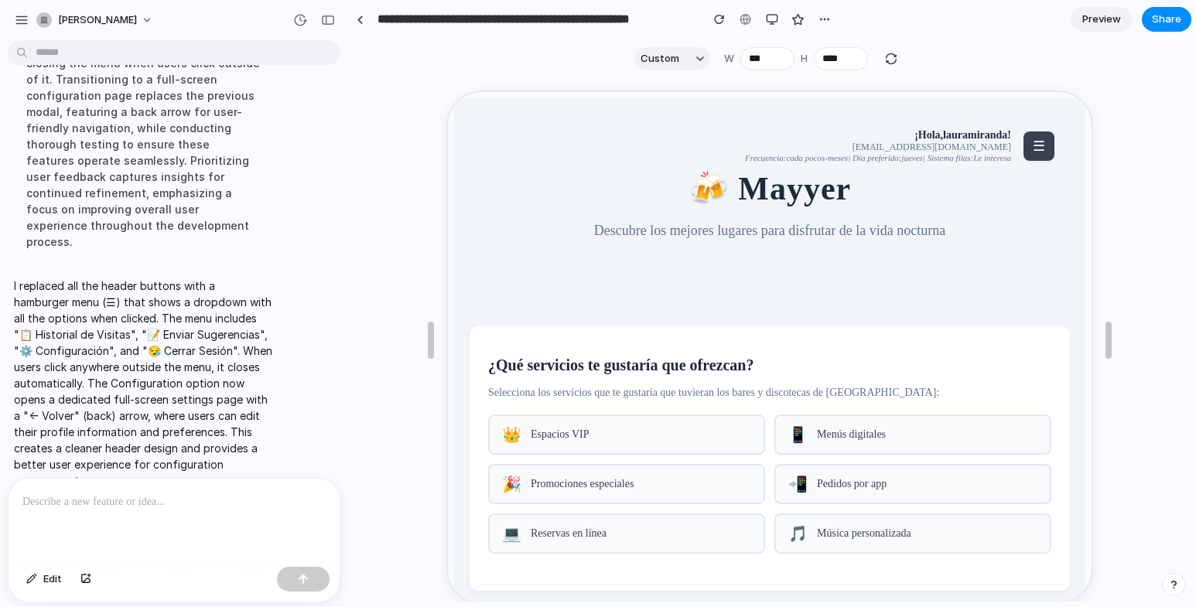
click at [1032, 142] on span "☰" at bounding box center [1038, 144] width 12 height 15
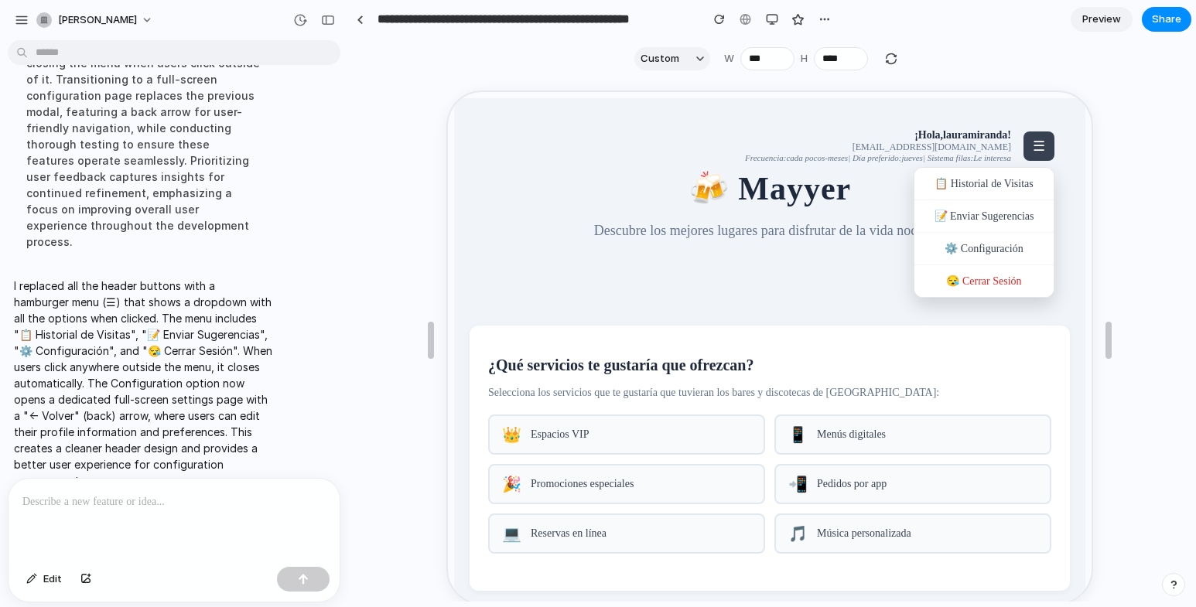
click at [851, 293] on div at bounding box center [769, 347] width 644 height 512
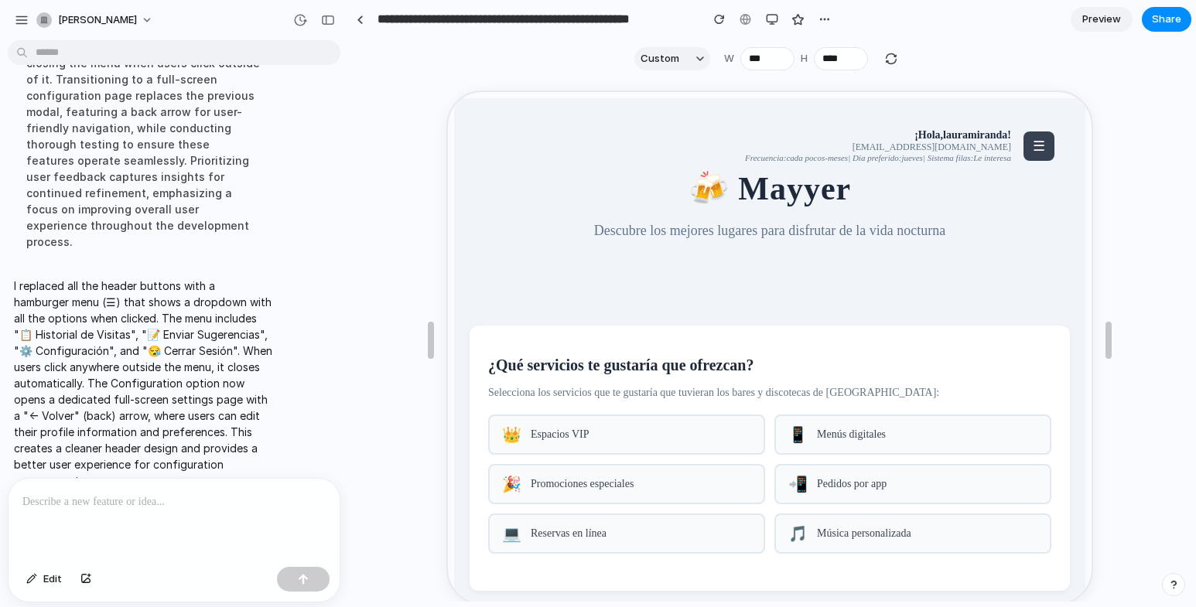
click at [1032, 145] on span "☰" at bounding box center [1038, 144] width 12 height 15
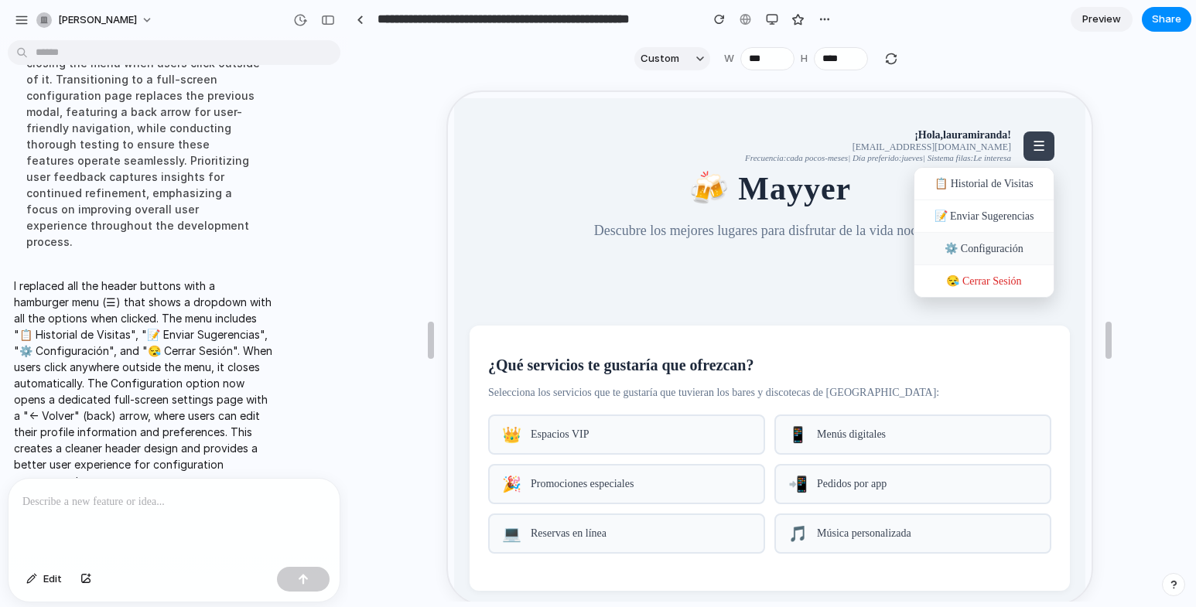
click at [966, 253] on div "⚙️ Configuración" at bounding box center [982, 247] width 139 height 33
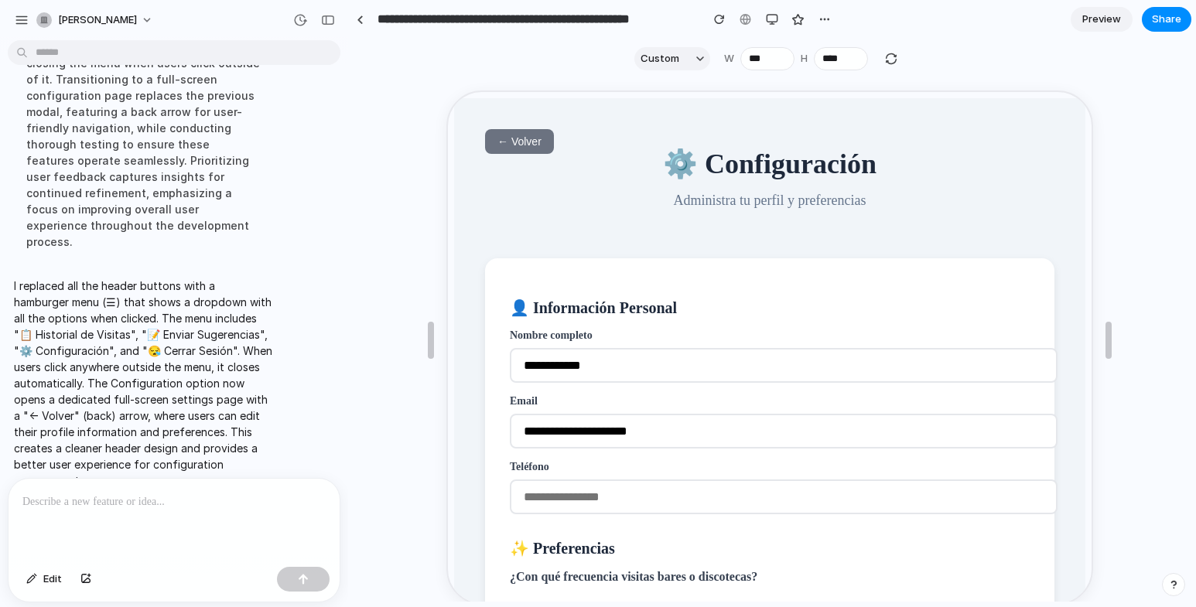
click at [511, 138] on span "← Volver" at bounding box center [518, 140] width 44 height 12
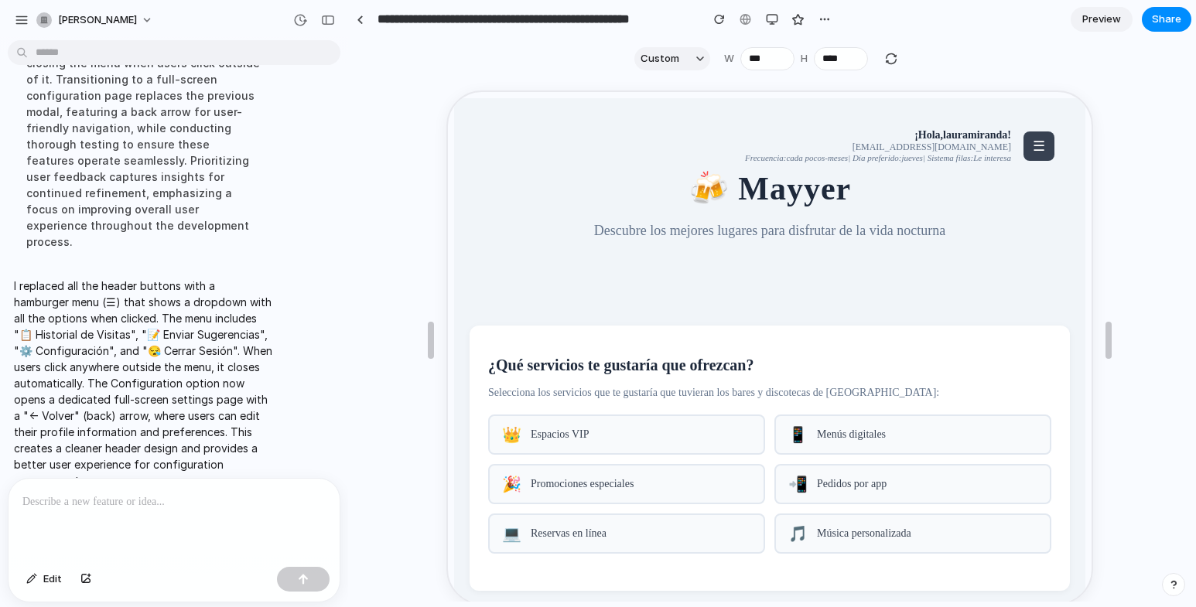
click at [1032, 149] on span "☰" at bounding box center [1038, 144] width 12 height 15
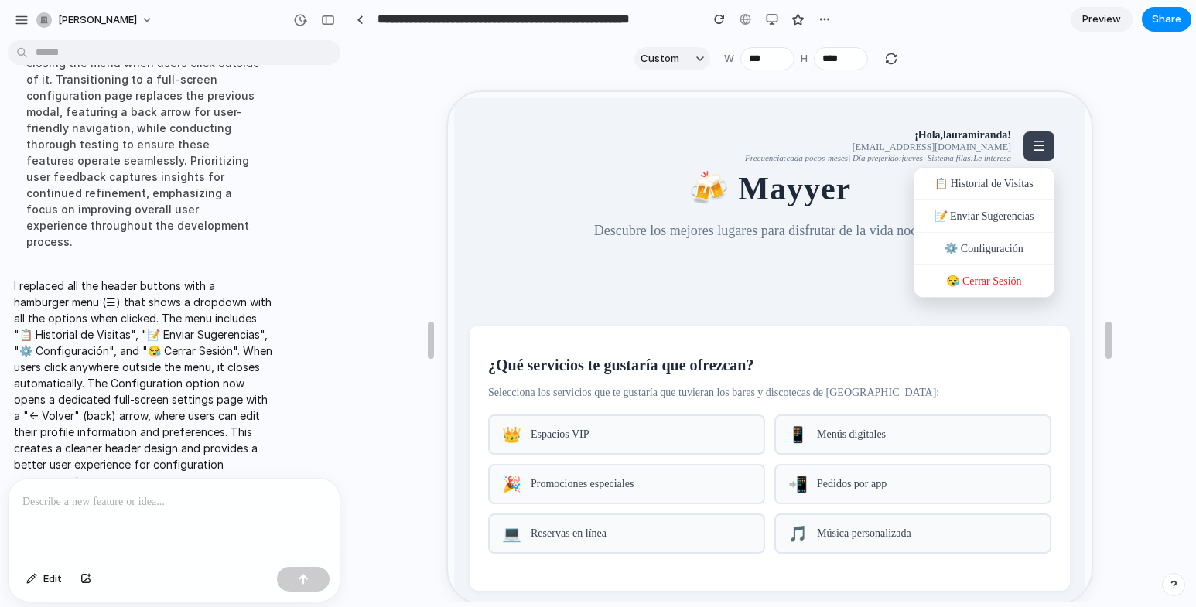
click at [883, 199] on div at bounding box center [769, 347] width 644 height 512
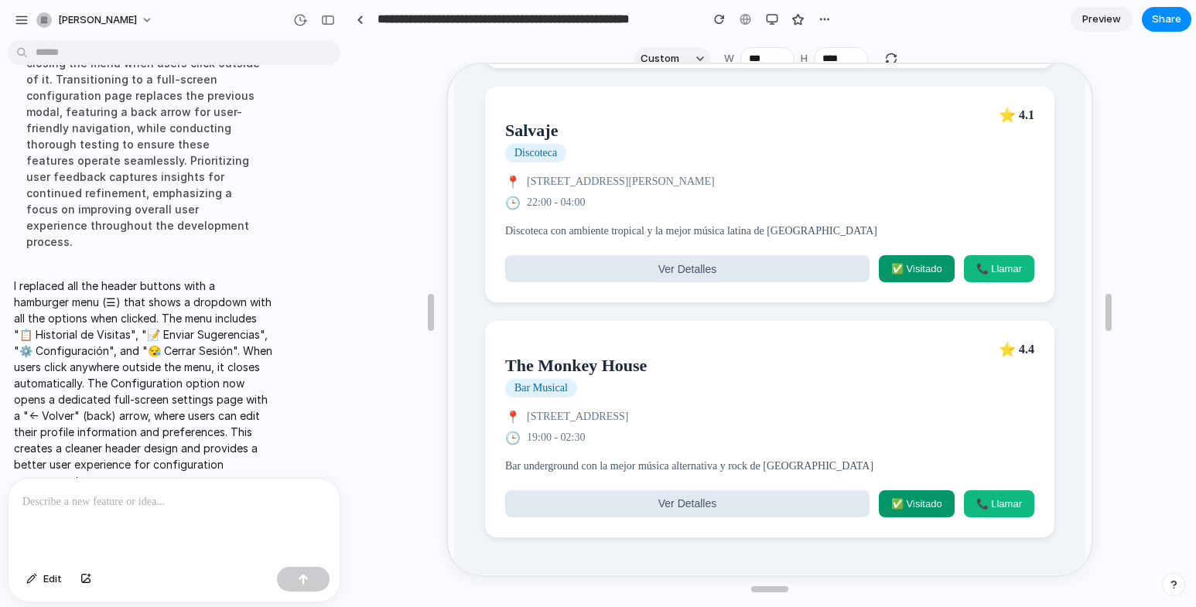
scroll to position [2043, 0]
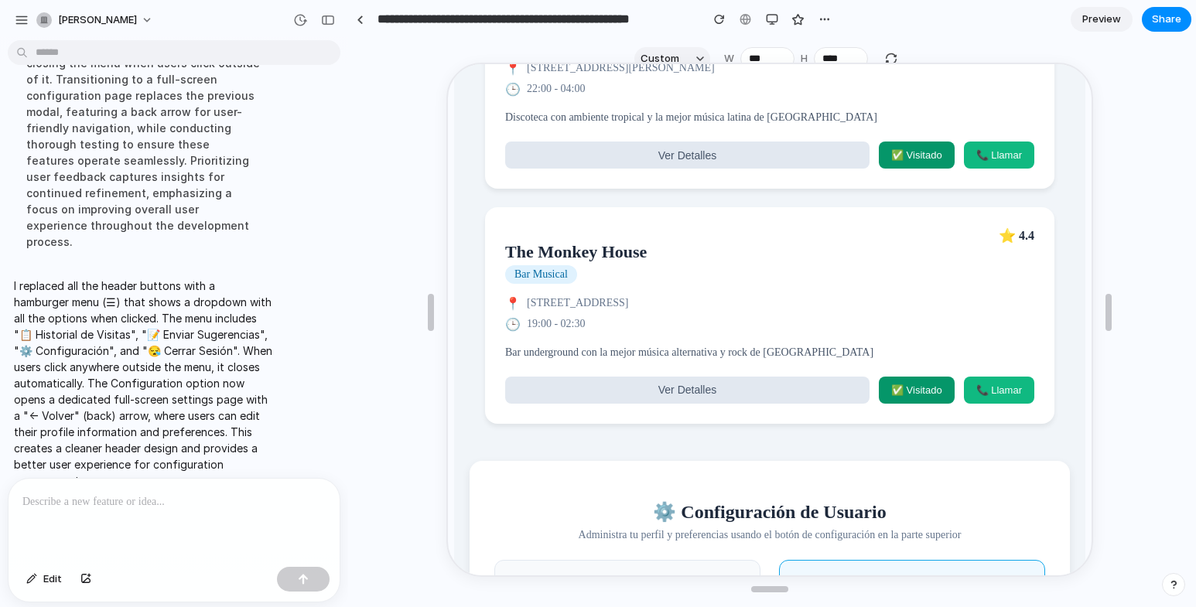
click at [204, 481] on div at bounding box center [174, 520] width 331 height 82
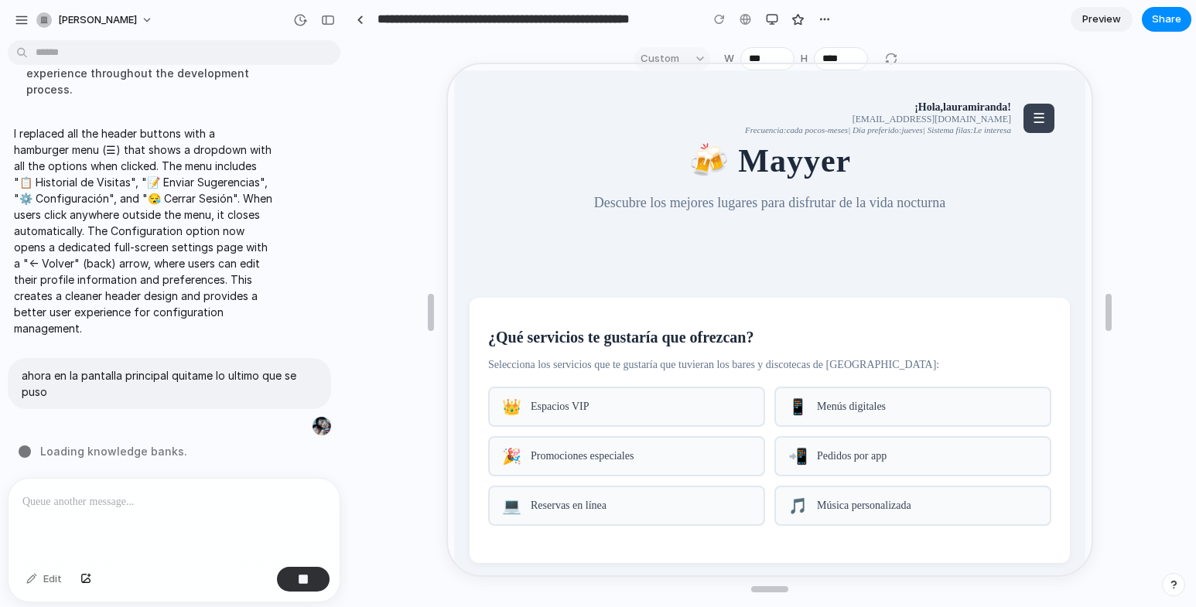
scroll to position [6038, 0]
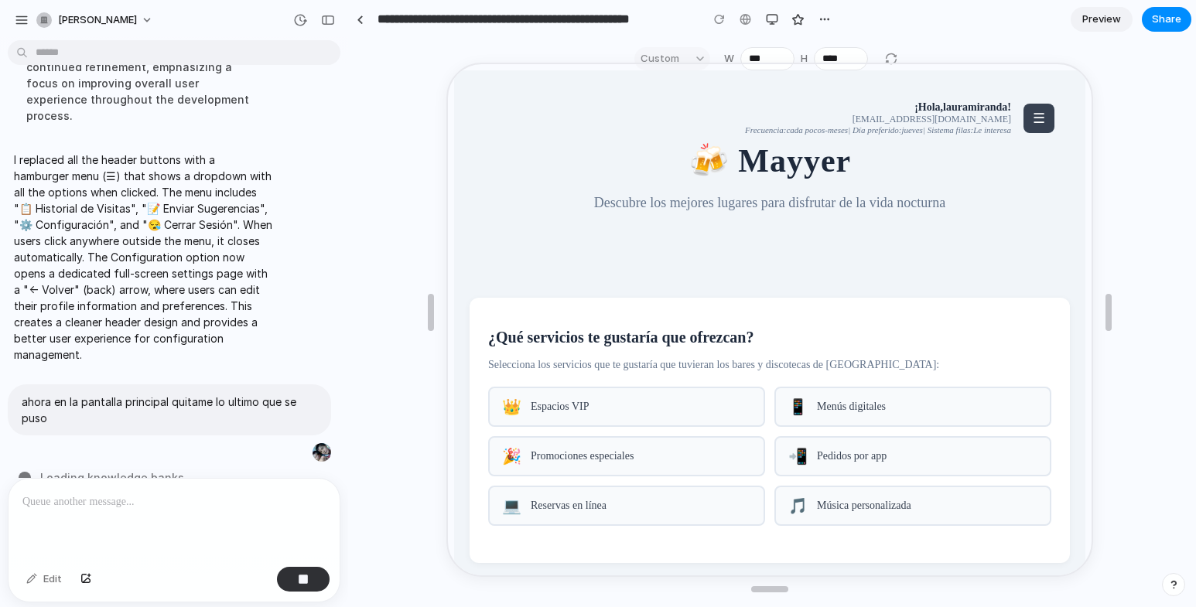
click at [1032, 118] on span "☰" at bounding box center [1038, 116] width 12 height 15
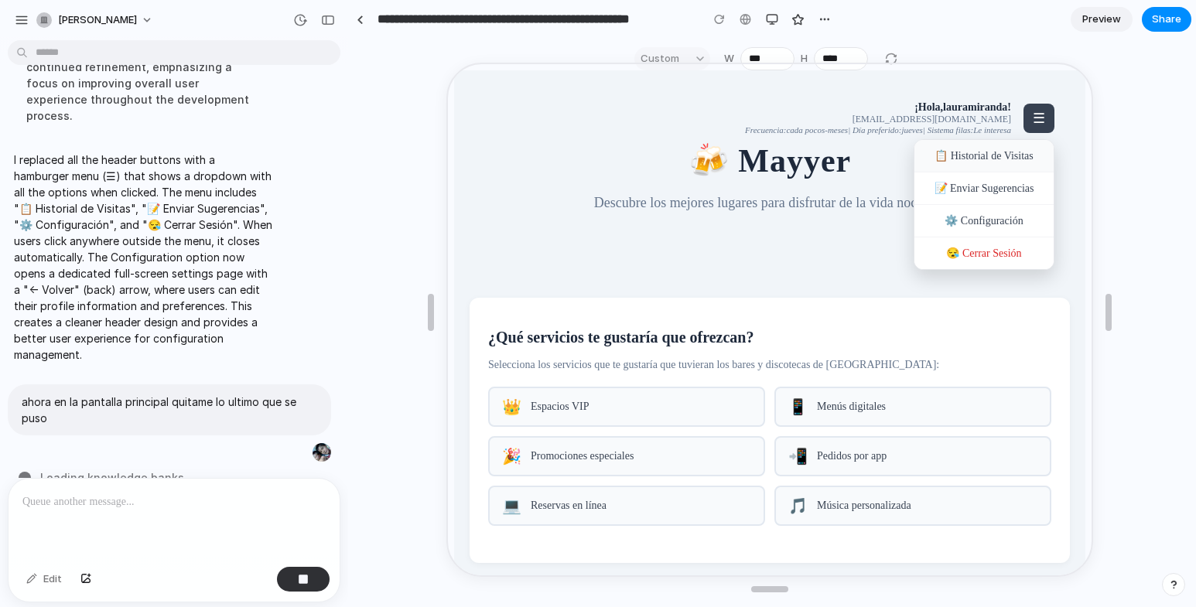
click at [1002, 150] on div "📋 Historial de Visitas" at bounding box center [982, 155] width 139 height 33
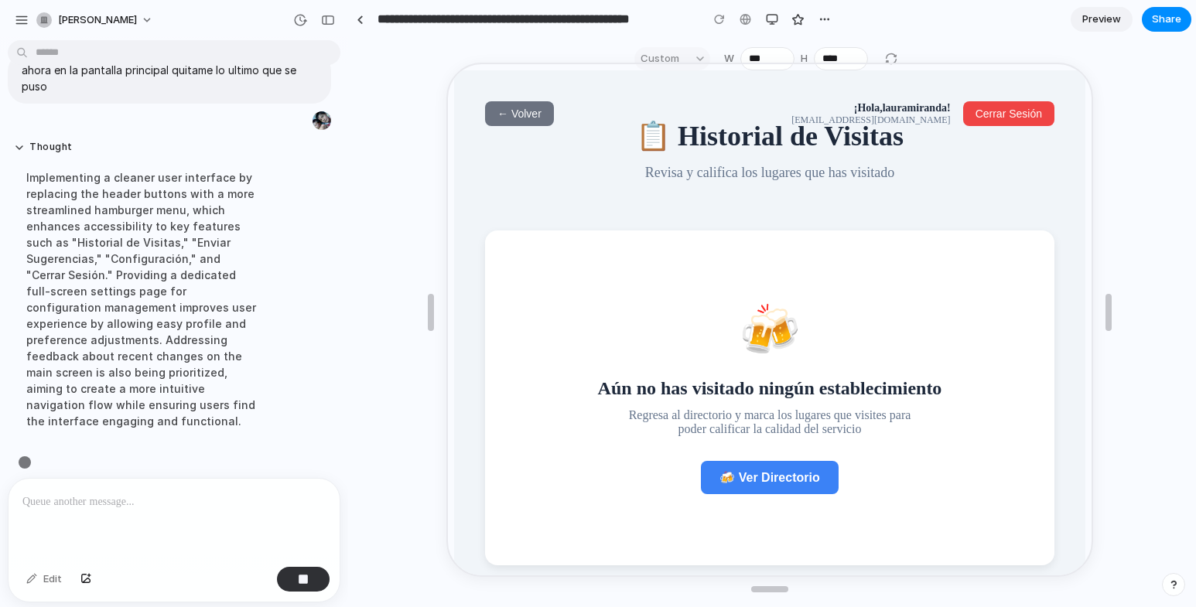
scroll to position [6038, 0]
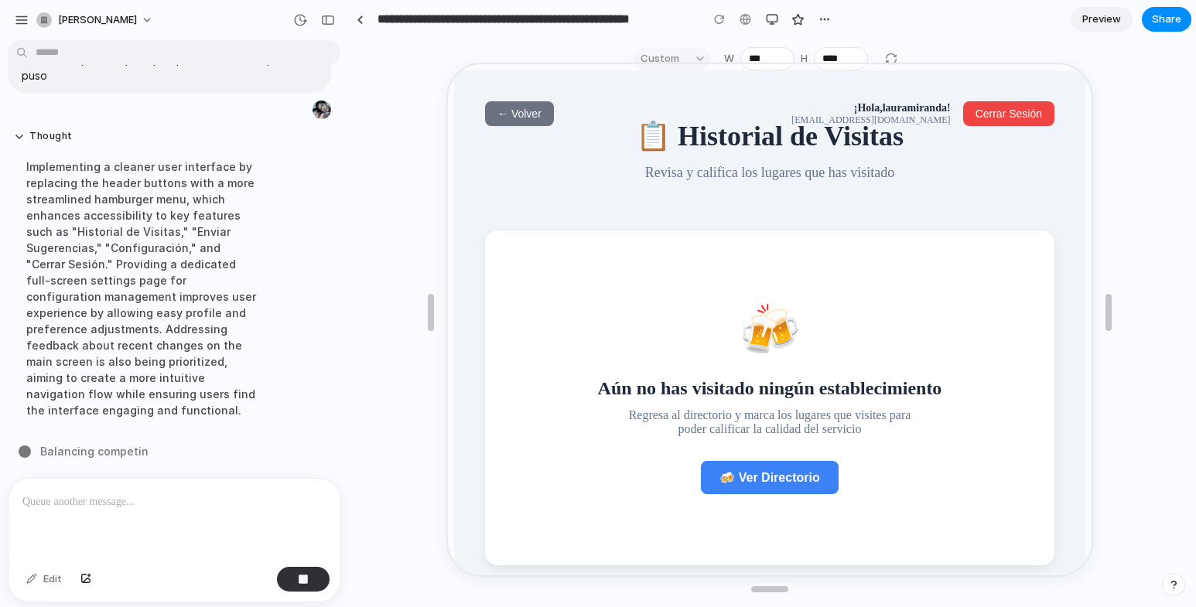
click at [508, 106] on span "← Volver" at bounding box center [518, 112] width 44 height 12
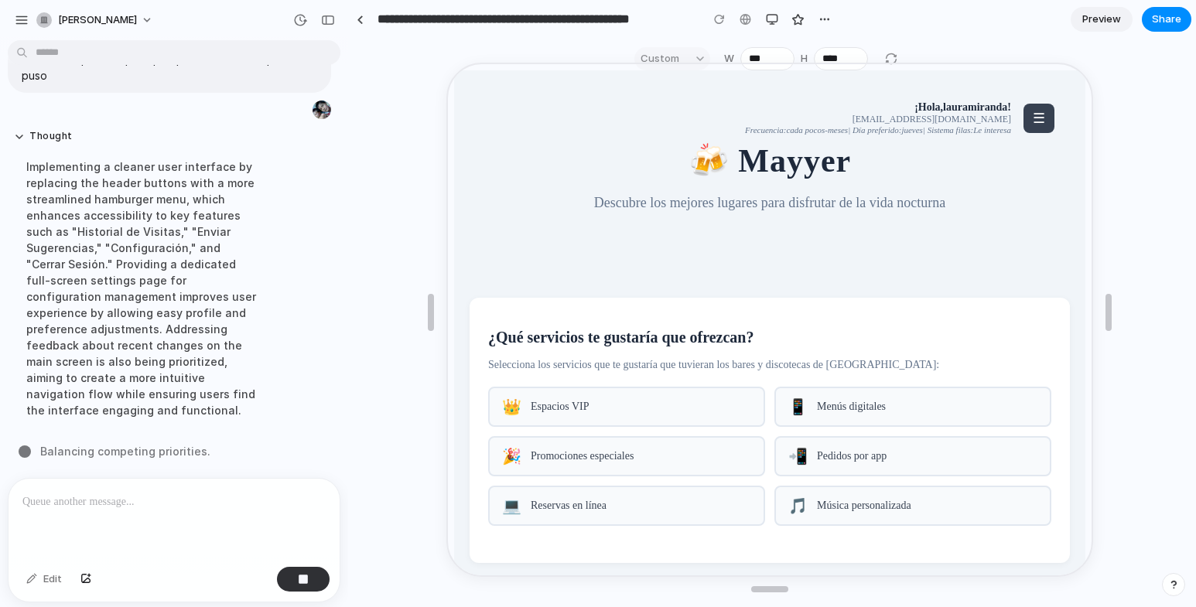
click at [1035, 115] on button "☰" at bounding box center [1037, 116] width 31 height 29
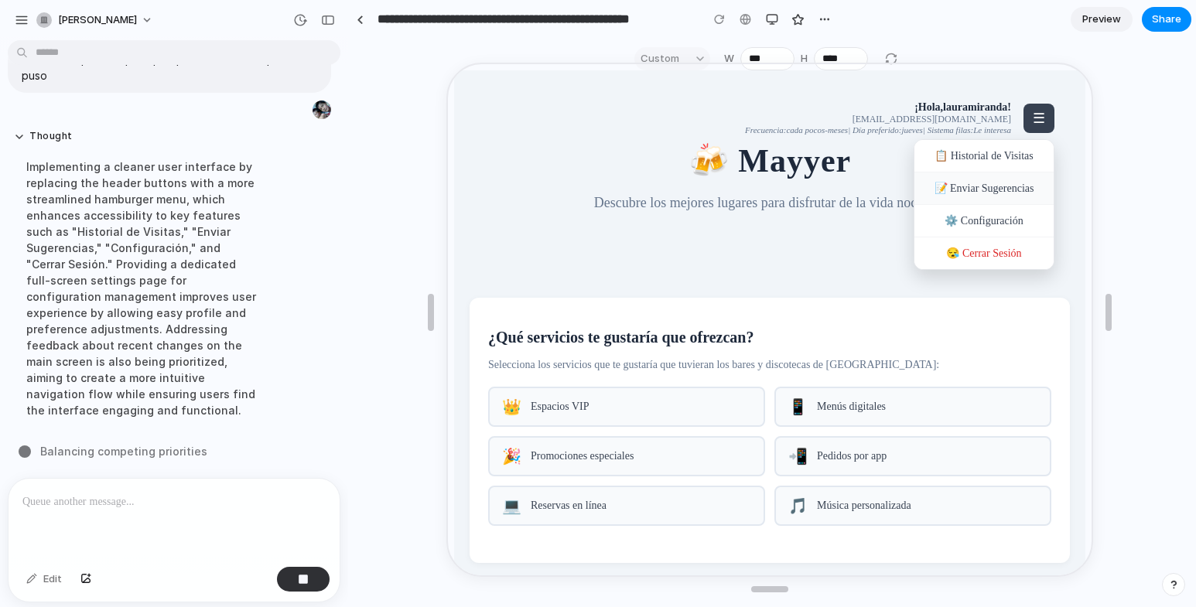
click at [964, 193] on div "📝 Enviar Sugerencias" at bounding box center [982, 187] width 139 height 33
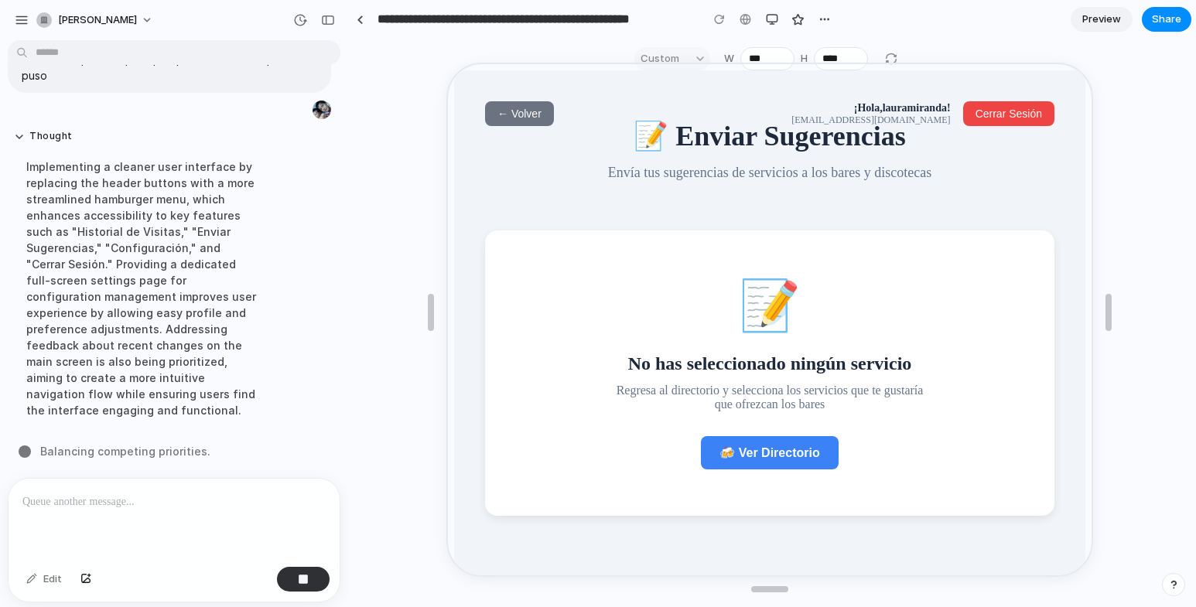
click at [524, 114] on span "← Volver" at bounding box center [518, 112] width 44 height 12
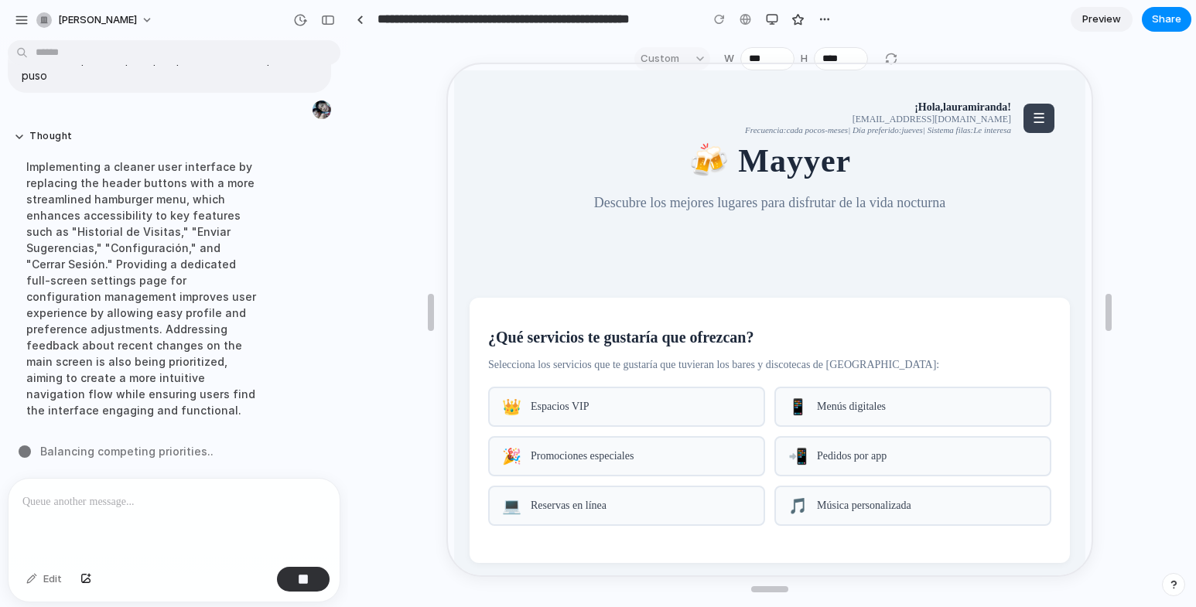
click at [1026, 125] on button "☰" at bounding box center [1037, 116] width 31 height 29
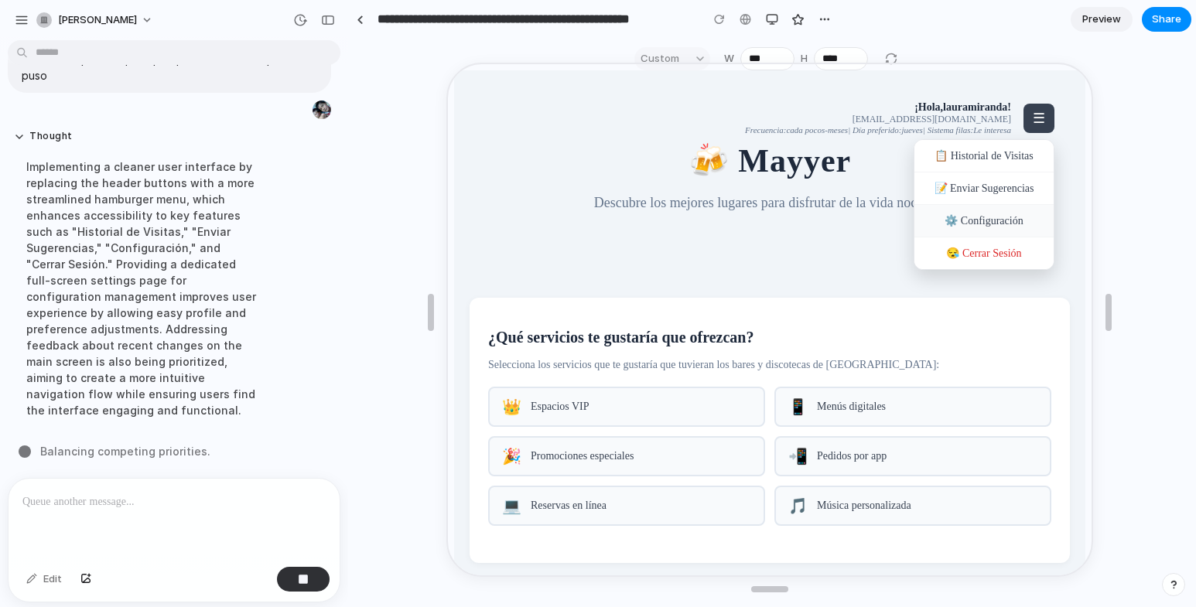
click at [950, 223] on div "⚙️ Configuración" at bounding box center [982, 220] width 139 height 33
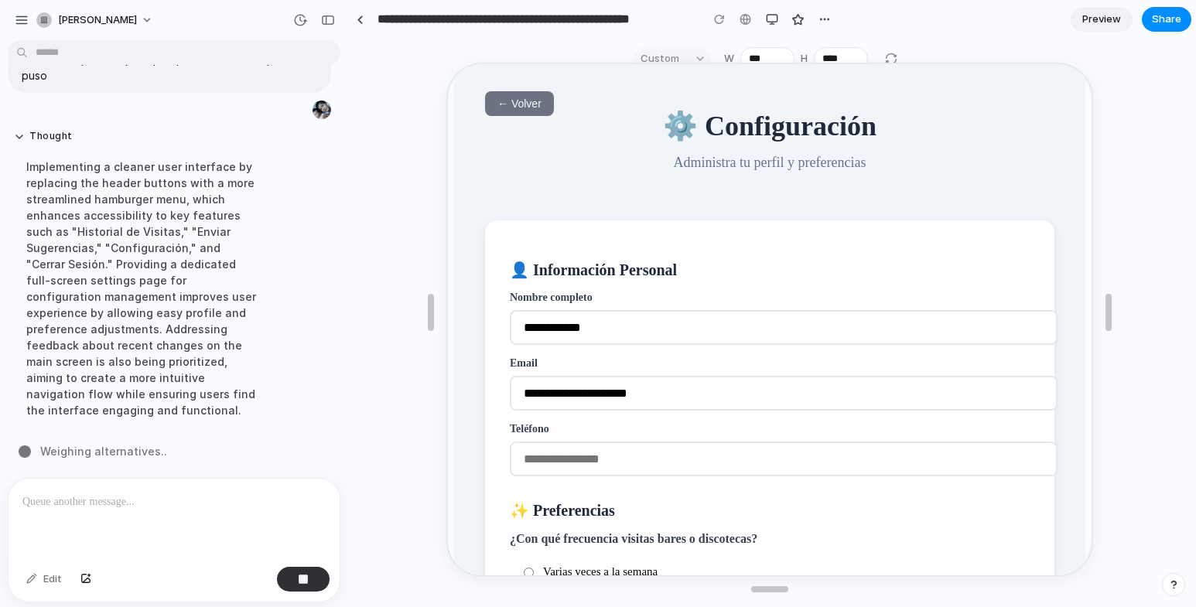
scroll to position [0, 0]
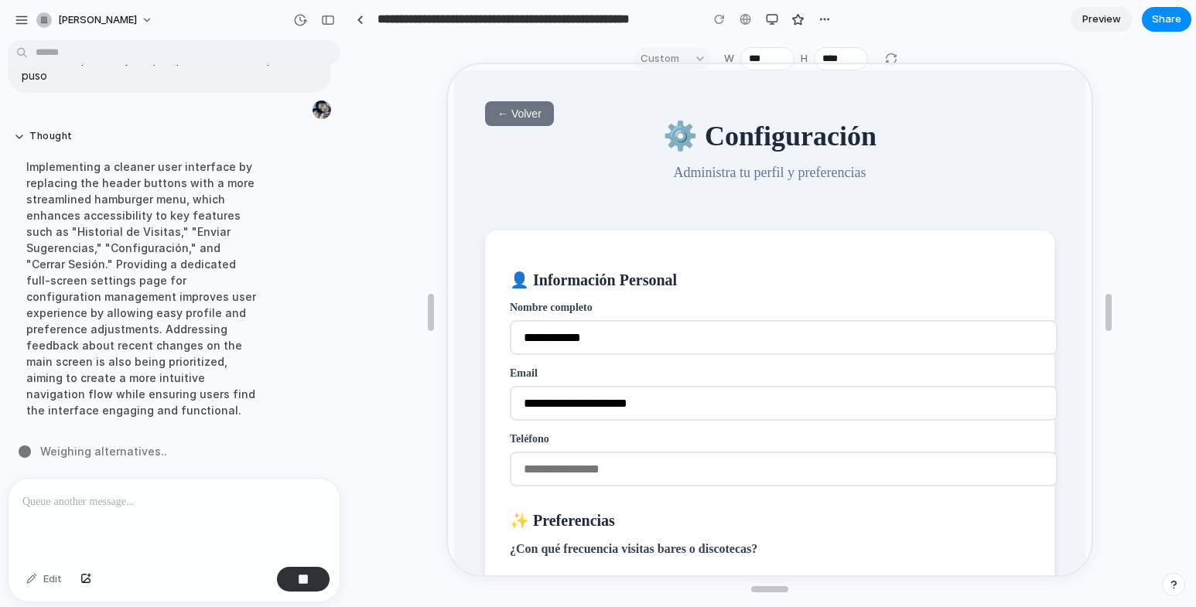
click at [506, 116] on span "← Volver" at bounding box center [518, 112] width 44 height 12
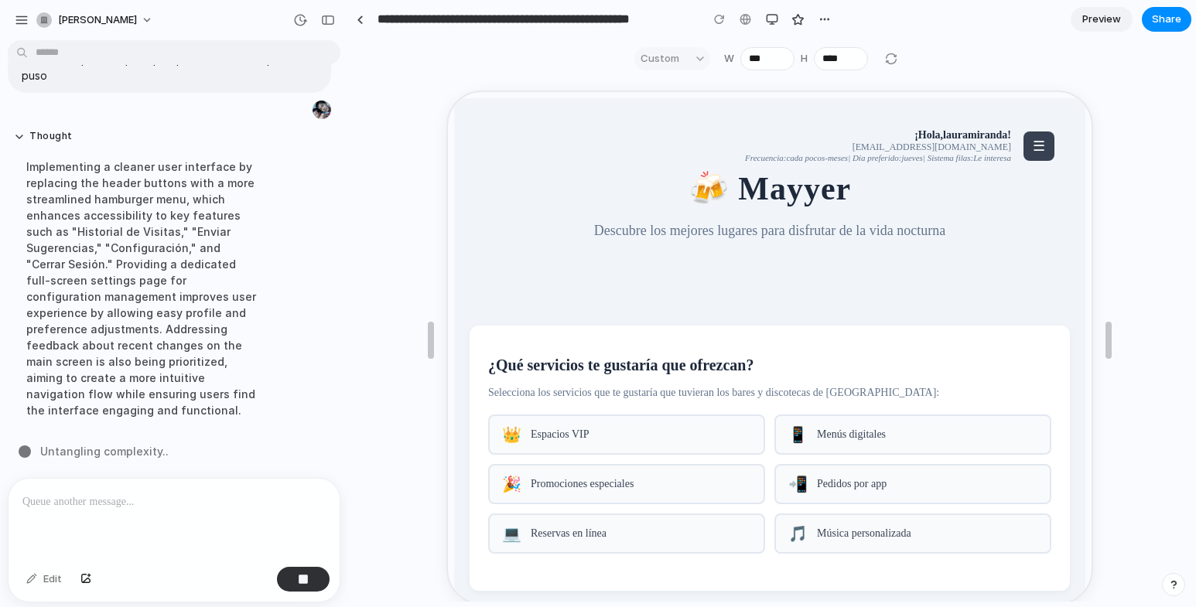
click at [1032, 142] on span "☰" at bounding box center [1038, 144] width 12 height 15
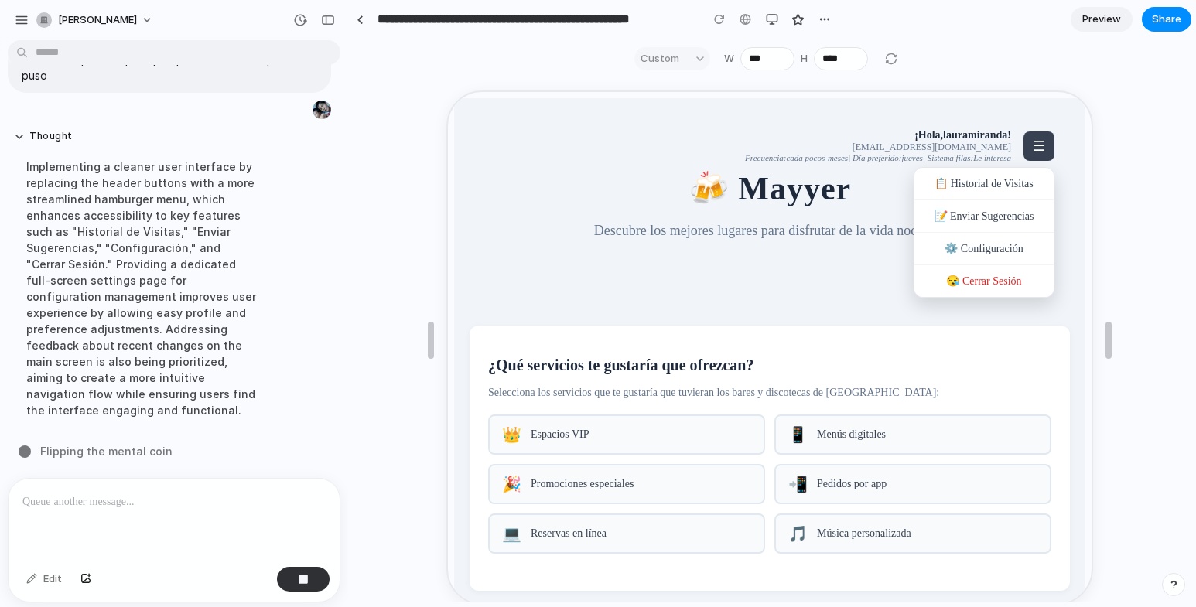
click at [582, 442] on div at bounding box center [769, 347] width 644 height 512
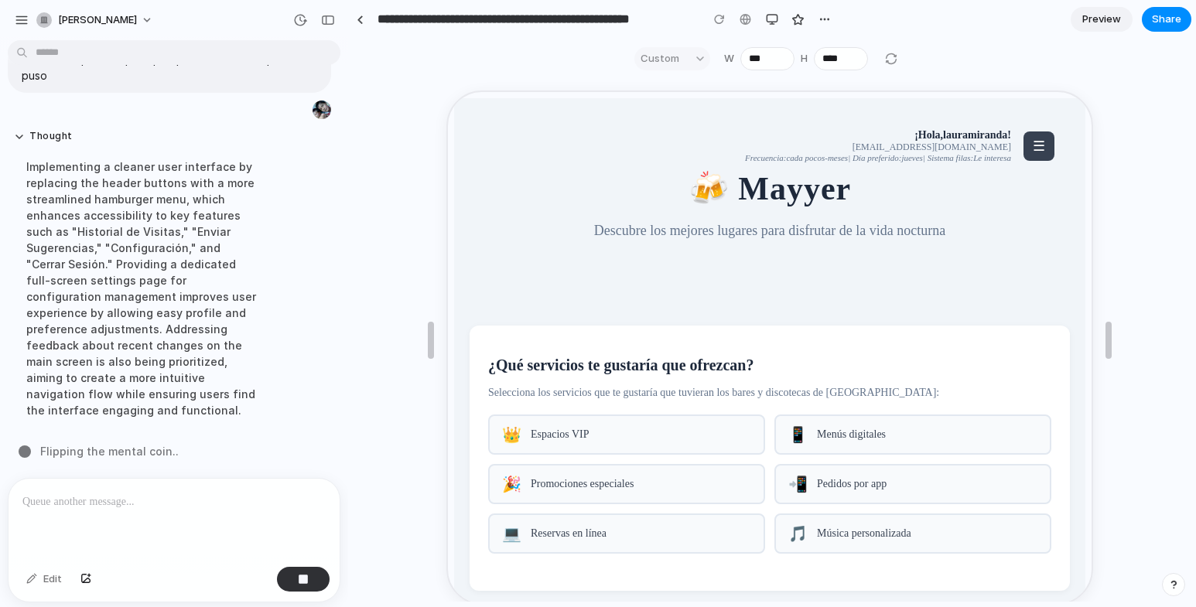
click at [801, 435] on div "📱 Menús digitales" at bounding box center [911, 433] width 277 height 40
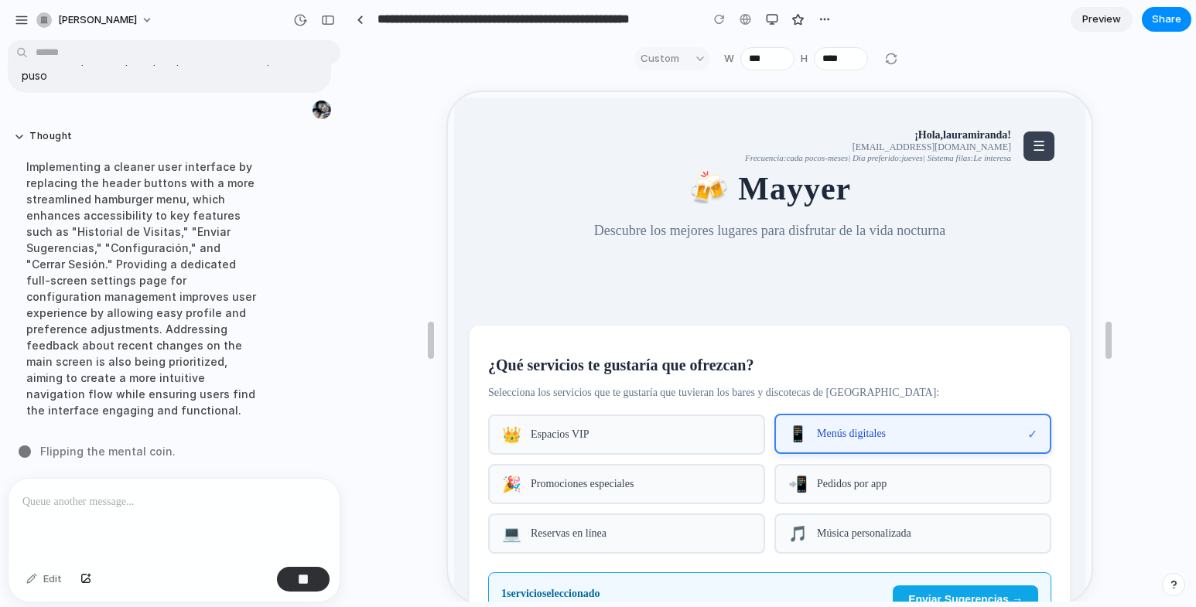
click at [666, 440] on span "Espacios VIP" at bounding box center [639, 433] width 221 height 12
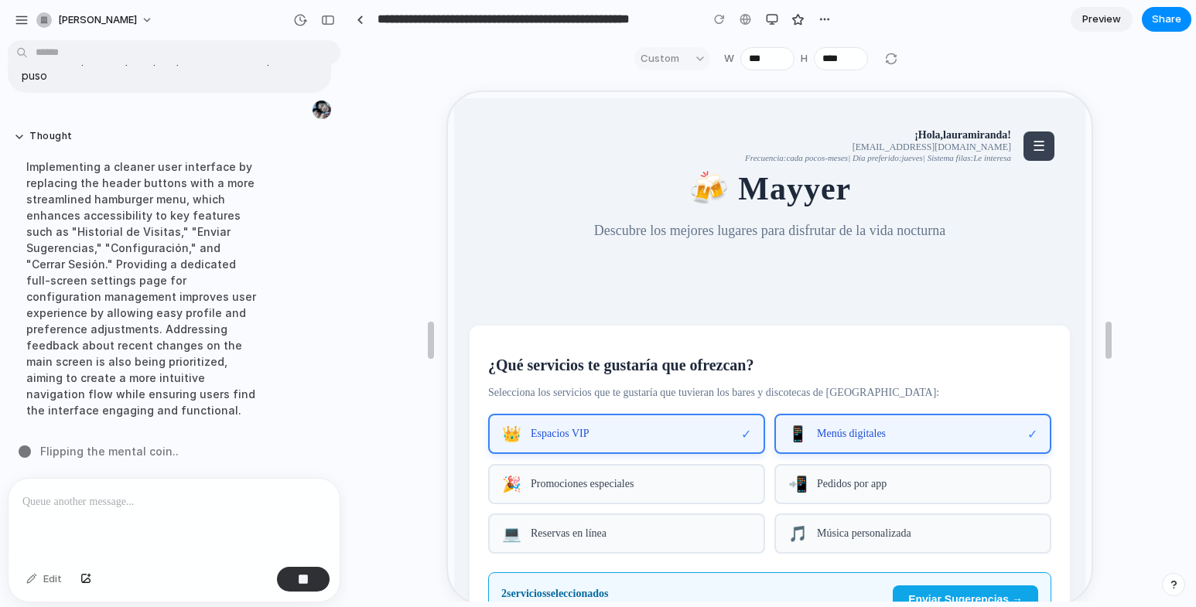
click at [659, 489] on span "Promociones especiales" at bounding box center [639, 483] width 221 height 12
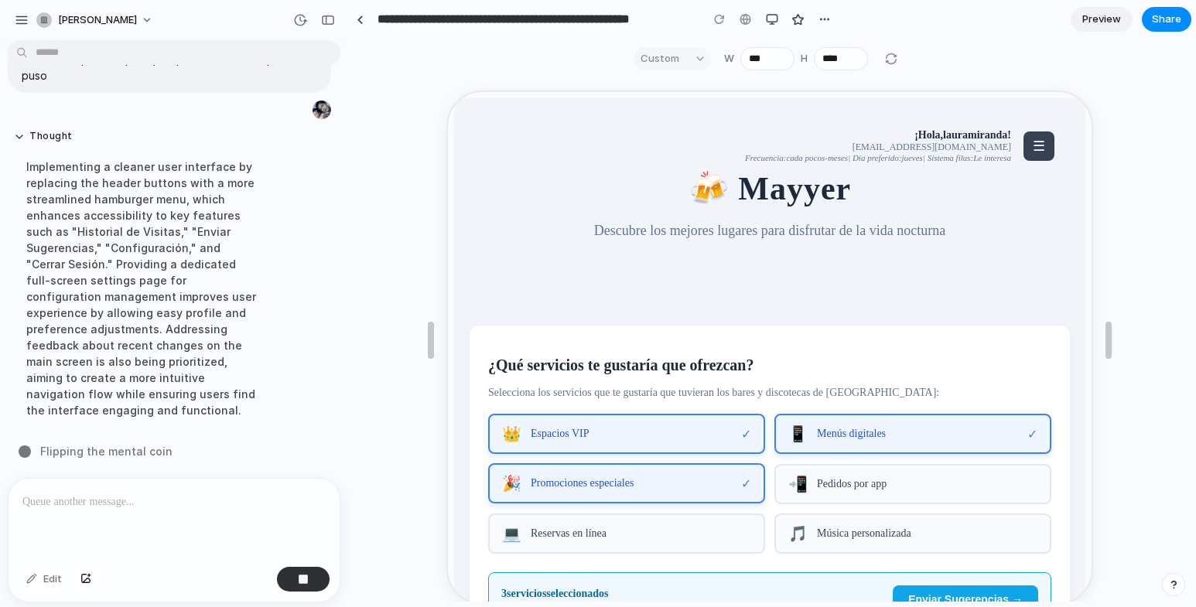
click at [821, 488] on span "Pedidos por app" at bounding box center [926, 483] width 221 height 12
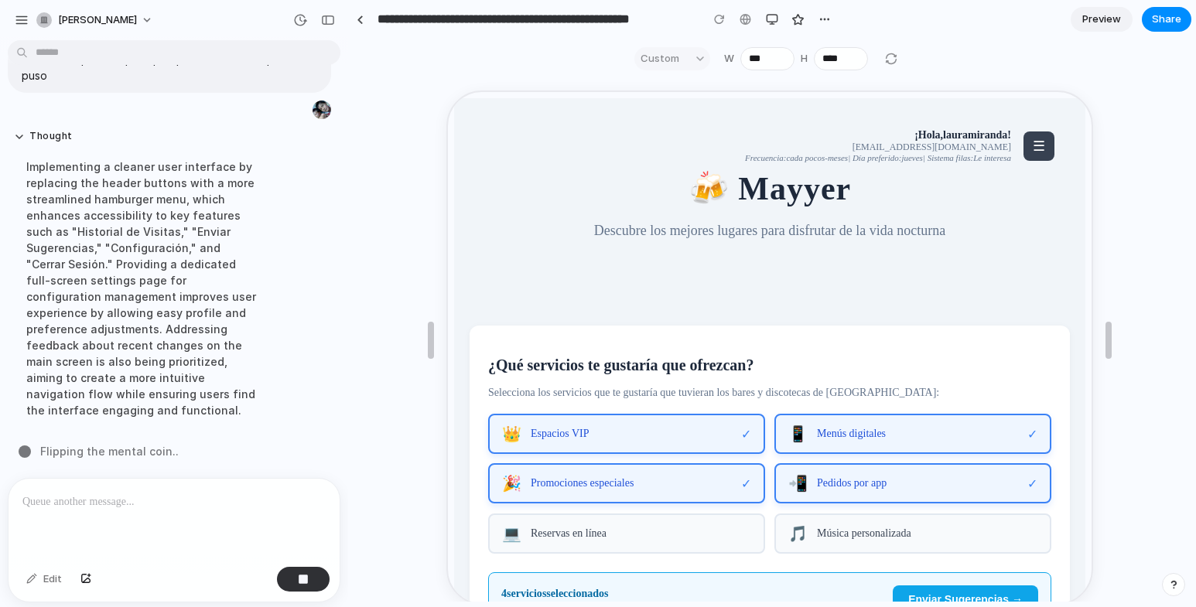
scroll to position [232, 0]
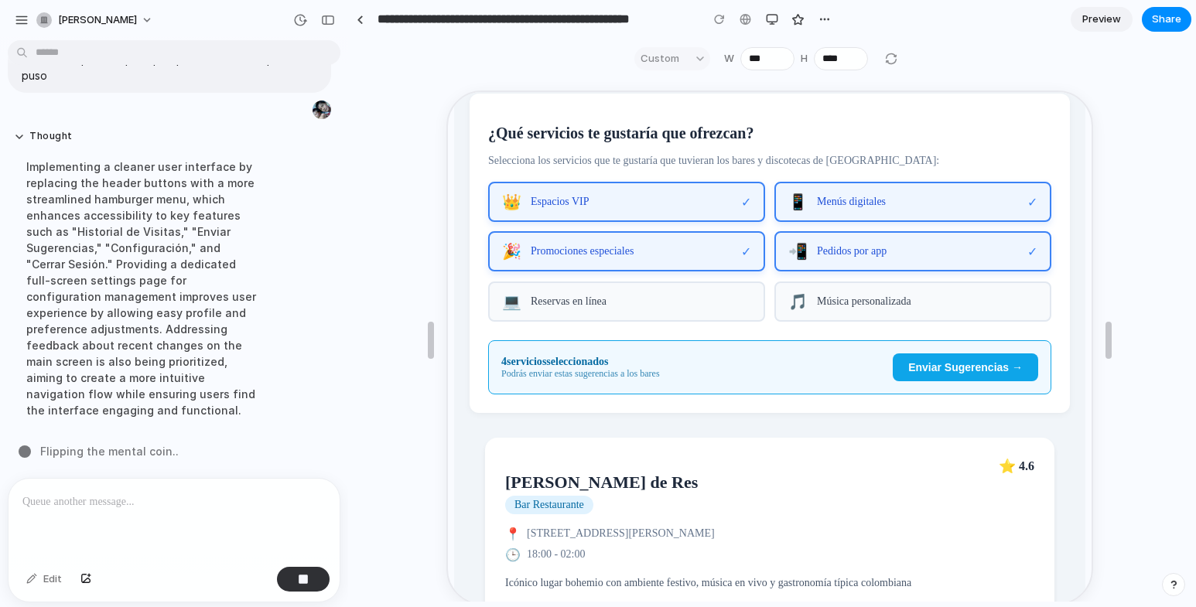
click at [932, 372] on span "Enviar Sugerencias →" at bounding box center [964, 366] width 115 height 12
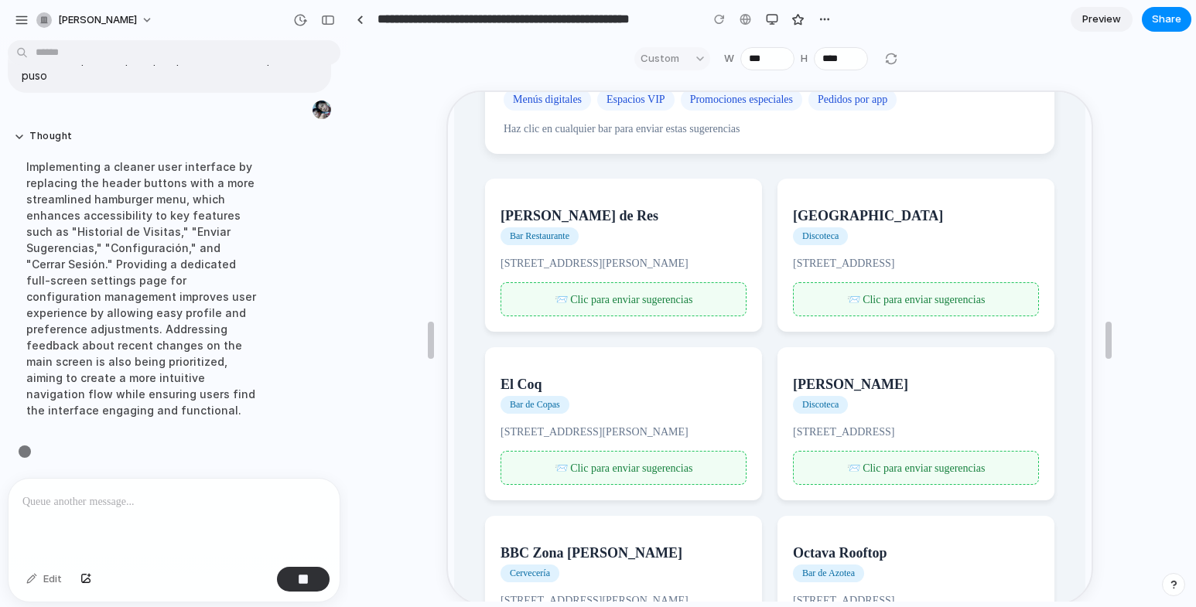
scroll to position [498, 0]
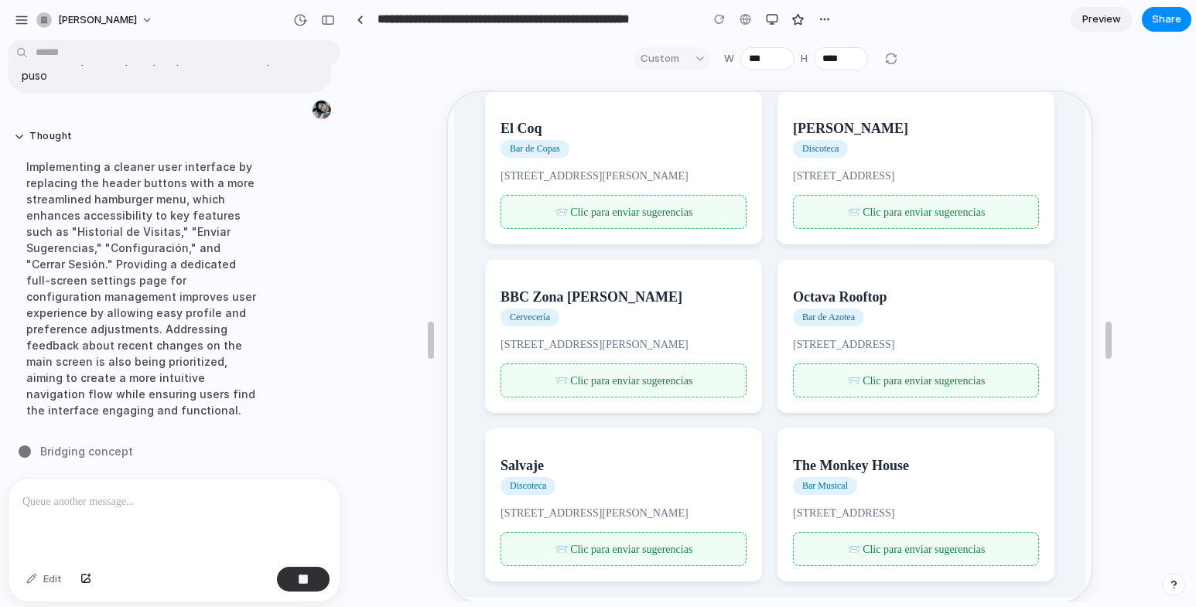
click at [898, 362] on div "📨 Clic para enviar sugerencias" at bounding box center [915, 379] width 246 height 34
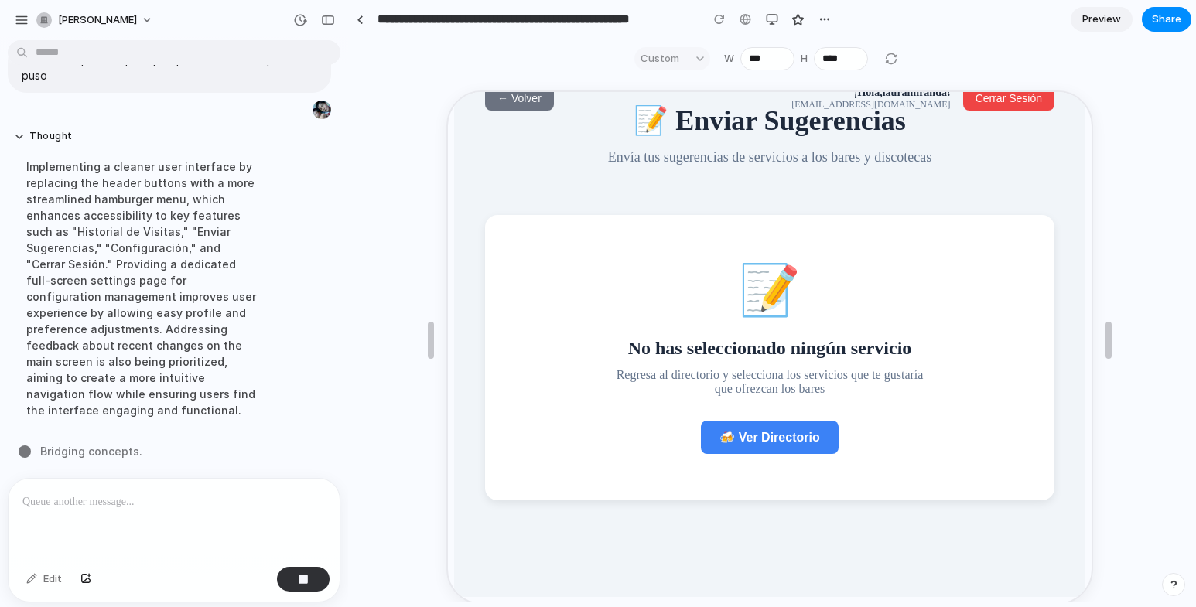
scroll to position [43, 0]
click at [530, 96] on span "← Volver" at bounding box center [518, 97] width 44 height 12
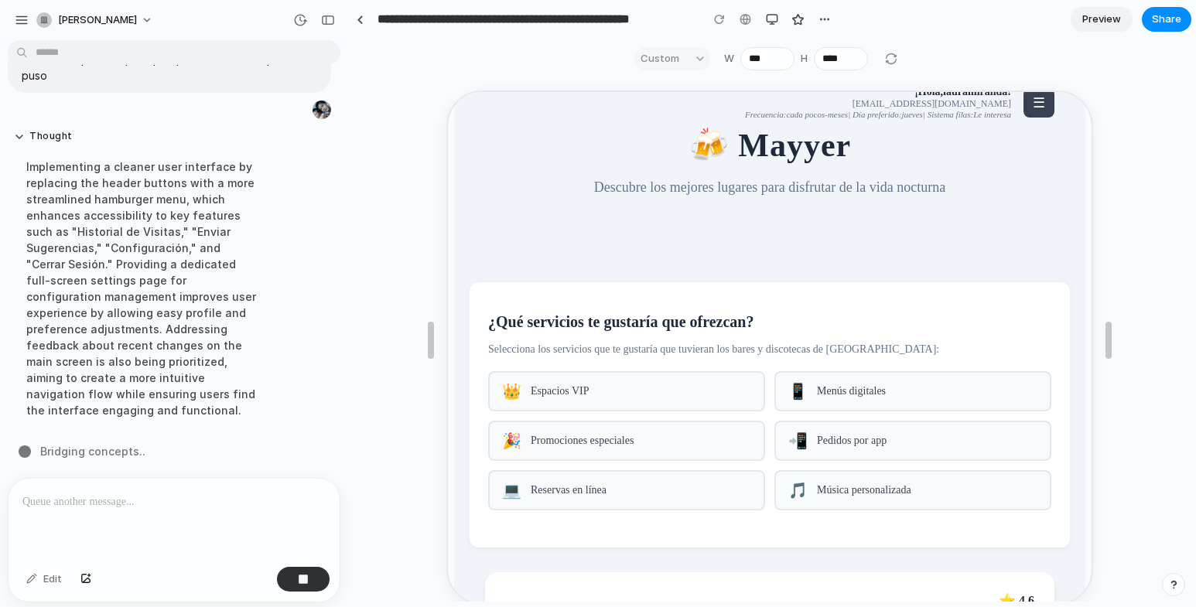
click at [1032, 100] on span "☰" at bounding box center [1038, 101] width 12 height 15
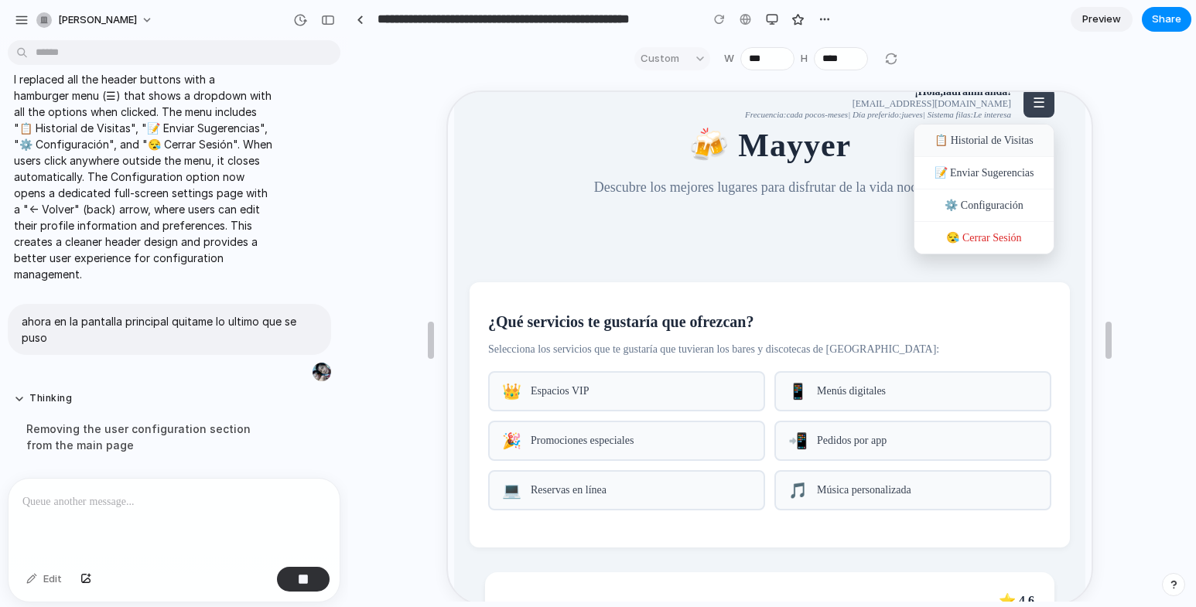
click at [975, 135] on div "📋 Historial de Visitas" at bounding box center [982, 139] width 139 height 33
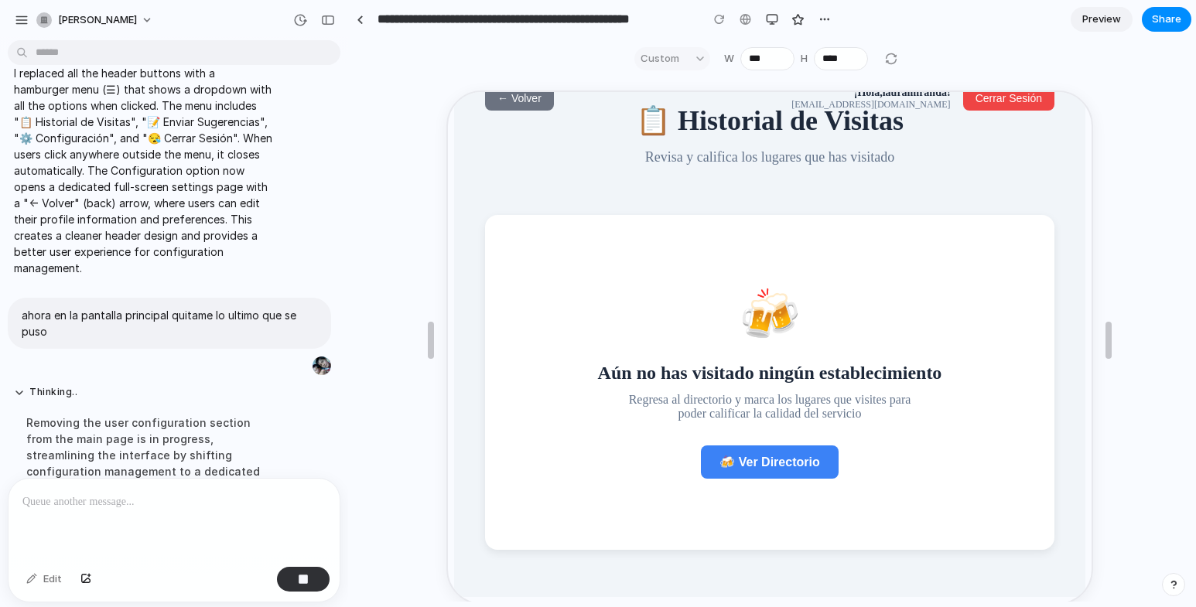
scroll to position [5824, 0]
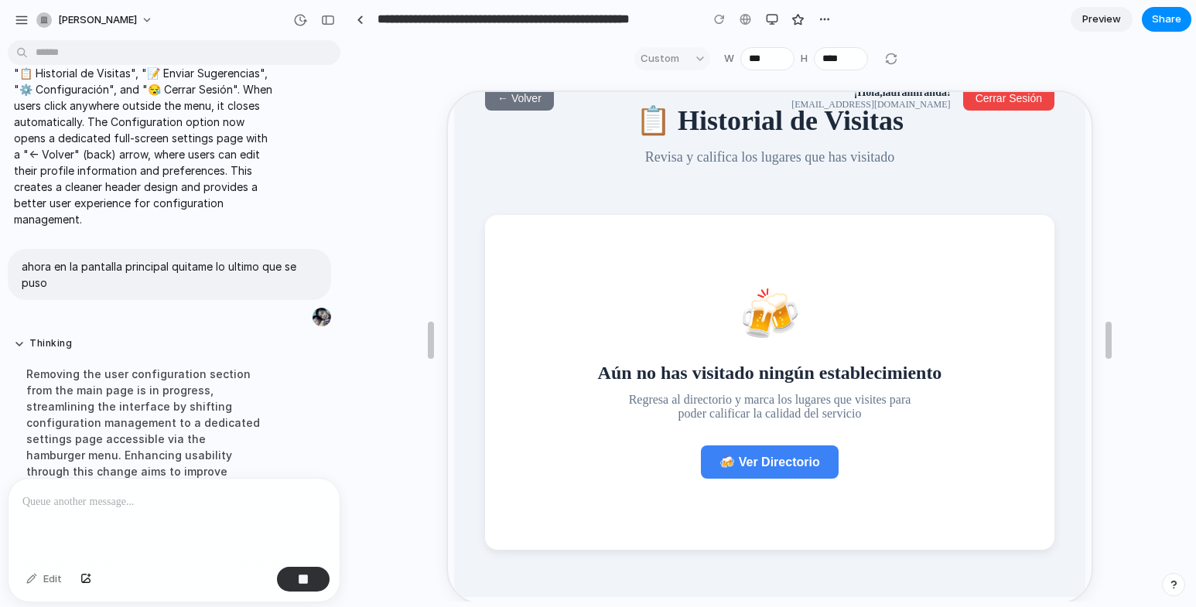
click at [505, 93] on span "← Volver" at bounding box center [518, 97] width 44 height 12
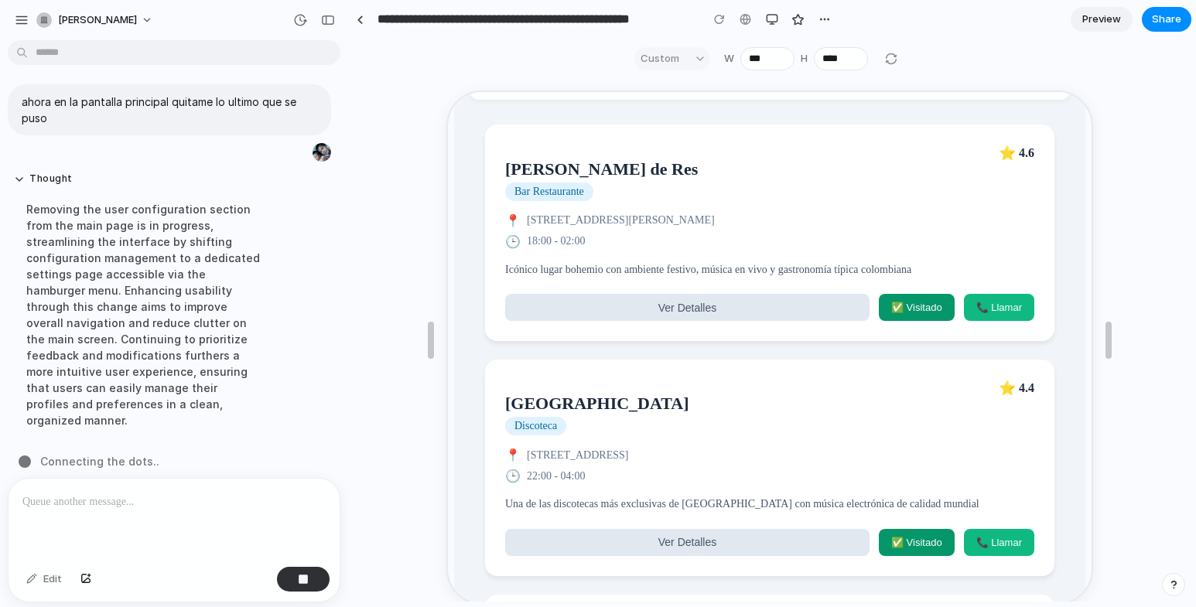
scroll to position [585, 0]
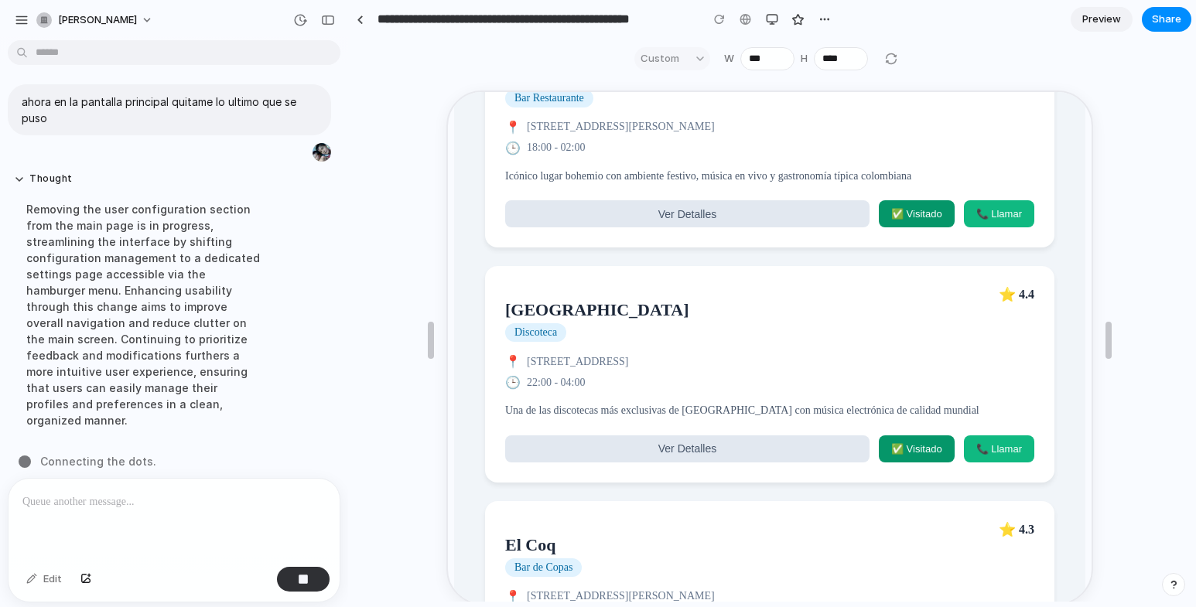
click at [723, 226] on button "Ver Detalles" at bounding box center [686, 212] width 364 height 27
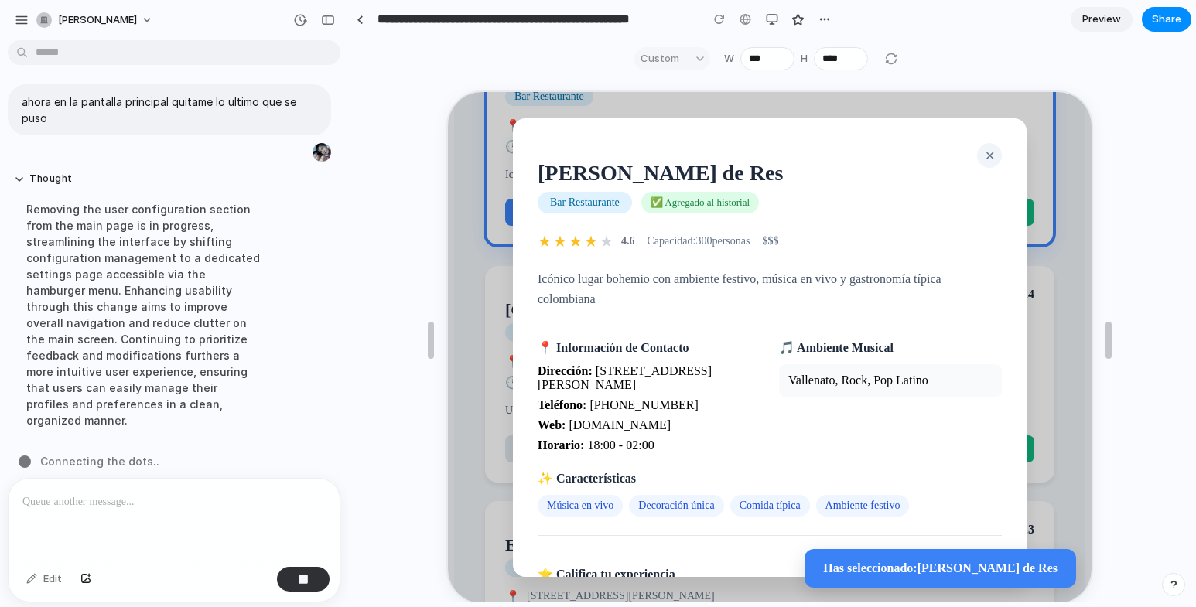
scroll to position [122, 0]
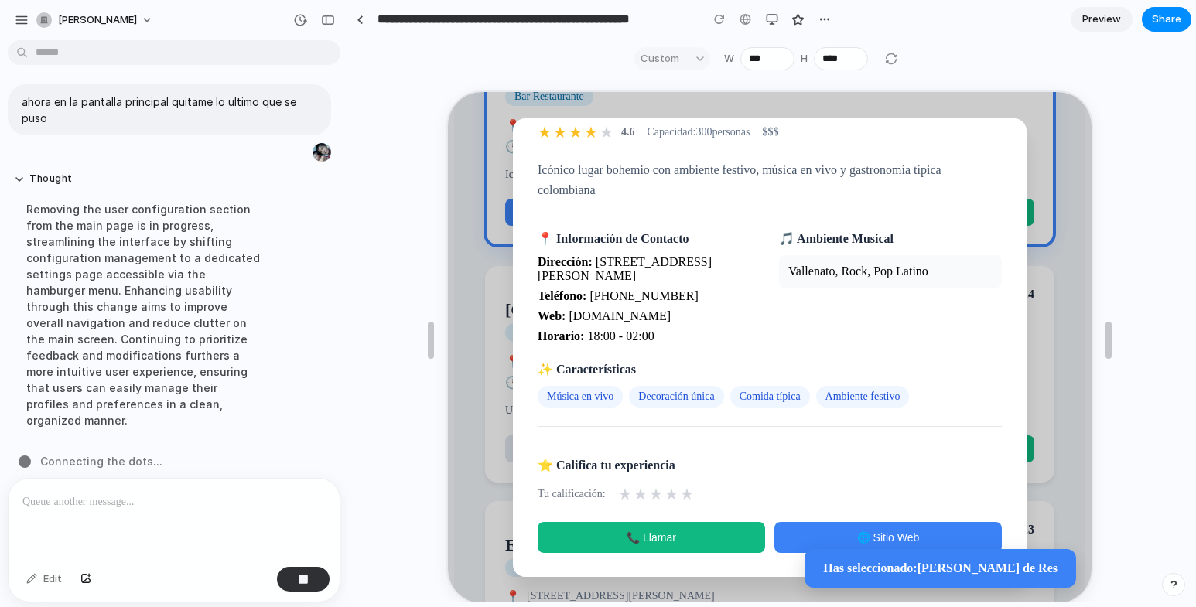
click at [910, 522] on button "🌐 Sitio Web" at bounding box center [887, 536] width 228 height 31
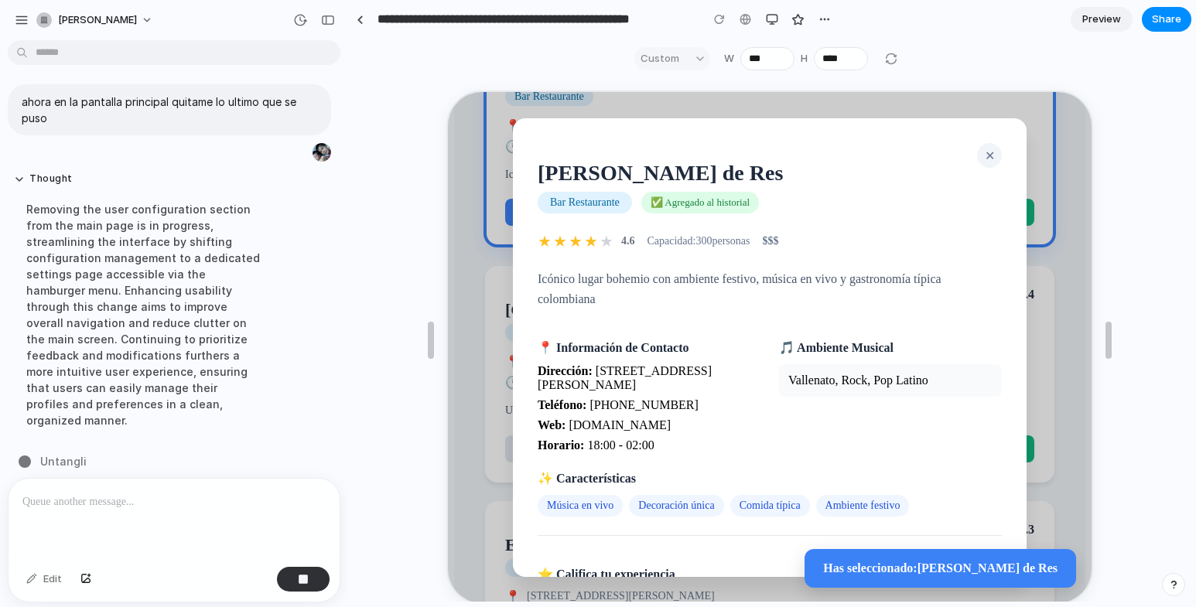
click at [984, 149] on span "✕" at bounding box center [989, 154] width 10 height 13
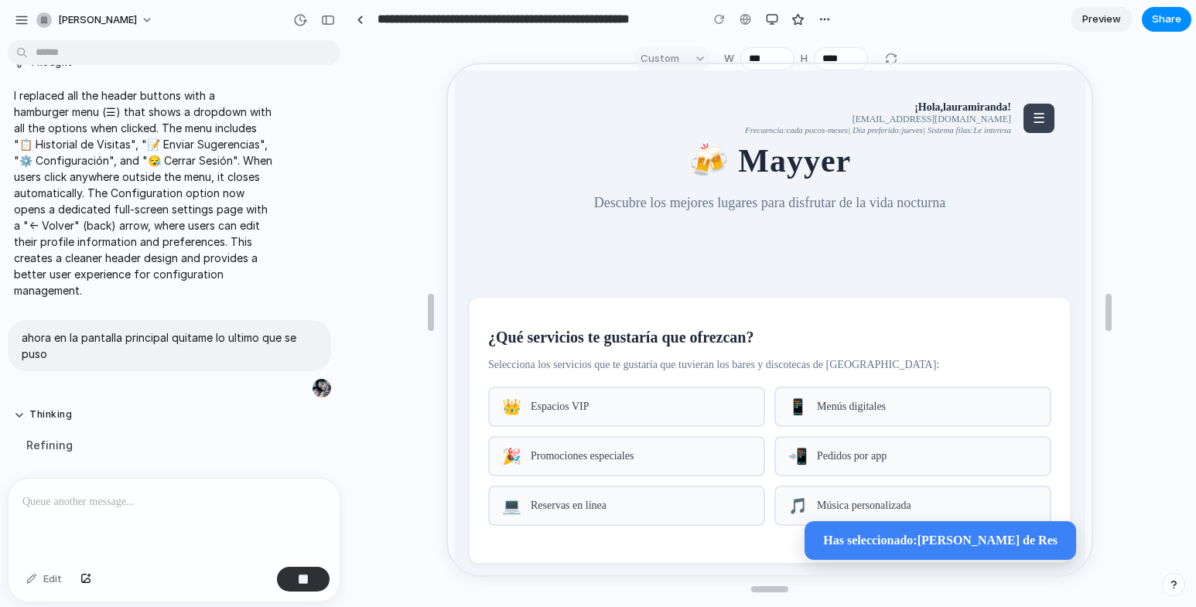
click at [1032, 115] on span "☰" at bounding box center [1038, 116] width 12 height 15
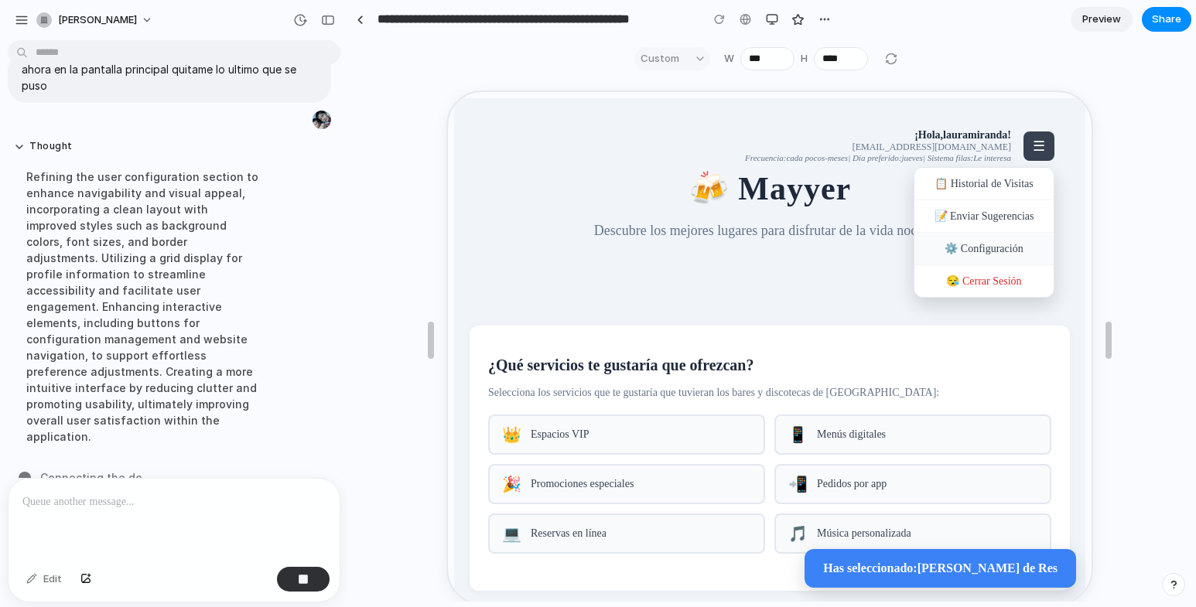
click at [970, 253] on div "⚙️ Configuración" at bounding box center [982, 247] width 139 height 33
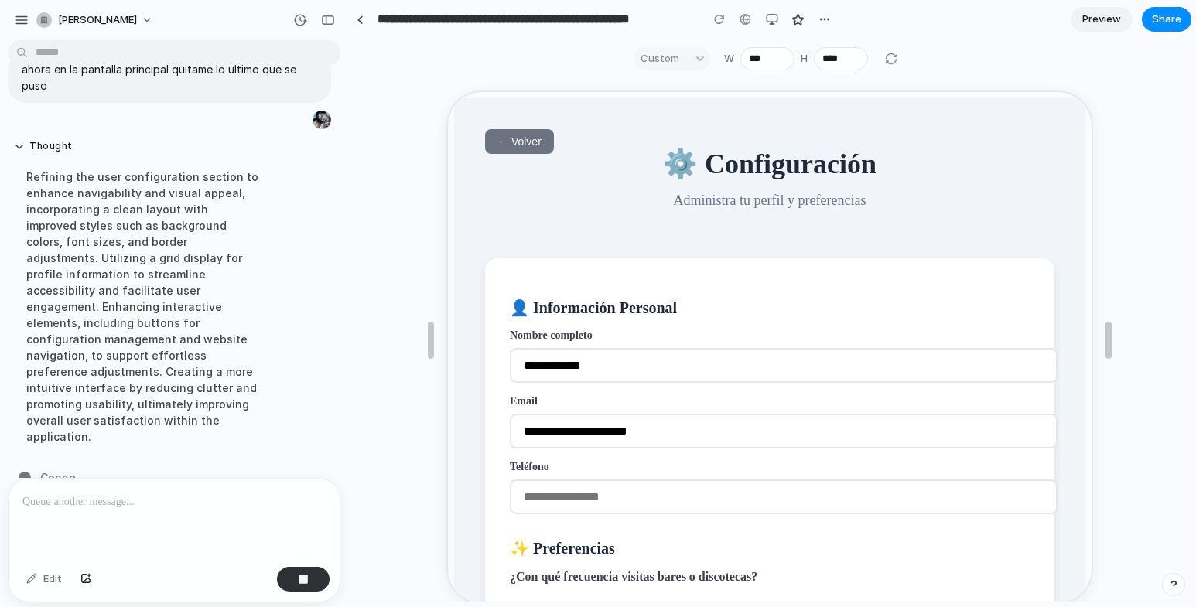
click at [501, 134] on span "← Volver" at bounding box center [518, 140] width 44 height 12
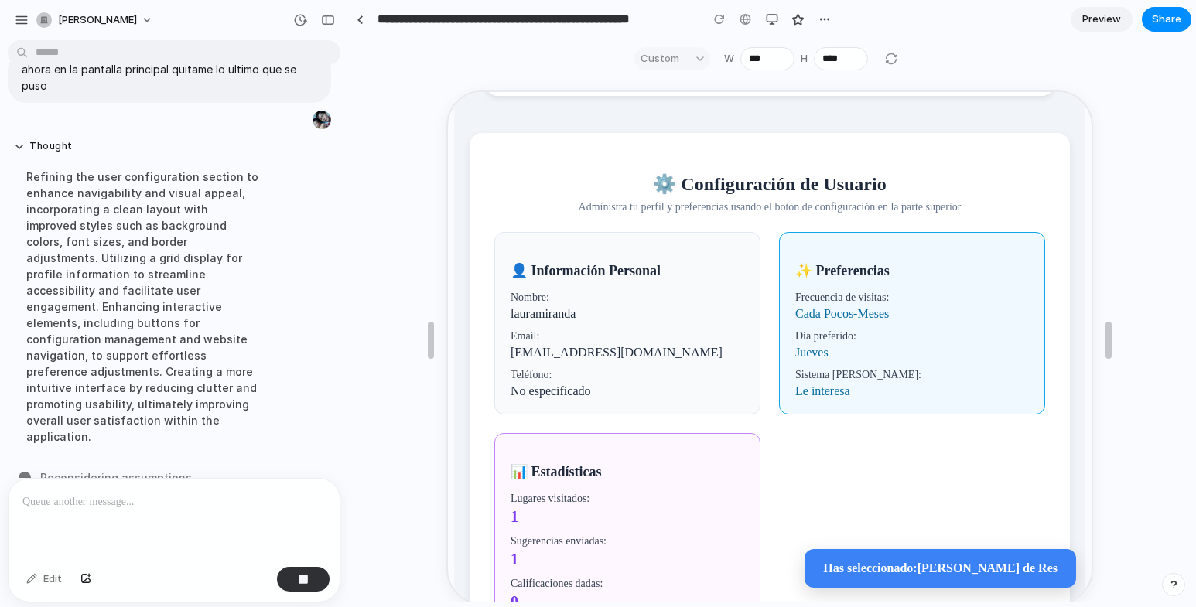
scroll to position [2507, 0]
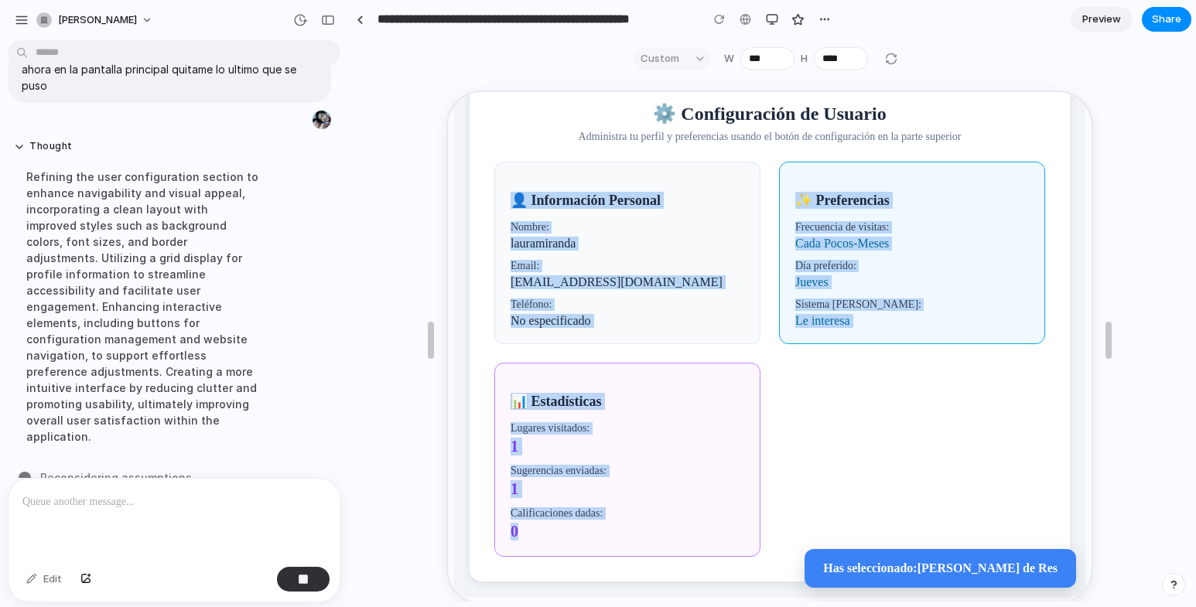
drag, startPoint x: 501, startPoint y: 200, endPoint x: 762, endPoint y: 534, distance: 423.4
click at [762, 534] on div "👤 Información Personal Nombre: lauramiranda Email: lauramiranda@gmail.com Teléf…" at bounding box center [768, 357] width 551 height 395
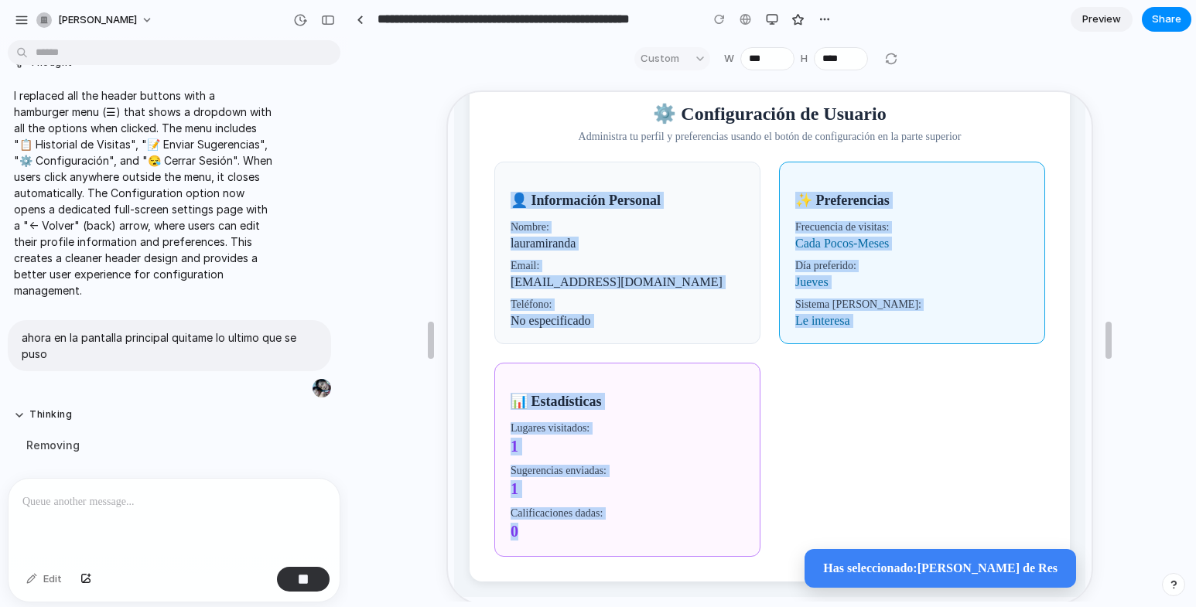
copy div "👤 Información Personal Nombre: lauramiranda Email: lauramiranda@gmail.com Teléf…"
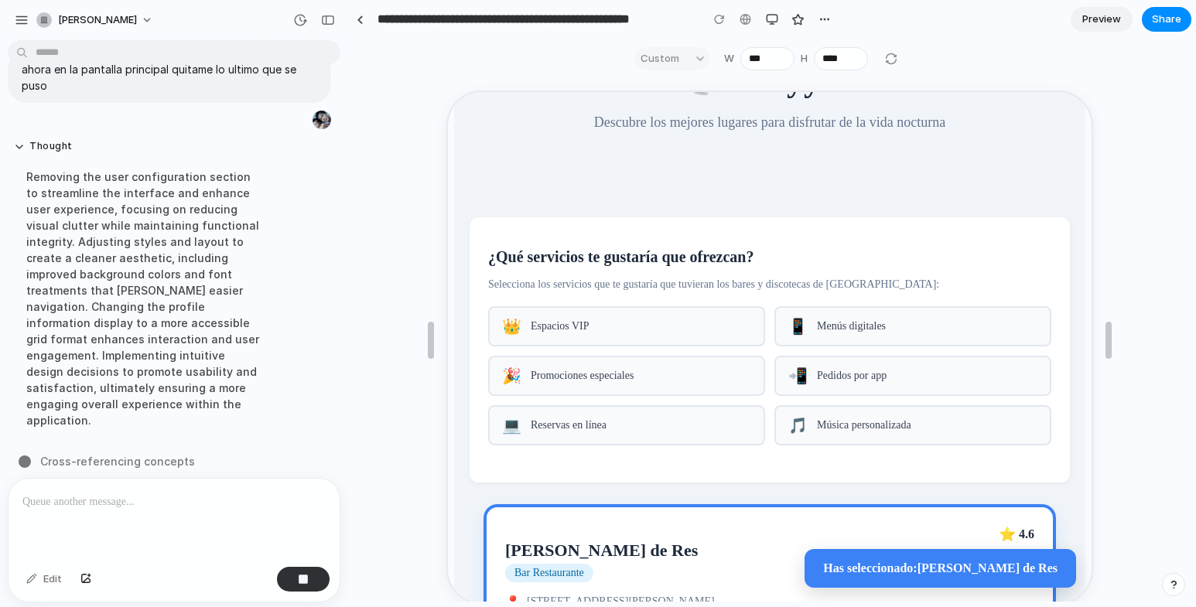
scroll to position [0, 0]
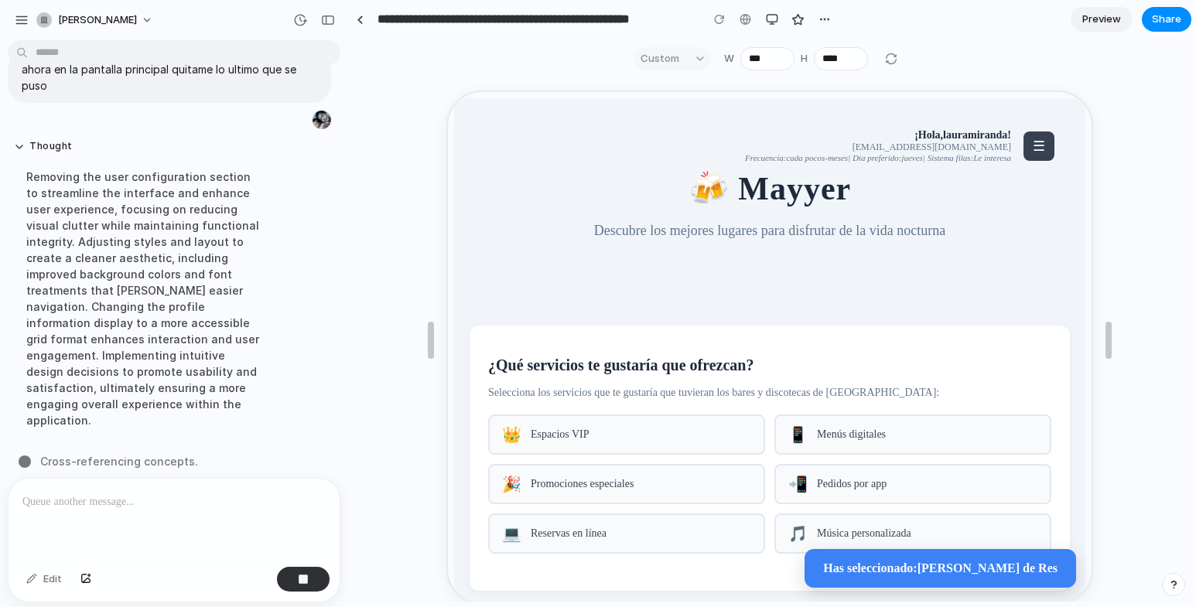
click at [1032, 149] on span "☰" at bounding box center [1038, 144] width 12 height 15
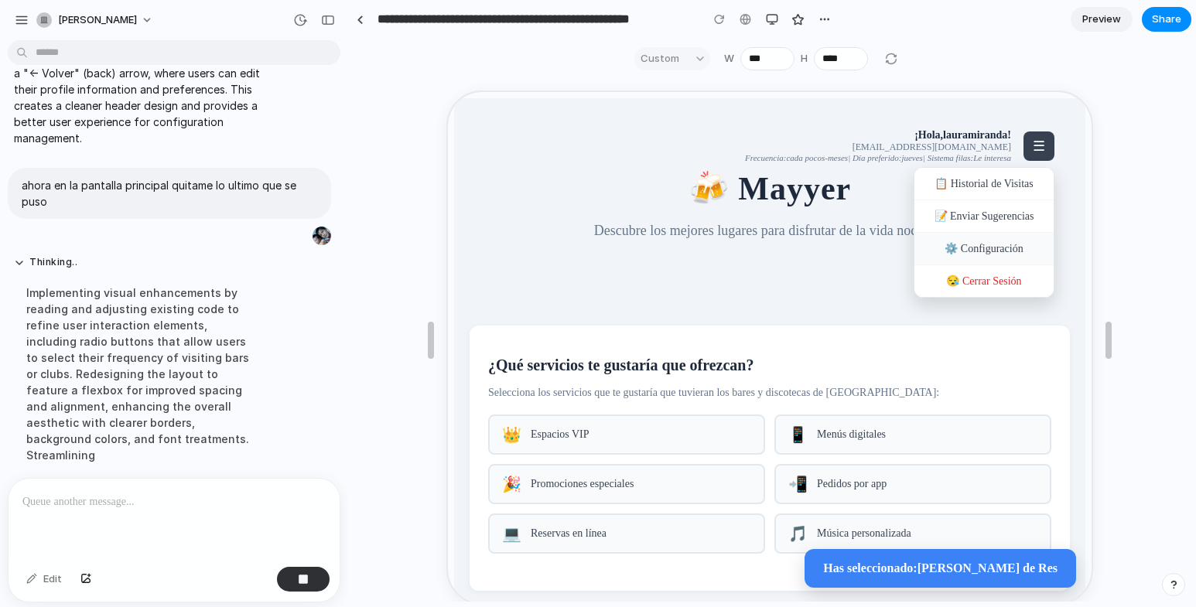
click at [992, 252] on div "⚙️ Configuración" at bounding box center [982, 247] width 139 height 33
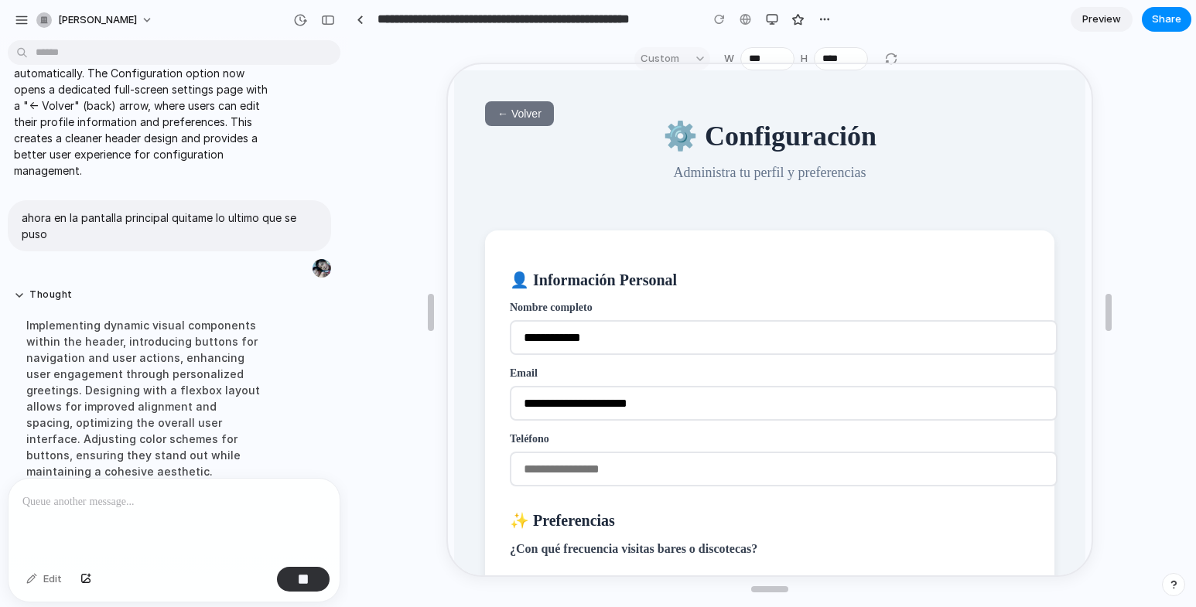
scroll to position [6005, 0]
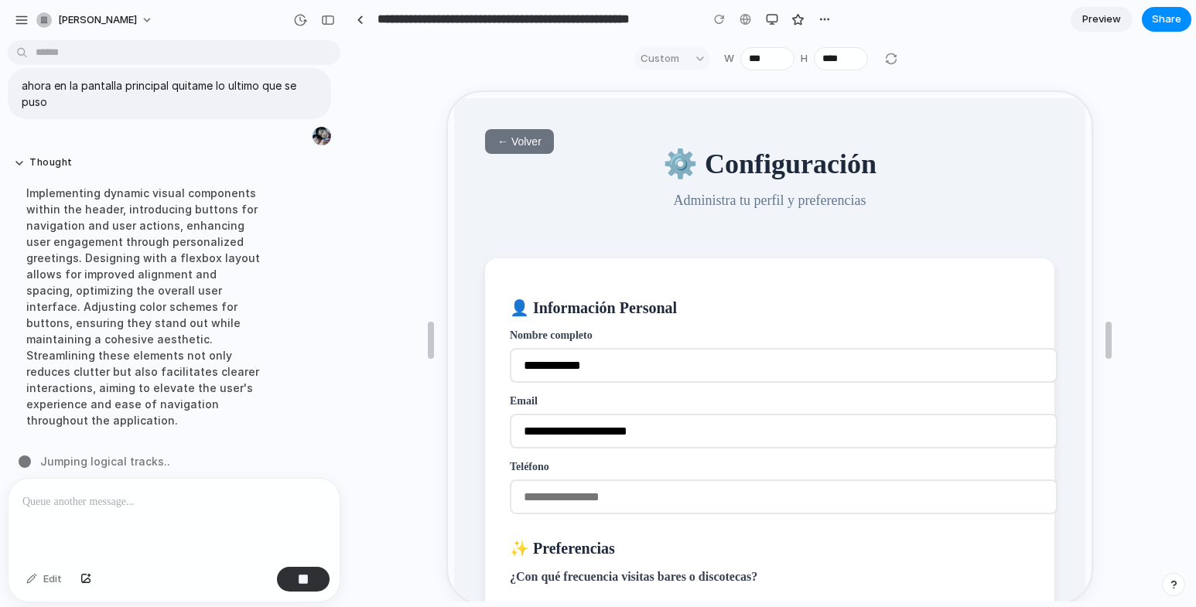
click at [502, 141] on span "← Volver" at bounding box center [518, 140] width 44 height 12
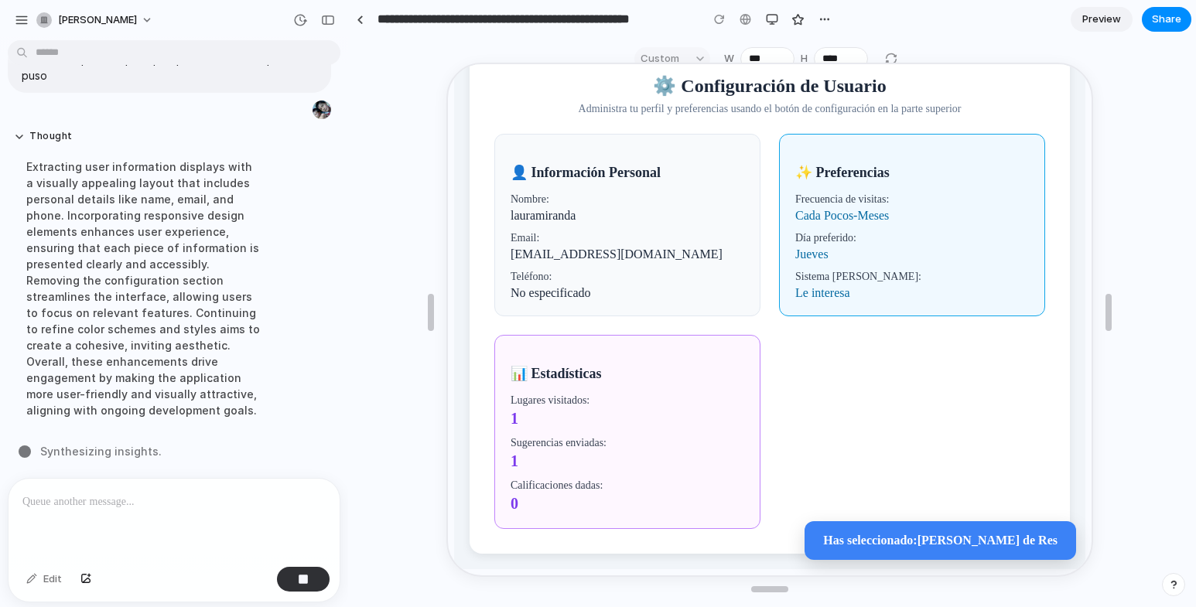
click at [203, 485] on div at bounding box center [174, 520] width 331 height 82
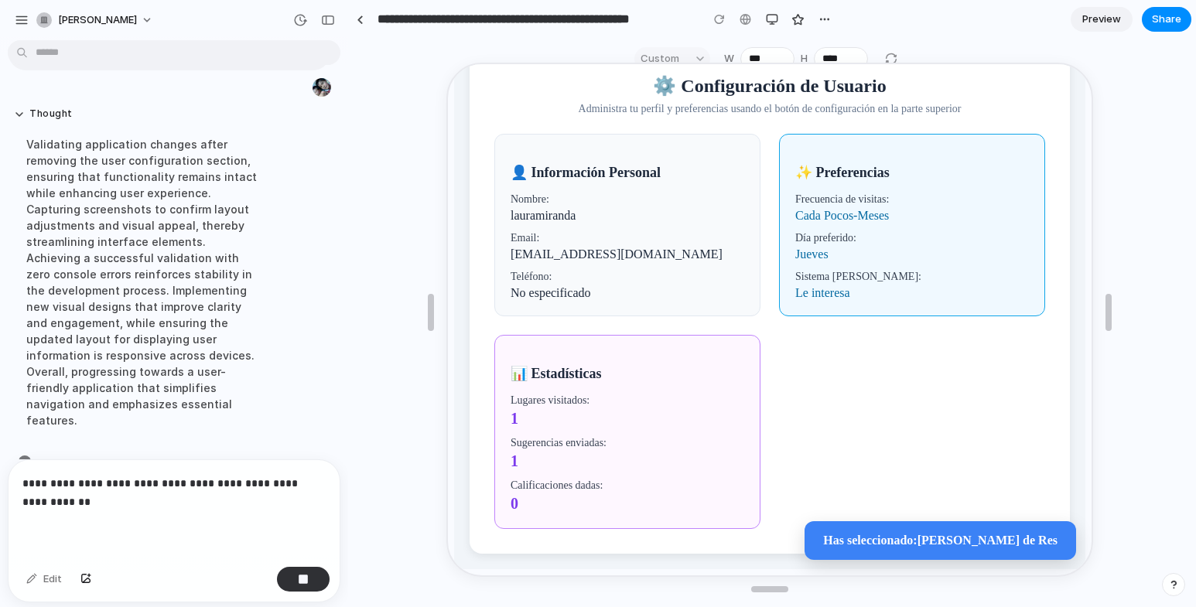
scroll to position [6072, 0]
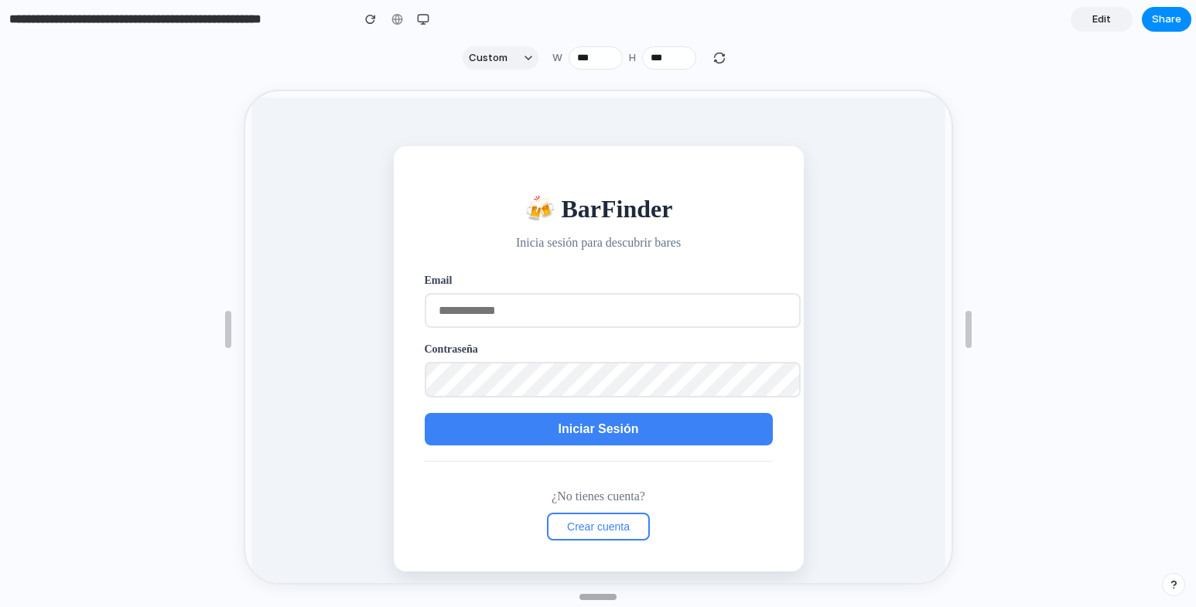
type input "***"
drag, startPoint x: 604, startPoint y: 420, endPoint x: 611, endPoint y: 594, distance: 173.5
type input "***"
drag, startPoint x: 231, startPoint y: 330, endPoint x: 337, endPoint y: 337, distance: 106.2
click at [524, 306] on input "email" at bounding box center [611, 309] width 376 height 35
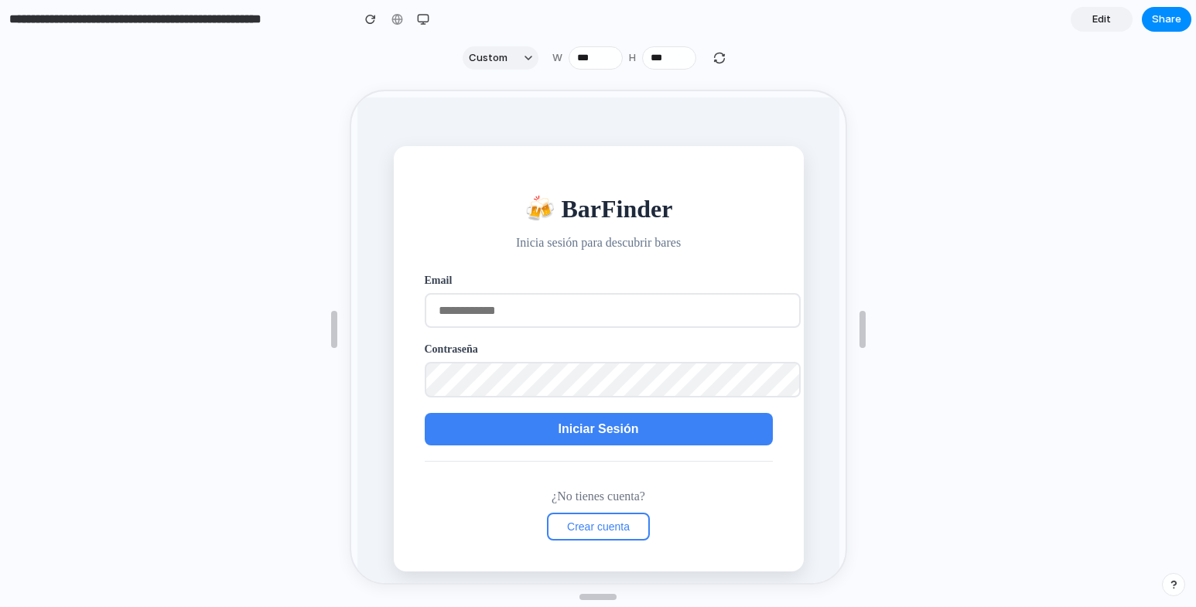
type input "**********"
click at [573, 434] on span "Iniciar Sesión" at bounding box center [596, 427] width 80 height 13
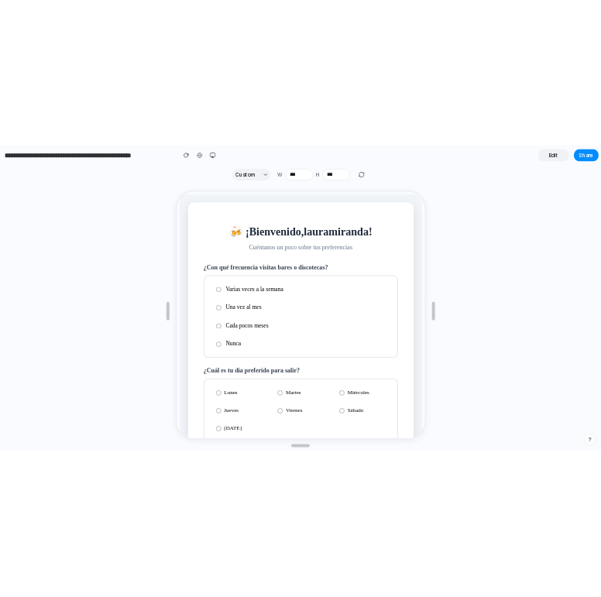
scroll to position [77, 0]
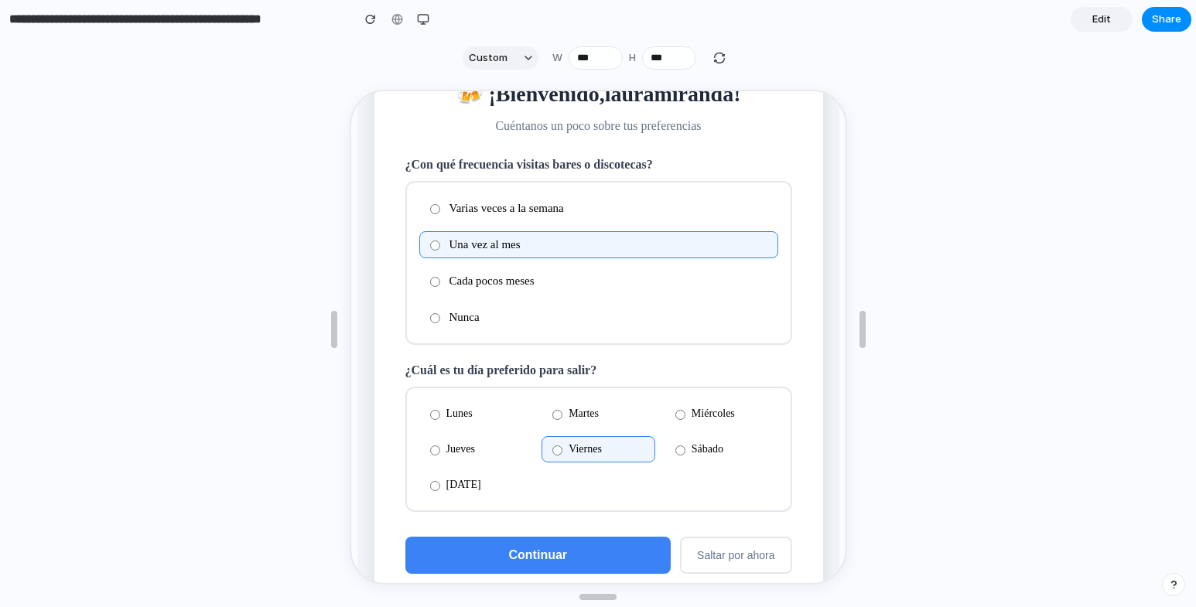
click at [556, 555] on span "Continuar" at bounding box center [536, 553] width 59 height 13
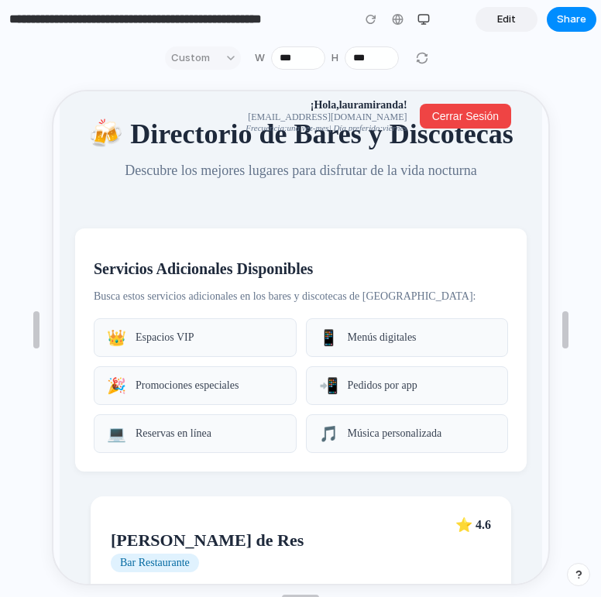
scroll to position [0, 0]
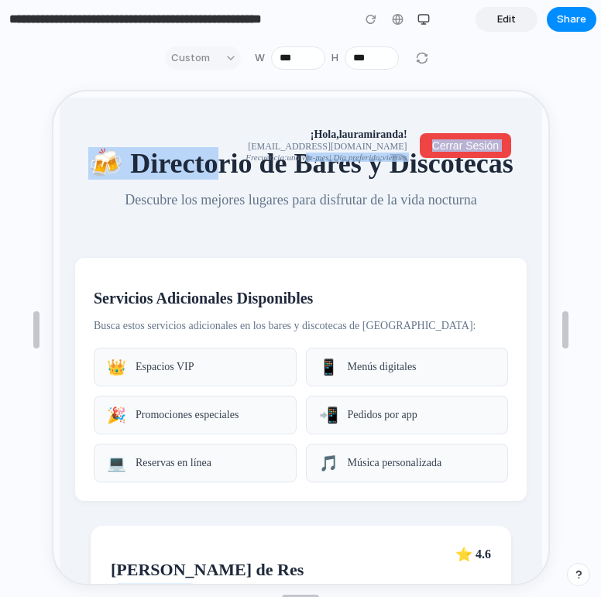
drag, startPoint x: 216, startPoint y: 154, endPoint x: 287, endPoint y: 158, distance: 71.3
click at [287, 158] on header "¡Hola, [PERSON_NAME] ! [EMAIL_ADDRESS][DOMAIN_NAME] Frecuencia: una vez-mes | D…" at bounding box center [298, 168] width 451 height 114
click at [330, 178] on h1 "🍻 Directorio de Bares y Discotecas" at bounding box center [298, 161] width 451 height 33
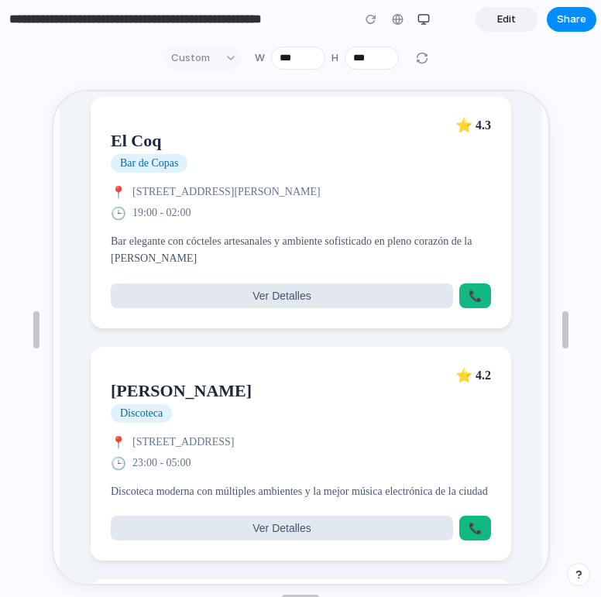
scroll to position [696, 0]
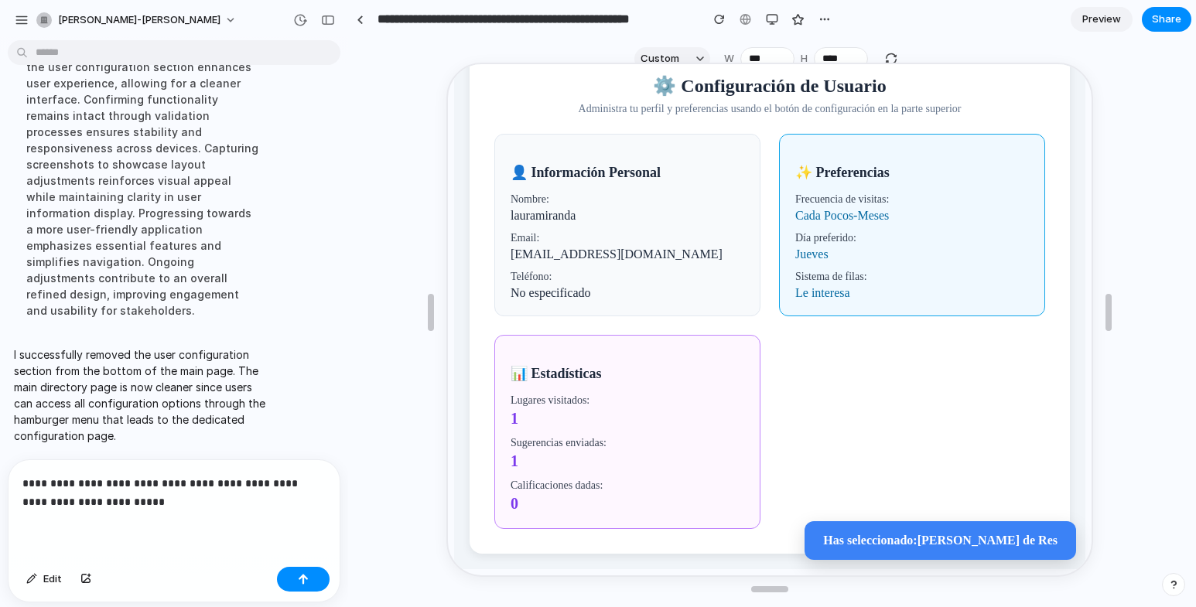
scroll to position [5800, 0]
click at [721, 22] on div "button" at bounding box center [719, 19] width 11 height 11
click at [244, 497] on p "**********" at bounding box center [170, 492] width 297 height 37
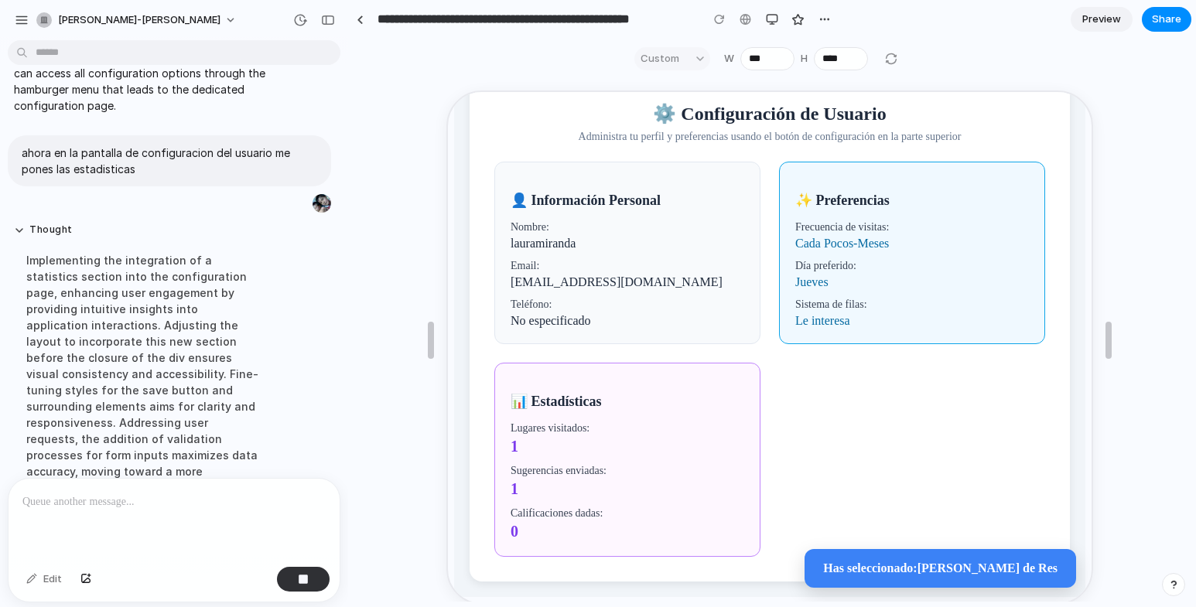
scroll to position [5908, 0]
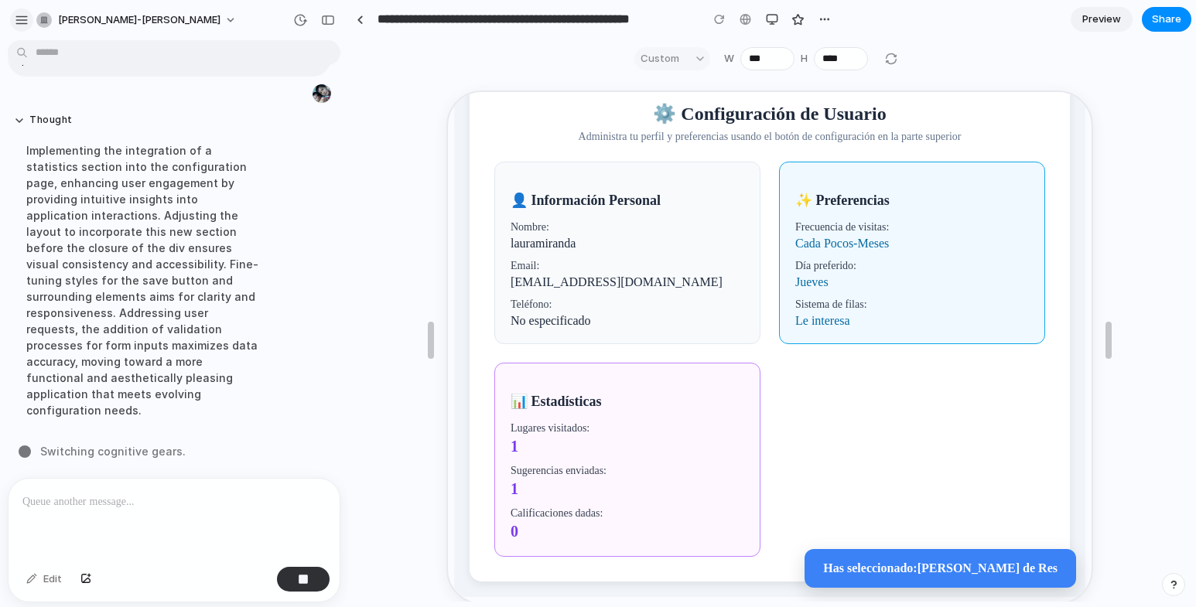
click at [24, 21] on div "button" at bounding box center [22, 20] width 14 height 14
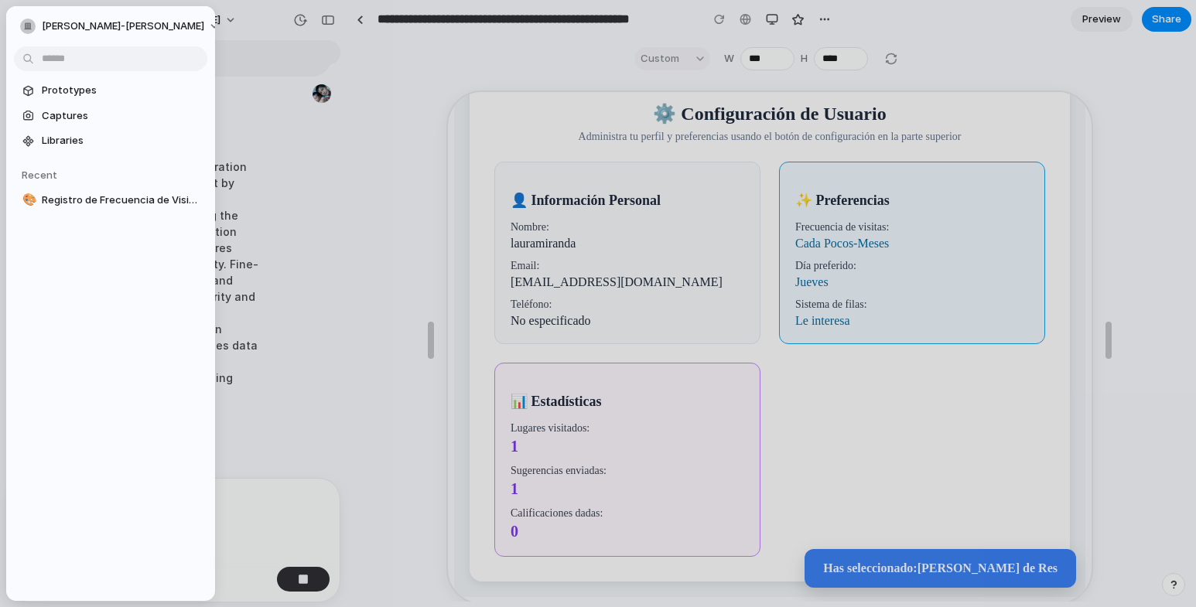
click at [303, 175] on div at bounding box center [598, 303] width 1196 height 607
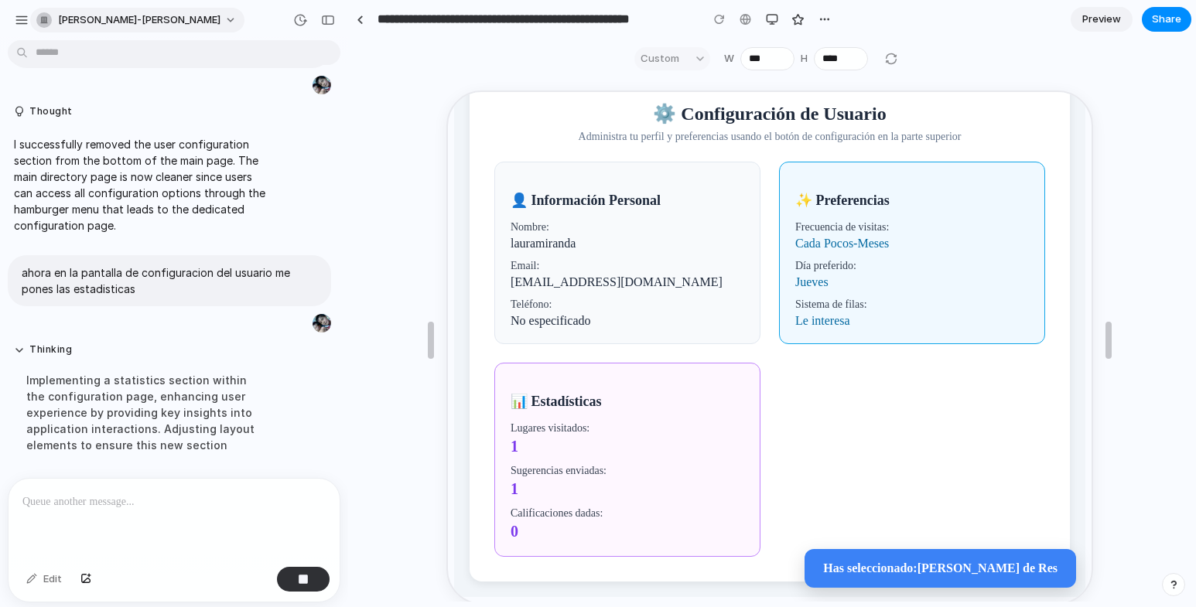
click at [228, 22] on button "[PERSON_NAME]-[PERSON_NAME]" at bounding box center [137, 20] width 214 height 25
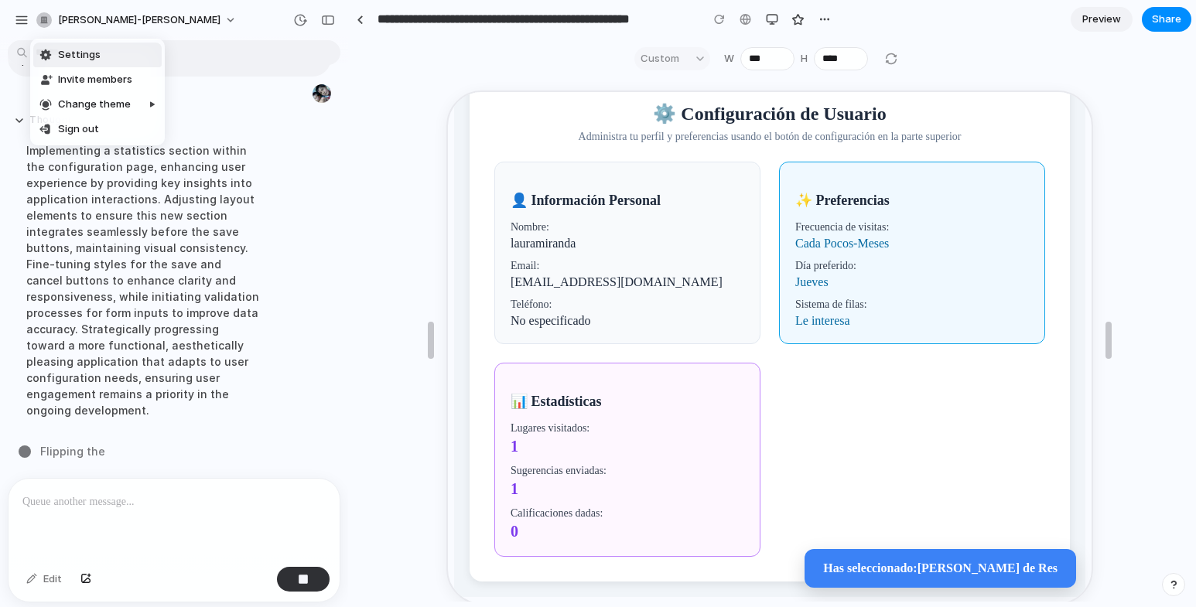
click at [385, 105] on div "Settings Invite members Change theme Sign out" at bounding box center [598, 303] width 1196 height 607
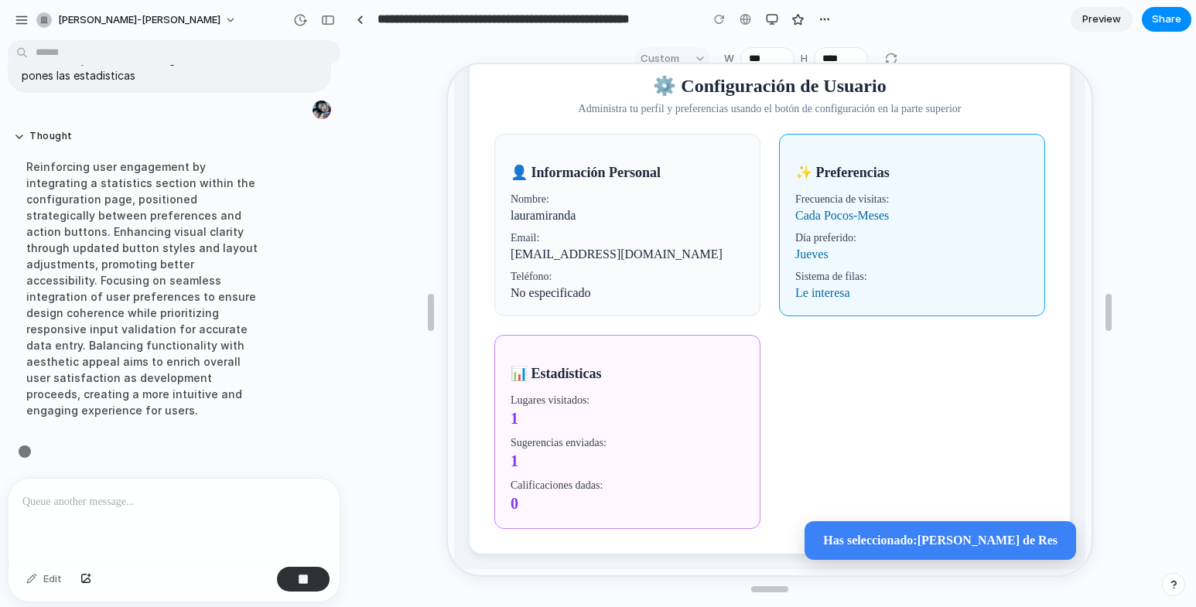
scroll to position [5891, 0]
click at [163, 143] on button "Thought" at bounding box center [143, 136] width 258 height 13
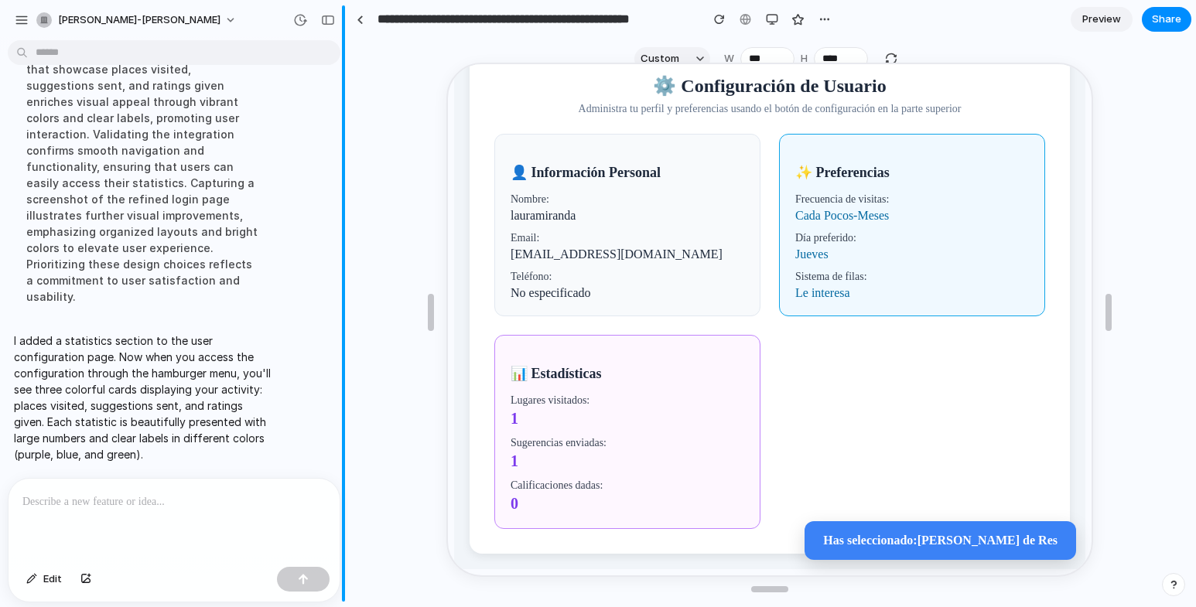
scroll to position [0, 0]
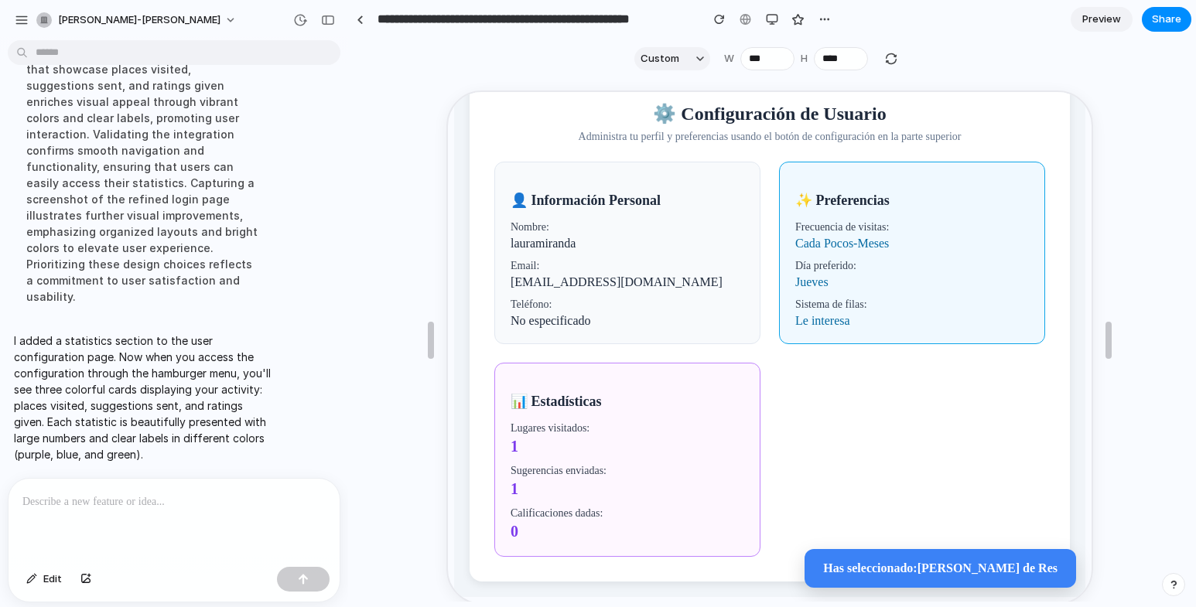
click at [149, 503] on p at bounding box center [170, 502] width 297 height 19
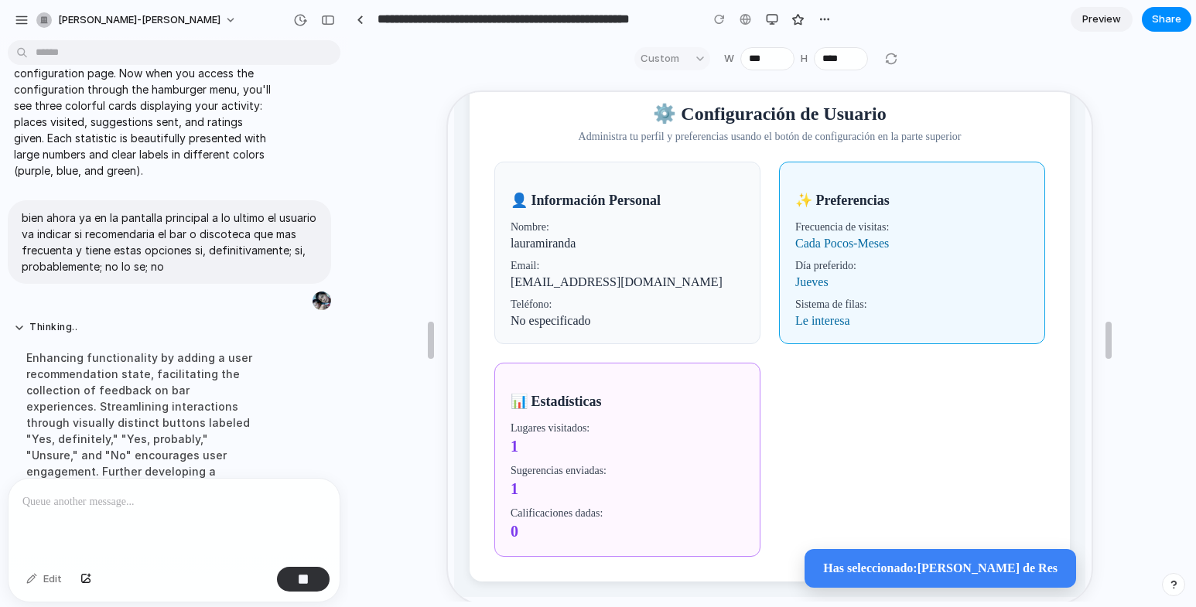
scroll to position [5694, 0]
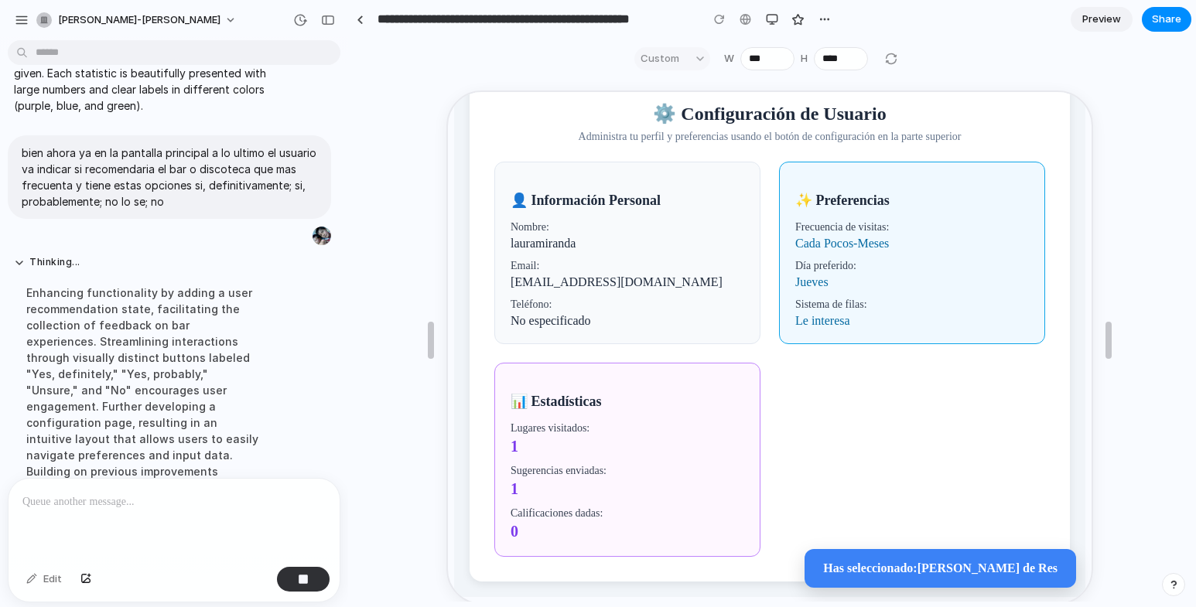
drag, startPoint x: 202, startPoint y: 437, endPoint x: 274, endPoint y: 433, distance: 72.1
click at [202, 437] on div "Enhancing functionality by adding a user recommendation state, facilitating the…" at bounding box center [143, 382] width 258 height 214
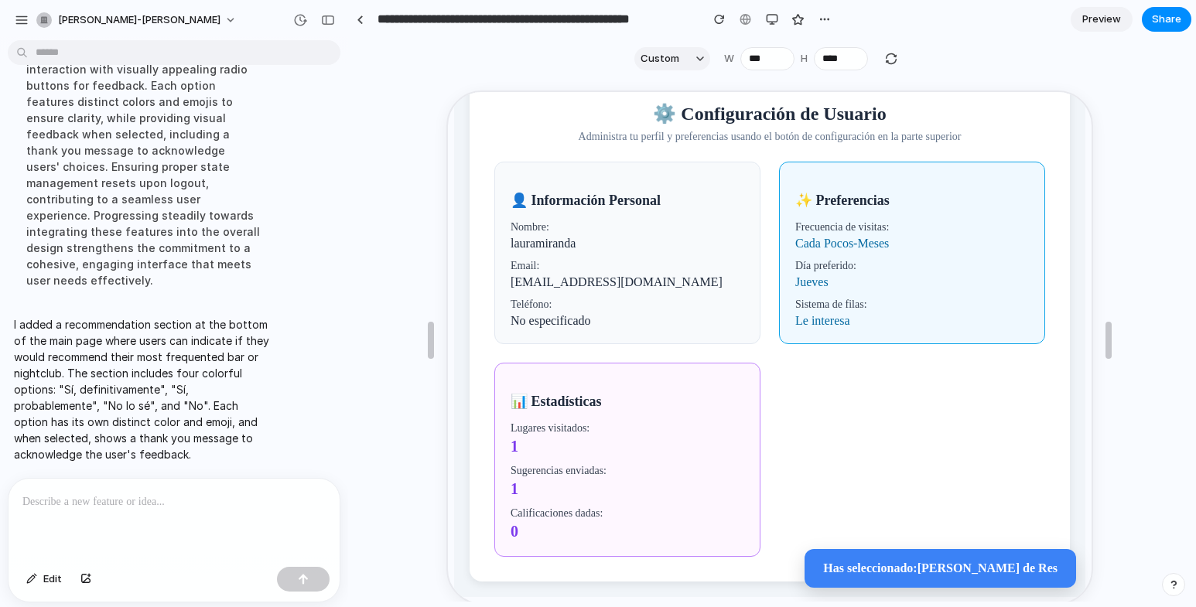
scroll to position [28, 0]
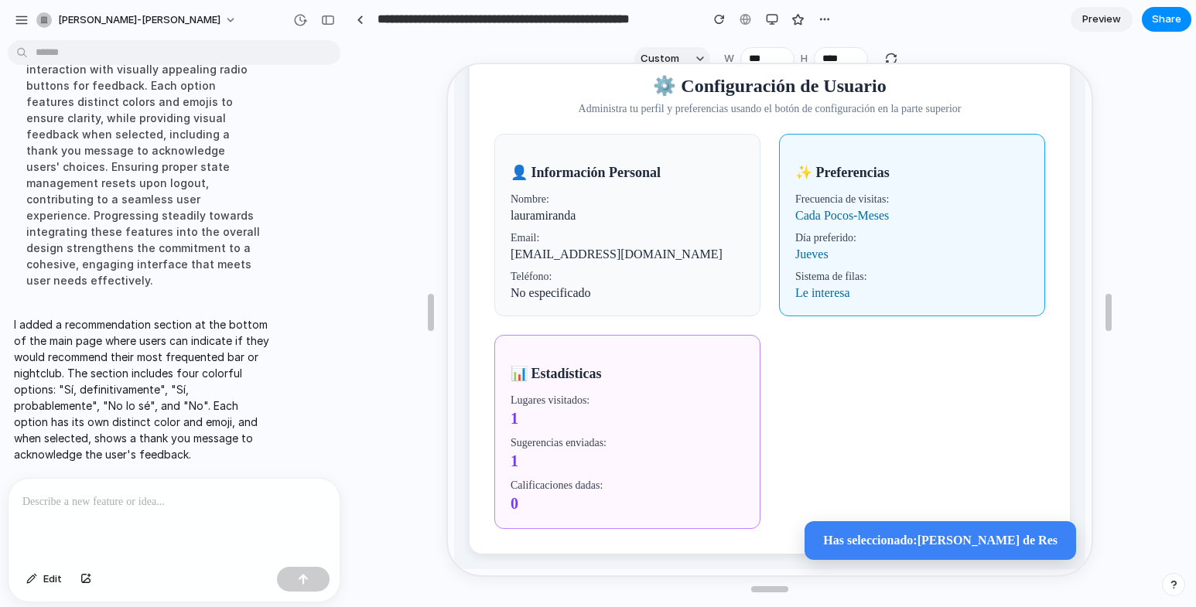
click at [222, 494] on p at bounding box center [170, 502] width 297 height 19
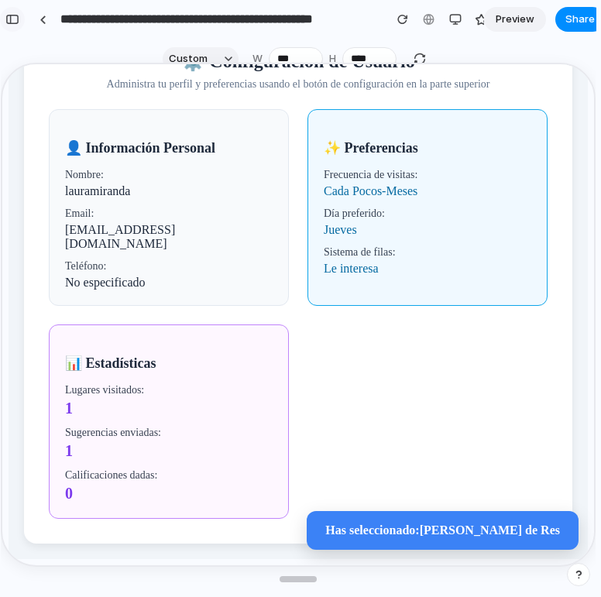
click at [11, 23] on div "button" at bounding box center [12, 19] width 14 height 11
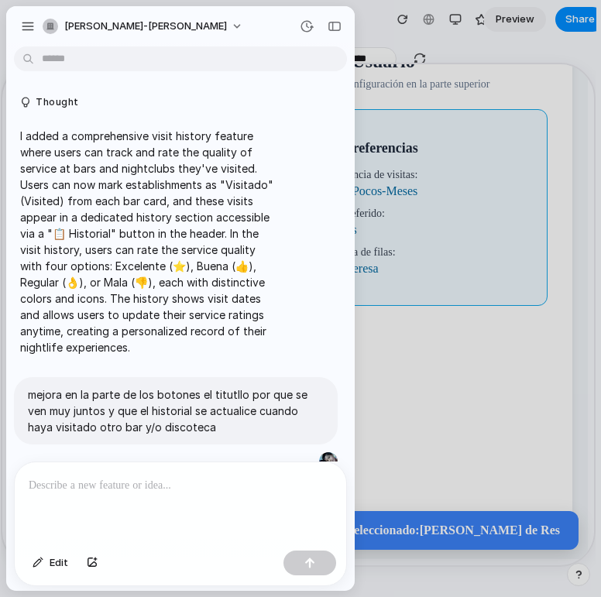
scroll to position [5283, 0]
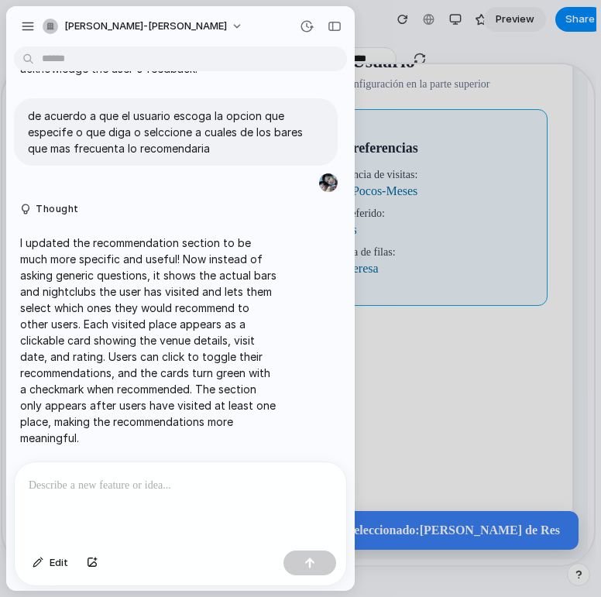
click at [145, 481] on p at bounding box center [180, 485] width 303 height 19
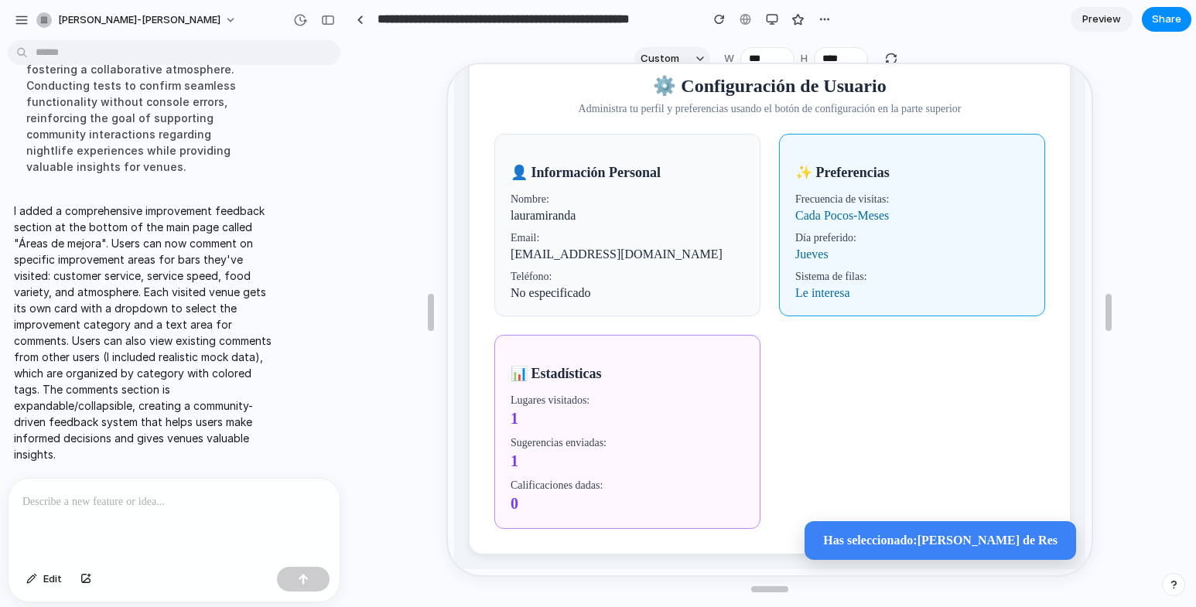
scroll to position [5658, 0]
click at [717, 26] on button "button" at bounding box center [719, 19] width 23 height 23
click at [19, 13] on div "button" at bounding box center [22, 20] width 14 height 14
click at [332, 22] on div "button" at bounding box center [328, 20] width 14 height 11
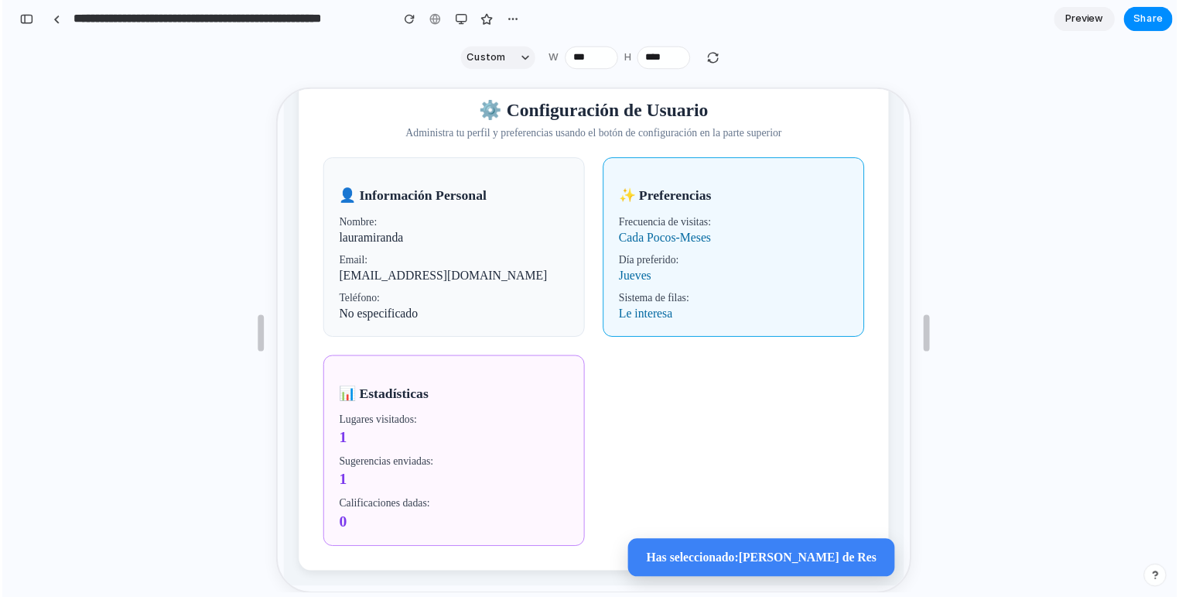
scroll to position [0, 0]
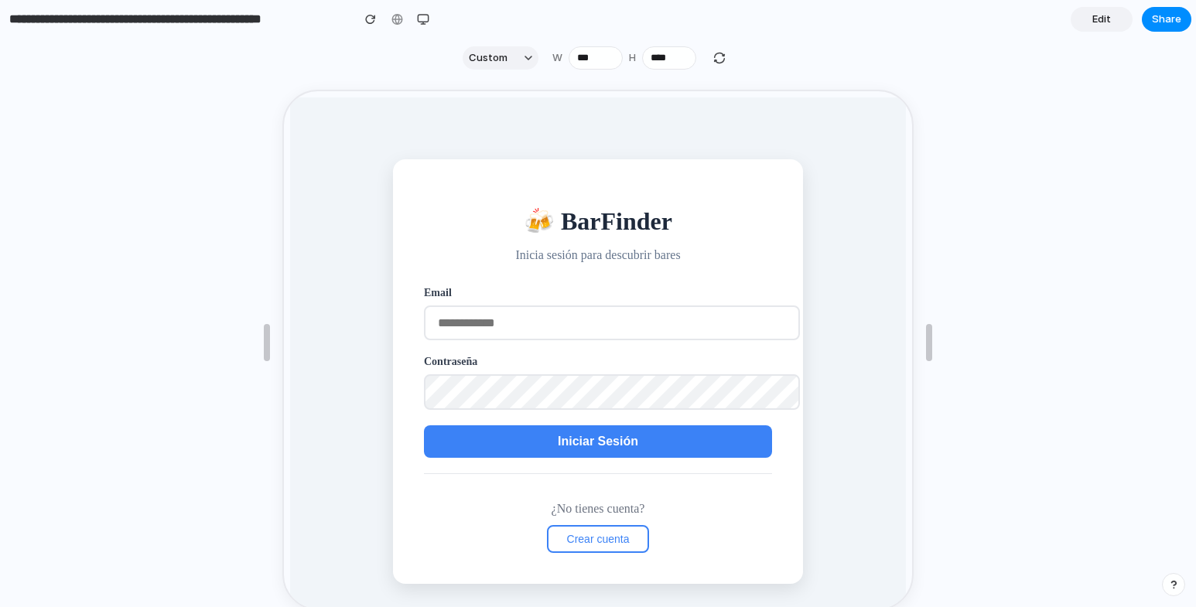
click at [599, 539] on span "Crear cuenta" at bounding box center [597, 538] width 63 height 12
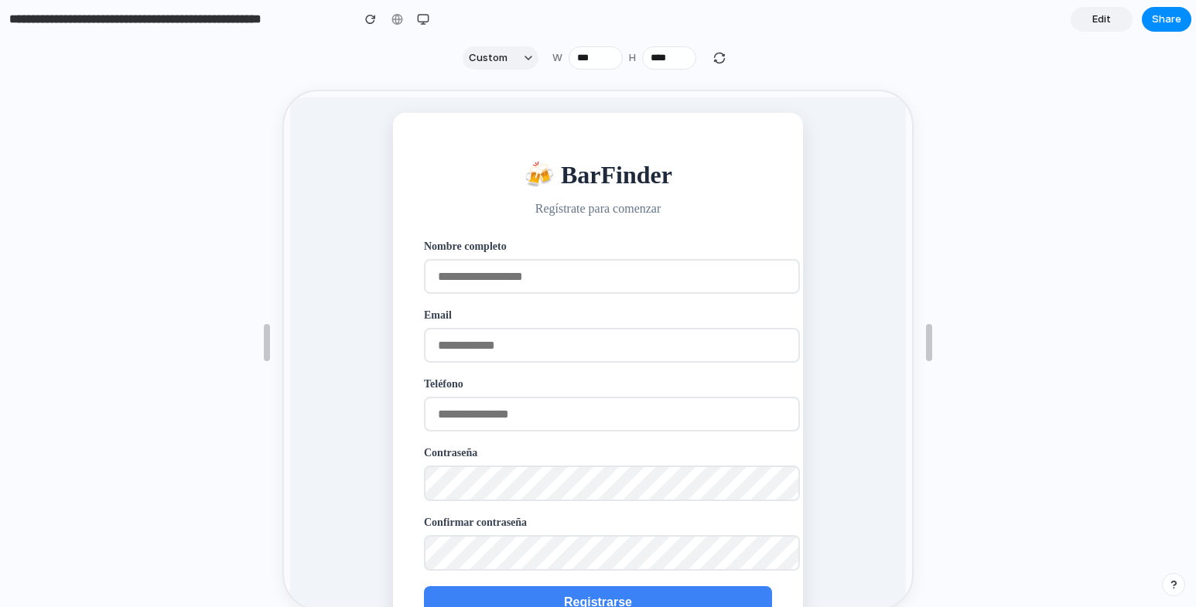
scroll to position [164, 0]
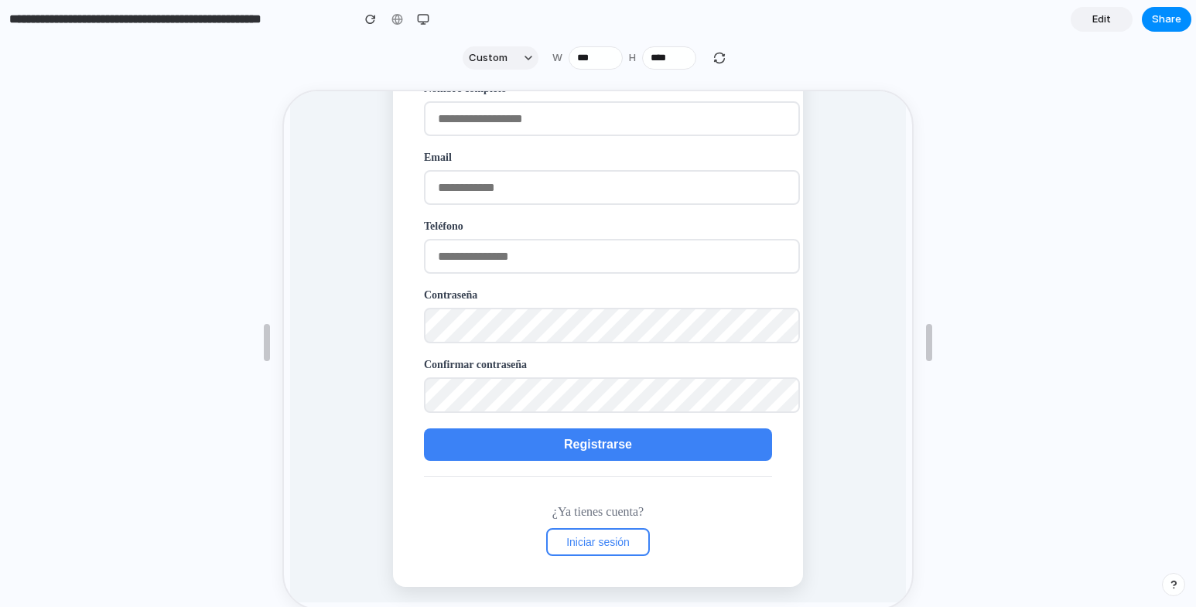
click at [589, 536] on span "Iniciar sesión" at bounding box center [596, 541] width 63 height 12
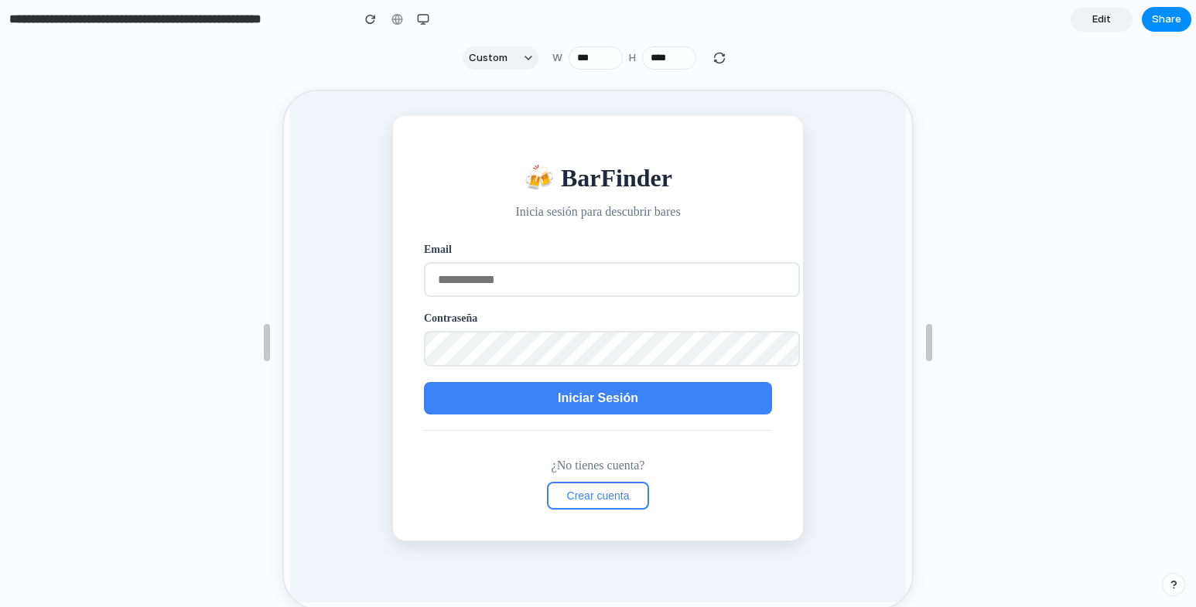
scroll to position [43, 0]
click at [636, 289] on input "email" at bounding box center [611, 278] width 376 height 35
type input "**********"
click at [575, 385] on button "Iniciar Sesión" at bounding box center [597, 397] width 348 height 33
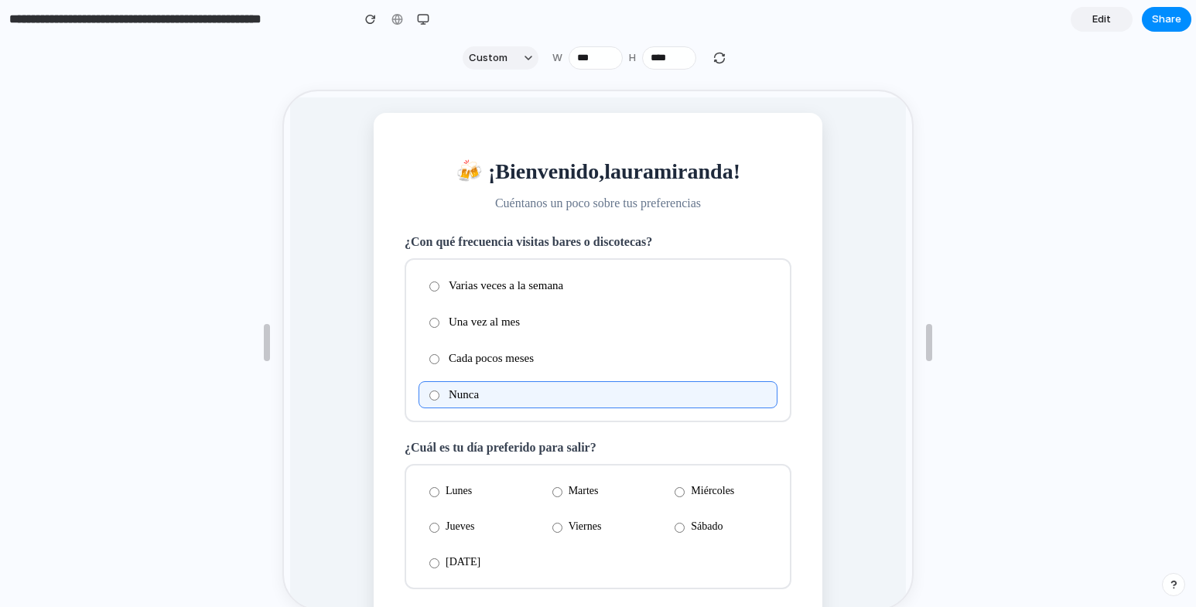
scroll to position [155, 0]
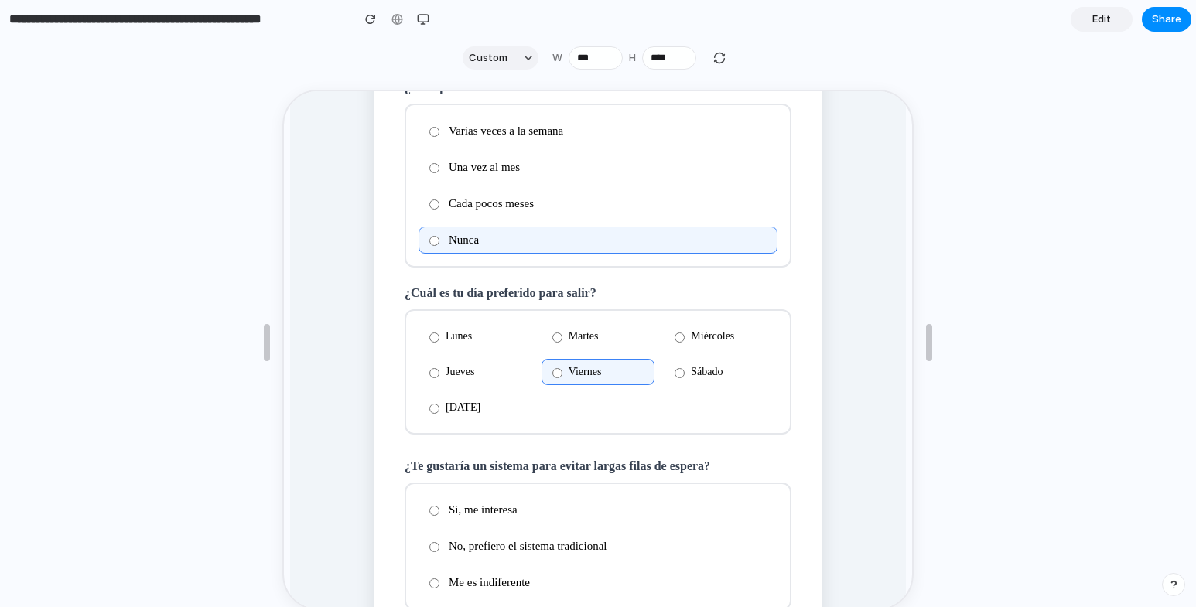
click at [456, 406] on label "[DATE]" at bounding box center [474, 406] width 114 height 26
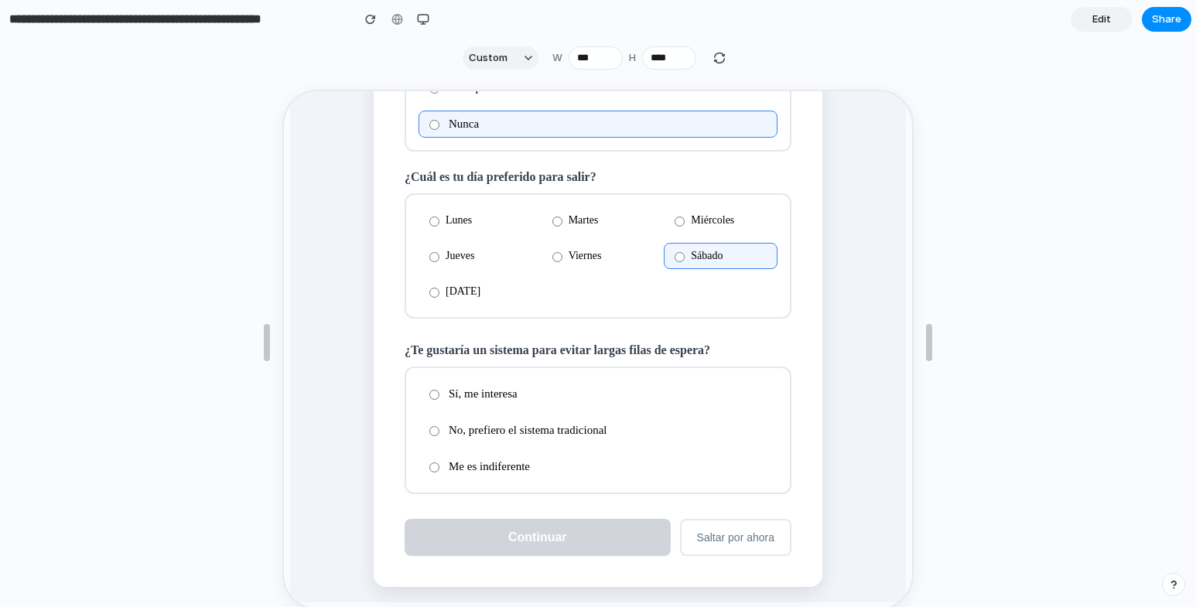
scroll to position [274, 0]
click at [436, 432] on label "No, prefiero el sistema tradicional" at bounding box center [596, 429] width 359 height 27
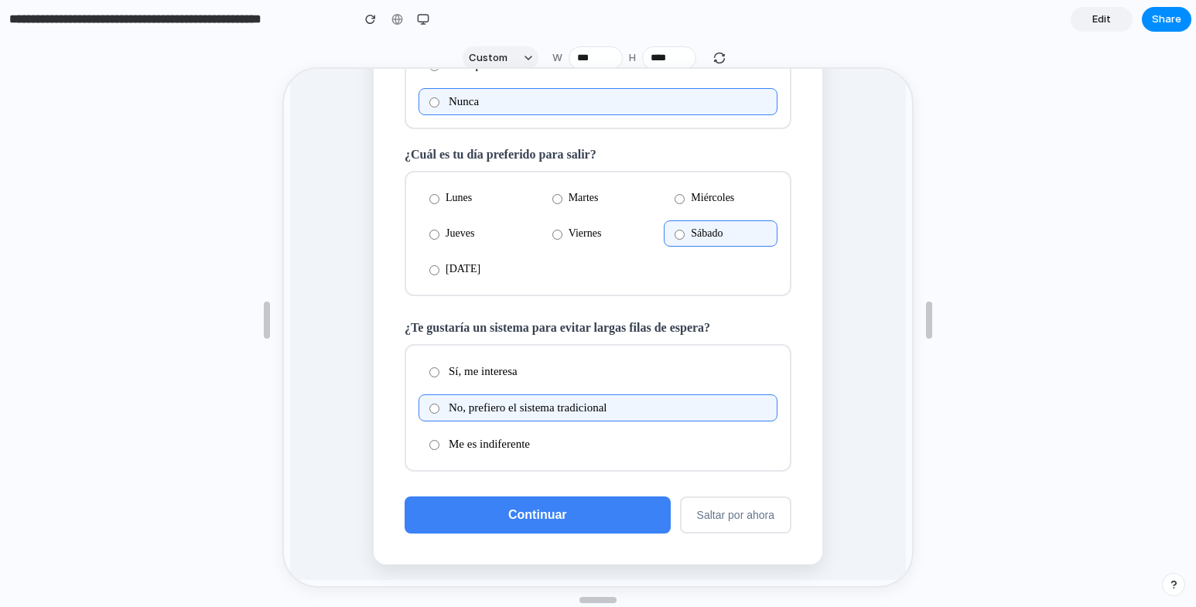
scroll to position [28, 0]
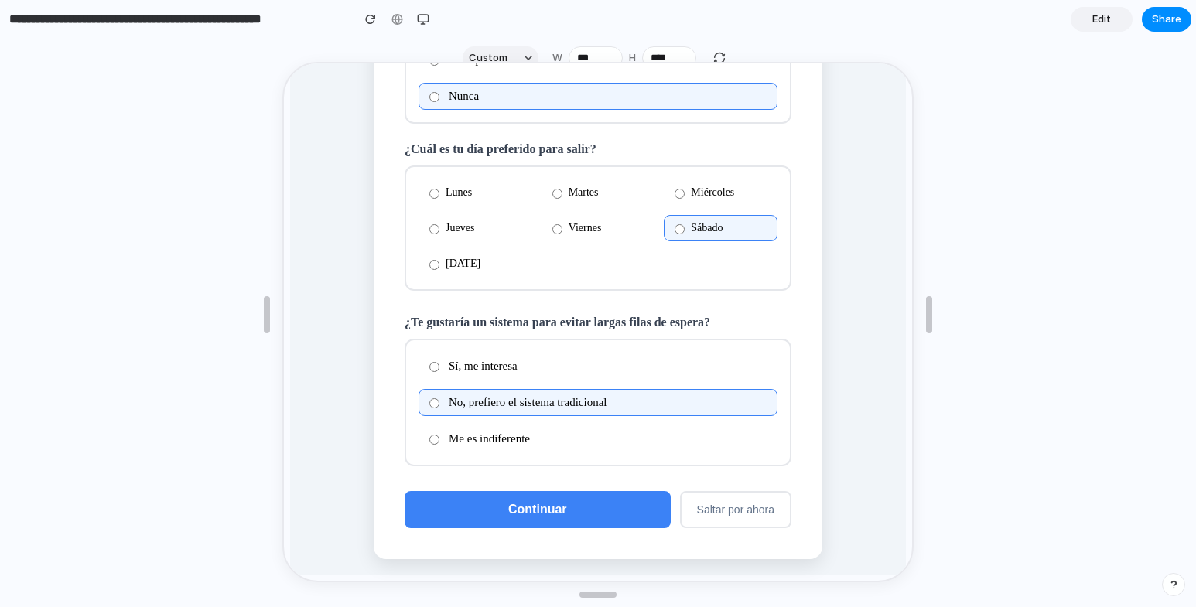
click at [536, 512] on span "Continuar" at bounding box center [536, 507] width 59 height 13
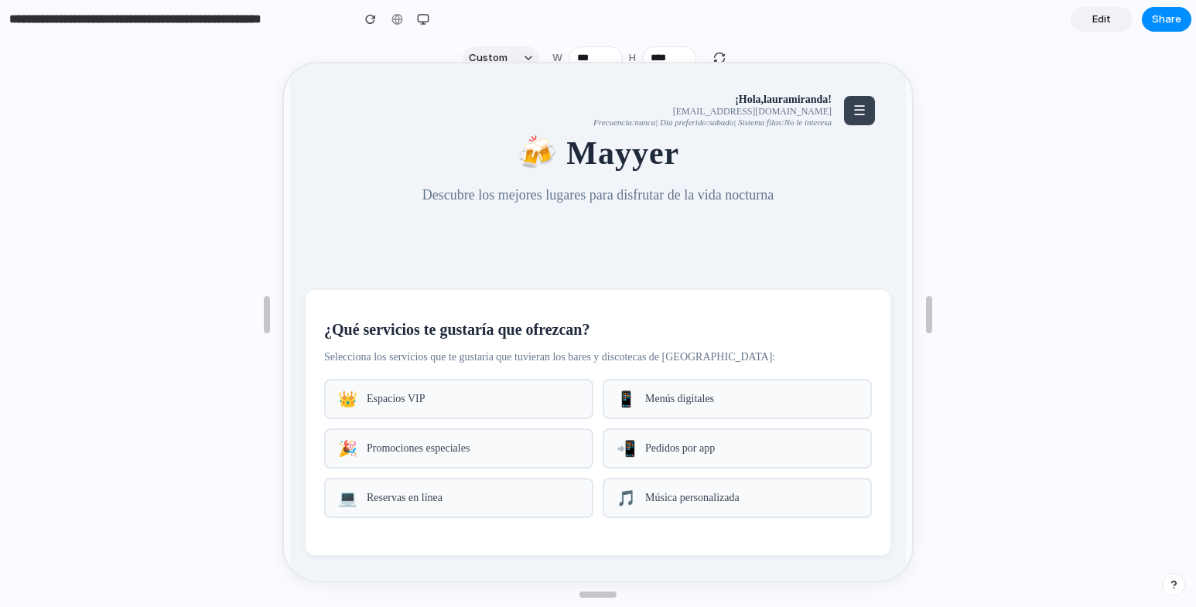
scroll to position [0, 0]
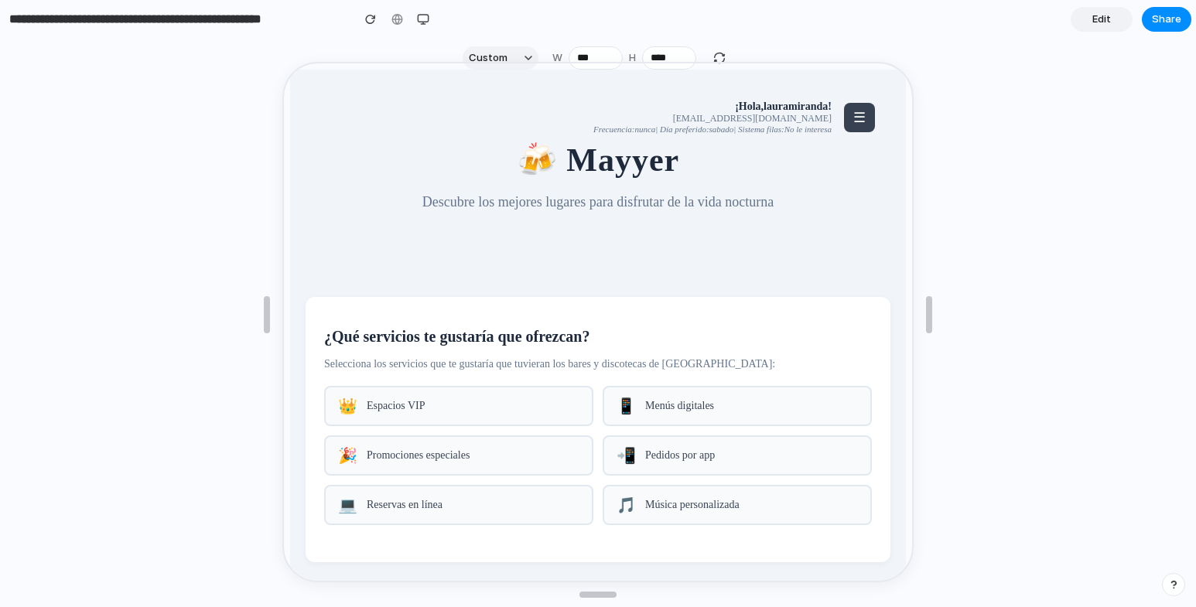
click at [853, 112] on button "☰" at bounding box center [858, 115] width 31 height 29
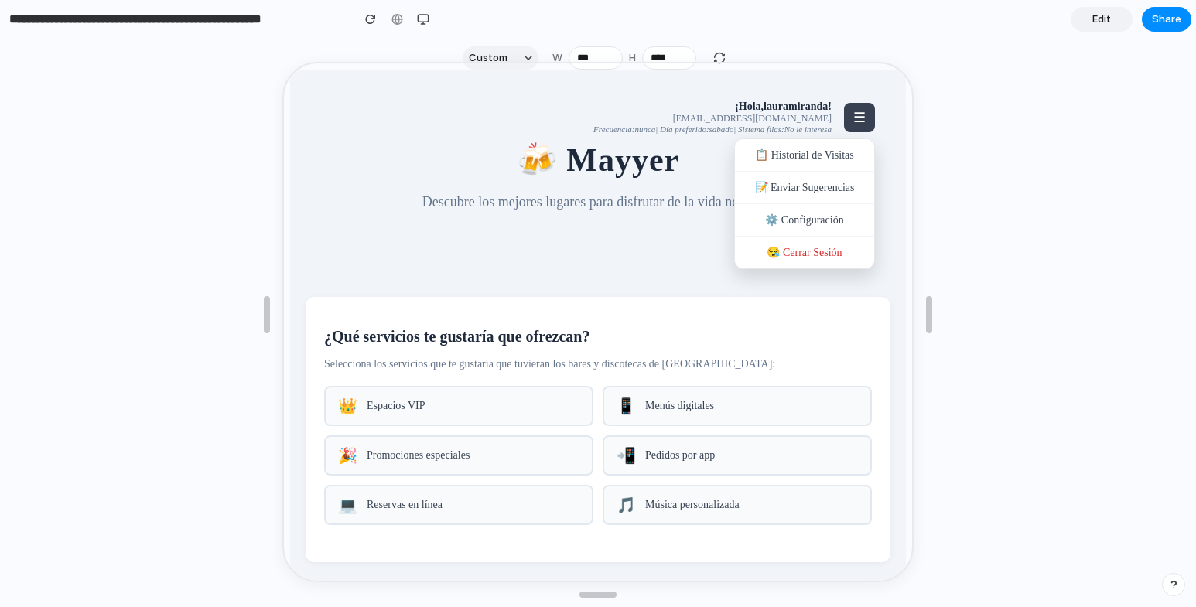
click at [628, 296] on div at bounding box center [596, 321] width 628 height 518
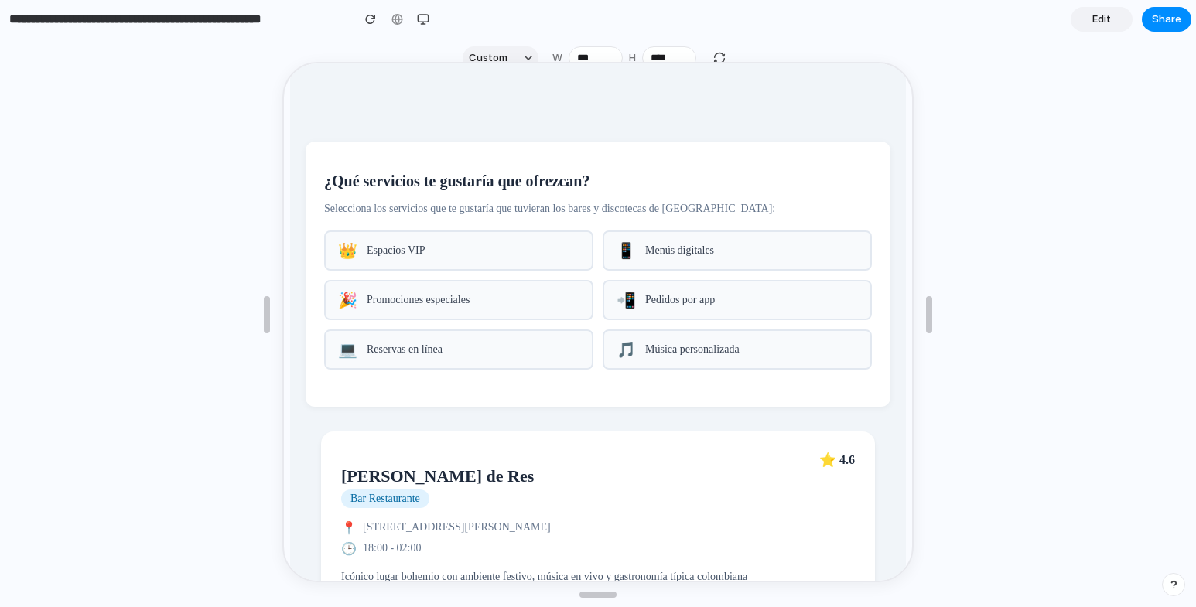
scroll to position [155, 0]
click at [487, 255] on span "Espacios VIP" at bounding box center [471, 250] width 213 height 12
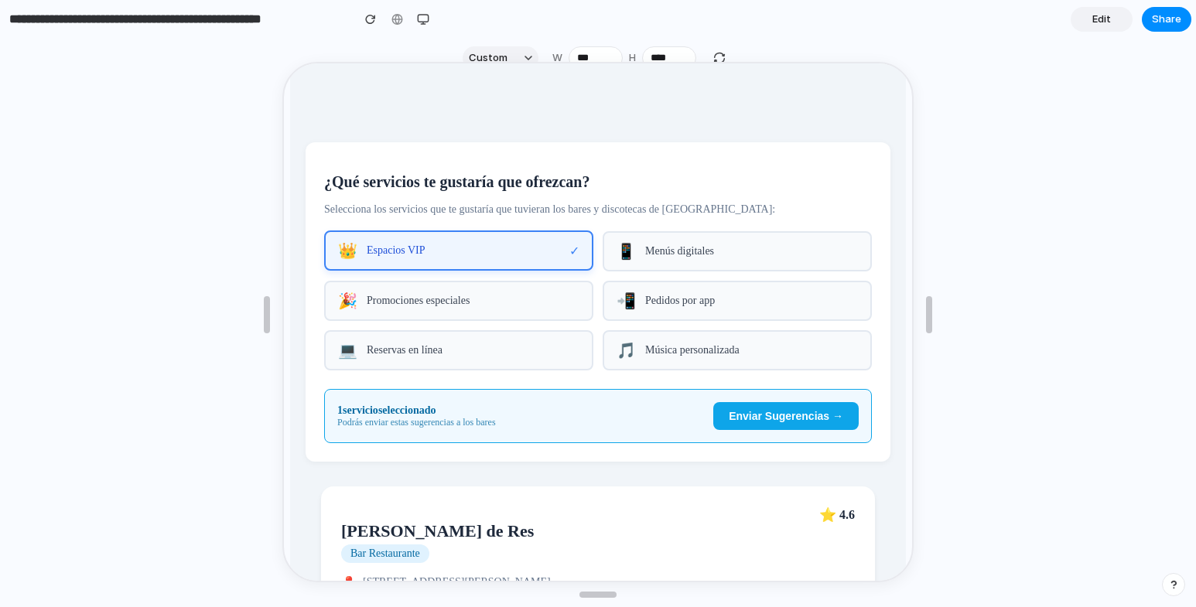
click at [661, 253] on span "Menús digitales" at bounding box center [750, 250] width 213 height 12
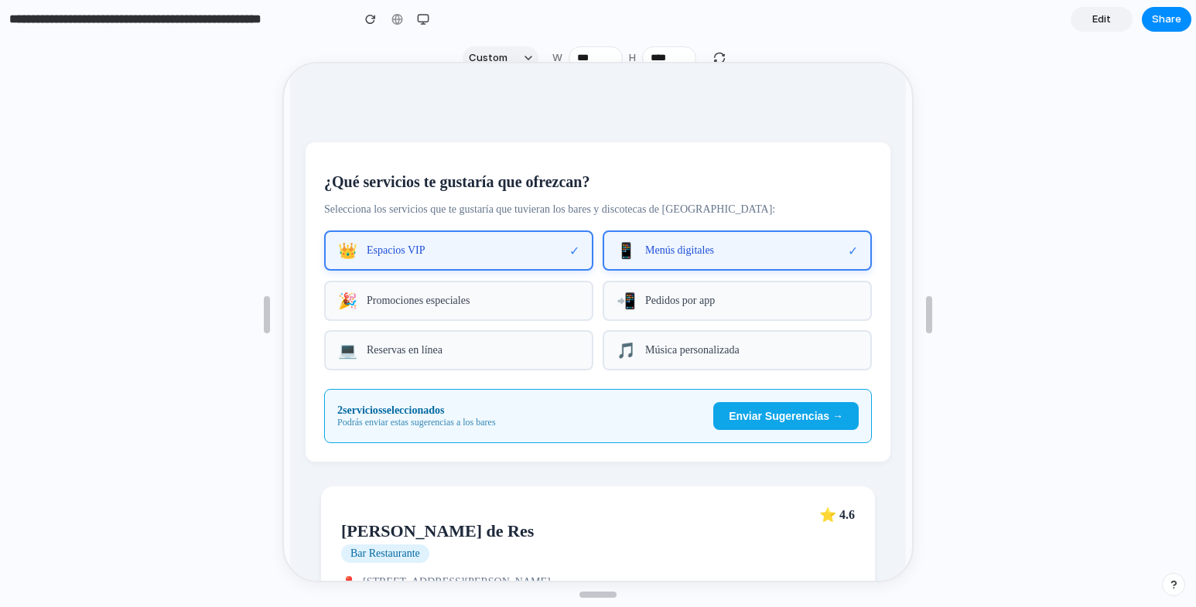
click at [662, 306] on span "Pedidos por app" at bounding box center [750, 299] width 213 height 12
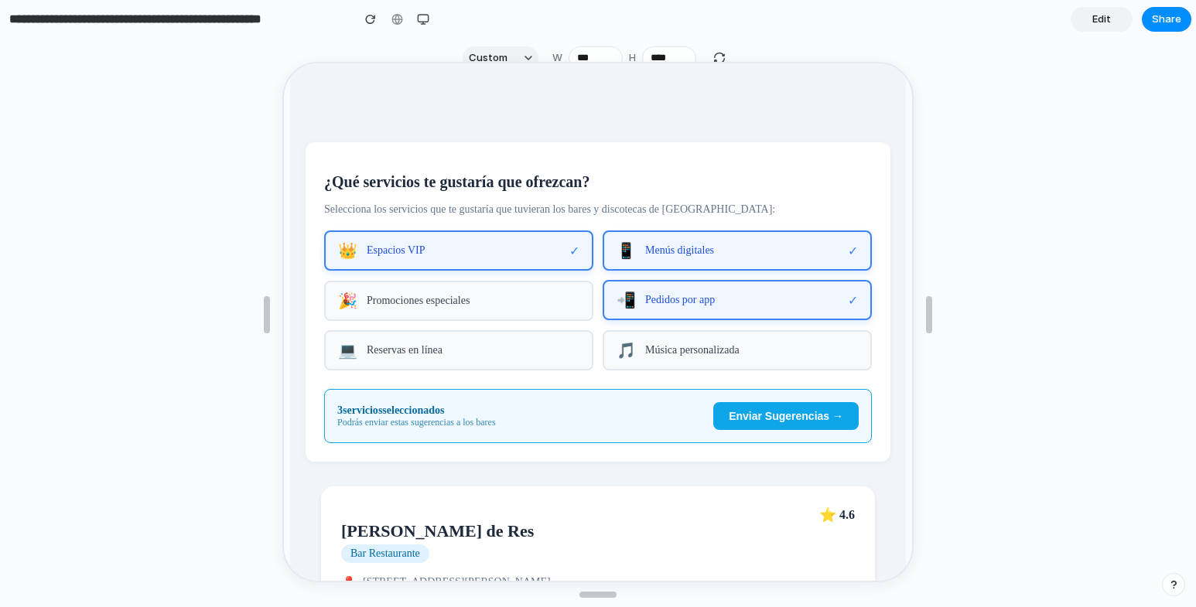
click at [411, 315] on div "🎉 Promociones especiales" at bounding box center [457, 299] width 269 height 40
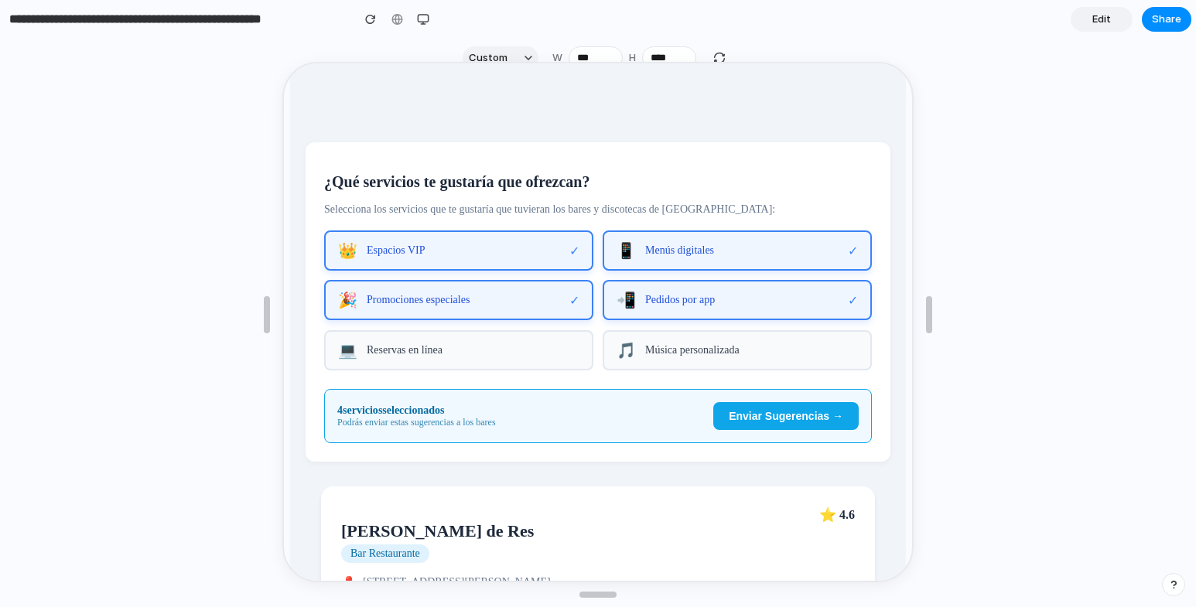
click at [741, 419] on button "Enviar Sugerencias →" at bounding box center [784, 415] width 145 height 28
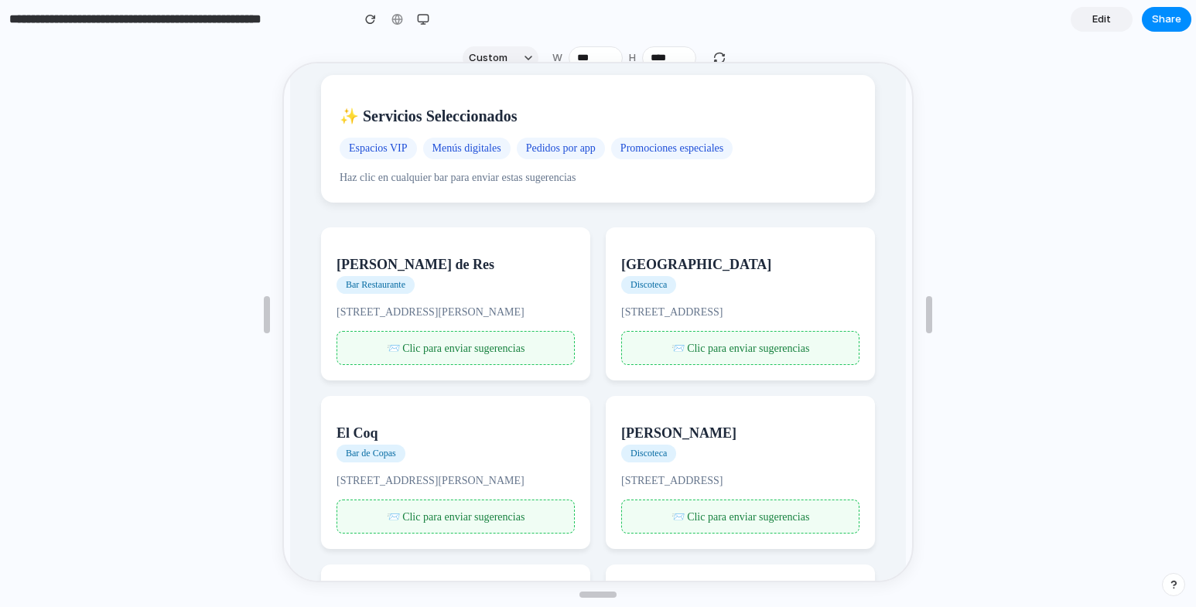
click at [758, 353] on span "📨 Clic para enviar sugerencias" at bounding box center [739, 347] width 139 height 12
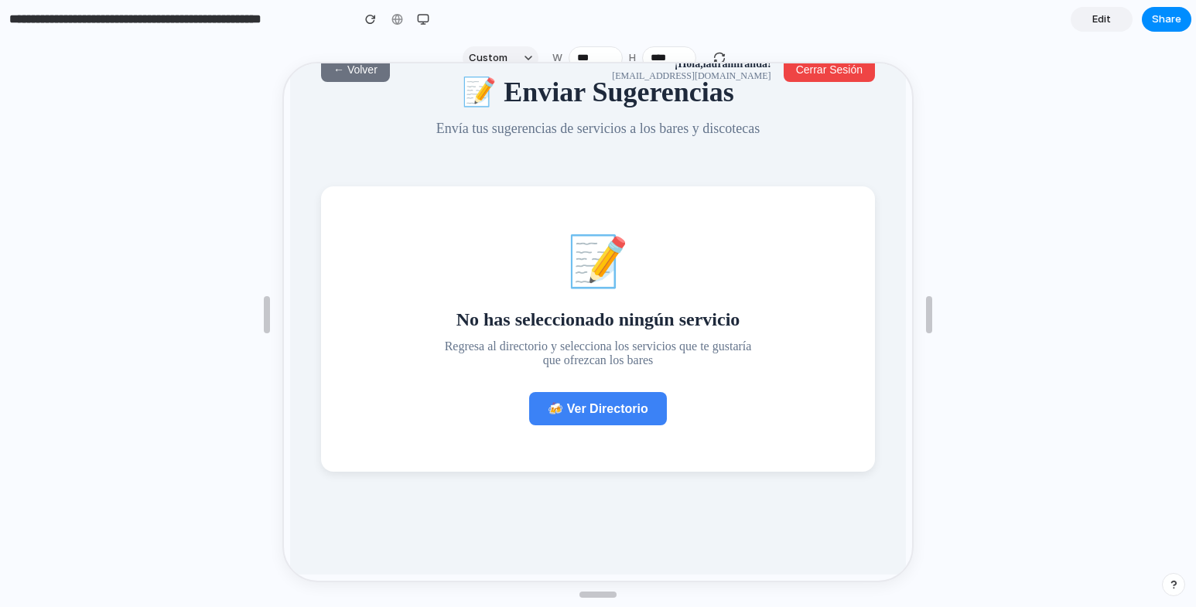
scroll to position [43, 0]
click at [354, 69] on span "← Volver" at bounding box center [354, 68] width 44 height 12
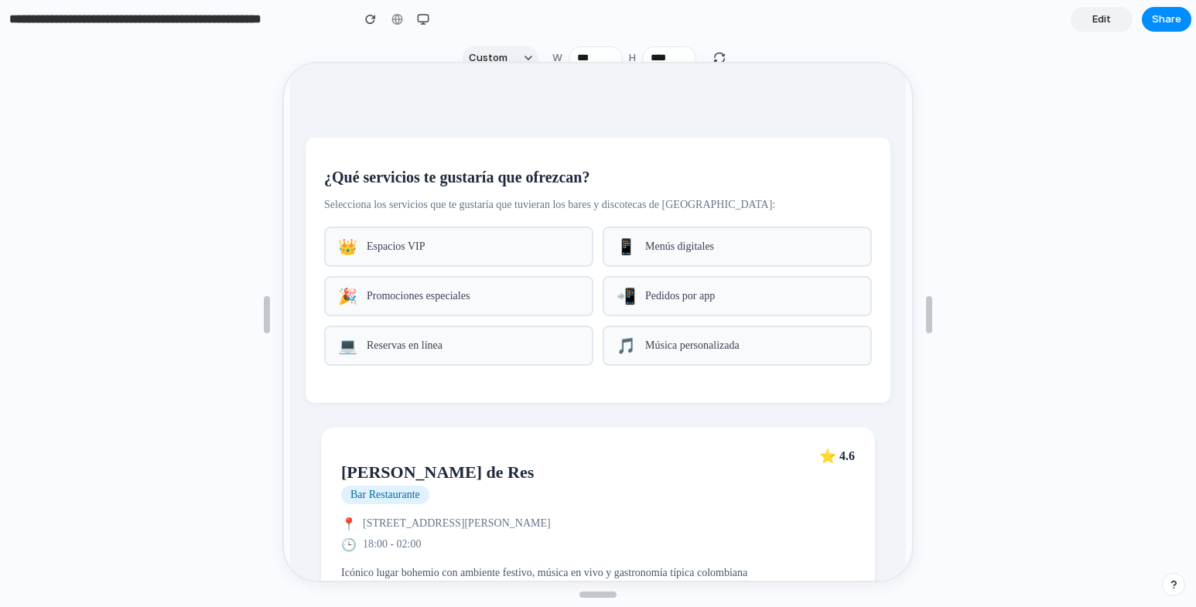
scroll to position [0, 0]
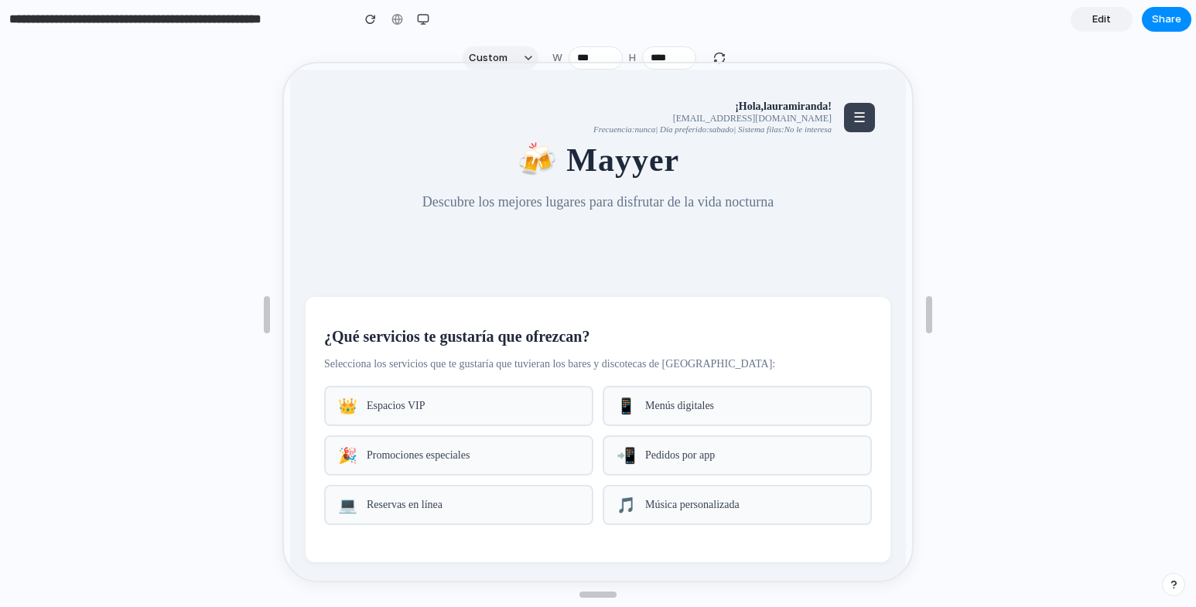
click at [854, 106] on button "☰" at bounding box center [858, 115] width 31 height 29
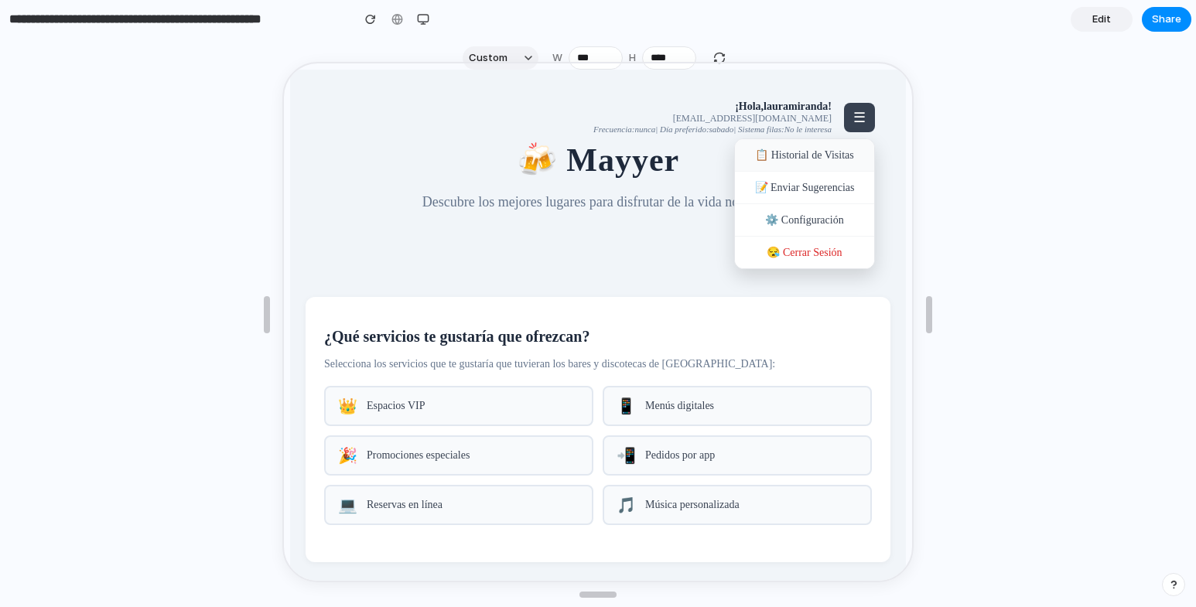
click at [820, 155] on div "📋 Historial de Visitas" at bounding box center [803, 154] width 139 height 33
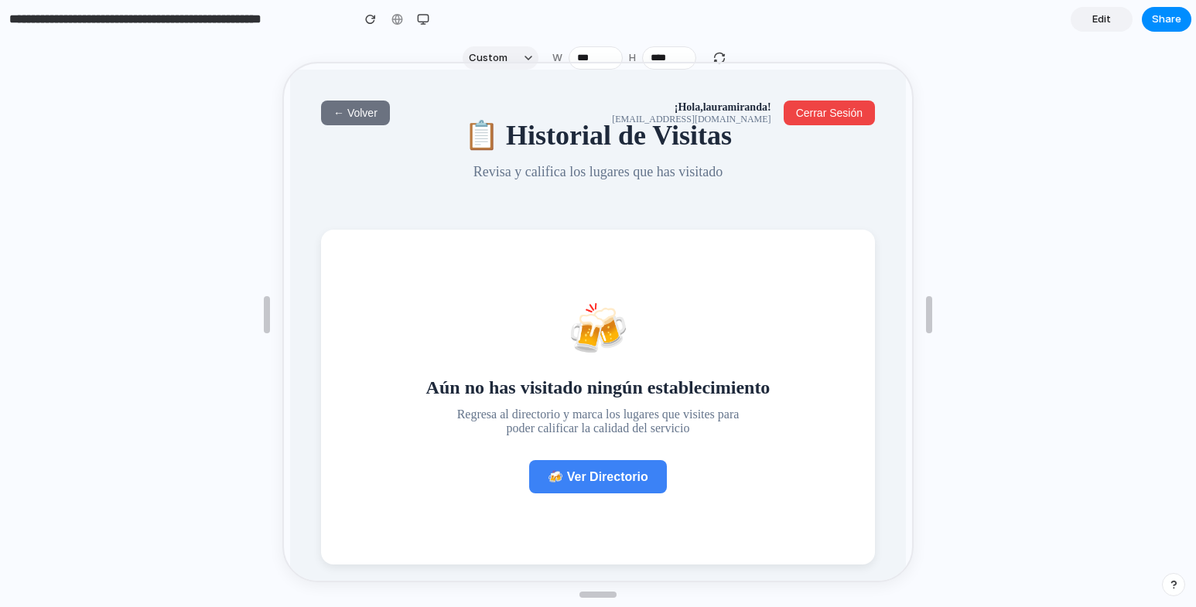
click at [341, 116] on span "← Volver" at bounding box center [354, 111] width 44 height 12
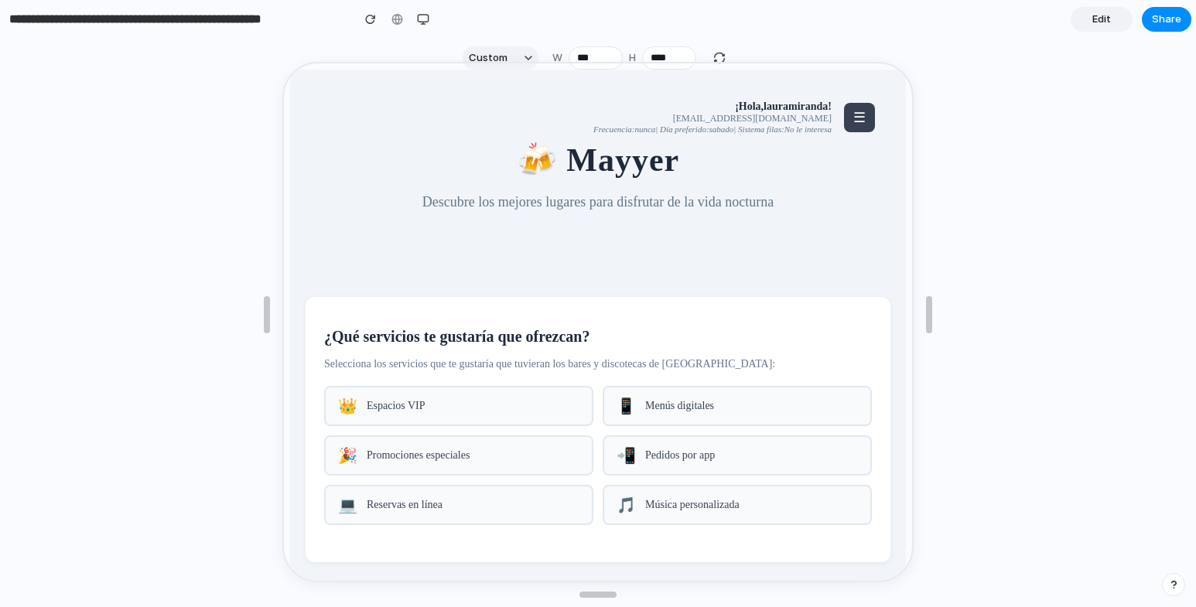
click at [852, 116] on span "☰" at bounding box center [858, 115] width 12 height 15
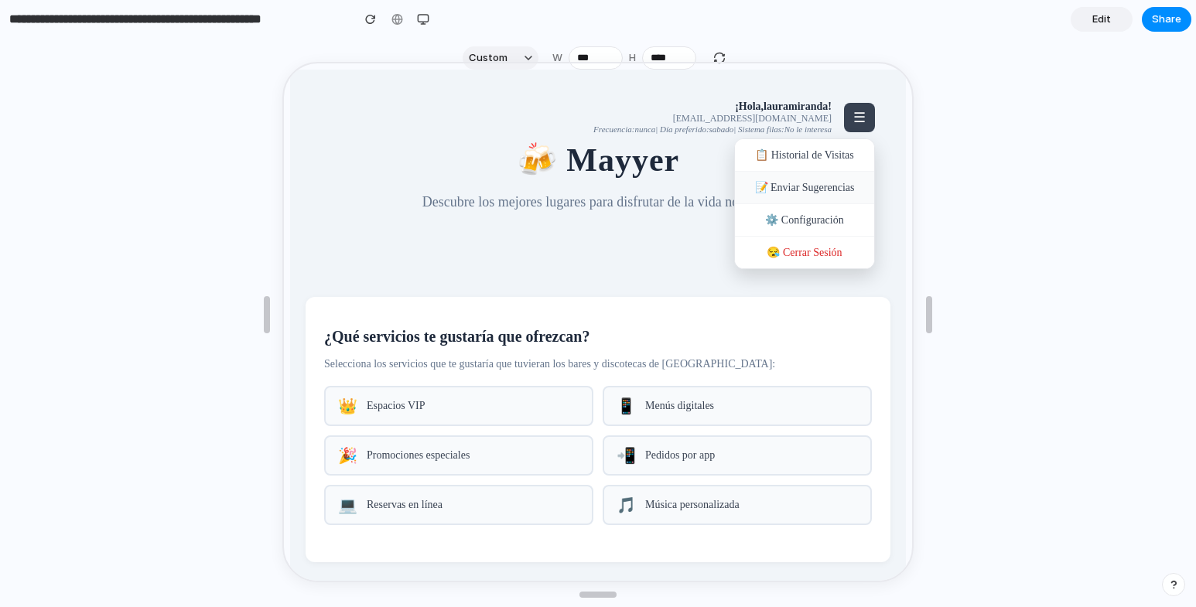
click at [830, 191] on div "📝 Enviar Sugerencias" at bounding box center [803, 186] width 139 height 33
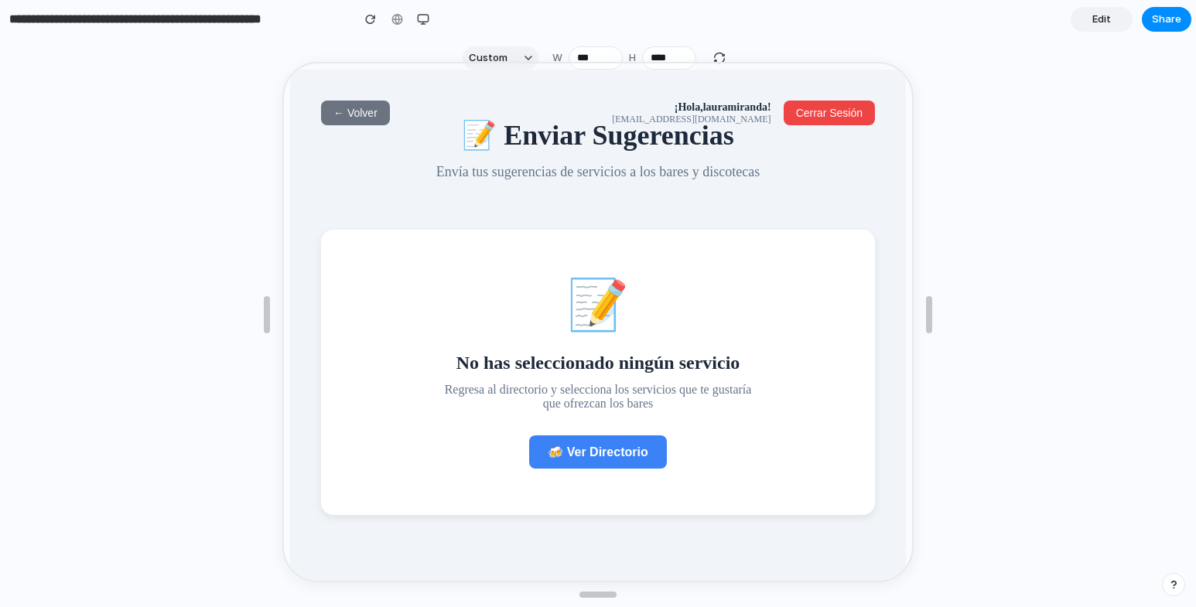
click at [357, 109] on span "← Volver" at bounding box center [354, 111] width 44 height 12
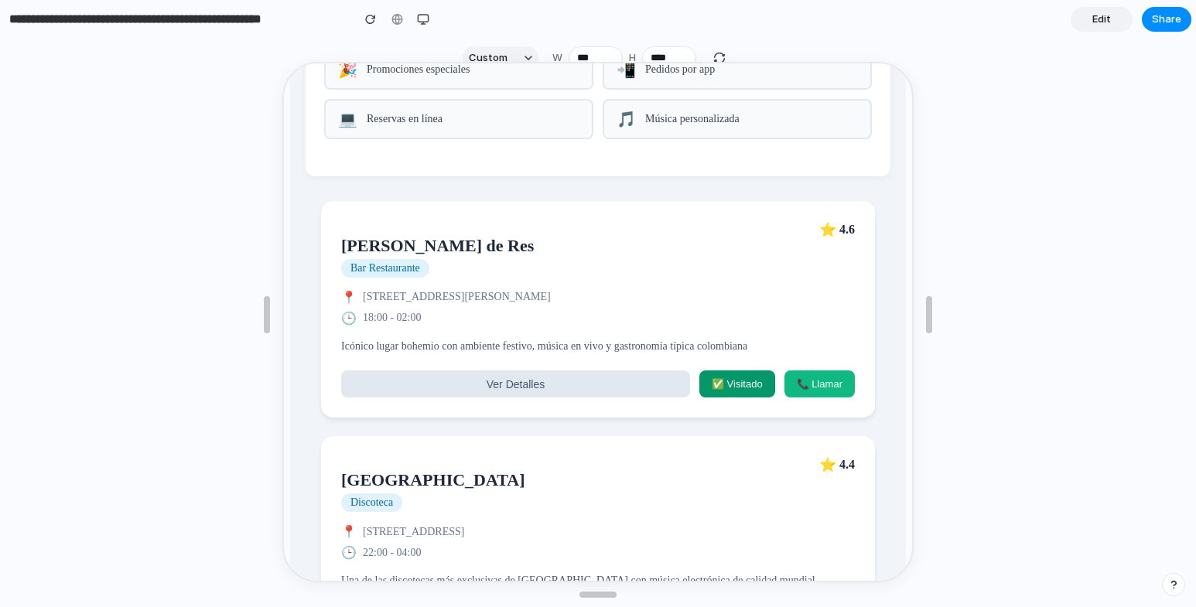
scroll to position [387, 0]
click at [610, 395] on button "Ver Detalles" at bounding box center [514, 381] width 349 height 27
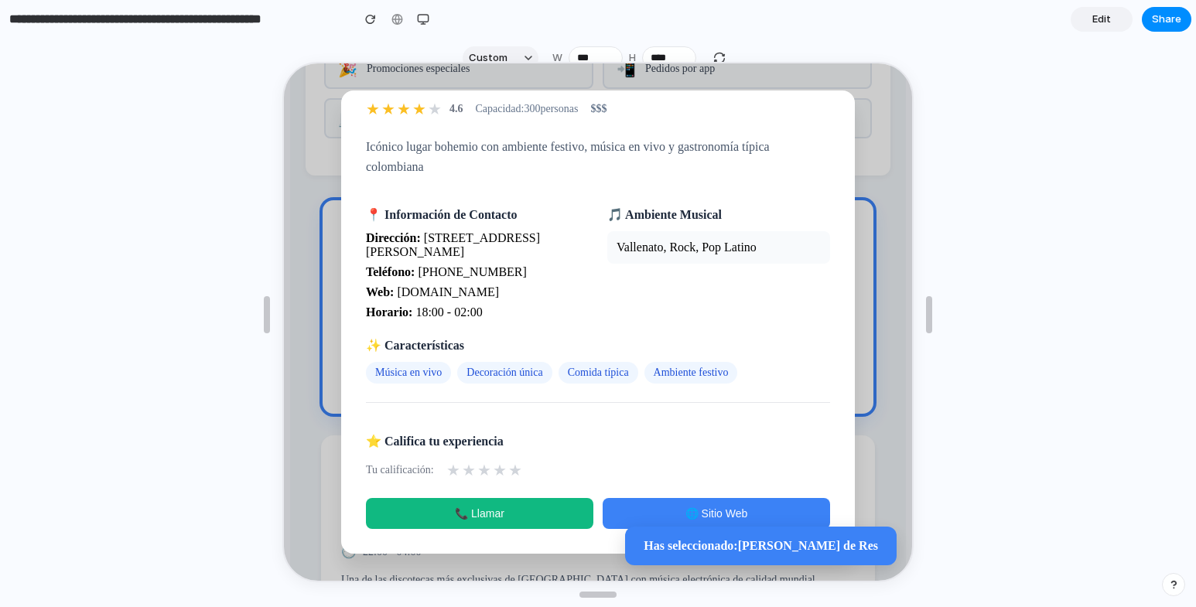
scroll to position [0, 0]
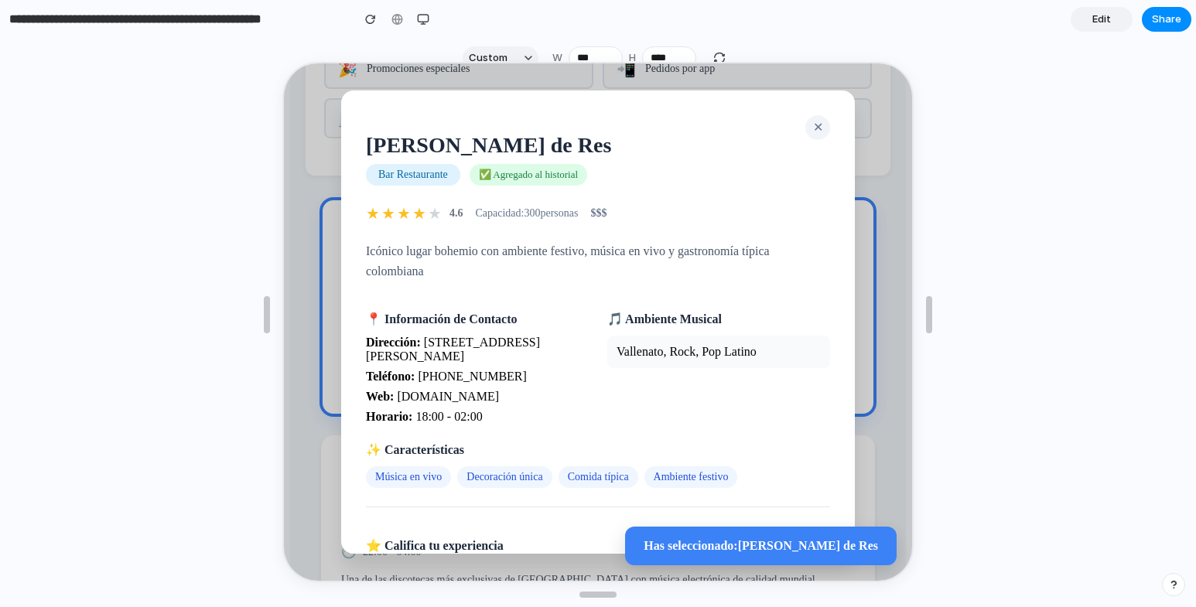
click at [812, 125] on span "✕" at bounding box center [817, 125] width 10 height 13
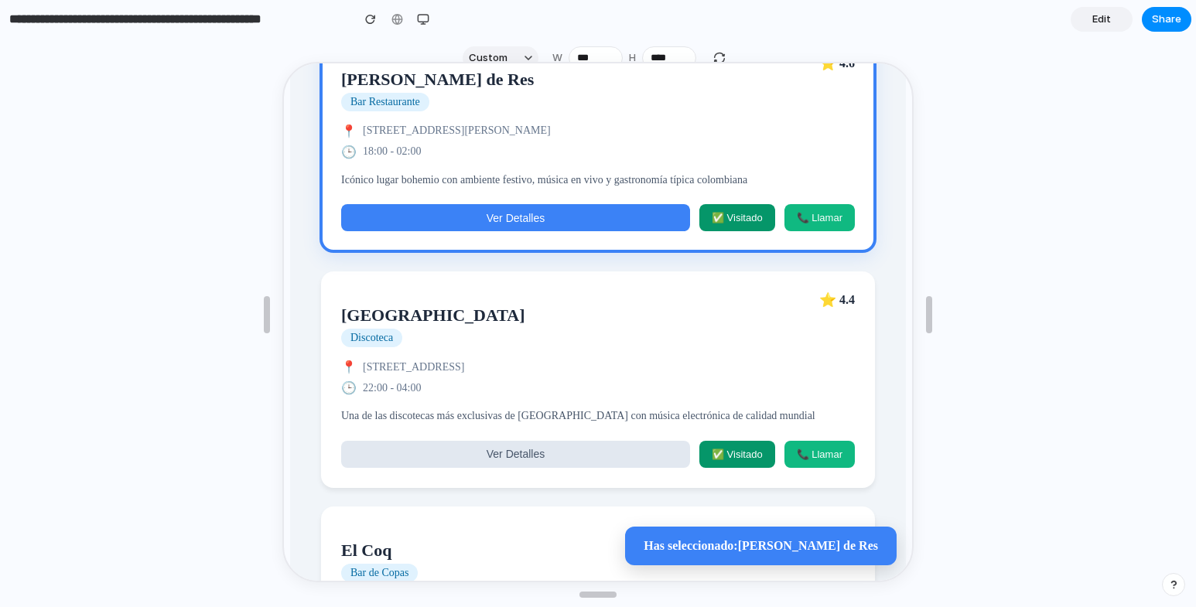
scroll to position [696, 0]
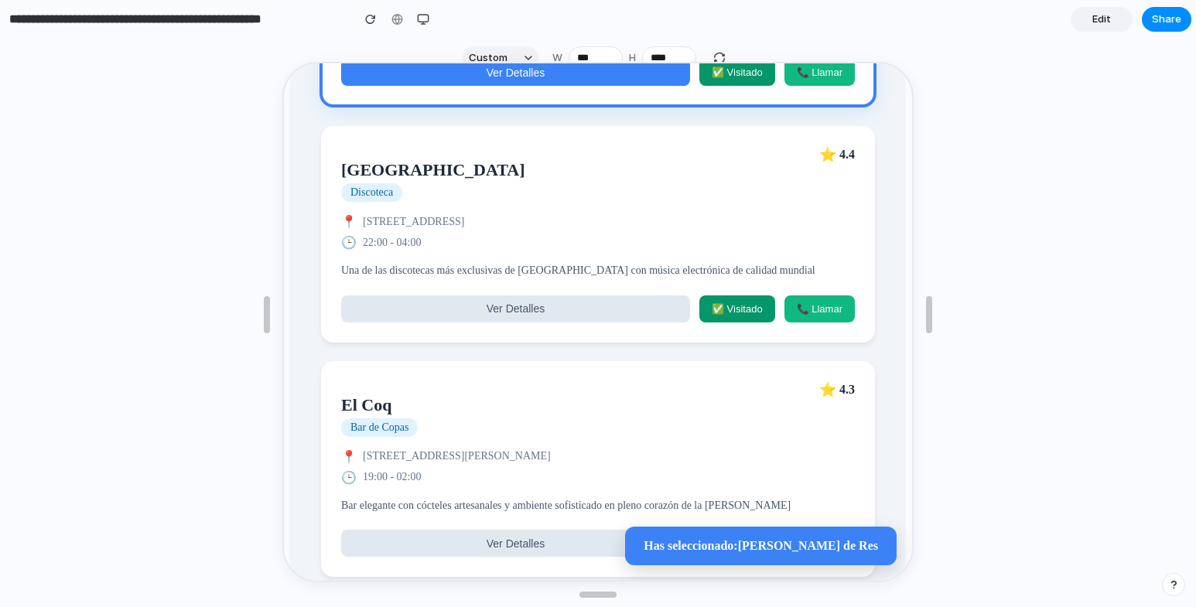
click at [584, 228] on div "📍 [STREET_ADDRESS]" at bounding box center [597, 220] width 514 height 15
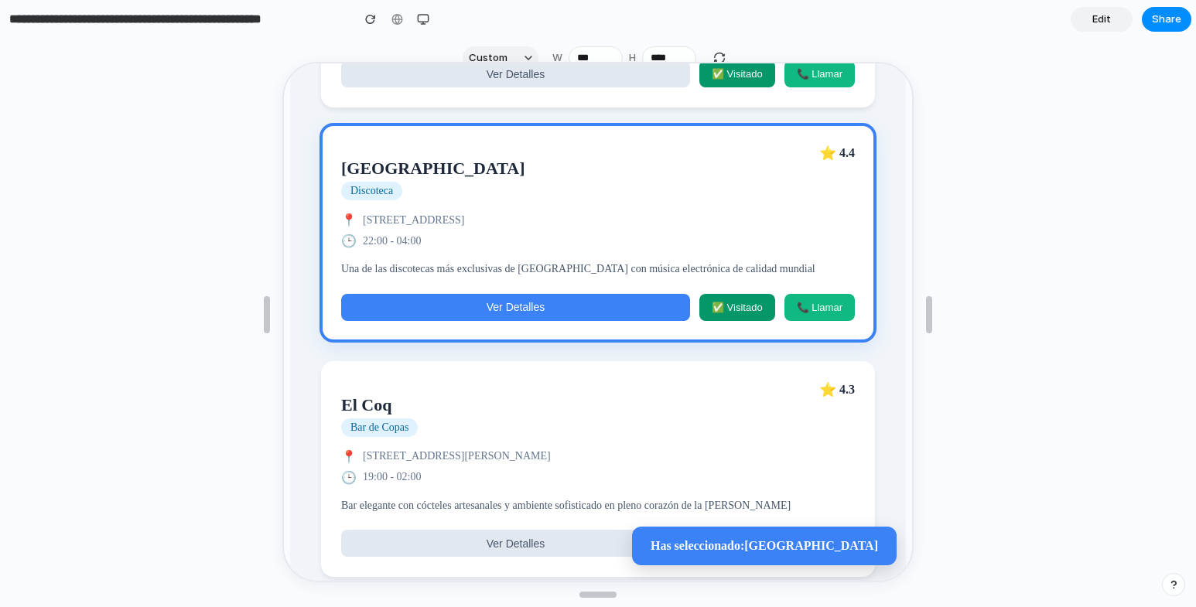
click at [580, 320] on button "Ver Detalles" at bounding box center [514, 306] width 349 height 27
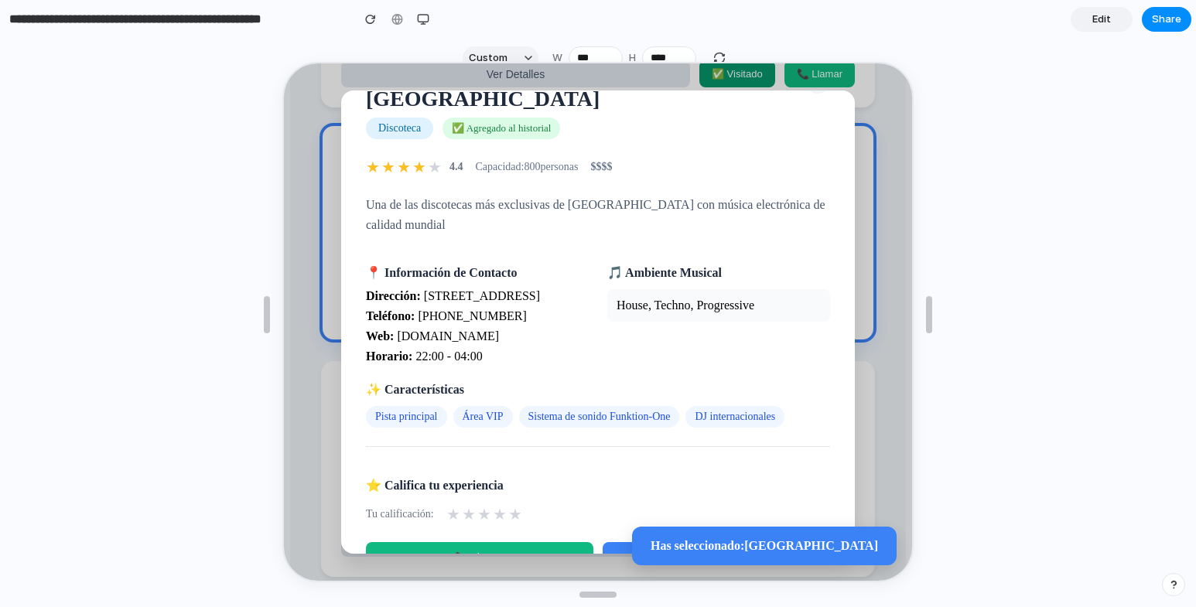
scroll to position [0, 0]
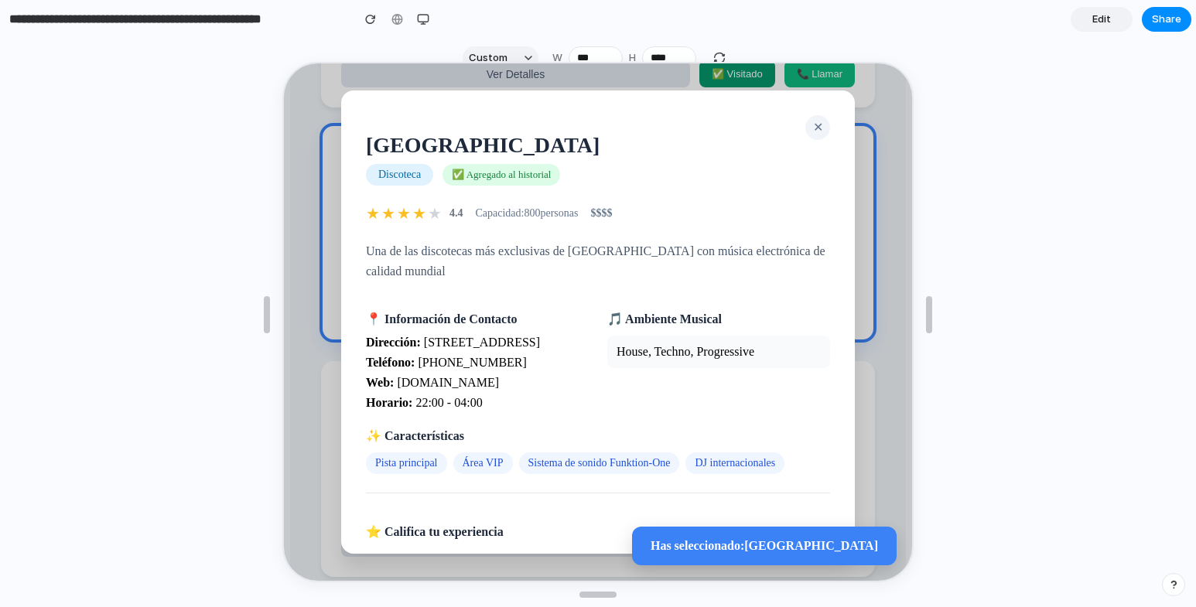
click at [812, 125] on span "✕" at bounding box center [817, 125] width 10 height 13
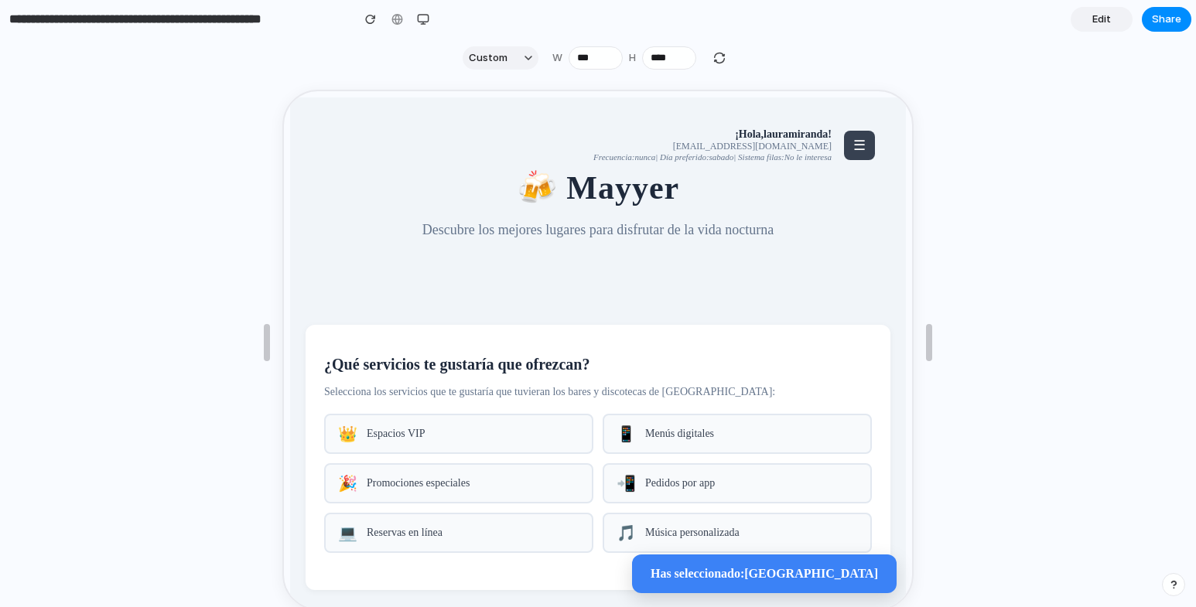
click at [852, 143] on span "☰" at bounding box center [858, 143] width 12 height 15
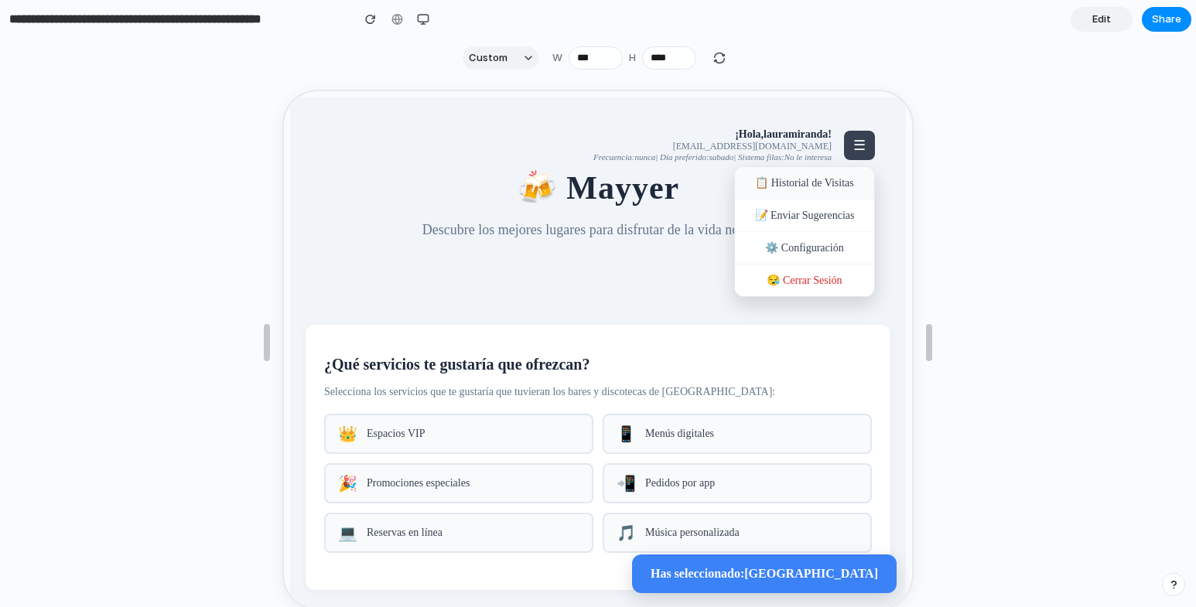
click at [803, 183] on div "📋 Historial de Visitas" at bounding box center [803, 182] width 139 height 33
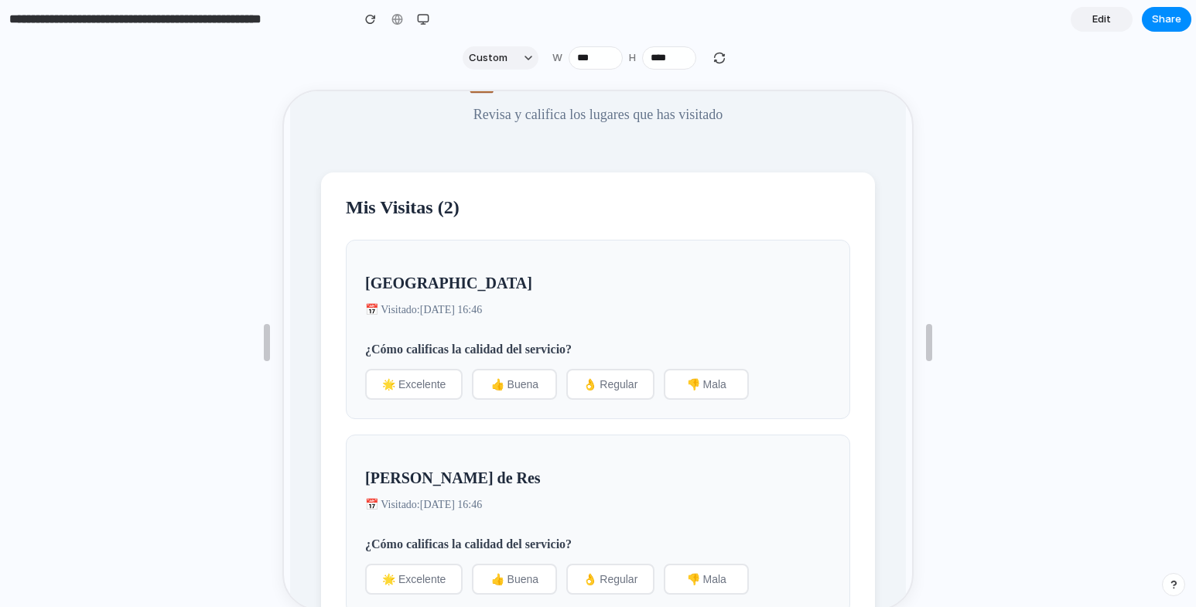
scroll to position [149, 0]
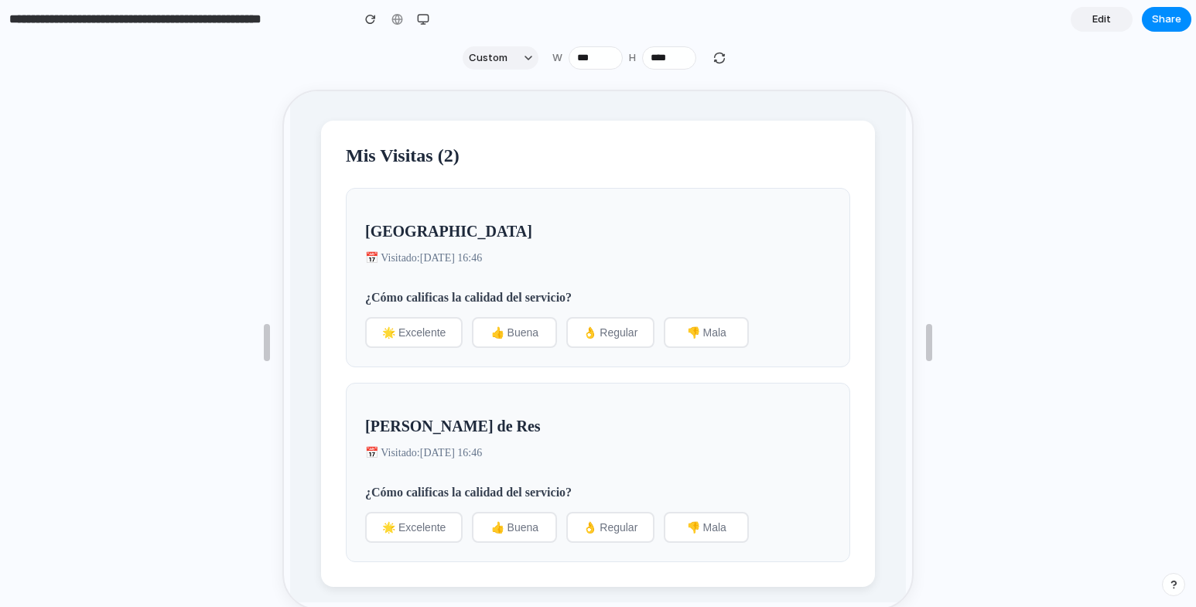
click at [506, 325] on span "👍 Buena" at bounding box center [513, 331] width 47 height 12
click at [611, 325] on span "👌 Regular" at bounding box center [609, 331] width 54 height 12
click at [679, 326] on button "👎 Mala" at bounding box center [704, 331] width 85 height 31
click at [409, 332] on span "🌟 Excelente" at bounding box center [412, 331] width 63 height 12
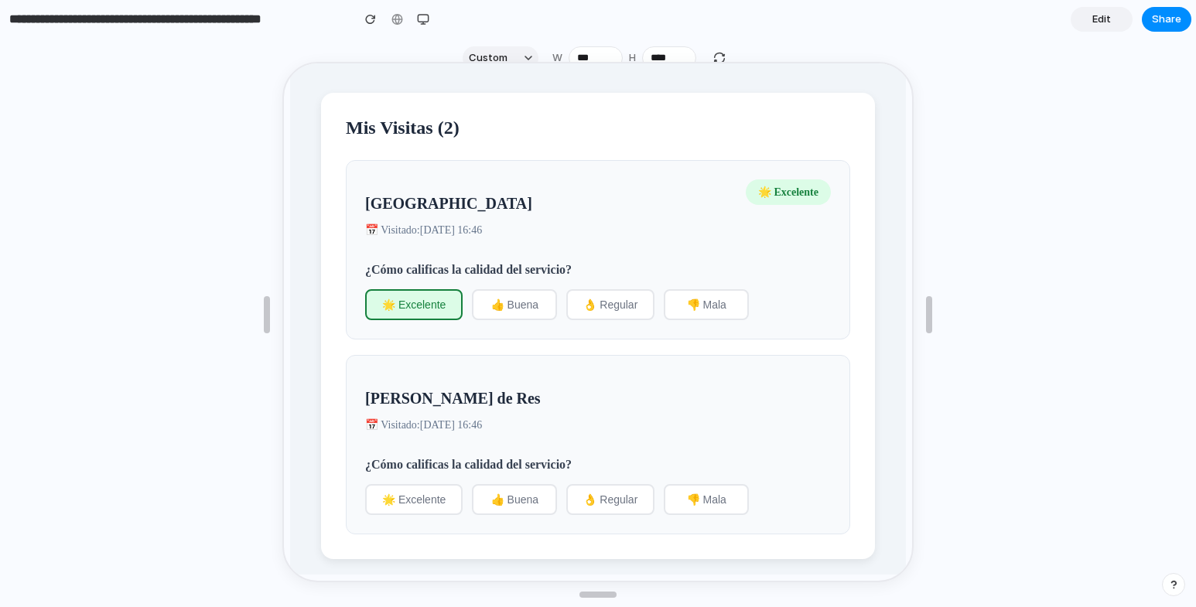
click at [625, 492] on span "👌 Regular" at bounding box center [609, 498] width 54 height 12
click at [696, 498] on span "👎 Mala" at bounding box center [705, 498] width 39 height 12
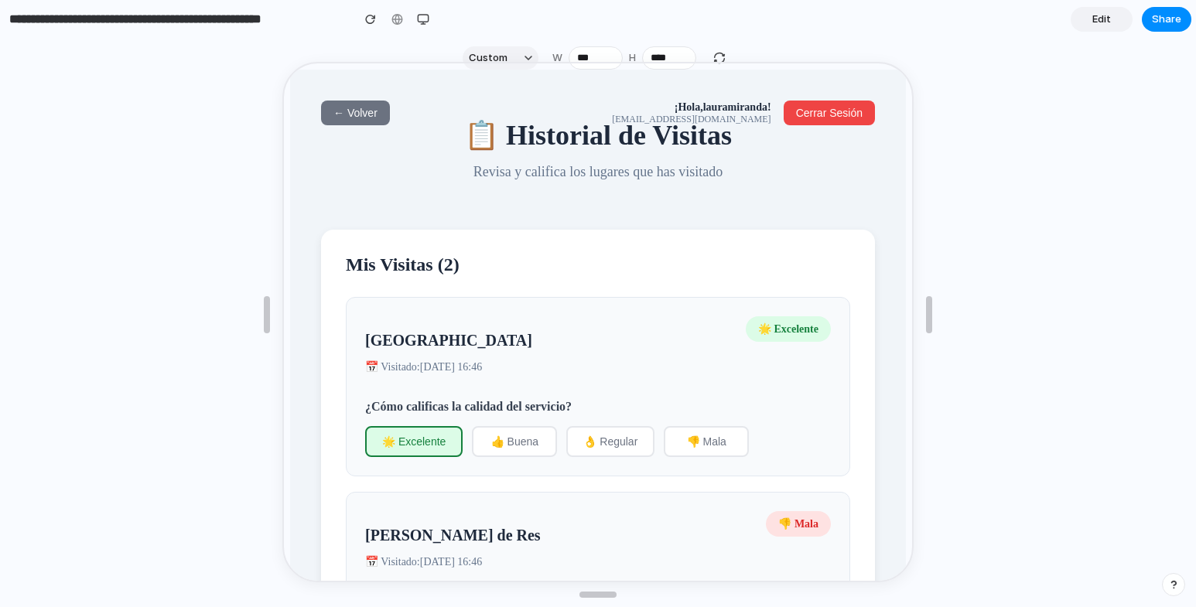
scroll to position [0, 0]
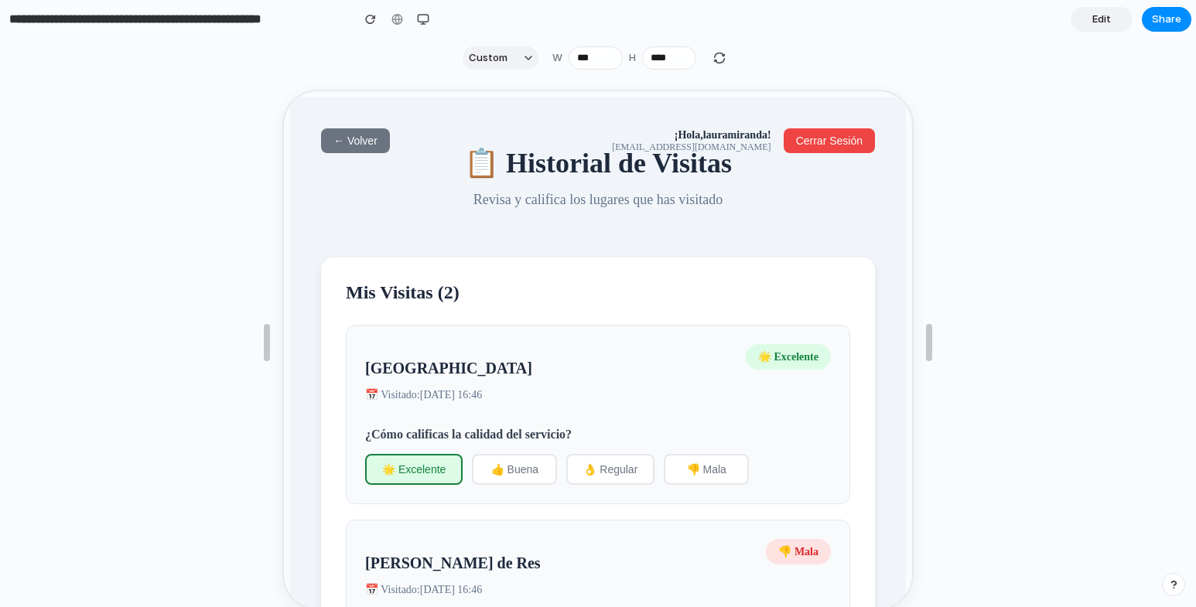
click at [364, 138] on span "← Volver" at bounding box center [354, 139] width 44 height 12
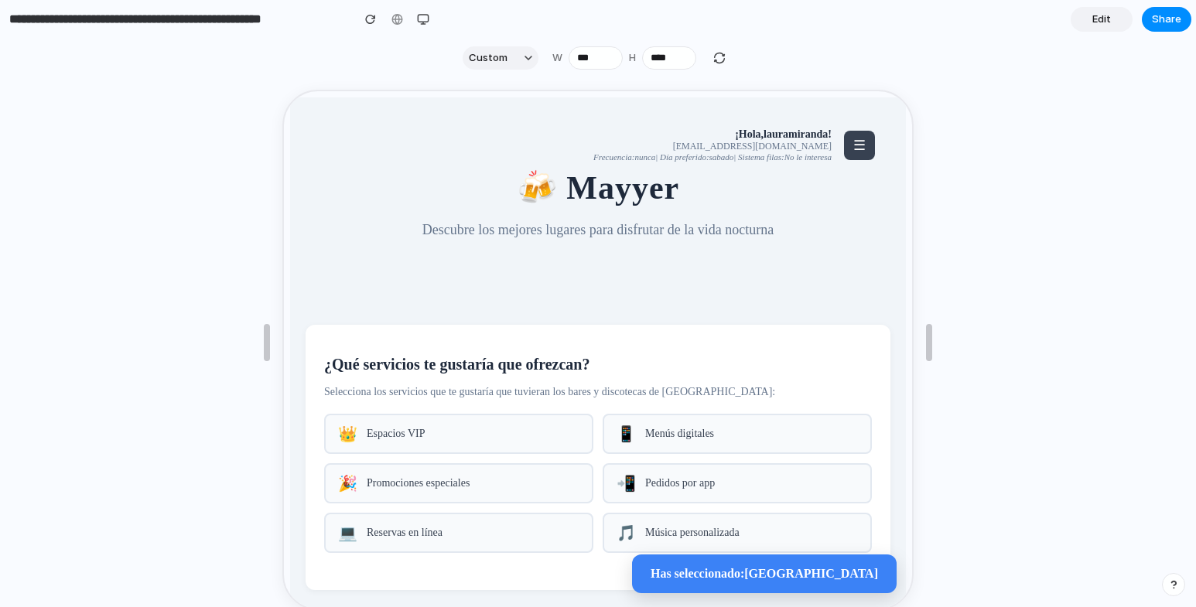
click at [860, 131] on button "☰" at bounding box center [858, 143] width 31 height 29
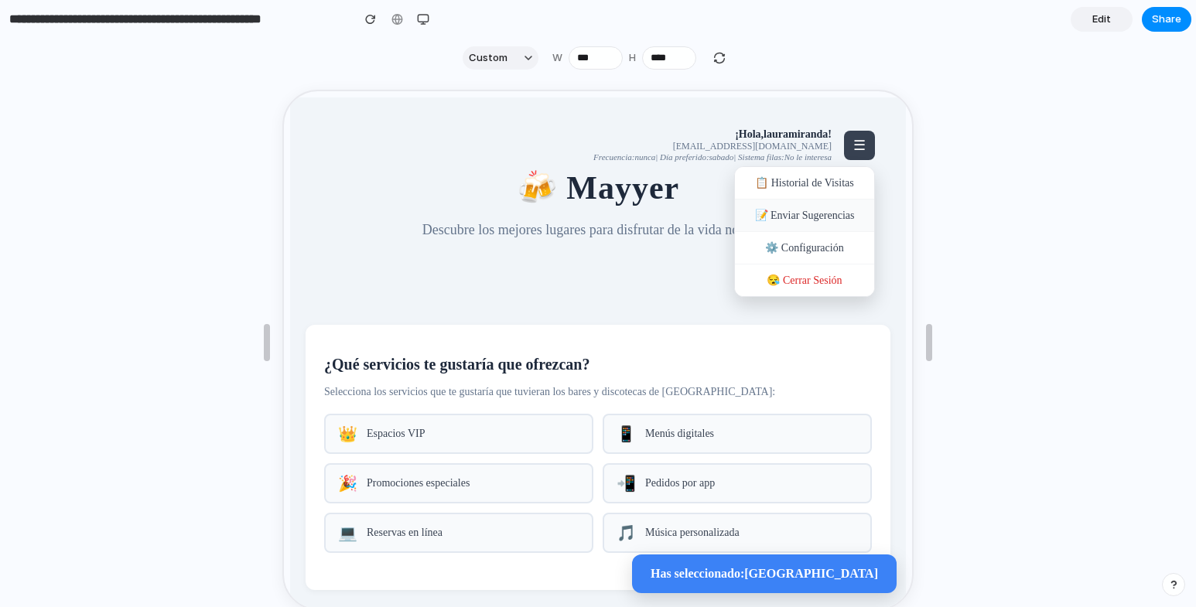
click at [830, 218] on div "📝 Enviar Sugerencias" at bounding box center [803, 214] width 139 height 33
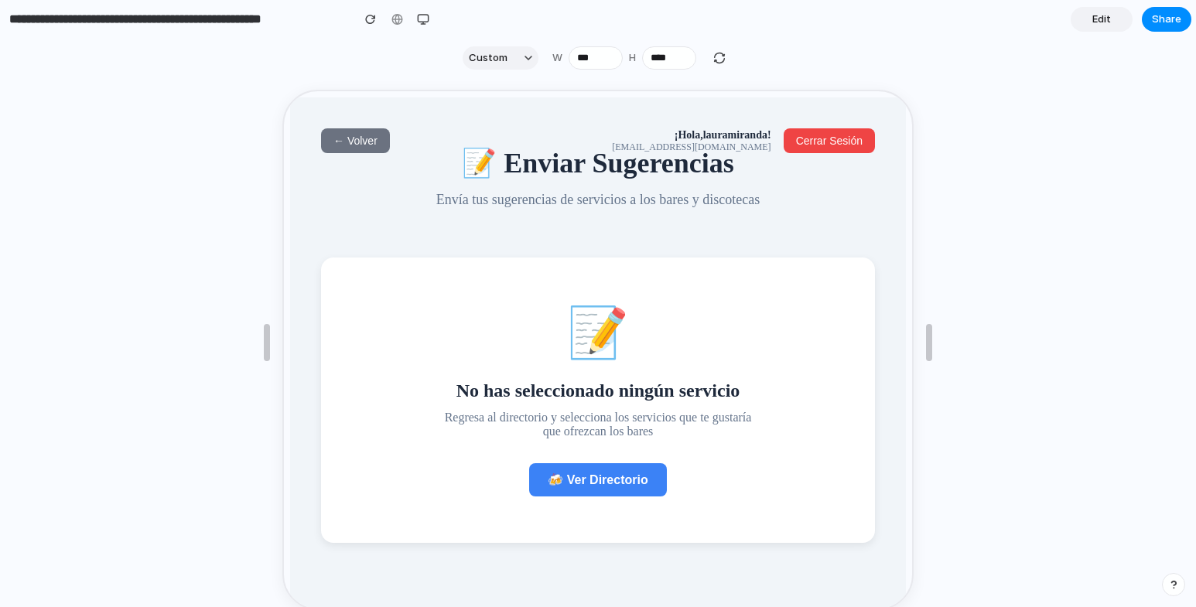
click at [330, 135] on button "← Volver" at bounding box center [354, 139] width 69 height 25
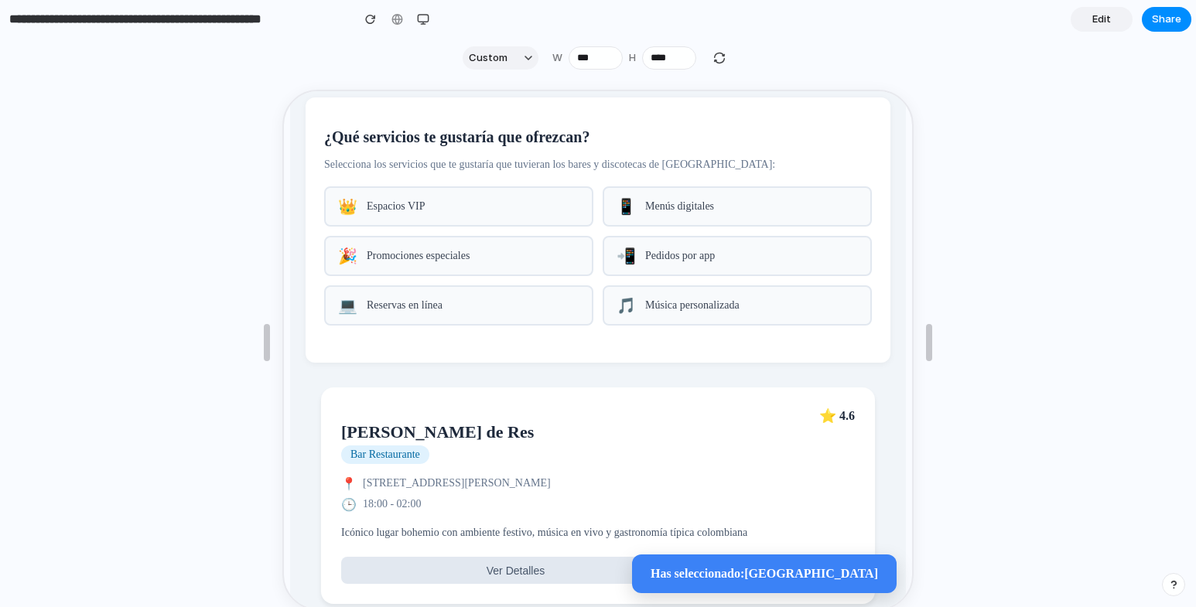
scroll to position [232, 0]
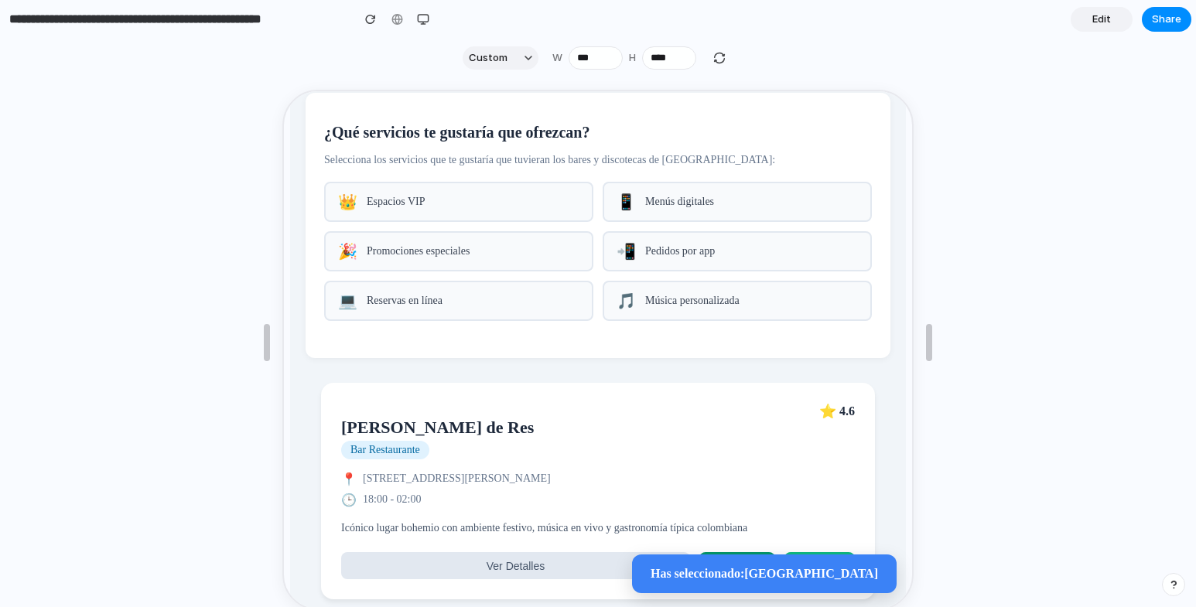
click at [503, 221] on div "👑 Espacios VIP" at bounding box center [457, 200] width 269 height 40
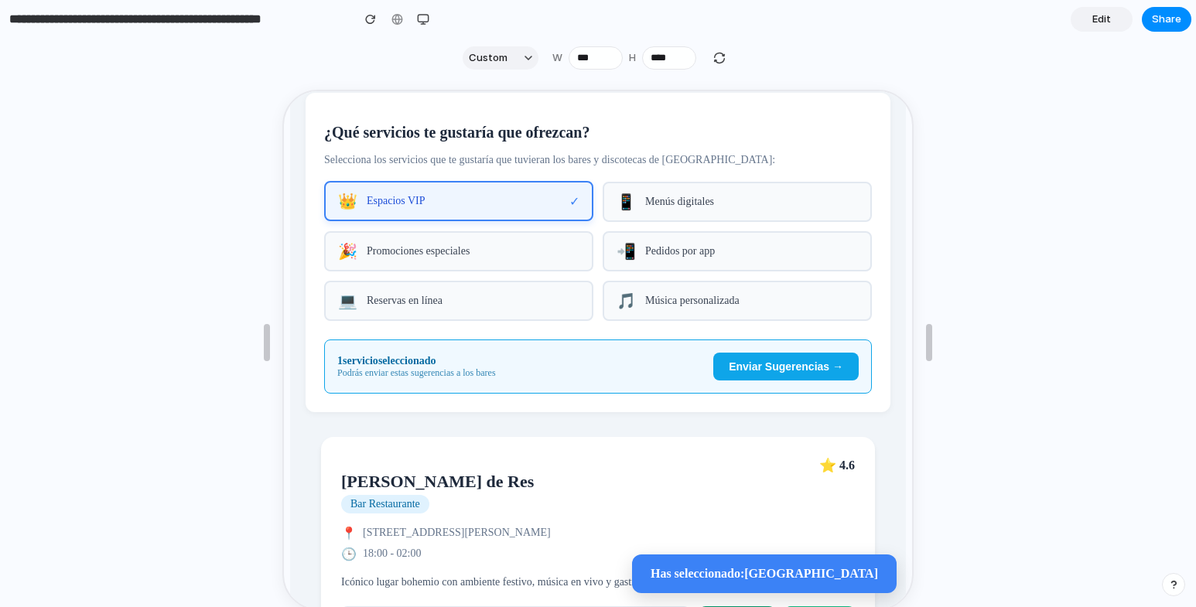
click at [694, 195] on div "📱 Menús digitales" at bounding box center [735, 200] width 269 height 40
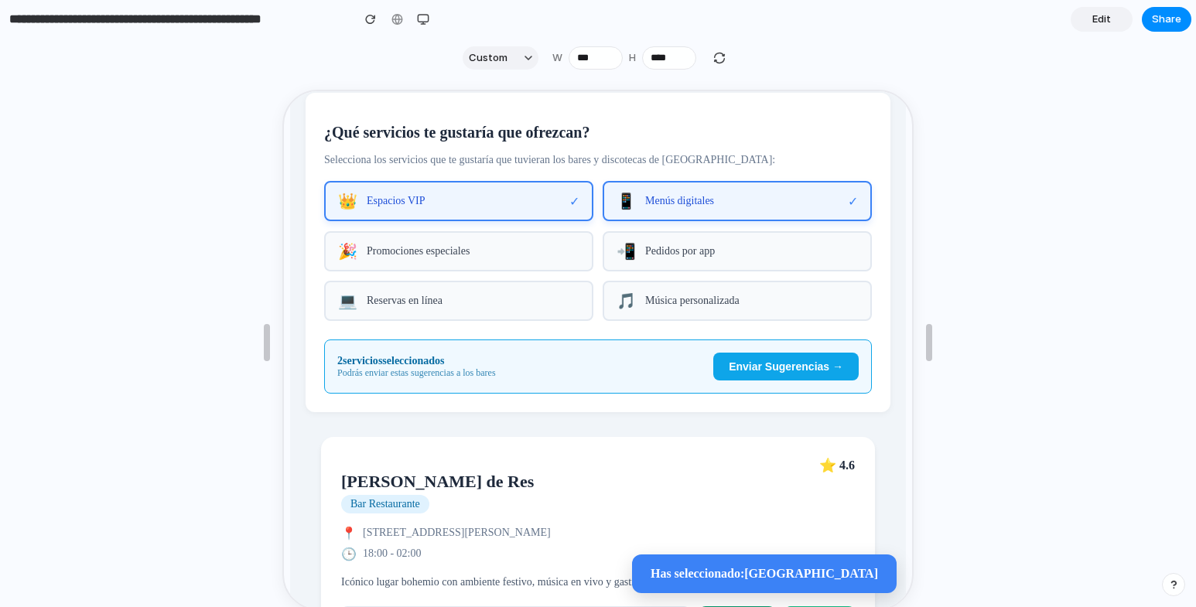
click at [505, 270] on div "🎉 Promociones especiales" at bounding box center [457, 250] width 269 height 40
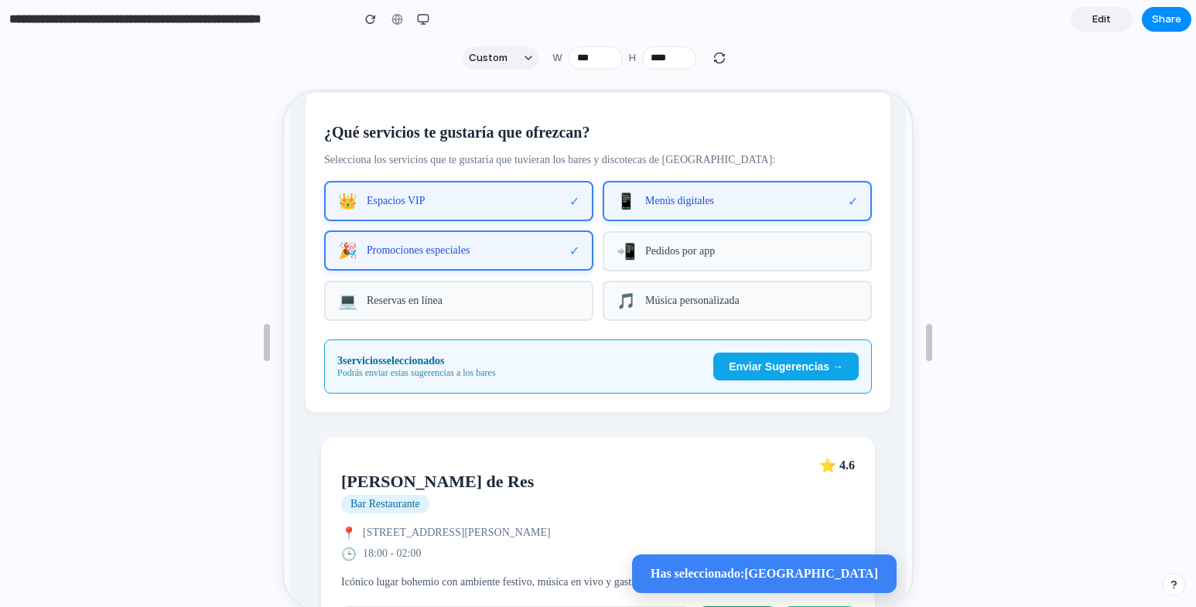
click at [659, 256] on span "Pedidos por app" at bounding box center [750, 250] width 213 height 12
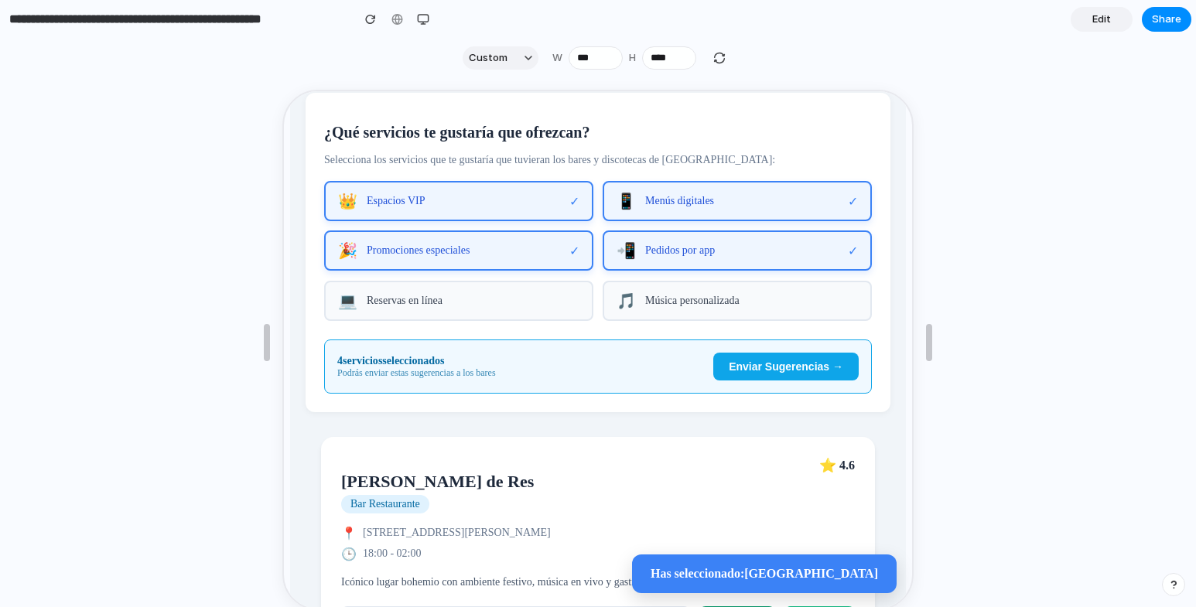
click at [741, 371] on span "Enviar Sugerencias →" at bounding box center [784, 365] width 115 height 12
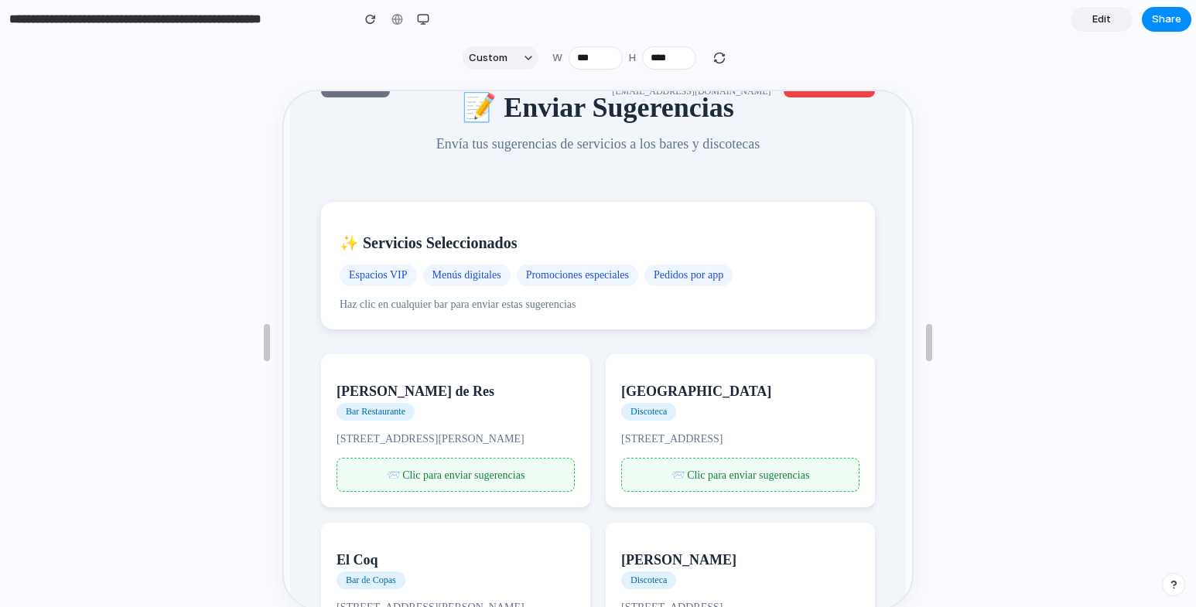
scroll to position [0, 0]
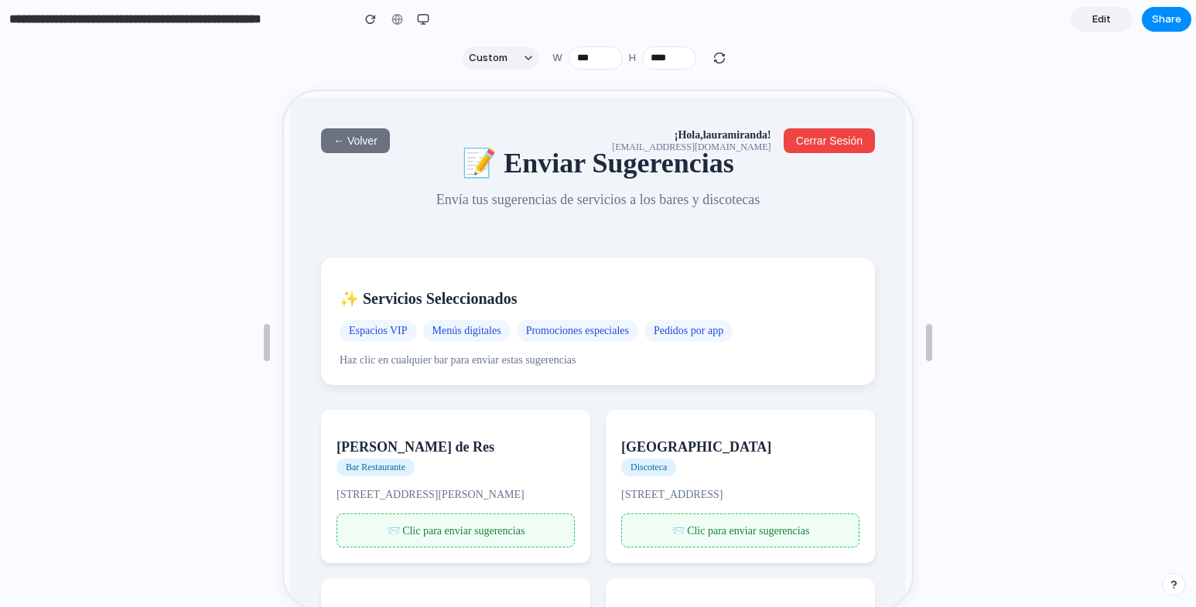
click at [375, 134] on span "← Volver" at bounding box center [354, 139] width 44 height 12
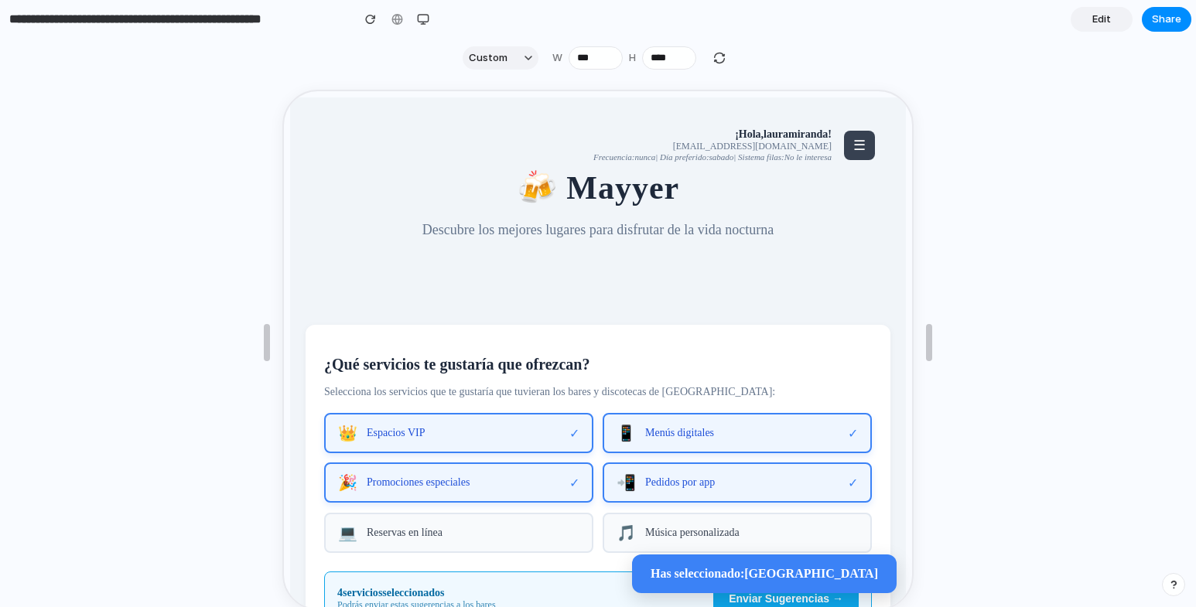
click at [849, 124] on header "¡Hola, [PERSON_NAME] ! [EMAIL_ADDRESS][DOMAIN_NAME] Frecuencia: nunca | Día pre…" at bounding box center [596, 198] width 585 height 175
click at [852, 141] on span "☰" at bounding box center [858, 143] width 12 height 15
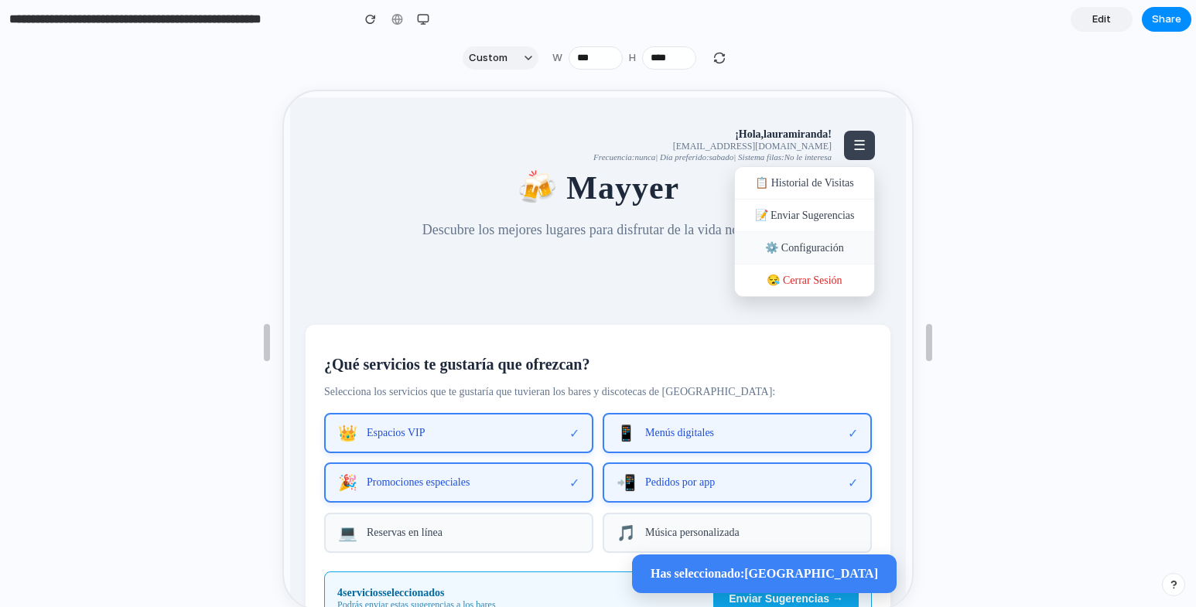
click at [802, 258] on div "⚙️ Configuración" at bounding box center [803, 247] width 139 height 33
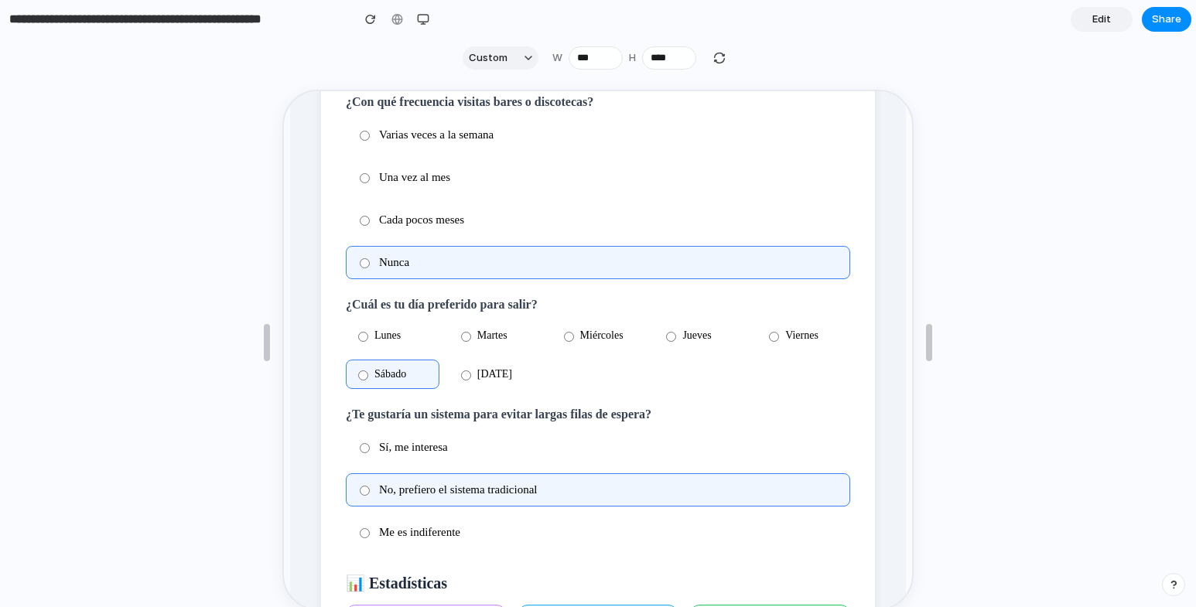
scroll to position [671, 0]
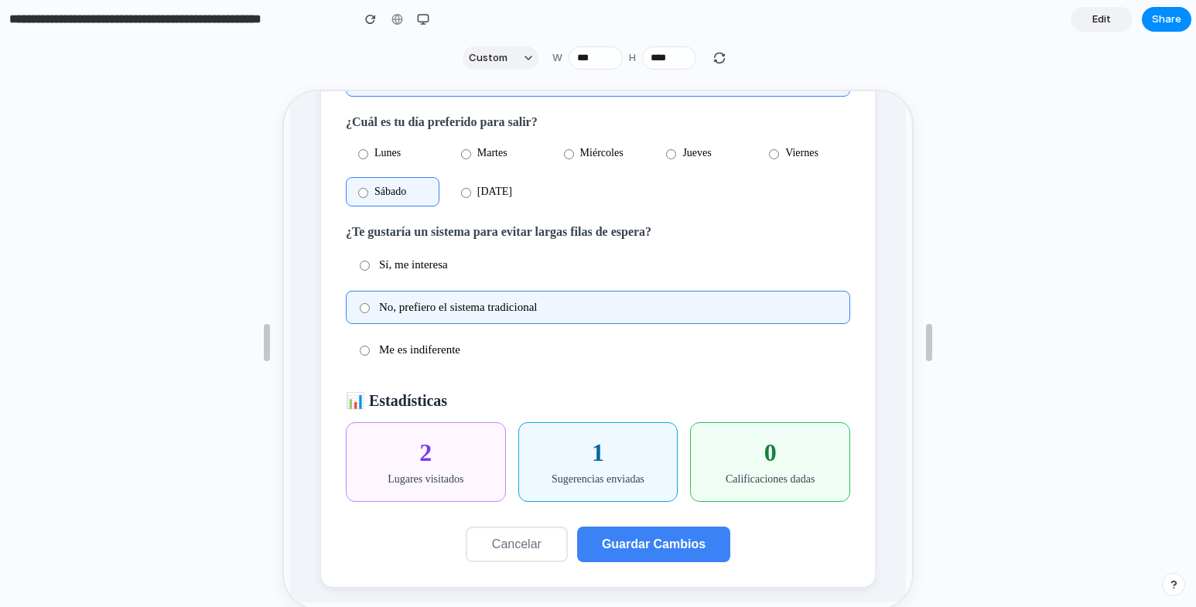
click at [510, 545] on span "Cancelar" at bounding box center [516, 542] width 50 height 13
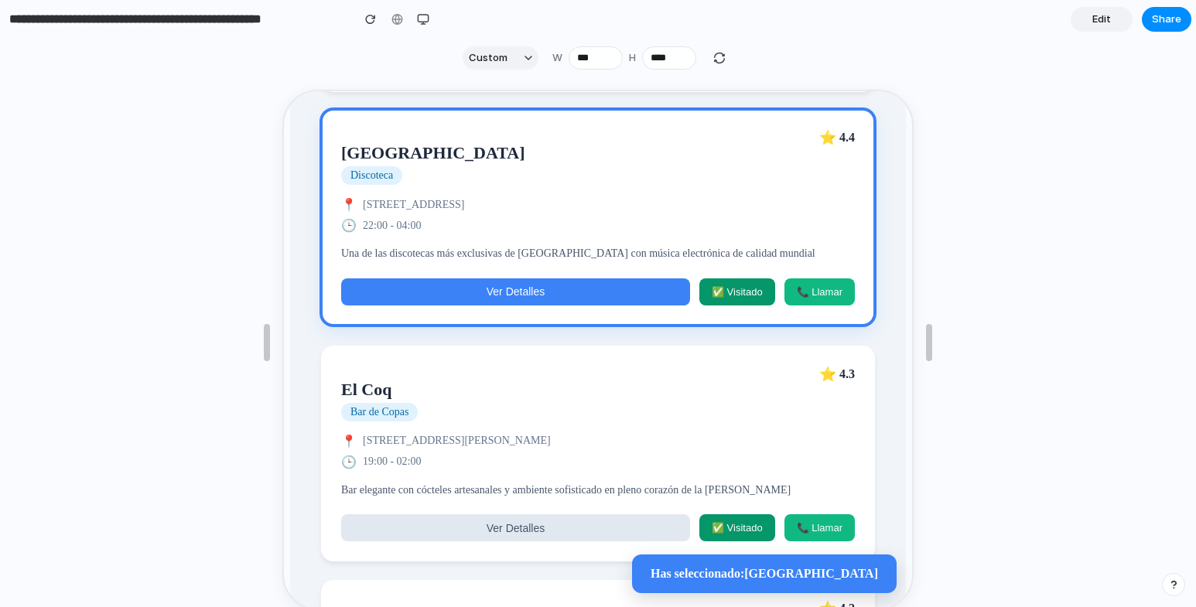
scroll to position [837, 0]
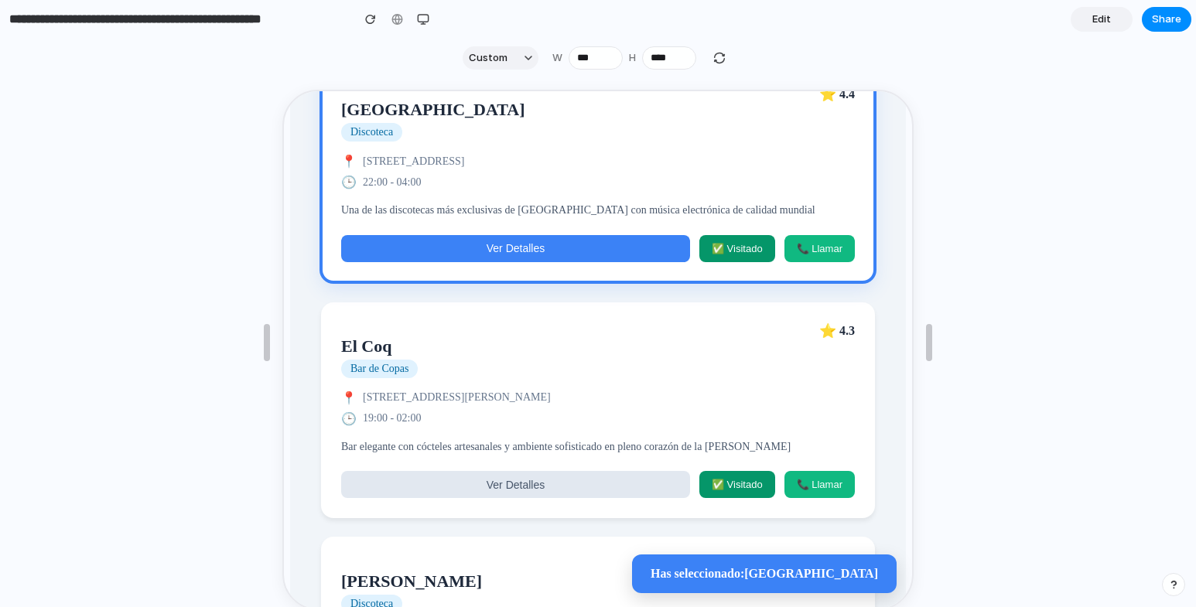
click at [452, 425] on div "🕒 19:00 - 02:00" at bounding box center [597, 417] width 514 height 15
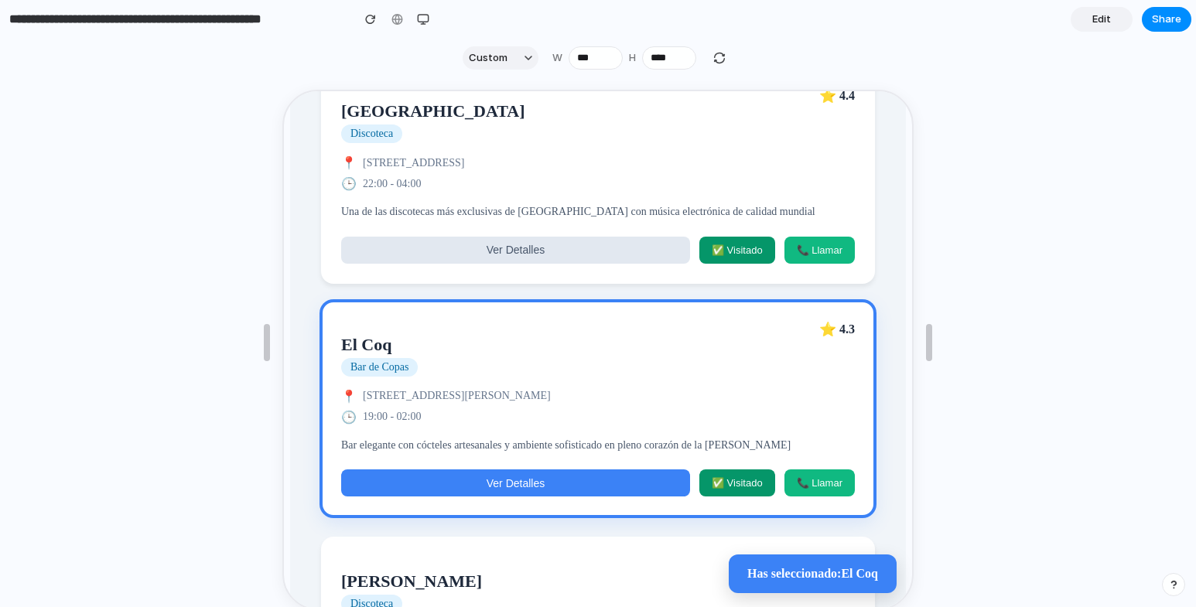
click at [470, 495] on button "Ver Detalles" at bounding box center [514, 481] width 349 height 27
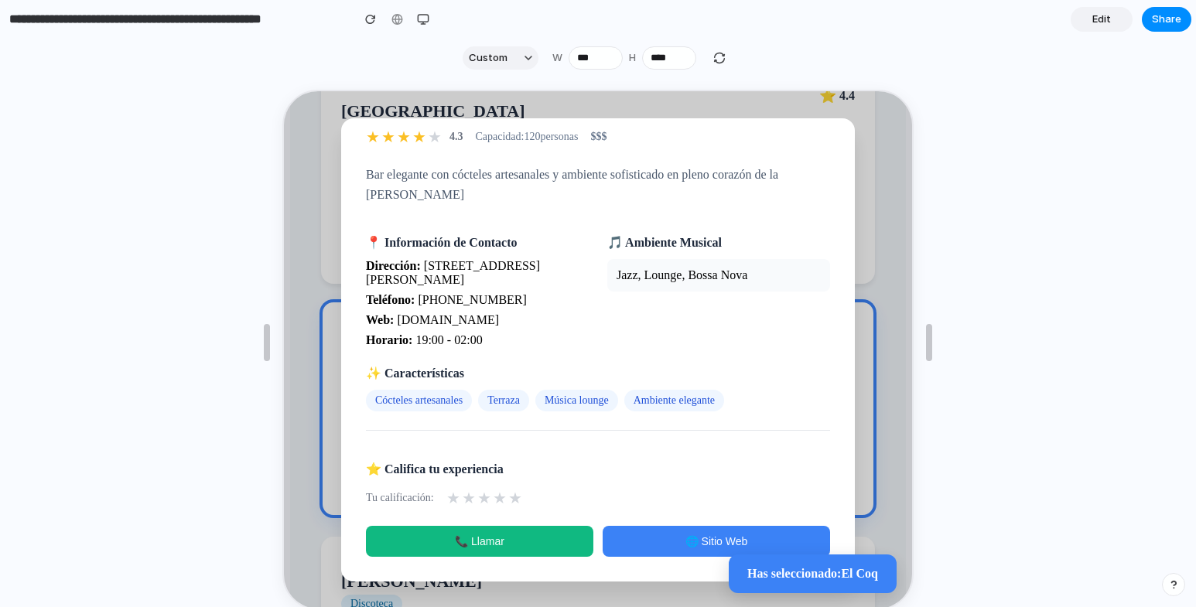
scroll to position [1224, 0]
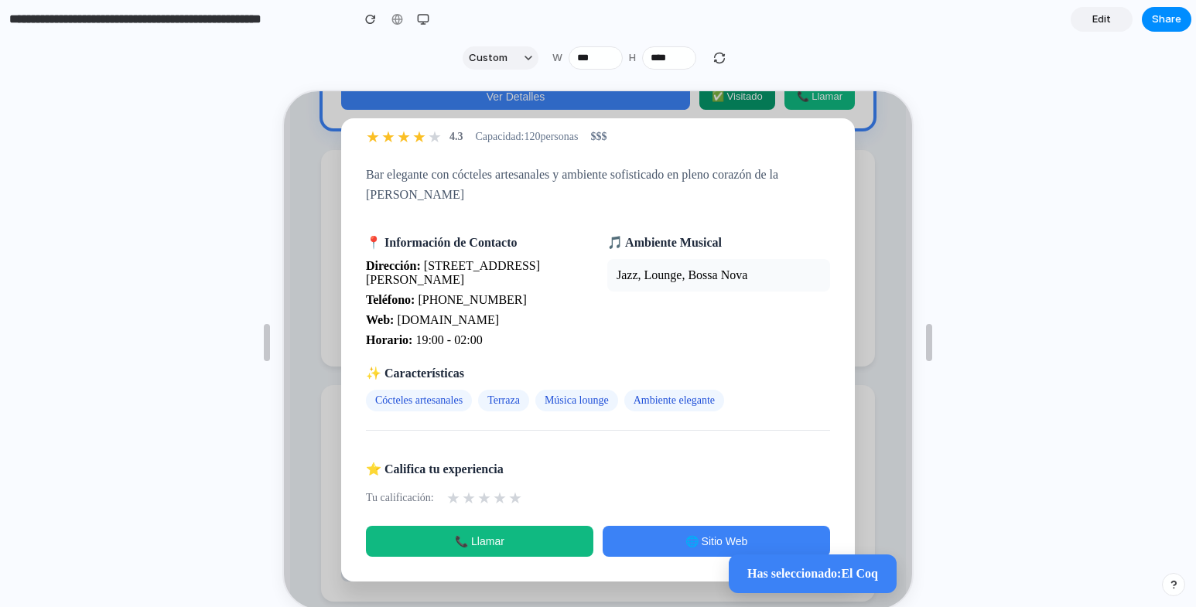
click at [482, 491] on span "★" at bounding box center [483, 497] width 14 height 19
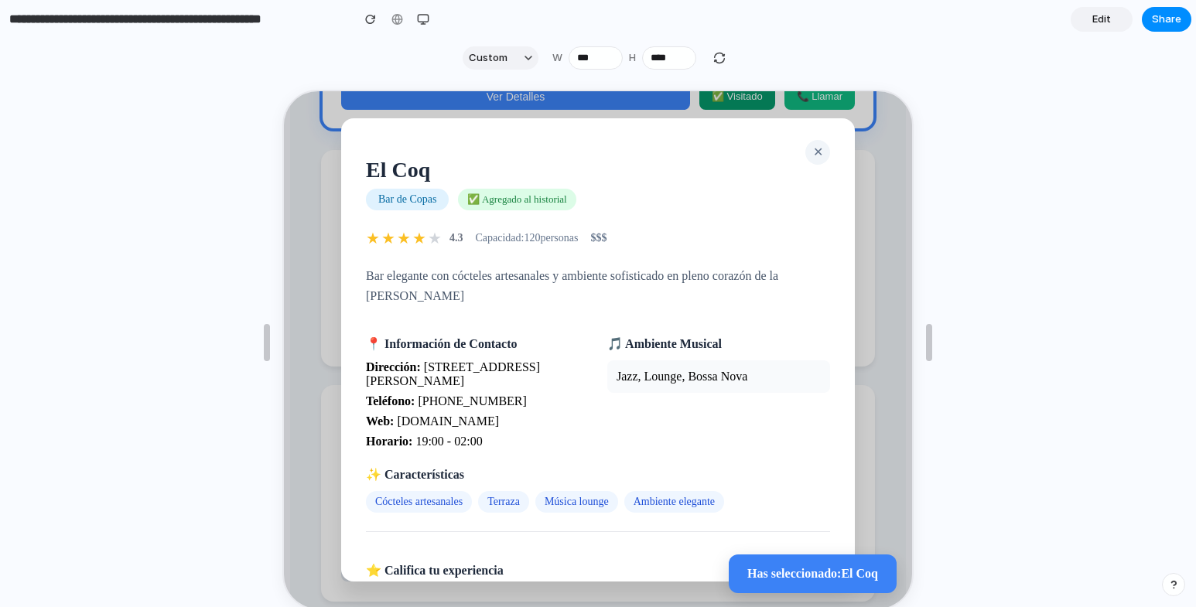
scroll to position [0, 0]
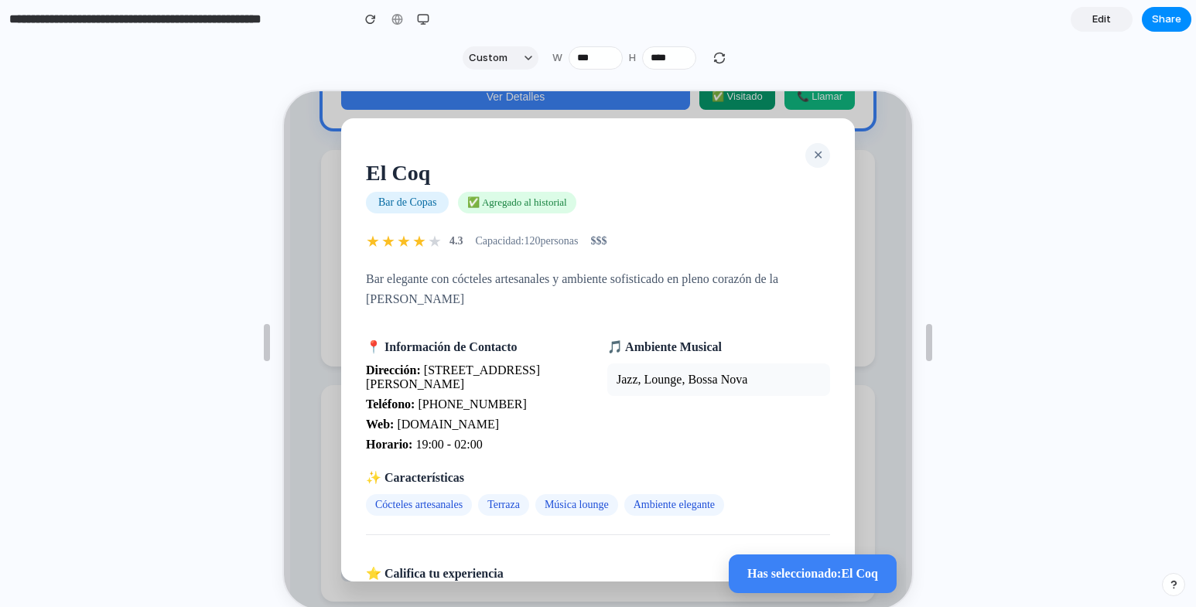
click at [812, 156] on span "✕" at bounding box center [817, 153] width 10 height 13
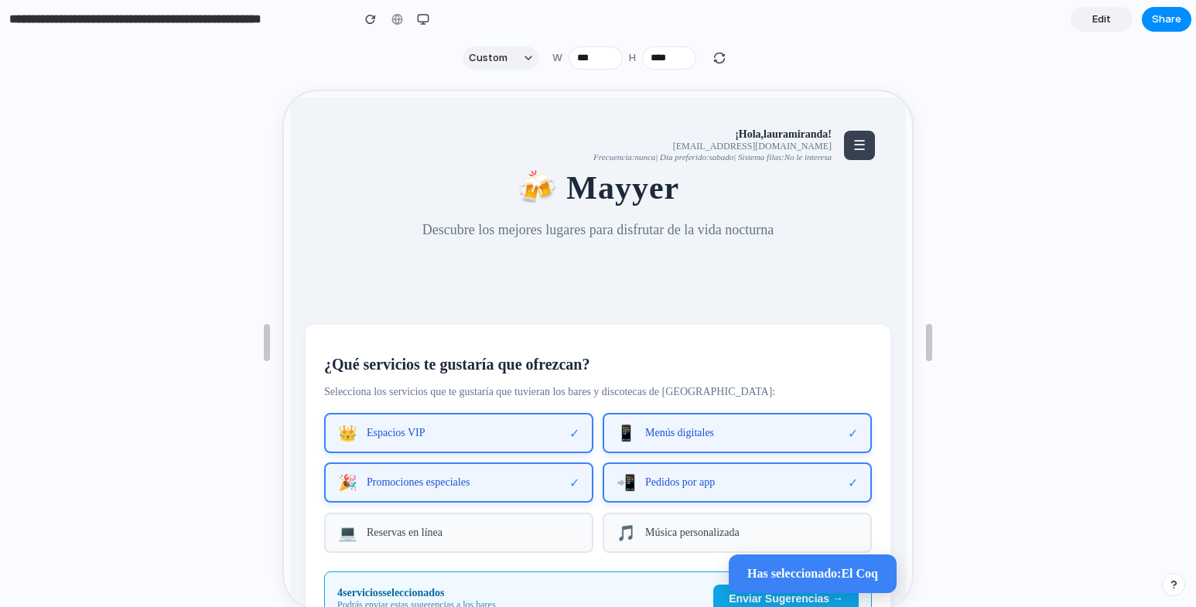
click at [852, 155] on button "☰" at bounding box center [858, 143] width 31 height 29
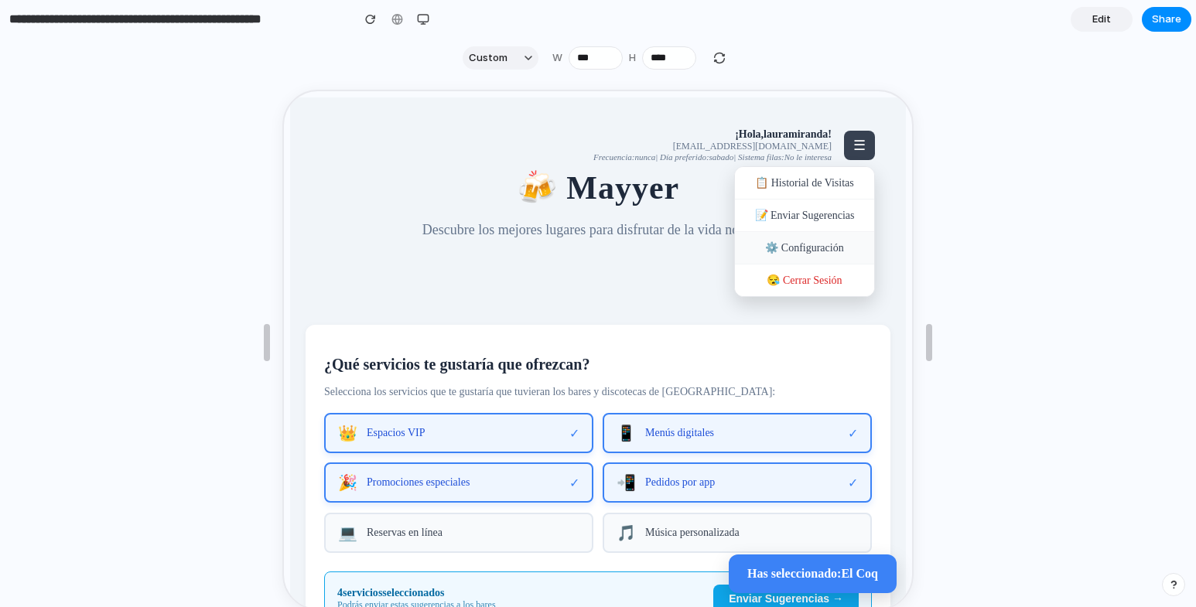
click at [833, 249] on div "⚙️ Configuración" at bounding box center [803, 247] width 139 height 33
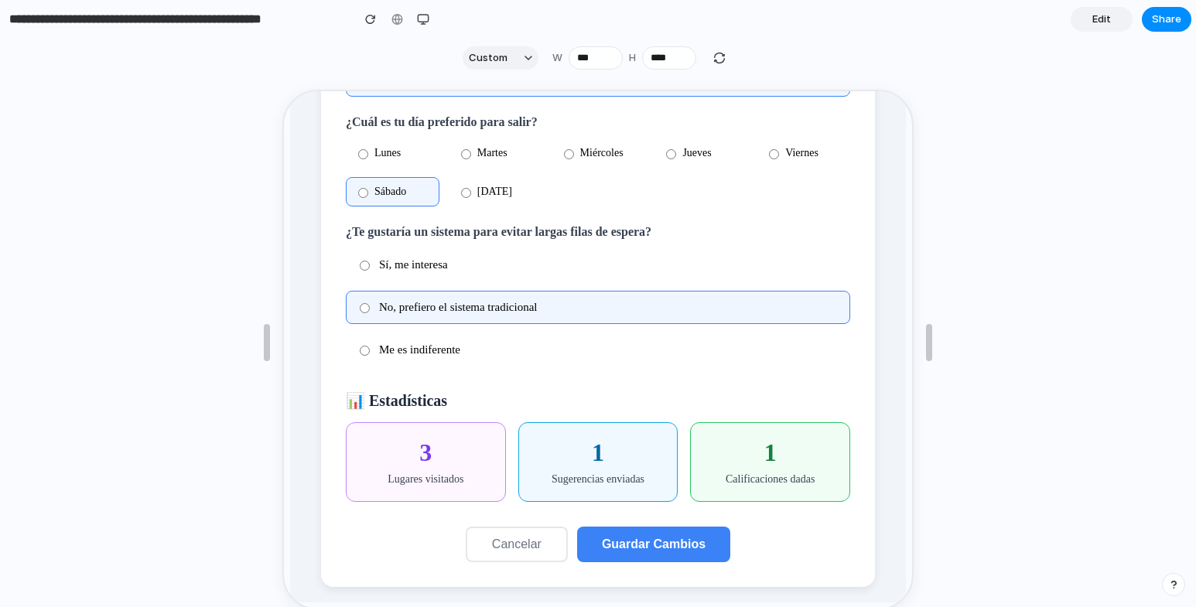
scroll to position [28, 0]
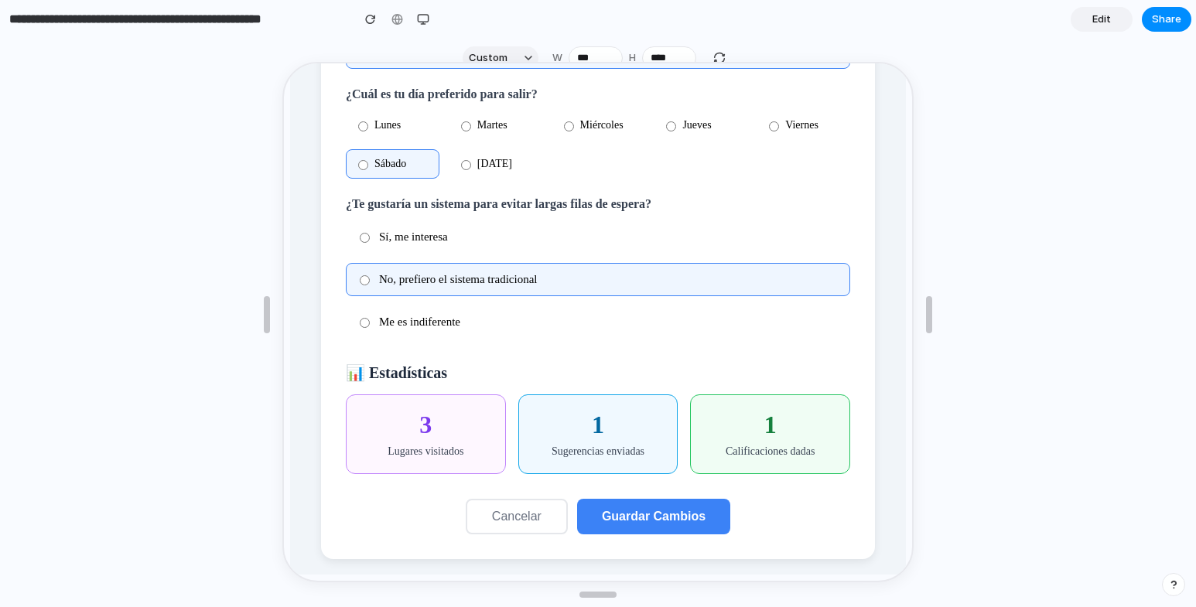
click at [463, 264] on label "No, prefiero el sistema tradicional" at bounding box center [596, 278] width 505 height 33
click at [591, 336] on div "**********" at bounding box center [597, 64] width 554 height 987
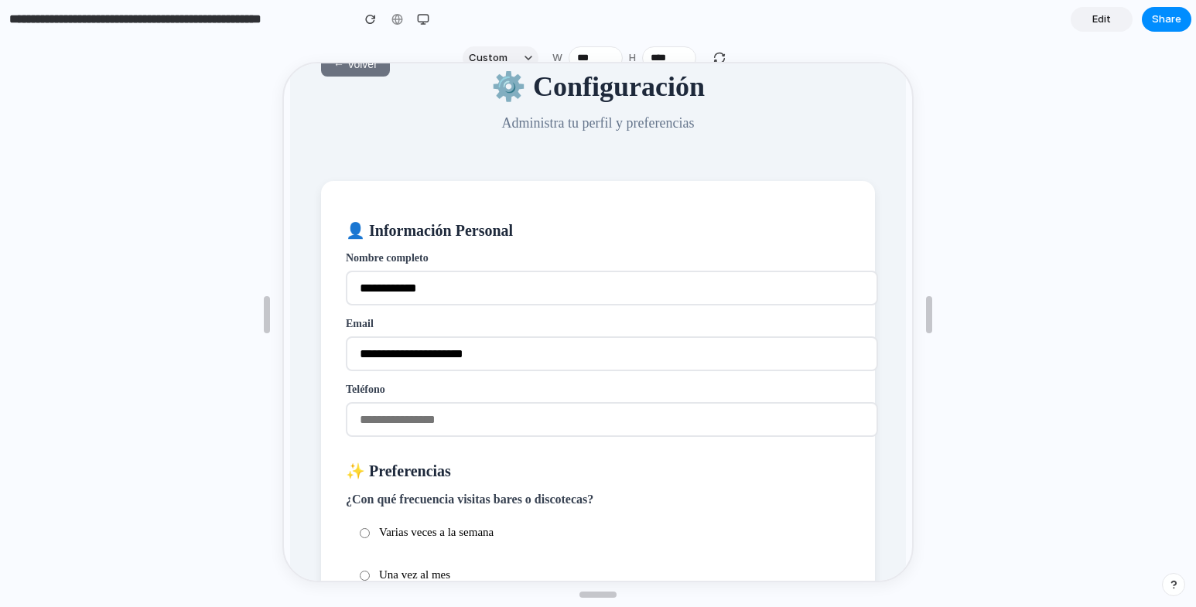
scroll to position [0, 0]
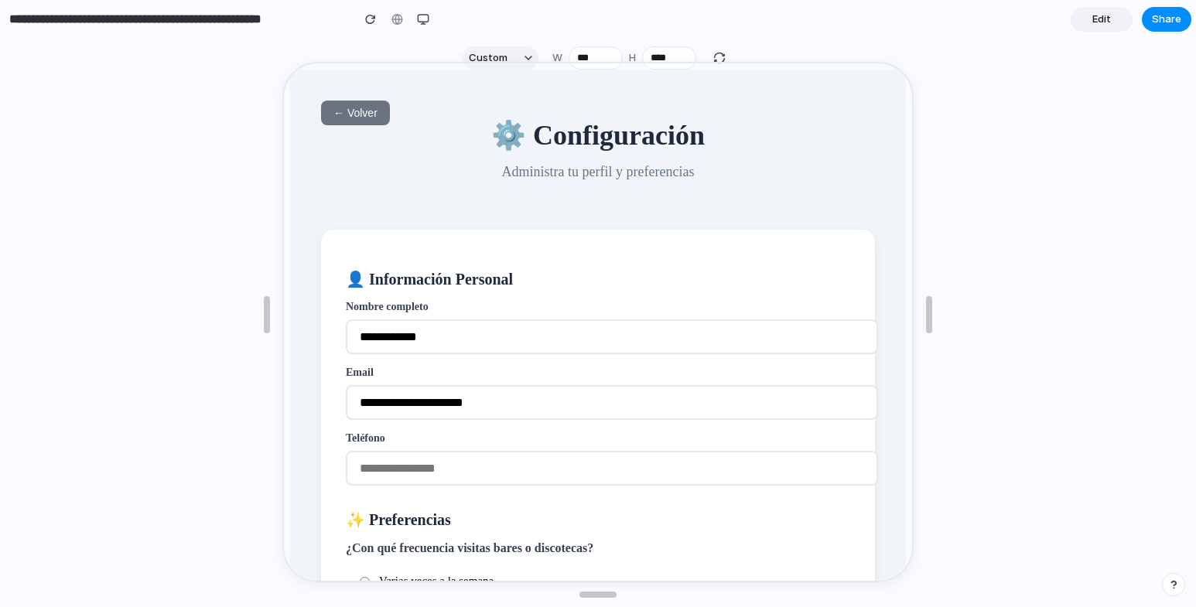
click at [351, 110] on span "← Volver" at bounding box center [354, 111] width 44 height 12
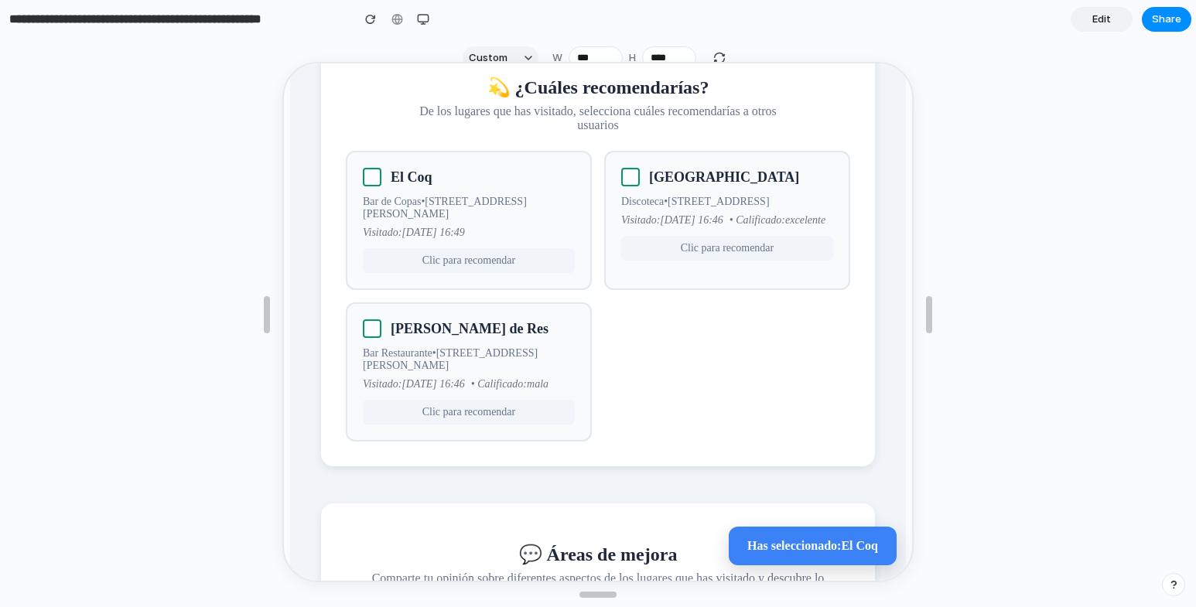
scroll to position [2554, 0]
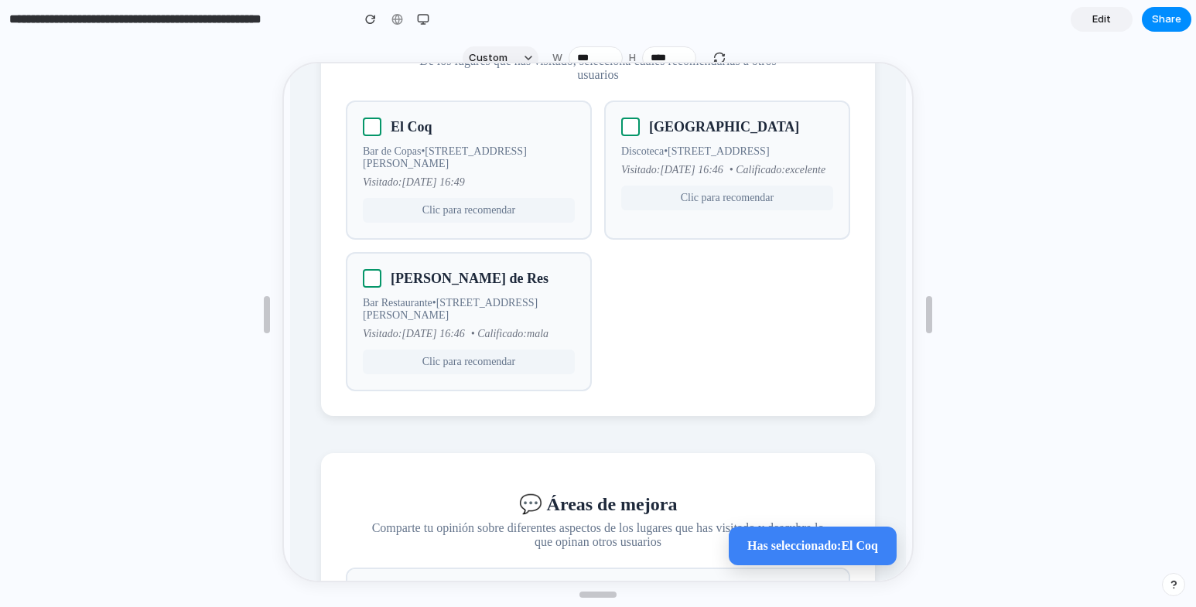
click at [623, 135] on div at bounding box center [629, 125] width 19 height 19
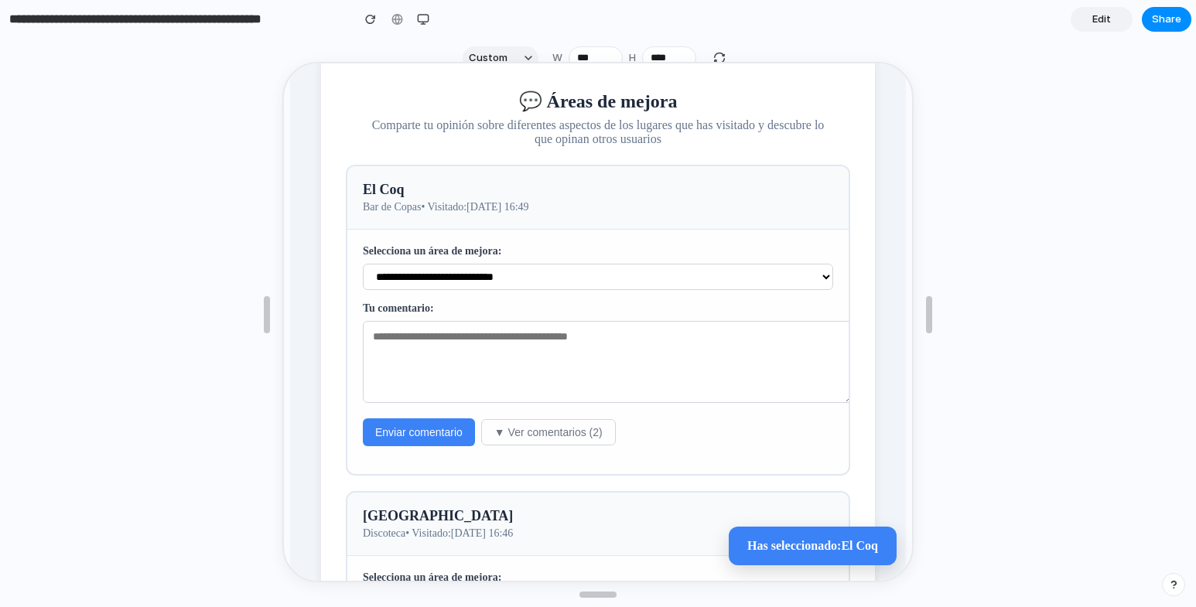
scroll to position [3095, 0]
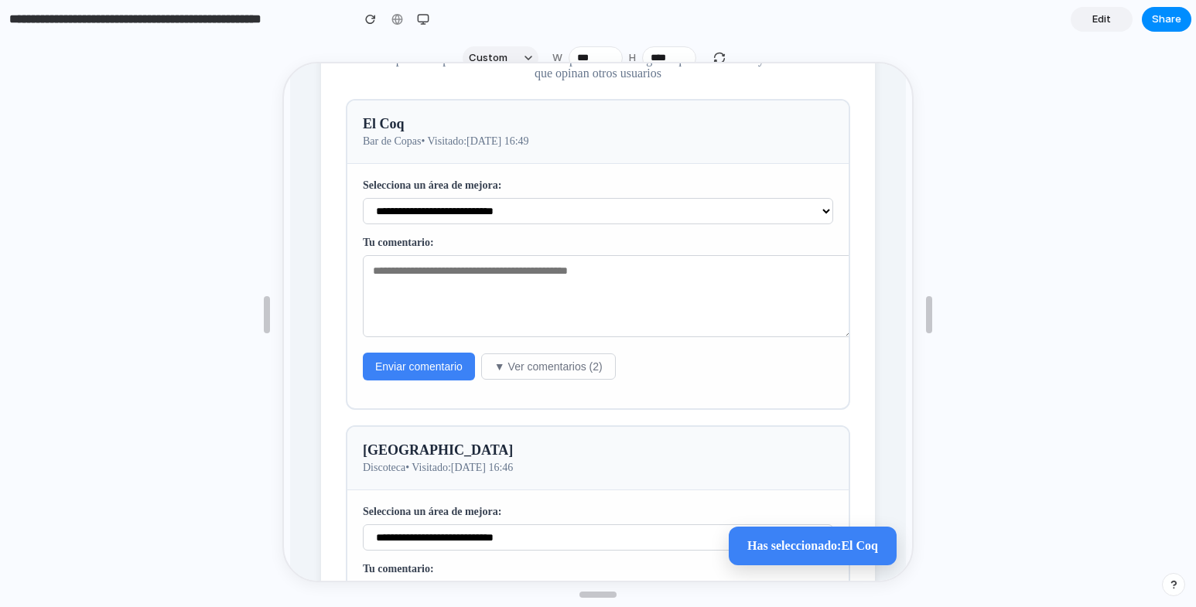
click at [484, 223] on select "**********" at bounding box center [596, 210] width 471 height 26
click at [408, 79] on p "Comparte tu opinión sobre diferentes aspectos de los lugares que has visitado y…" at bounding box center [596, 65] width 464 height 28
click at [513, 223] on select "**********" at bounding box center [596, 210] width 471 height 26
select select "********"
click at [361, 216] on select "**********" at bounding box center [596, 210] width 471 height 26
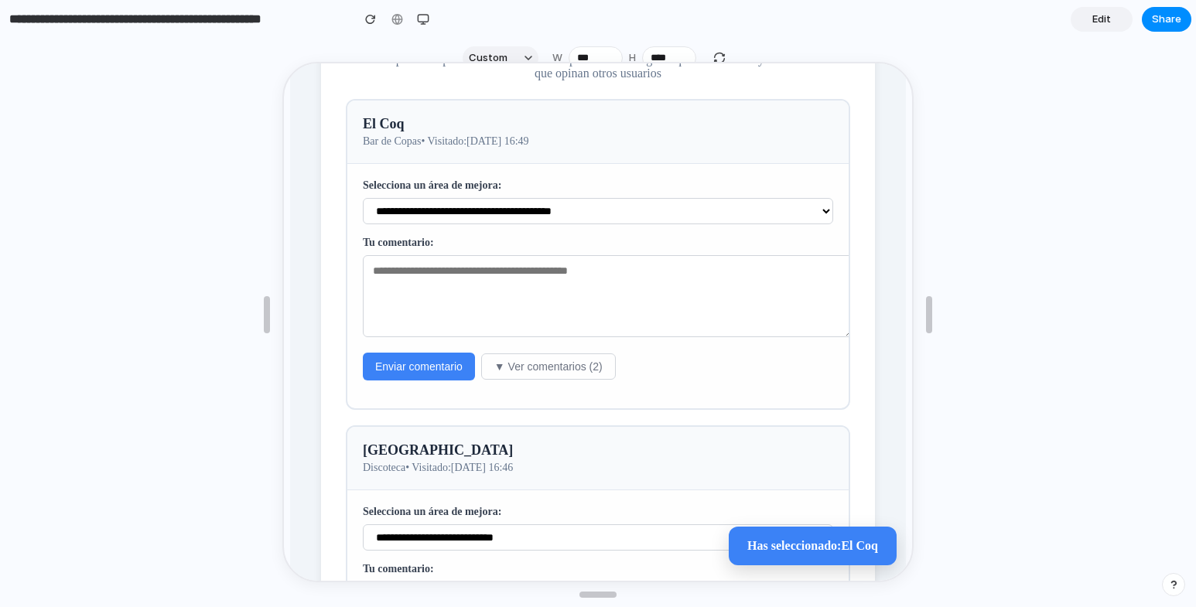
click at [483, 334] on div "Tu comentario:" at bounding box center [596, 287] width 471 height 104
drag, startPoint x: 483, startPoint y: 334, endPoint x: 479, endPoint y: 347, distance: 13.0
click at [482, 339] on div "Tu comentario:" at bounding box center [596, 287] width 471 height 104
click at [476, 336] on textarea at bounding box center [606, 295] width 491 height 82
type textarea "*******"
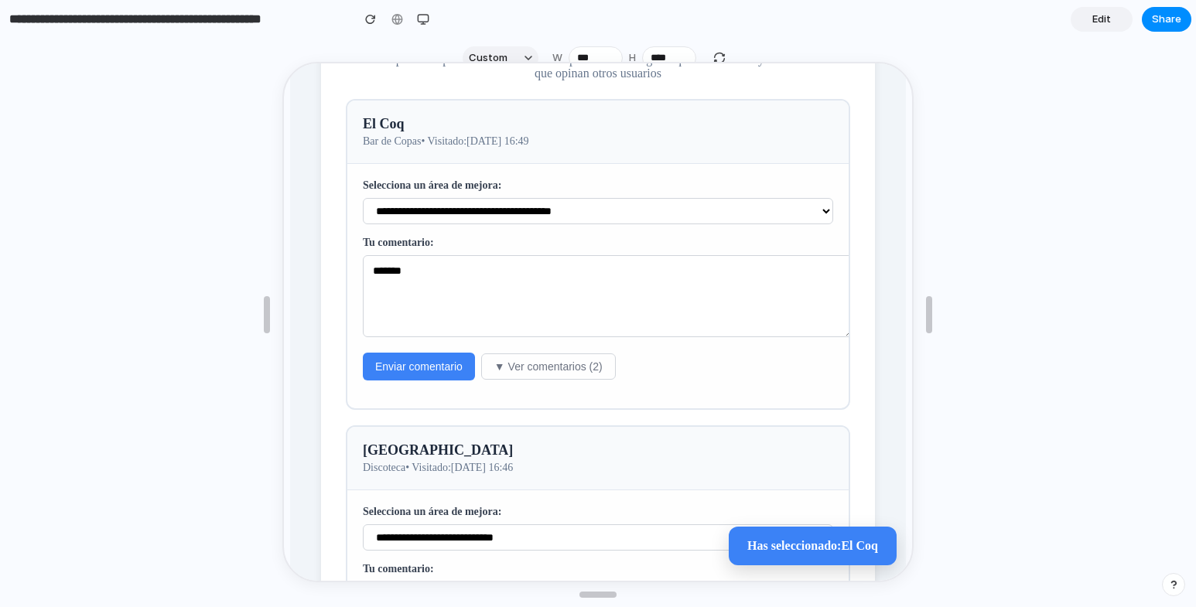
click at [448, 379] on button "Enviar comentario" at bounding box center [417, 365] width 112 height 28
select select
click at [531, 378] on button "▼ Ver comentarios (3)" at bounding box center [547, 365] width 135 height 26
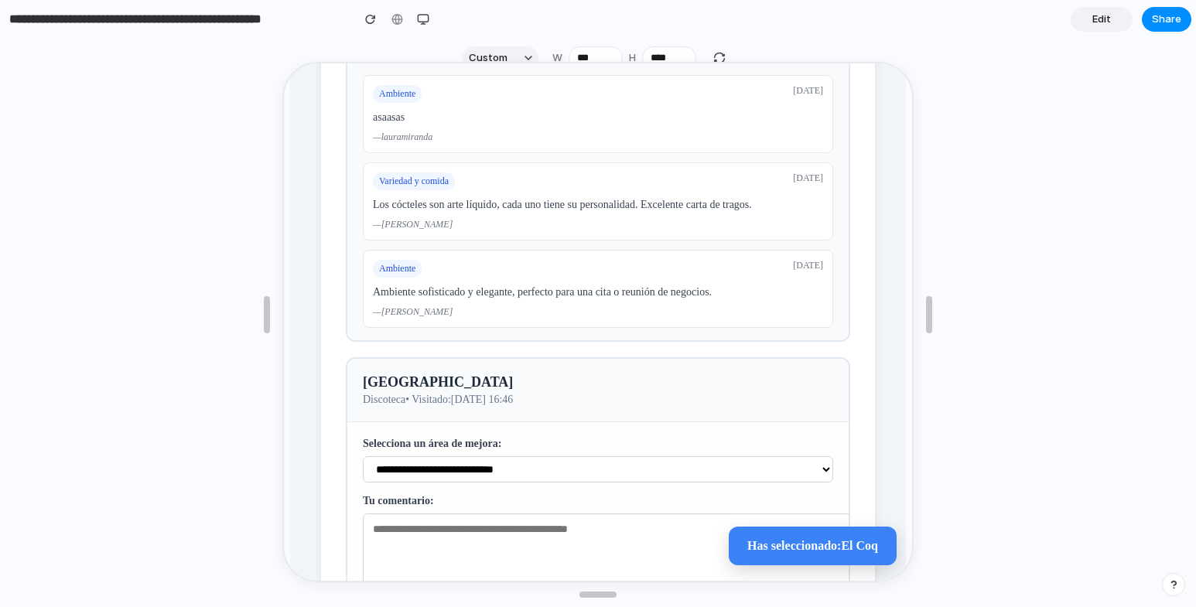
scroll to position [3792, 0]
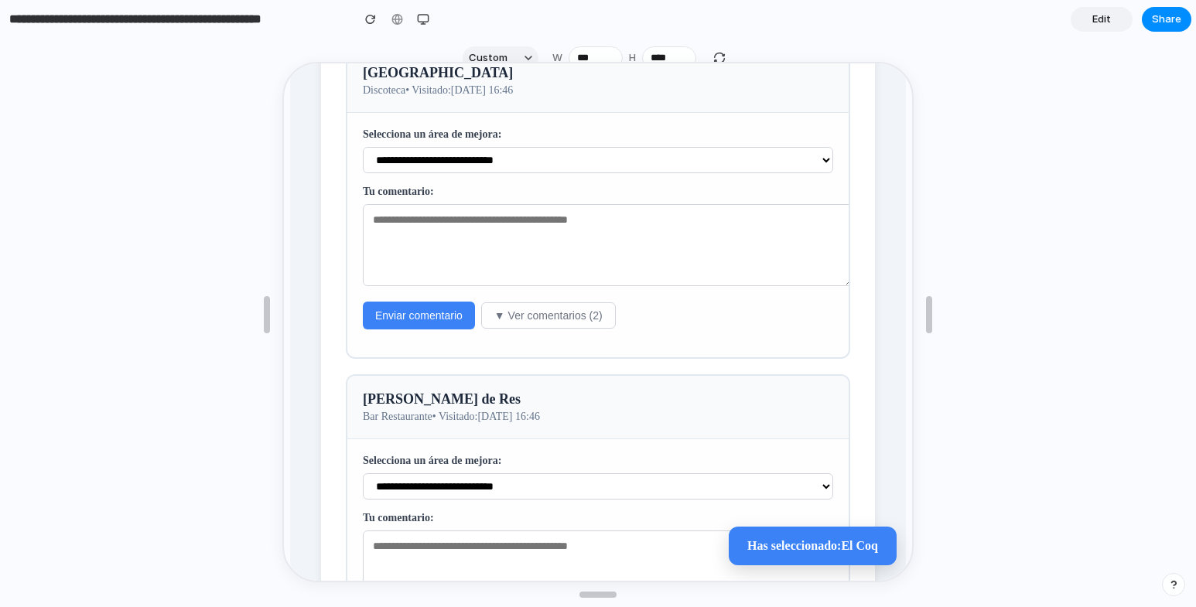
click at [493, 327] on button "▼ Ver comentarios (2)" at bounding box center [547, 314] width 135 height 26
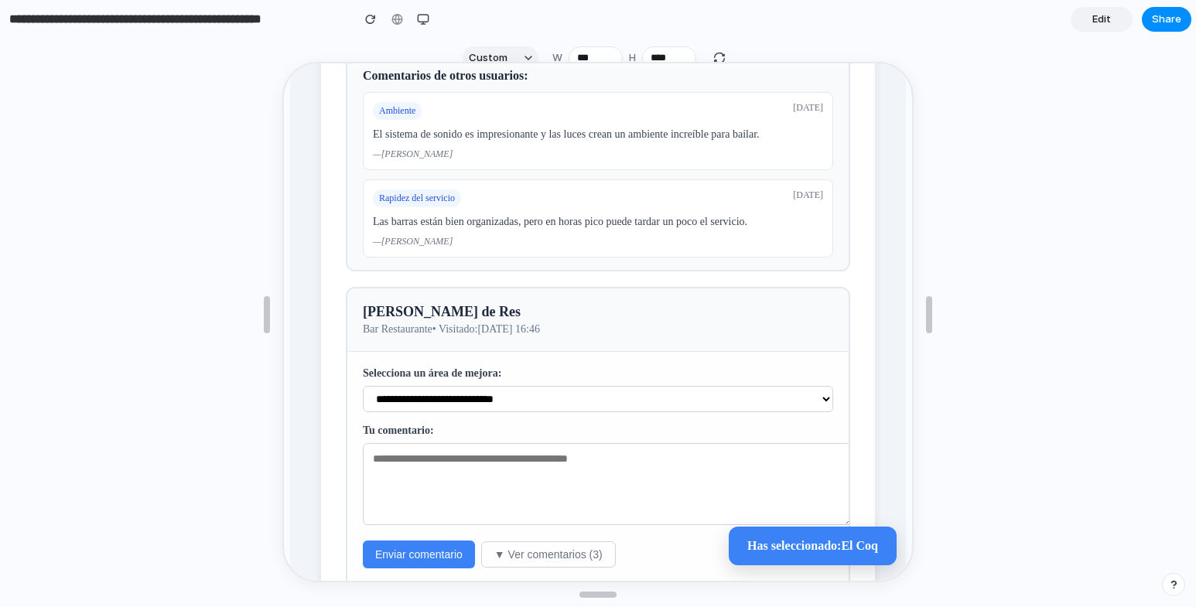
scroll to position [3943, 0]
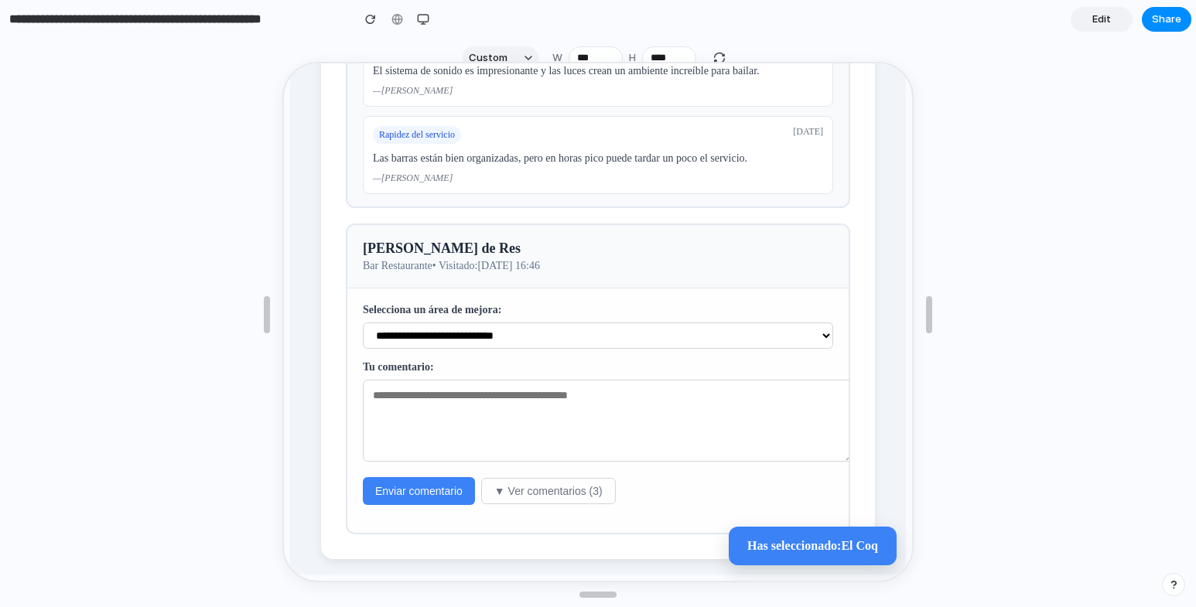
click at [498, 485] on button "▼ Ver comentarios (3)" at bounding box center [547, 490] width 135 height 26
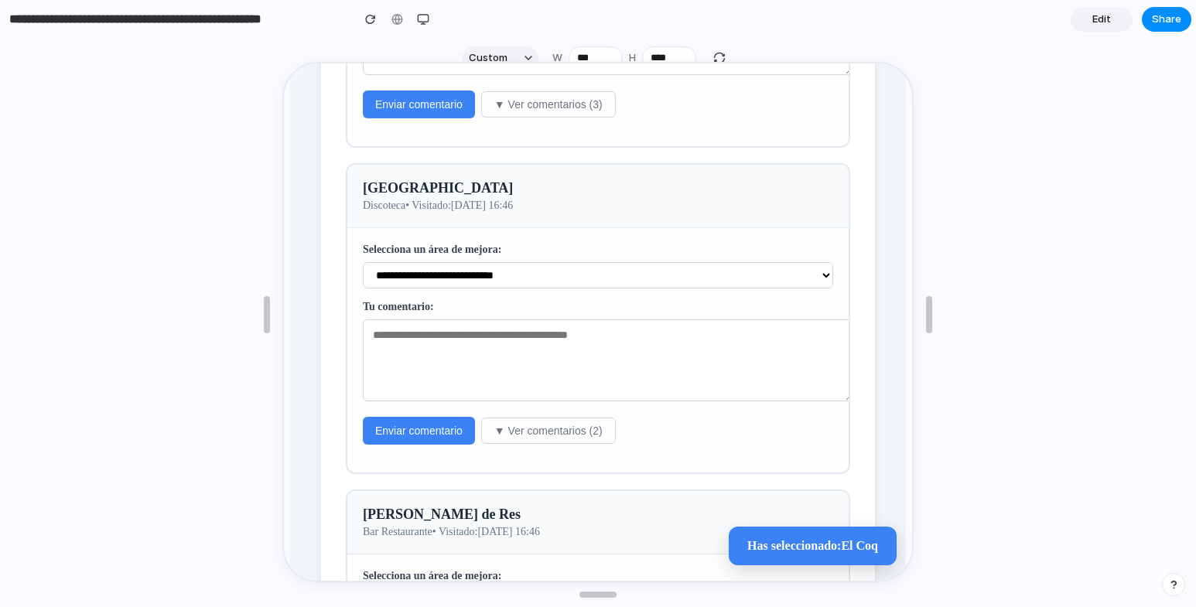
scroll to position [3334, 0]
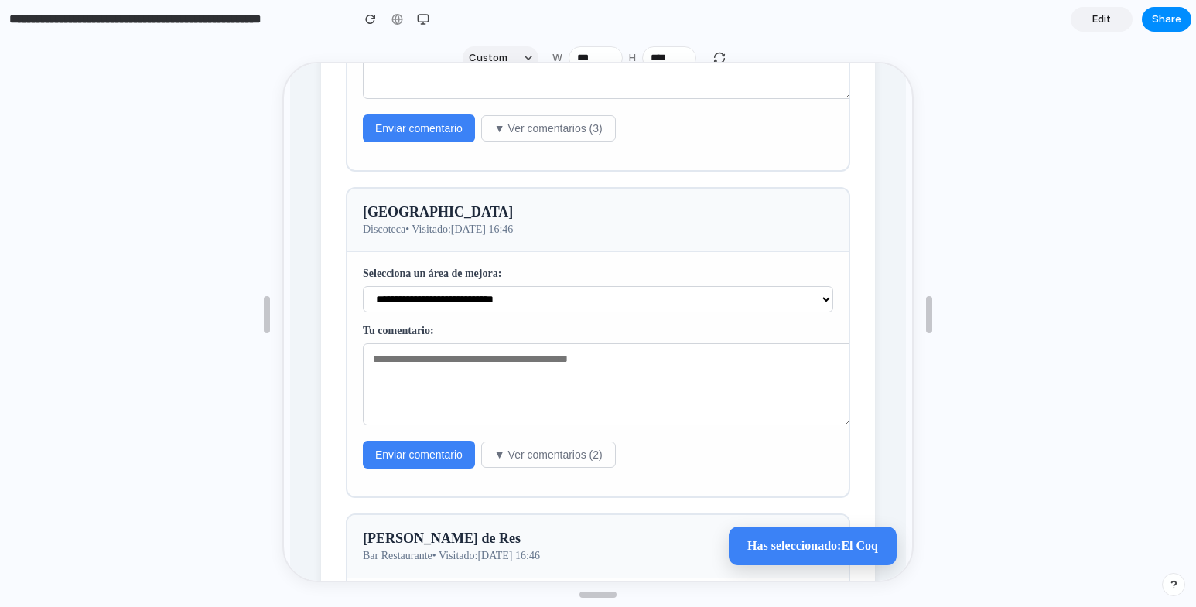
click at [500, 140] on button "▼ Ver comentarios (3)" at bounding box center [547, 127] width 135 height 26
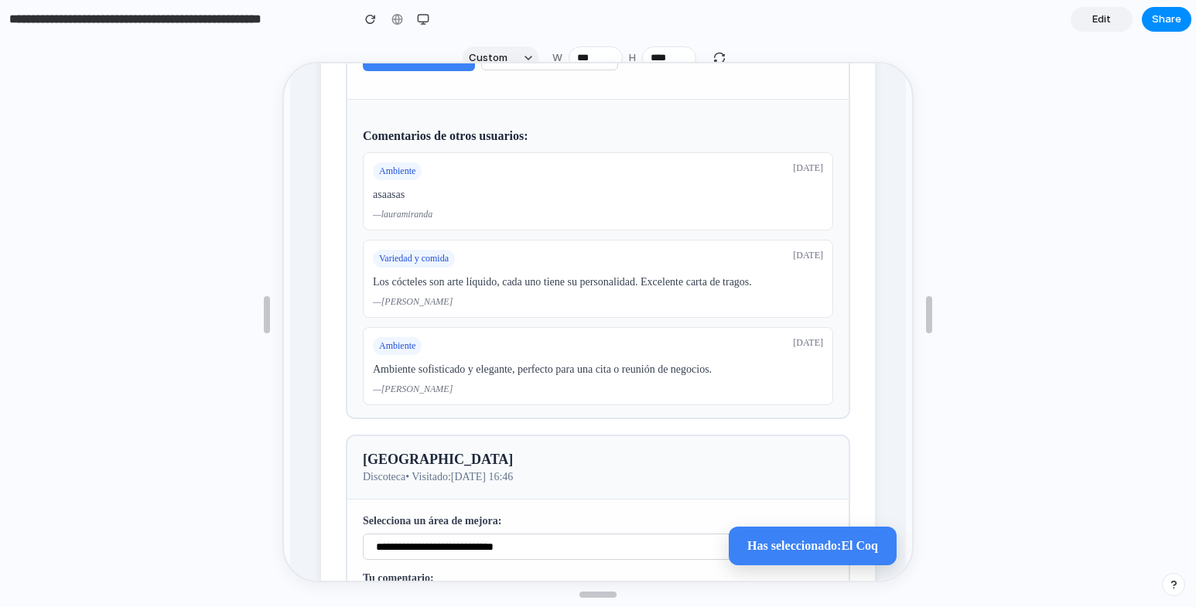
scroll to position [3566, 0]
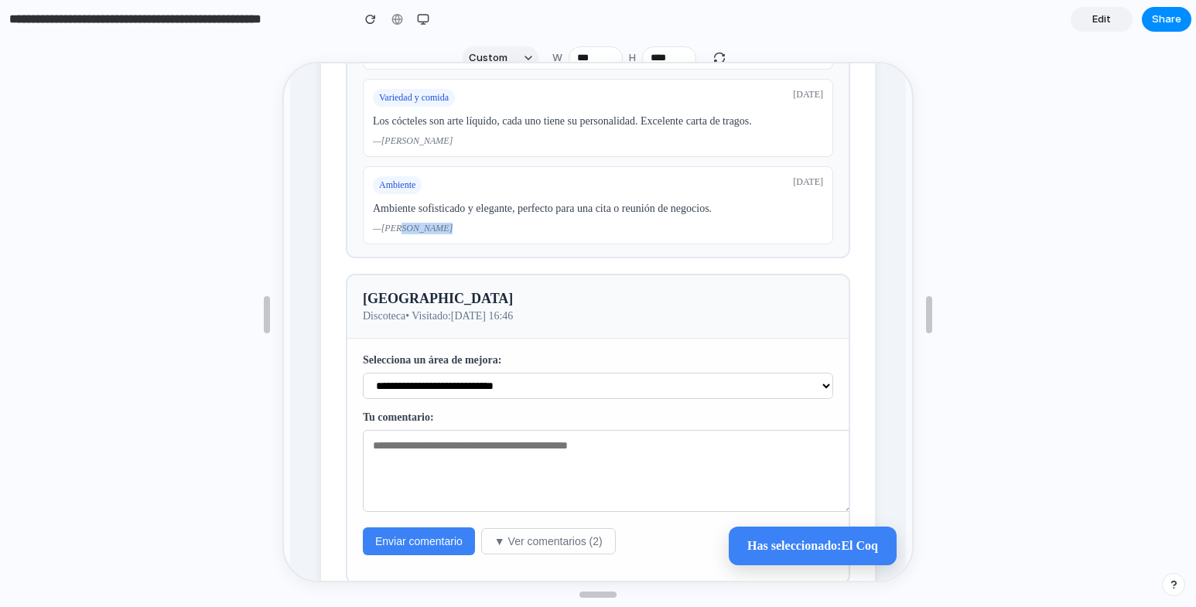
click at [399, 243] on div "Ambiente [DATE] Ambiente sofisticado y elegante, perfecto para una cita o reuni…" at bounding box center [596, 204] width 471 height 78
click at [447, 233] on div "— [PERSON_NAME]" at bounding box center [596, 227] width 450 height 12
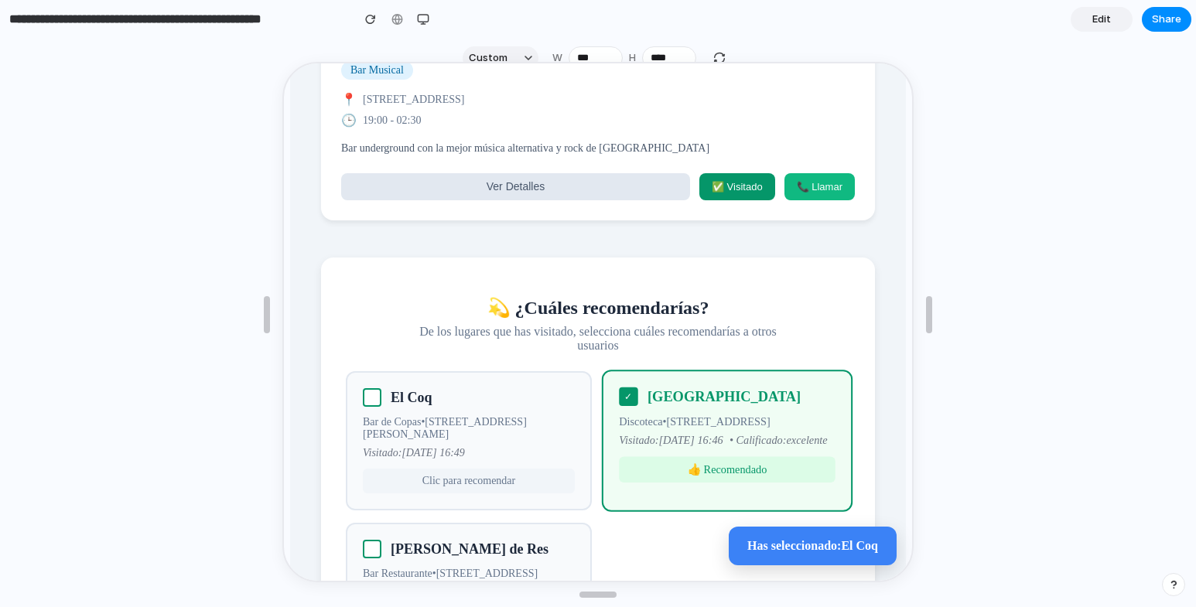
scroll to position [2405, 0]
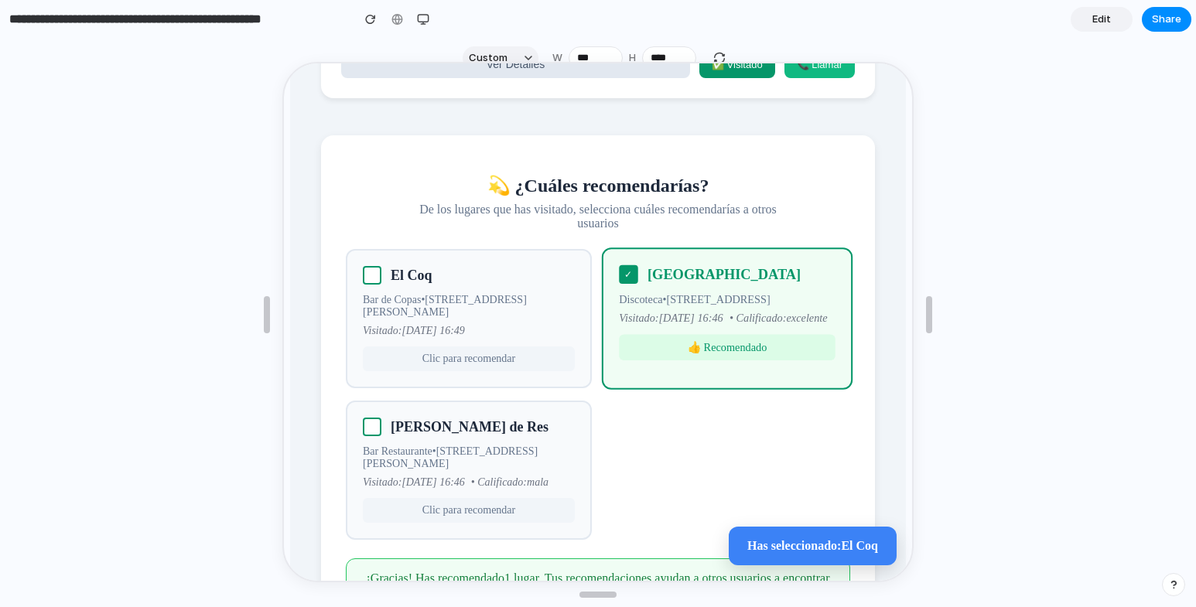
drag, startPoint x: 423, startPoint y: 344, endPoint x: 417, endPoint y: 366, distance: 23.1
click at [422, 344] on div "El Coq Bar de Copas • Carrera 14 #85-59, [PERSON_NAME], [GEOGRAPHIC_DATA] Visit…" at bounding box center [467, 317] width 246 height 139
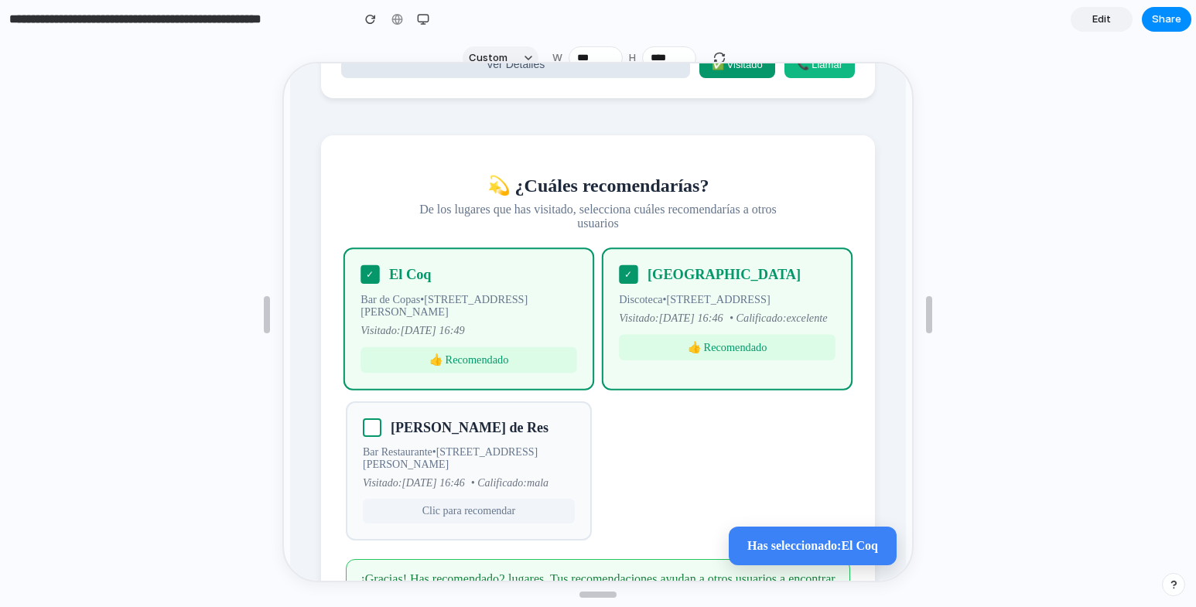
click at [413, 478] on div "[PERSON_NAME] de Res Bar Restaurante • [STREET_ADDRESS][PERSON_NAME] Visitado: …" at bounding box center [467, 469] width 246 height 139
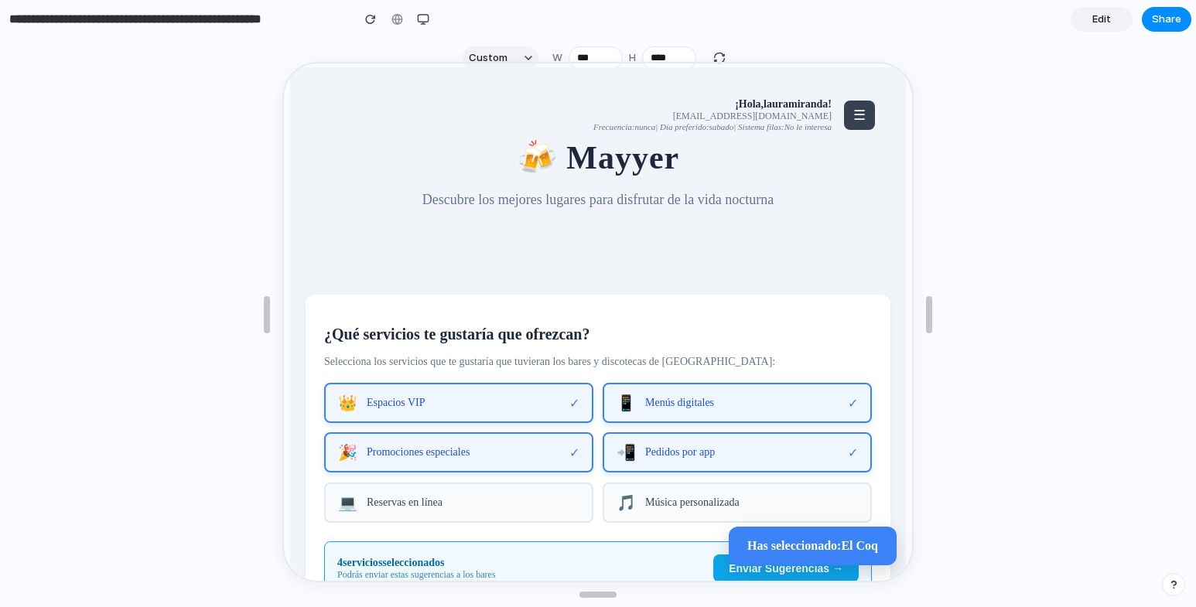
scroll to position [0, 0]
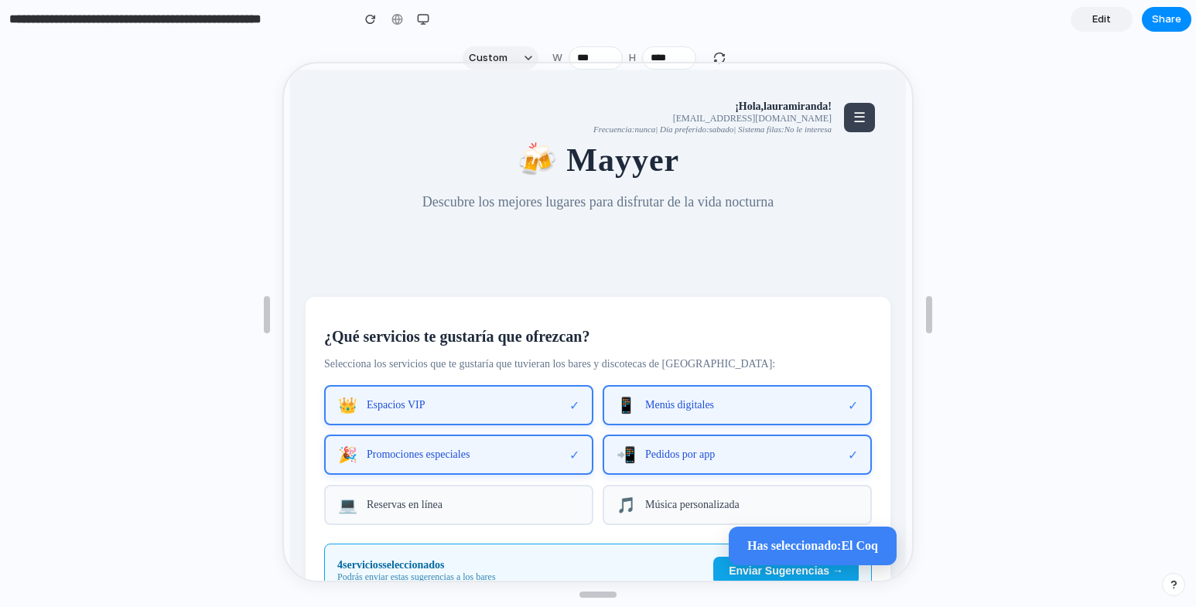
click at [843, 117] on button "☰" at bounding box center [858, 115] width 31 height 29
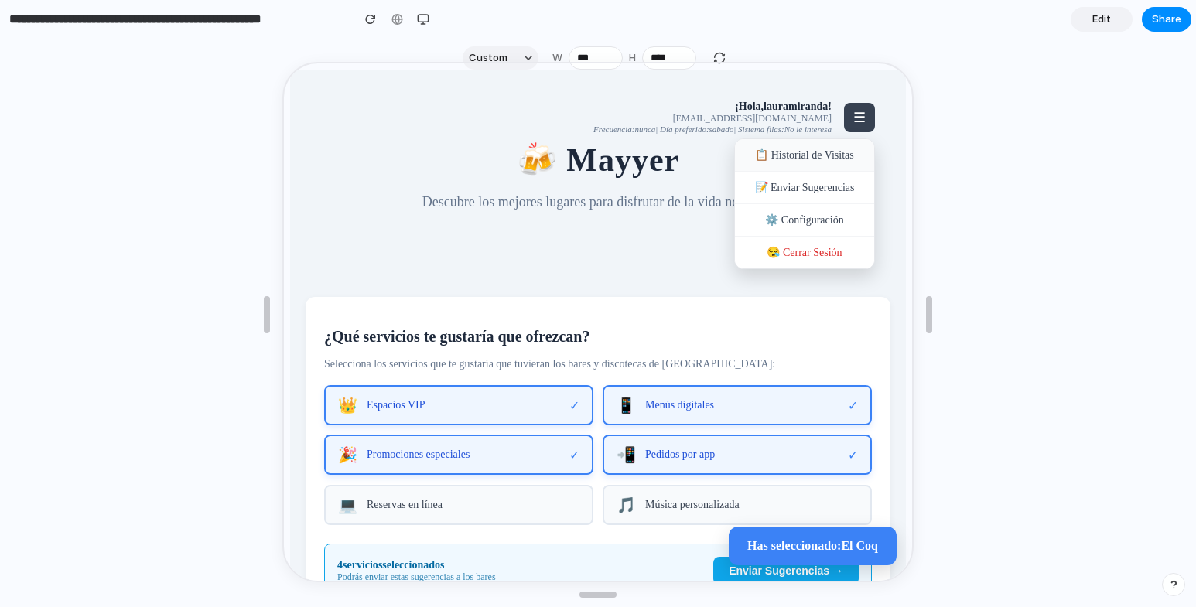
click at [788, 156] on div "📋 Historial de Visitas" at bounding box center [803, 154] width 139 height 33
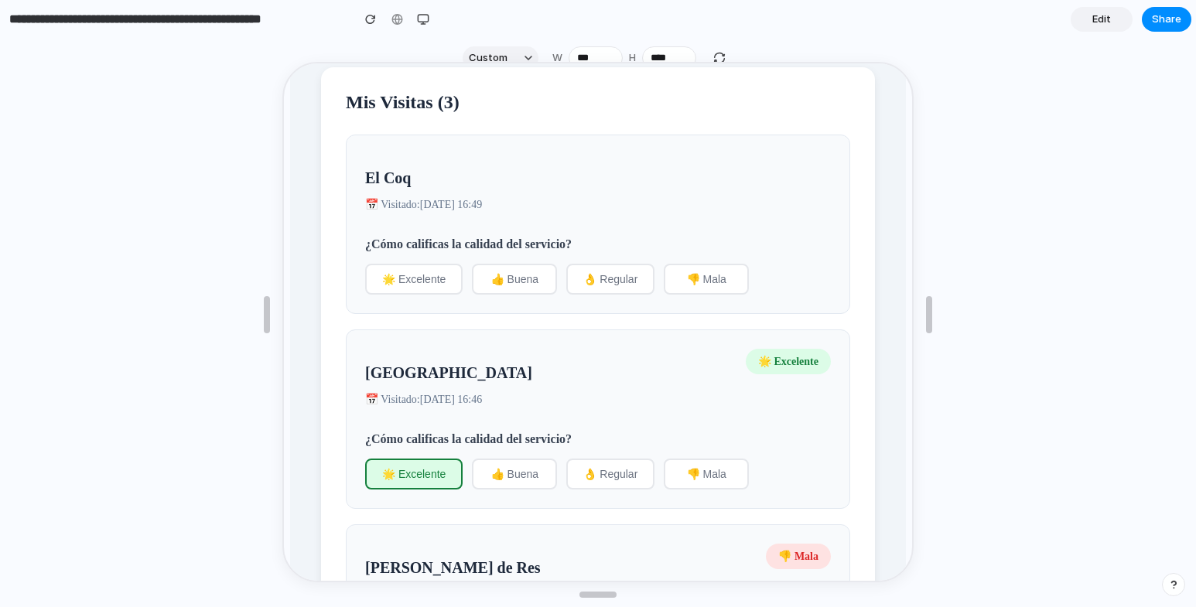
scroll to position [39, 0]
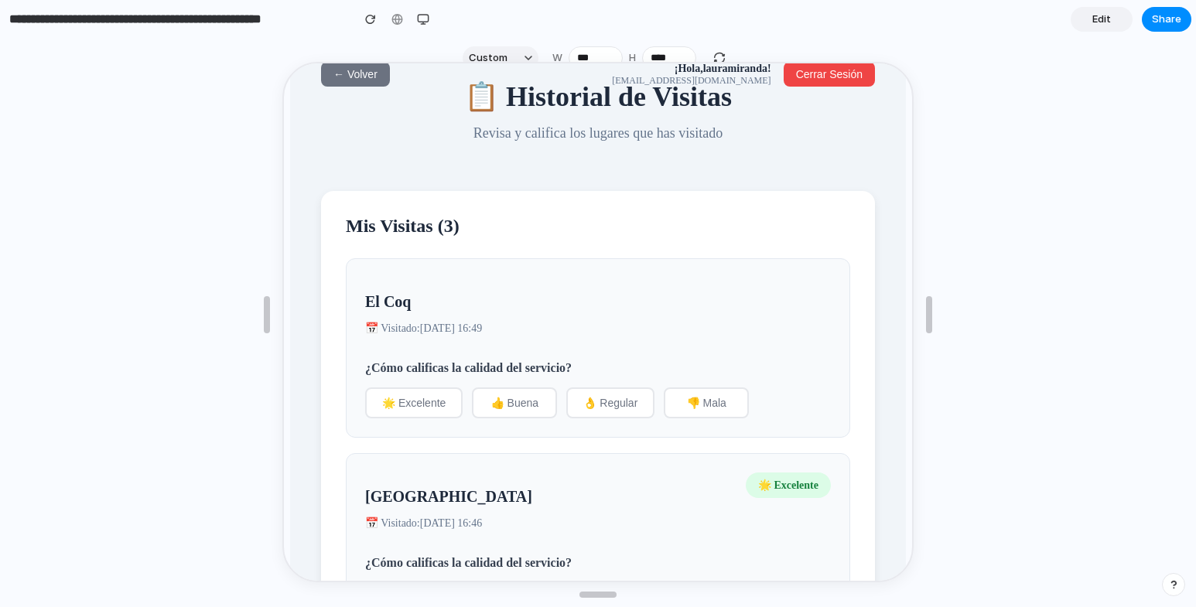
click at [505, 407] on span "👍 Buena" at bounding box center [513, 401] width 47 height 12
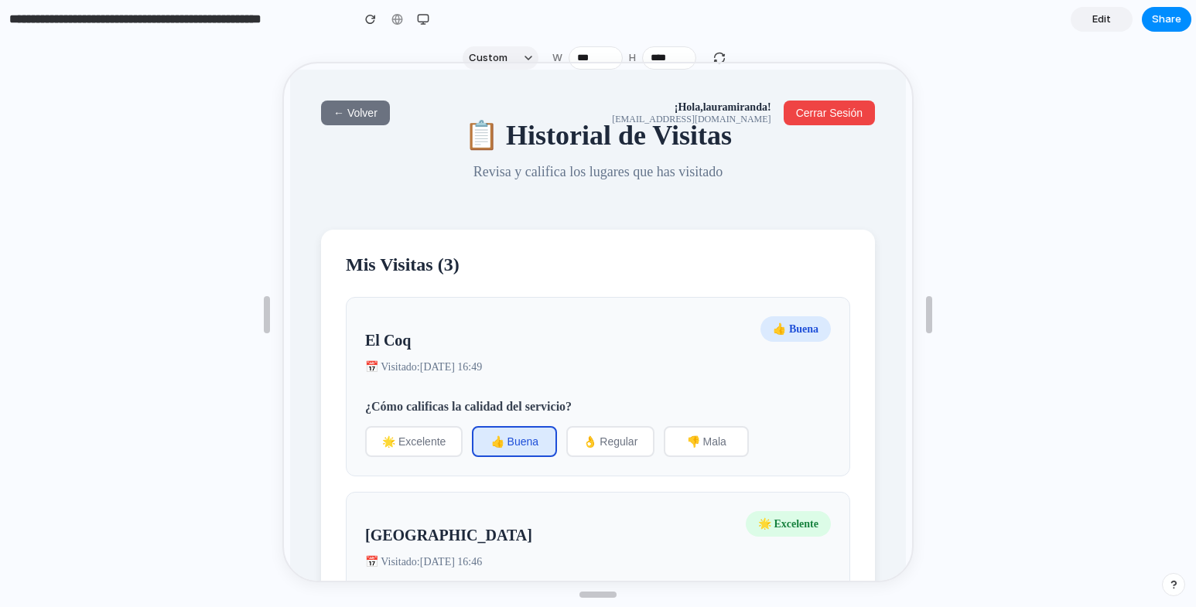
click at [353, 105] on span "← Volver" at bounding box center [354, 111] width 44 height 12
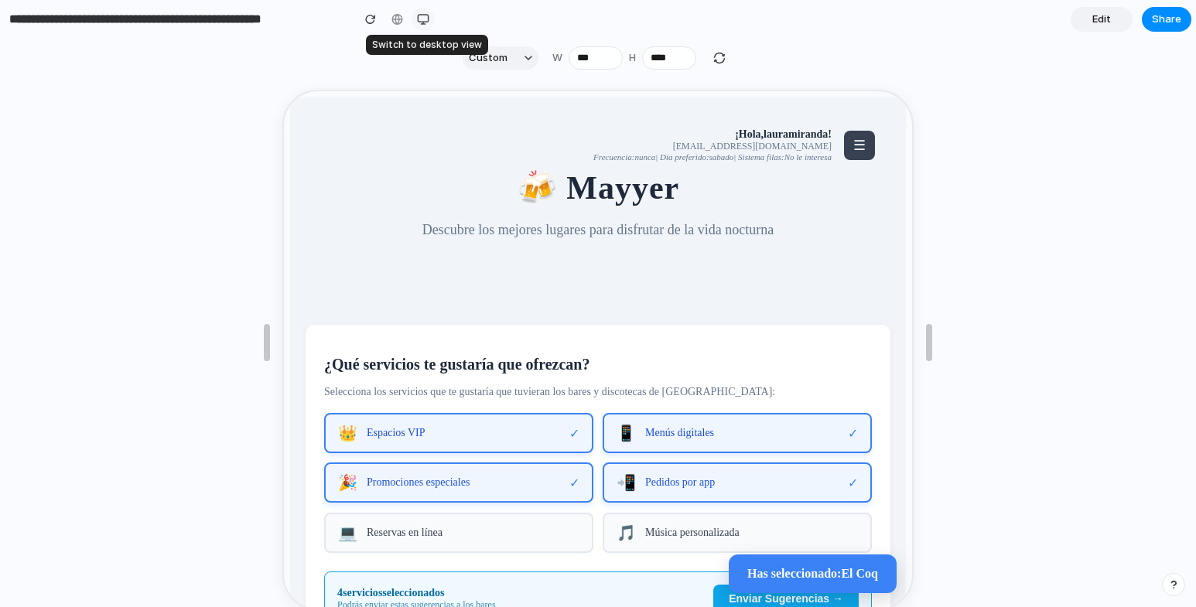
click at [424, 22] on div "button" at bounding box center [423, 19] width 12 height 12
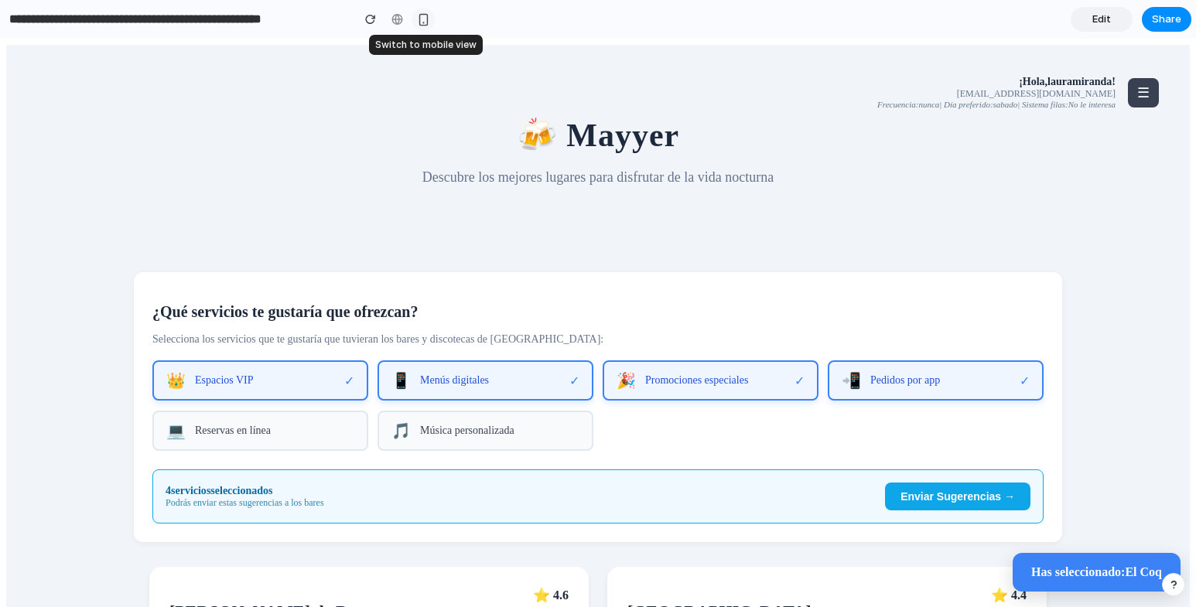
click at [424, 22] on div "button" at bounding box center [423, 19] width 13 height 13
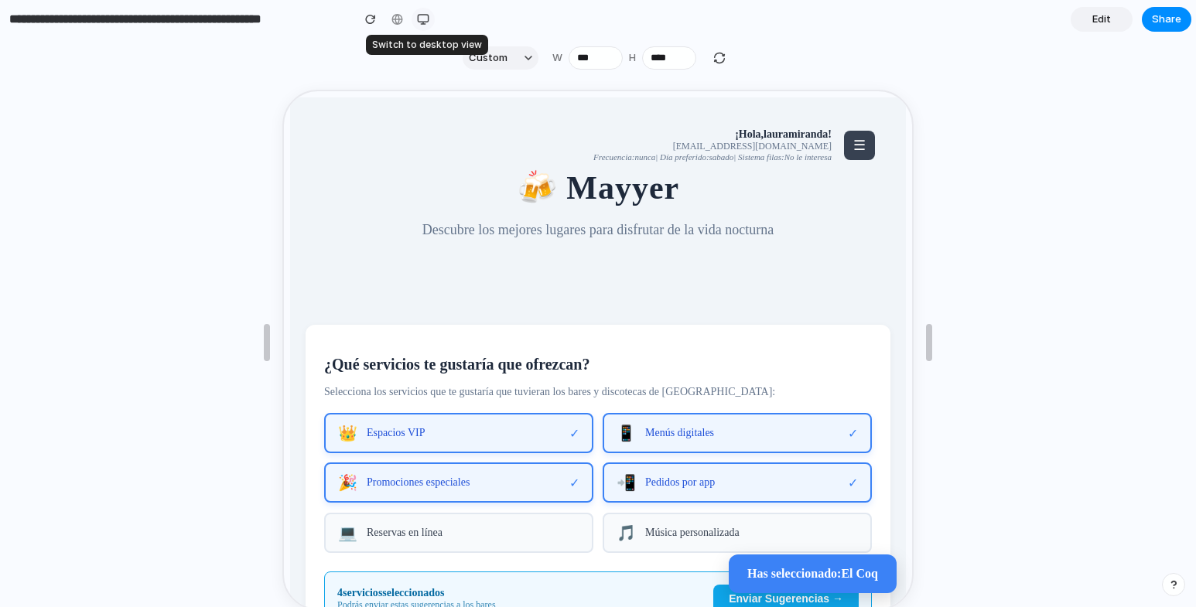
click at [424, 22] on div "button" at bounding box center [423, 19] width 12 height 12
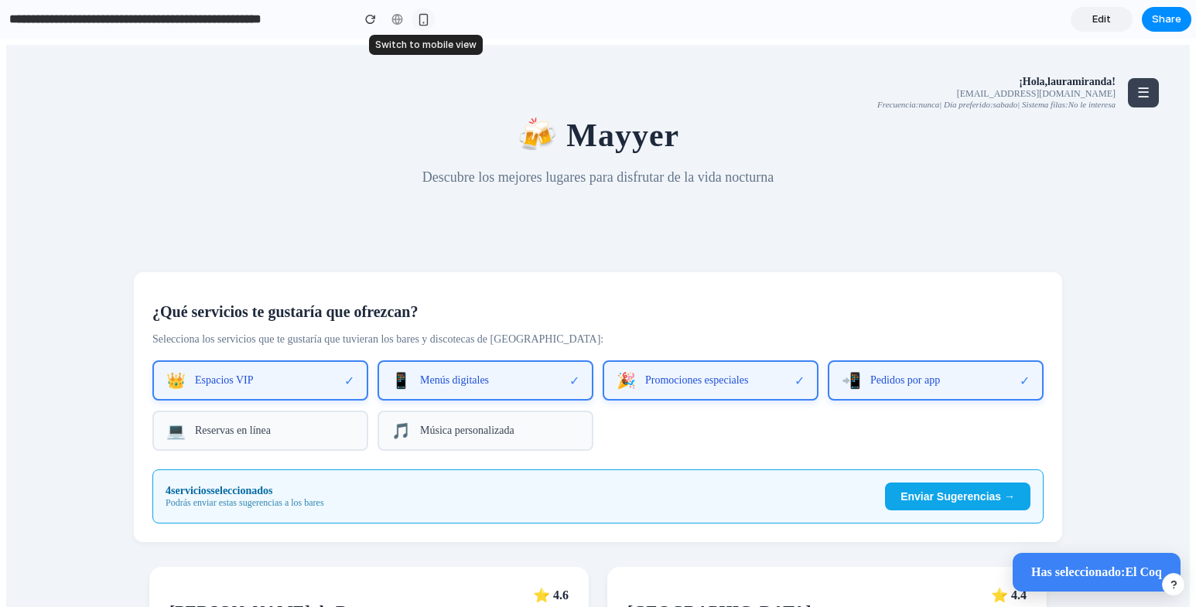
click at [424, 22] on div "button" at bounding box center [423, 19] width 13 height 13
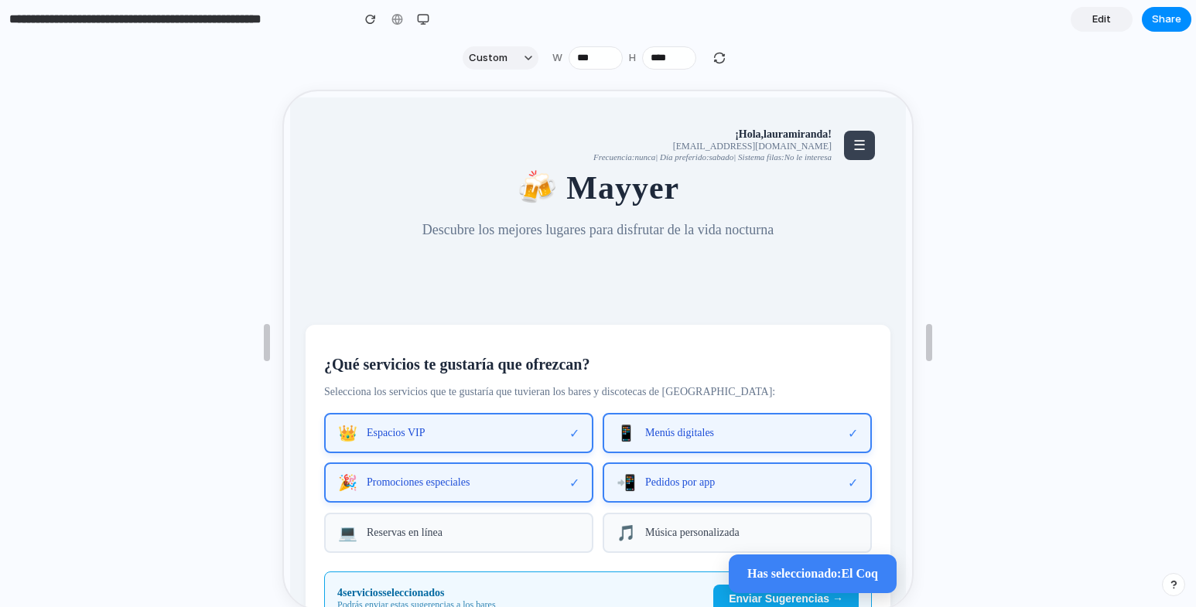
click at [844, 135] on button "☰" at bounding box center [858, 143] width 31 height 29
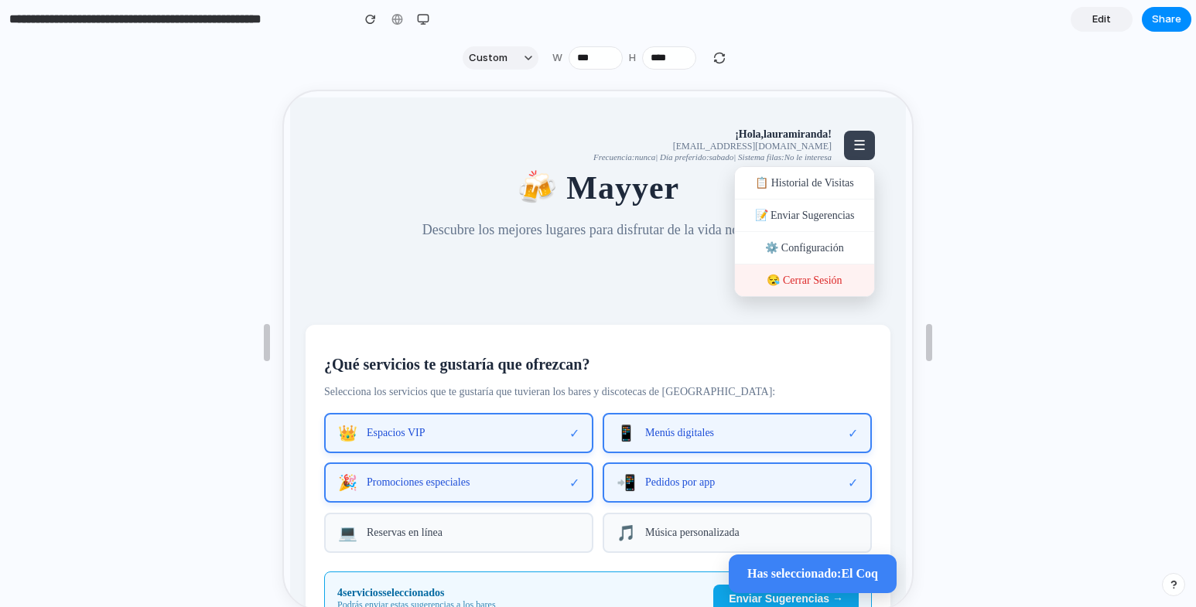
click at [799, 291] on div "😪 Cerrar Sesión" at bounding box center [803, 279] width 139 height 32
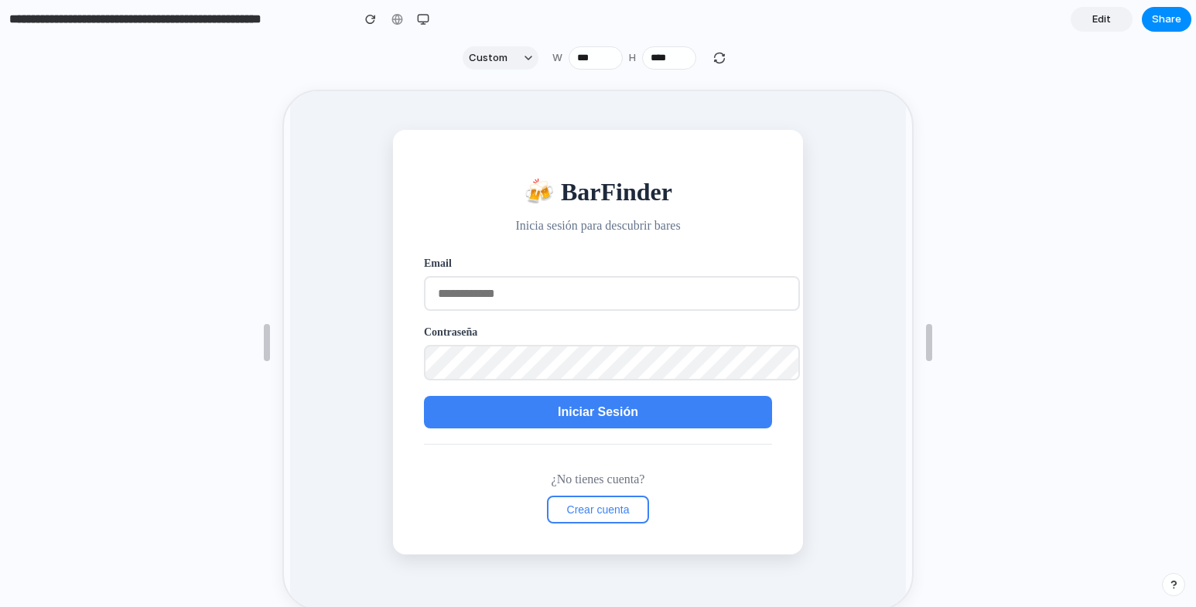
scroll to position [43, 0]
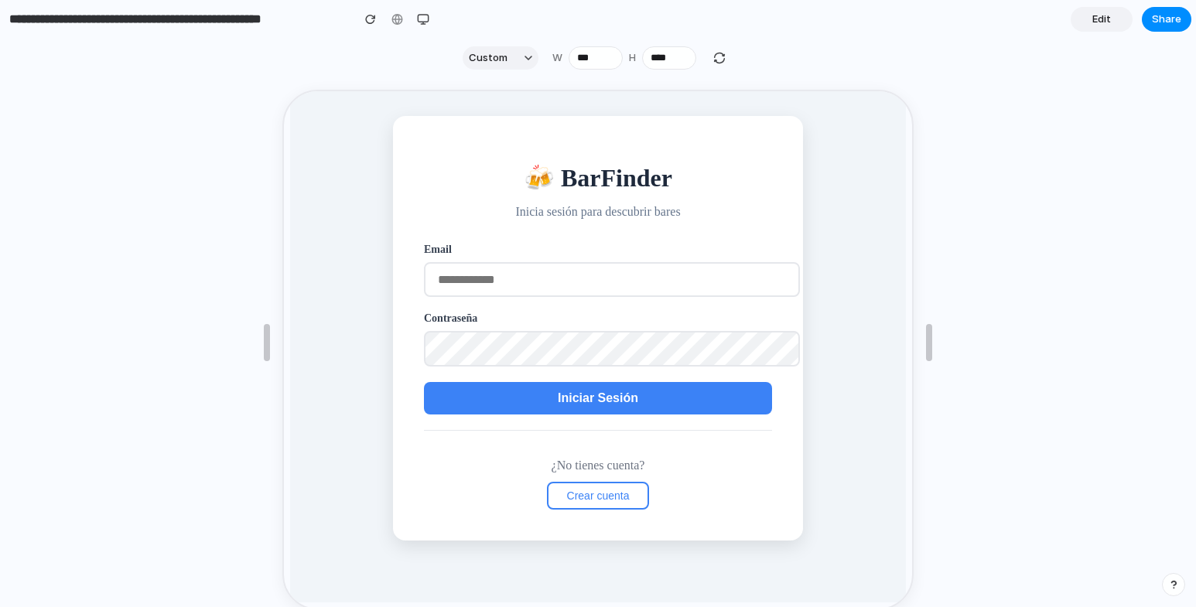
click at [1096, 22] on span "Edit" at bounding box center [1102, 19] width 19 height 15
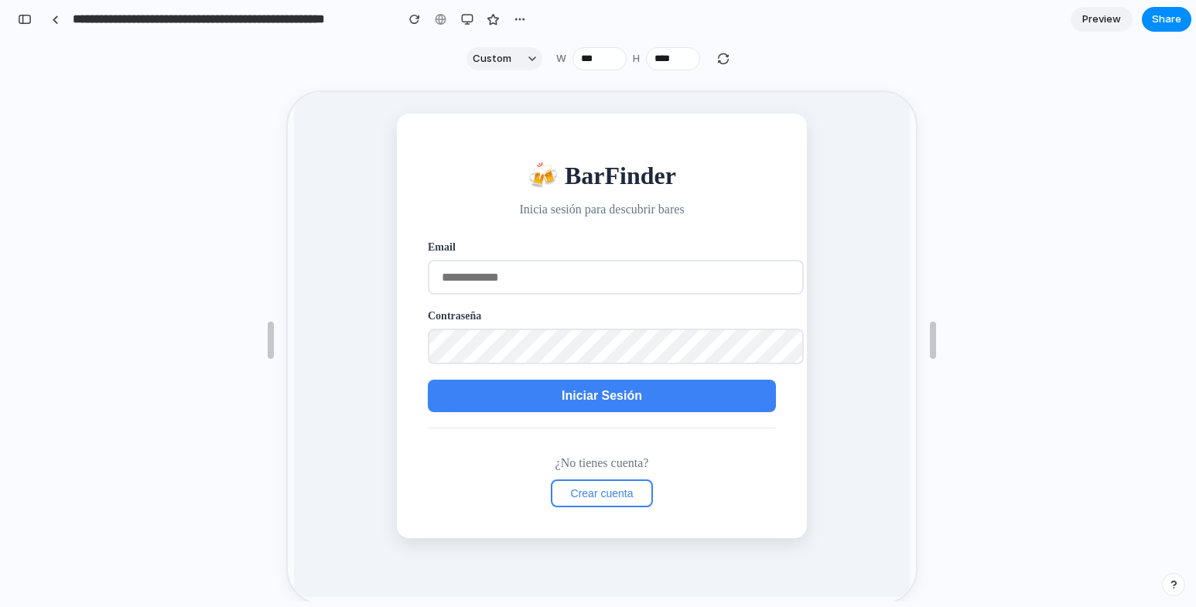
scroll to position [11175, 0]
click at [602, 392] on span "Iniciar Sesión" at bounding box center [600, 394] width 80 height 13
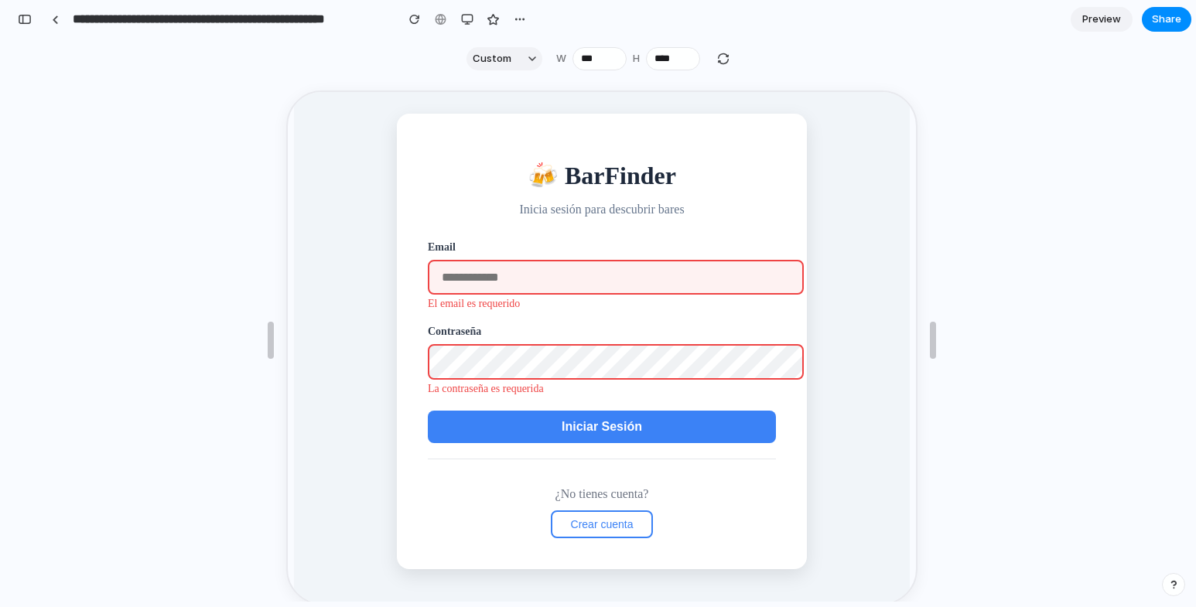
click at [539, 283] on input "email" at bounding box center [614, 275] width 376 height 35
type input "**********"
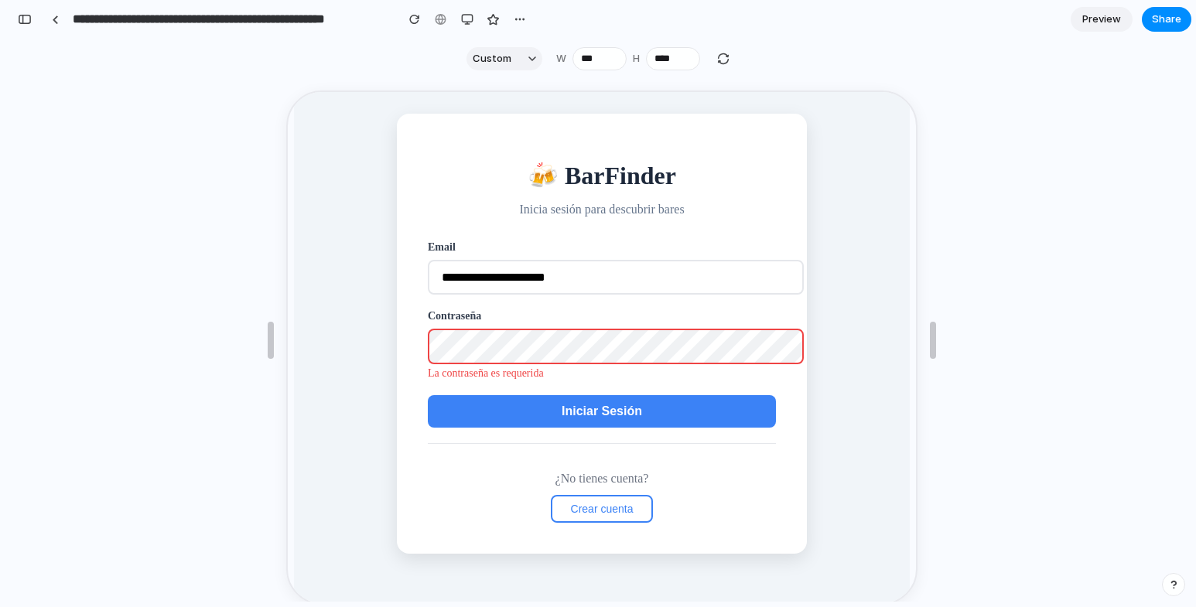
scroll to position [43, 0]
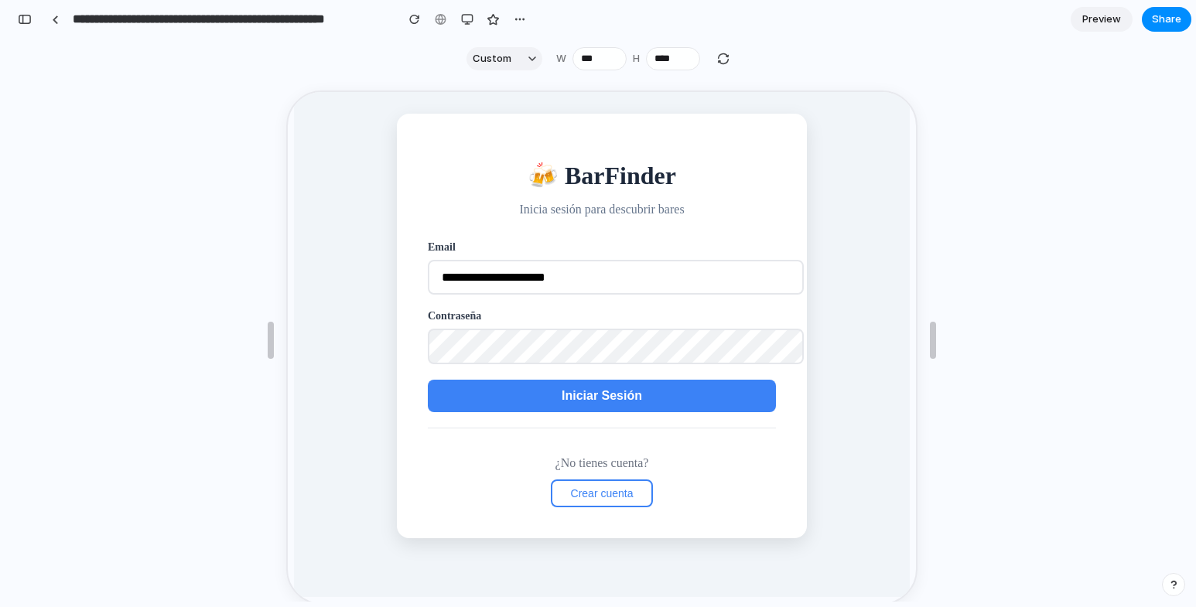
click at [624, 397] on span "Iniciar Sesión" at bounding box center [600, 394] width 80 height 13
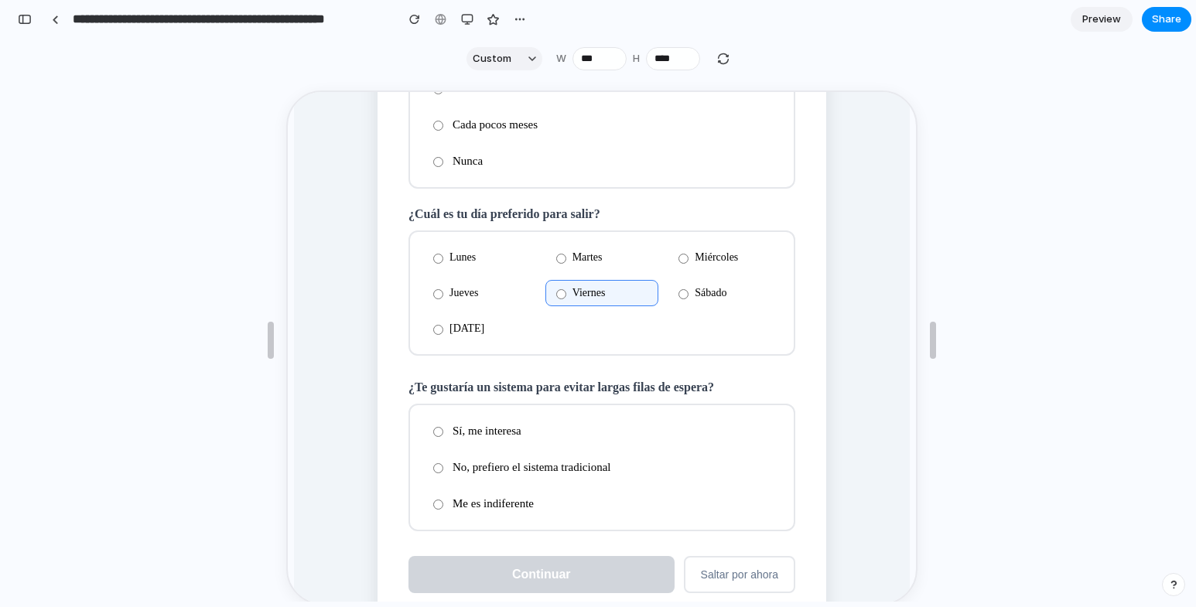
scroll to position [275, 0]
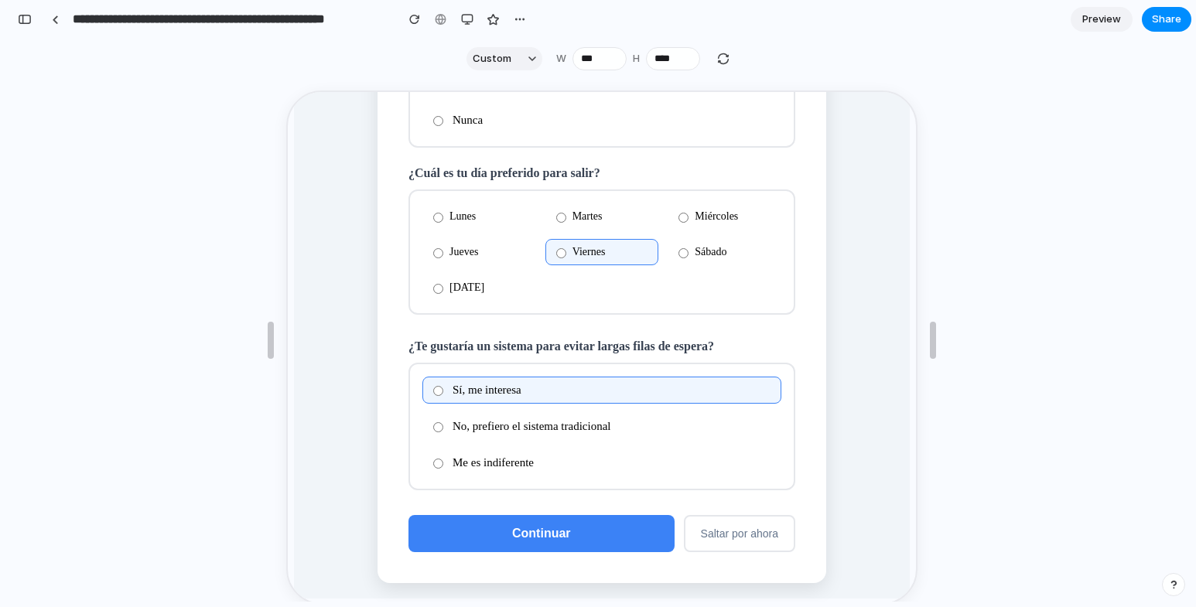
click at [627, 533] on button "Continuar" at bounding box center [540, 532] width 266 height 37
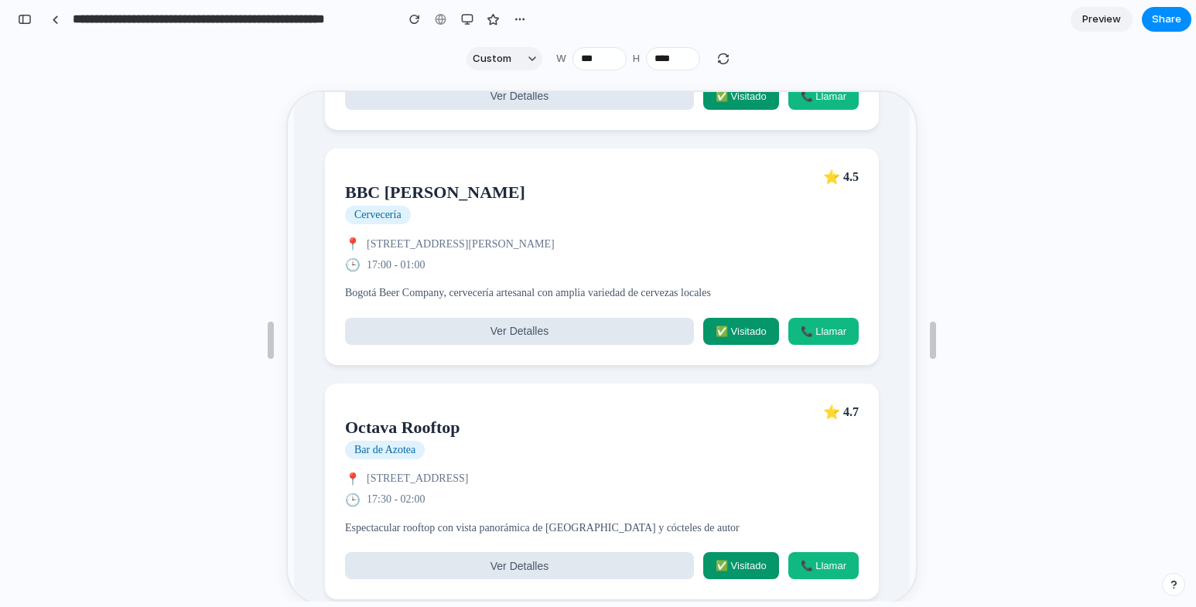
scroll to position [1404, 0]
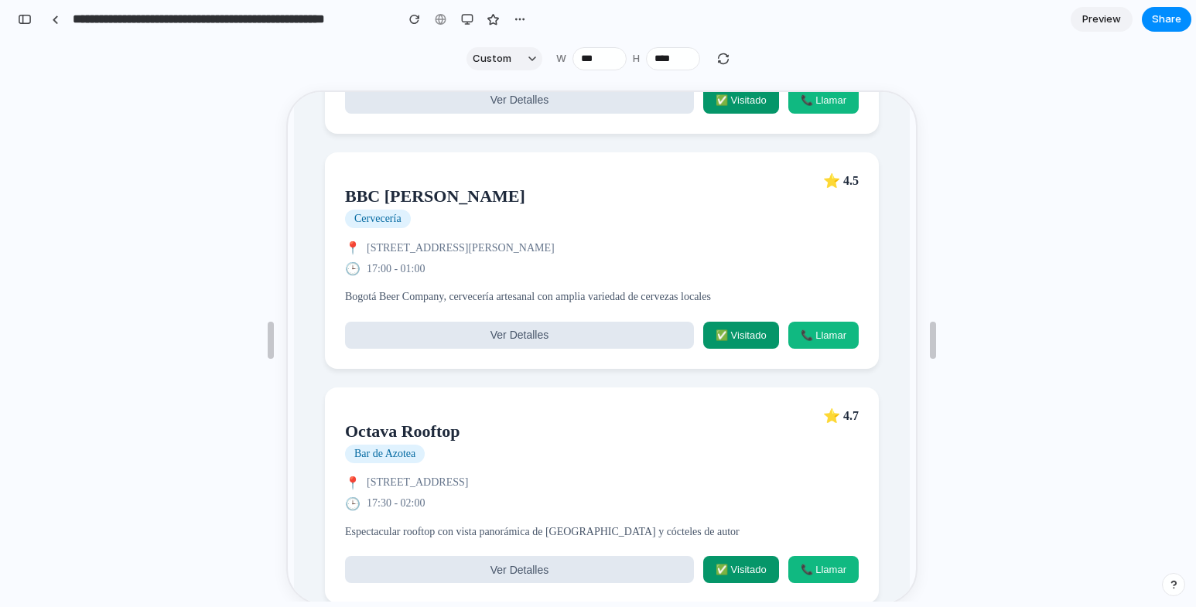
click at [586, 275] on div "🕒 17:00 - 01:00" at bounding box center [601, 267] width 514 height 15
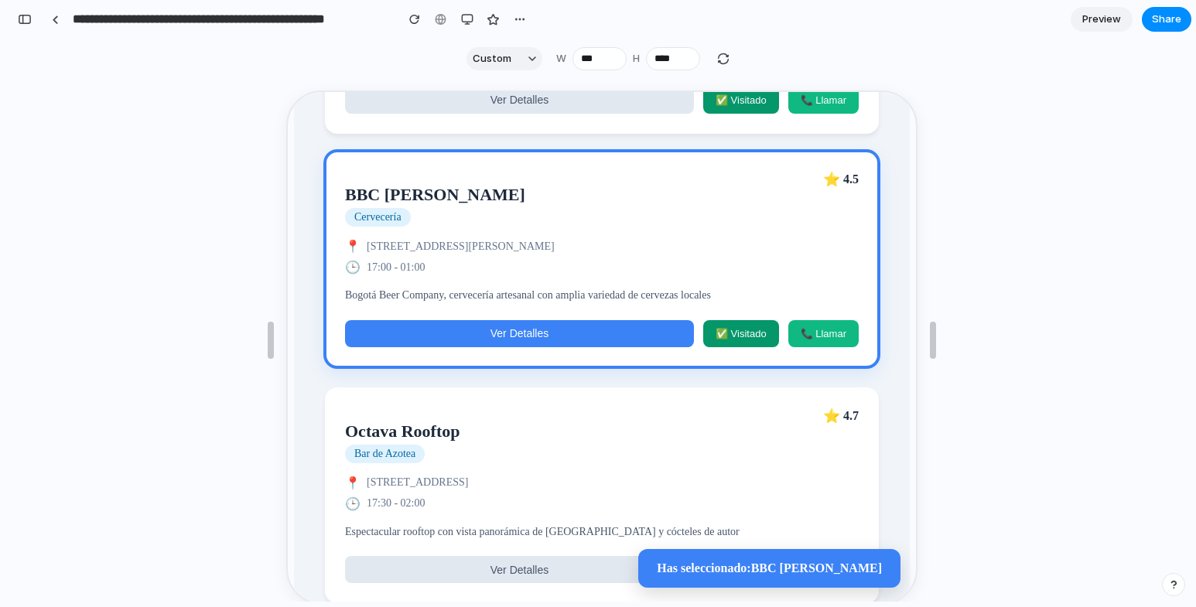
click at [589, 346] on button "Ver Detalles" at bounding box center [518, 332] width 349 height 27
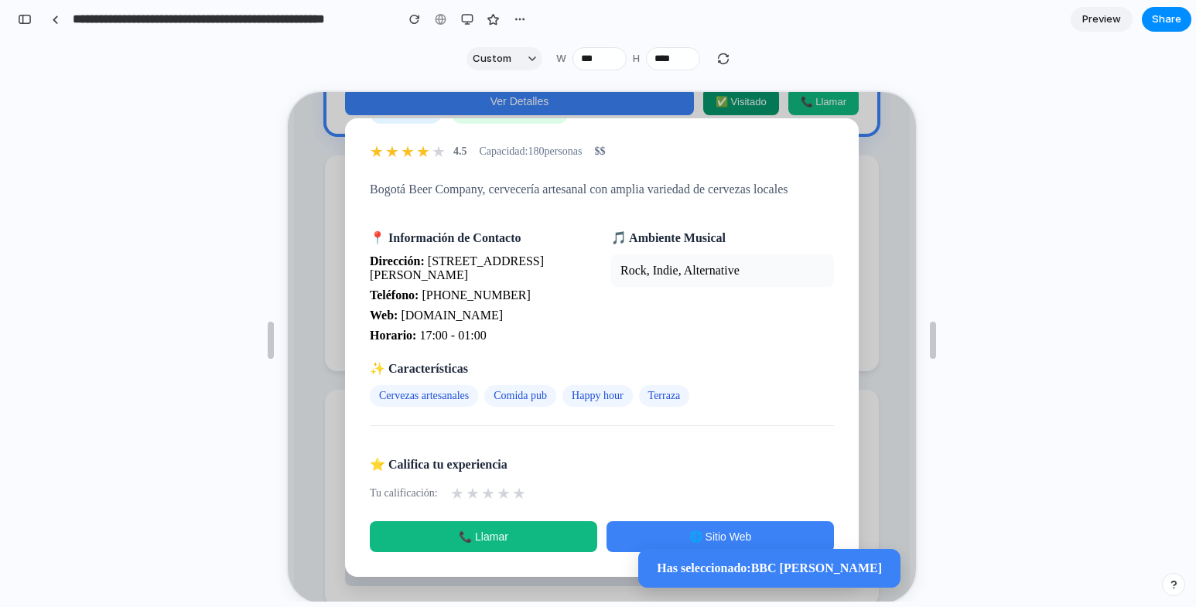
scroll to position [103, 0]
click at [486, 490] on span "★" at bounding box center [487, 492] width 14 height 19
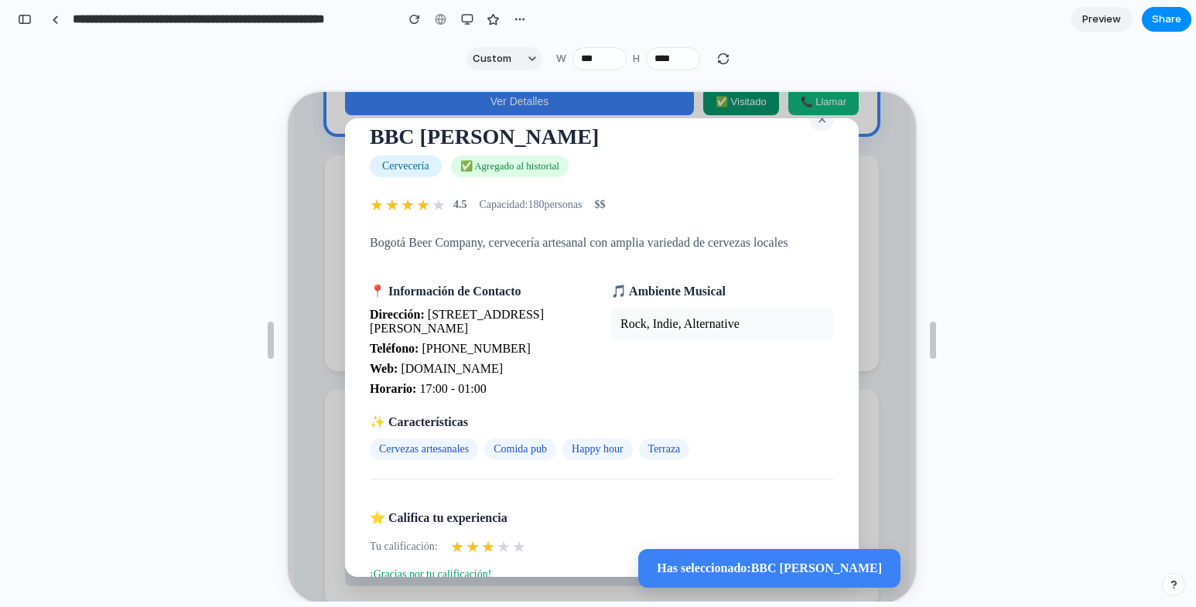
scroll to position [0, 0]
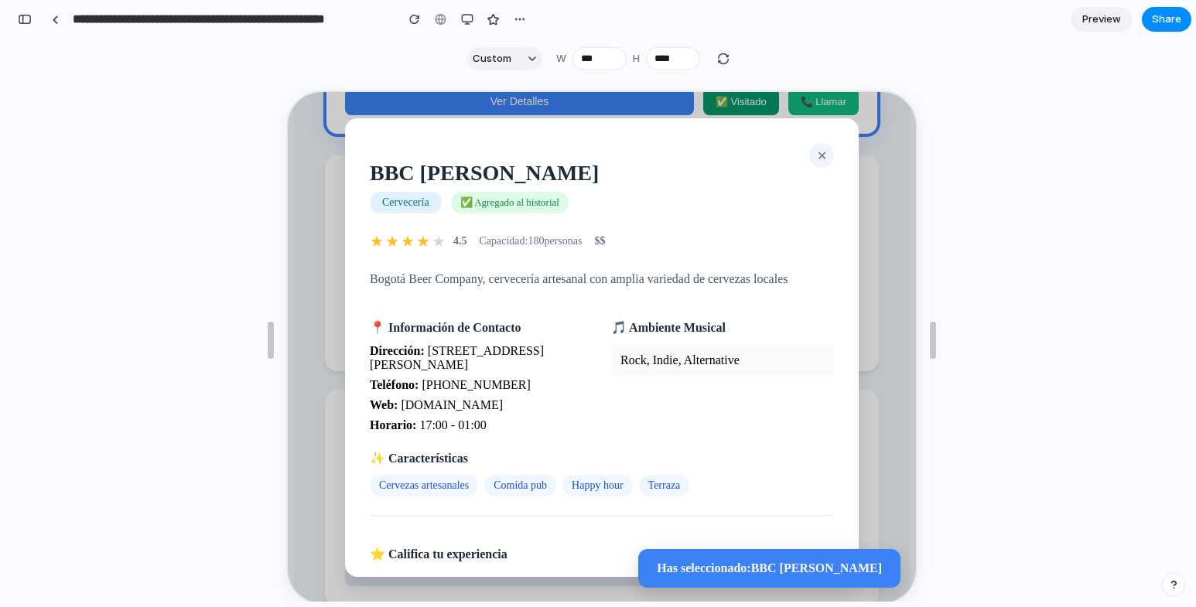
click at [816, 149] on span "✕" at bounding box center [821, 154] width 10 height 13
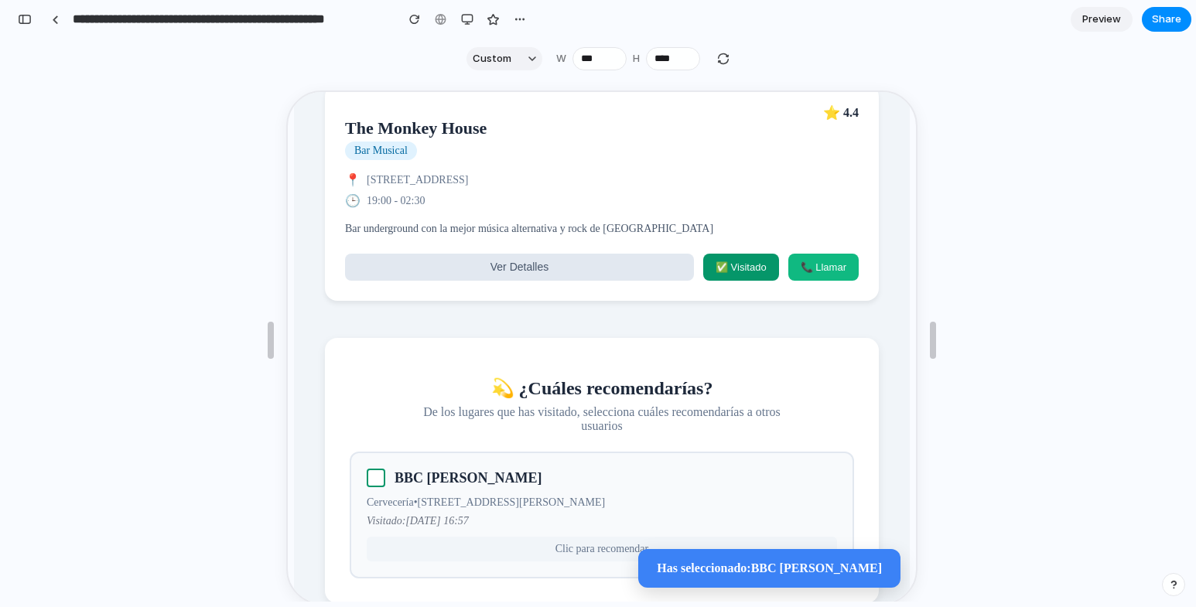
scroll to position [1969, 0]
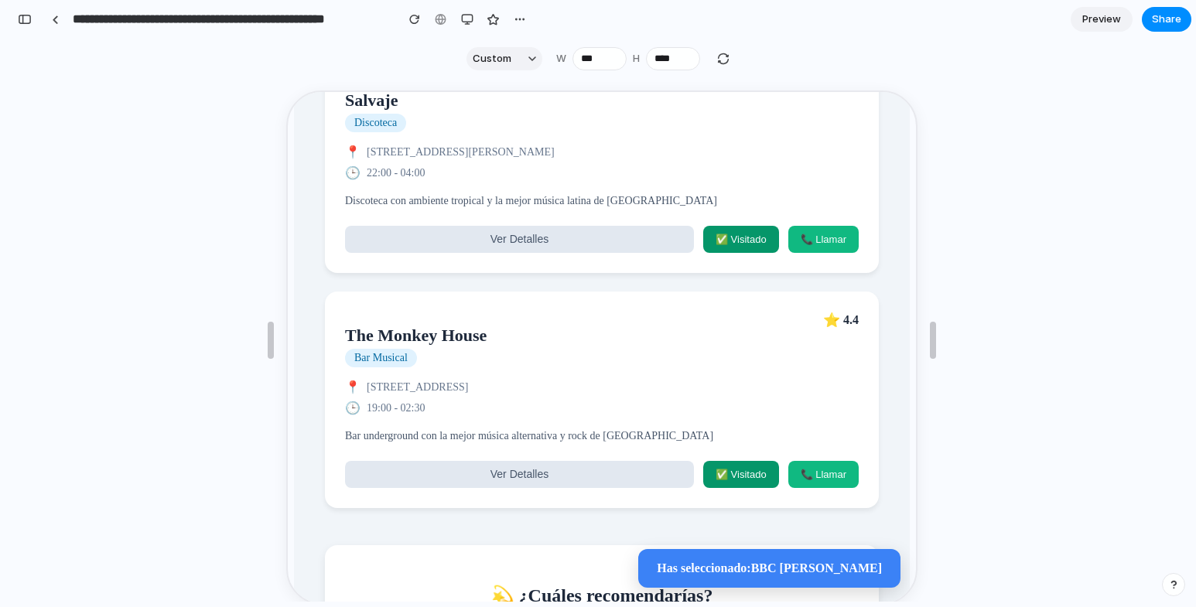
click at [553, 366] on div "The Monkey House Bar Musical ⭐ 4.4" at bounding box center [601, 338] width 514 height 56
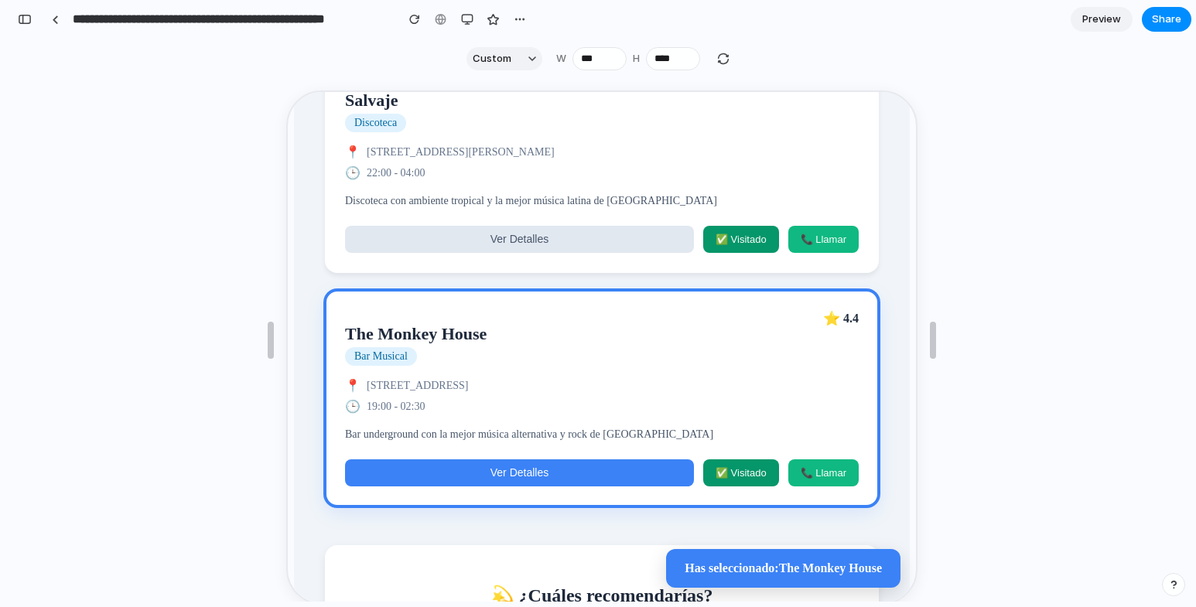
click at [559, 485] on button "Ver Detalles" at bounding box center [518, 471] width 349 height 27
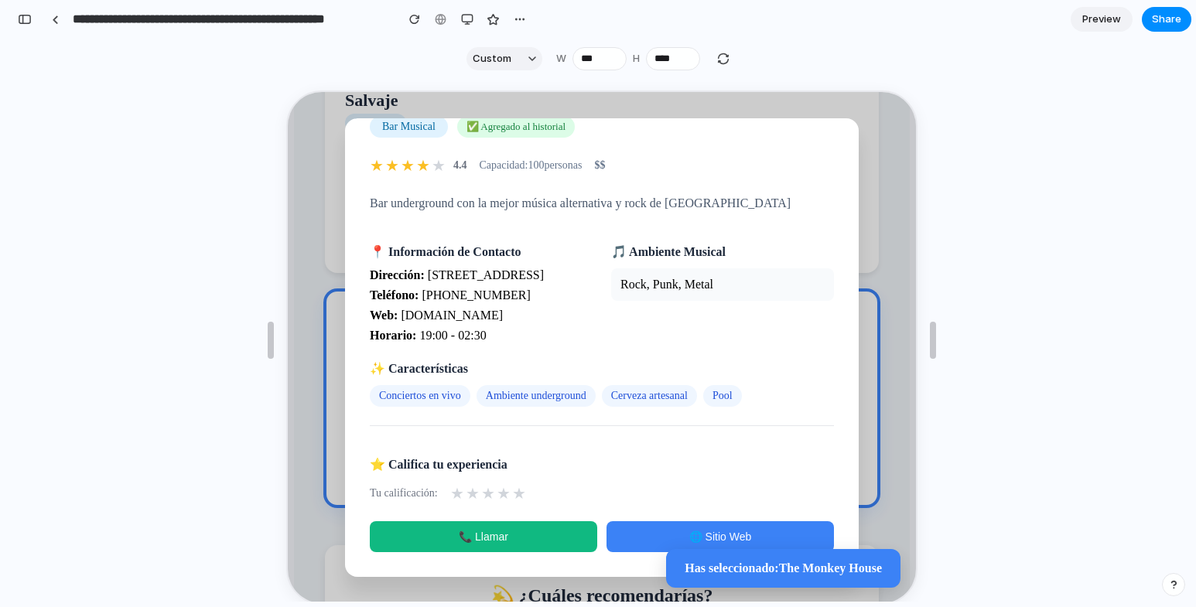
scroll to position [103, 0]
click at [495, 488] on span "★" at bounding box center [502, 492] width 14 height 19
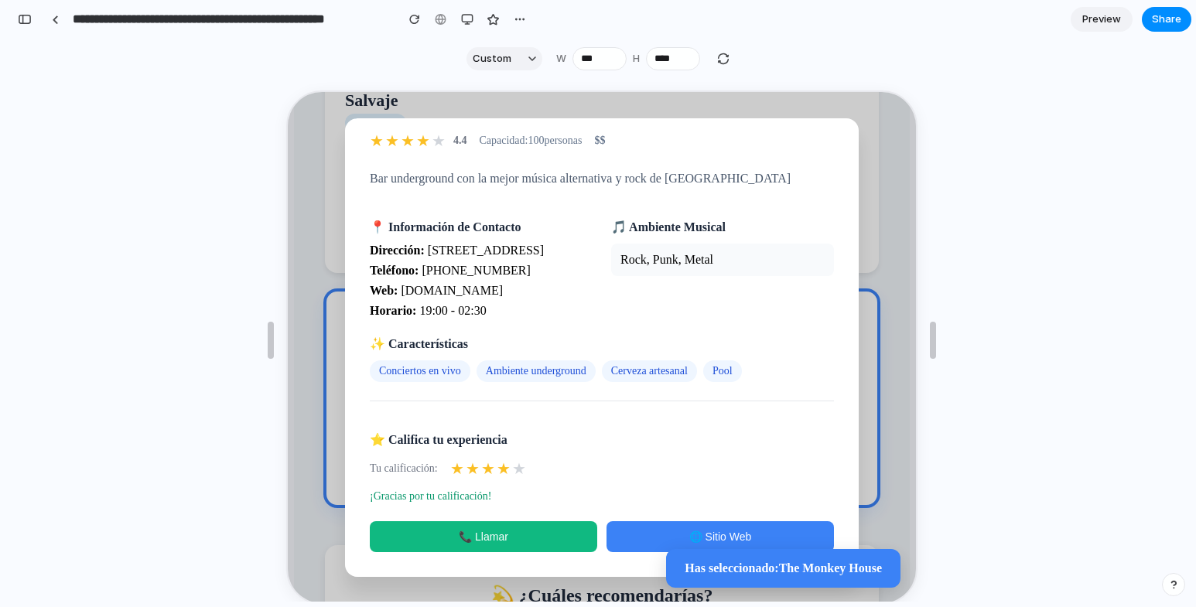
scroll to position [0, 0]
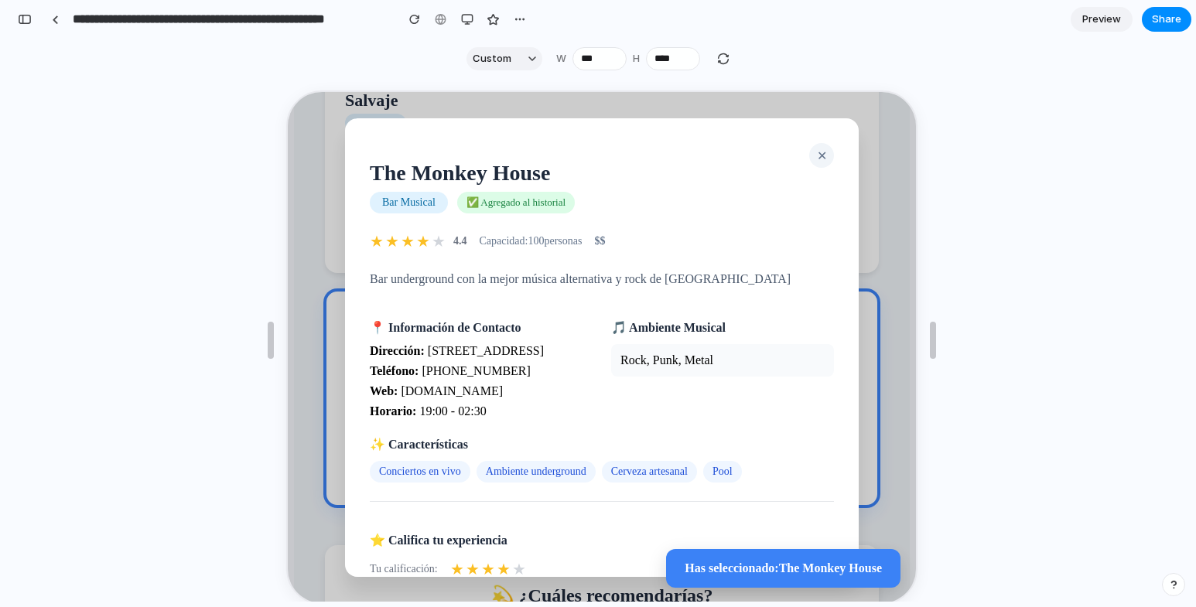
click at [816, 158] on span "✕" at bounding box center [821, 154] width 10 height 13
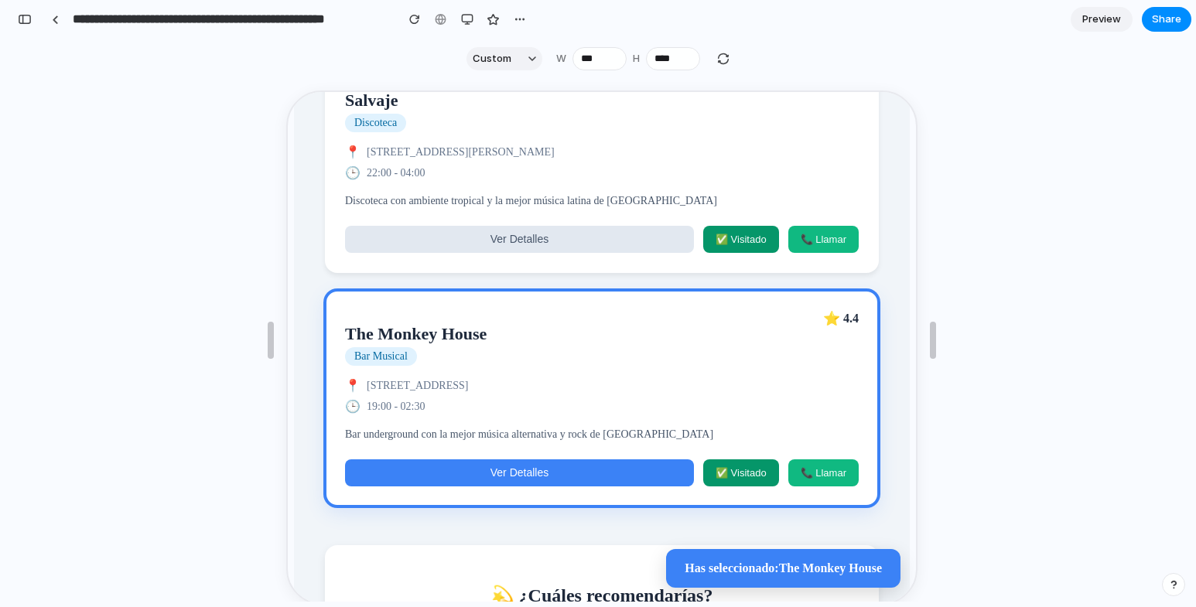
click at [1110, 22] on span "Preview" at bounding box center [1102, 19] width 39 height 15
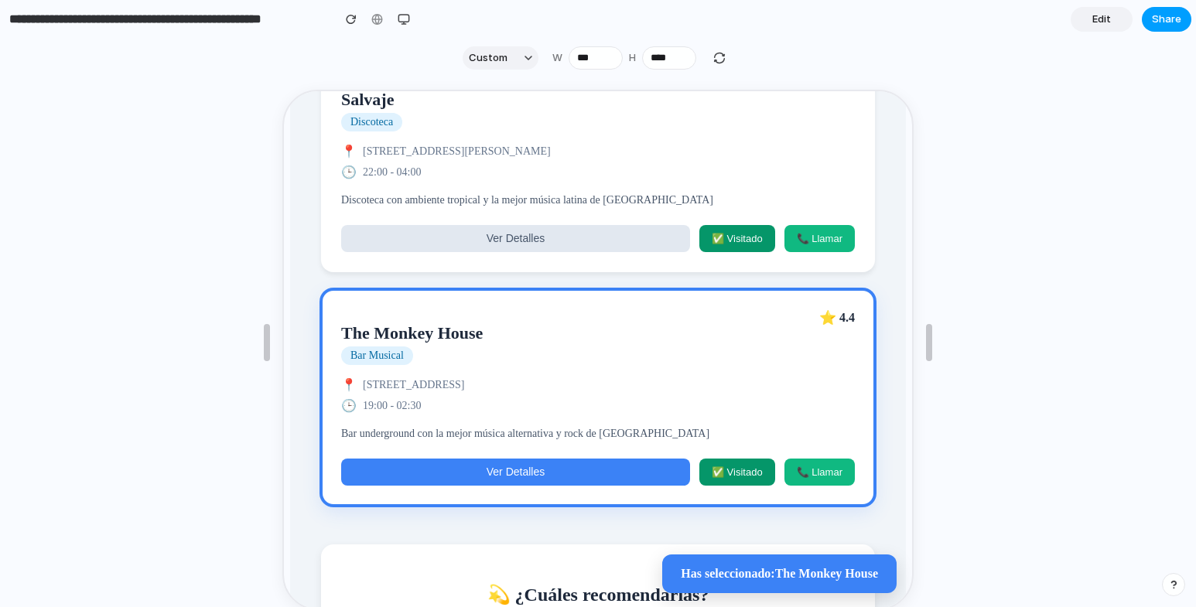
click at [1166, 15] on span "Share" at bounding box center [1166, 19] width 29 height 15
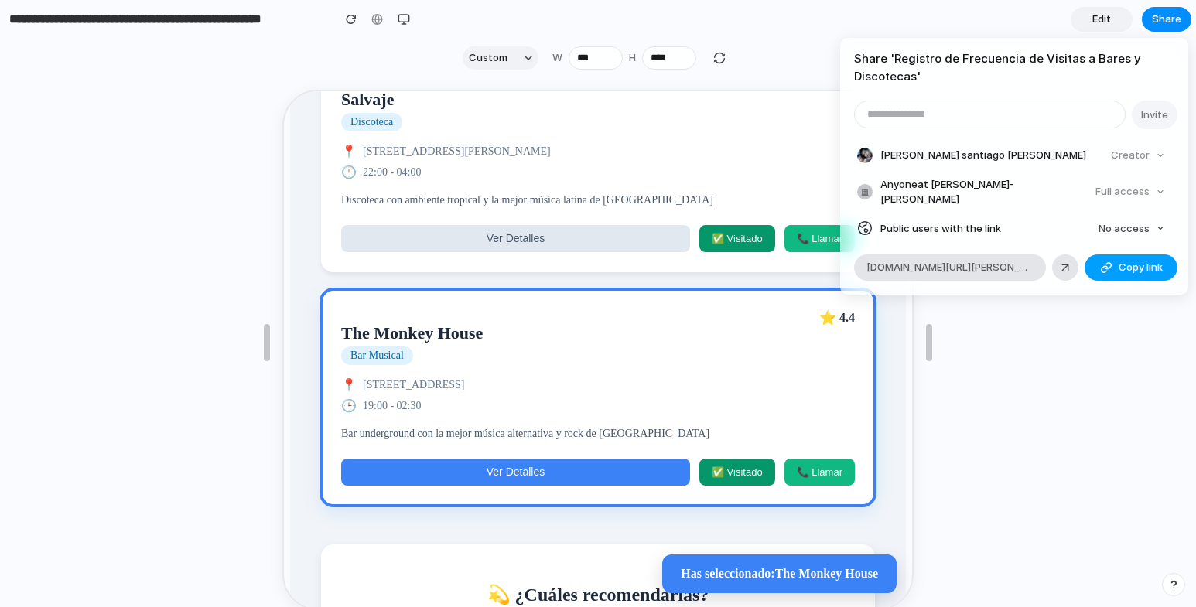
click at [1124, 260] on span "Copy link" at bounding box center [1141, 267] width 44 height 15
click at [997, 354] on div "Share ' Registro de Frecuencia de Visitas a Bares y Discotecas ' Invite [PERSON…" at bounding box center [598, 303] width 1196 height 607
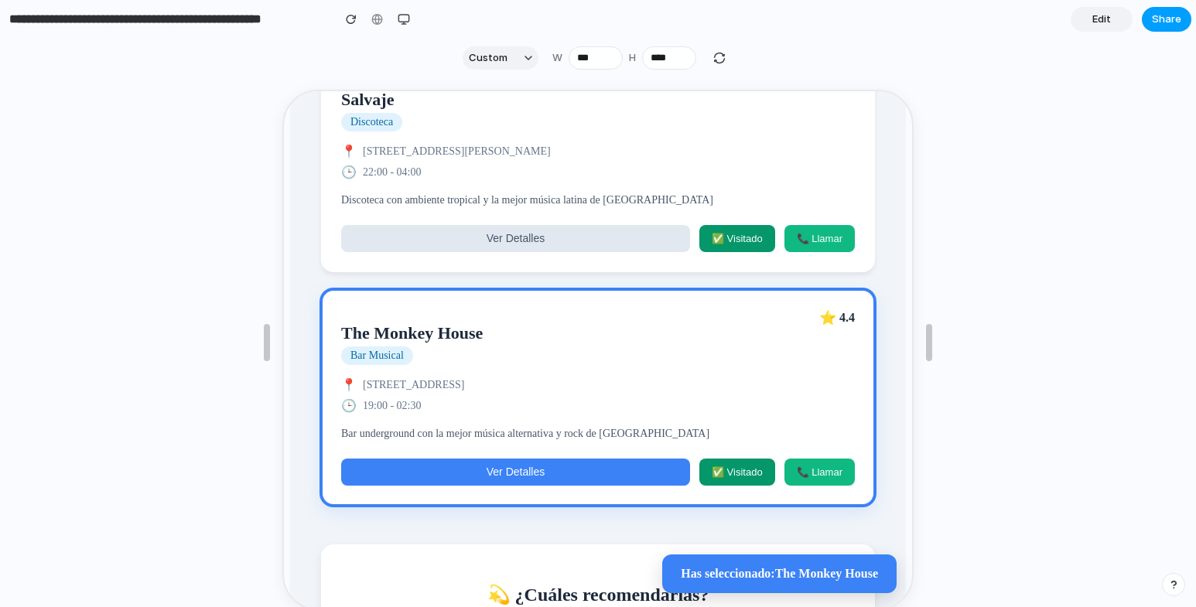
click at [1174, 19] on span "Share" at bounding box center [1166, 19] width 29 height 15
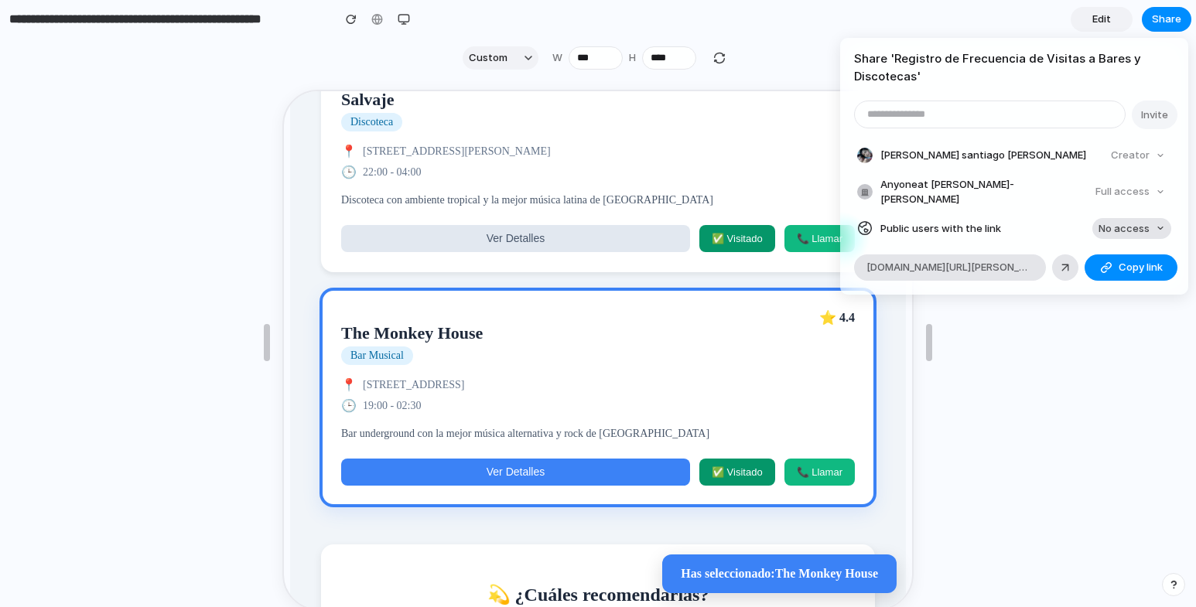
click at [1157, 224] on div "button" at bounding box center [1160, 228] width 9 height 9
click at [1102, 379] on div "No access Full access" at bounding box center [598, 303] width 1196 height 607
click at [1156, 224] on div "button" at bounding box center [1160, 228] width 9 height 9
click at [1122, 395] on div "No access Full access" at bounding box center [598, 303] width 1196 height 607
click at [1011, 327] on div "Share ' Registro de Frecuencia de Visitas a Bares y Discotecas ' Invite [PERSON…" at bounding box center [598, 303] width 1196 height 607
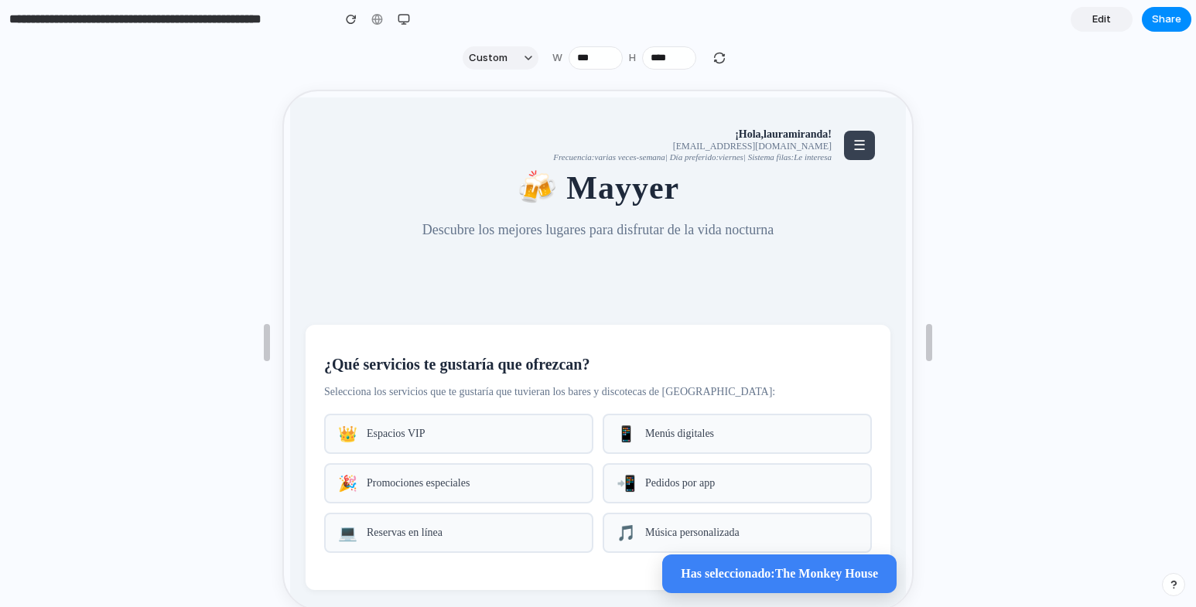
click at [852, 147] on span "☰" at bounding box center [858, 143] width 12 height 15
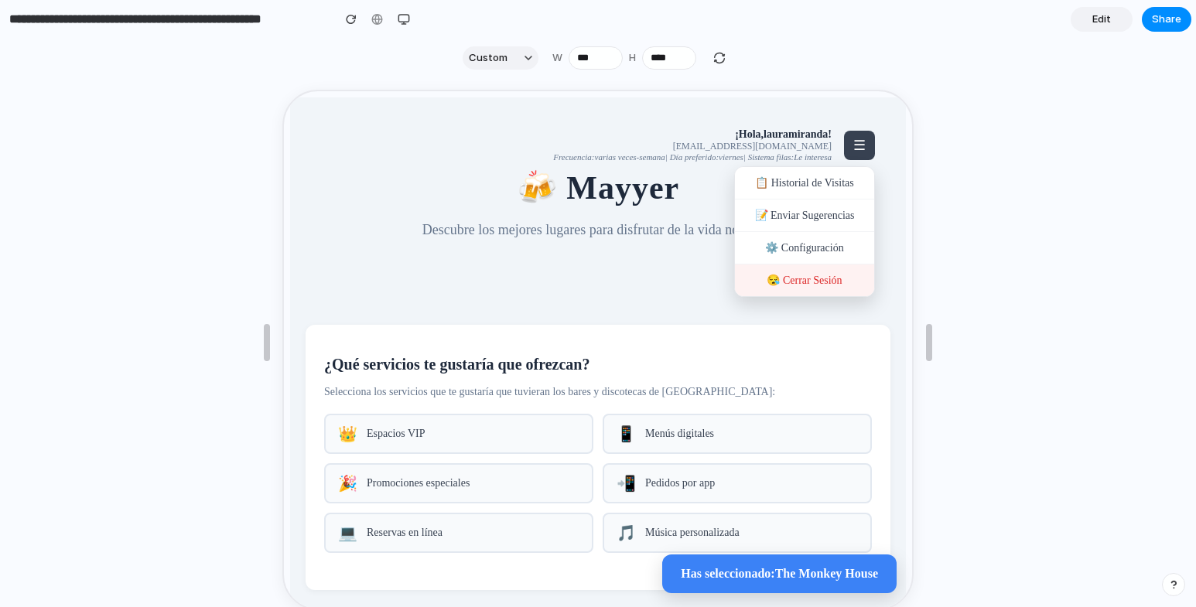
click at [816, 284] on div "😪 Cerrar Sesión" at bounding box center [803, 279] width 139 height 32
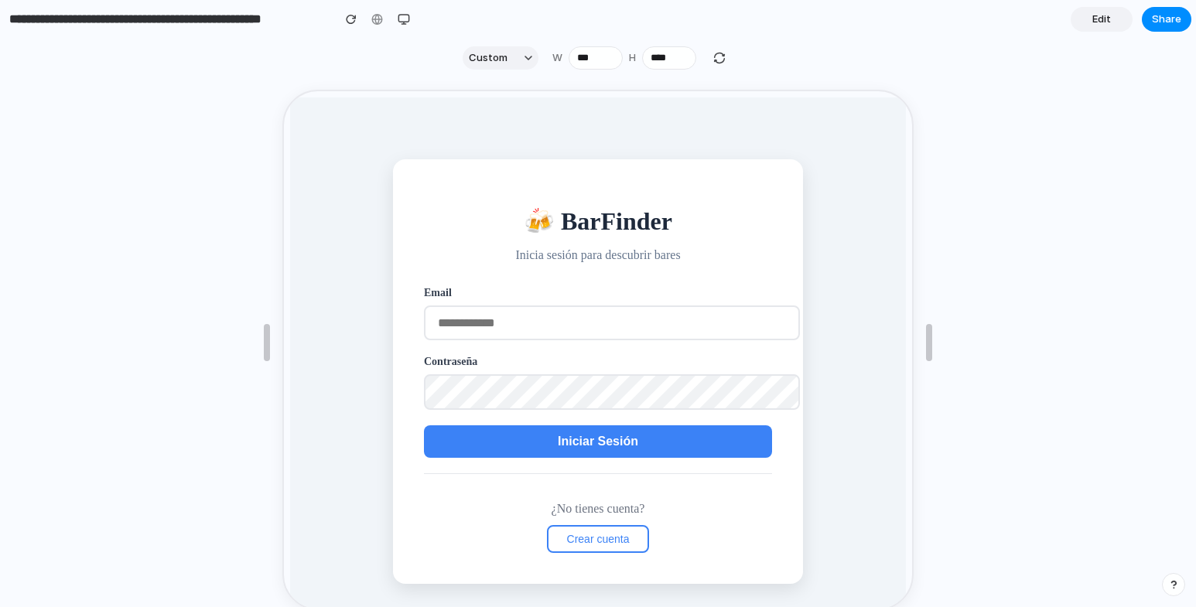
click at [1107, 22] on span "Edit" at bounding box center [1102, 19] width 19 height 15
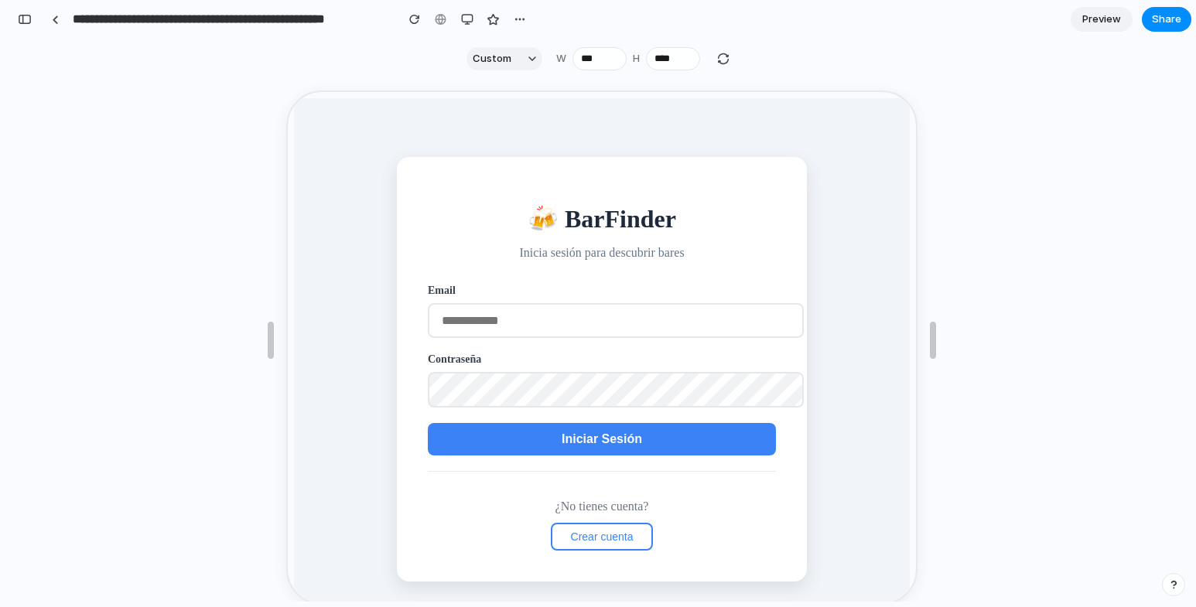
scroll to position [11175, 0]
click at [21, 20] on div "button" at bounding box center [25, 19] width 14 height 11
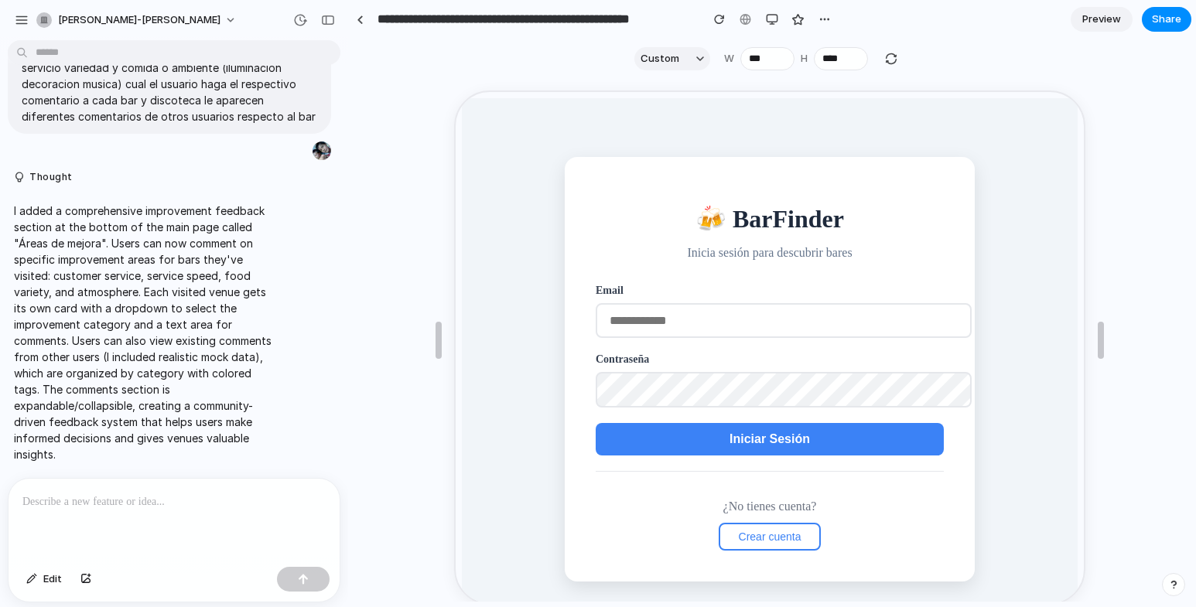
scroll to position [0, 0]
click at [19, 18] on div "button" at bounding box center [22, 20] width 14 height 14
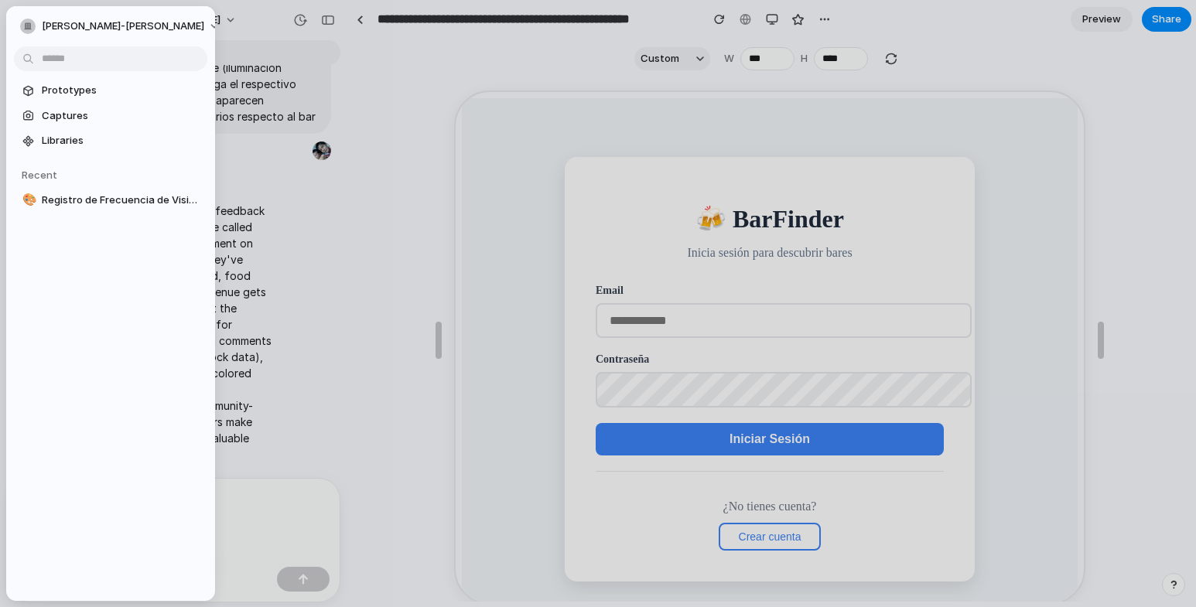
click at [285, 168] on div at bounding box center [598, 303] width 1196 height 607
